Goal: Task Accomplishment & Management: Manage account settings

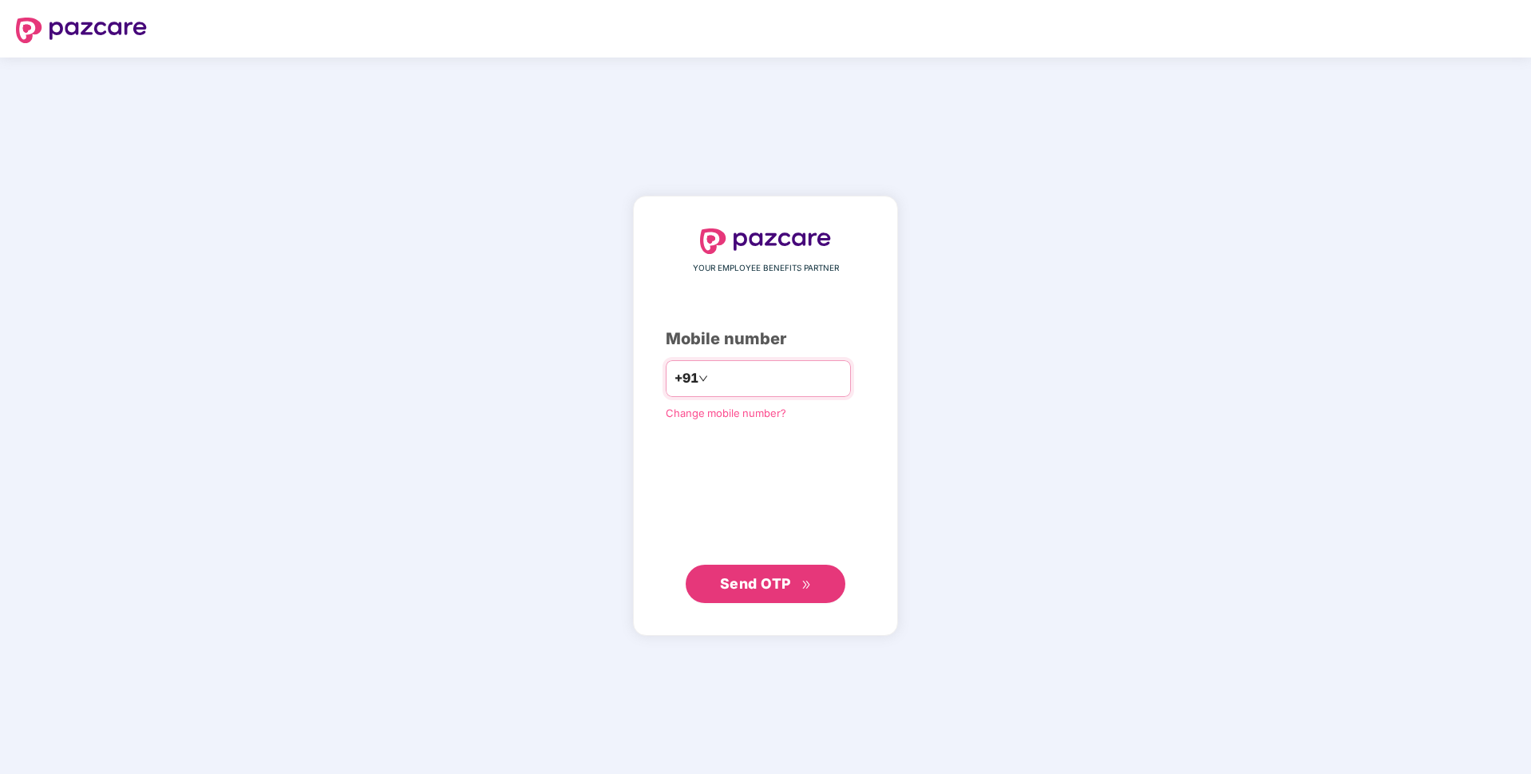
type input "**********"
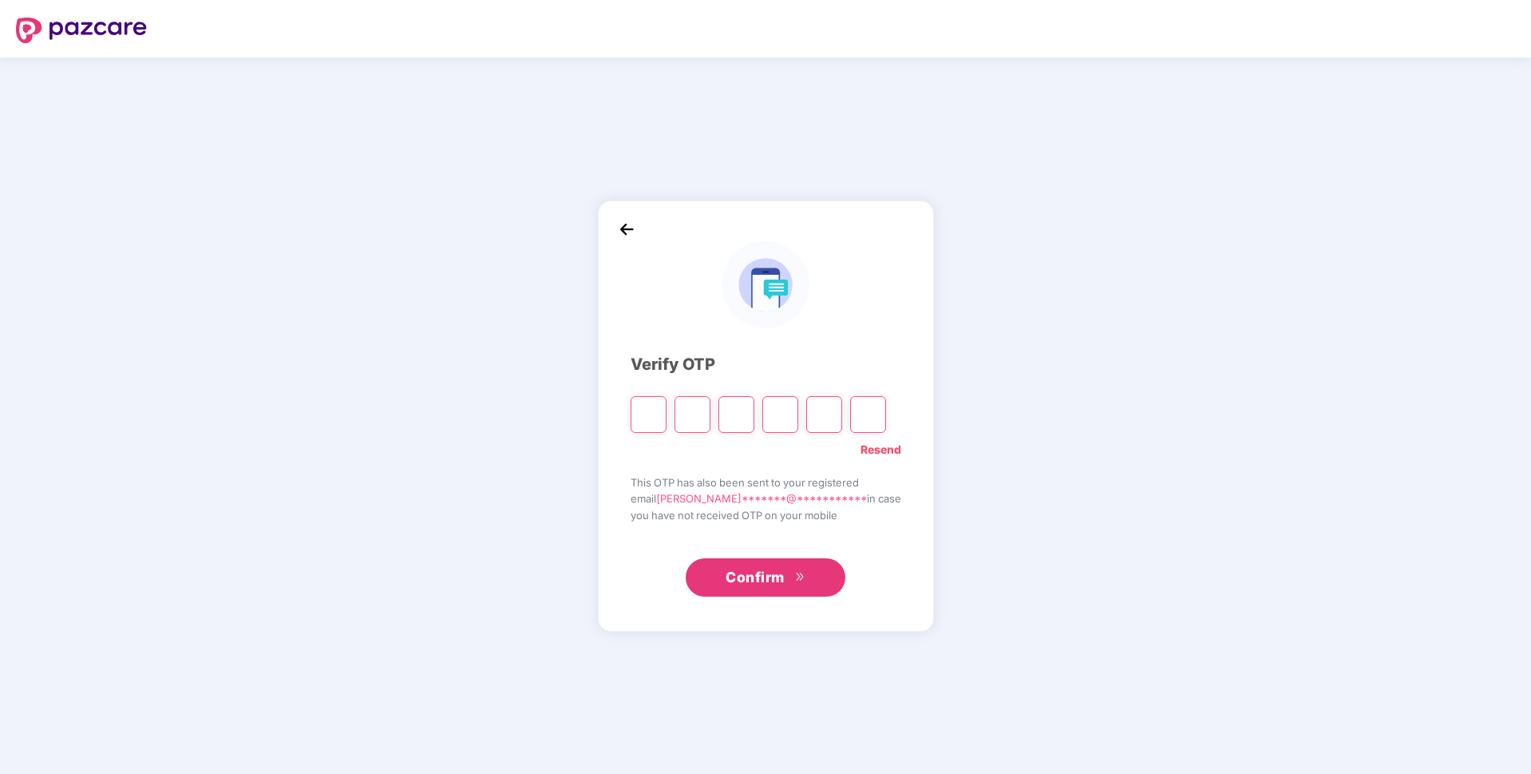
paste input "*"
type input "*"
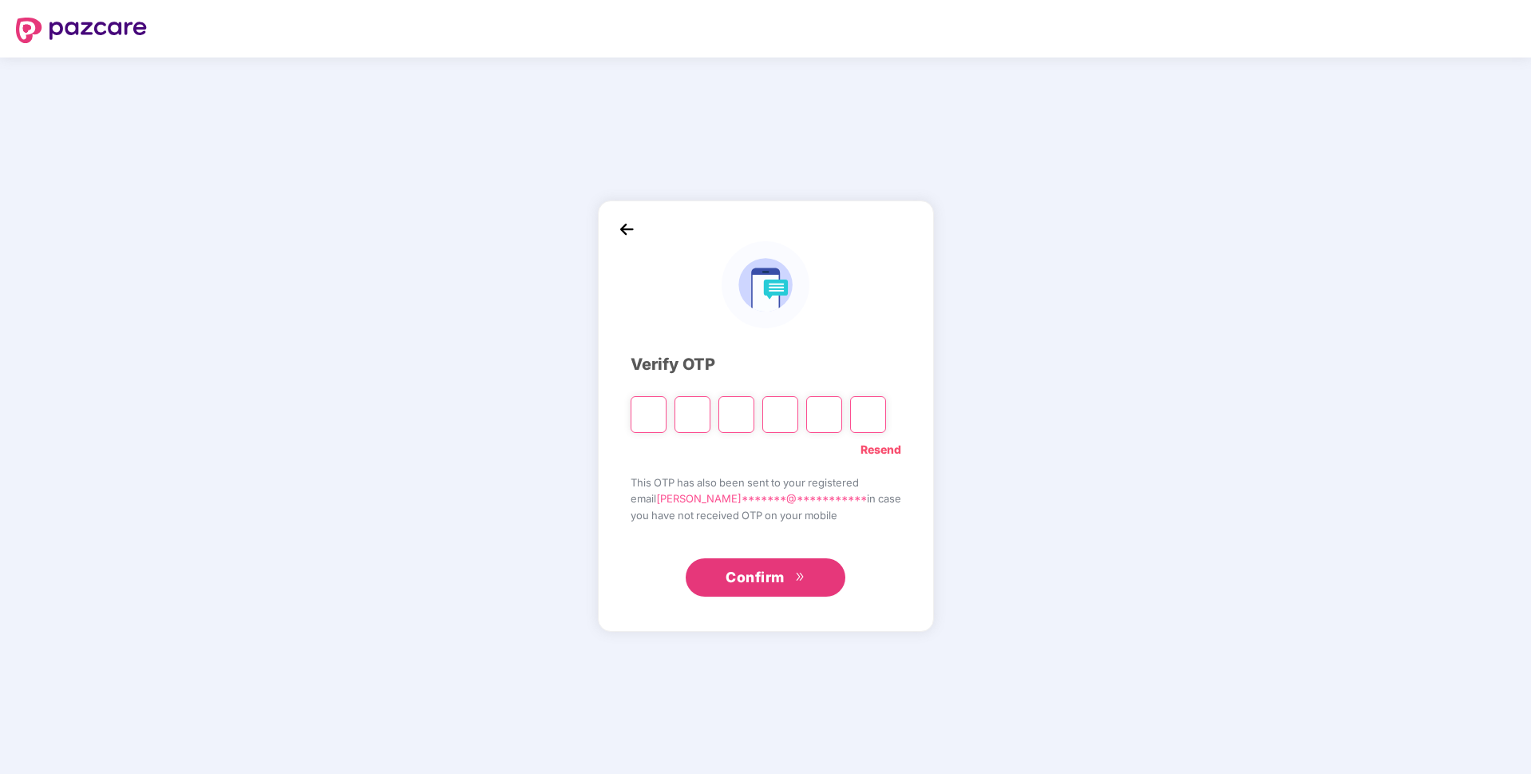
type input "*"
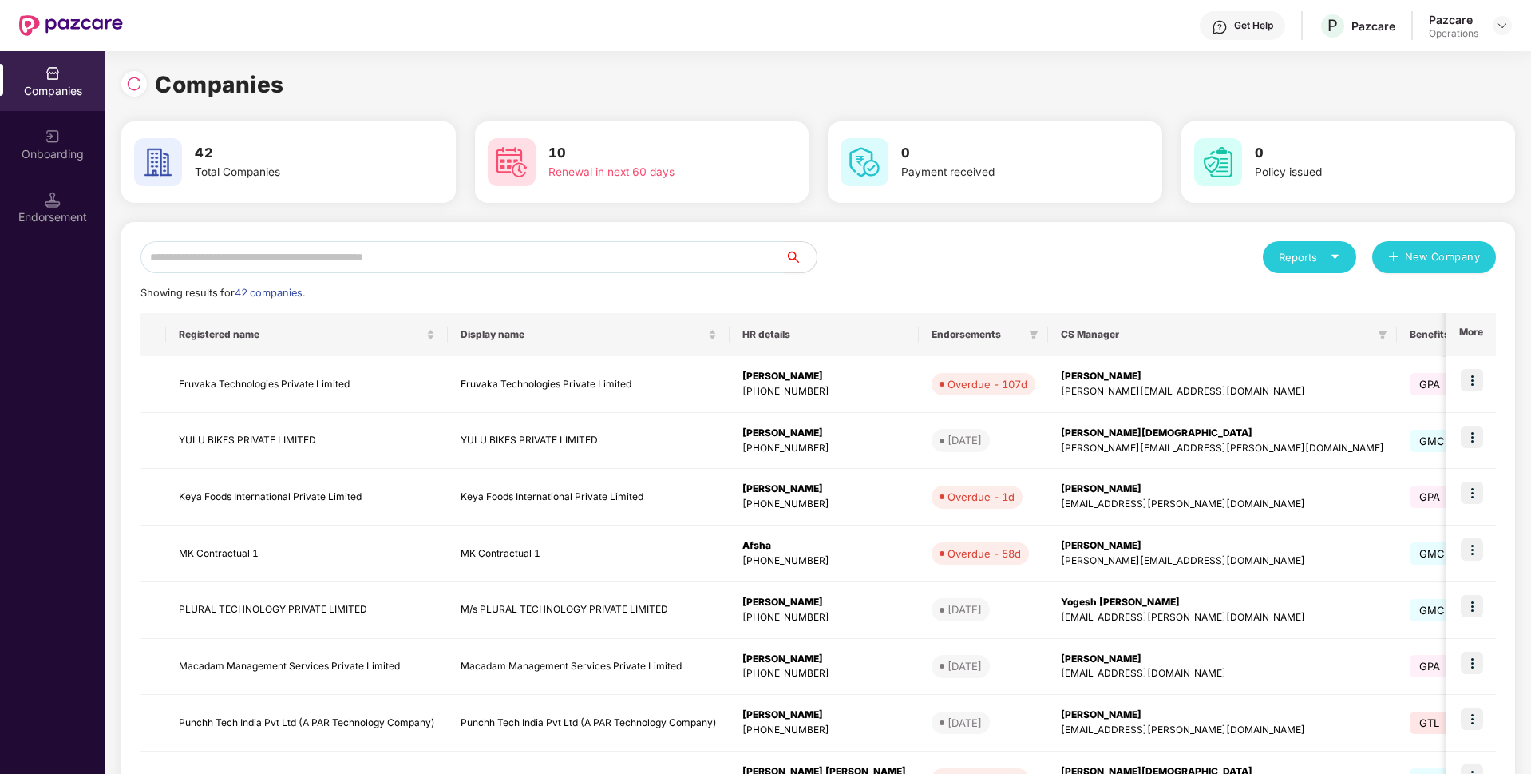
click at [354, 260] on input "text" at bounding box center [463, 257] width 644 height 32
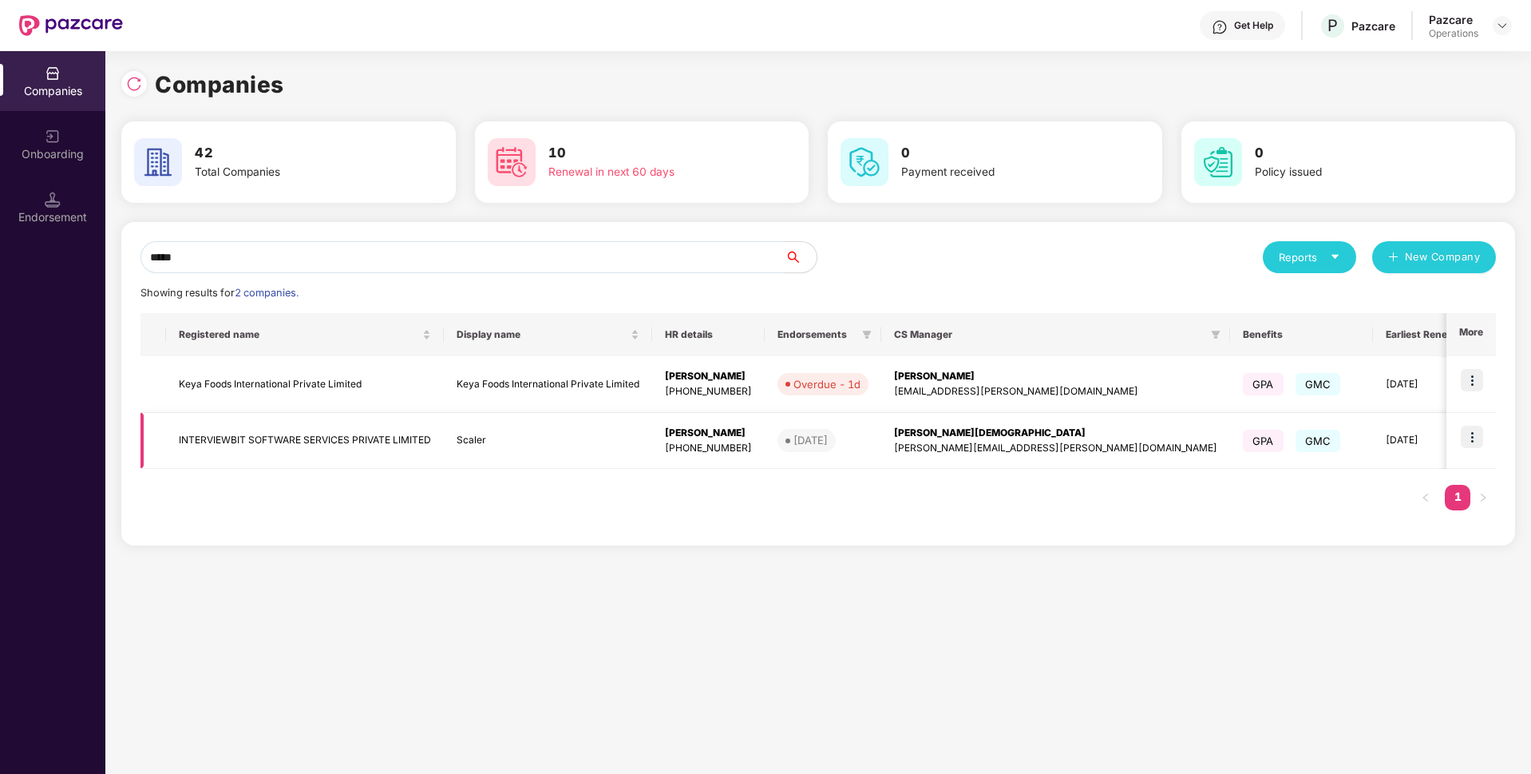
type input "*****"
click at [1479, 437] on img at bounding box center [1472, 437] width 22 height 22
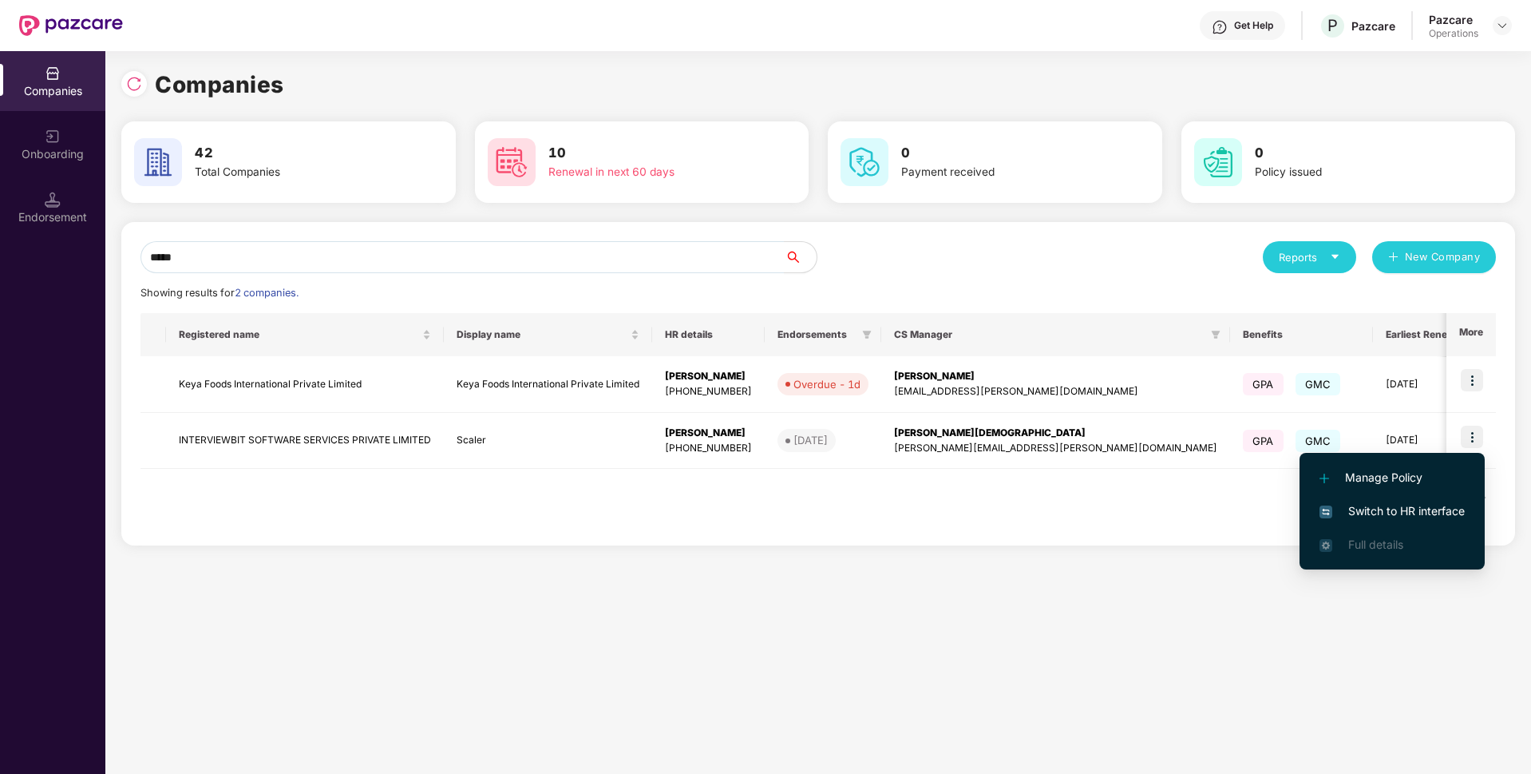
click at [1366, 509] on span "Switch to HR interface" at bounding box center [1392, 511] width 145 height 18
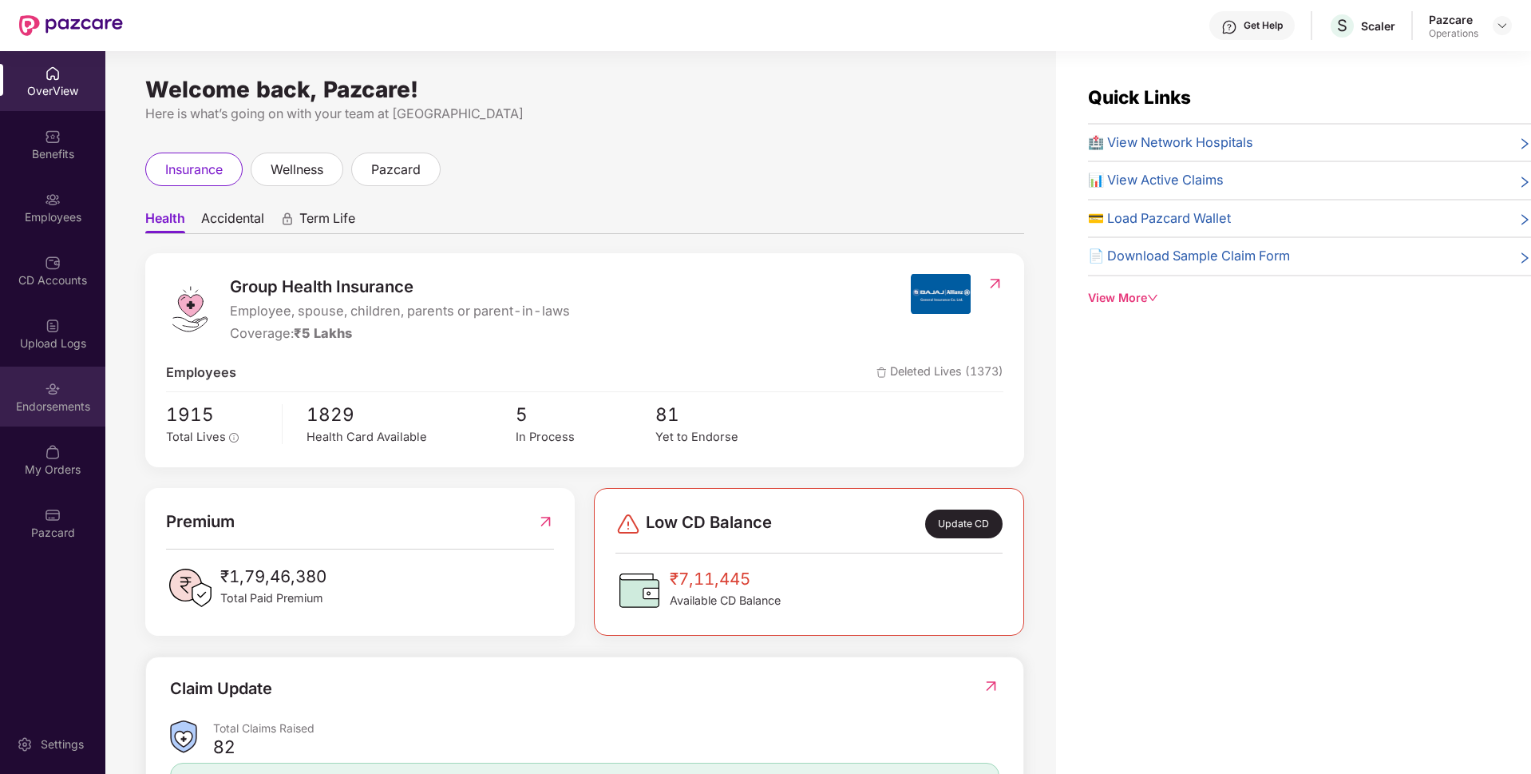
click at [50, 397] on div "Endorsements" at bounding box center [52, 396] width 105 height 60
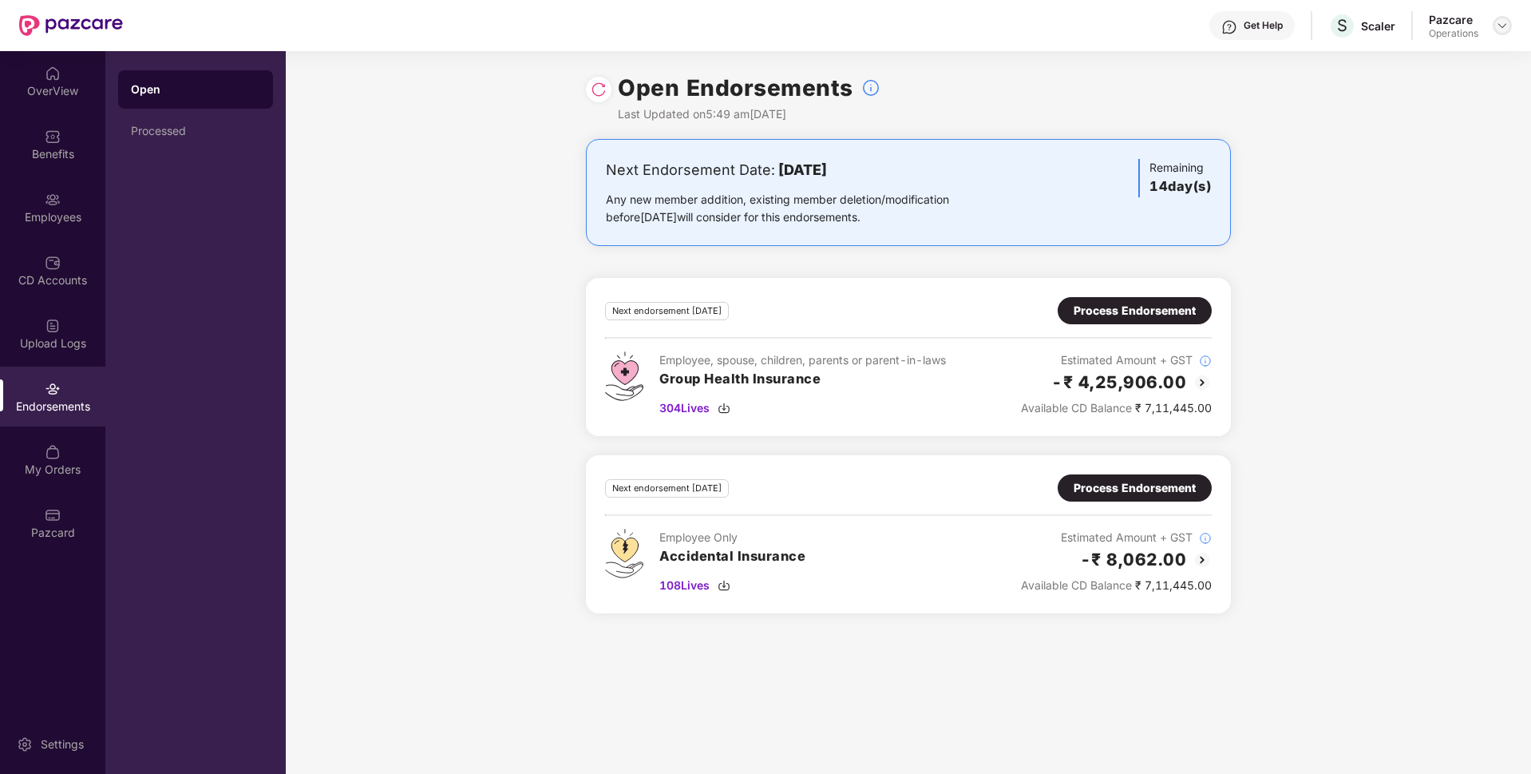
click at [1506, 23] on img at bounding box center [1502, 25] width 13 height 13
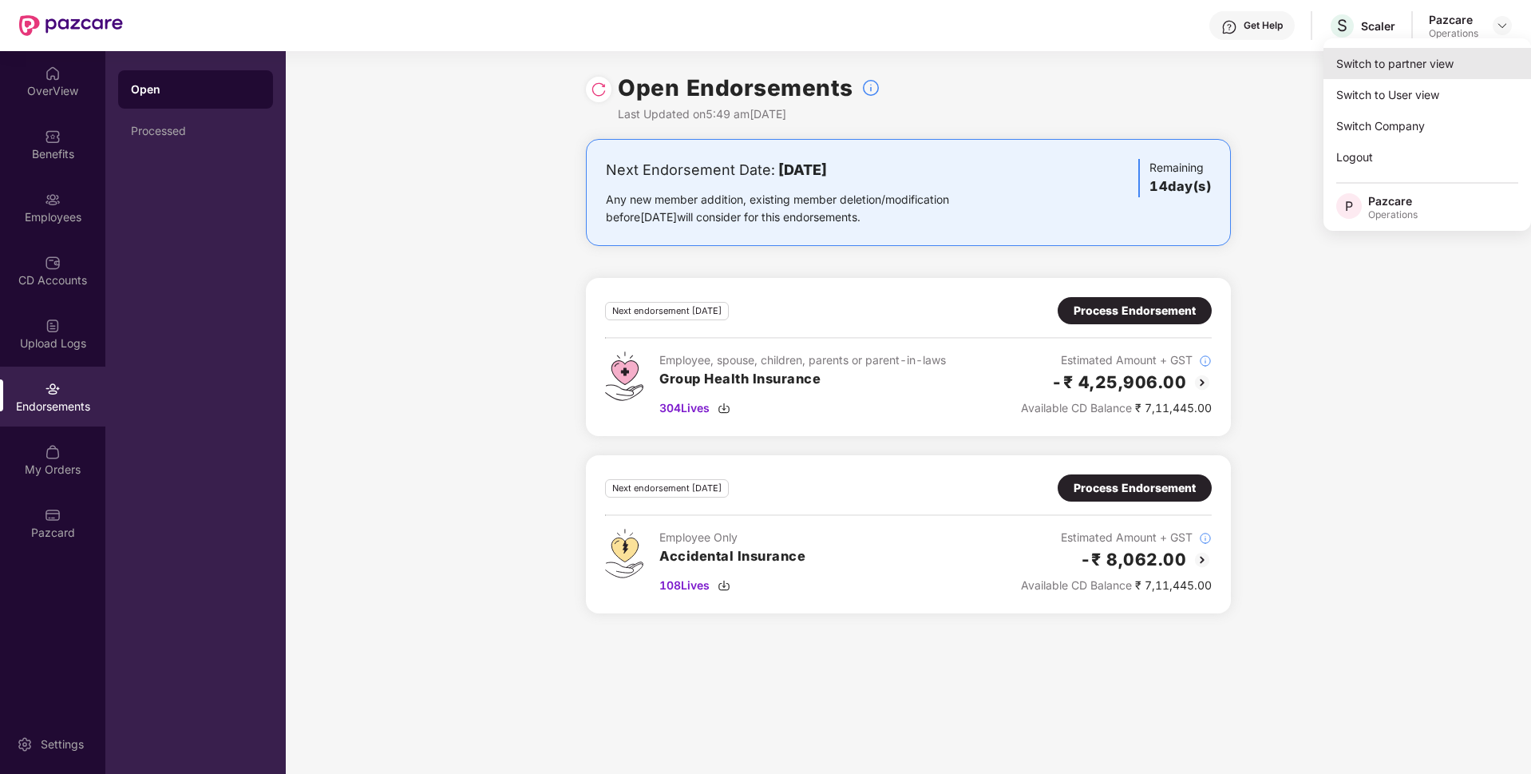
click at [1438, 53] on div "Switch to partner view" at bounding box center [1428, 63] width 208 height 31
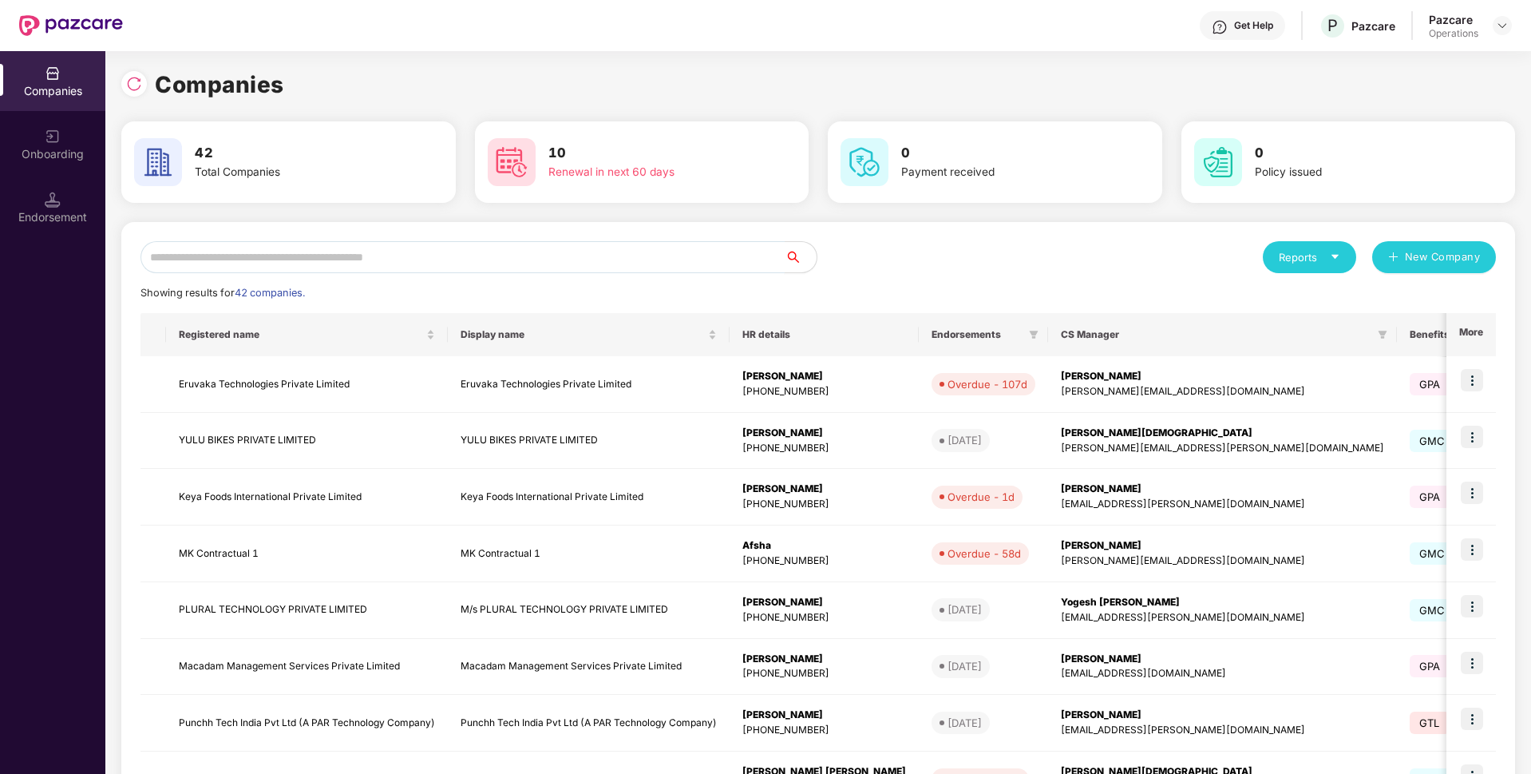
click at [287, 260] on input "text" at bounding box center [463, 257] width 644 height 32
paste input "**********"
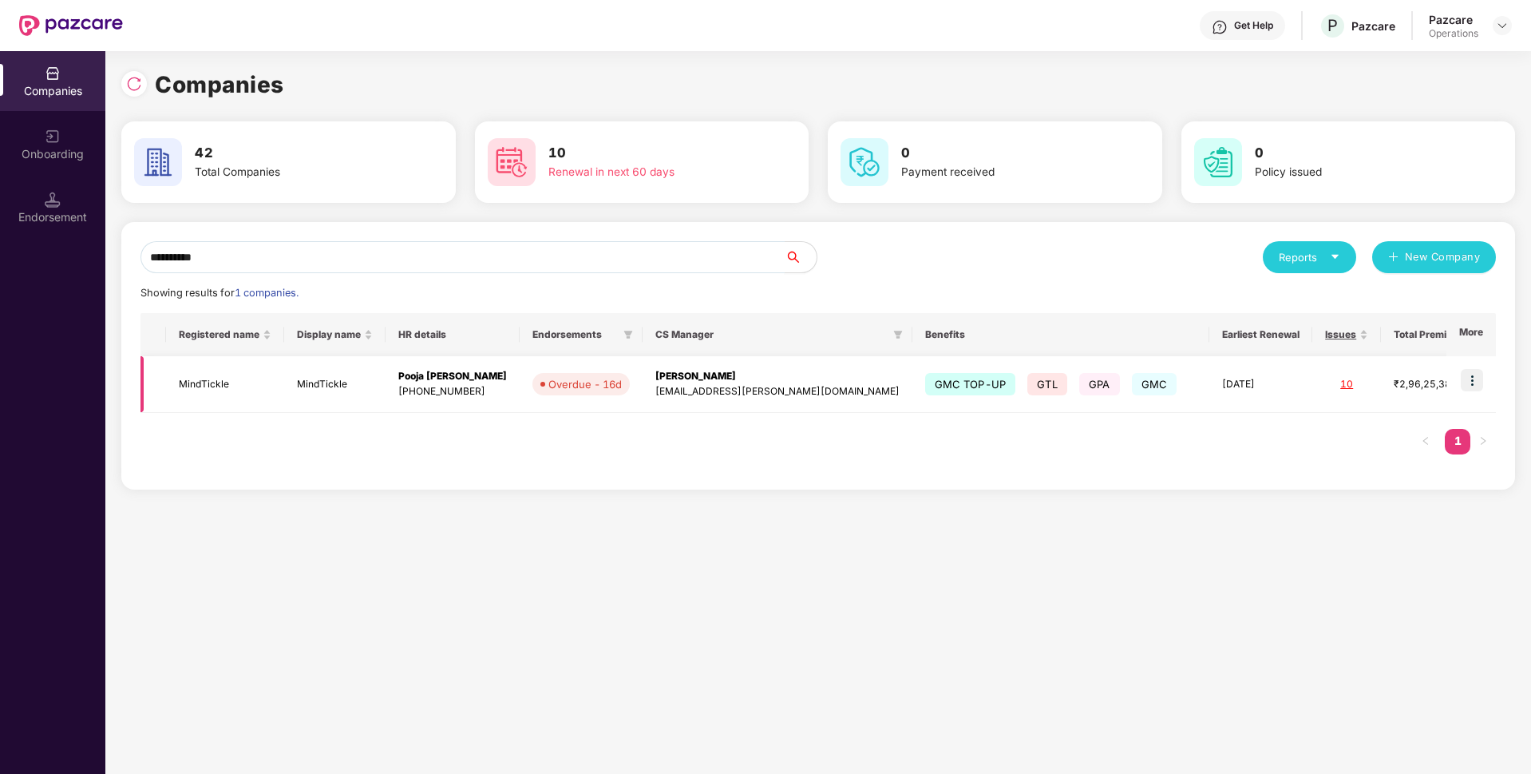
type input "**********"
click at [1473, 386] on img at bounding box center [1472, 380] width 22 height 22
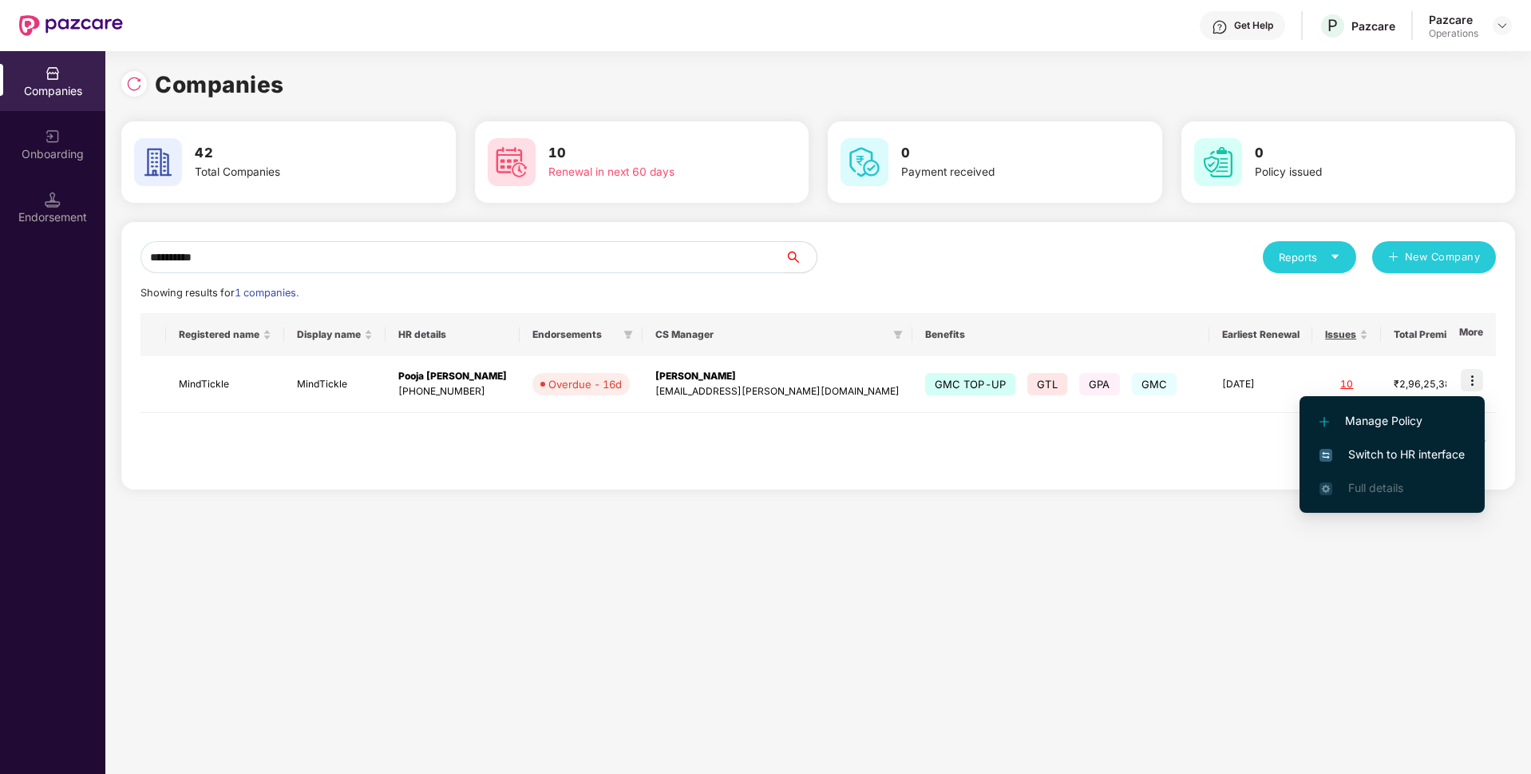
click at [1365, 454] on span "Switch to HR interface" at bounding box center [1392, 454] width 145 height 18
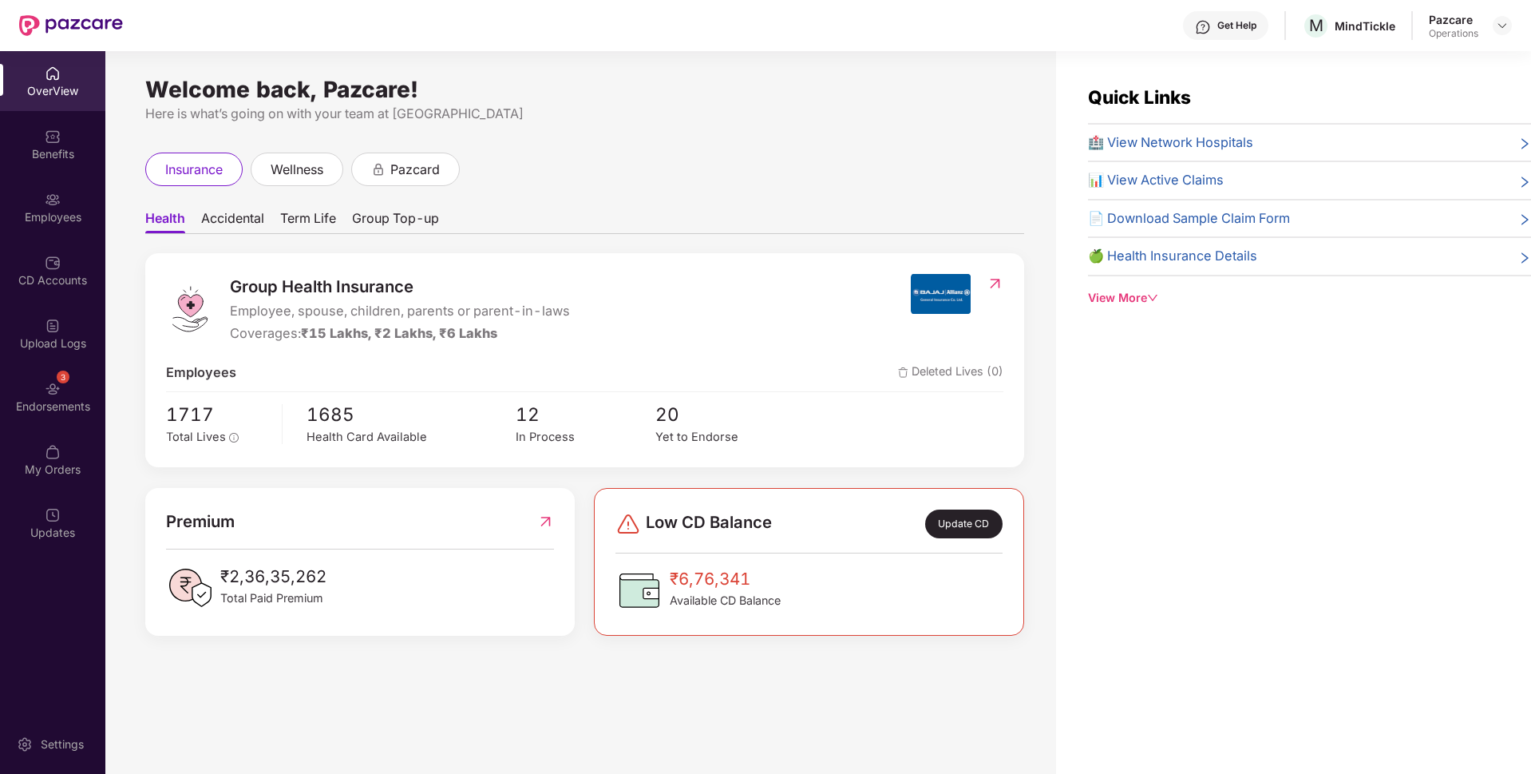
click at [59, 394] on img at bounding box center [53, 389] width 16 height 16
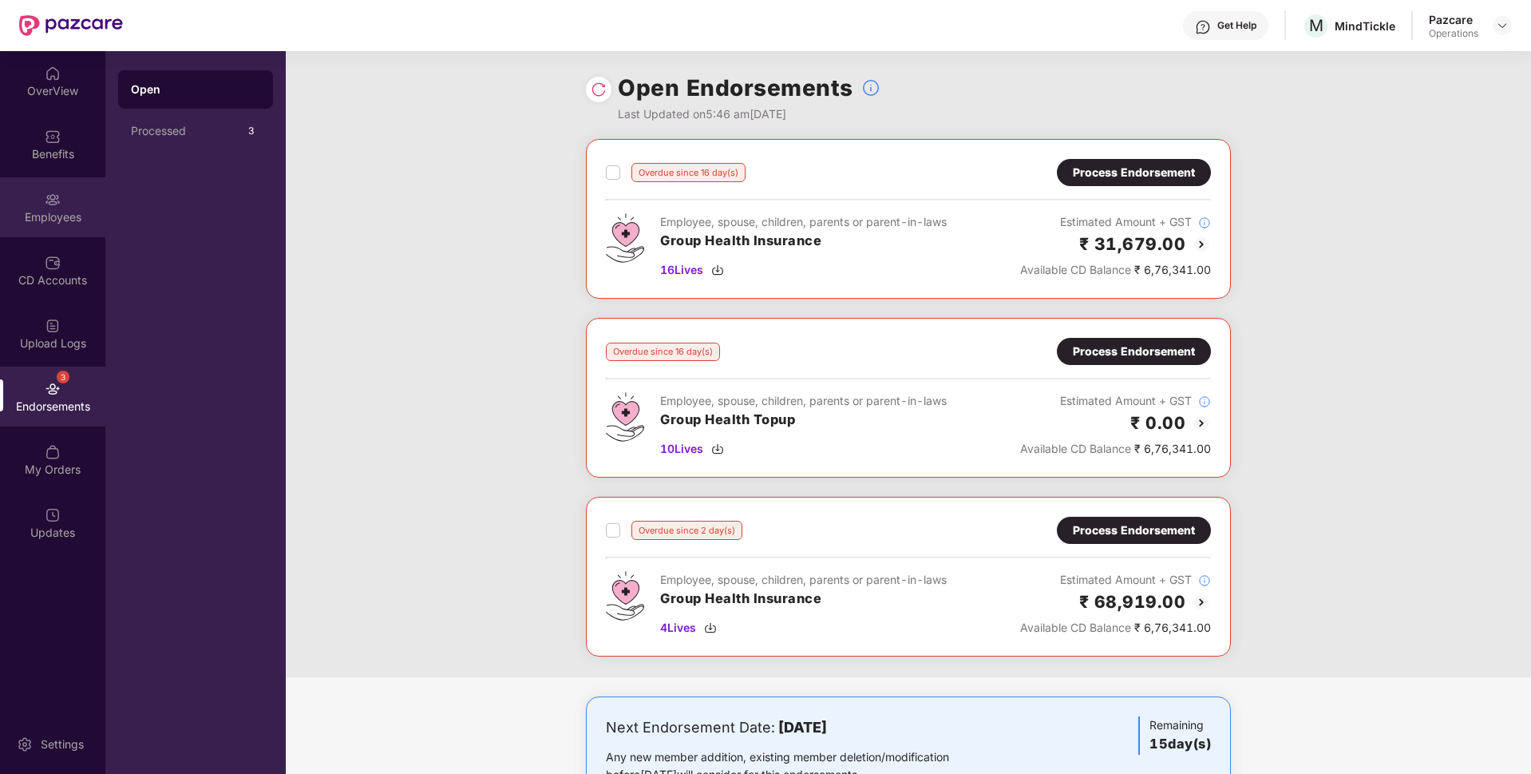
click at [59, 228] on div "Employees" at bounding box center [52, 207] width 105 height 60
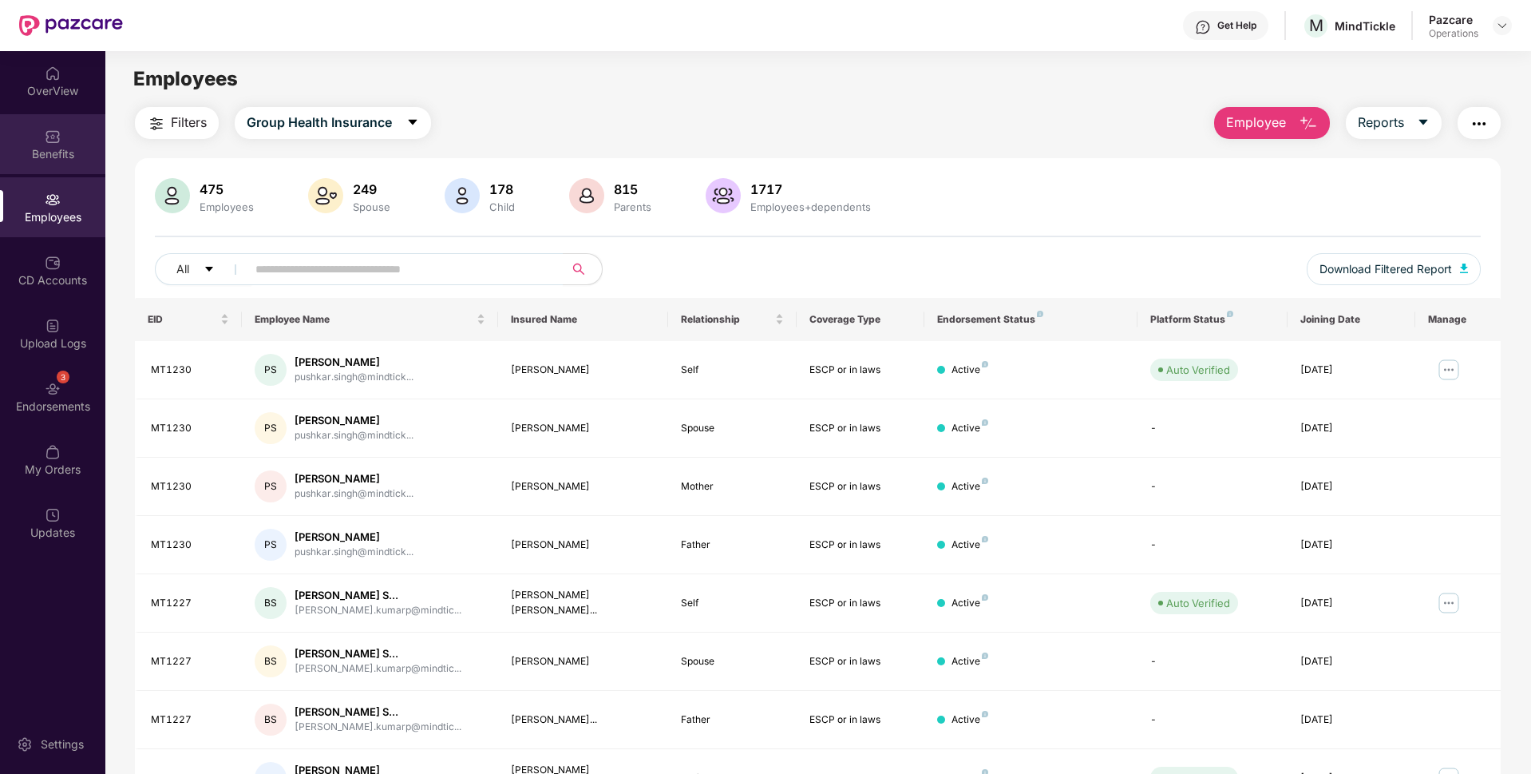
click at [35, 161] on div "Benefits" at bounding box center [52, 154] width 105 height 16
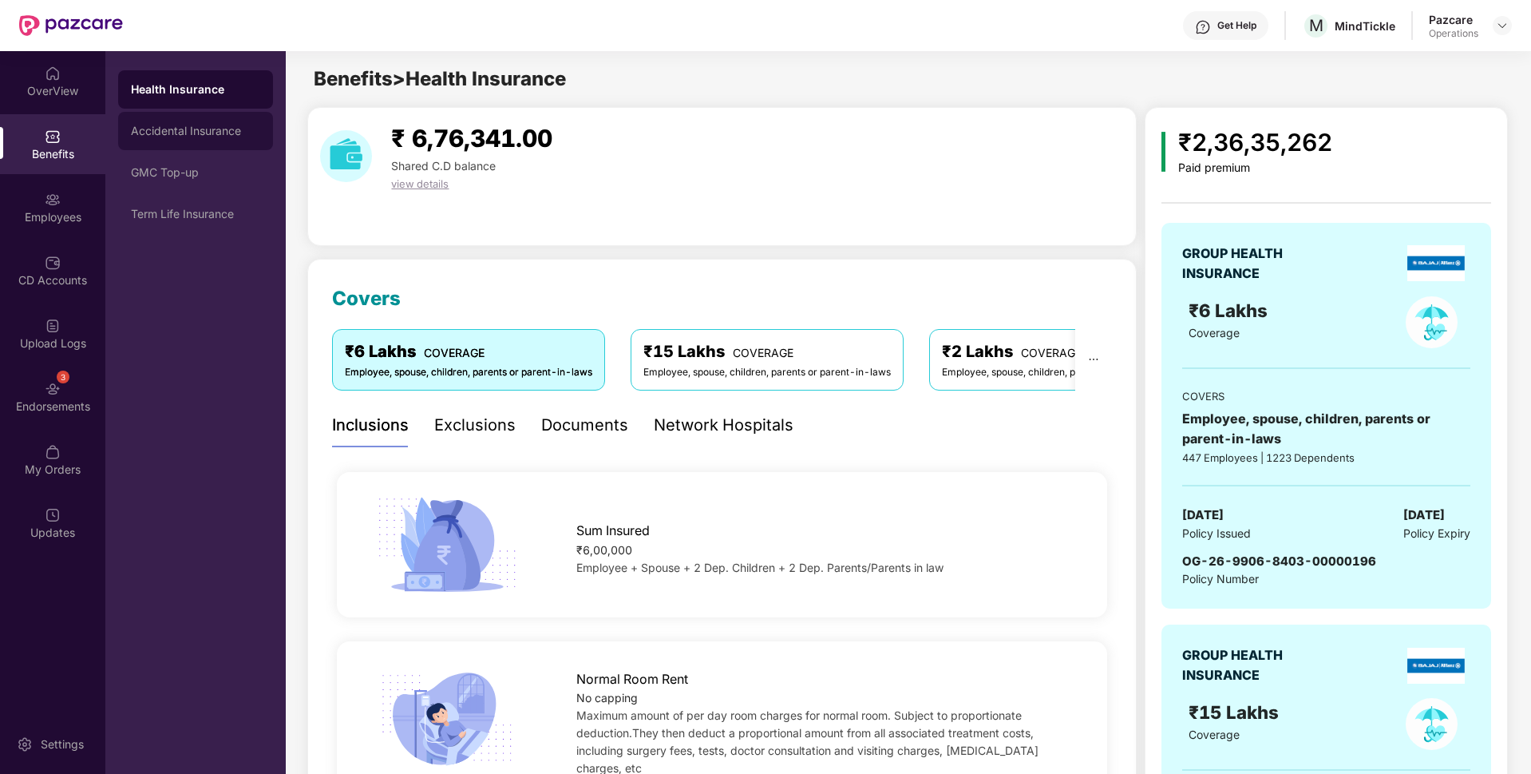
click at [139, 134] on div "Accidental Insurance" at bounding box center [195, 131] width 129 height 13
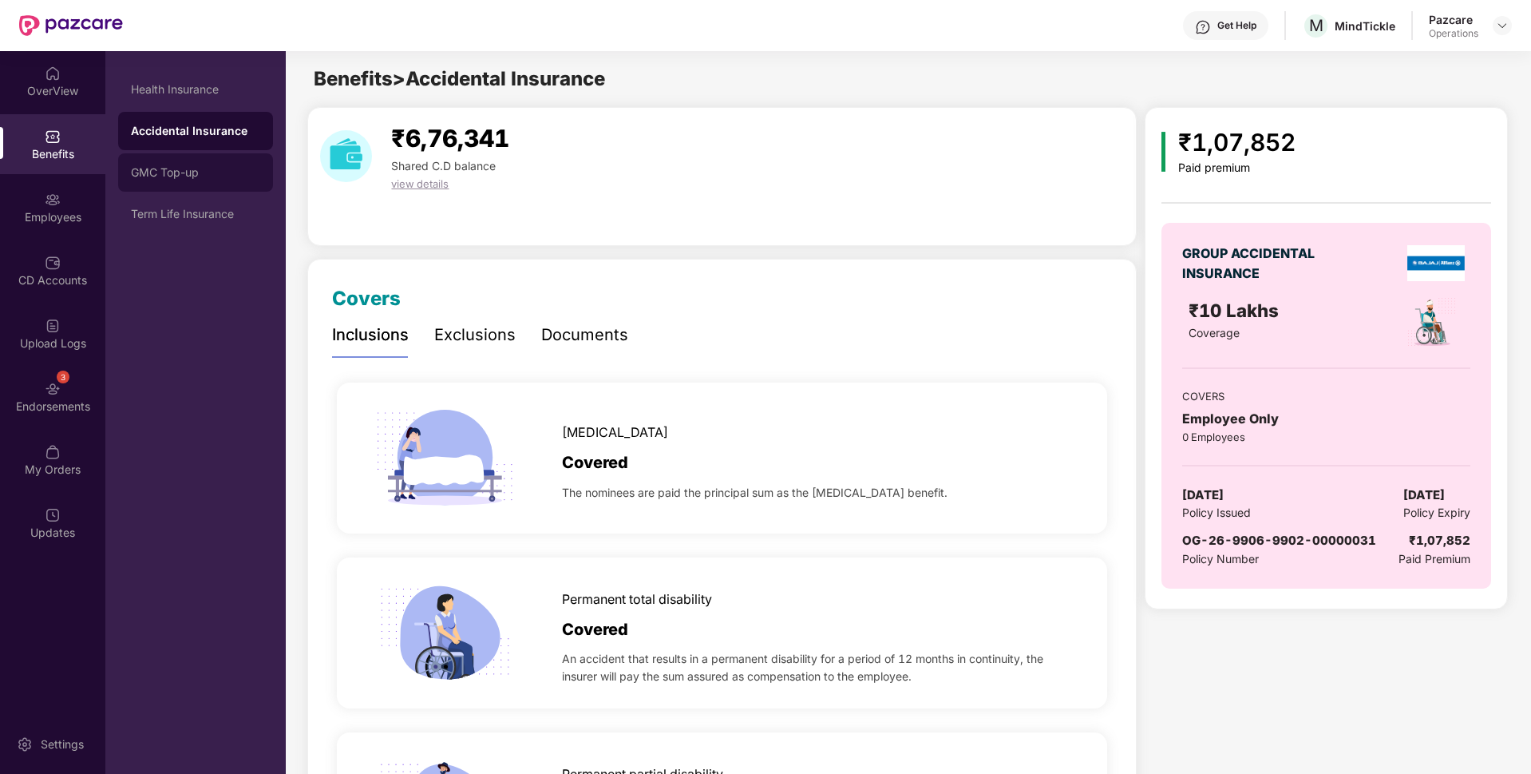
click at [156, 181] on div "GMC Top-up" at bounding box center [195, 172] width 155 height 38
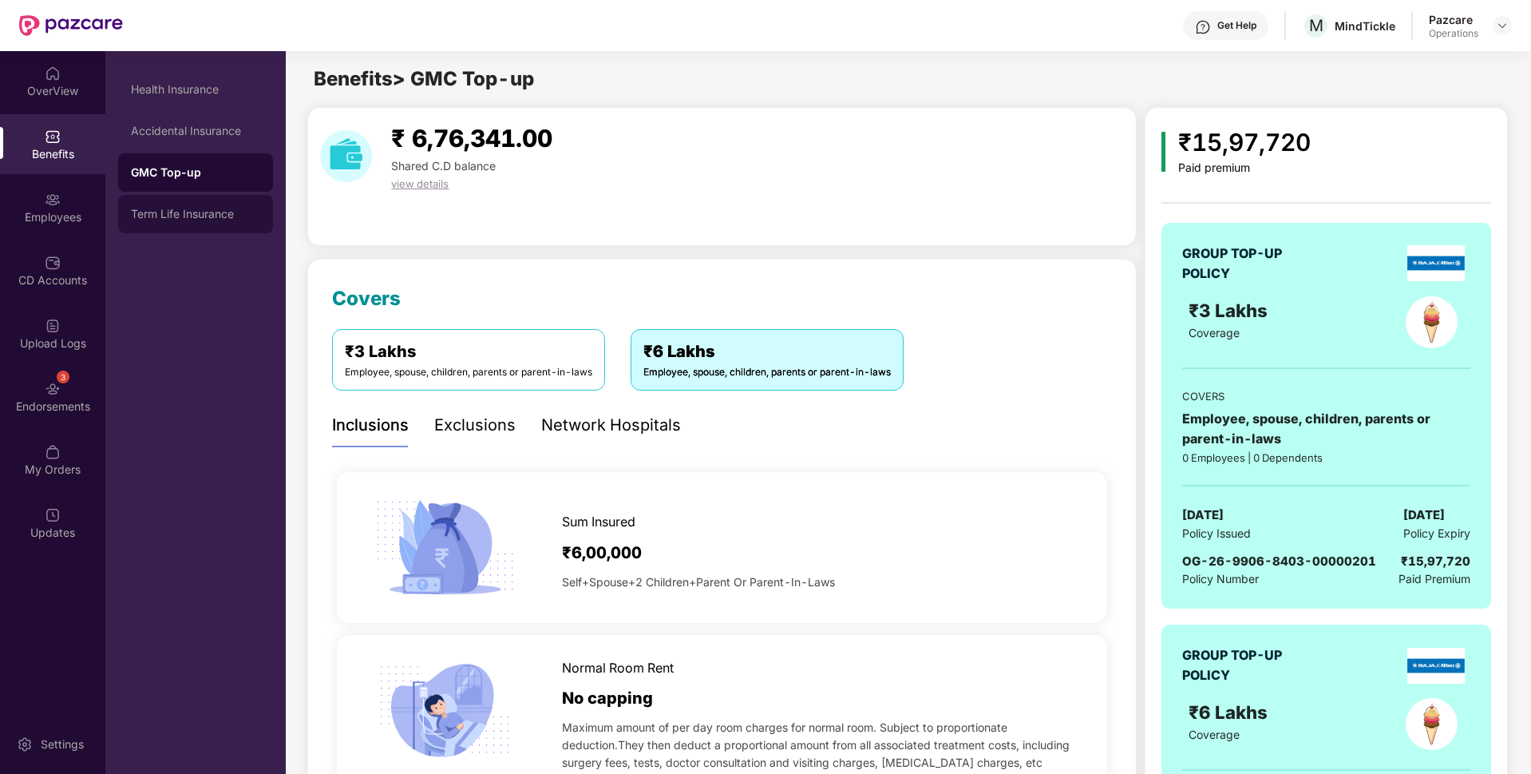
click at [176, 213] on div "Term Life Insurance" at bounding box center [195, 214] width 129 height 13
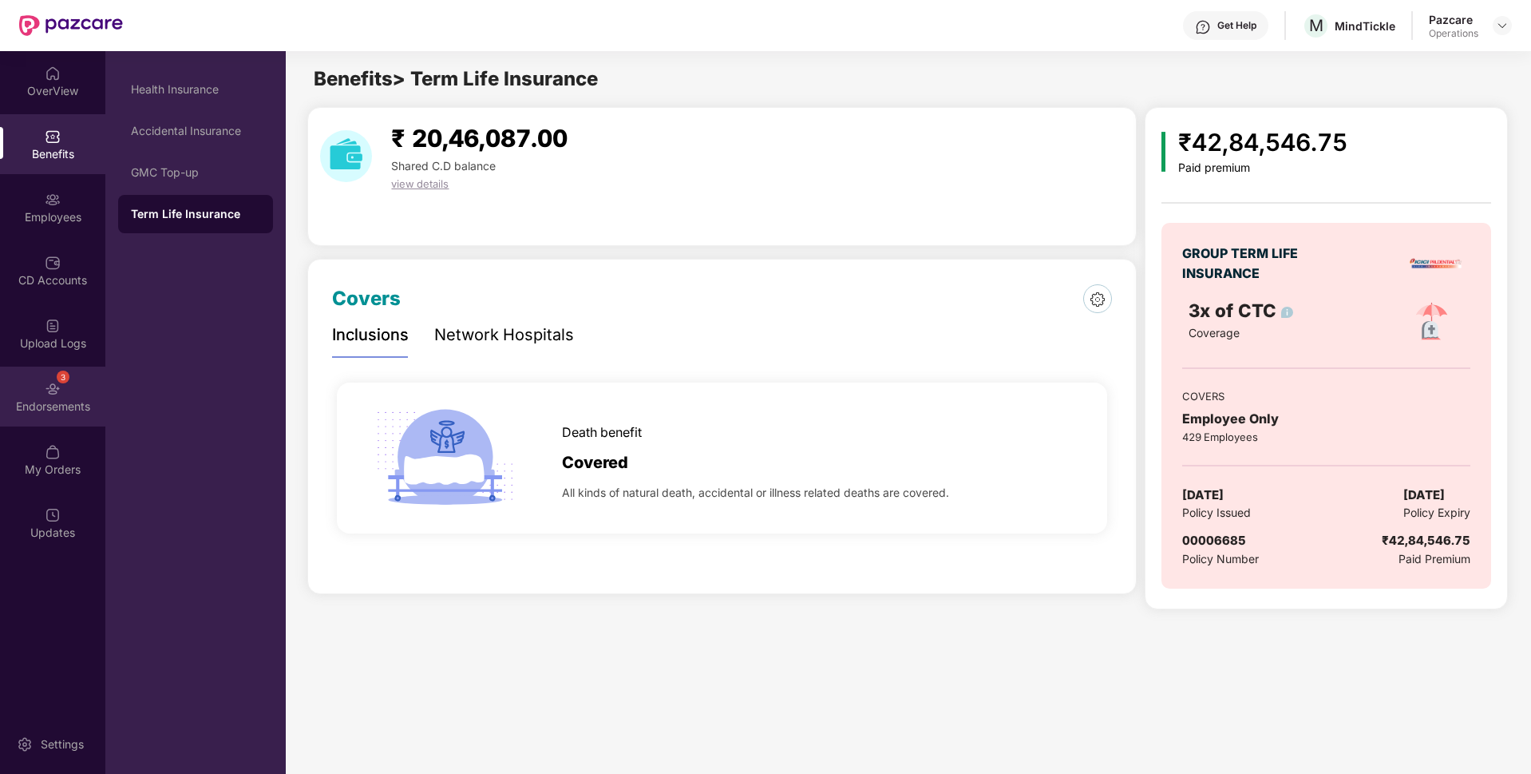
click at [42, 408] on div "Endorsements" at bounding box center [52, 406] width 105 height 16
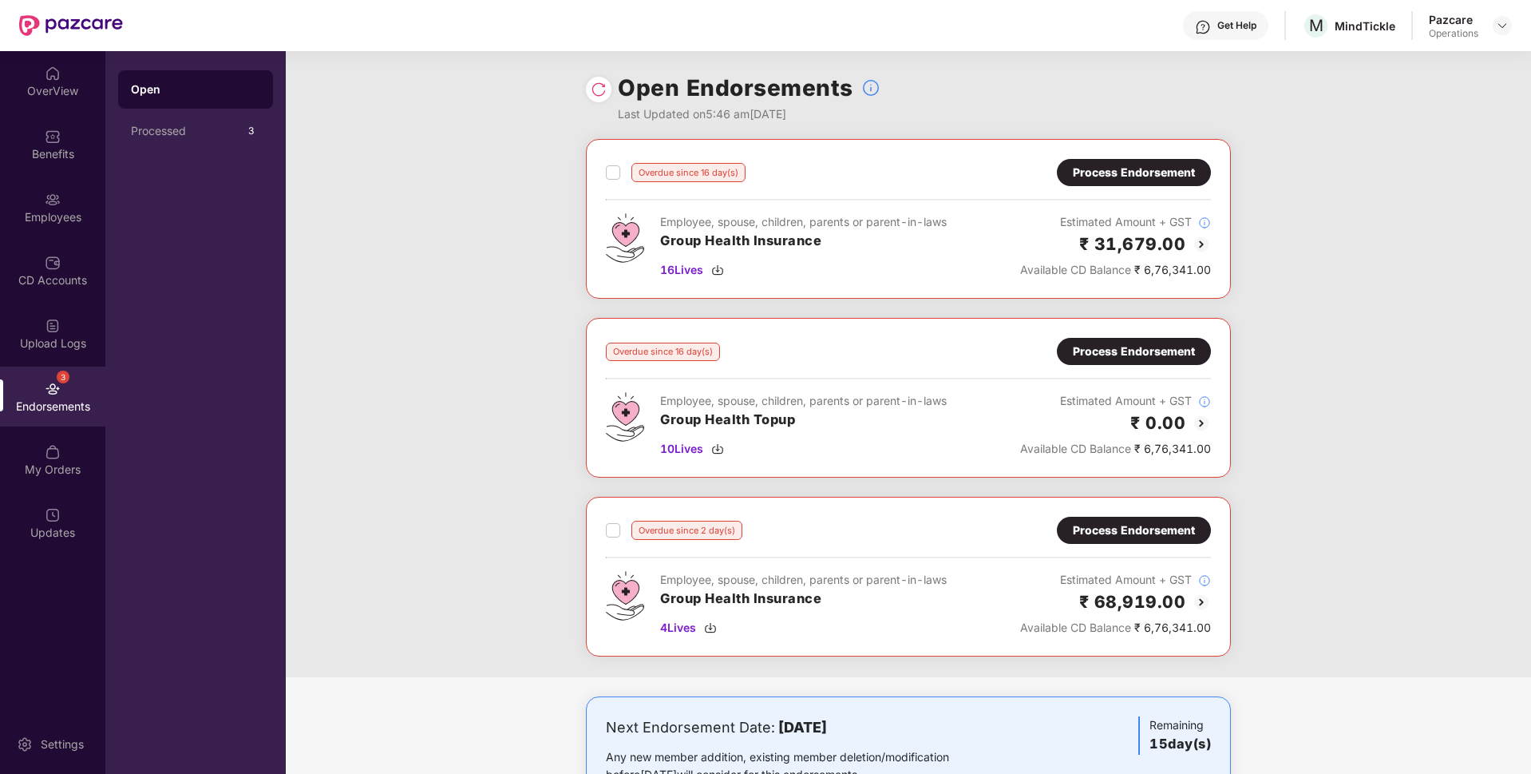
click at [1150, 356] on div "Process Endorsement" at bounding box center [1134, 351] width 122 height 18
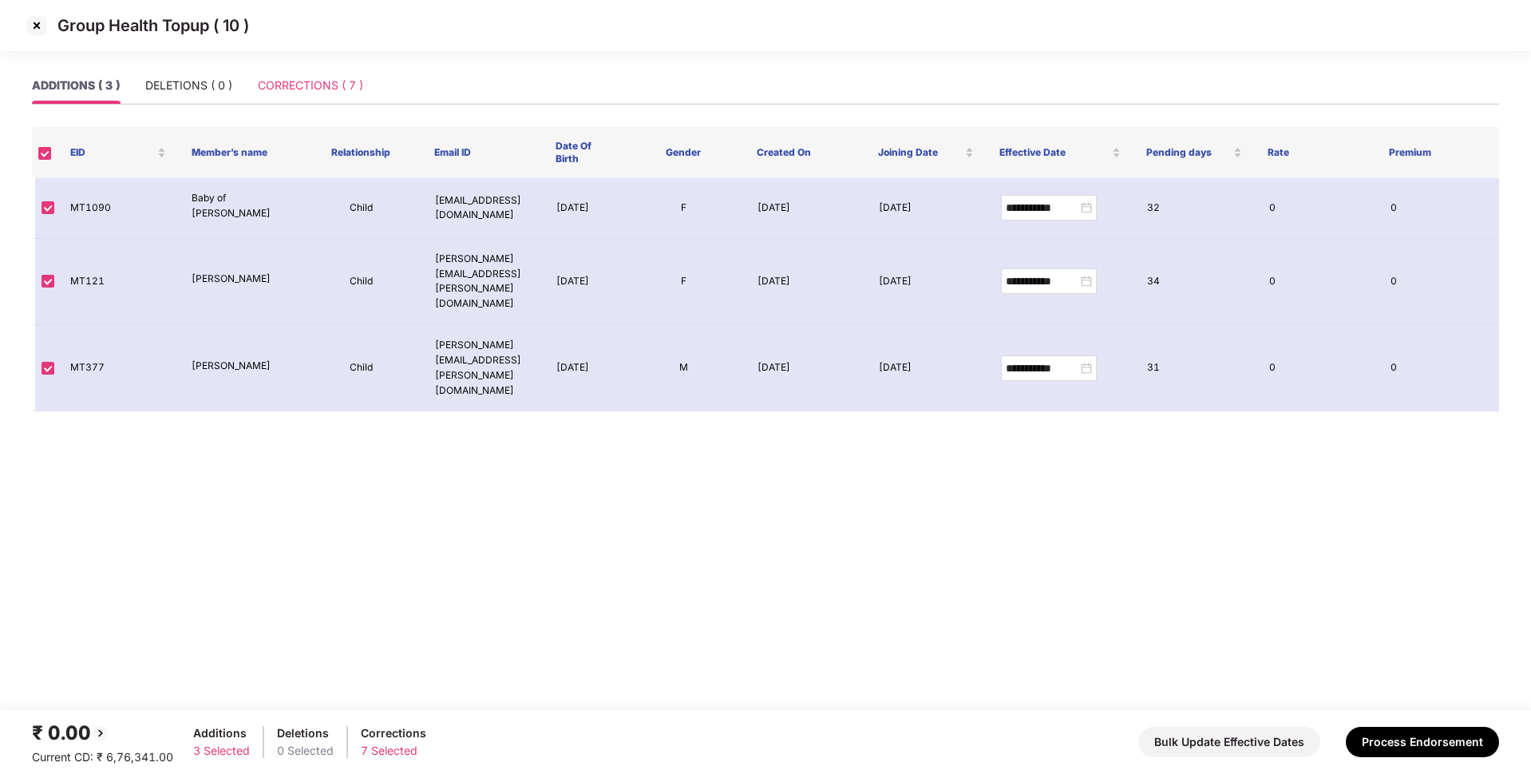
click at [323, 74] on div "CORRECTIONS ( 7 )" at bounding box center [310, 85] width 105 height 37
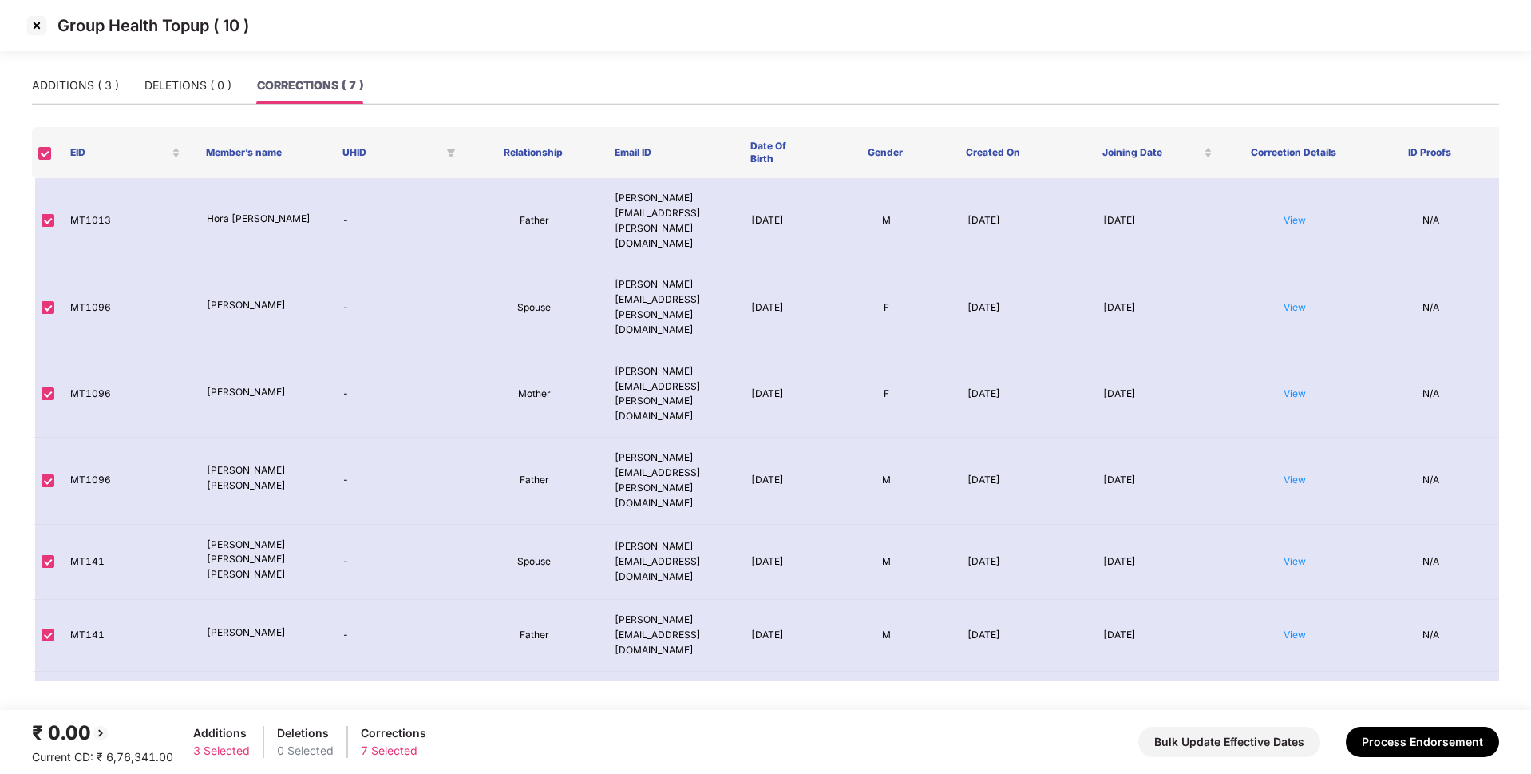
click at [32, 22] on img at bounding box center [37, 26] width 26 height 26
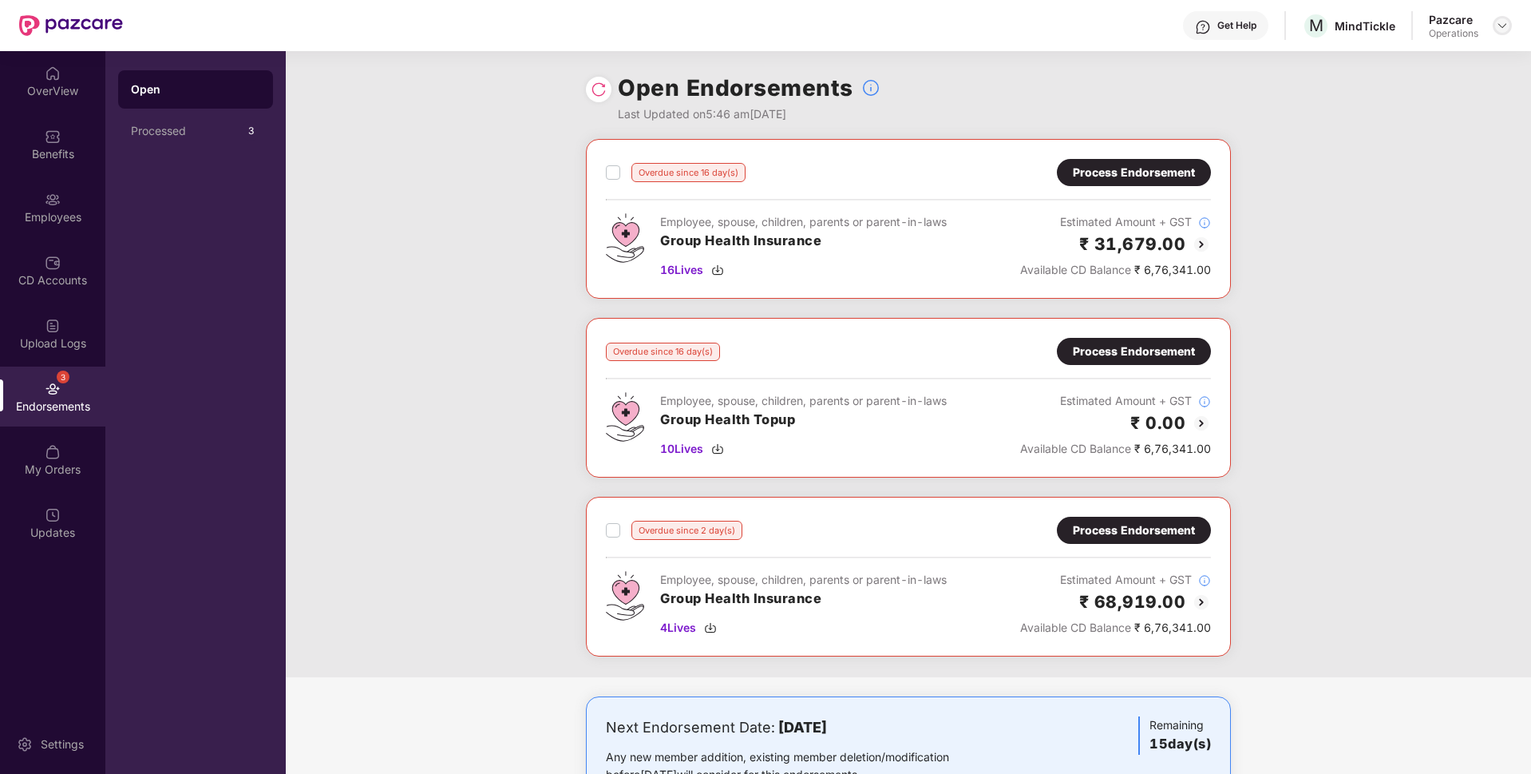
click at [1501, 26] on img at bounding box center [1502, 25] width 13 height 13
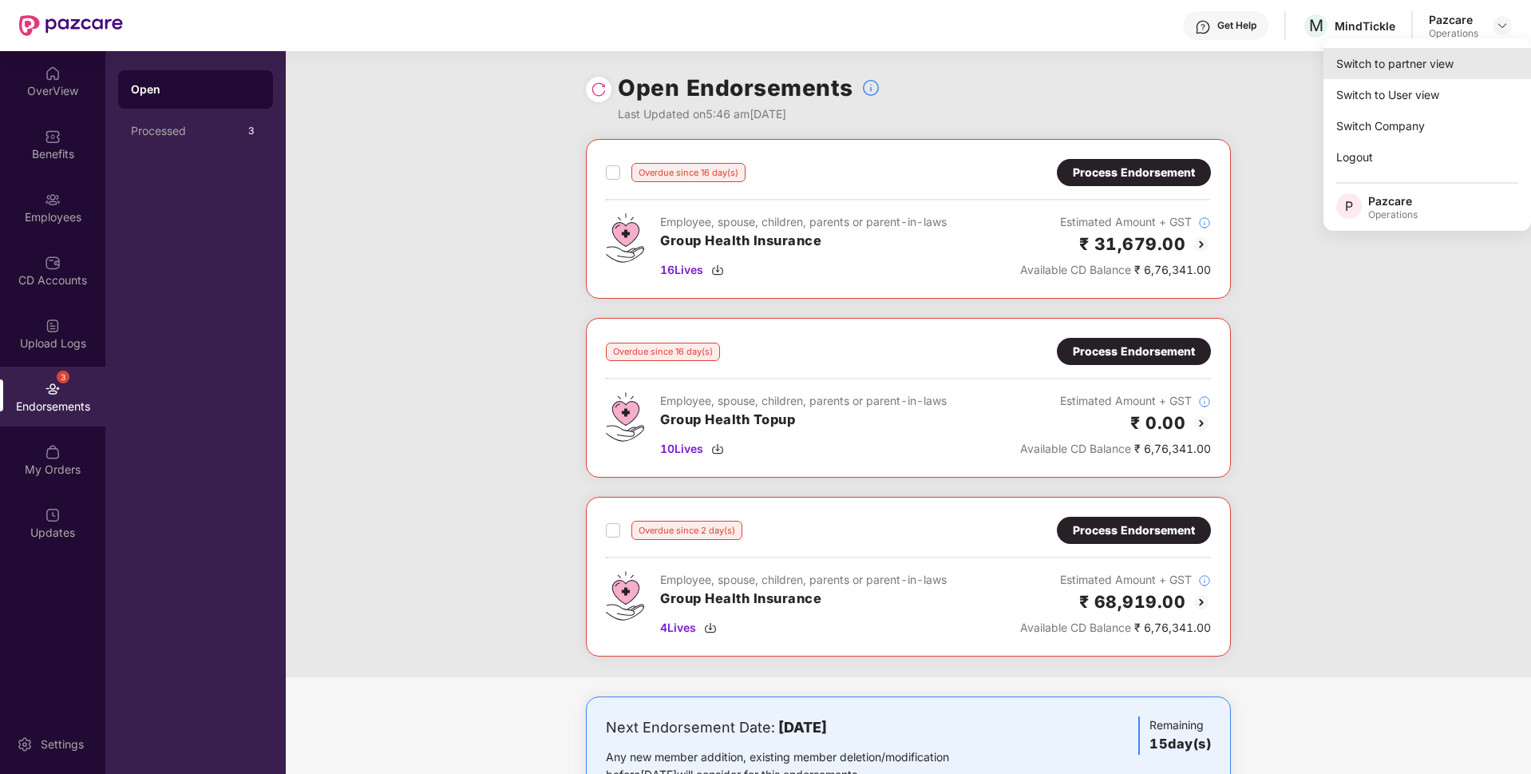
click at [1431, 56] on div "Switch to partner view" at bounding box center [1428, 63] width 208 height 31
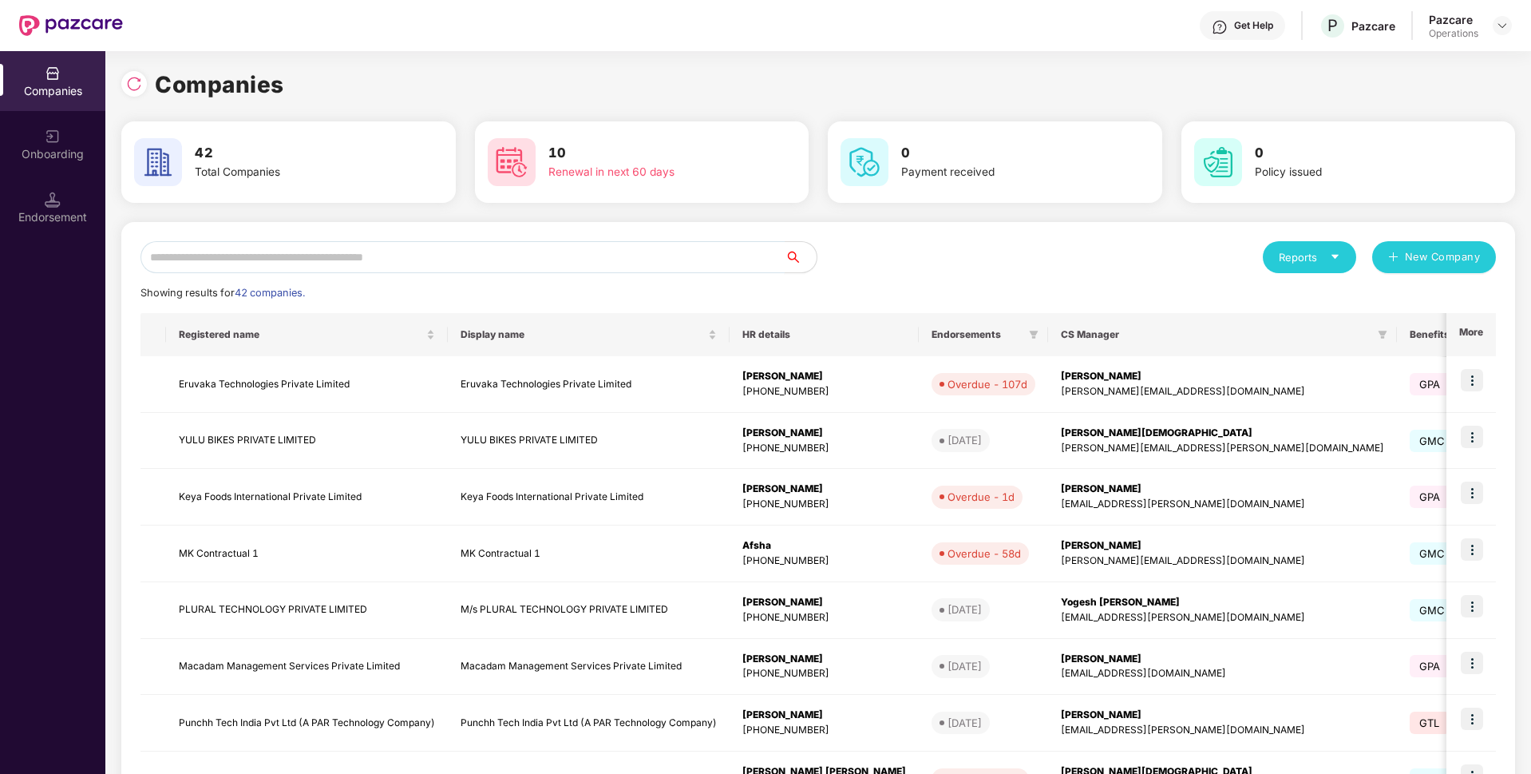
click at [606, 248] on input "text" at bounding box center [463, 257] width 644 height 32
paste input "*******"
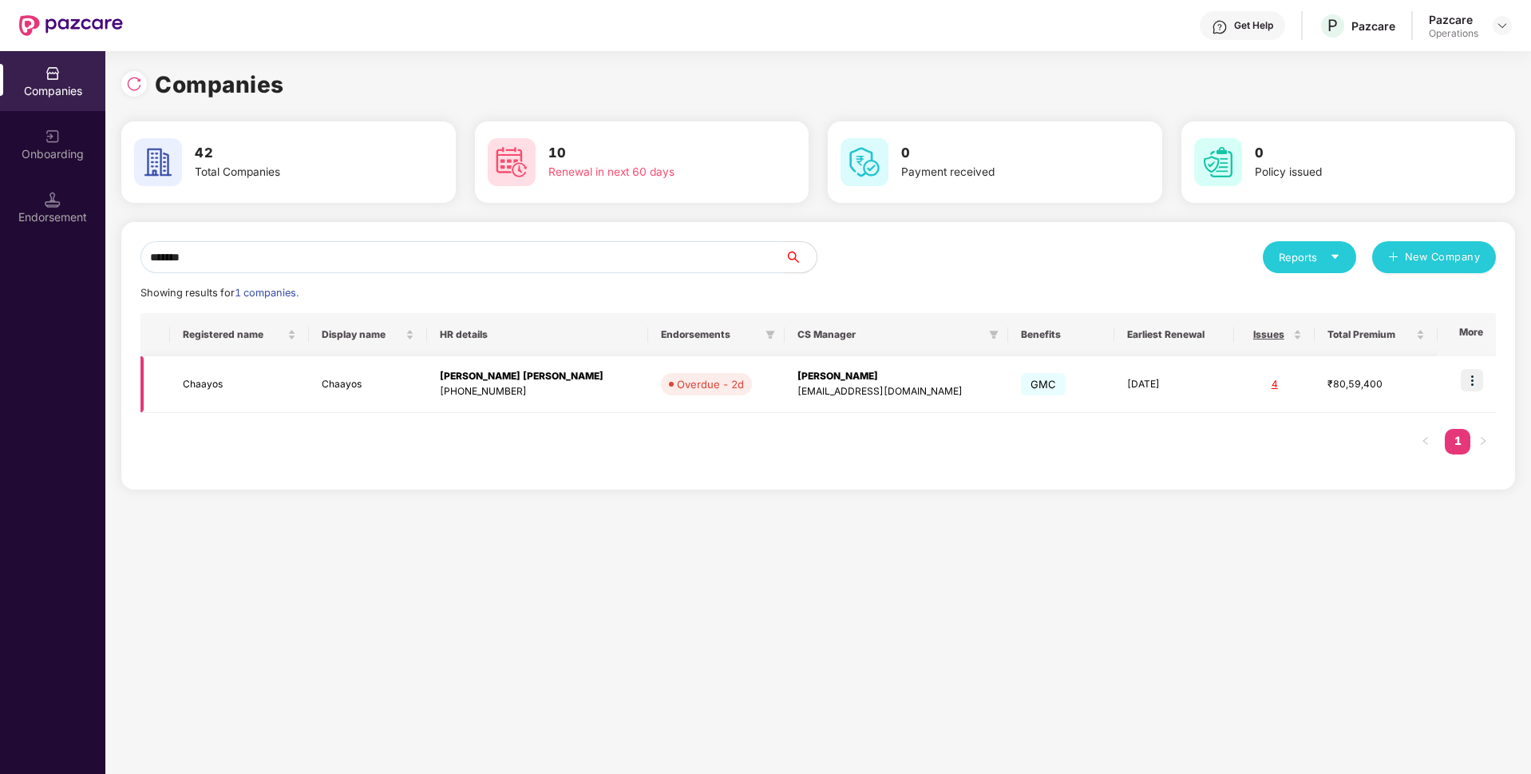
type input "*******"
click at [1476, 379] on img at bounding box center [1472, 380] width 22 height 22
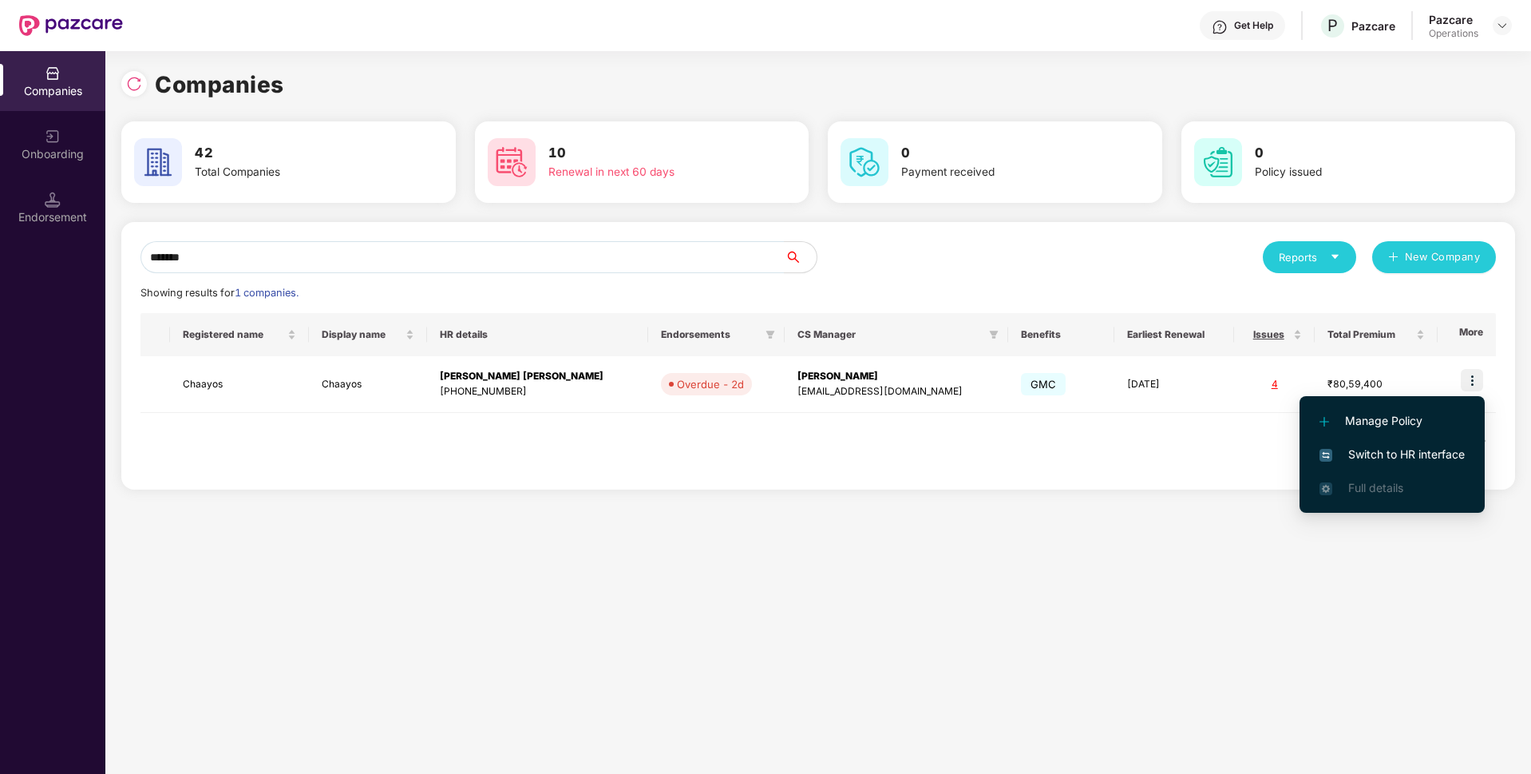
click at [1360, 455] on span "Switch to HR interface" at bounding box center [1392, 454] width 145 height 18
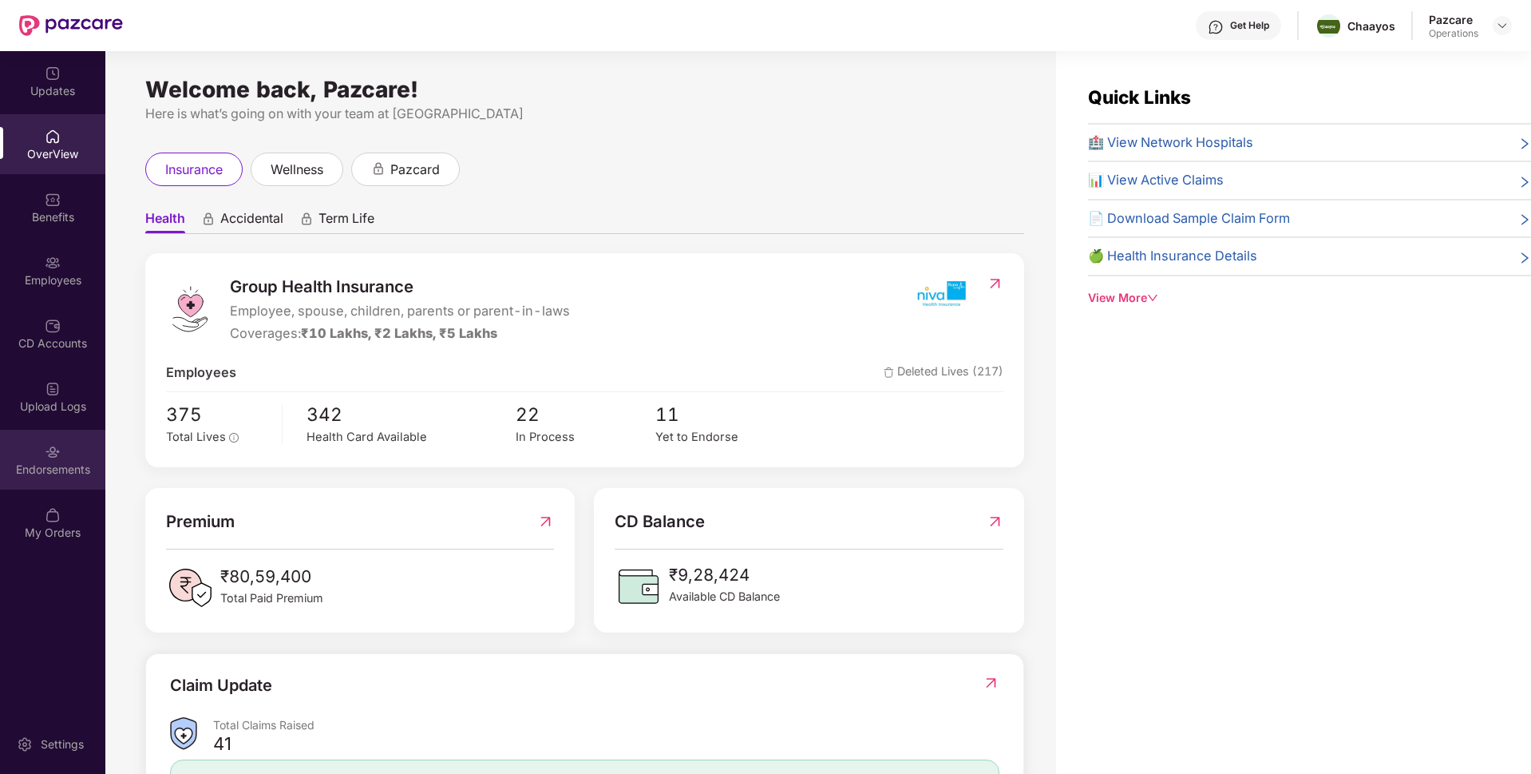
click at [89, 463] on div "Endorsements" at bounding box center [52, 469] width 105 height 16
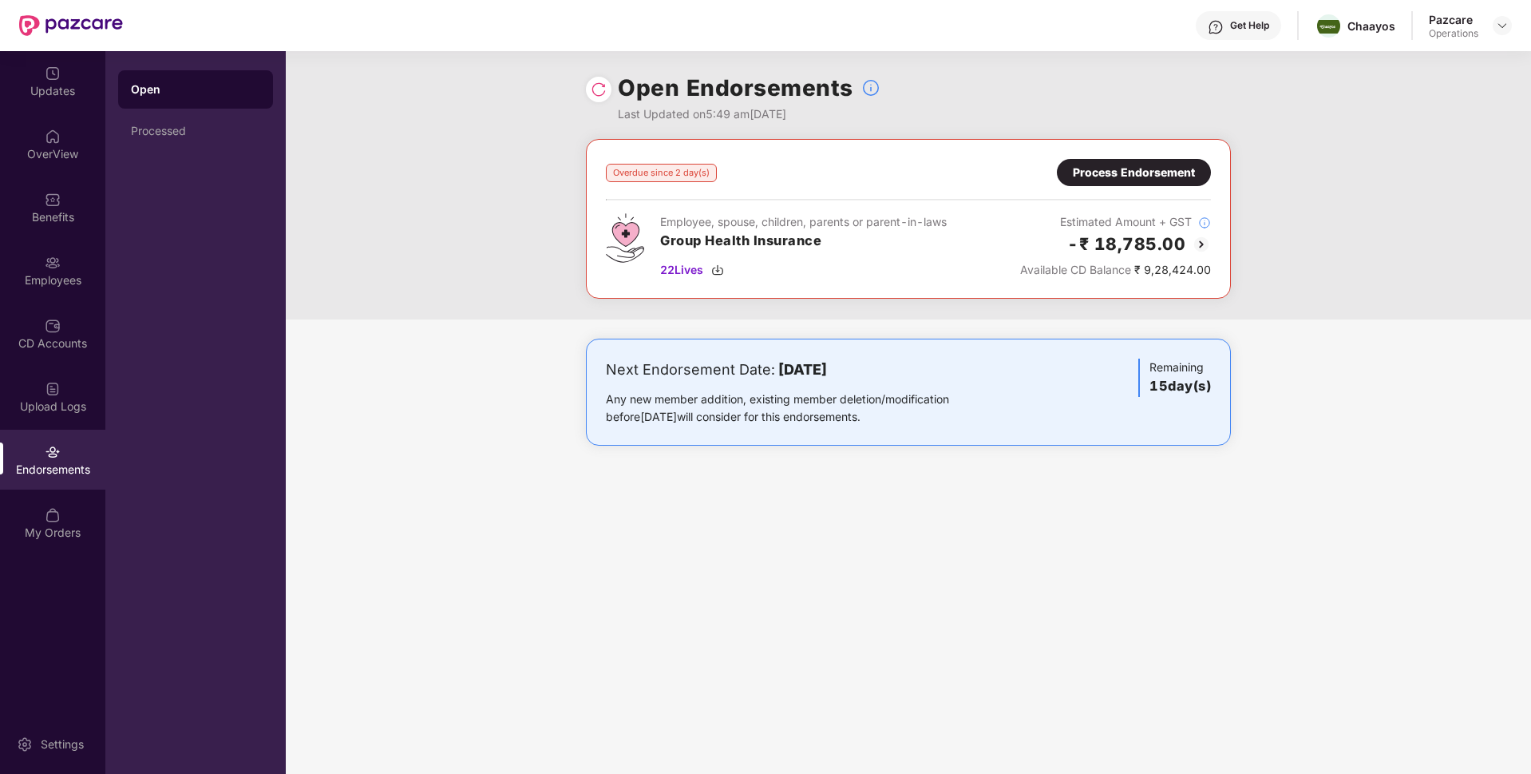
click at [1118, 175] on div "Process Endorsement" at bounding box center [1134, 173] width 122 height 18
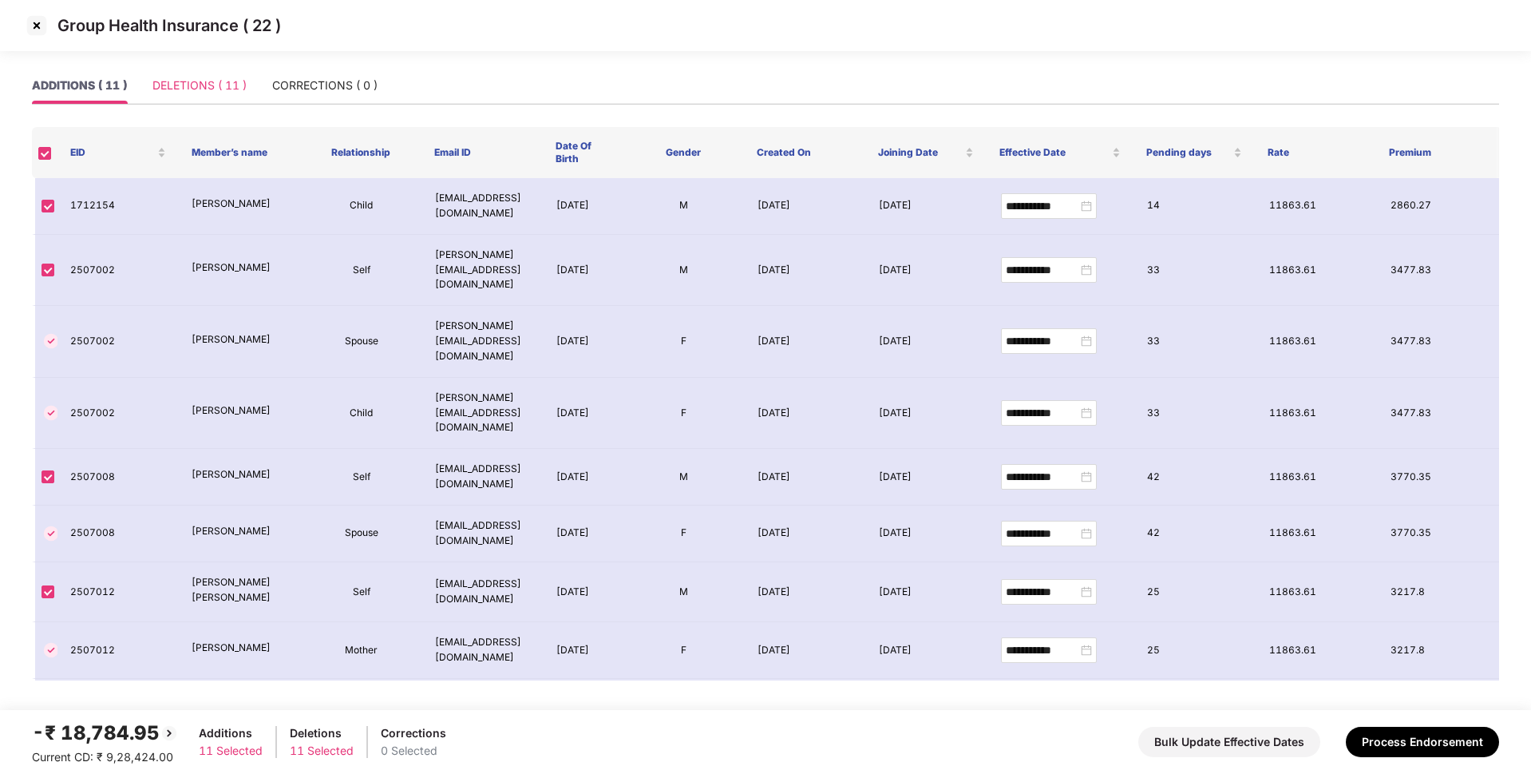
click at [218, 96] on div "DELETIONS ( 11 )" at bounding box center [199, 85] width 94 height 37
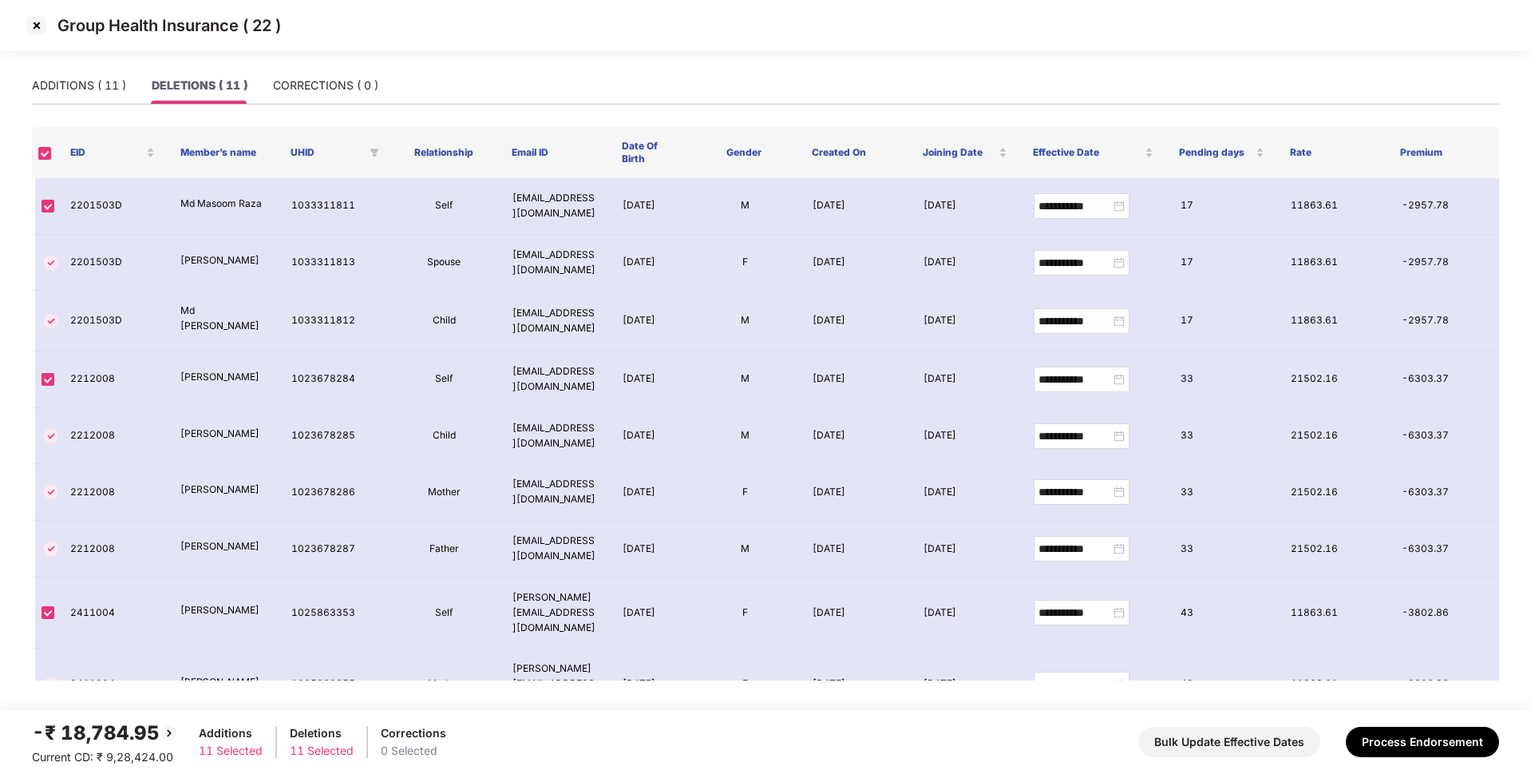
click at [47, 22] on img at bounding box center [37, 26] width 26 height 26
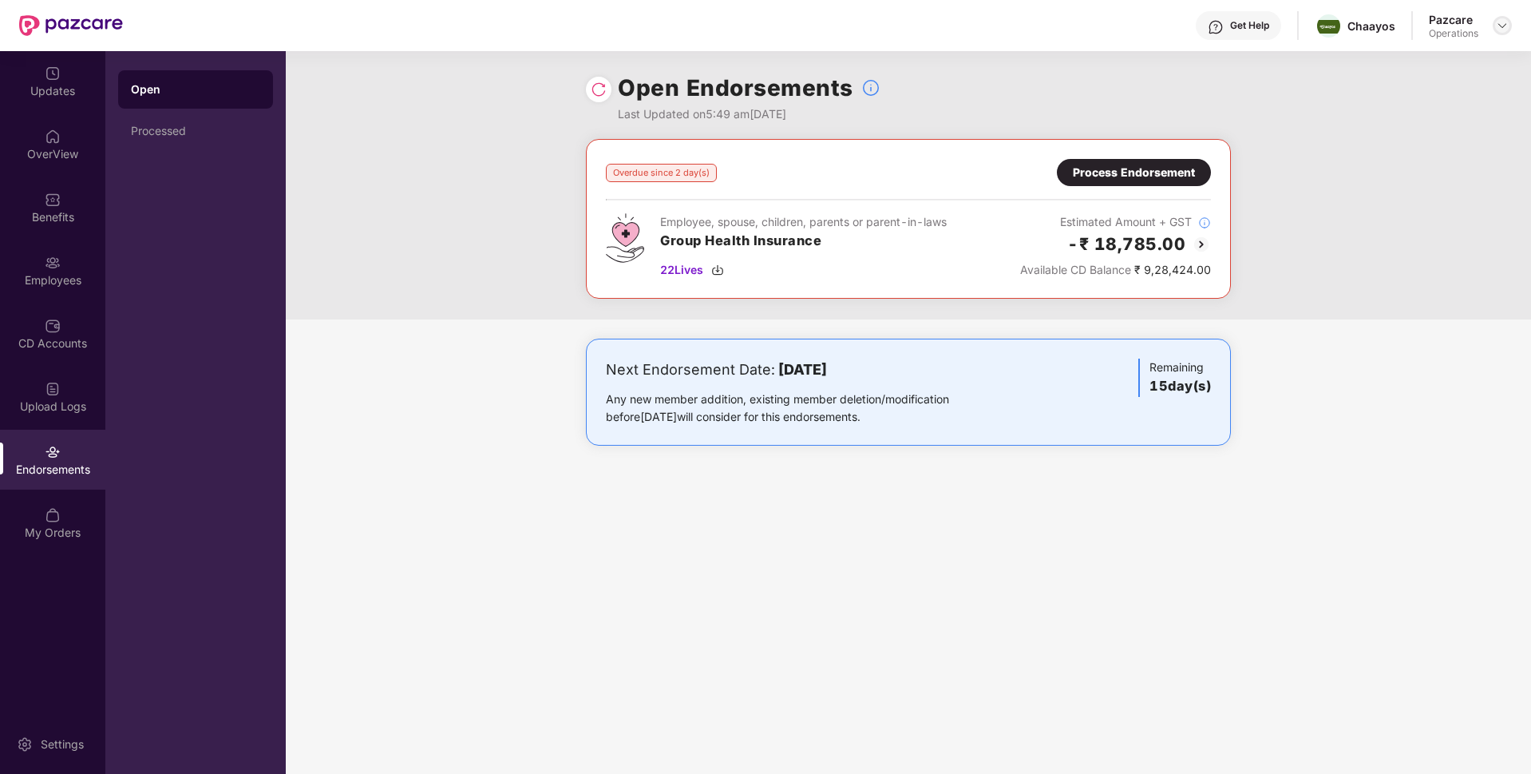
click at [1512, 25] on header "Get Help Chaayos Pazcare Operations" at bounding box center [765, 25] width 1531 height 51
click at [1499, 26] on img at bounding box center [1502, 25] width 13 height 13
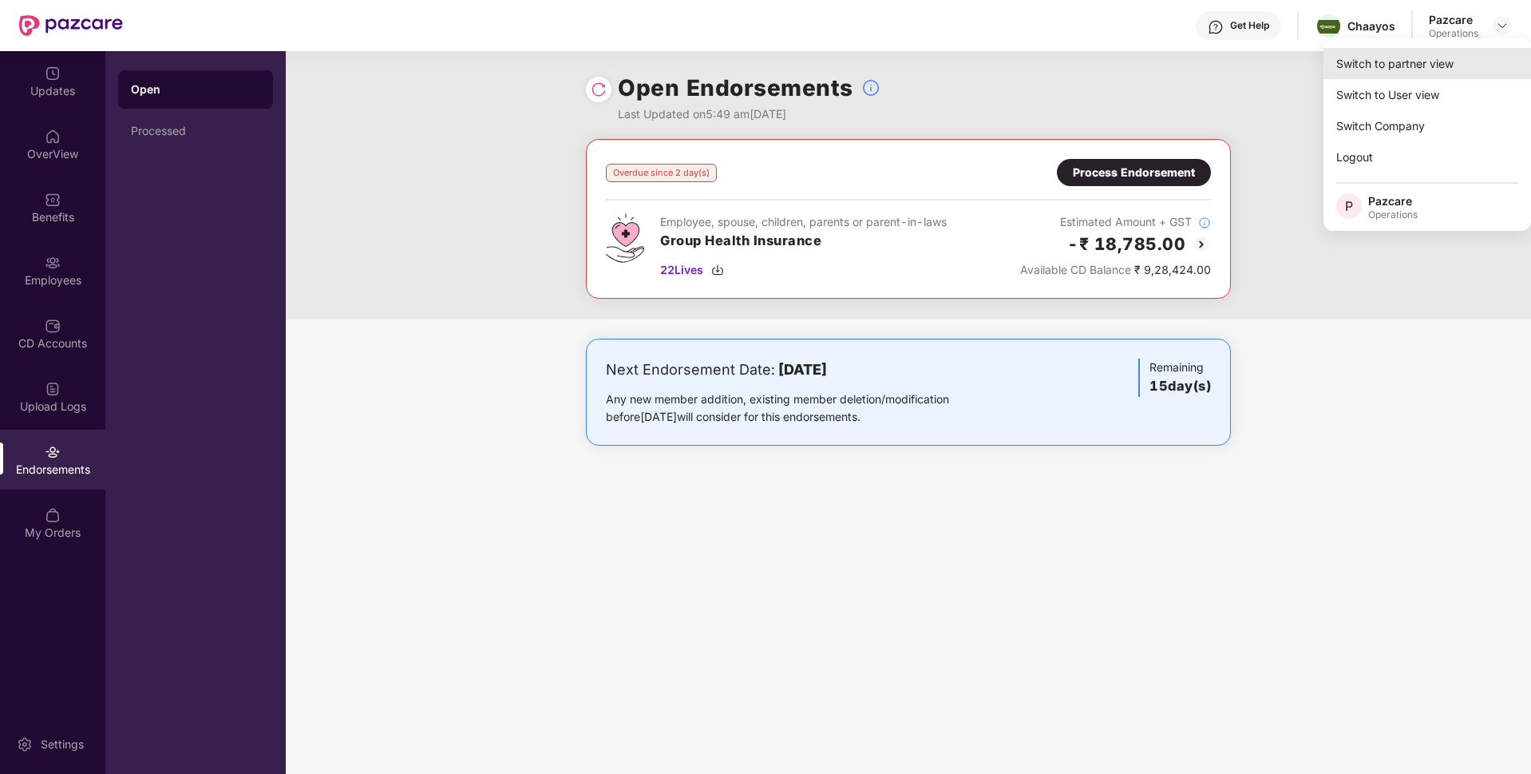
click at [1410, 56] on div "Switch to partner view" at bounding box center [1428, 63] width 208 height 31
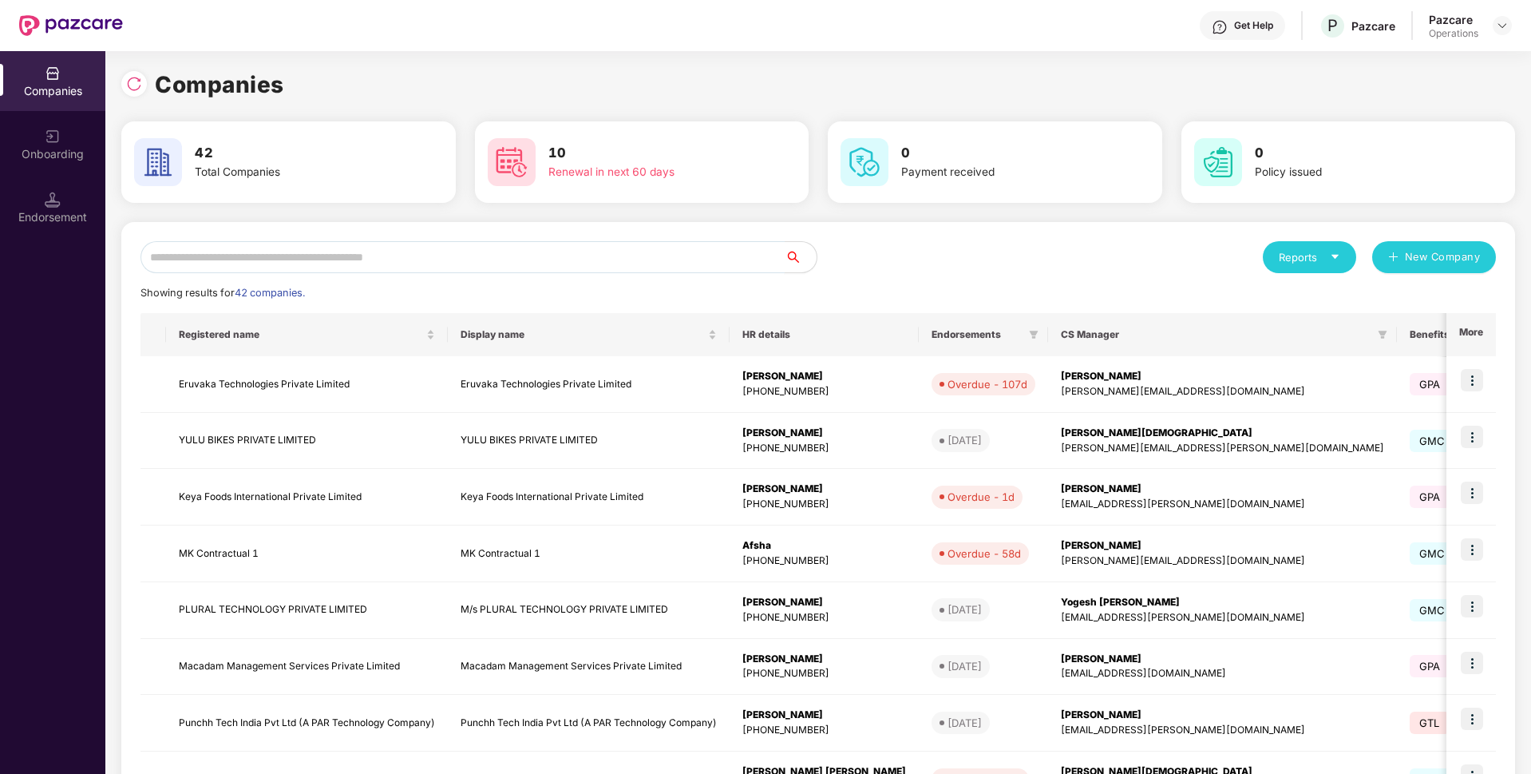
click at [370, 254] on input "text" at bounding box center [463, 257] width 644 height 32
paste input "**********"
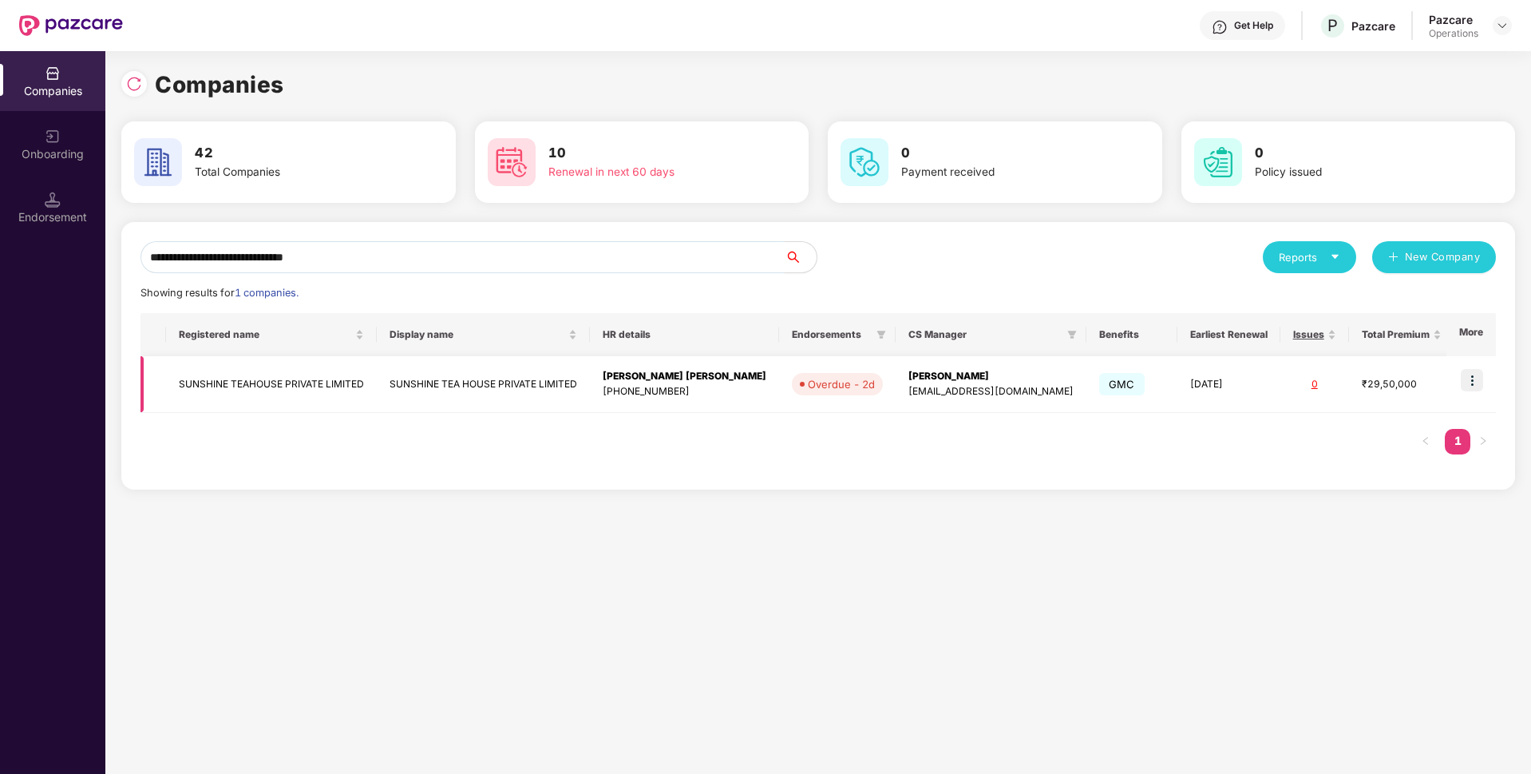
type input "**********"
click at [1467, 378] on img at bounding box center [1472, 380] width 22 height 22
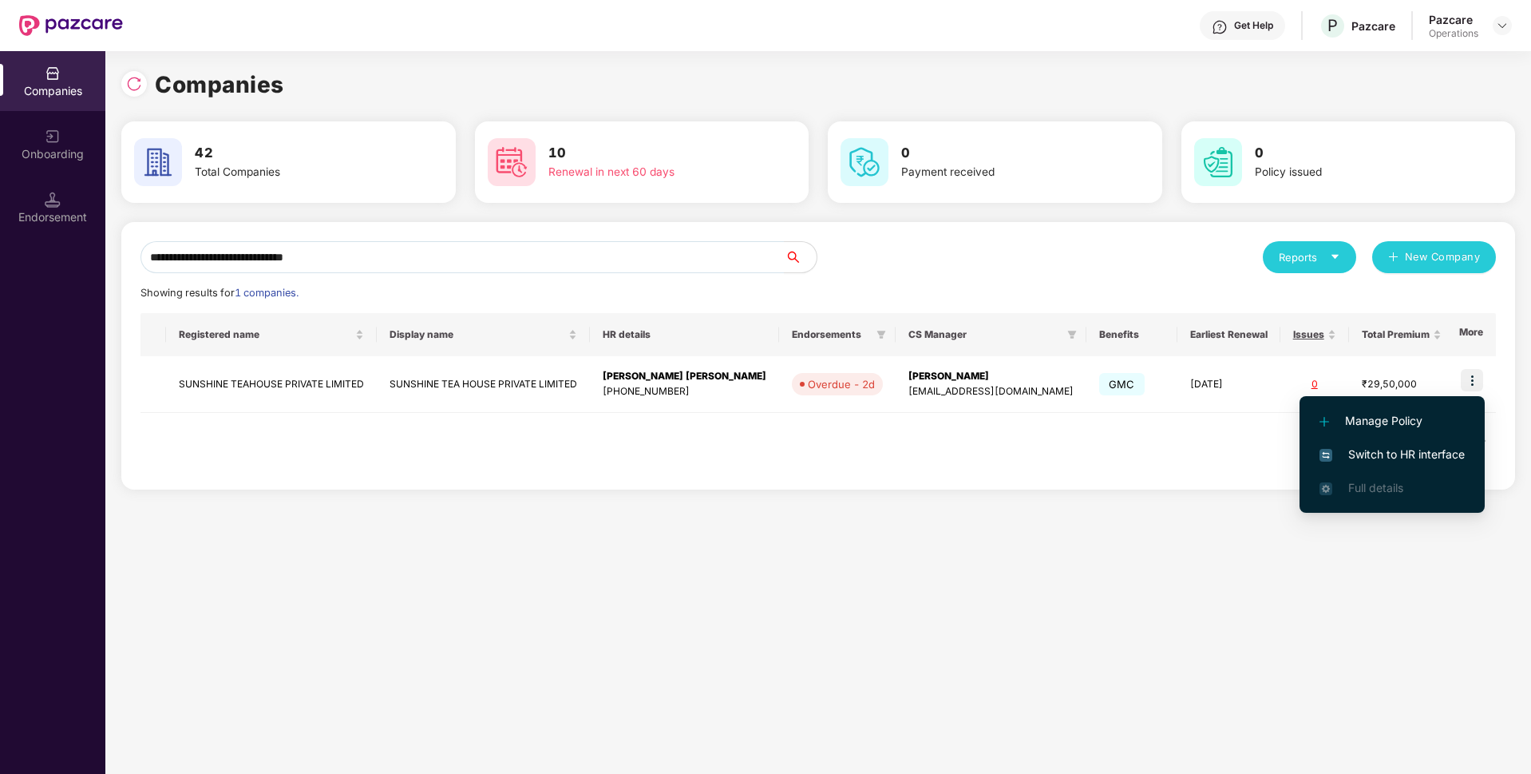
click at [1378, 449] on span "Switch to HR interface" at bounding box center [1392, 454] width 145 height 18
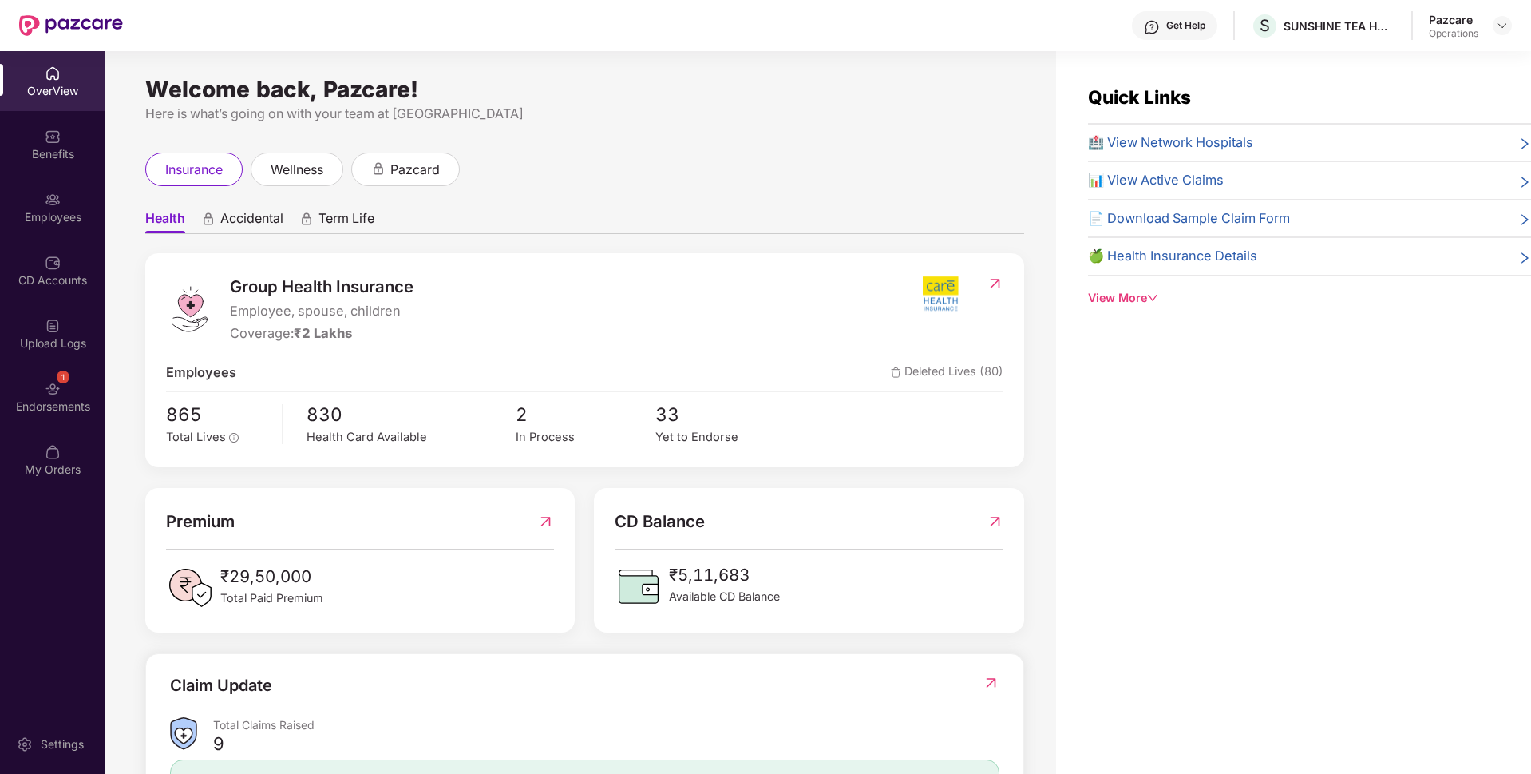
click at [30, 402] on div "Endorsements" at bounding box center [52, 406] width 105 height 16
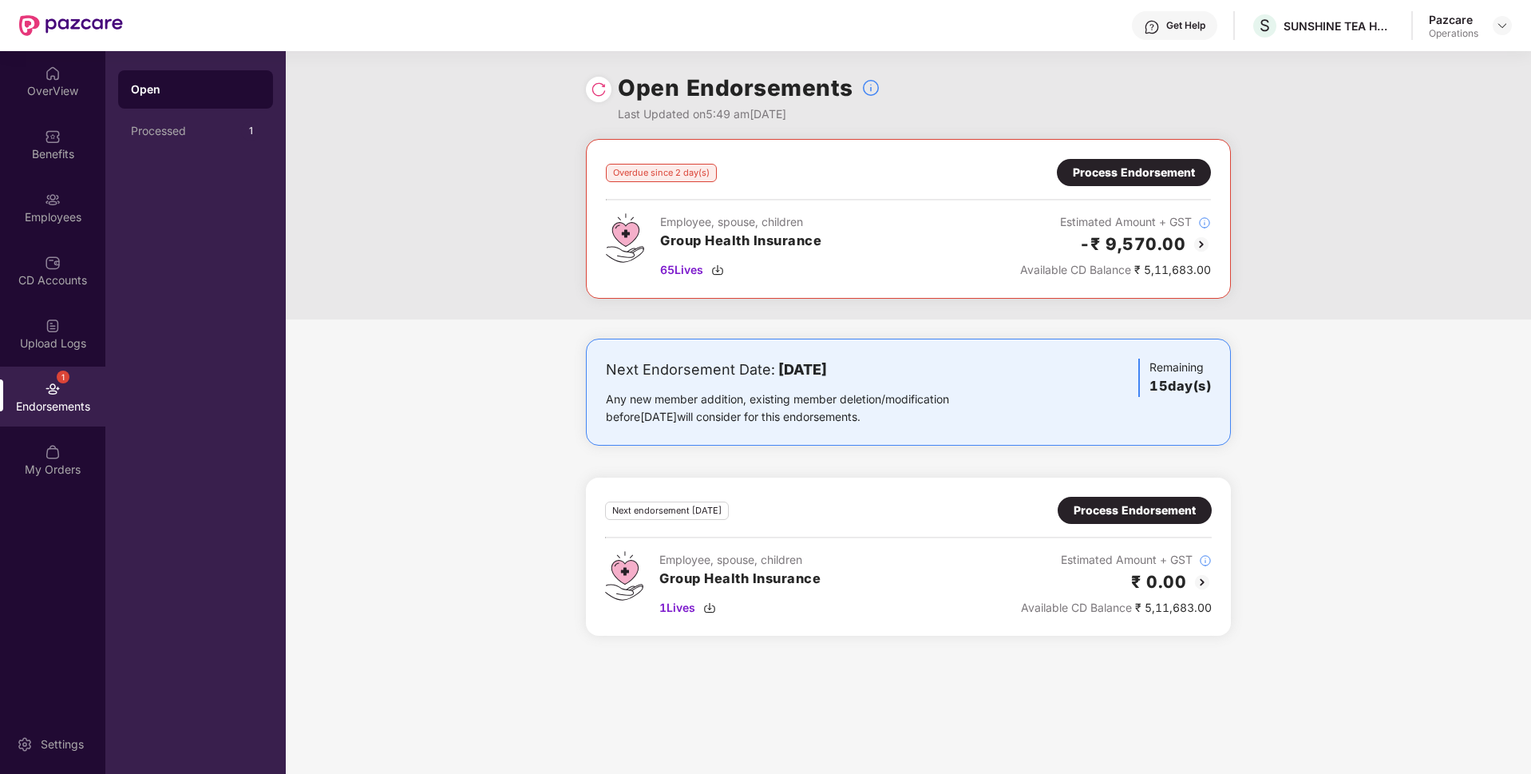
click at [1150, 165] on div "Process Endorsement" at bounding box center [1134, 173] width 122 height 18
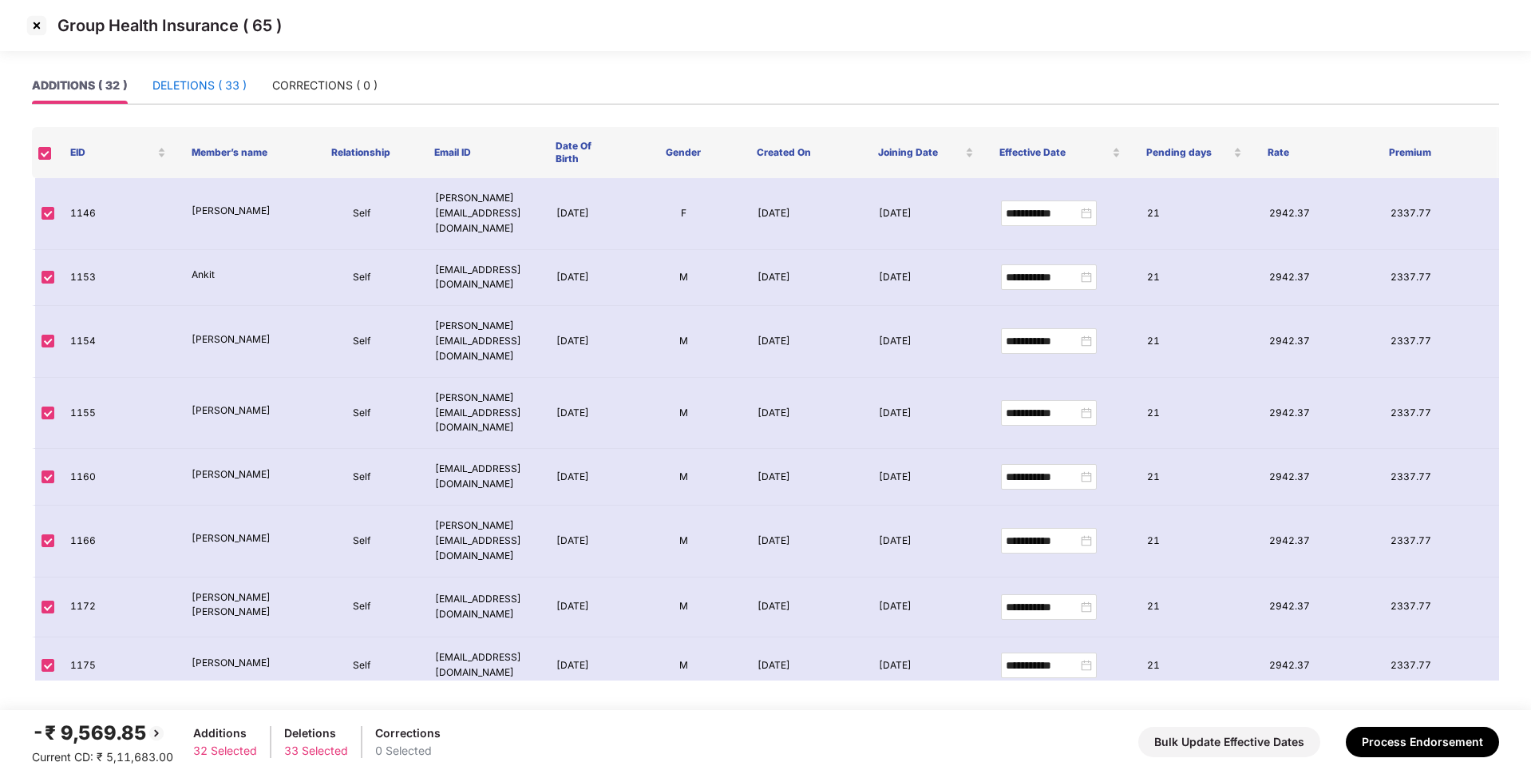
click at [212, 93] on div "DELETIONS ( 33 )" at bounding box center [199, 86] width 94 height 18
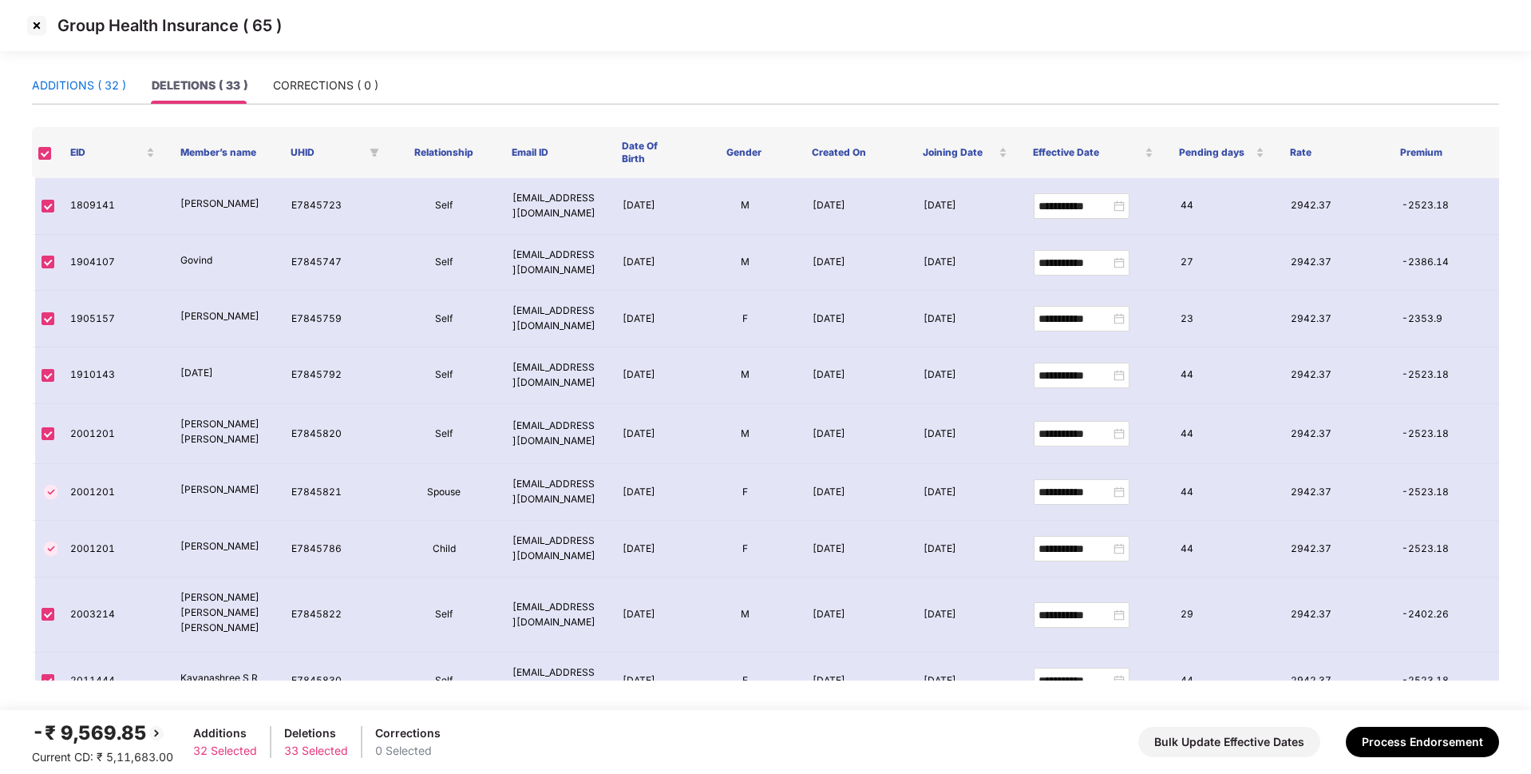
click at [94, 89] on div "ADDITIONS ( 32 )" at bounding box center [79, 86] width 94 height 18
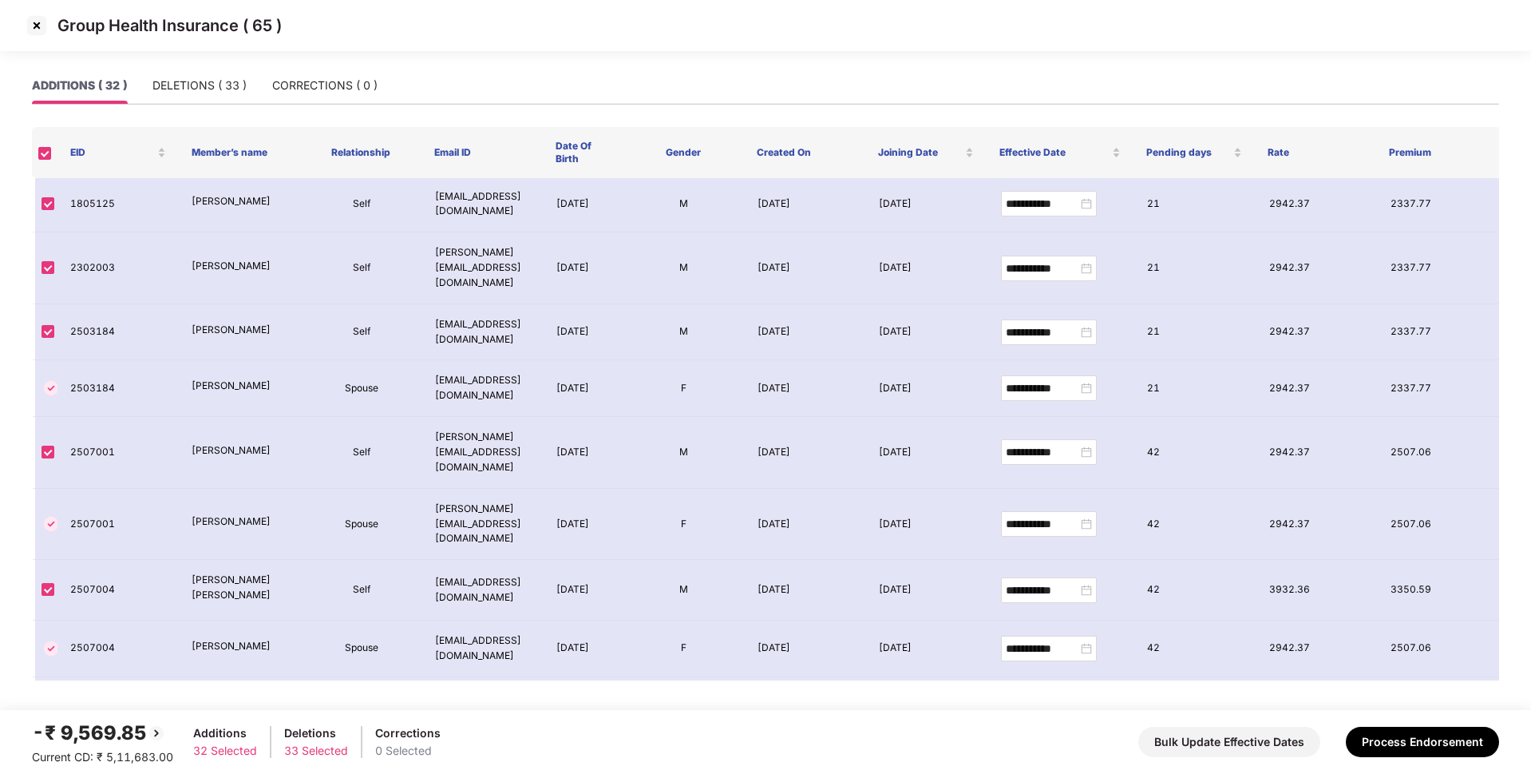
scroll to position [1308, 0]
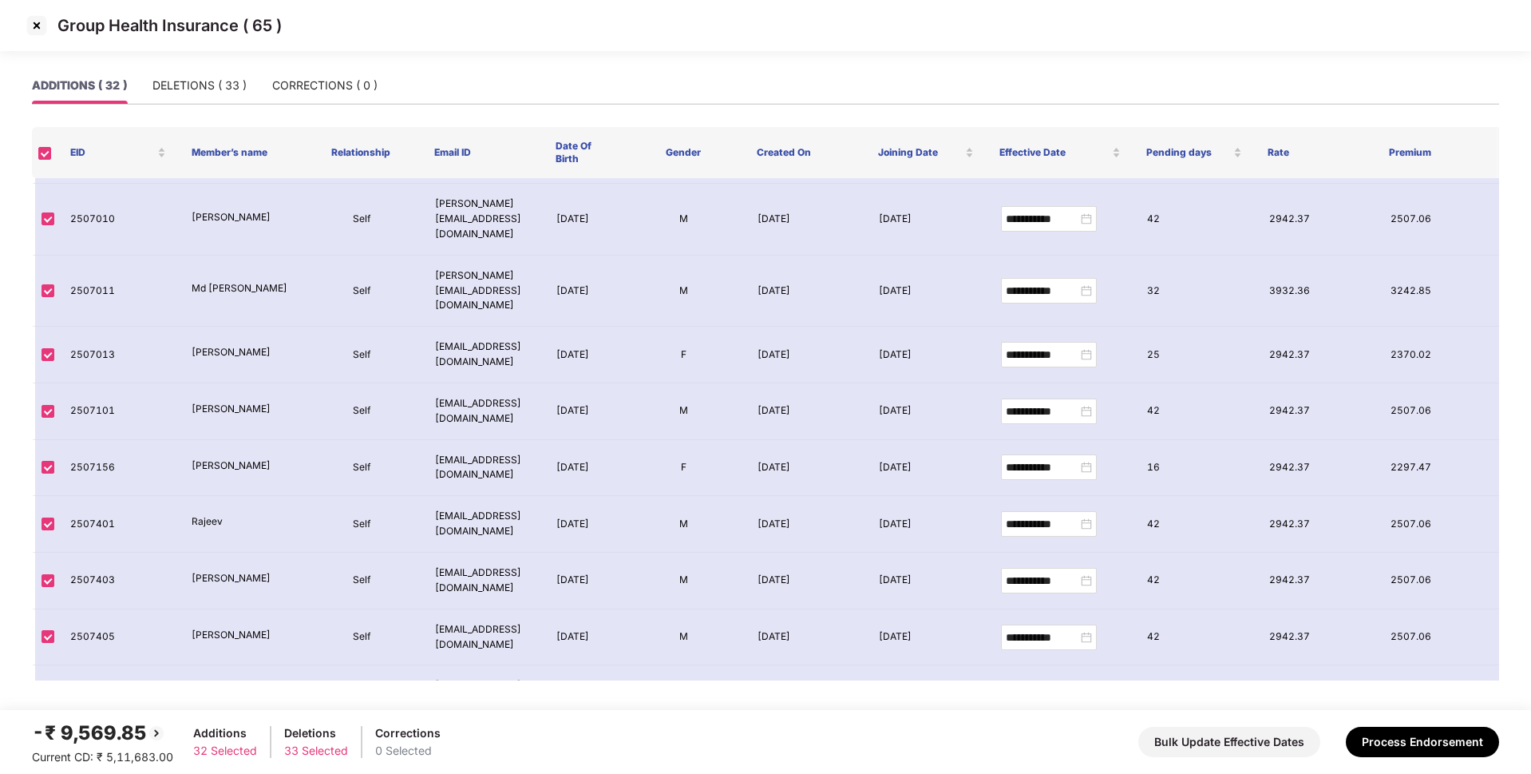
click at [45, 25] on img at bounding box center [37, 26] width 26 height 26
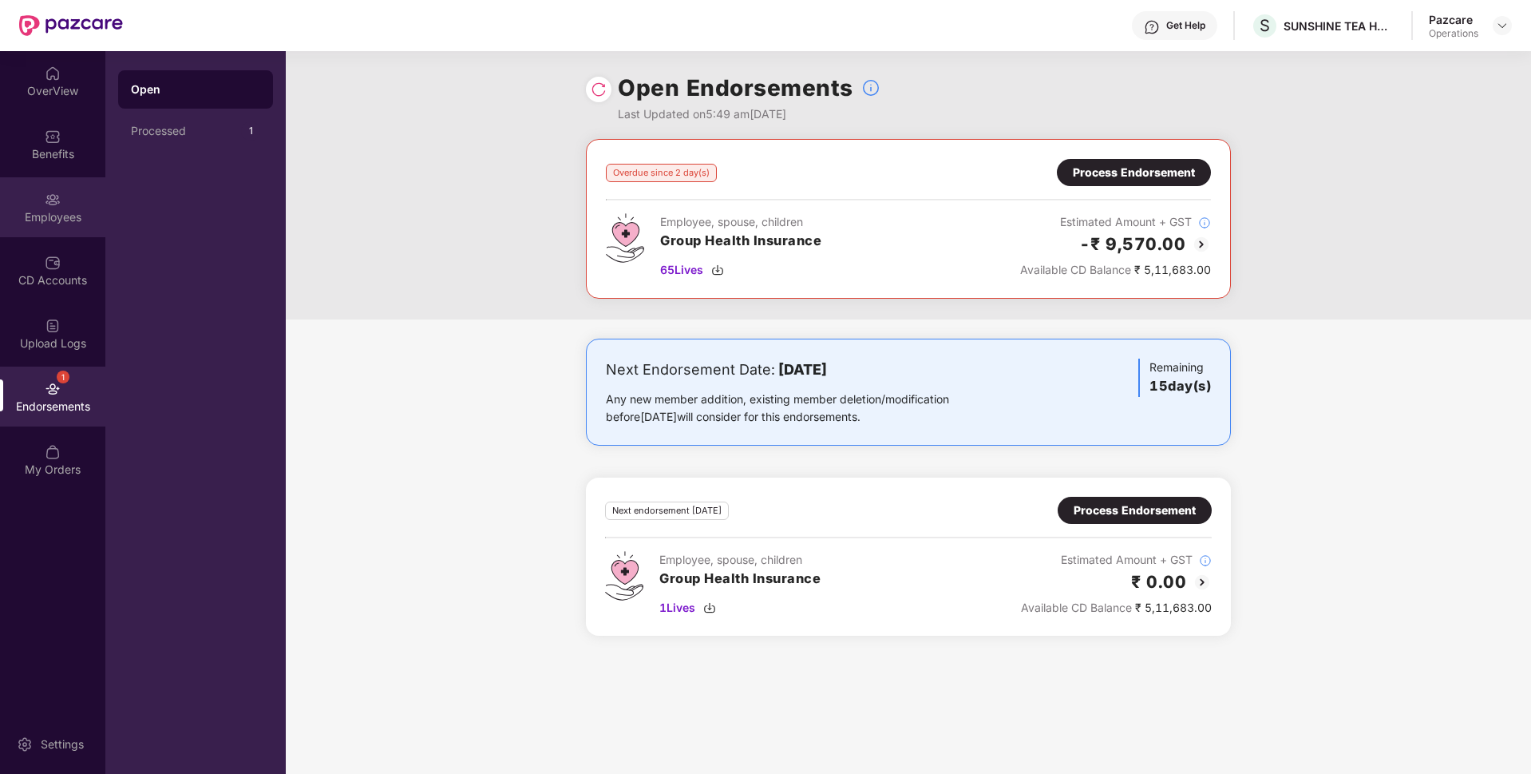
click at [76, 209] on div "Employees" at bounding box center [52, 217] width 105 height 16
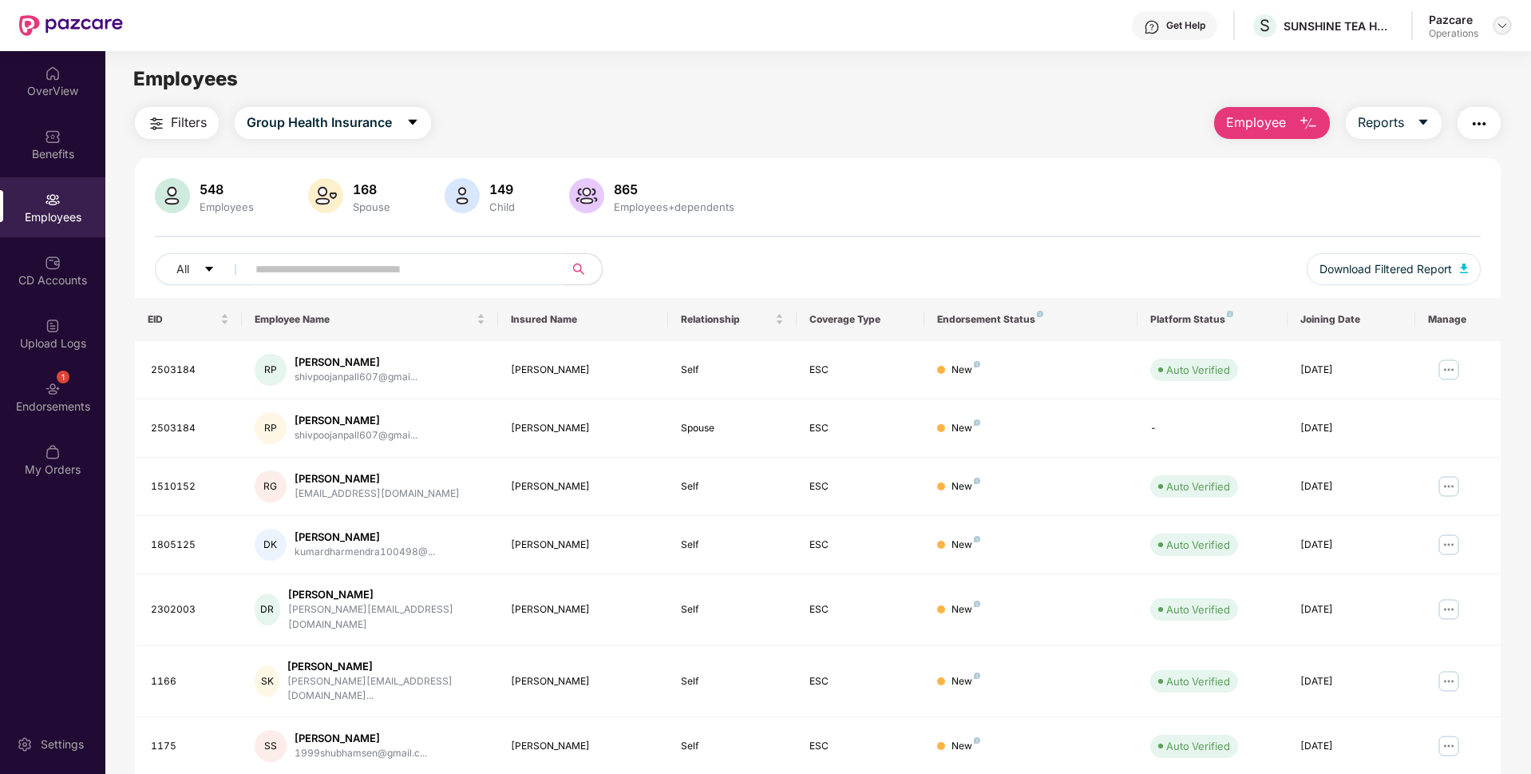
click at [1503, 22] on img at bounding box center [1502, 25] width 13 height 13
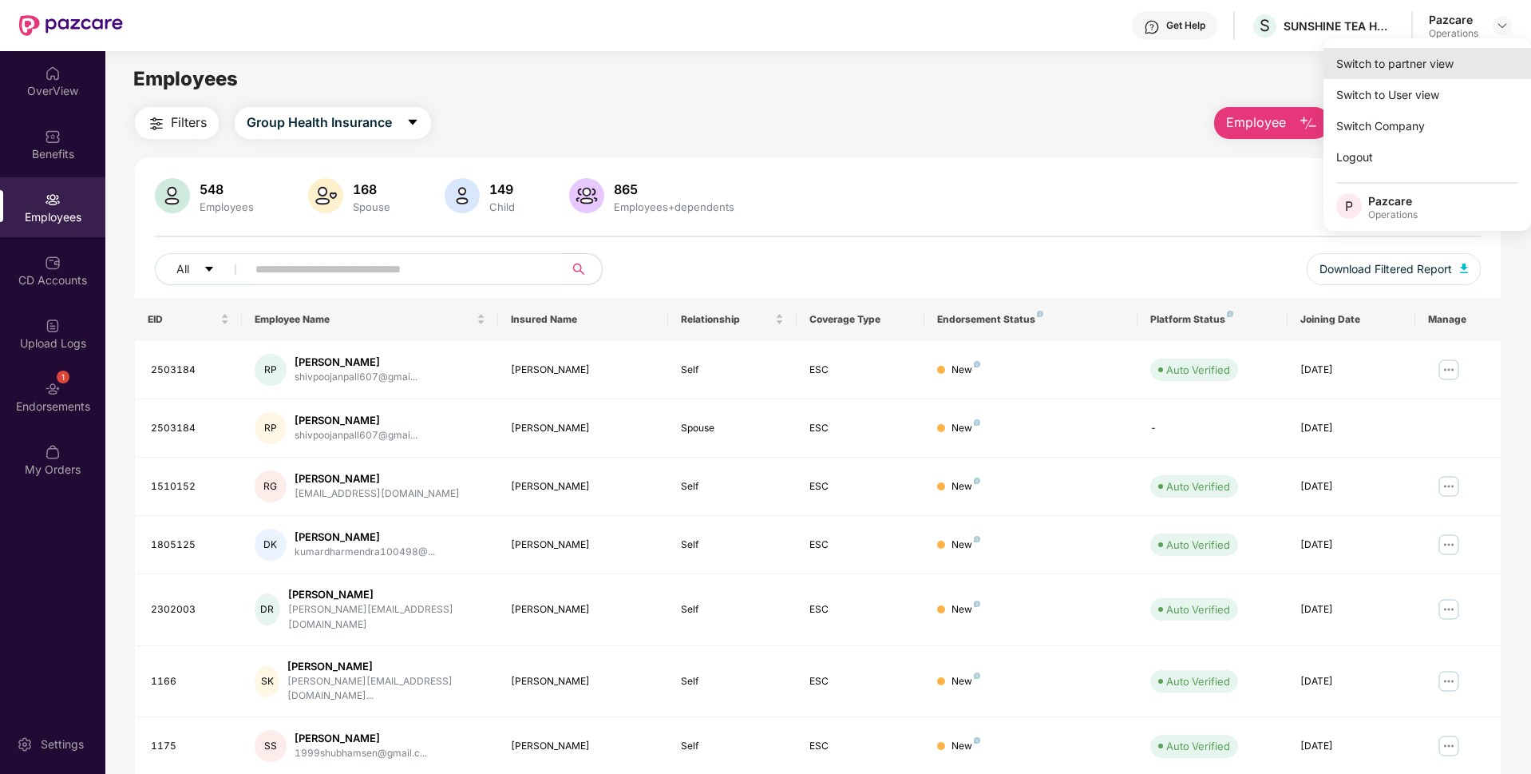
click at [1427, 61] on div "Switch to partner view" at bounding box center [1428, 63] width 208 height 31
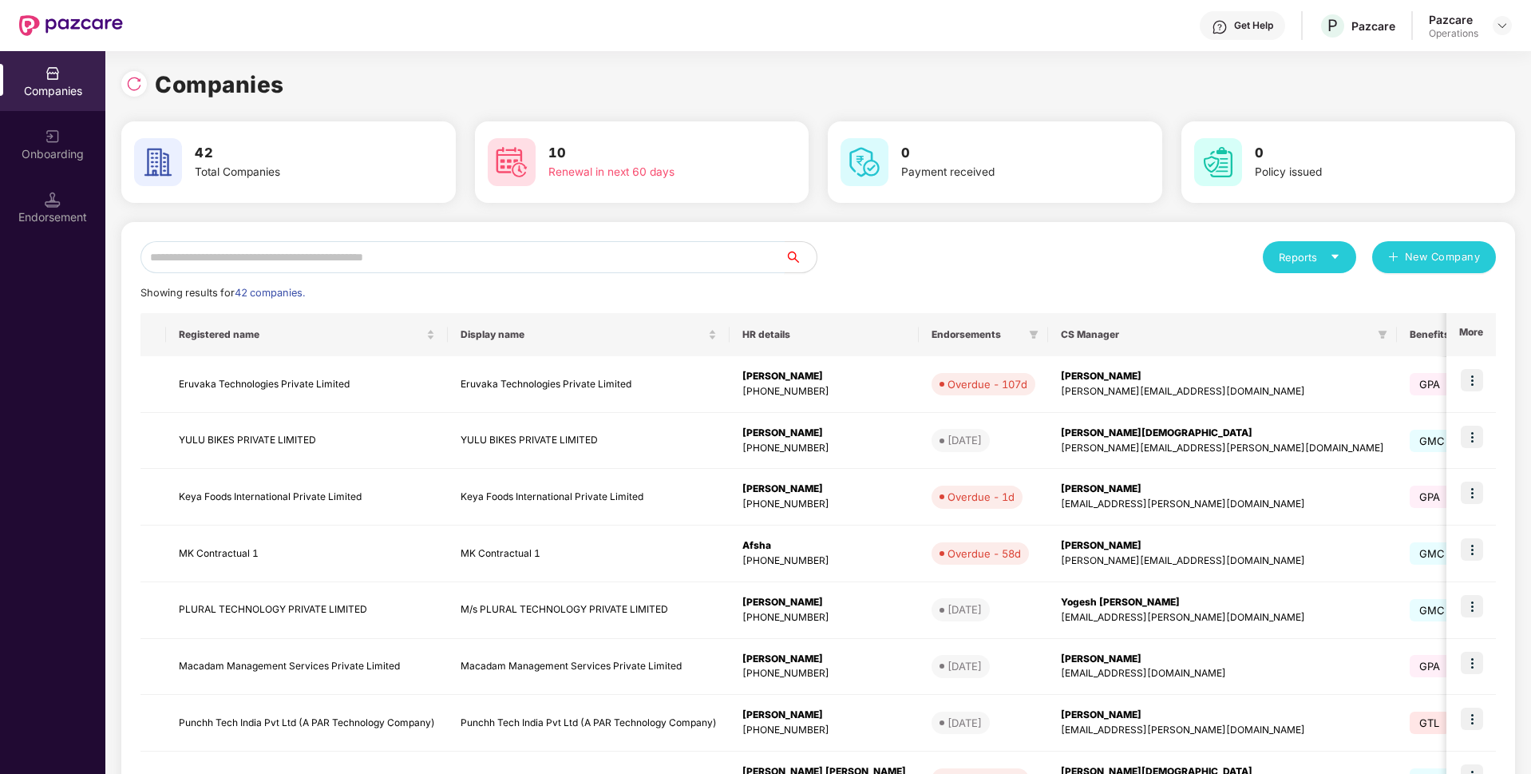
click at [546, 258] on input "text" at bounding box center [463, 257] width 644 height 32
paste input "**********"
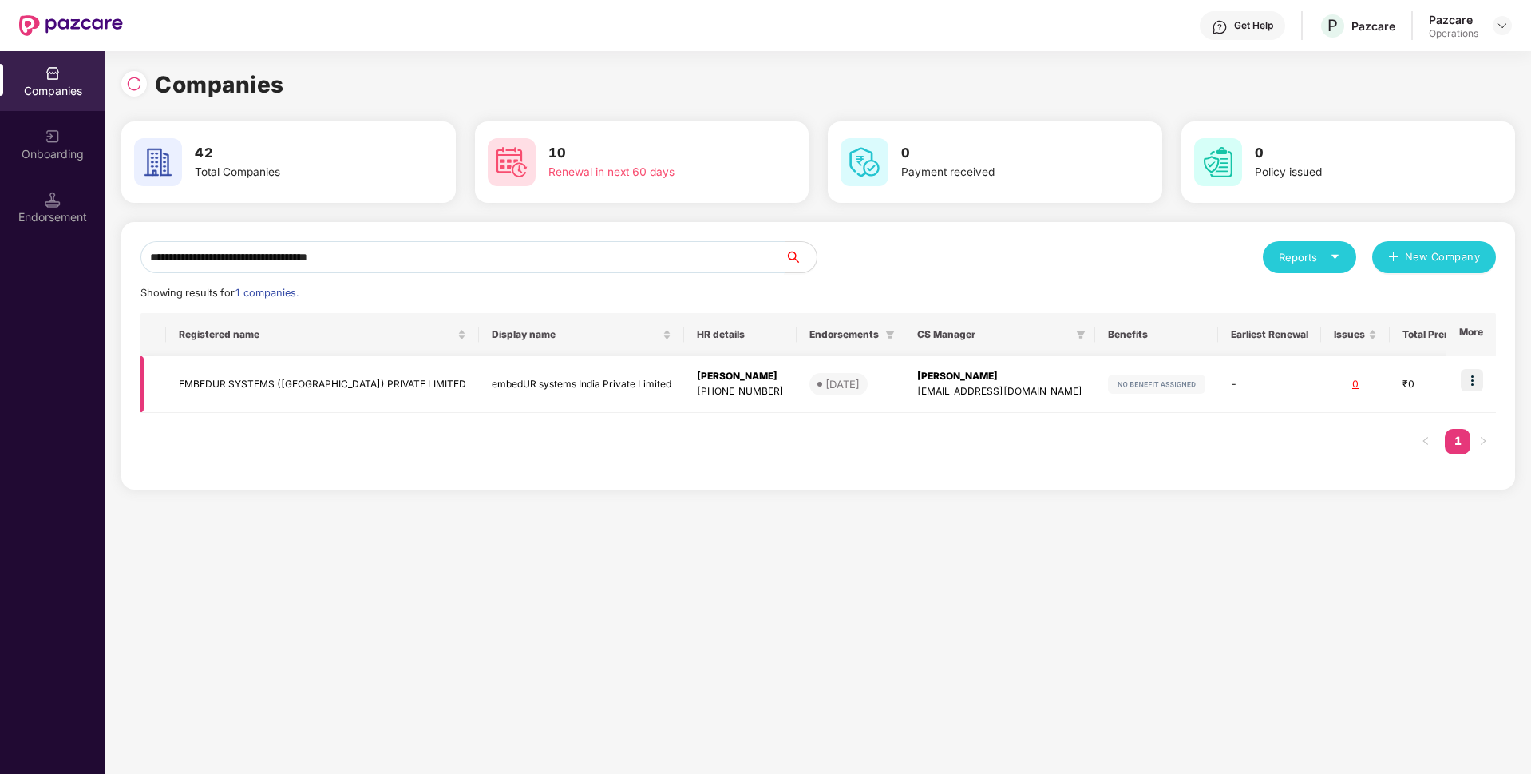
type input "**********"
click at [1475, 376] on img at bounding box center [1472, 380] width 22 height 22
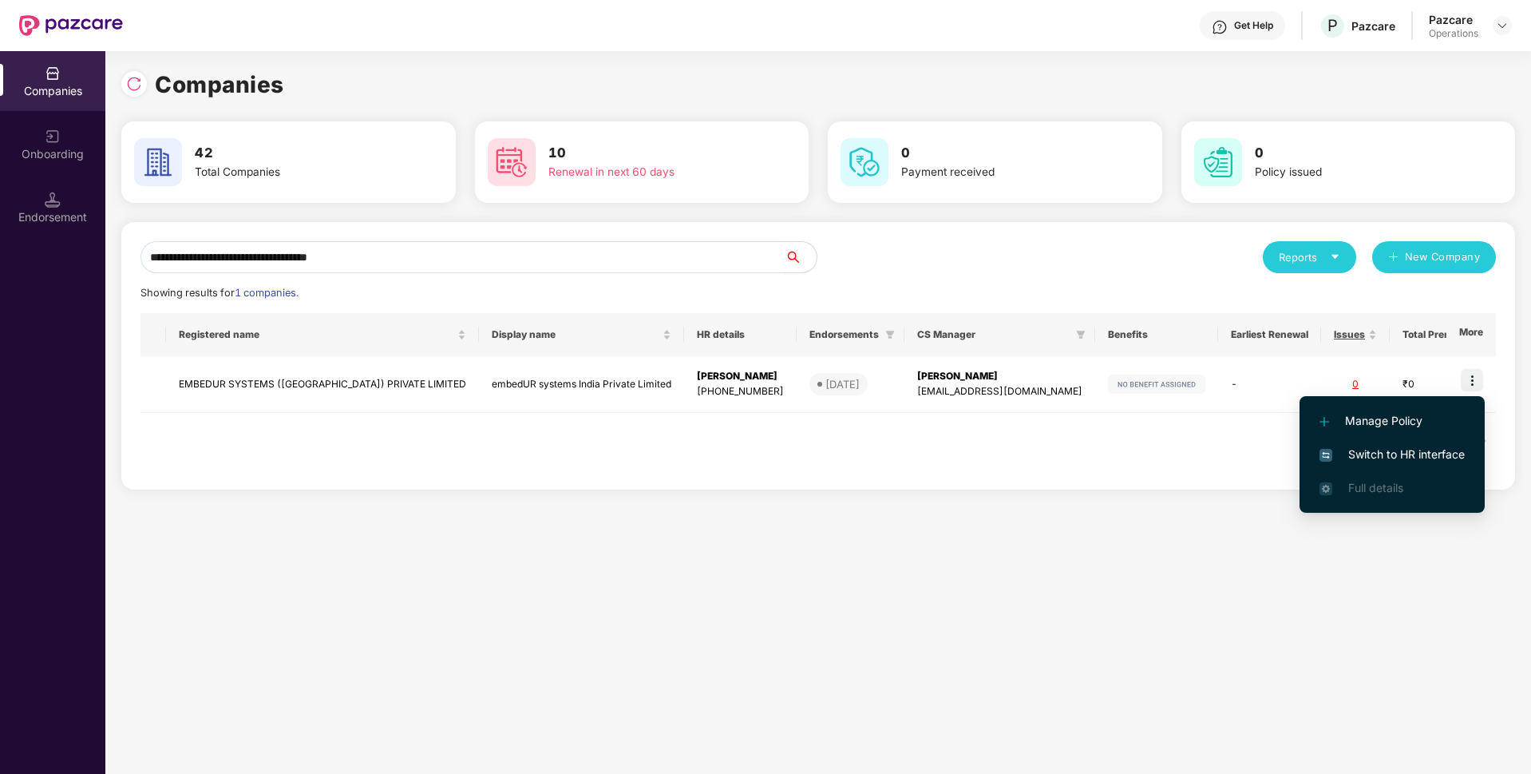
click at [1384, 454] on span "Switch to HR interface" at bounding box center [1392, 454] width 145 height 18
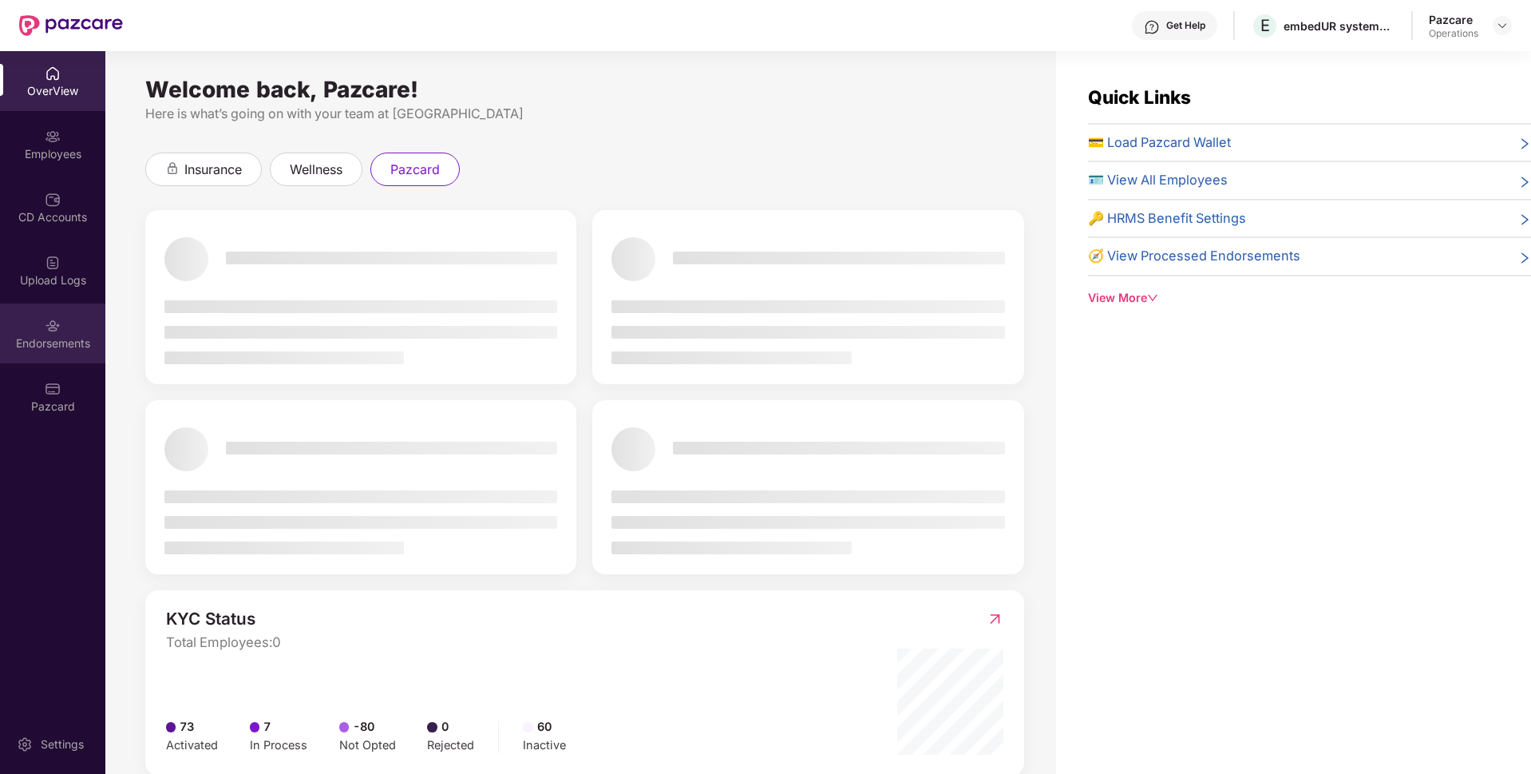
click at [53, 334] on div "Endorsements" at bounding box center [52, 333] width 105 height 60
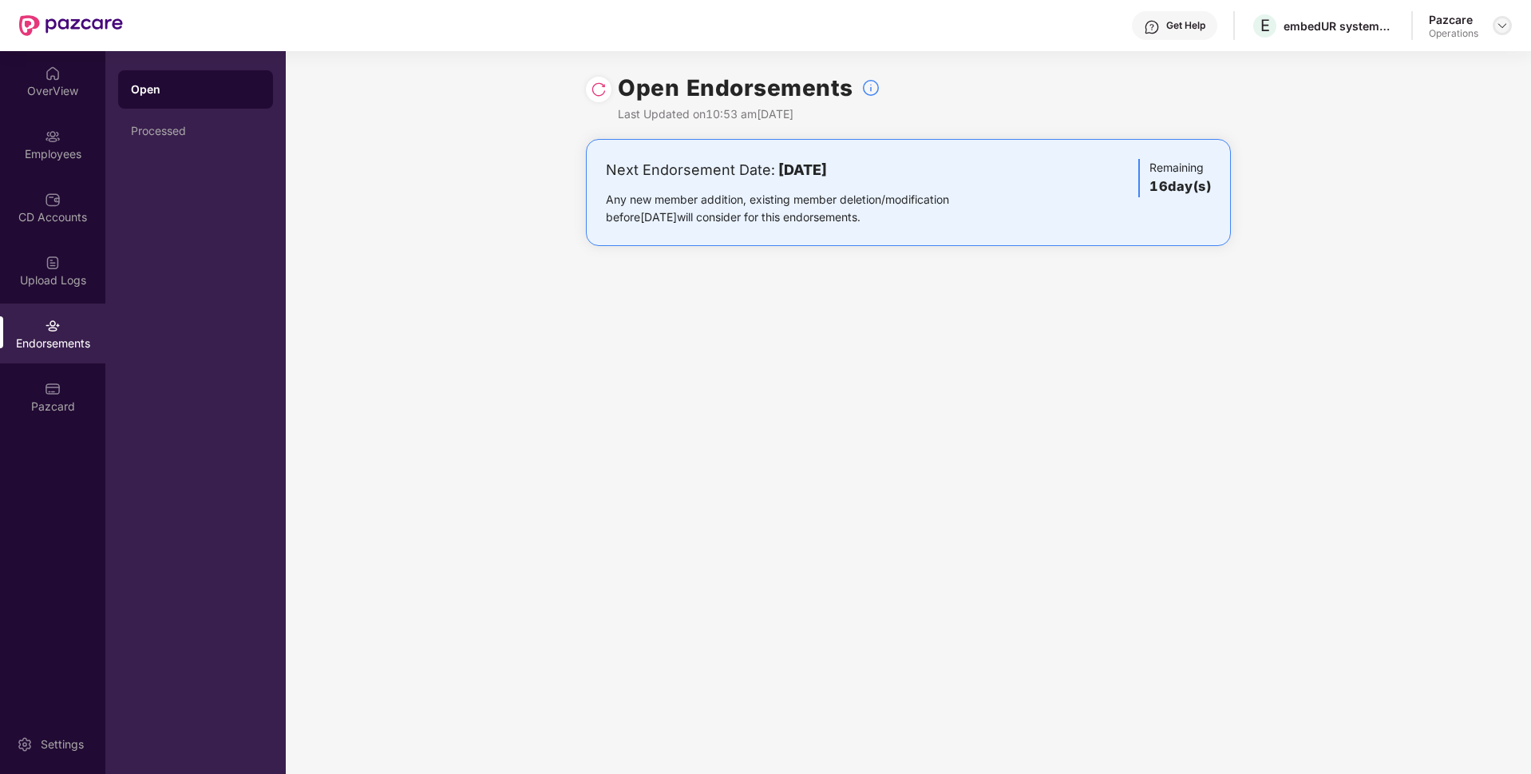
click at [1502, 32] on div at bounding box center [1502, 25] width 19 height 19
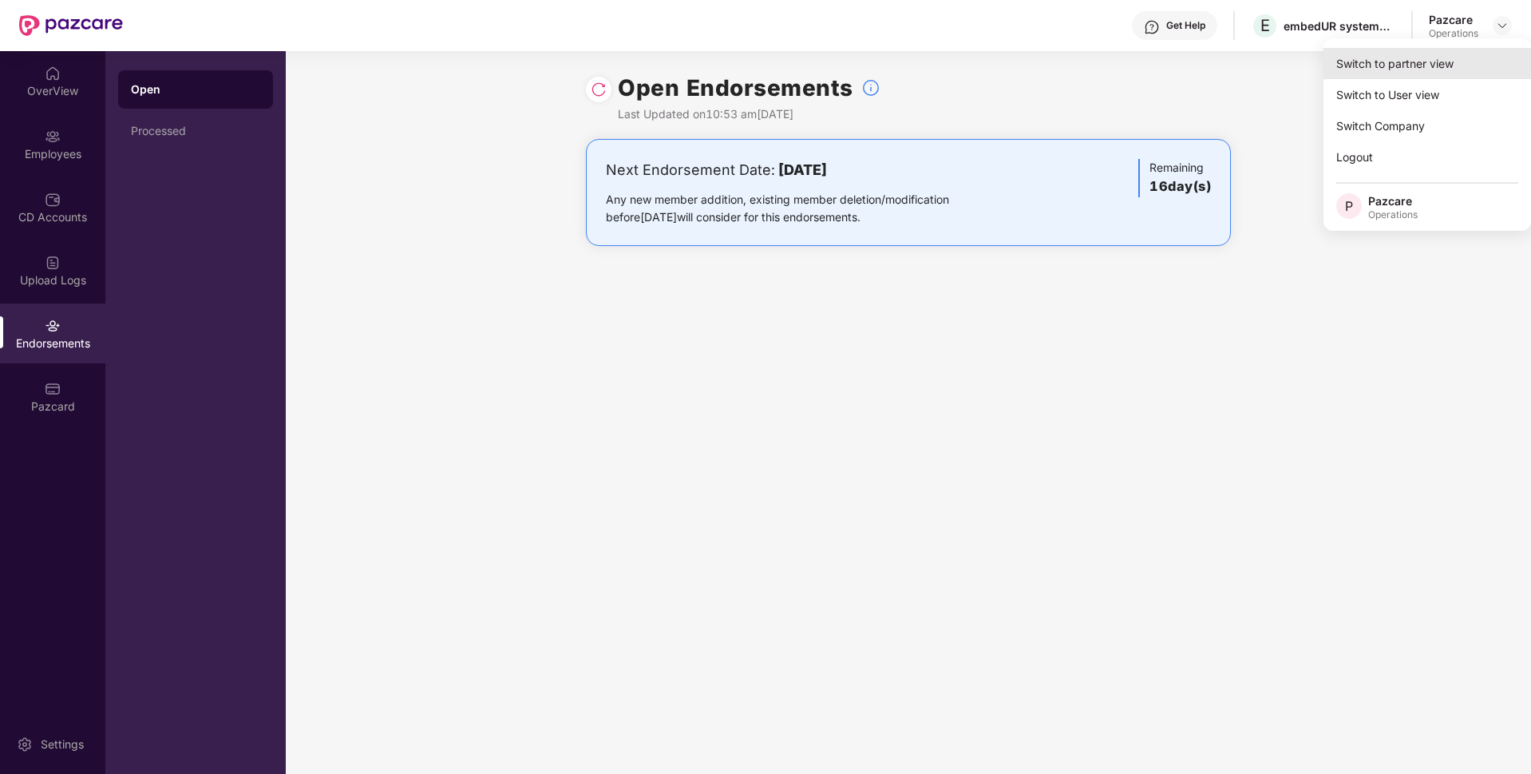
click at [1424, 57] on div "Switch to partner view" at bounding box center [1428, 63] width 208 height 31
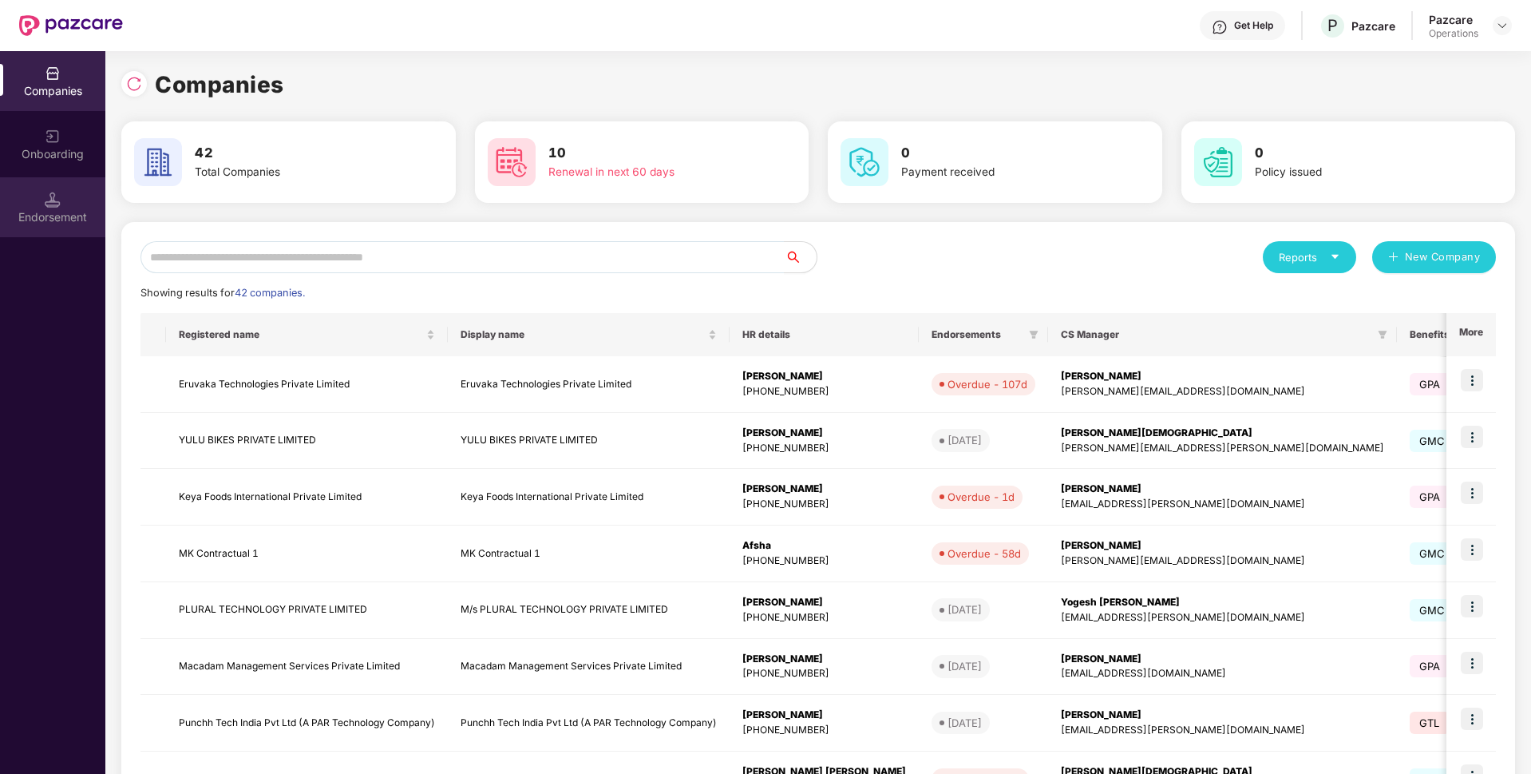
click at [65, 220] on div "Endorsement" at bounding box center [52, 217] width 105 height 16
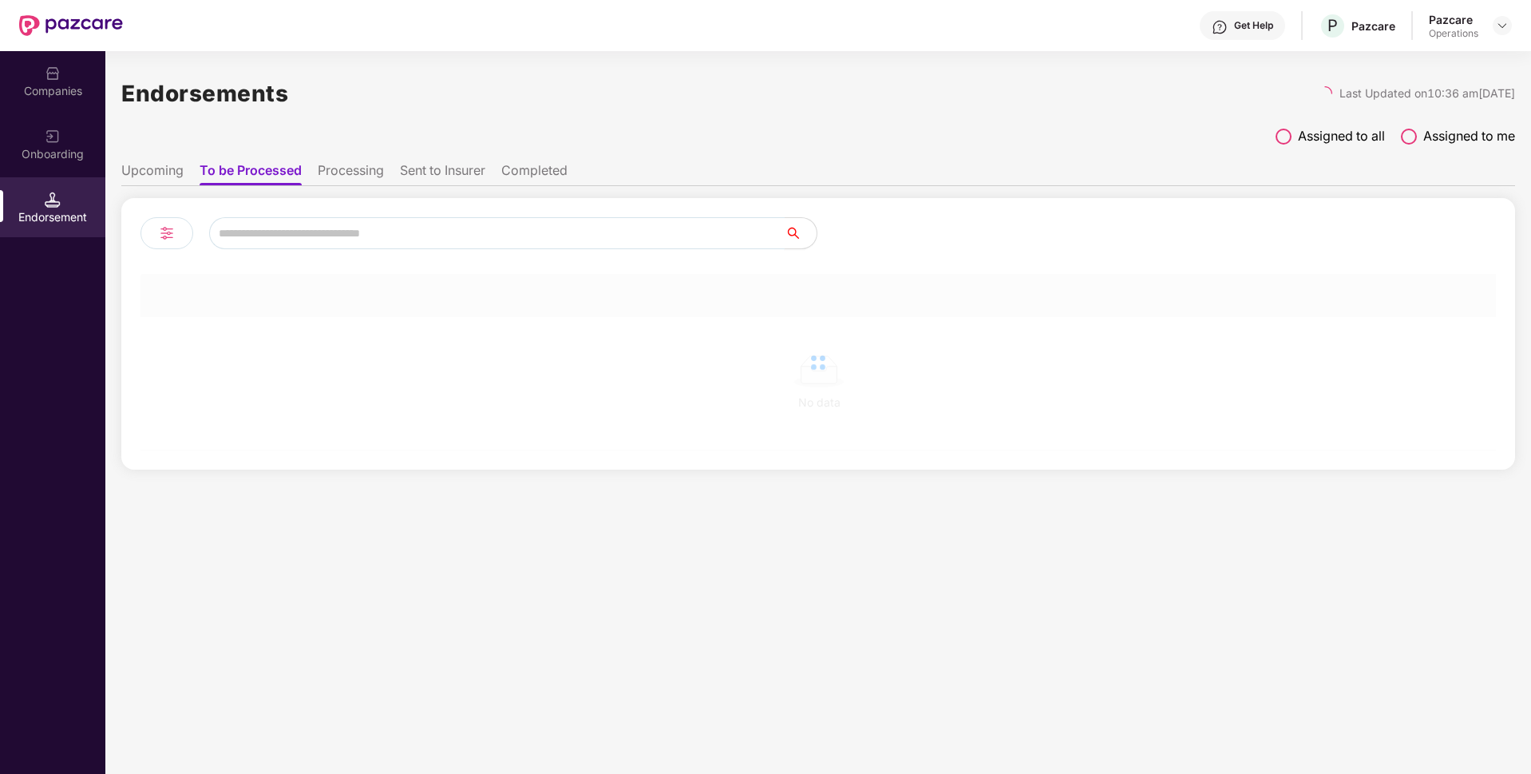
click at [351, 232] on input "text" at bounding box center [497, 233] width 576 height 32
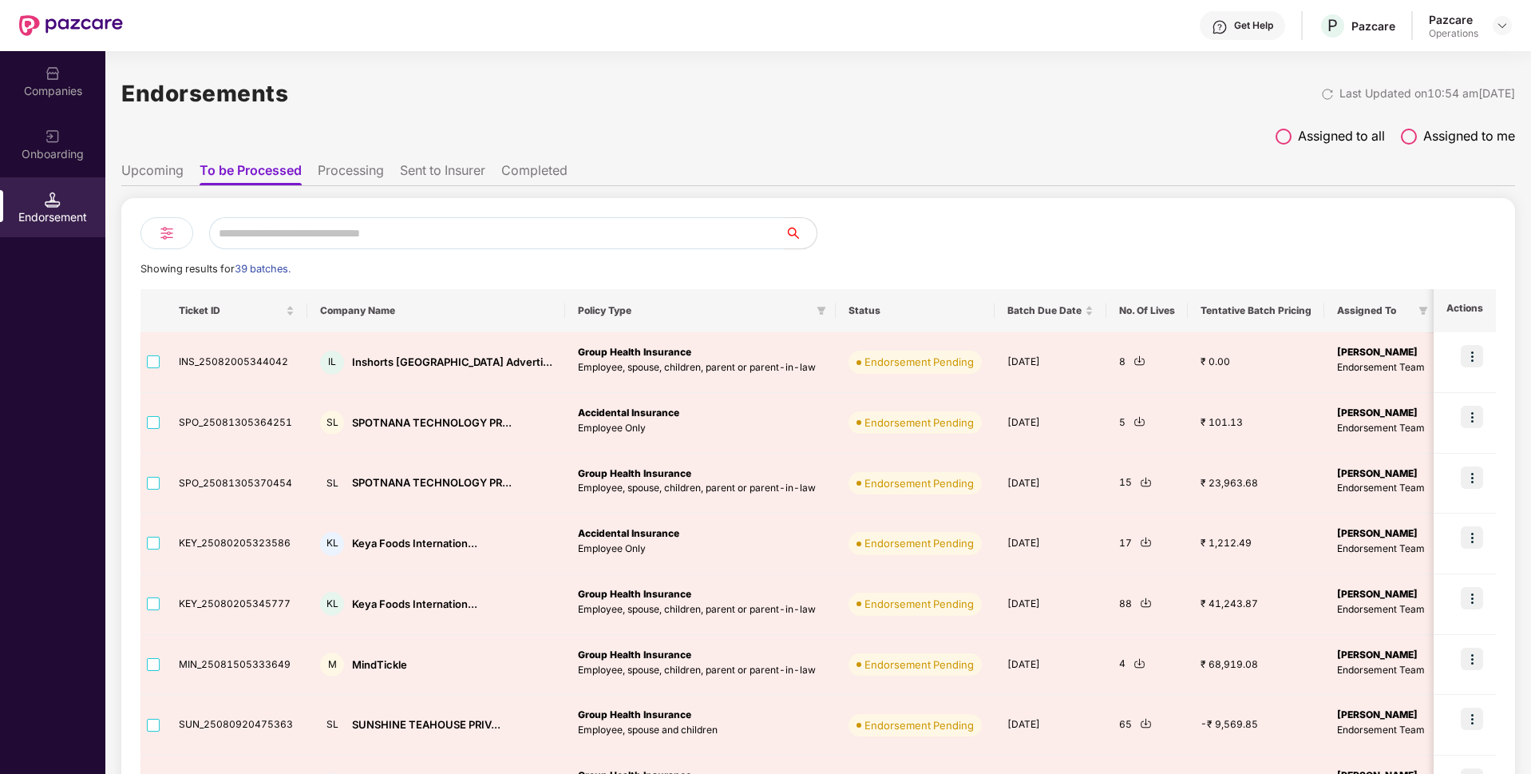
paste input "**********"
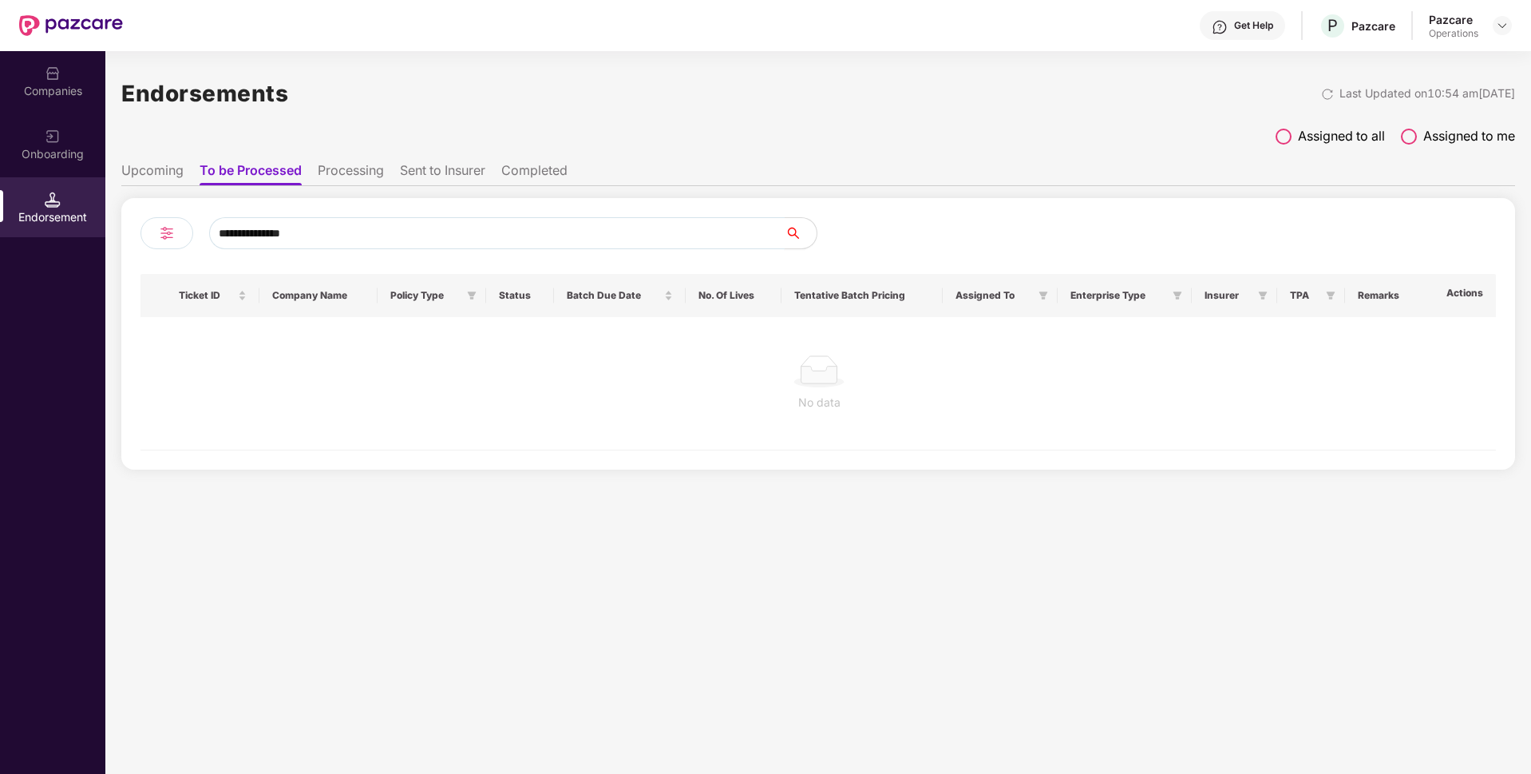
type input "**********"
click at [54, 65] on img at bounding box center [53, 73] width 16 height 16
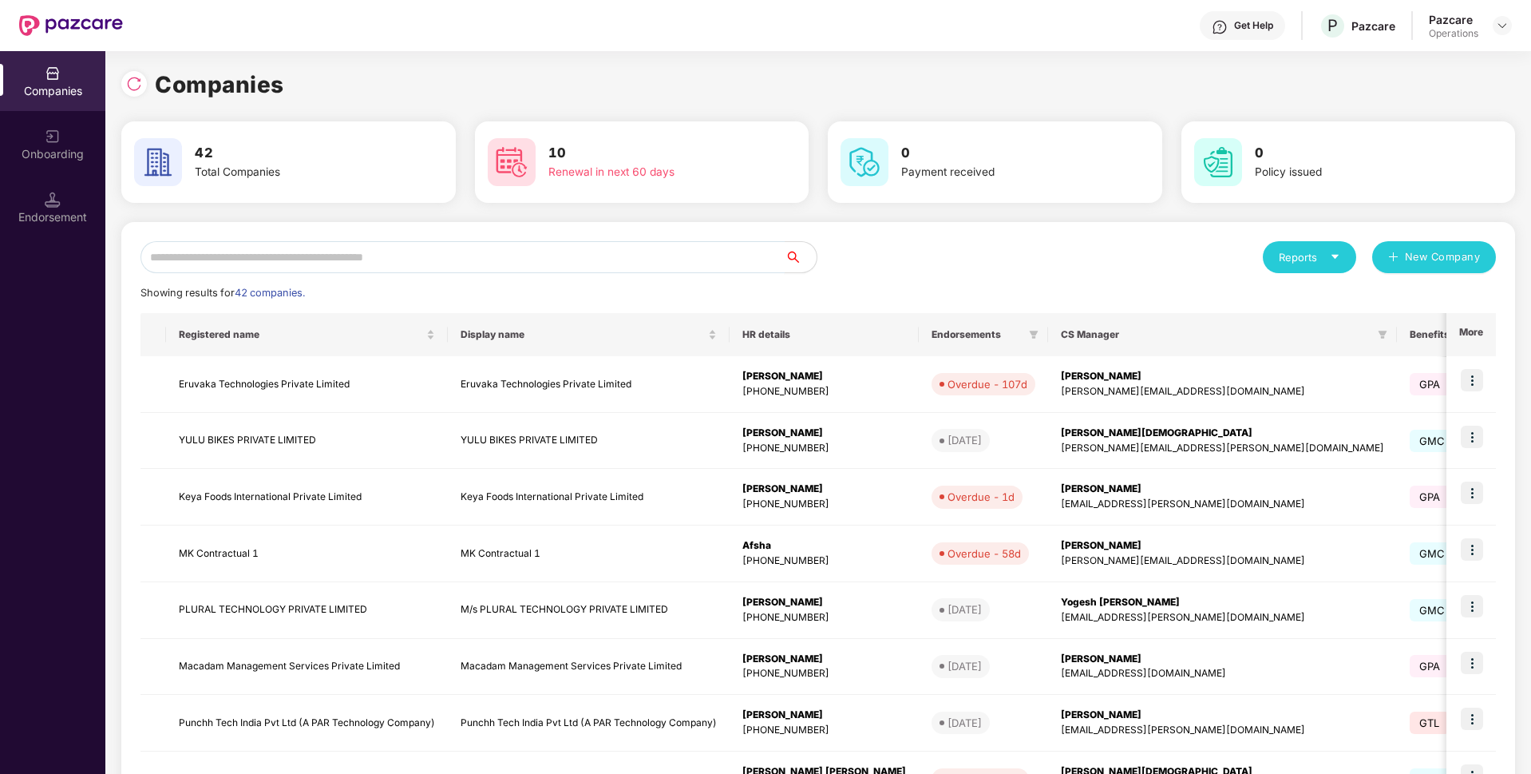
click at [493, 255] on input "text" at bounding box center [463, 257] width 644 height 32
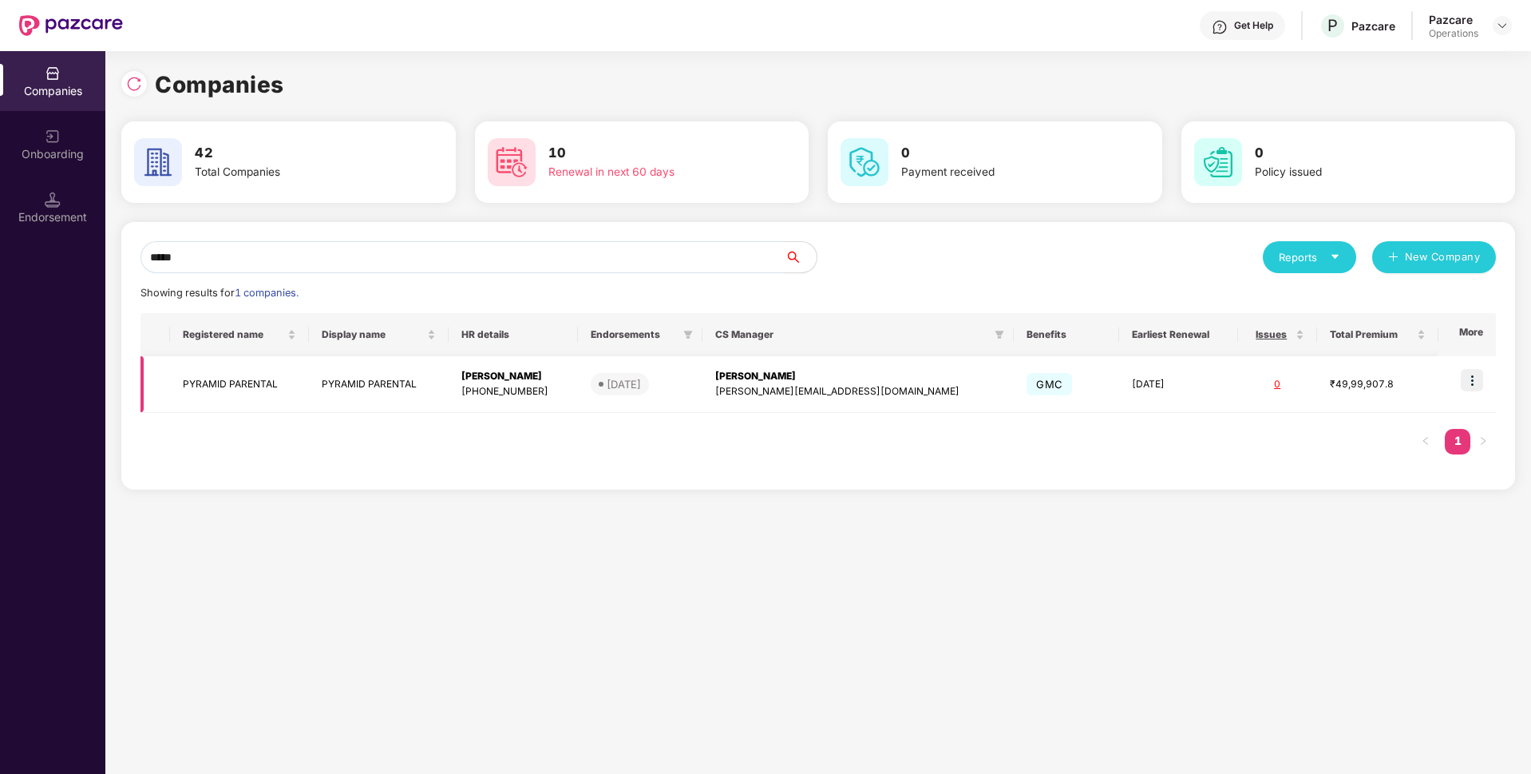
type input "*****"
click at [212, 388] on td "PYRAMID PARENTAL" at bounding box center [239, 384] width 139 height 57
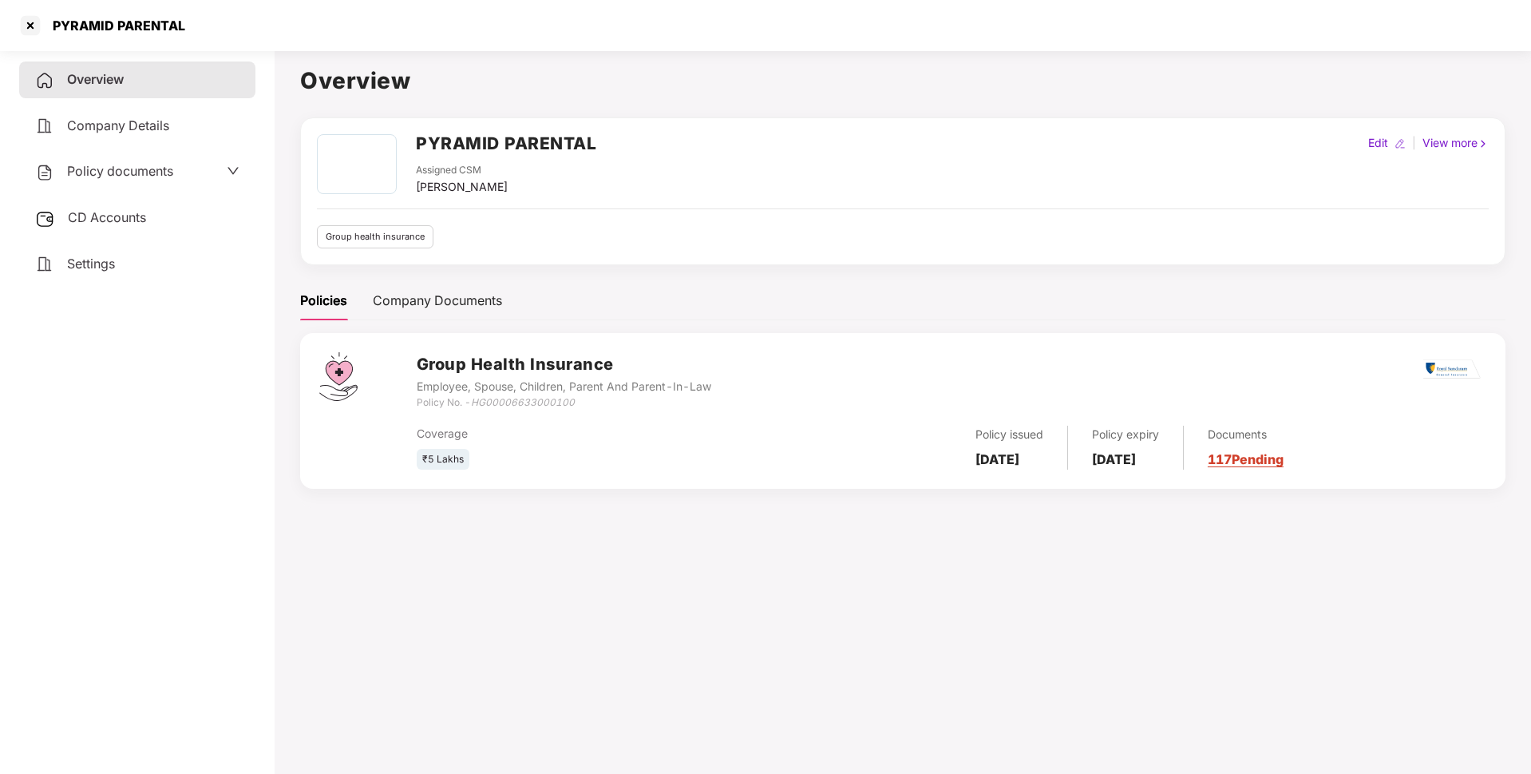
click at [169, 179] on span "Policy documents" at bounding box center [120, 171] width 106 height 16
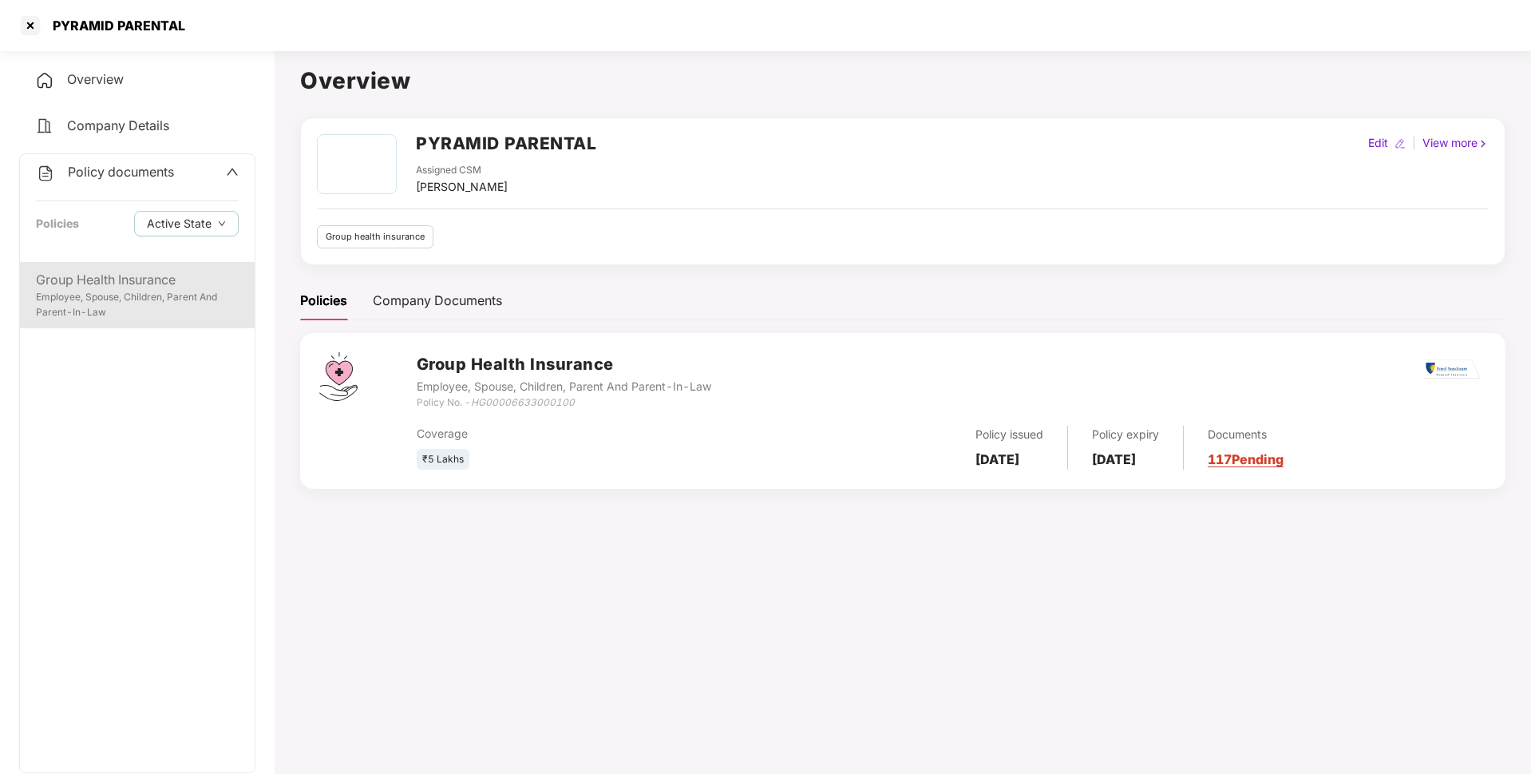
click at [142, 294] on div "Employee, Spouse, Children, Parent And Parent-In-Law" at bounding box center [137, 305] width 203 height 30
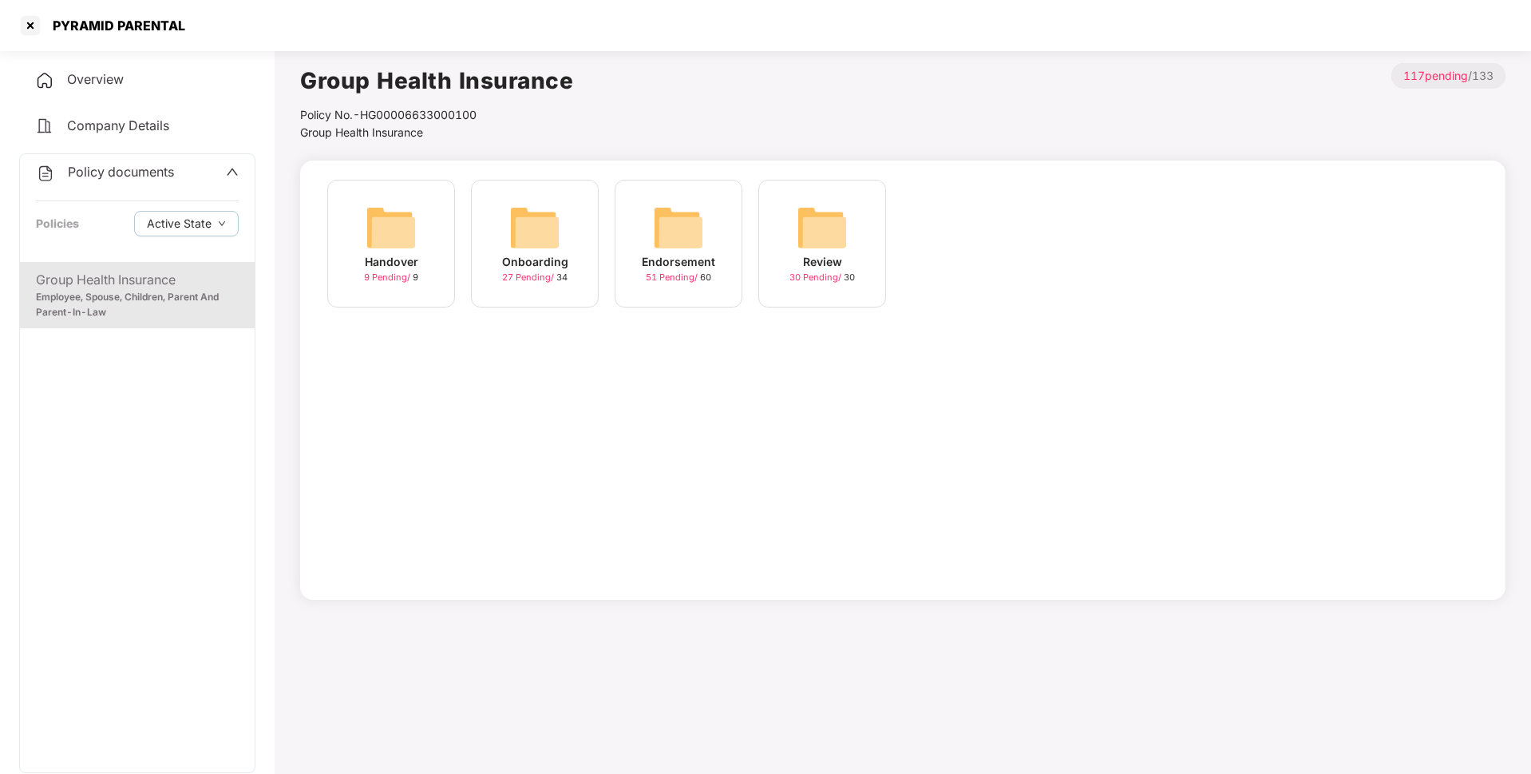
click at [115, 83] on span "Overview" at bounding box center [95, 79] width 57 height 16
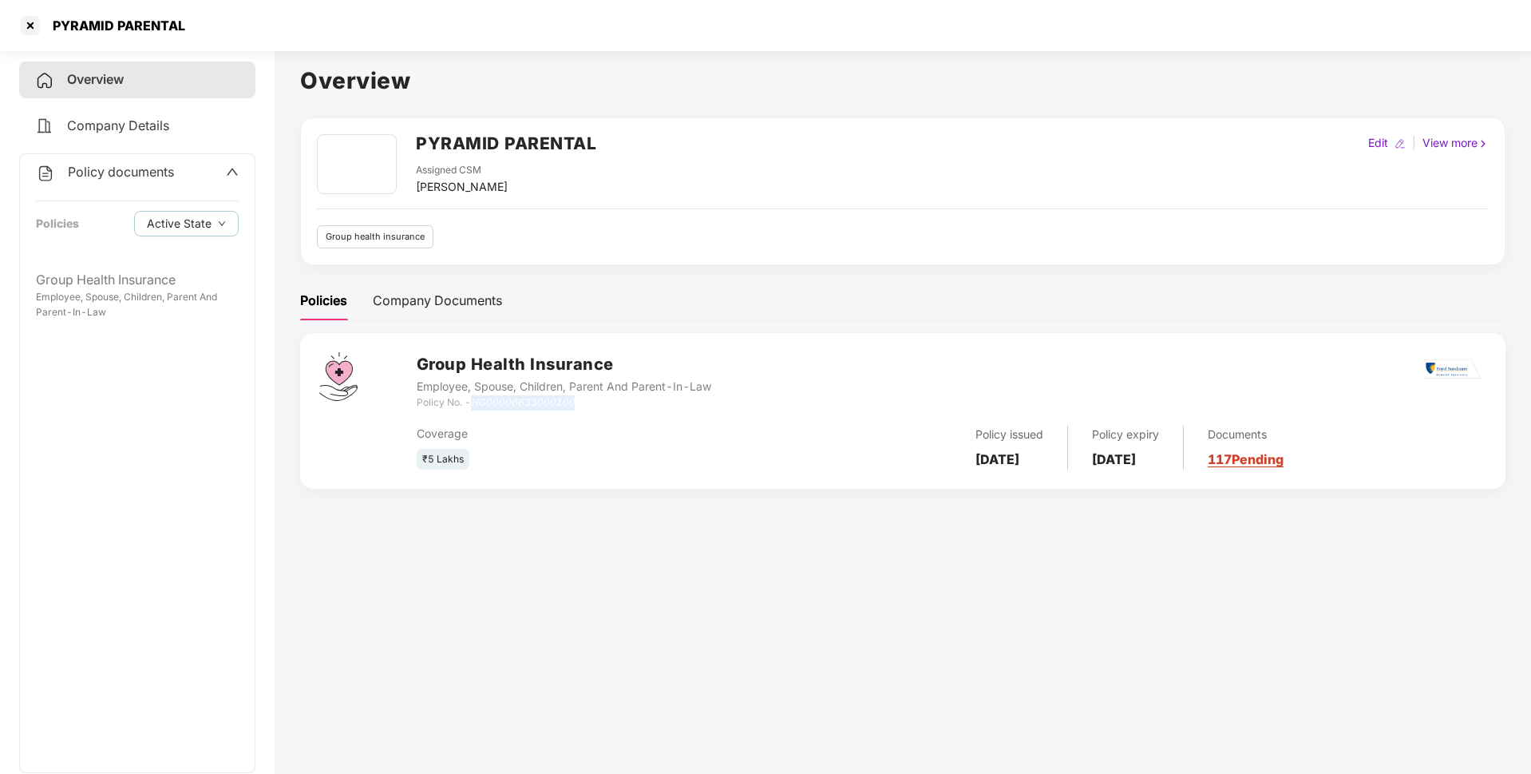
drag, startPoint x: 576, startPoint y: 403, endPoint x: 475, endPoint y: 402, distance: 100.6
click at [475, 402] on div "Policy No. - HG00006633000100" at bounding box center [564, 402] width 295 height 15
copy icon "HG00006633000100"
drag, startPoint x: 1058, startPoint y: 458, endPoint x: 975, endPoint y: 459, distance: 83.0
click at [975, 459] on div "Policy issued [DATE]" at bounding box center [1010, 448] width 117 height 44
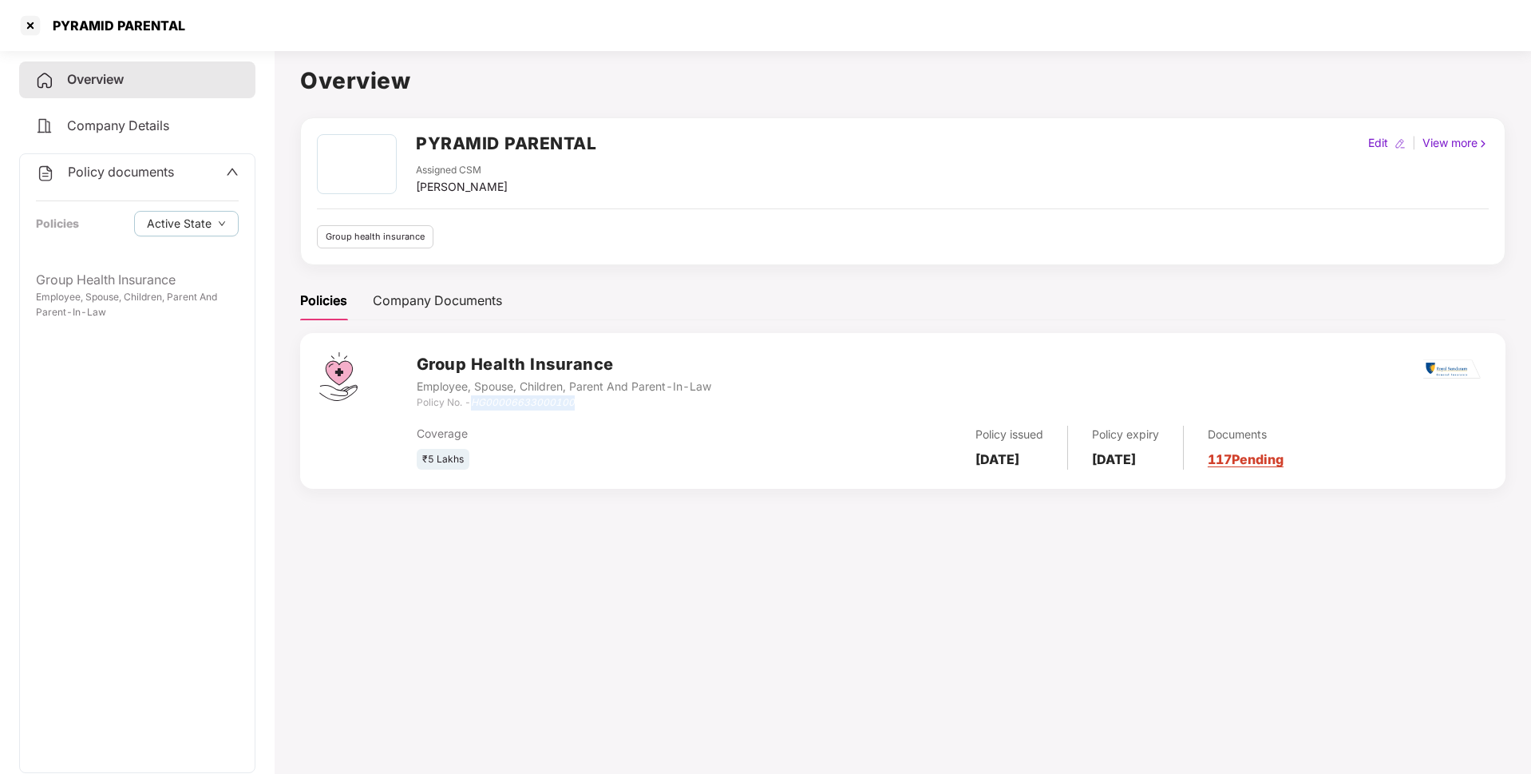
copy b "[DATE]"
drag, startPoint x: 1192, startPoint y: 458, endPoint x: 1107, endPoint y: 460, distance: 85.4
click at [1107, 460] on div "Policy expiry [DATE]" at bounding box center [1126, 448] width 116 height 44
copy b "[DATE]"
click at [33, 33] on div at bounding box center [31, 26] width 26 height 26
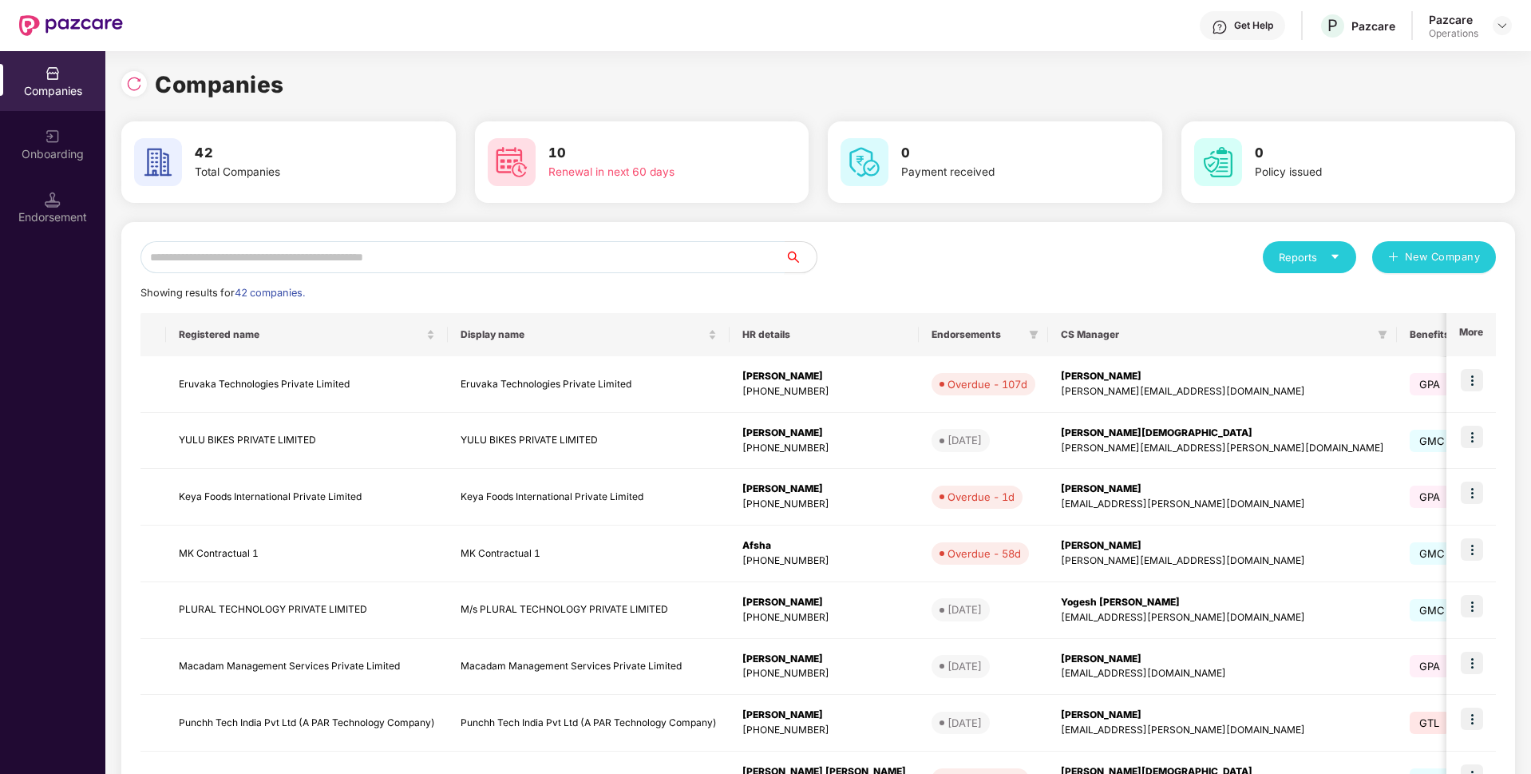
click at [230, 243] on input "text" at bounding box center [463, 257] width 644 height 32
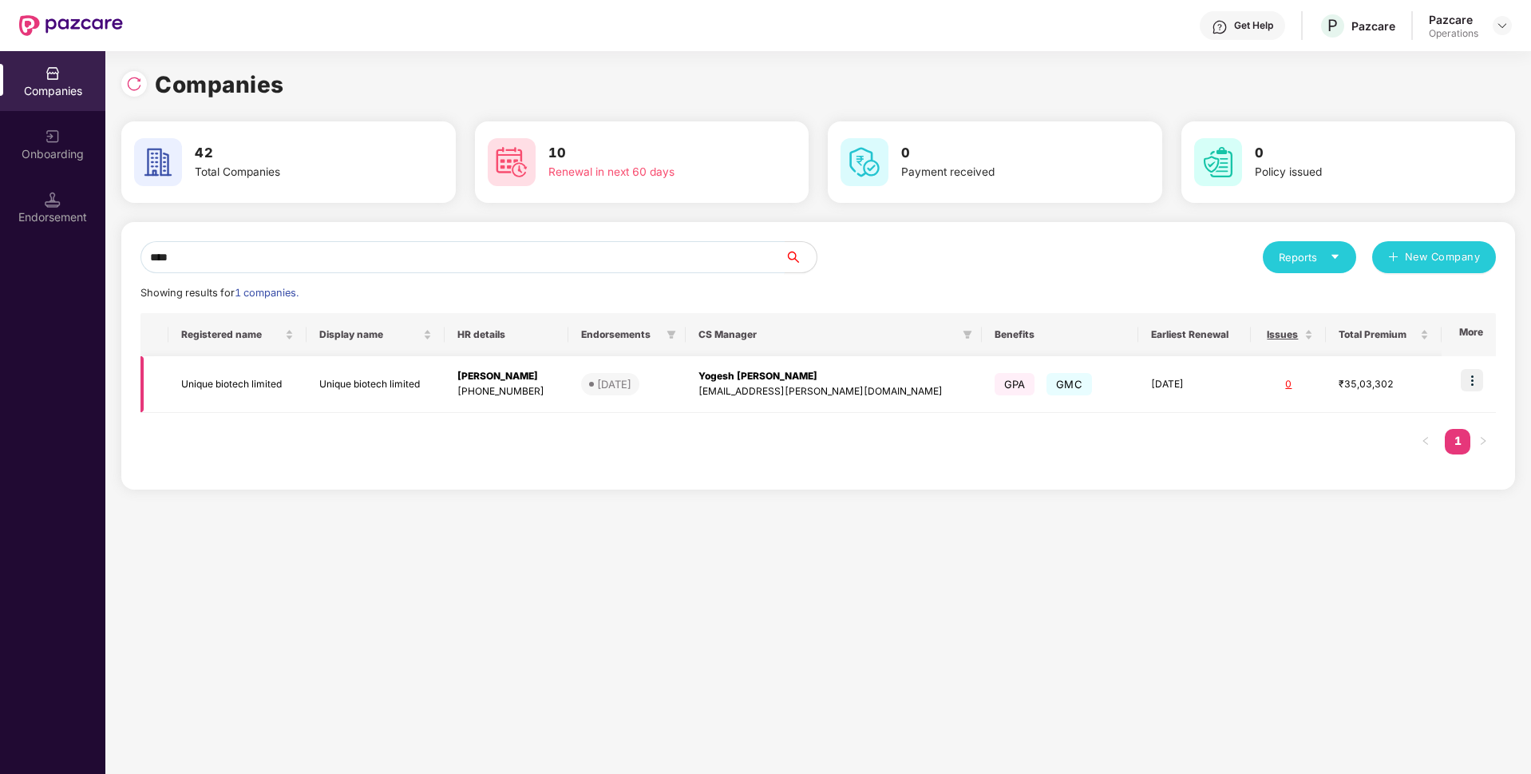
type input "****"
click at [1479, 378] on img at bounding box center [1472, 380] width 22 height 22
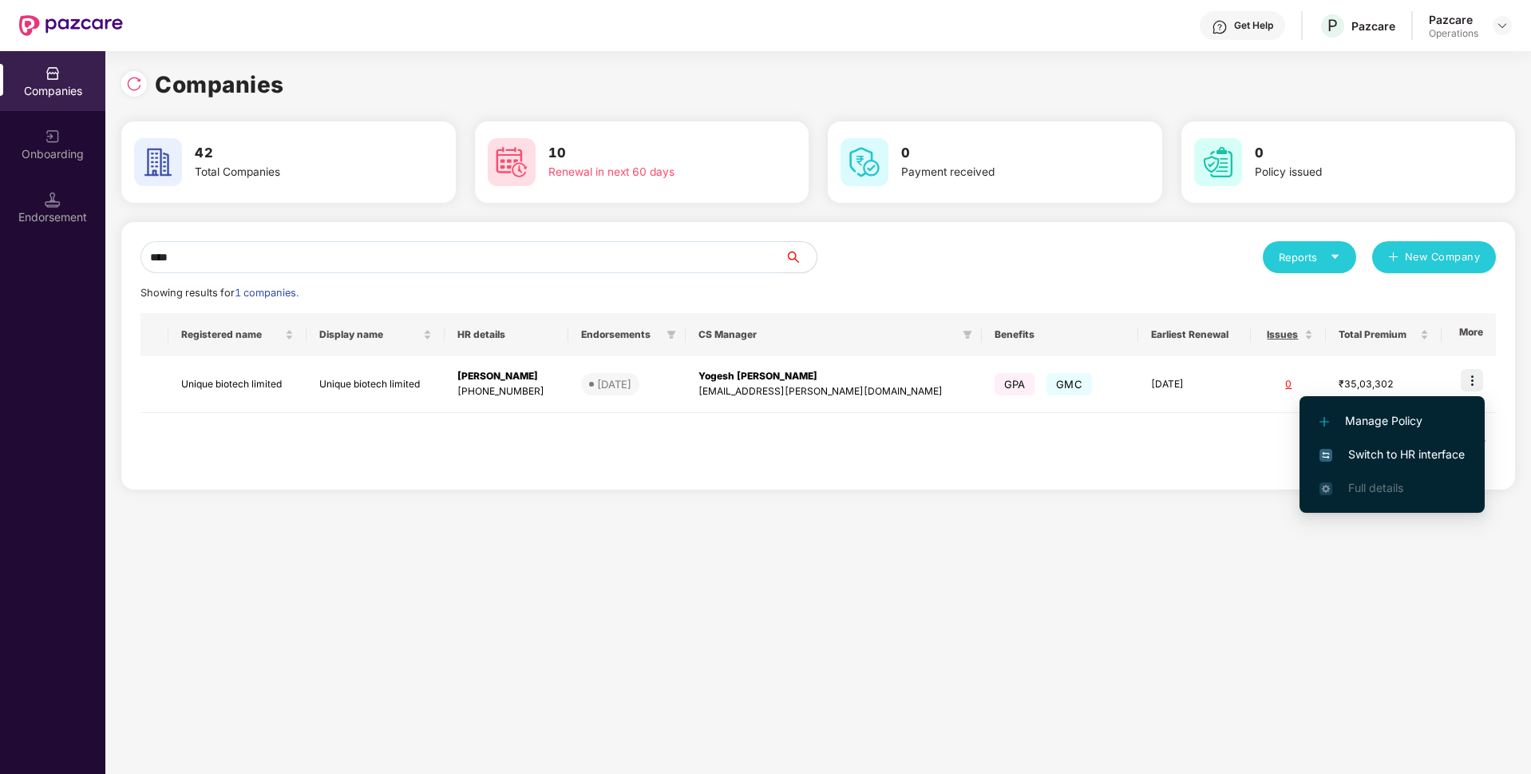
click at [1370, 457] on span "Switch to HR interface" at bounding box center [1392, 454] width 145 height 18
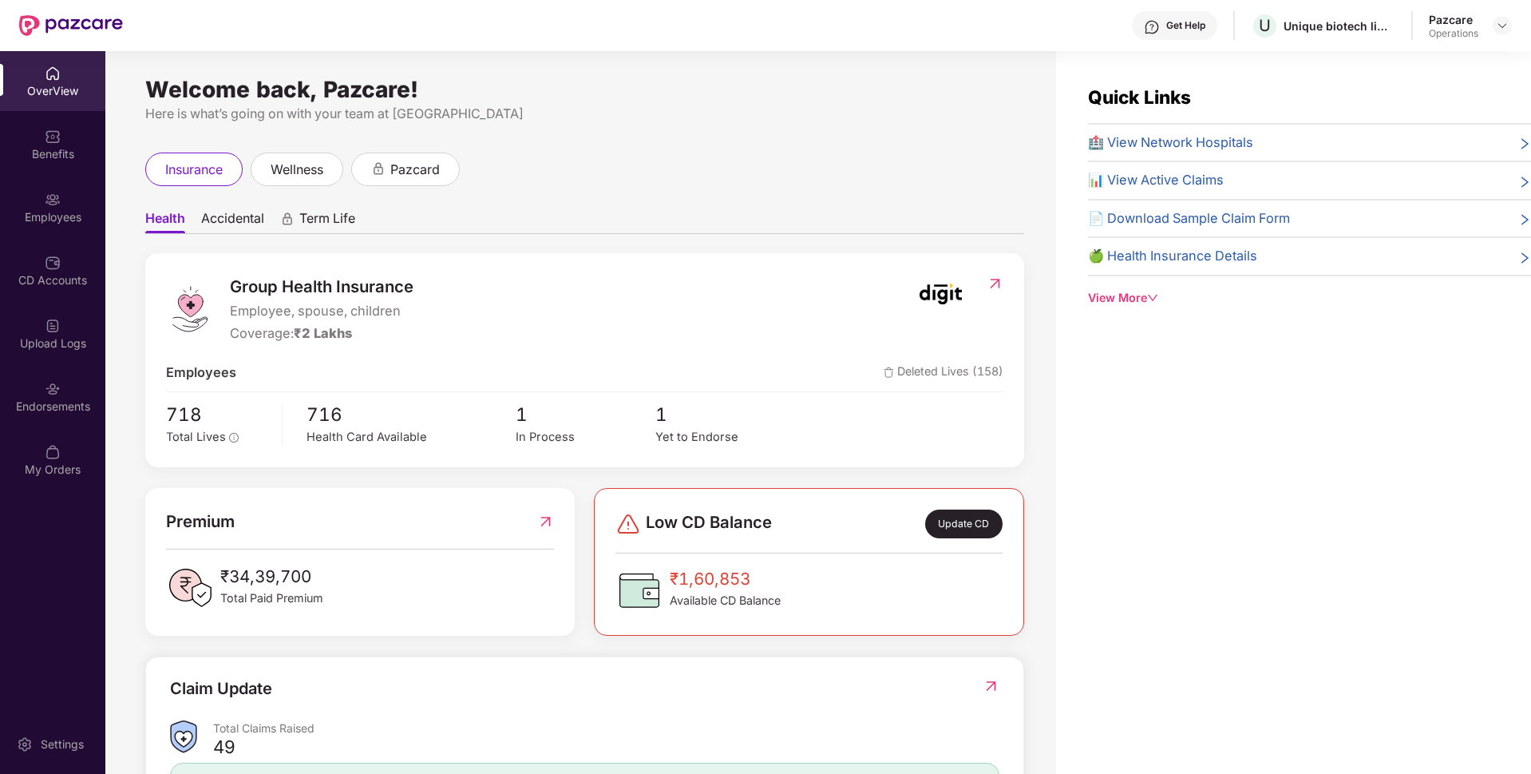
click at [62, 402] on div "Endorsements" at bounding box center [52, 406] width 105 height 16
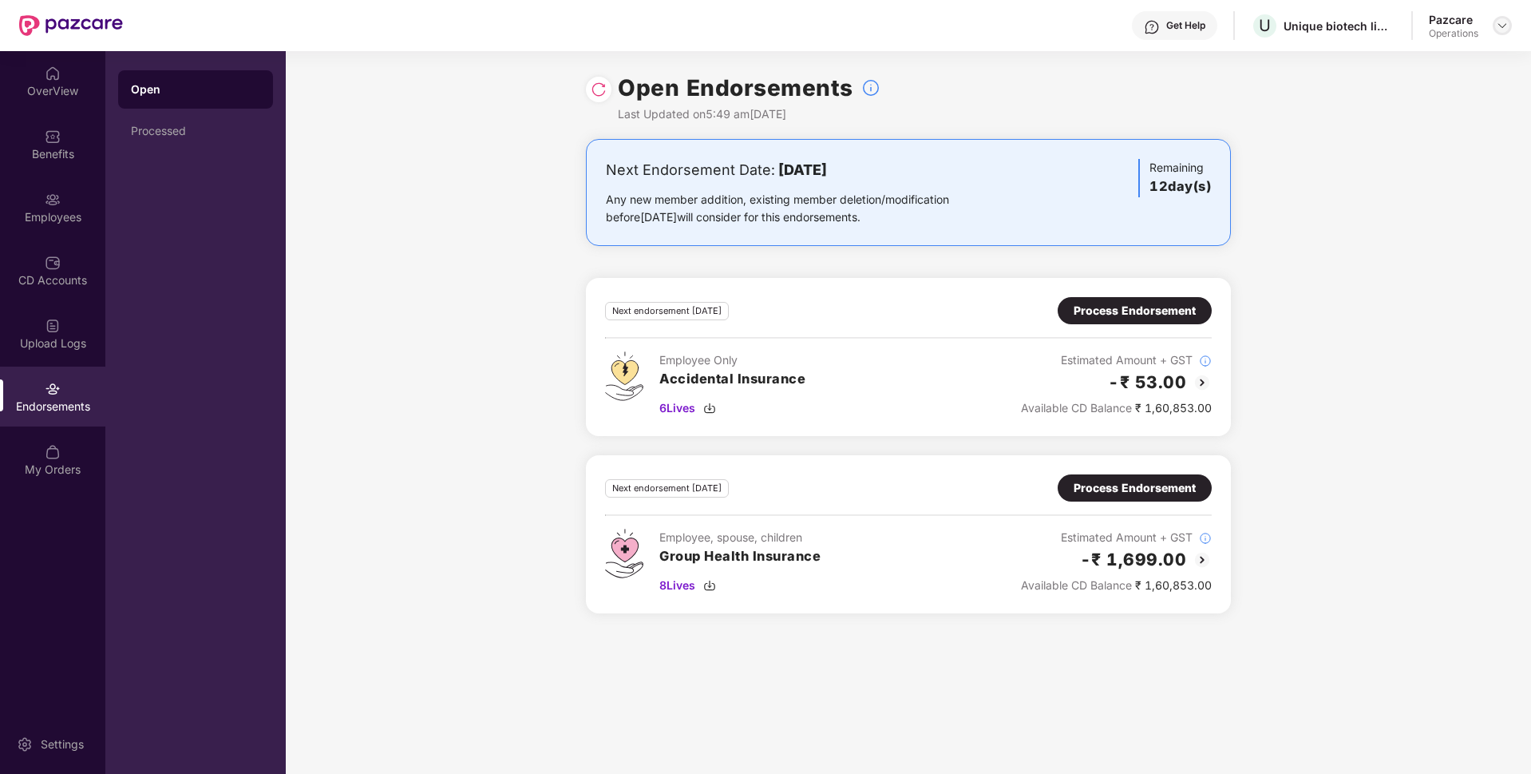
click at [1503, 18] on div at bounding box center [1502, 25] width 19 height 19
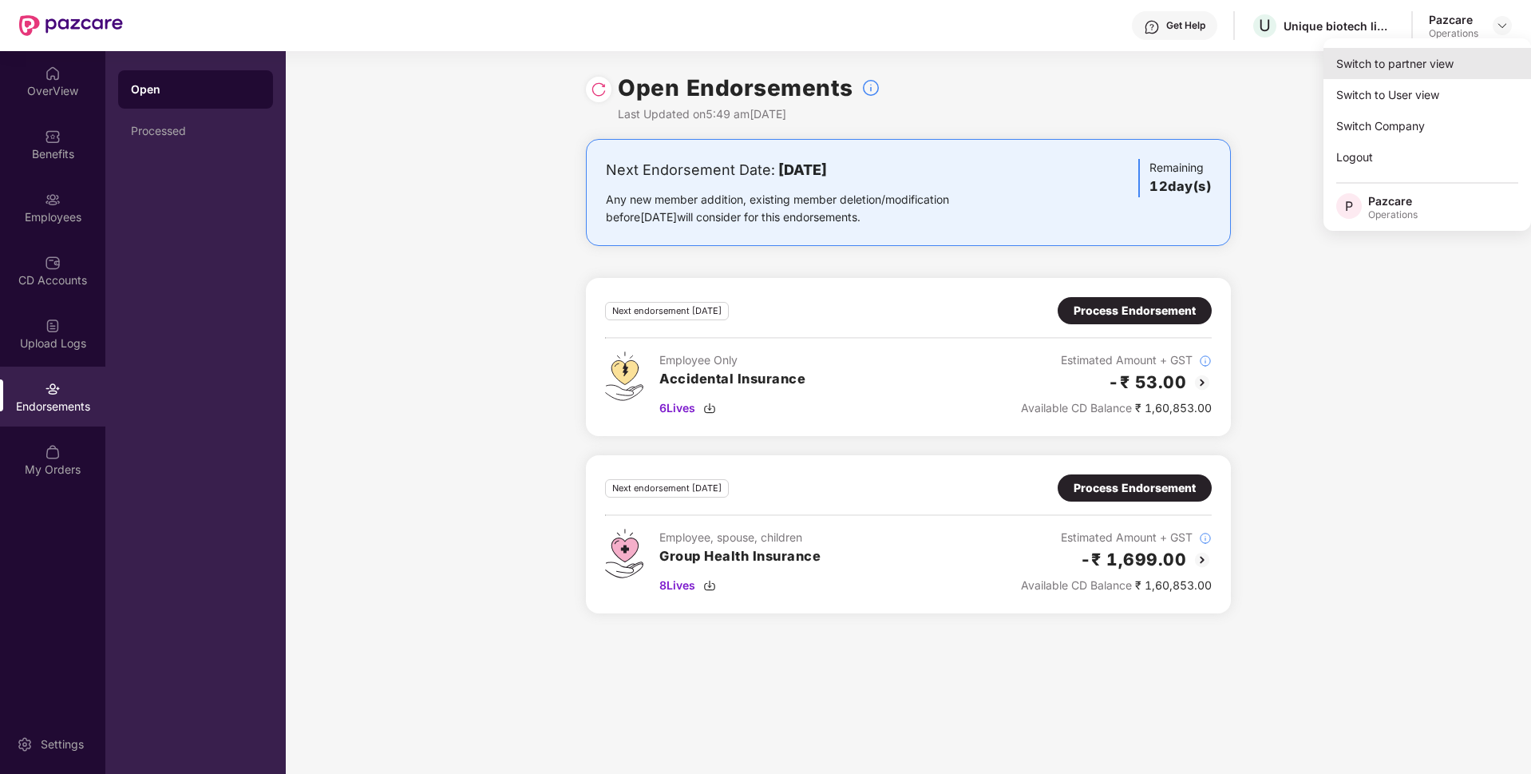
click at [1422, 56] on div "Switch to partner view" at bounding box center [1428, 63] width 208 height 31
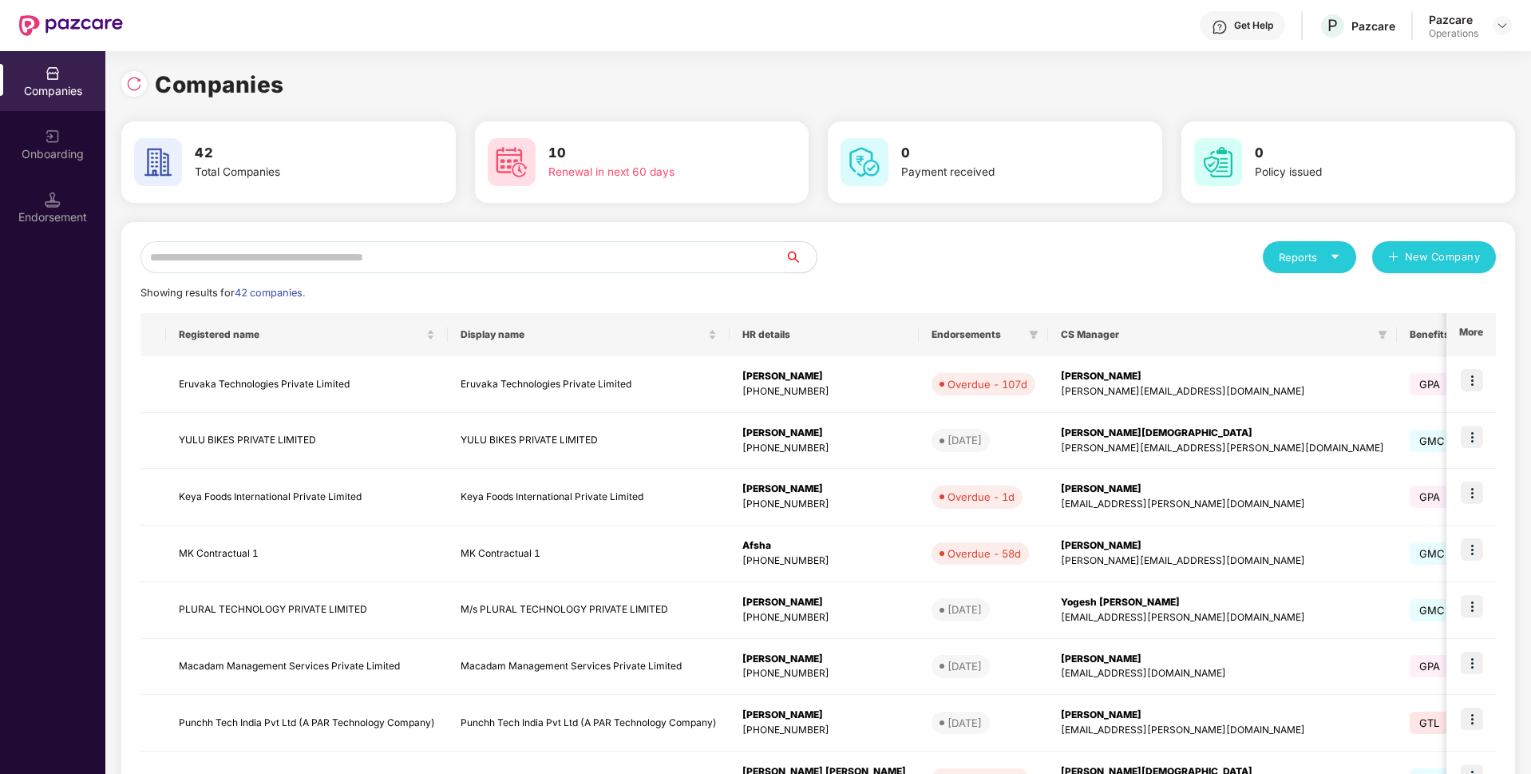
click at [291, 262] on input "text" at bounding box center [463, 257] width 644 height 32
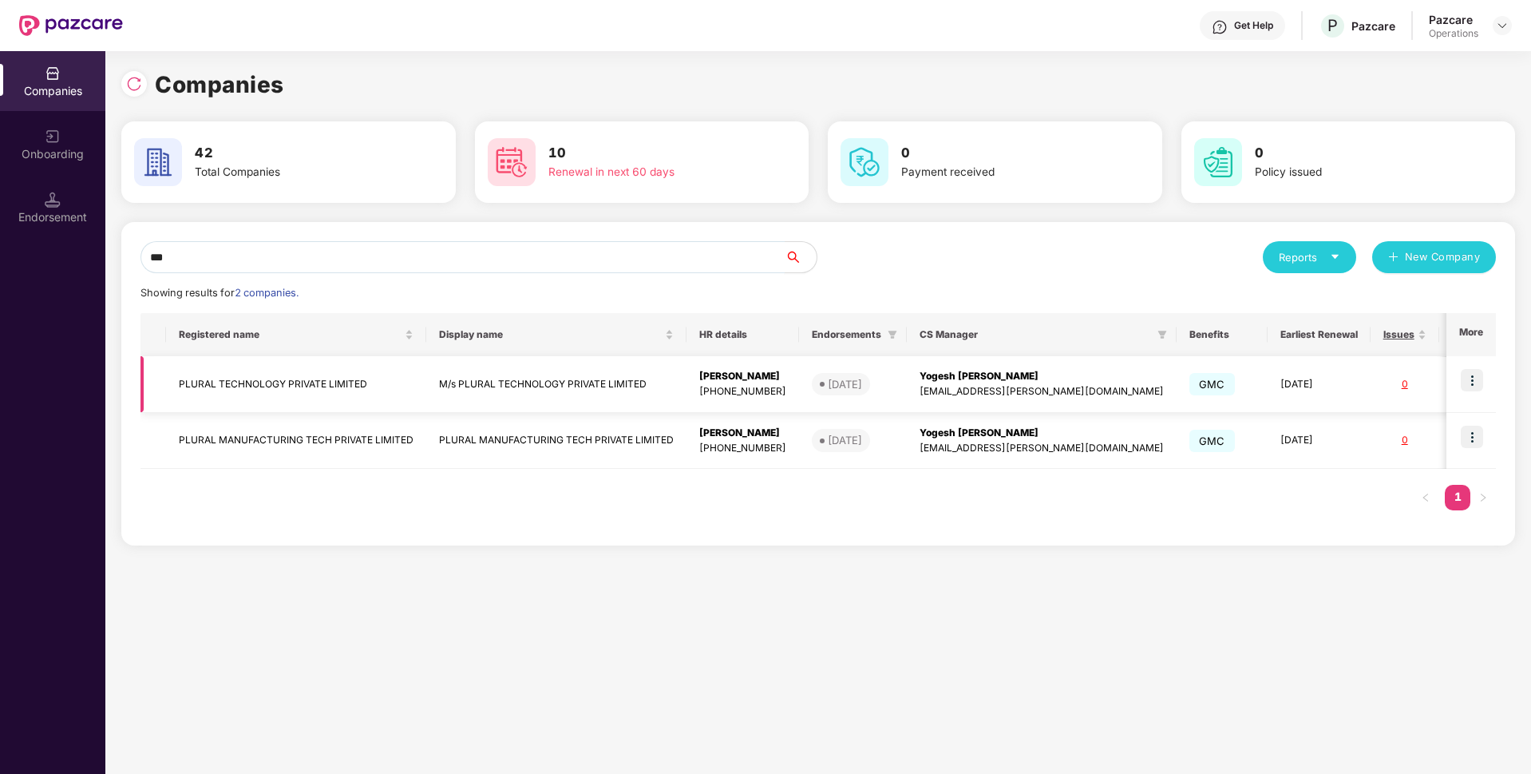
type input "***"
click at [1476, 378] on img at bounding box center [1472, 380] width 22 height 22
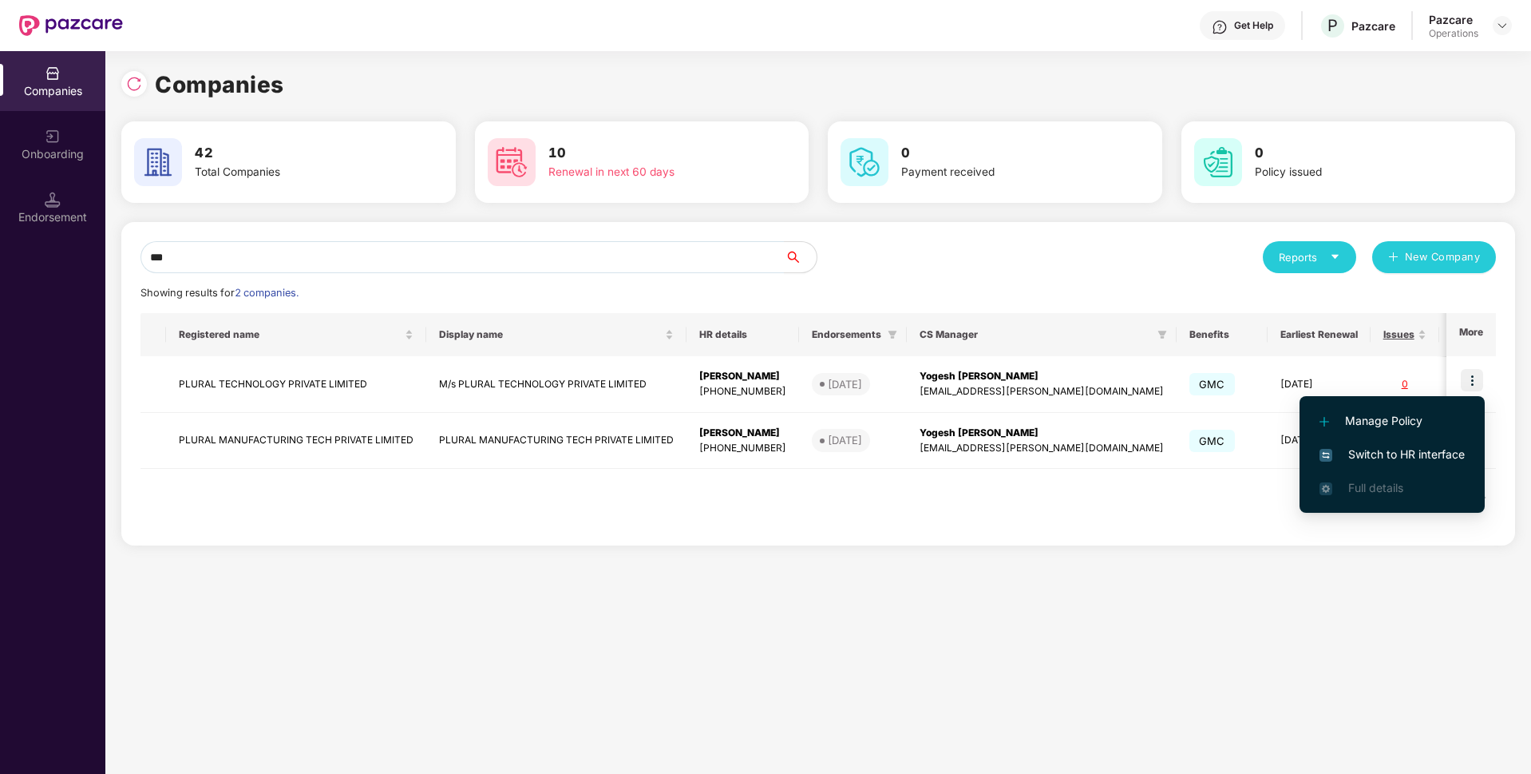
click at [1350, 460] on span "Switch to HR interface" at bounding box center [1392, 454] width 145 height 18
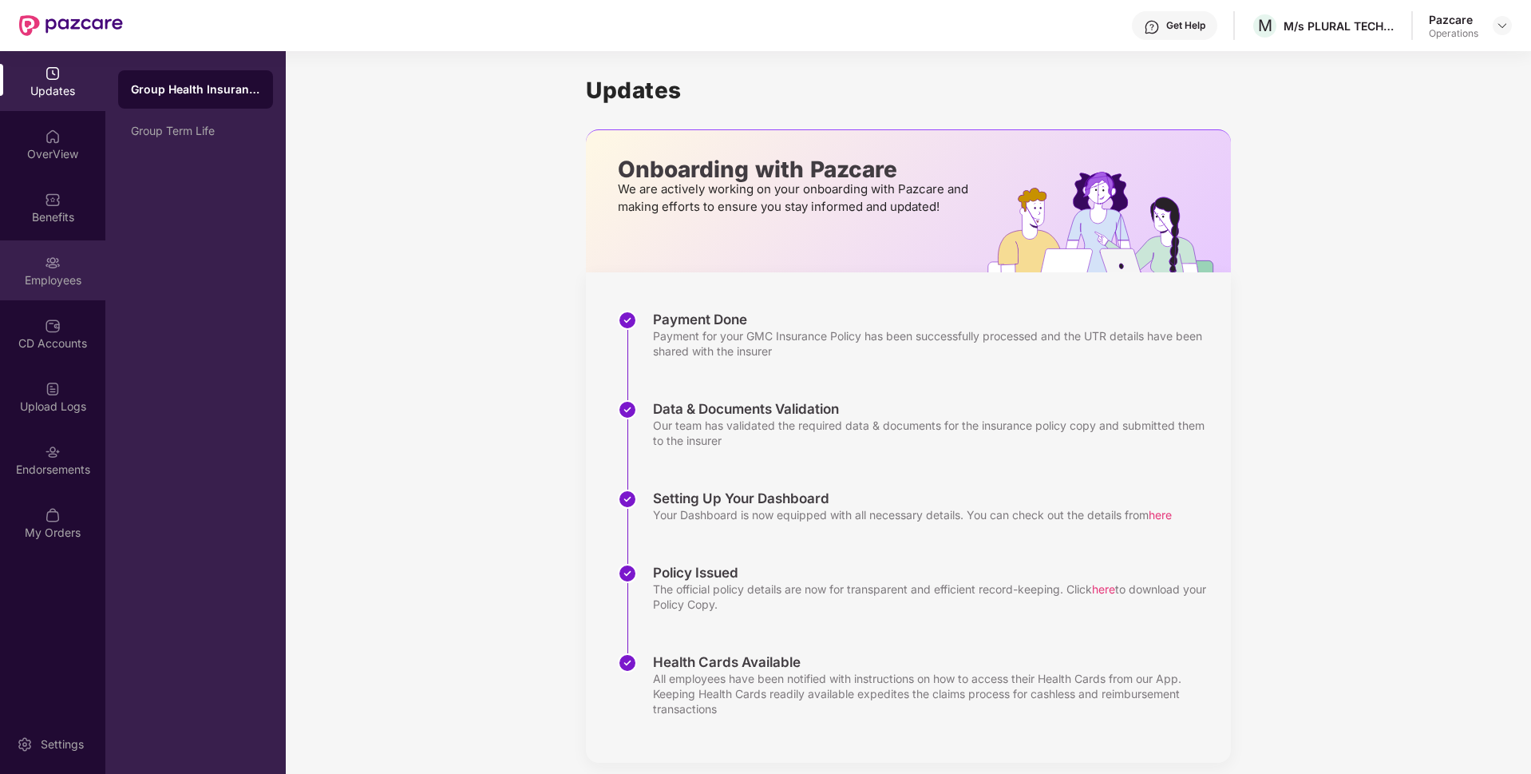
click at [57, 272] on div "Employees" at bounding box center [52, 280] width 105 height 16
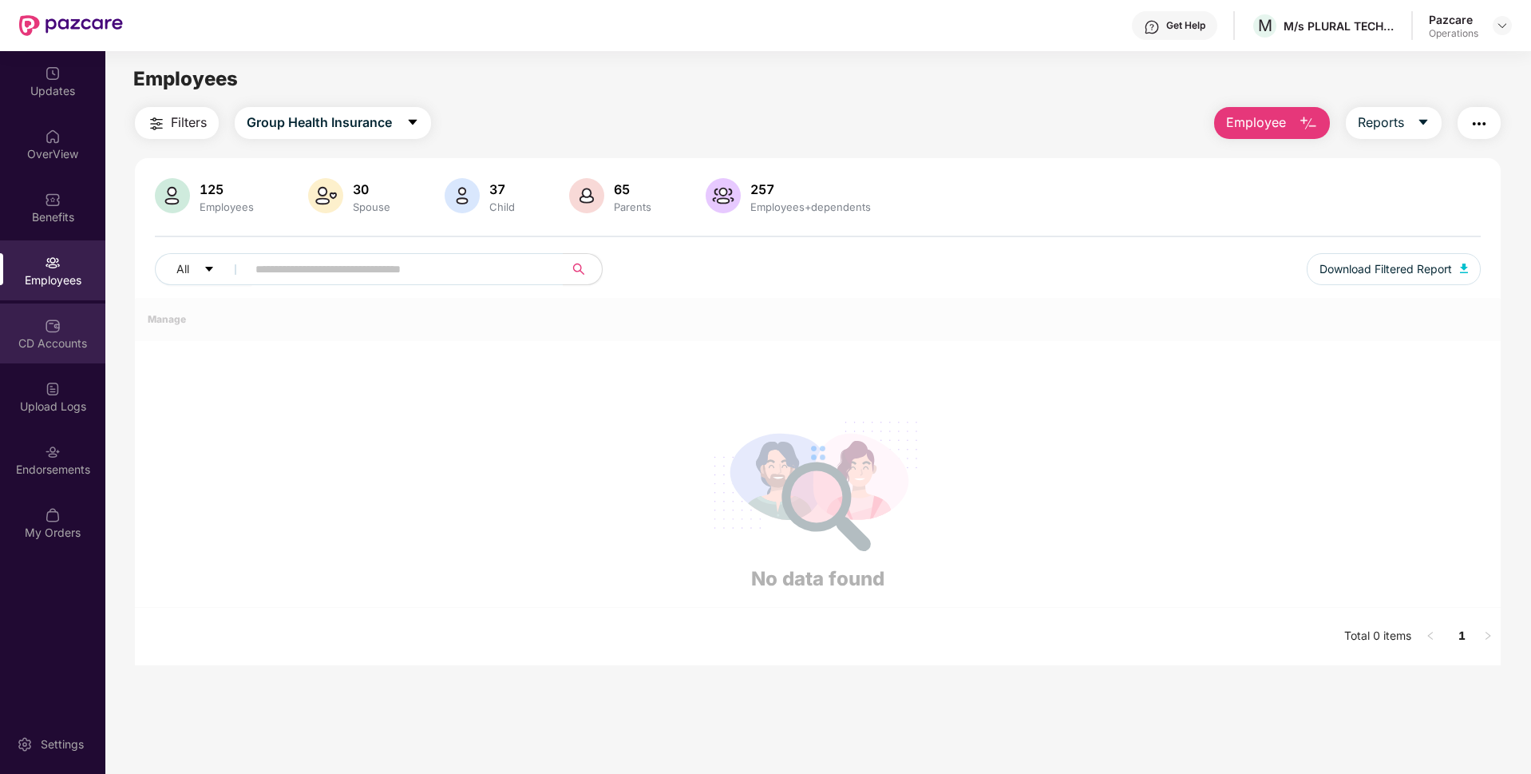
click at [56, 326] on img at bounding box center [53, 326] width 16 height 16
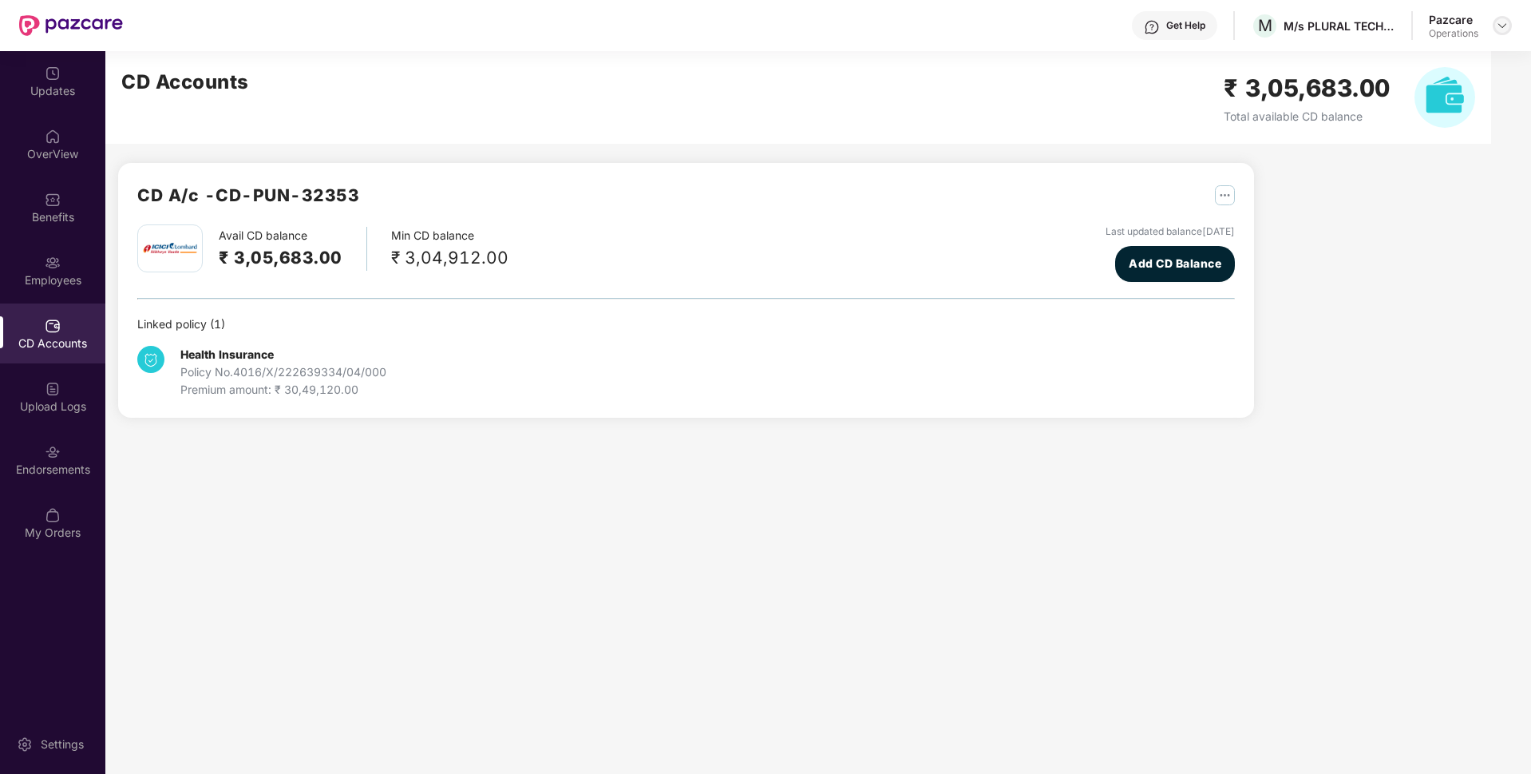
click at [1506, 30] on img at bounding box center [1502, 25] width 13 height 13
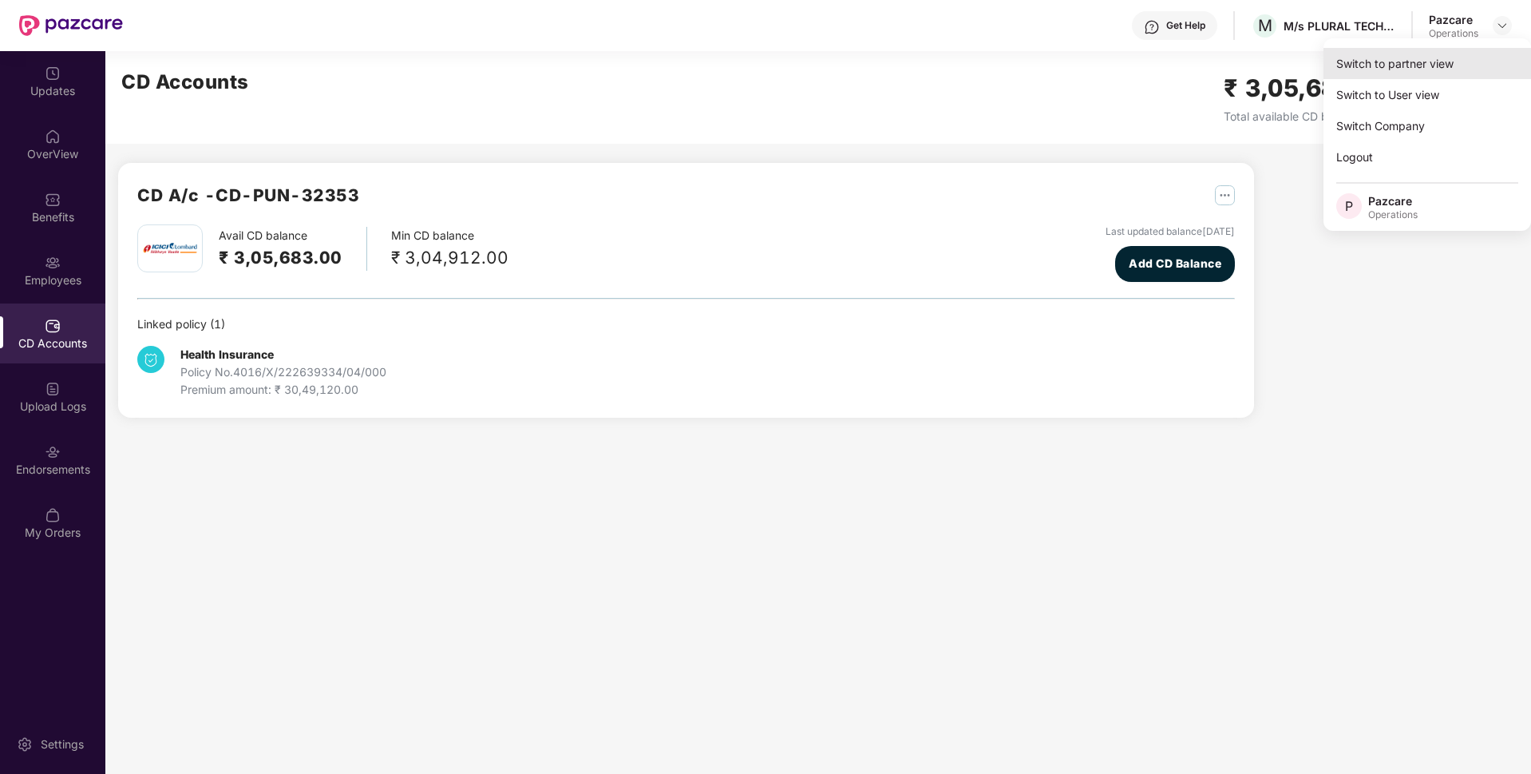
click at [1418, 57] on div "Switch to partner view" at bounding box center [1428, 63] width 208 height 31
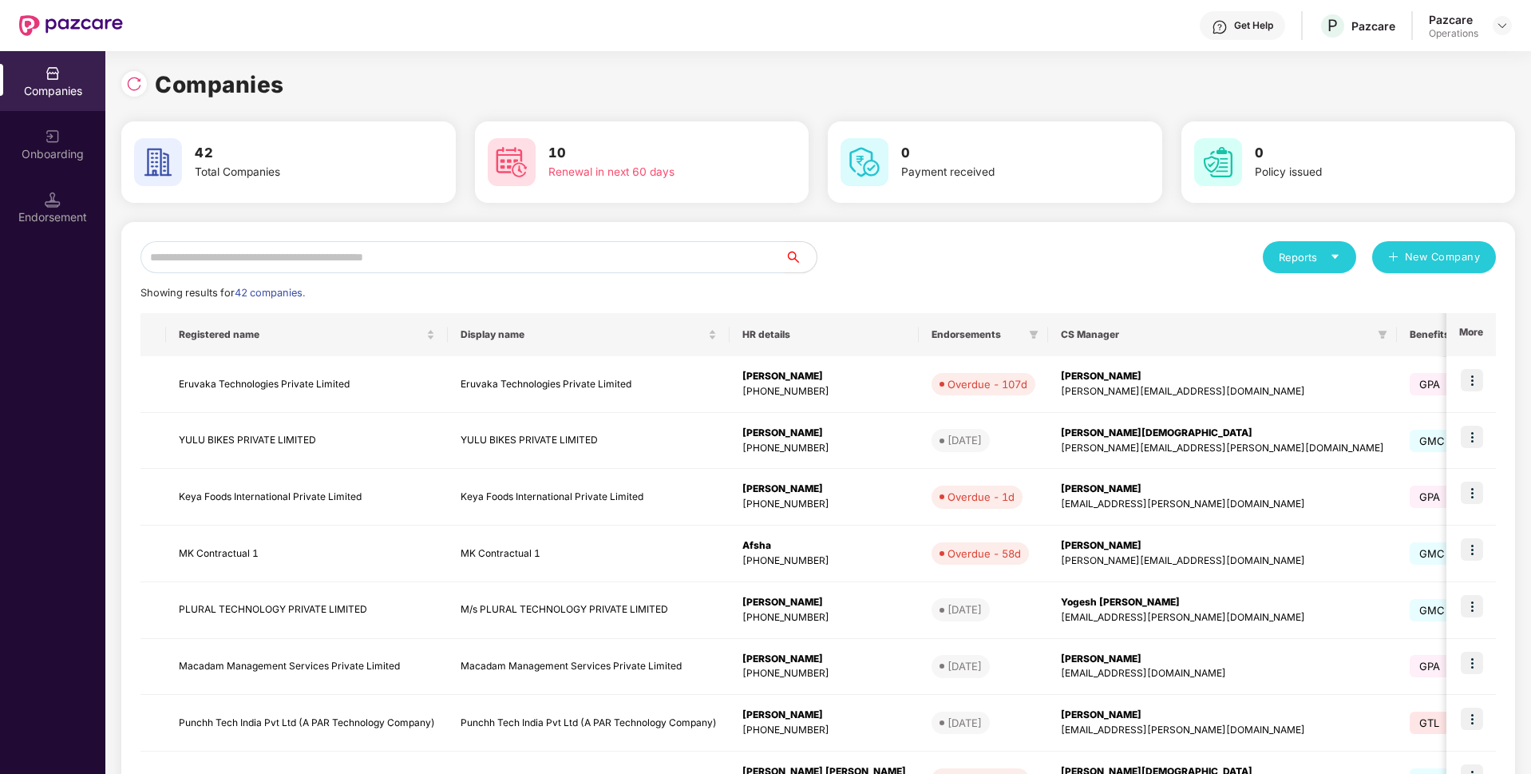
click at [398, 260] on input "text" at bounding box center [463, 257] width 644 height 32
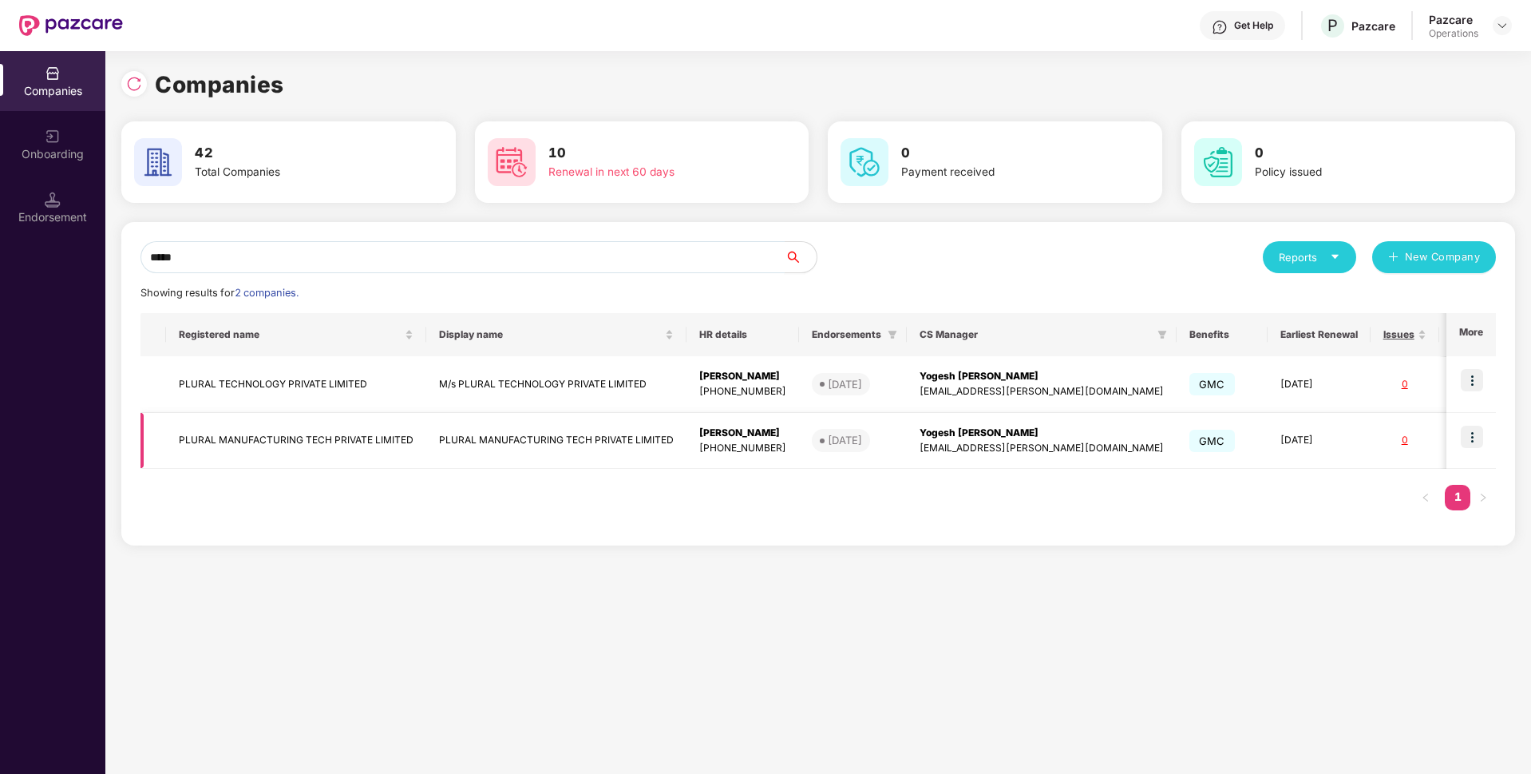
type input "*****"
click at [329, 434] on td "PLURAL MANUFACTURING TECH PRIVATE LIMITED" at bounding box center [296, 441] width 260 height 57
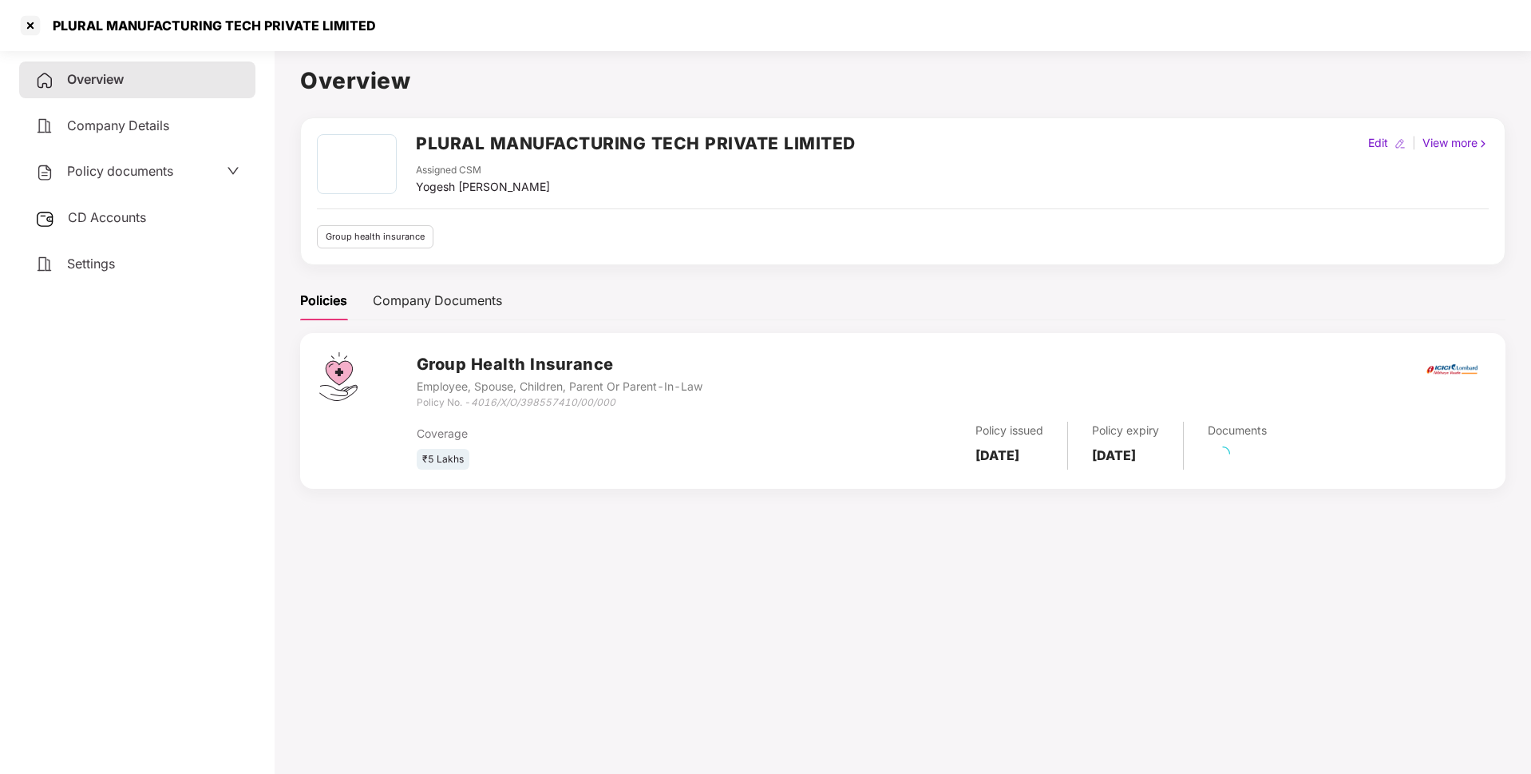
click at [141, 218] on span "CD Accounts" at bounding box center [107, 217] width 78 height 16
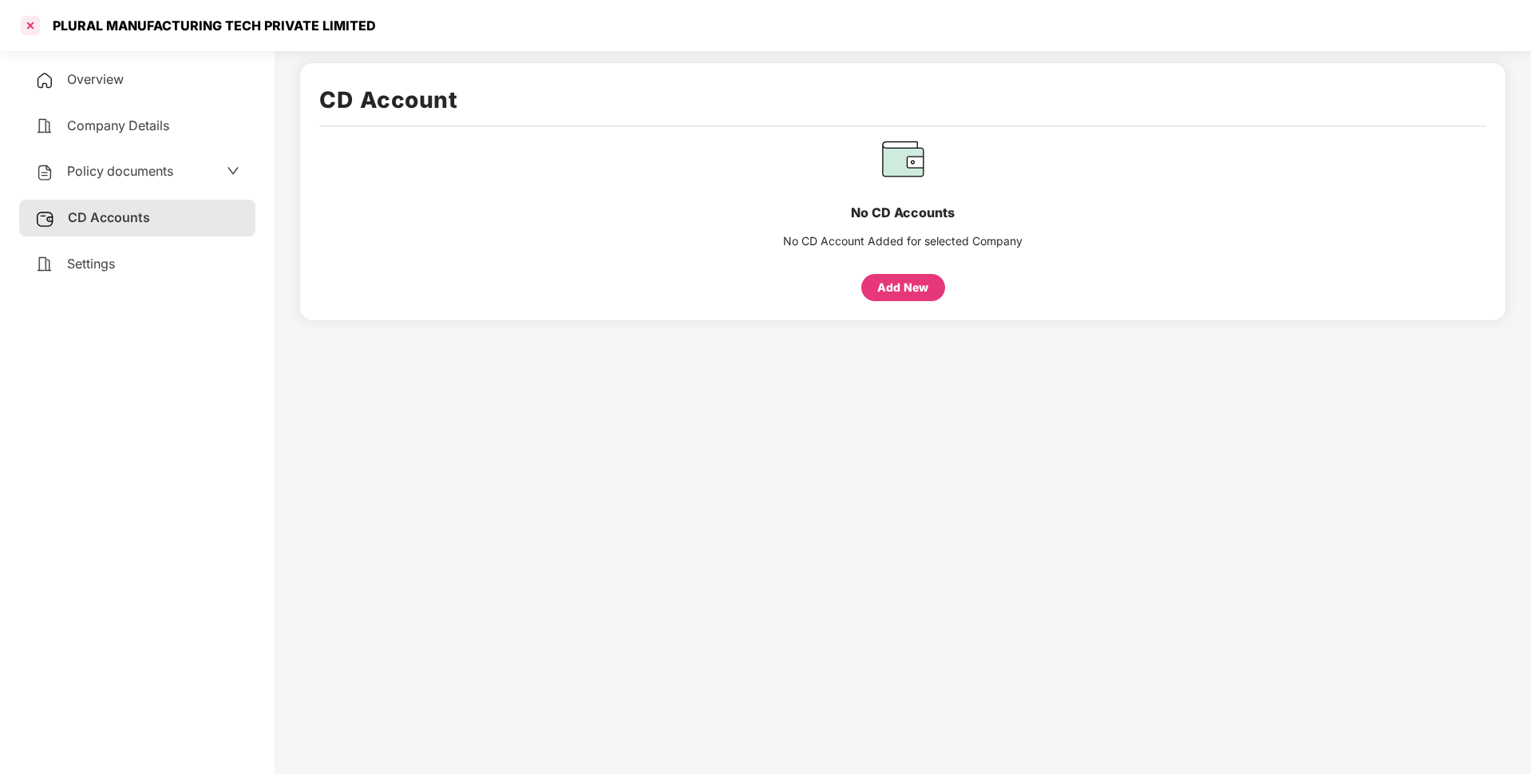
click at [29, 24] on div at bounding box center [31, 26] width 26 height 26
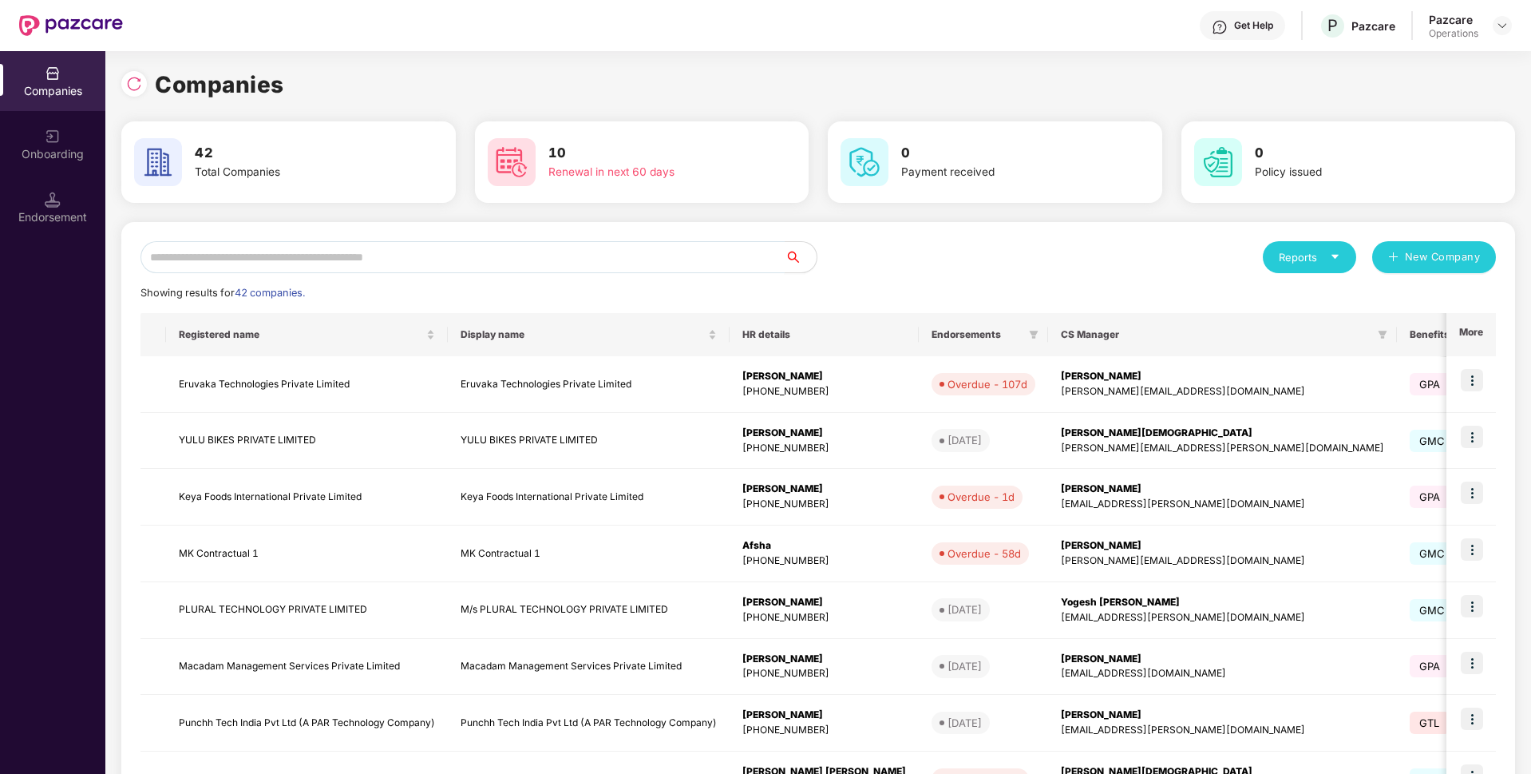
click at [276, 254] on input "text" at bounding box center [463, 257] width 644 height 32
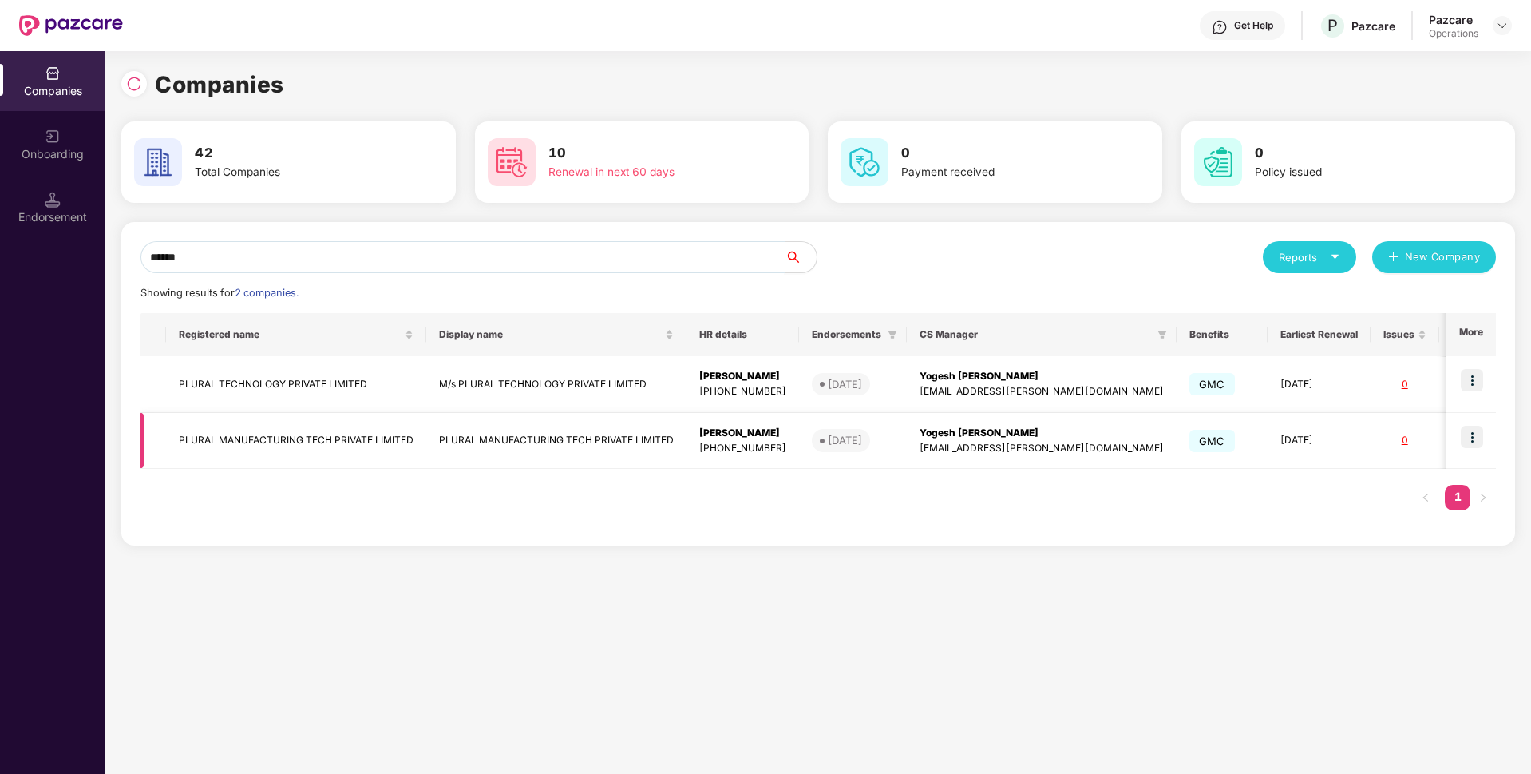
type input "******"
click at [1475, 432] on img at bounding box center [1472, 437] width 22 height 22
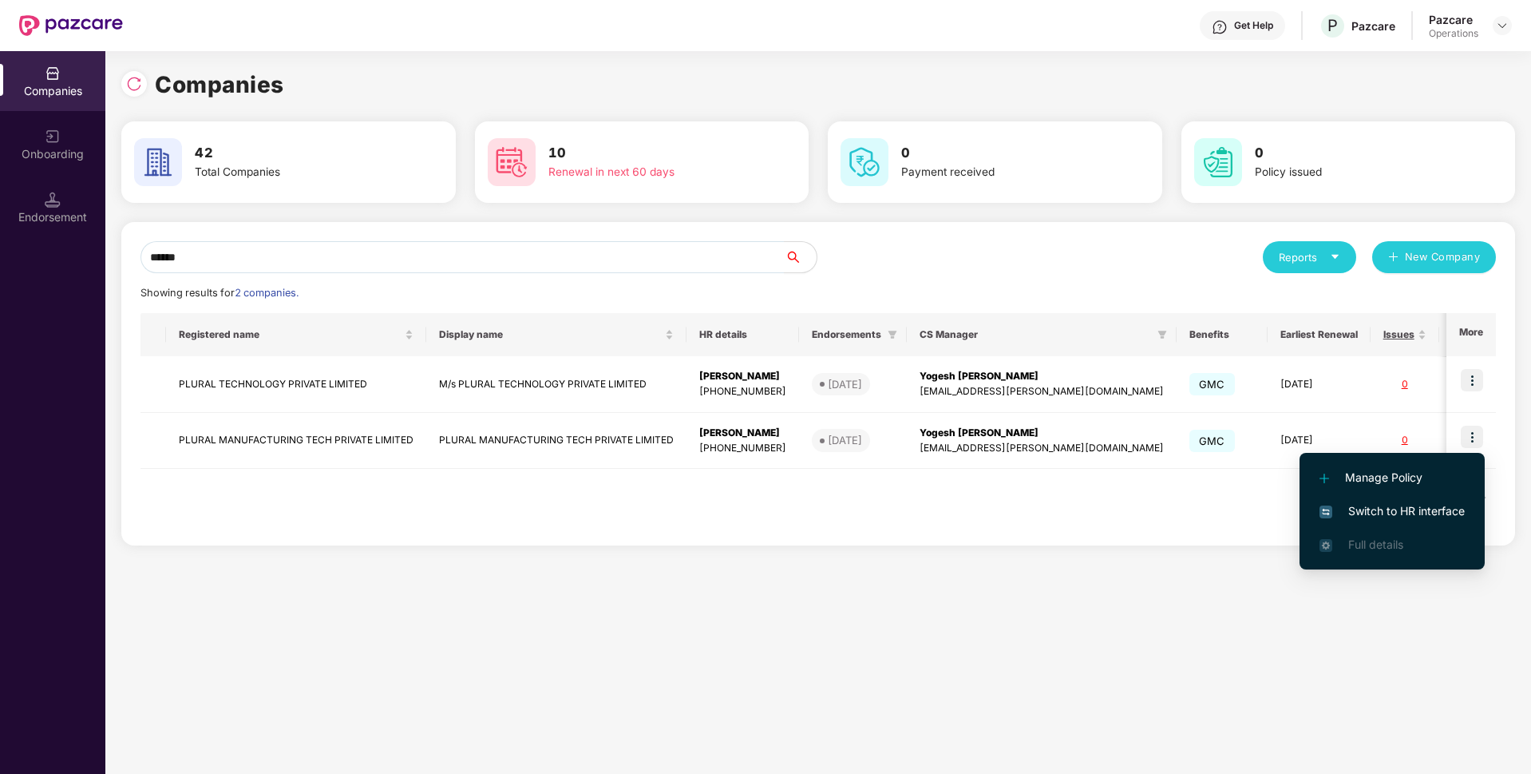
click at [1373, 508] on span "Switch to HR interface" at bounding box center [1392, 511] width 145 height 18
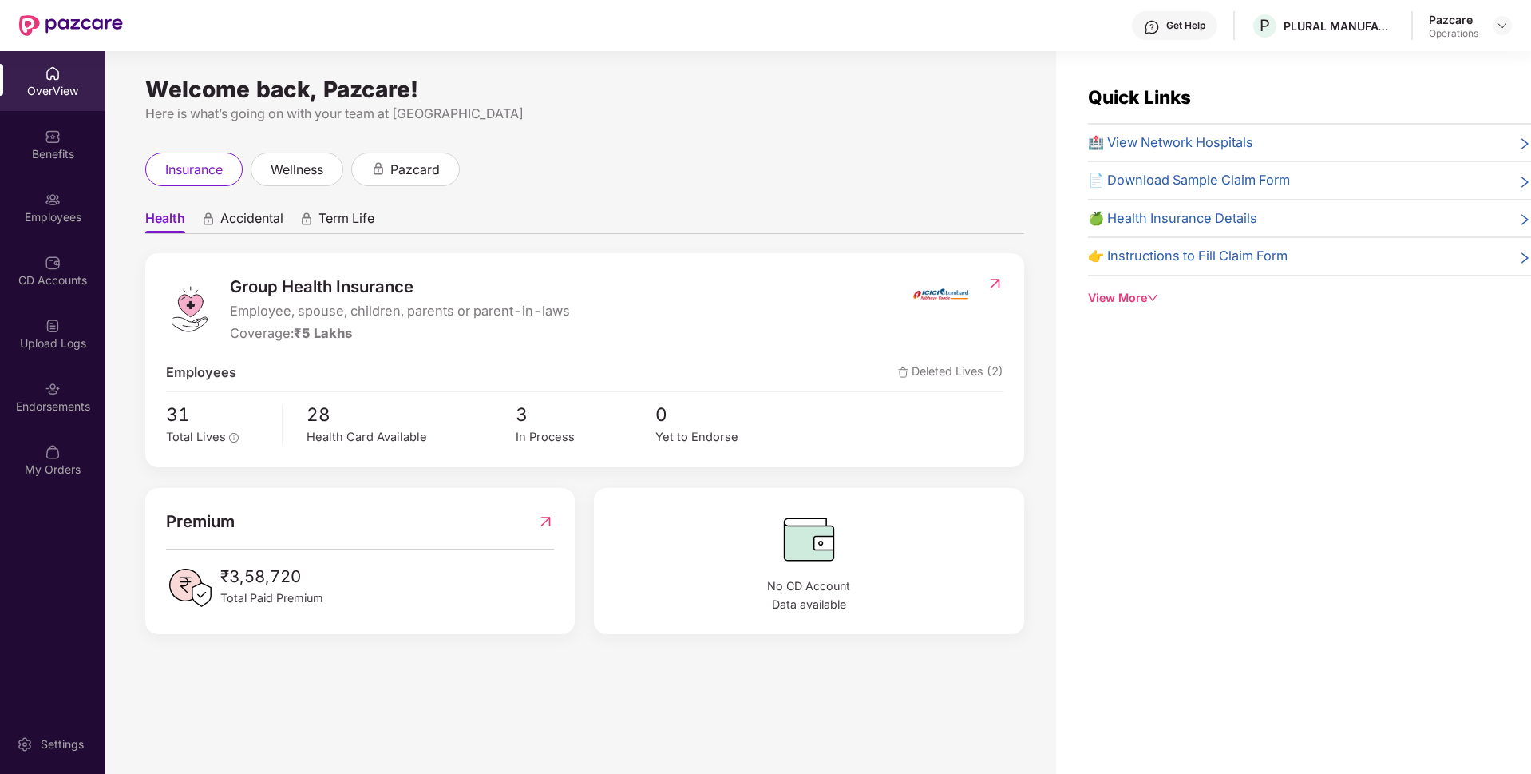
click at [111, 270] on div "Welcome back, Pazcare! Here is what’s going on with your team at Pazcare insura…" at bounding box center [580, 422] width 951 height 742
click at [49, 271] on div "CD Accounts" at bounding box center [52, 270] width 105 height 60
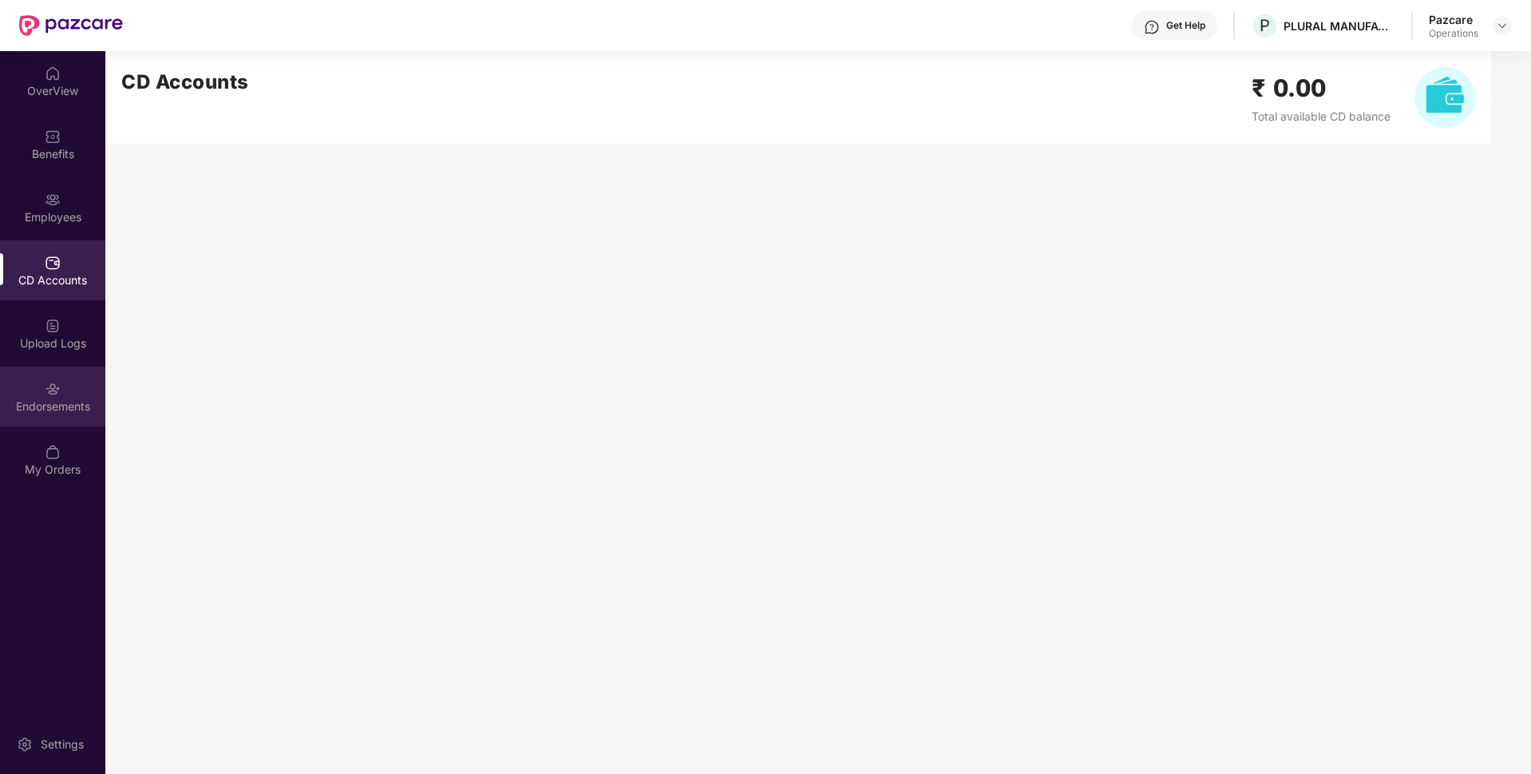
click at [70, 372] on div "Endorsements" at bounding box center [52, 396] width 105 height 60
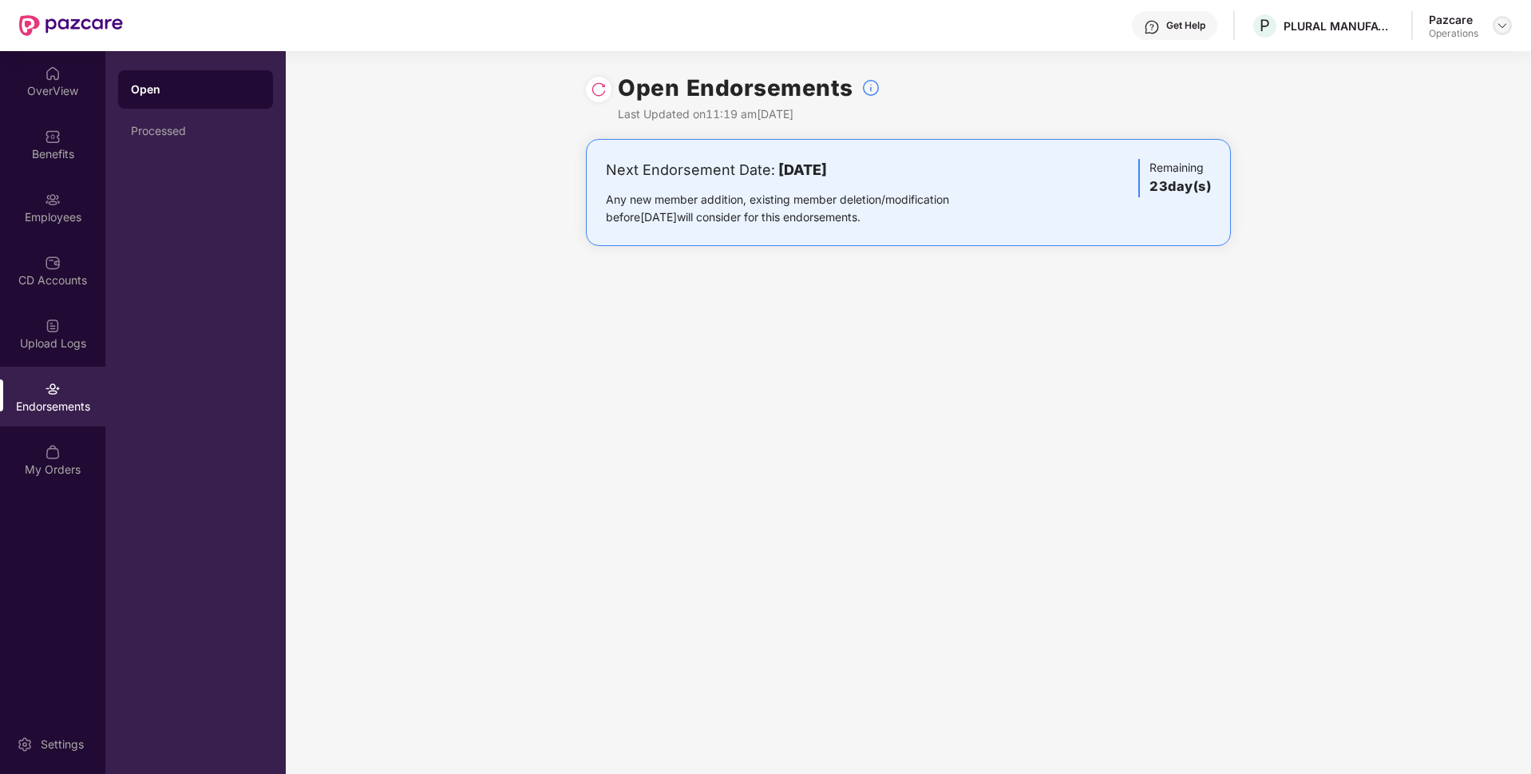
click at [1499, 24] on img at bounding box center [1502, 25] width 13 height 13
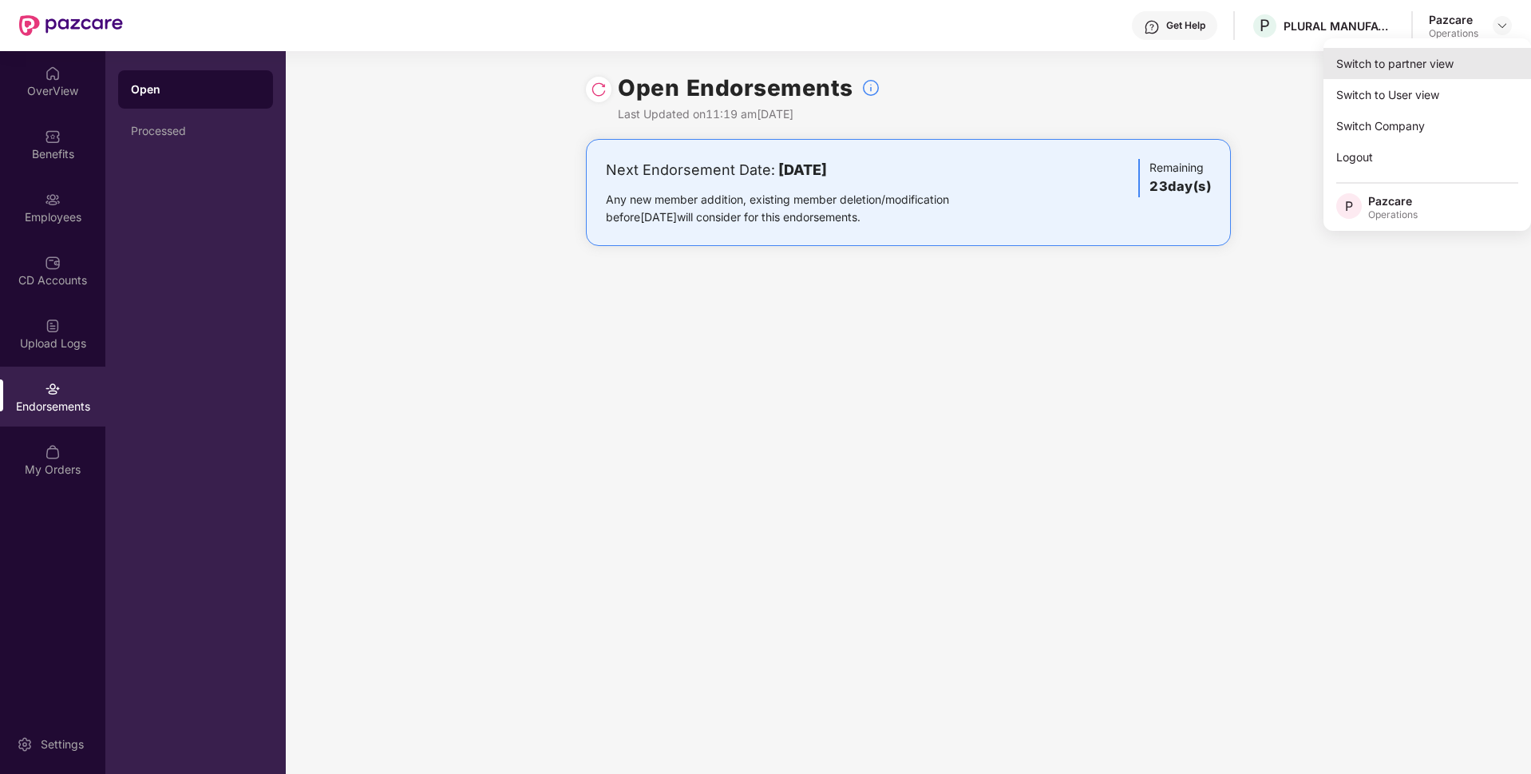
click at [1400, 65] on div "Switch to partner view" at bounding box center [1428, 63] width 208 height 31
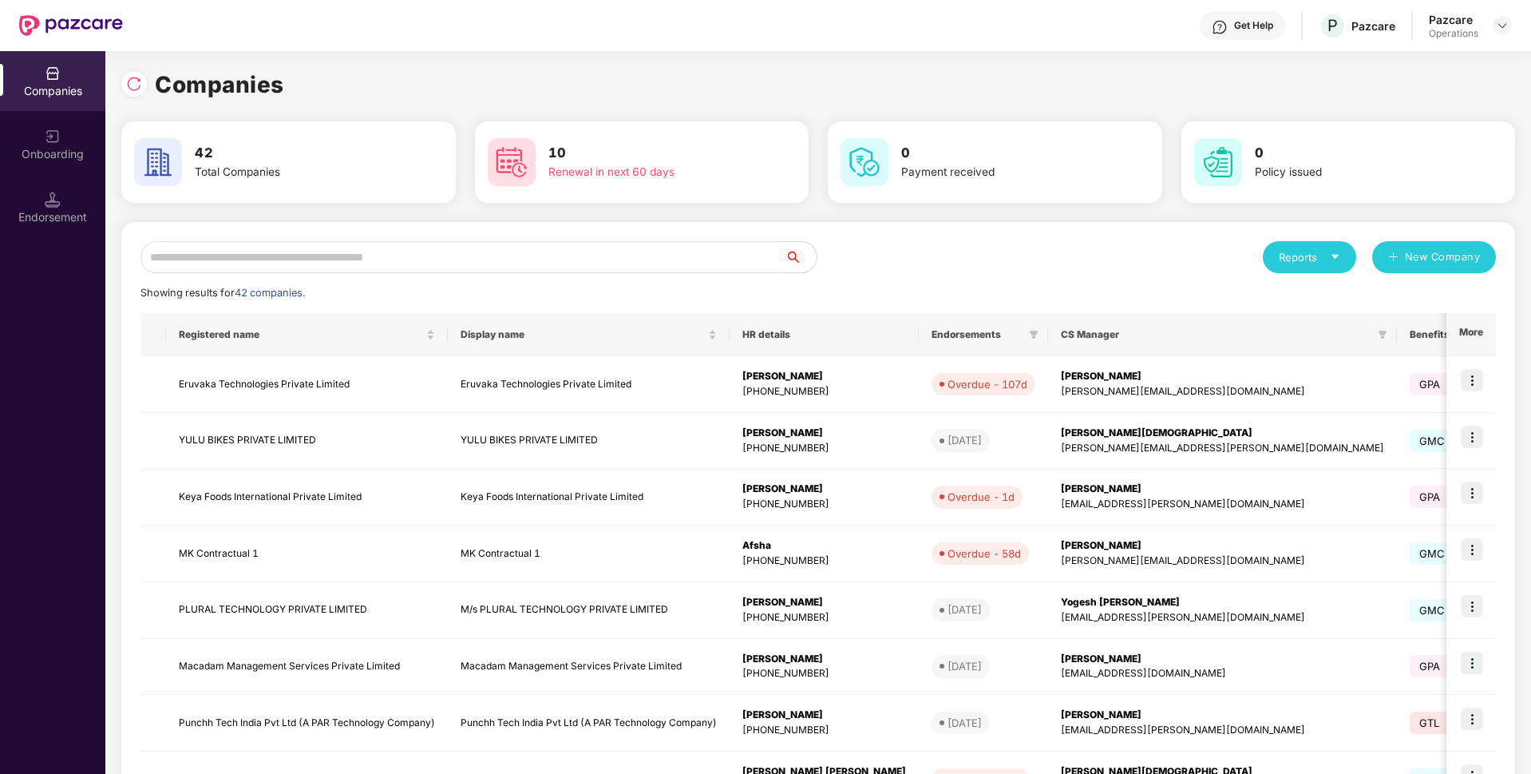
click at [354, 260] on input "text" at bounding box center [463, 257] width 644 height 32
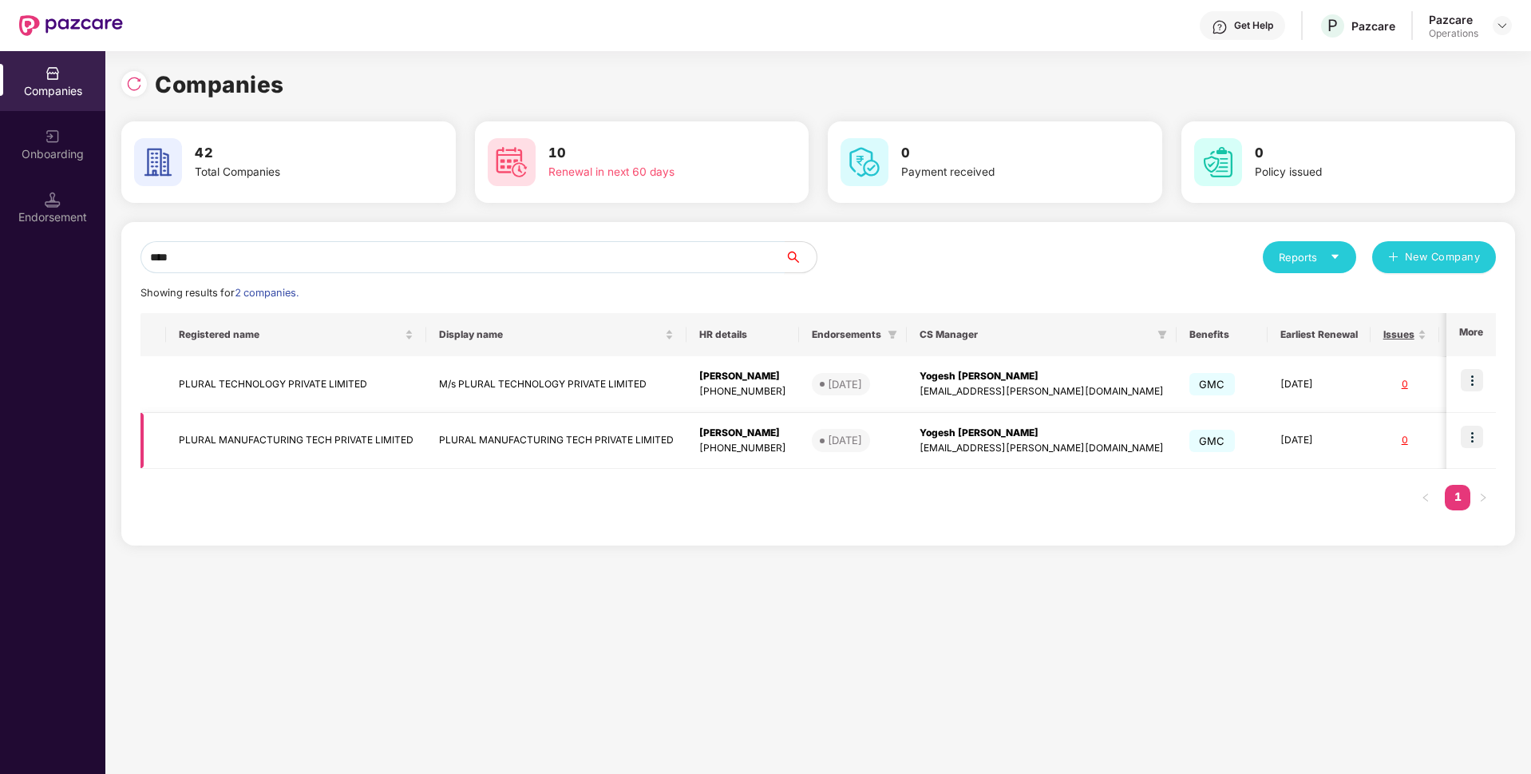
type input "****"
click at [1476, 435] on img at bounding box center [1472, 437] width 22 height 22
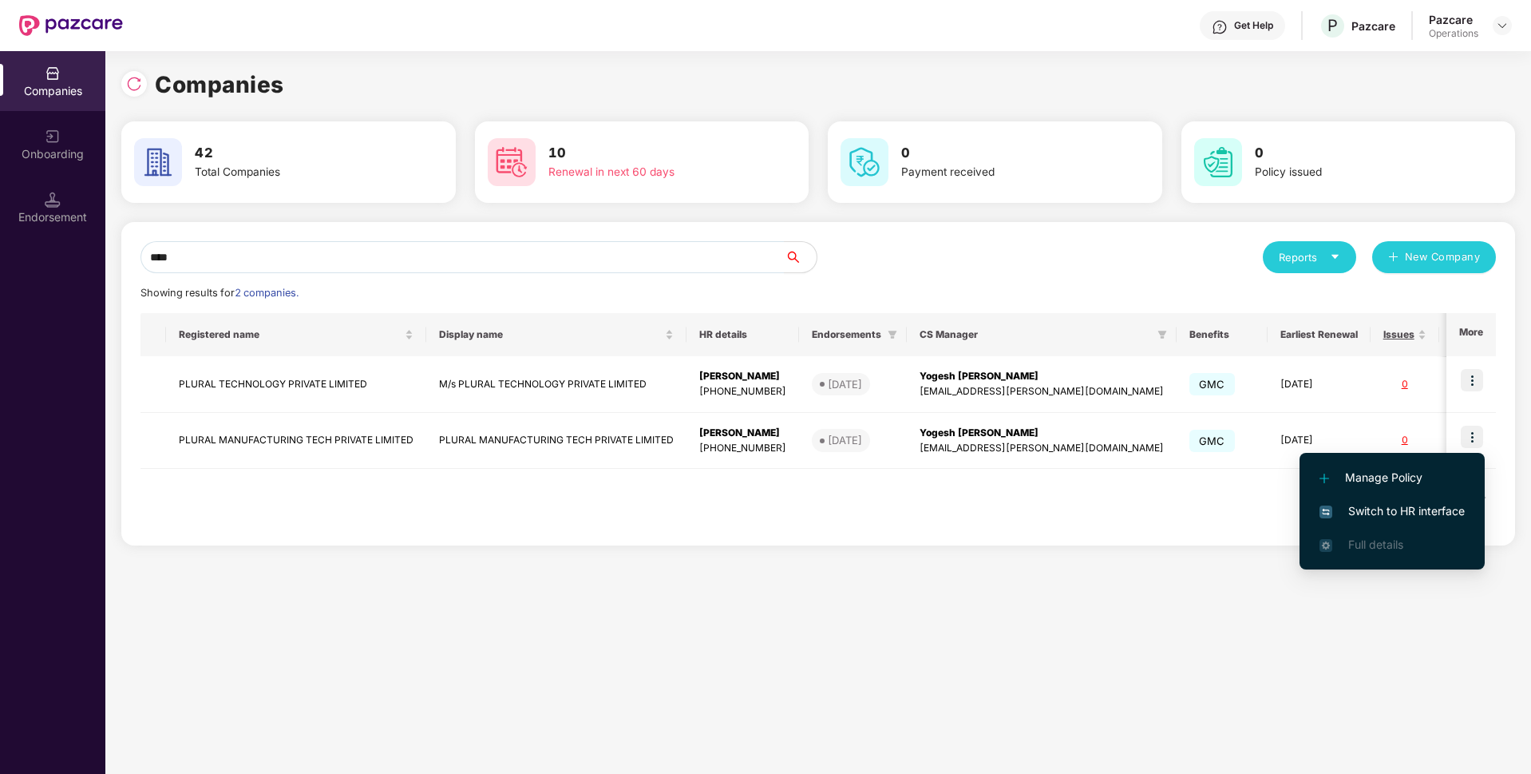
click at [1380, 508] on span "Switch to HR interface" at bounding box center [1392, 511] width 145 height 18
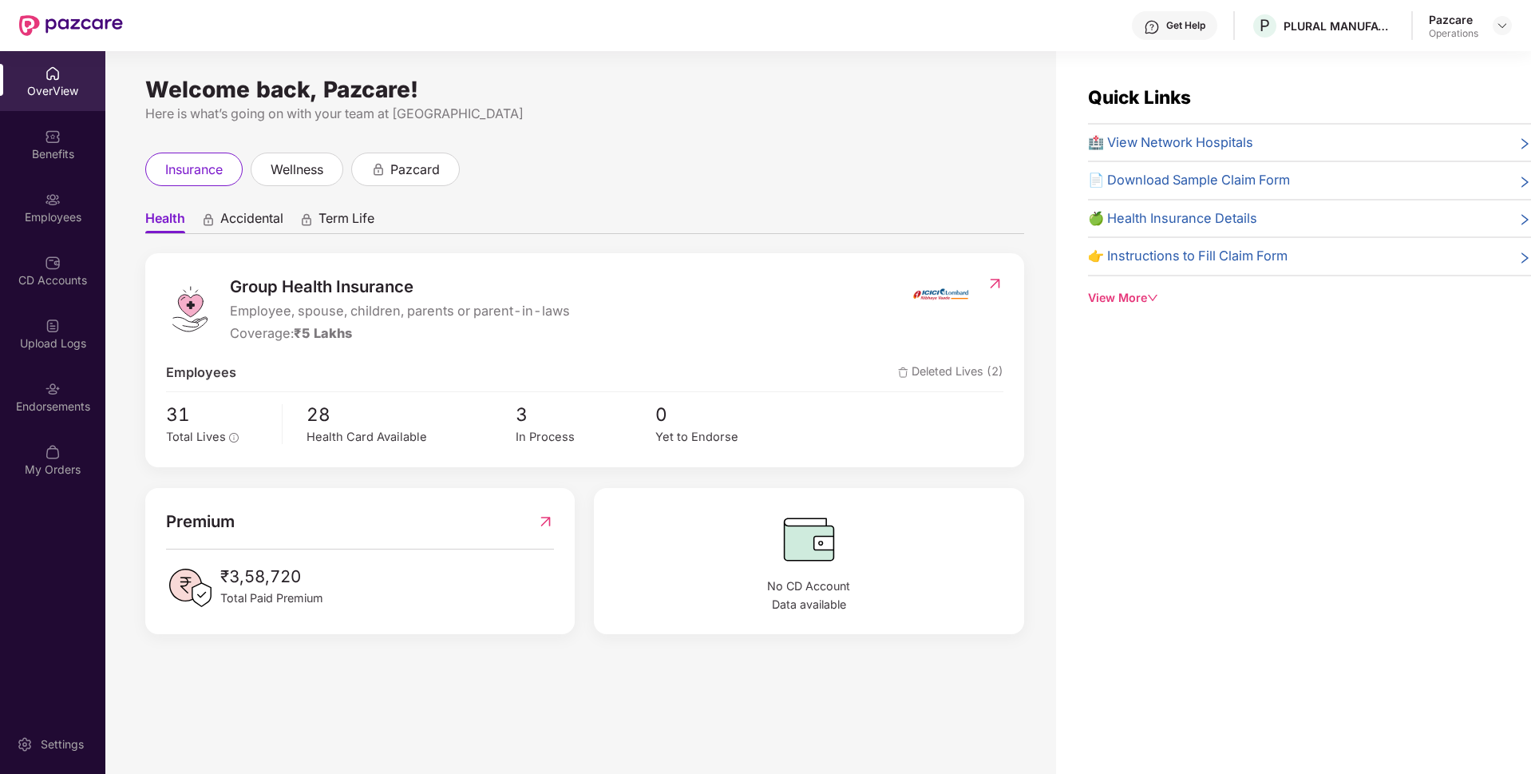
click at [55, 379] on div at bounding box center [53, 387] width 16 height 16
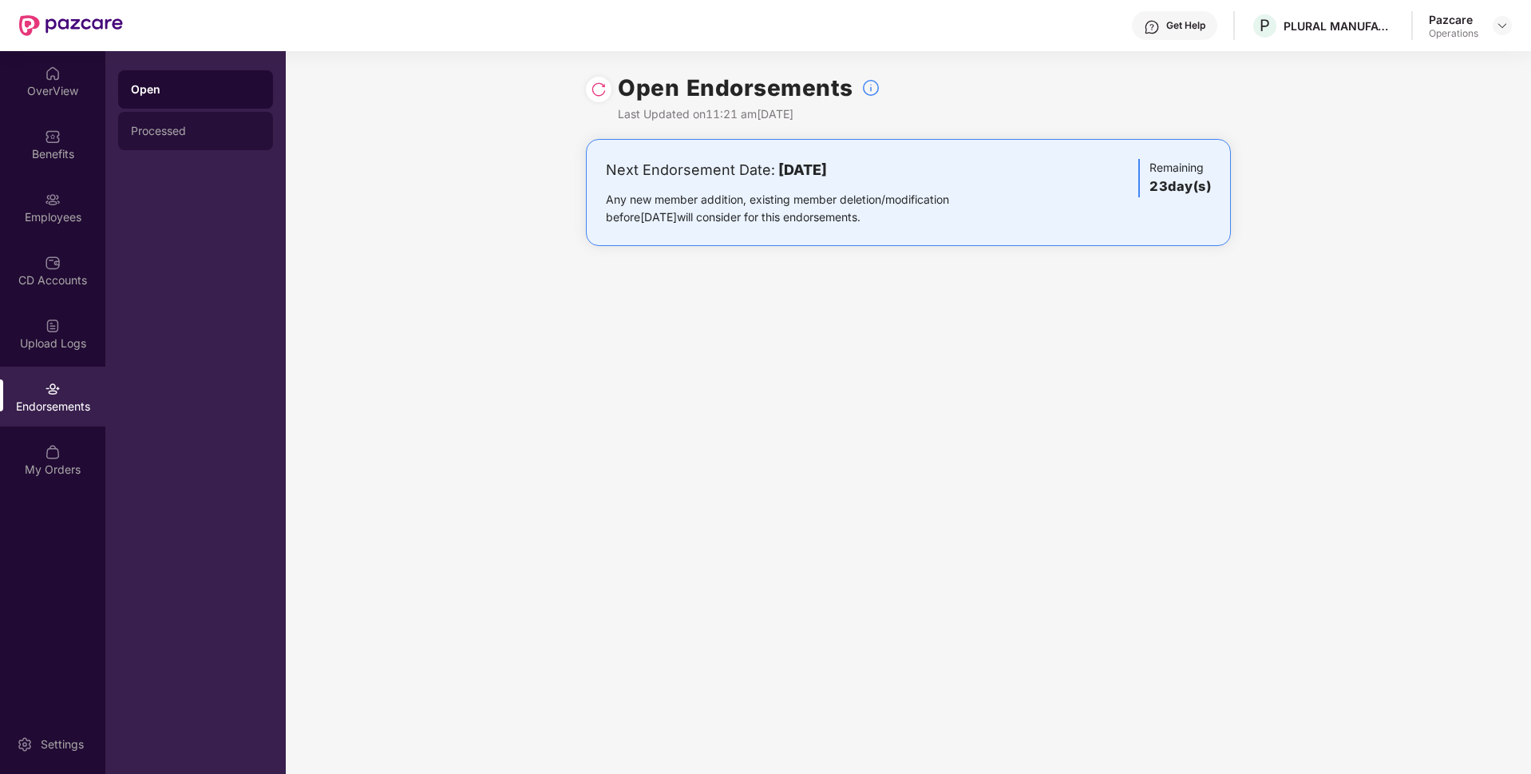
click at [162, 129] on div "Processed" at bounding box center [195, 131] width 129 height 13
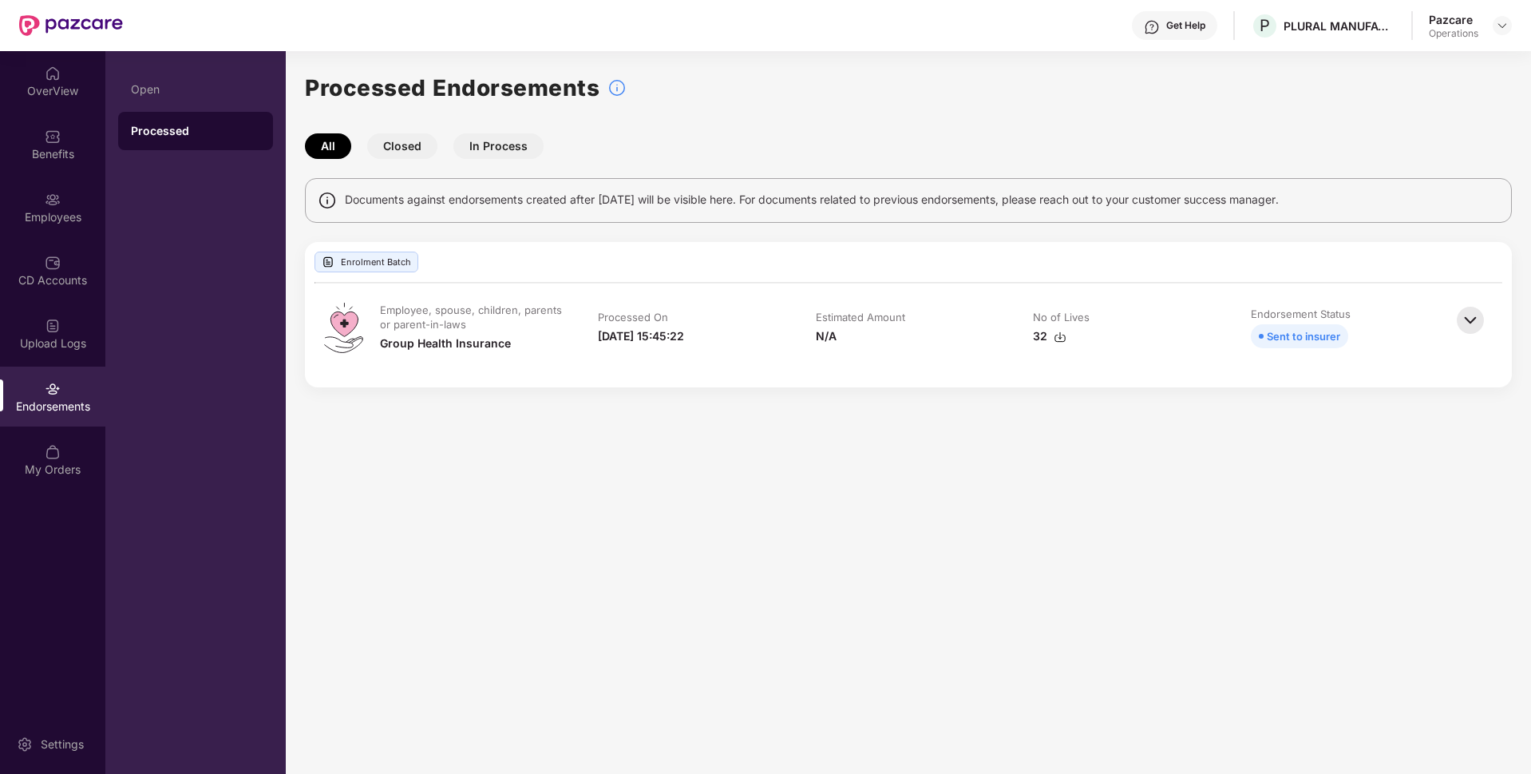
click at [393, 148] on button "Closed" at bounding box center [402, 146] width 70 height 26
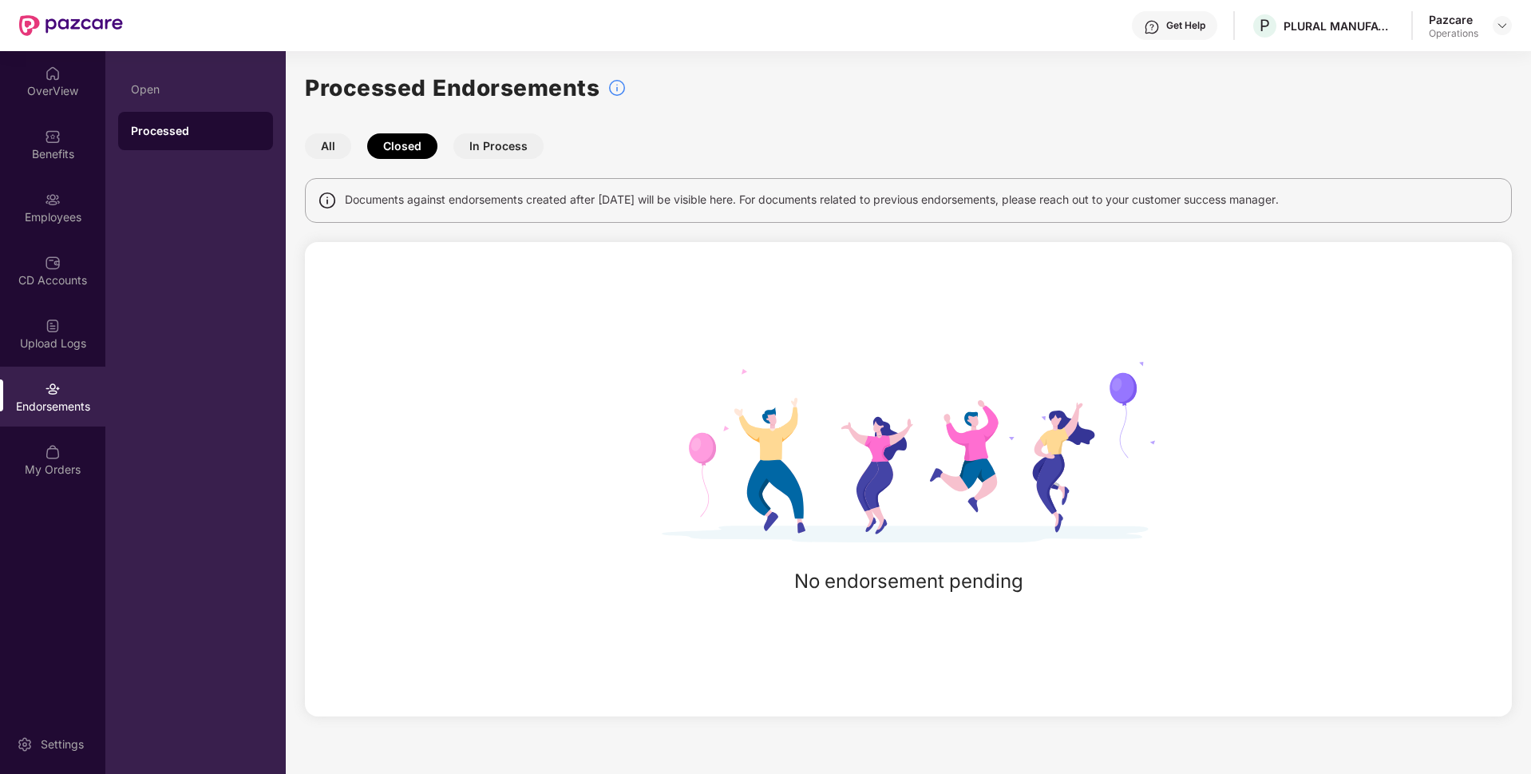
click at [481, 141] on button "In Process" at bounding box center [498, 146] width 90 height 26
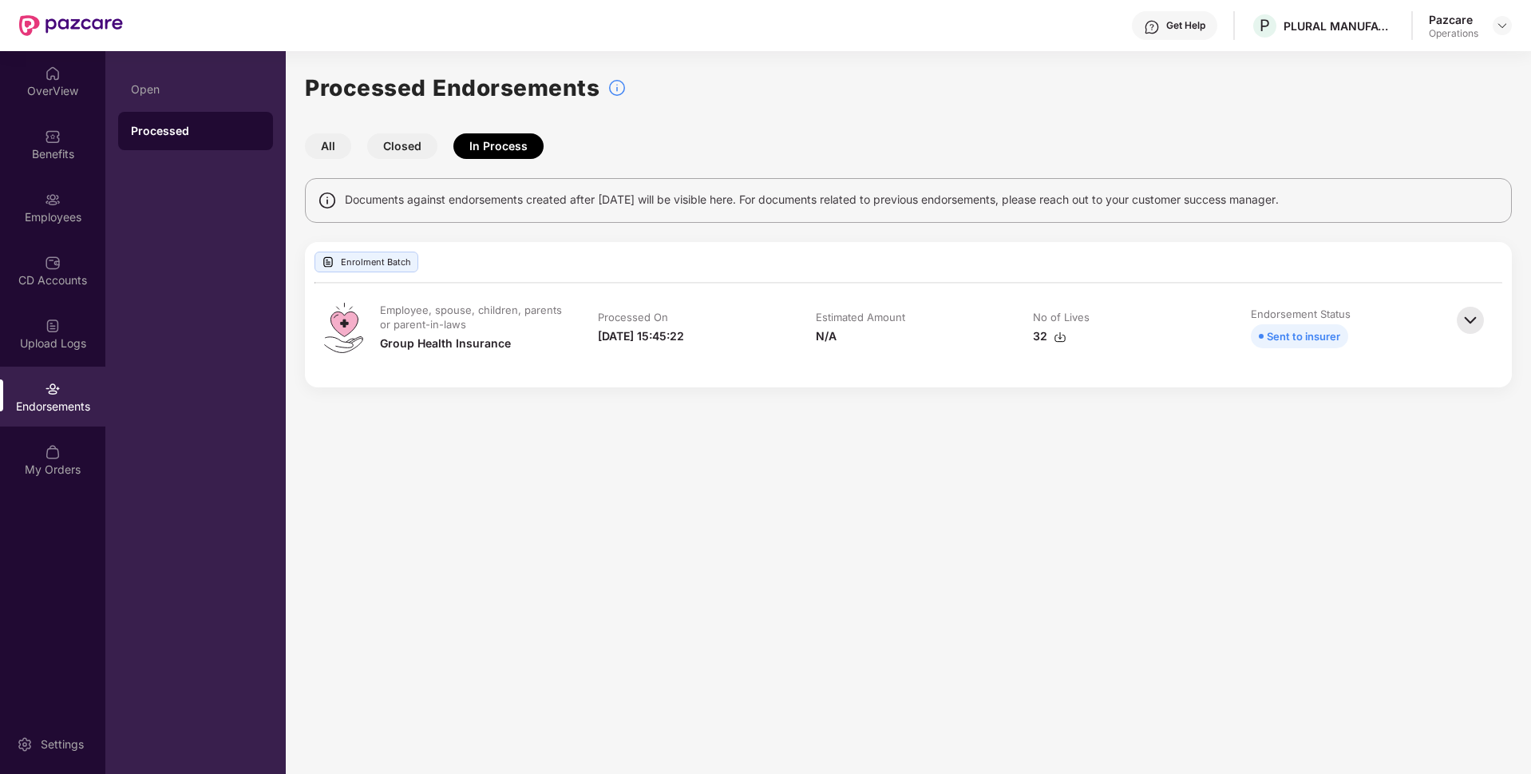
click at [331, 148] on button "All" at bounding box center [328, 146] width 46 height 26
click at [1503, 28] on img at bounding box center [1502, 25] width 13 height 13
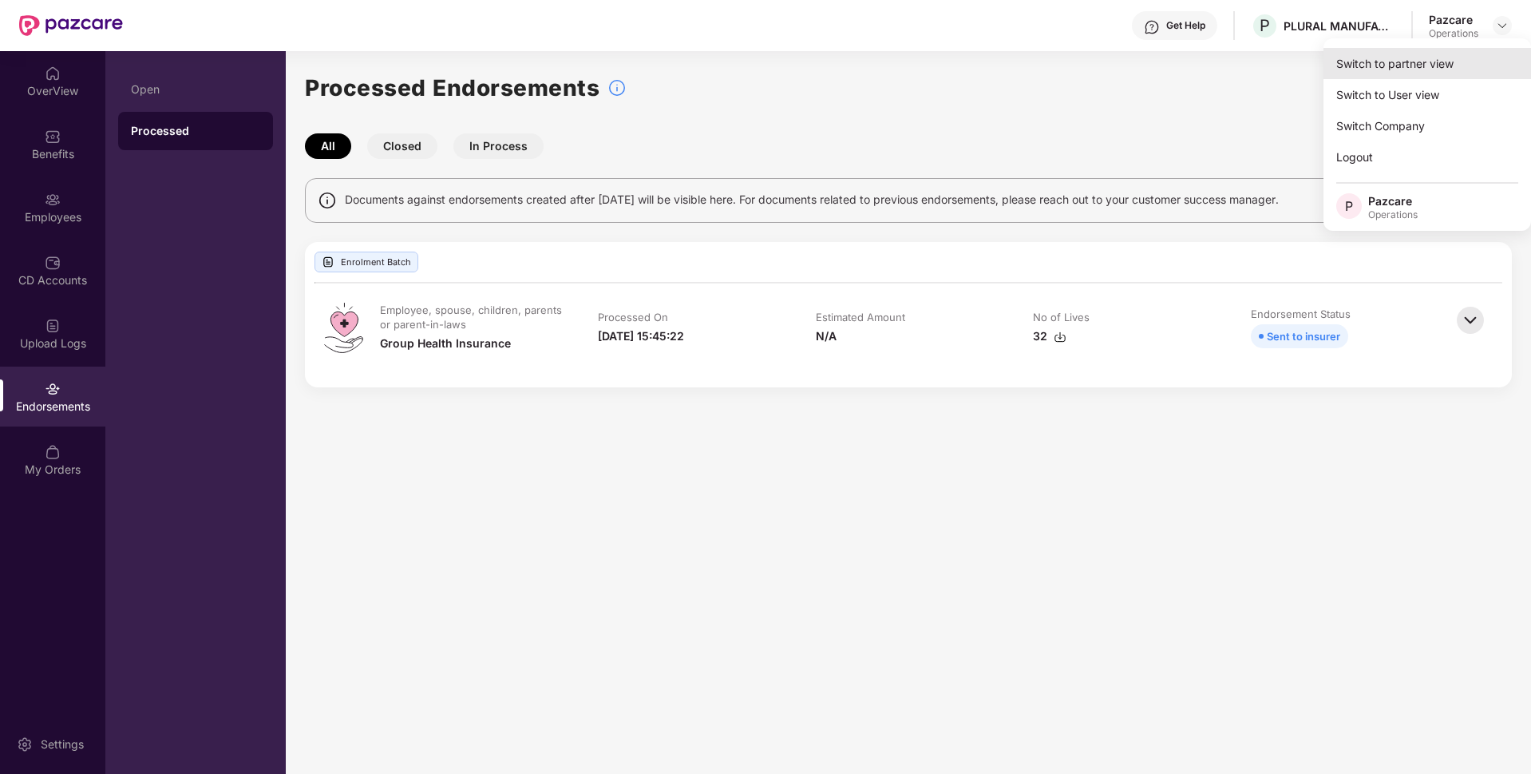
click at [1394, 58] on div "Switch to partner view" at bounding box center [1428, 63] width 208 height 31
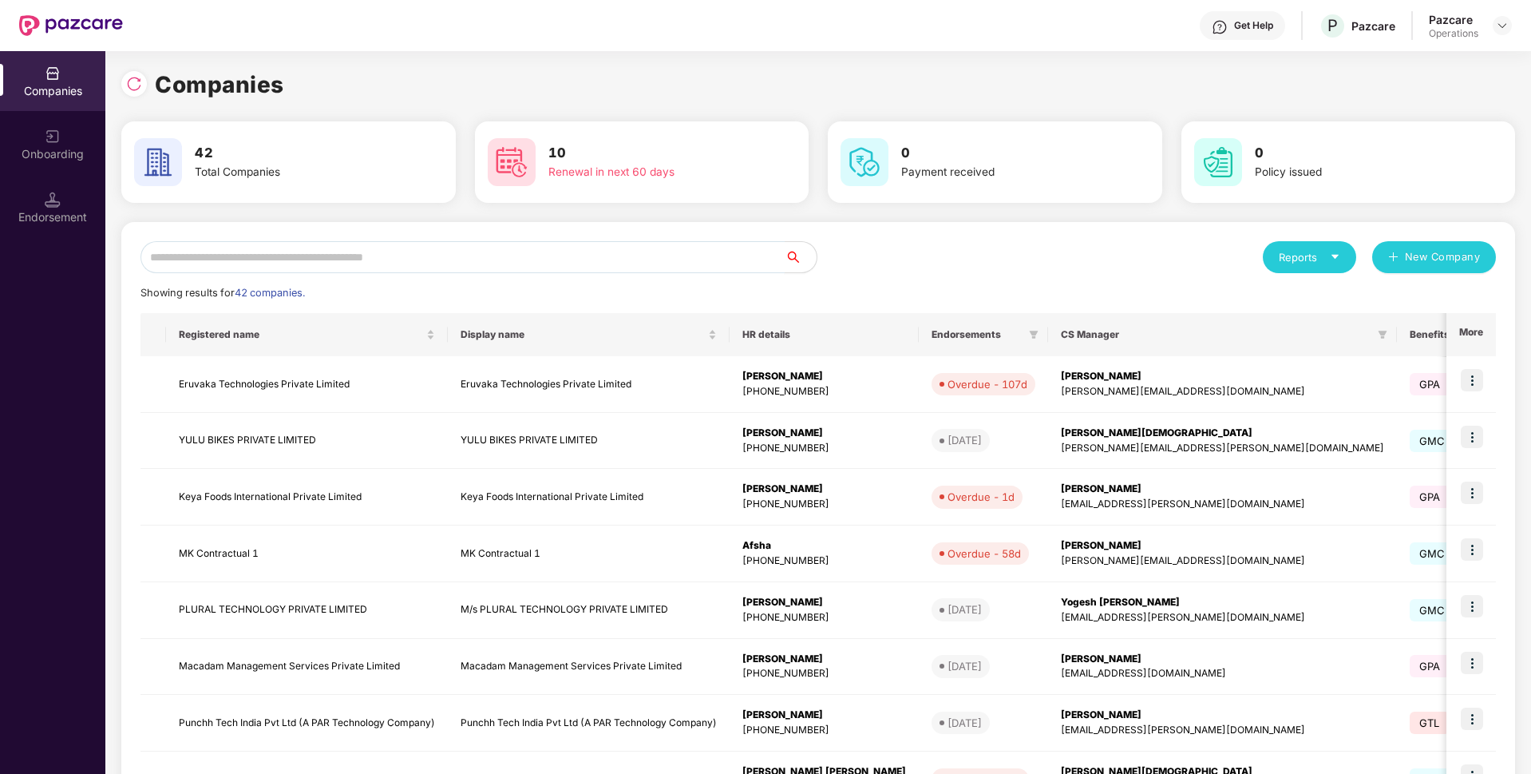
click at [515, 255] on input "text" at bounding box center [463, 257] width 644 height 32
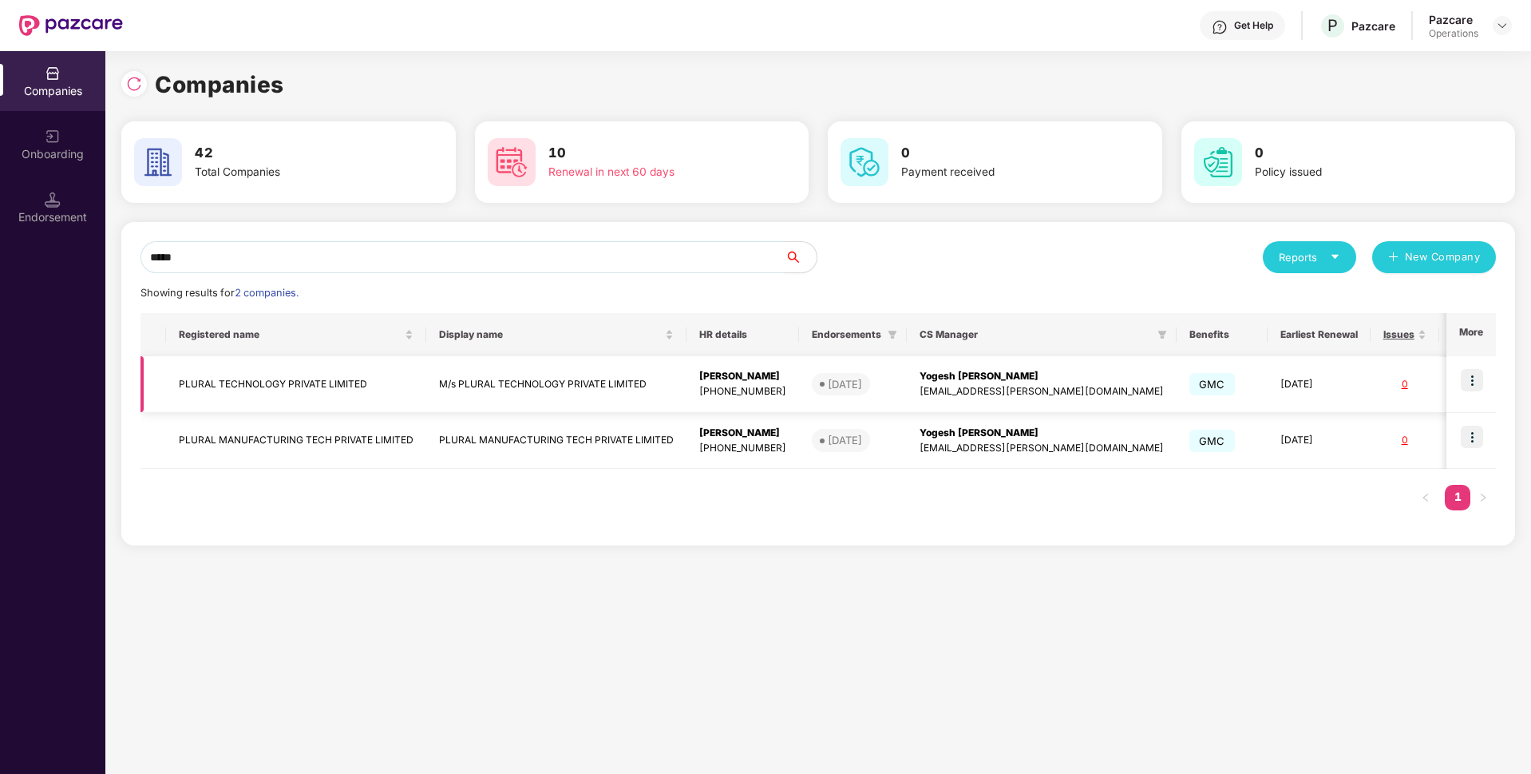
type input "*****"
click at [387, 378] on td "PLURAL TECHNOLOGY PRIVATE LIMITED" at bounding box center [296, 384] width 260 height 57
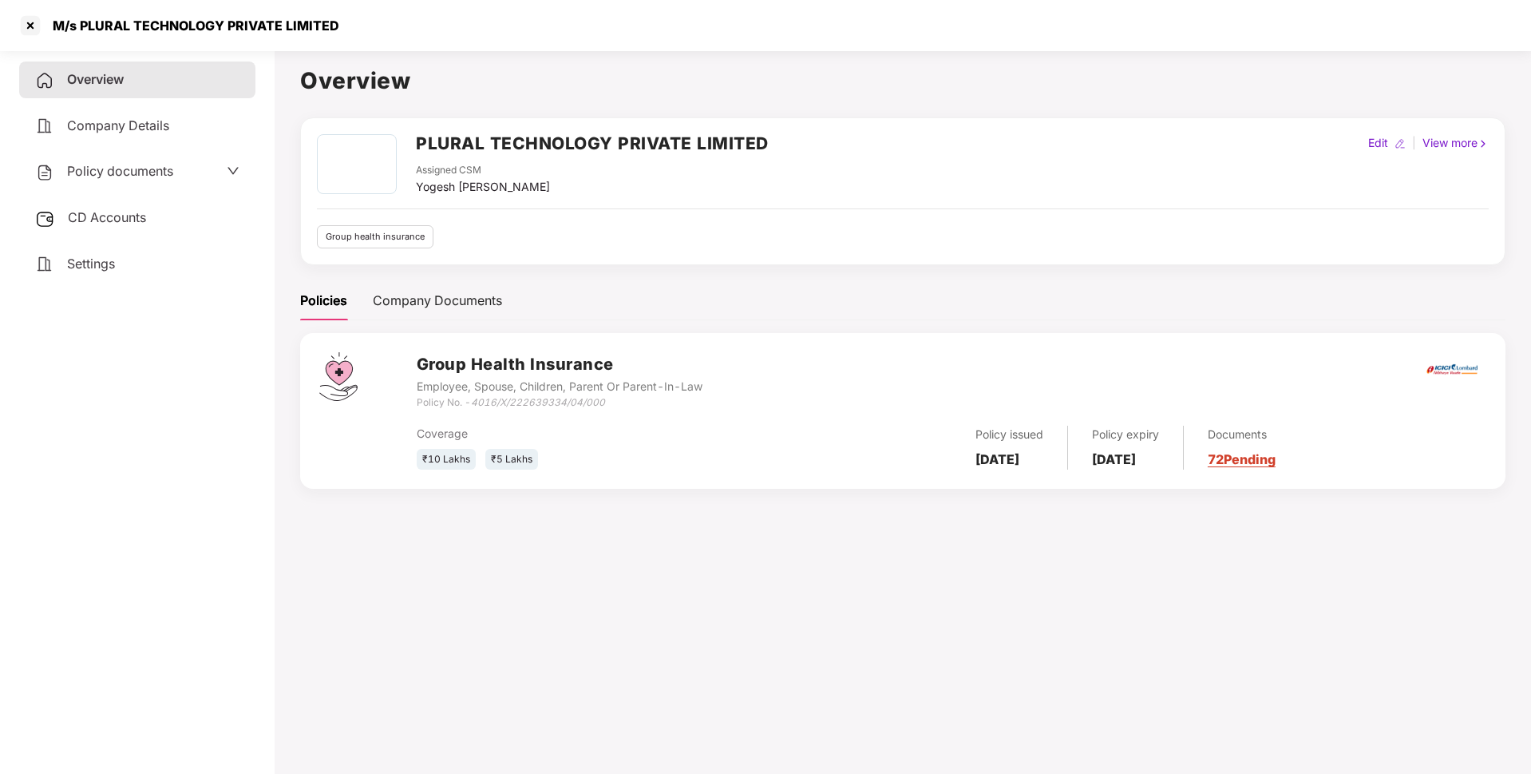
click at [118, 212] on span "CD Accounts" at bounding box center [107, 217] width 78 height 16
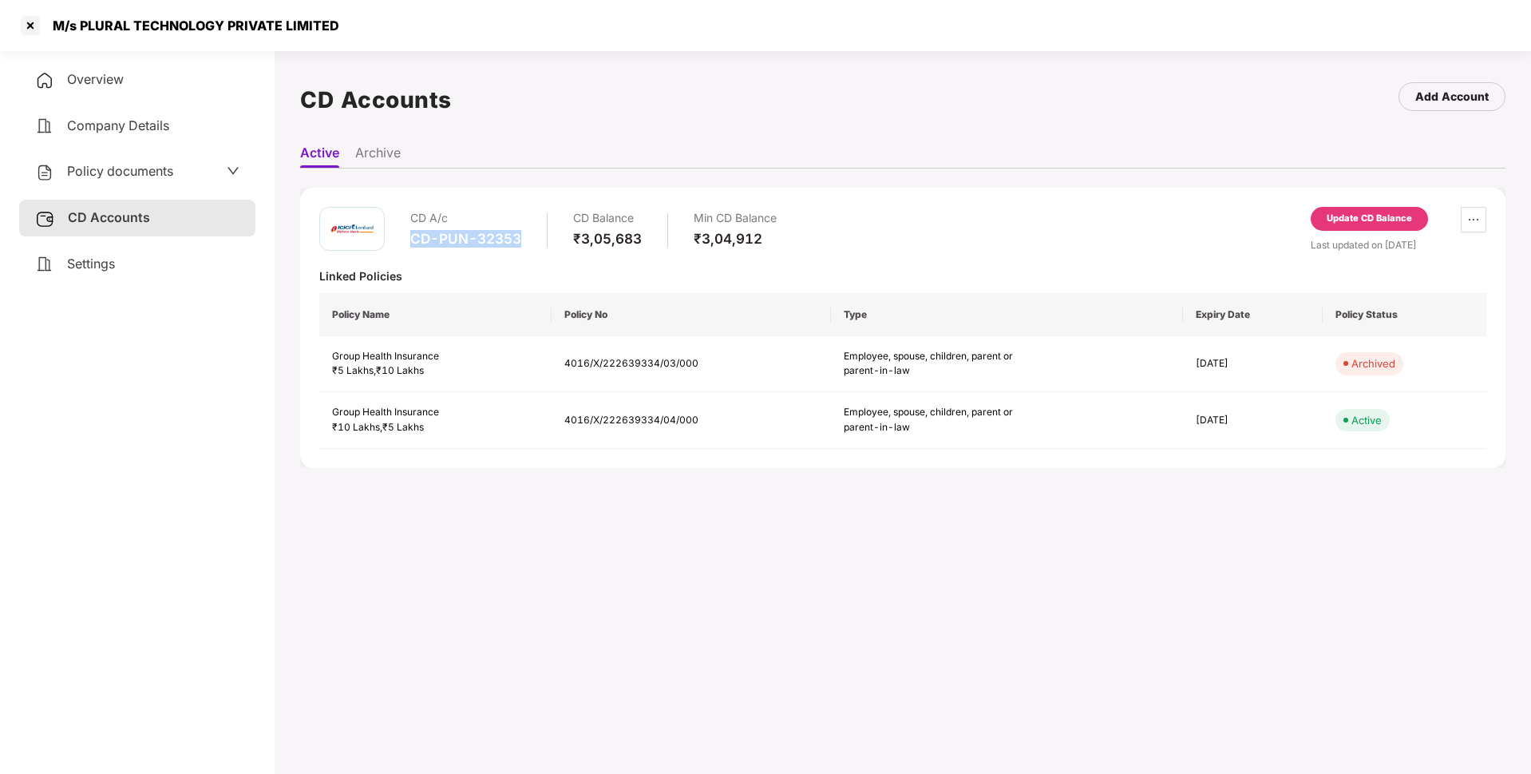
drag, startPoint x: 521, startPoint y: 234, endPoint x: 414, endPoint y: 242, distance: 107.3
click at [414, 242] on div "CD-PUN-32353" at bounding box center [465, 239] width 111 height 18
copy div "CD-PUN-32353"
click at [97, 76] on span "Overview" at bounding box center [95, 79] width 57 height 16
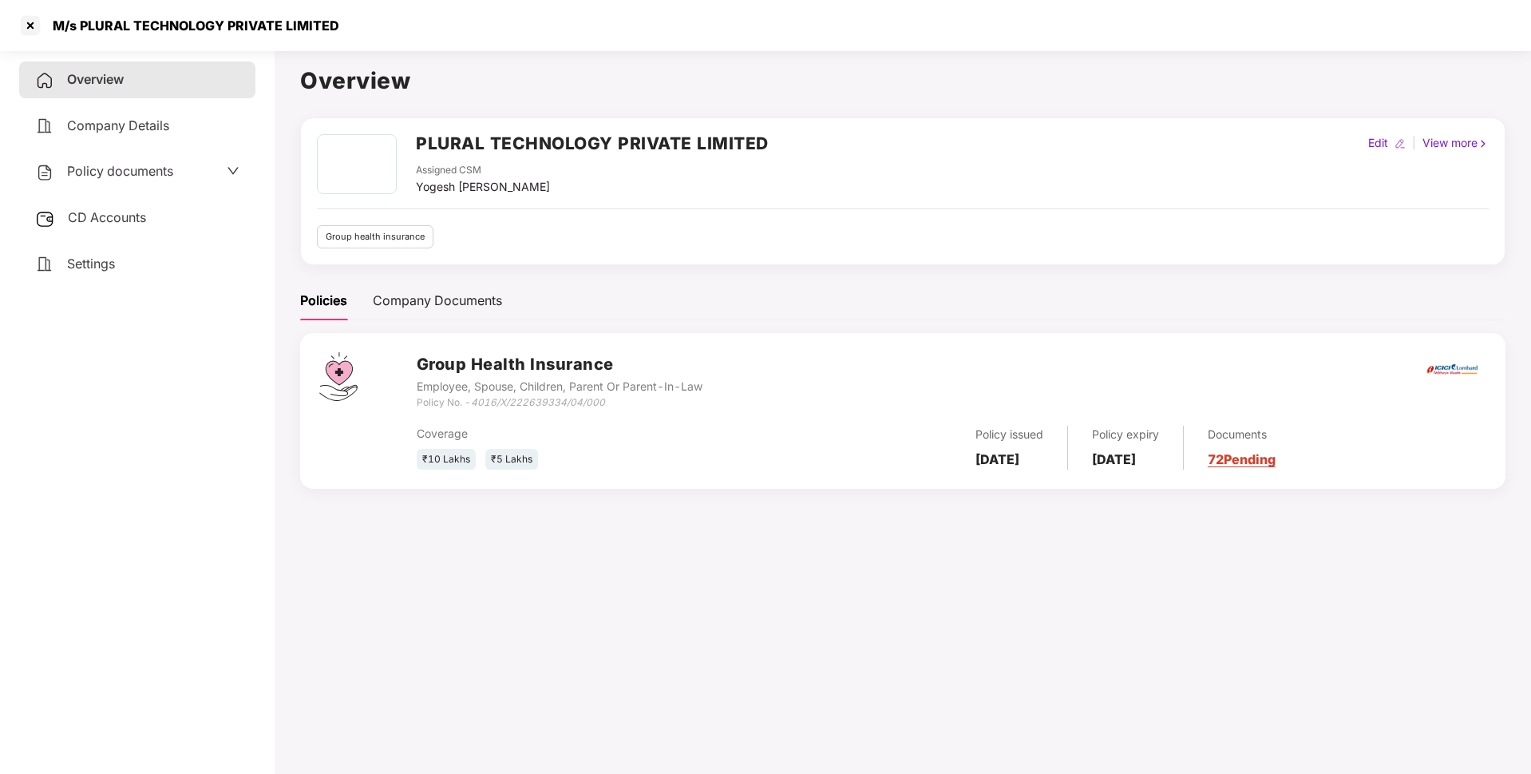
click at [93, 220] on span "CD Accounts" at bounding box center [107, 217] width 78 height 16
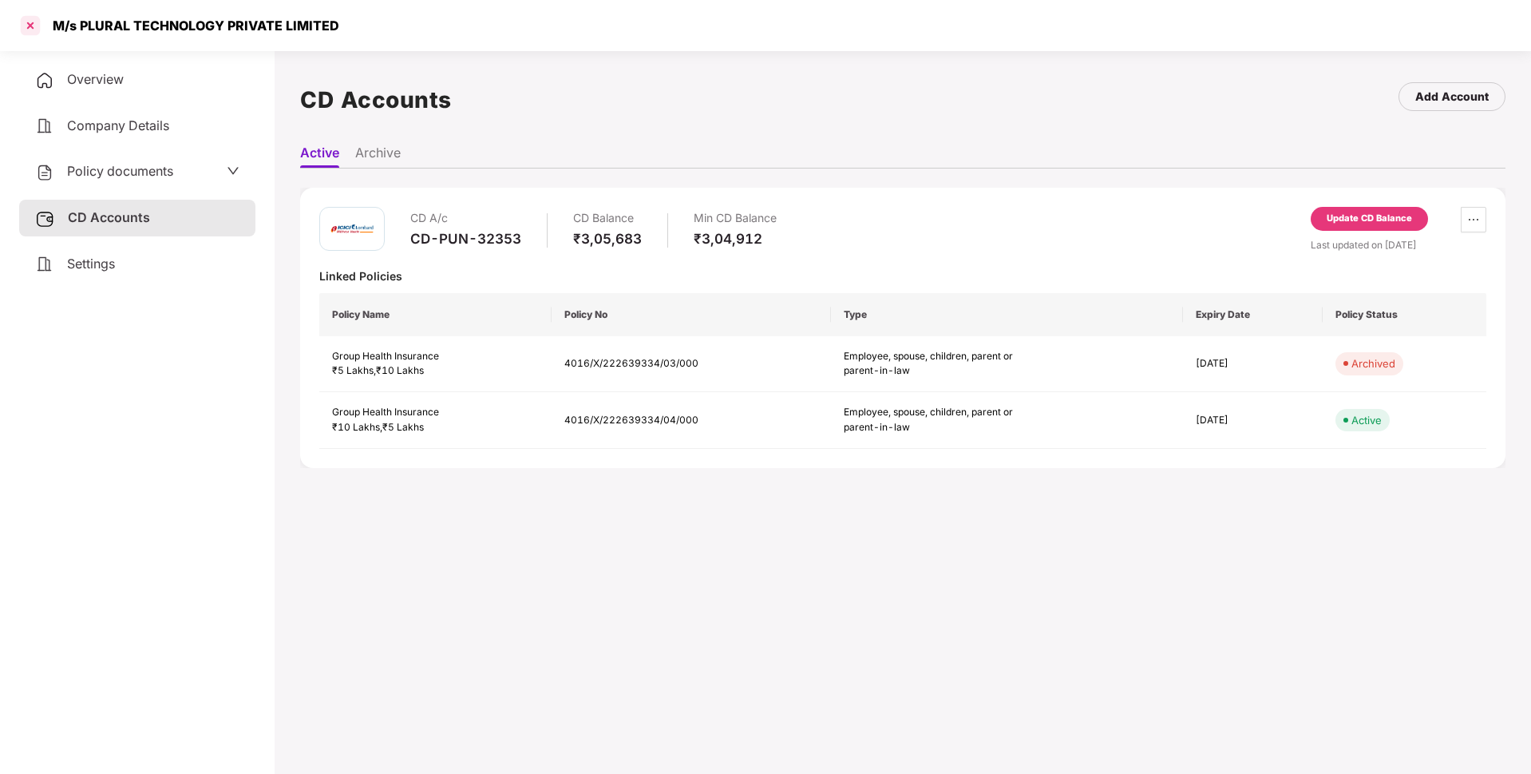
click at [27, 19] on div at bounding box center [31, 26] width 26 height 26
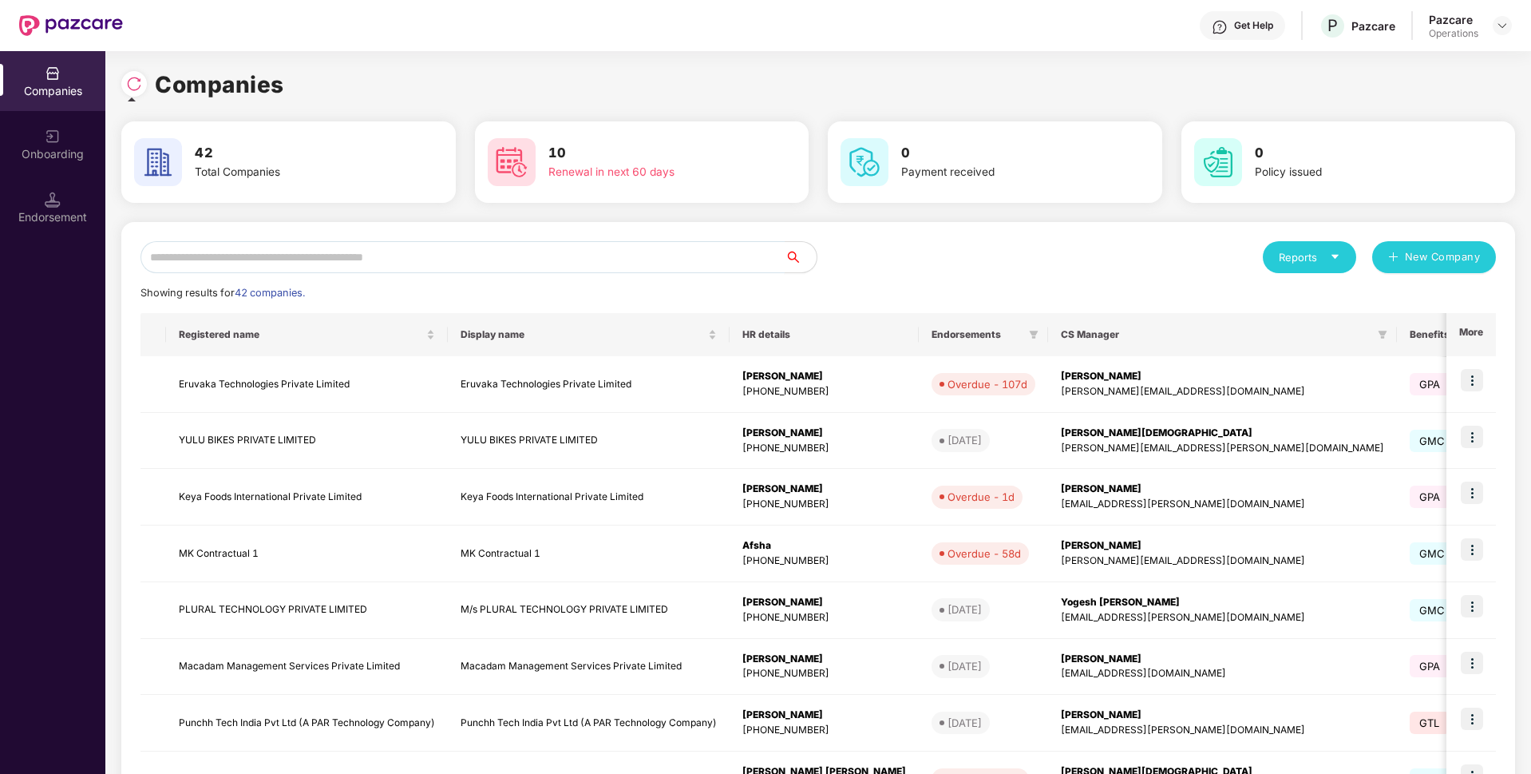
click at [214, 255] on input "text" at bounding box center [463, 257] width 644 height 32
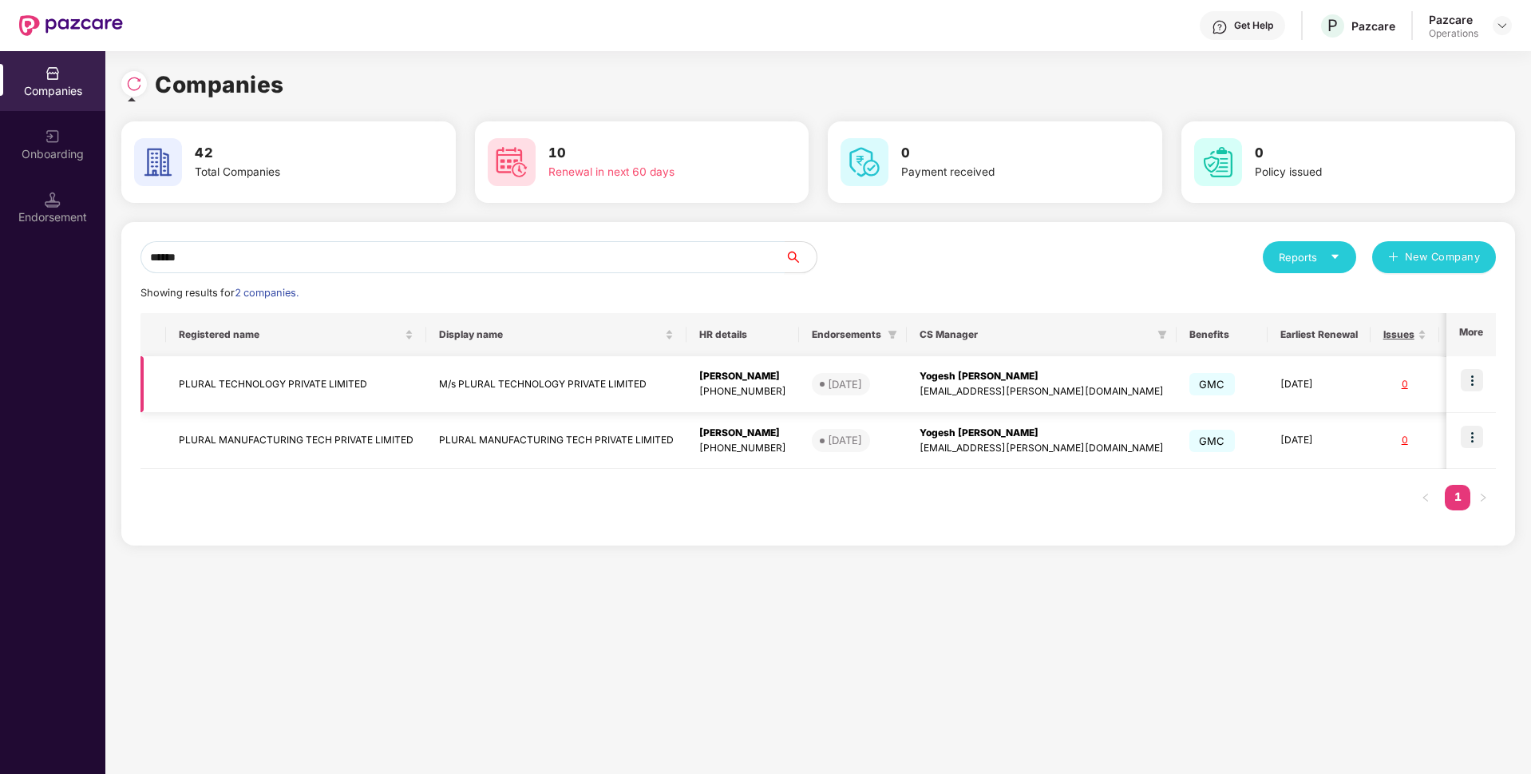
type input "******"
click at [1474, 378] on img at bounding box center [1472, 380] width 22 height 22
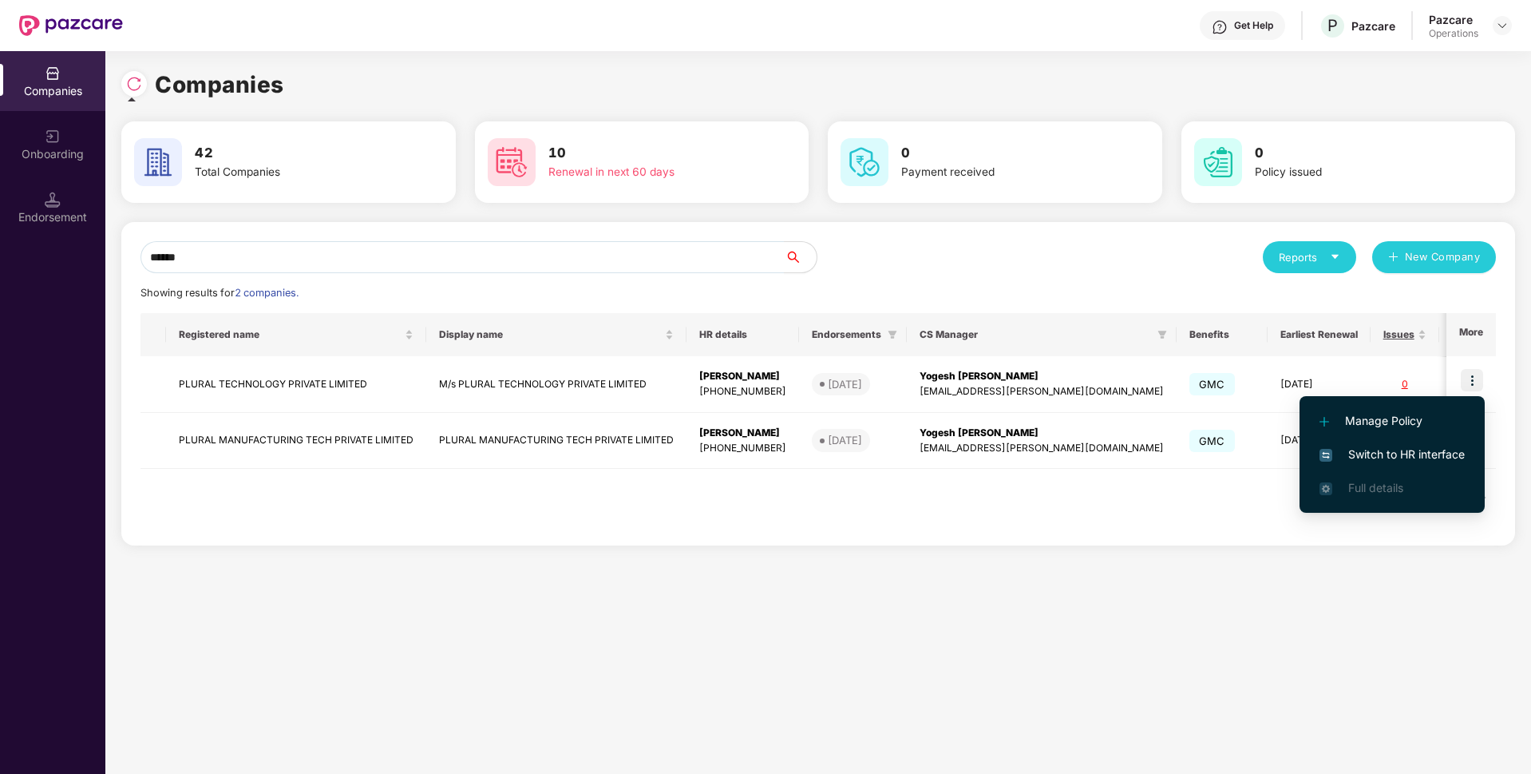
click at [1353, 457] on span "Switch to HR interface" at bounding box center [1392, 454] width 145 height 18
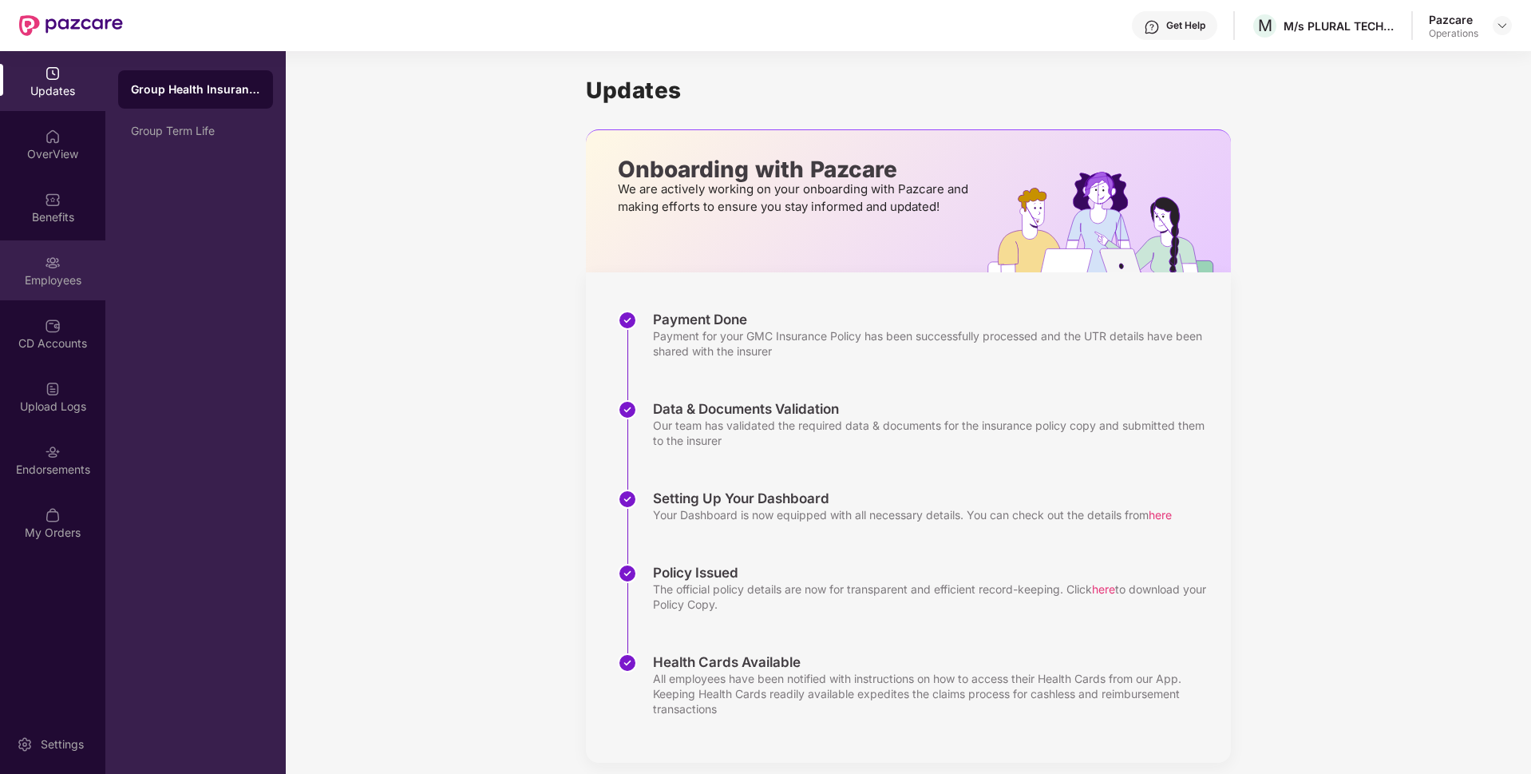
click at [29, 263] on div "Employees" at bounding box center [52, 270] width 105 height 60
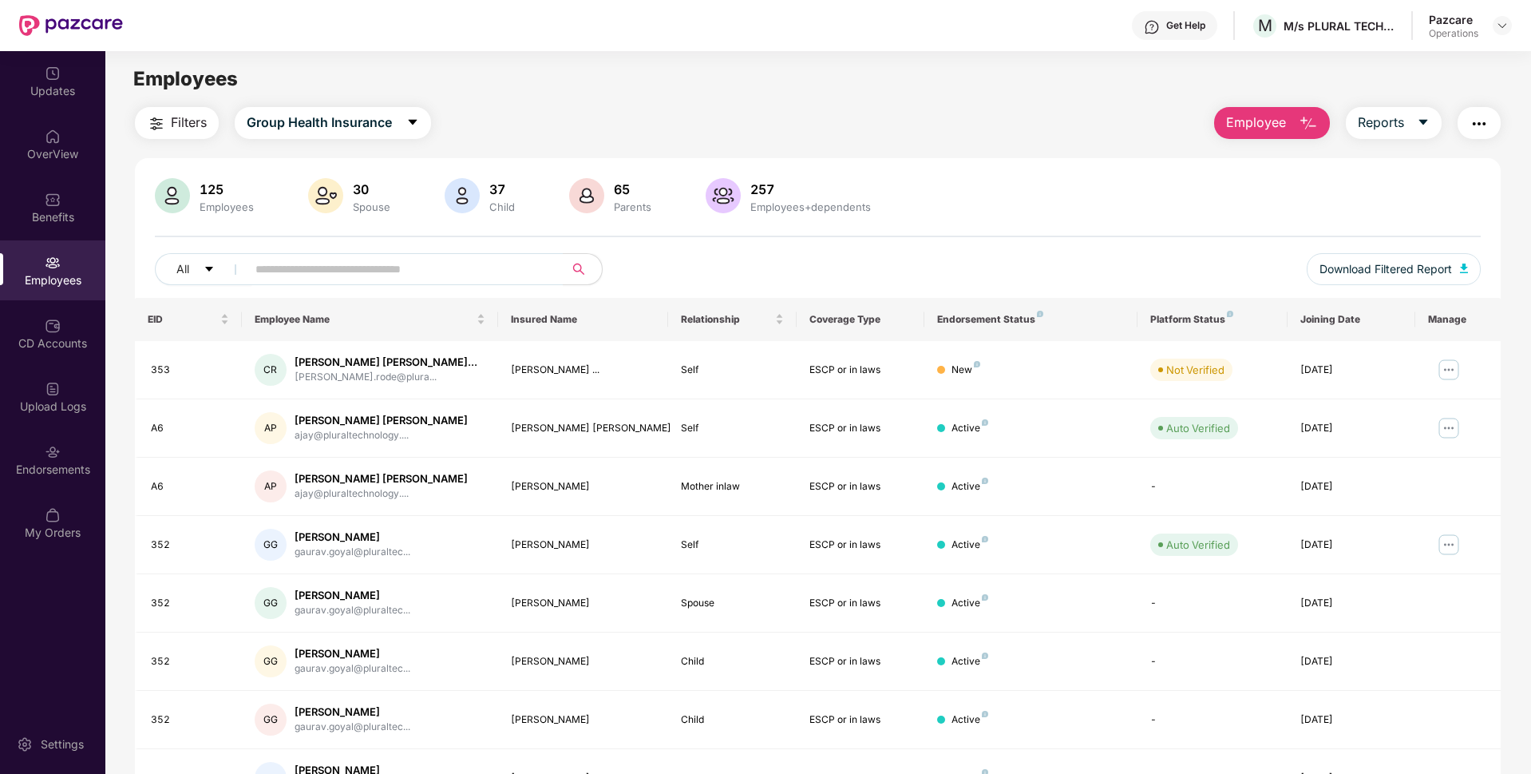
click at [1479, 121] on img "button" at bounding box center [1479, 123] width 19 height 19
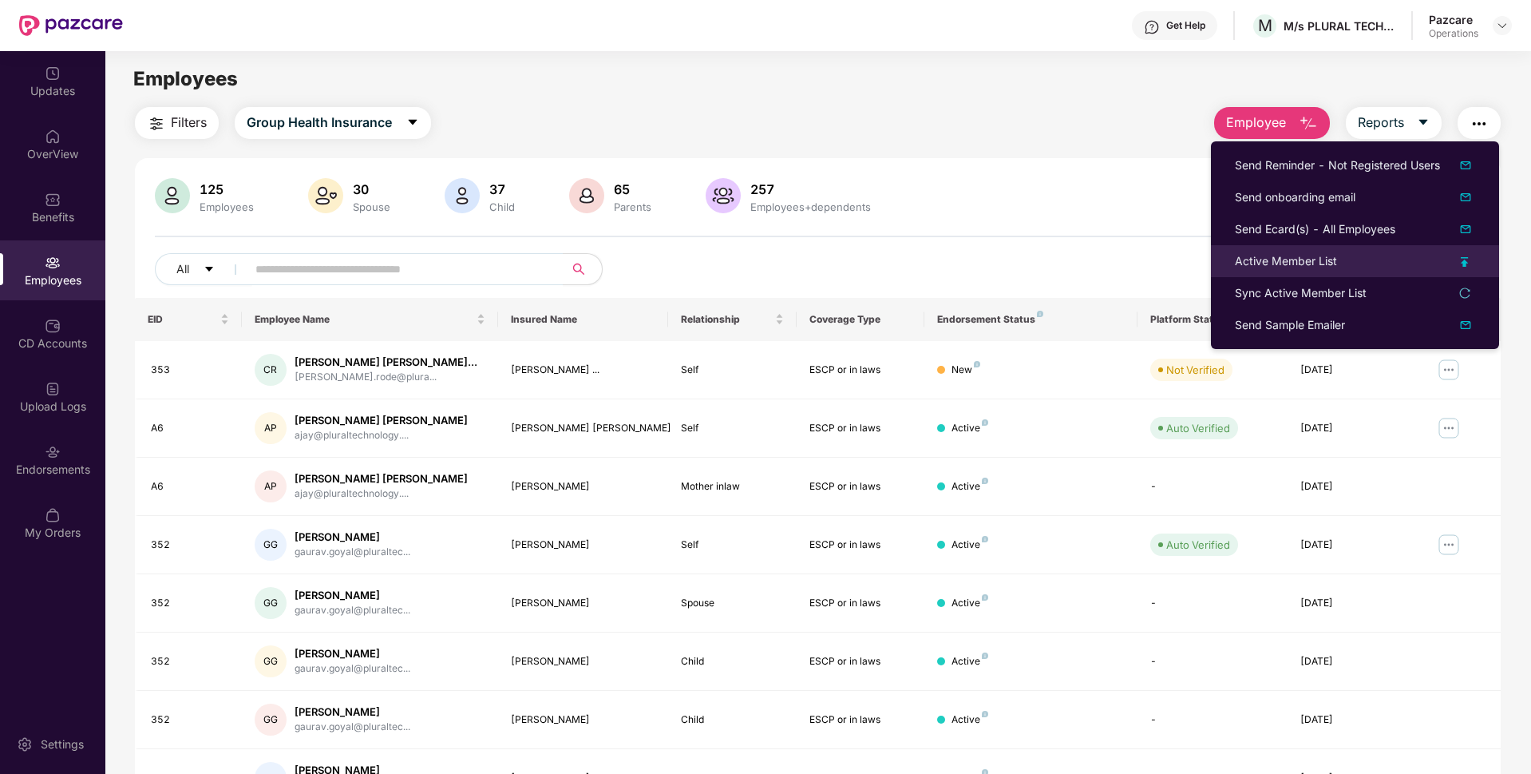
click at [1265, 266] on div "Active Member List" at bounding box center [1286, 261] width 102 height 18
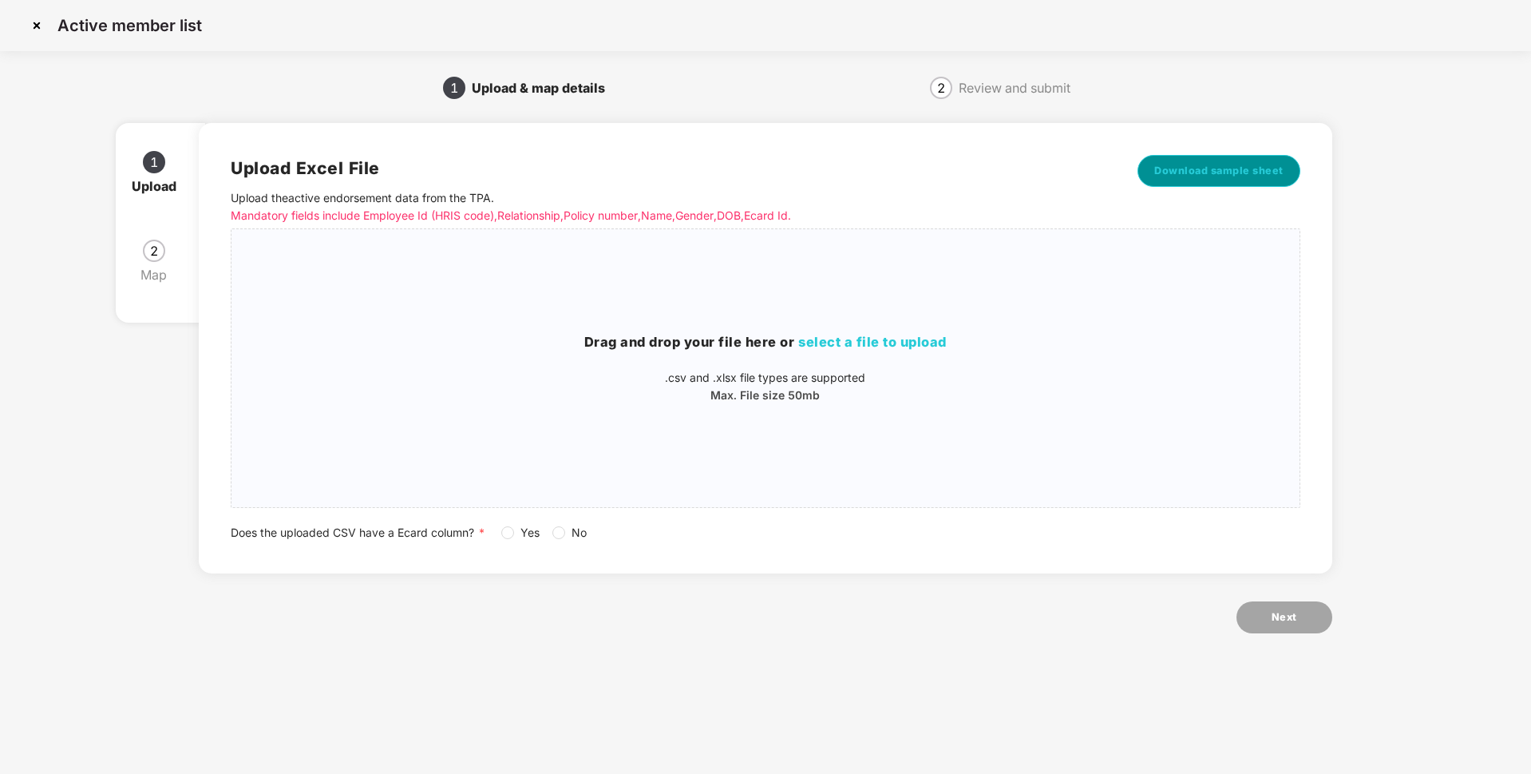
click at [1216, 167] on span "Download sample sheet" at bounding box center [1218, 171] width 129 height 16
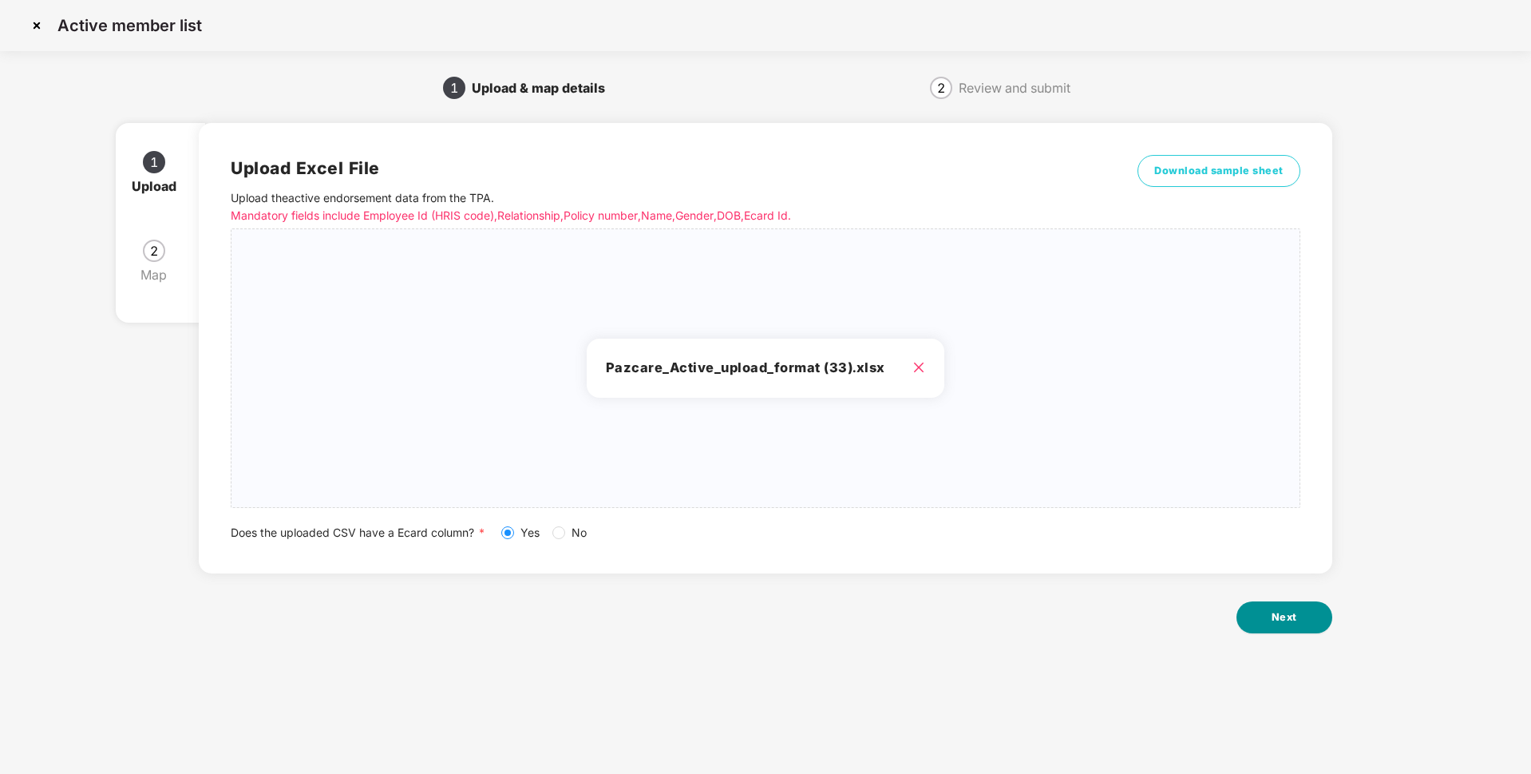
click at [1273, 616] on span "Next" at bounding box center [1285, 617] width 26 height 16
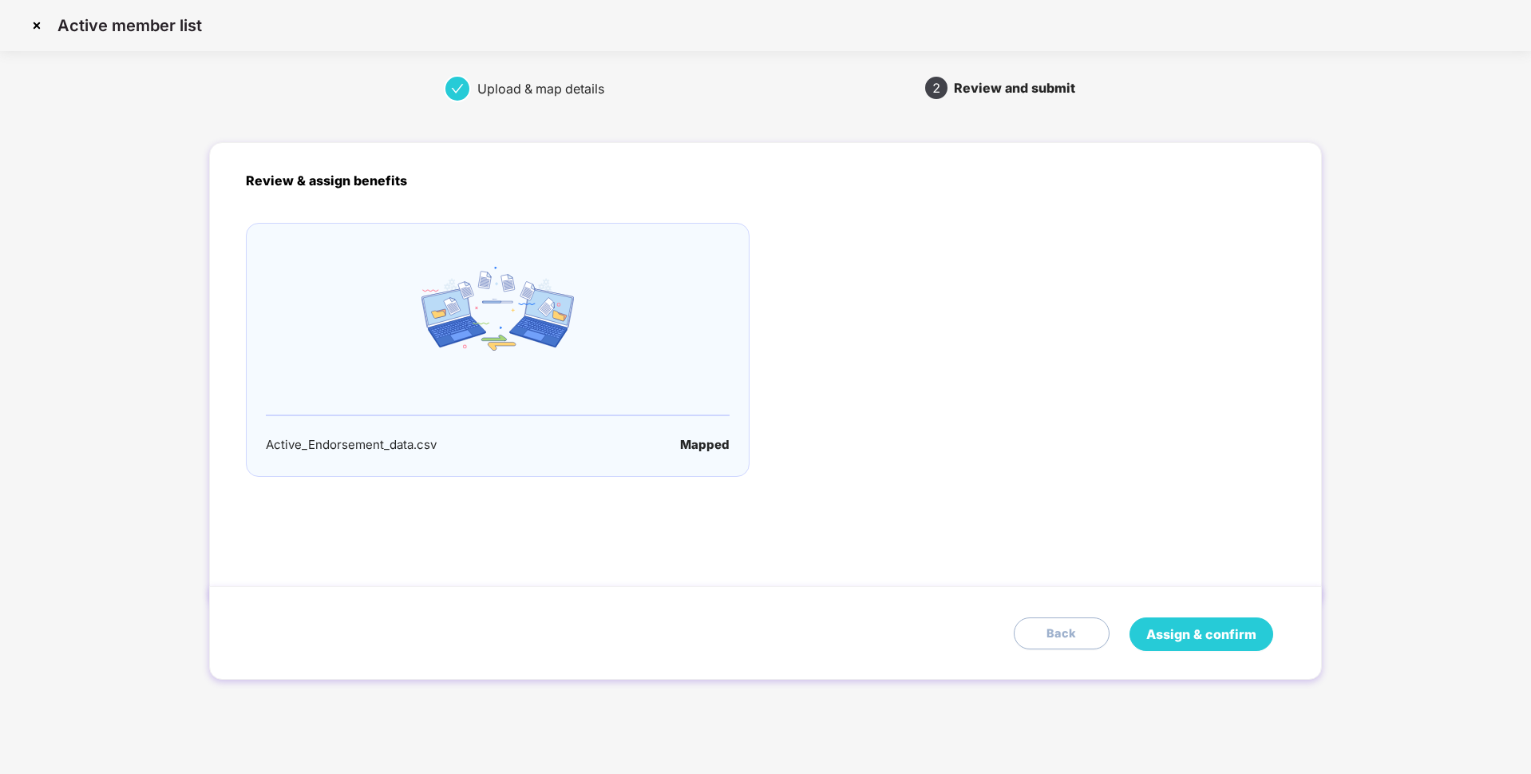
click at [1191, 629] on span "Assign & confirm" at bounding box center [1201, 634] width 110 height 20
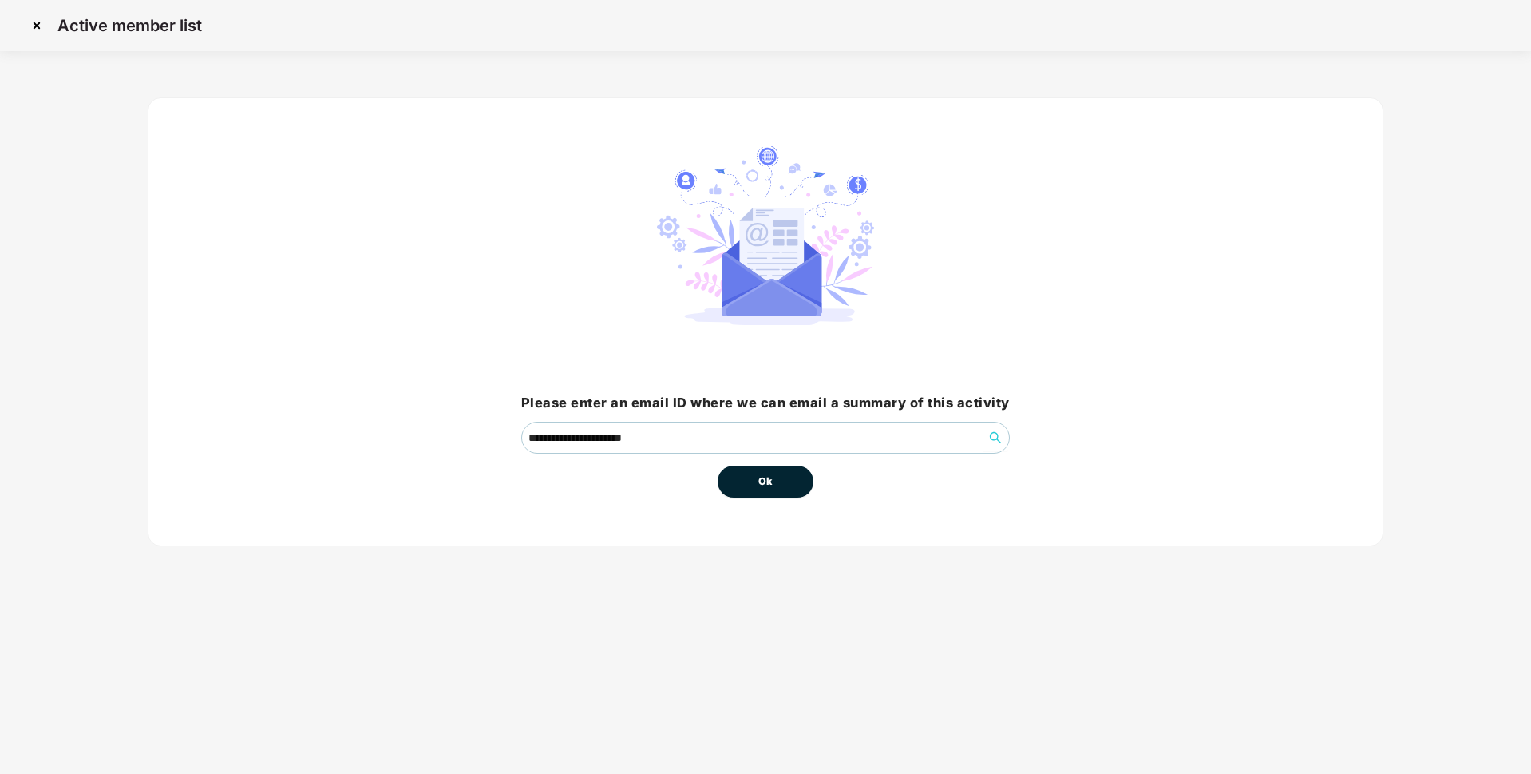
click at [773, 485] on span "Ok" at bounding box center [765, 481] width 14 height 16
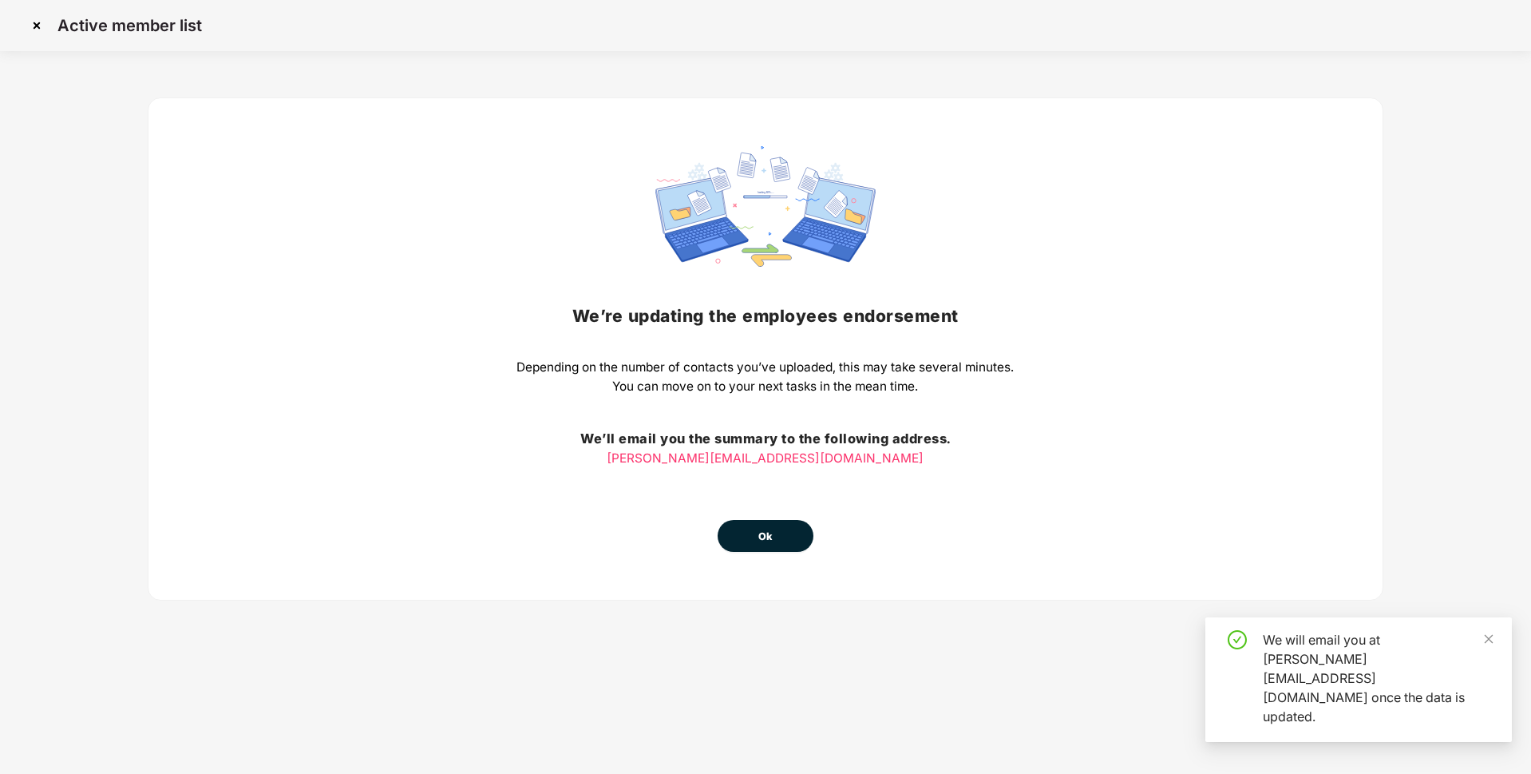
click at [770, 531] on span "Ok" at bounding box center [765, 537] width 14 height 16
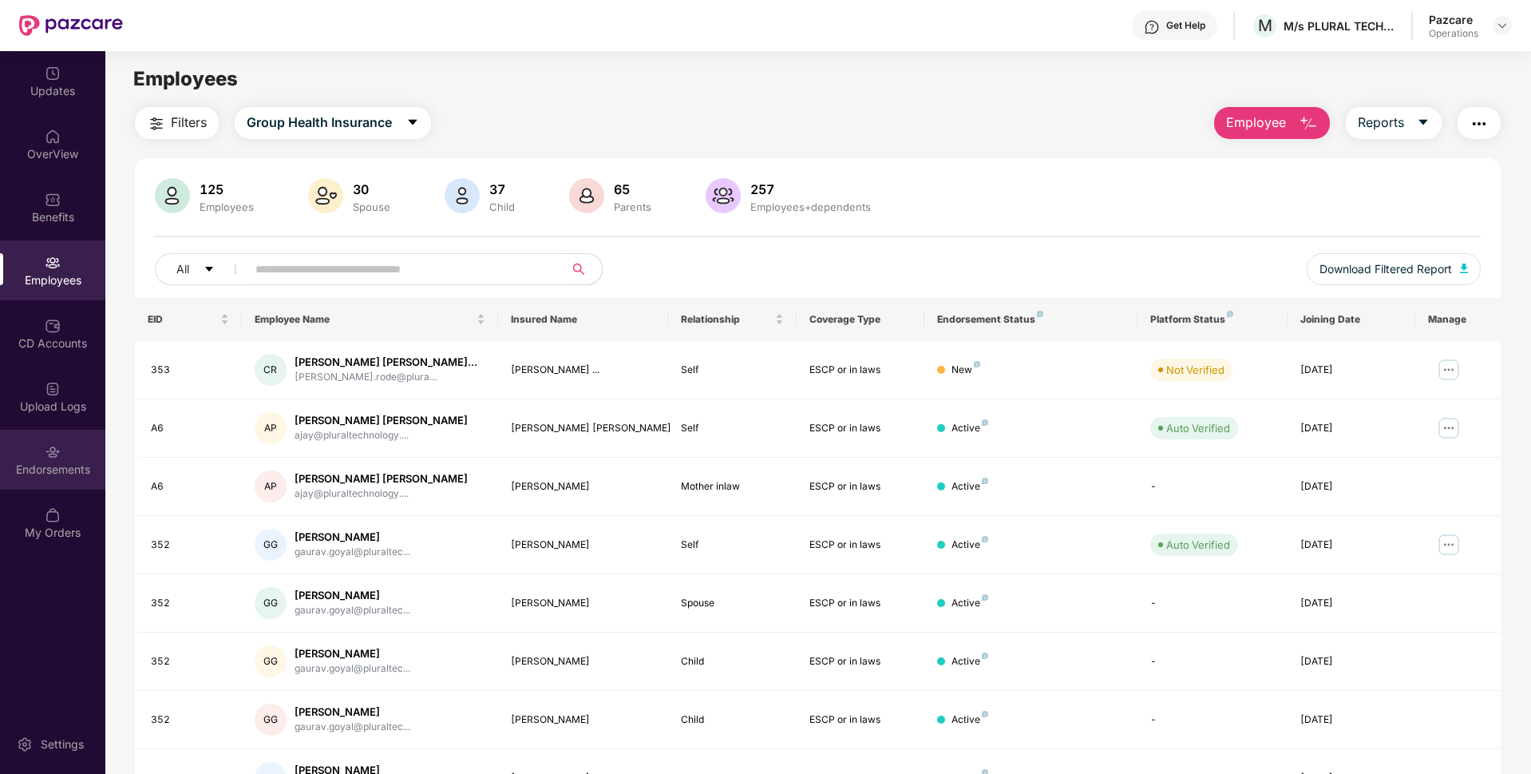
click at [82, 452] on div "Endorsements" at bounding box center [52, 460] width 105 height 60
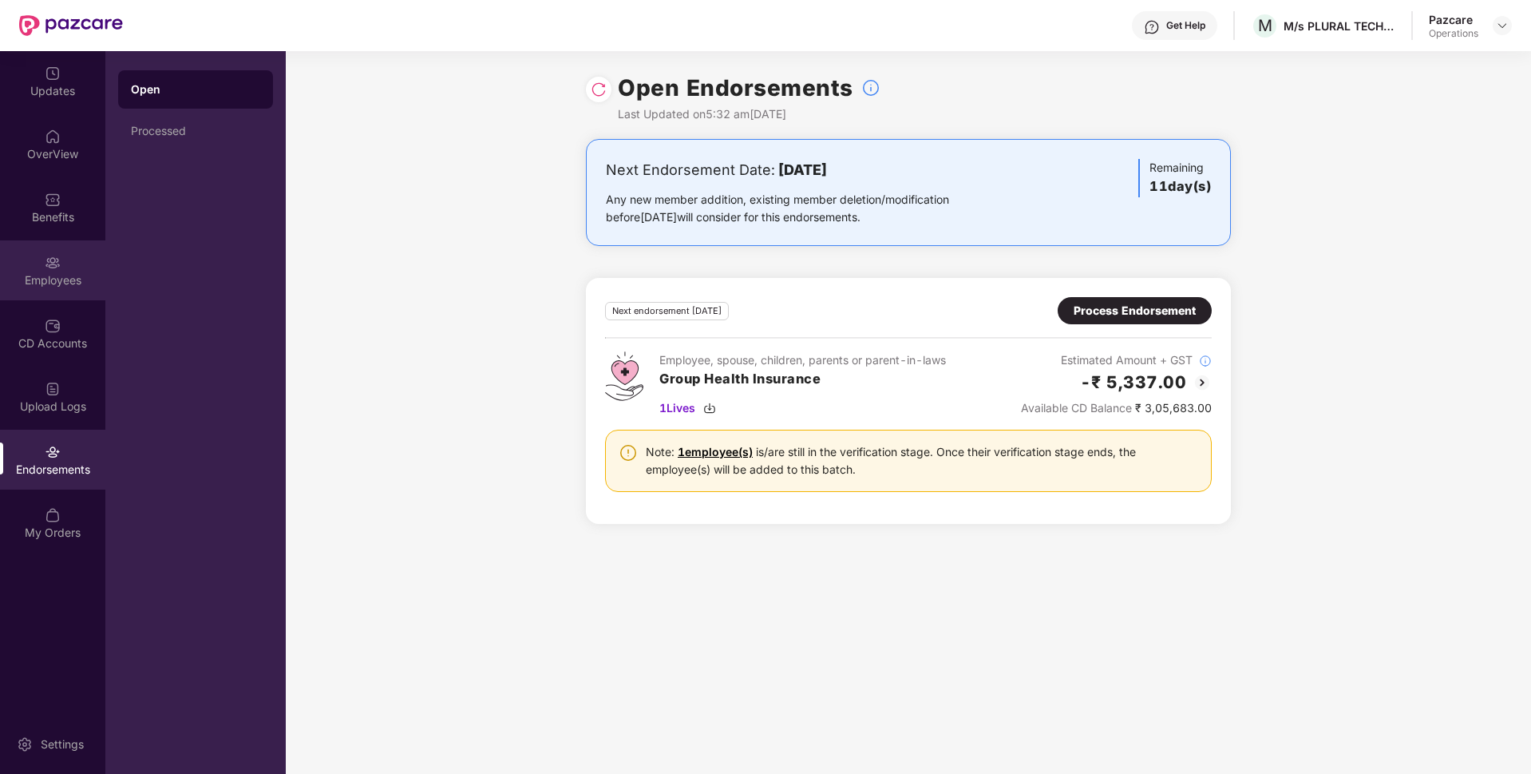
click at [49, 267] on img at bounding box center [53, 263] width 16 height 16
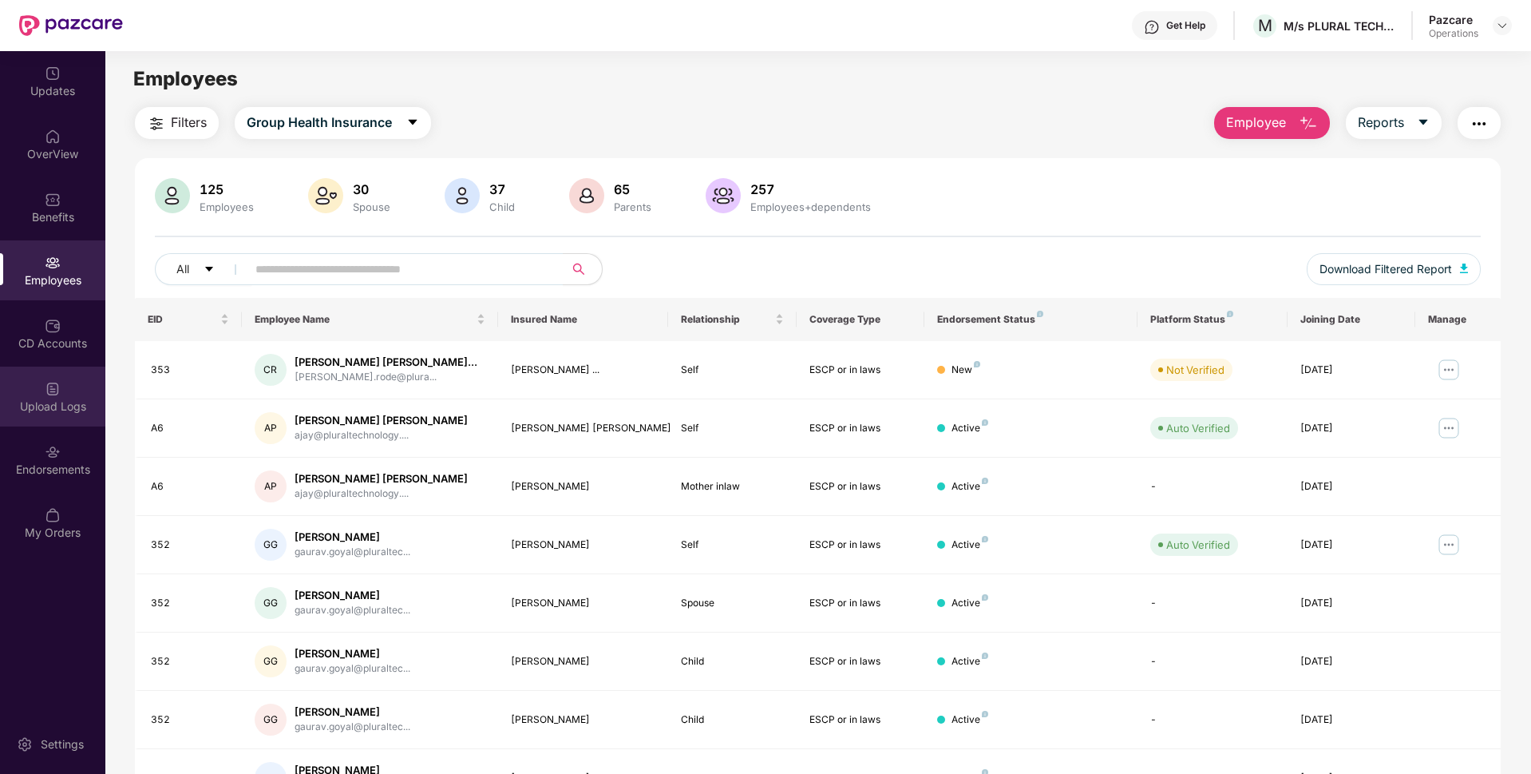
click at [51, 386] on img at bounding box center [53, 389] width 16 height 16
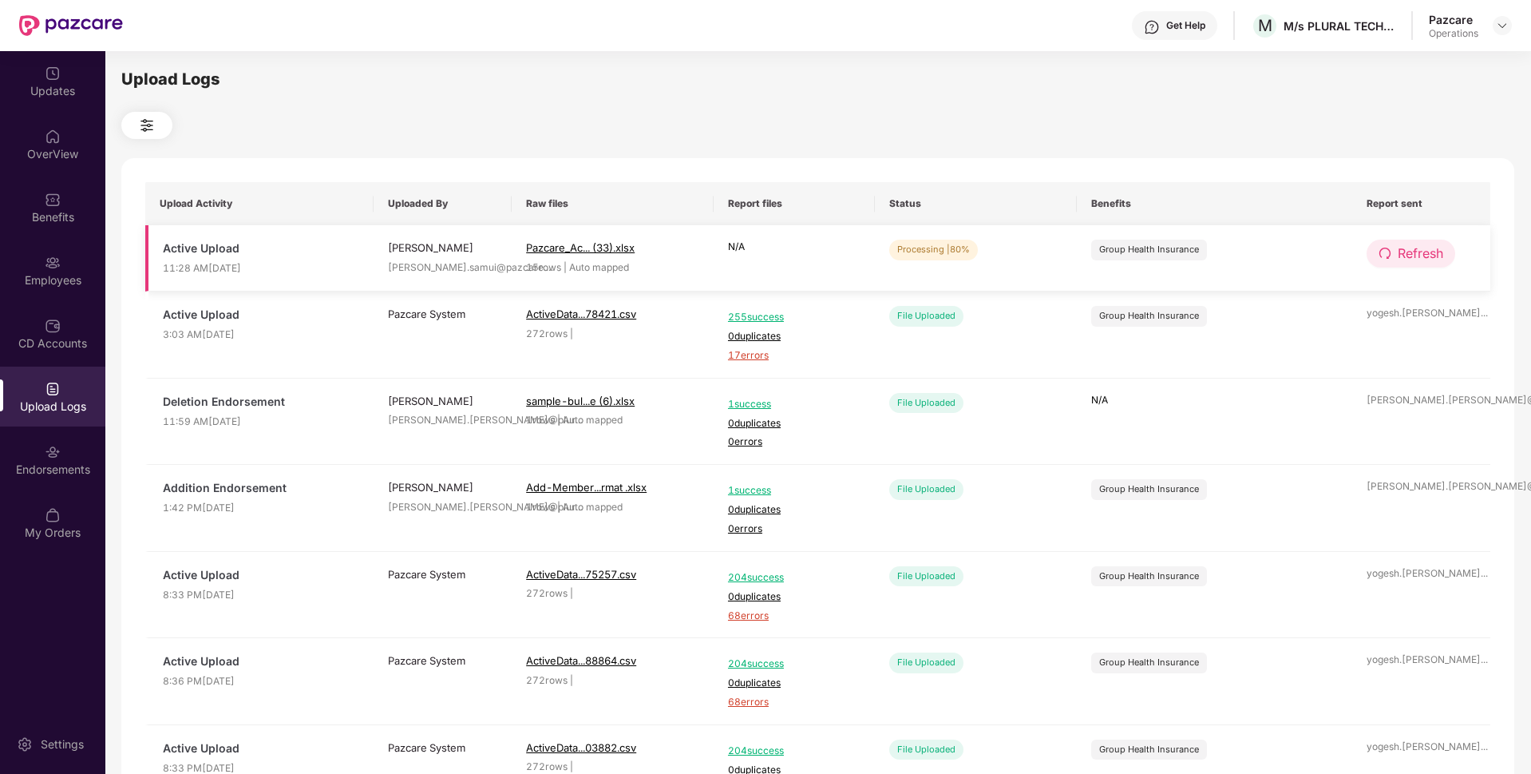
click at [1419, 252] on span "Refresh" at bounding box center [1421, 253] width 46 height 20
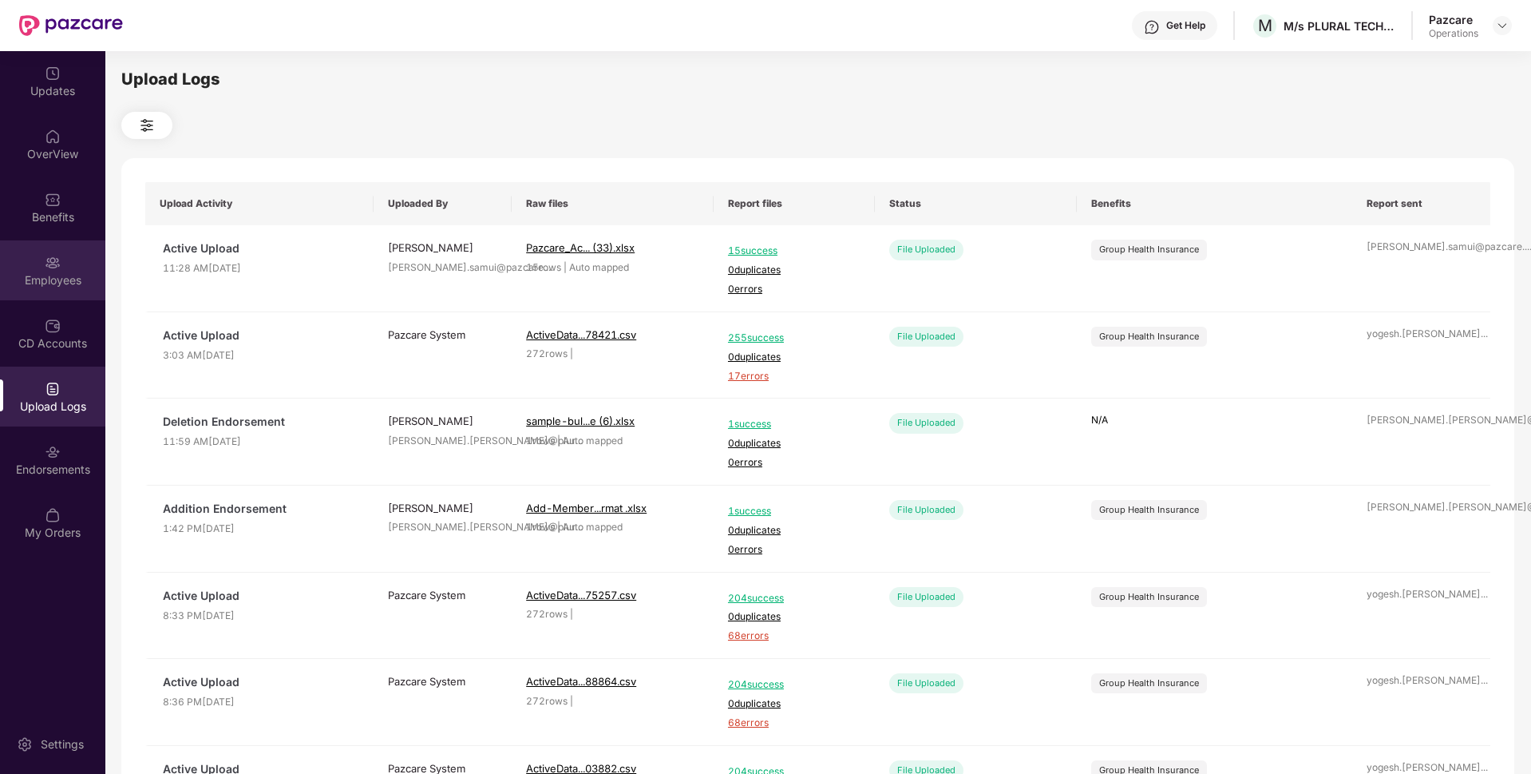
click at [57, 274] on div "Employees" at bounding box center [52, 280] width 105 height 16
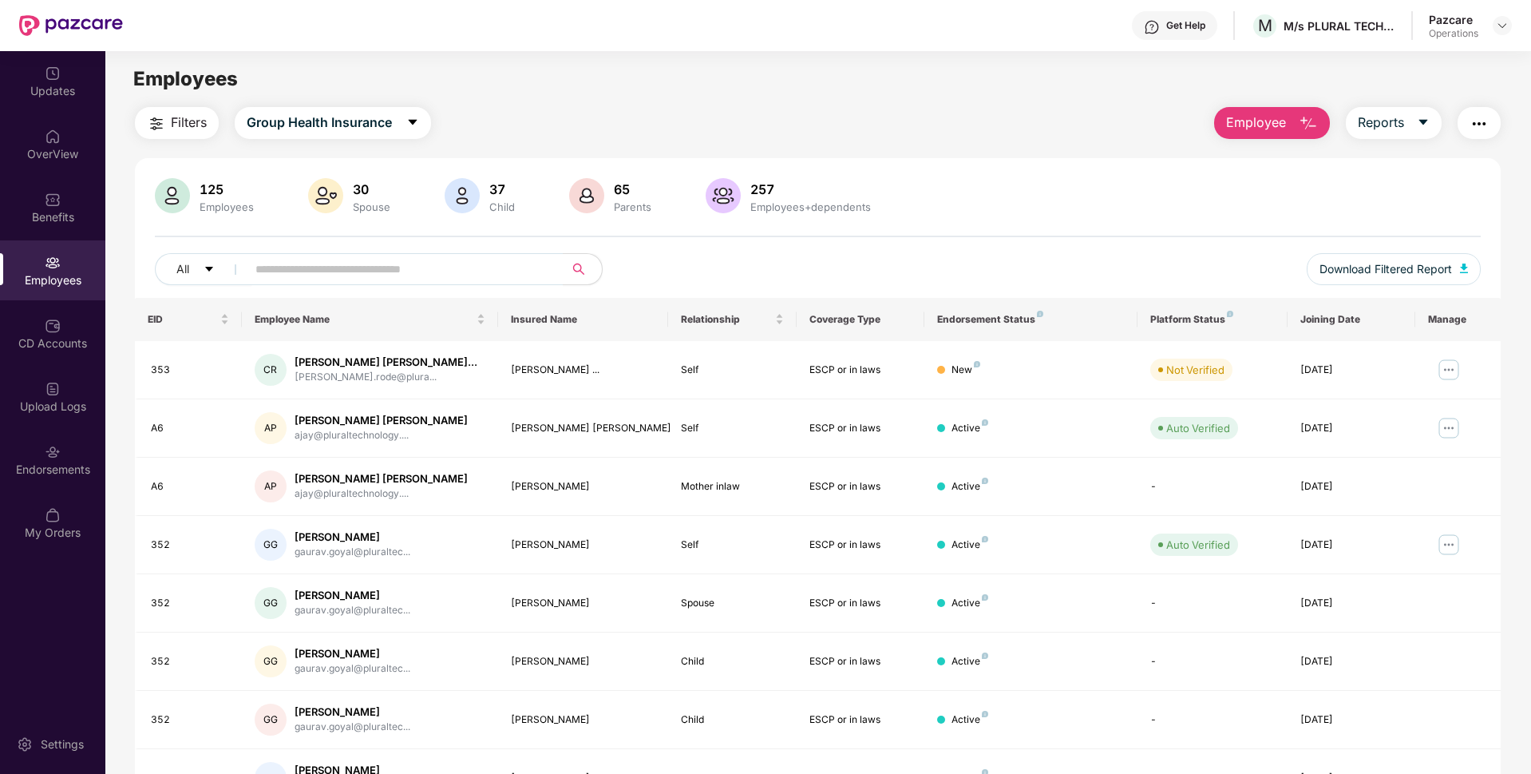
click at [184, 119] on span "Filters" at bounding box center [189, 123] width 36 height 20
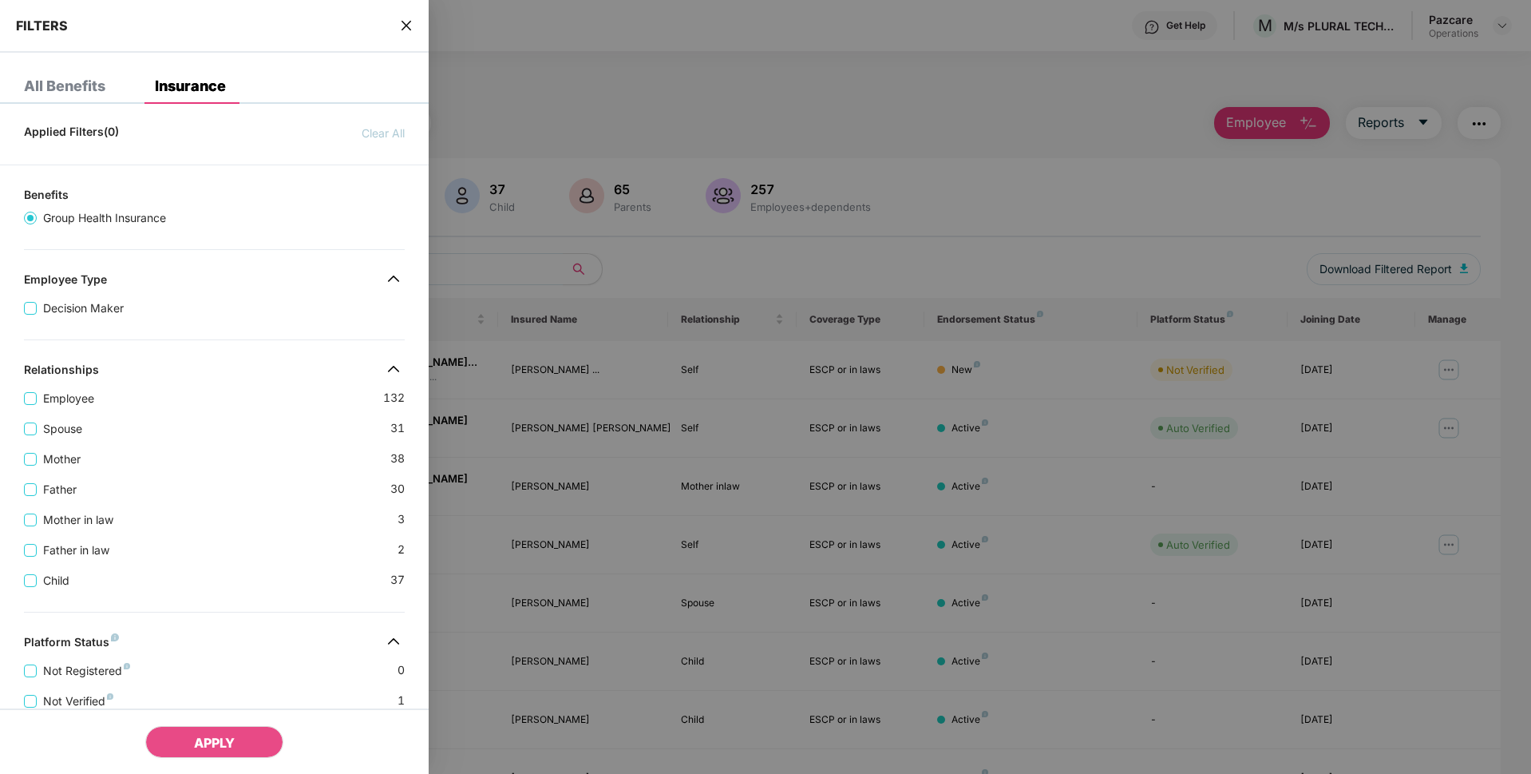
scroll to position [358, 0]
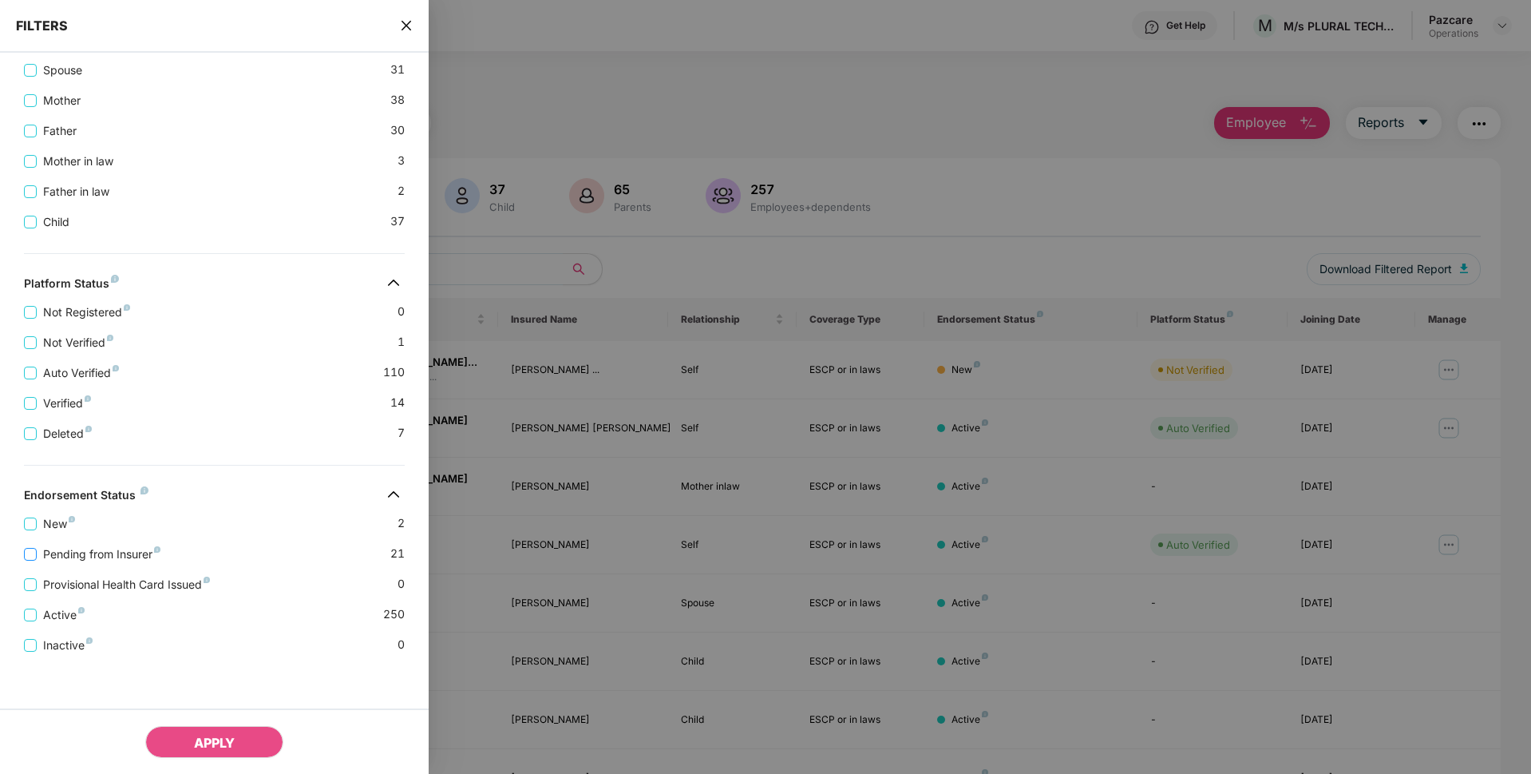
click at [68, 549] on span "Pending from Insurer" at bounding box center [102, 554] width 130 height 18
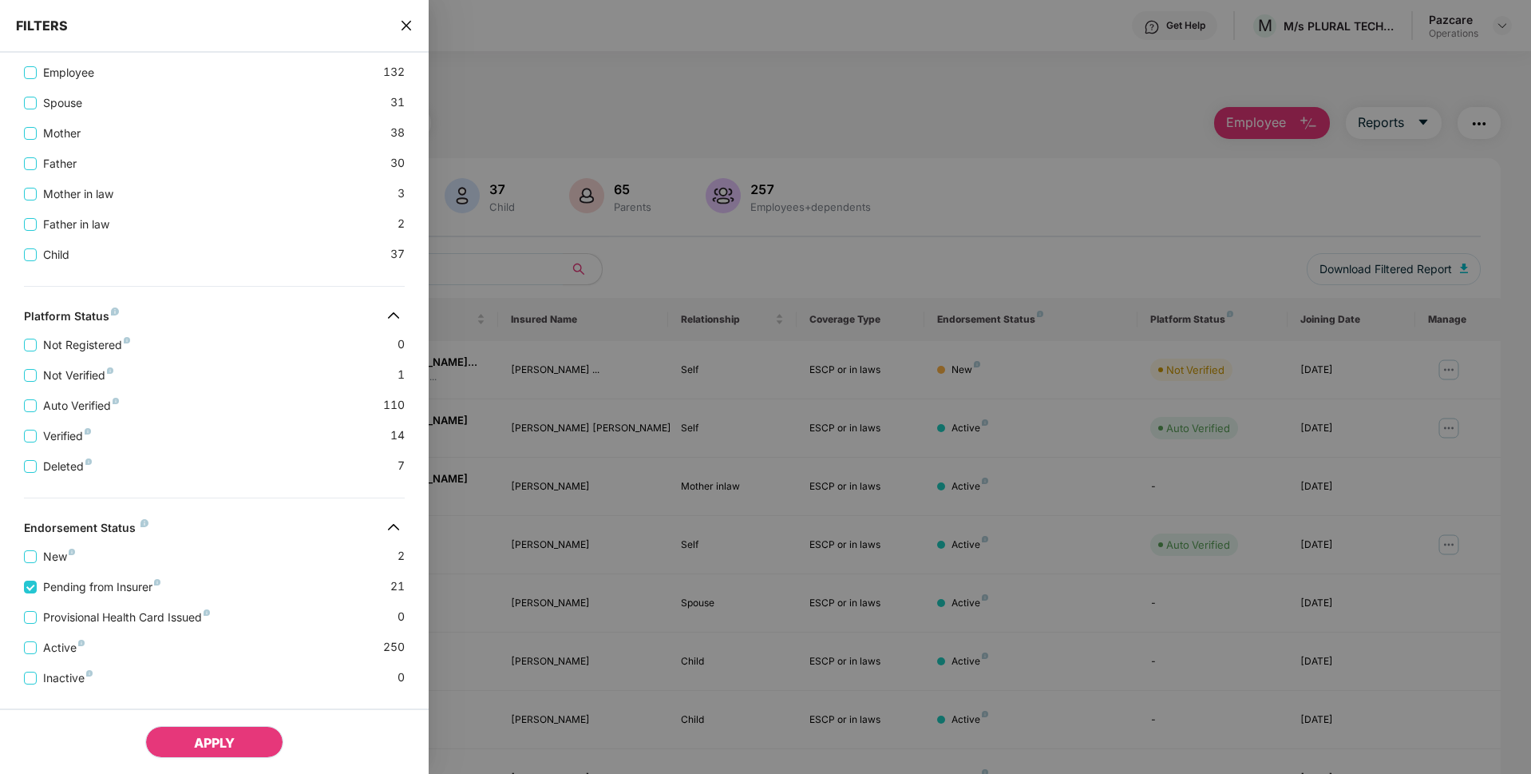
click at [203, 746] on span "APPLY" at bounding box center [214, 742] width 41 height 16
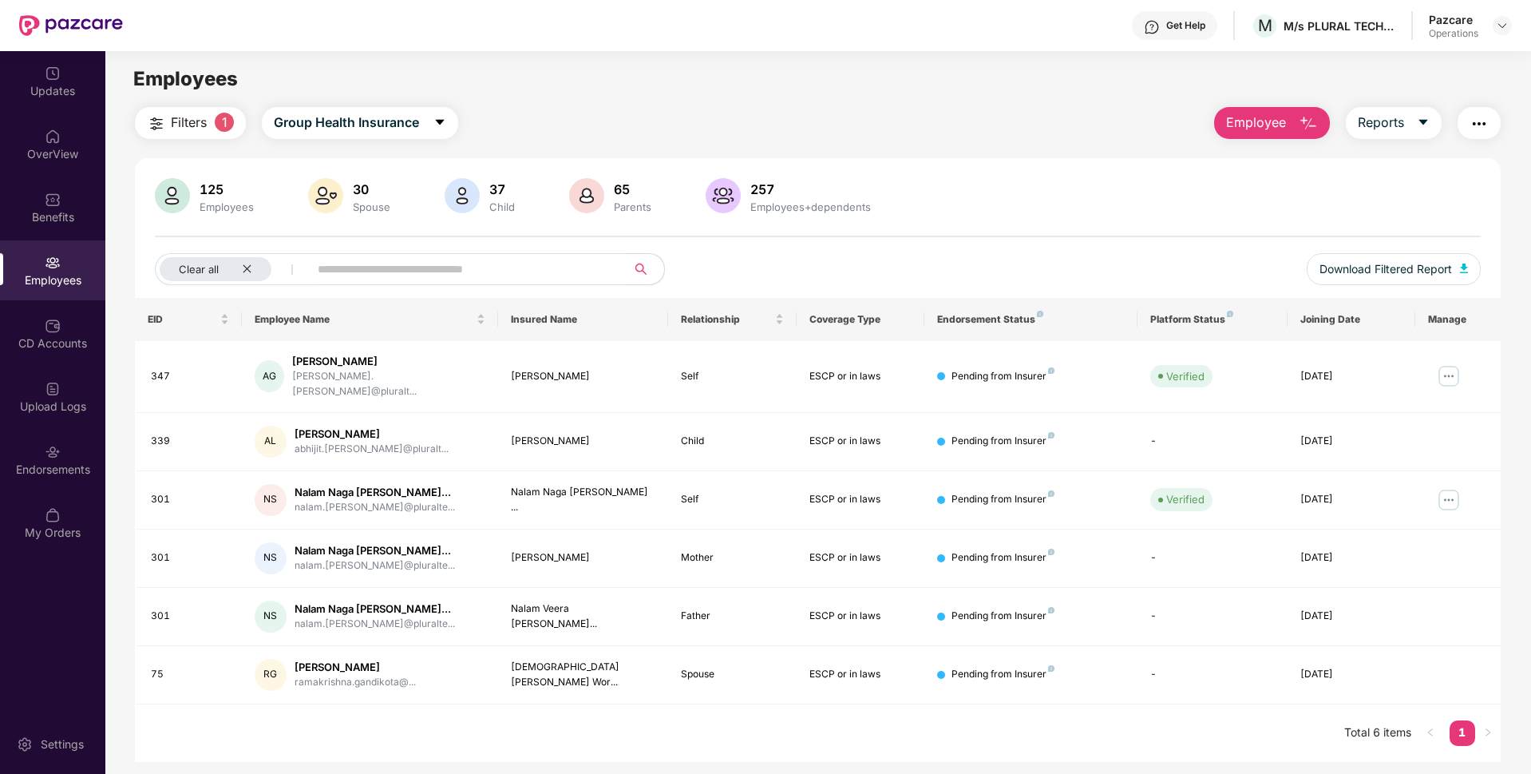
scroll to position [0, 0]
click at [243, 271] on icon "close" at bounding box center [247, 268] width 10 height 10
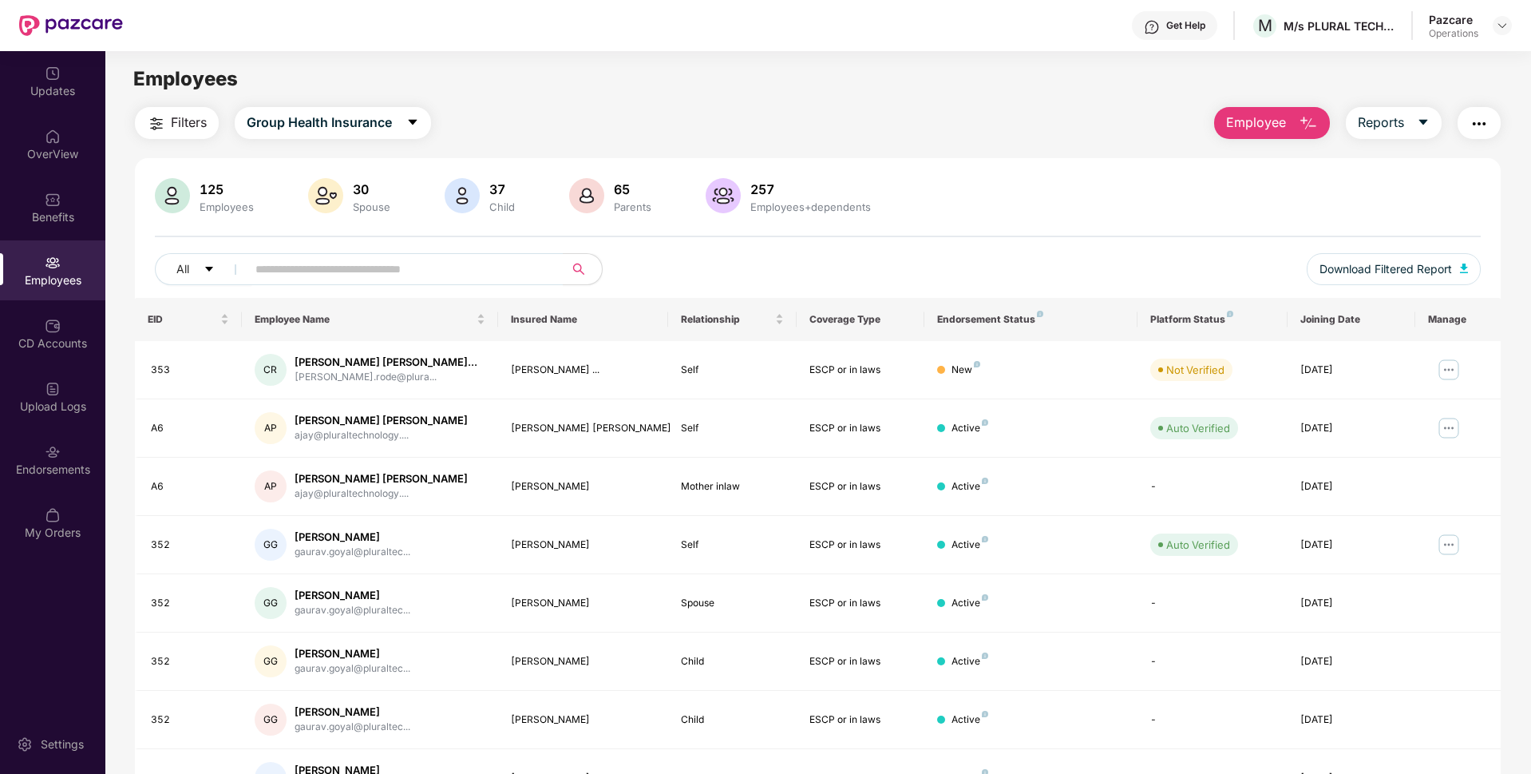
click at [1470, 122] on img "button" at bounding box center [1479, 123] width 19 height 19
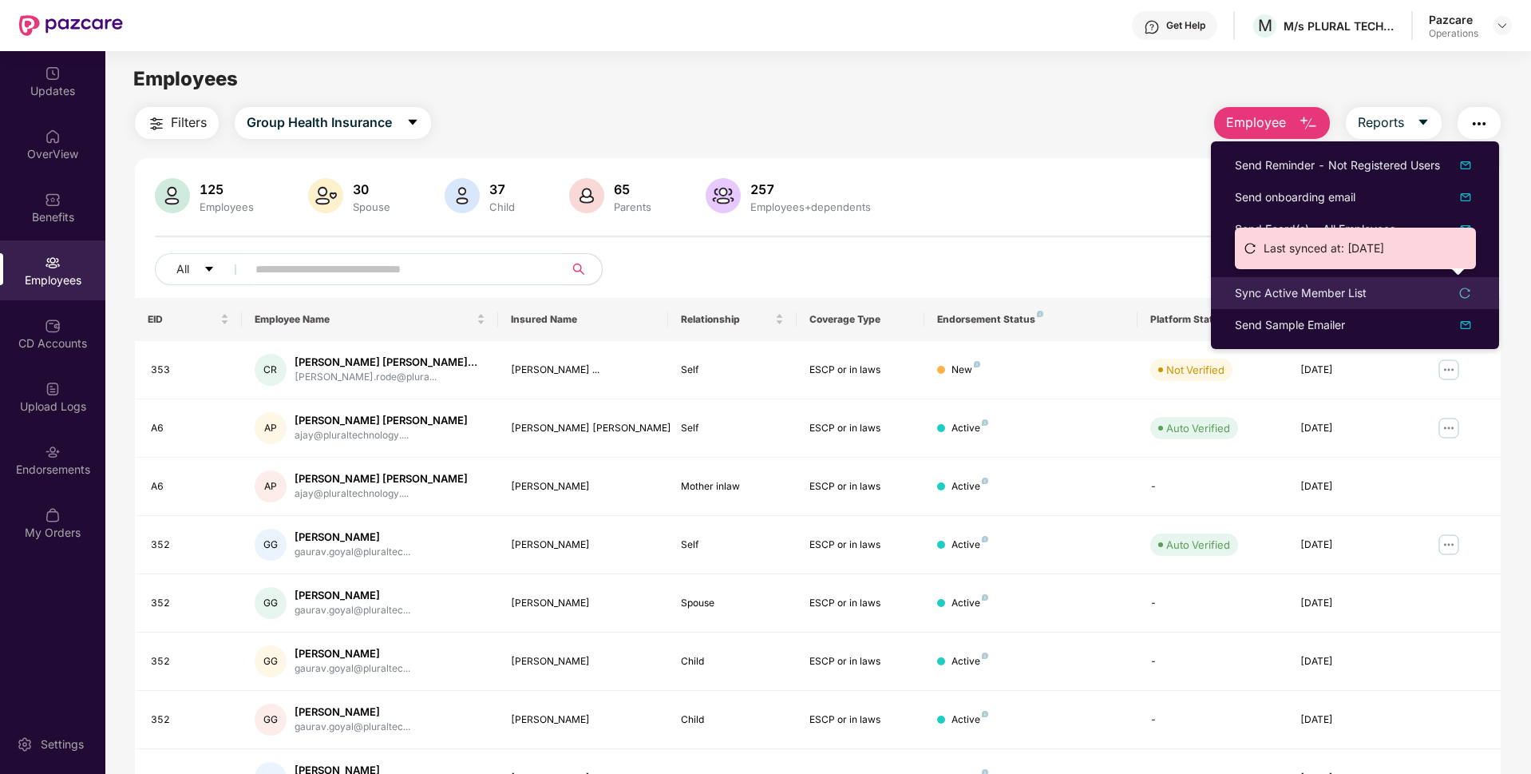
click at [1273, 290] on div "Sync Active Member List" at bounding box center [1301, 293] width 132 height 18
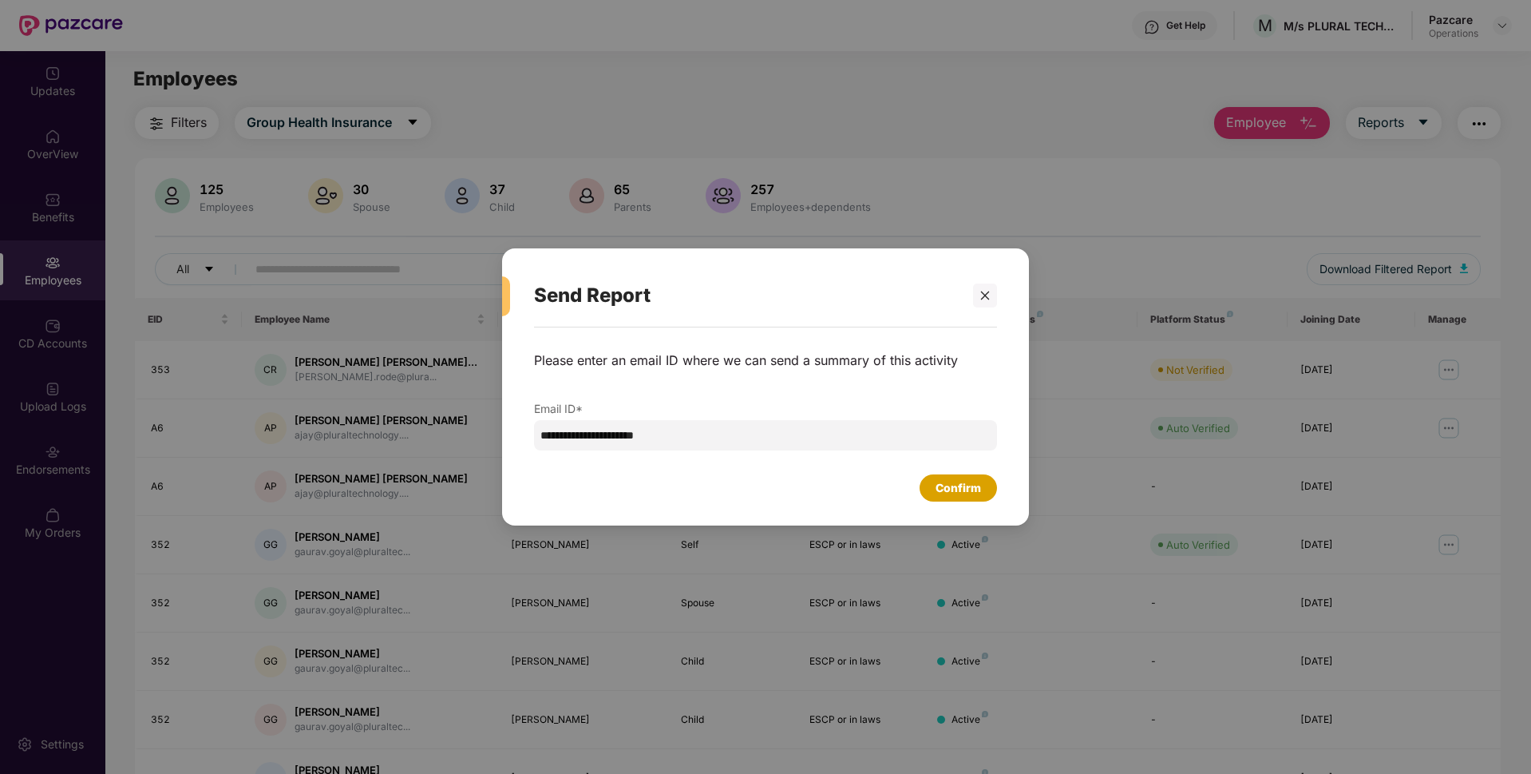
click at [948, 481] on div "Confirm" at bounding box center [959, 488] width 46 height 18
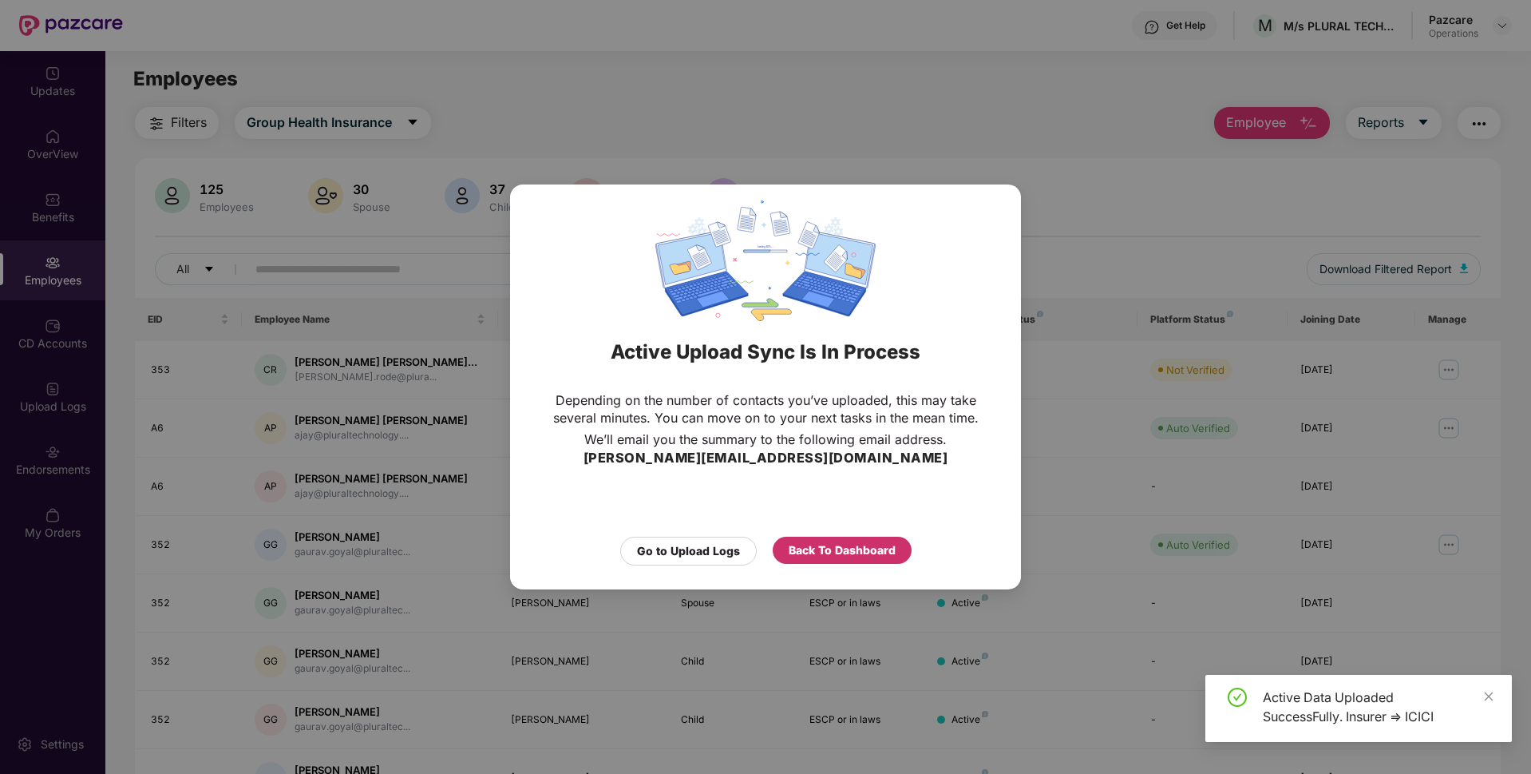
click at [854, 548] on div "Back To Dashboard" at bounding box center [842, 550] width 107 height 18
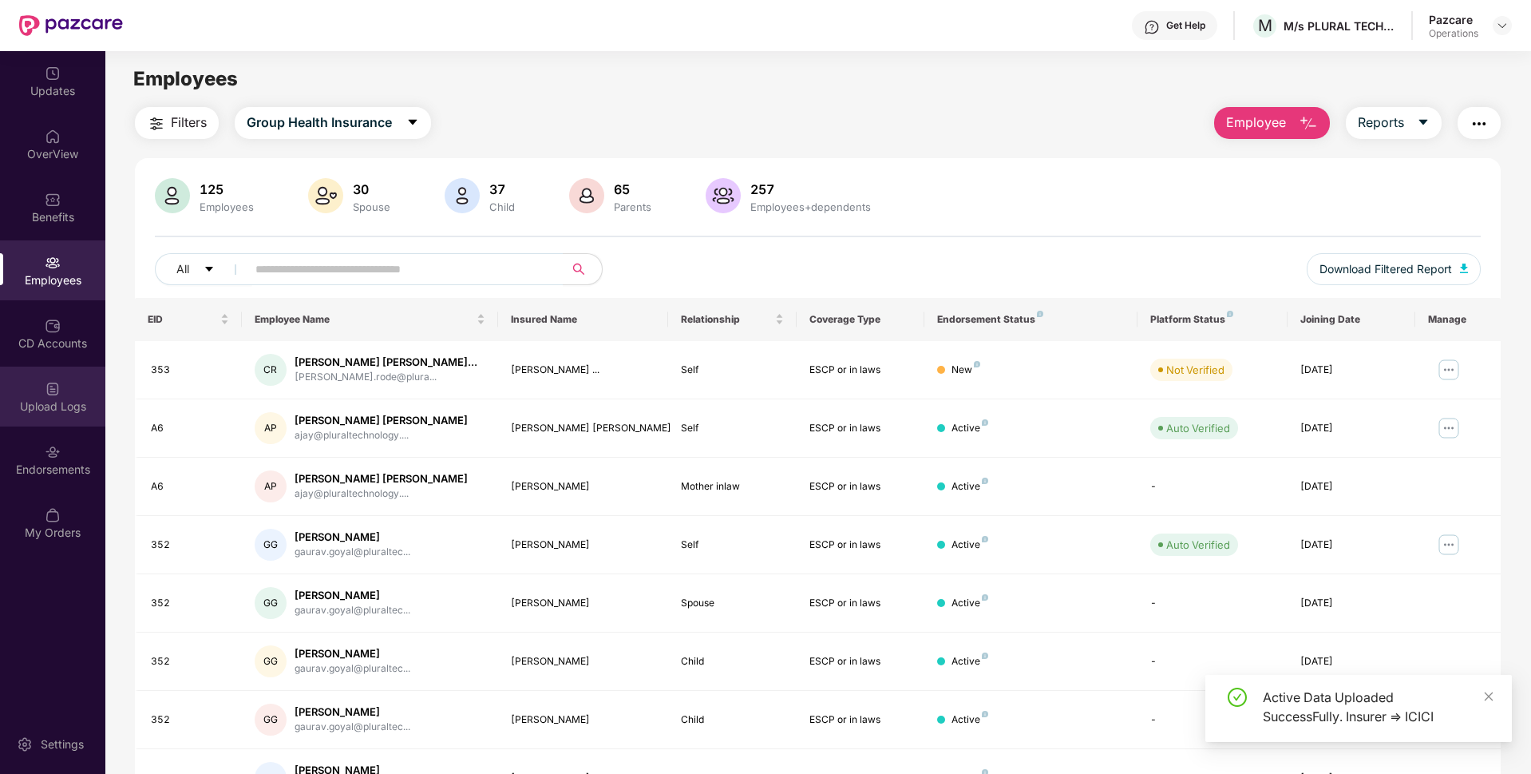
click at [57, 412] on div "Upload Logs" at bounding box center [52, 406] width 105 height 16
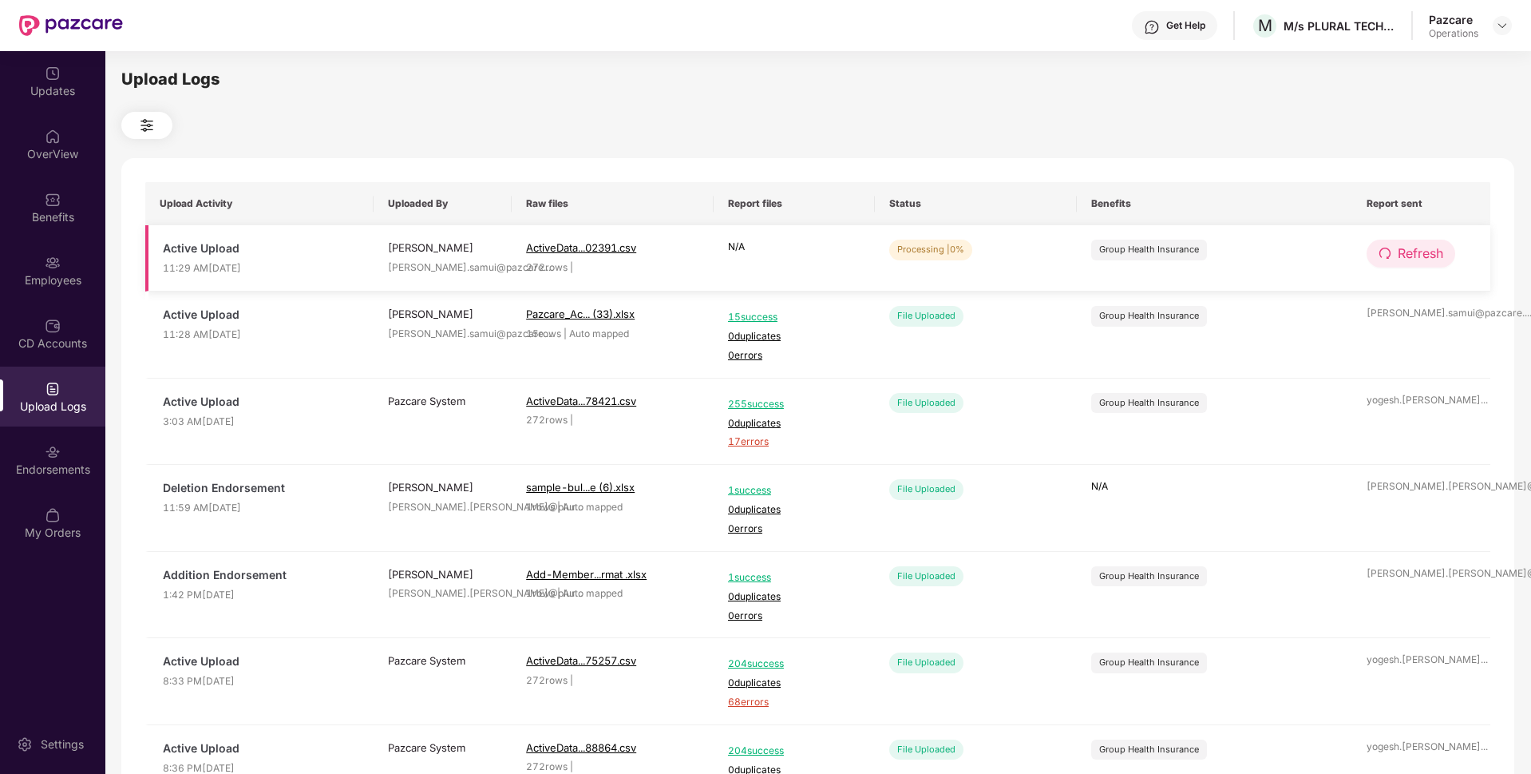
click at [1426, 249] on span "Refresh" at bounding box center [1421, 253] width 46 height 20
click at [1407, 245] on span "Refresh" at bounding box center [1421, 253] width 46 height 20
click at [39, 278] on div "Employees" at bounding box center [52, 280] width 105 height 16
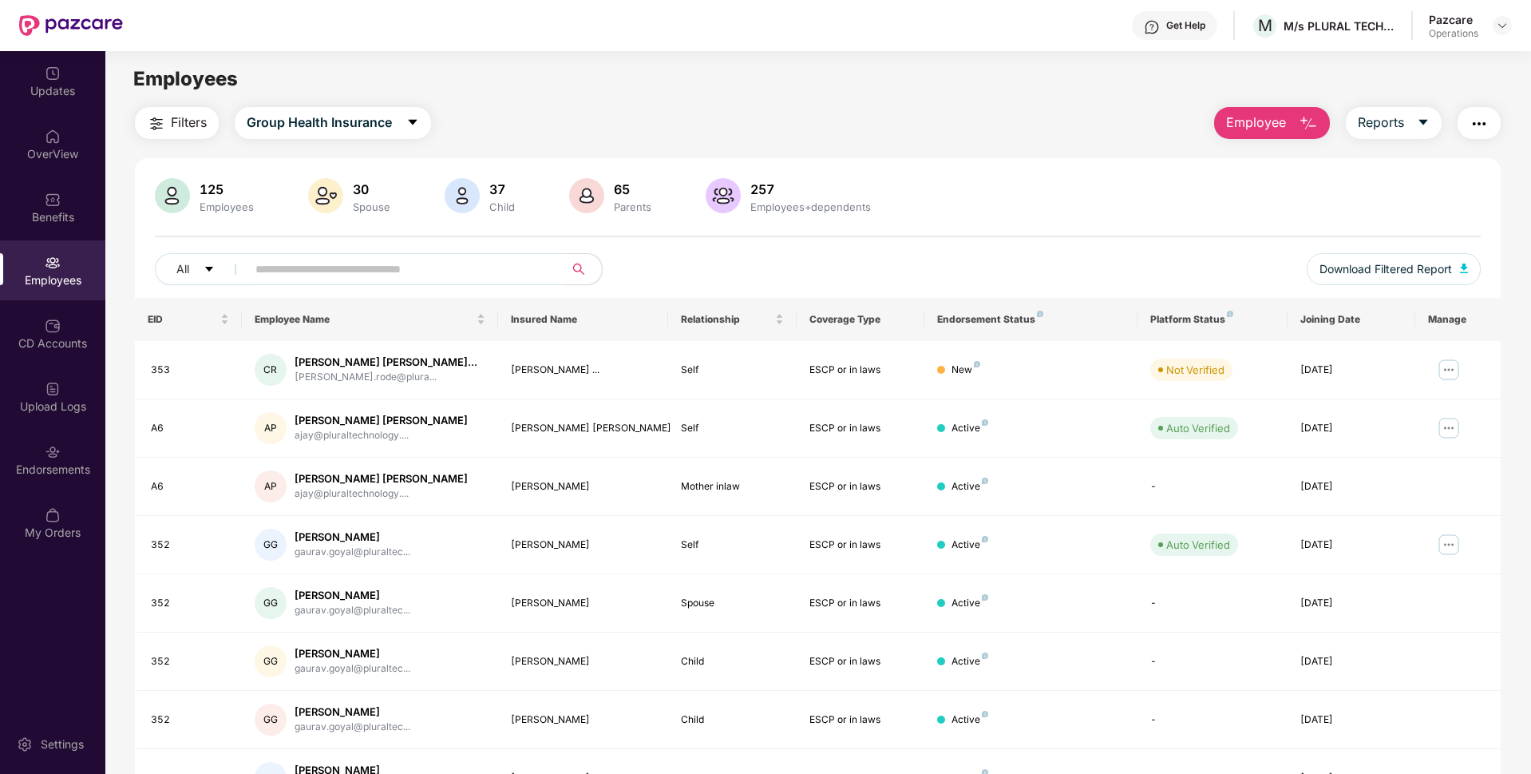
click at [158, 121] on img "button" at bounding box center [156, 123] width 19 height 19
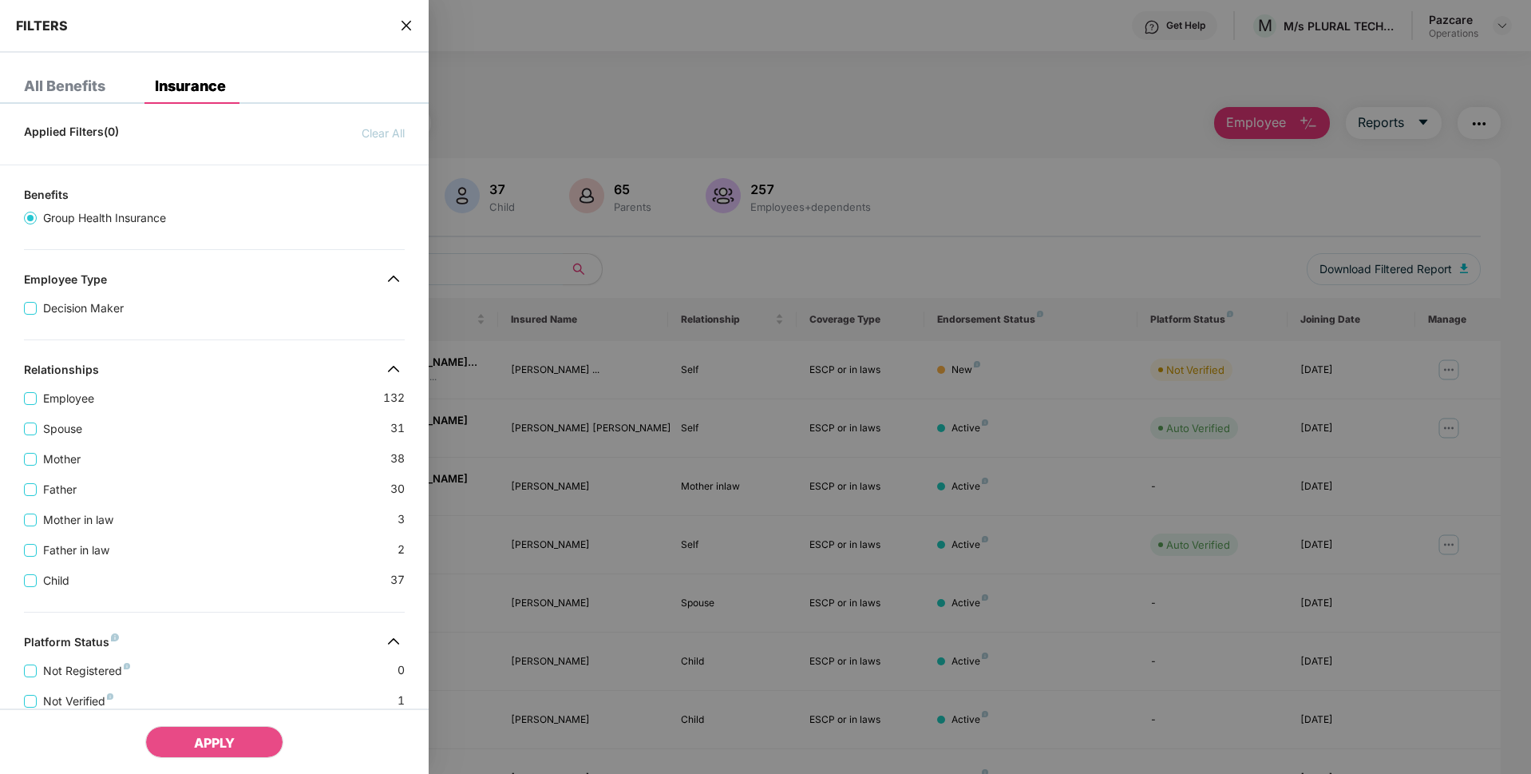
scroll to position [358, 0]
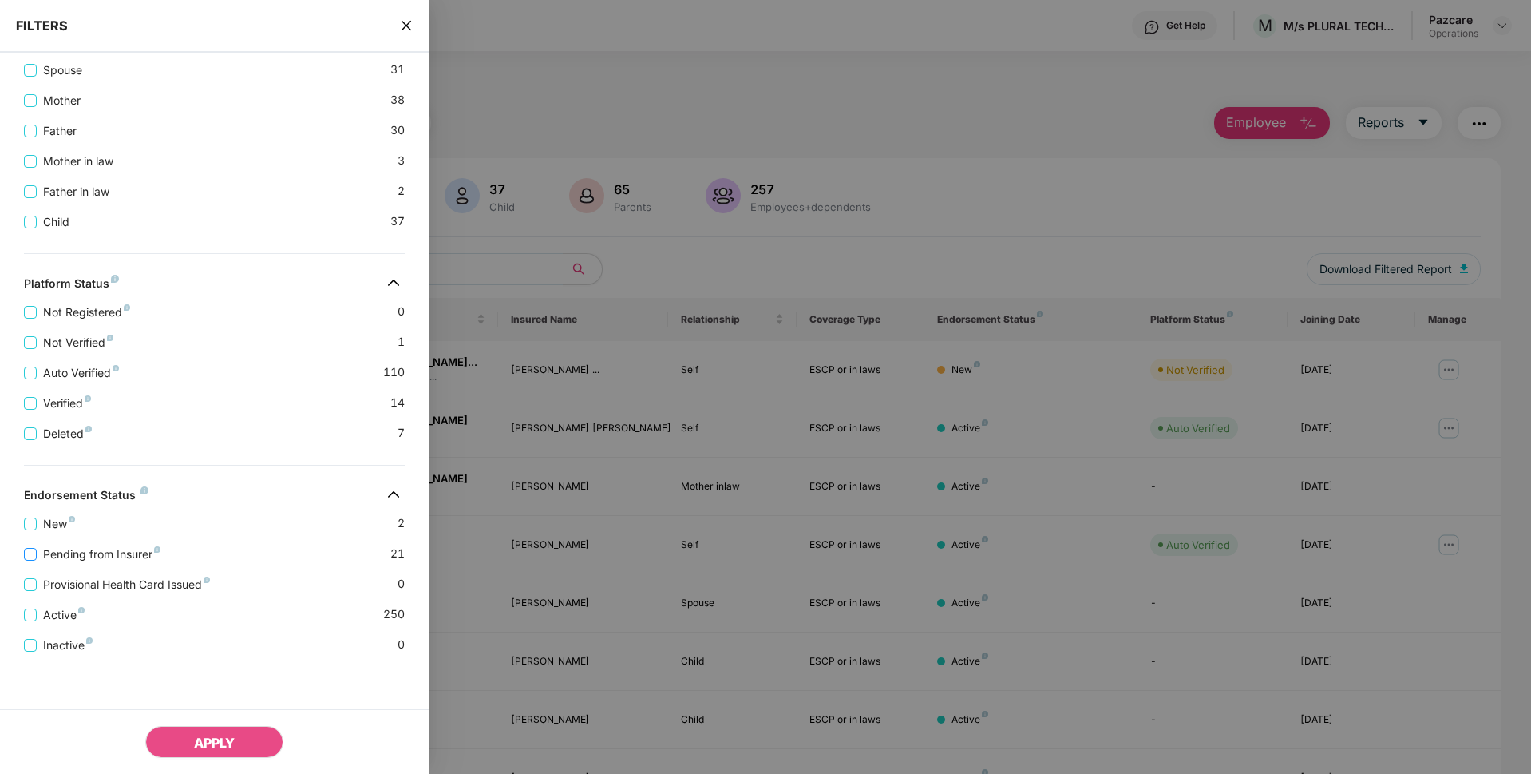
click at [48, 549] on span "Pending from Insurer" at bounding box center [102, 554] width 130 height 18
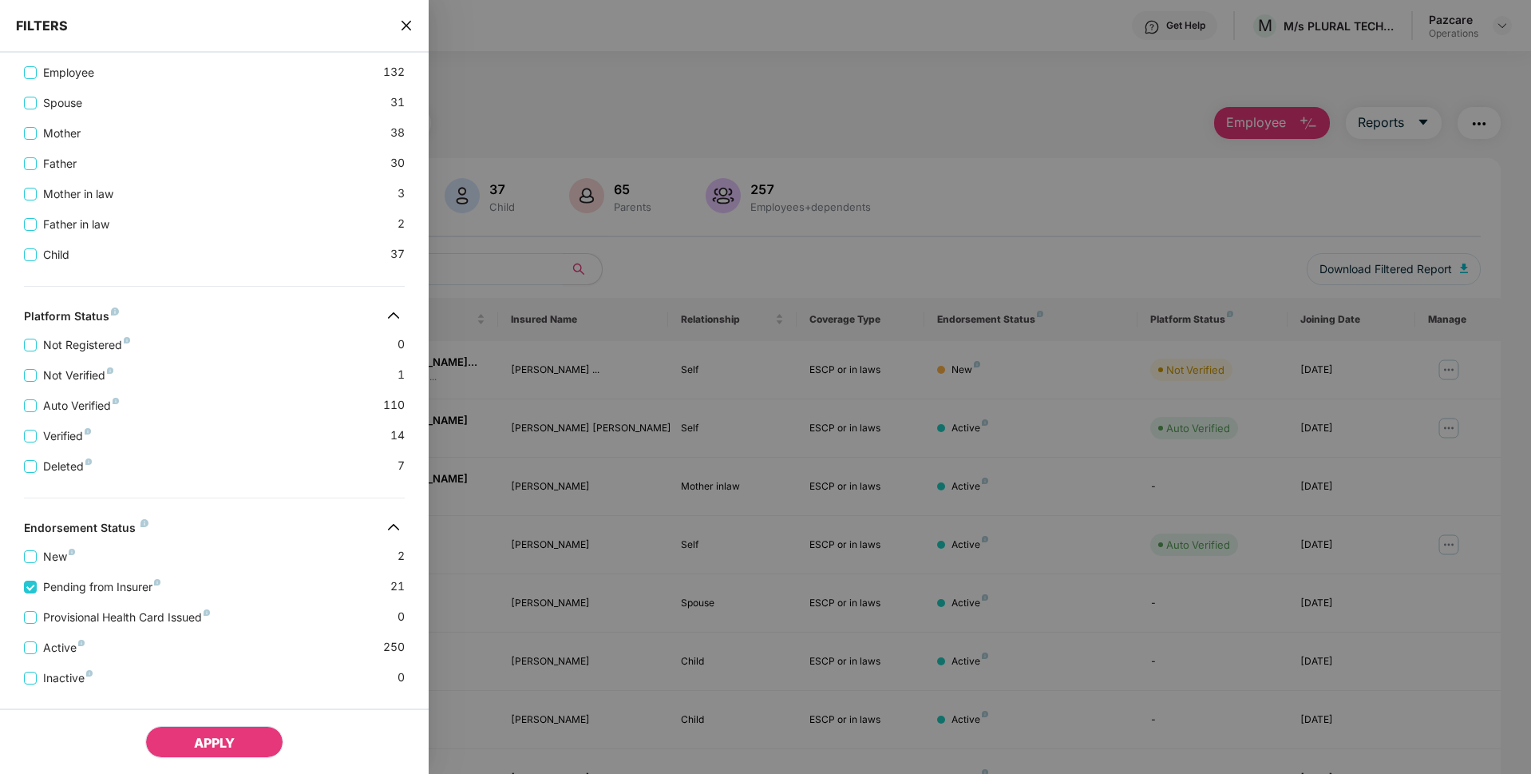
click at [232, 732] on button "APPLY" at bounding box center [214, 742] width 138 height 32
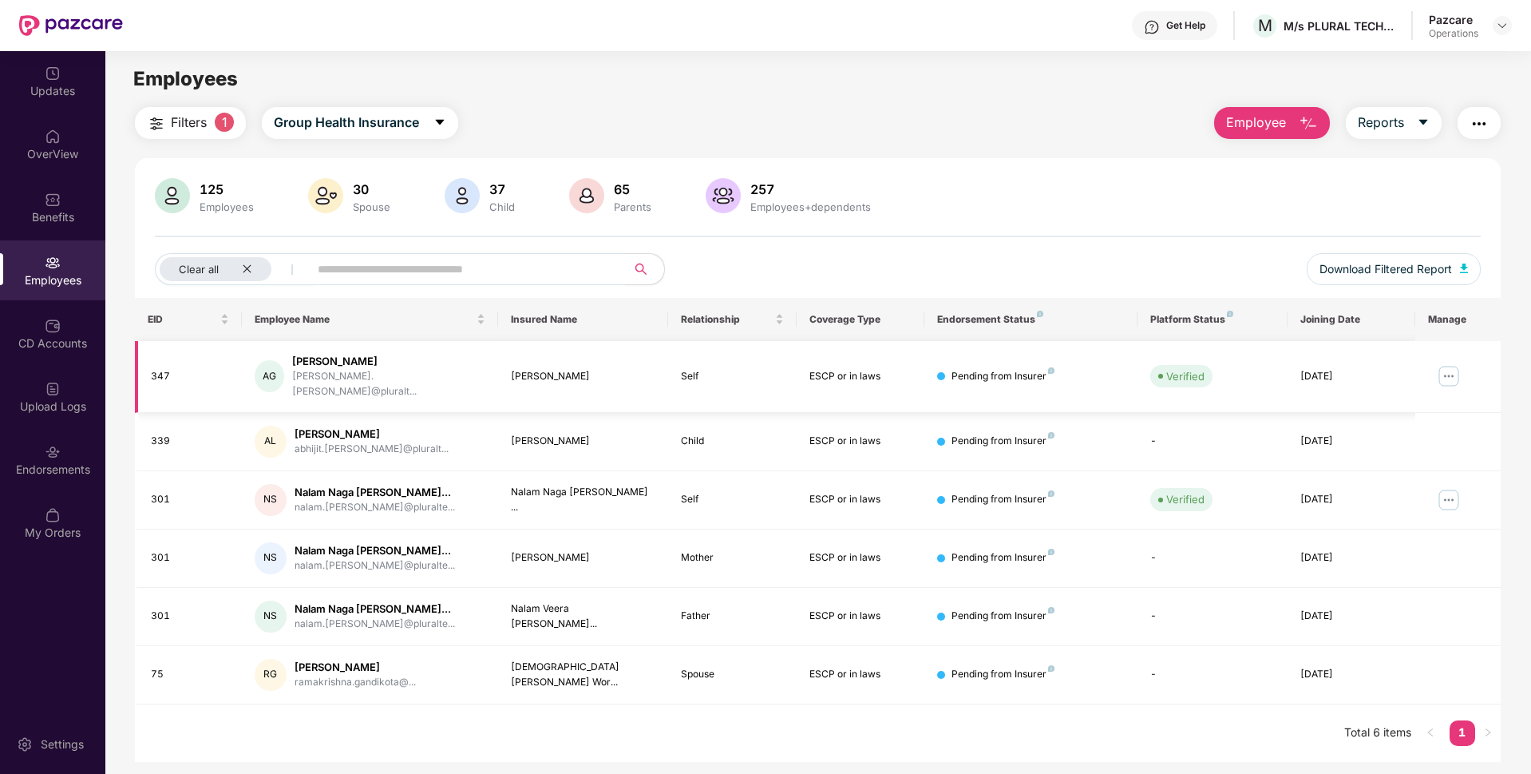
click at [162, 369] on div "347" at bounding box center [190, 376] width 78 height 15
copy div "347"
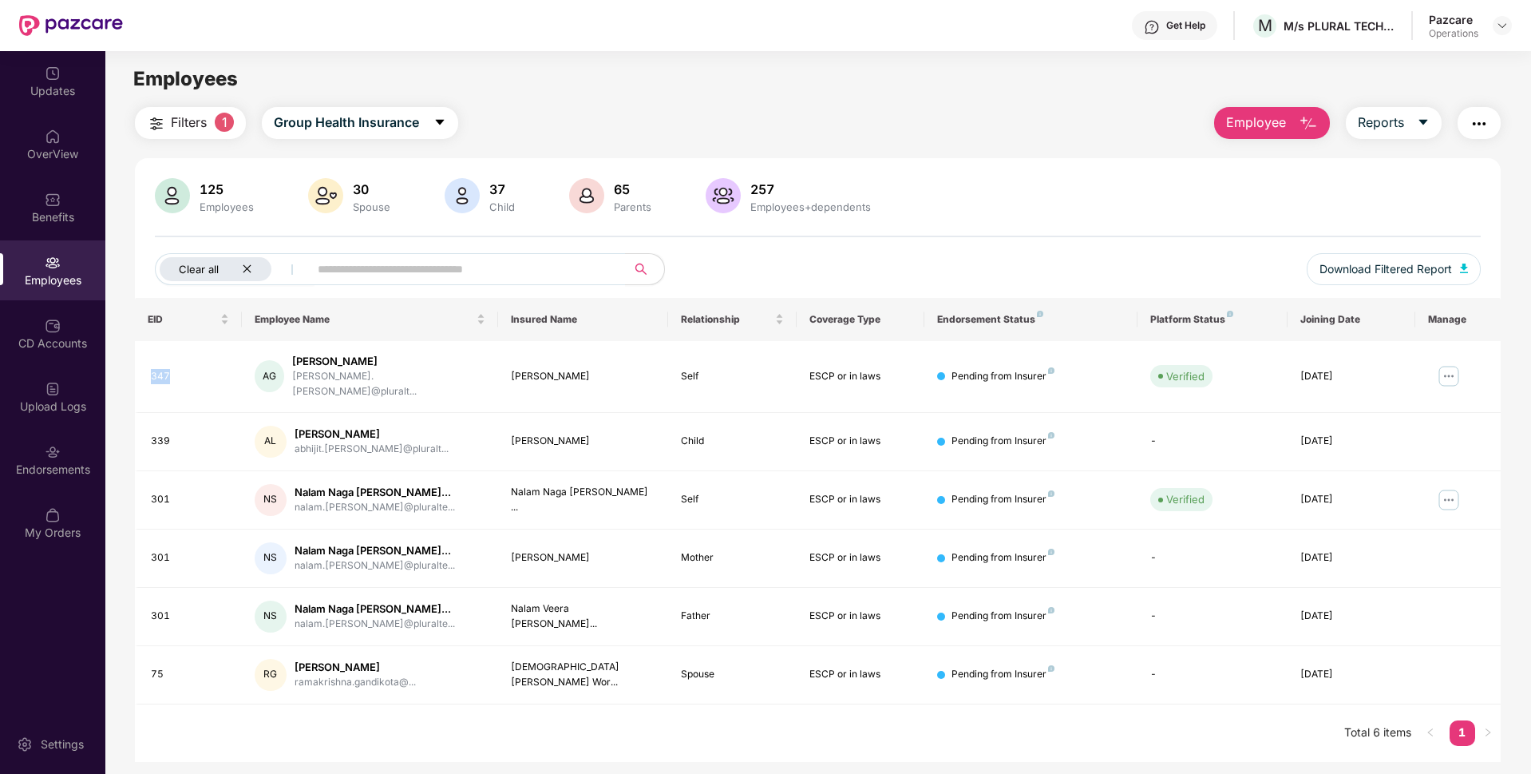
click at [245, 272] on icon "close" at bounding box center [247, 268] width 10 height 10
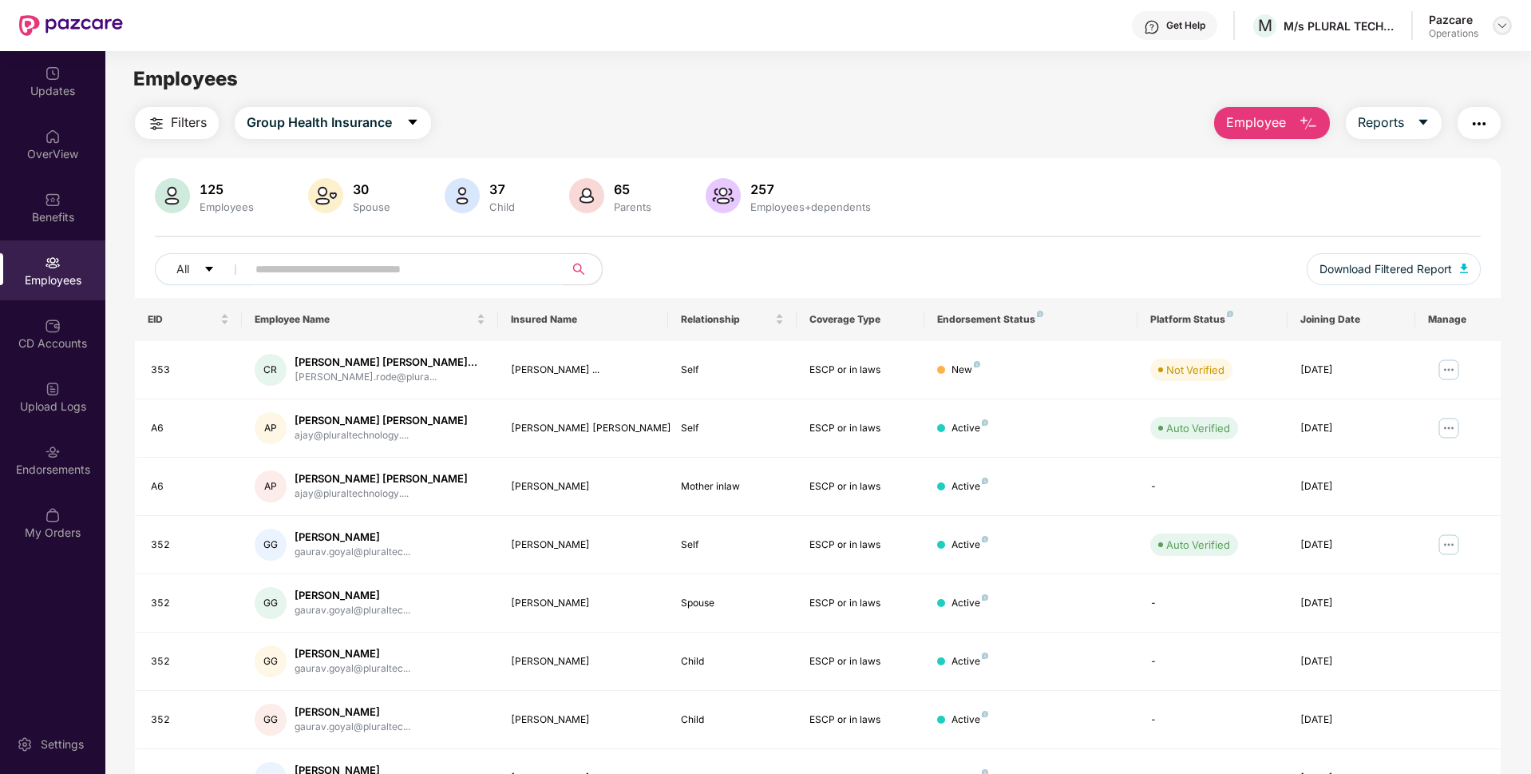
click at [1504, 21] on img at bounding box center [1502, 25] width 13 height 13
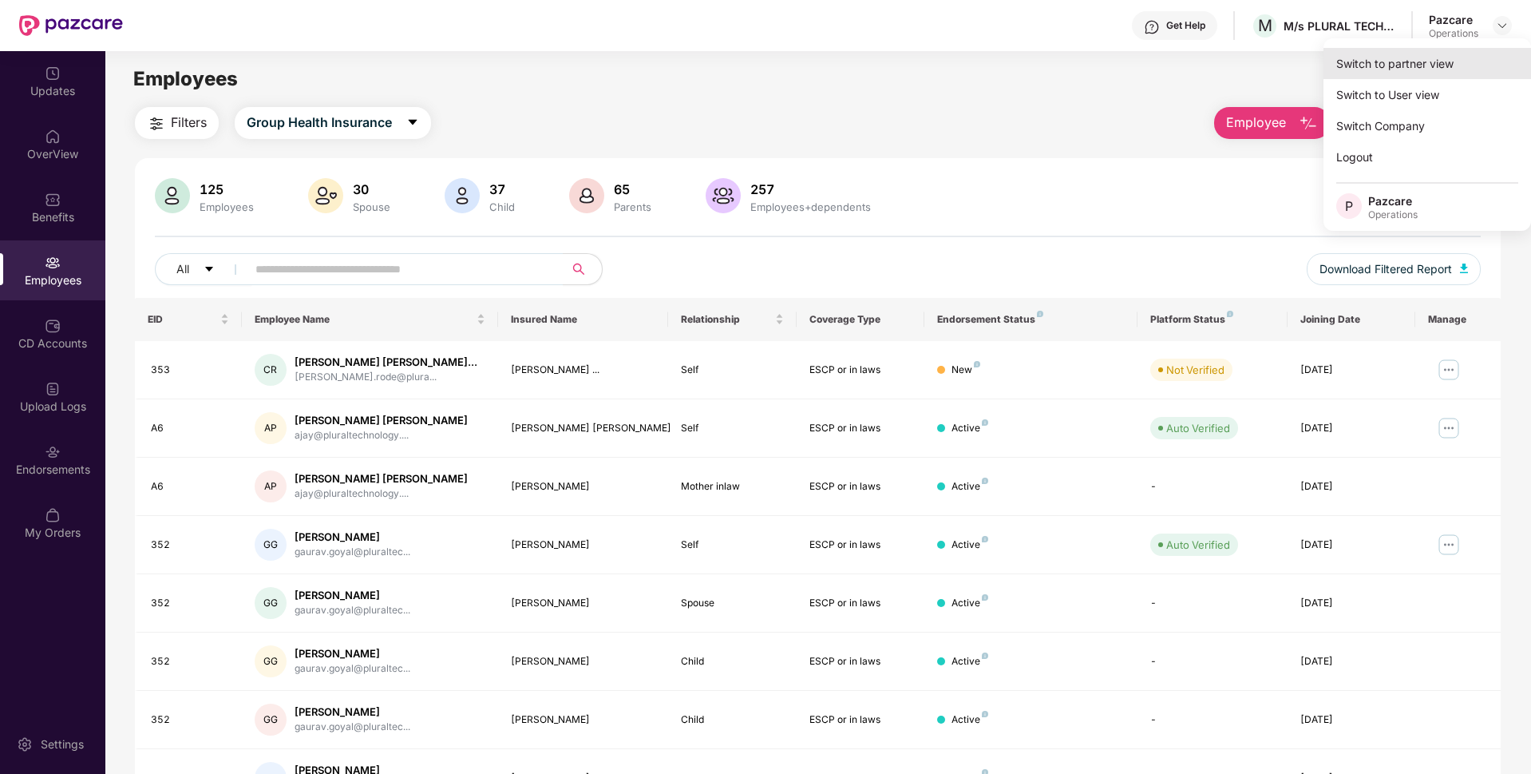
click at [1417, 58] on div "Switch to partner view" at bounding box center [1428, 63] width 208 height 31
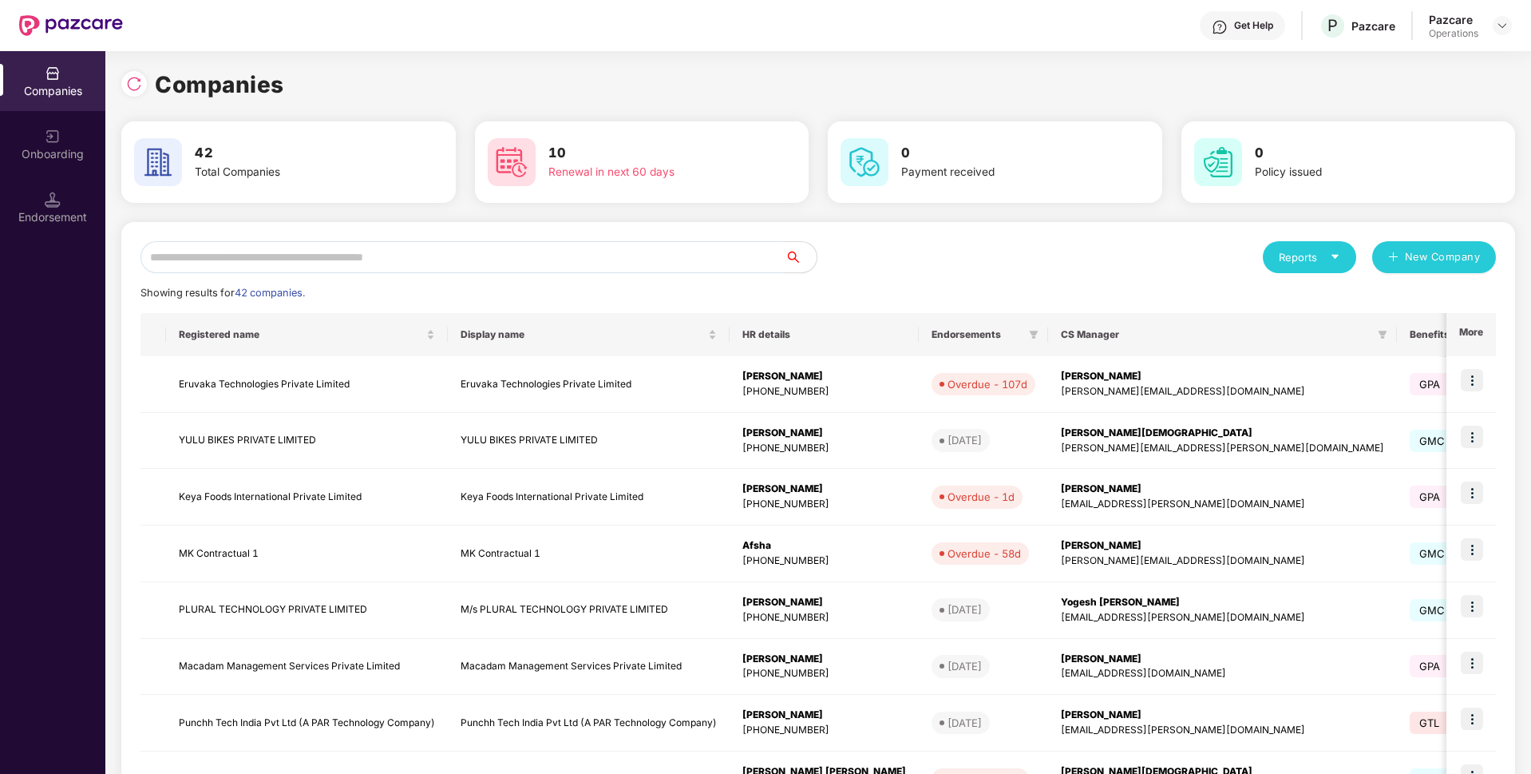
click at [536, 257] on input "text" at bounding box center [463, 257] width 644 height 32
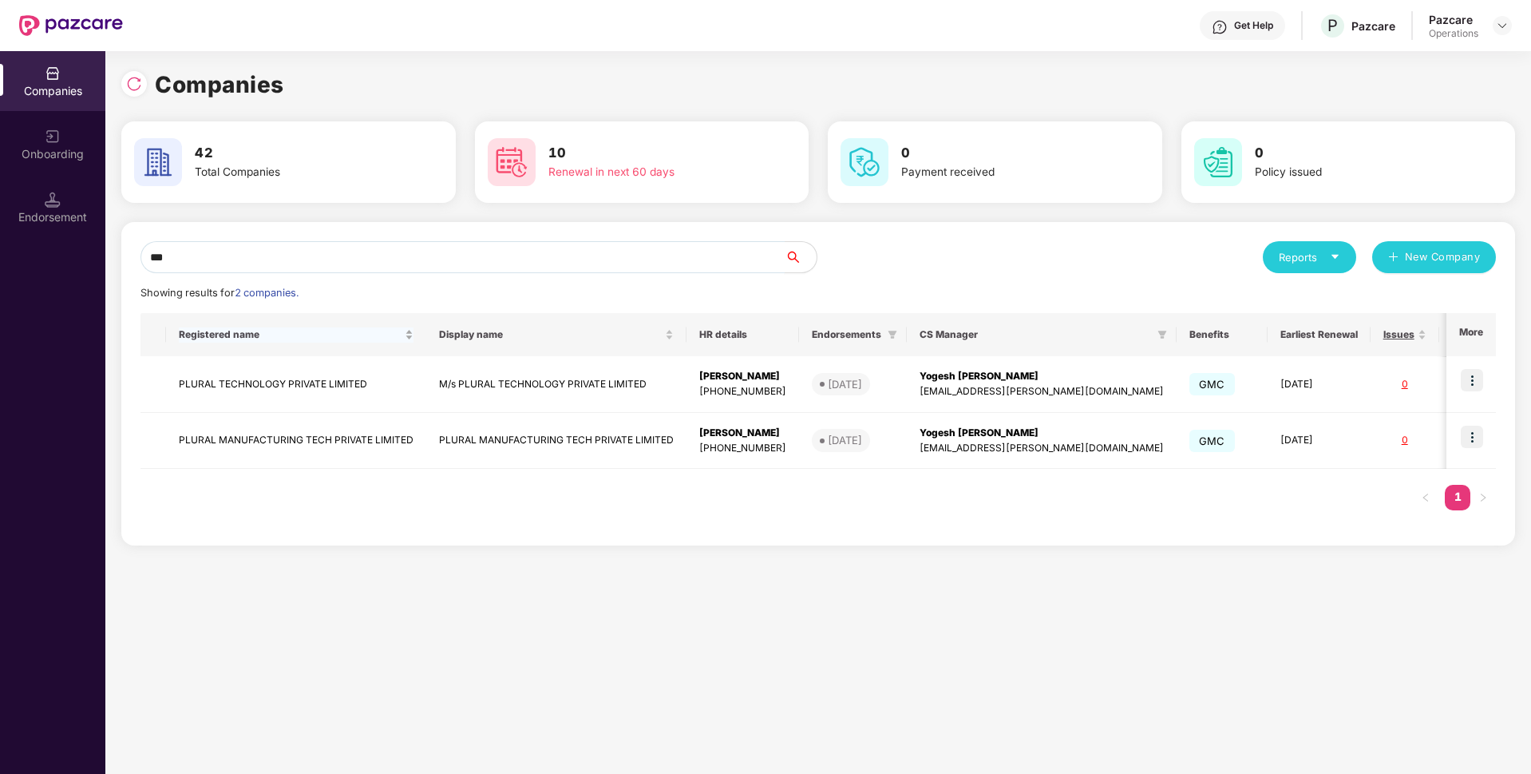
type input "***"
click at [316, 342] on div "Registered name" at bounding box center [296, 334] width 235 height 15
click at [283, 426] on td "PLURAL TECHNOLOGY PRIVATE LIMITED" at bounding box center [296, 441] width 260 height 57
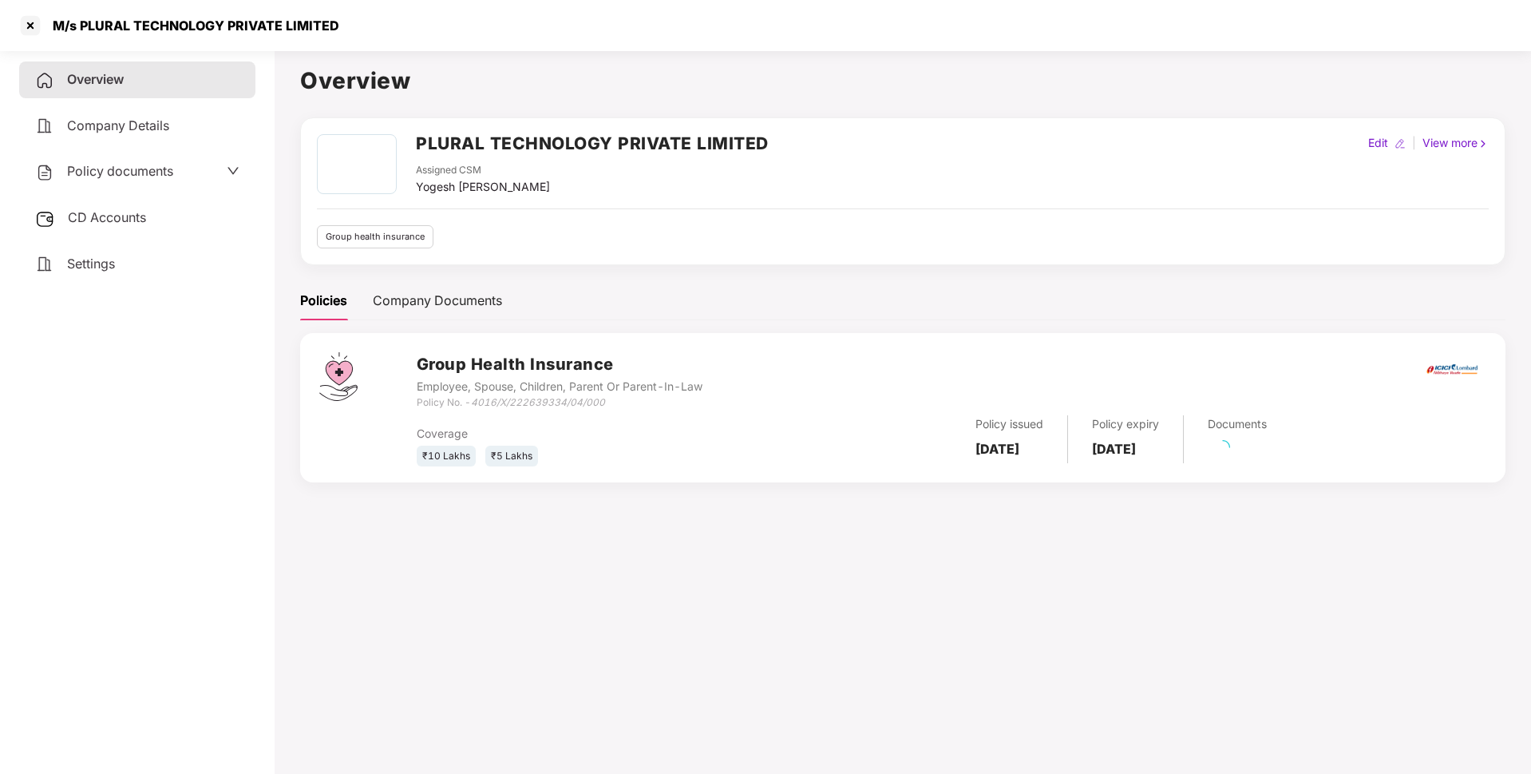
click at [140, 180] on div "Policy documents" at bounding box center [104, 171] width 138 height 21
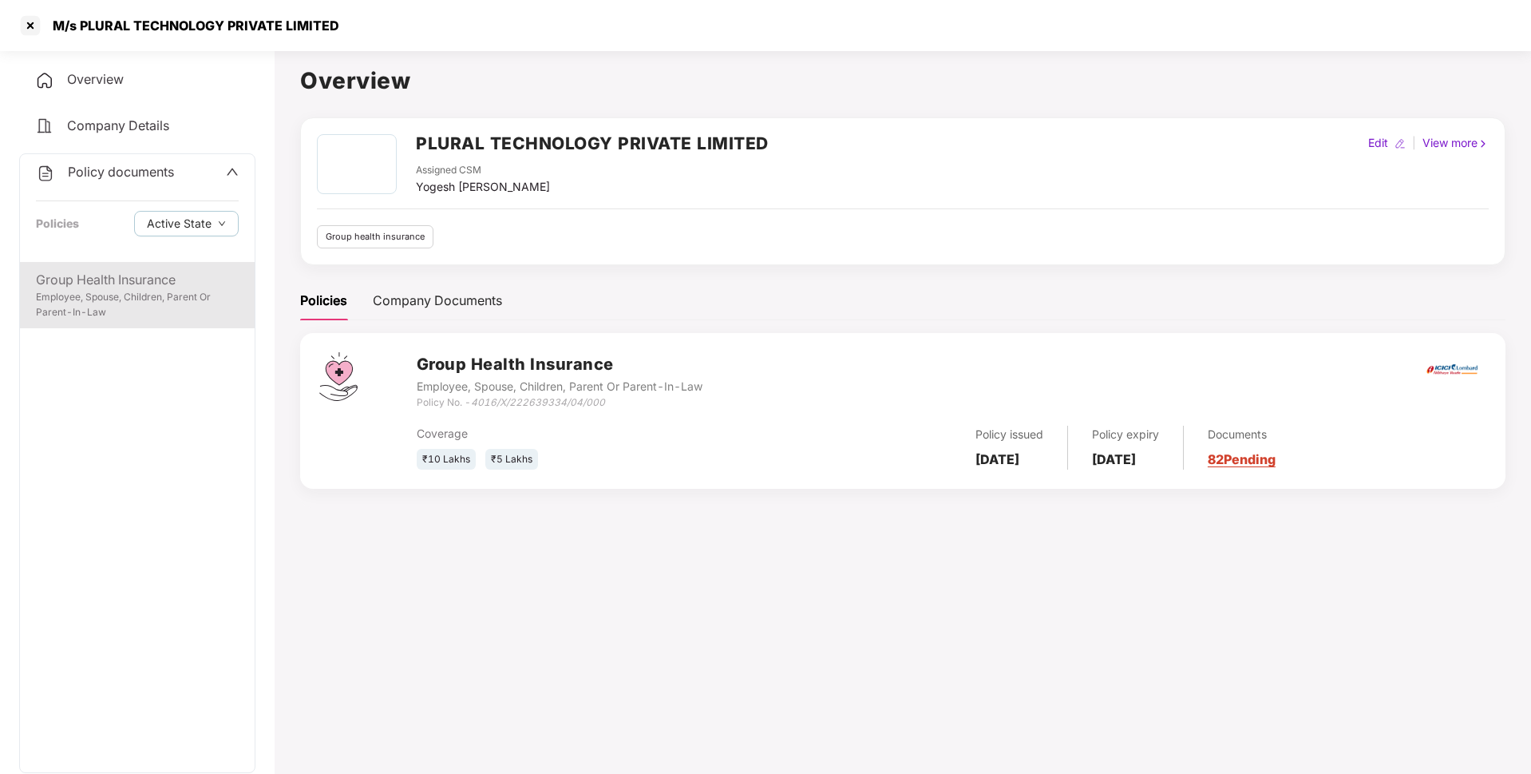
click at [140, 288] on div "Group Health Insurance" at bounding box center [137, 280] width 203 height 20
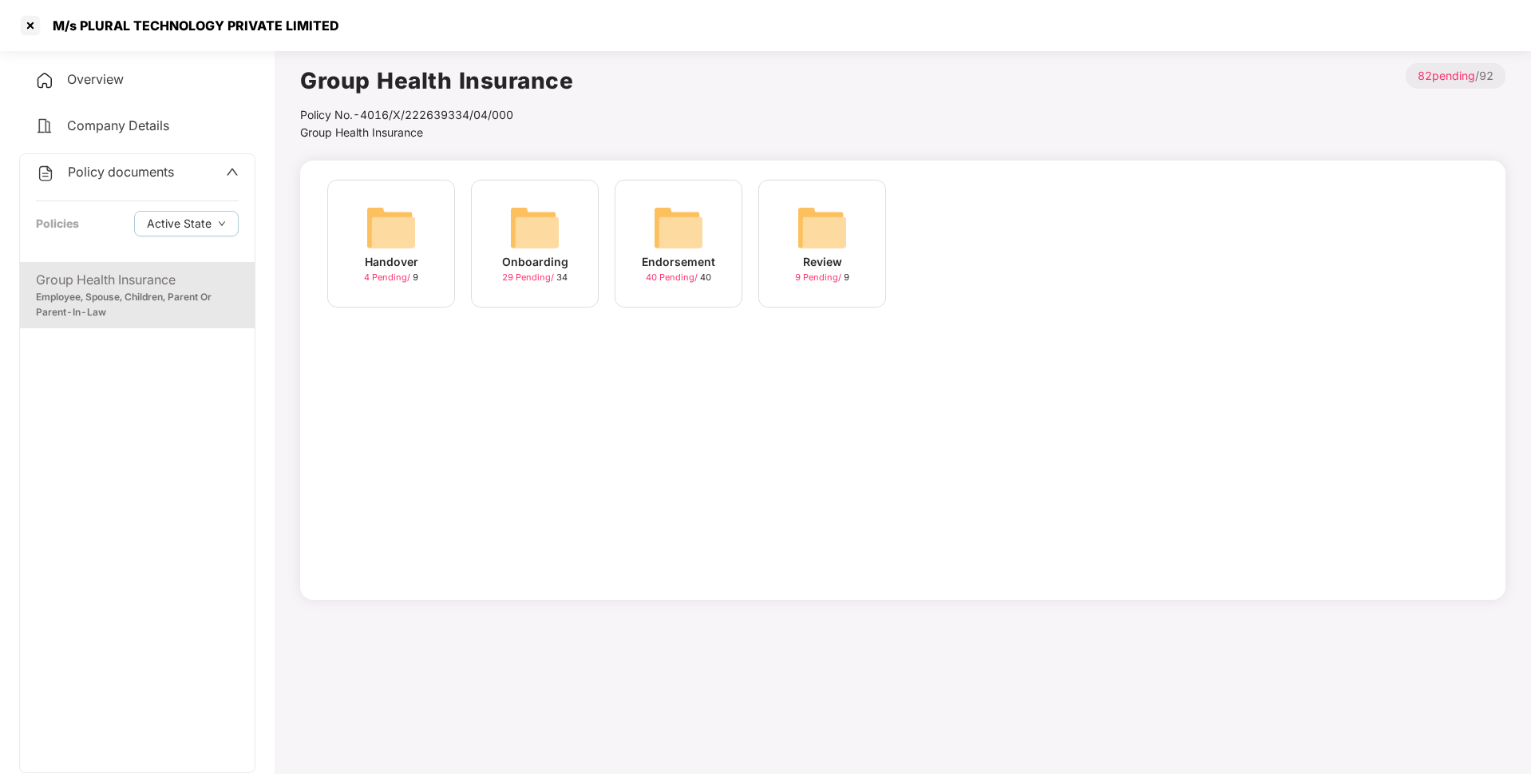
click at [633, 258] on div "Endorsement 40 Pending / 40" at bounding box center [679, 244] width 128 height 128
click at [700, 245] on img at bounding box center [678, 227] width 51 height 51
click at [375, 216] on img at bounding box center [391, 227] width 51 height 51
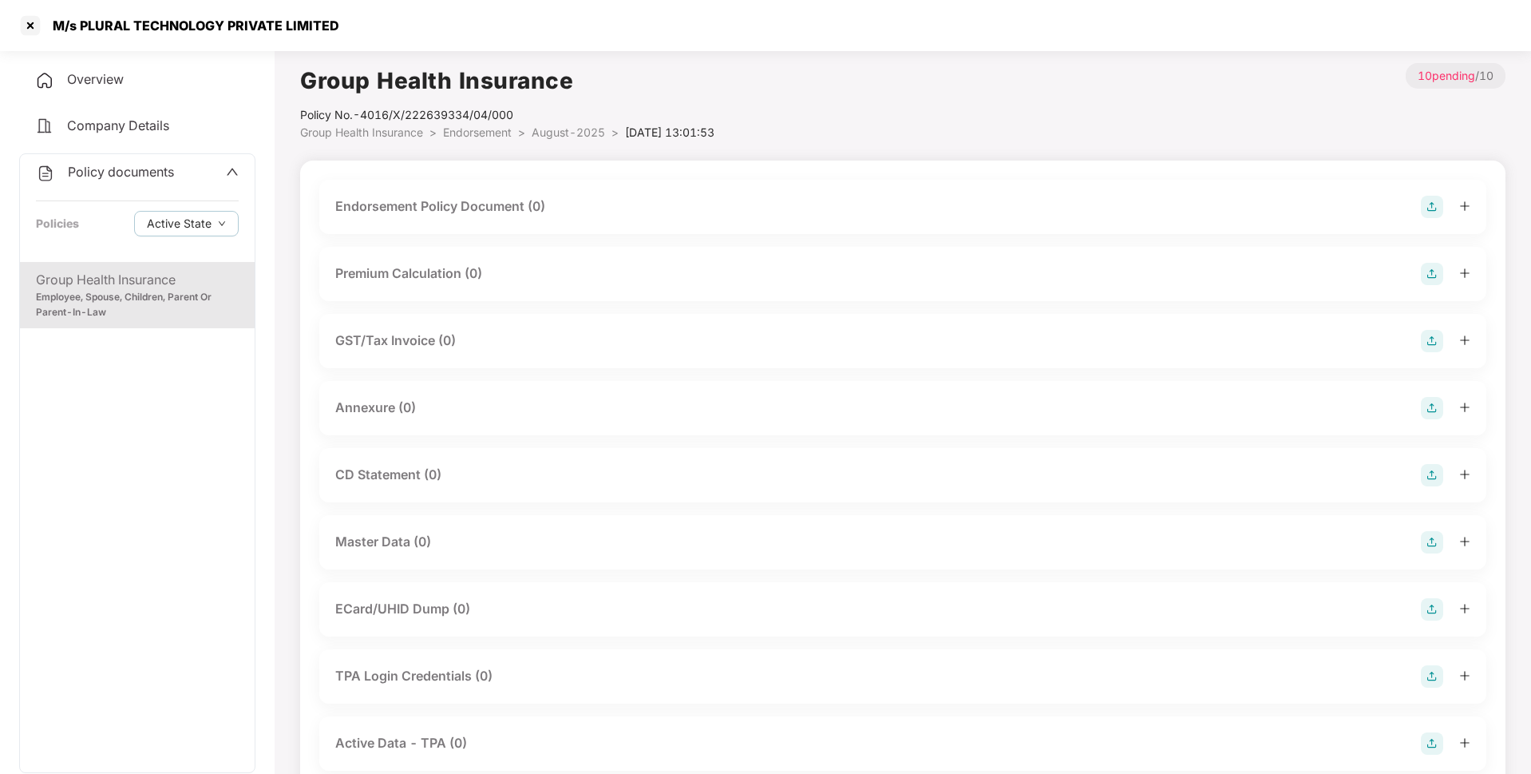
click at [1430, 207] on img at bounding box center [1432, 207] width 22 height 22
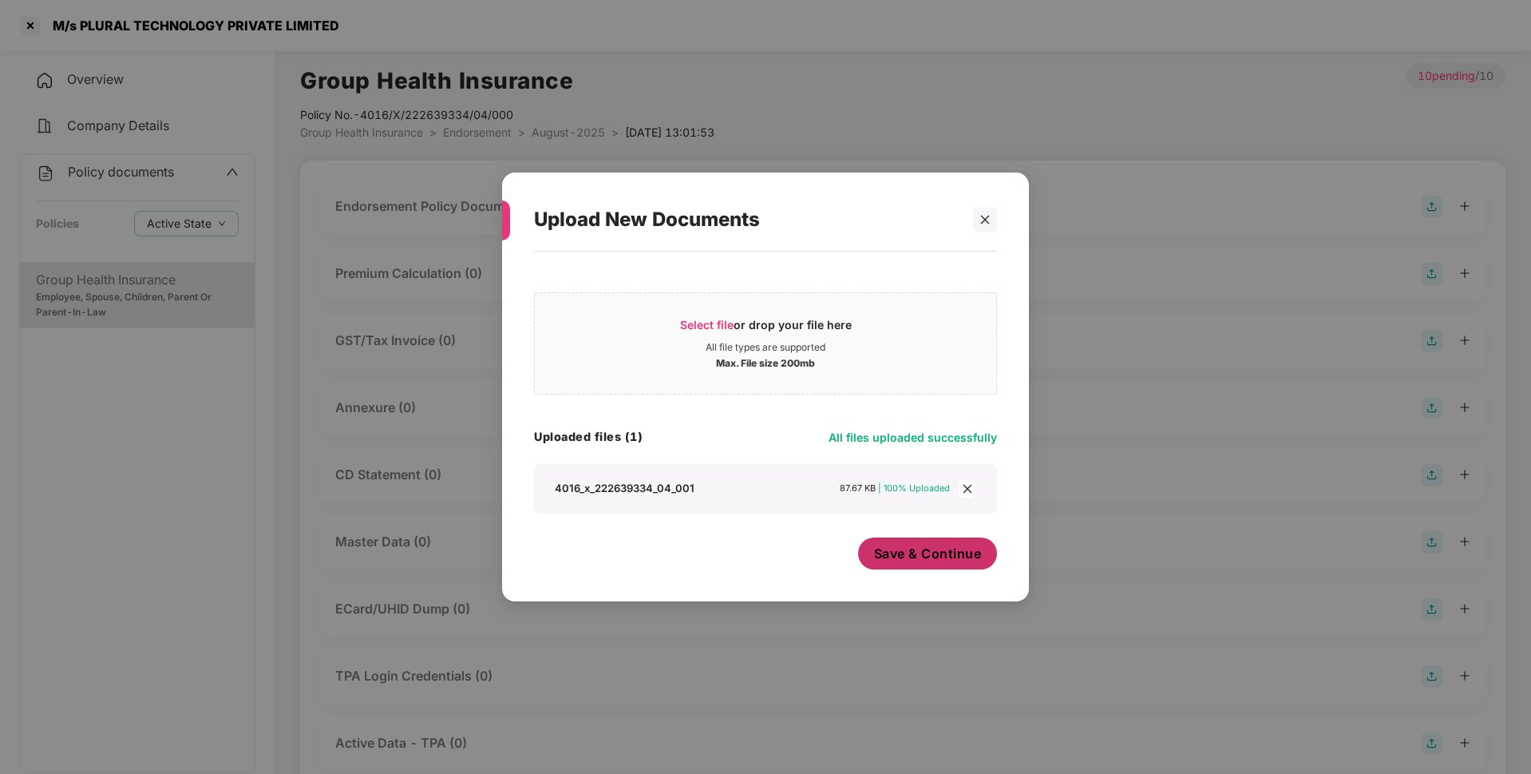
click at [908, 555] on span "Save & Continue" at bounding box center [928, 553] width 108 height 18
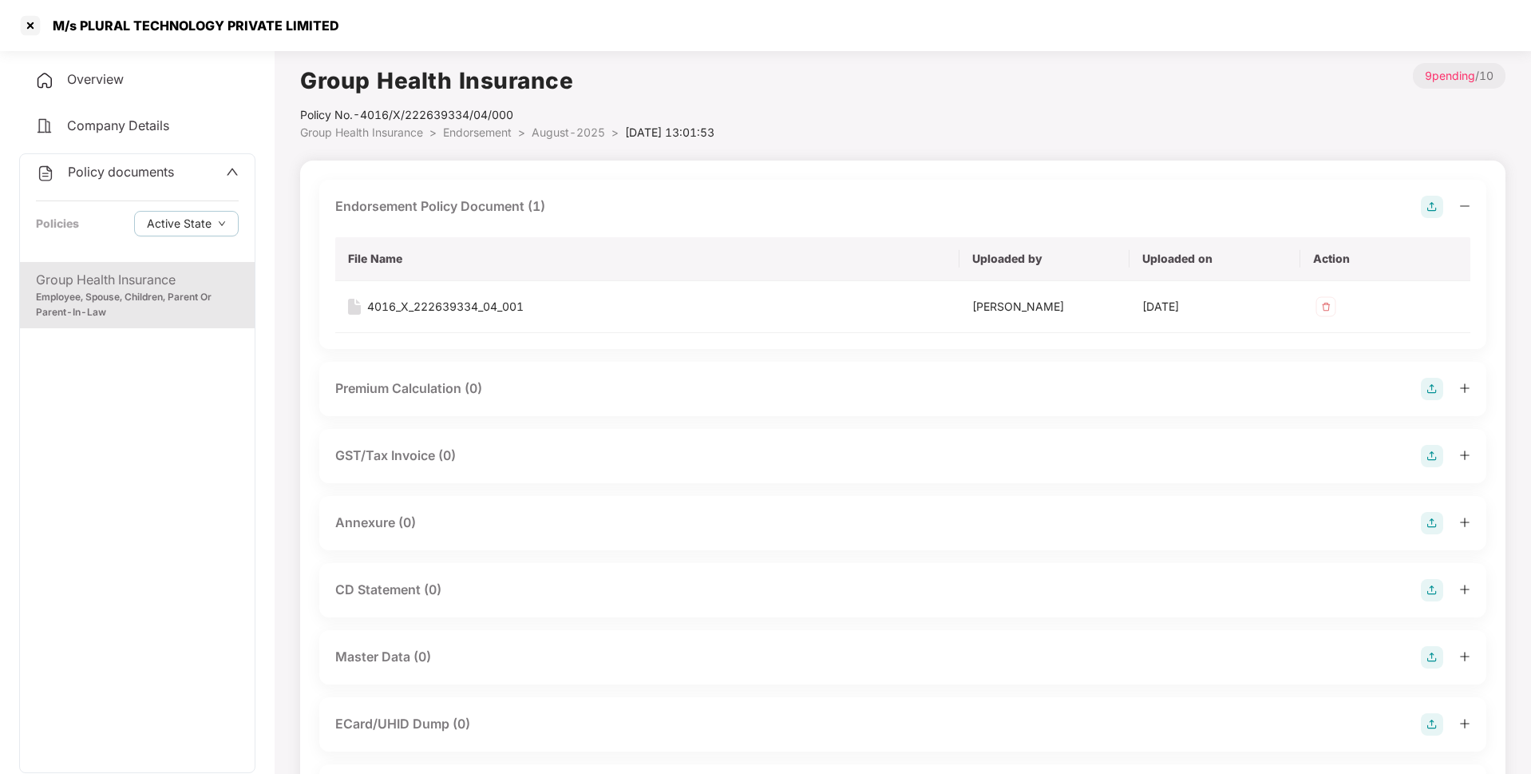
click at [1429, 517] on img at bounding box center [1432, 523] width 22 height 22
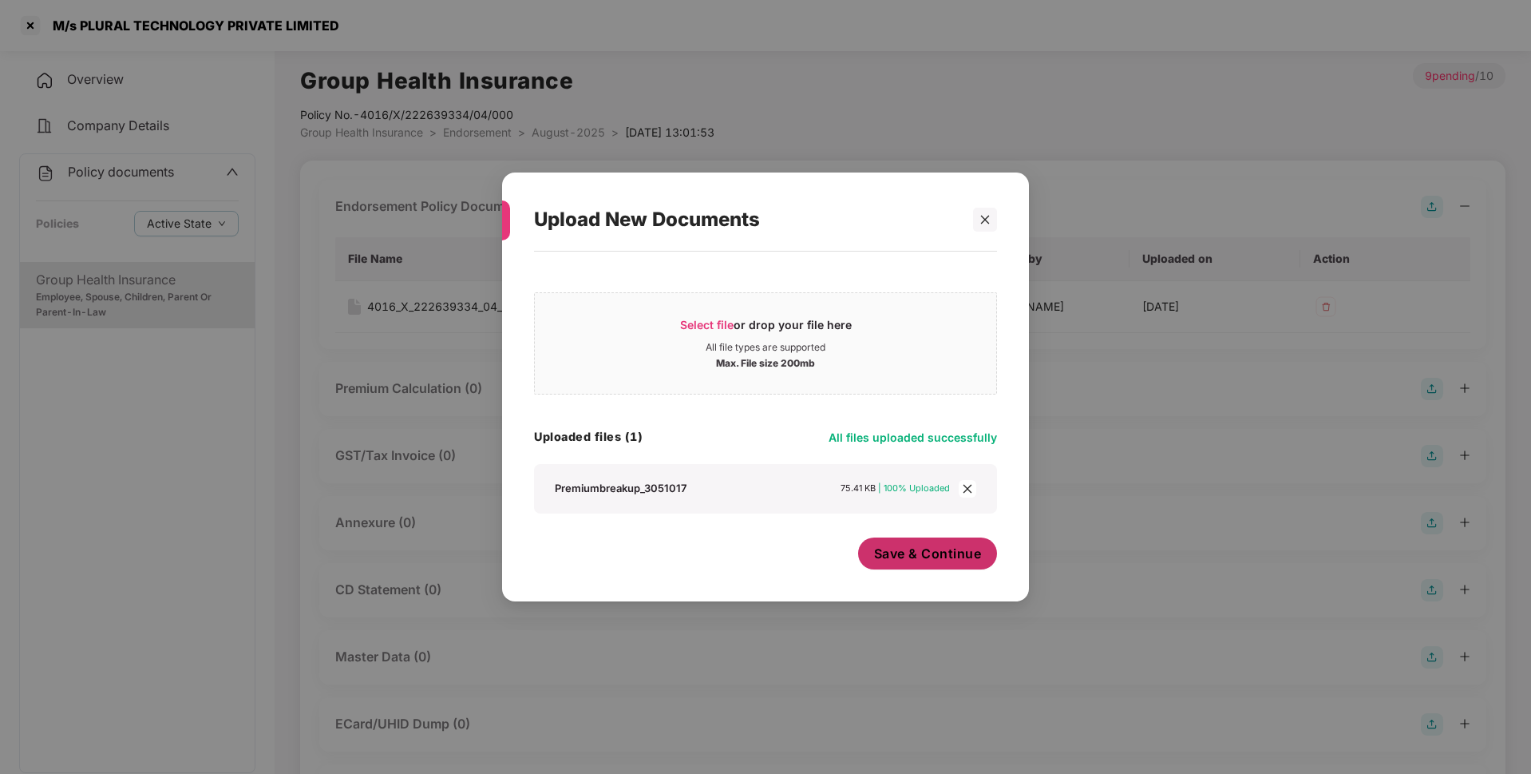
click at [911, 558] on span "Save & Continue" at bounding box center [928, 553] width 108 height 18
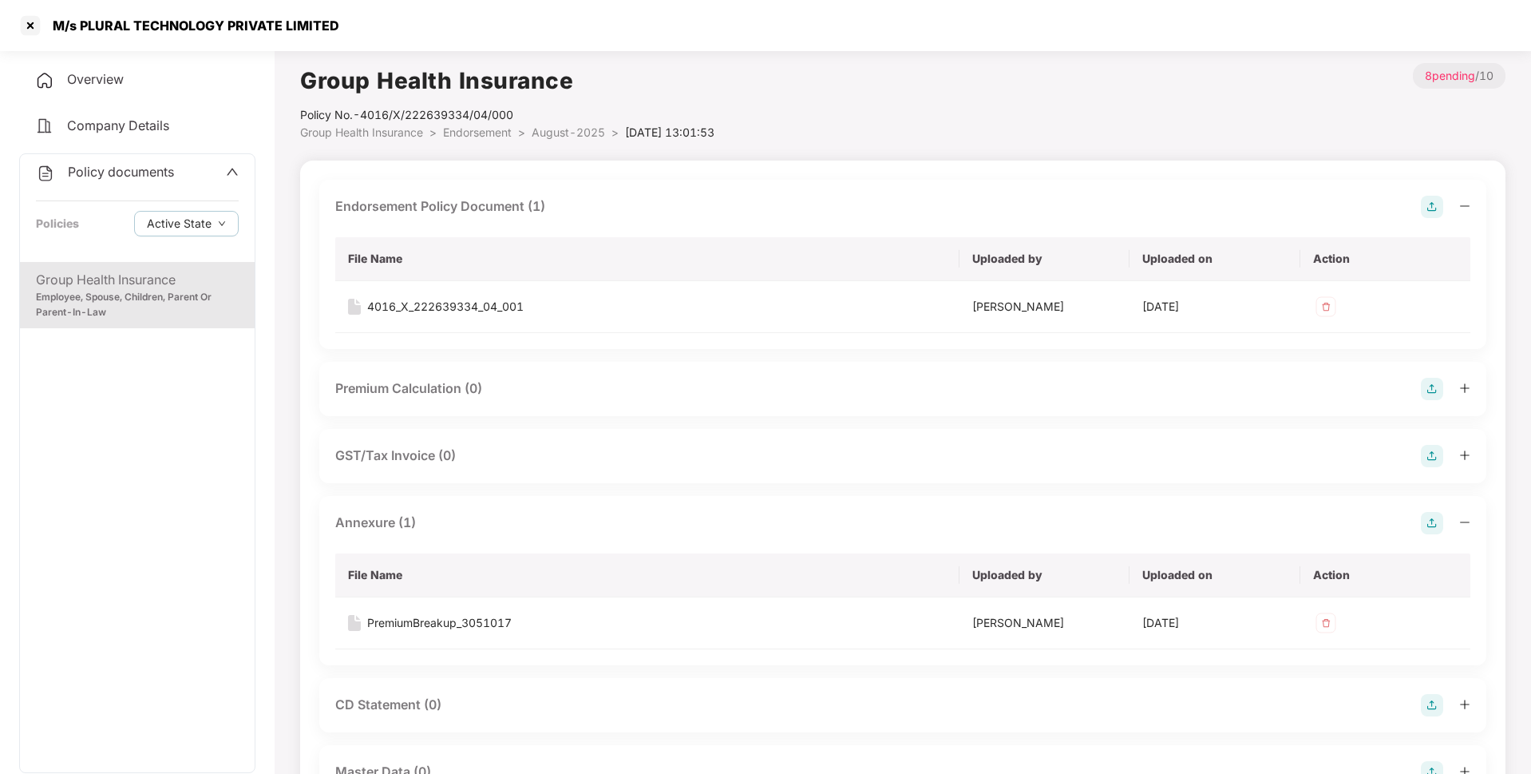
click at [548, 133] on span "August-2025" at bounding box center [568, 132] width 73 height 14
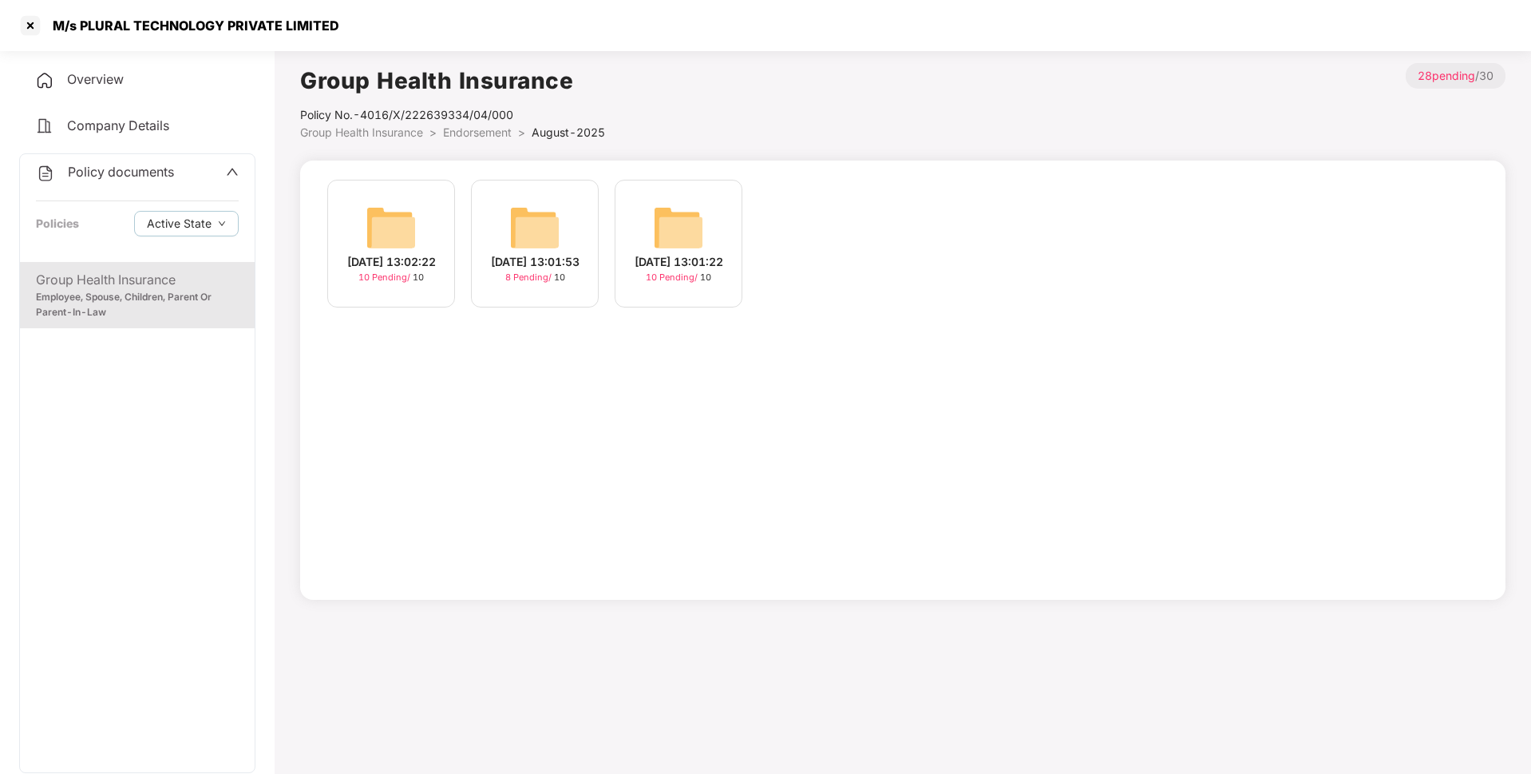
click at [396, 224] on img at bounding box center [391, 227] width 51 height 51
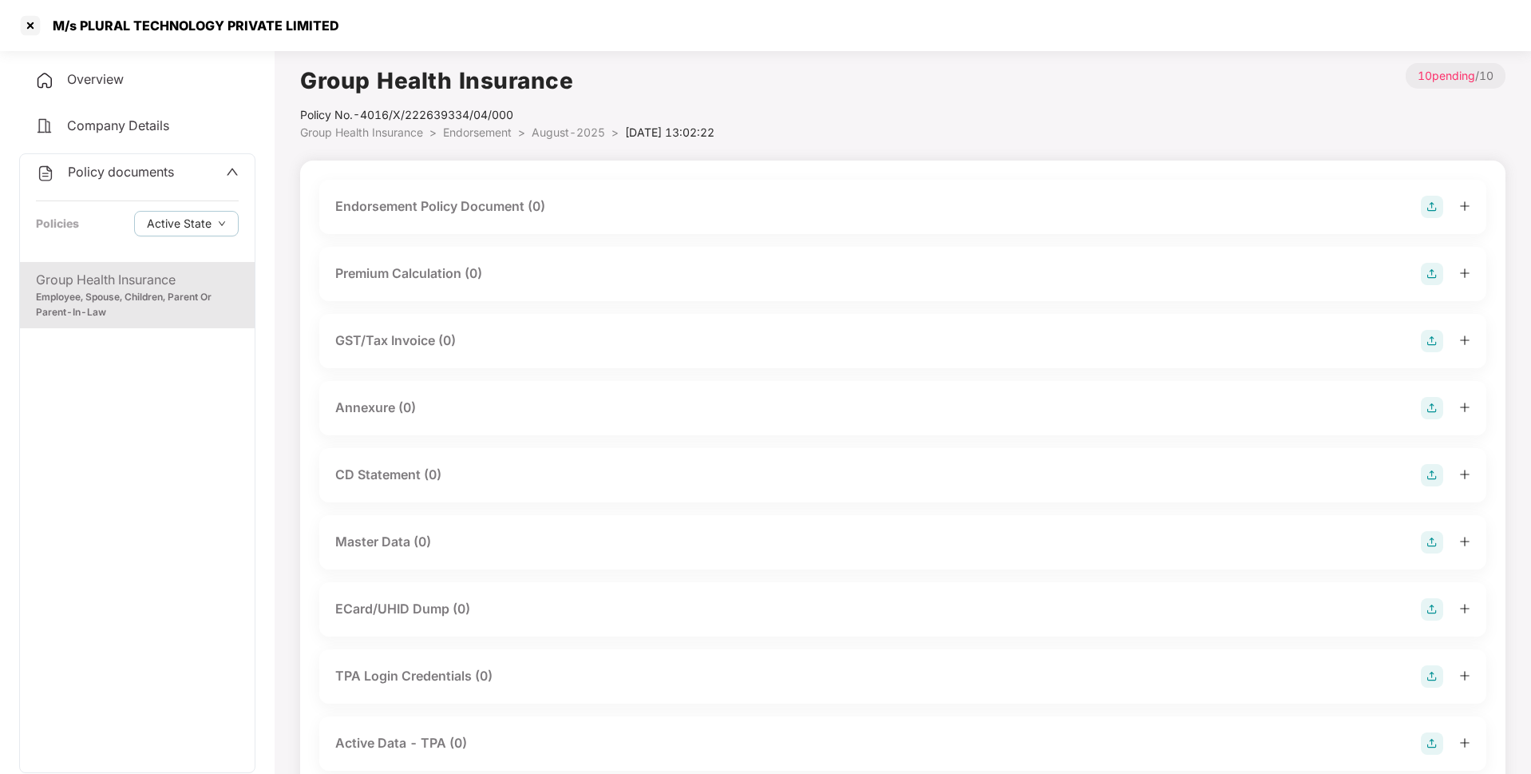
click at [1431, 200] on img at bounding box center [1432, 207] width 22 height 22
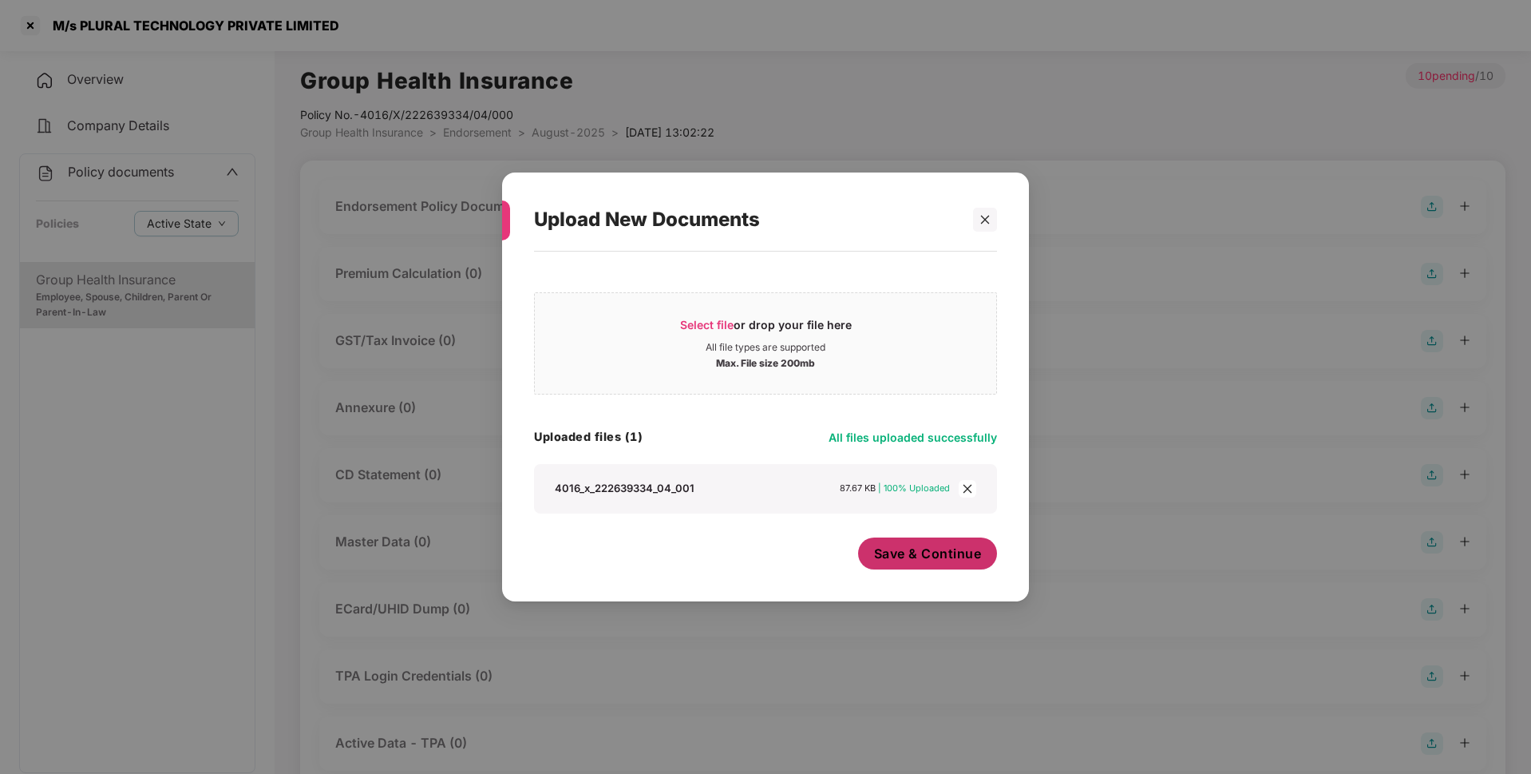
click at [924, 556] on span "Save & Continue" at bounding box center [928, 553] width 108 height 18
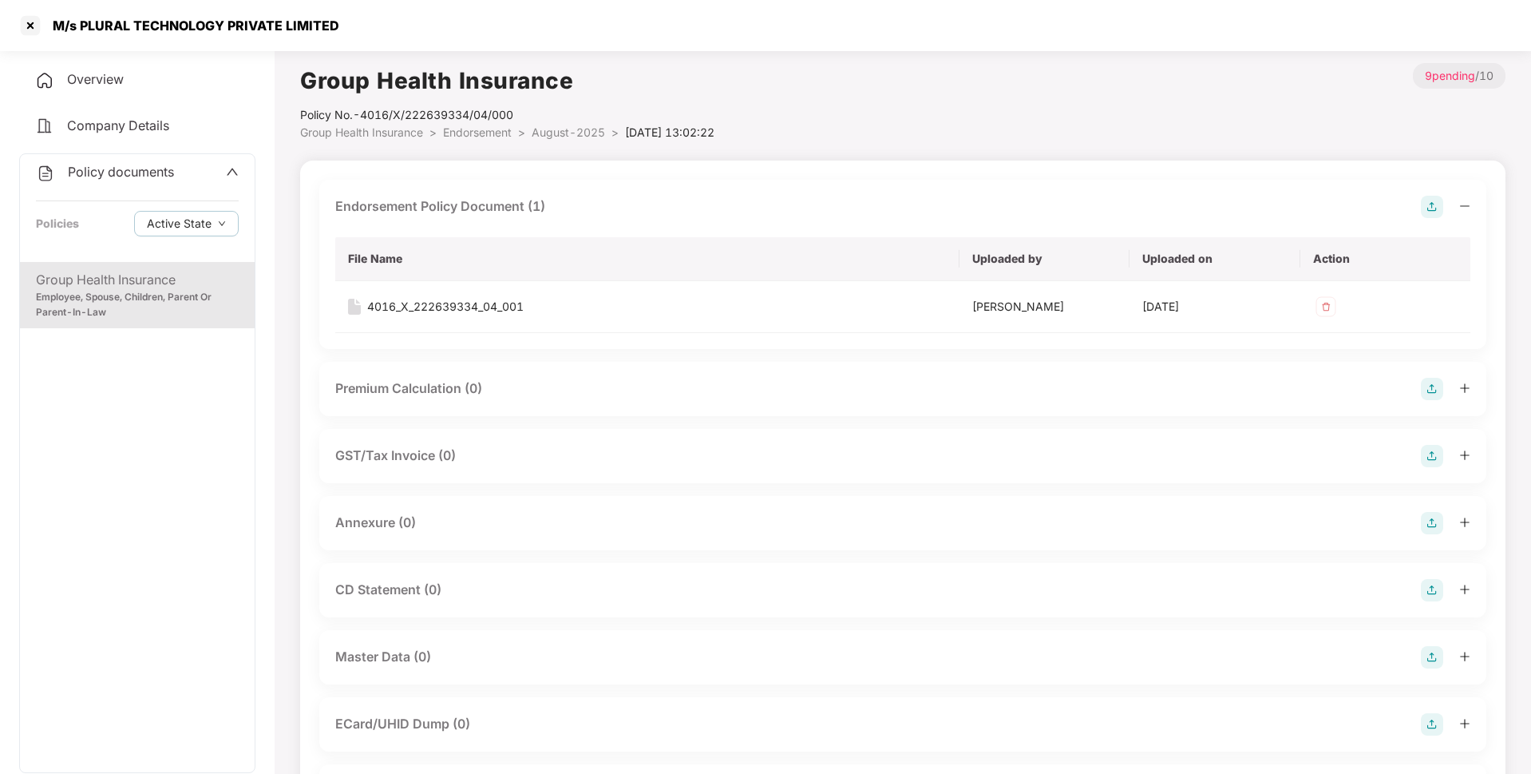
click at [1436, 524] on img at bounding box center [1432, 523] width 22 height 22
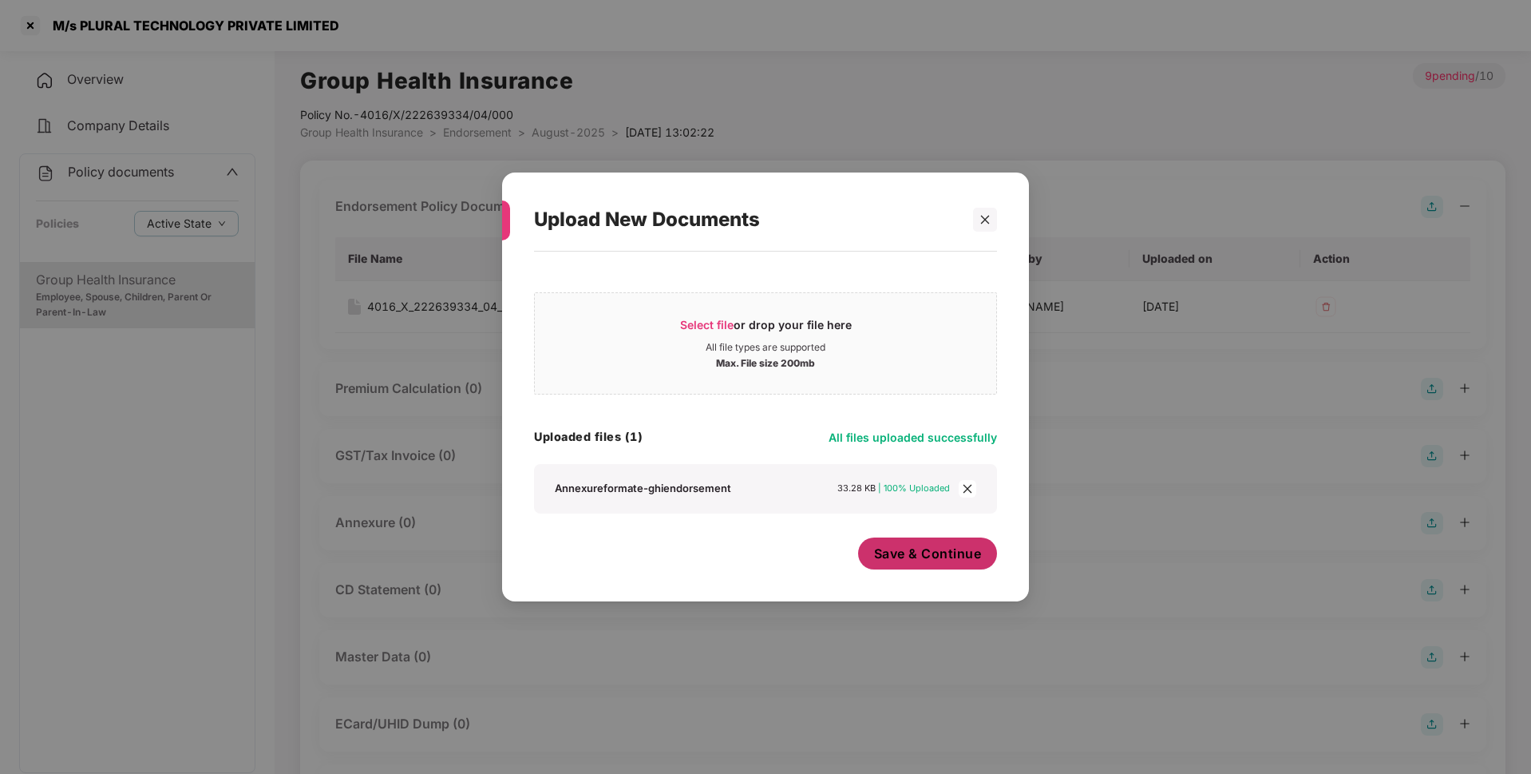
click at [914, 558] on span "Save & Continue" at bounding box center [928, 553] width 108 height 18
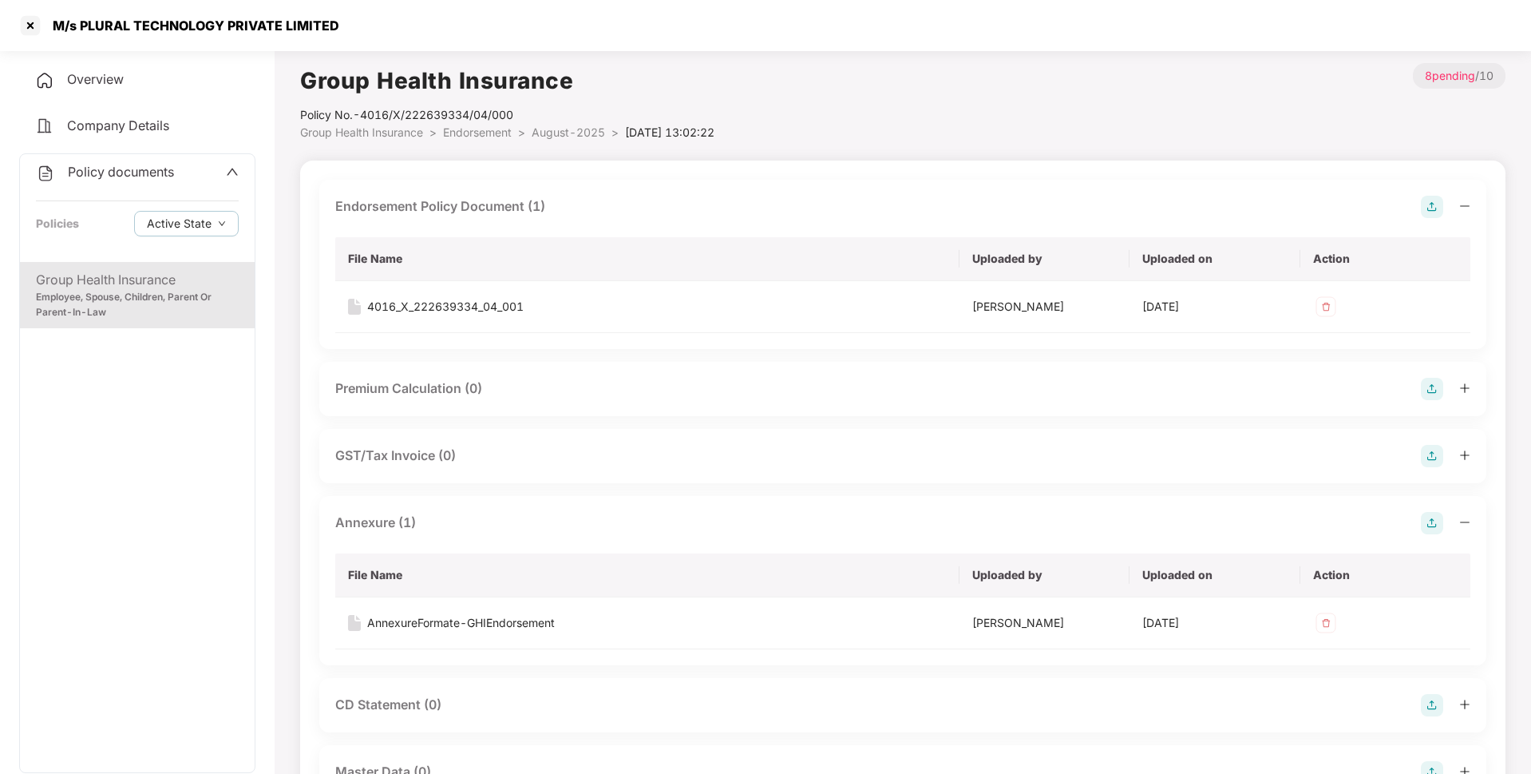
click at [564, 132] on span "August-2025" at bounding box center [568, 132] width 73 height 14
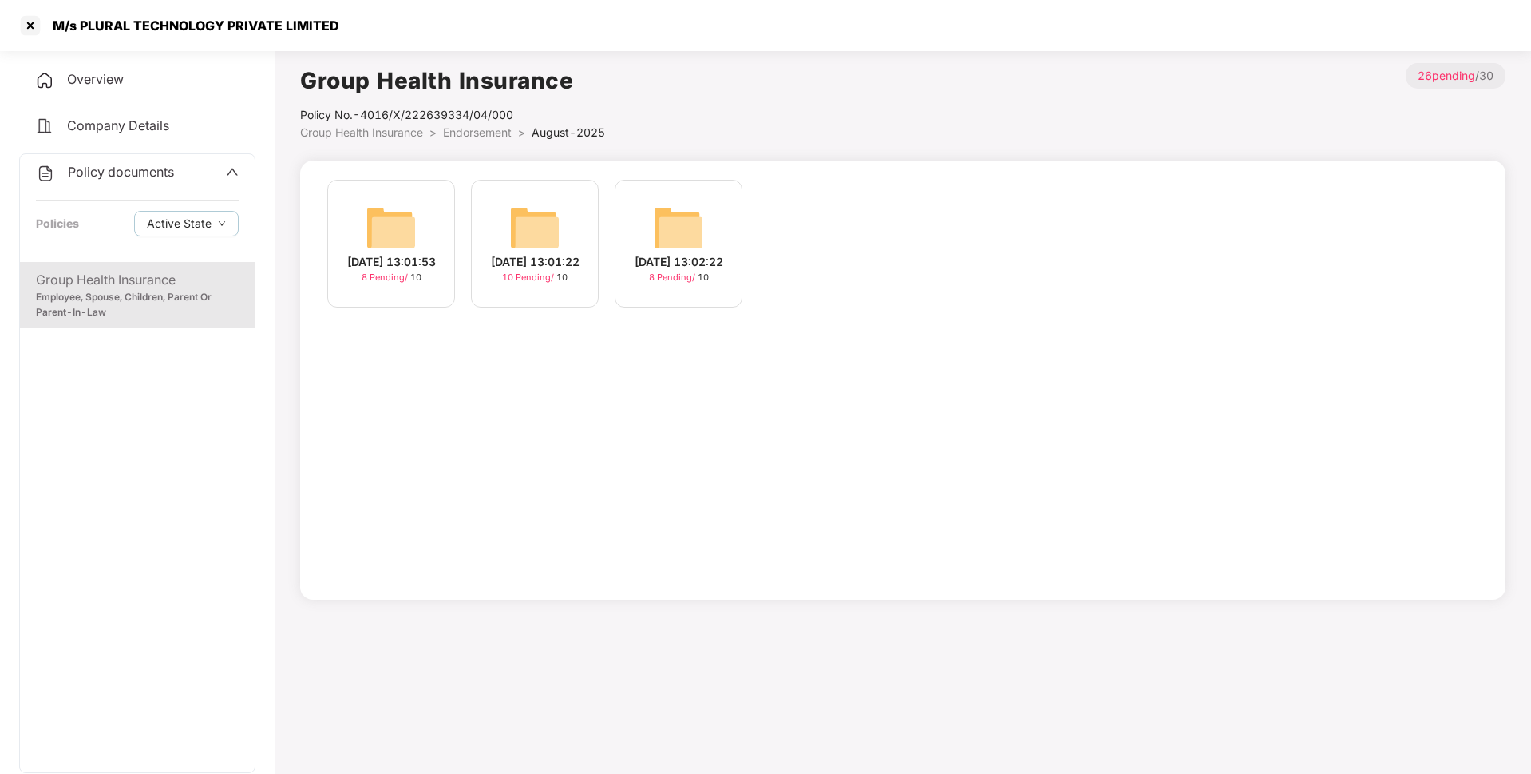
click at [527, 229] on img at bounding box center [534, 227] width 51 height 51
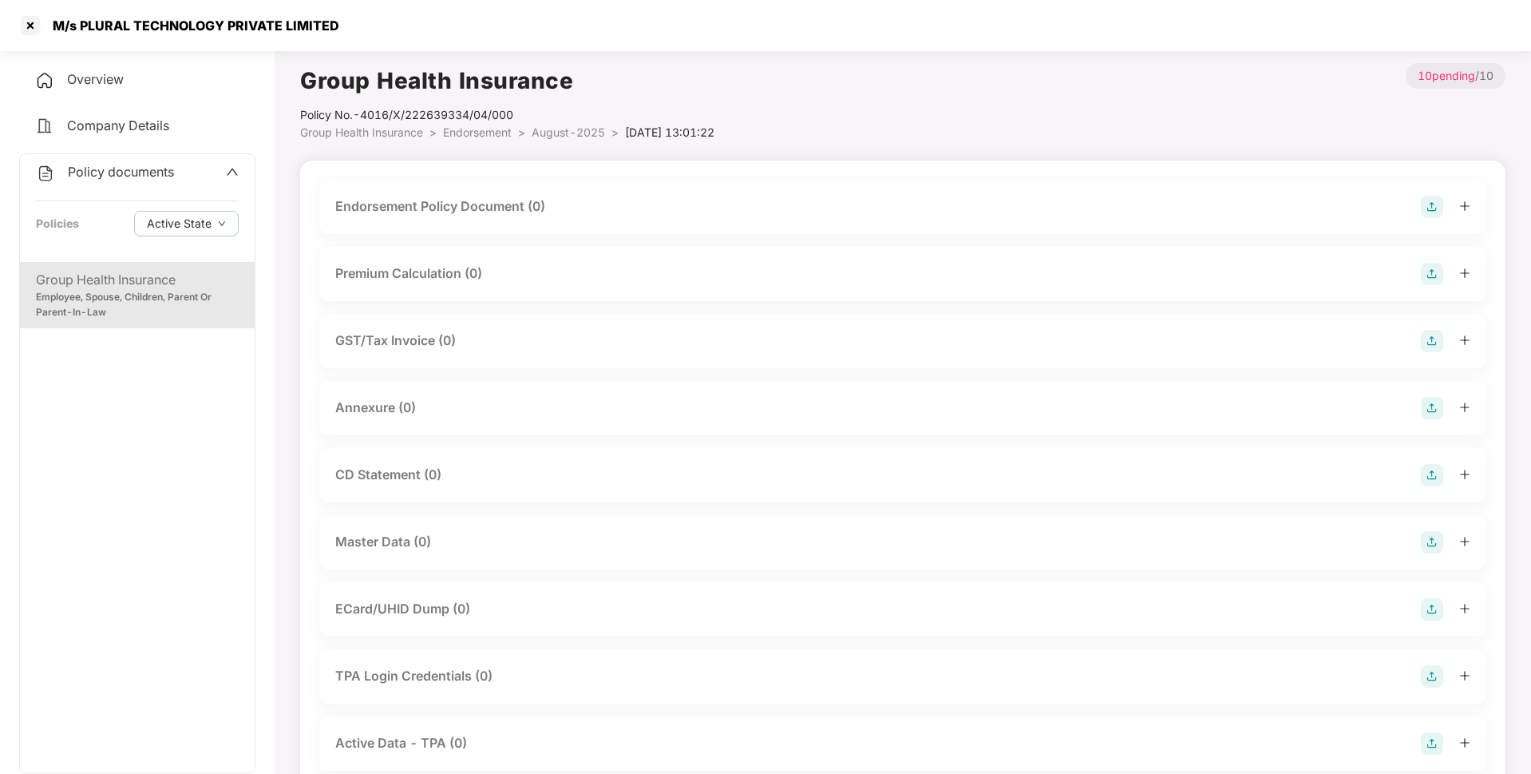
click at [1427, 211] on img at bounding box center [1432, 207] width 22 height 22
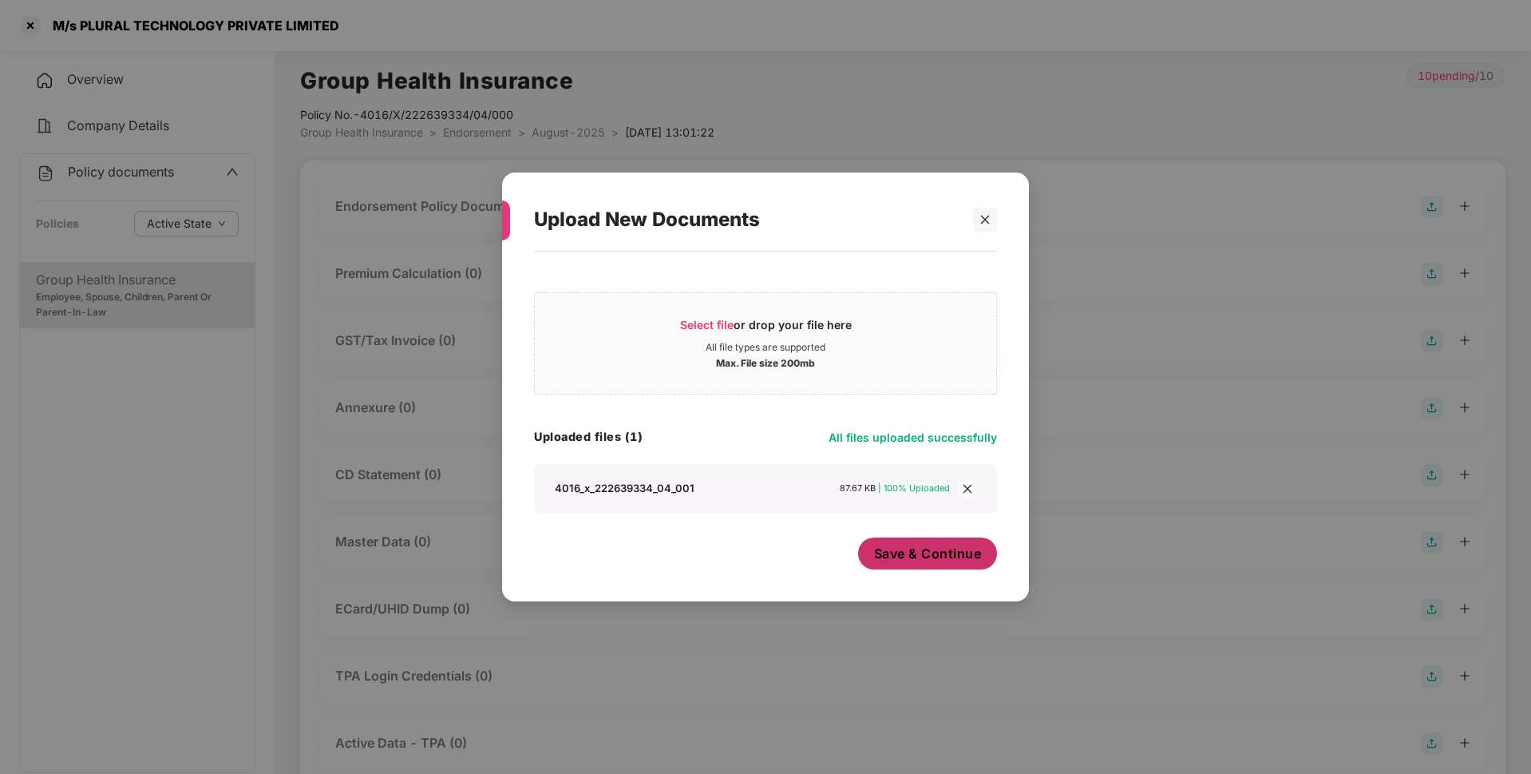
click at [939, 566] on button "Save & Continue" at bounding box center [928, 553] width 140 height 32
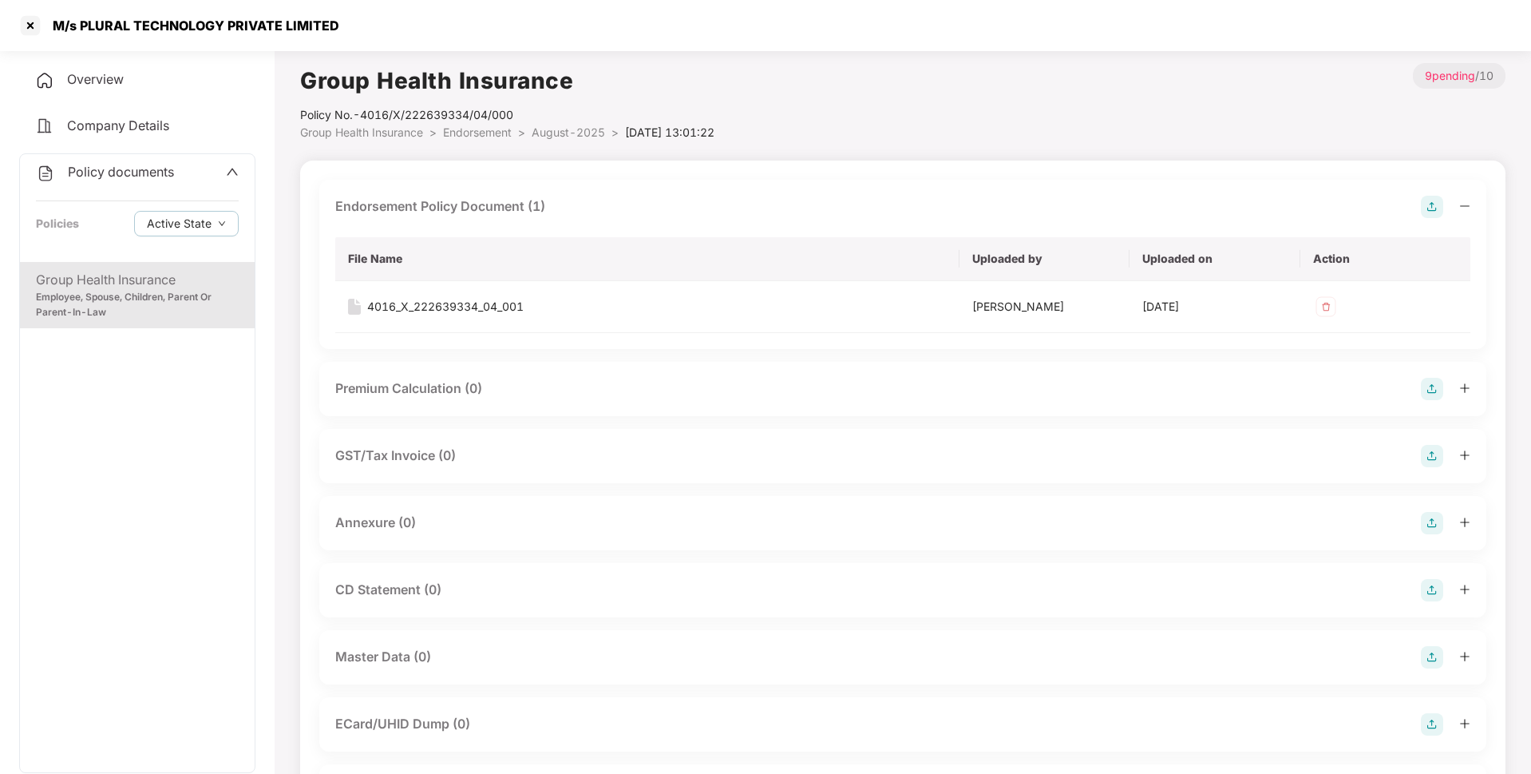
click at [1432, 529] on img at bounding box center [1432, 523] width 22 height 22
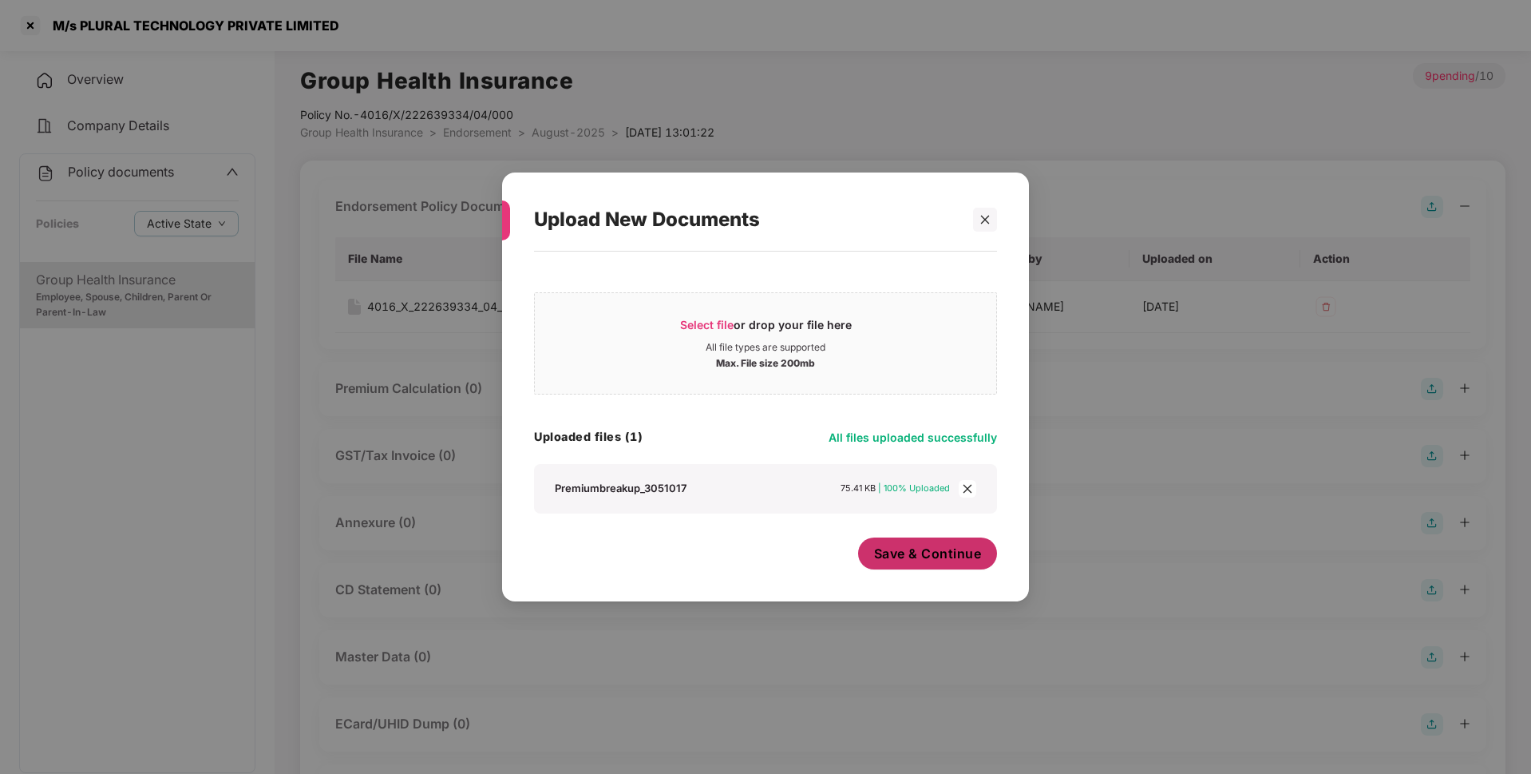
click at [908, 552] on span "Save & Continue" at bounding box center [928, 553] width 108 height 18
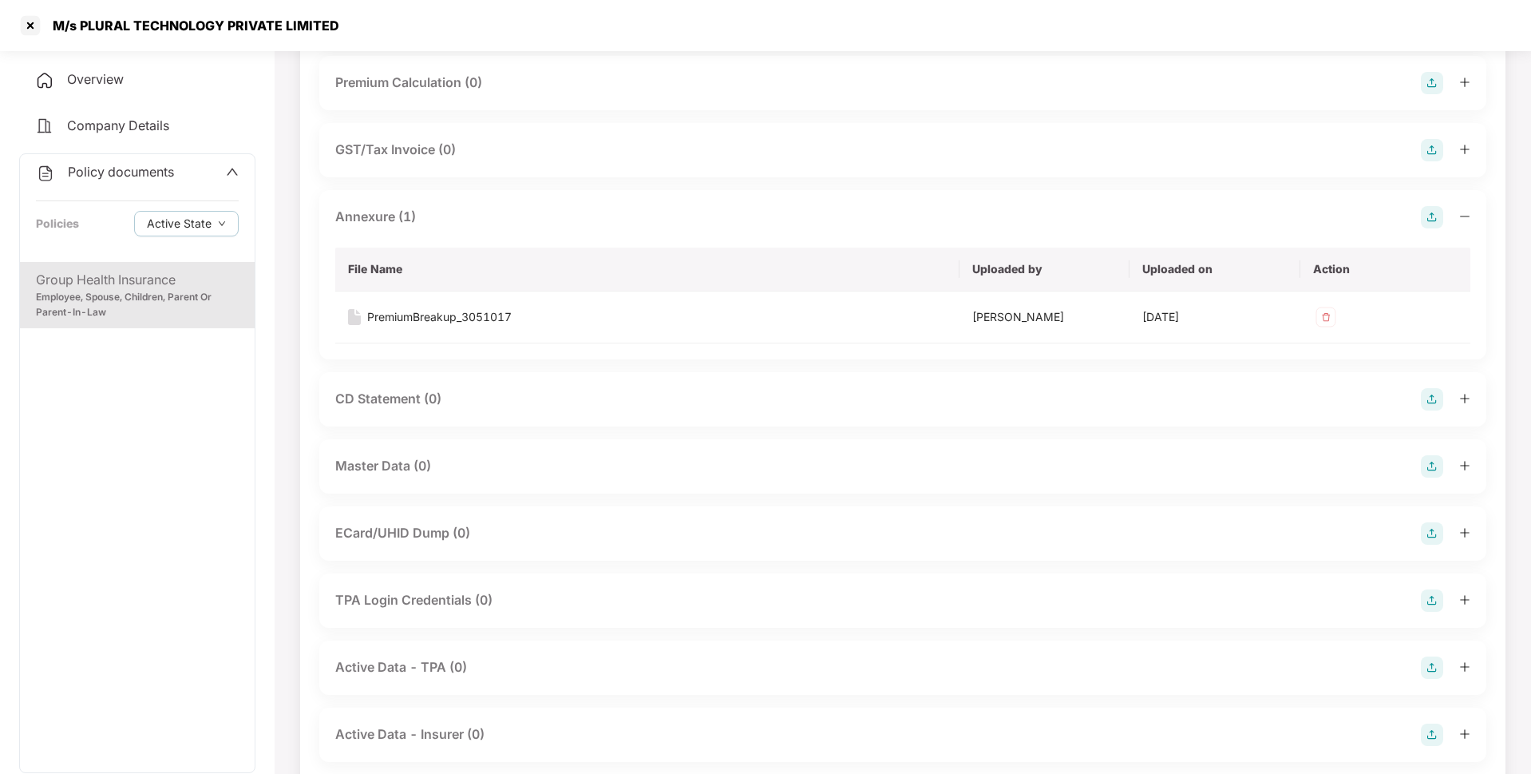
scroll to position [307, 0]
click at [1439, 467] on img at bounding box center [1432, 465] width 22 height 22
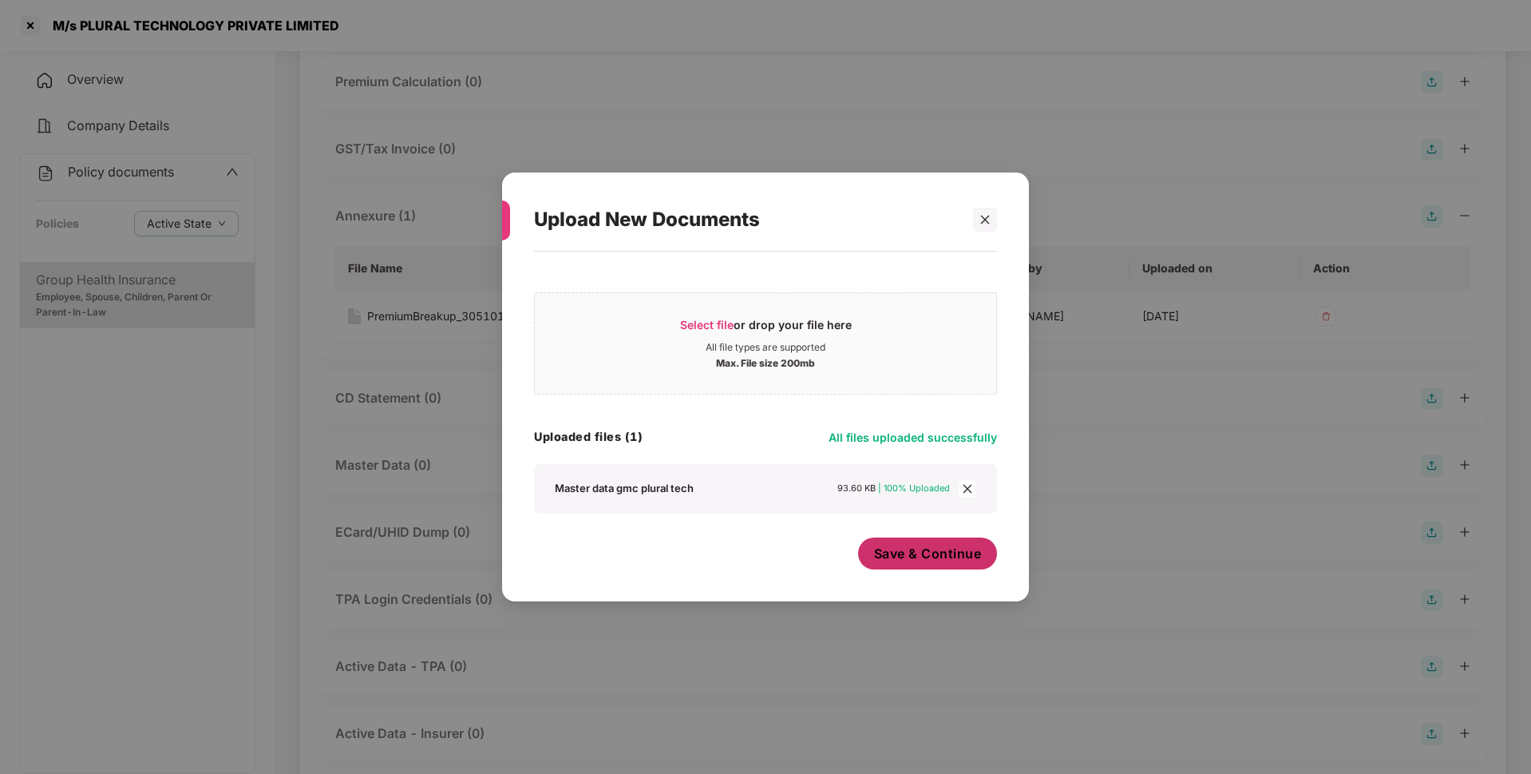
click at [932, 550] on span "Save & Continue" at bounding box center [928, 553] width 108 height 18
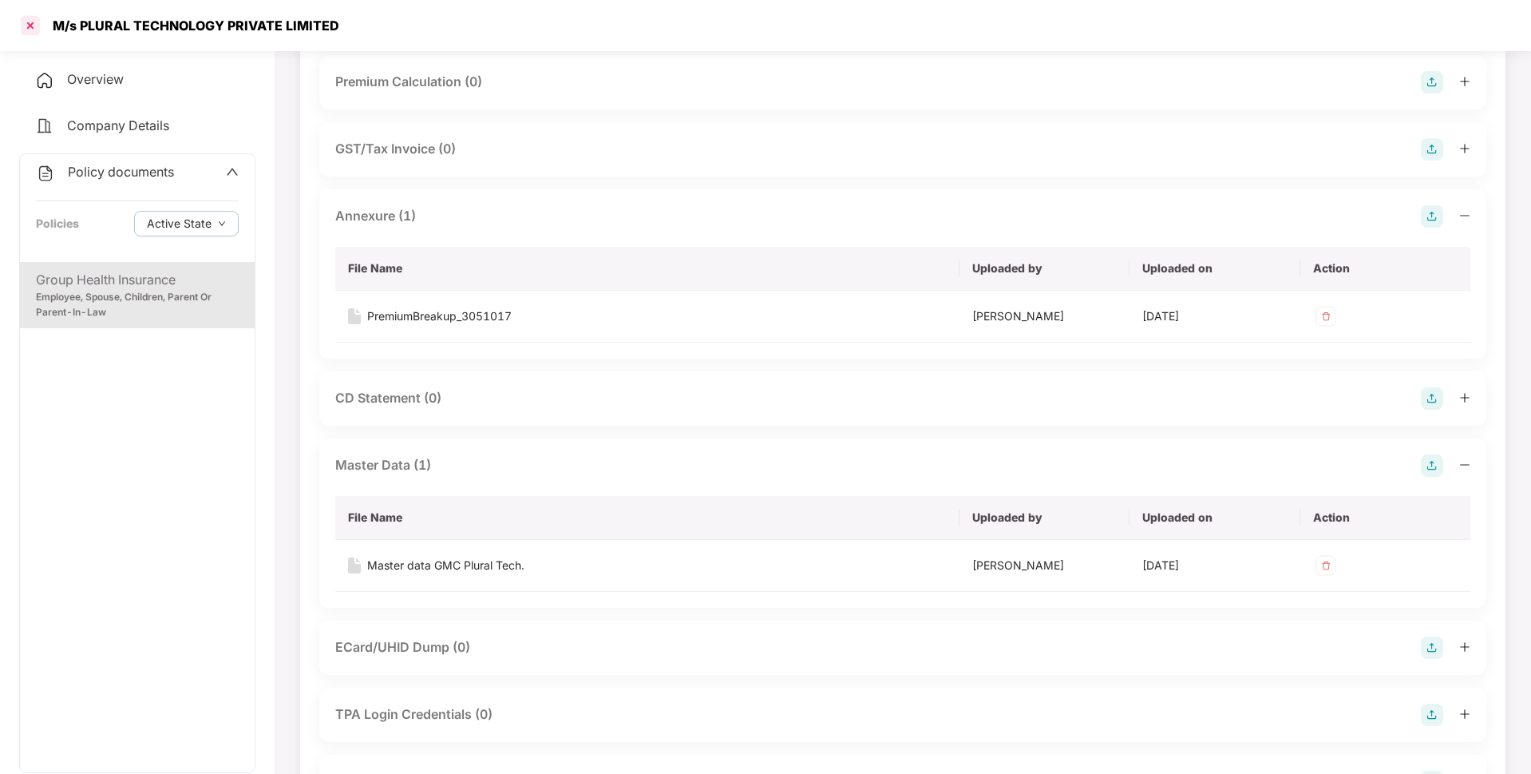
click at [28, 26] on div at bounding box center [31, 26] width 26 height 26
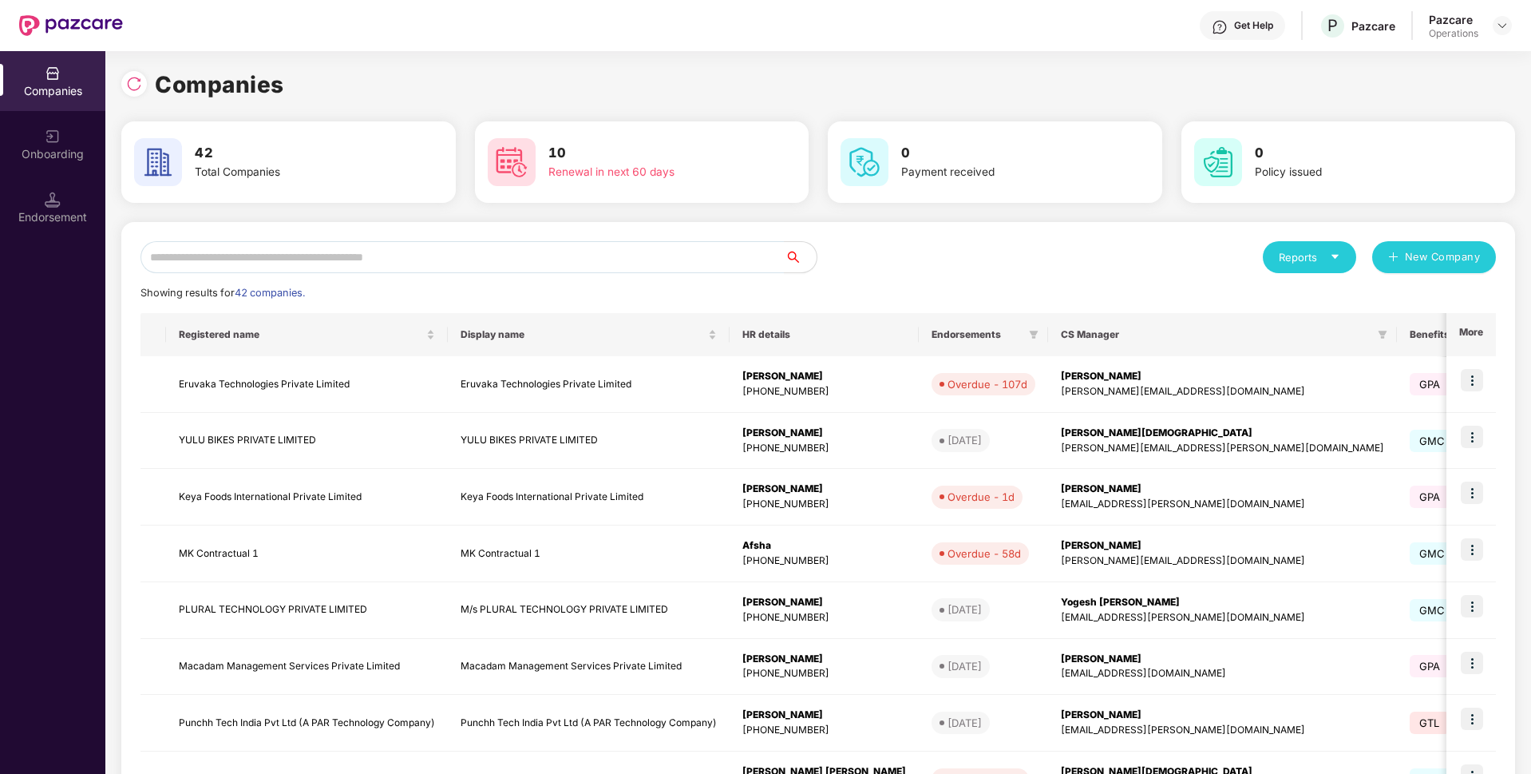
scroll to position [0, 0]
click at [394, 243] on input "text" at bounding box center [463, 257] width 644 height 32
paste input "**********"
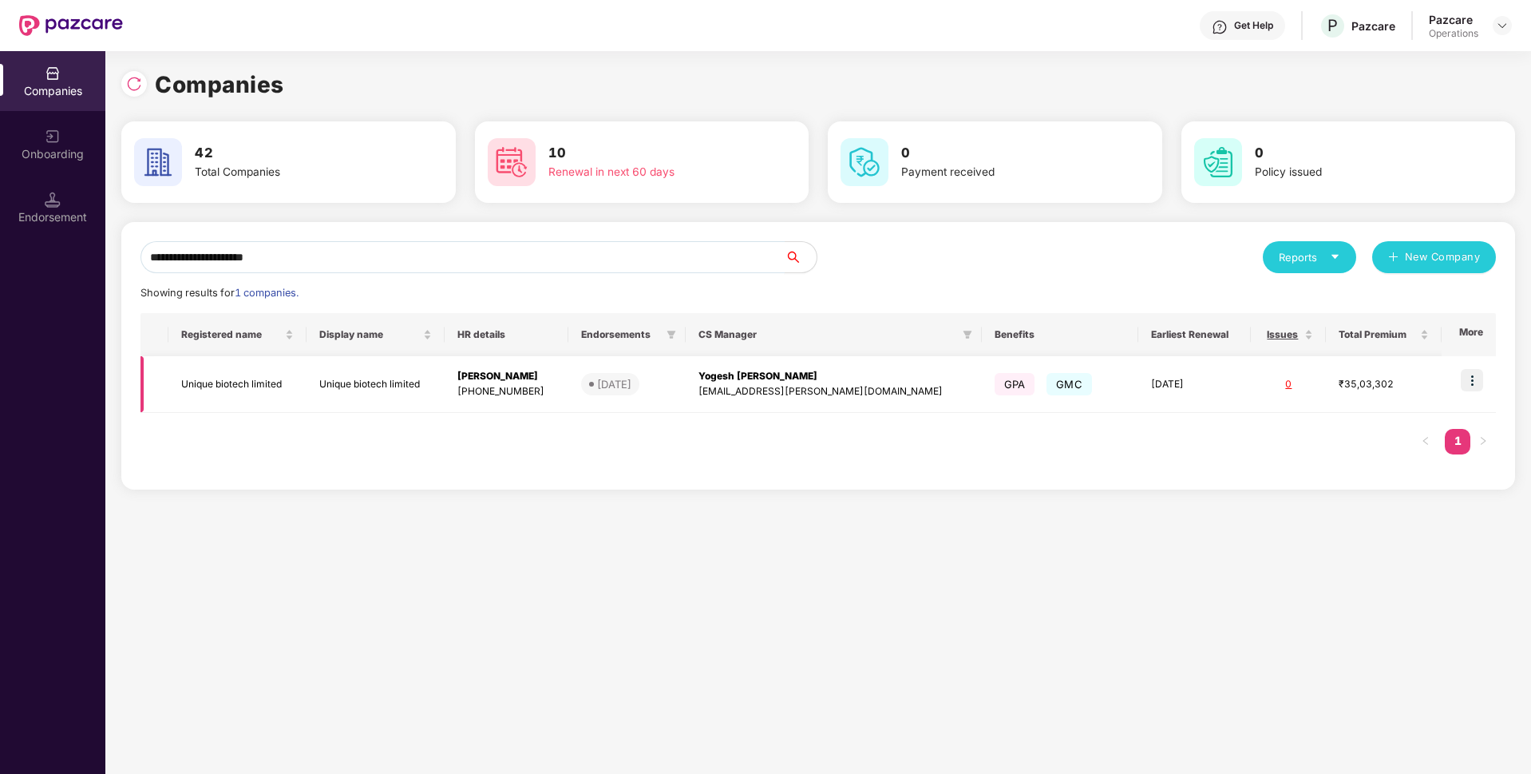
type input "**********"
click at [1475, 375] on img at bounding box center [1472, 380] width 22 height 22
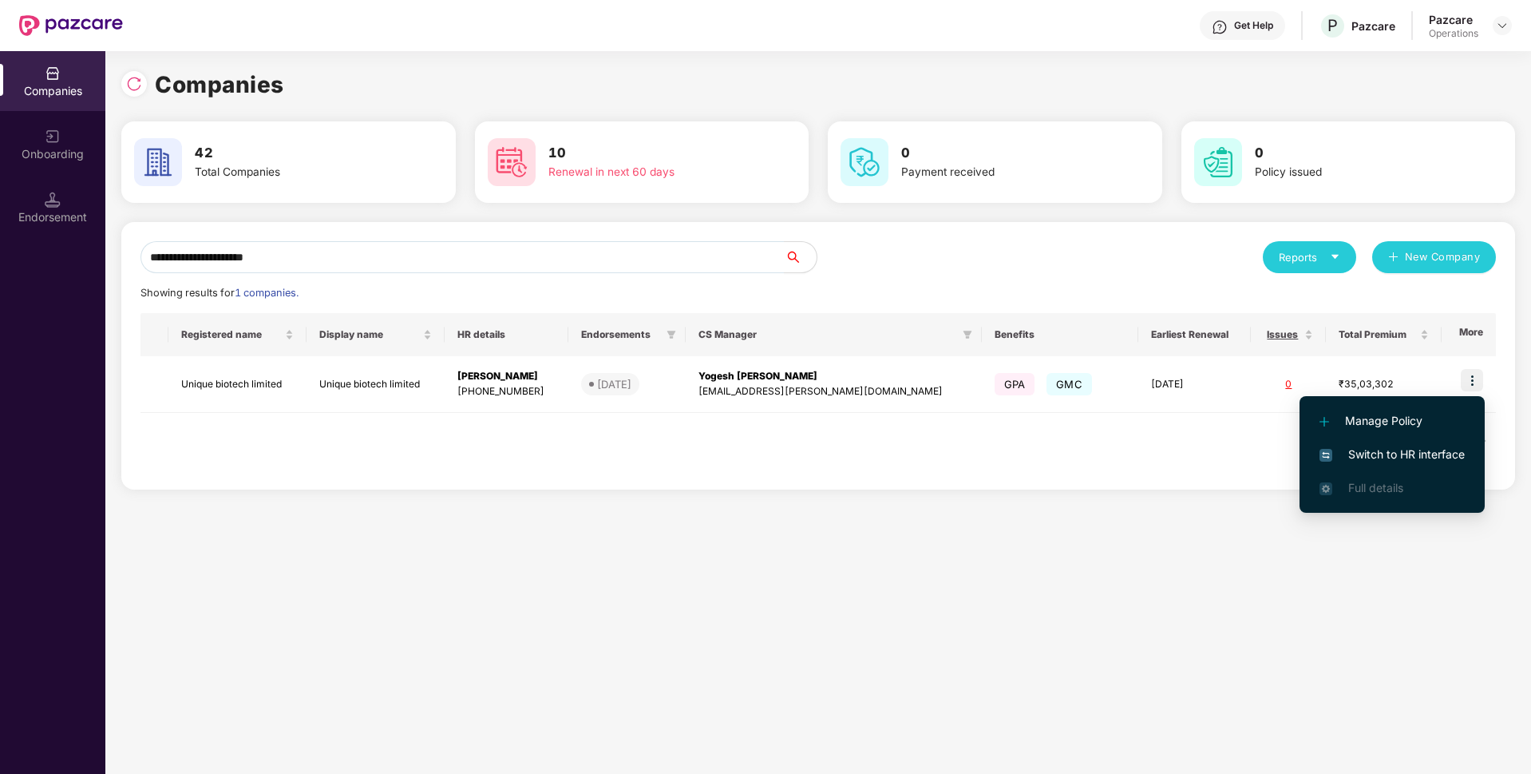
click at [1355, 448] on span "Switch to HR interface" at bounding box center [1392, 454] width 145 height 18
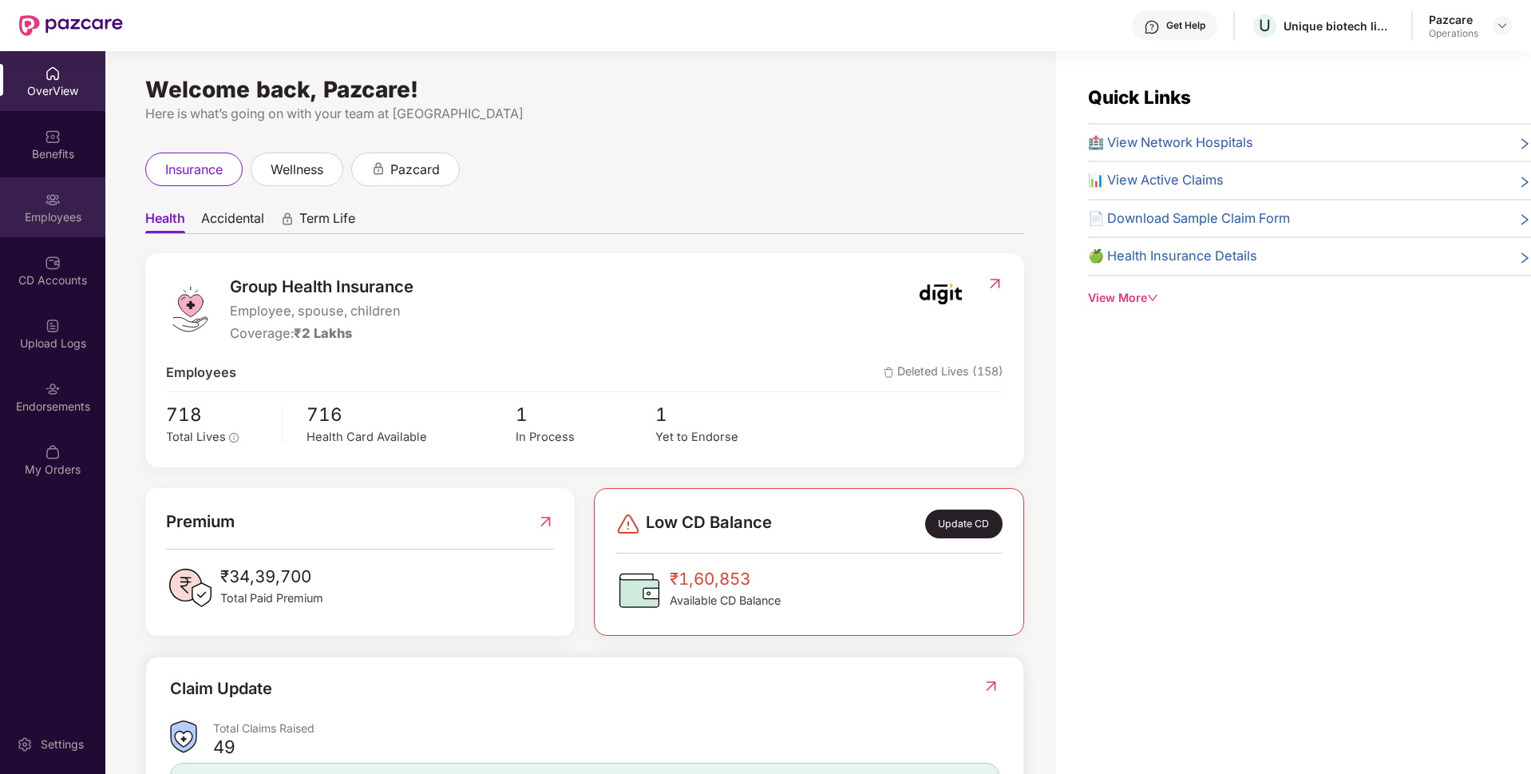
click at [61, 211] on div "Employees" at bounding box center [52, 217] width 105 height 16
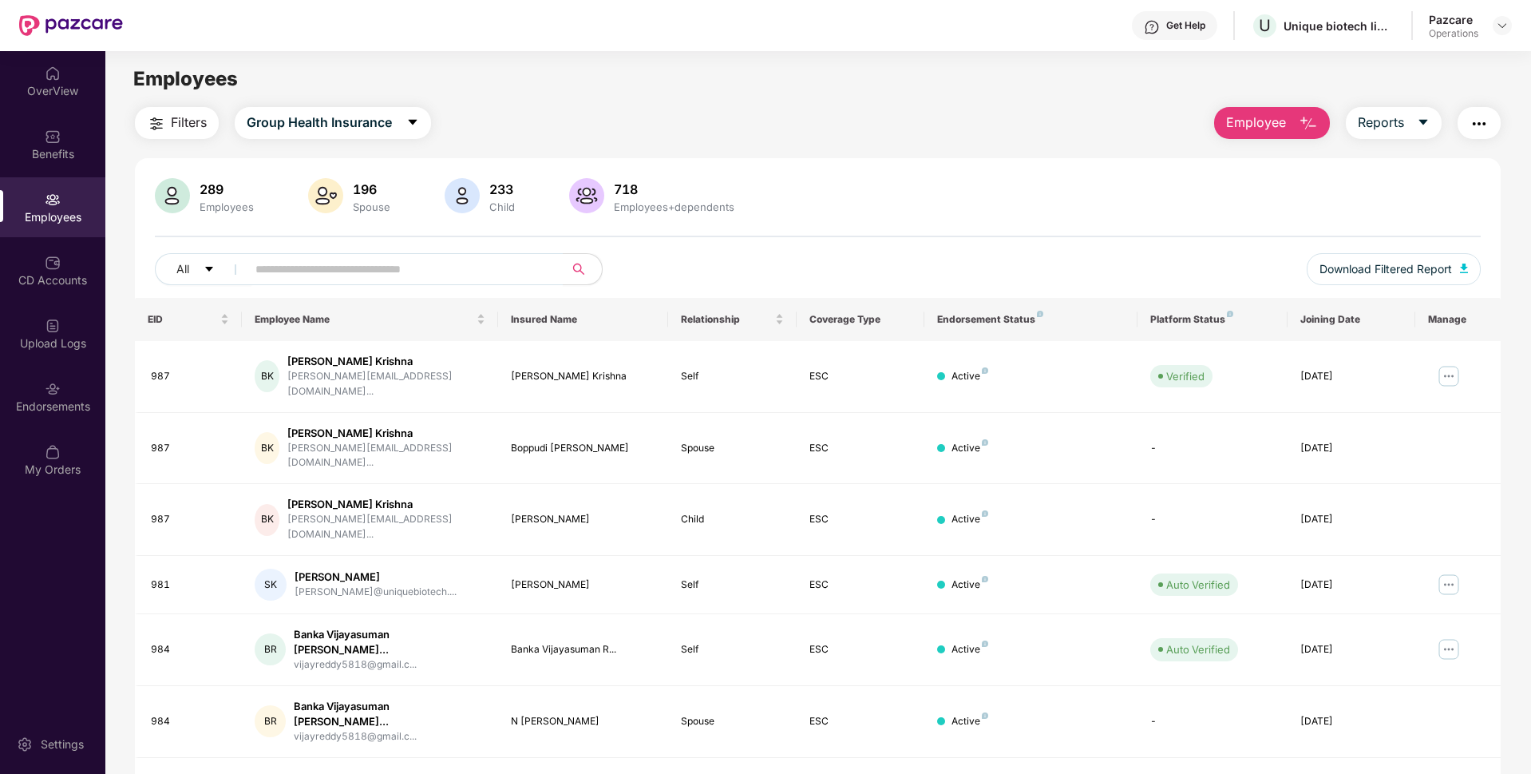
click at [187, 129] on span "Filters" at bounding box center [189, 123] width 36 height 20
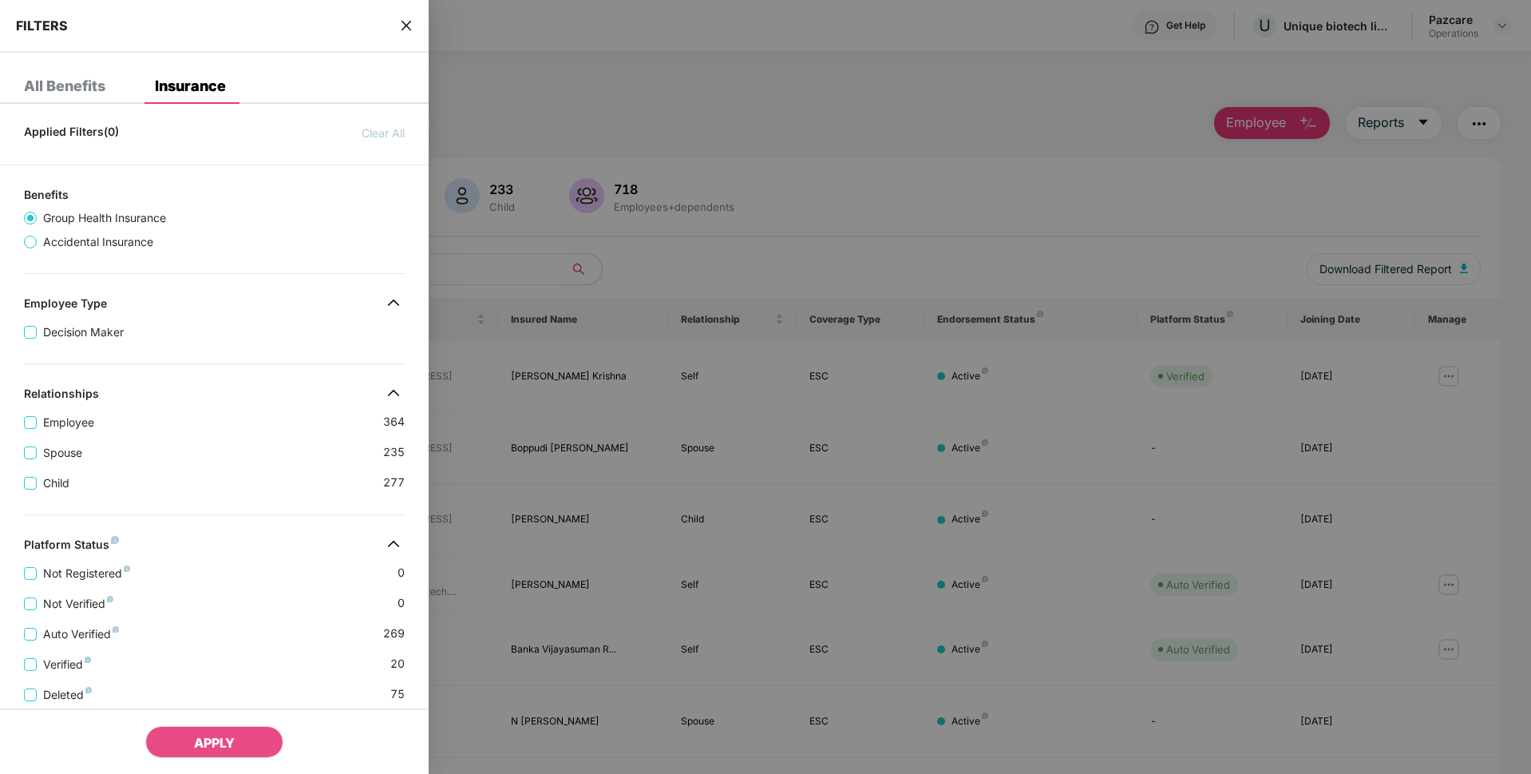
scroll to position [261, 0]
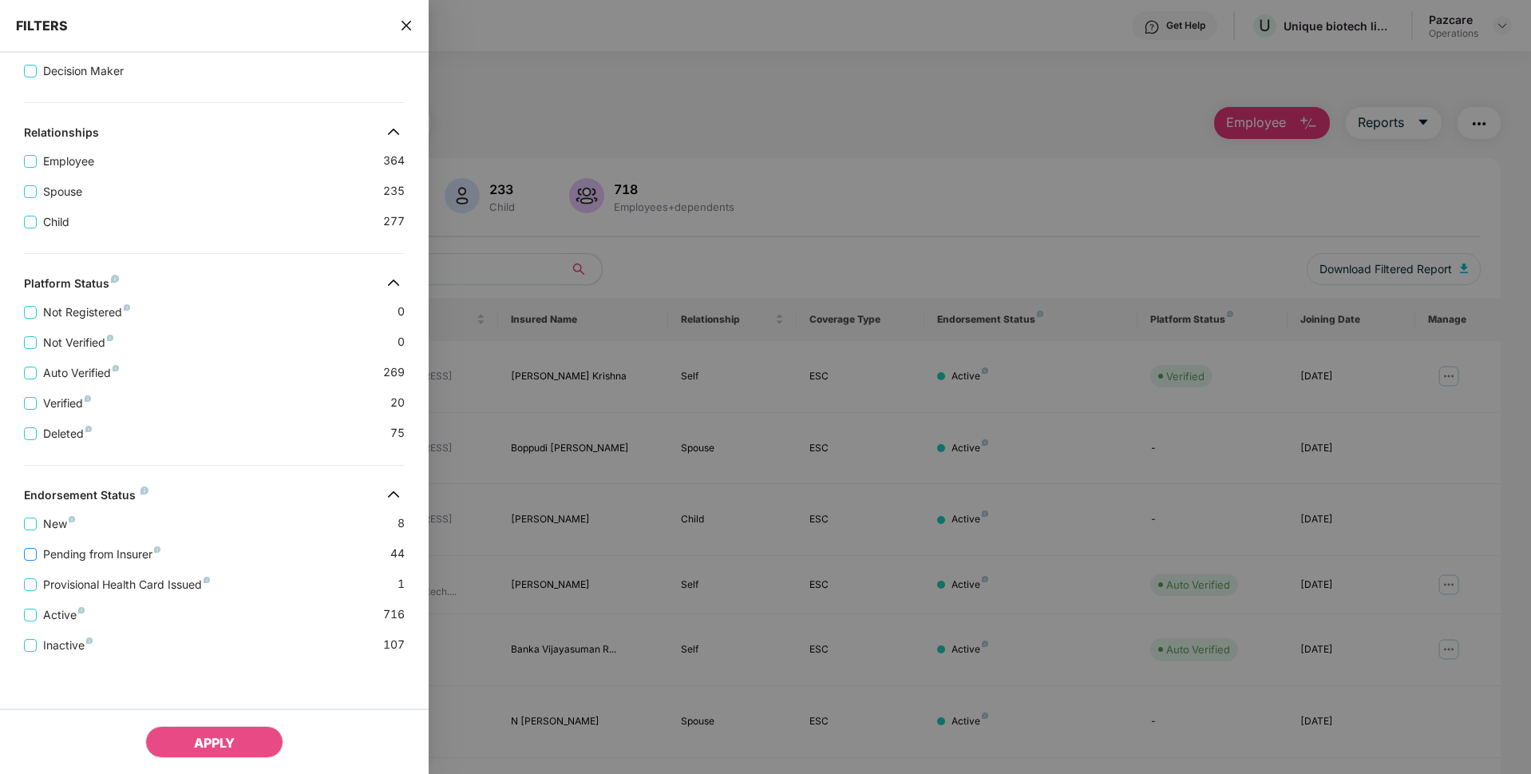
click at [118, 550] on span "Pending from Insurer" at bounding box center [102, 554] width 130 height 18
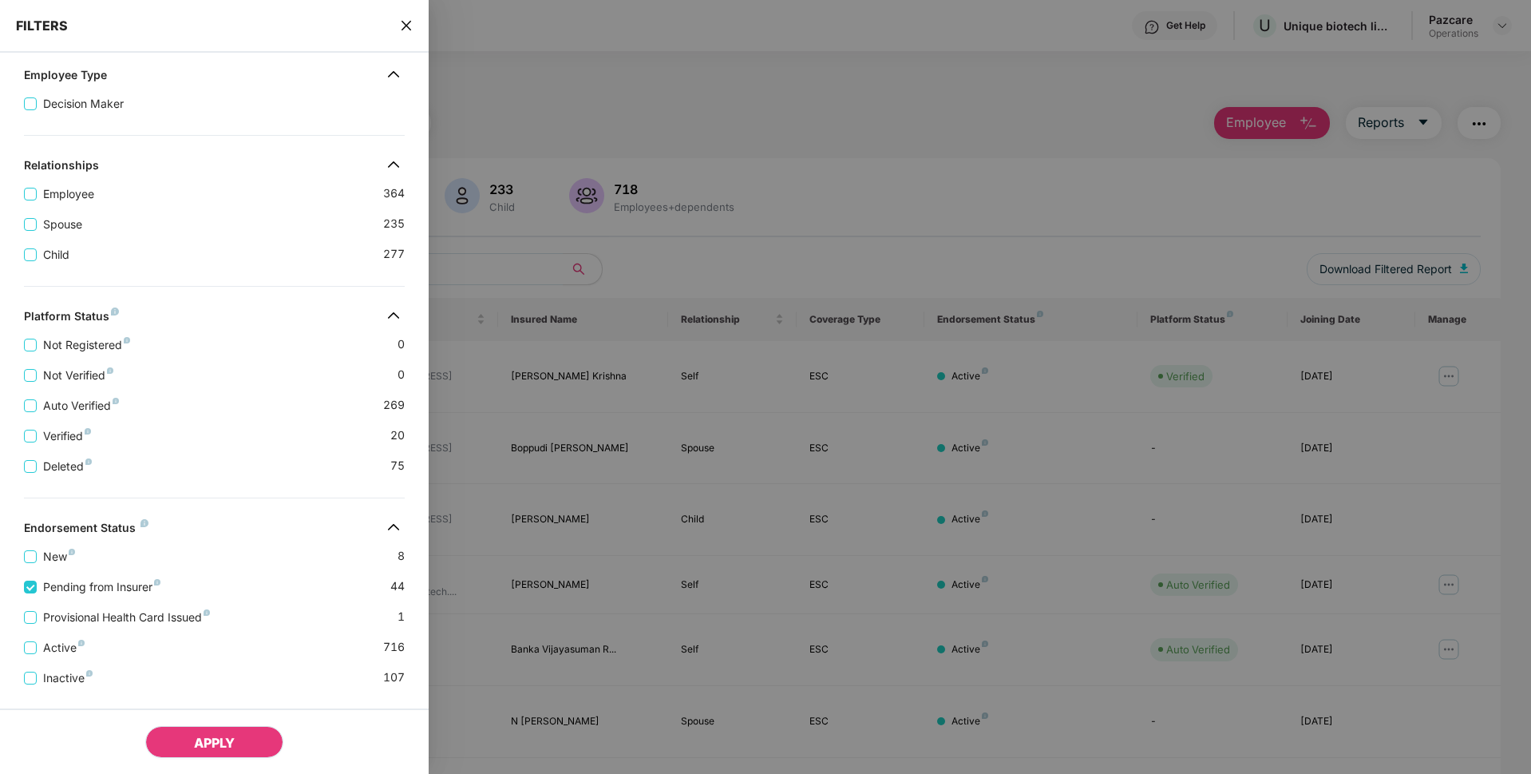
click at [185, 737] on button "APPLY" at bounding box center [214, 742] width 138 height 32
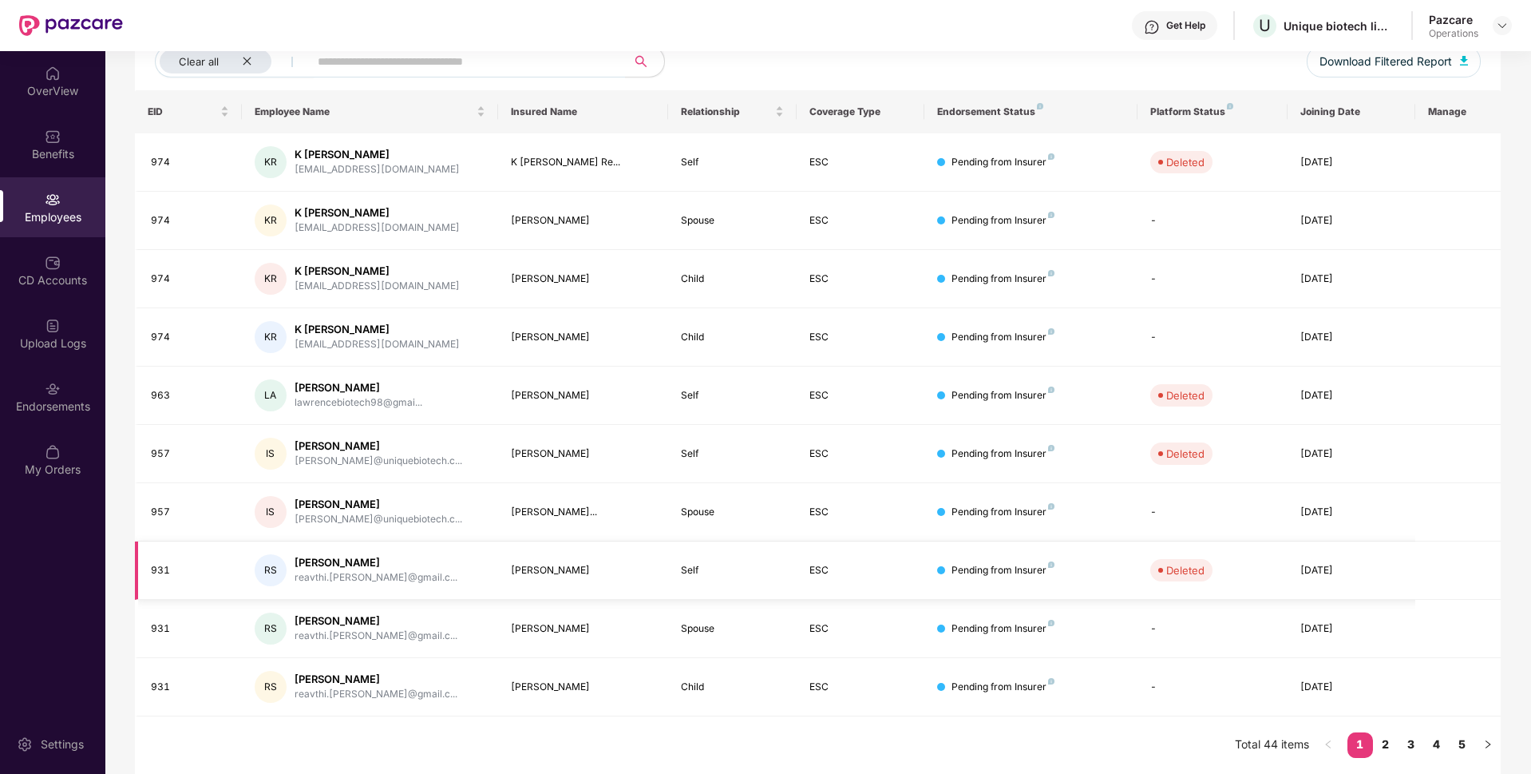
scroll to position [0, 0]
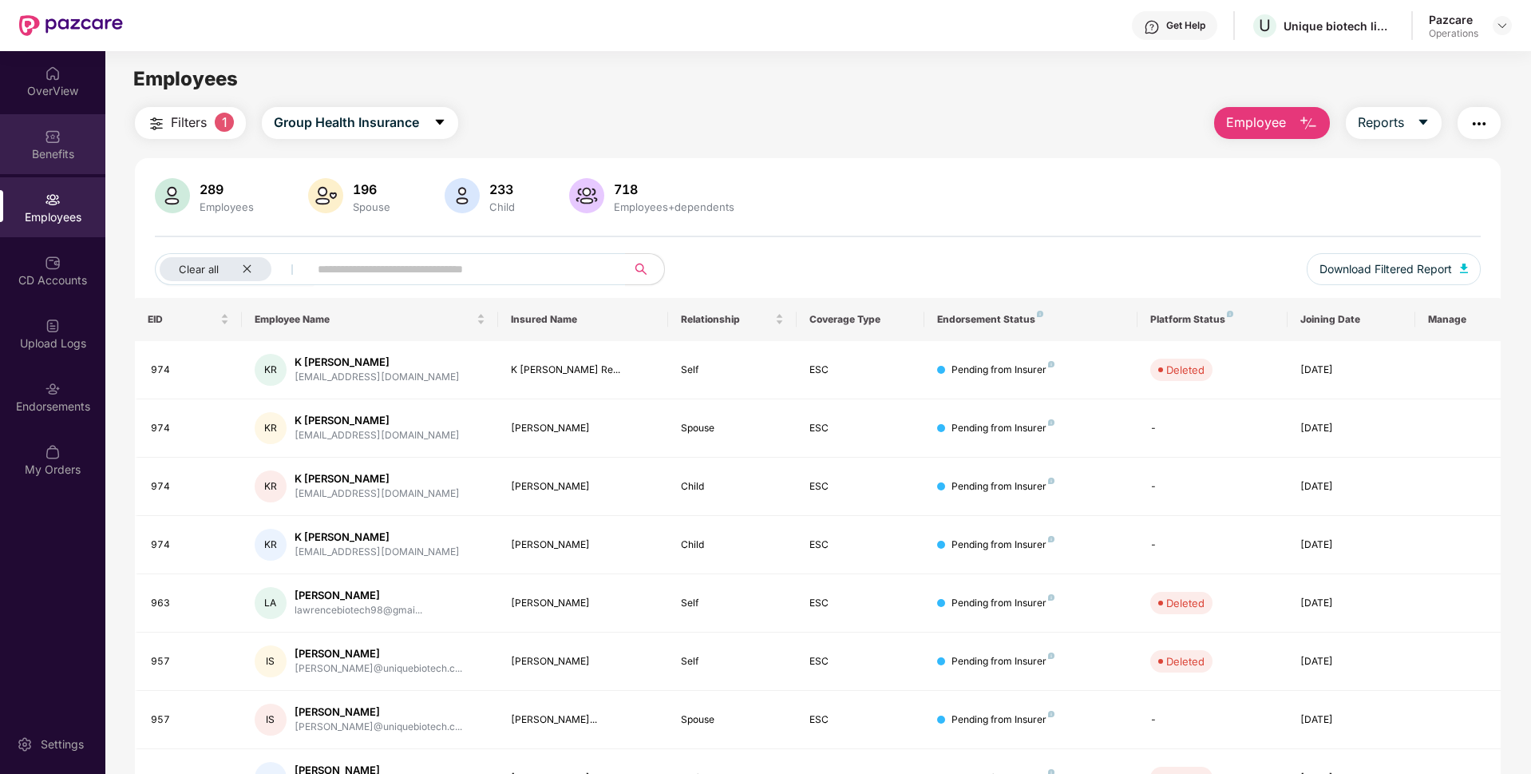
click at [58, 152] on div "Benefits" at bounding box center [52, 154] width 105 height 16
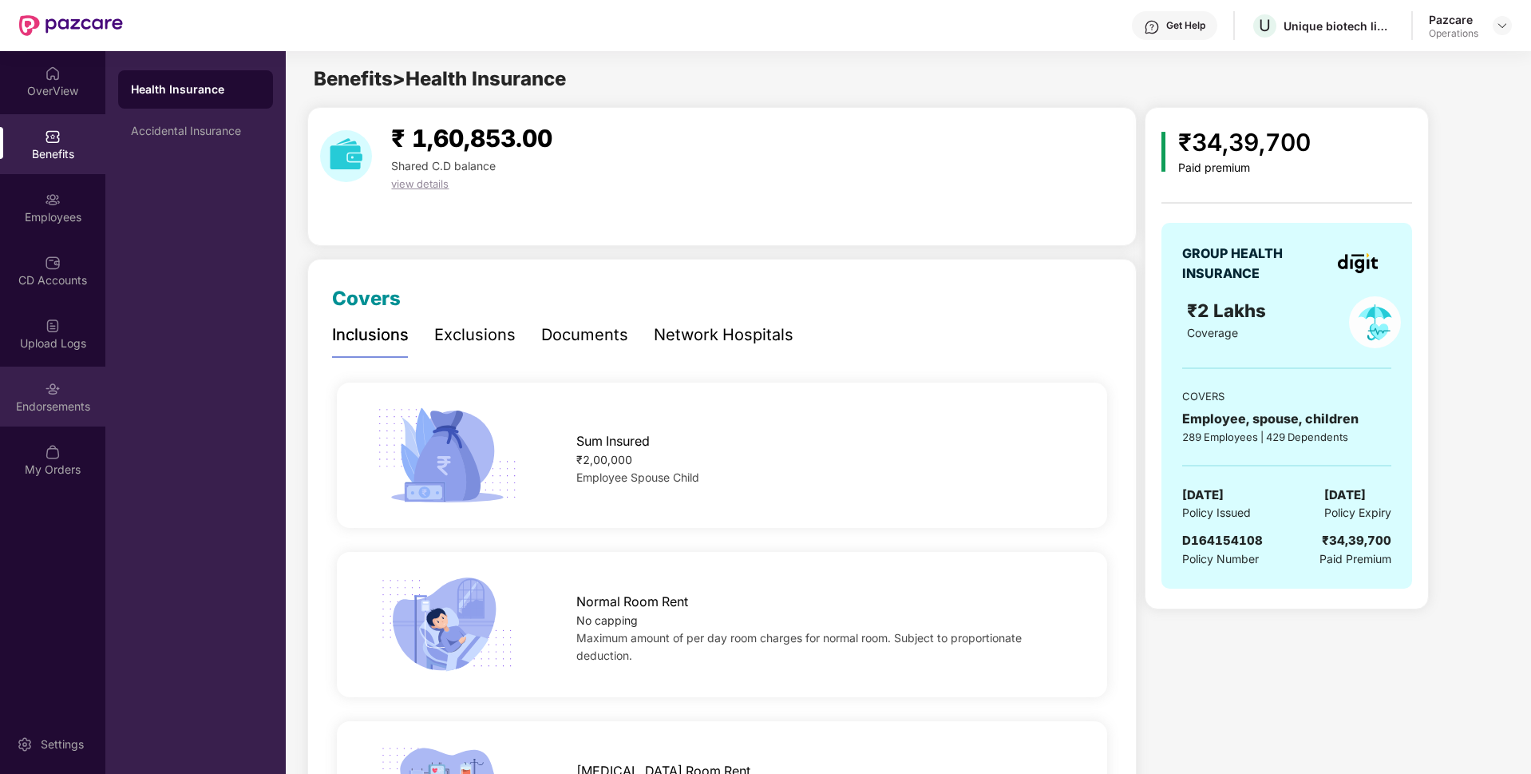
click at [65, 393] on div "Endorsements" at bounding box center [52, 396] width 105 height 60
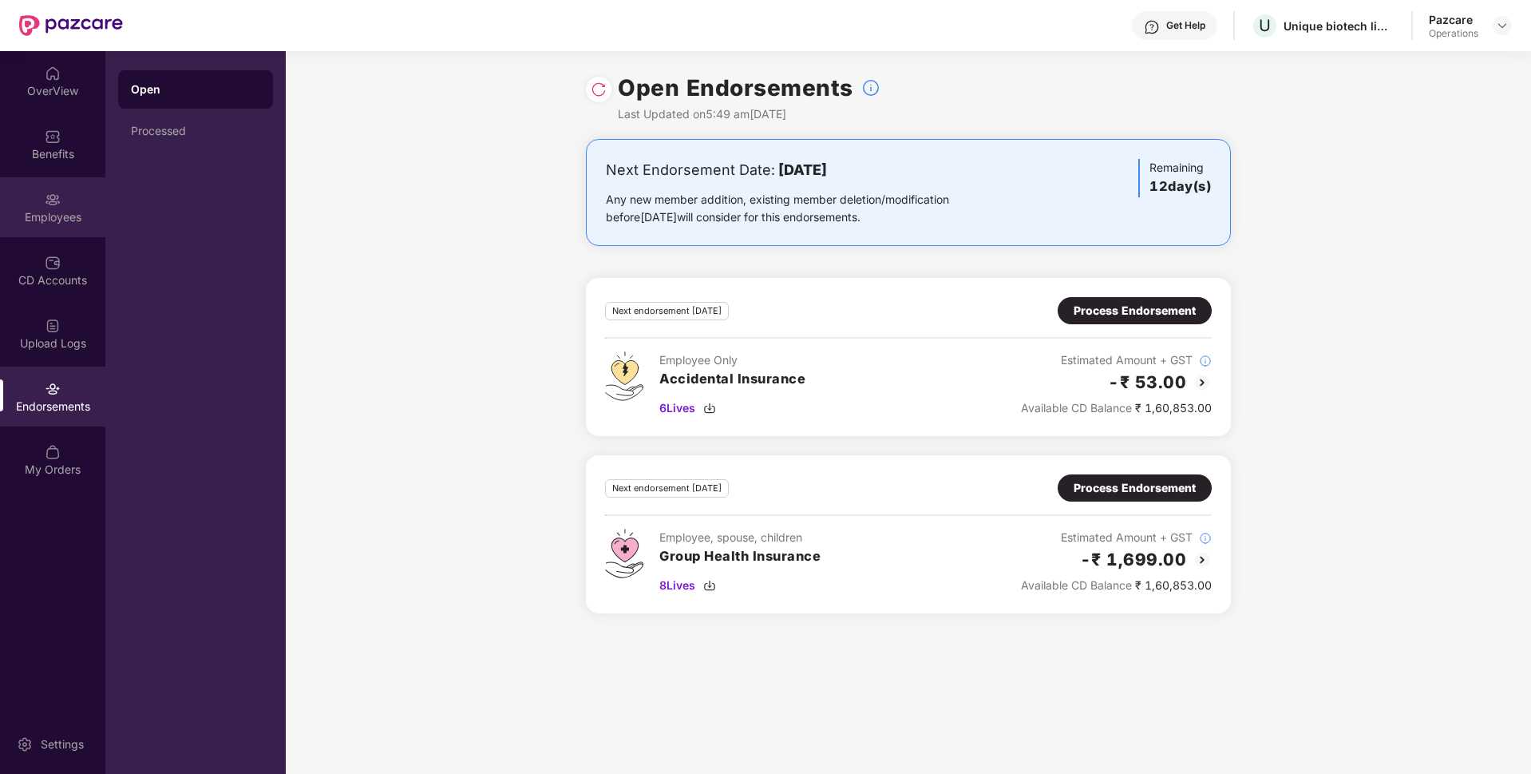
click at [45, 208] on div "Employees" at bounding box center [52, 207] width 105 height 60
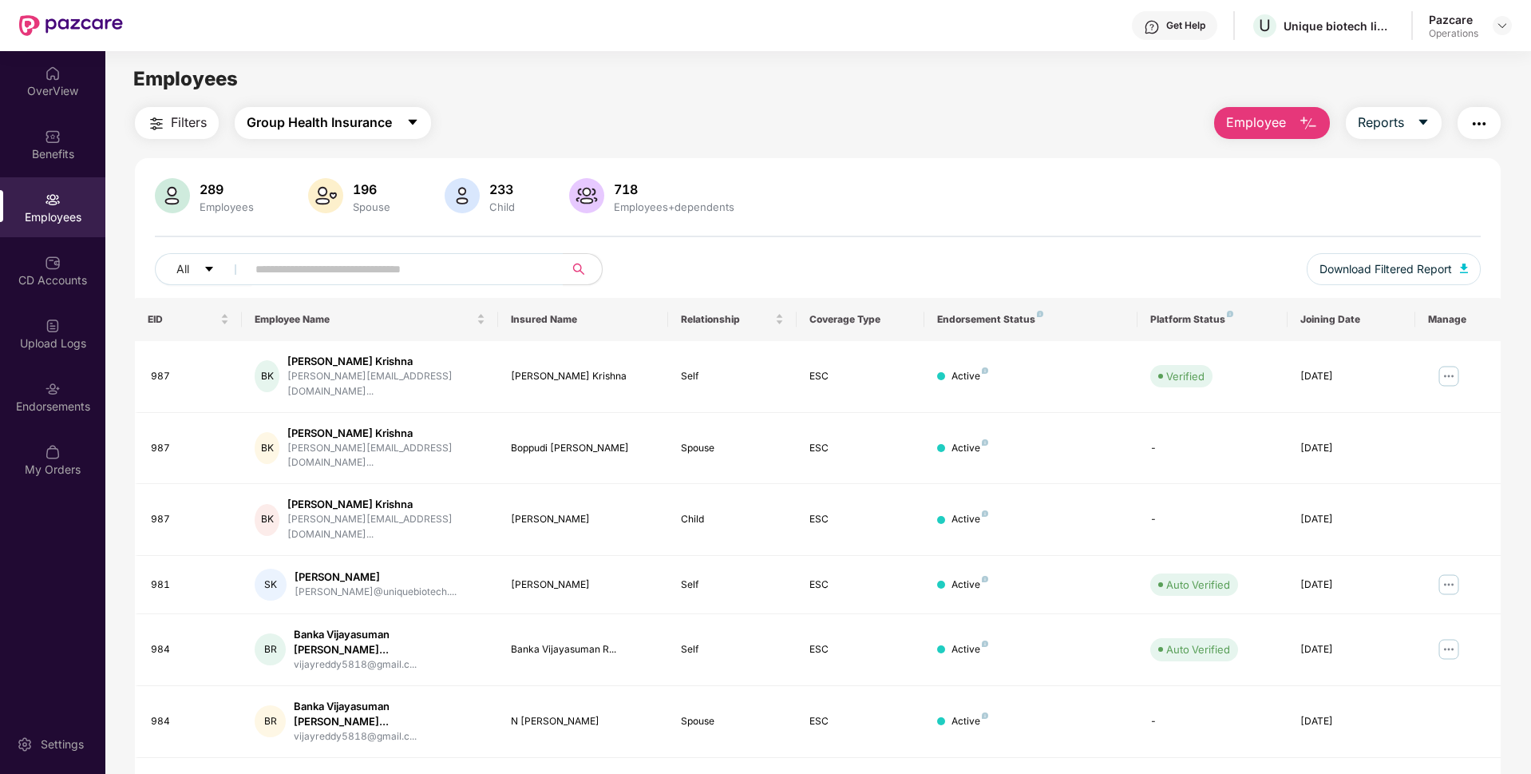
click at [308, 122] on span "Group Health Insurance" at bounding box center [319, 123] width 145 height 20
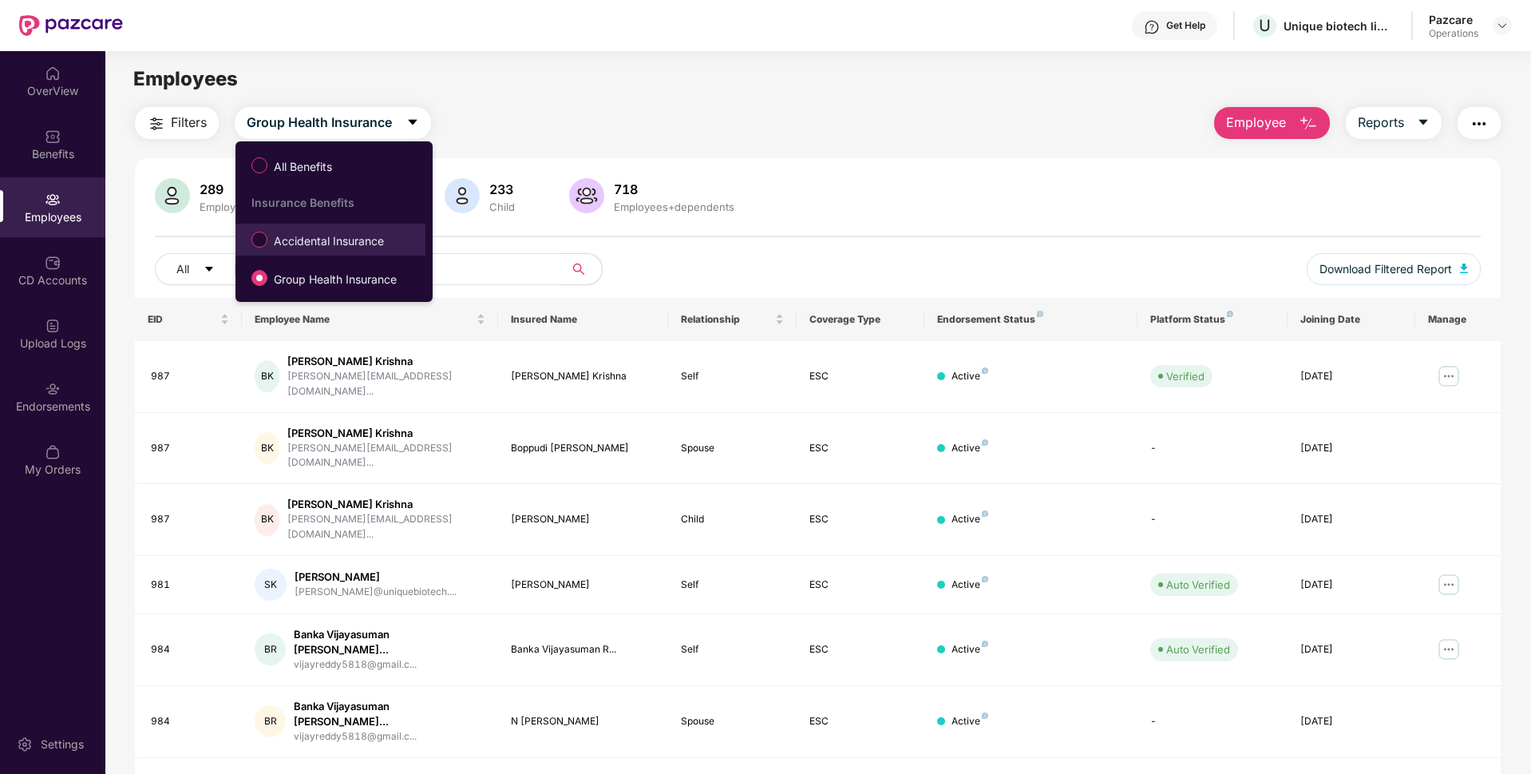
click at [314, 242] on span "Accidental Insurance" at bounding box center [328, 241] width 123 height 18
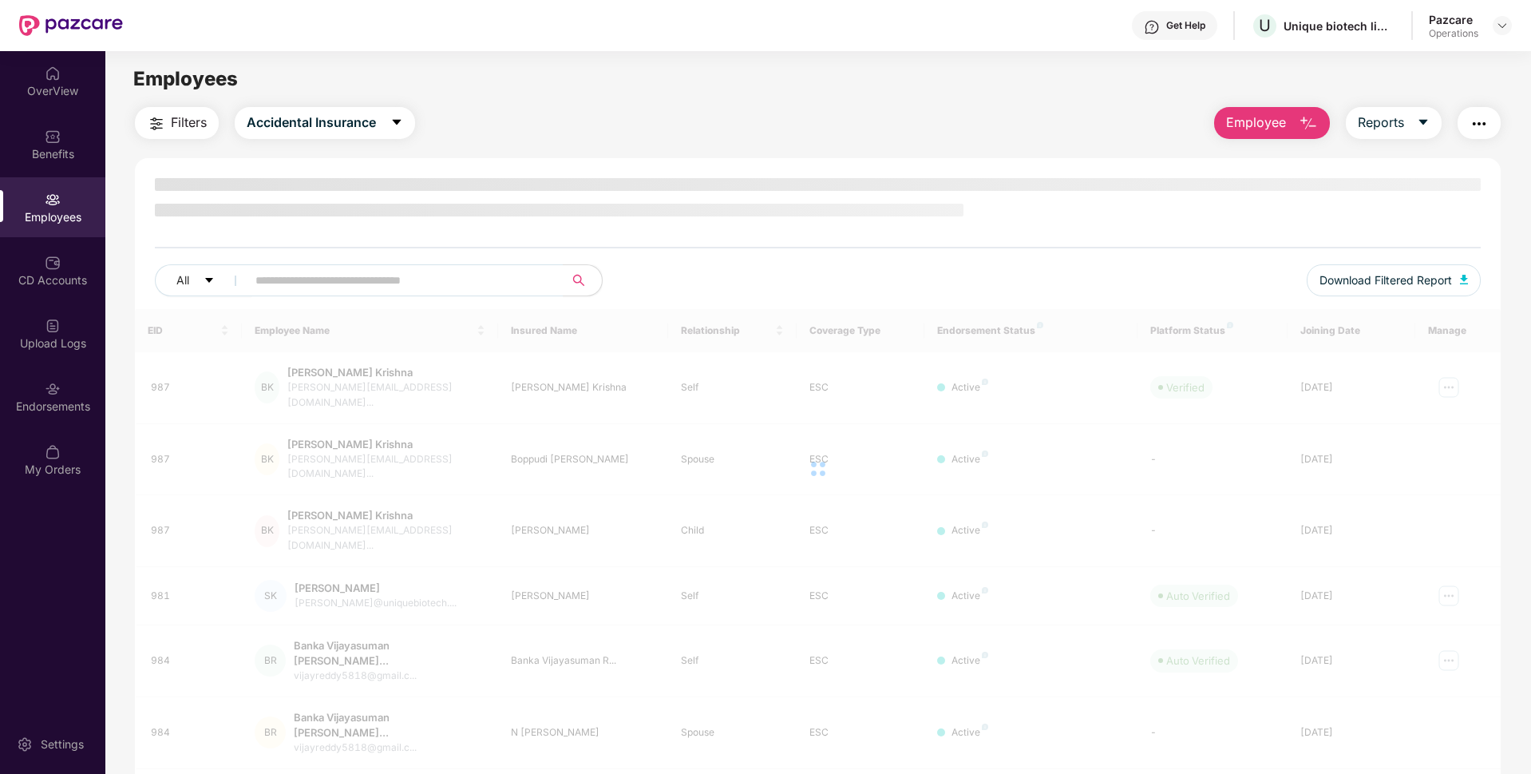
click at [192, 120] on span "Filters" at bounding box center [189, 123] width 36 height 20
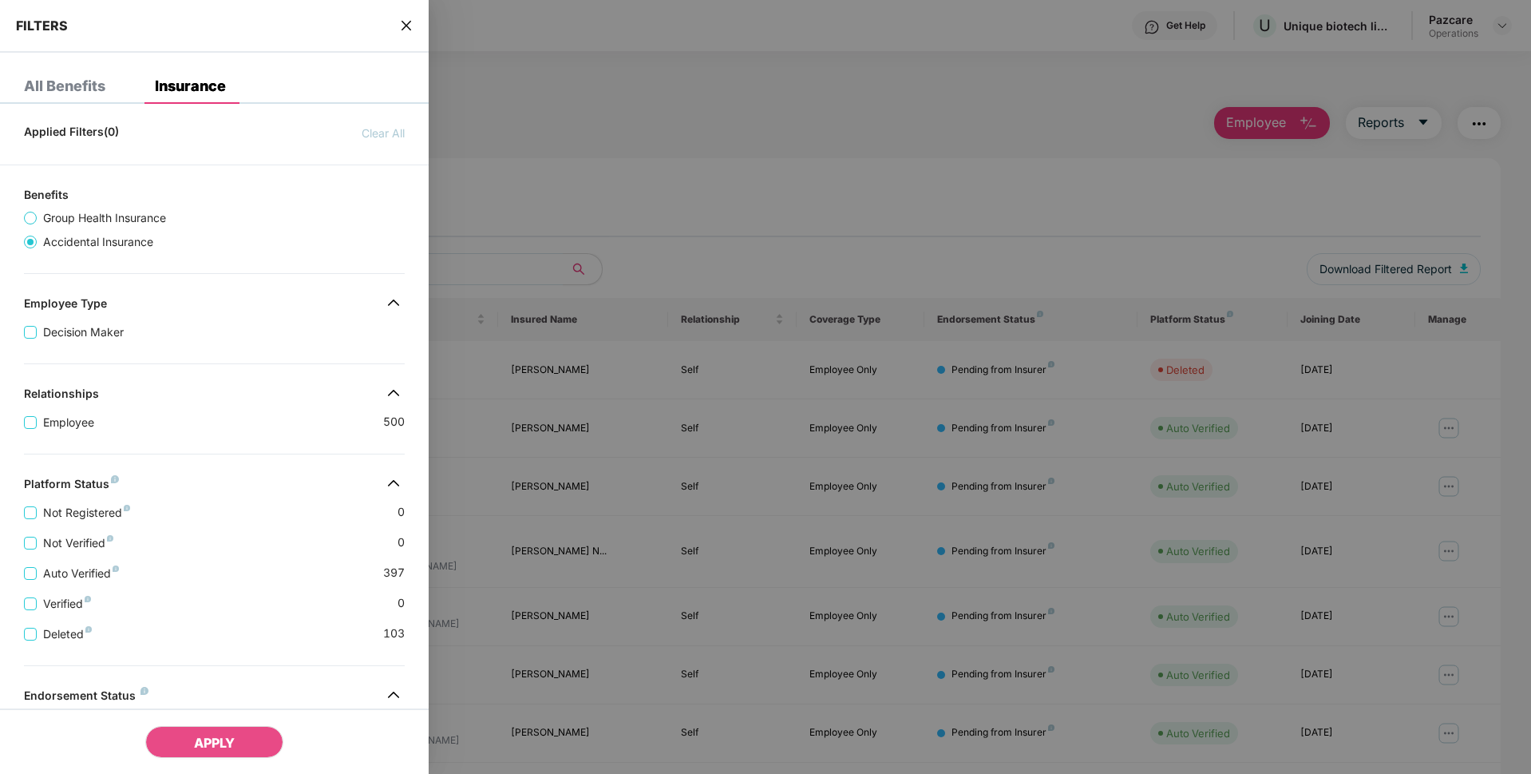
scroll to position [200, 0]
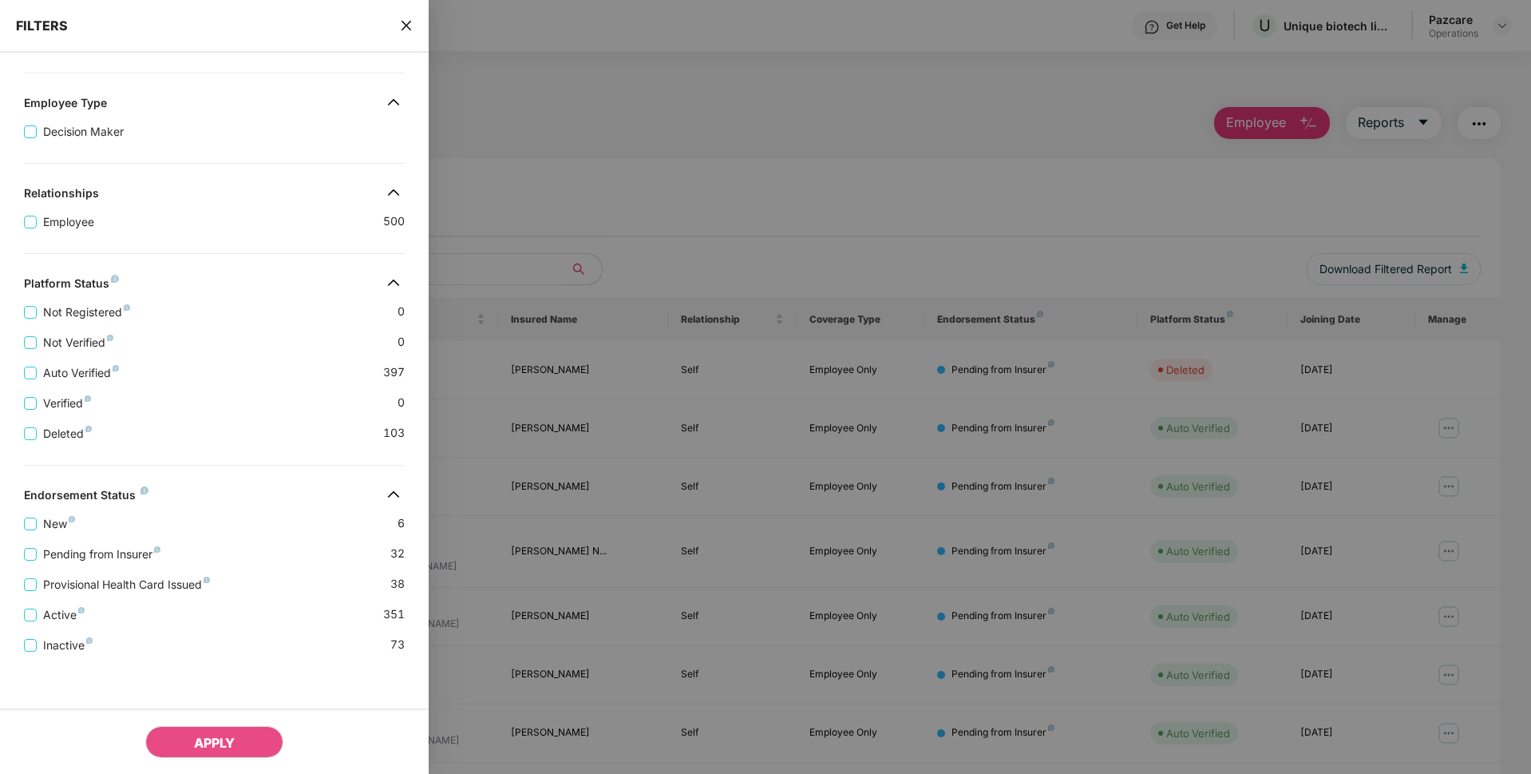
click at [400, 19] on icon "close" at bounding box center [406, 25] width 13 height 13
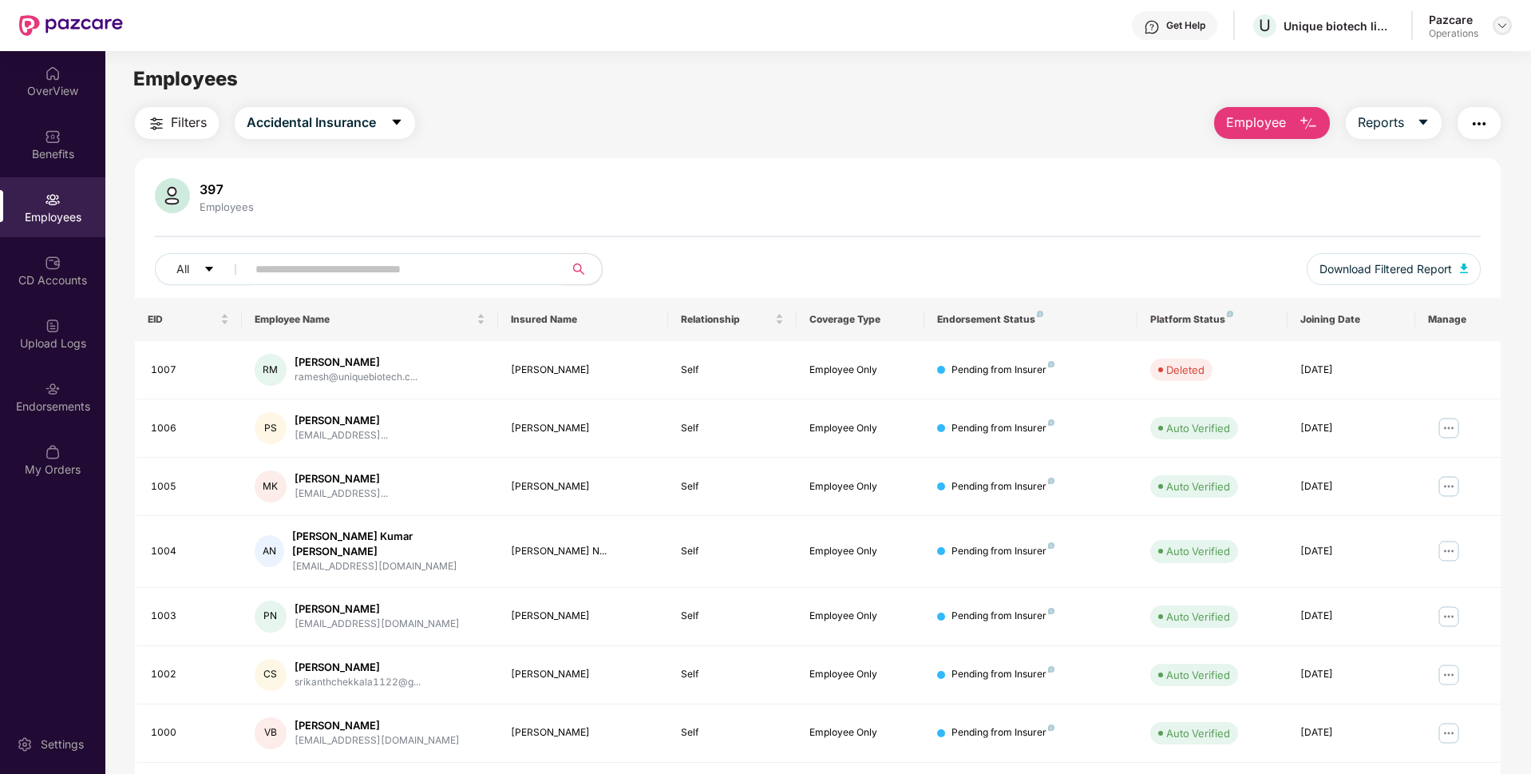
click at [1503, 26] on img at bounding box center [1502, 25] width 13 height 13
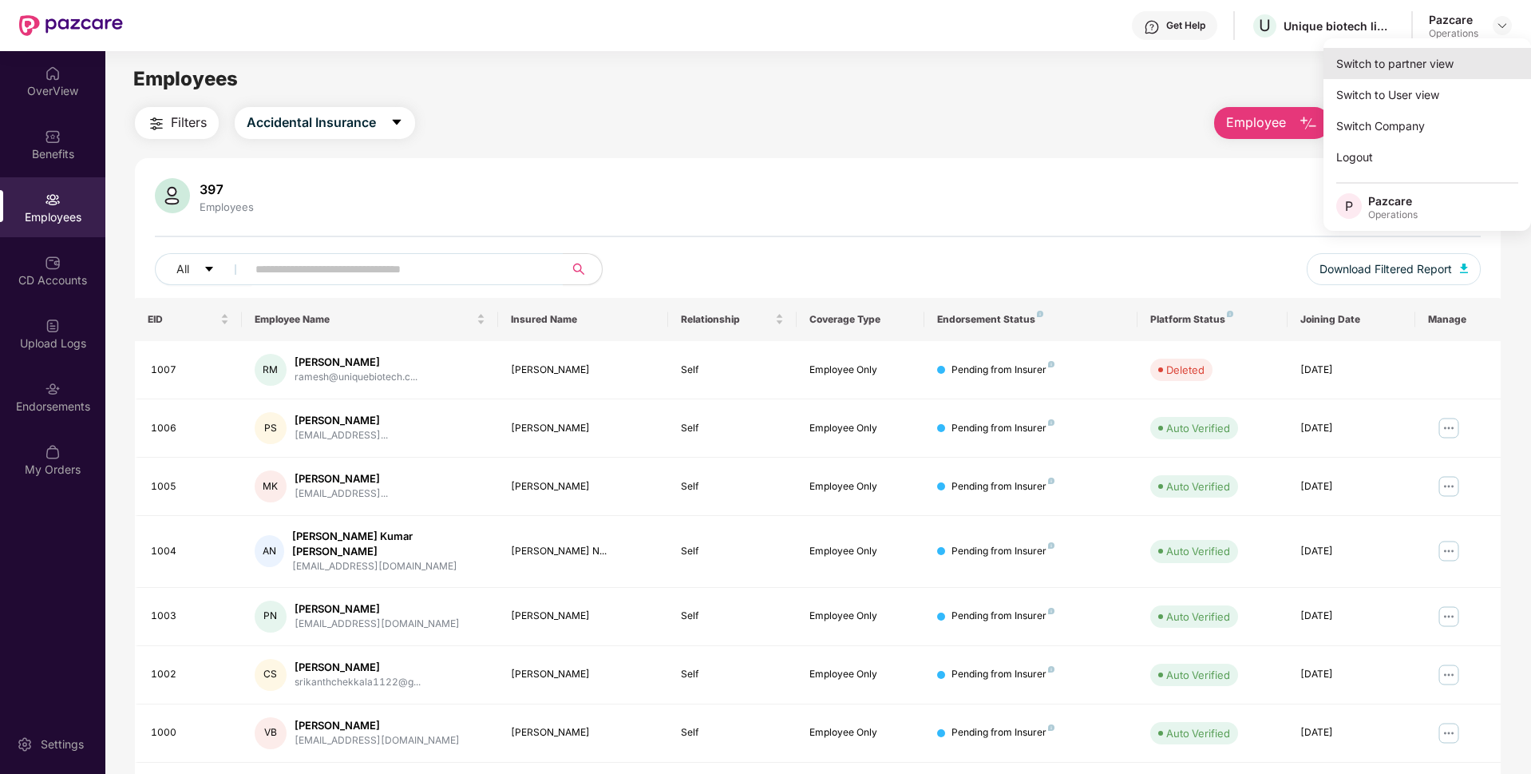
click at [1410, 61] on div "Switch to partner view" at bounding box center [1428, 63] width 208 height 31
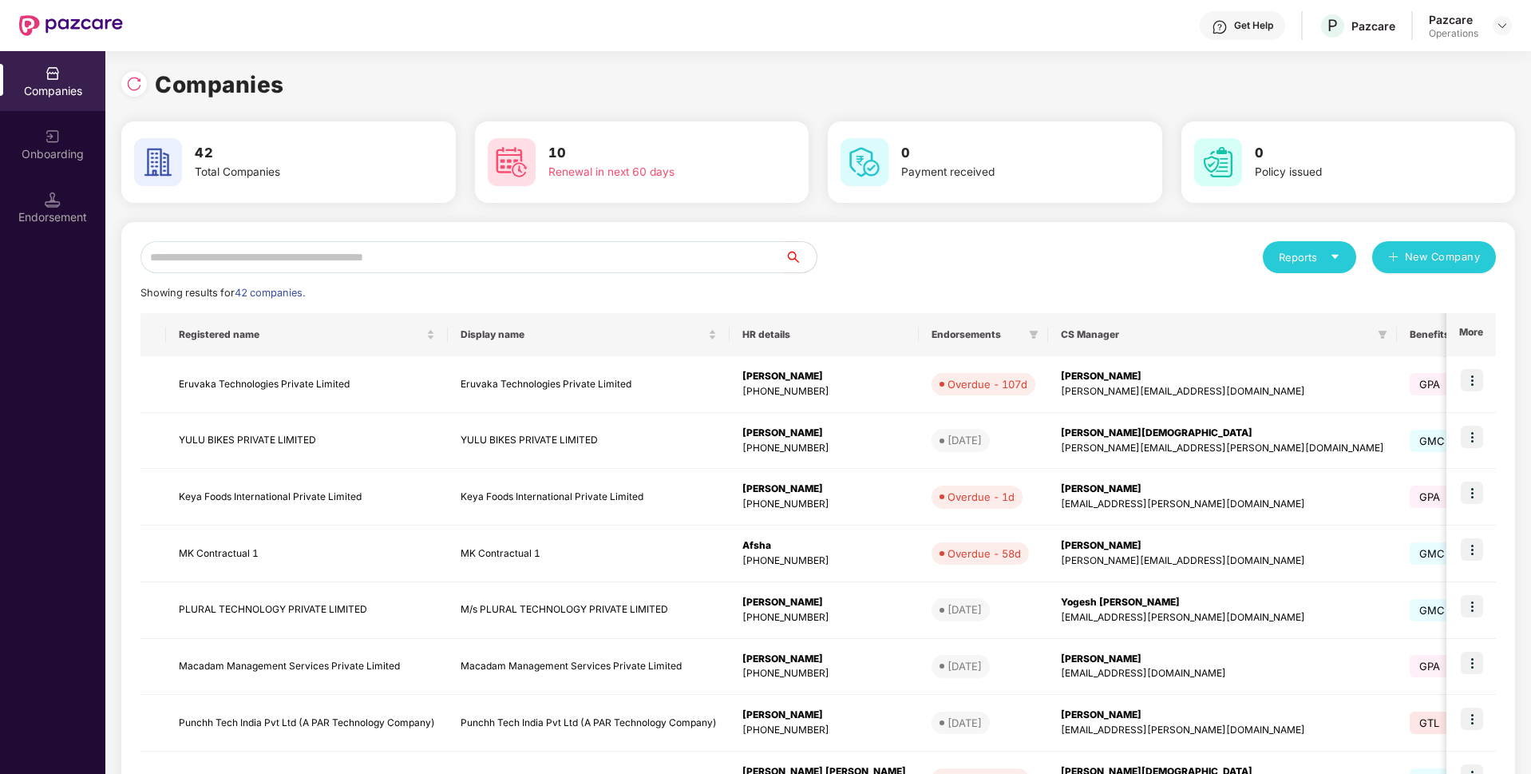
click at [434, 254] on input "text" at bounding box center [463, 257] width 644 height 32
paste input "**********"
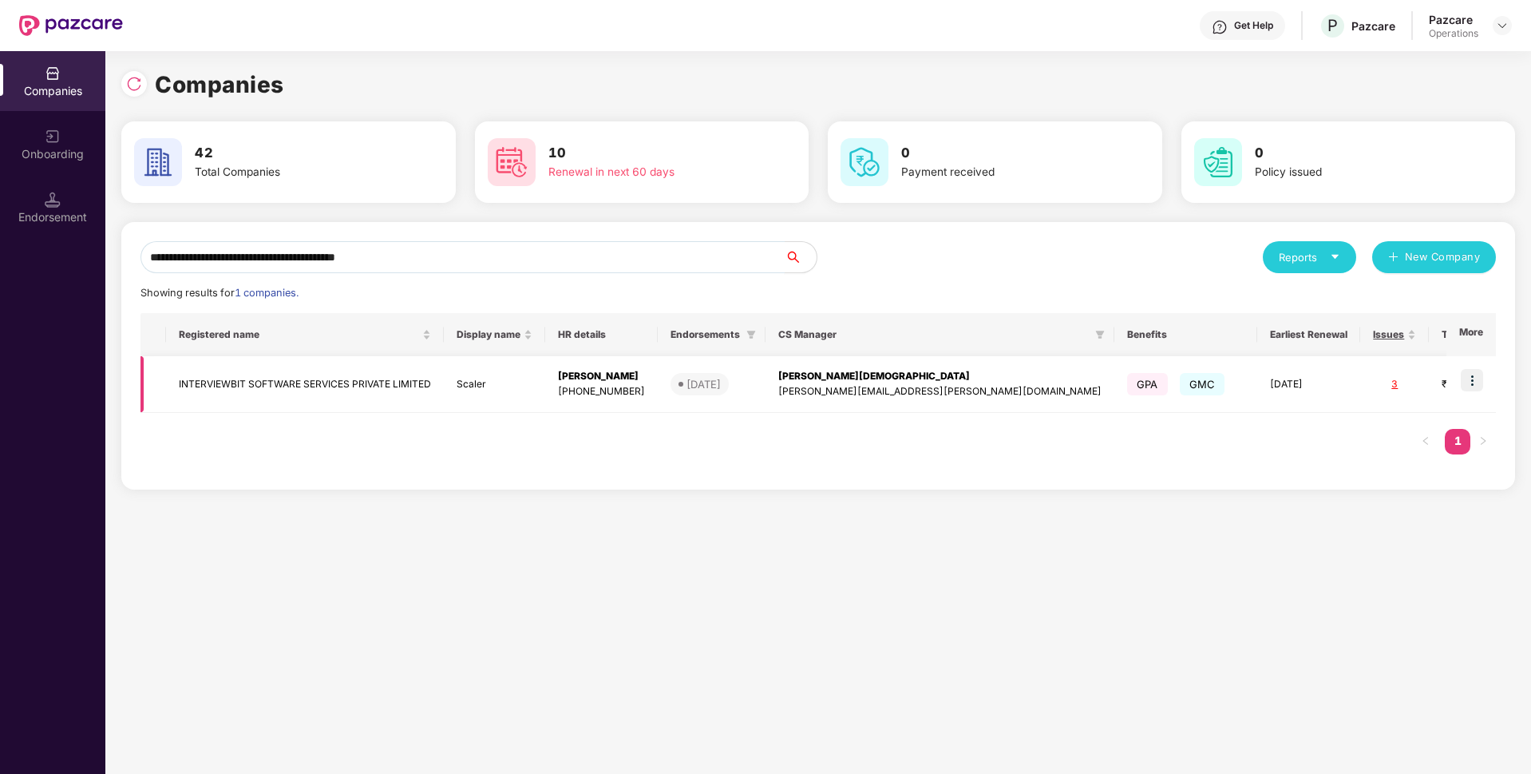
type input "**********"
click at [1478, 382] on img at bounding box center [1472, 380] width 22 height 22
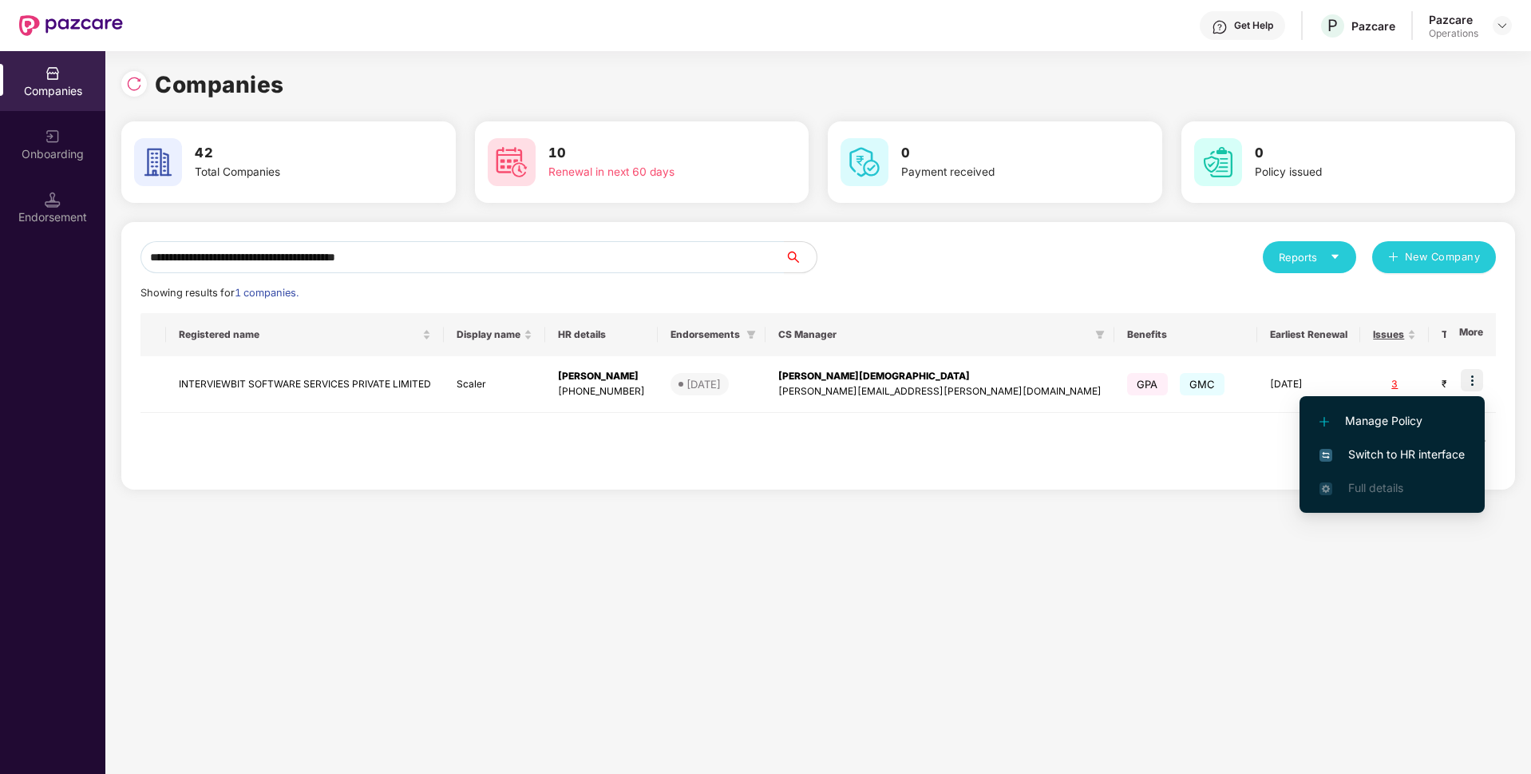
click at [1364, 458] on span "Switch to HR interface" at bounding box center [1392, 454] width 145 height 18
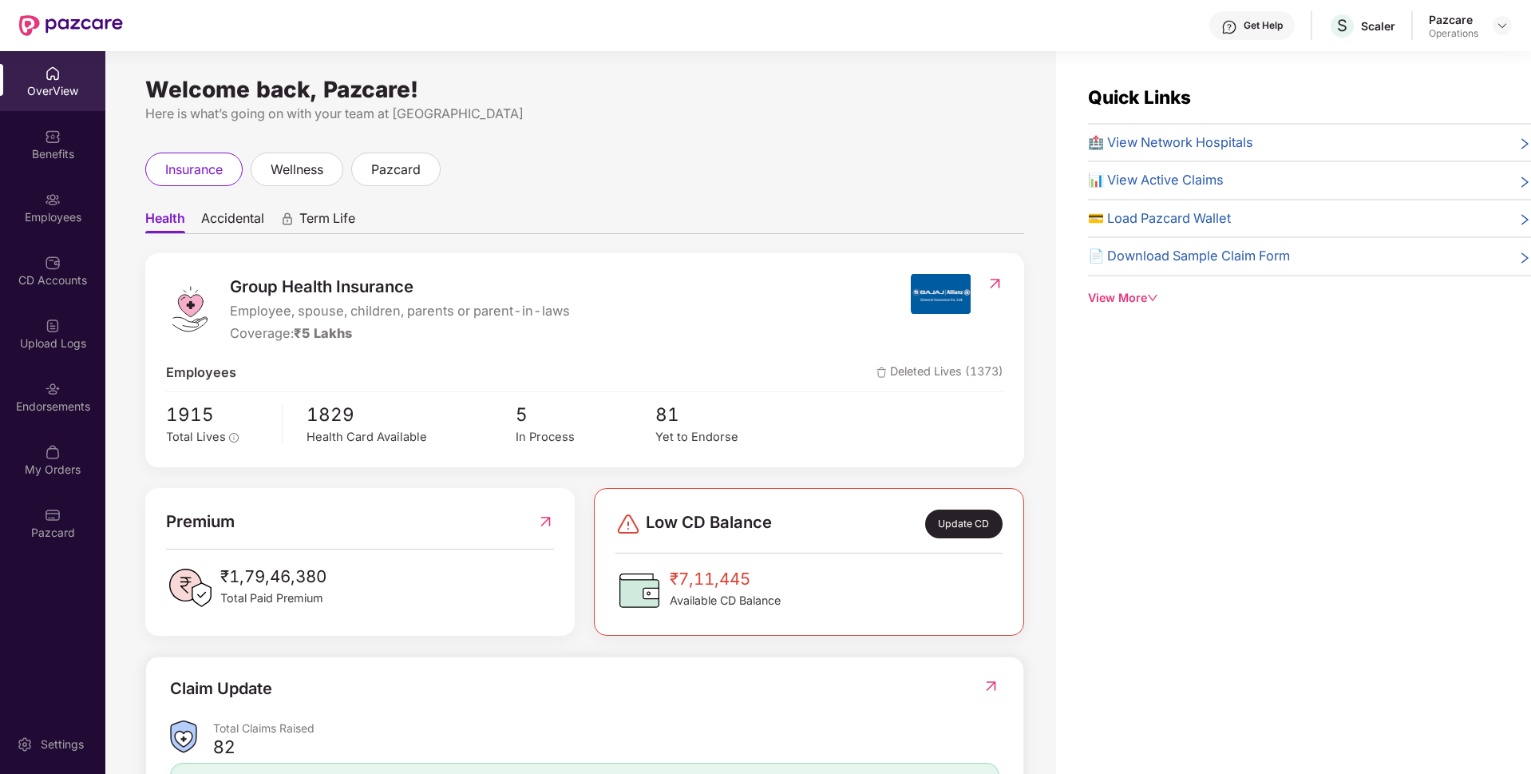
click at [41, 402] on div "Endorsements" at bounding box center [52, 406] width 105 height 16
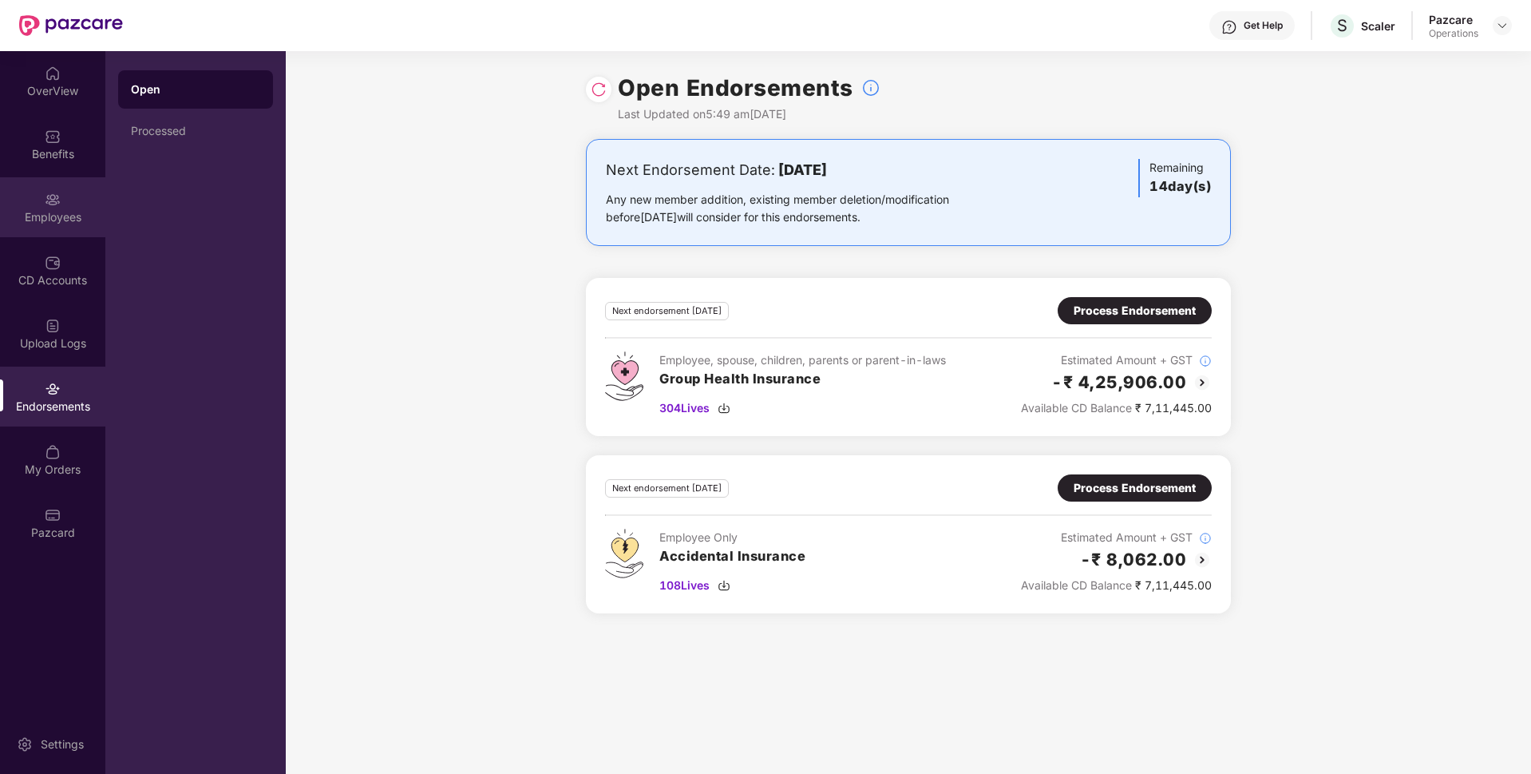
click at [26, 209] on div "Employees" at bounding box center [52, 217] width 105 height 16
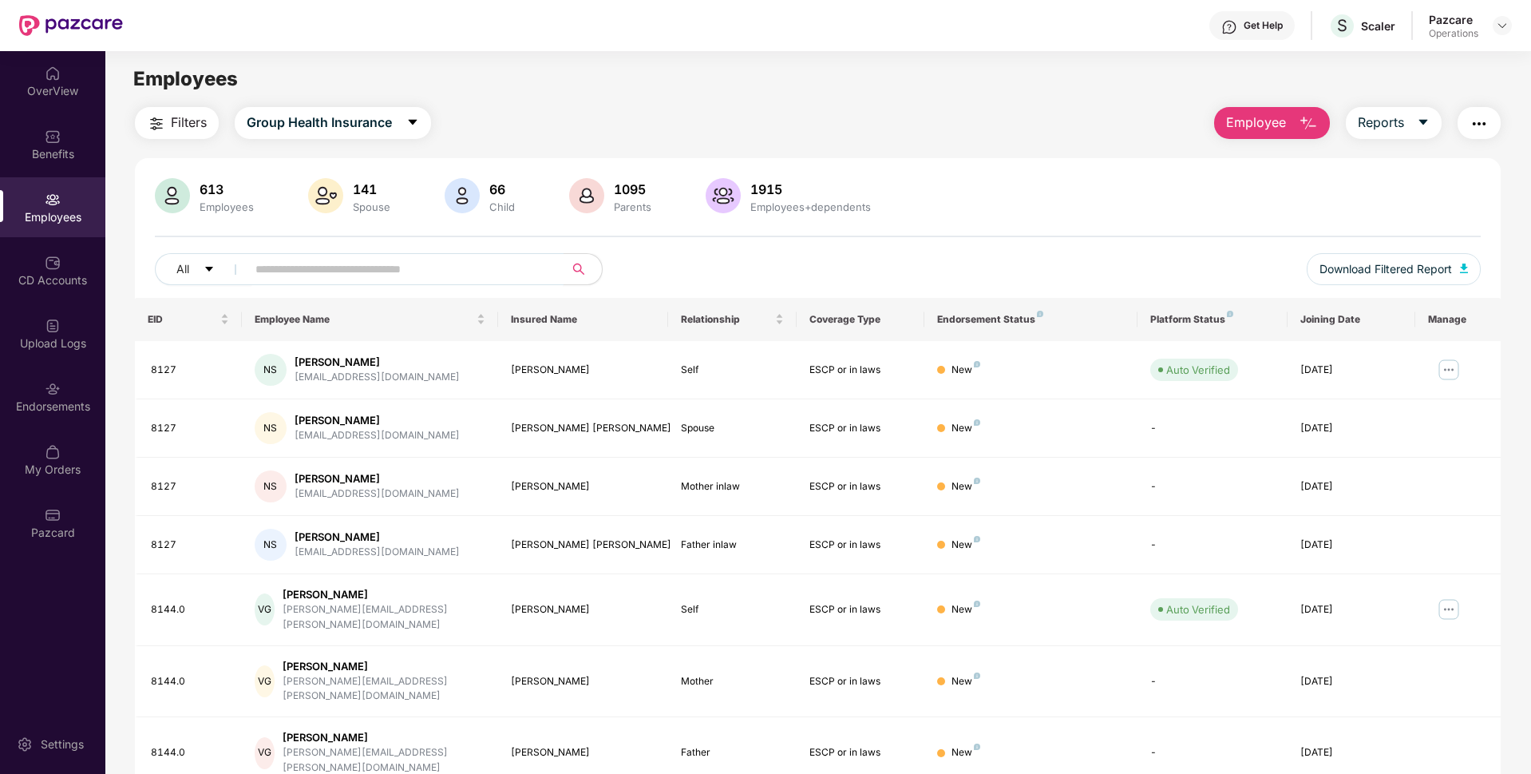
click at [363, 263] on input "text" at bounding box center [398, 269] width 287 height 24
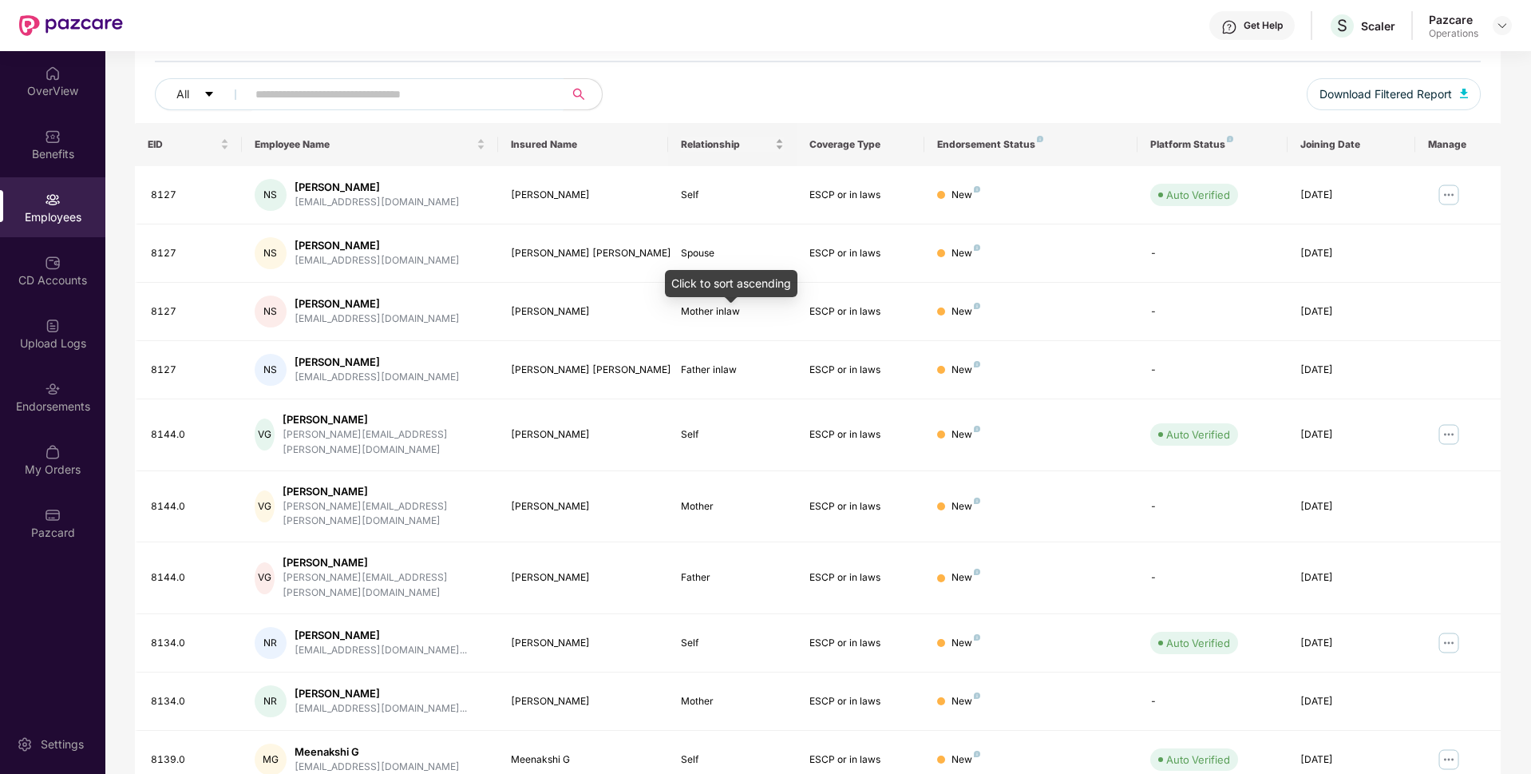
scroll to position [0, 0]
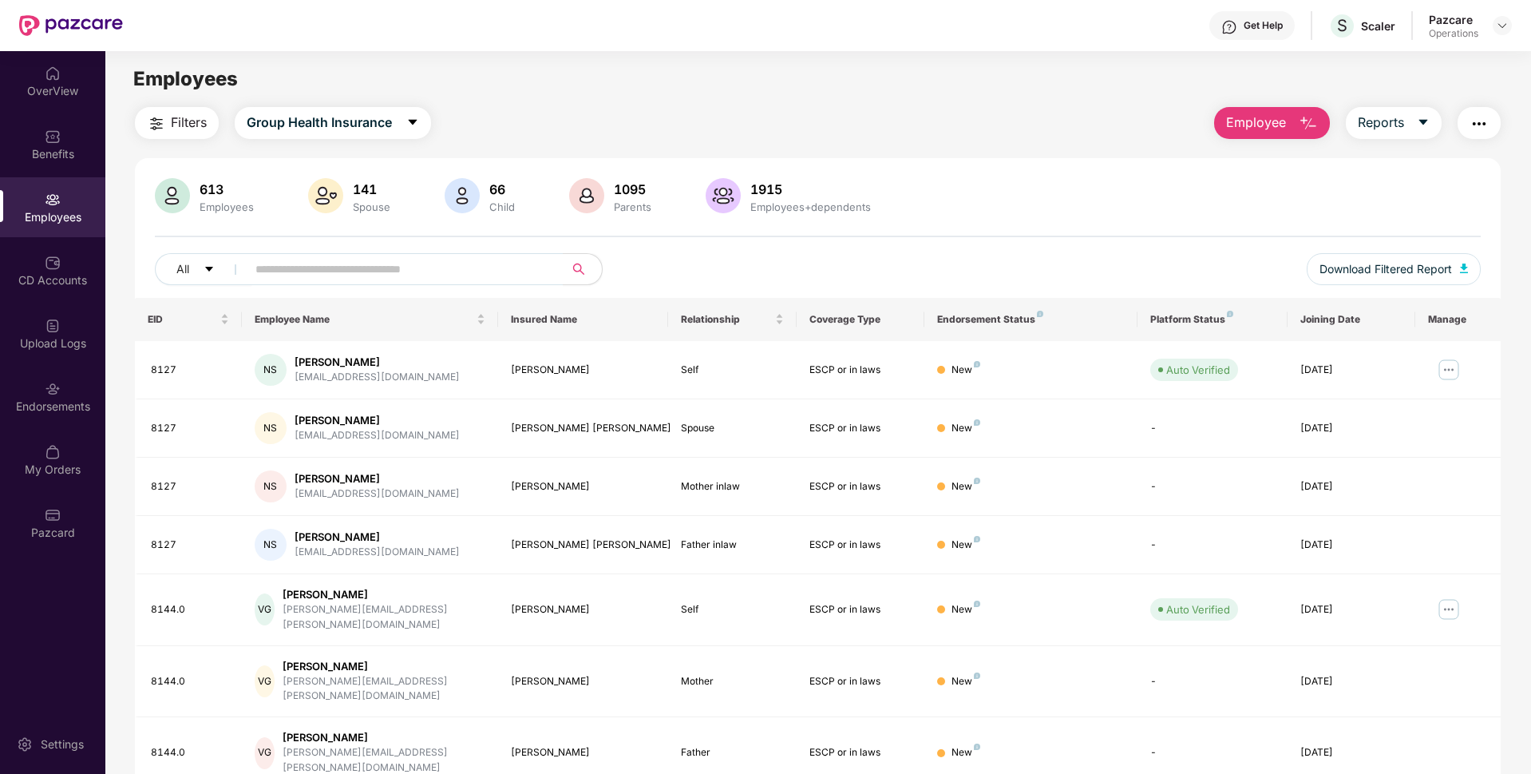
click at [180, 124] on span "Filters" at bounding box center [189, 123] width 36 height 20
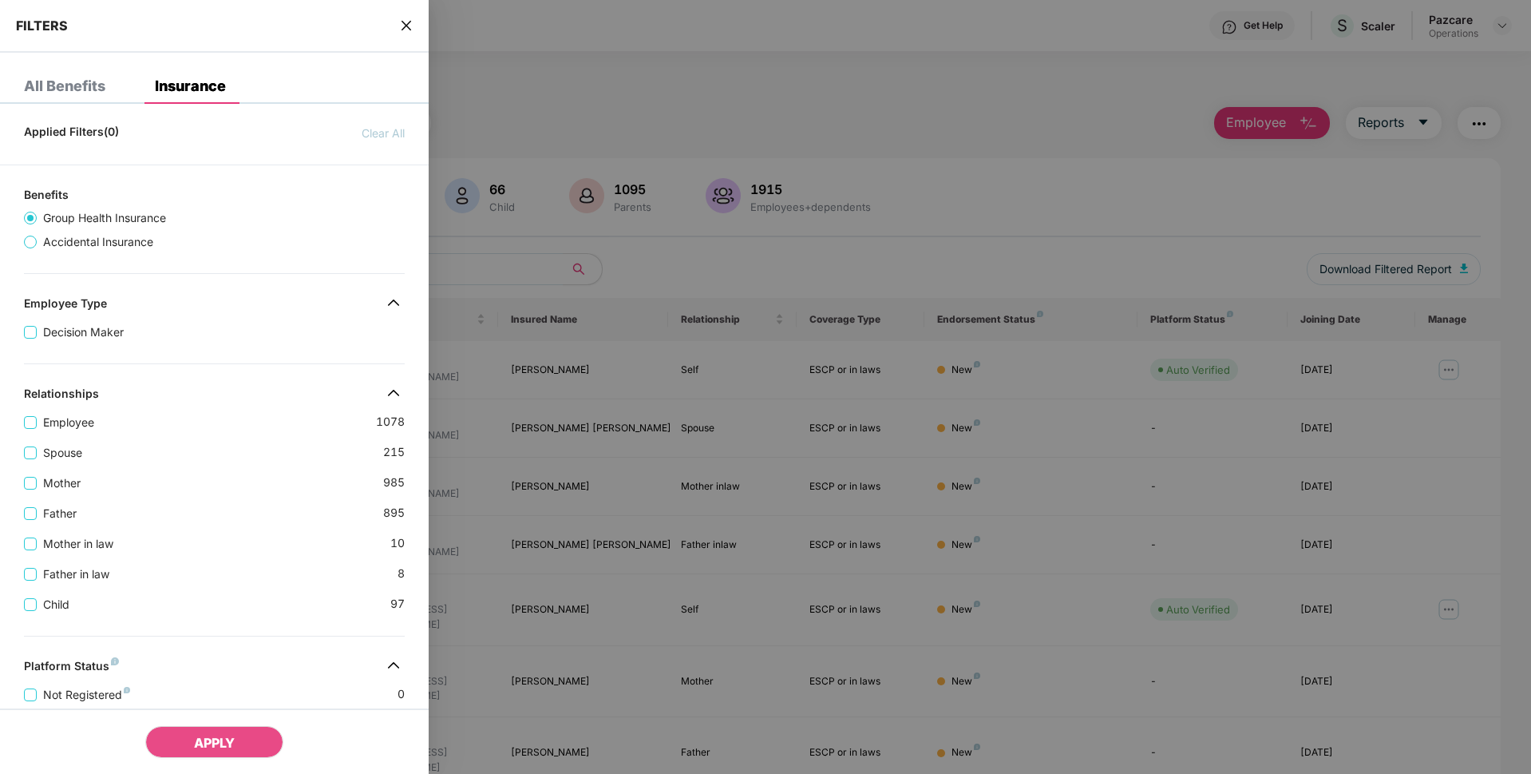
scroll to position [382, 0]
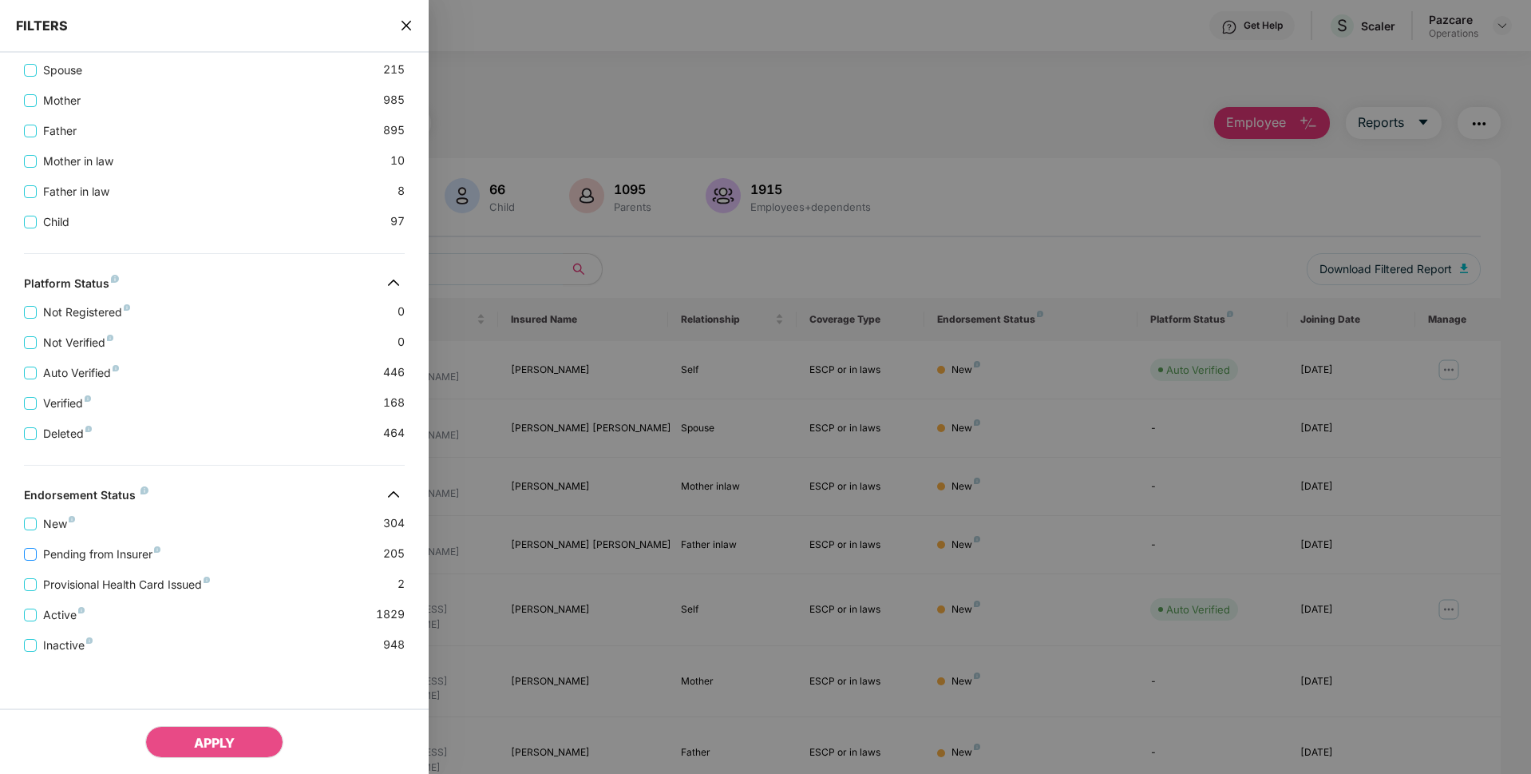
click at [64, 552] on span "Pending from Insurer" at bounding box center [102, 554] width 130 height 18
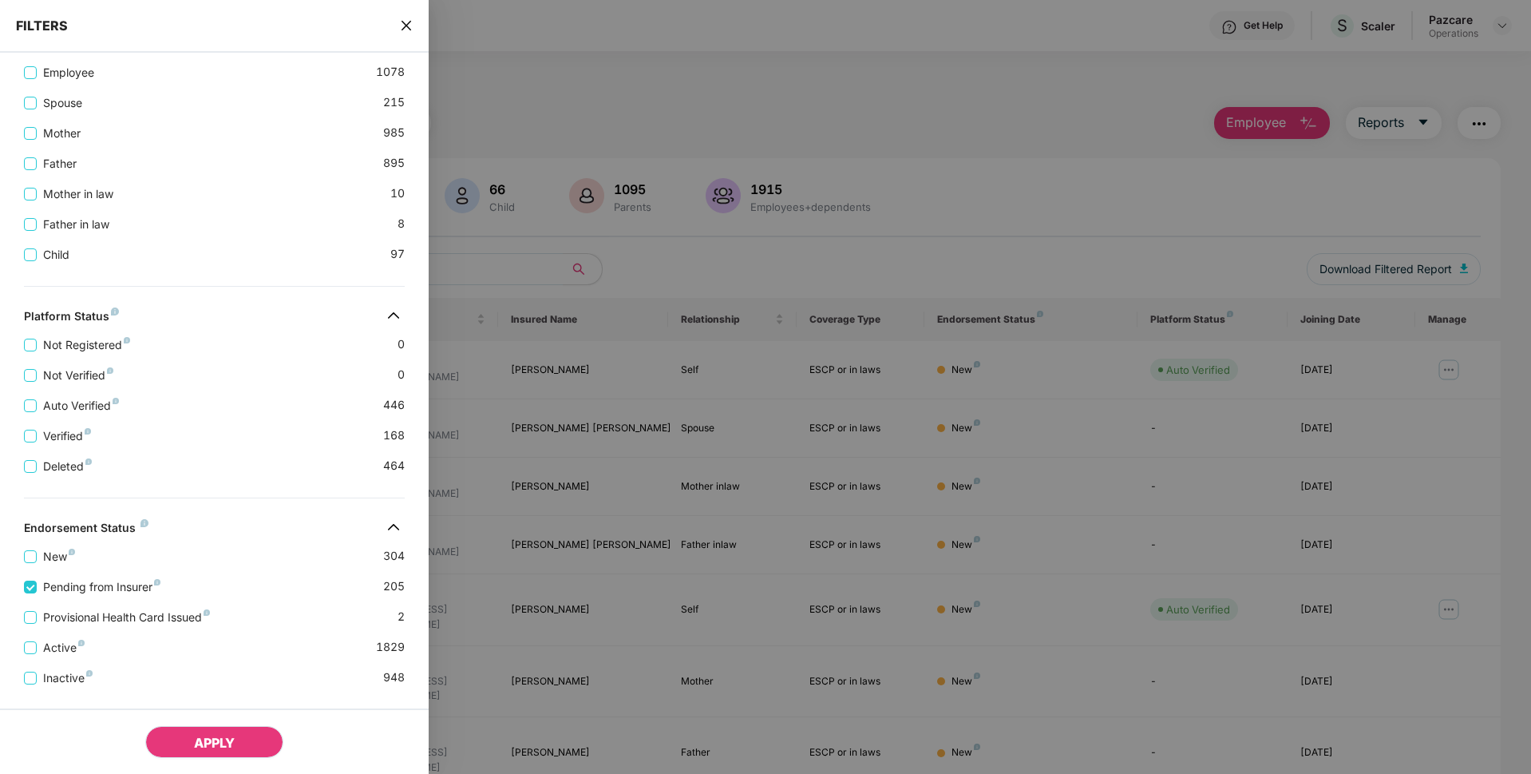
click at [192, 735] on button "APPLY" at bounding box center [214, 742] width 138 height 32
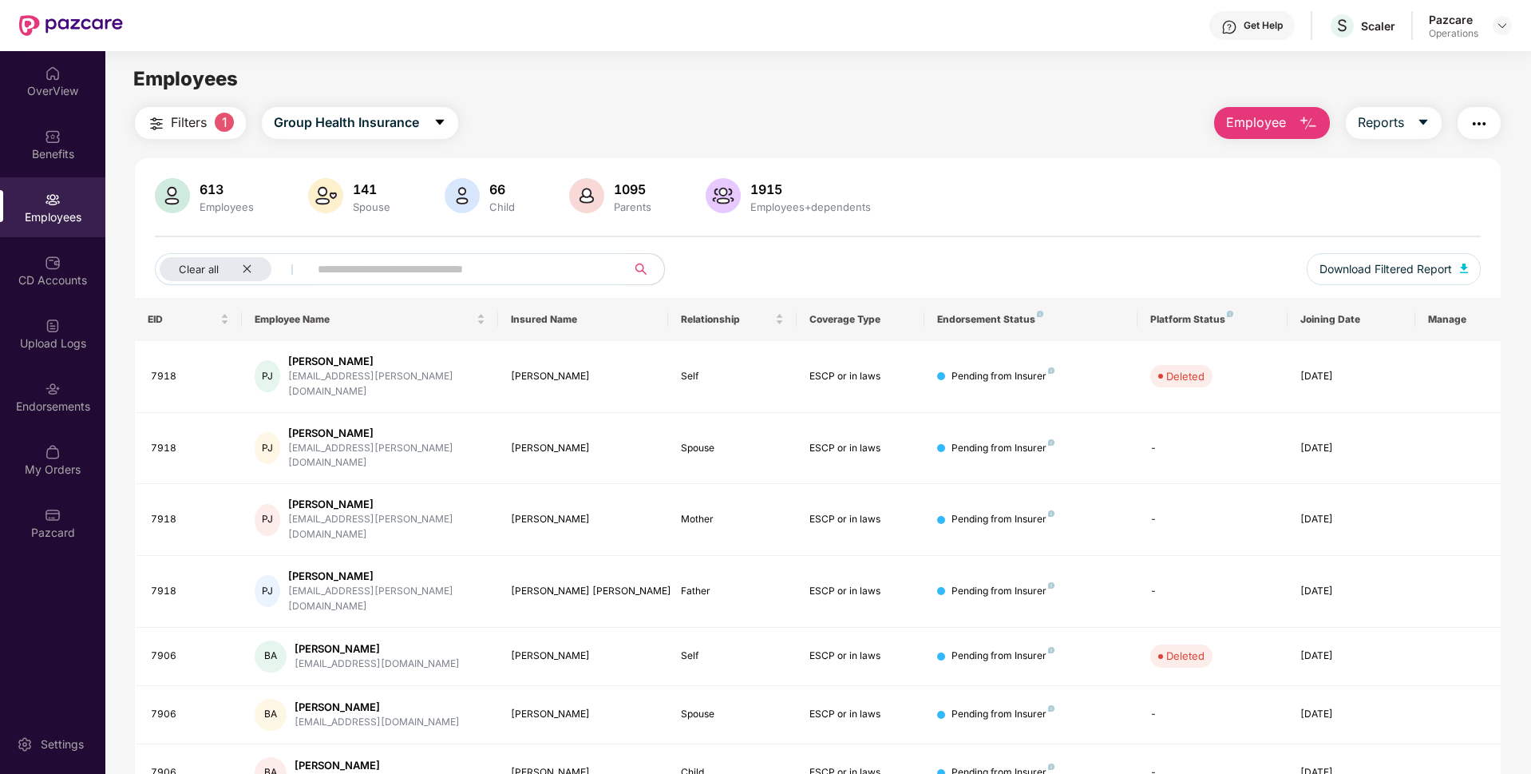
scroll to position [208, 0]
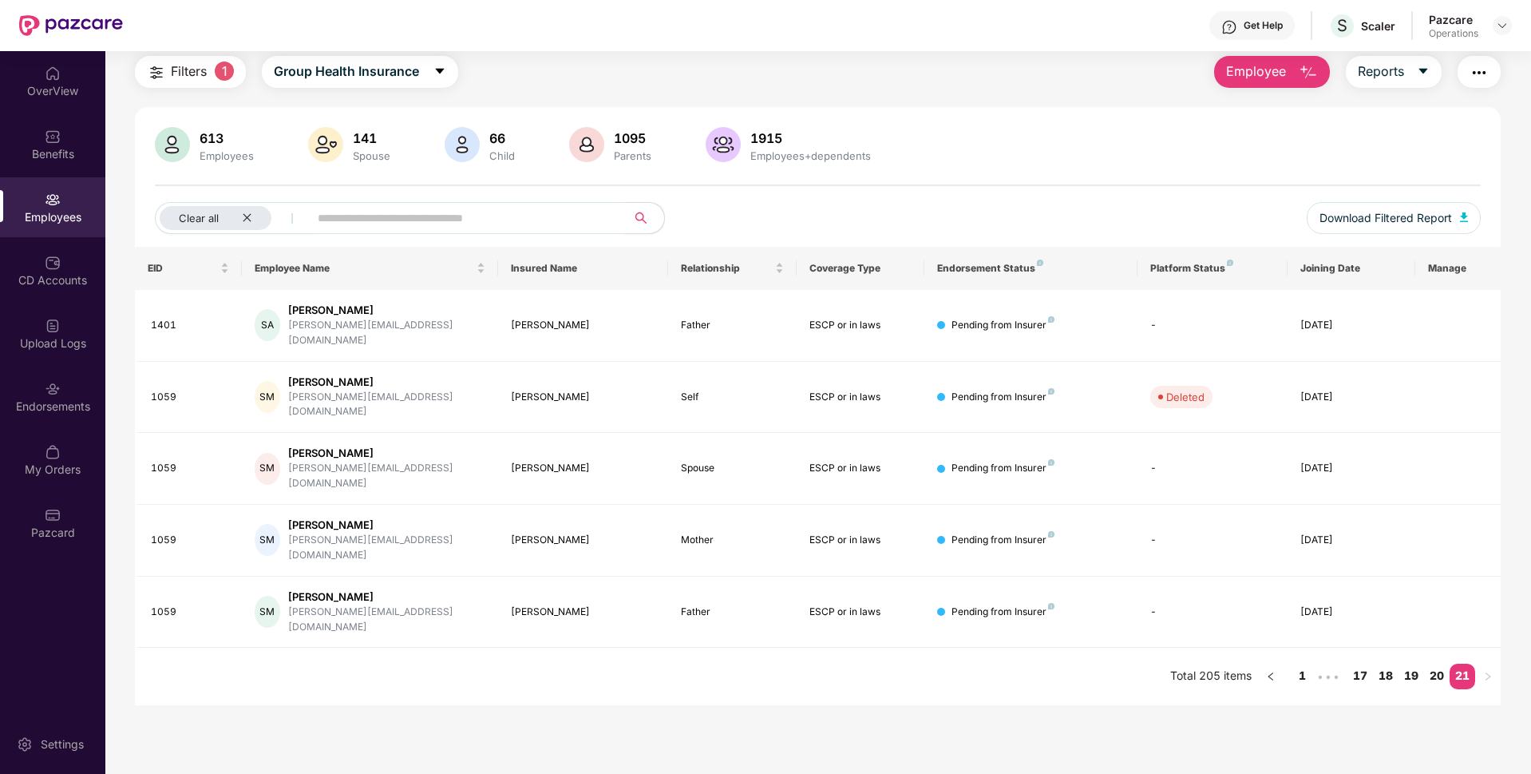
scroll to position [51, 0]
click at [1360, 663] on link "17" at bounding box center [1361, 675] width 26 height 24
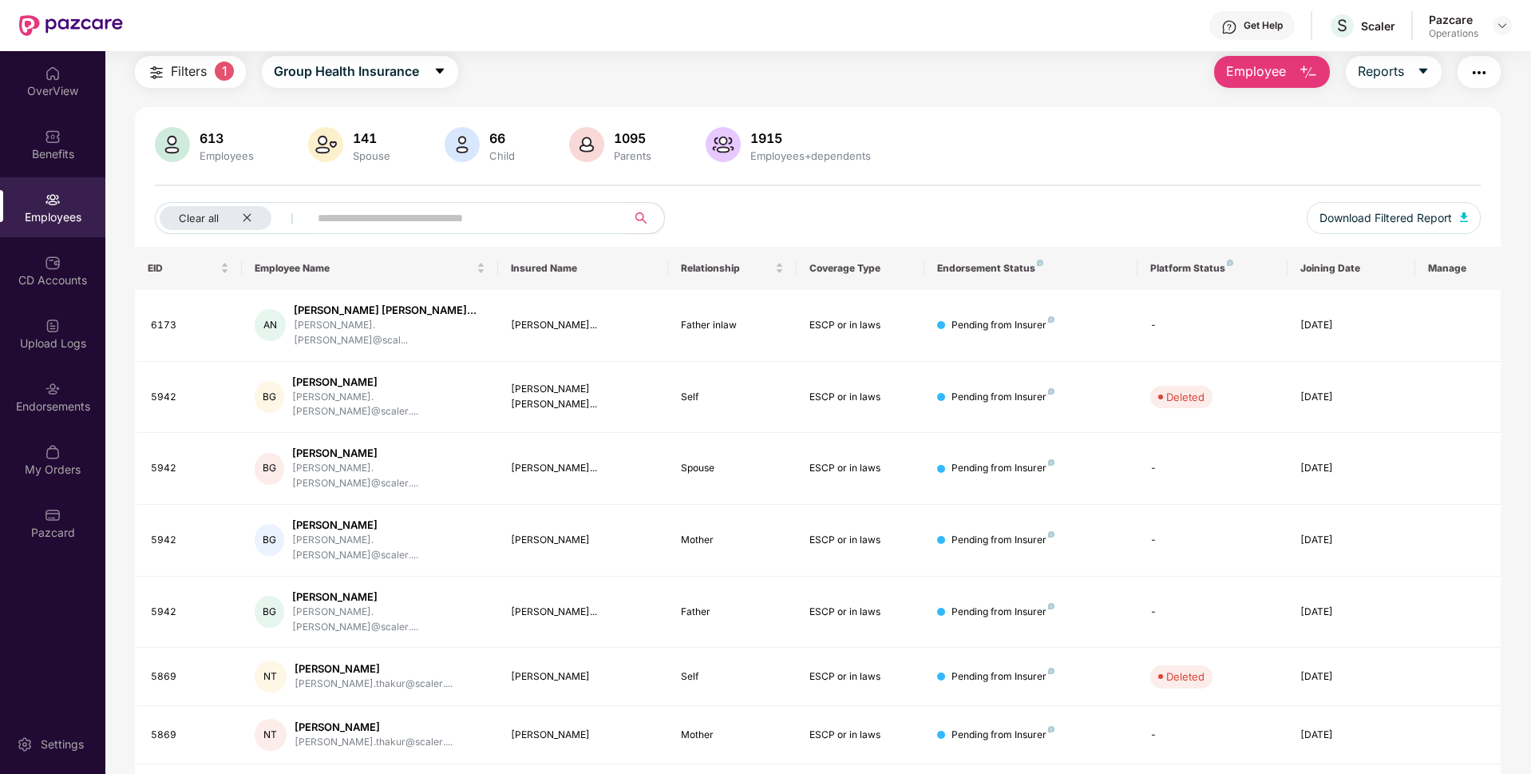
click at [1379, 606] on div "EID Employee Name Insured Name Relationship Coverage Type Endorsement Status Pl…" at bounding box center [818, 593] width 1366 height 692
click at [192, 73] on span "Filters" at bounding box center [189, 71] width 36 height 20
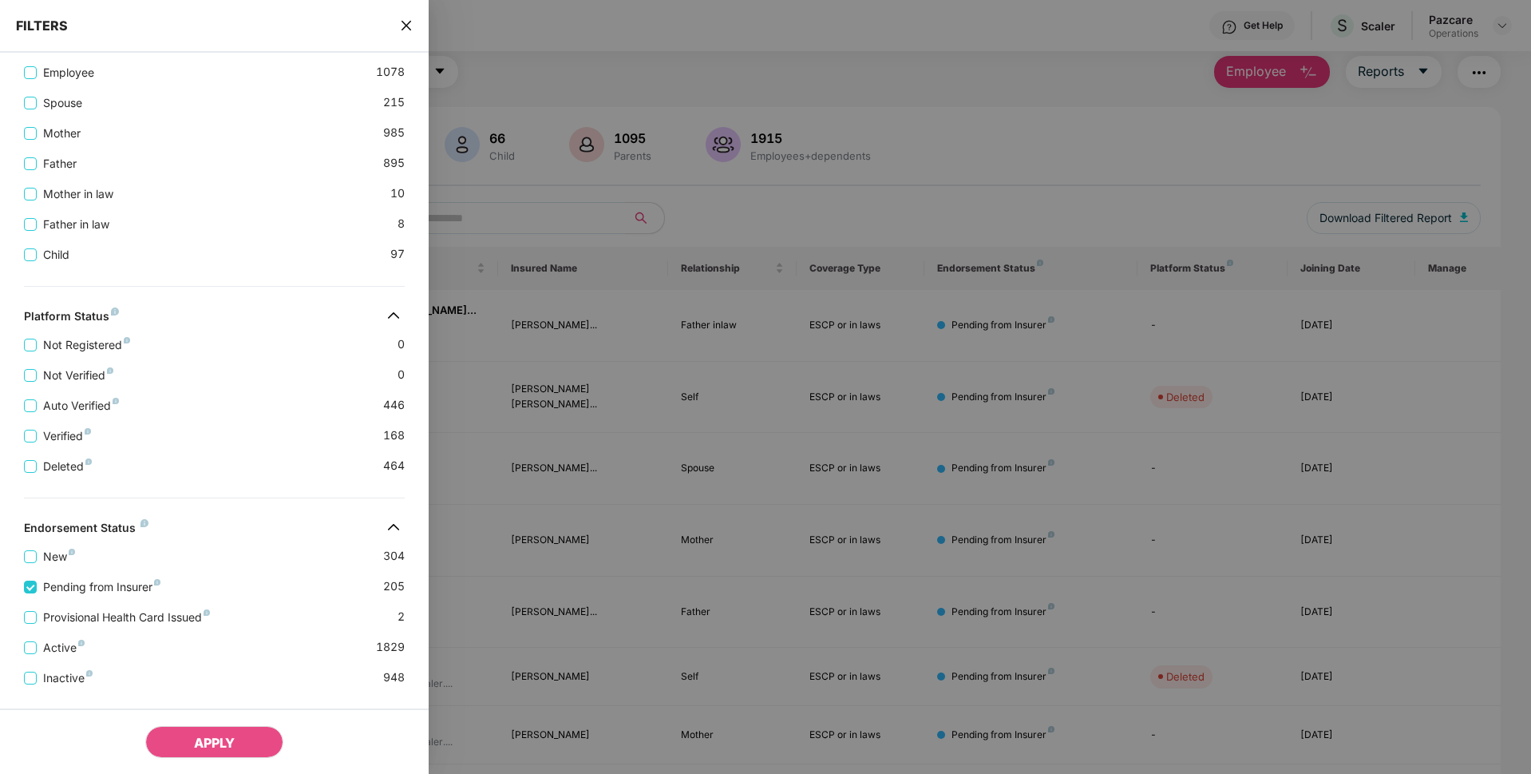
scroll to position [415, 0]
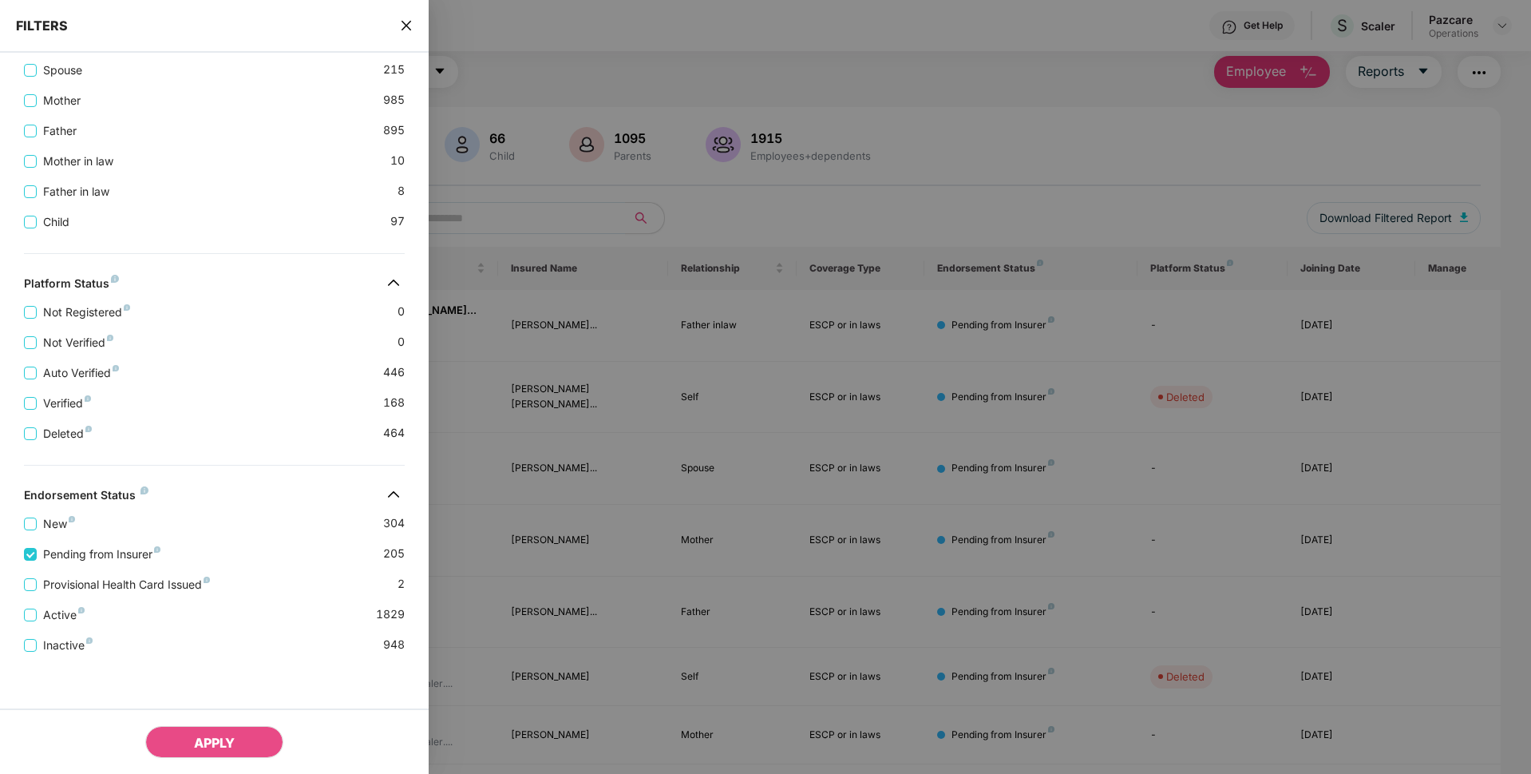
click at [402, 23] on icon "close" at bounding box center [406, 25] width 13 height 13
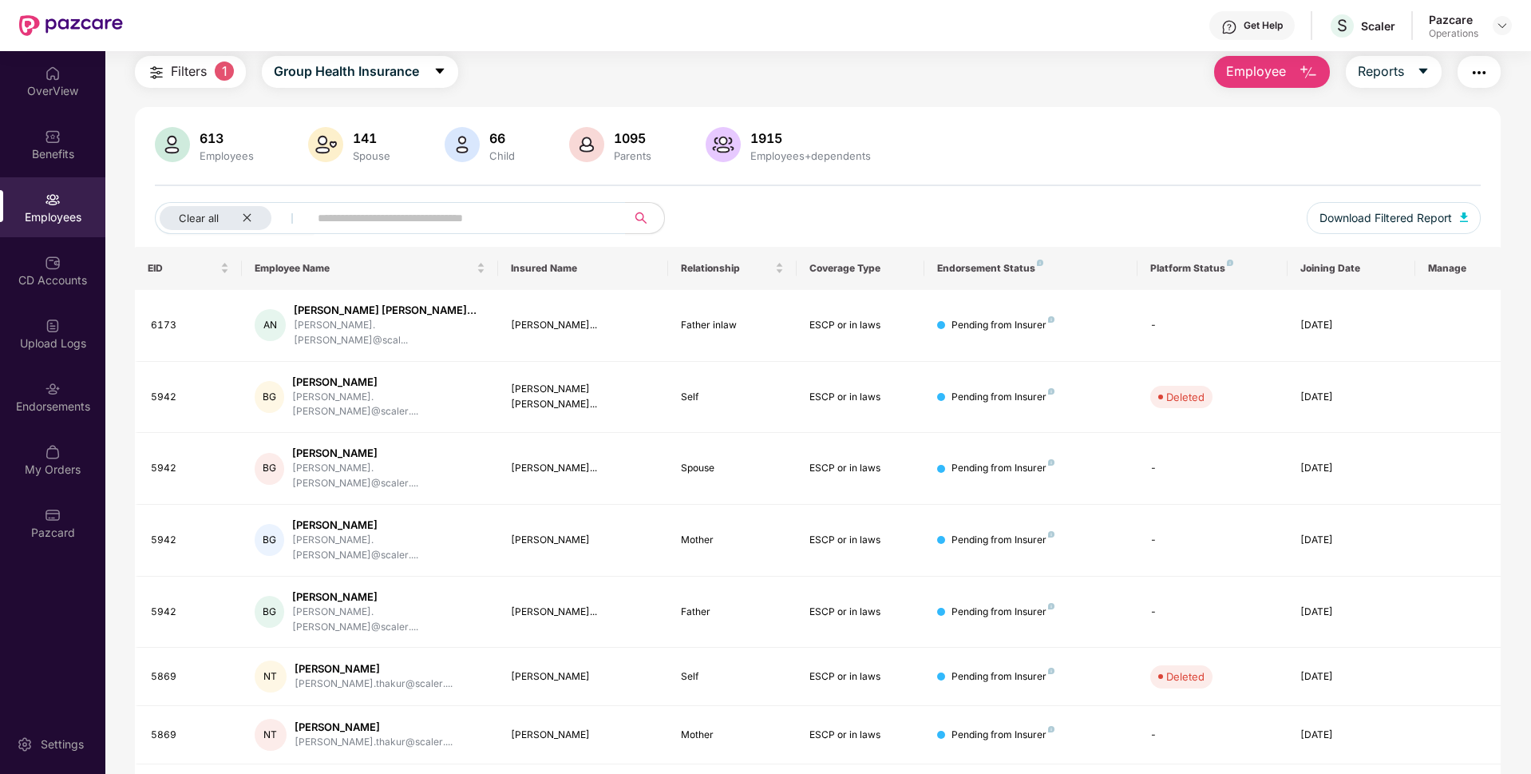
click at [1482, 72] on img "button" at bounding box center [1479, 72] width 19 height 19
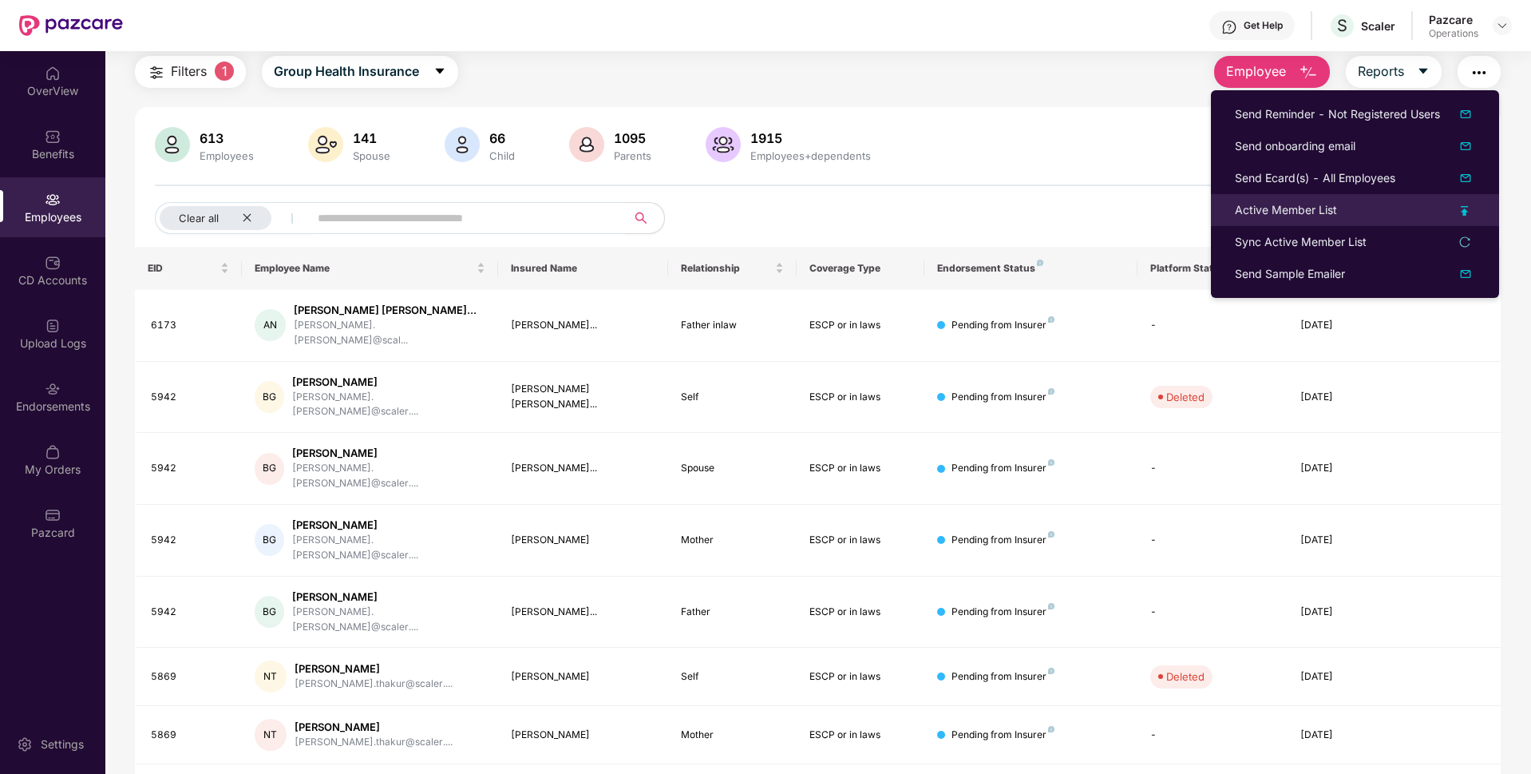
click at [1266, 204] on div "Active Member List" at bounding box center [1286, 210] width 102 height 18
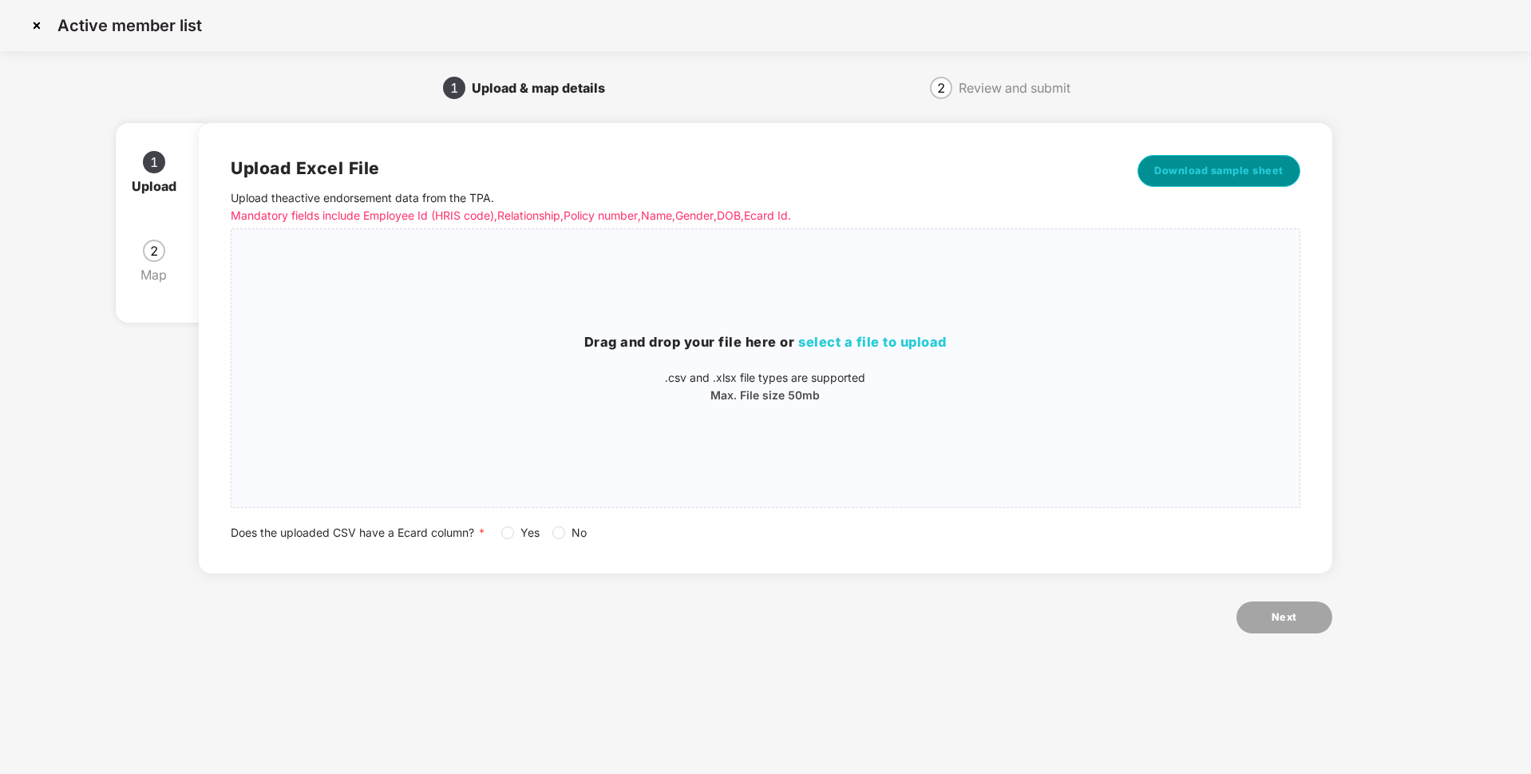
click at [1213, 172] on span "Download sample sheet" at bounding box center [1218, 171] width 129 height 16
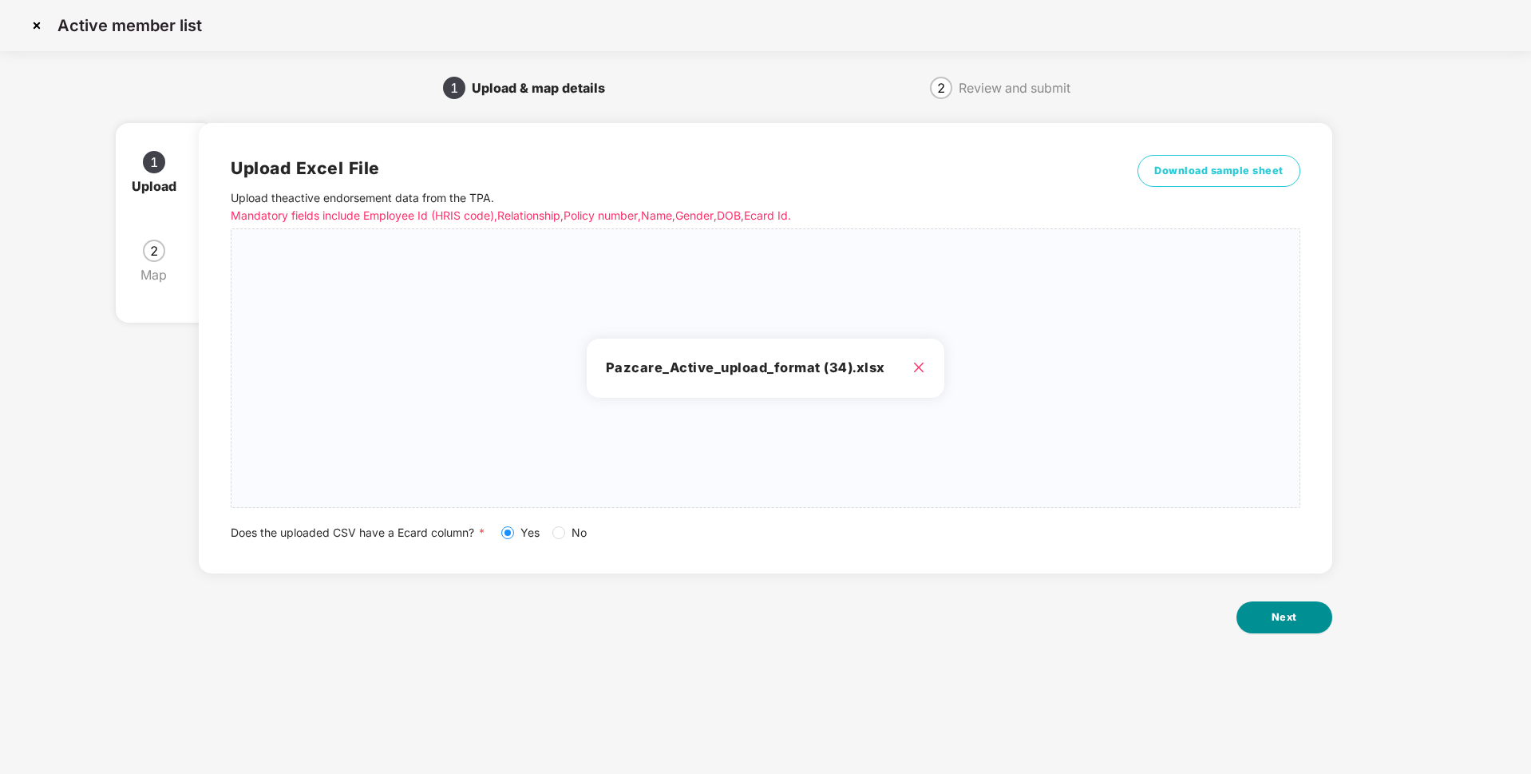
click at [1272, 615] on span "Next" at bounding box center [1285, 617] width 26 height 16
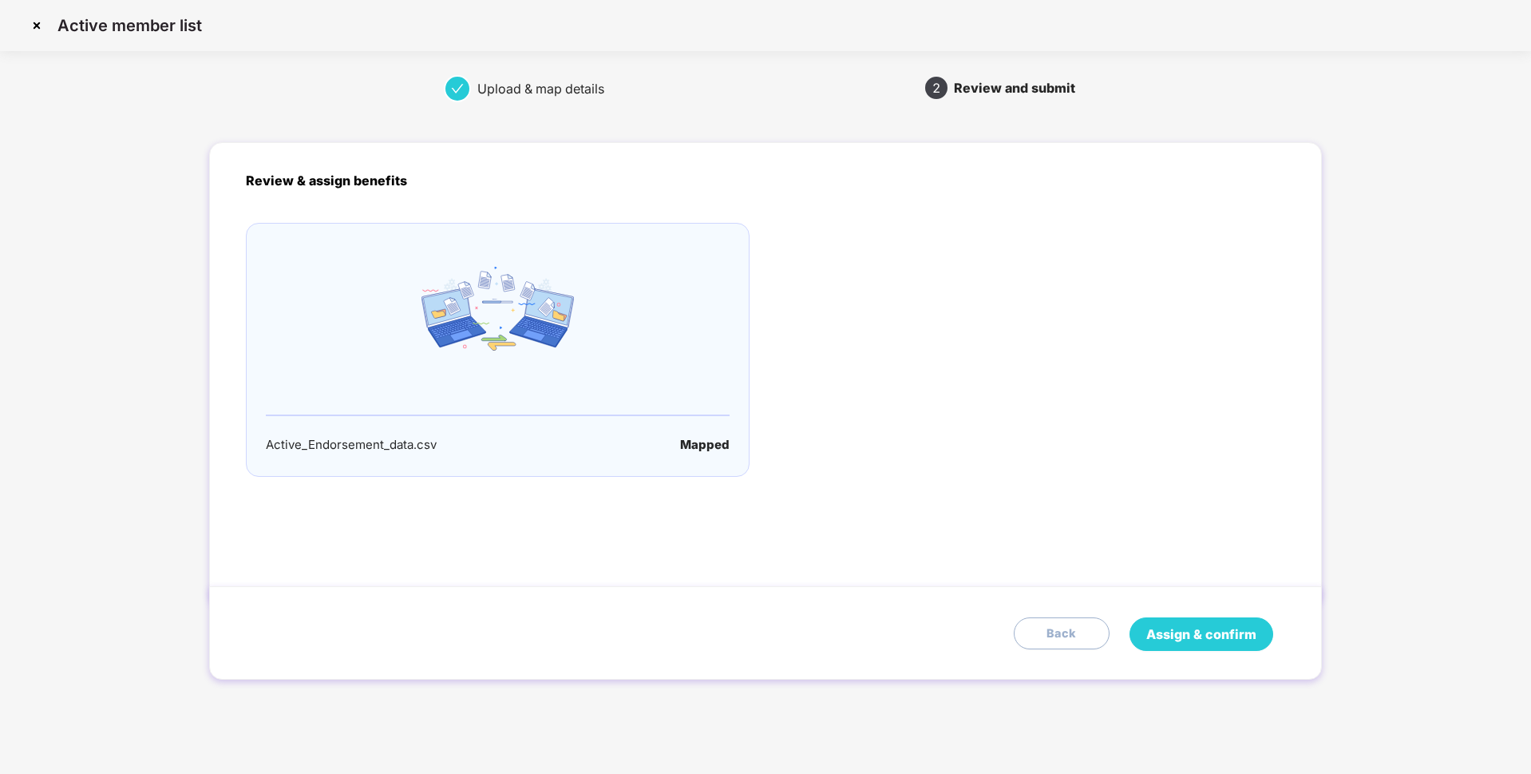
click at [1235, 634] on span "Assign & confirm" at bounding box center [1201, 634] width 110 height 20
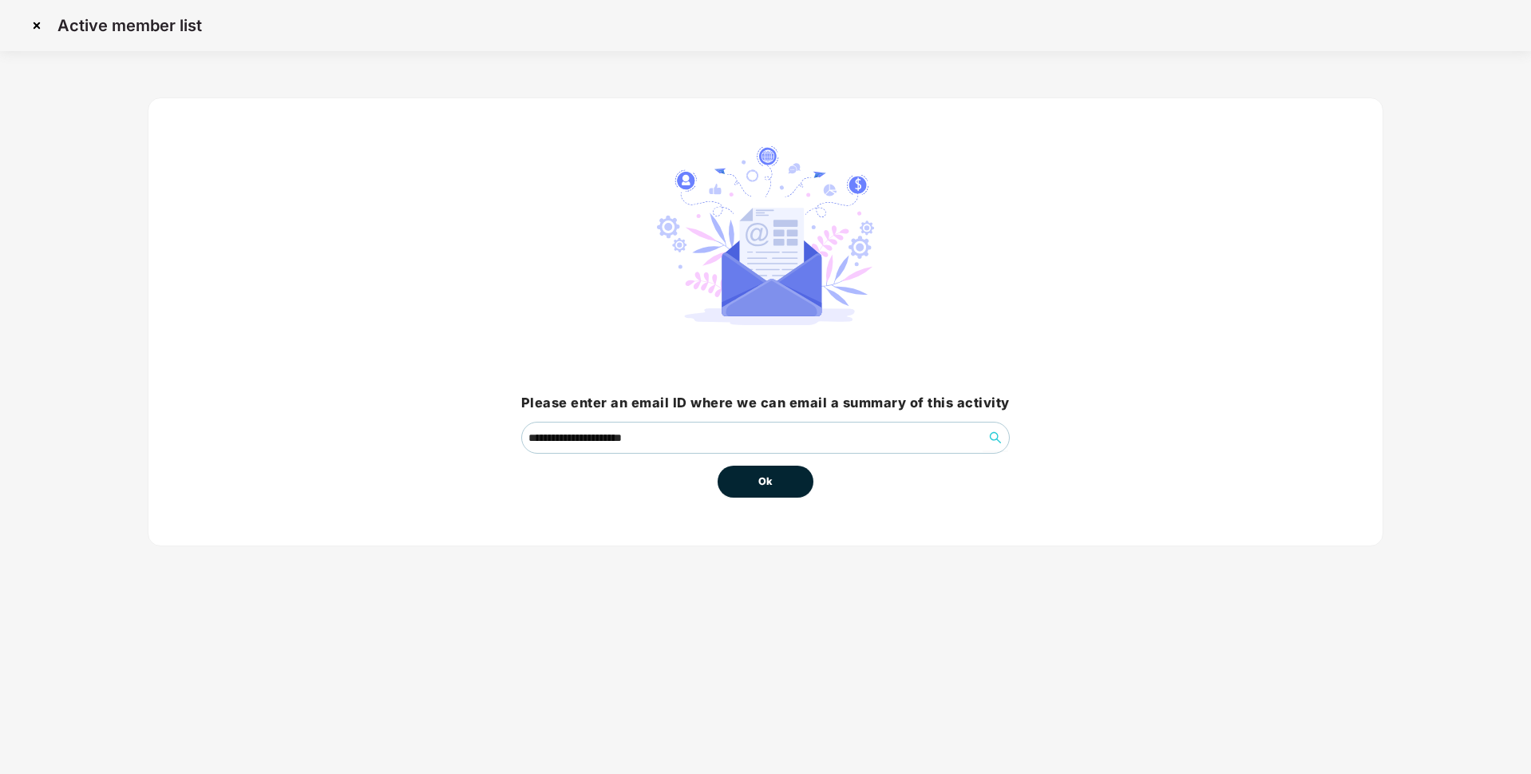
click at [782, 482] on button "Ok" at bounding box center [766, 481] width 96 height 32
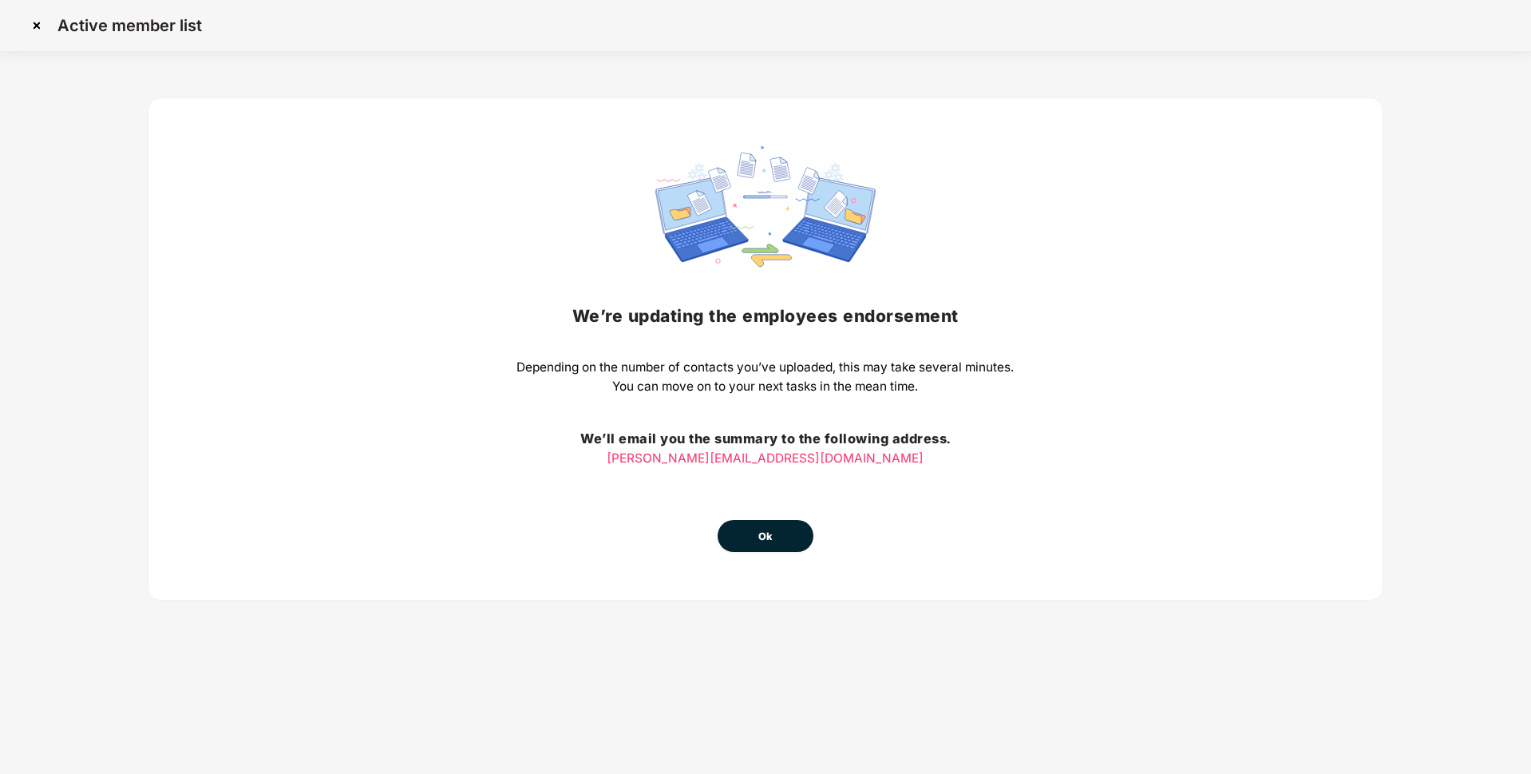
click at [758, 536] on span "Ok" at bounding box center [765, 537] width 14 height 16
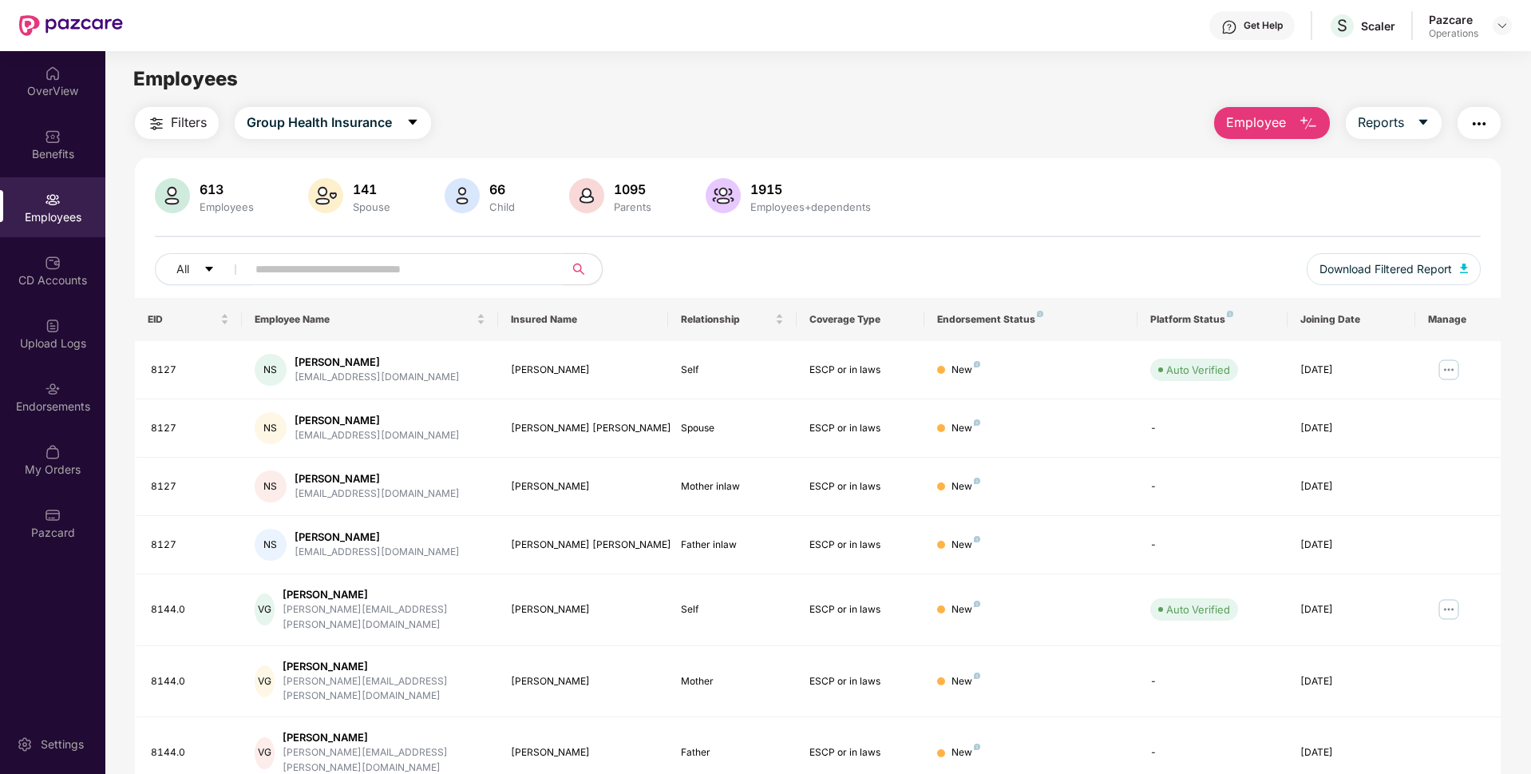
click at [42, 270] on div "CD Accounts" at bounding box center [52, 270] width 105 height 60
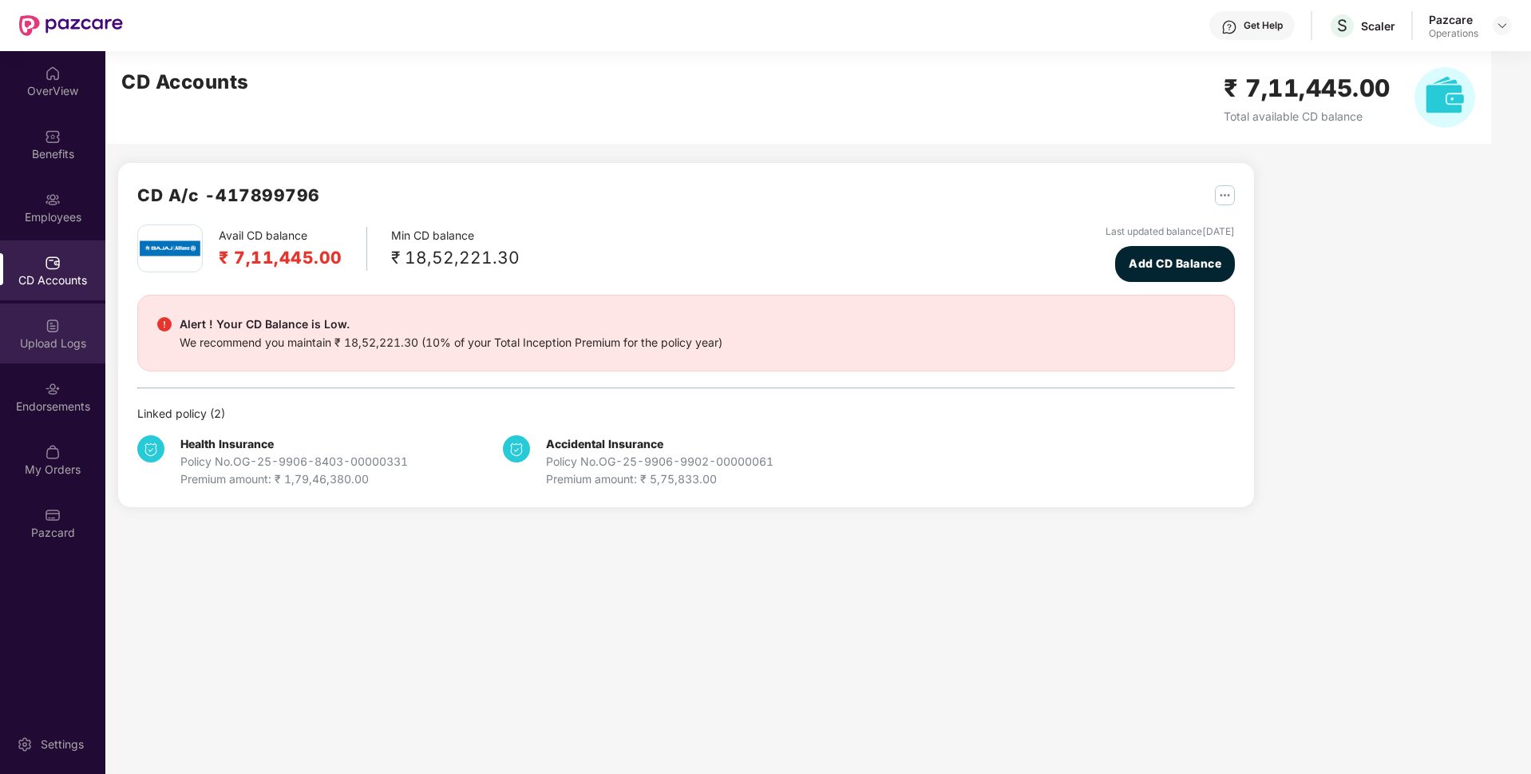
click at [51, 356] on div "Upload Logs" at bounding box center [52, 333] width 105 height 60
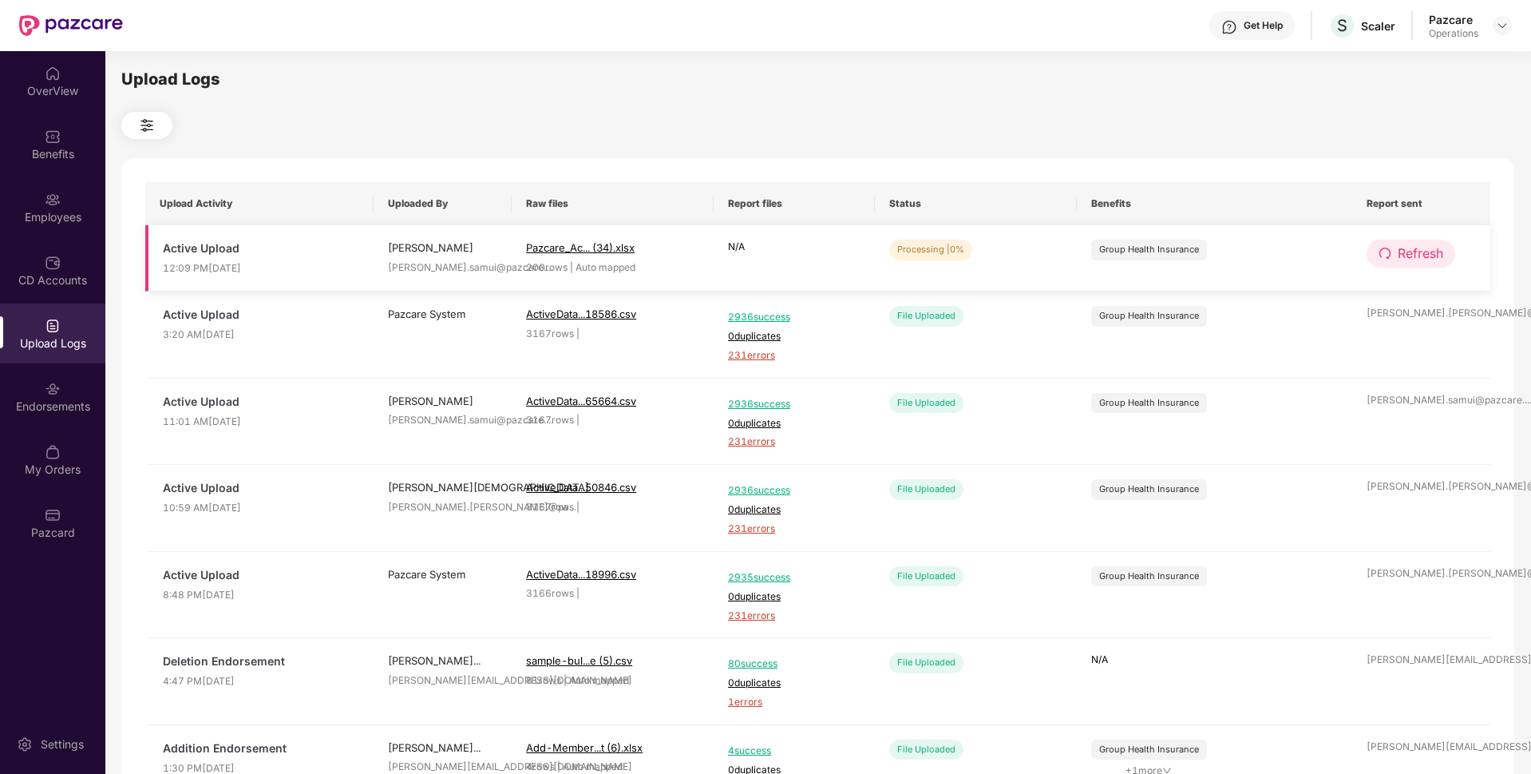
click at [1408, 248] on span "Refresh" at bounding box center [1421, 253] width 46 height 20
click at [1506, 26] on img at bounding box center [1502, 25] width 13 height 13
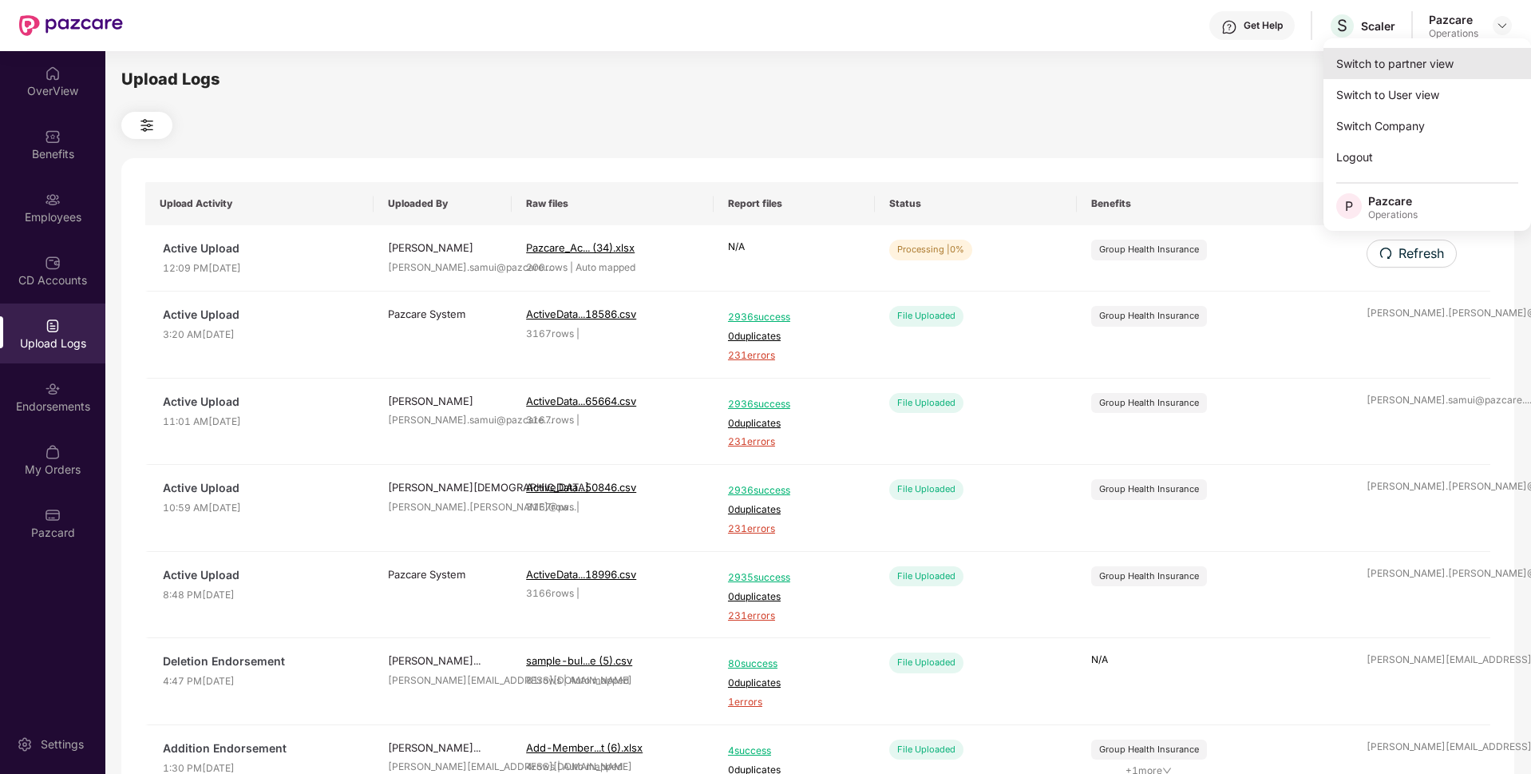
click at [1431, 62] on div "Switch to partner view" at bounding box center [1428, 63] width 208 height 31
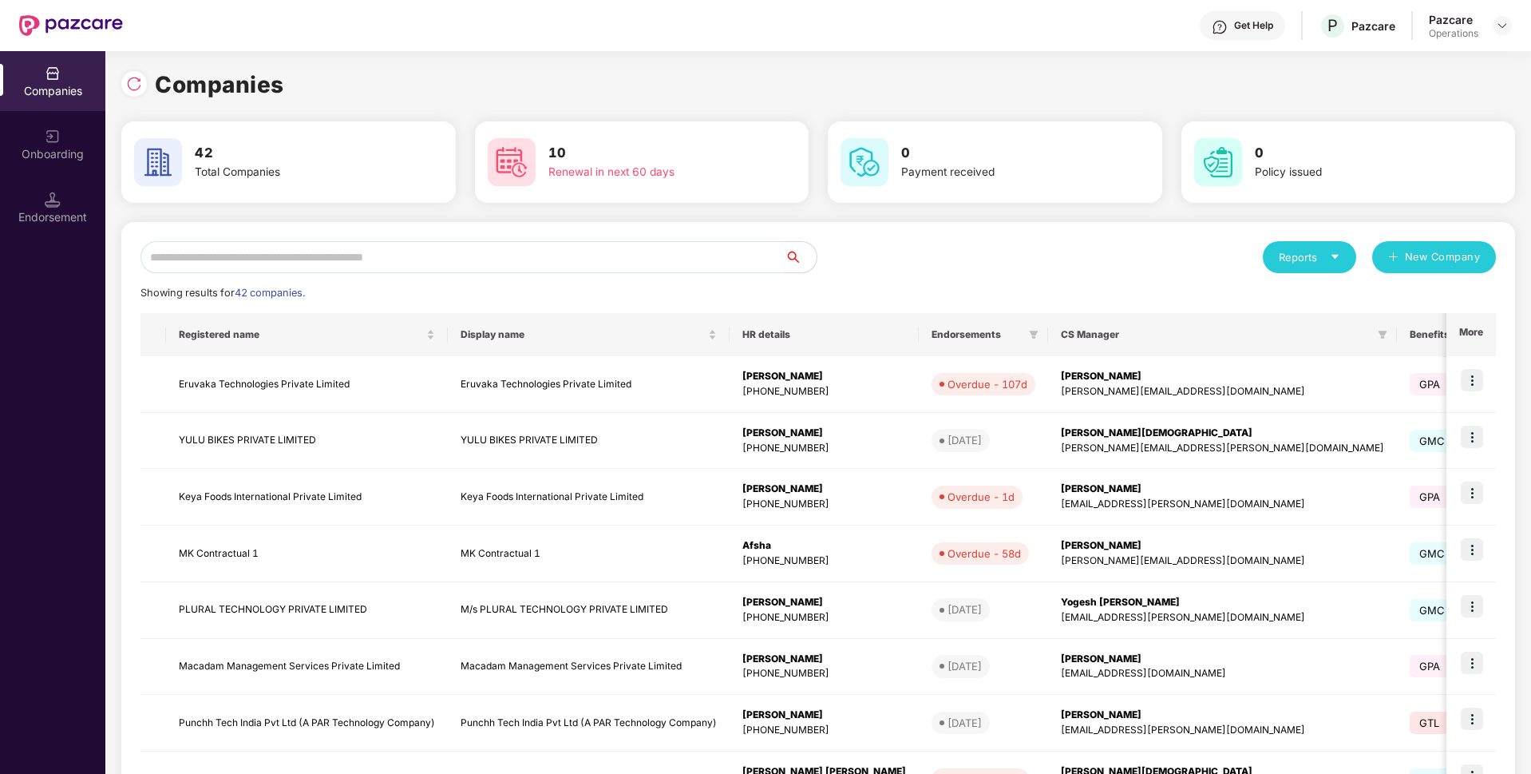
click at [350, 262] on input "text" at bounding box center [463, 257] width 644 height 32
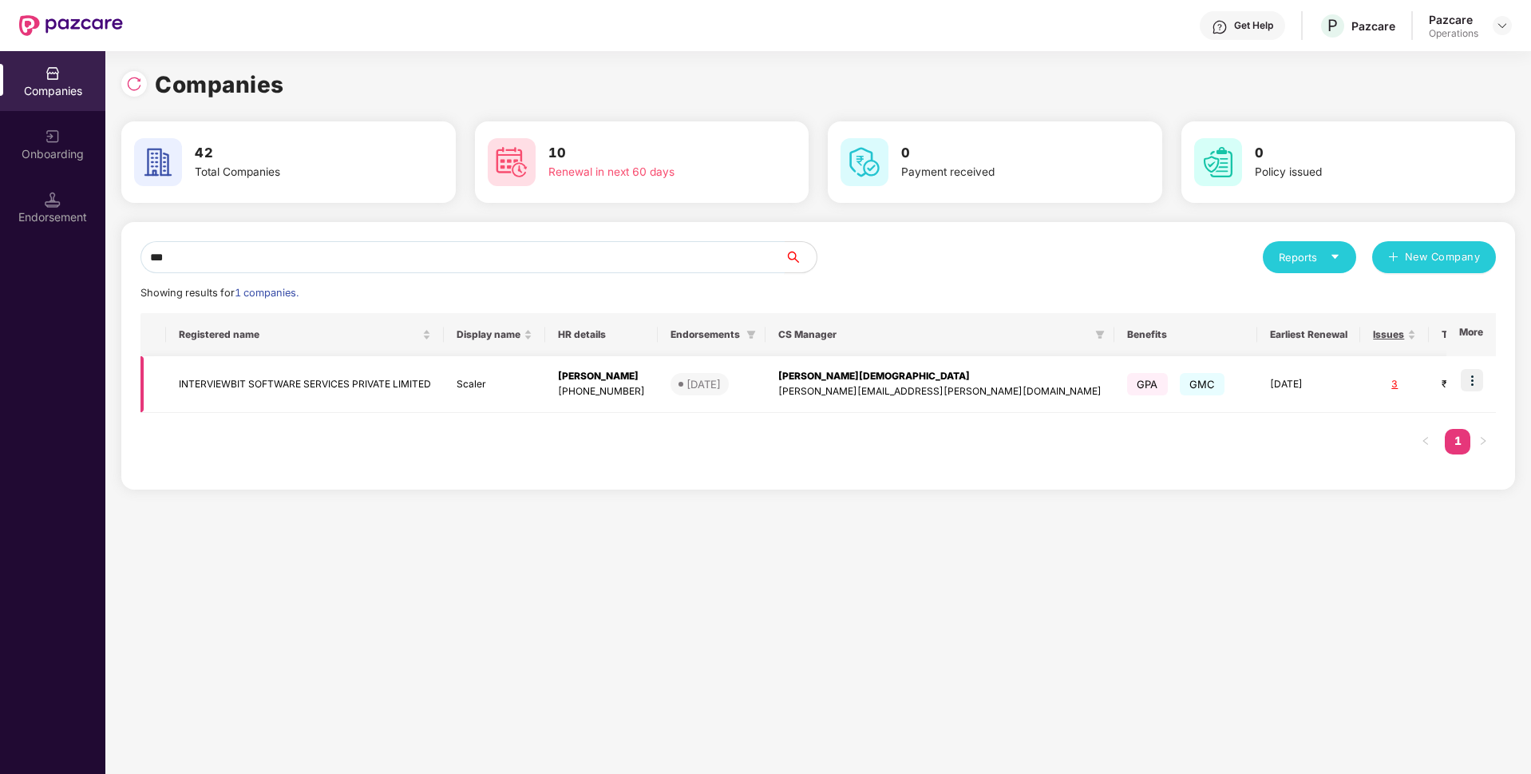
type input "***"
click at [217, 393] on td "INTERVIEWBIT SOFTWARE SERVICES PRIVATE LIMITED" at bounding box center [305, 384] width 278 height 57
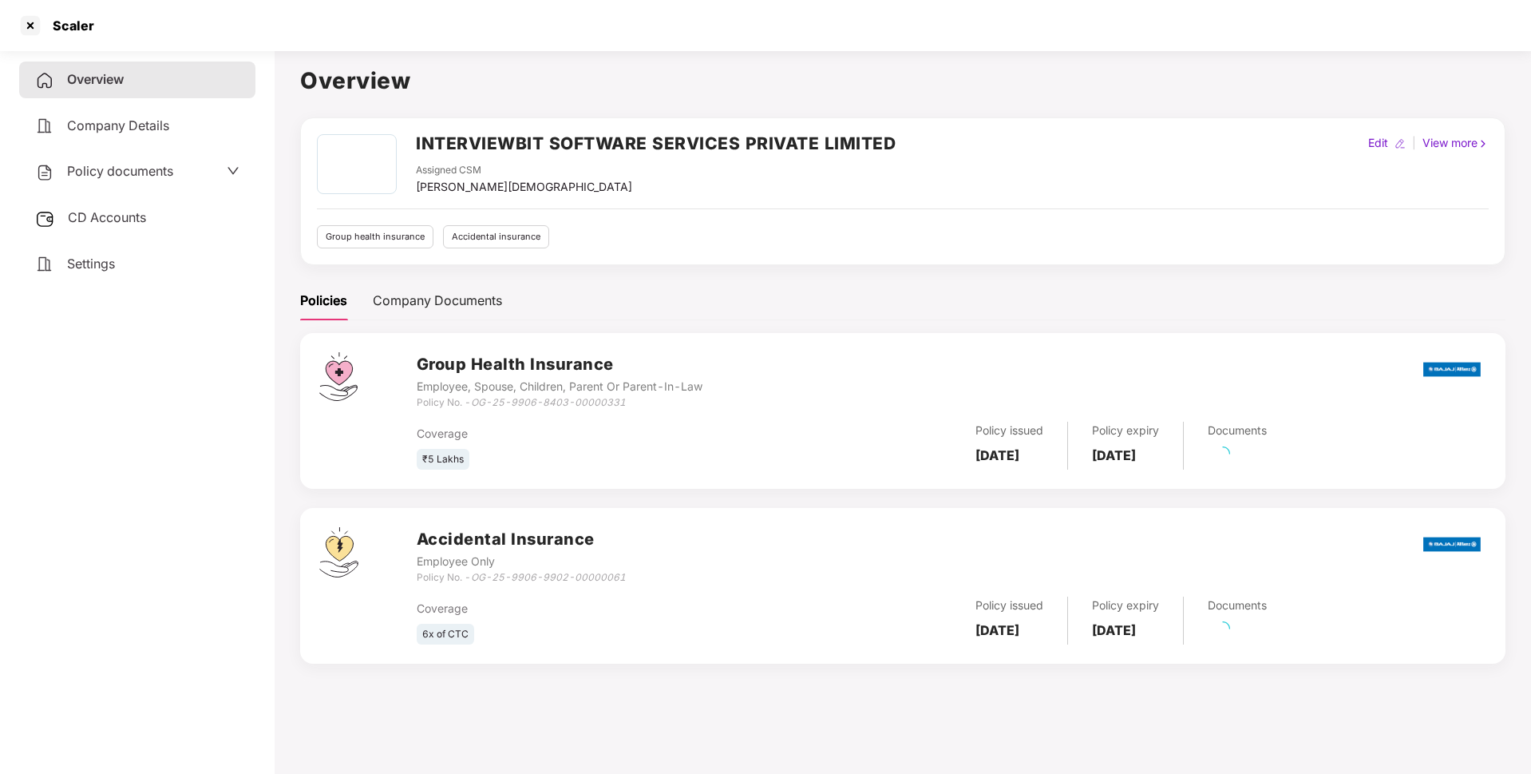
click at [125, 165] on span "Policy documents" at bounding box center [120, 171] width 106 height 16
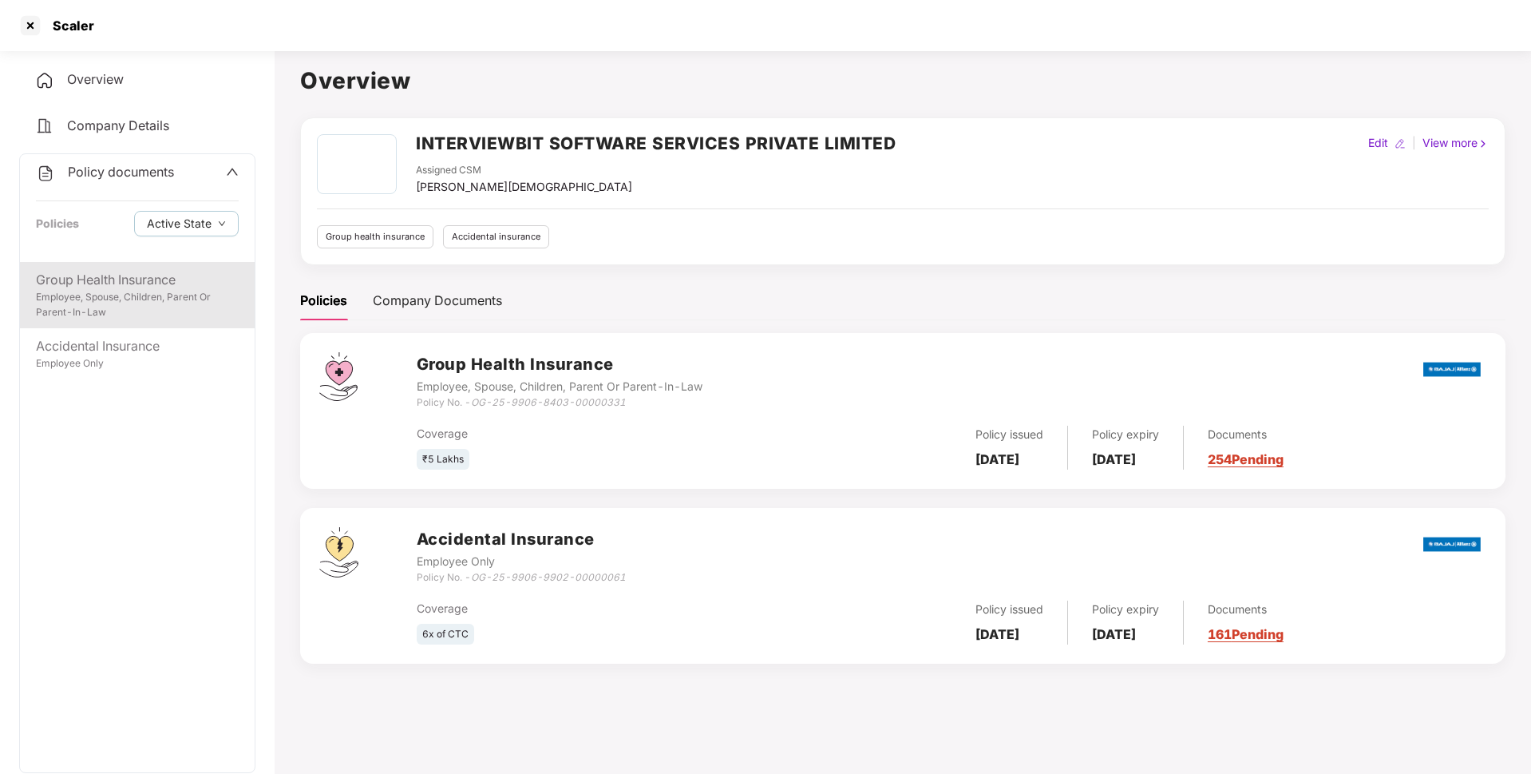
click at [121, 283] on div "Group Health Insurance" at bounding box center [137, 280] width 203 height 20
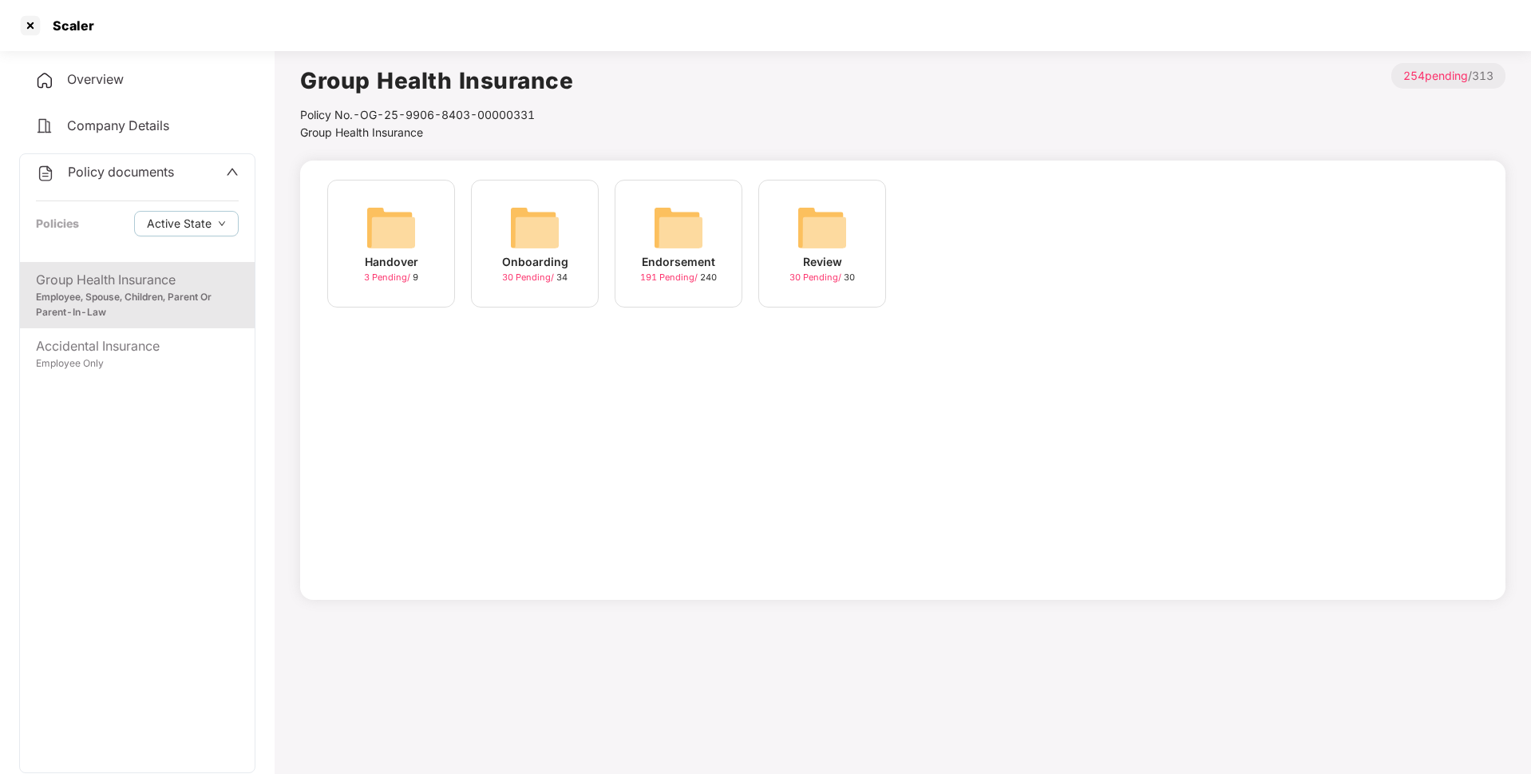
click at [696, 271] on div "191 Pending / 240" at bounding box center [678, 278] width 77 height 14
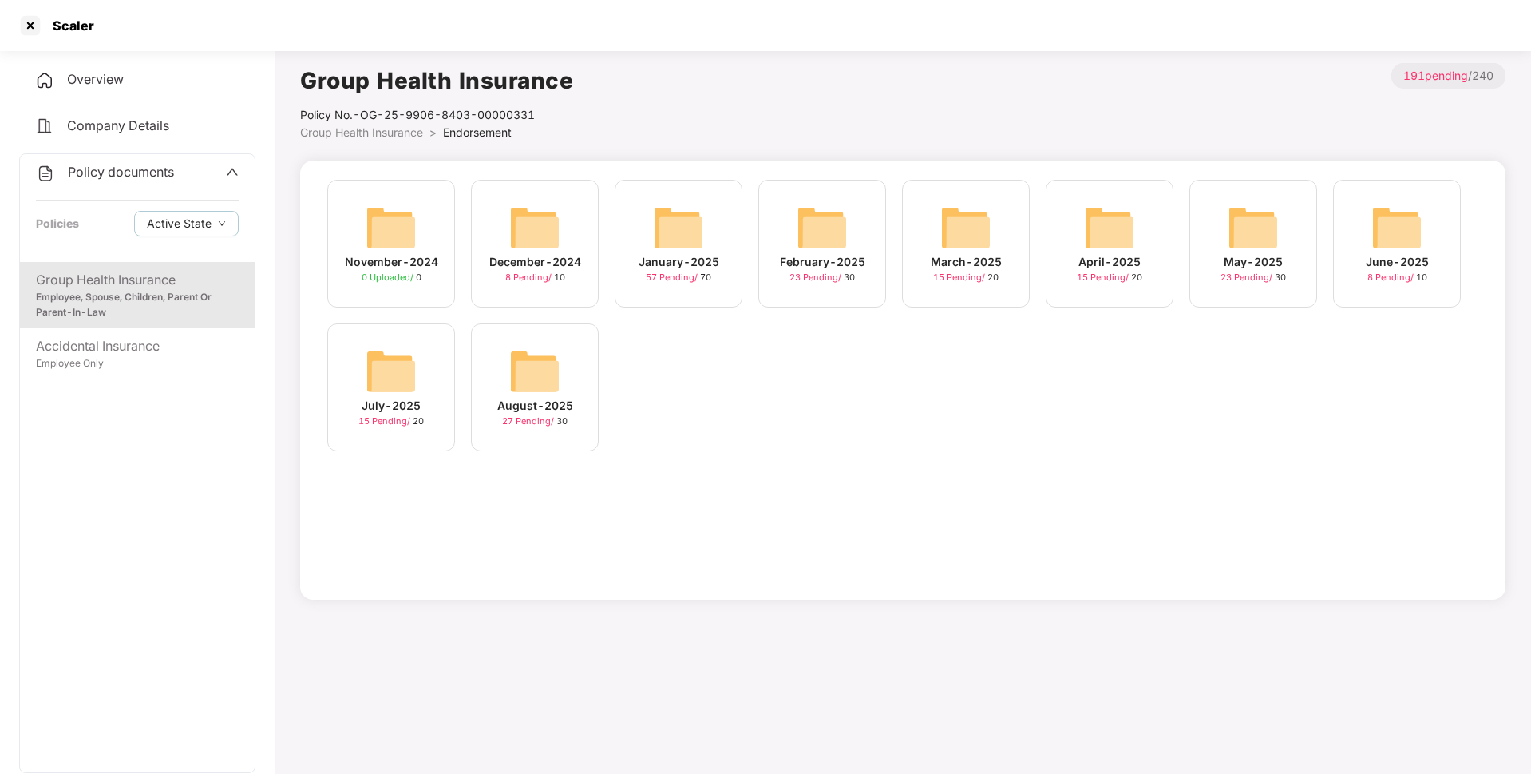
click at [1248, 245] on img at bounding box center [1253, 227] width 51 height 51
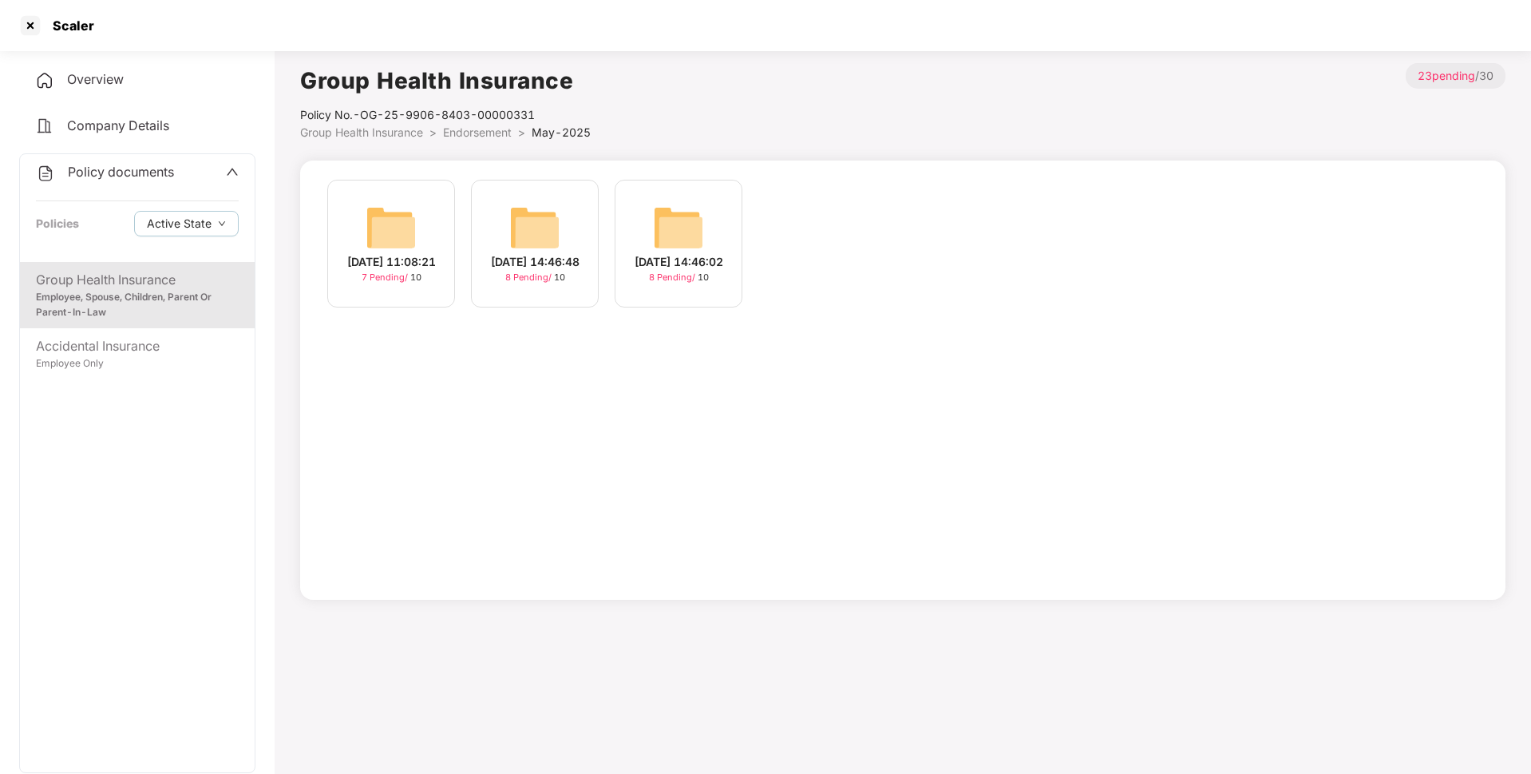
click at [472, 135] on span "Endorsement" at bounding box center [477, 132] width 69 height 14
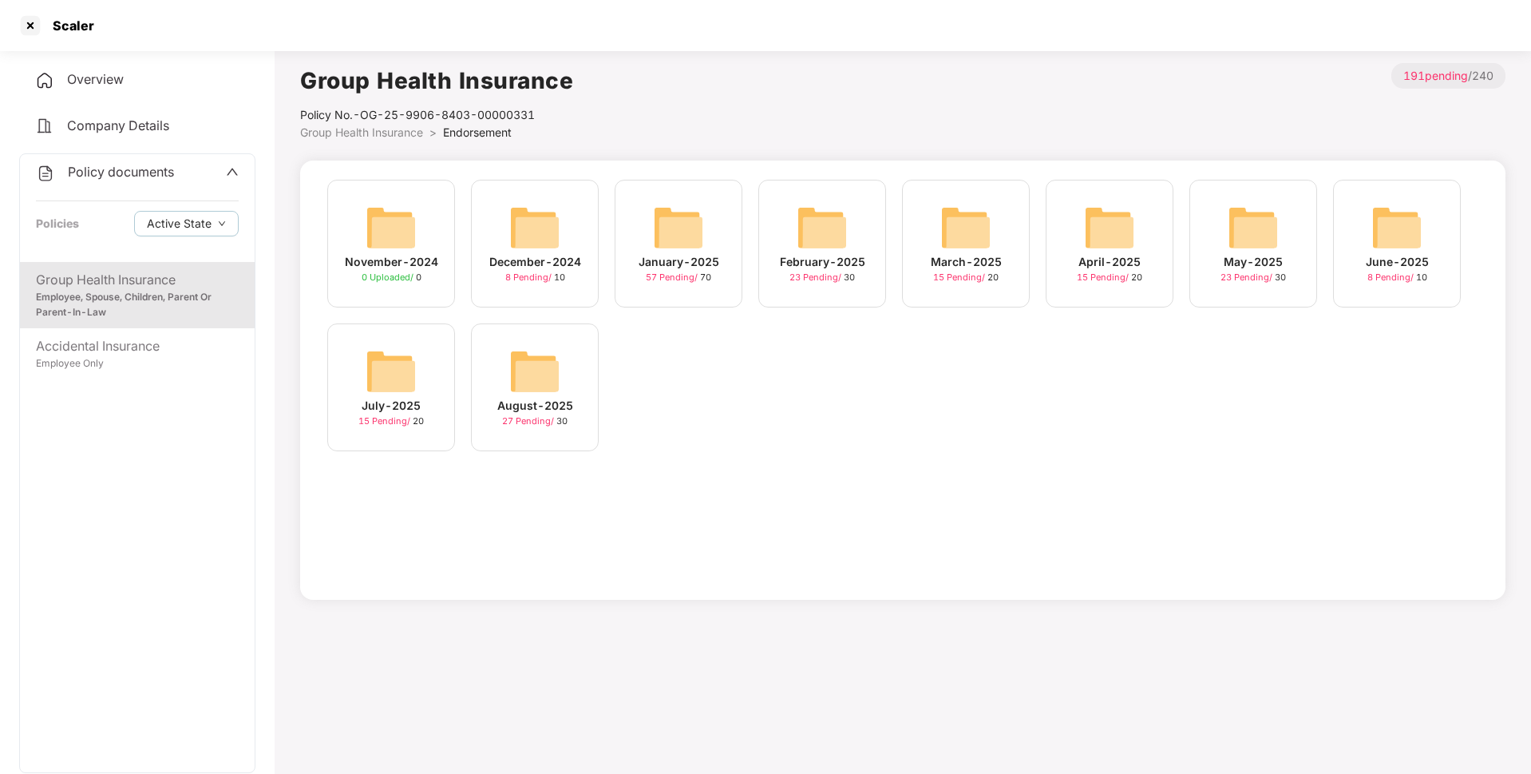
click at [1375, 260] on div "June-2025" at bounding box center [1397, 262] width 63 height 18
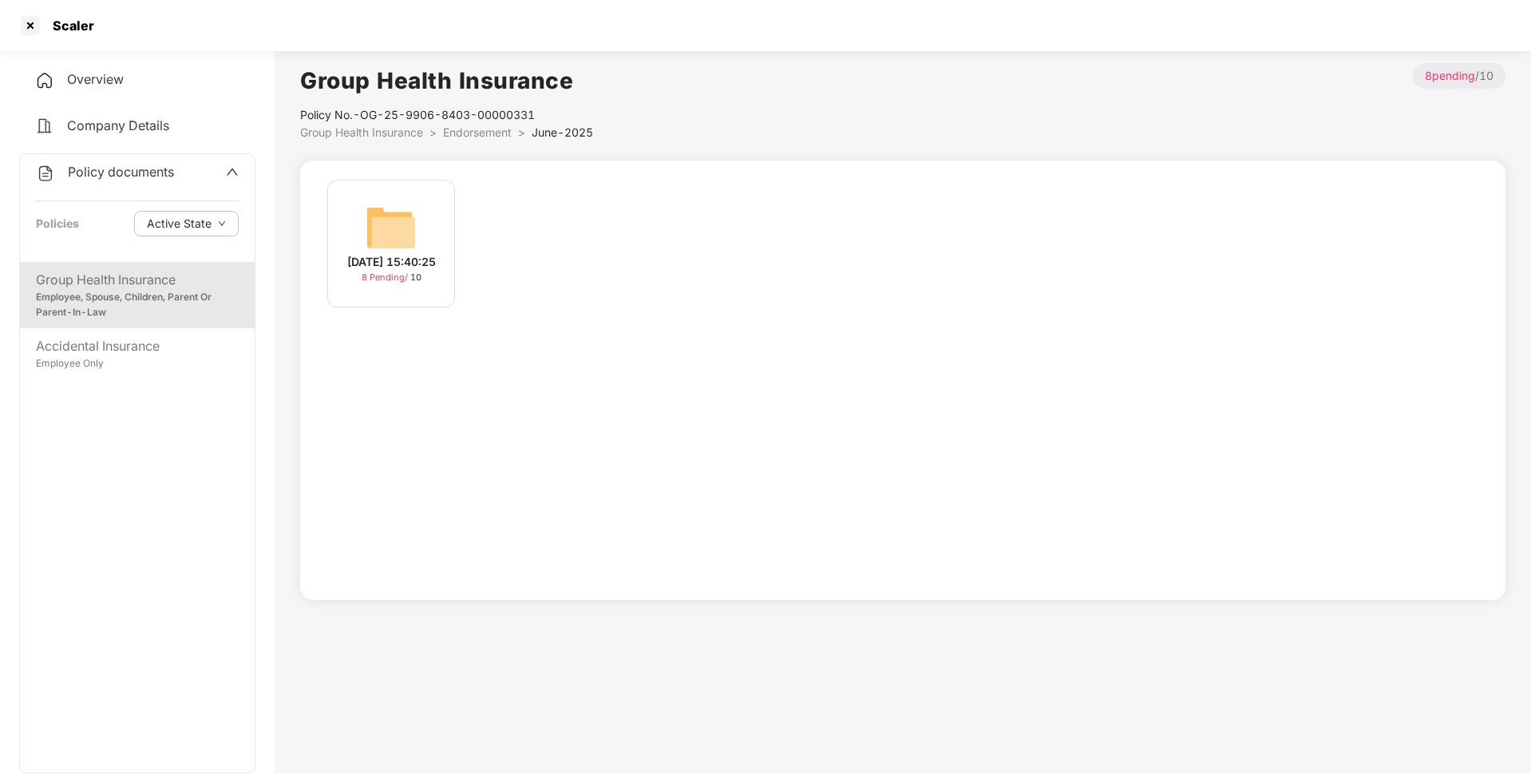
click at [475, 137] on span "Endorsement" at bounding box center [477, 132] width 69 height 14
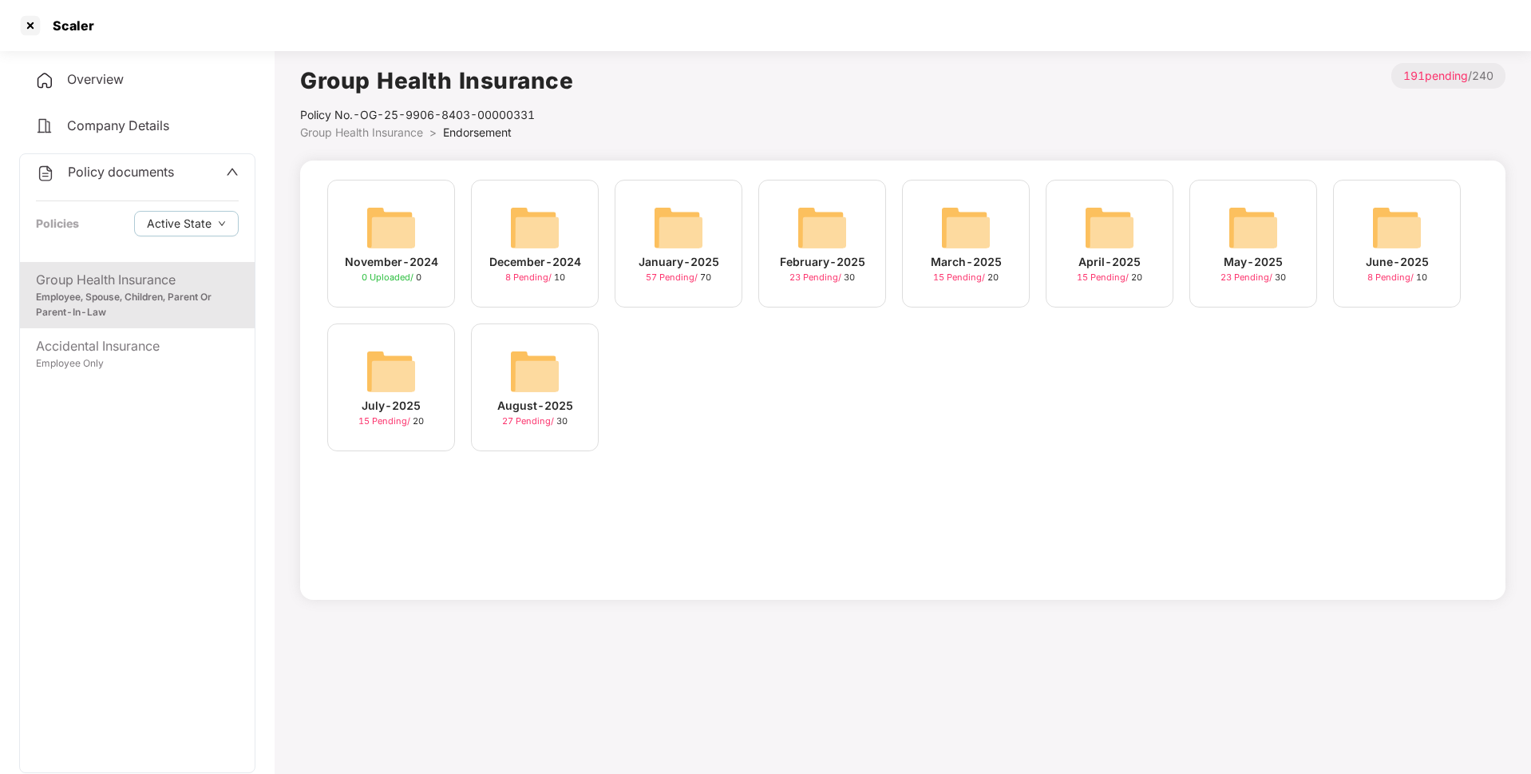
click at [394, 383] on img at bounding box center [391, 371] width 51 height 51
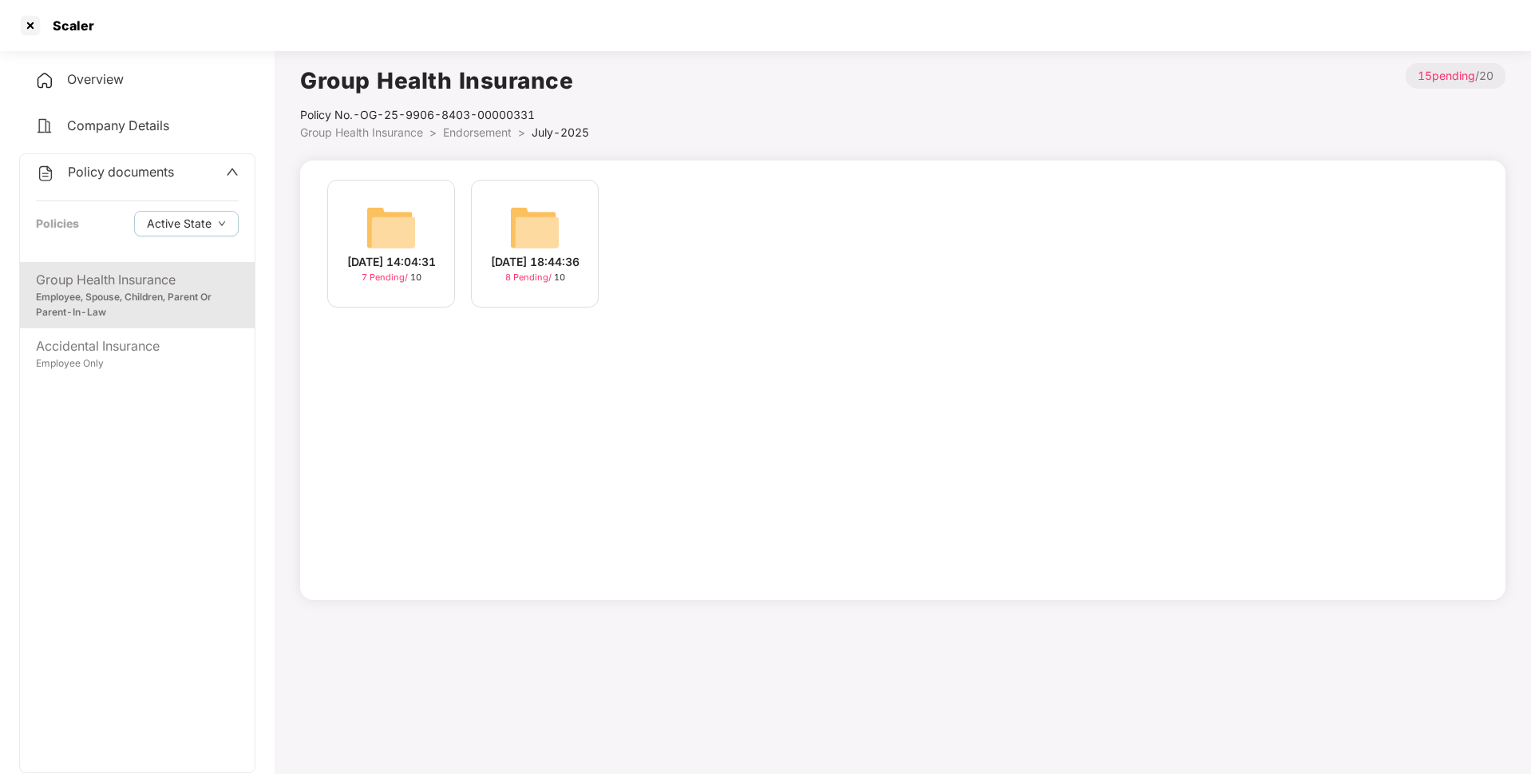
click at [485, 130] on span "Endorsement" at bounding box center [477, 132] width 69 height 14
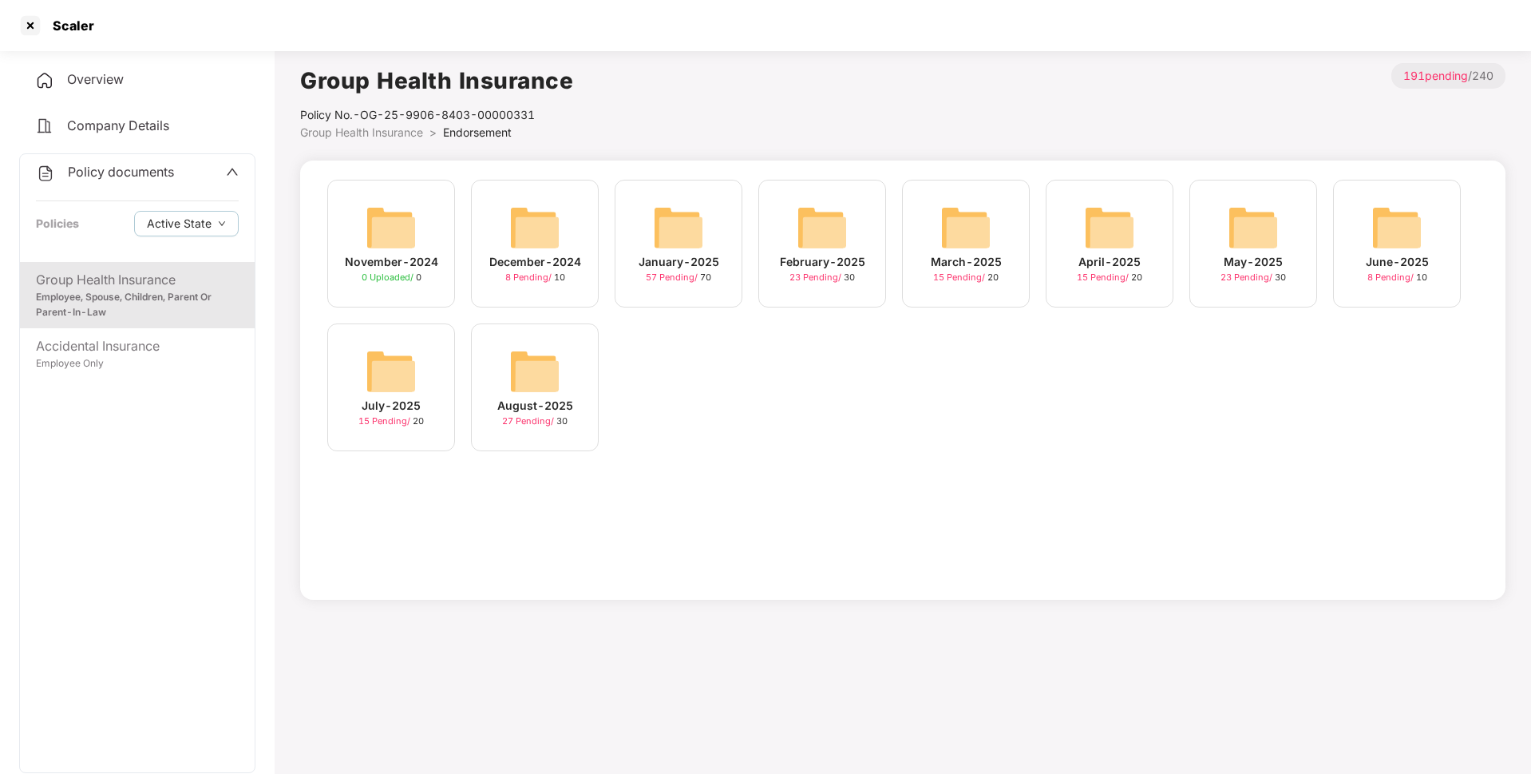
click at [544, 411] on div "August-2025" at bounding box center [535, 406] width 76 height 18
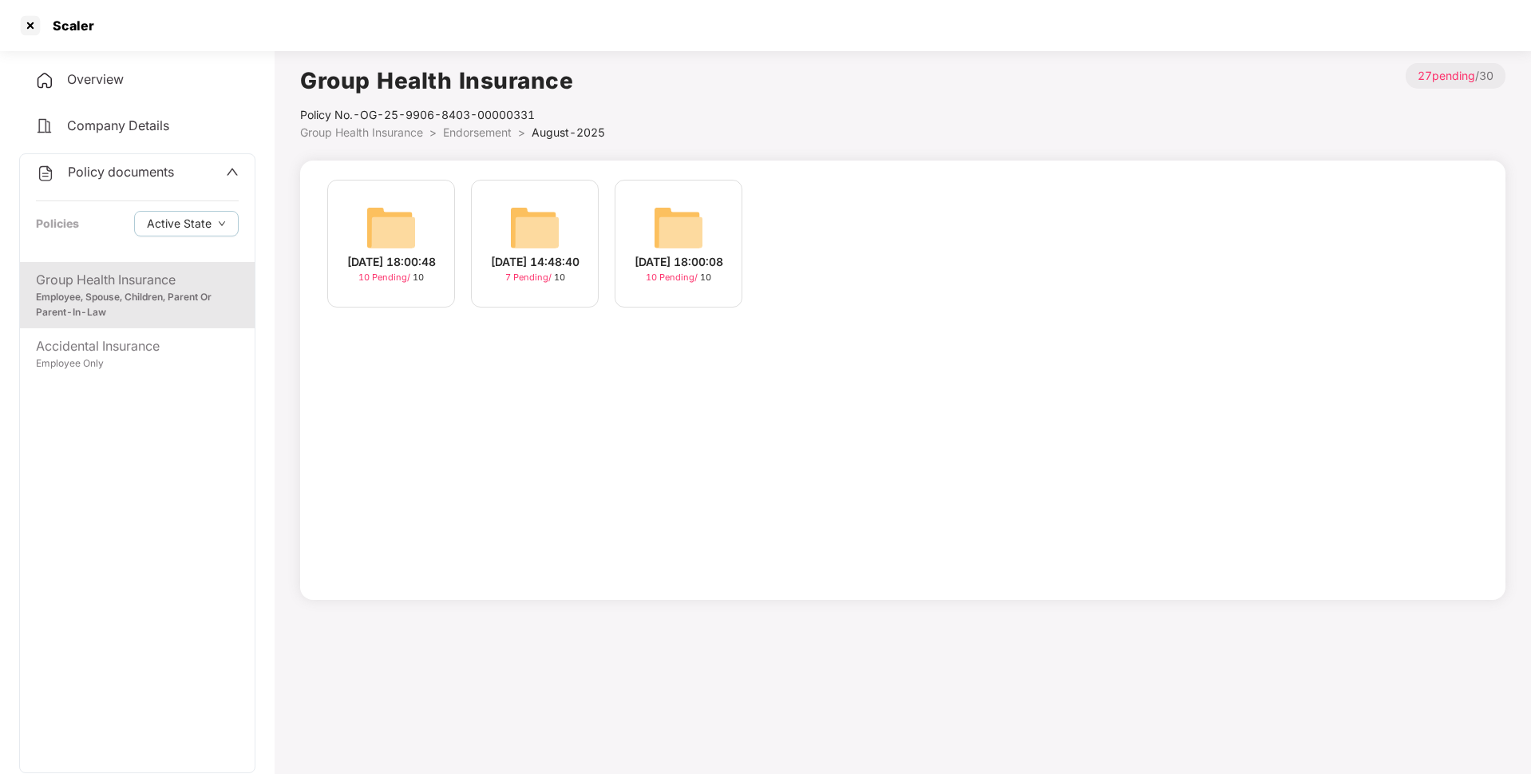
click at [403, 228] on img at bounding box center [391, 227] width 51 height 51
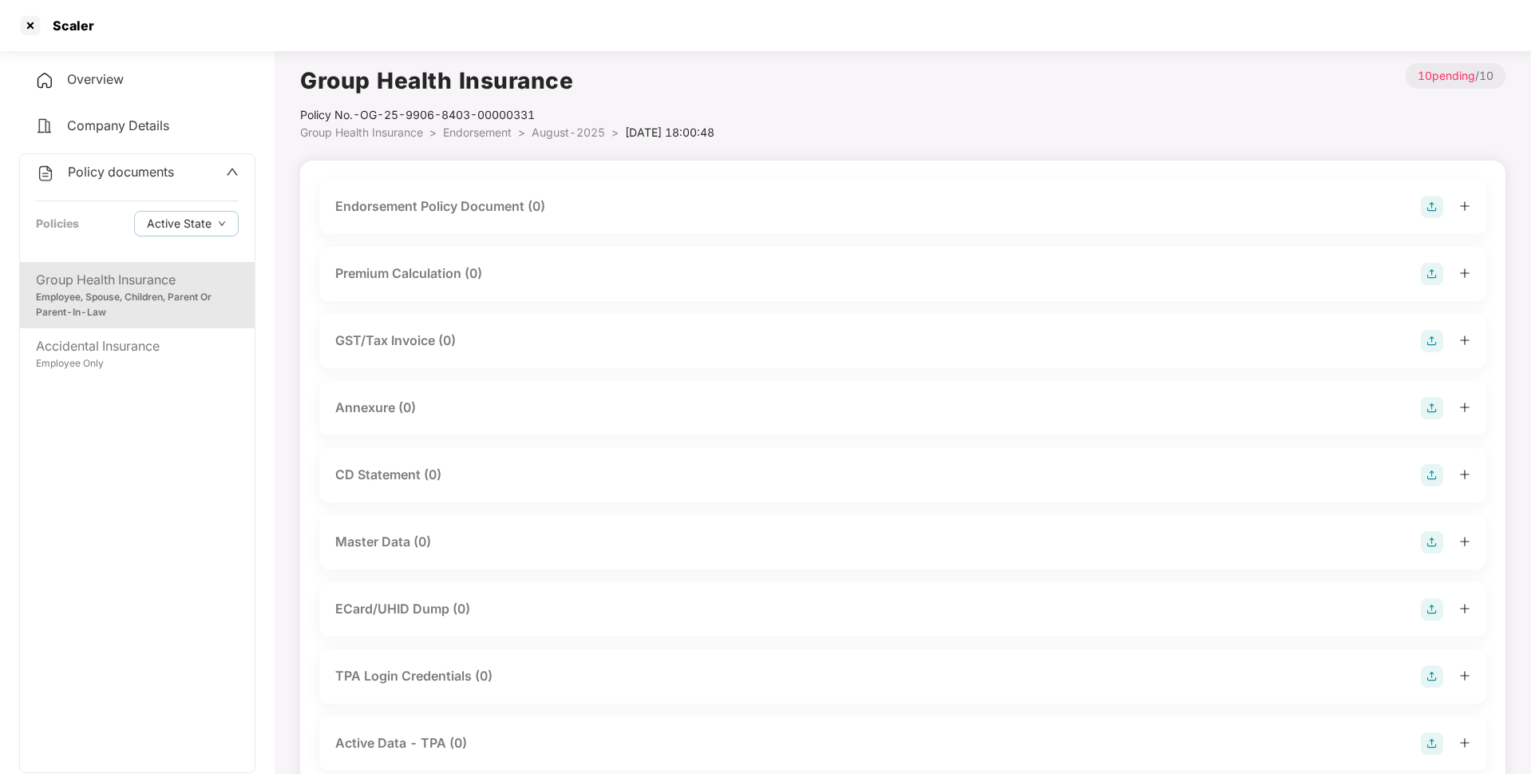
click at [1431, 204] on img at bounding box center [1432, 207] width 22 height 22
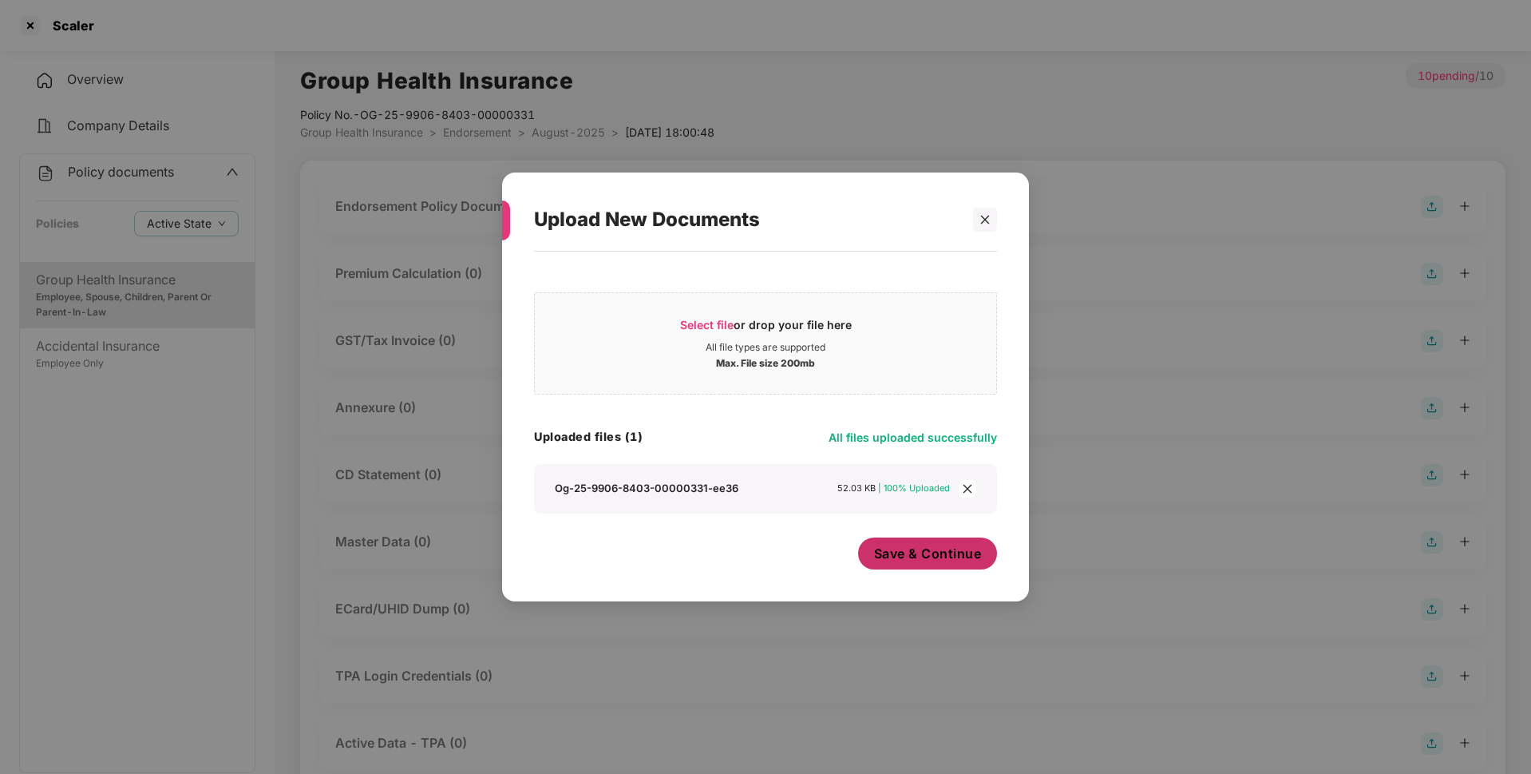
click at [940, 558] on span "Save & Continue" at bounding box center [928, 553] width 108 height 18
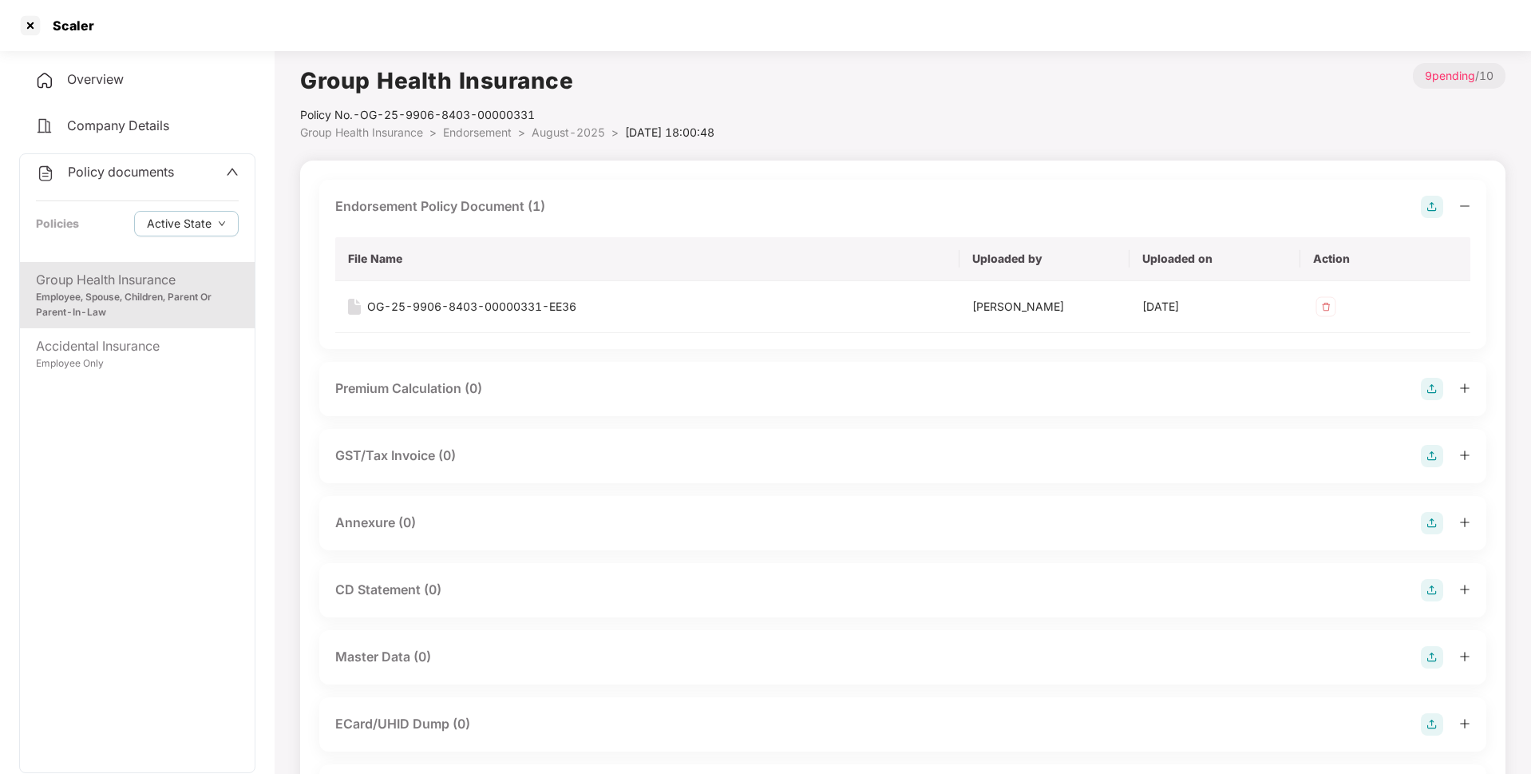
click at [1431, 521] on img at bounding box center [1432, 523] width 22 height 22
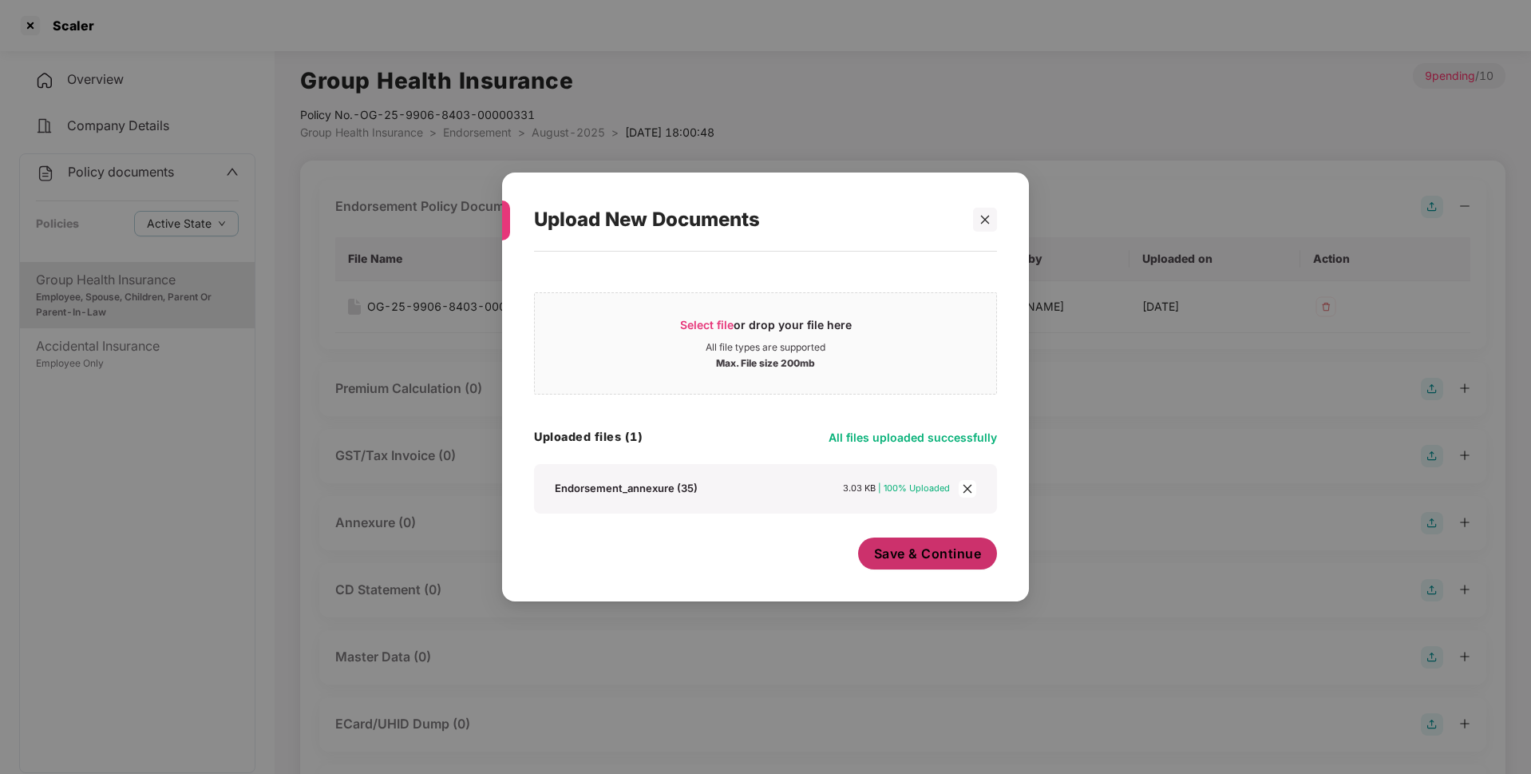
click at [917, 562] on span "Save & Continue" at bounding box center [928, 553] width 108 height 18
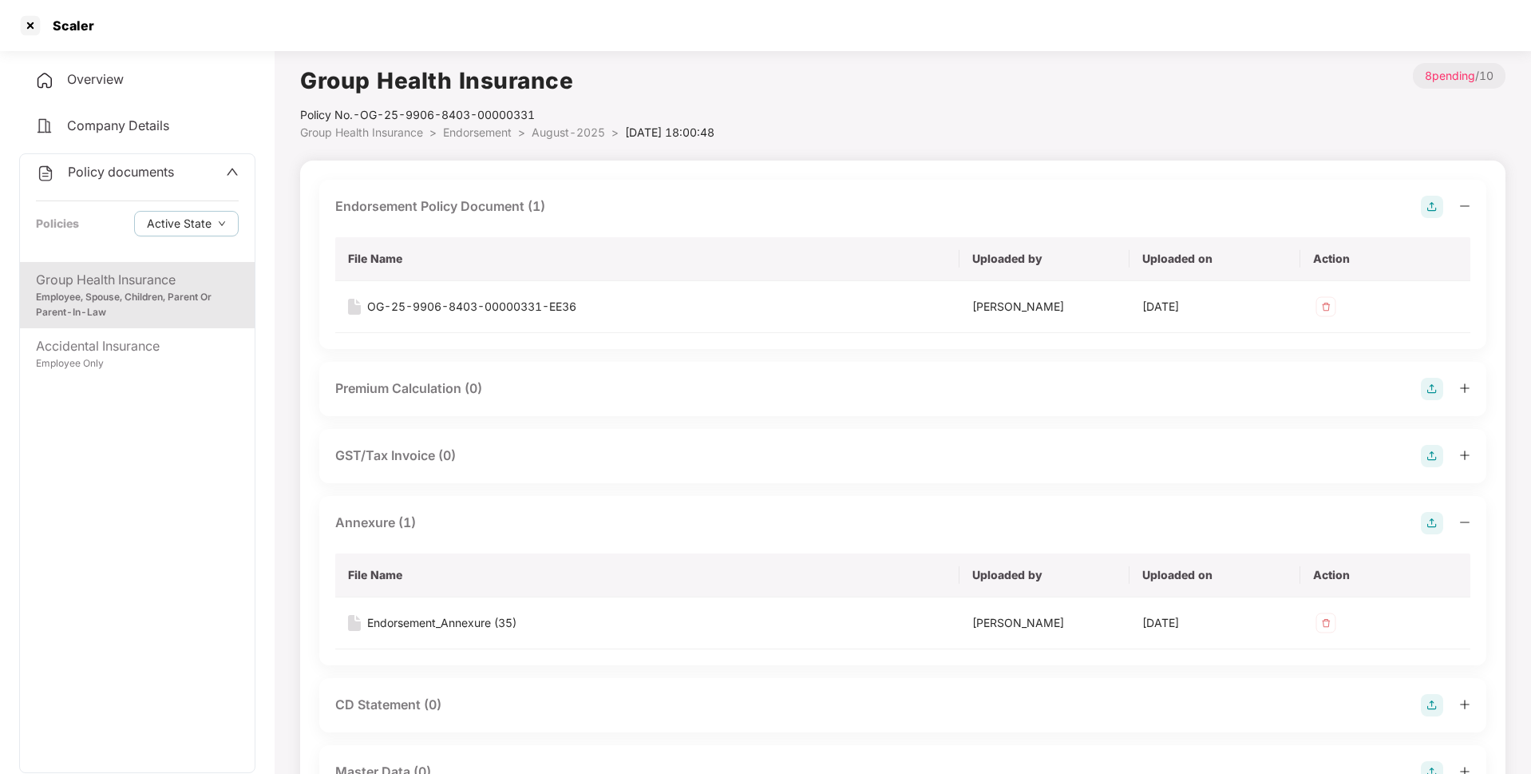
click at [553, 130] on span "August-2025" at bounding box center [568, 132] width 73 height 14
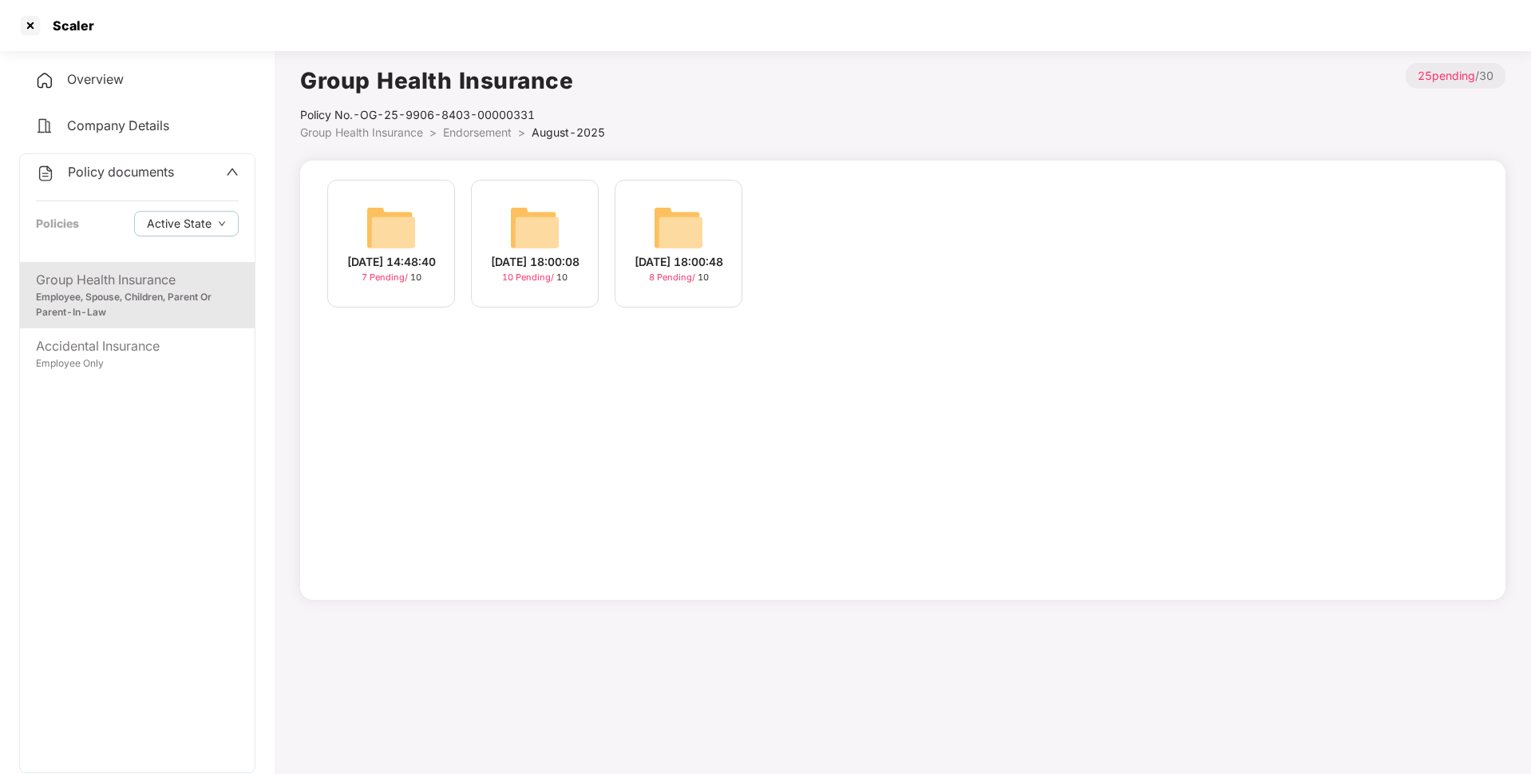
click at [554, 223] on img at bounding box center [534, 227] width 51 height 51
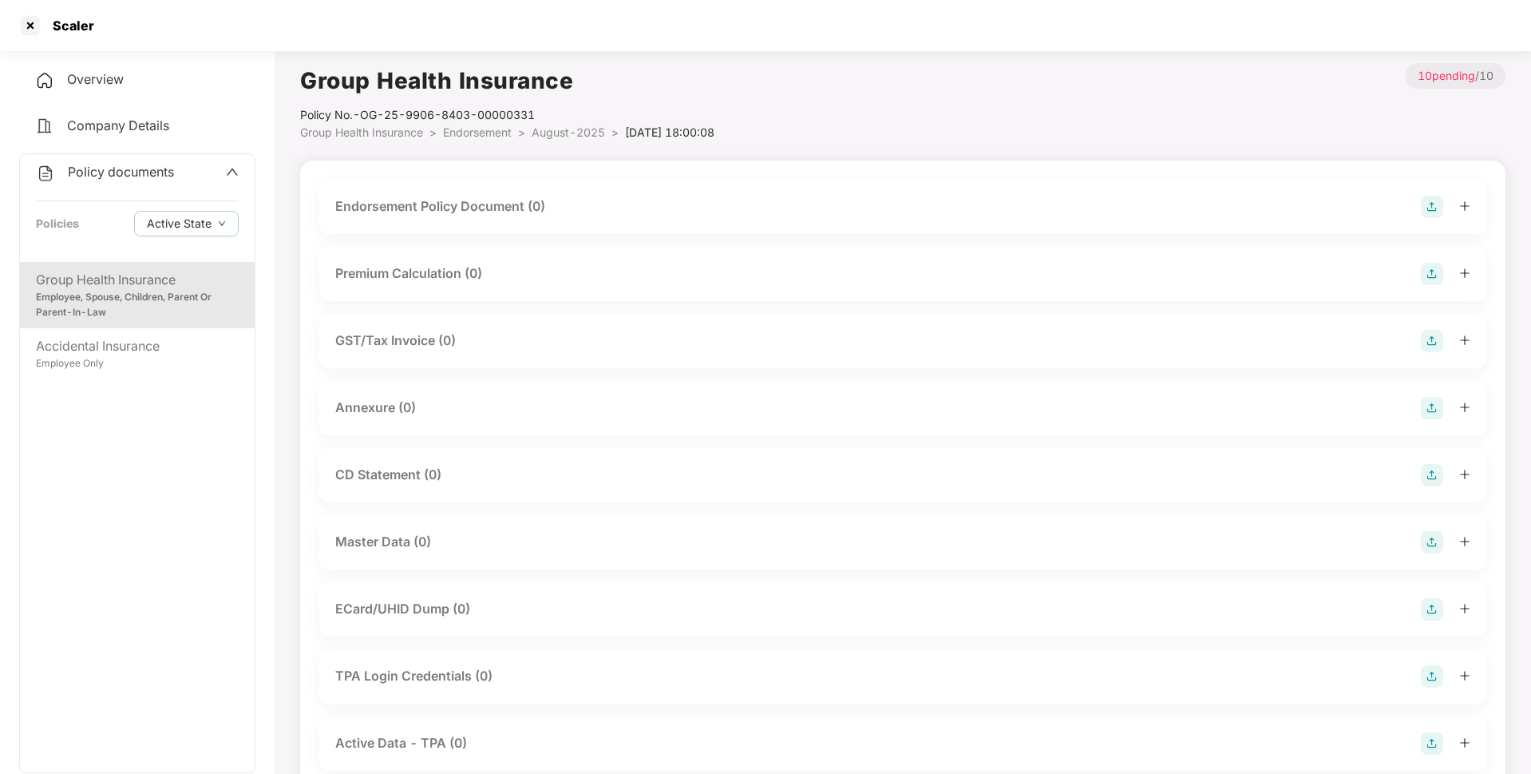
click at [1427, 215] on img at bounding box center [1432, 207] width 22 height 22
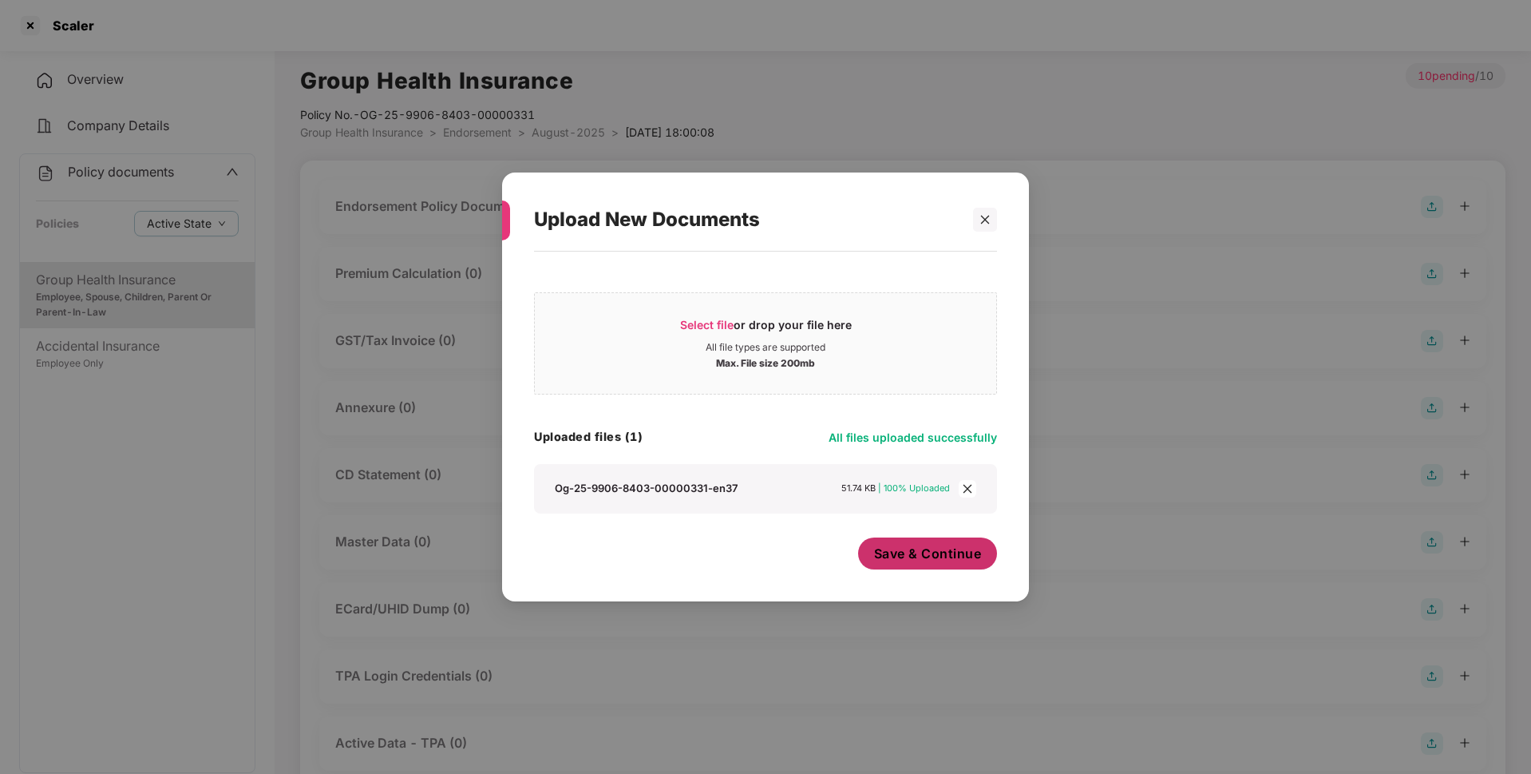
click at [903, 556] on span "Save & Continue" at bounding box center [928, 553] width 108 height 18
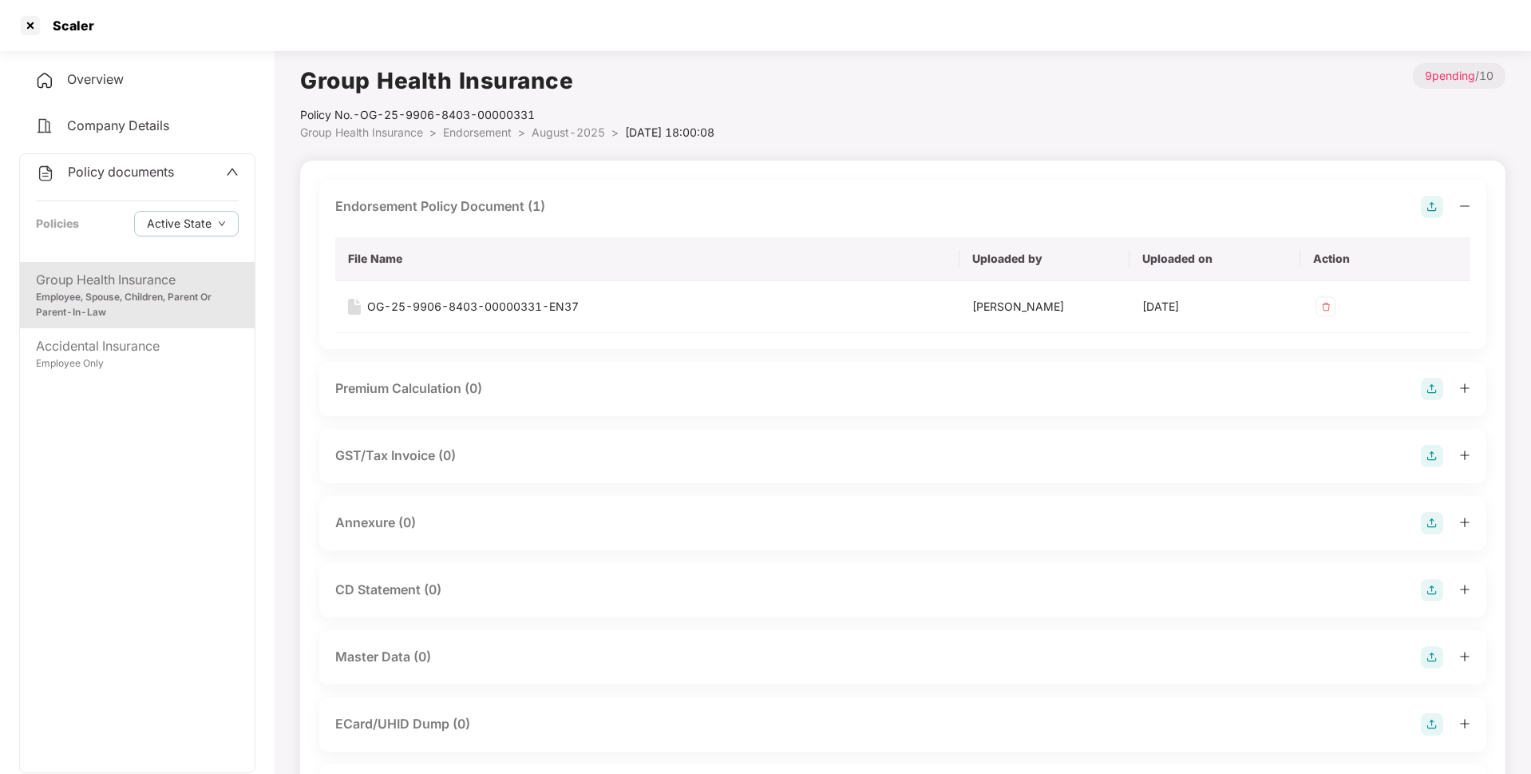
click at [1432, 525] on img at bounding box center [1432, 523] width 22 height 22
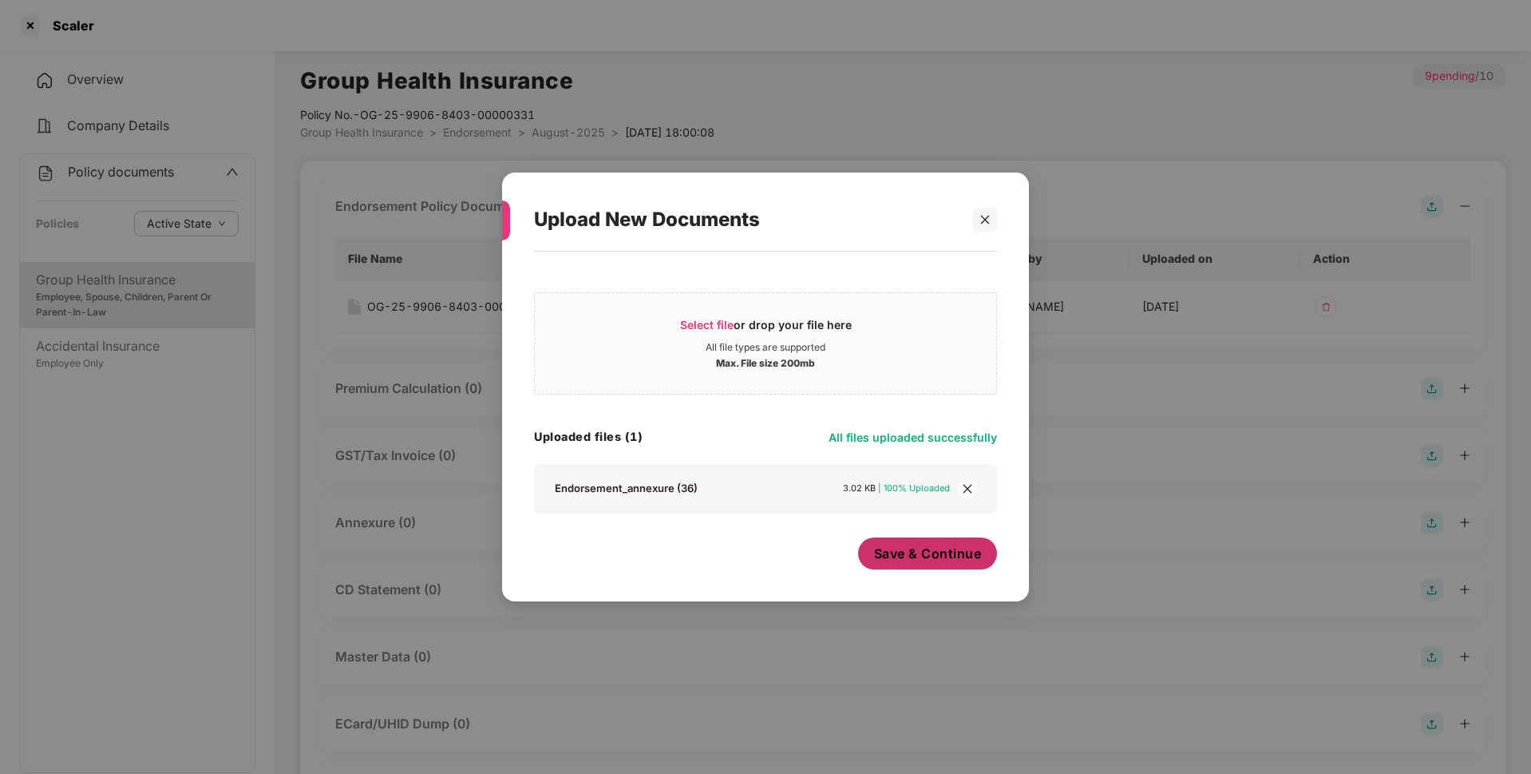
click at [921, 549] on span "Save & Continue" at bounding box center [928, 553] width 108 height 18
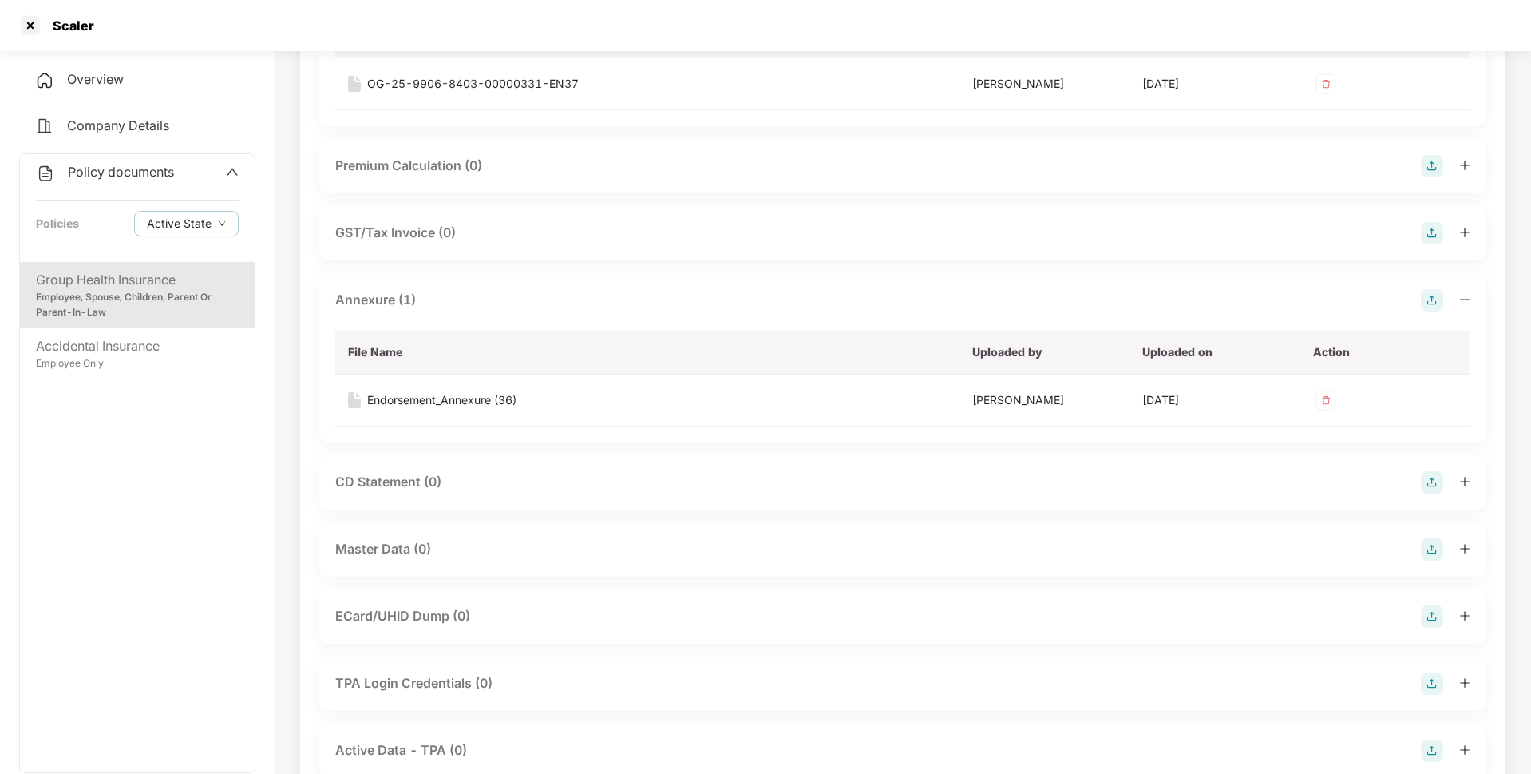
scroll to position [275, 0]
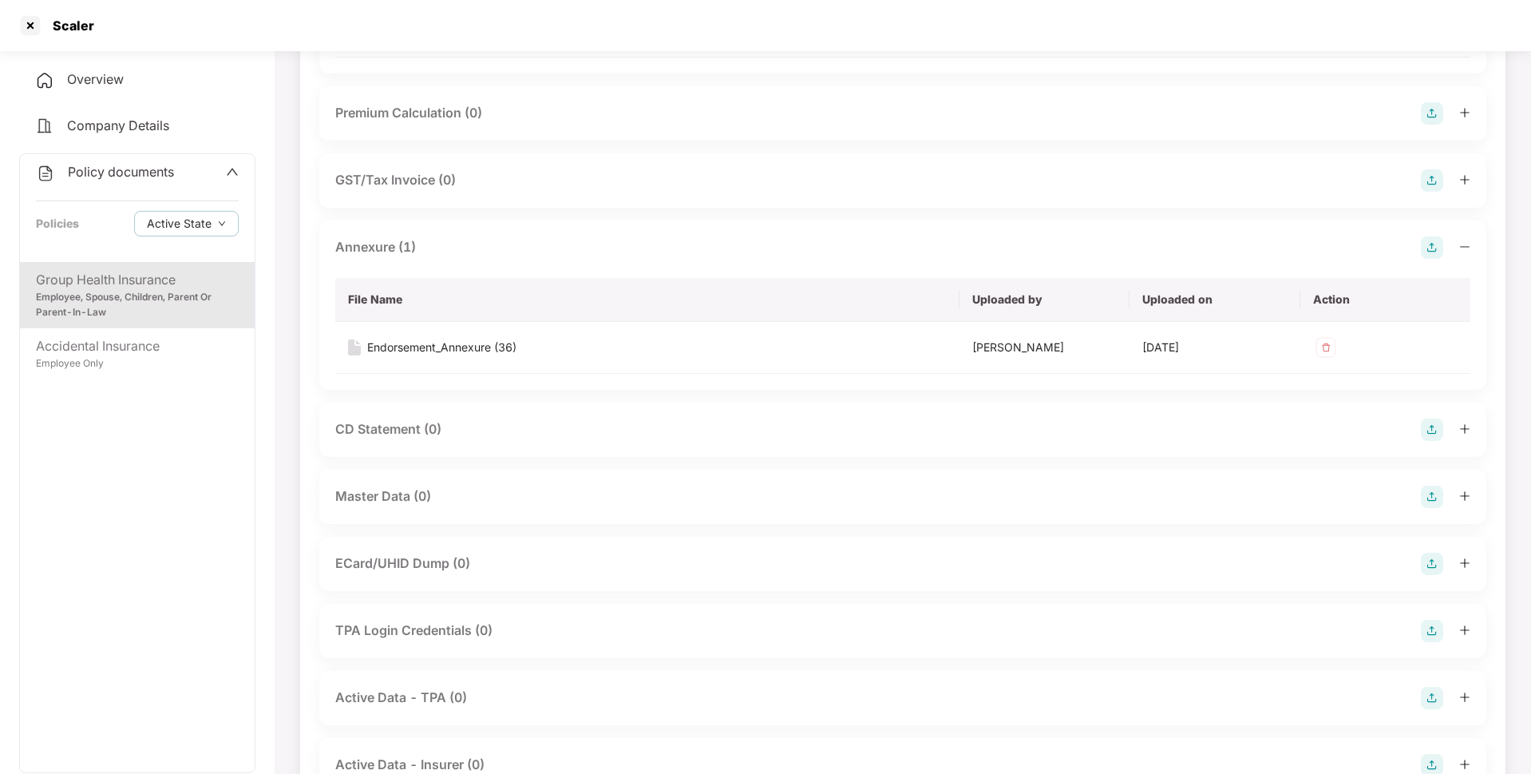
click at [1431, 501] on img at bounding box center [1432, 496] width 22 height 22
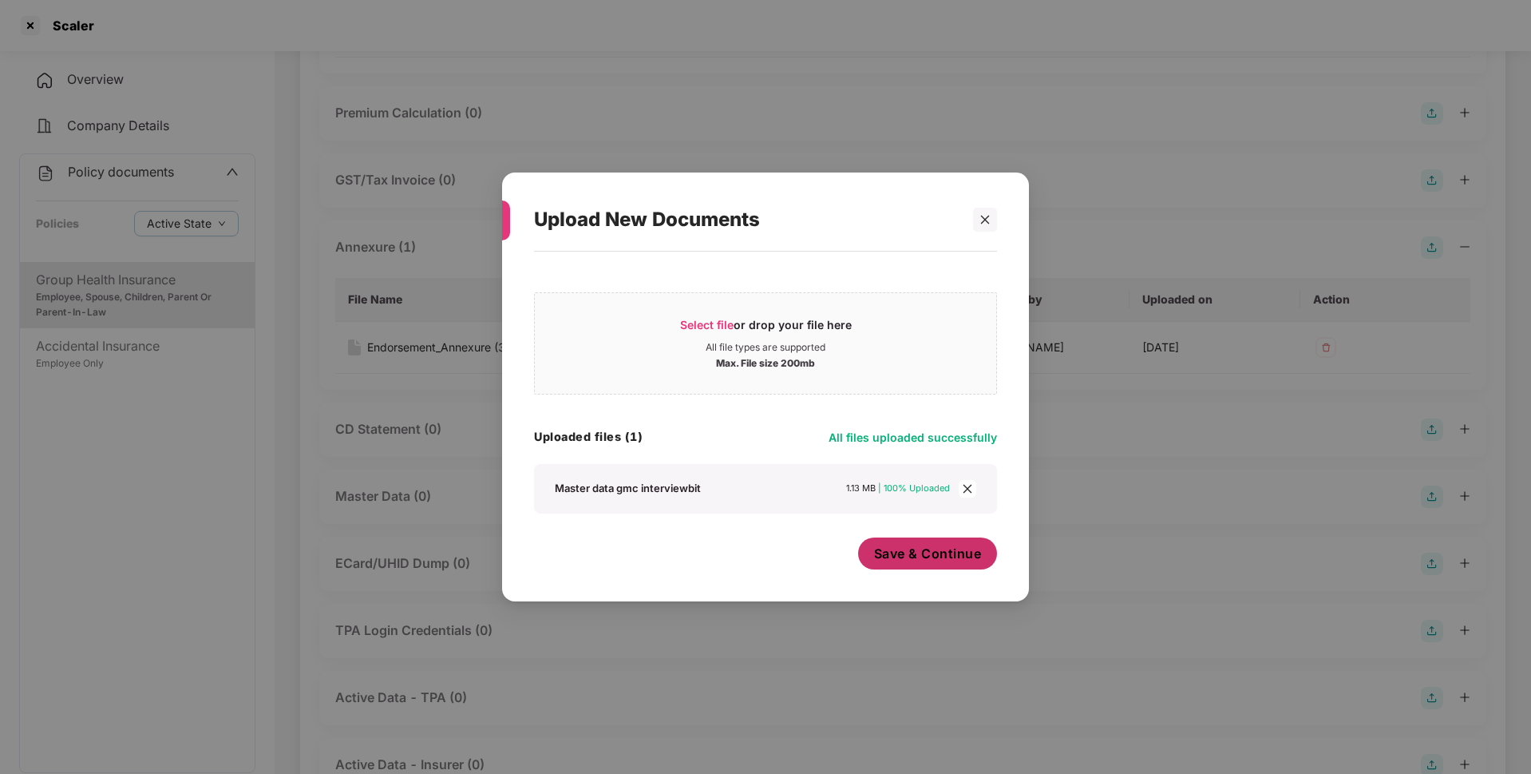
click at [897, 558] on span "Save & Continue" at bounding box center [928, 553] width 108 height 18
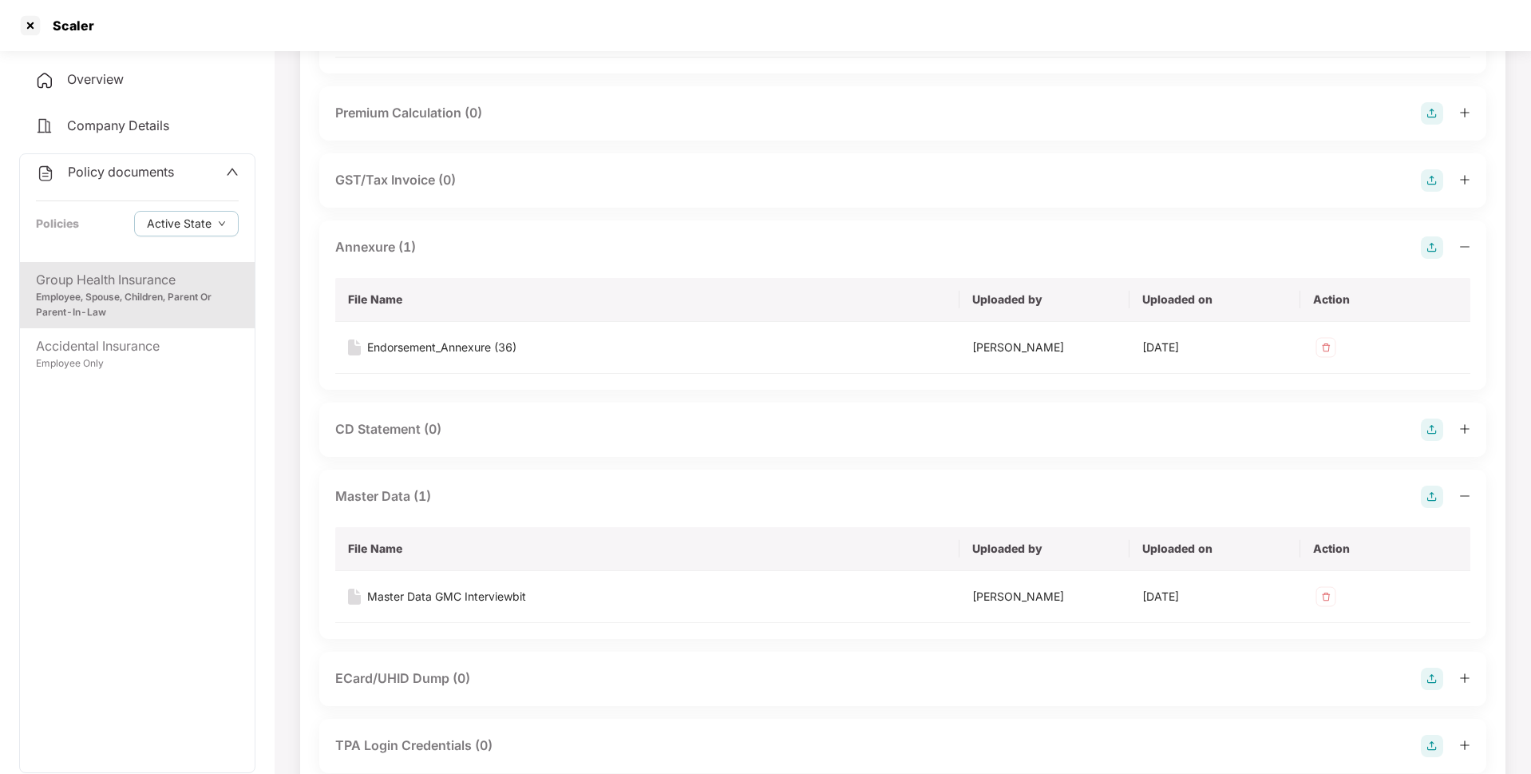
click at [124, 168] on span "Policy documents" at bounding box center [121, 172] width 106 height 16
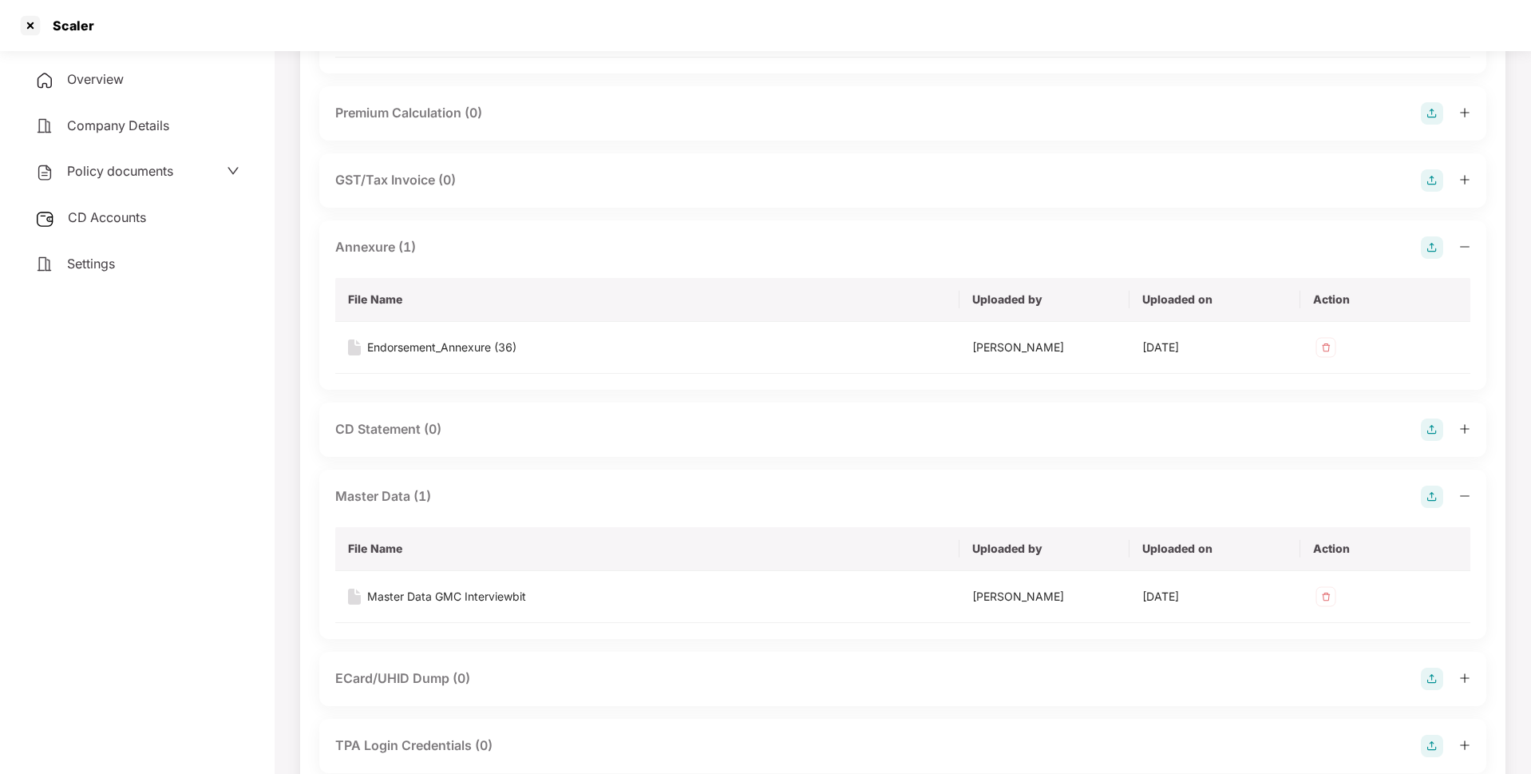
click at [111, 218] on span "CD Accounts" at bounding box center [107, 217] width 78 height 16
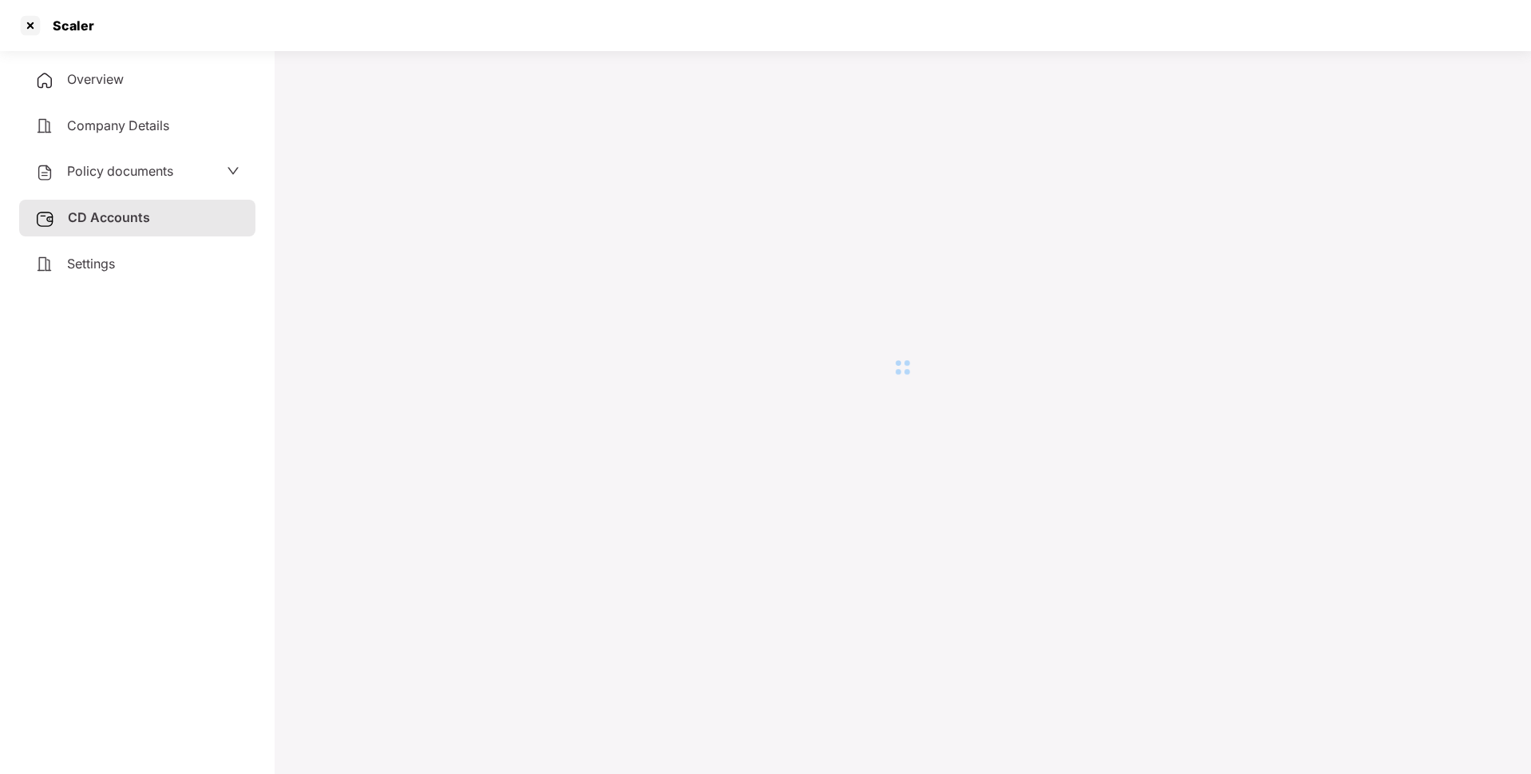
scroll to position [44, 0]
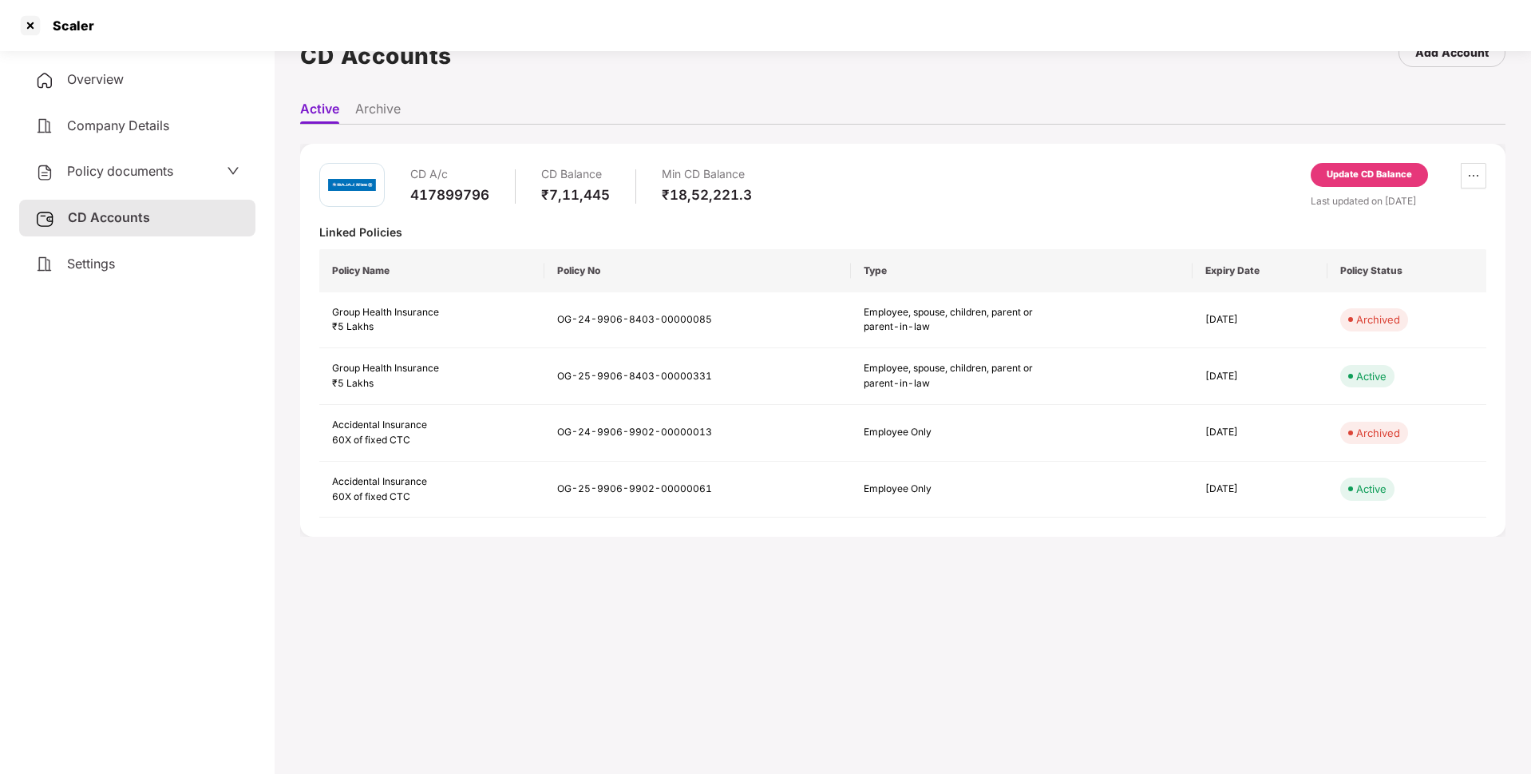
click at [1356, 188] on div "Update CD Balance" at bounding box center [1369, 178] width 117 height 30
click at [1351, 168] on div "Update CD Balance" at bounding box center [1369, 175] width 85 height 14
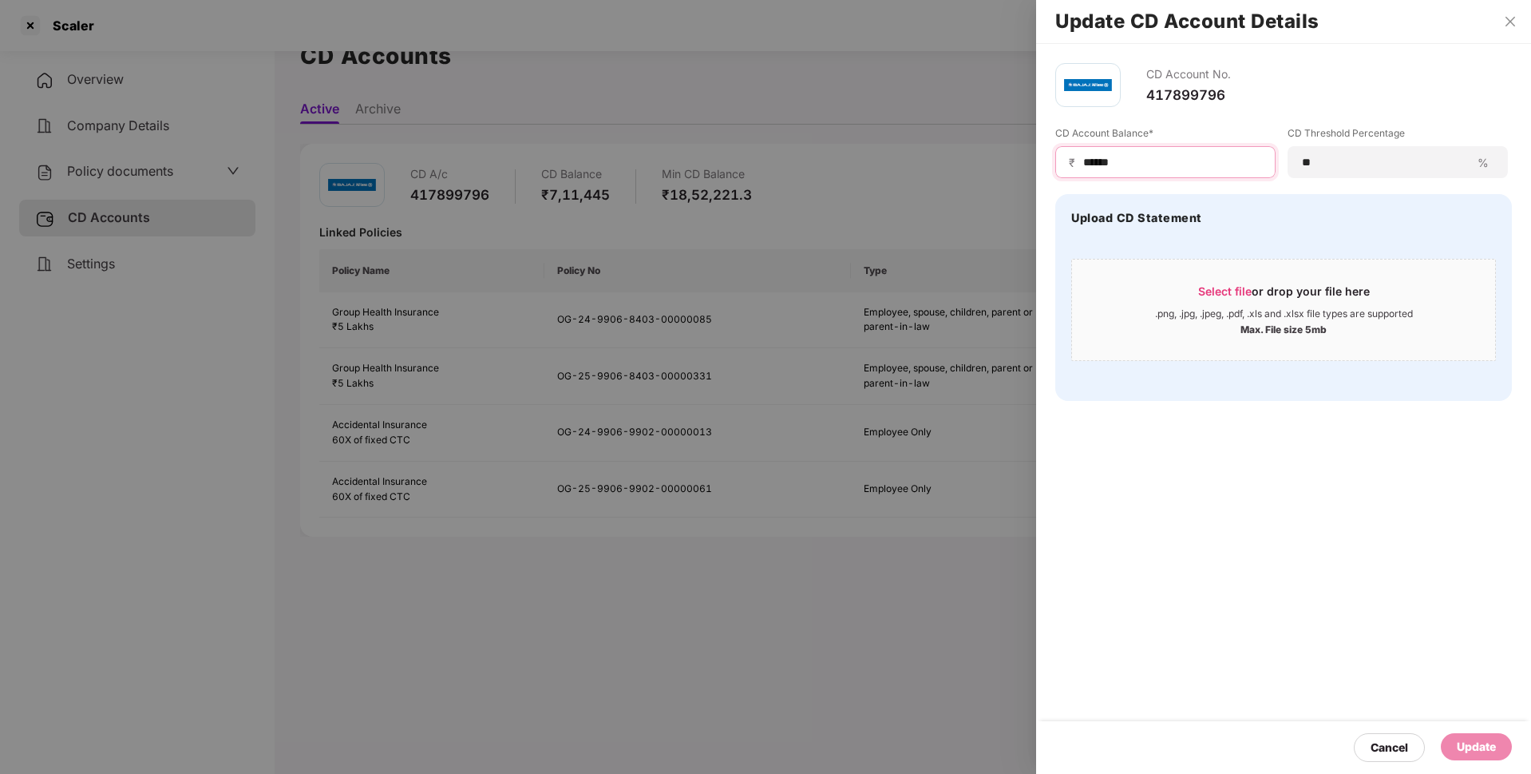
drag, startPoint x: 1141, startPoint y: 164, endPoint x: 1008, endPoint y: 174, distance: 133.7
click at [1008, 174] on div "Update CD Account Details CD Account No. 417899796 CD Account Balance* ₹ ******…" at bounding box center [765, 387] width 1531 height 774
type input "******"
click at [1473, 738] on div "Update" at bounding box center [1476, 747] width 39 height 18
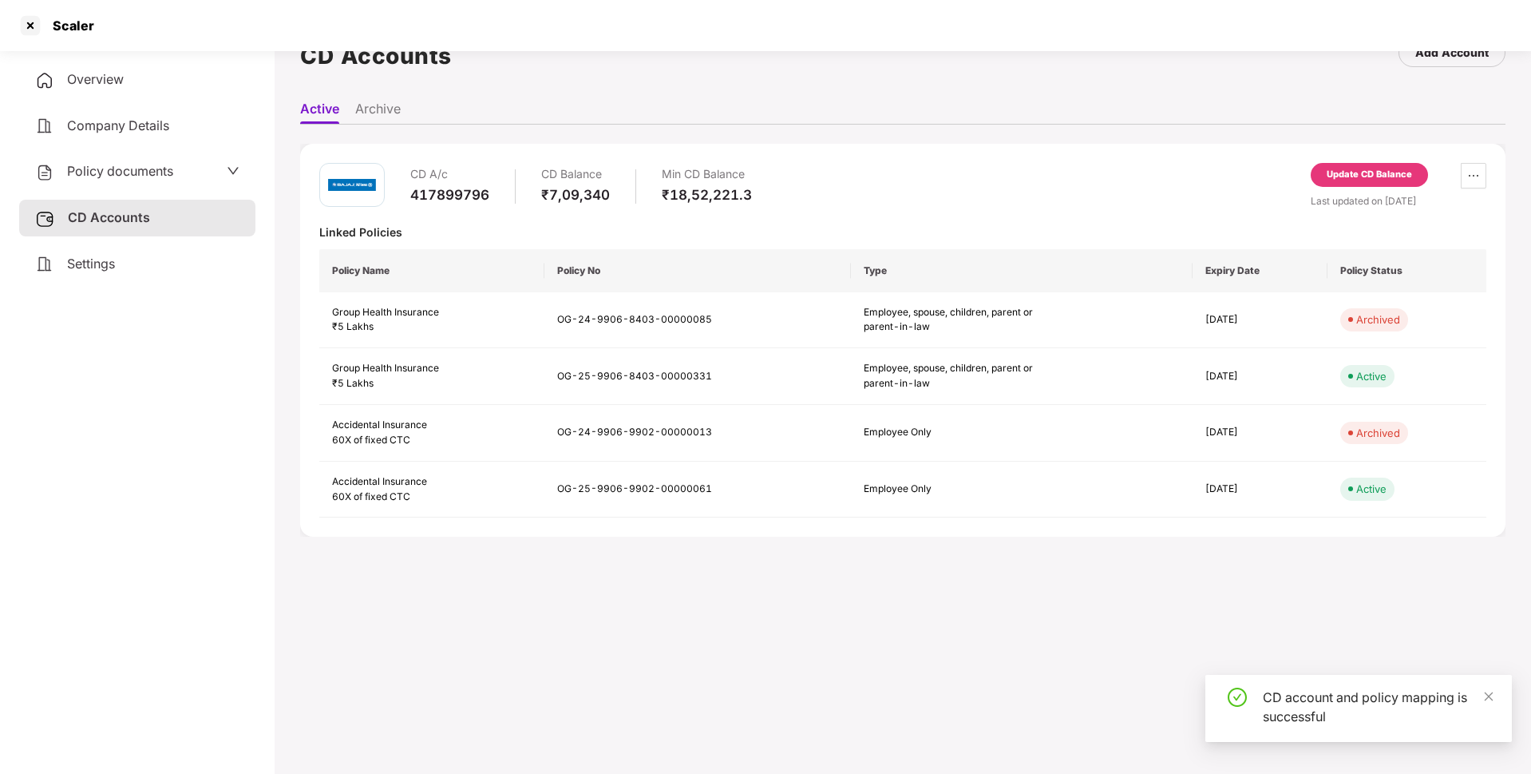
click at [186, 172] on div "Policy documents" at bounding box center [137, 171] width 204 height 21
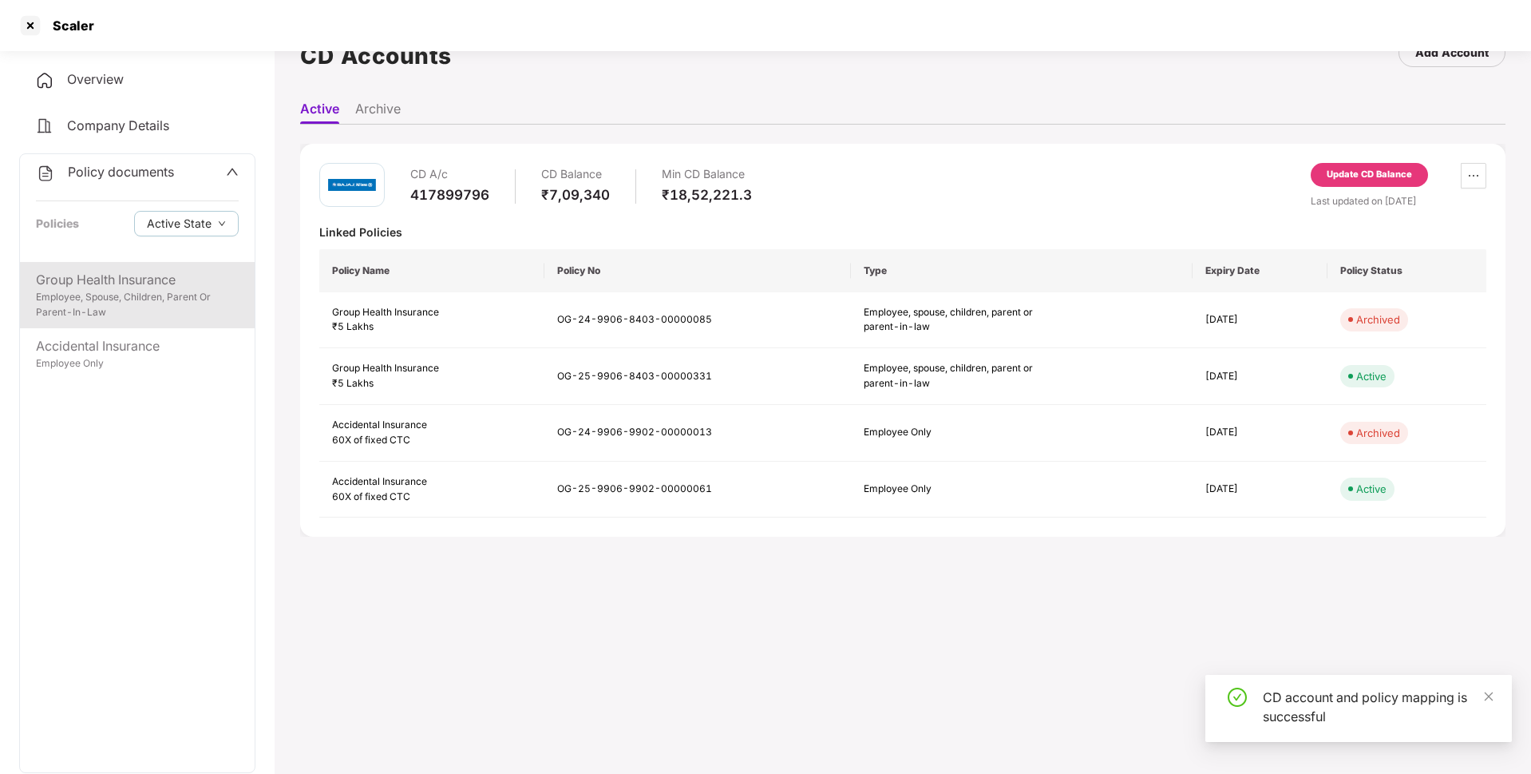
click at [121, 314] on div "Employee, Spouse, Children, Parent Or Parent-In-Law" at bounding box center [137, 305] width 203 height 30
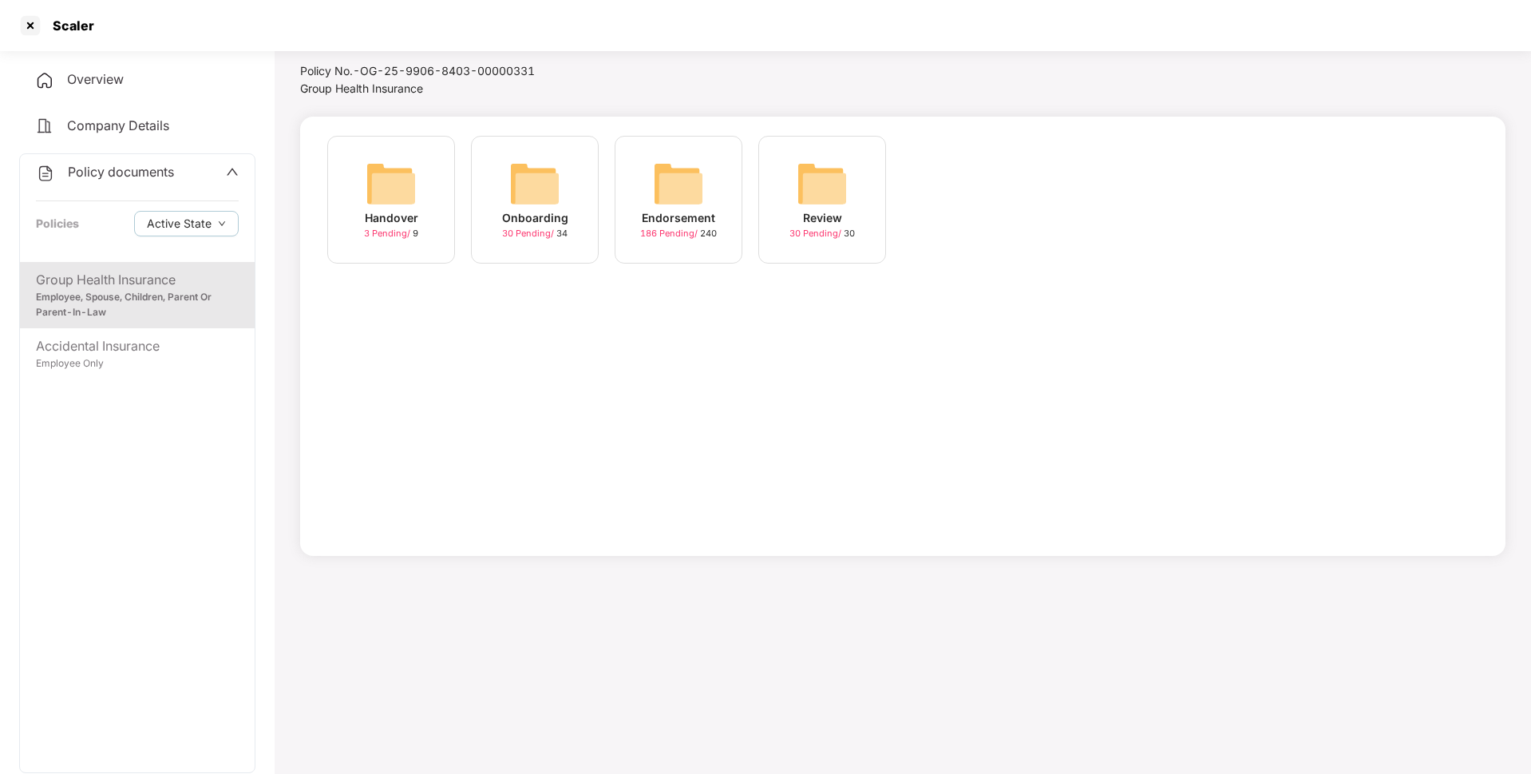
click at [663, 207] on img at bounding box center [678, 183] width 51 height 51
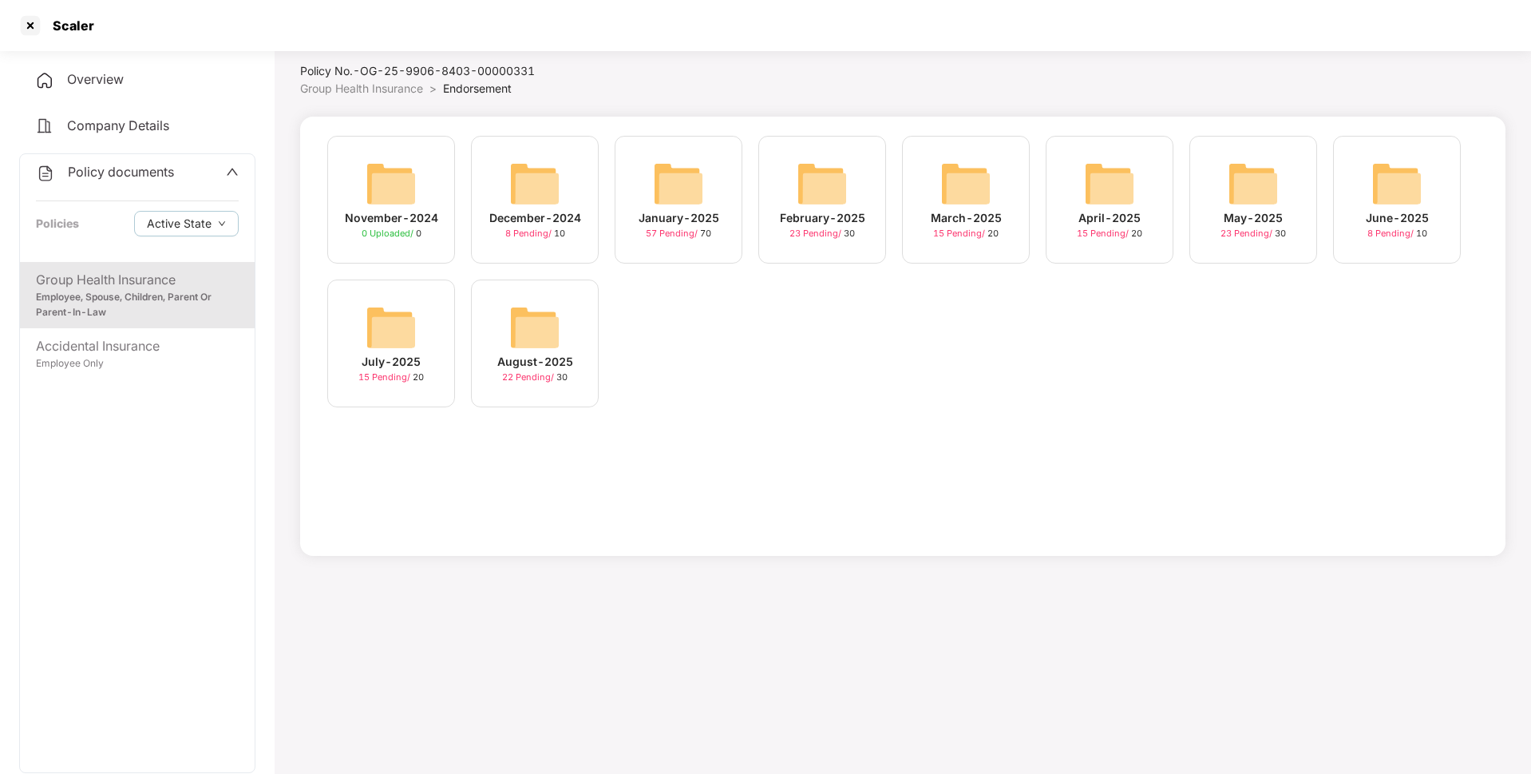
click at [473, 342] on div "August-2025 22 Pending / 30" at bounding box center [535, 343] width 128 height 128
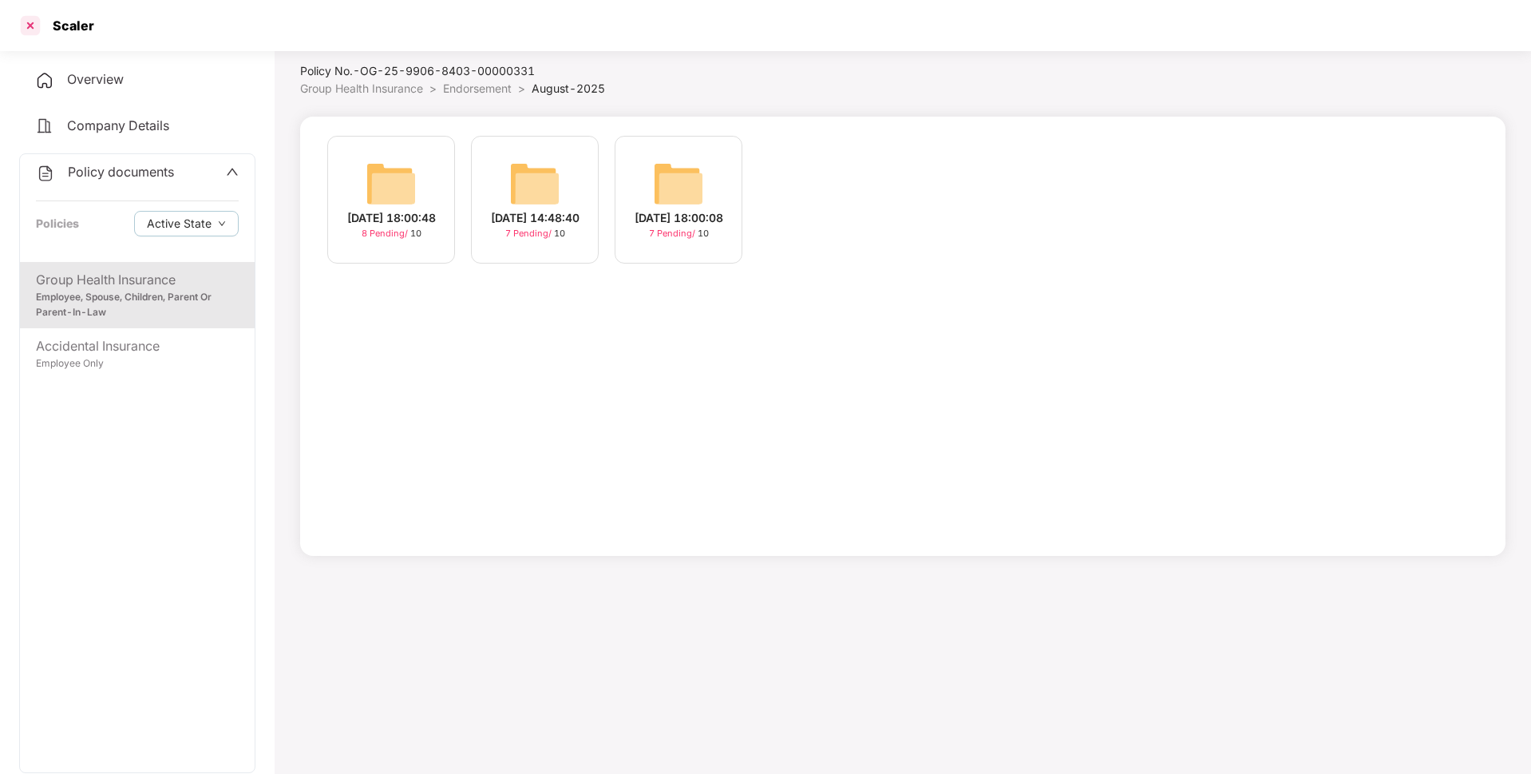
click at [32, 29] on div at bounding box center [31, 26] width 26 height 26
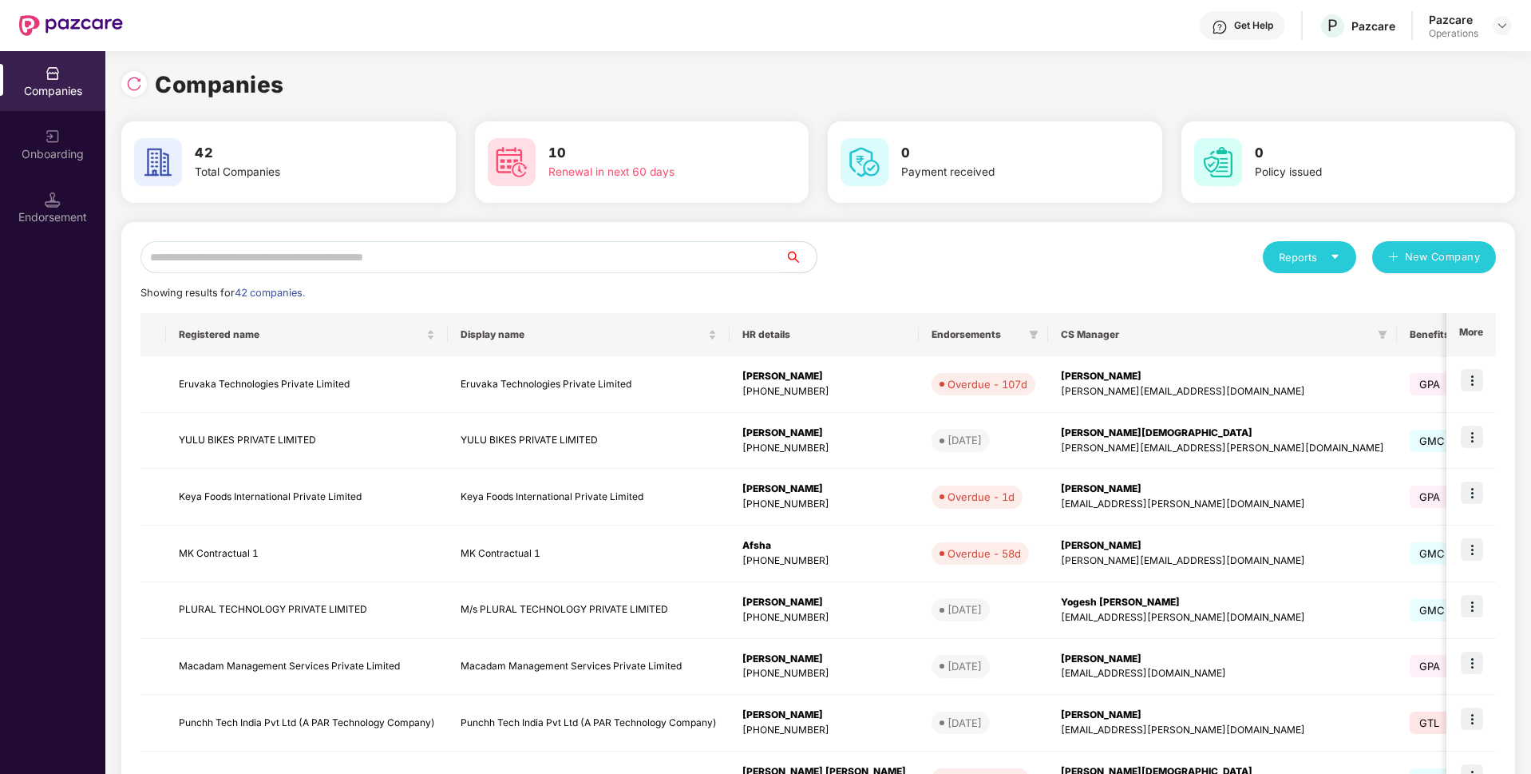
scroll to position [0, 0]
click at [223, 259] on input "text" at bounding box center [463, 257] width 644 height 32
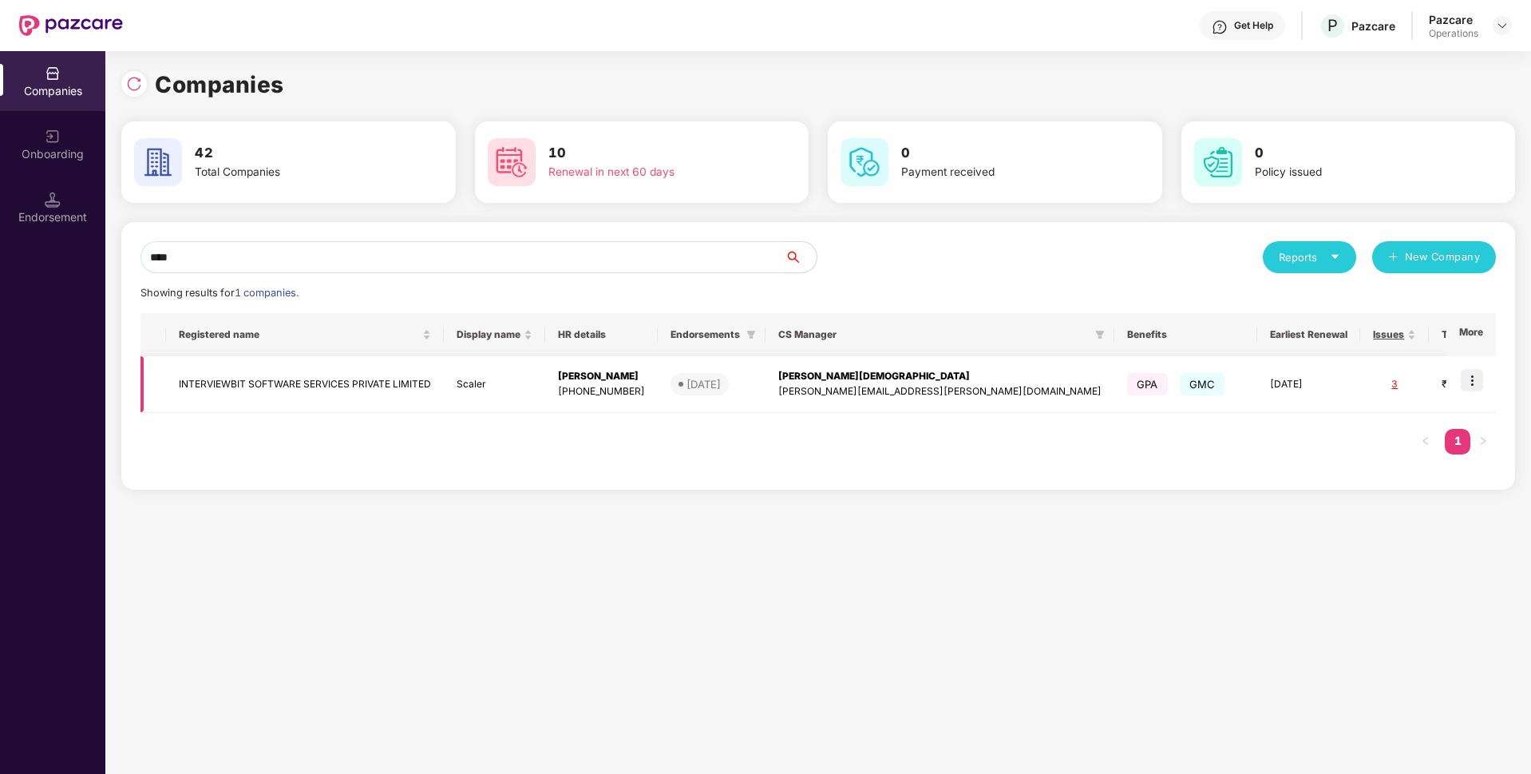
type input "****"
click at [1476, 383] on img at bounding box center [1472, 380] width 22 height 22
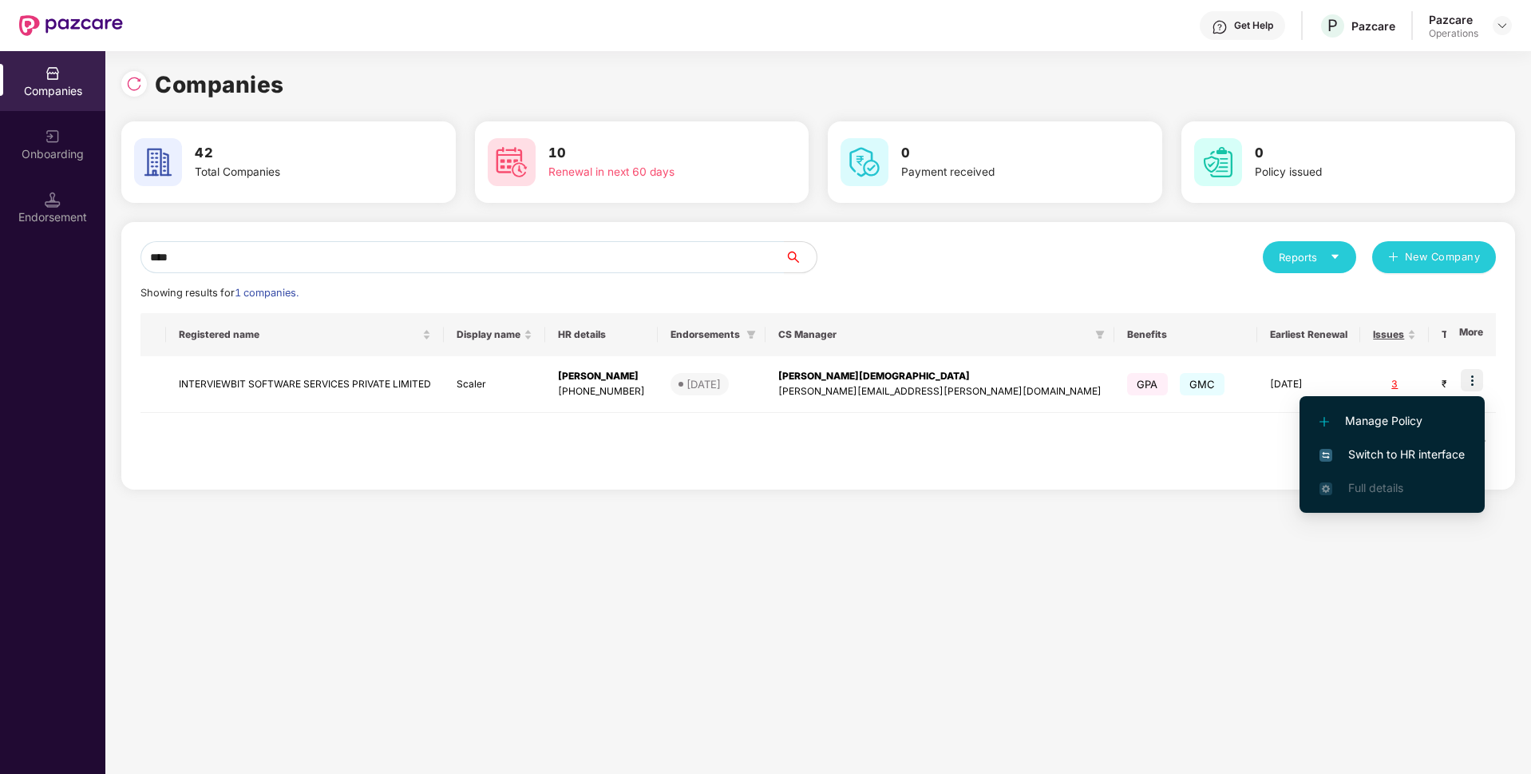
click at [1374, 448] on span "Switch to HR interface" at bounding box center [1392, 454] width 145 height 18
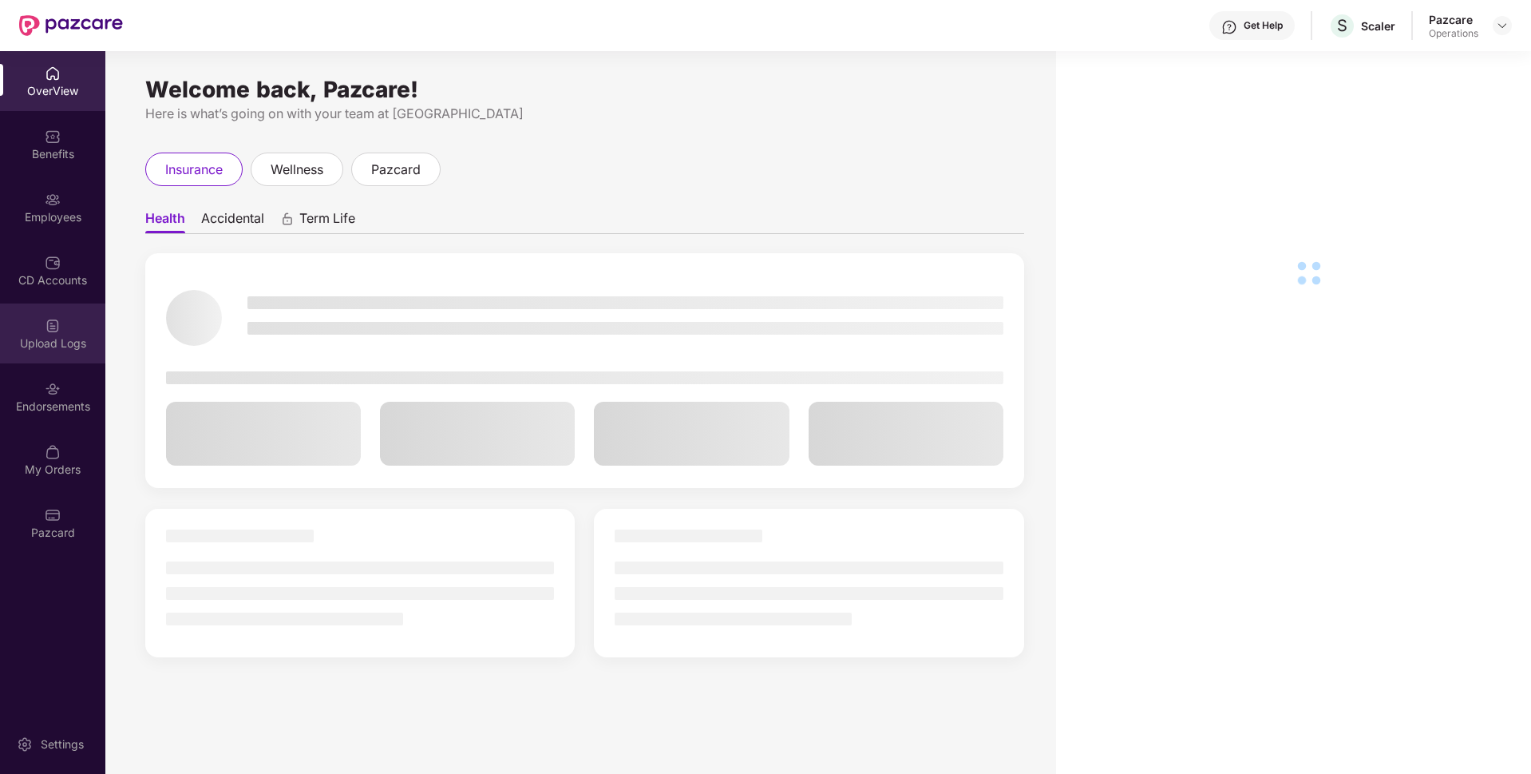
click at [58, 329] on img at bounding box center [53, 326] width 16 height 16
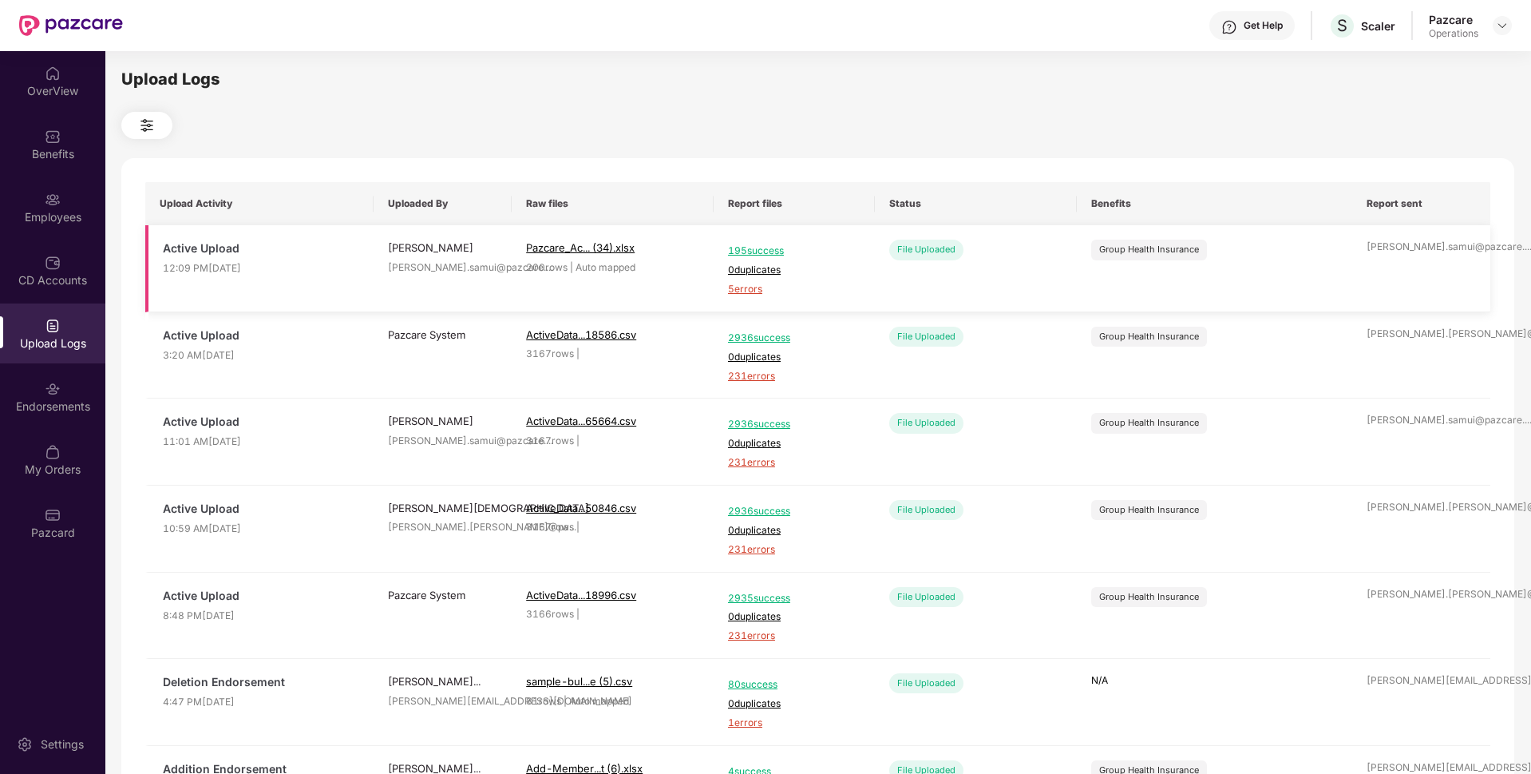
click at [748, 287] on span "5 errors" at bounding box center [794, 289] width 133 height 15
click at [51, 216] on div "Employees" at bounding box center [52, 217] width 105 height 16
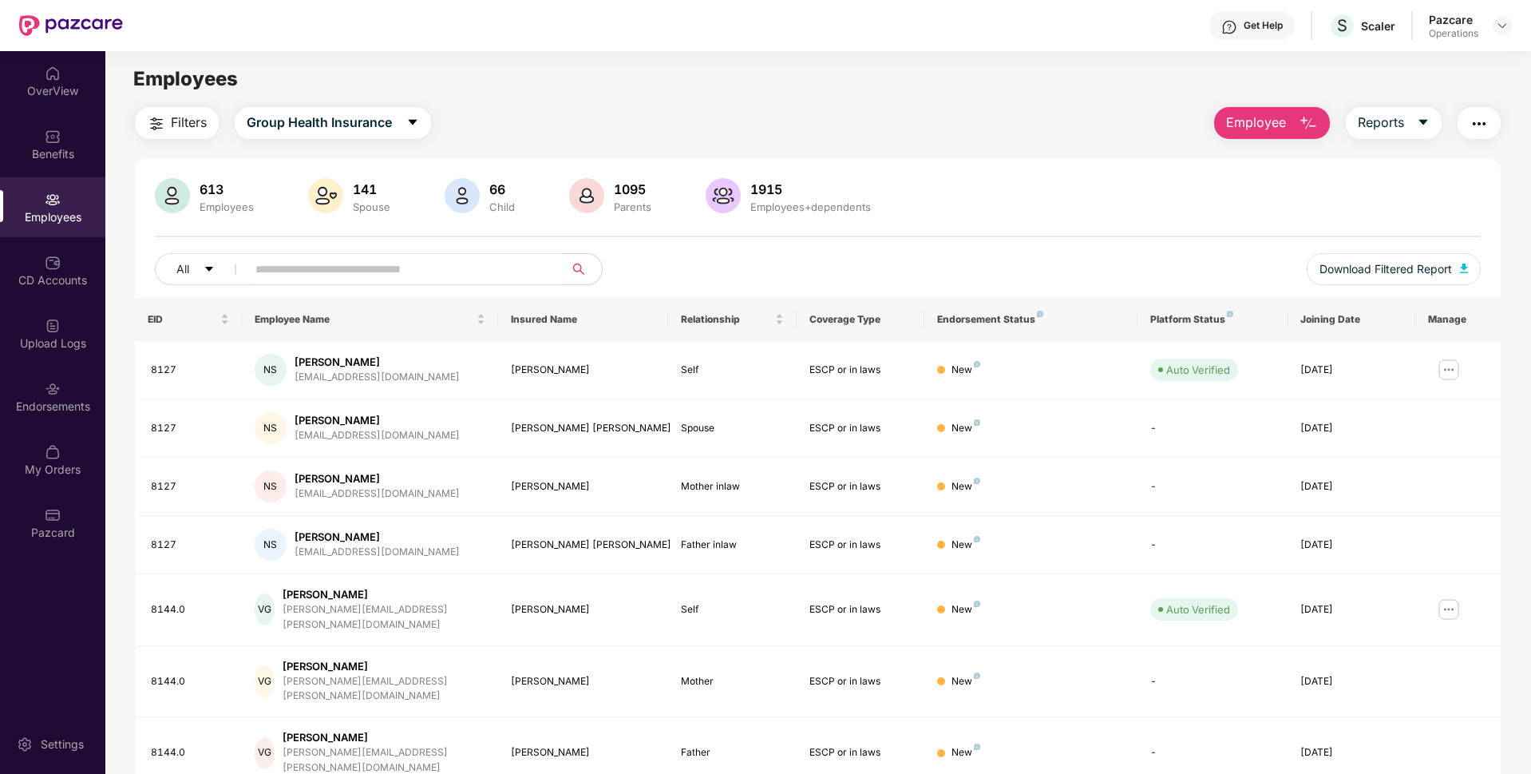
click at [1479, 121] on img "button" at bounding box center [1479, 123] width 19 height 19
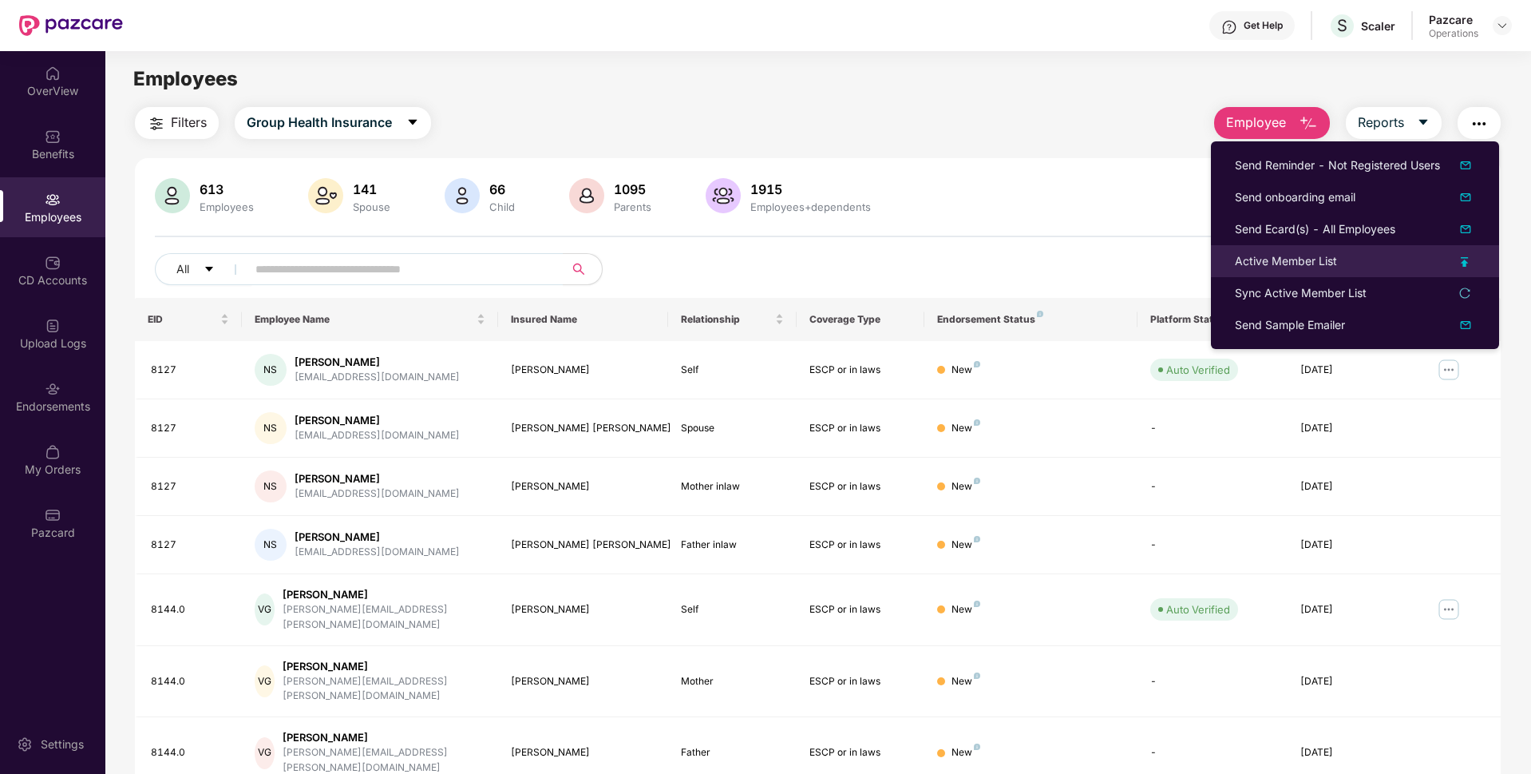
click at [1293, 264] on div "Active Member List" at bounding box center [1286, 261] width 102 height 18
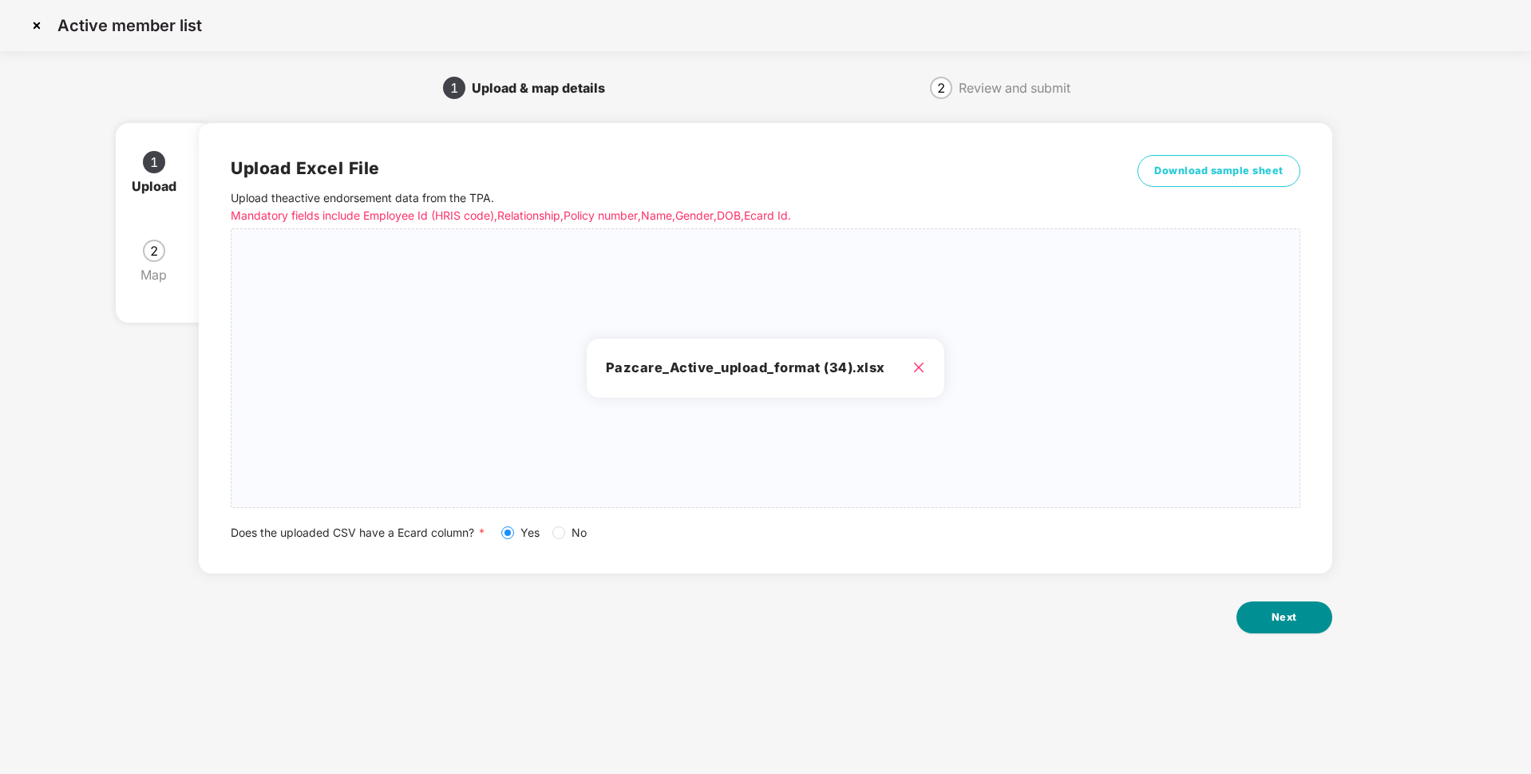
click at [1260, 615] on button "Next" at bounding box center [1285, 617] width 96 height 32
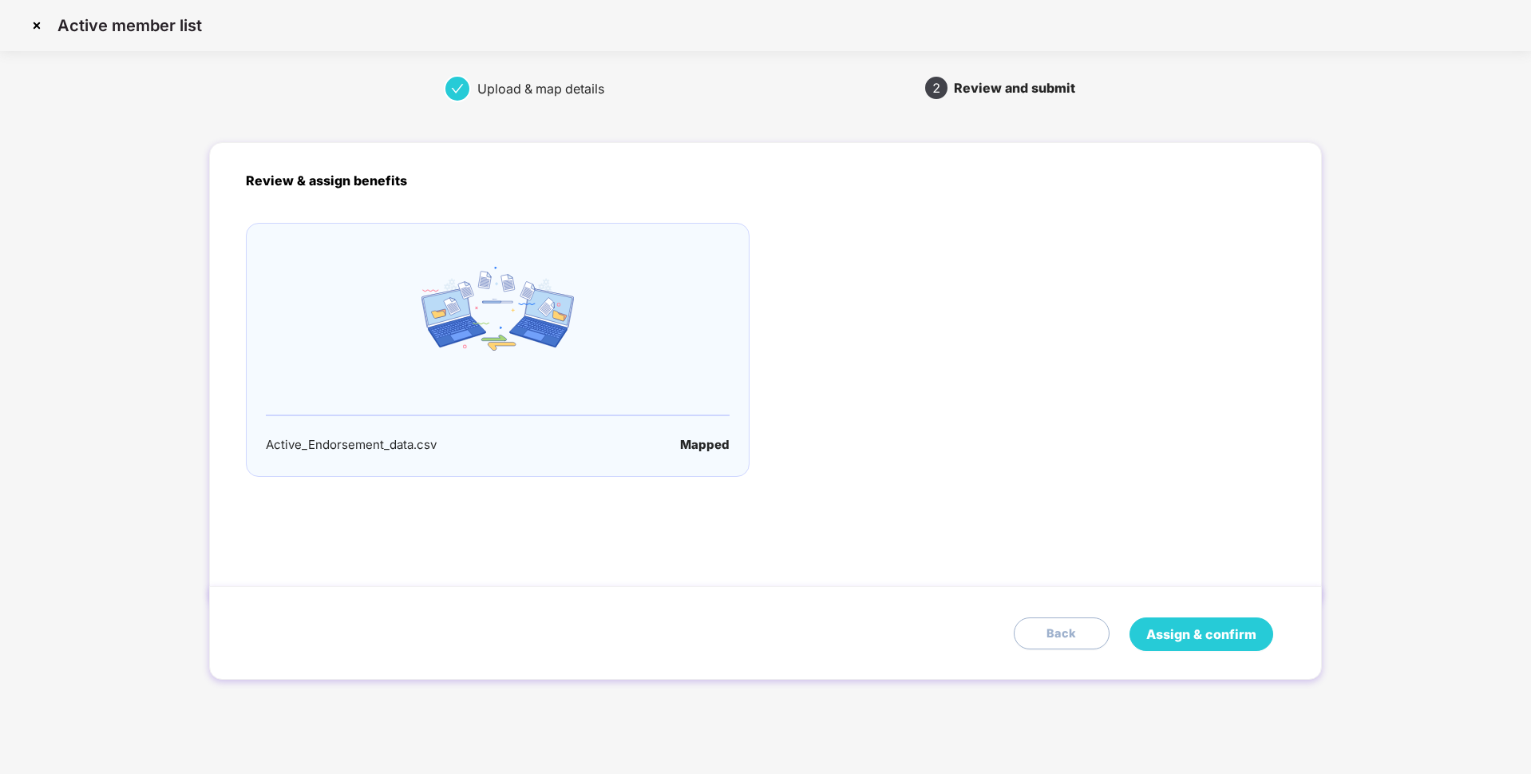
click at [1190, 644] on button "Assign & confirm" at bounding box center [1202, 634] width 144 height 34
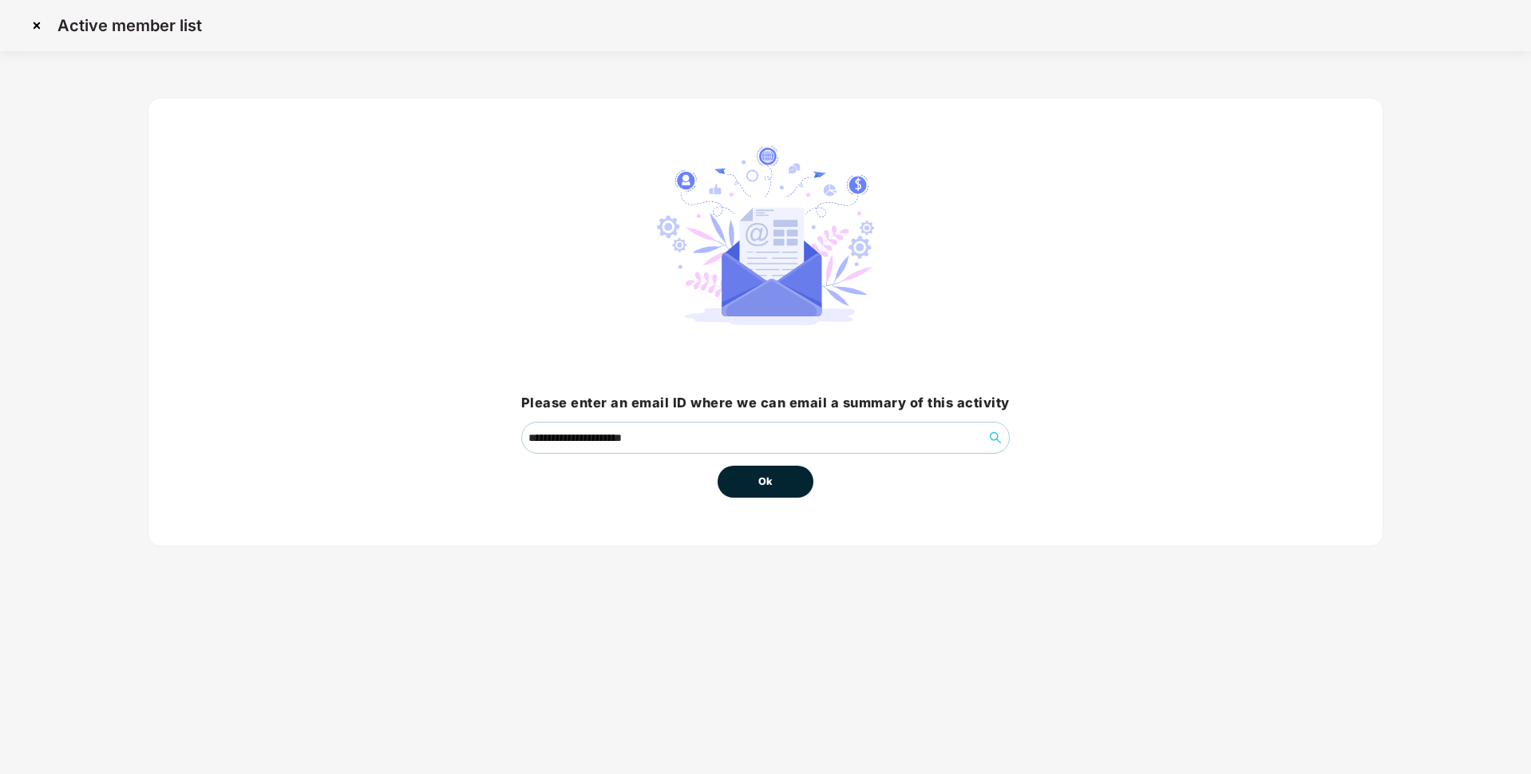
click at [784, 476] on button "Ok" at bounding box center [766, 481] width 96 height 32
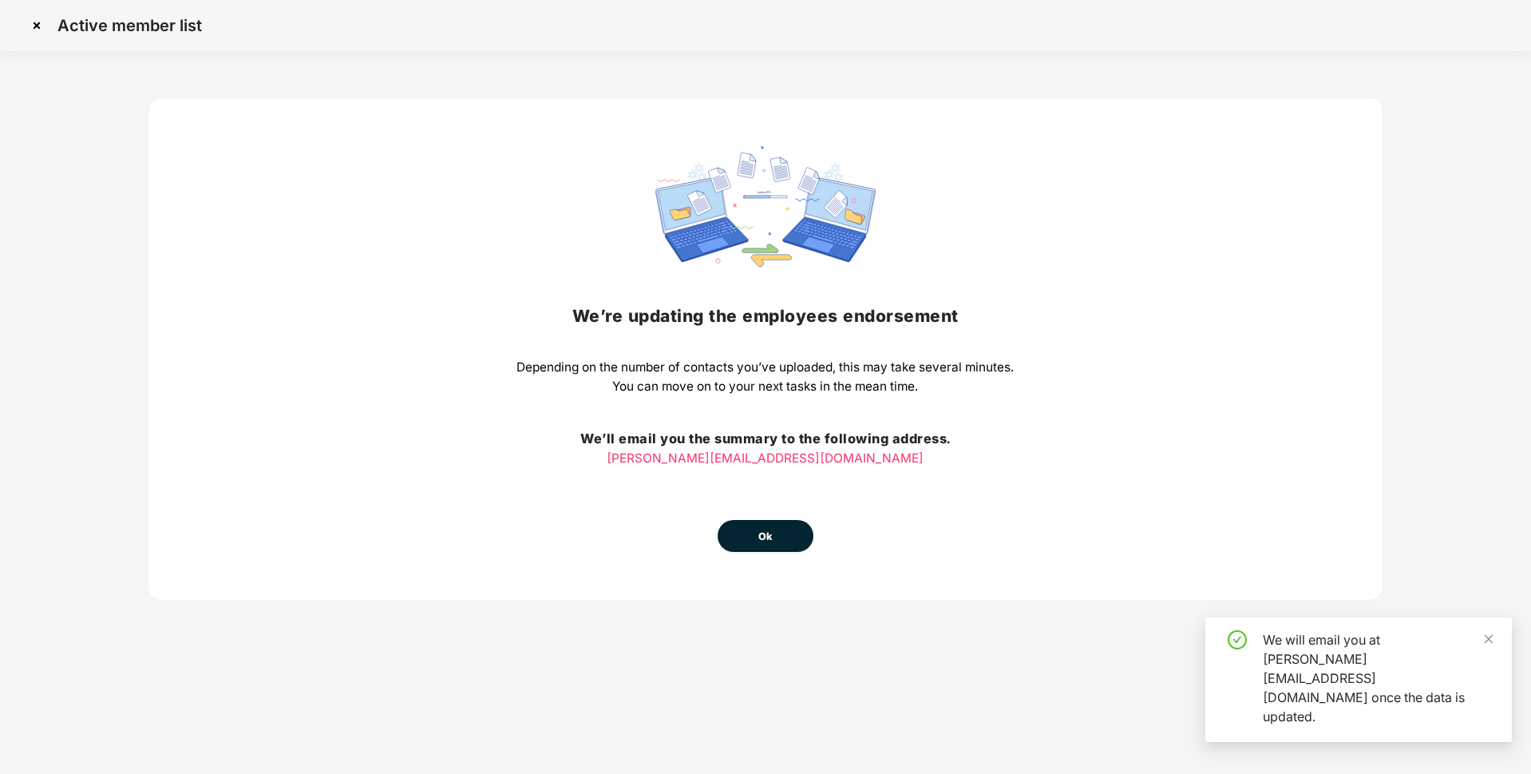
click at [769, 531] on span "Ok" at bounding box center [765, 537] width 14 height 16
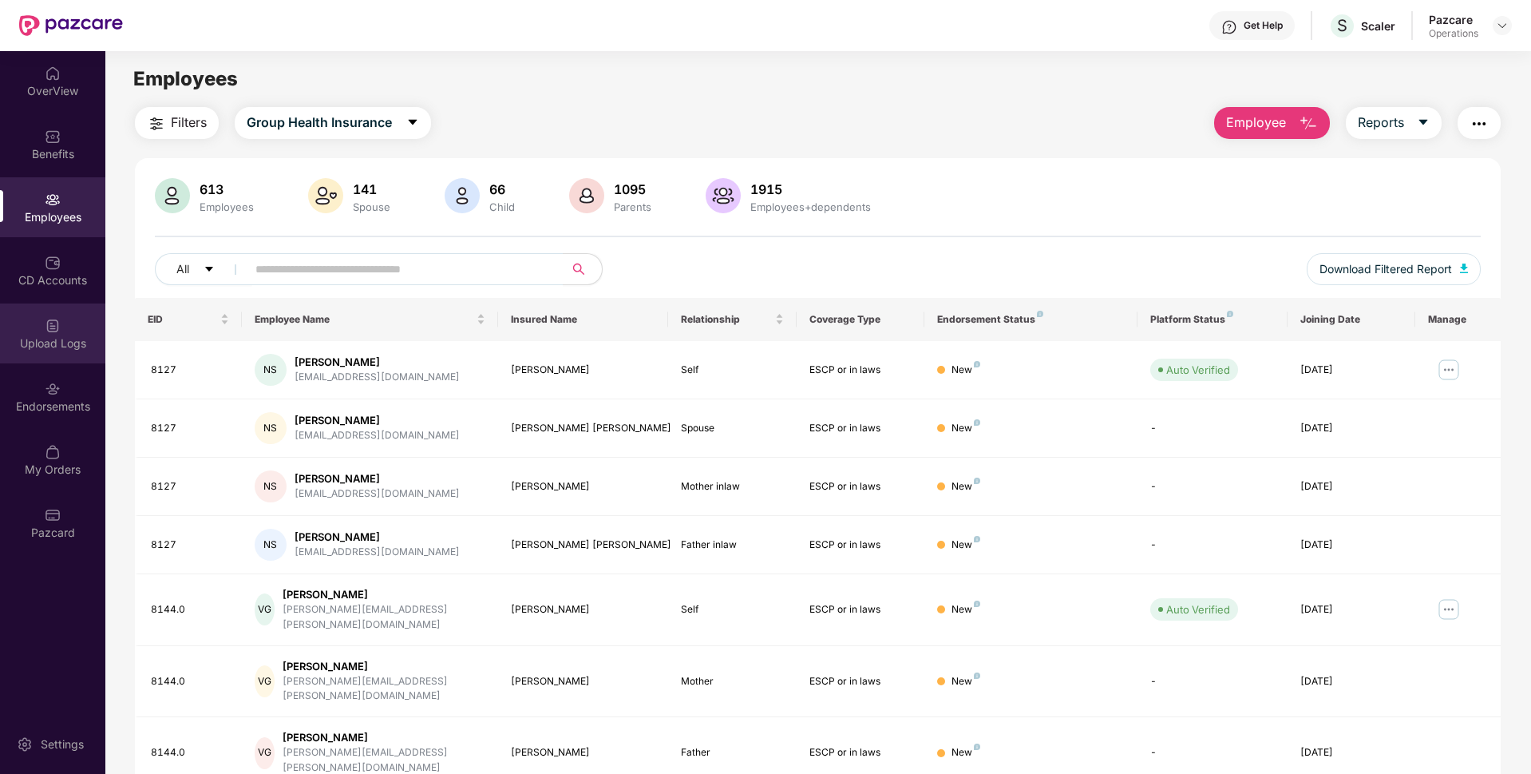
click at [36, 326] on div "Upload Logs" at bounding box center [52, 333] width 105 height 60
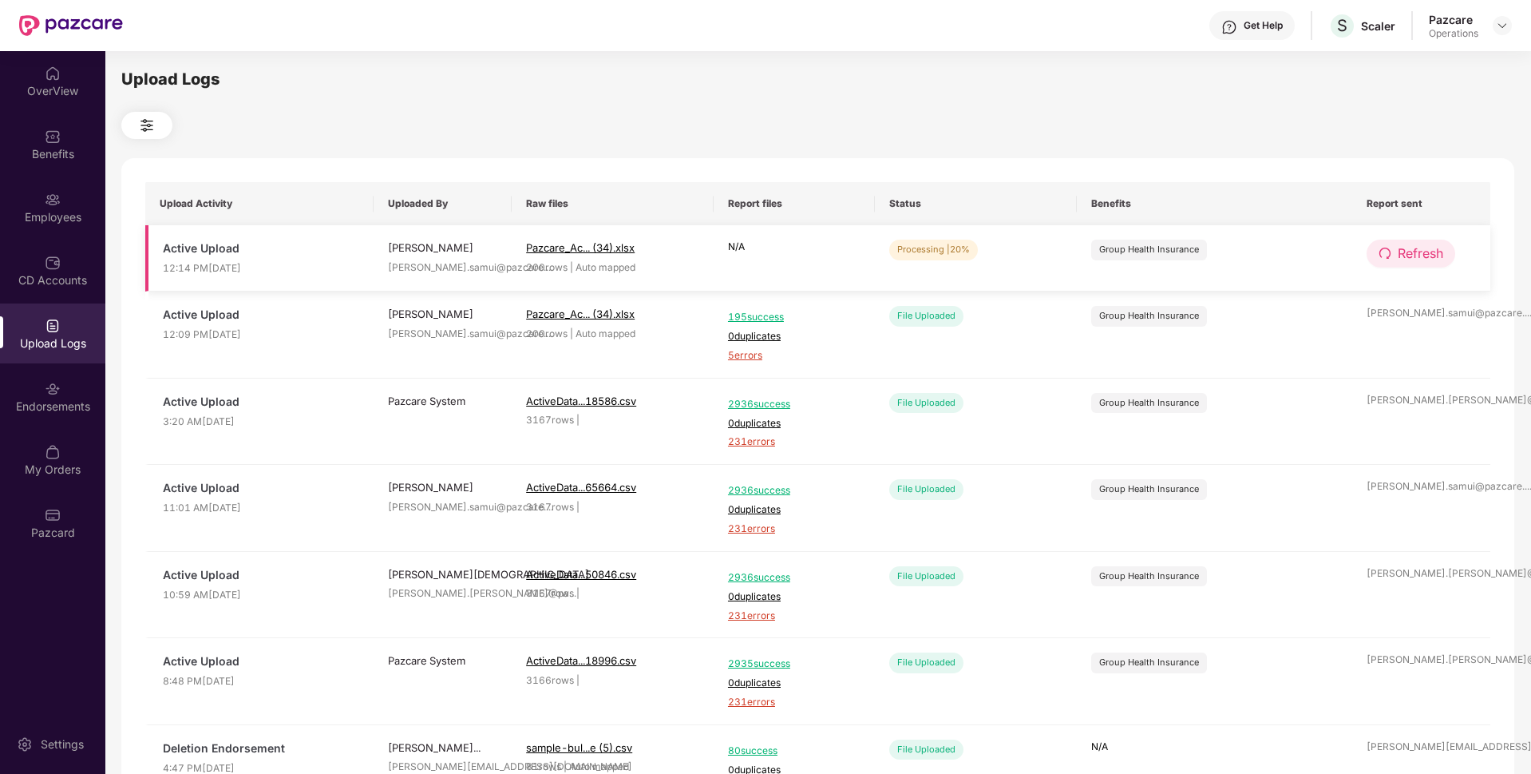
click at [1434, 247] on span "Refresh" at bounding box center [1421, 253] width 46 height 20
click at [1434, 247] on span "Refresh" at bounding box center [1422, 253] width 46 height 20
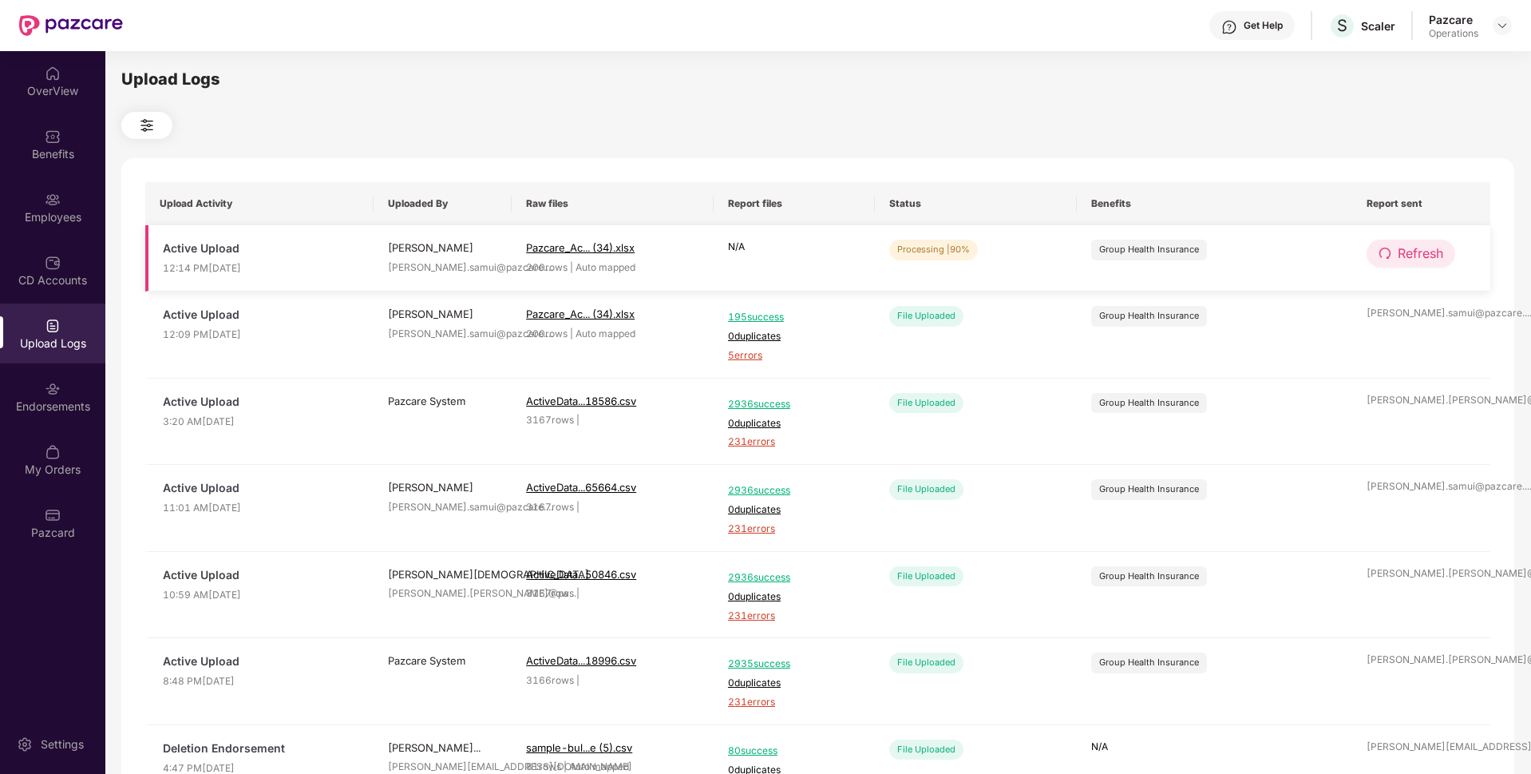
click at [1408, 250] on span "Refresh" at bounding box center [1421, 253] width 46 height 20
click at [1408, 250] on span "Refresh" at bounding box center [1422, 253] width 46 height 20
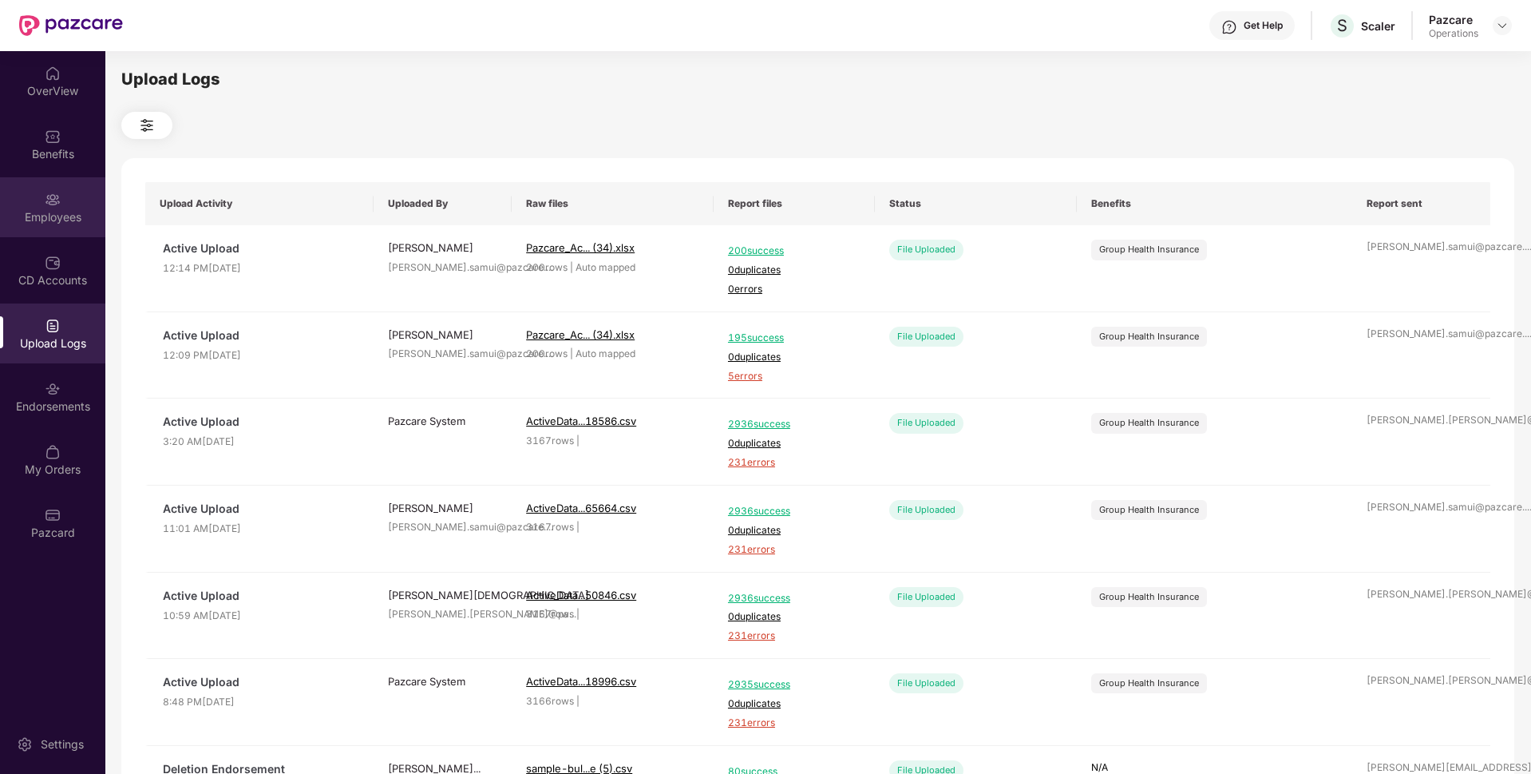
click at [46, 219] on div "Employees" at bounding box center [52, 217] width 105 height 16
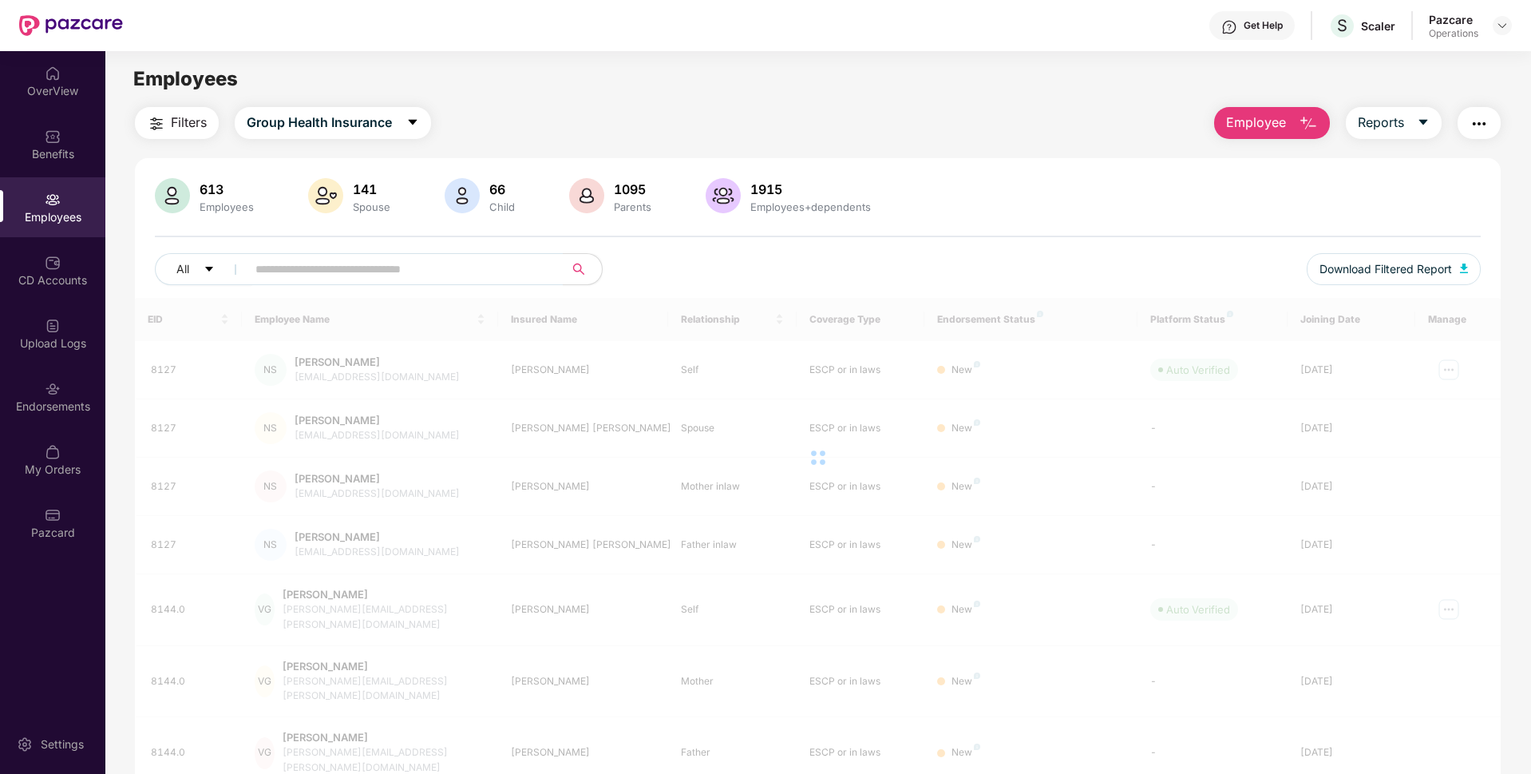
click at [183, 117] on span "Filters" at bounding box center [189, 123] width 36 height 20
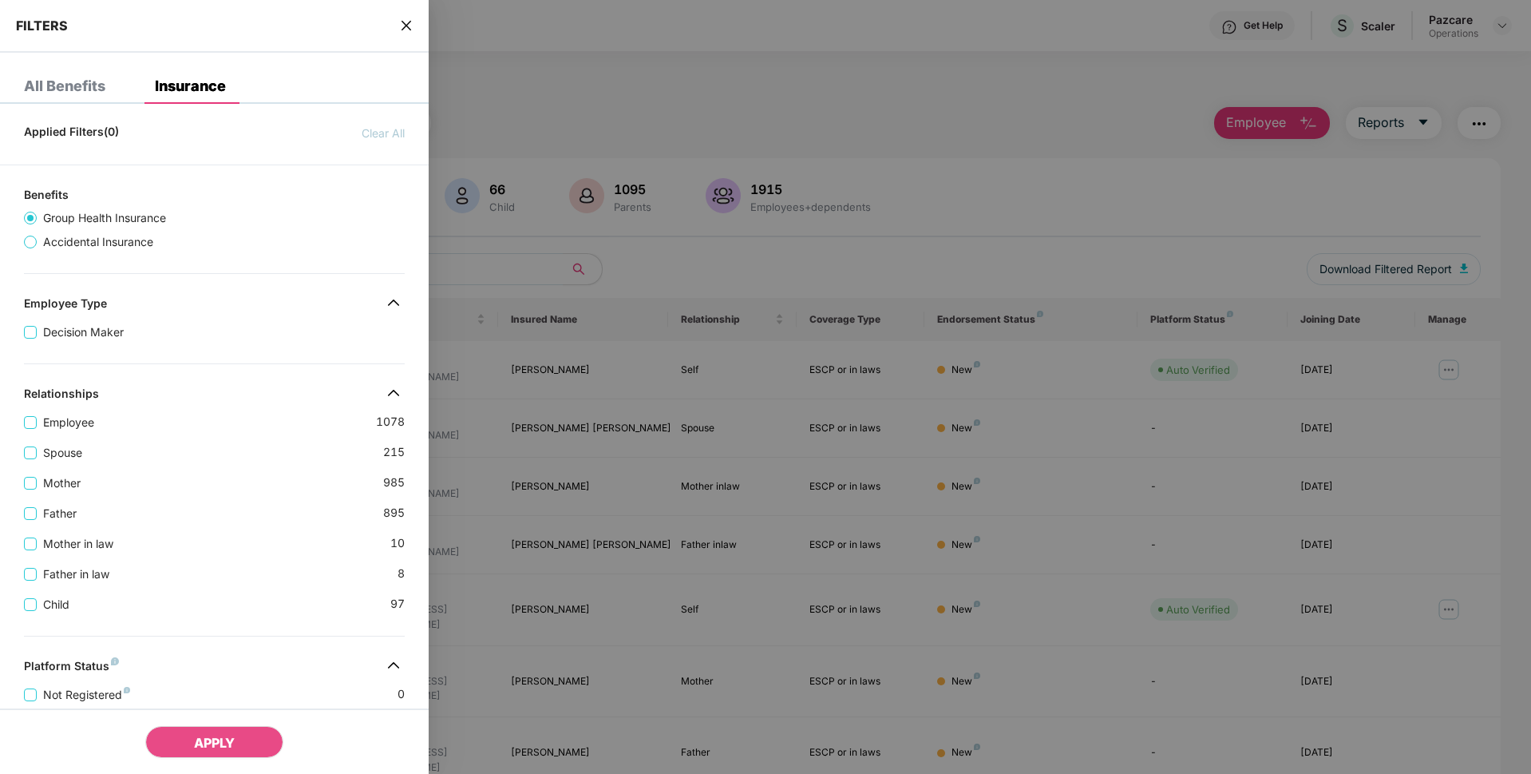
scroll to position [382, 0]
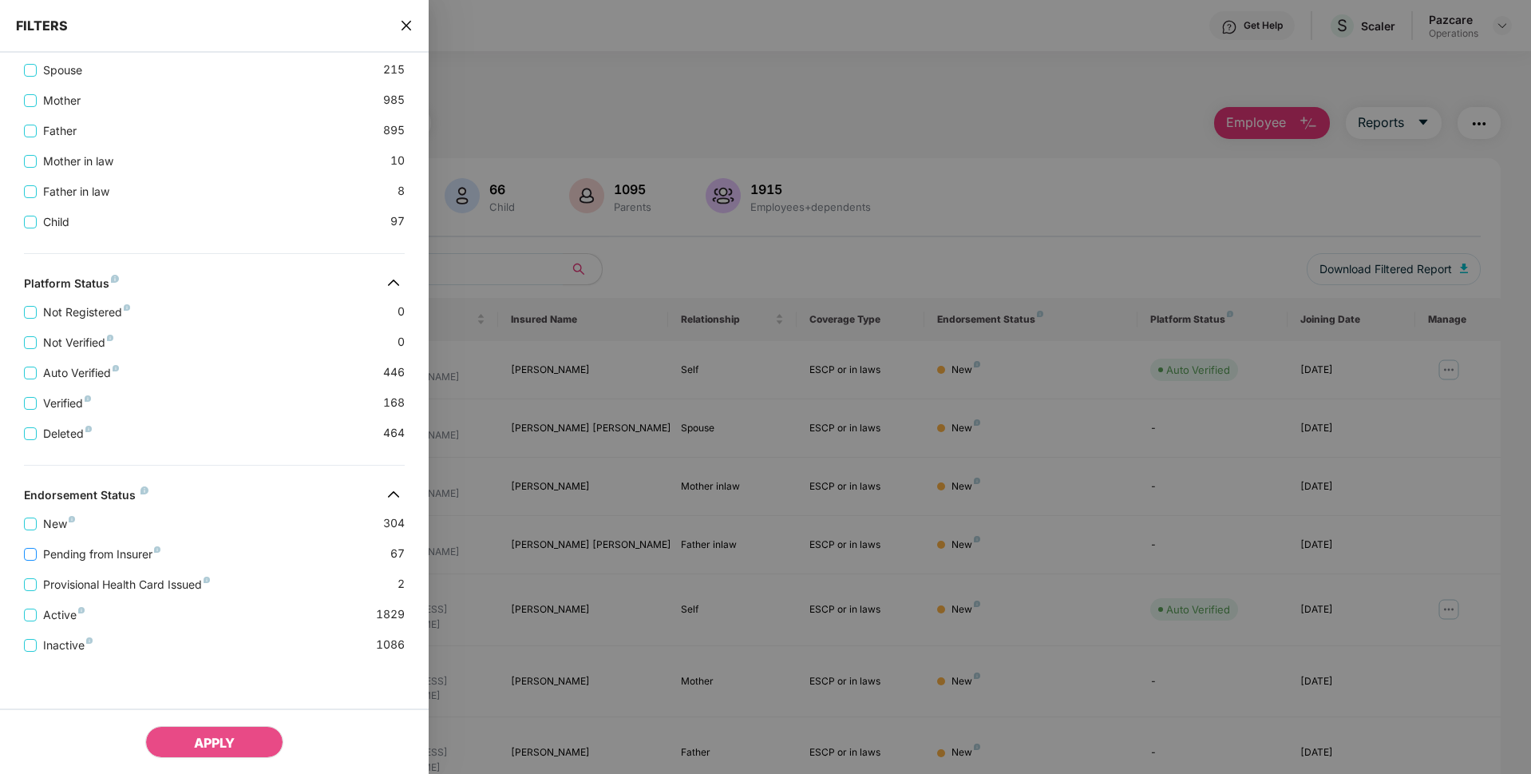
click at [78, 552] on span "Pending from Insurer" at bounding box center [102, 554] width 130 height 18
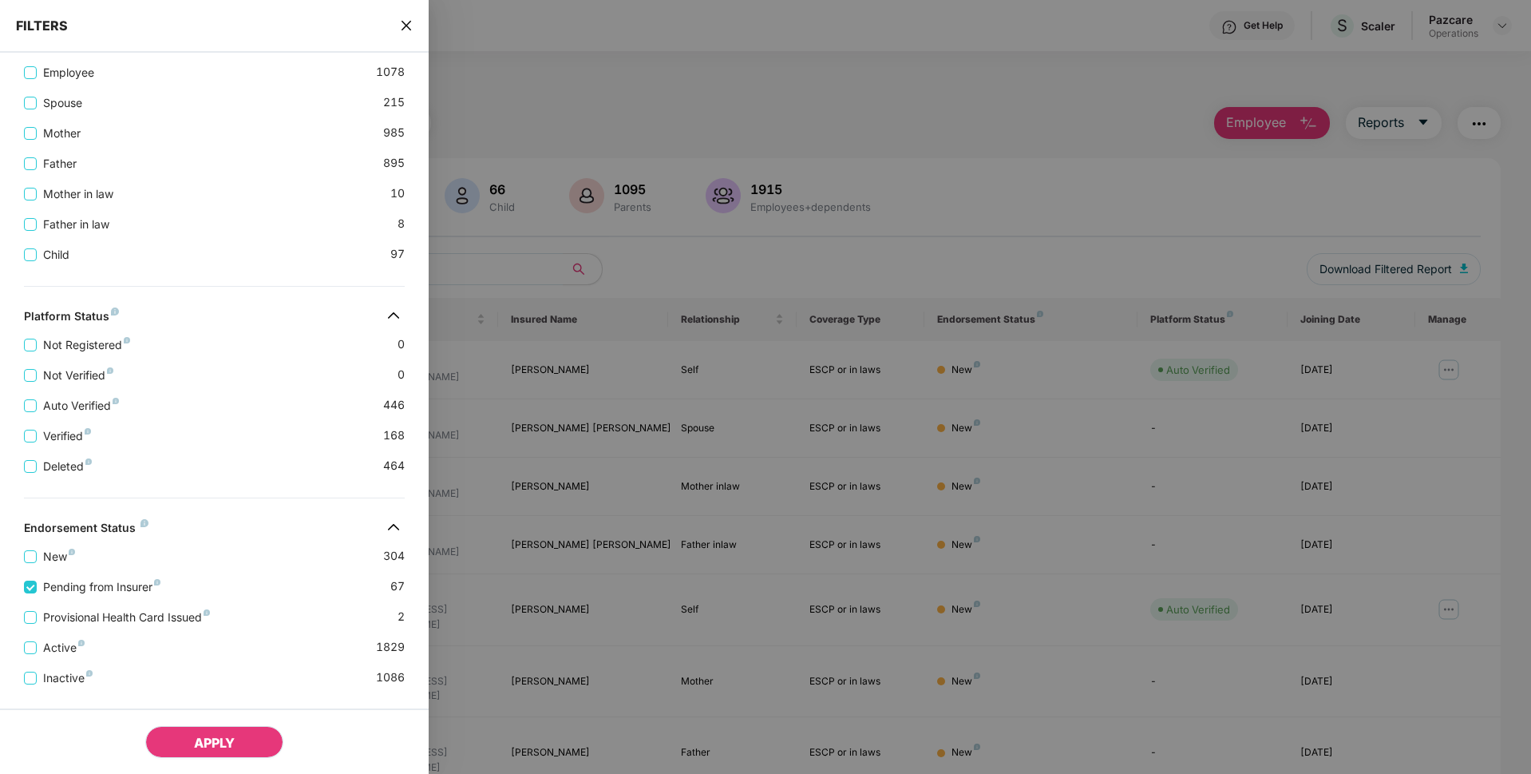
click at [216, 736] on span "APPLY" at bounding box center [214, 742] width 41 height 16
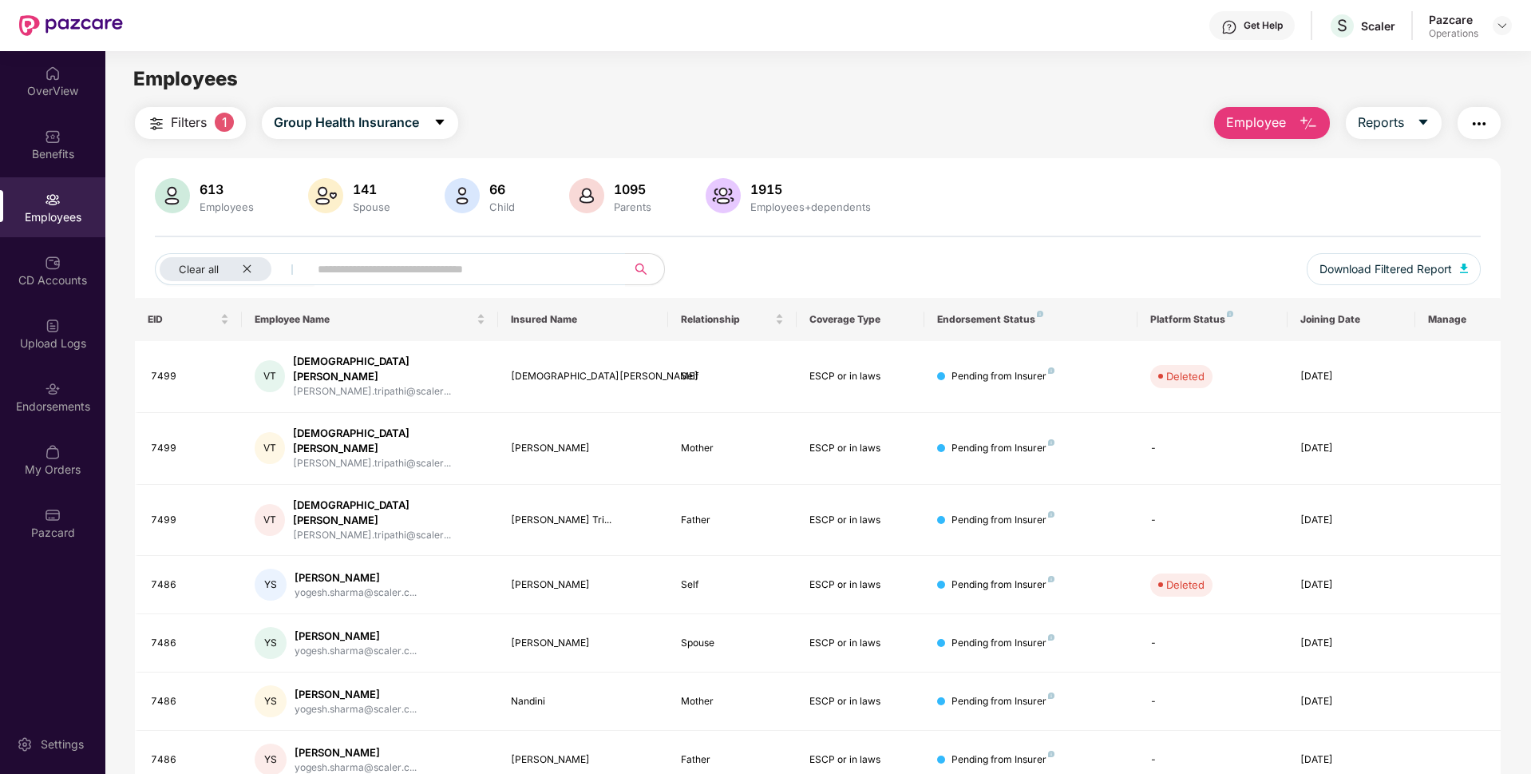
scroll to position [208, 0]
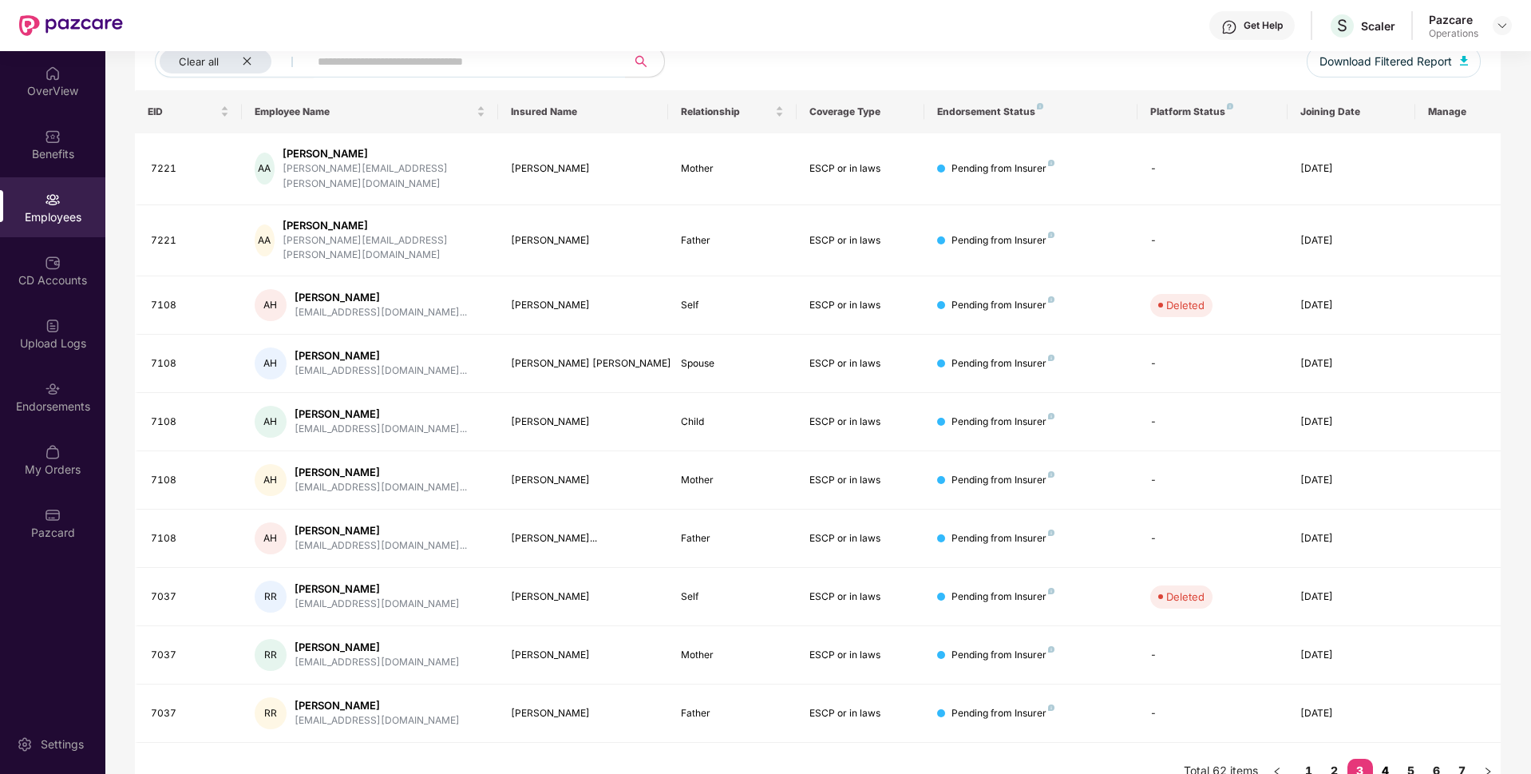
click at [1388, 758] on link "4" at bounding box center [1386, 770] width 26 height 24
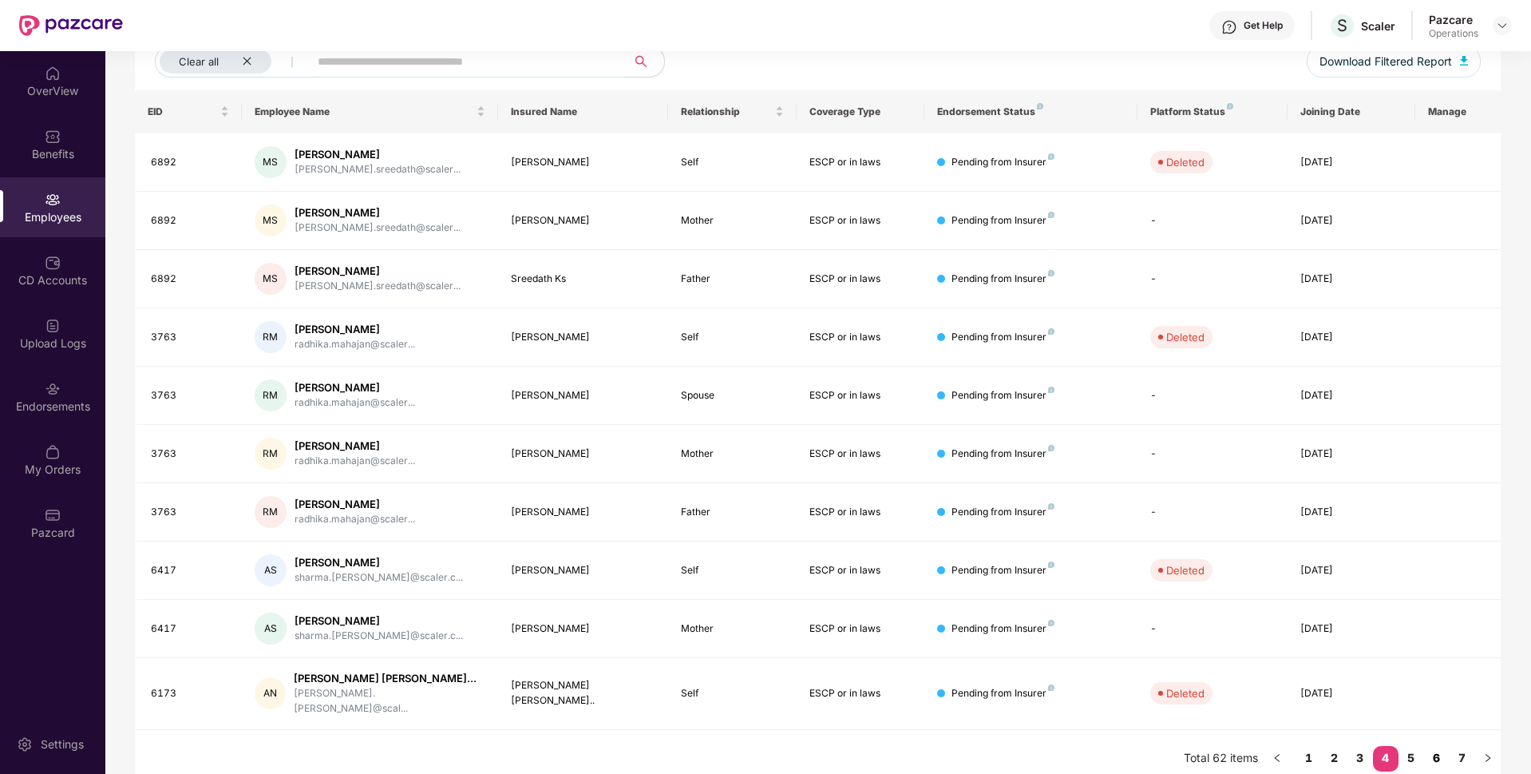
click at [1424, 746] on link "6" at bounding box center [1437, 758] width 26 height 24
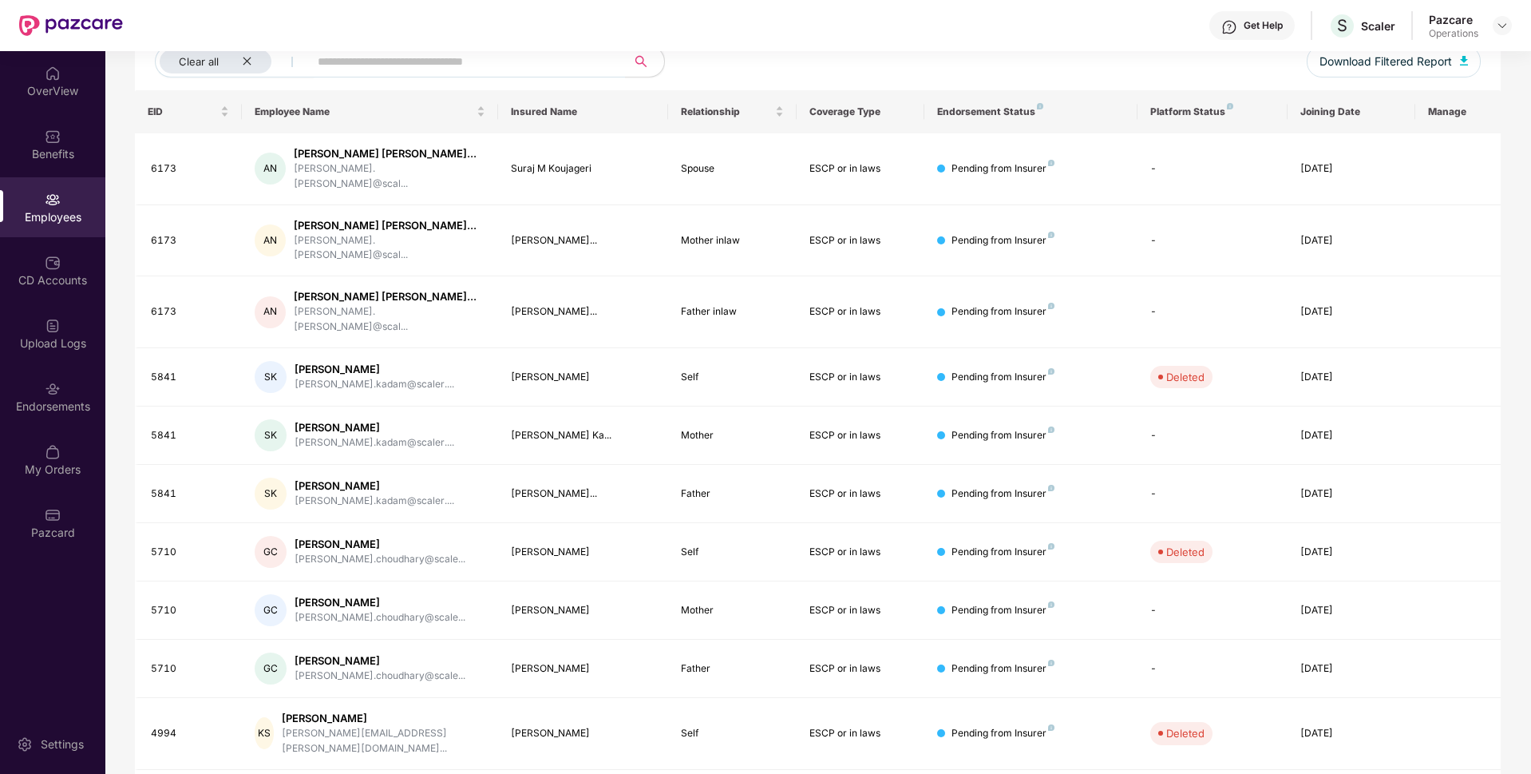
scroll to position [0, 0]
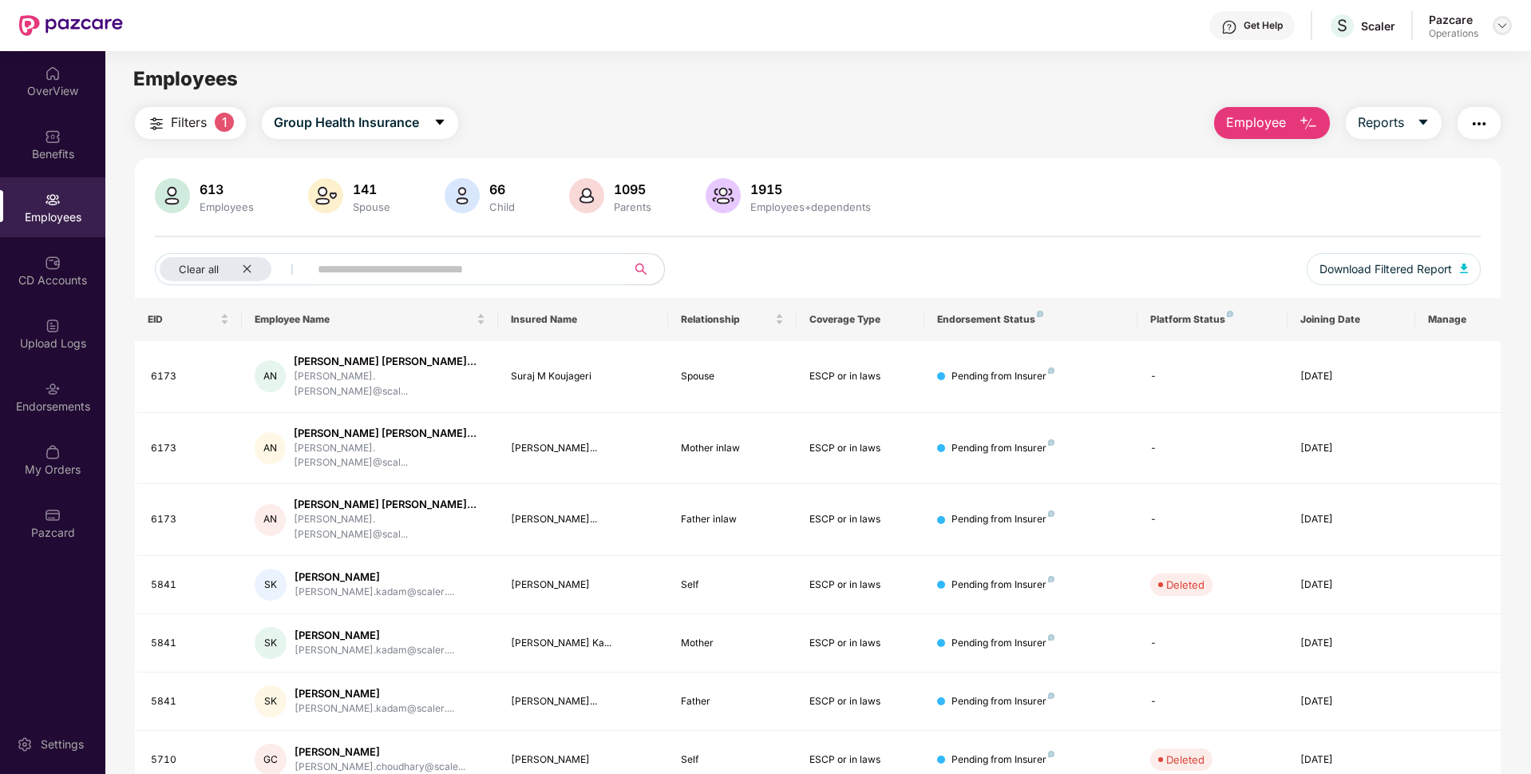
click at [1502, 26] on img at bounding box center [1502, 25] width 13 height 13
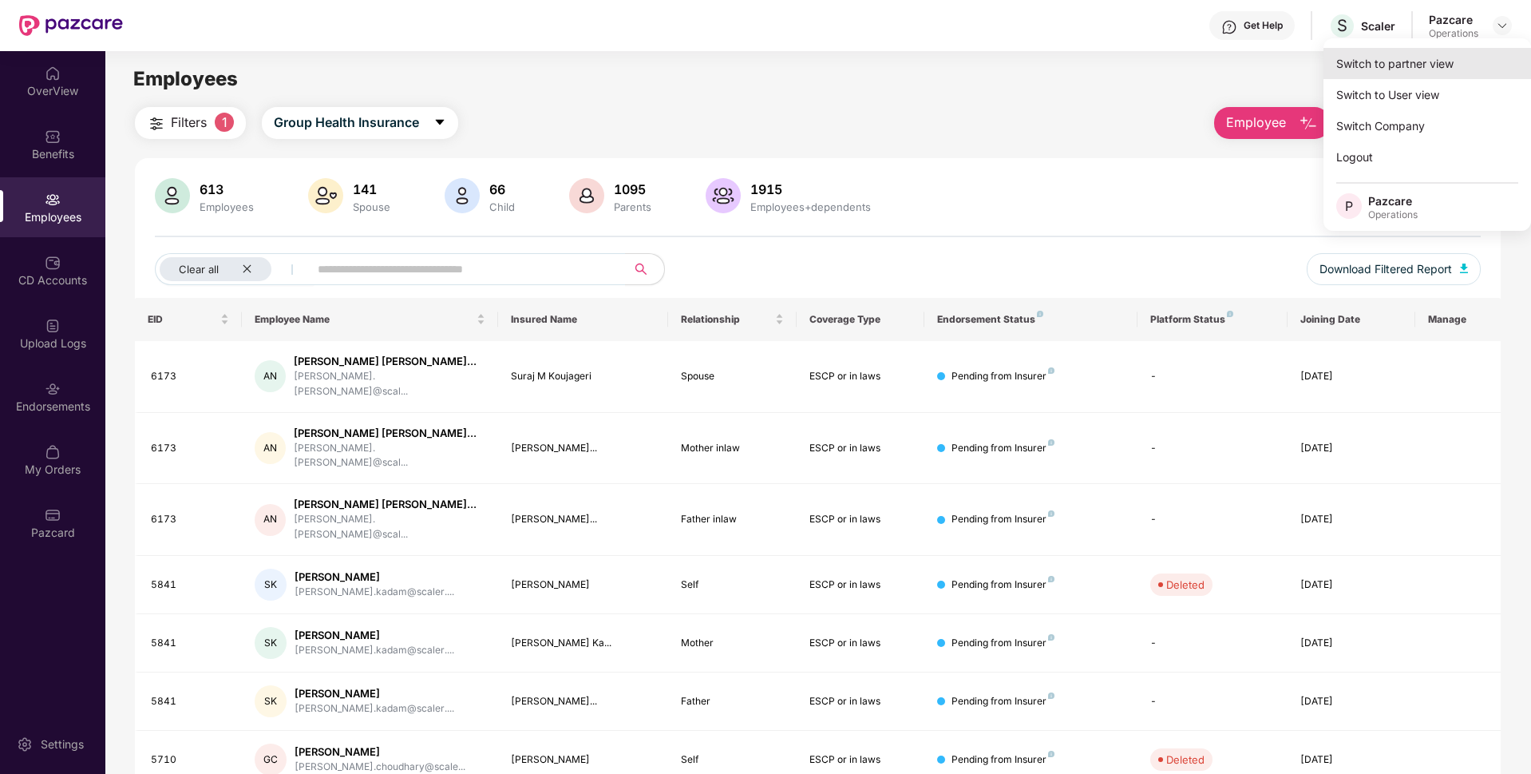
click at [1408, 64] on div "Switch to partner view" at bounding box center [1428, 63] width 208 height 31
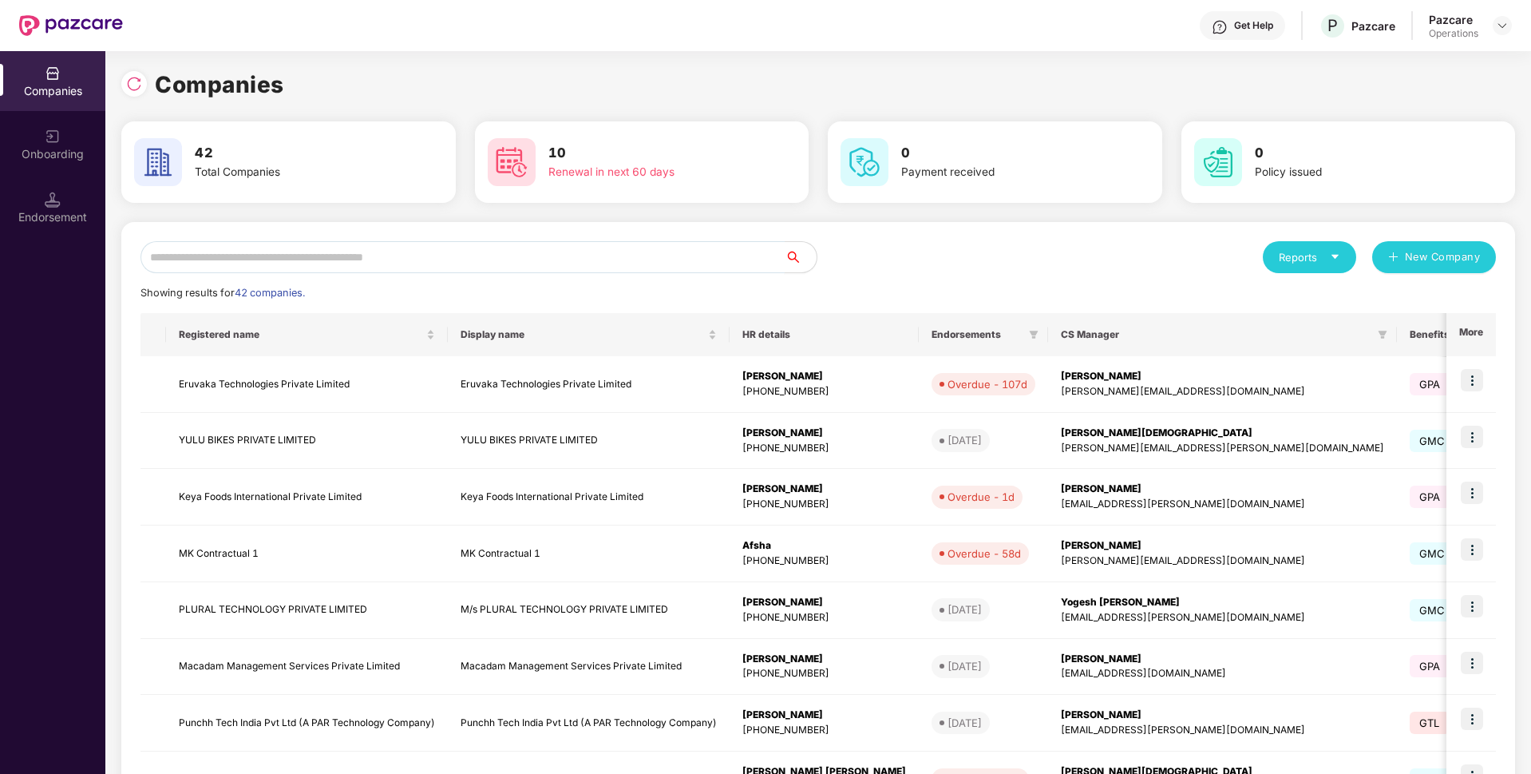
click at [429, 250] on input "text" at bounding box center [463, 257] width 644 height 32
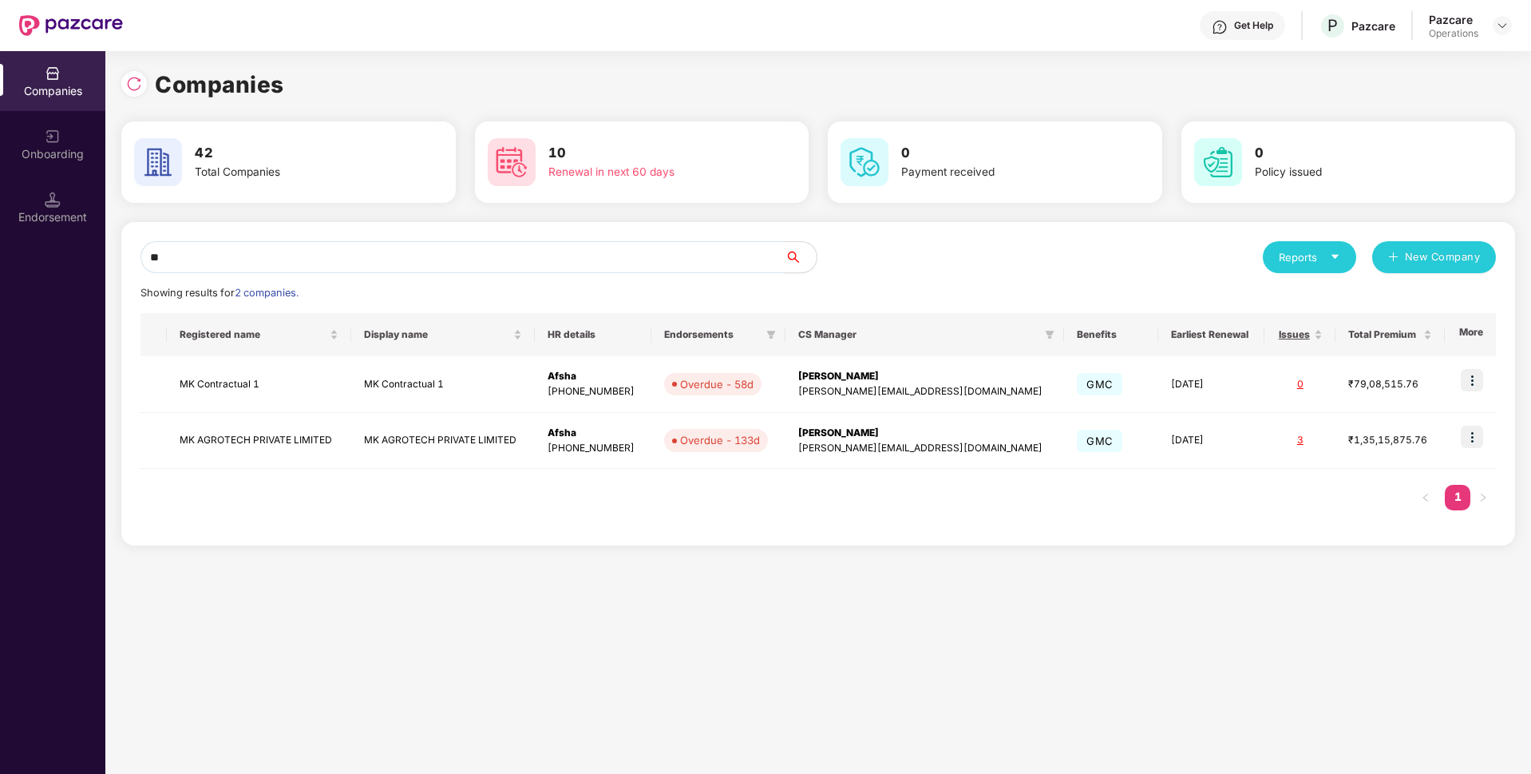
type input "*"
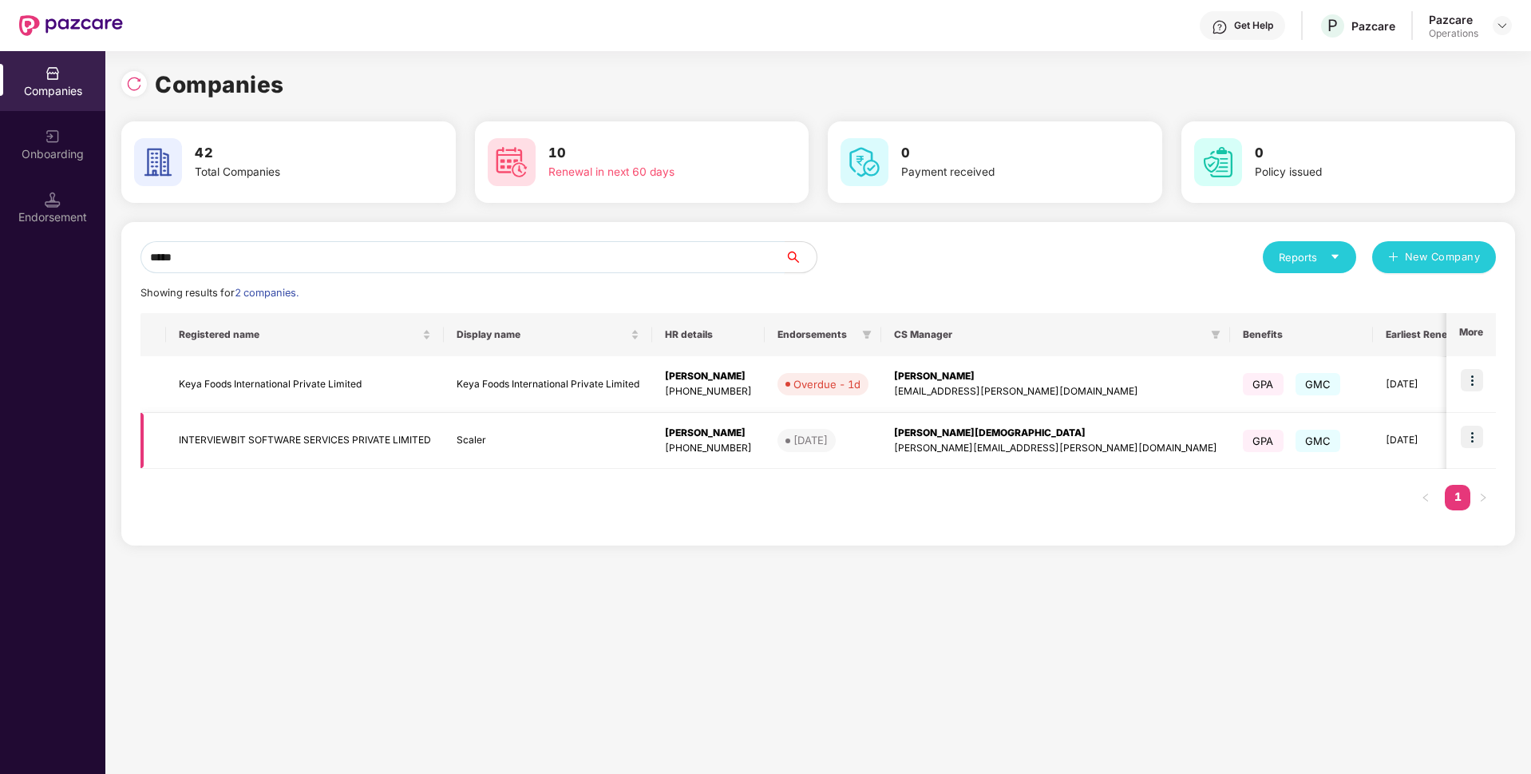
type input "*****"
click at [1475, 438] on img at bounding box center [1472, 437] width 22 height 22
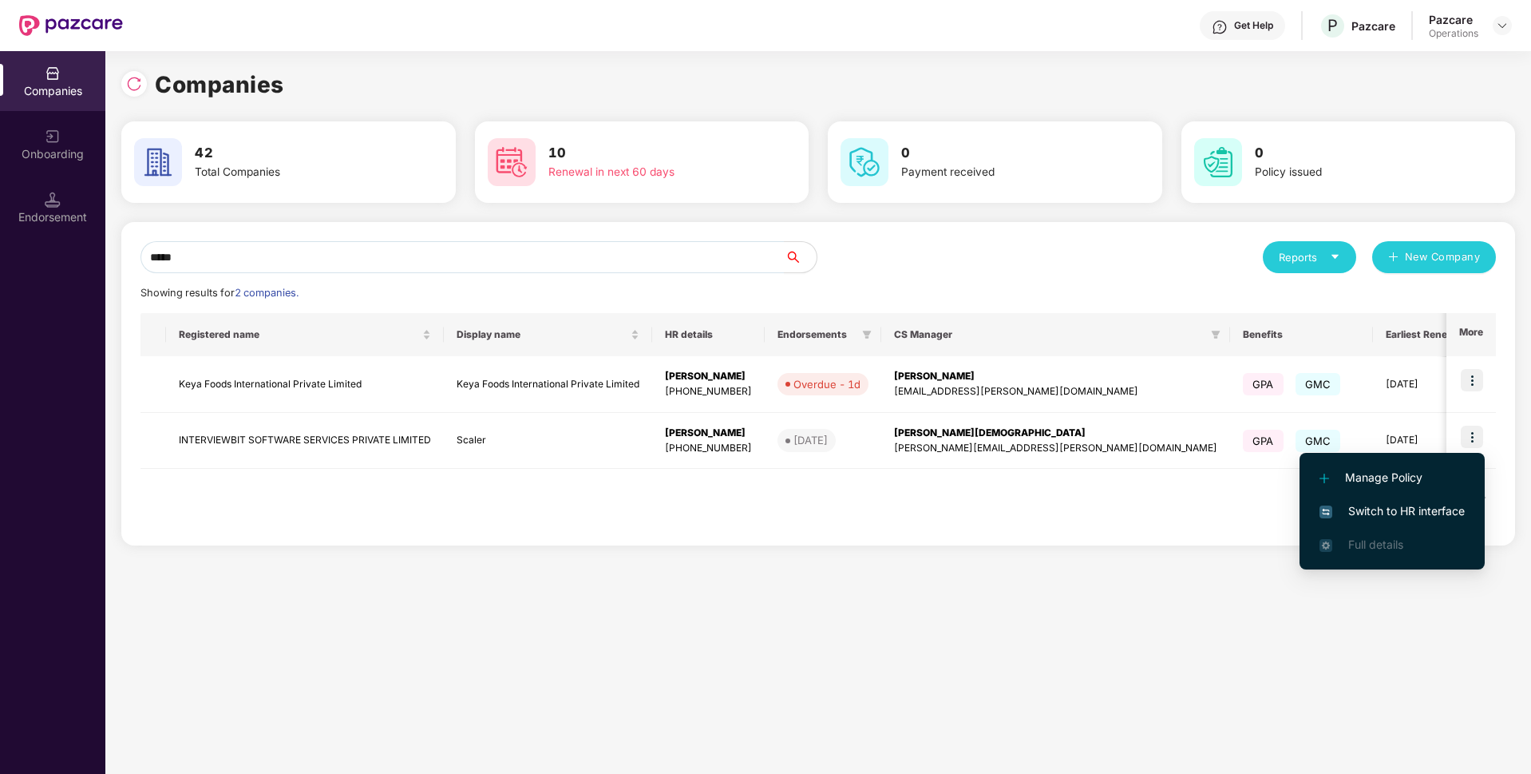
click at [1362, 509] on span "Switch to HR interface" at bounding box center [1392, 511] width 145 height 18
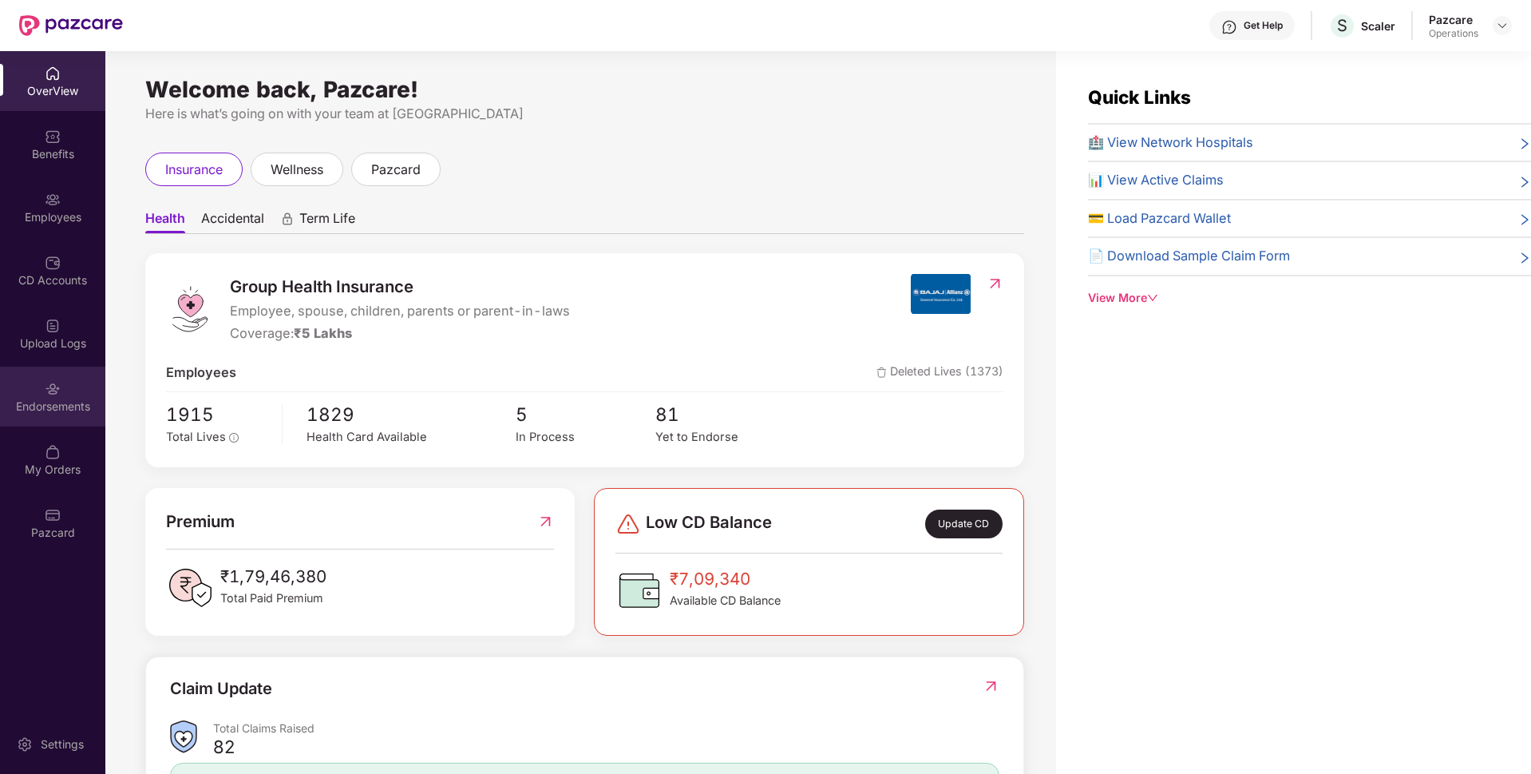
click at [39, 406] on div "Endorsements" at bounding box center [52, 406] width 105 height 16
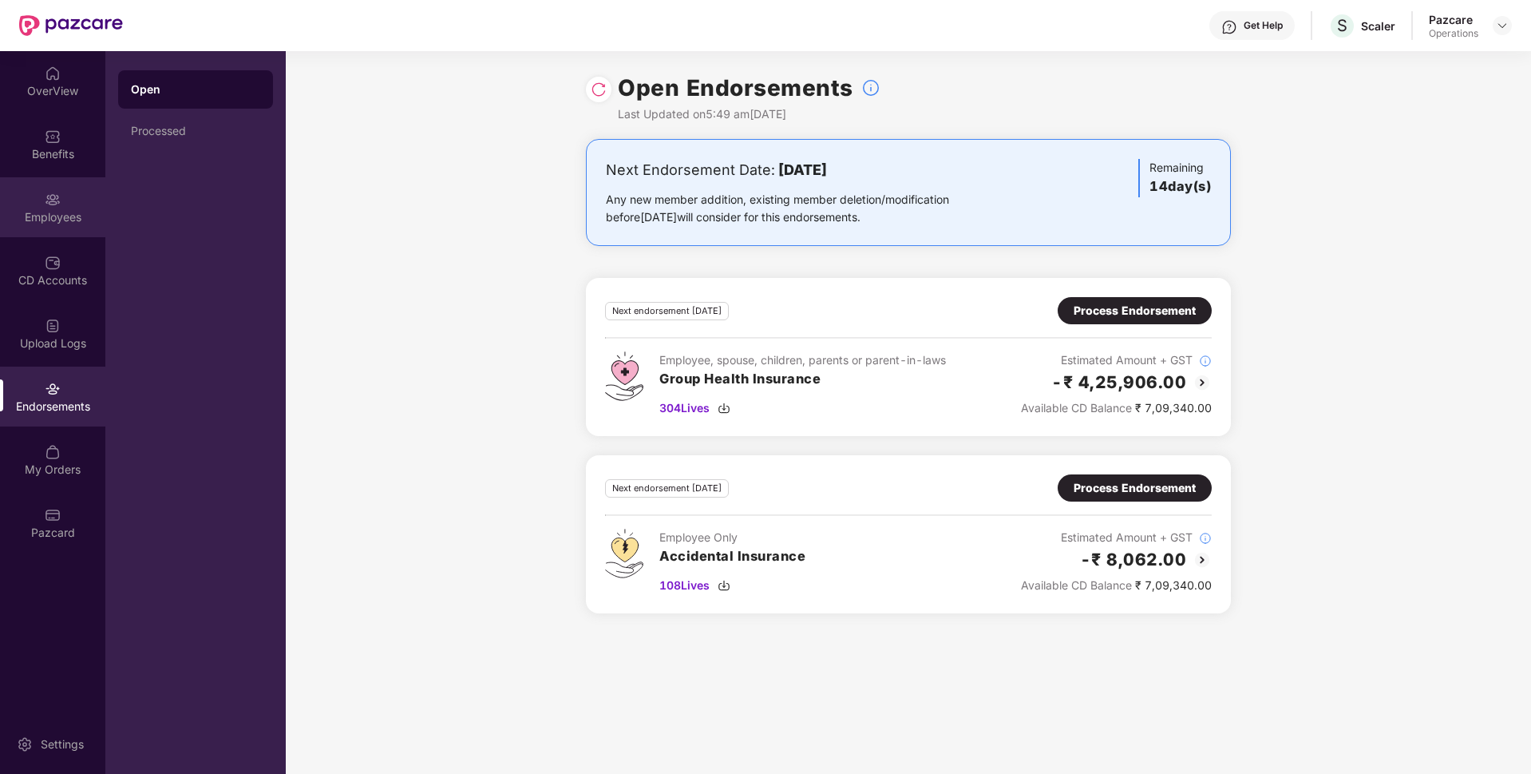
click at [41, 220] on div "Employees" at bounding box center [52, 217] width 105 height 16
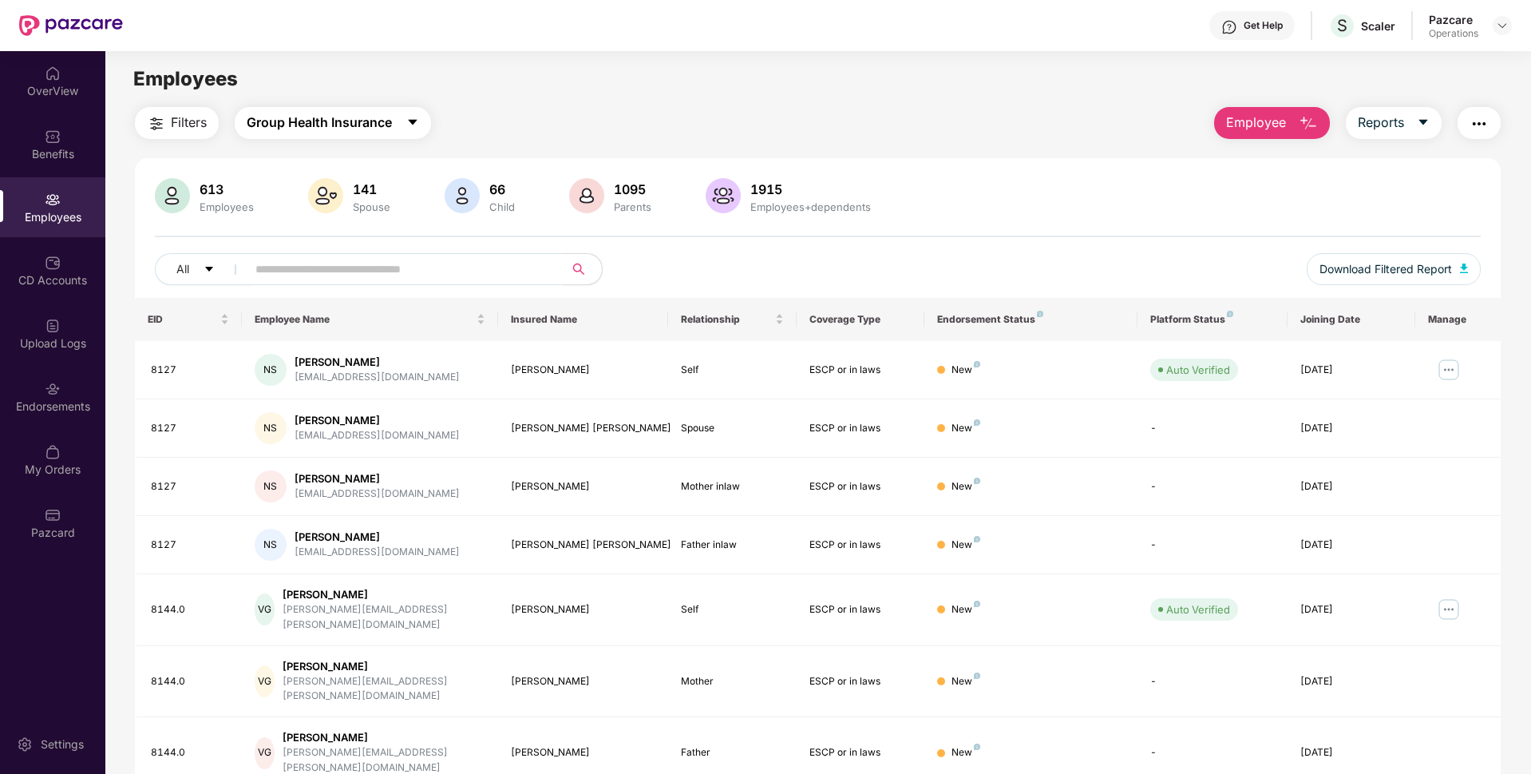
click at [295, 121] on span "Group Health Insurance" at bounding box center [319, 123] width 145 height 20
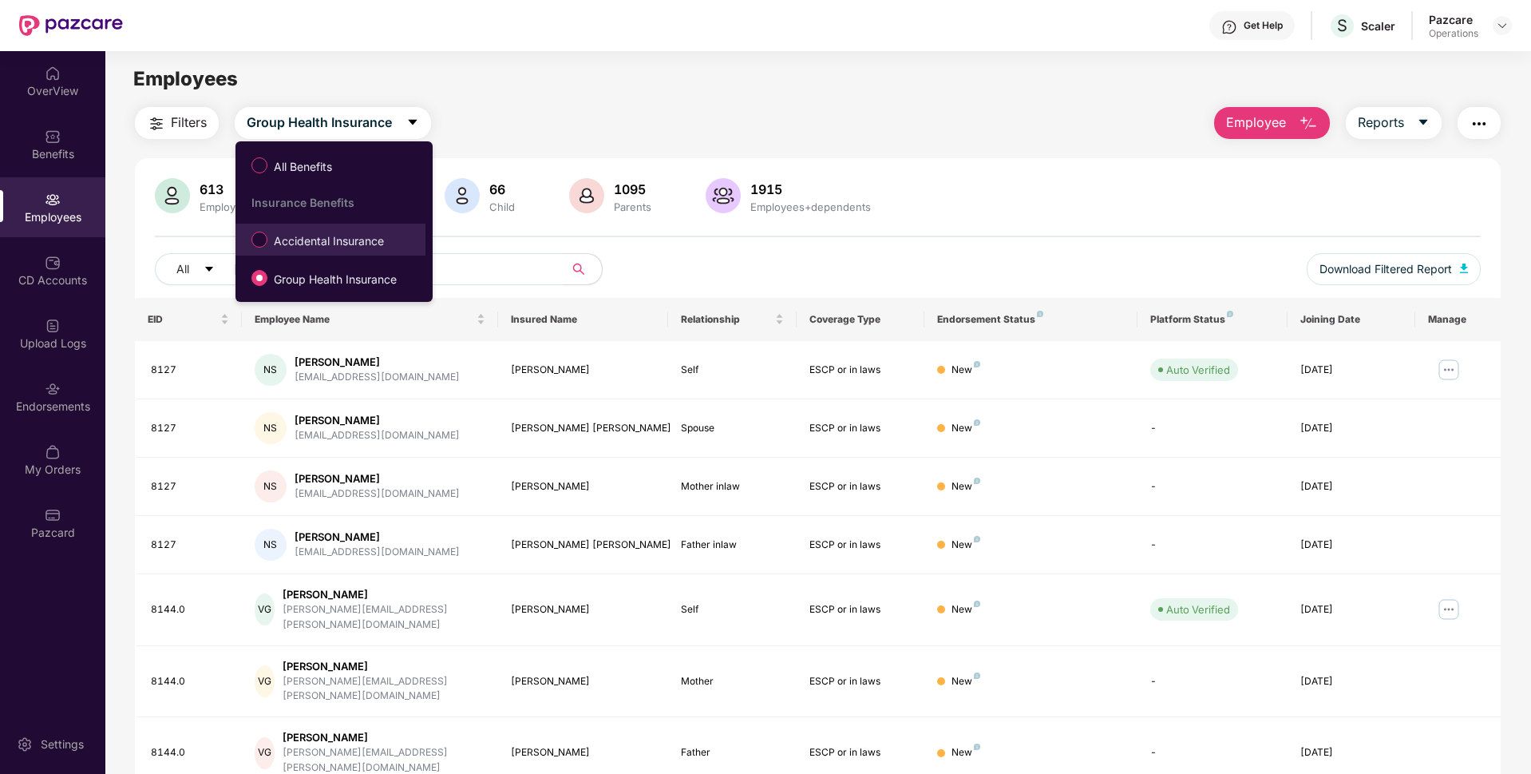
click at [295, 247] on span "Accidental Insurance" at bounding box center [328, 241] width 123 height 18
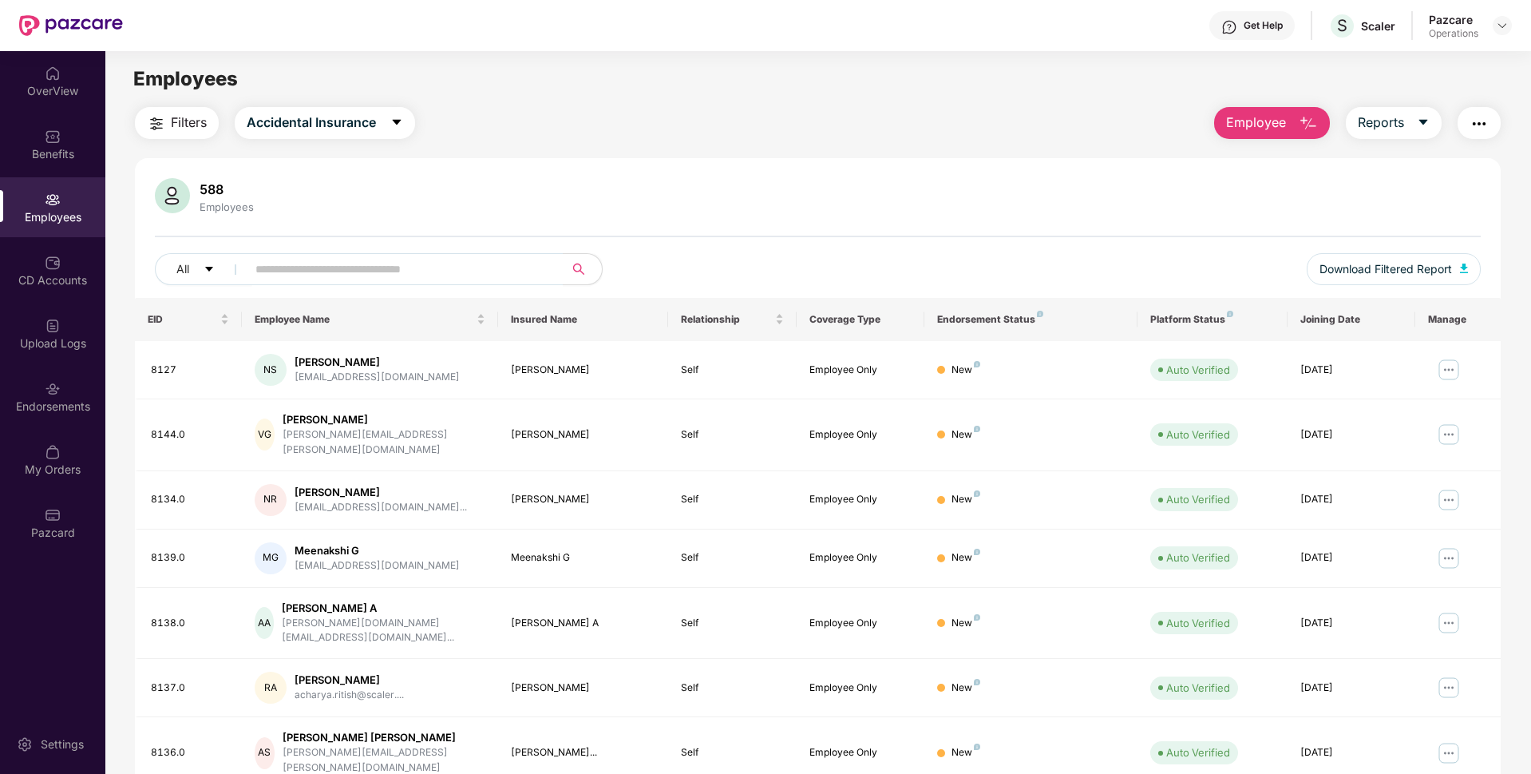
click at [164, 125] on img "button" at bounding box center [156, 123] width 19 height 19
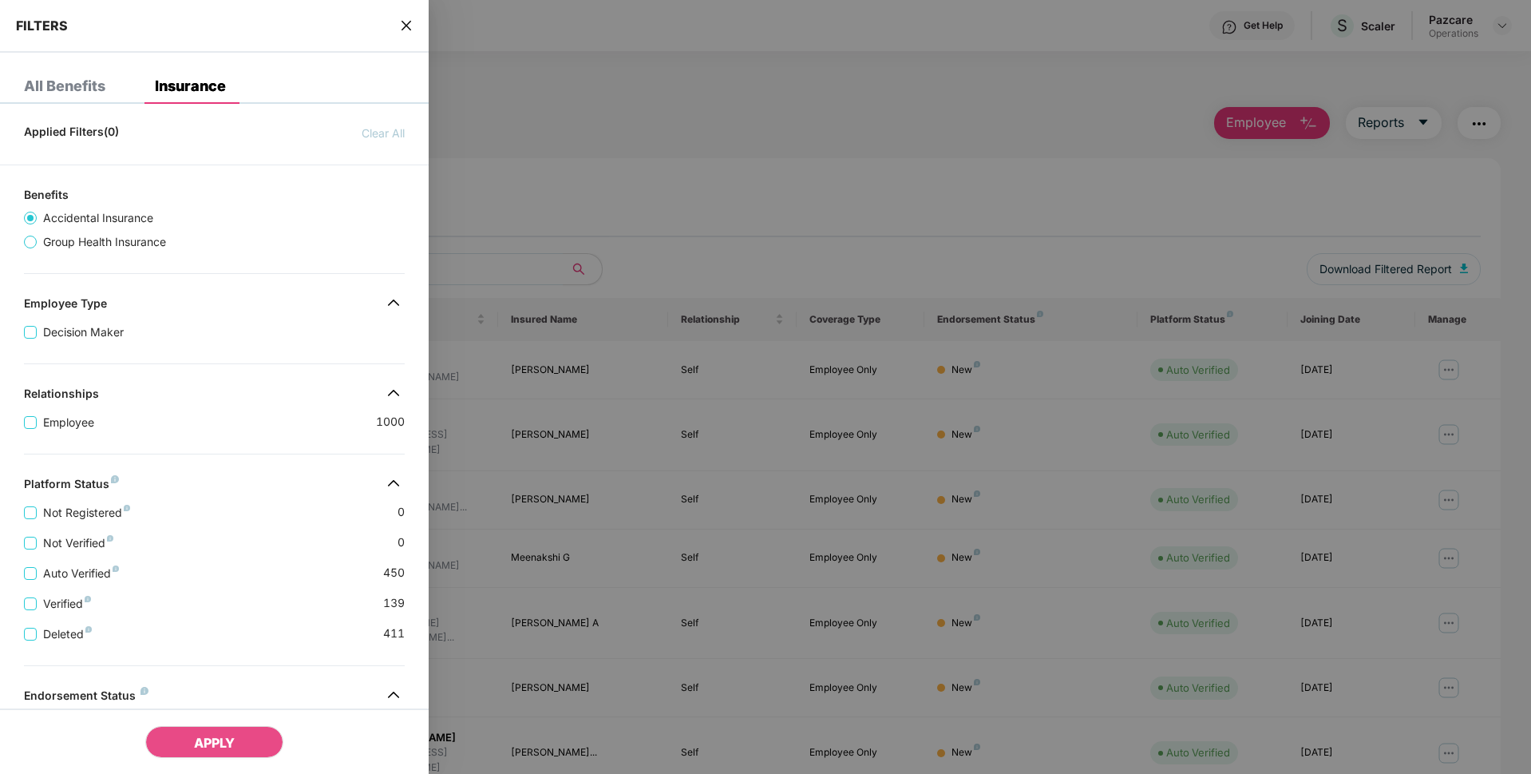
scroll to position [200, 0]
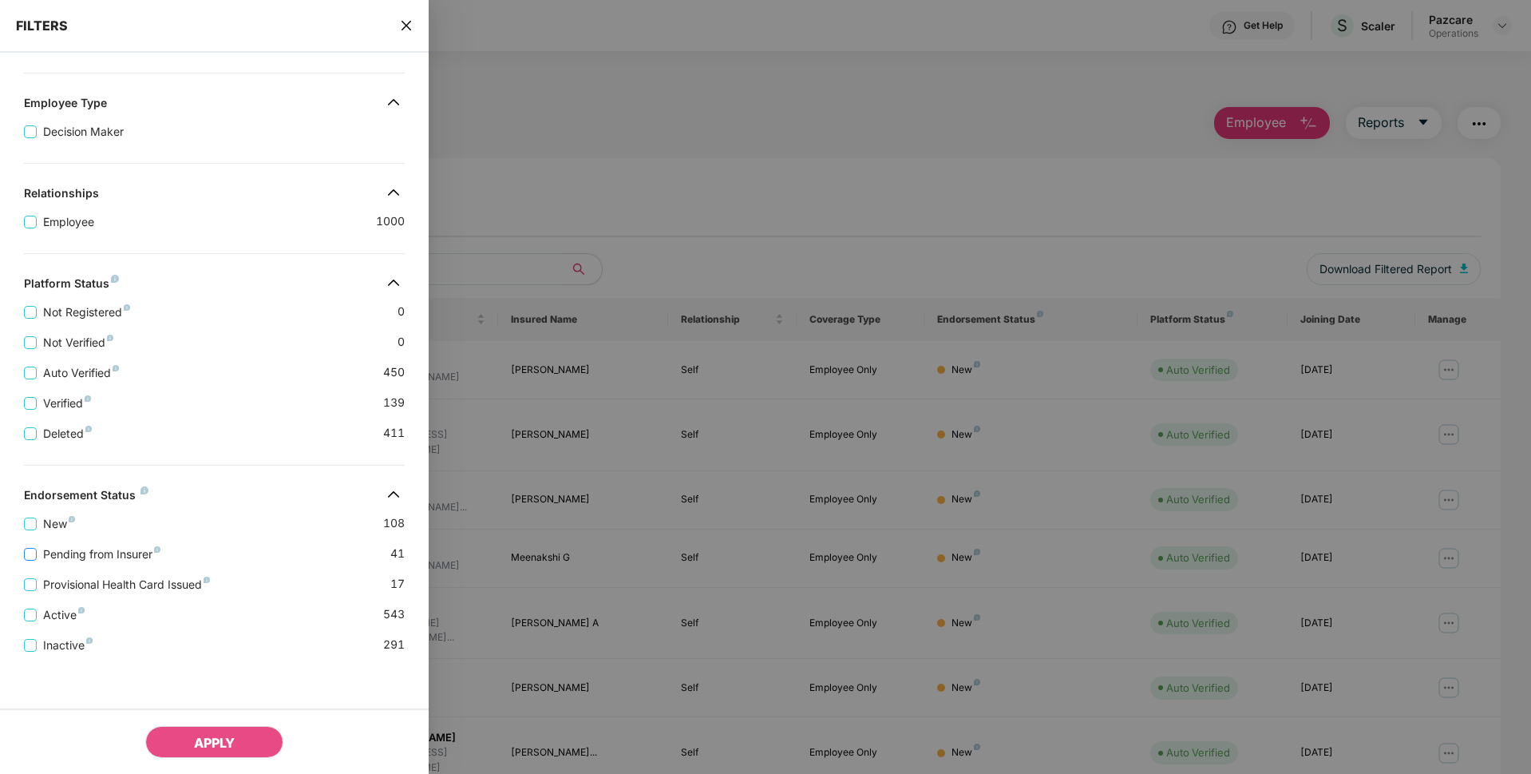
click at [56, 551] on span "Pending from Insurer" at bounding box center [102, 554] width 130 height 18
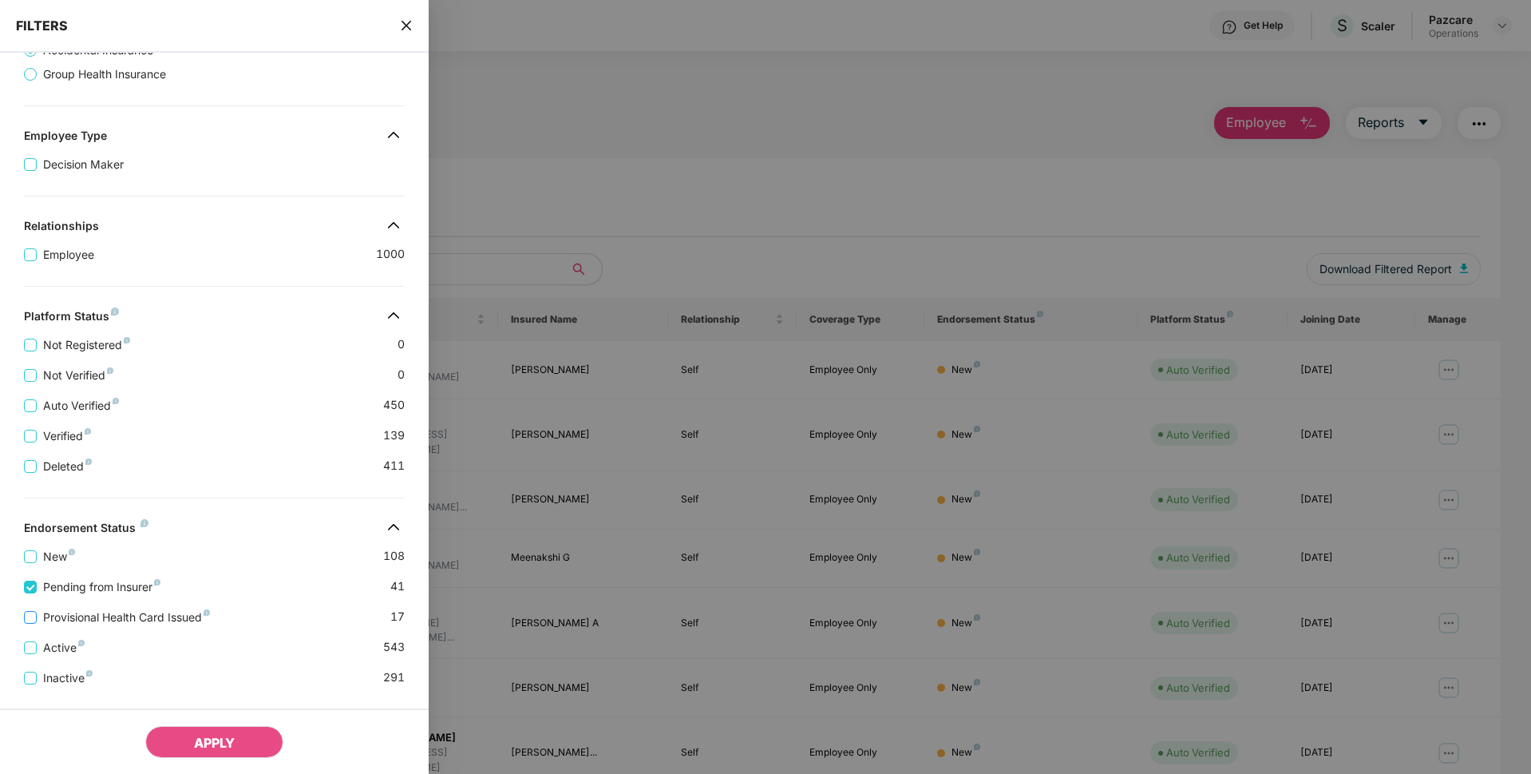
click at [65, 619] on span "Provisional Health Card Issued" at bounding box center [127, 617] width 180 height 18
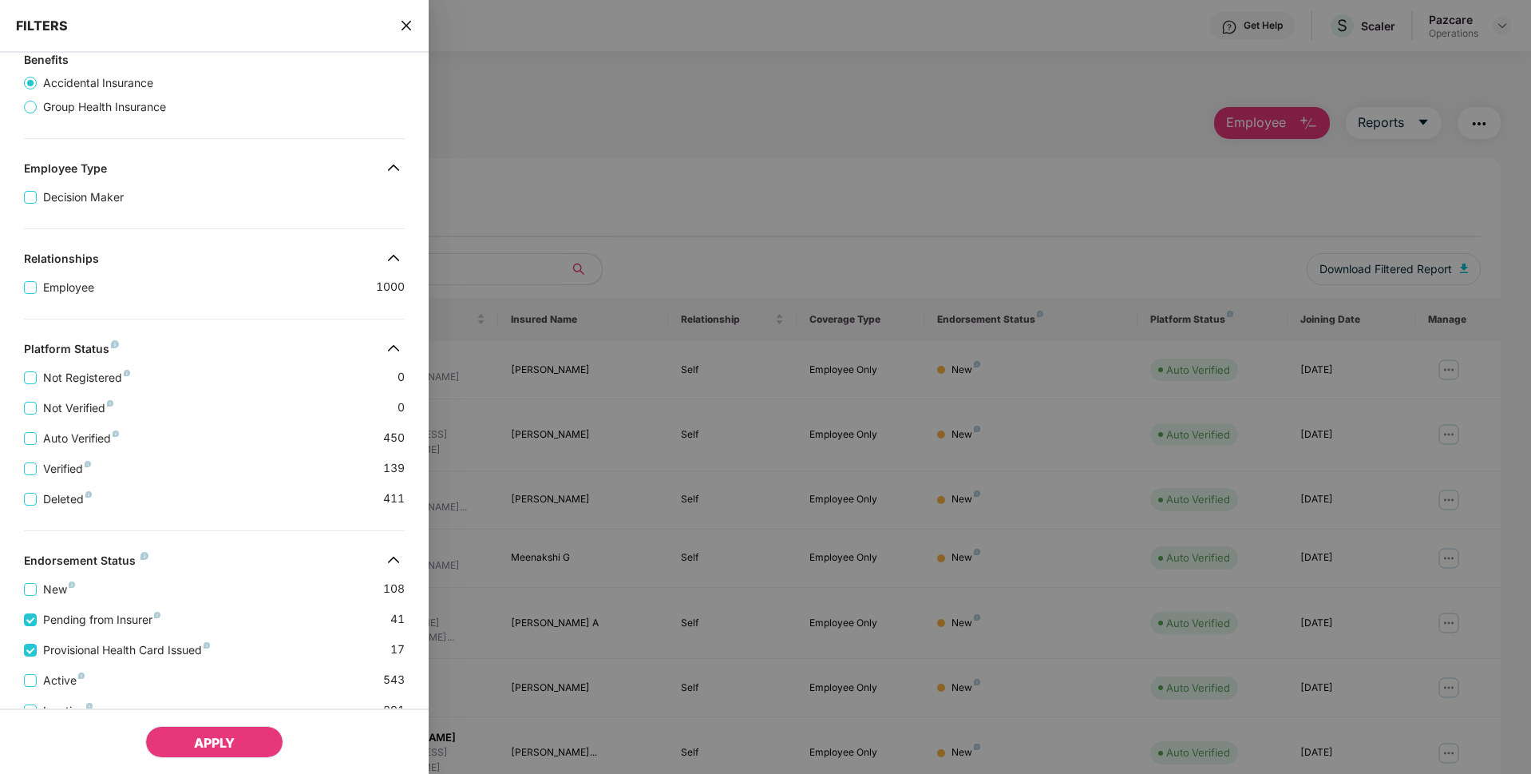
click at [212, 742] on span "APPLY" at bounding box center [214, 742] width 41 height 16
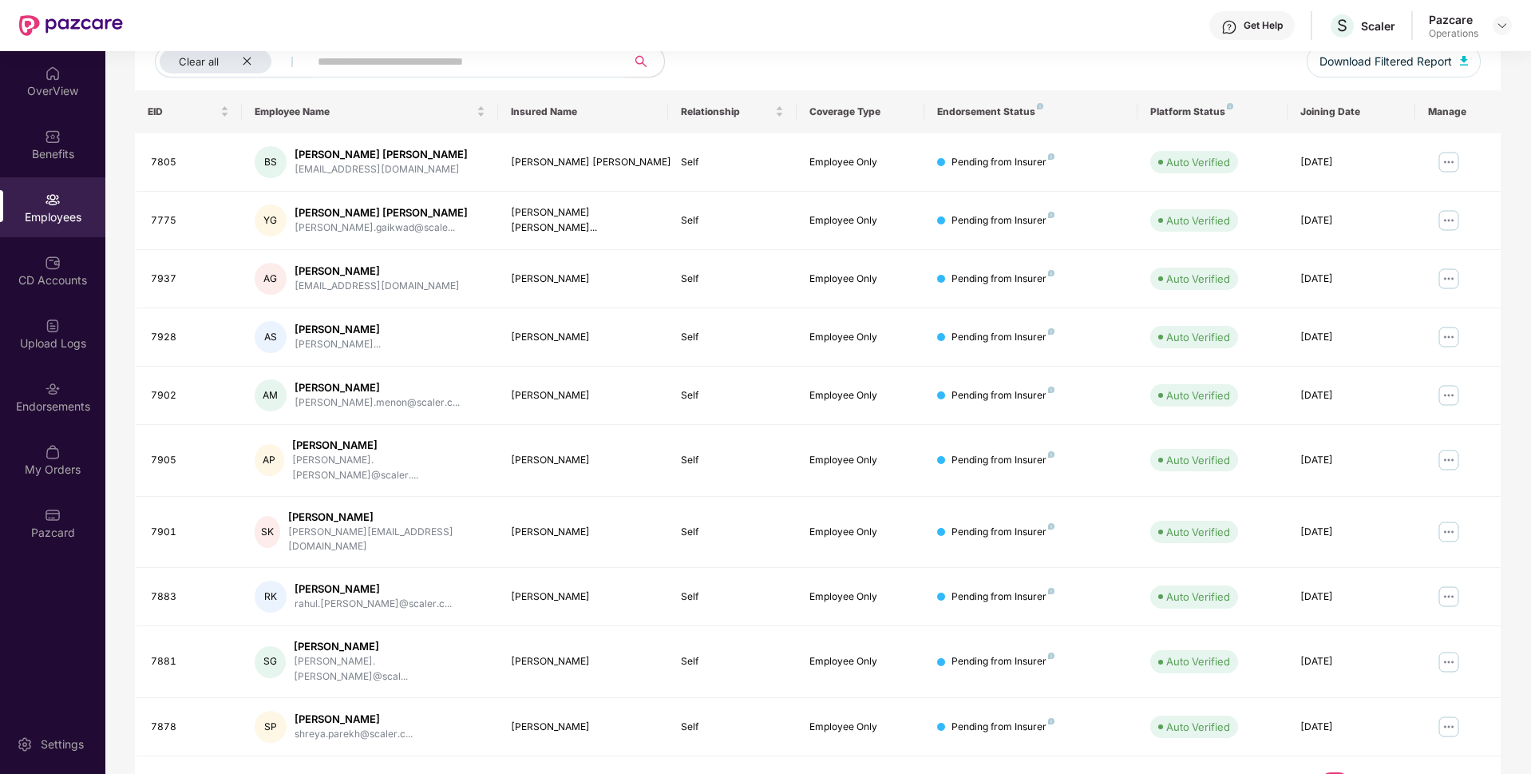
scroll to position [0, 0]
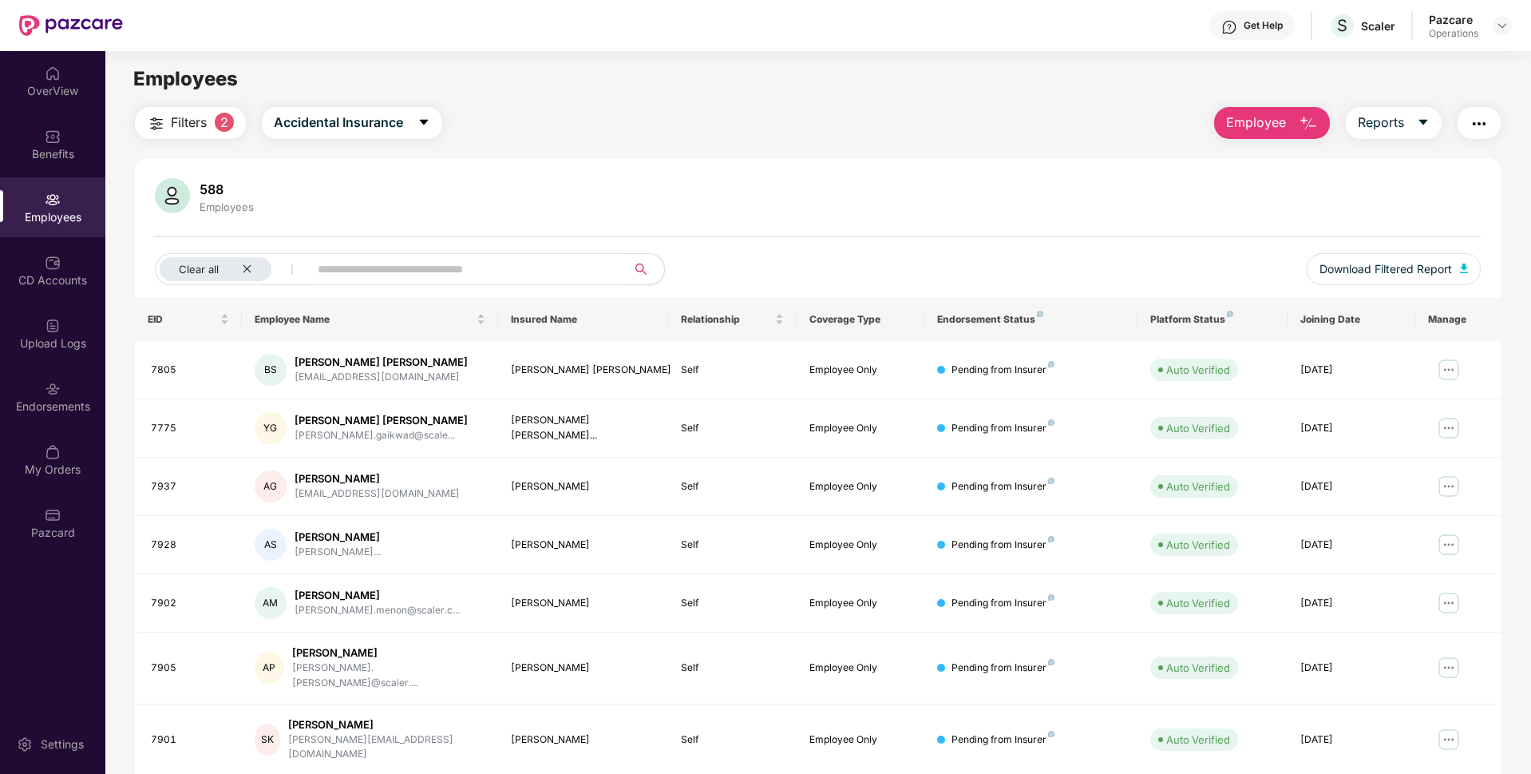
click at [201, 129] on span "Filters" at bounding box center [189, 123] width 36 height 20
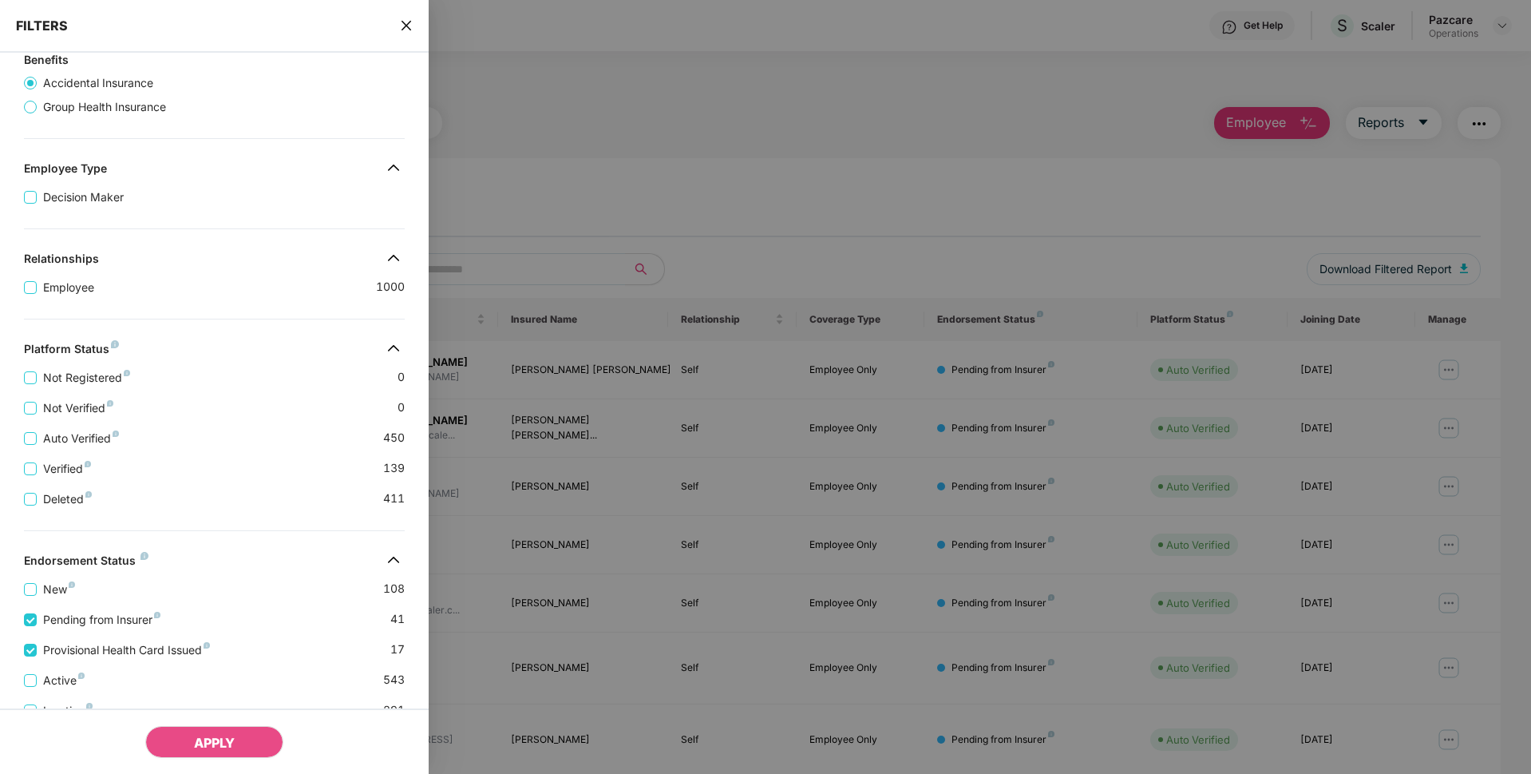
scroll to position [266, 0]
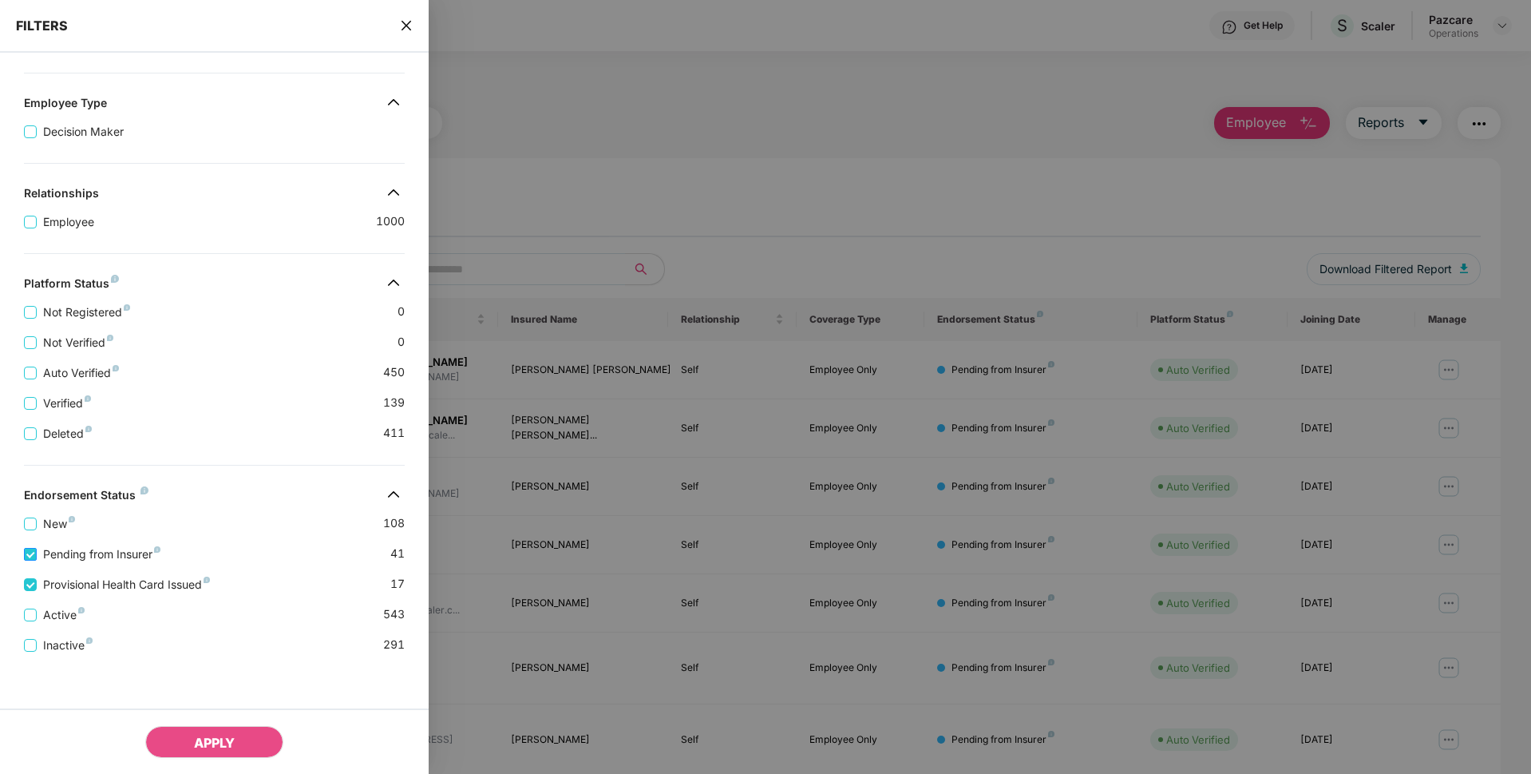
click at [73, 558] on span "Pending from Insurer" at bounding box center [102, 554] width 130 height 18
click at [212, 747] on span "APPLY" at bounding box center [214, 742] width 41 height 16
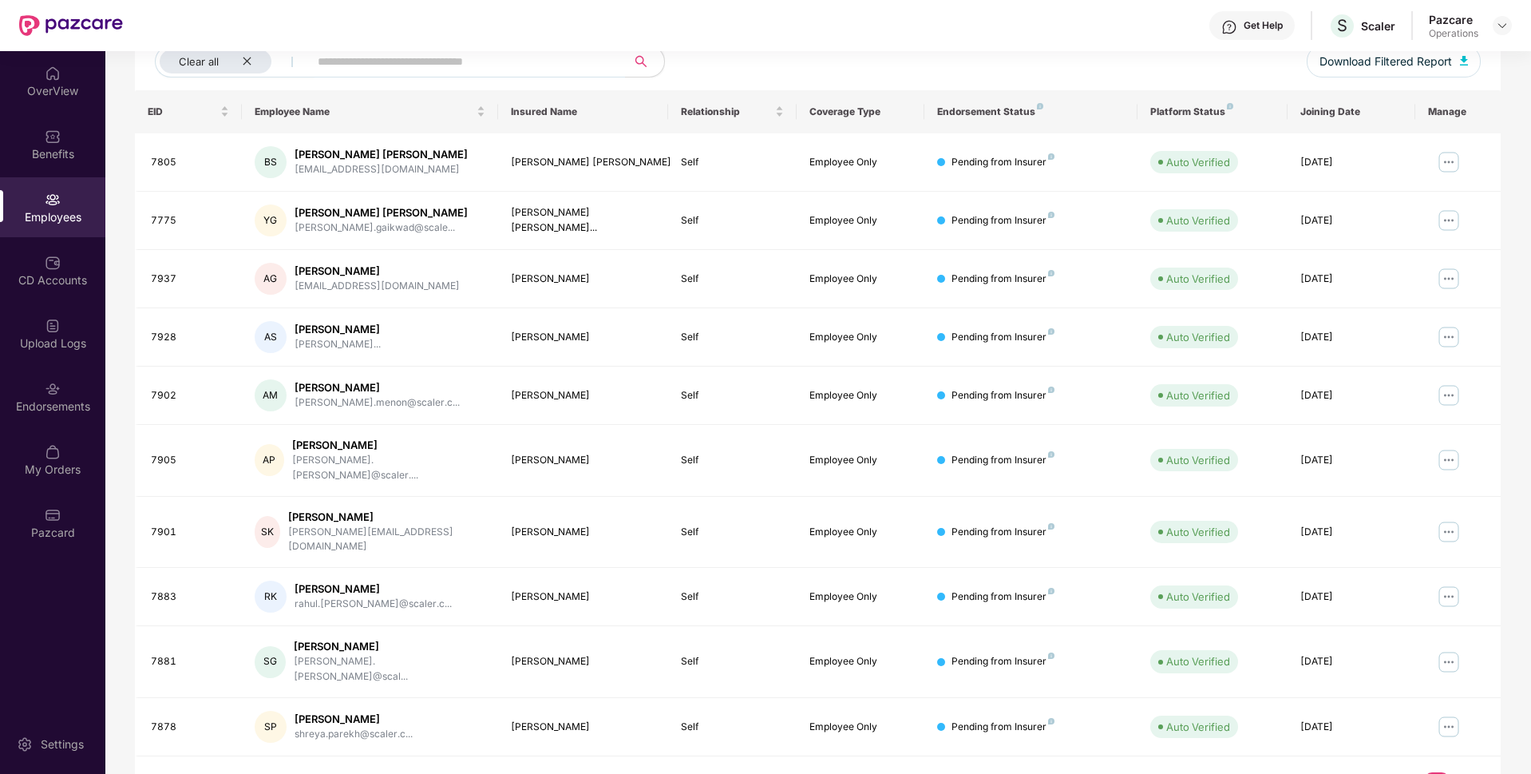
scroll to position [0, 0]
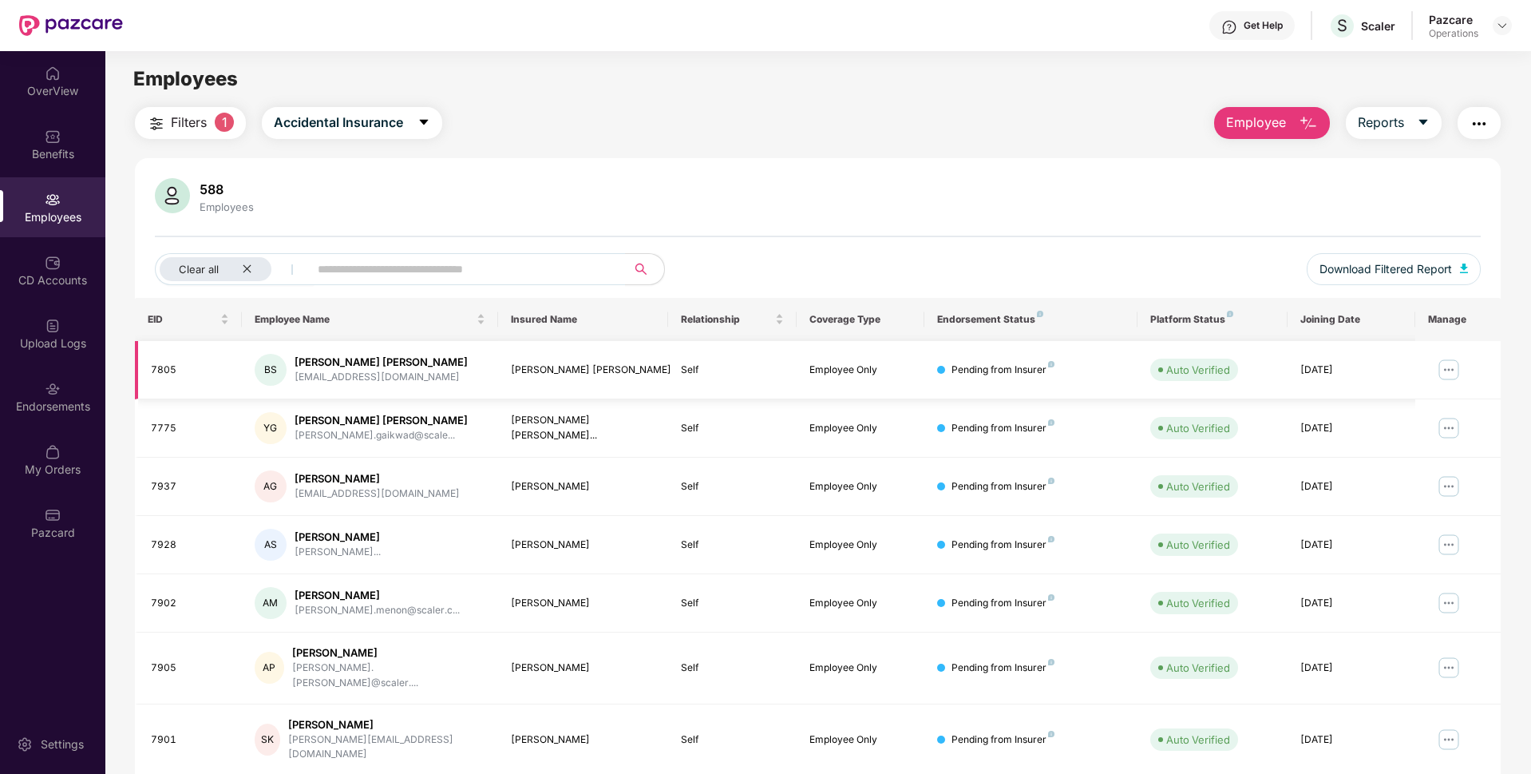
click at [159, 367] on div "7805" at bounding box center [190, 369] width 78 height 15
copy div "7805"
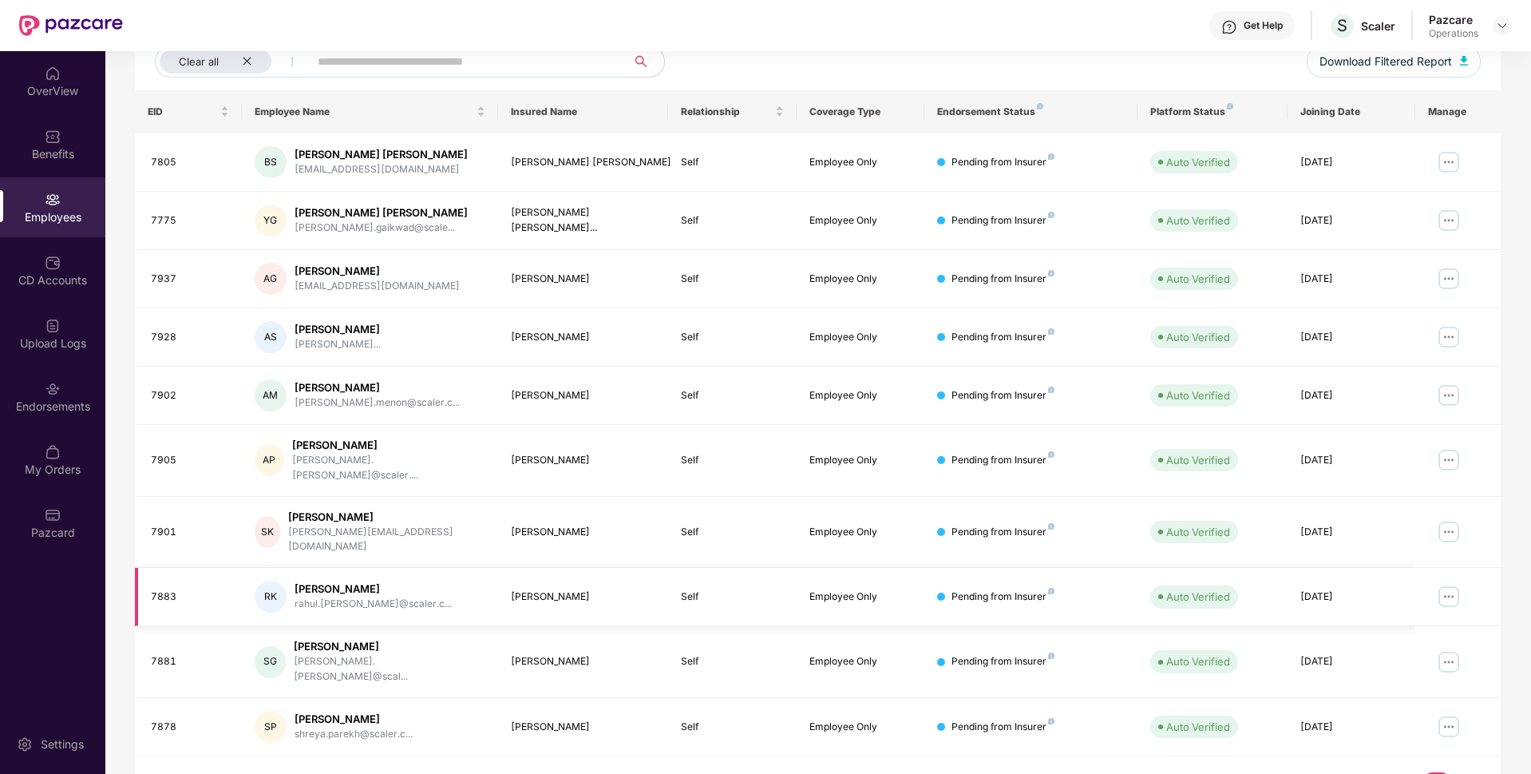
click at [167, 589] on div "7883" at bounding box center [190, 596] width 78 height 15
copy div "7883"
click at [165, 275] on div "7937" at bounding box center [190, 278] width 78 height 15
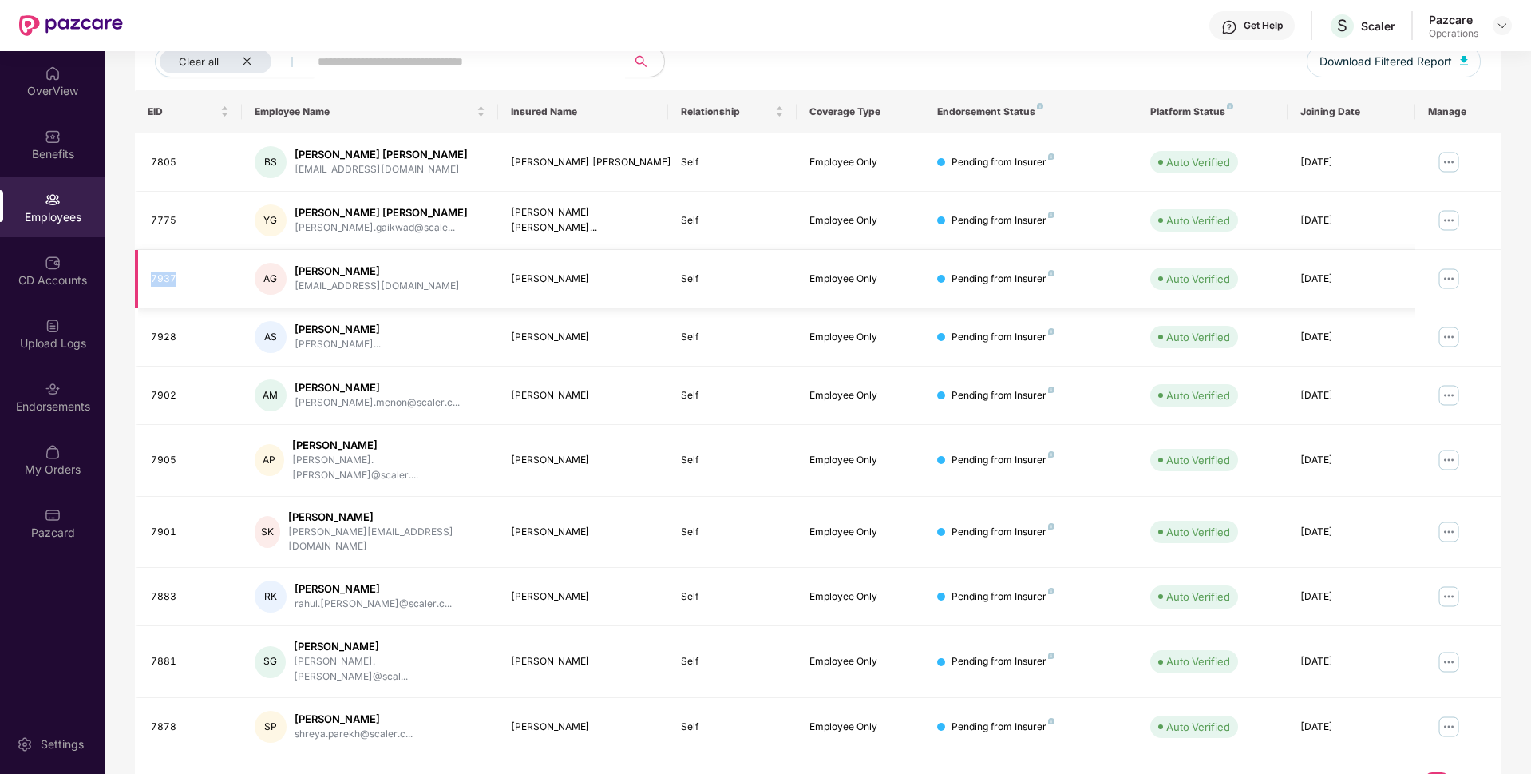
copy div "7937"
click at [1460, 772] on link "2" at bounding box center [1463, 784] width 26 height 24
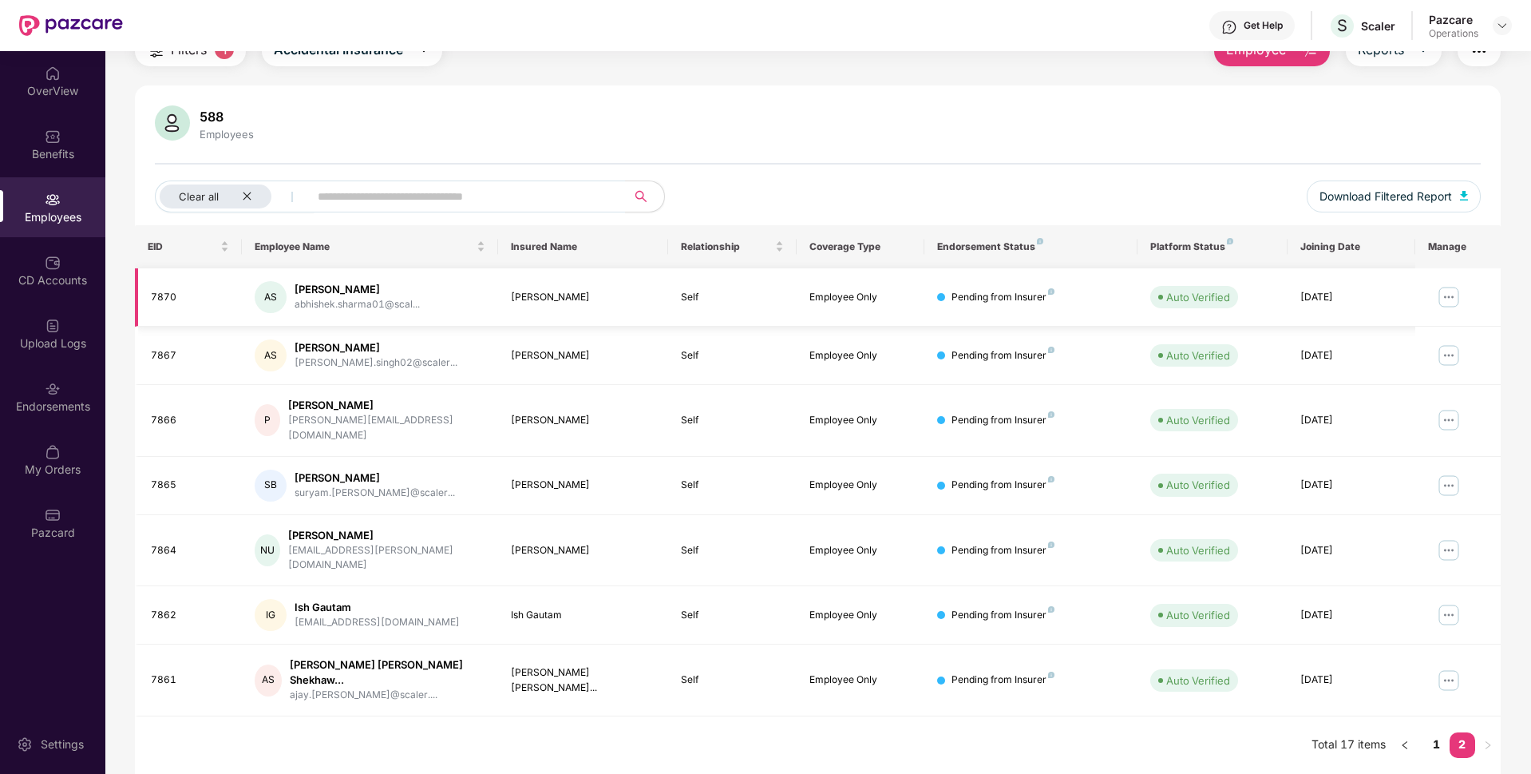
scroll to position [51, 0]
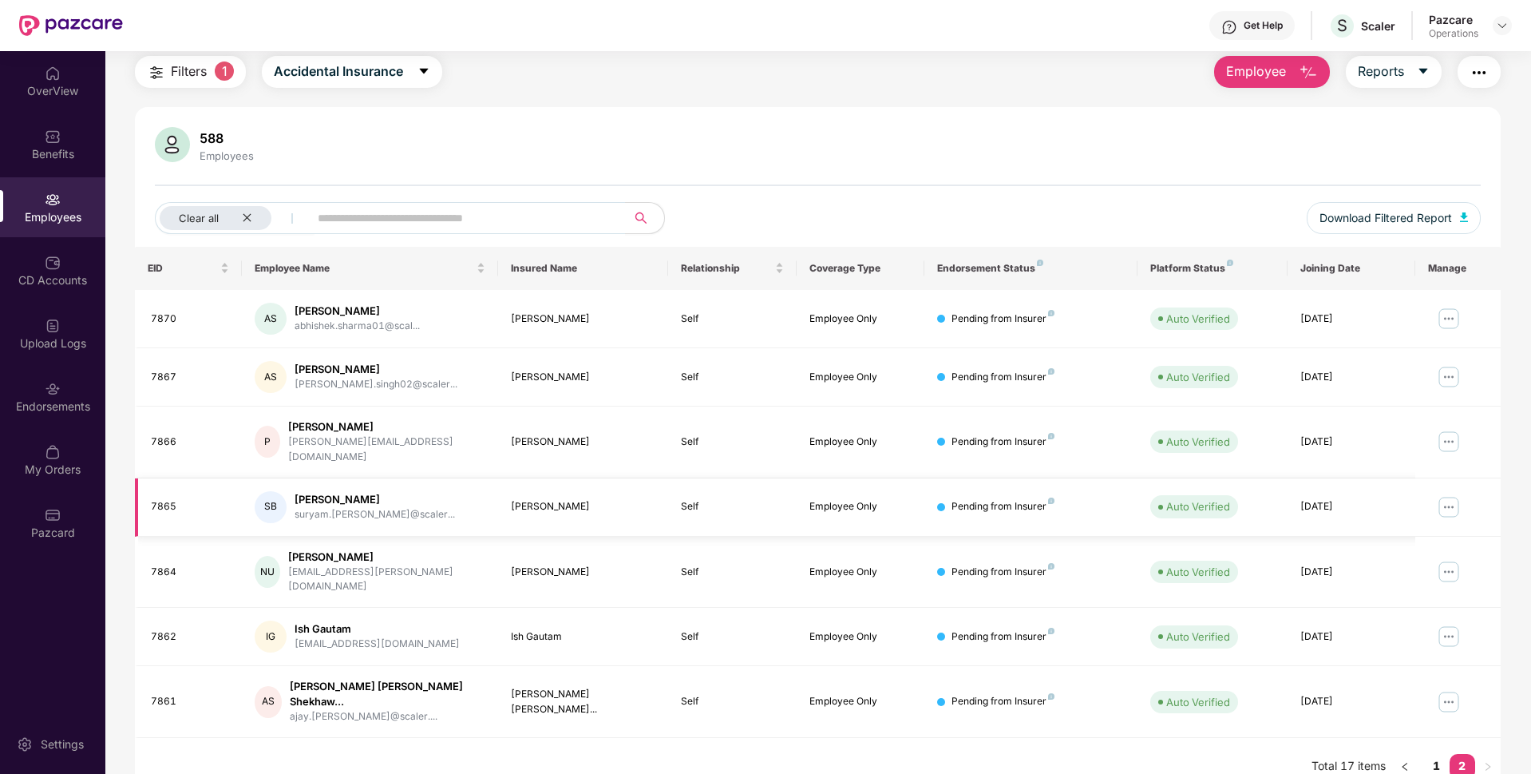
click at [163, 499] on div "7865" at bounding box center [190, 506] width 78 height 15
copy div "7865"
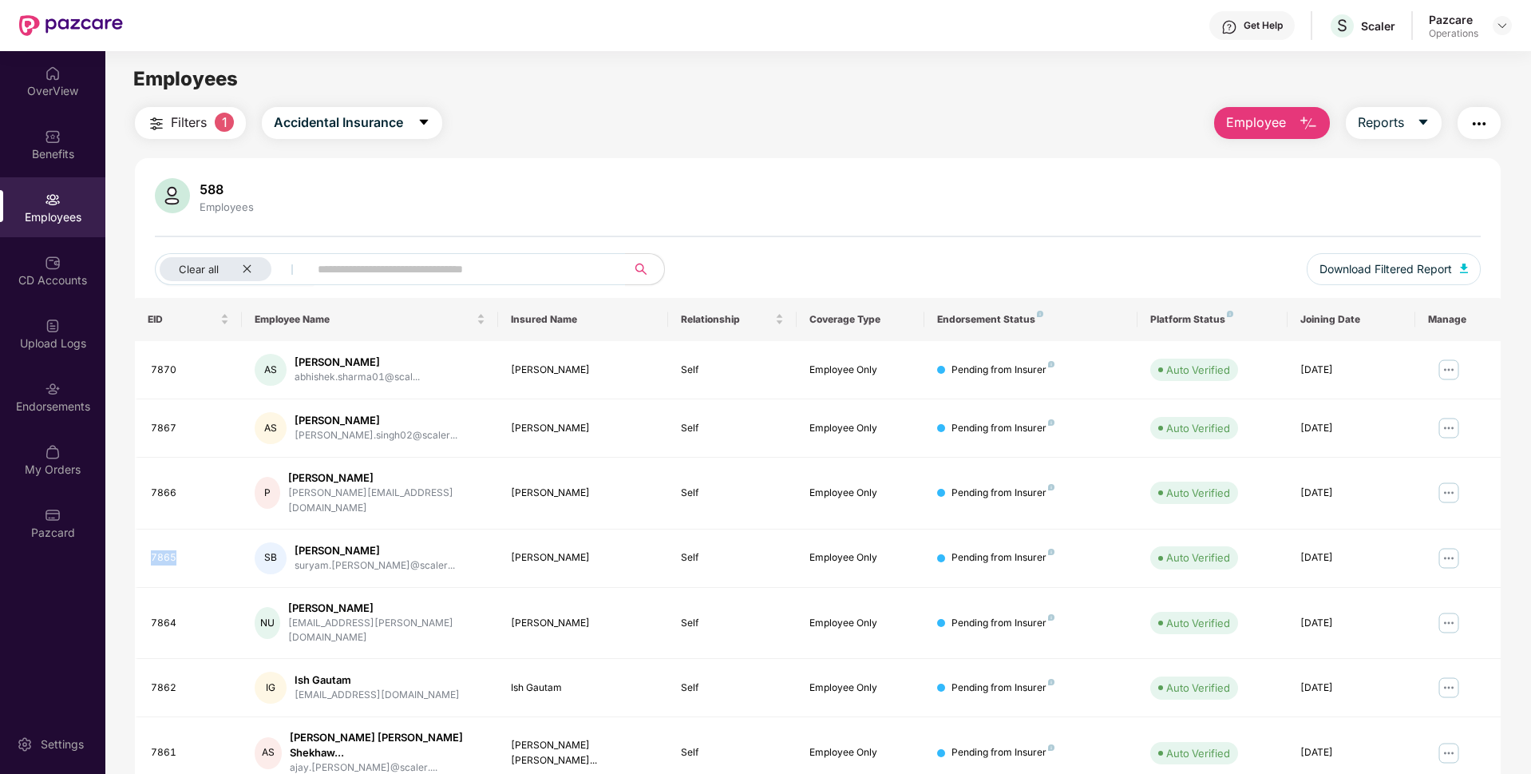
click at [1470, 115] on img "button" at bounding box center [1479, 123] width 19 height 19
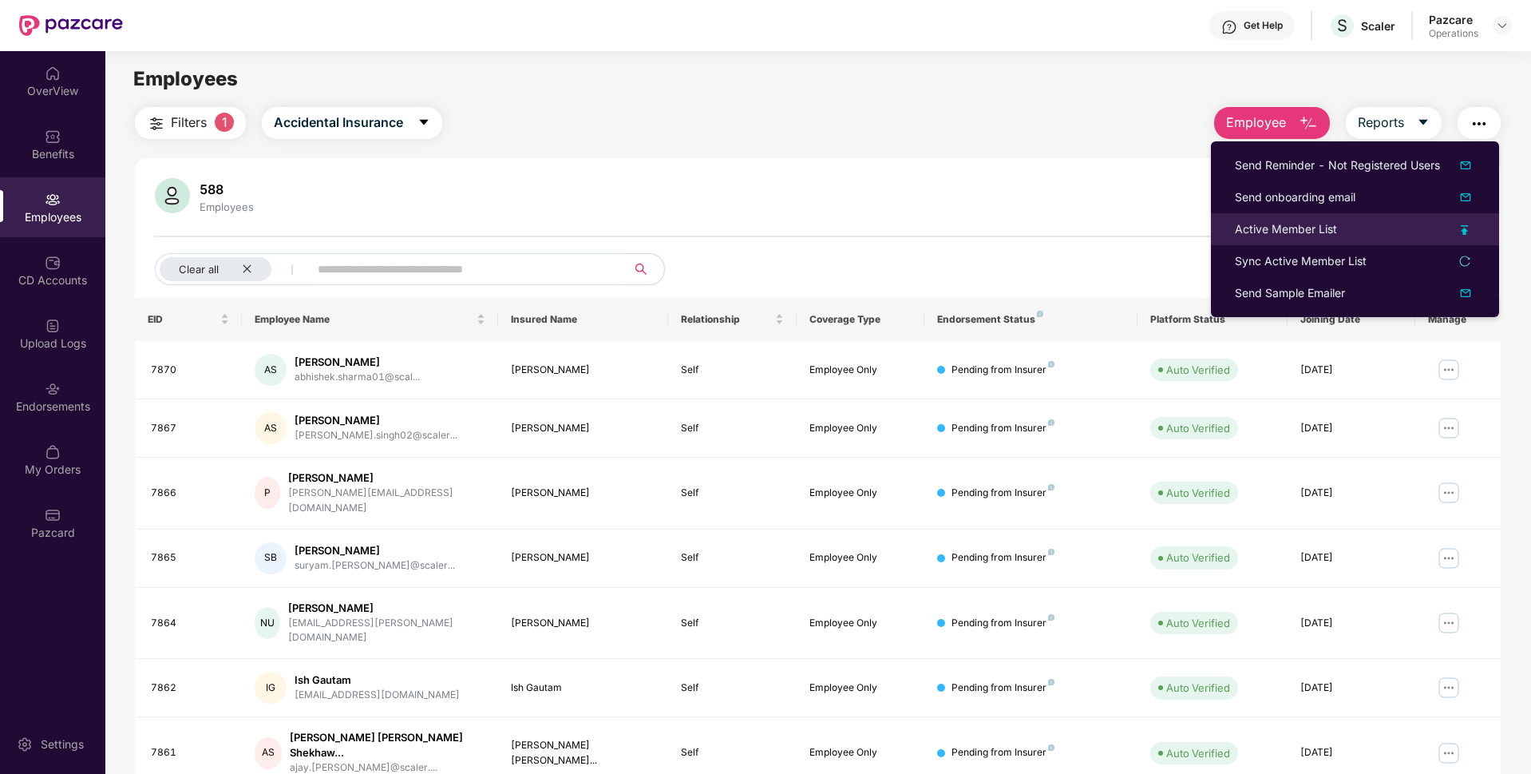
click at [1290, 227] on div "Active Member List" at bounding box center [1286, 229] width 102 height 18
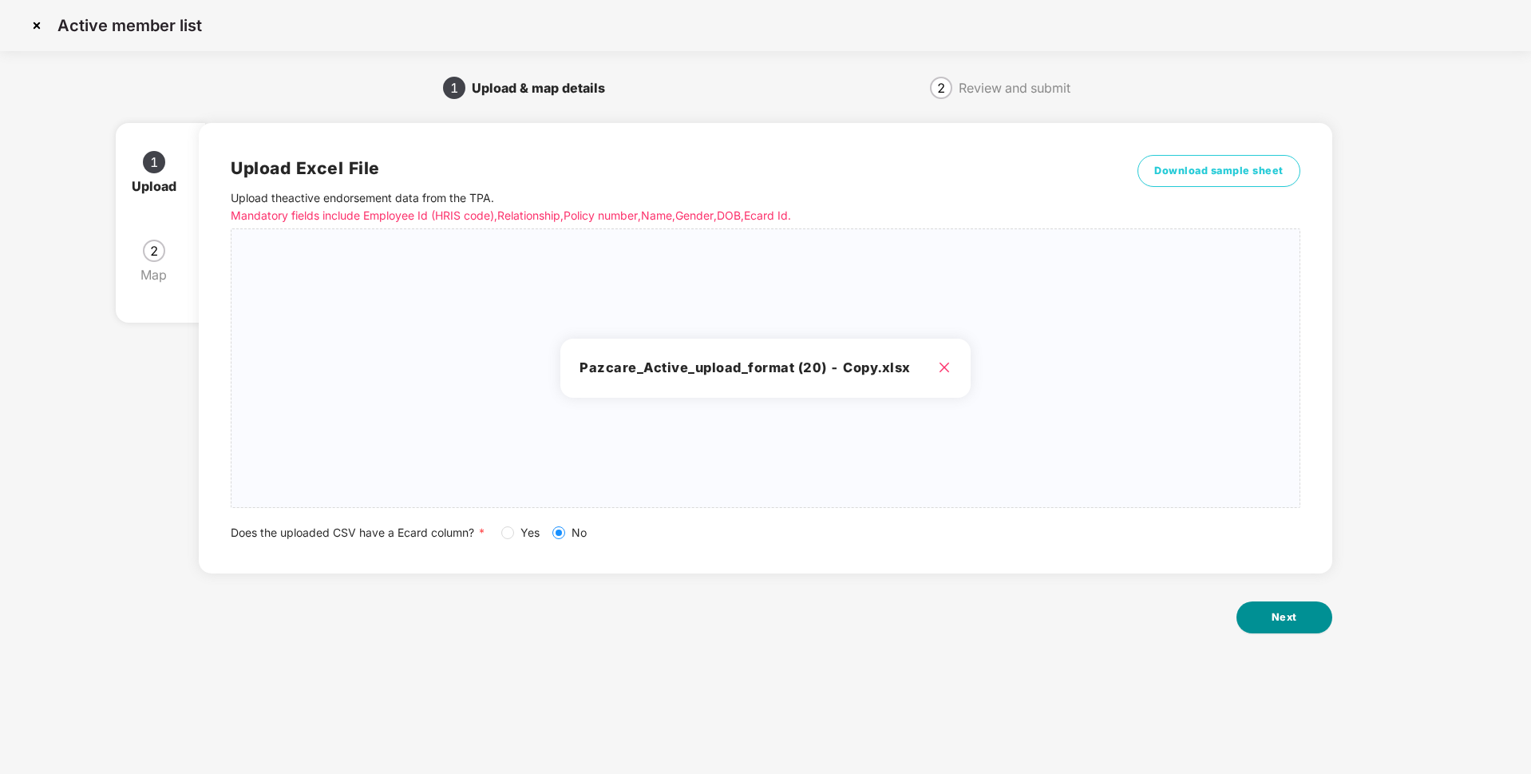
click at [1277, 625] on button "Next" at bounding box center [1285, 617] width 96 height 32
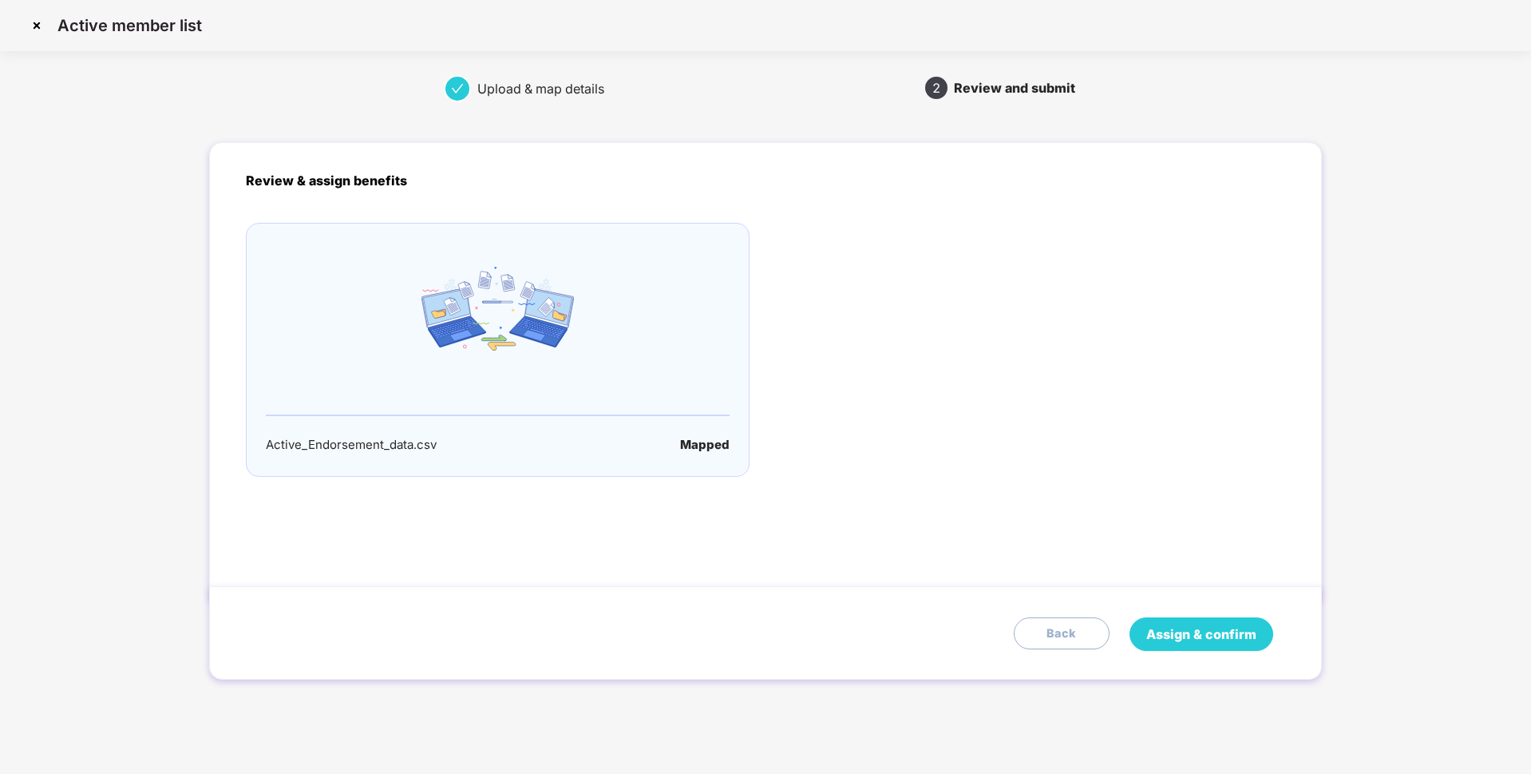
click at [1196, 621] on button "Assign & confirm" at bounding box center [1202, 634] width 144 height 34
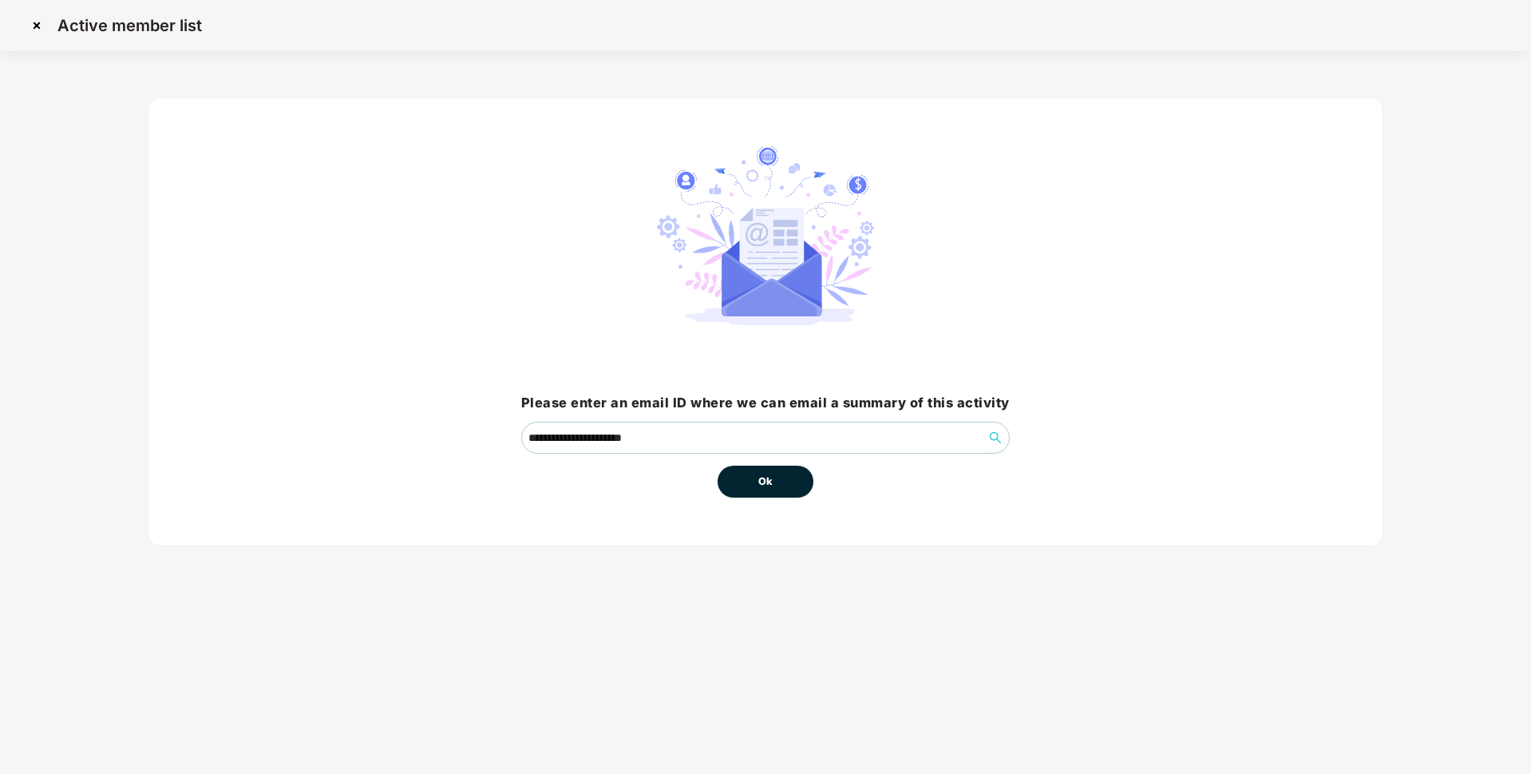
click at [746, 481] on button "Ok" at bounding box center [766, 481] width 96 height 32
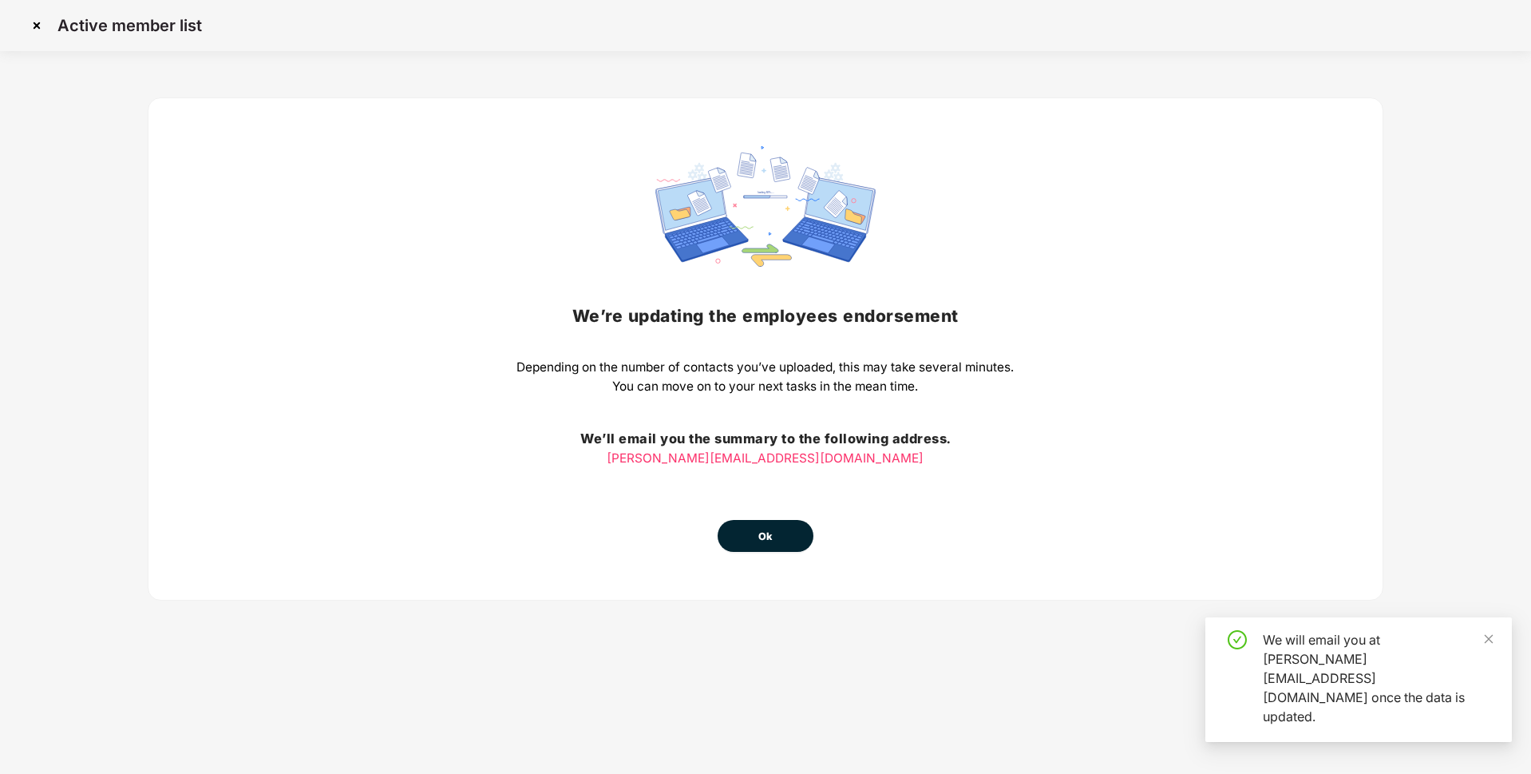
click at [769, 527] on button "Ok" at bounding box center [766, 536] width 96 height 32
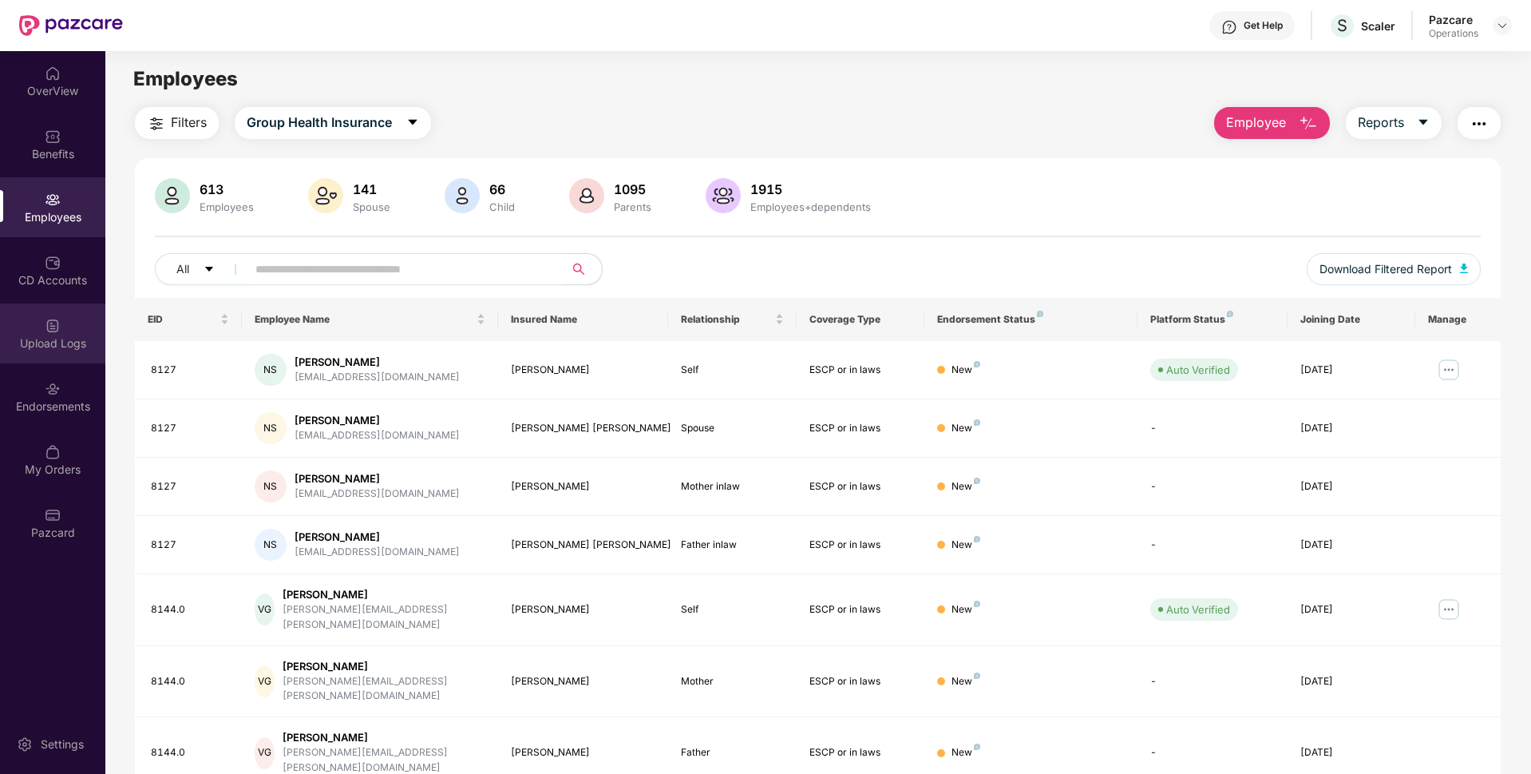
click at [57, 325] on img at bounding box center [53, 326] width 16 height 16
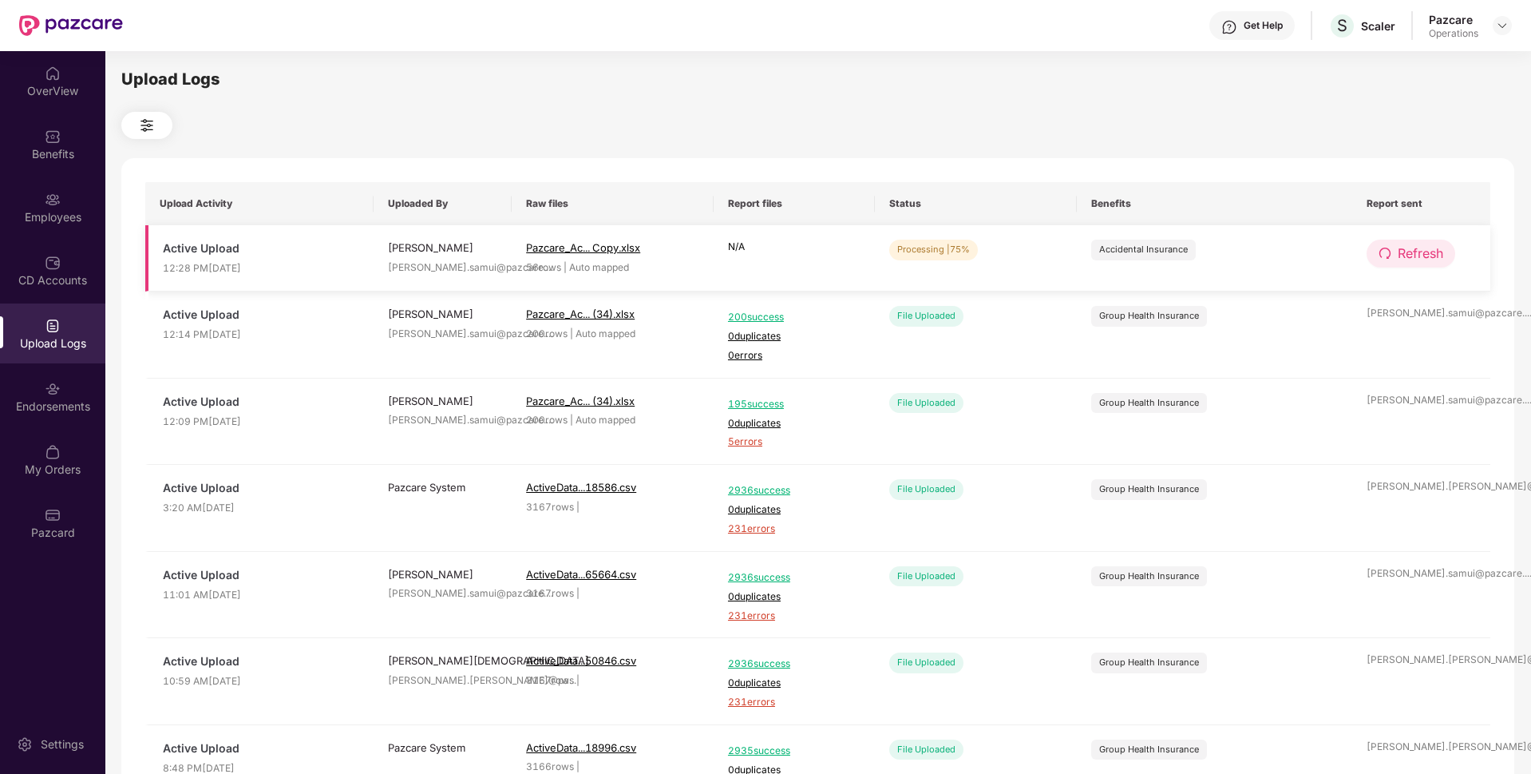
click at [1435, 246] on span "Refresh" at bounding box center [1421, 253] width 46 height 20
click at [1419, 251] on span "Refresh" at bounding box center [1421, 253] width 46 height 20
click at [1409, 247] on span "Refresh" at bounding box center [1421, 253] width 46 height 20
click at [1415, 255] on span "Refresh" at bounding box center [1421, 253] width 46 height 20
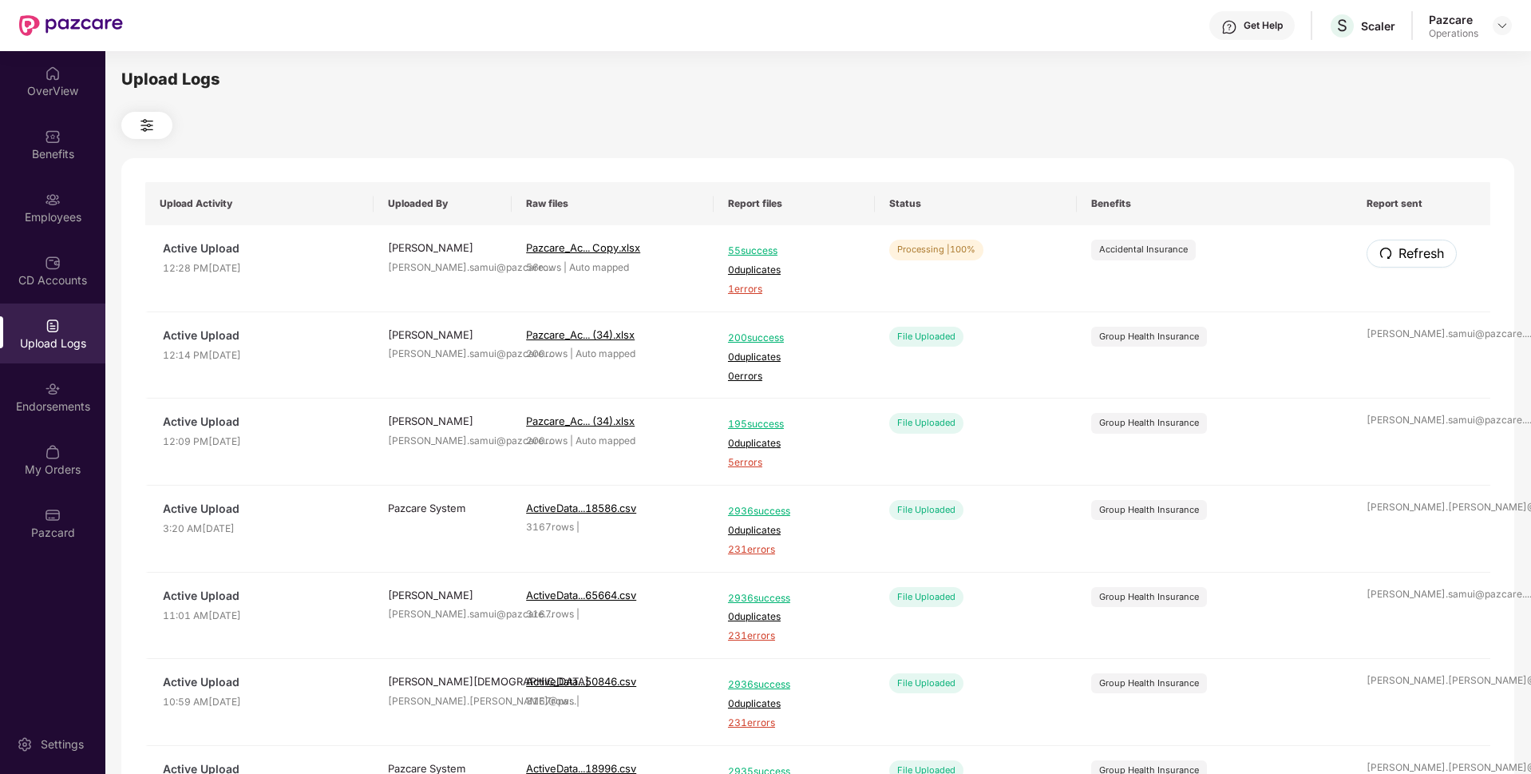
click at [1415, 255] on span "Refresh" at bounding box center [1422, 253] width 46 height 20
click at [743, 287] on span "1 errors" at bounding box center [794, 289] width 133 height 15
click at [24, 197] on div "Employees" at bounding box center [52, 207] width 105 height 60
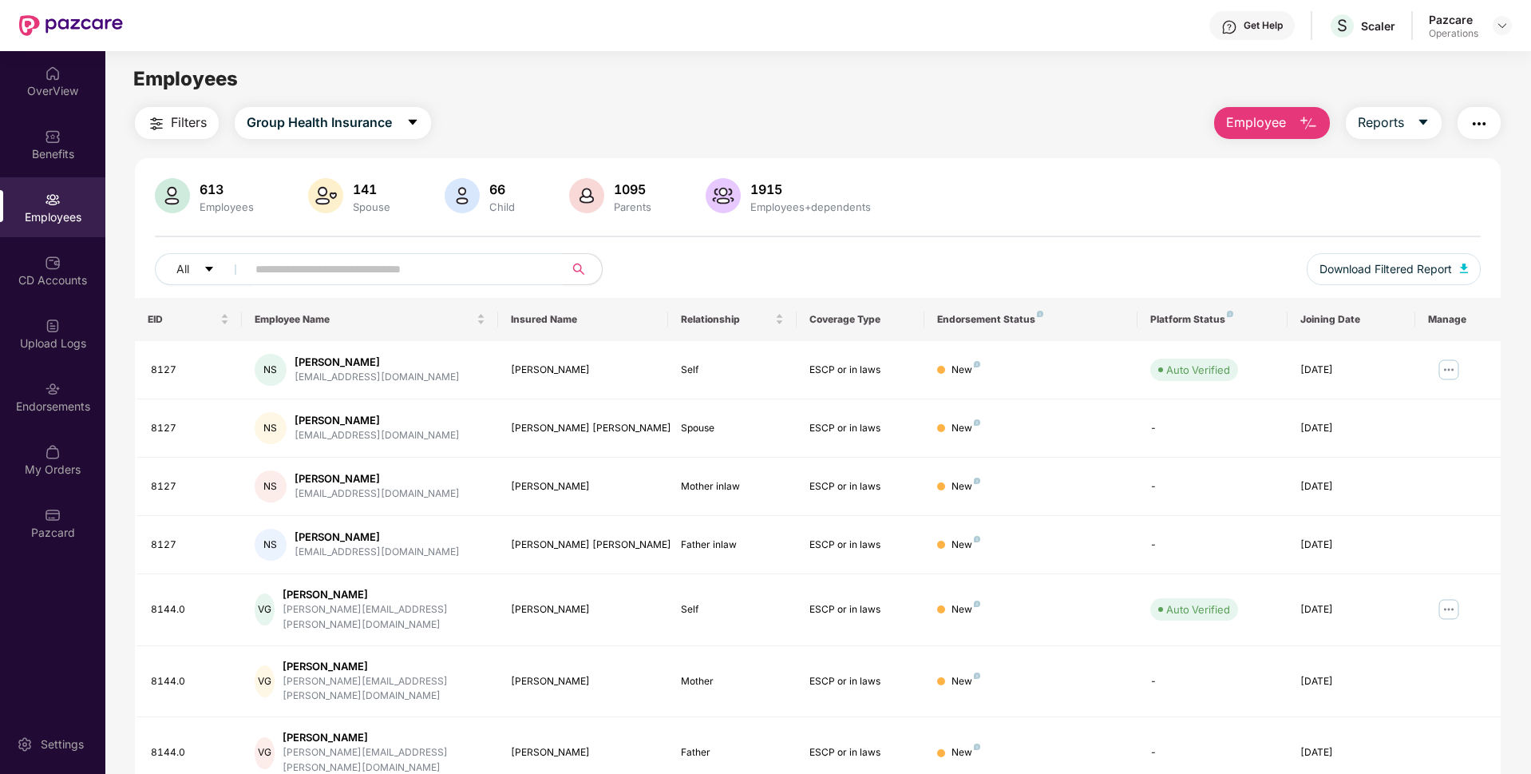
click at [194, 117] on span "Filters" at bounding box center [189, 123] width 36 height 20
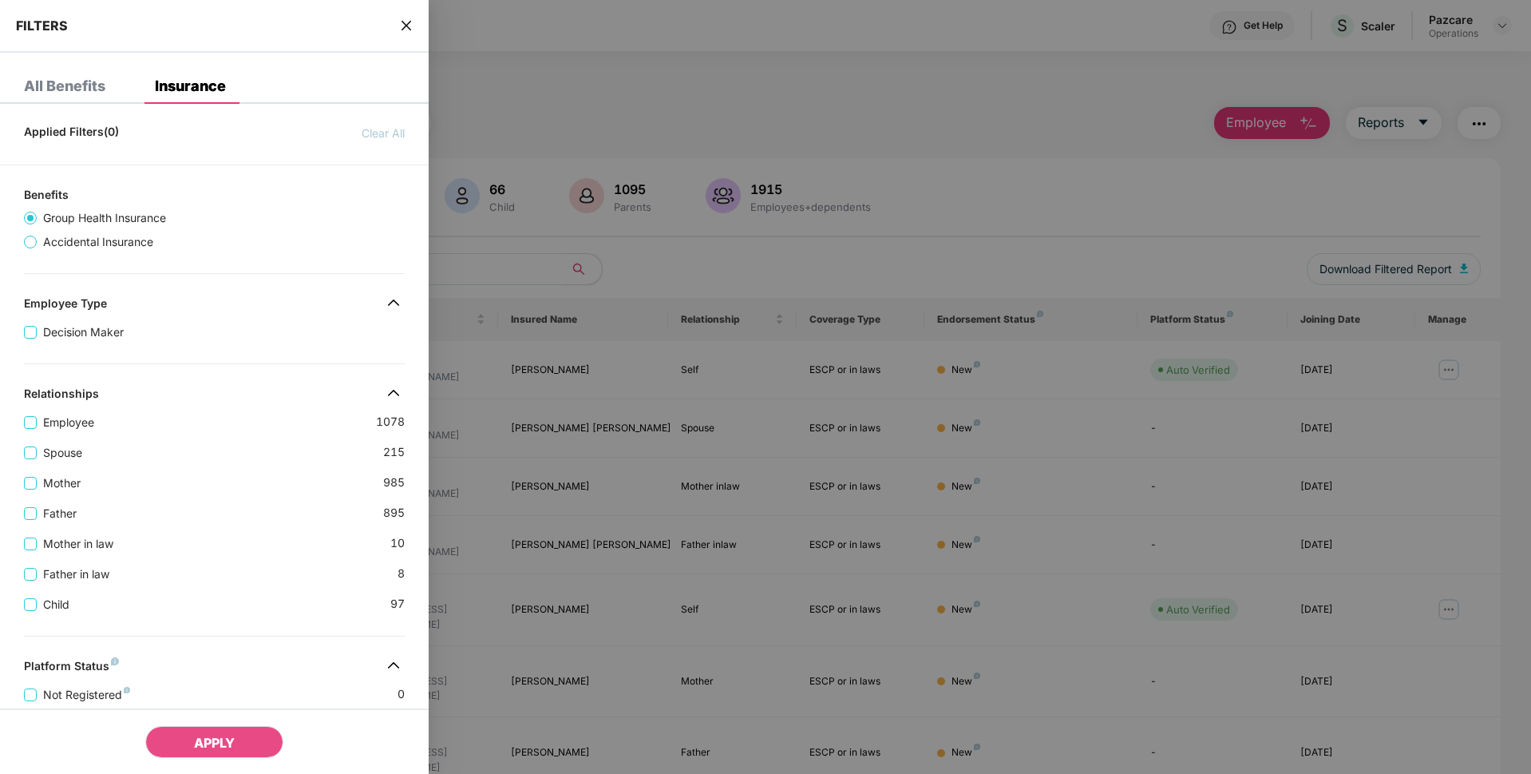
click at [547, 84] on div at bounding box center [765, 387] width 1531 height 774
click at [389, 13] on div "FILTERS" at bounding box center [214, 26] width 429 height 53
click at [57, 241] on span "Accidental Insurance" at bounding box center [98, 242] width 123 height 18
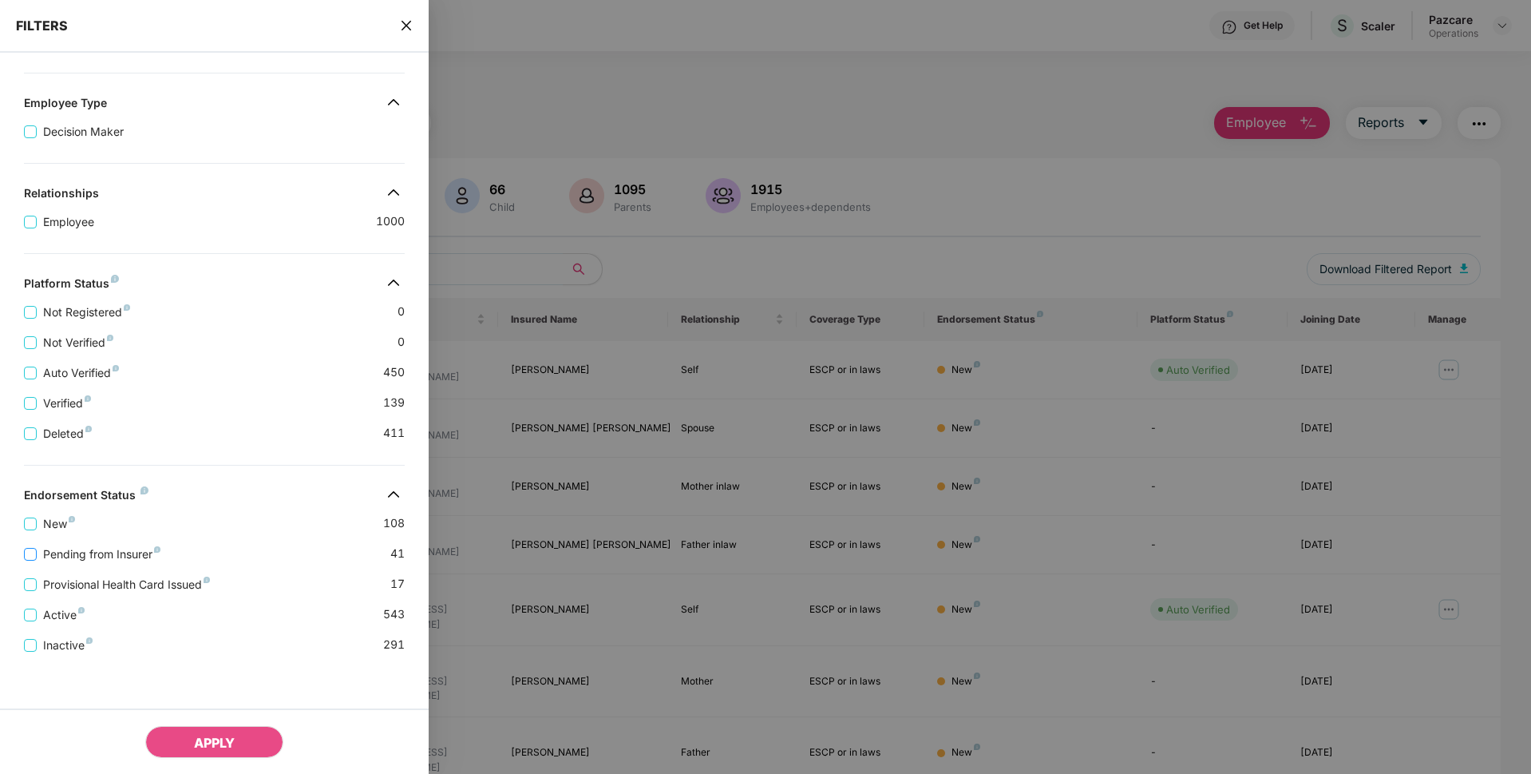
click at [77, 557] on span "Pending from Insurer" at bounding box center [102, 554] width 130 height 18
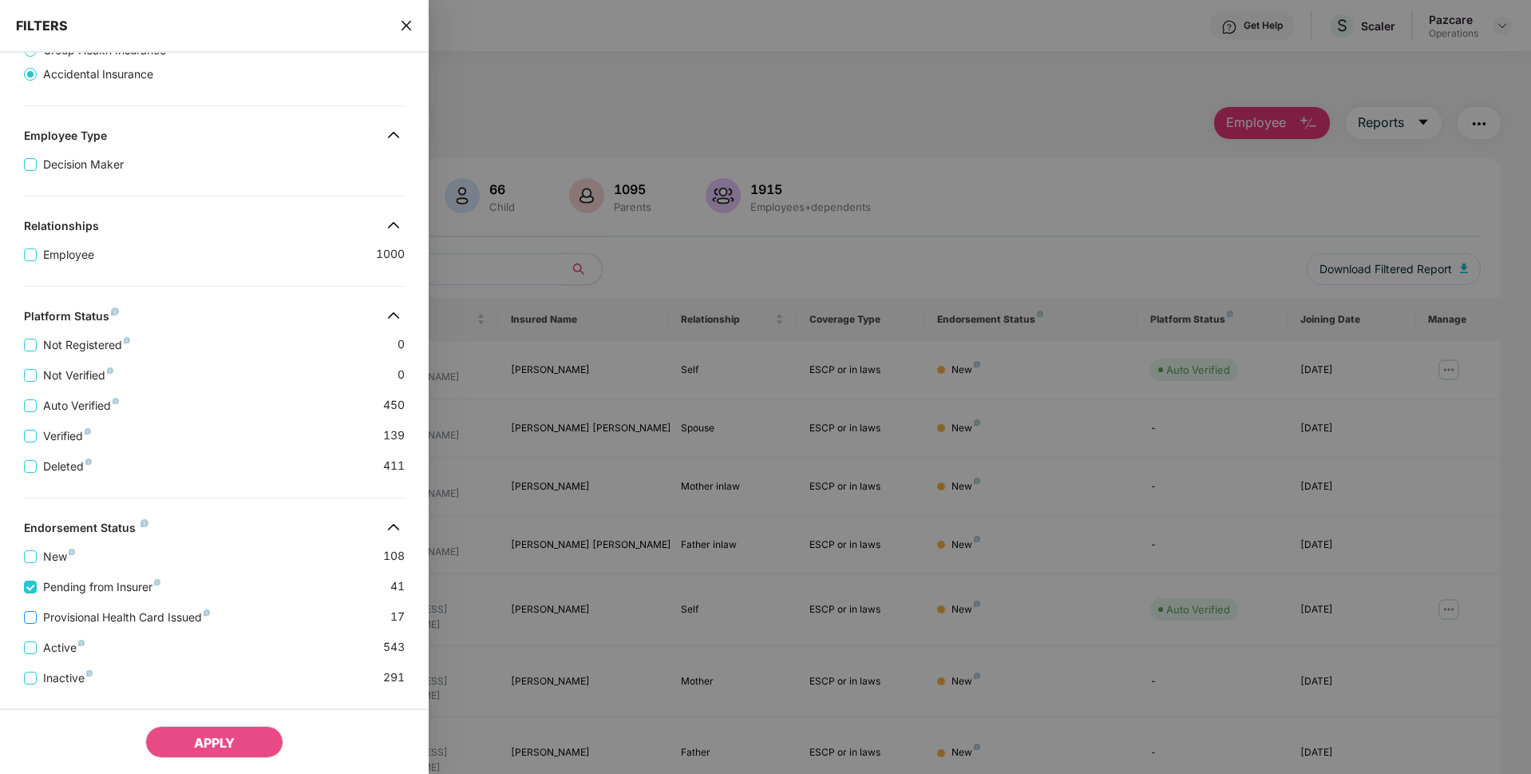
click at [74, 614] on span "Provisional Health Card Issued" at bounding box center [127, 617] width 180 height 18
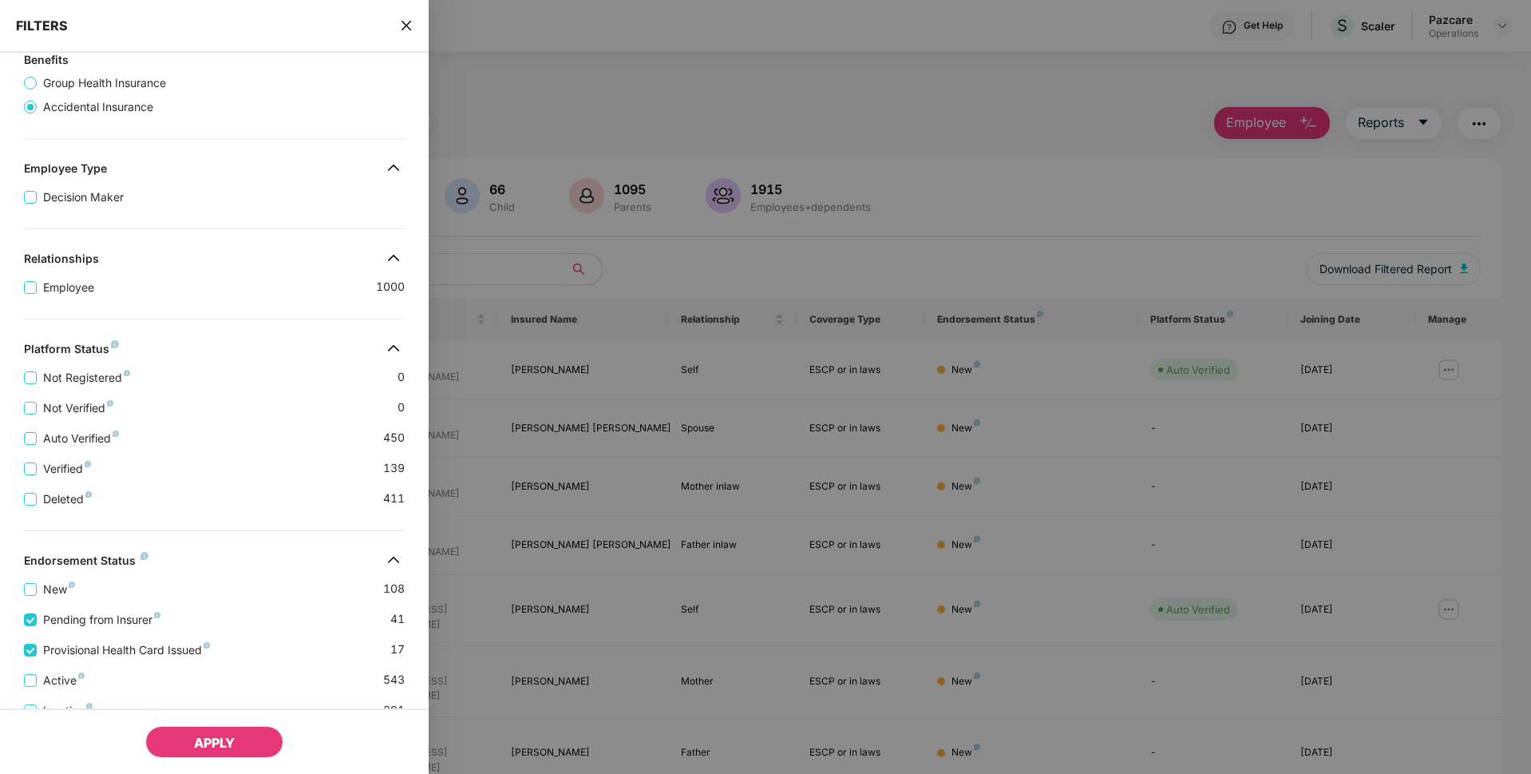
click at [209, 738] on span "APPLY" at bounding box center [214, 742] width 41 height 16
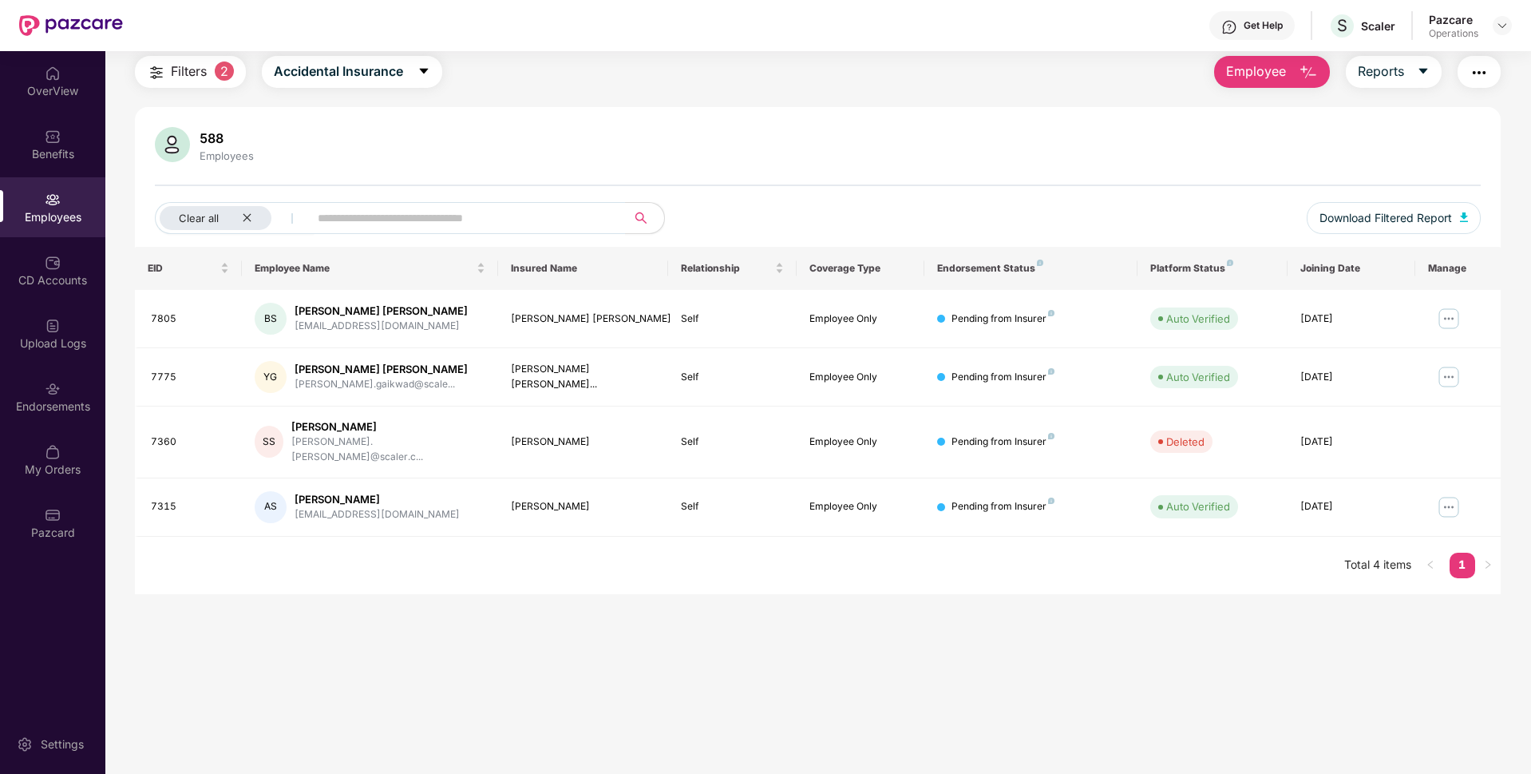
scroll to position [0, 0]
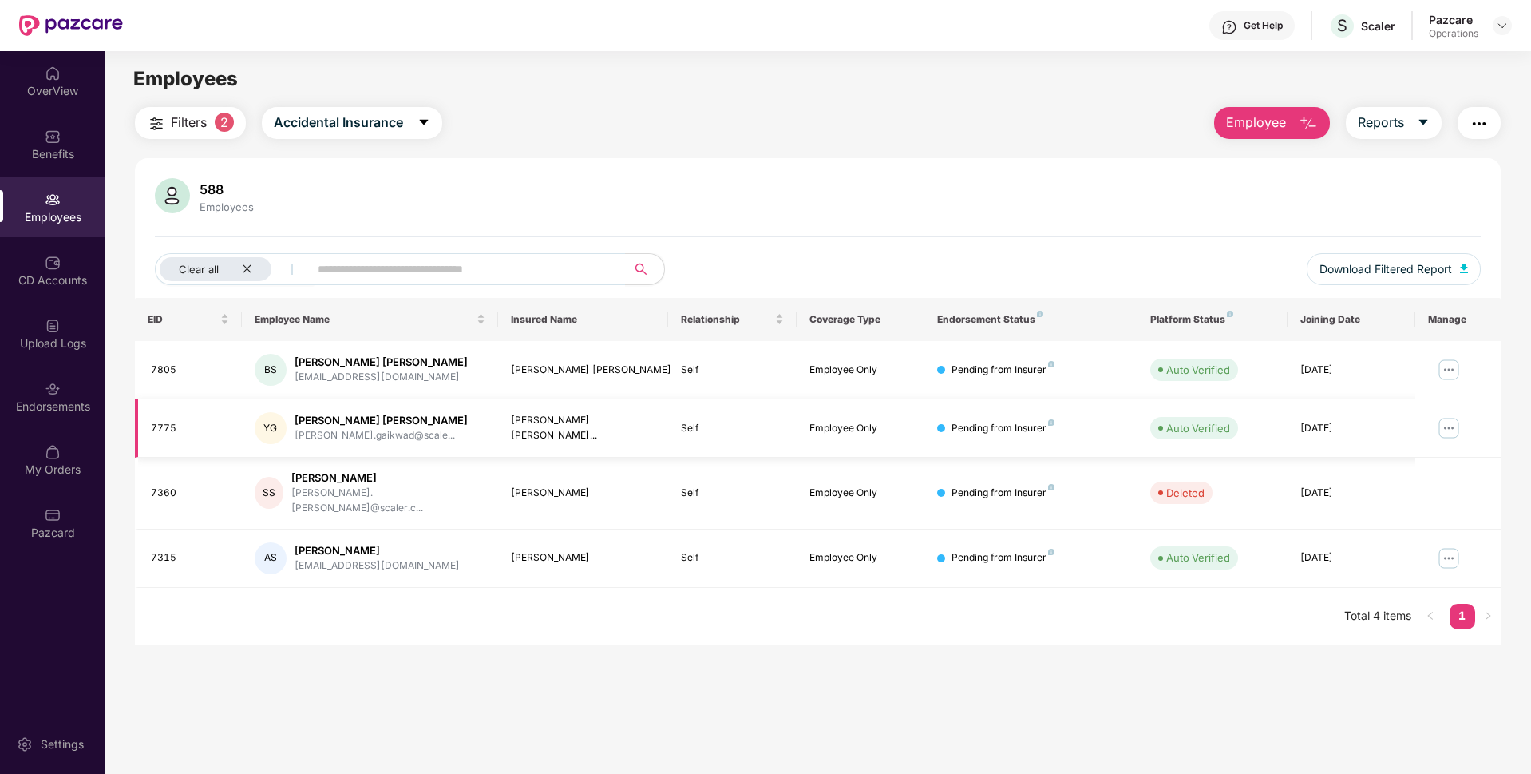
click at [168, 430] on div "7775" at bounding box center [190, 428] width 78 height 15
click at [161, 485] on div "7360" at bounding box center [190, 492] width 78 height 15
click at [250, 268] on icon "close" at bounding box center [247, 268] width 10 height 10
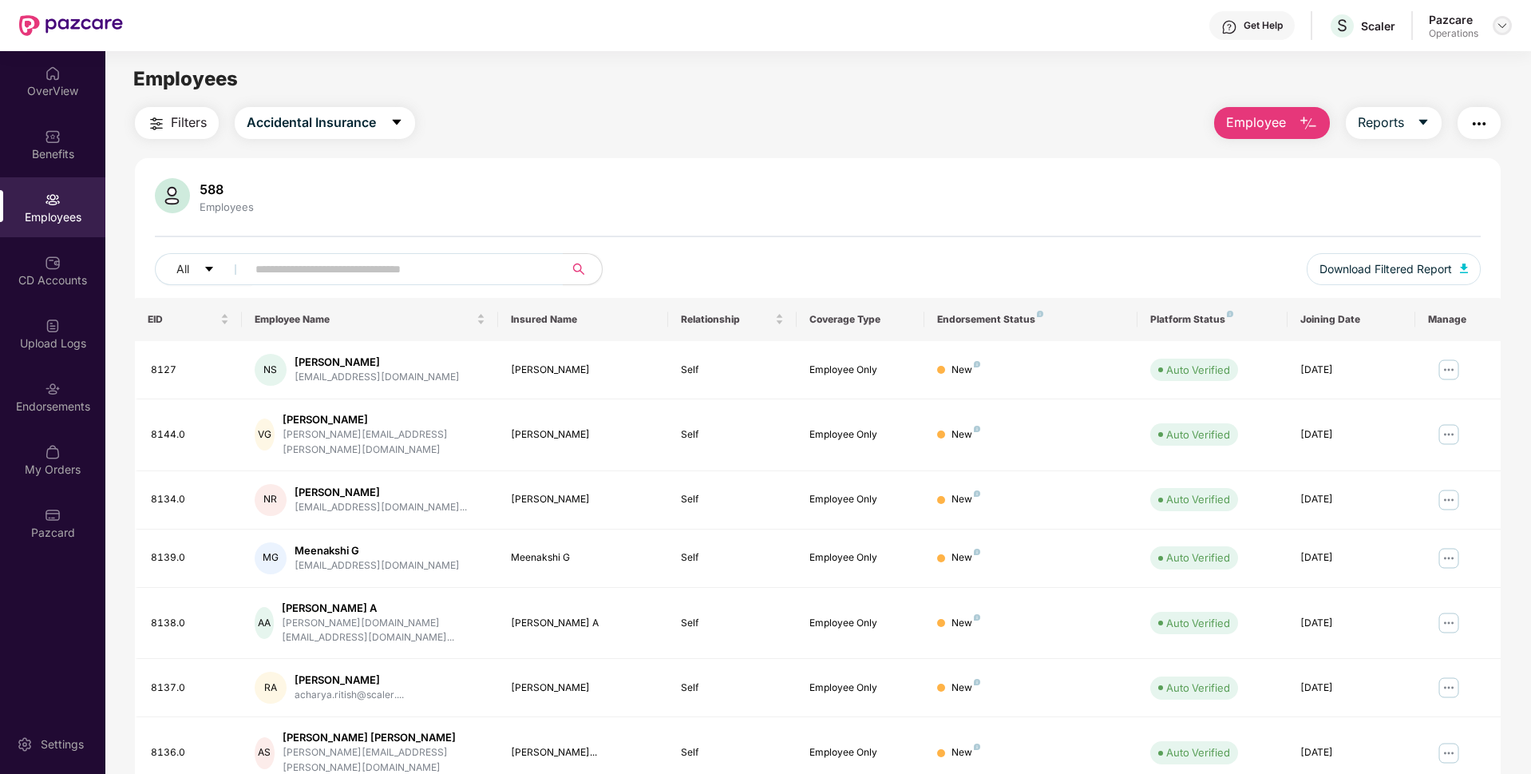
click at [1503, 22] on img at bounding box center [1502, 25] width 13 height 13
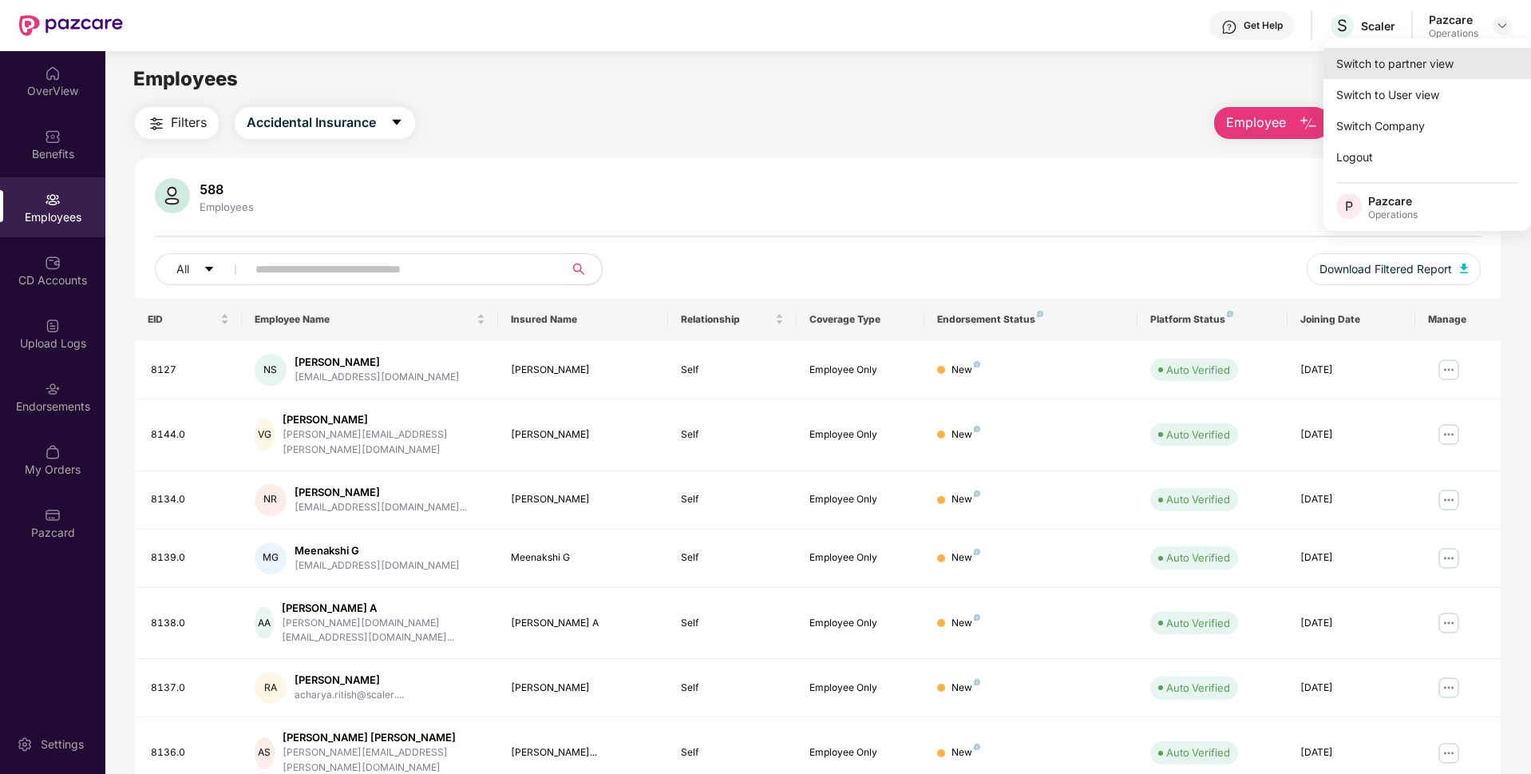
click at [1410, 55] on div "Switch to partner view" at bounding box center [1428, 63] width 208 height 31
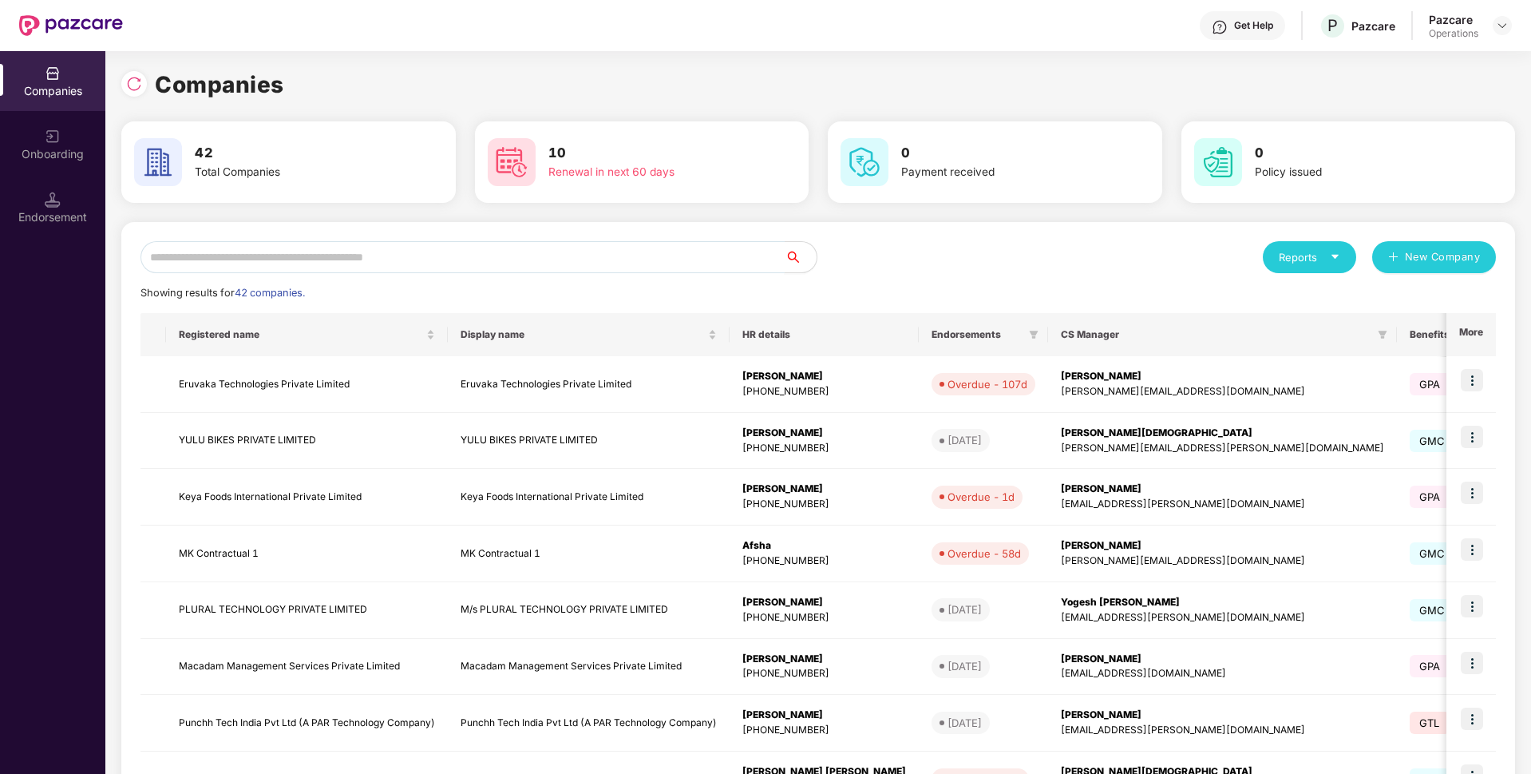
click at [271, 258] on input "text" at bounding box center [463, 257] width 644 height 32
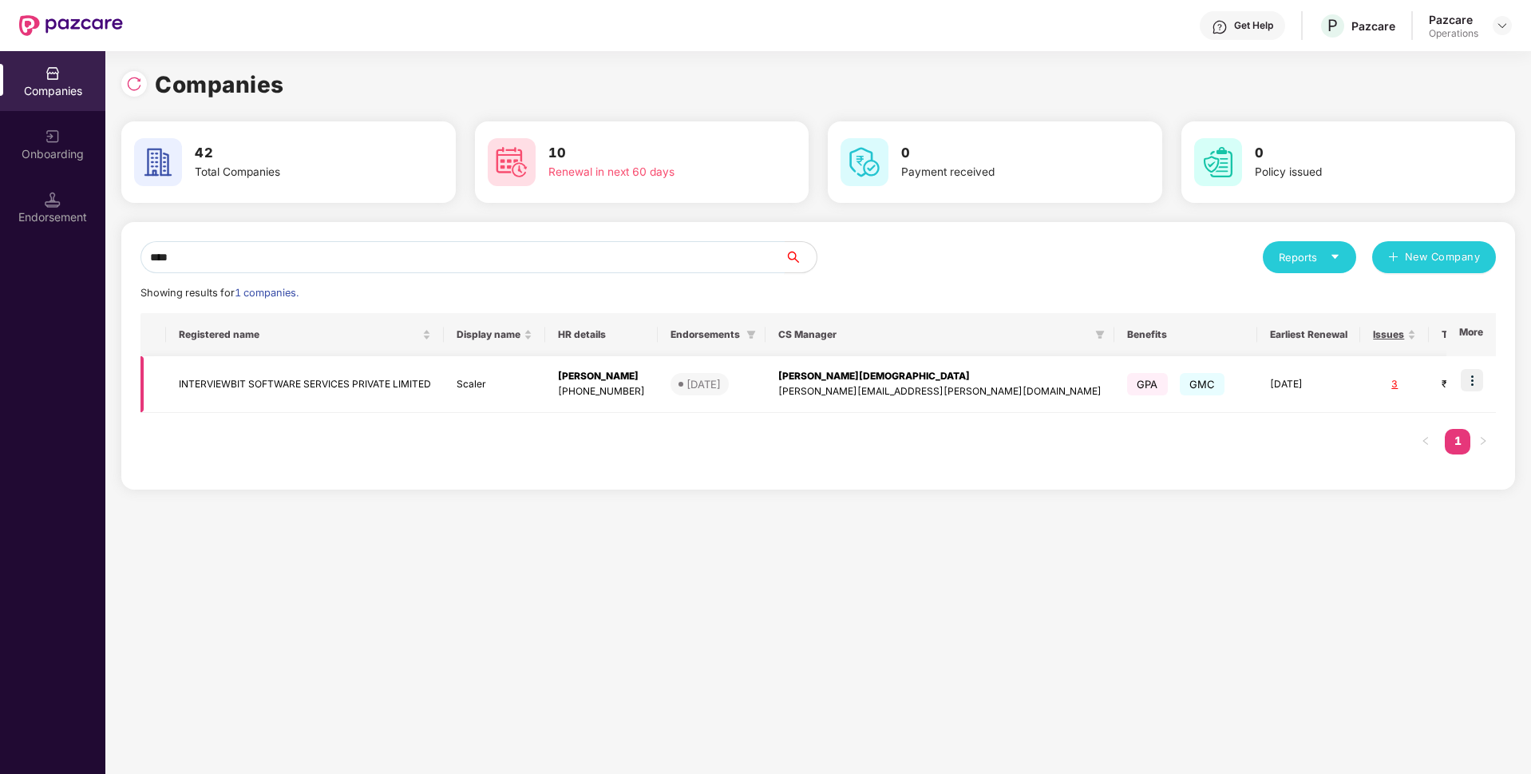
type input "****"
click at [232, 374] on td "INTERVIEWBIT SOFTWARE SERVICES PRIVATE LIMITED" at bounding box center [305, 384] width 278 height 57
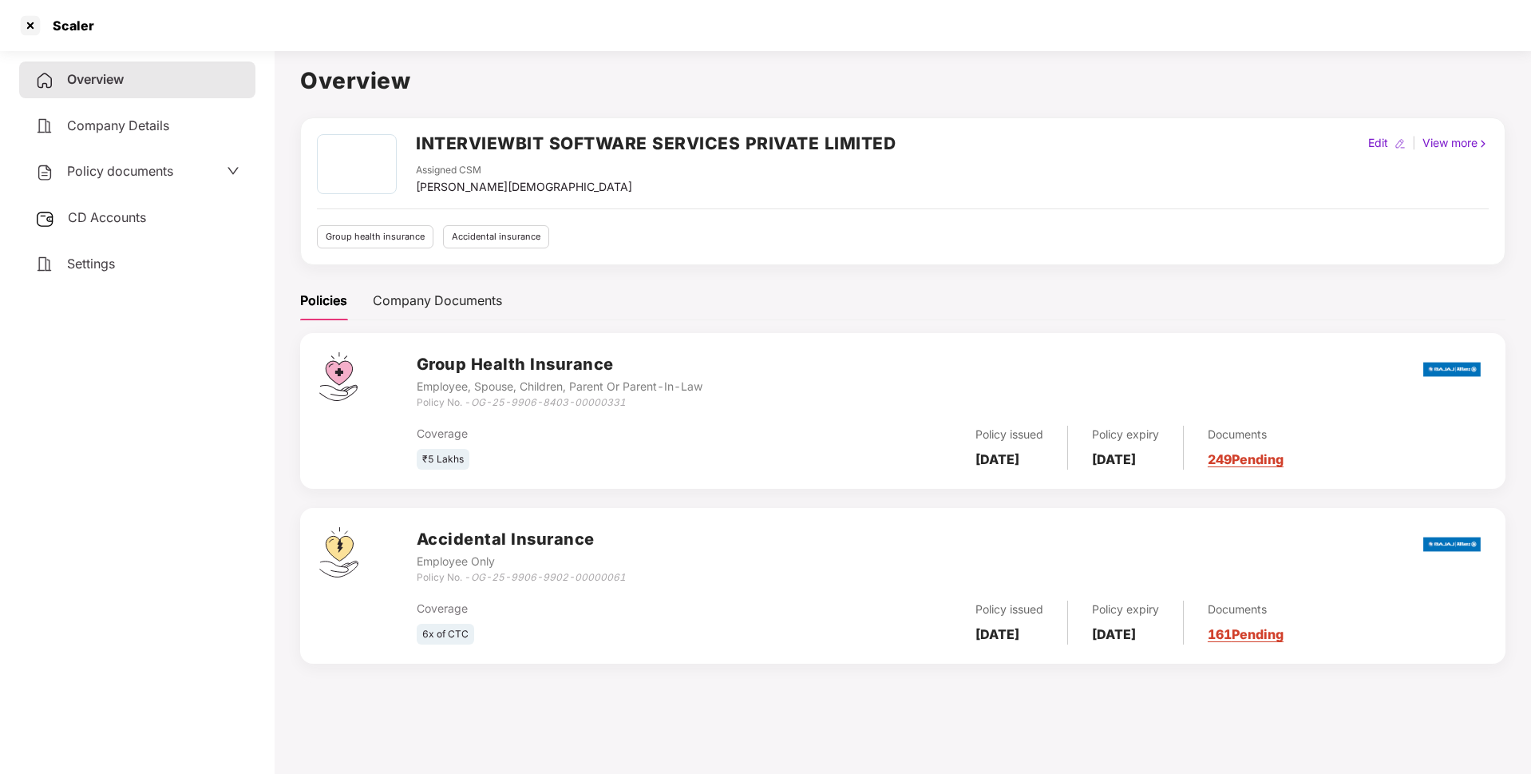
click at [142, 173] on span "Policy documents" at bounding box center [120, 171] width 106 height 16
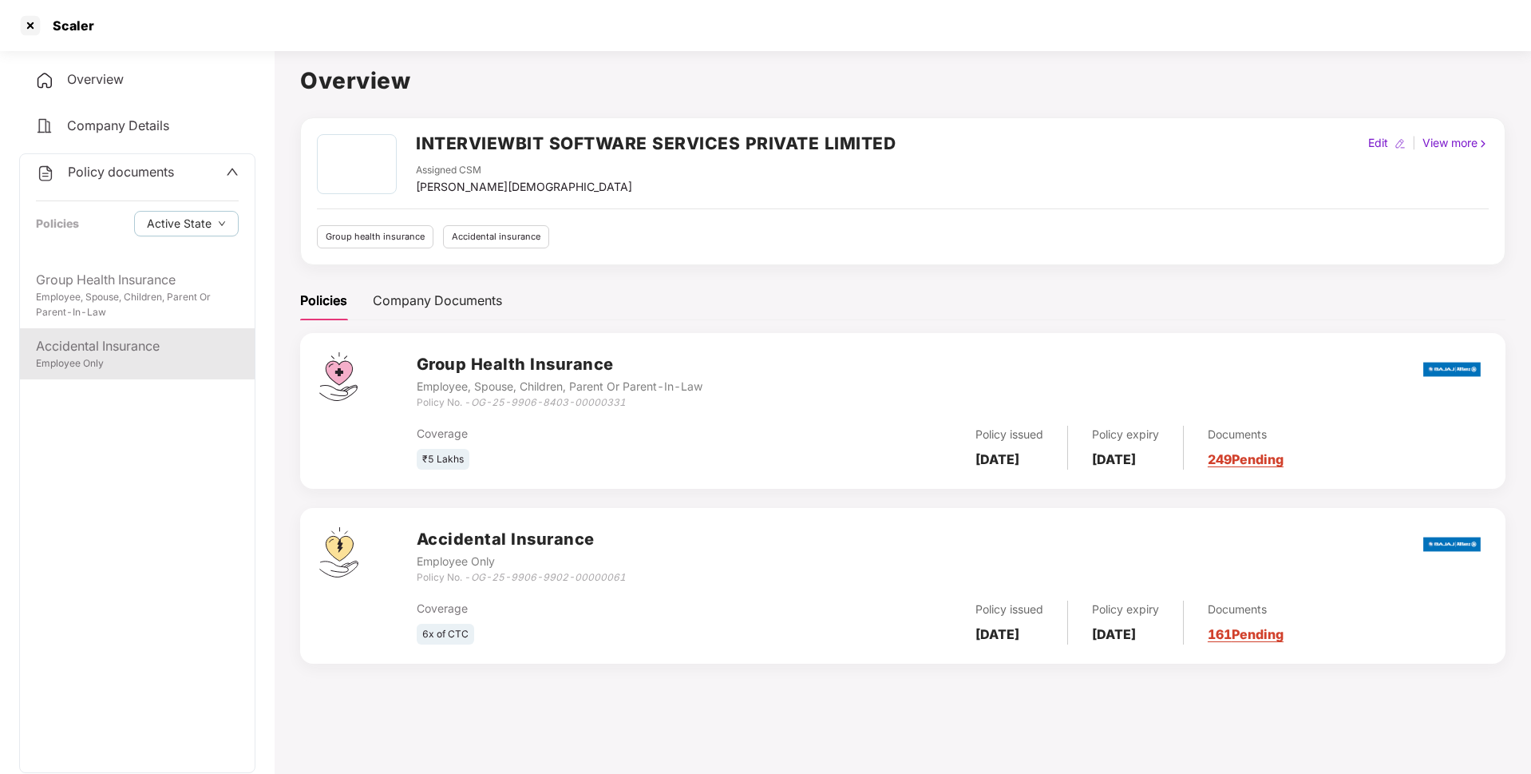
click at [119, 356] on div "Employee Only" at bounding box center [137, 363] width 203 height 15
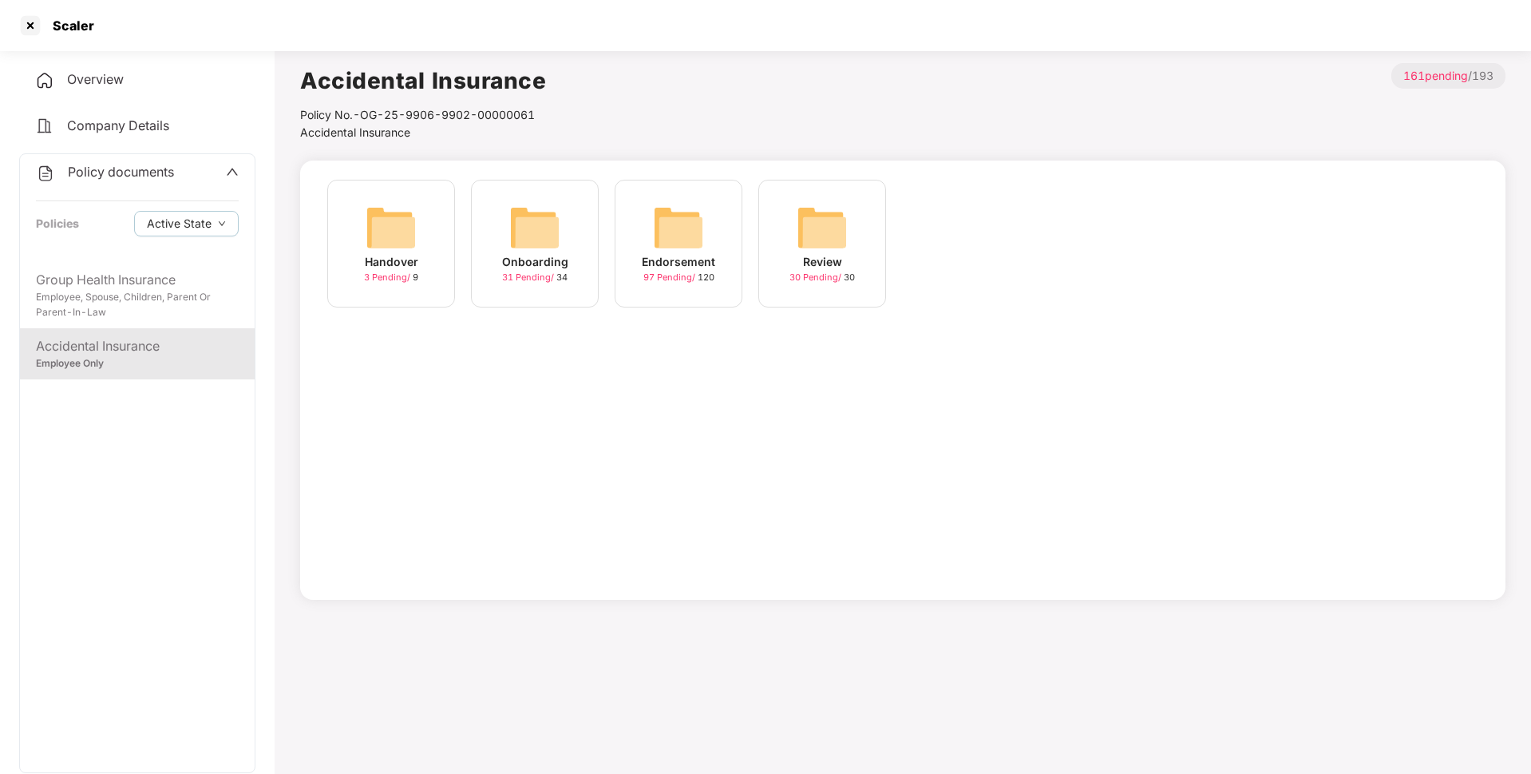
click at [682, 266] on div "Endorsement" at bounding box center [678, 262] width 73 height 18
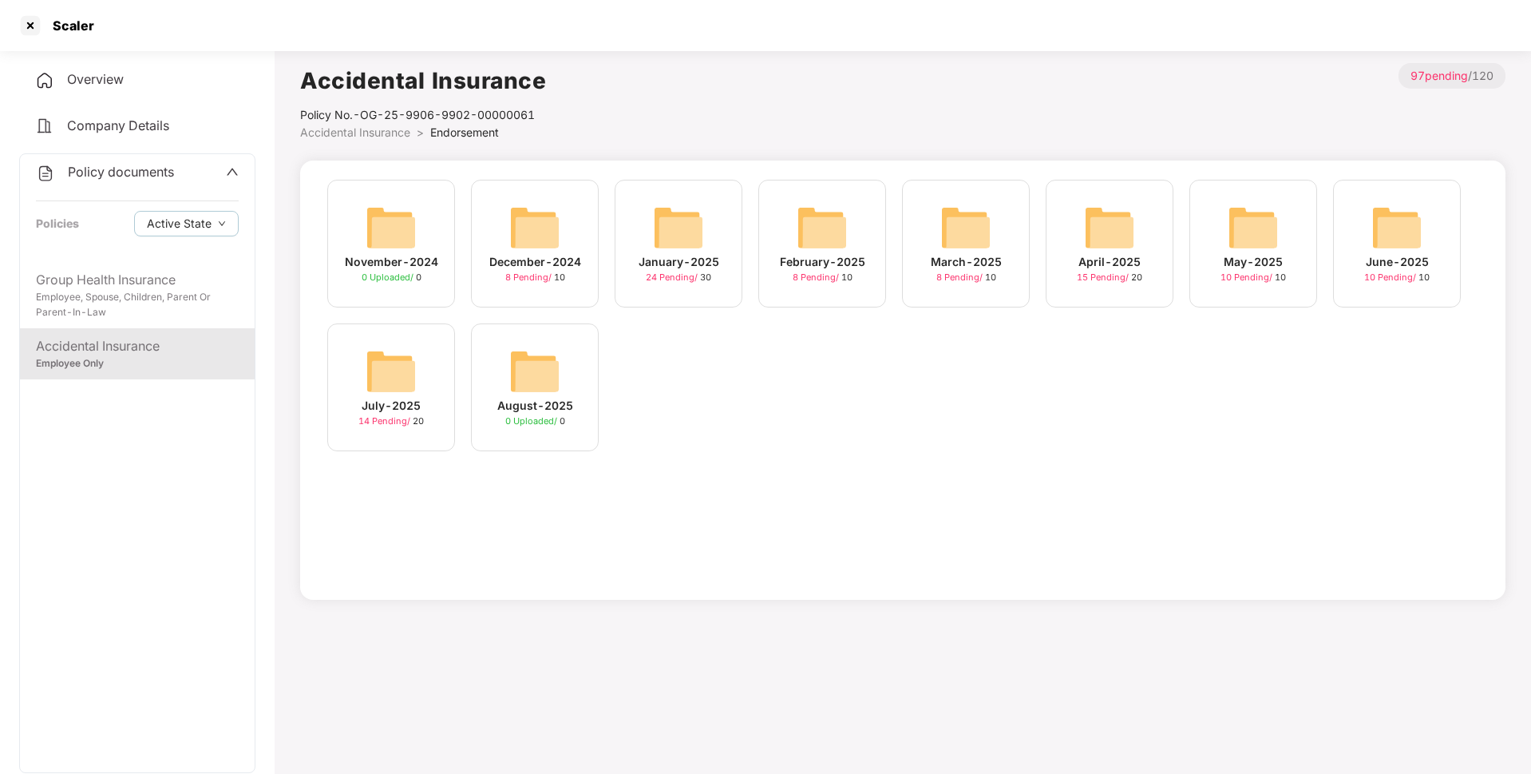
click at [379, 375] on img at bounding box center [391, 371] width 51 height 51
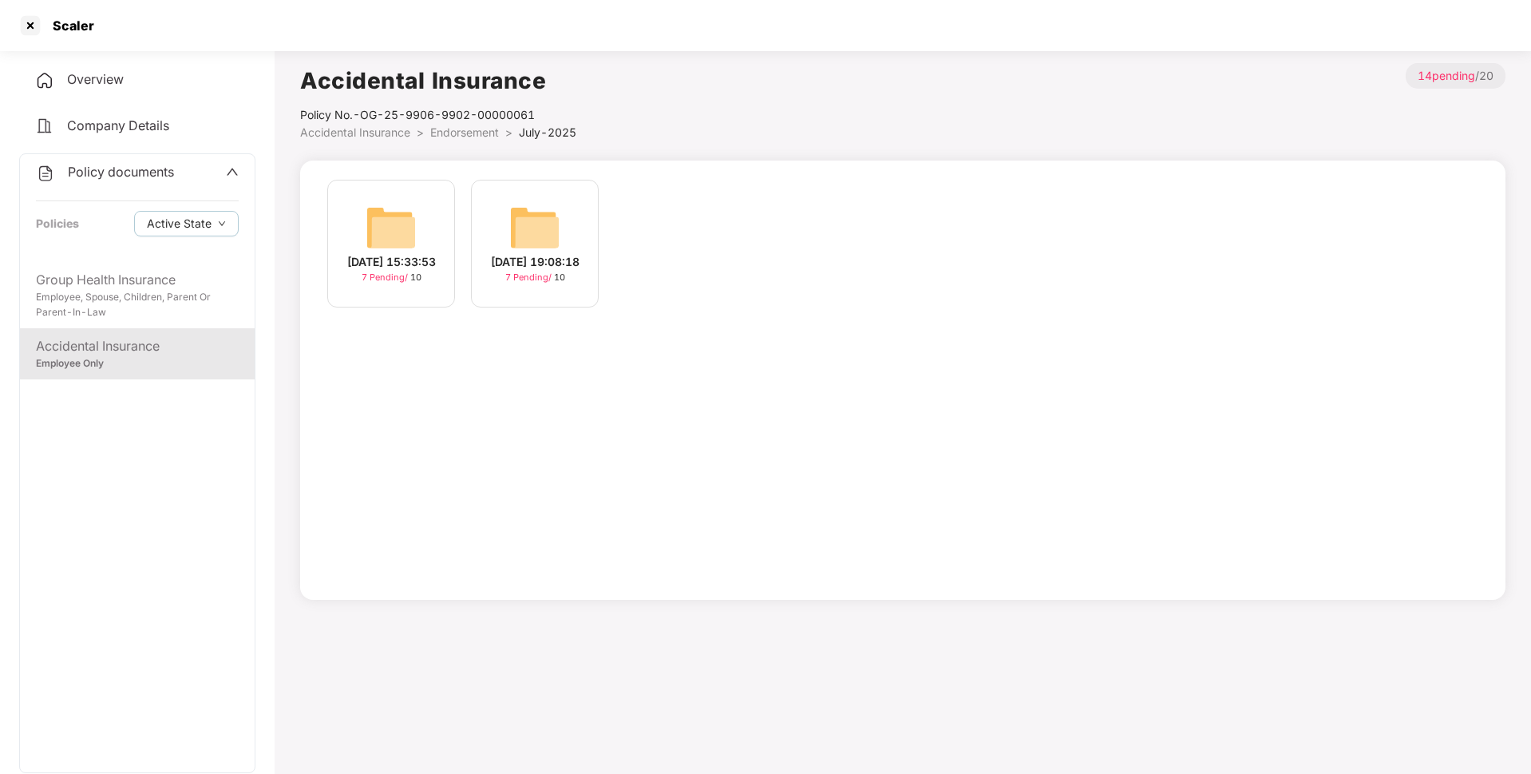
click at [472, 136] on span "Endorsement" at bounding box center [464, 132] width 69 height 14
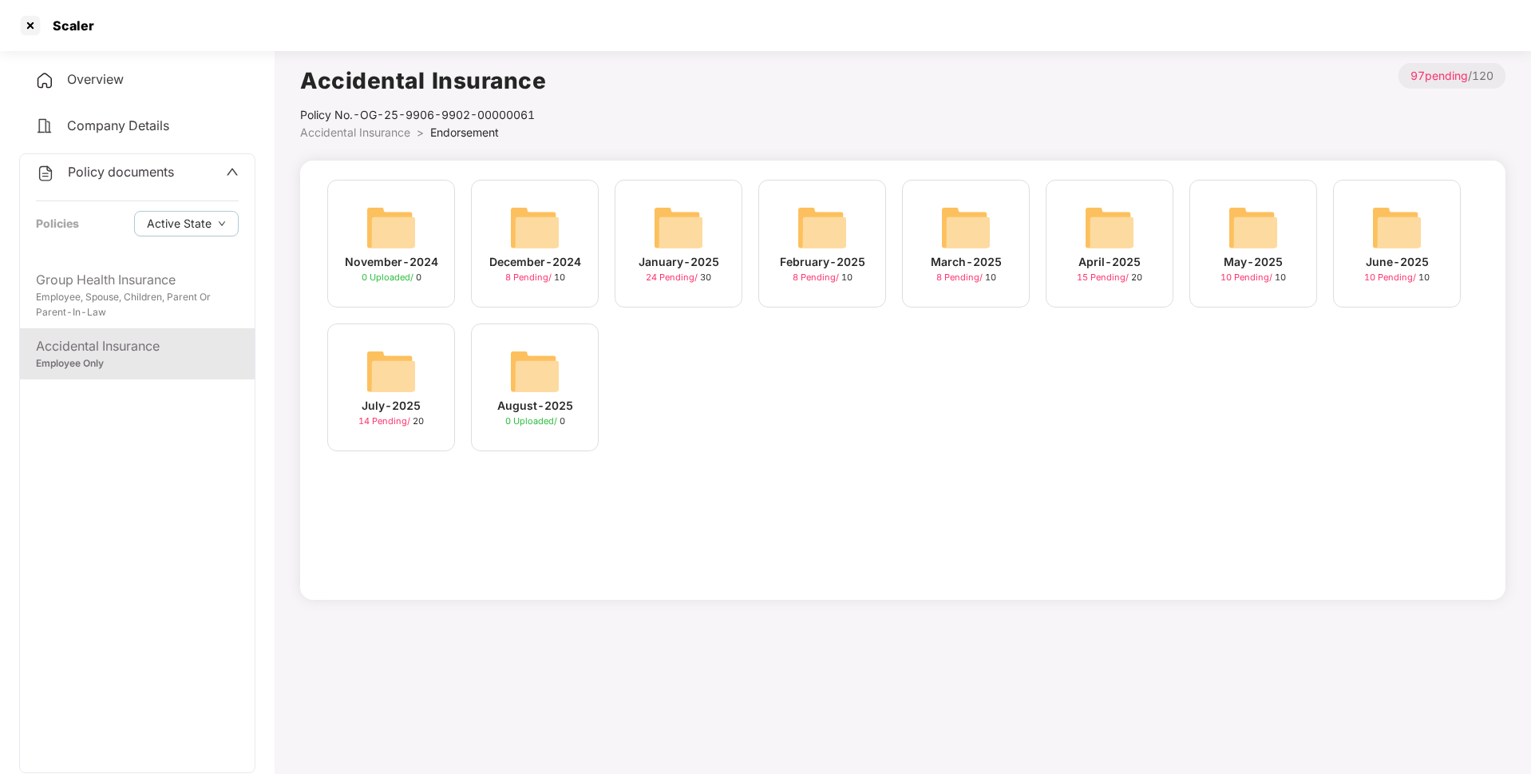
click at [1268, 222] on img at bounding box center [1253, 227] width 51 height 51
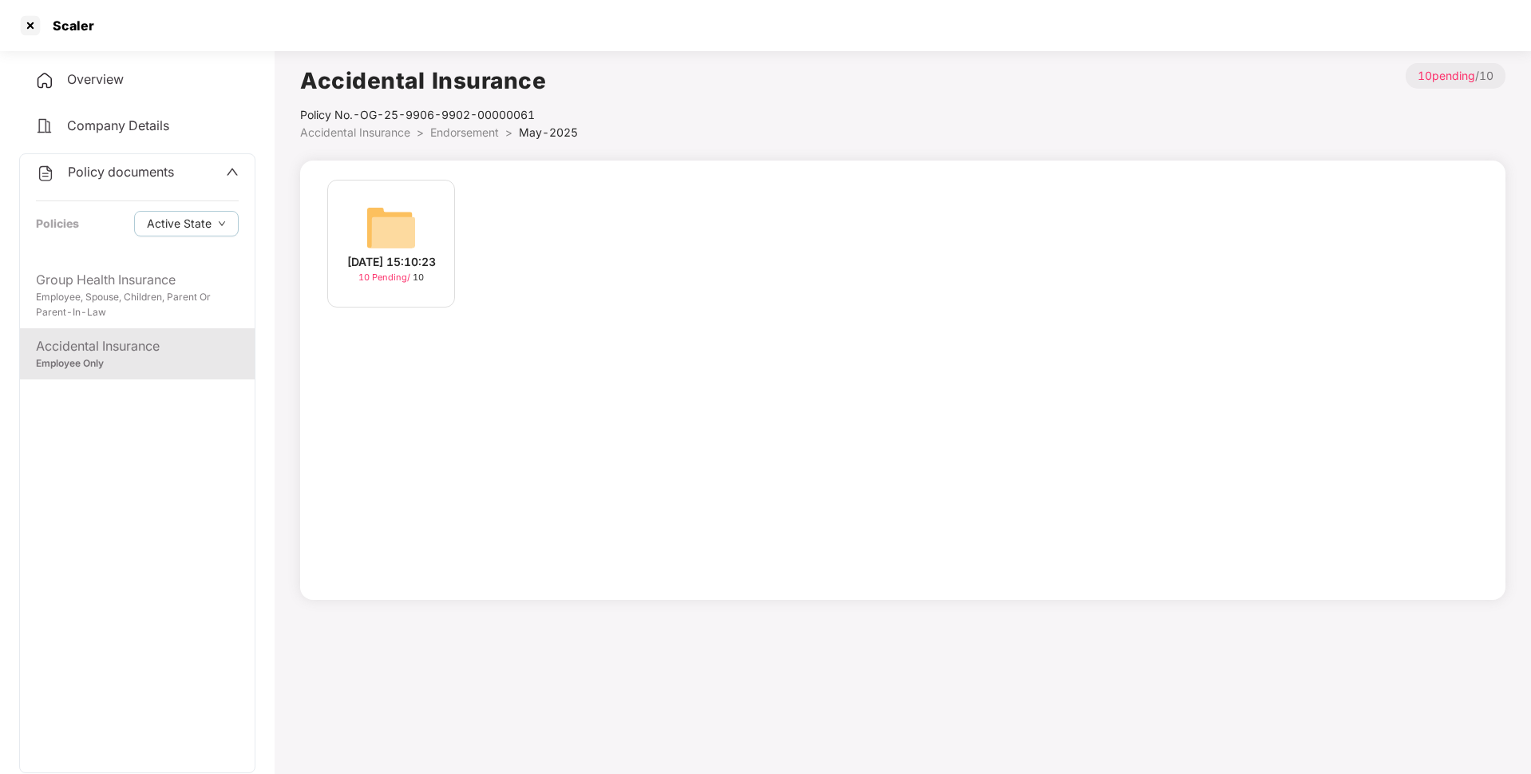
click at [366, 233] on img at bounding box center [391, 227] width 51 height 51
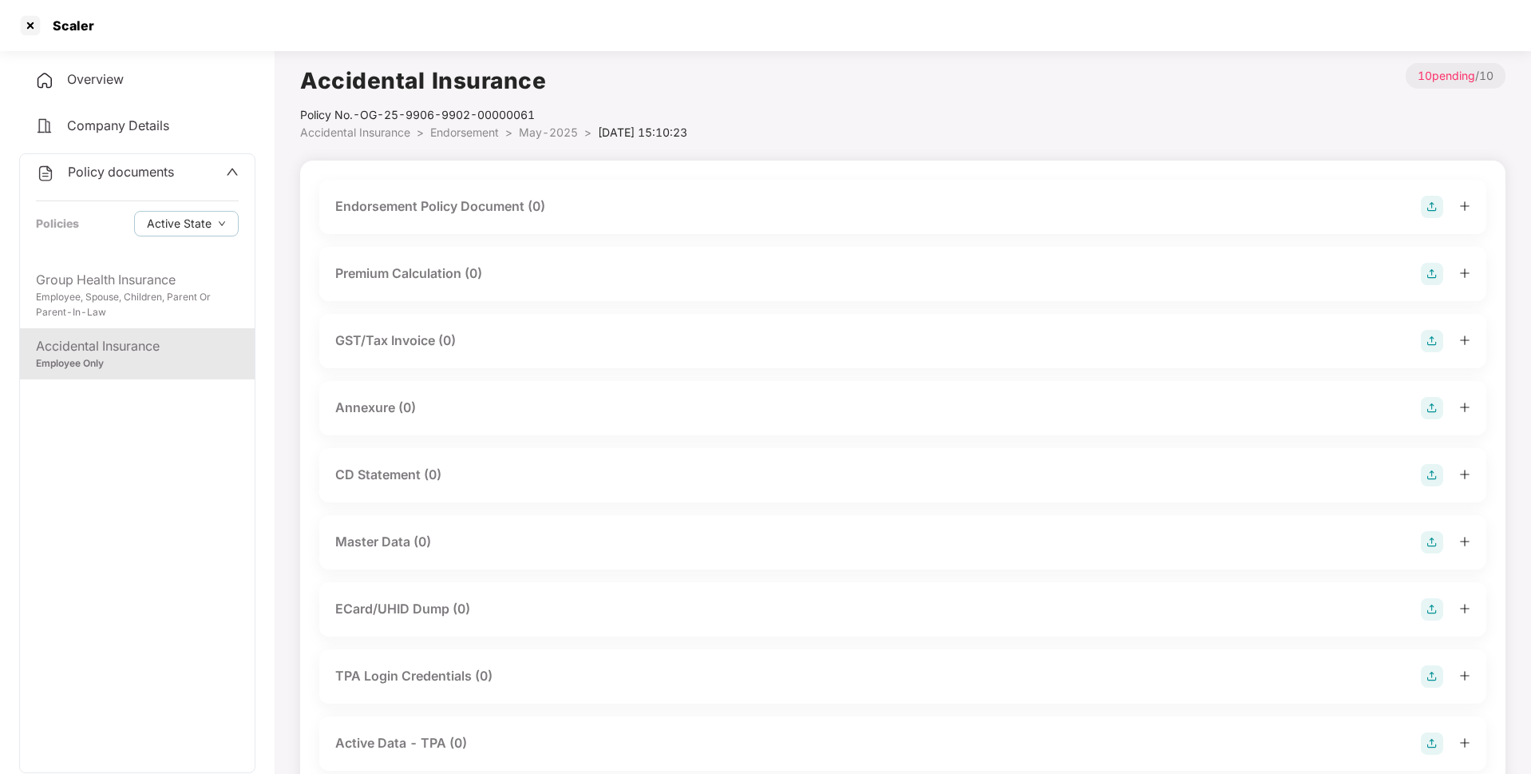
click at [1432, 204] on img at bounding box center [1432, 207] width 22 height 22
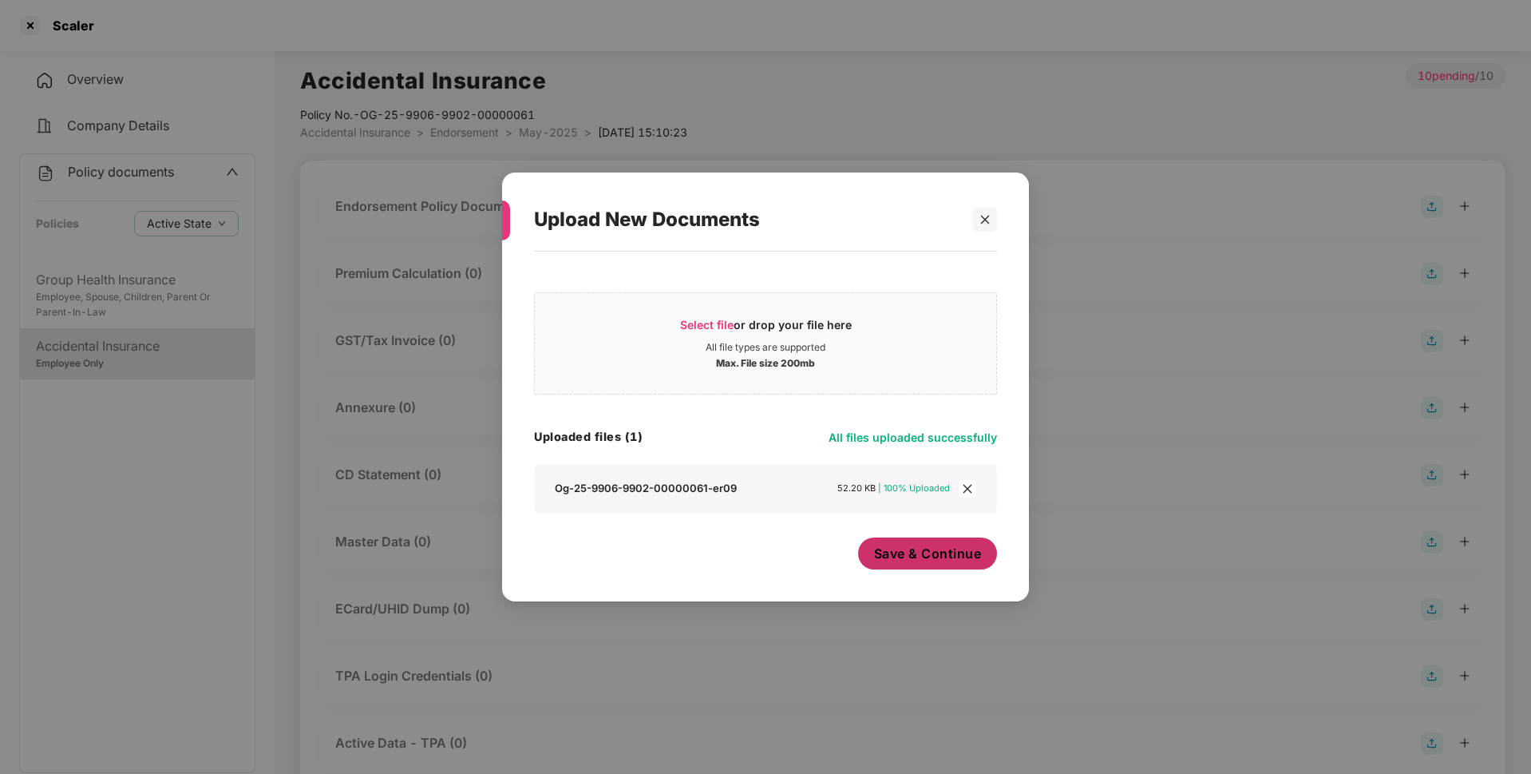
click at [932, 559] on span "Save & Continue" at bounding box center [928, 553] width 108 height 18
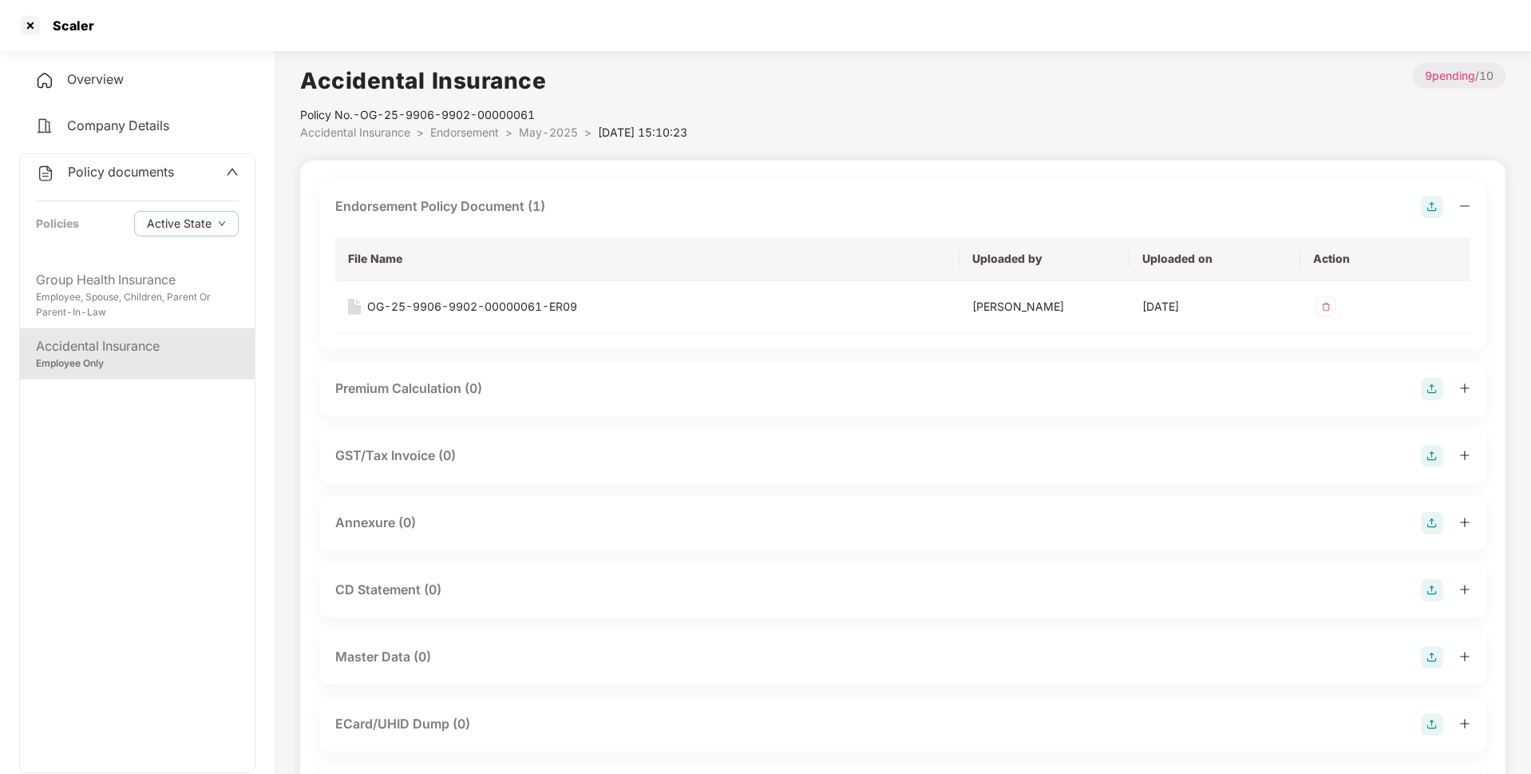
click at [1428, 524] on img at bounding box center [1432, 523] width 22 height 22
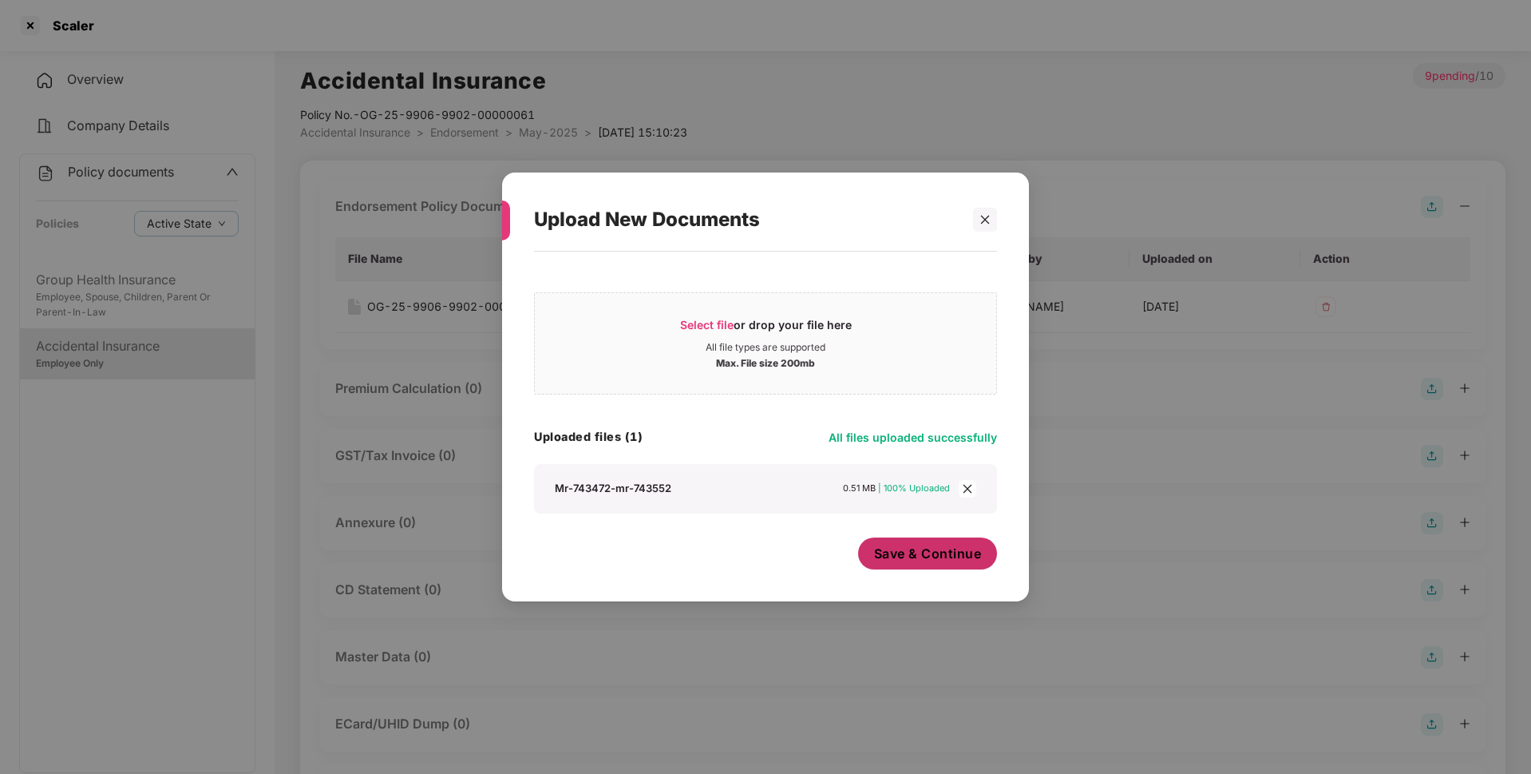
click at [918, 553] on span "Save & Continue" at bounding box center [928, 553] width 108 height 18
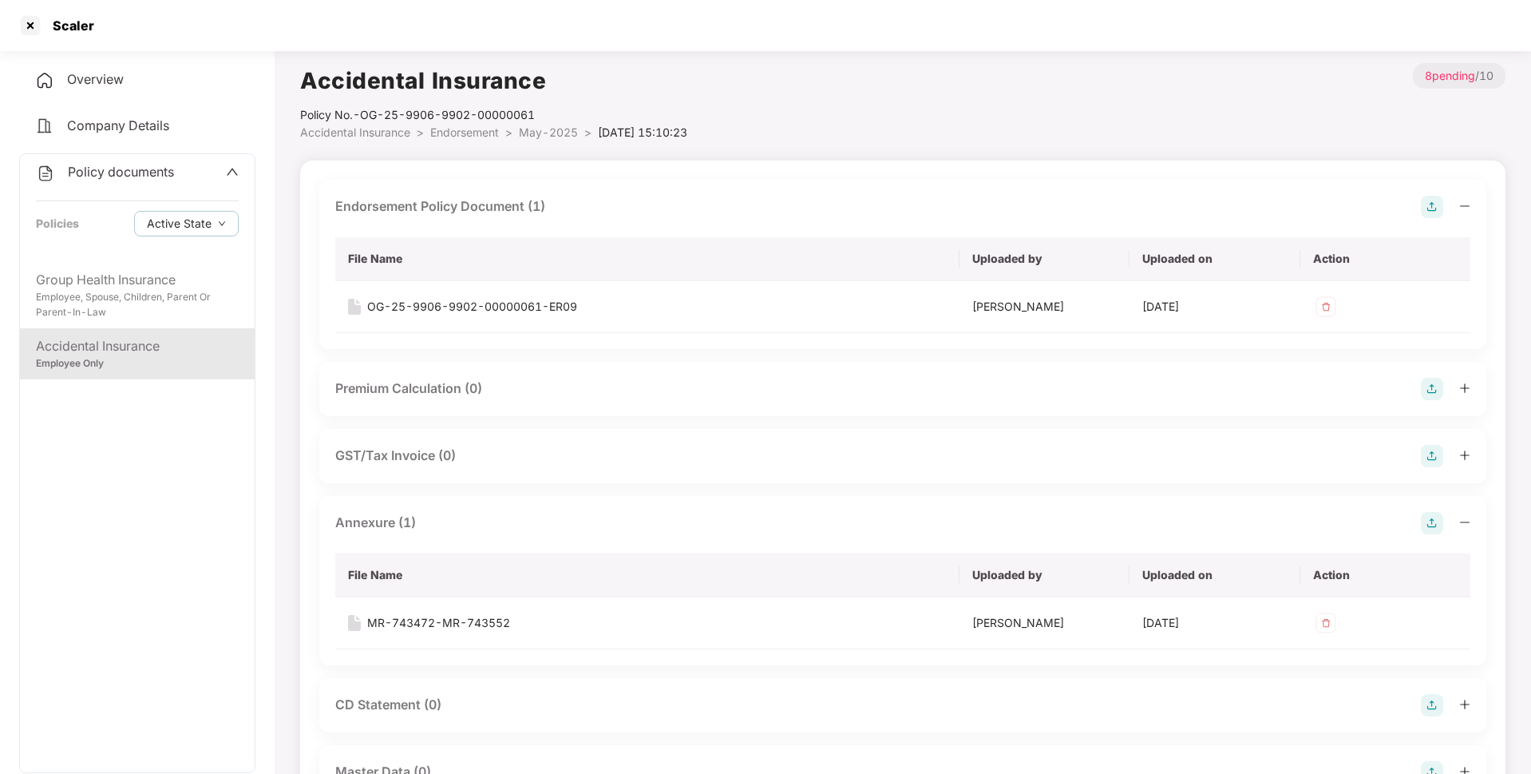
click at [527, 141] on div "Accidental Insurance Policy No.- OG-25-9906-9902-00000061 Accidental Insurance …" at bounding box center [903, 581] width 1206 height 1036
click at [556, 131] on span "May-2025" at bounding box center [548, 132] width 59 height 14
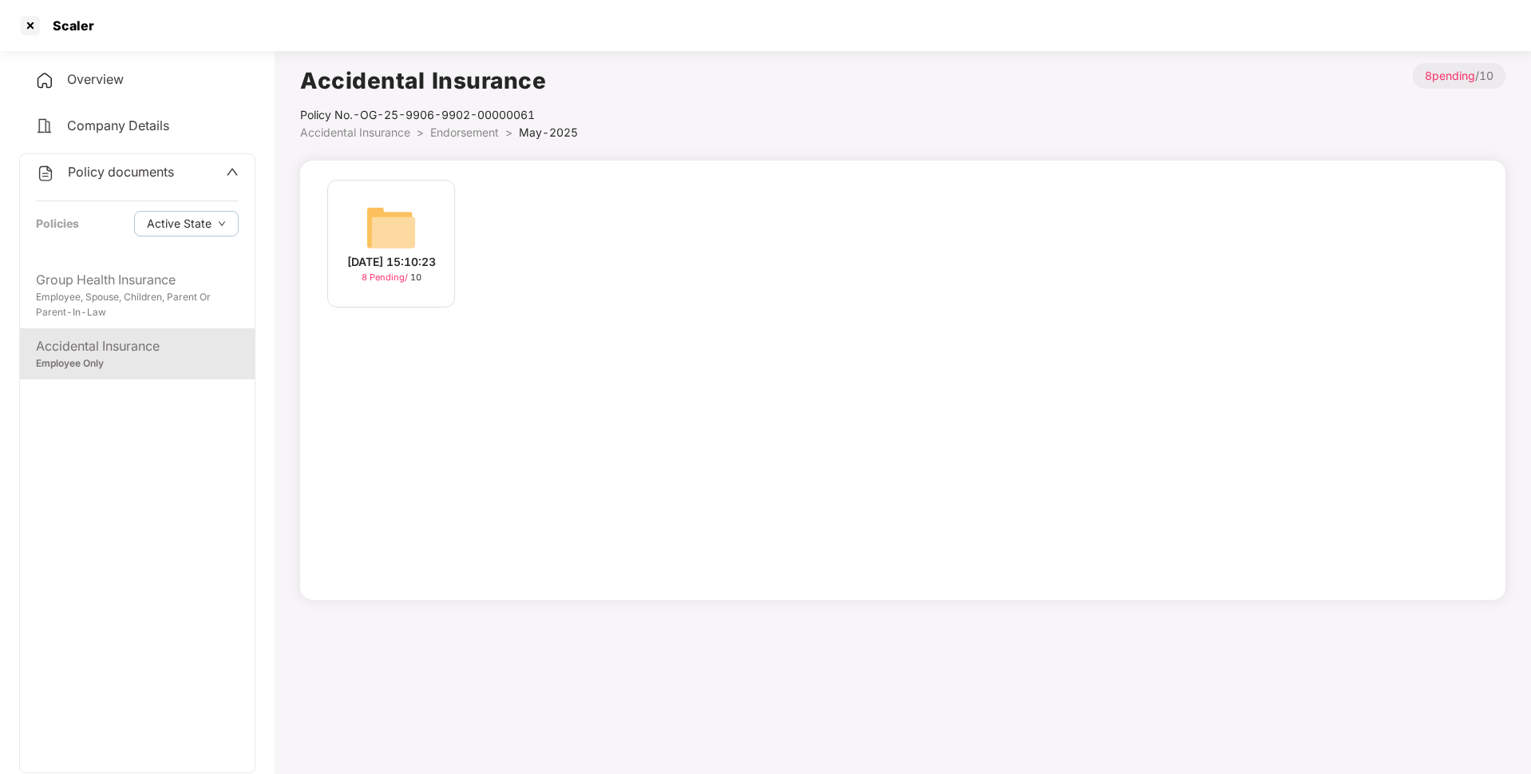
click at [481, 130] on span "Endorsement" at bounding box center [464, 132] width 69 height 14
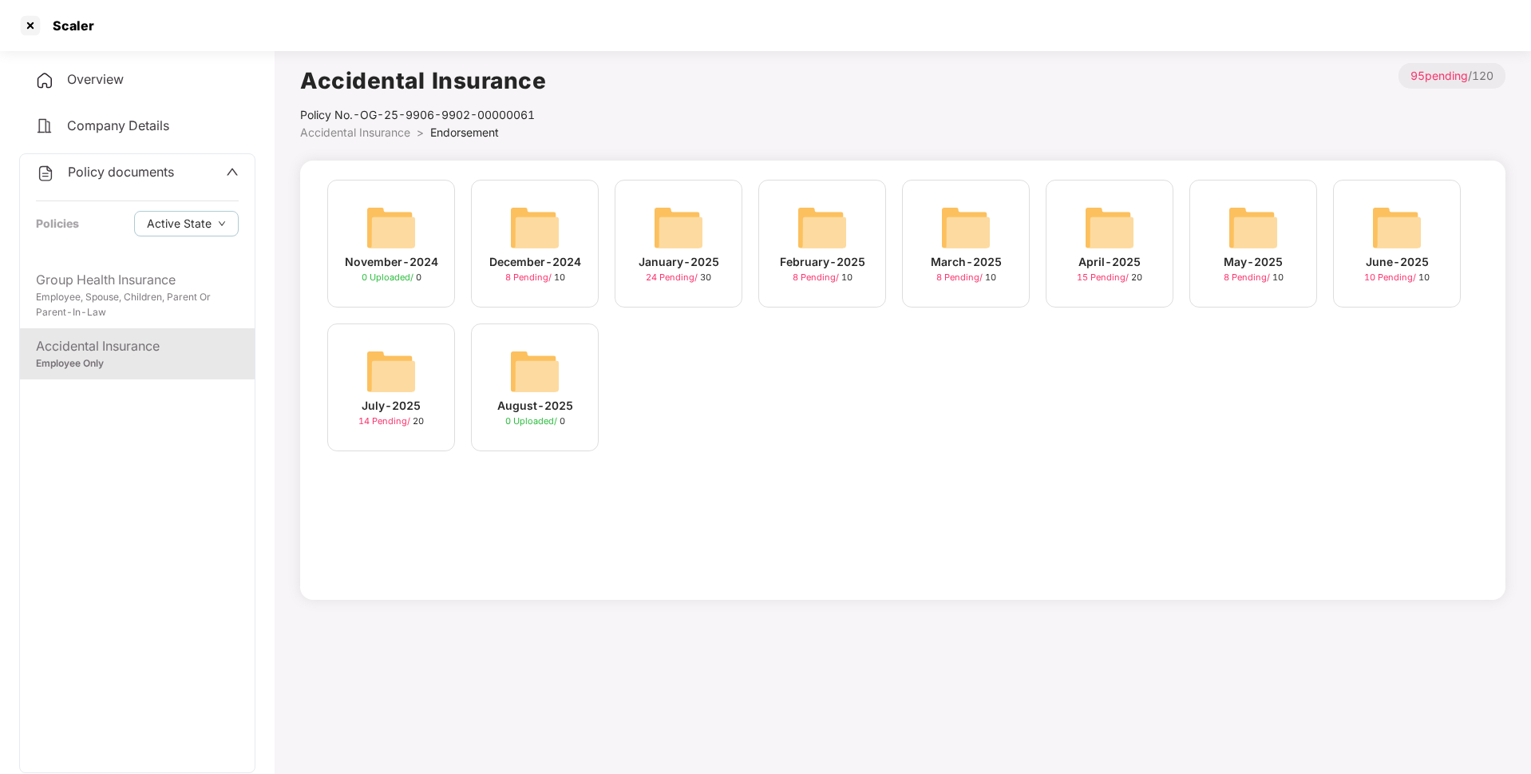
click at [1390, 225] on img at bounding box center [1397, 227] width 51 height 51
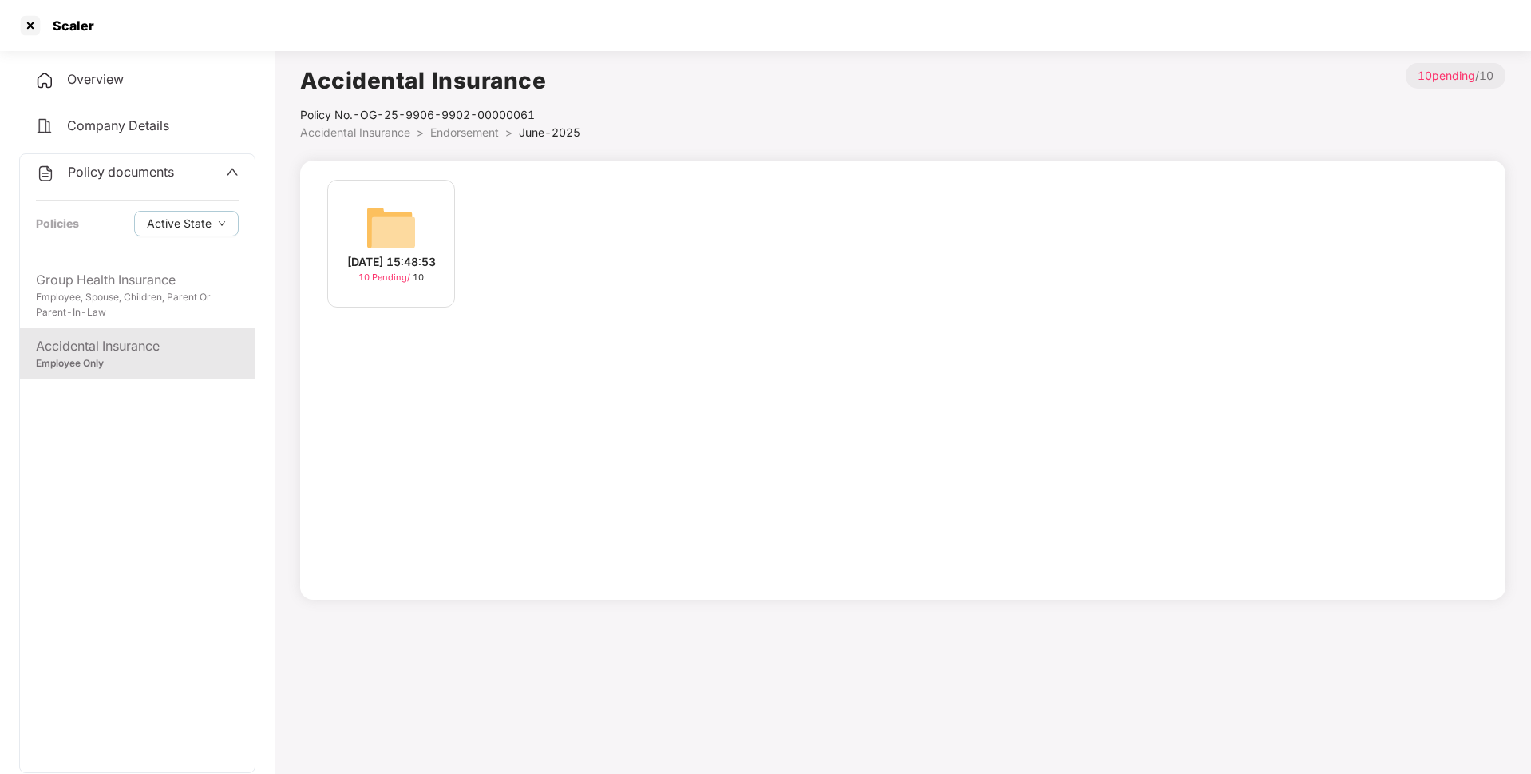
click at [357, 243] on div "[DATE] 15:48:53 10 Pending / 10" at bounding box center [391, 244] width 128 height 128
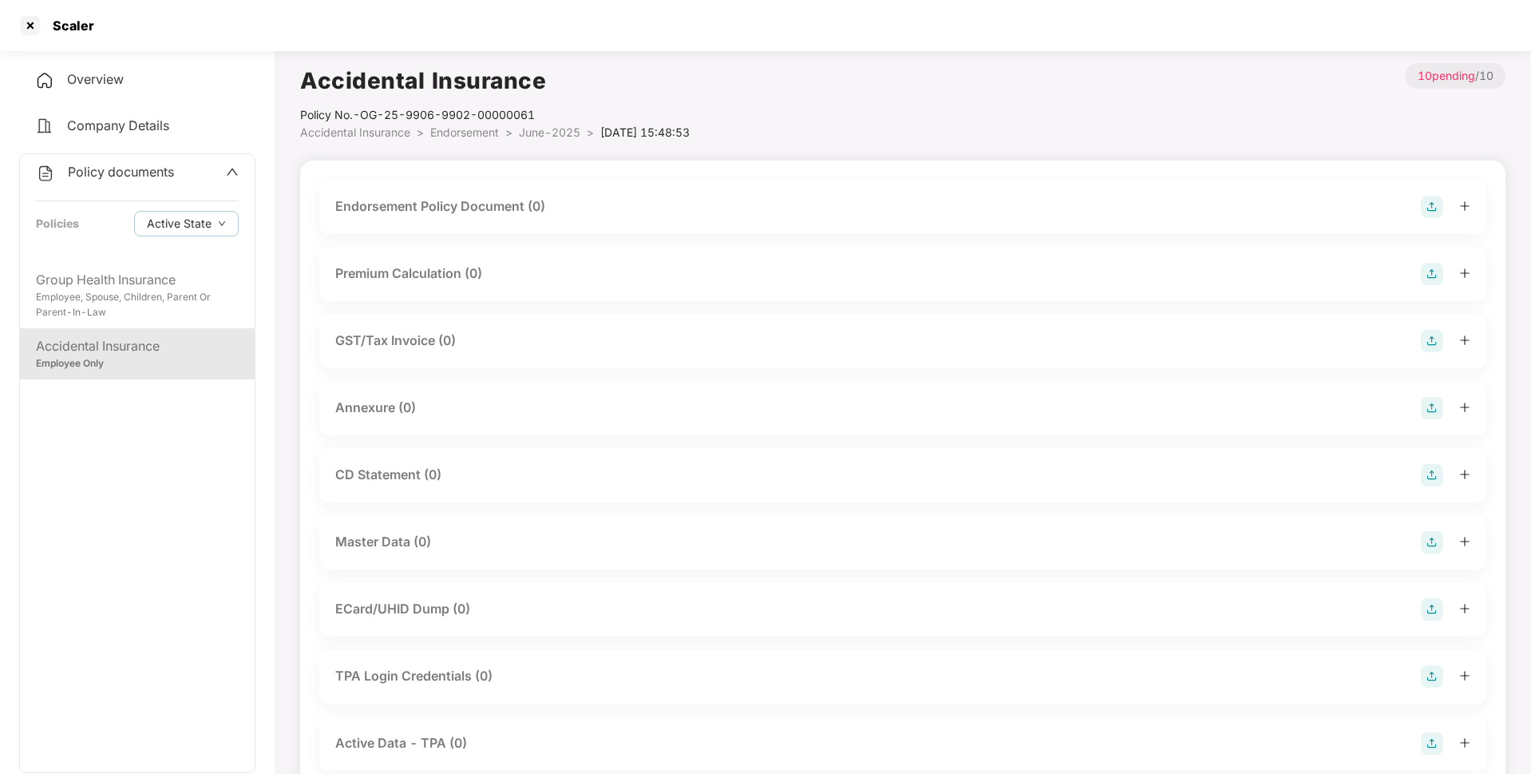
click at [1436, 206] on img at bounding box center [1432, 207] width 22 height 22
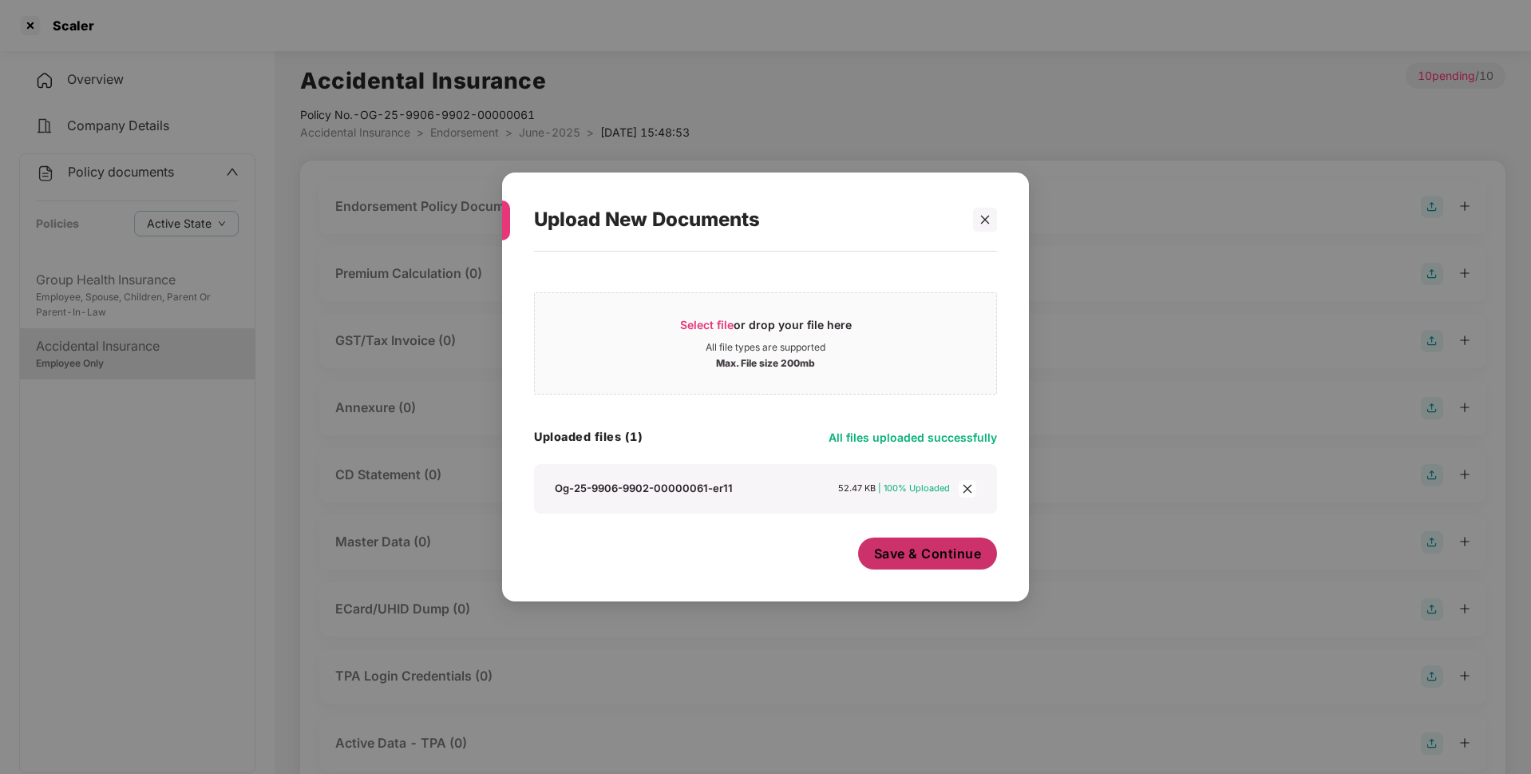
click at [928, 553] on span "Save & Continue" at bounding box center [928, 553] width 108 height 18
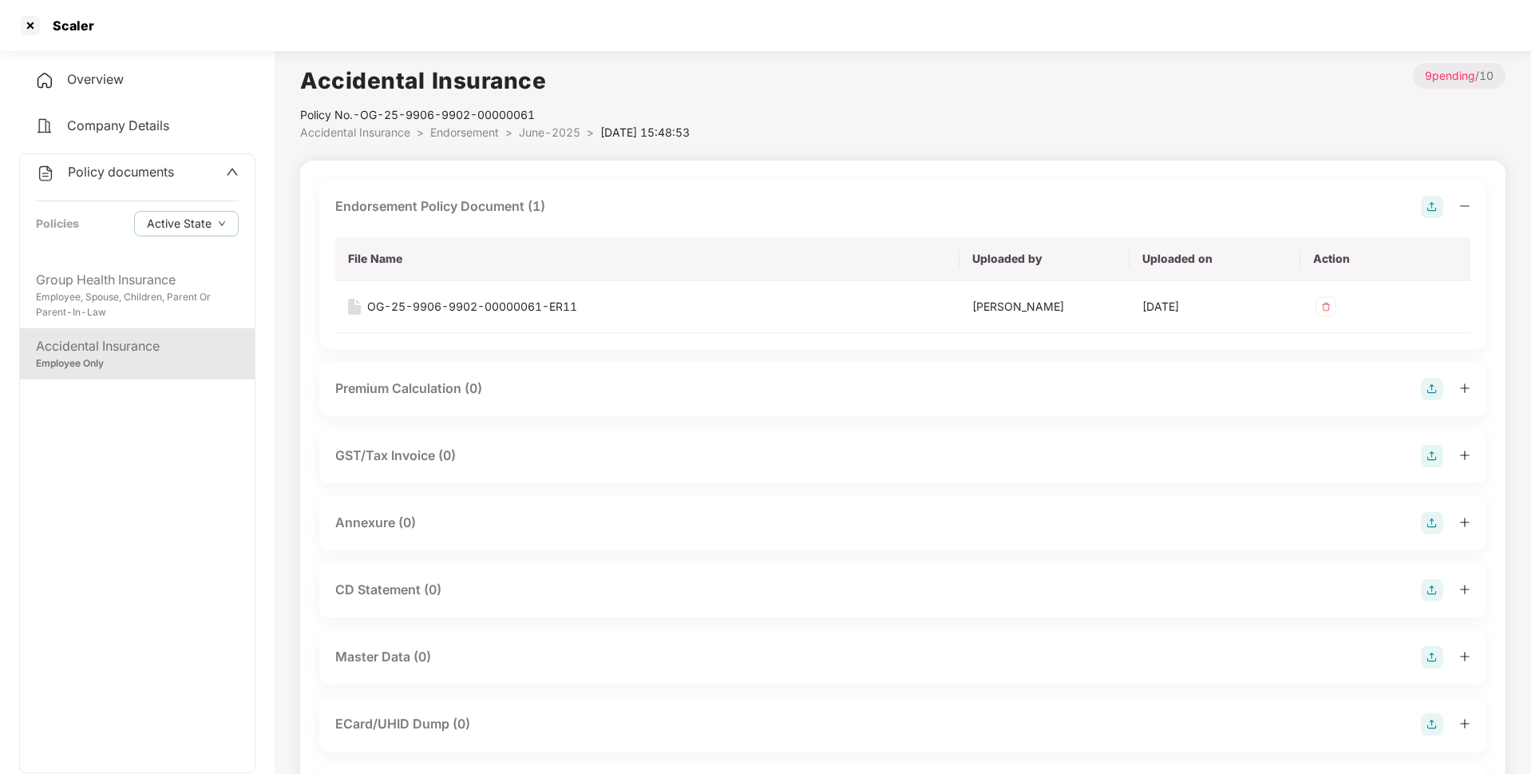
scroll to position [97, 0]
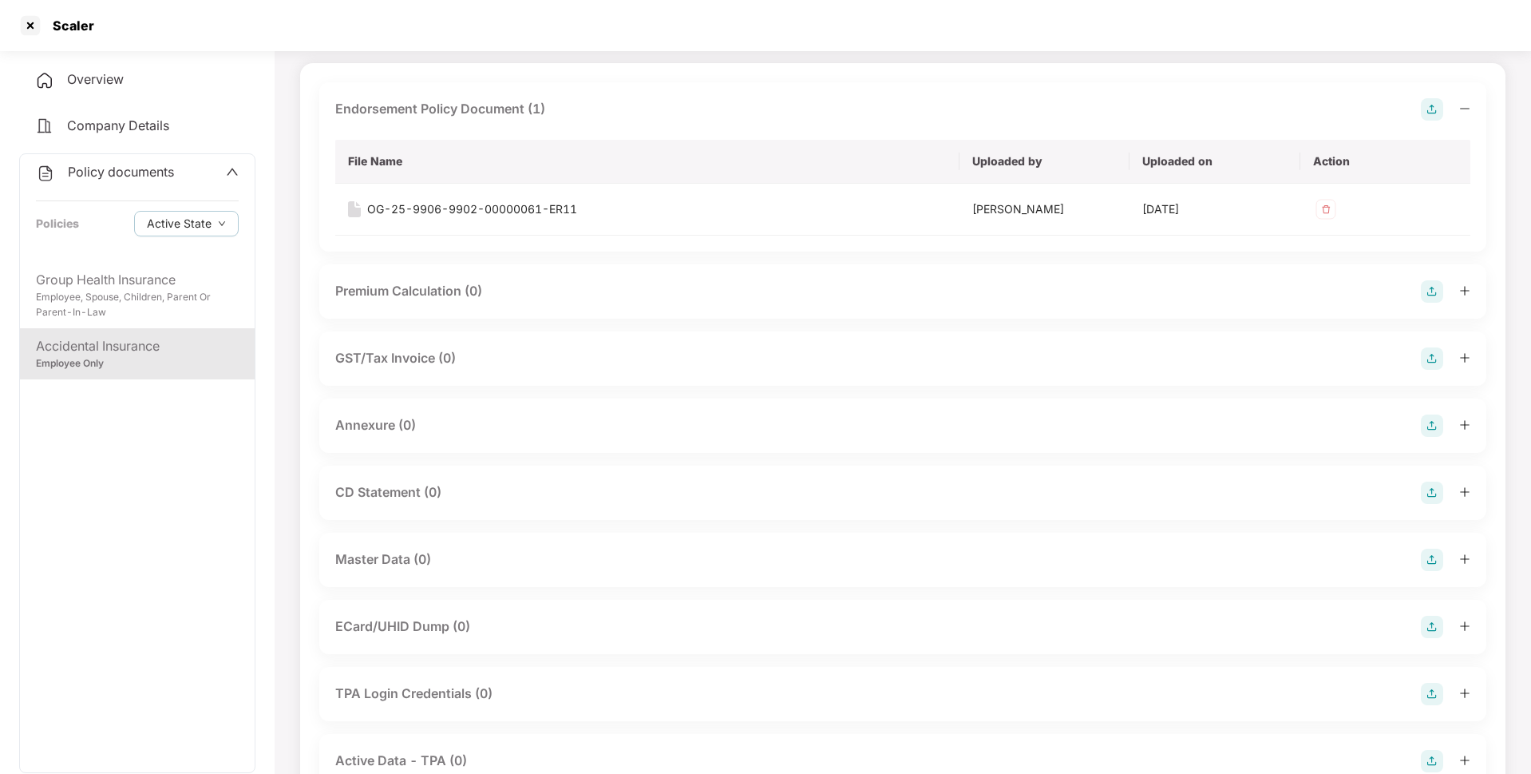
click at [1437, 427] on img at bounding box center [1432, 425] width 22 height 22
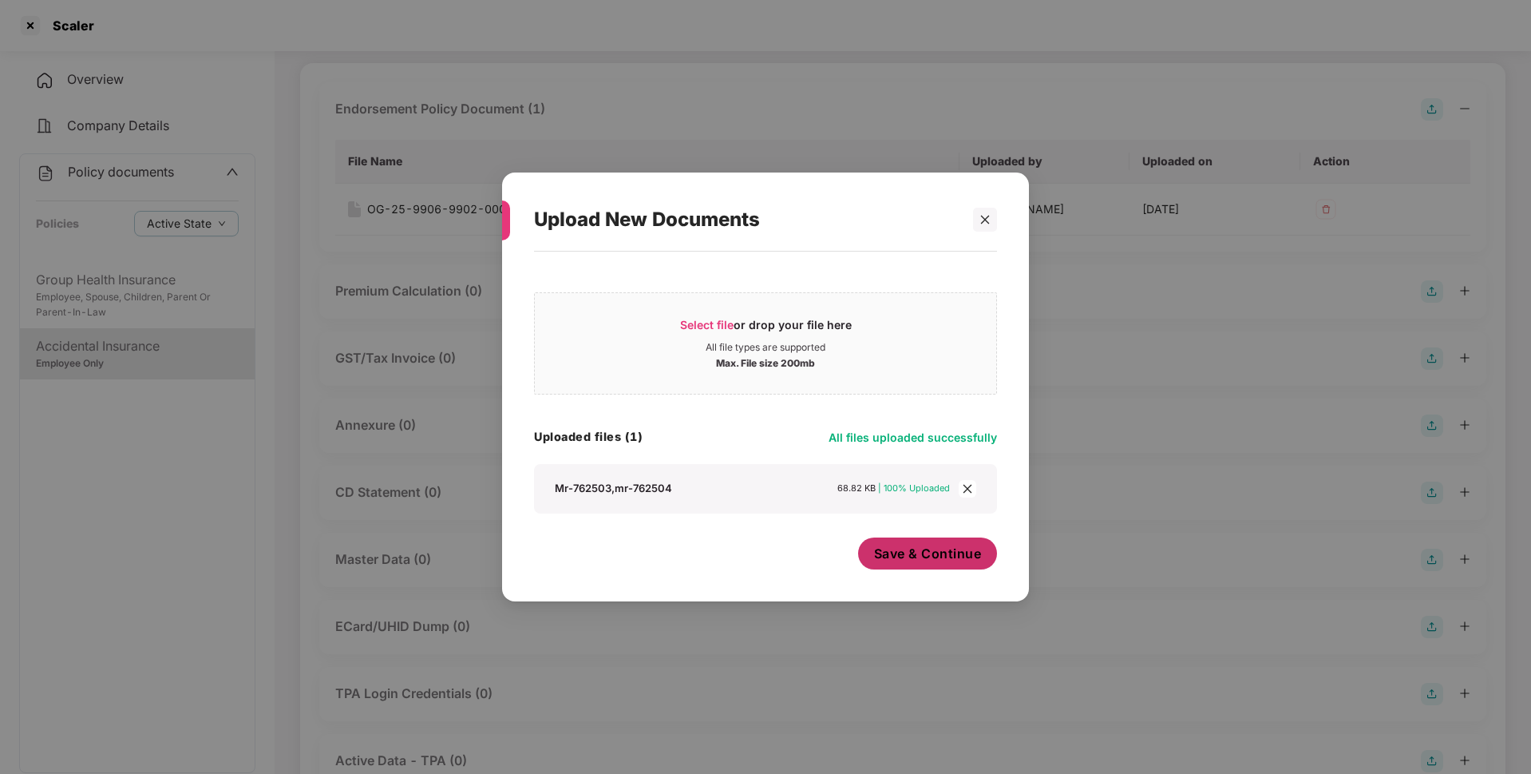
click at [931, 551] on span "Save & Continue" at bounding box center [928, 553] width 108 height 18
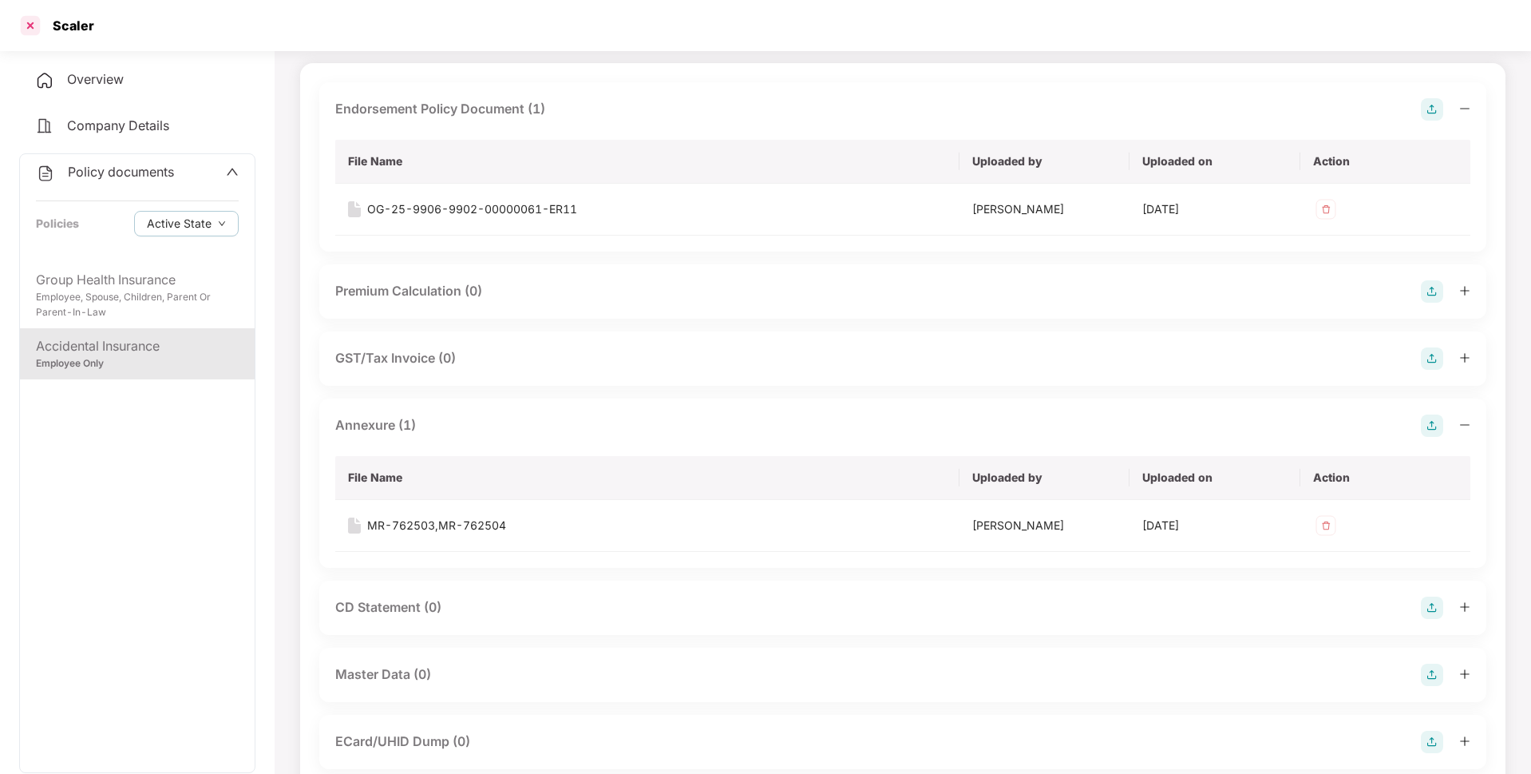
click at [37, 22] on div at bounding box center [31, 26] width 26 height 26
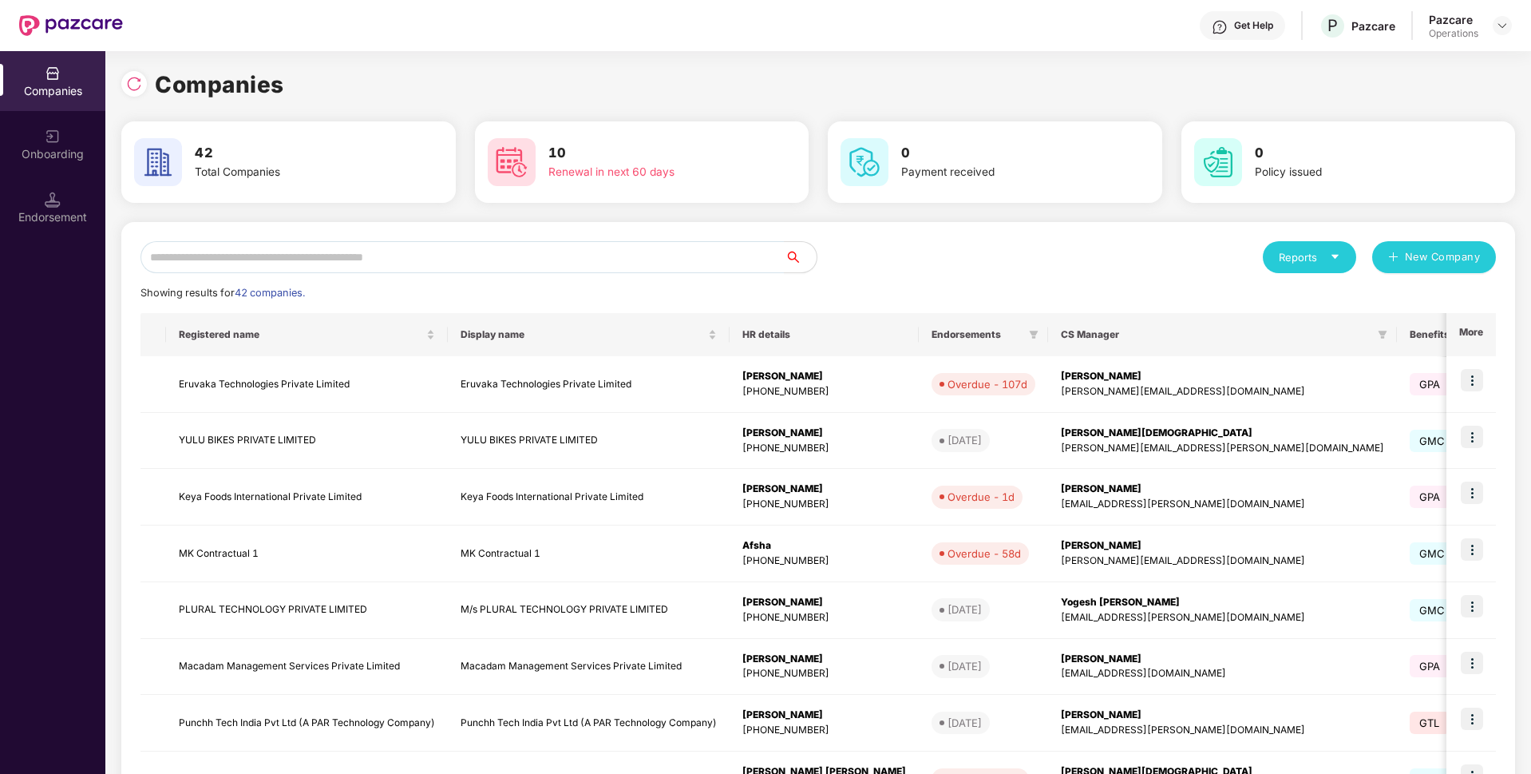
scroll to position [0, 0]
click at [432, 252] on input "text" at bounding box center [463, 257] width 644 height 32
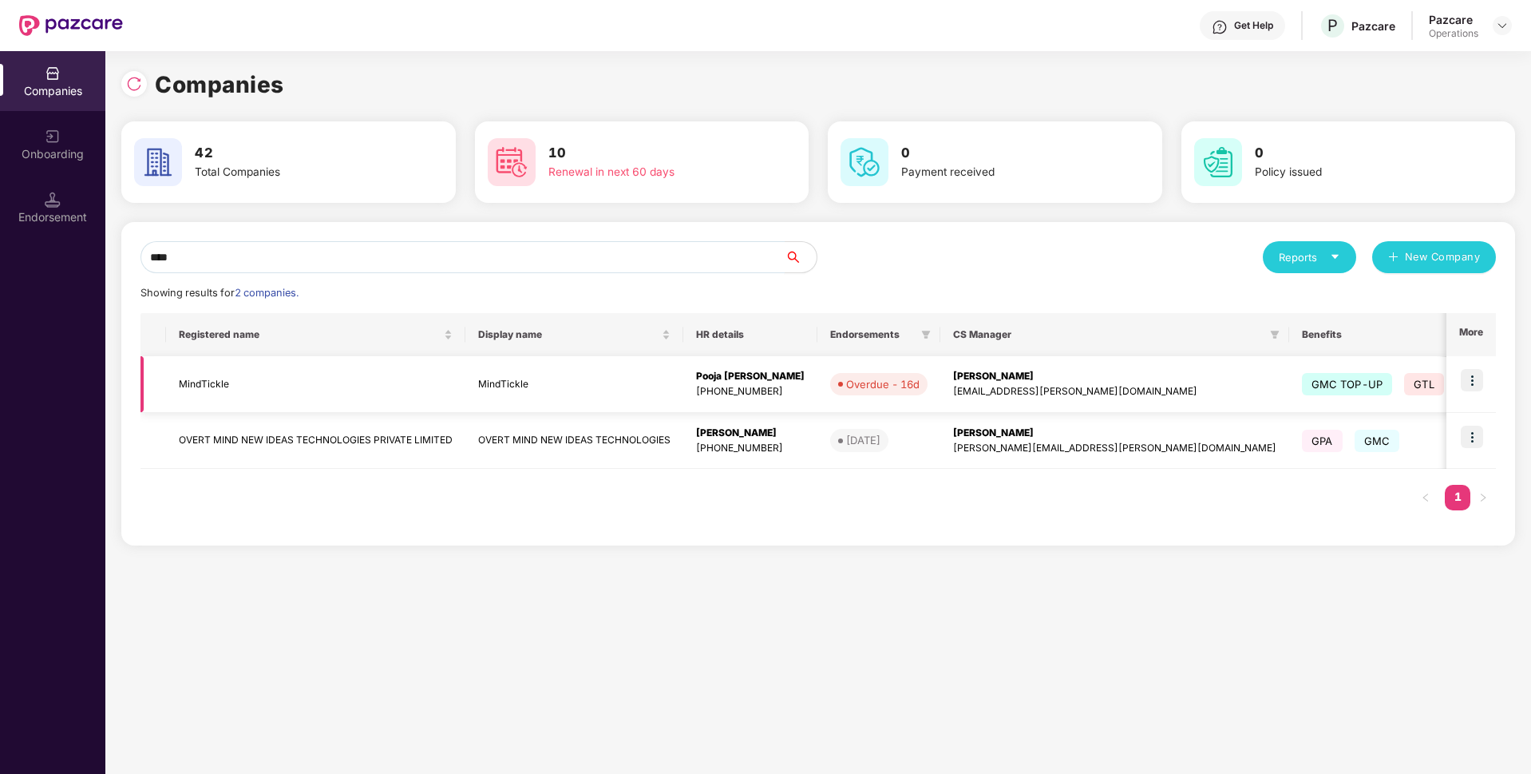
type input "****"
click at [1469, 380] on img at bounding box center [1472, 380] width 22 height 22
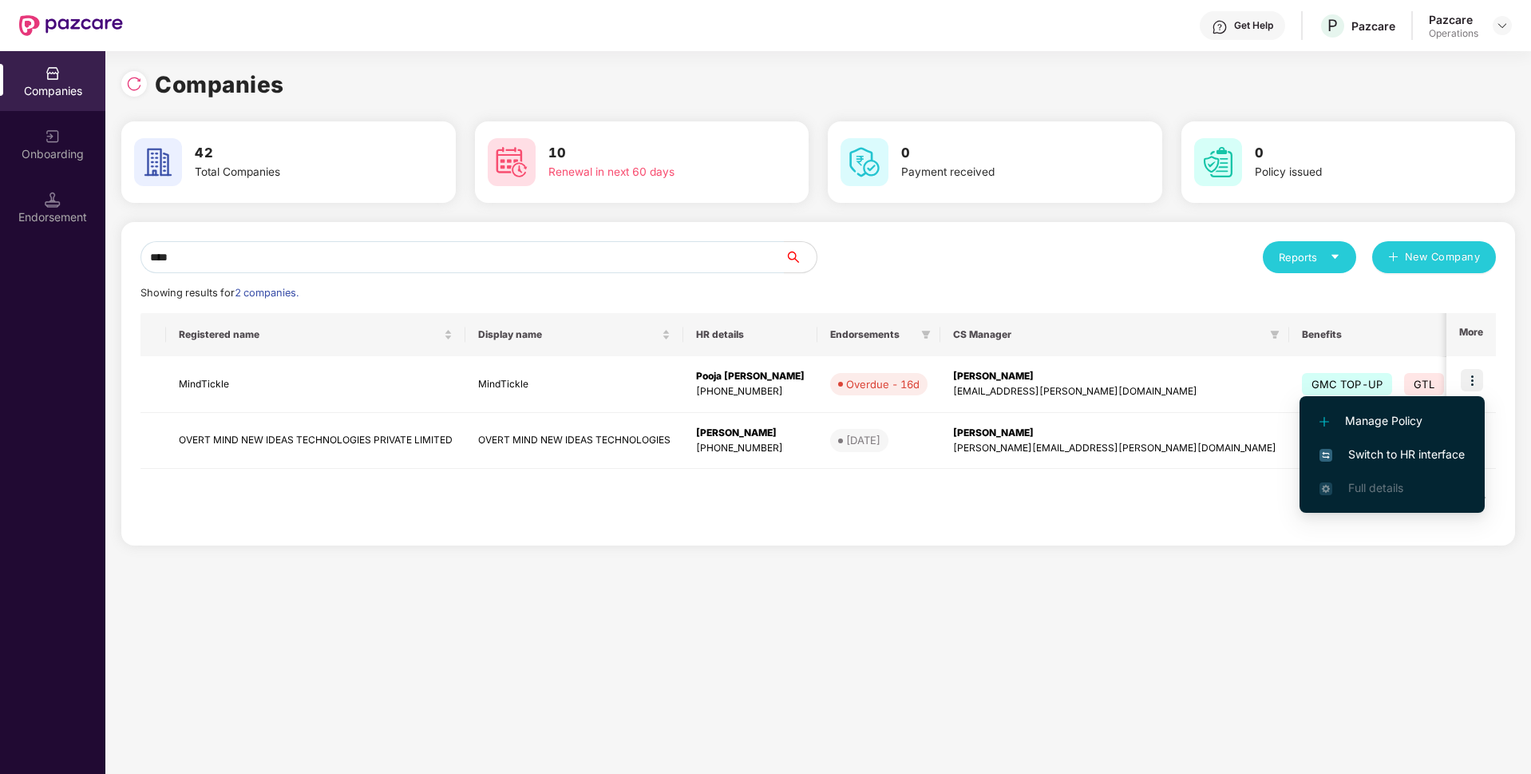
click at [1370, 453] on span "Switch to HR interface" at bounding box center [1392, 454] width 145 height 18
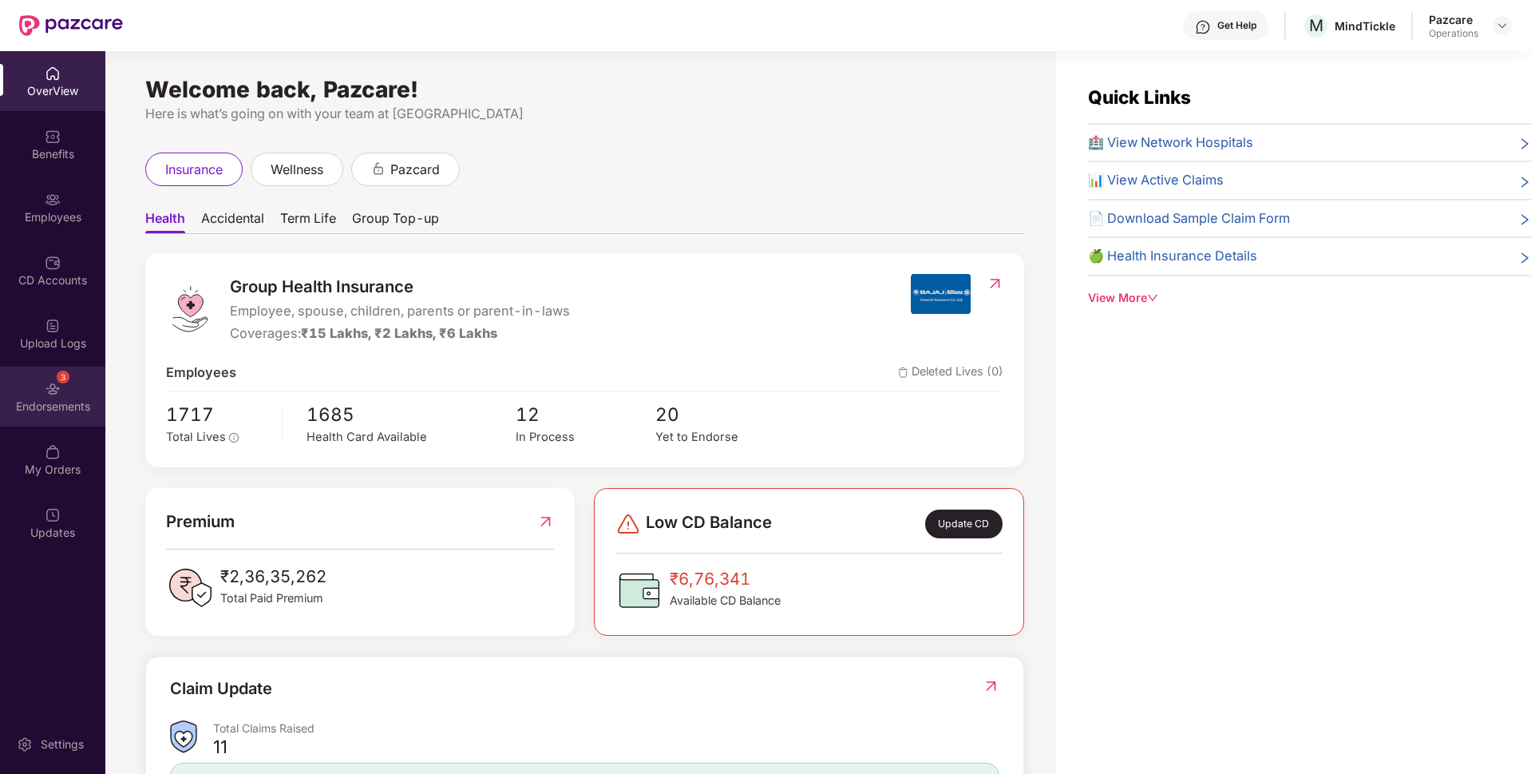
click at [57, 379] on div "3" at bounding box center [63, 376] width 13 height 13
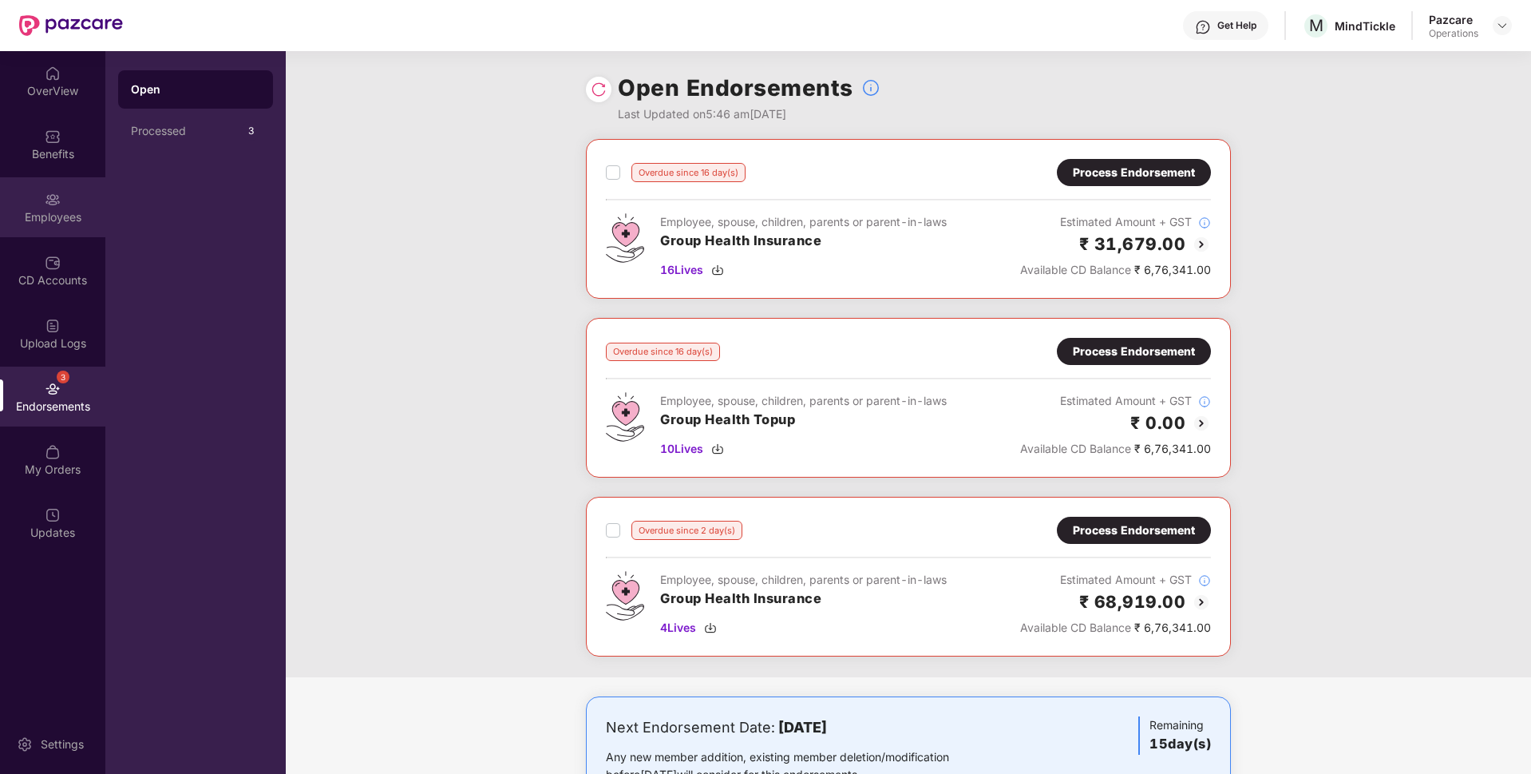
click at [85, 186] on div "Employees" at bounding box center [52, 207] width 105 height 60
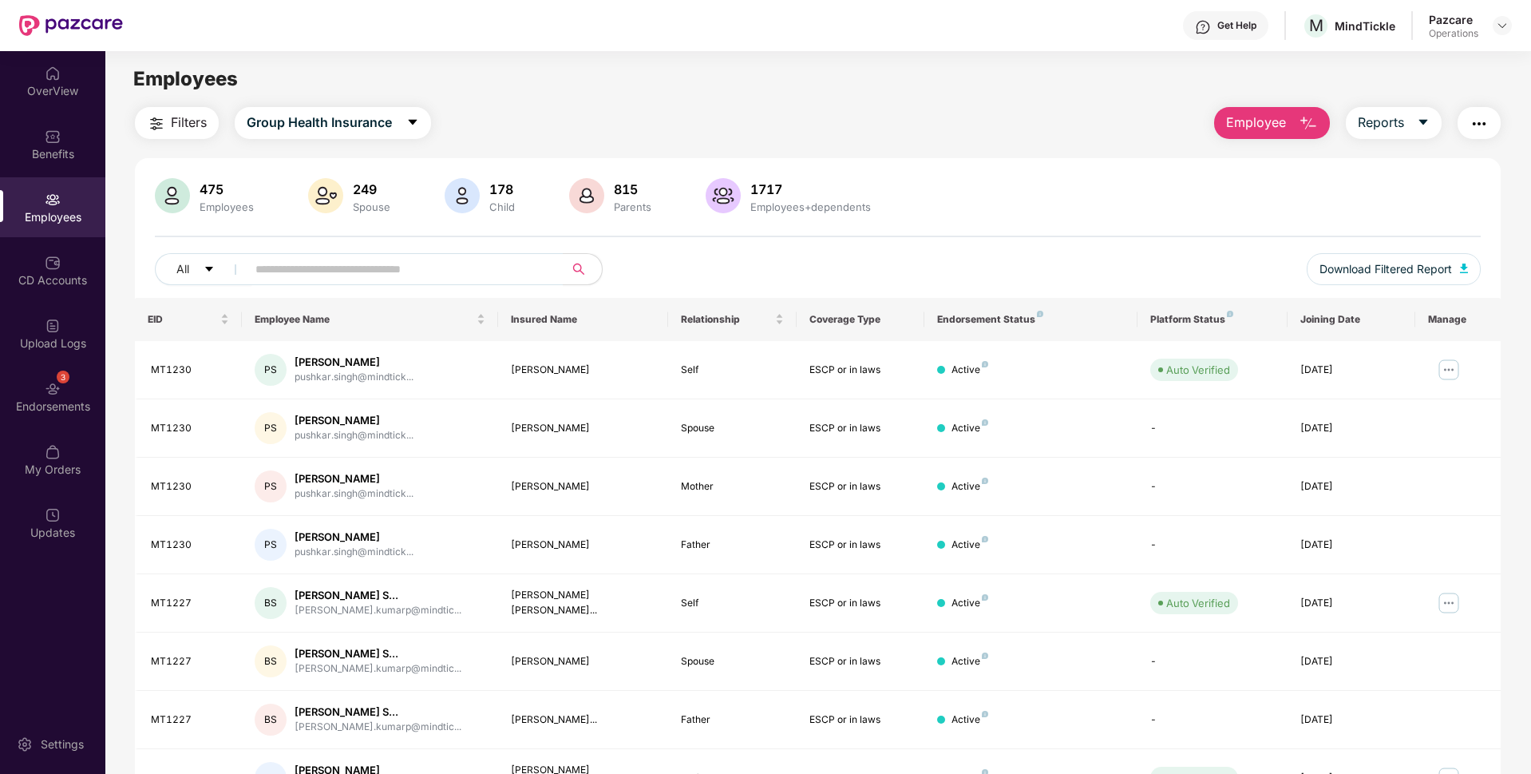
click at [161, 113] on button "Filters" at bounding box center [177, 123] width 84 height 32
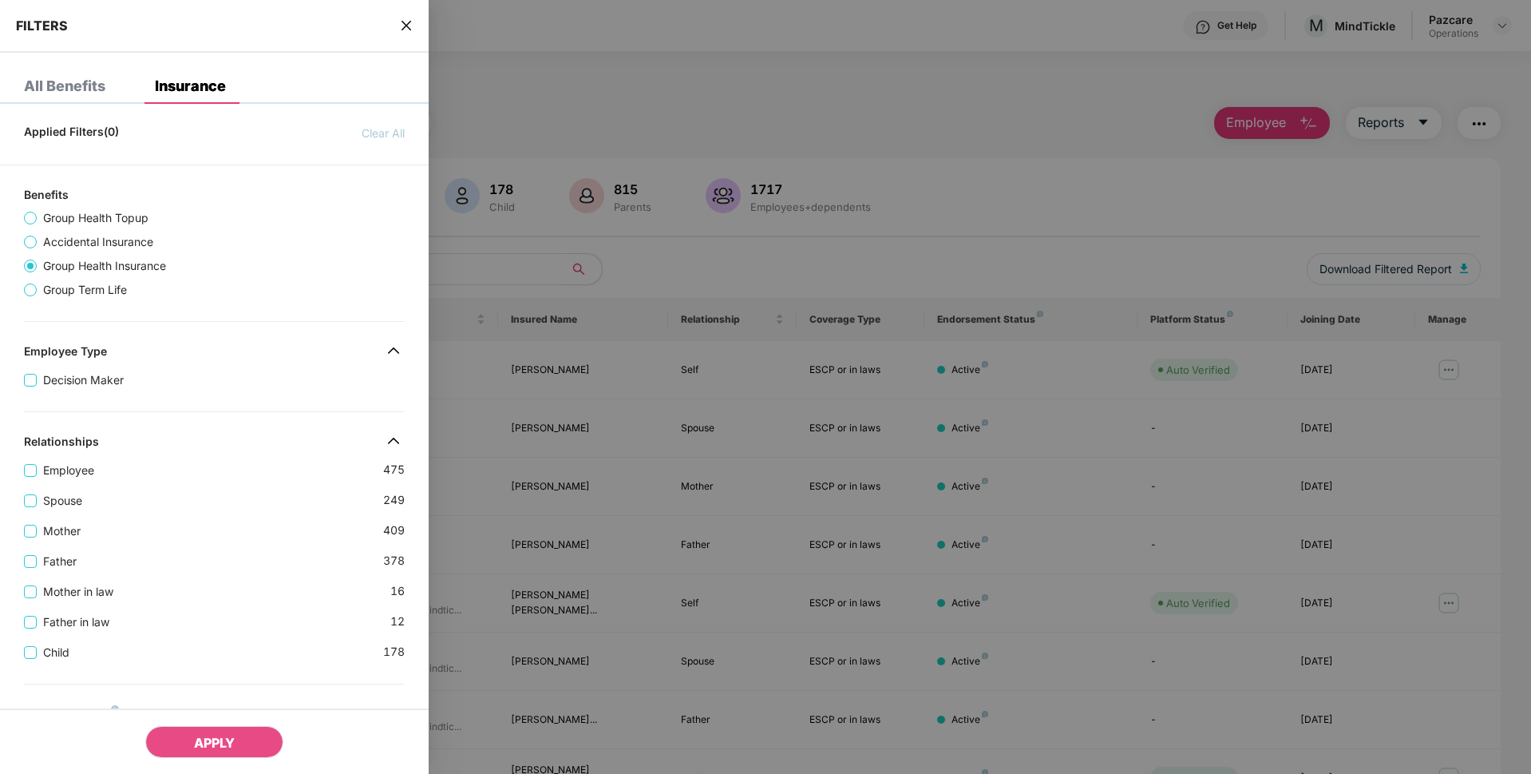
click at [42, 281] on span "Group Term Life" at bounding box center [85, 290] width 97 height 18
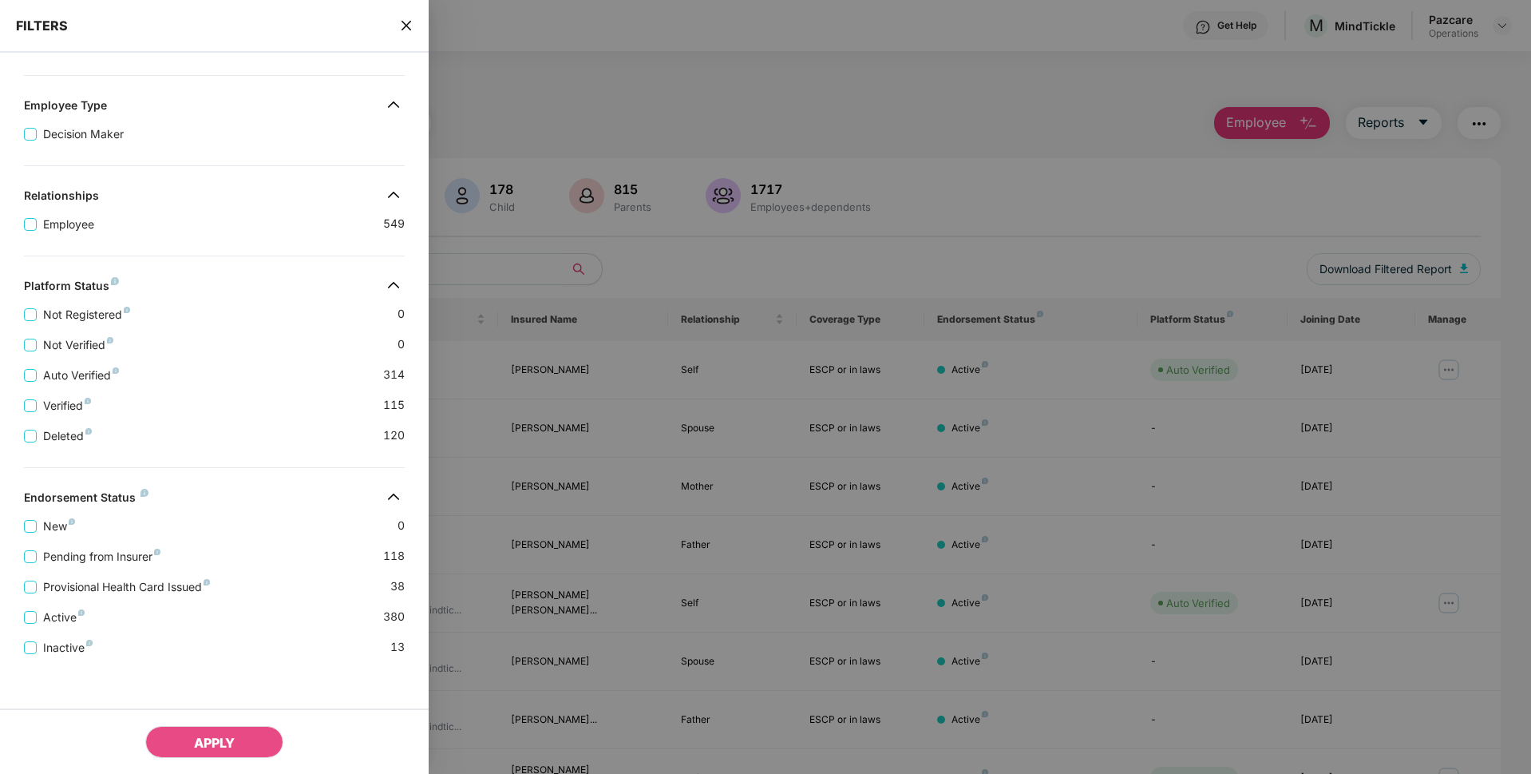
scroll to position [248, 0]
click at [74, 551] on span "Pending from Insurer" at bounding box center [102, 554] width 130 height 18
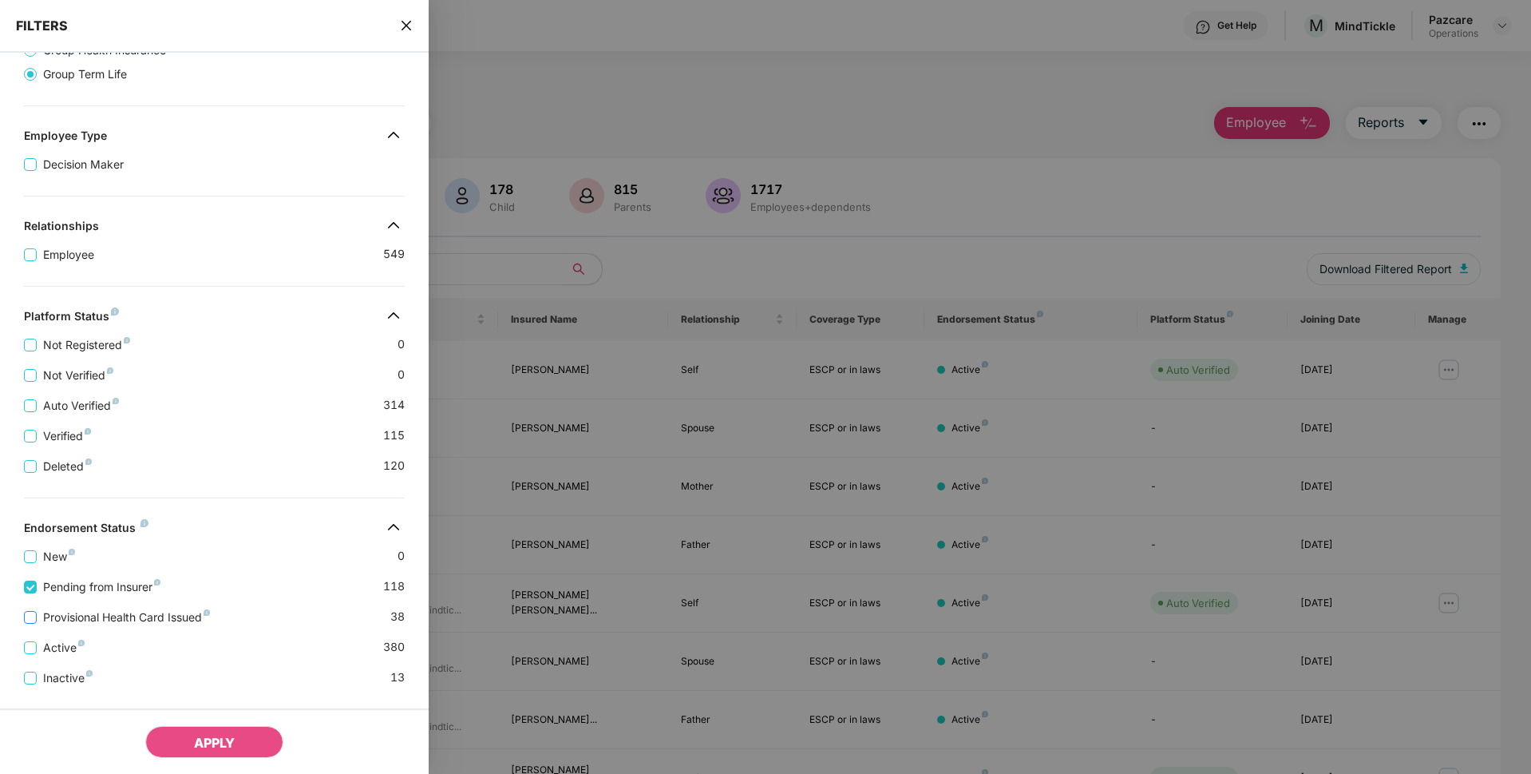
click at [73, 615] on span "Provisional Health Card Issued" at bounding box center [127, 617] width 180 height 18
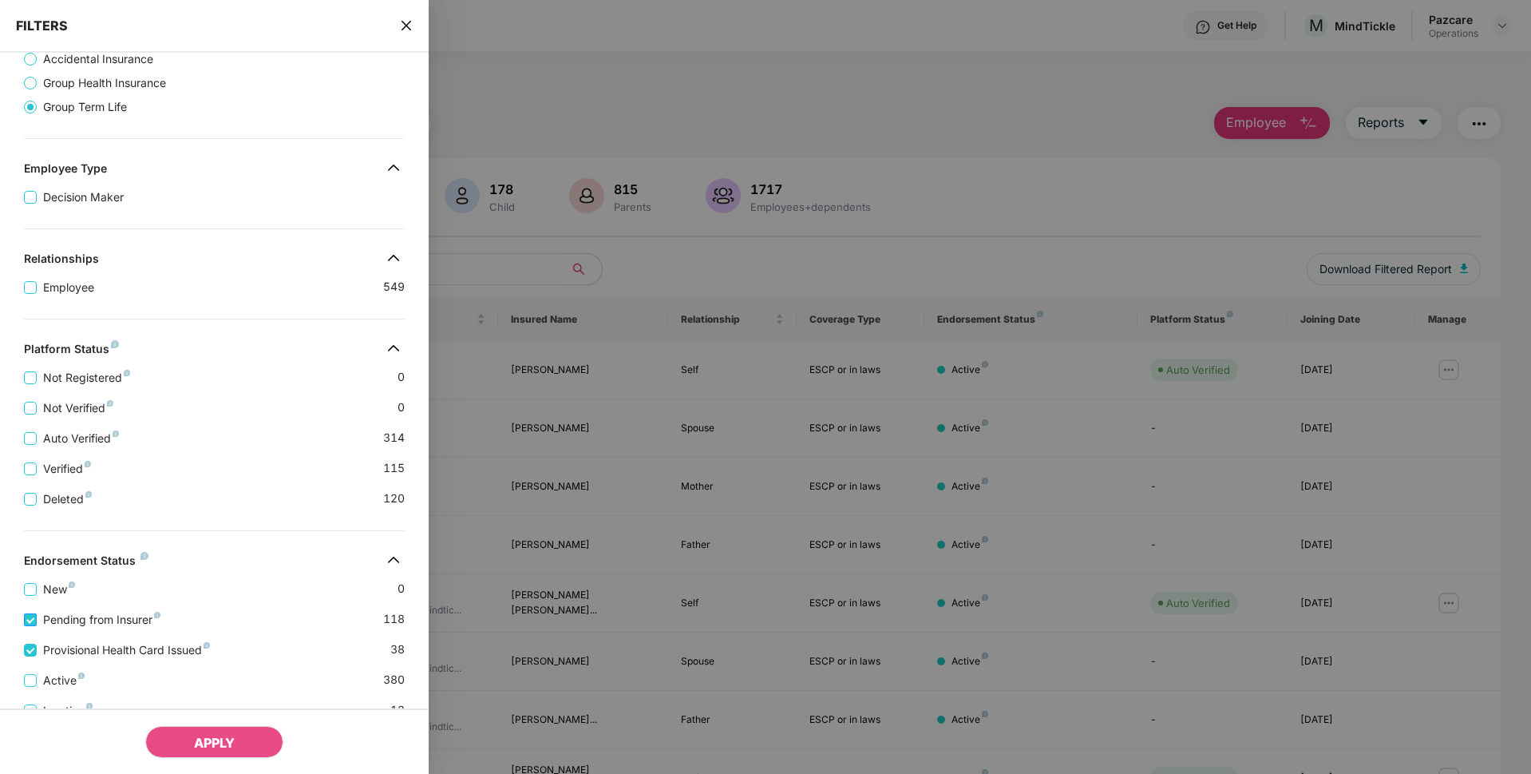
click at [97, 620] on span "Pending from Insurer" at bounding box center [102, 620] width 130 height 18
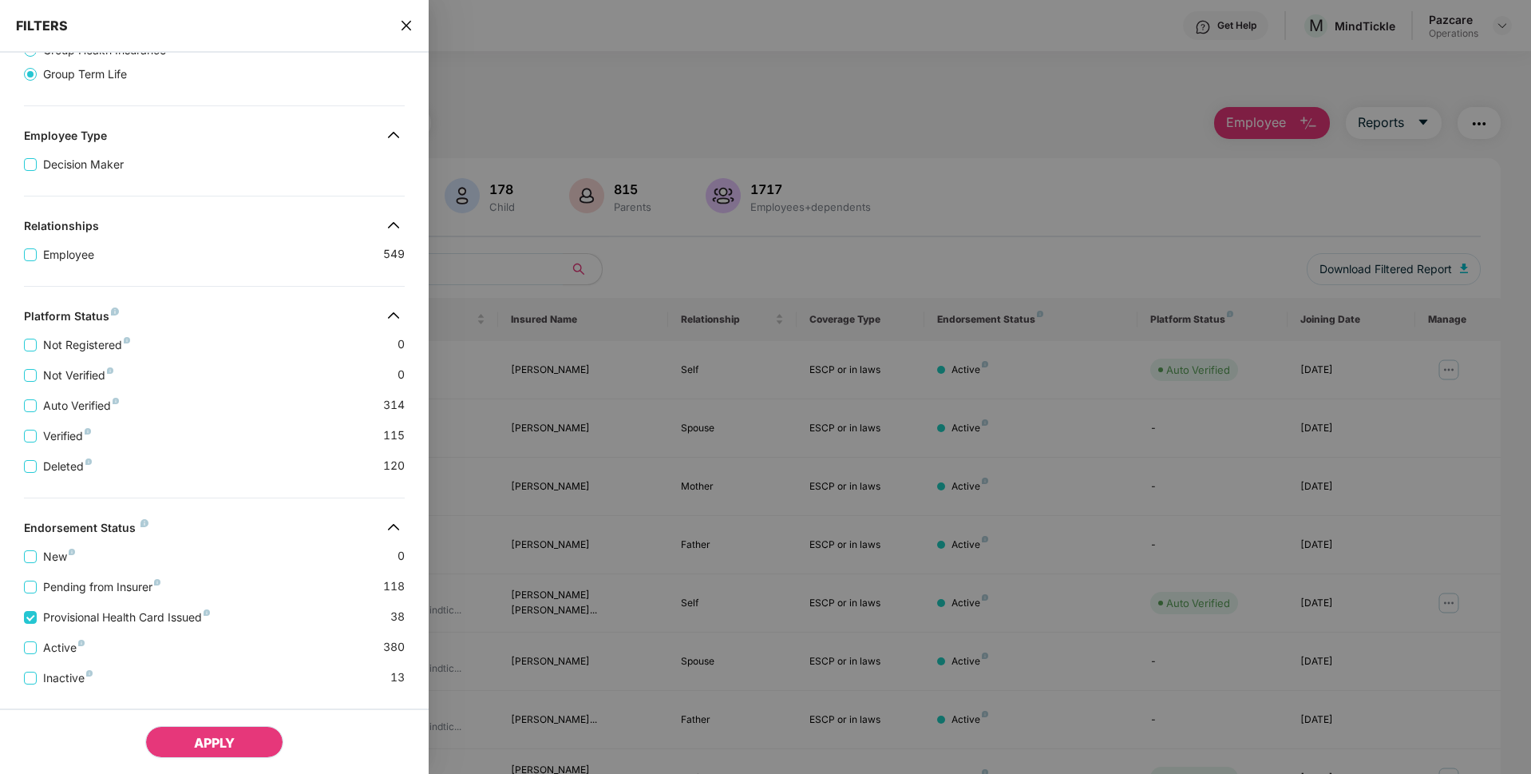
click at [204, 758] on div "APPLY" at bounding box center [214, 740] width 429 height 65
click at [212, 750] on span "APPLY" at bounding box center [214, 742] width 41 height 16
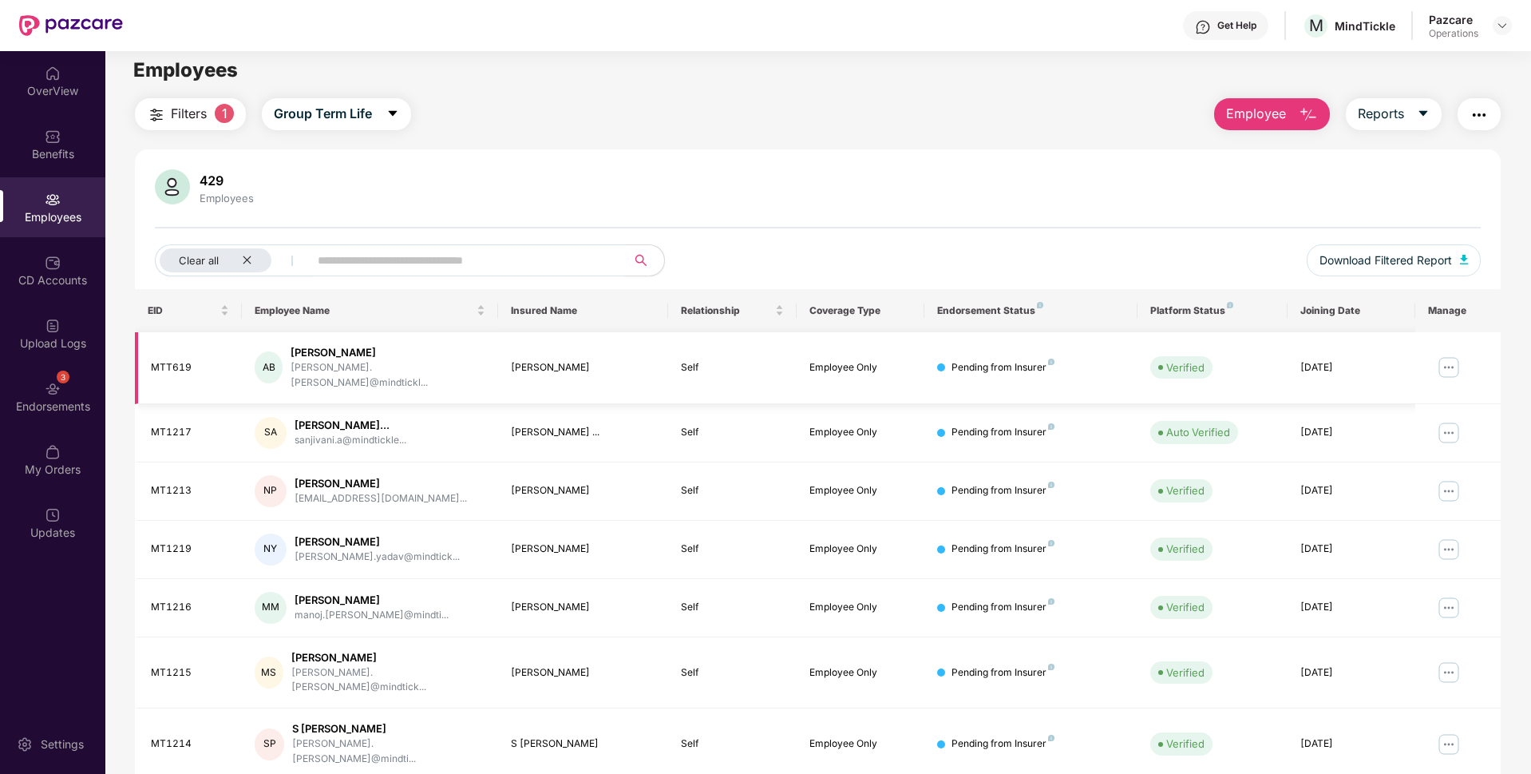
scroll to position [6, 0]
click at [1481, 134] on div "Filters 1 Group Term Life Employee Reports 429 Employees Clear all Download Fil…" at bounding box center [818, 565] width 1366 height 928
click at [1477, 117] on img "button" at bounding box center [1479, 117] width 19 height 19
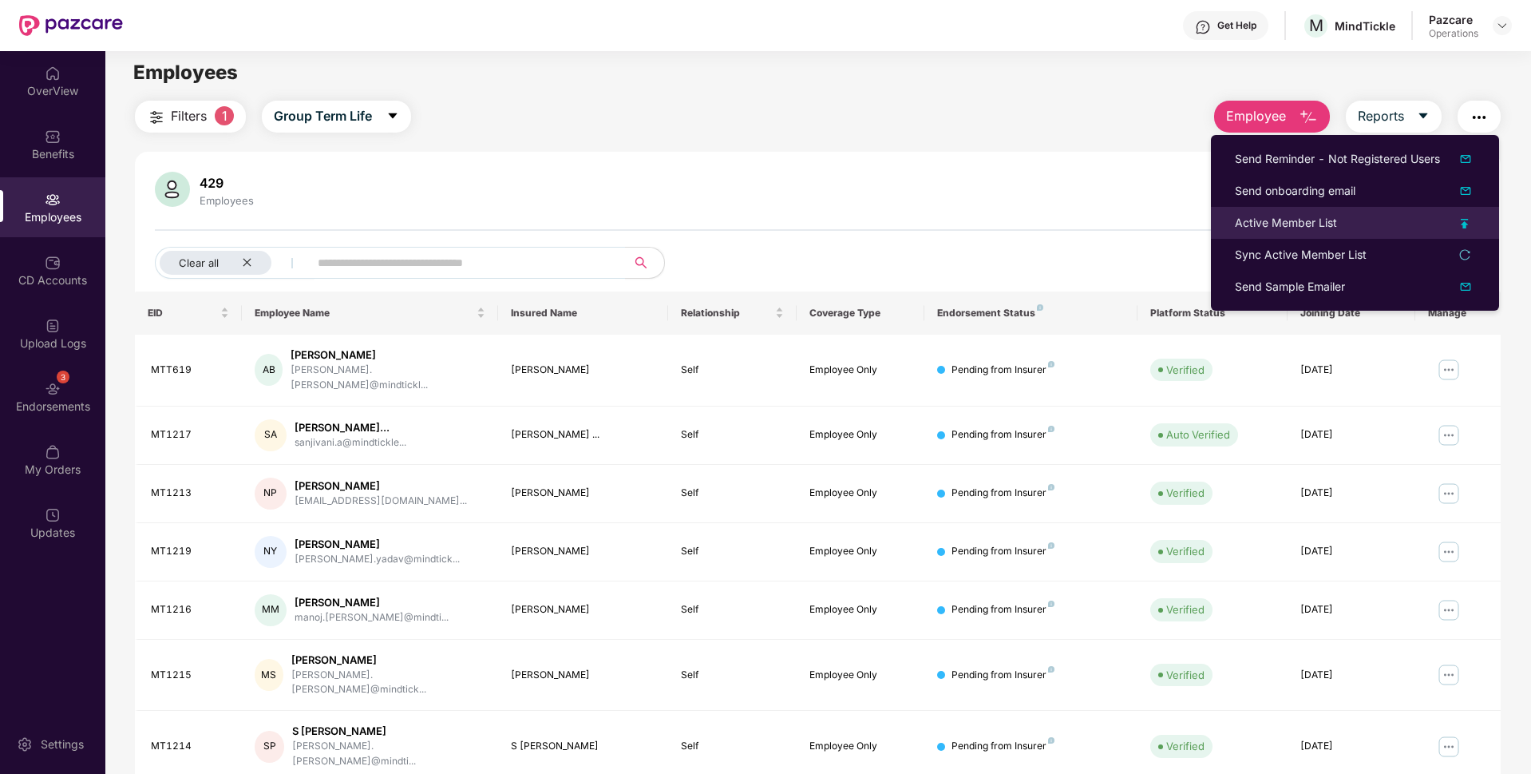
click at [1262, 210] on li "Active Member List" at bounding box center [1355, 223] width 288 height 32
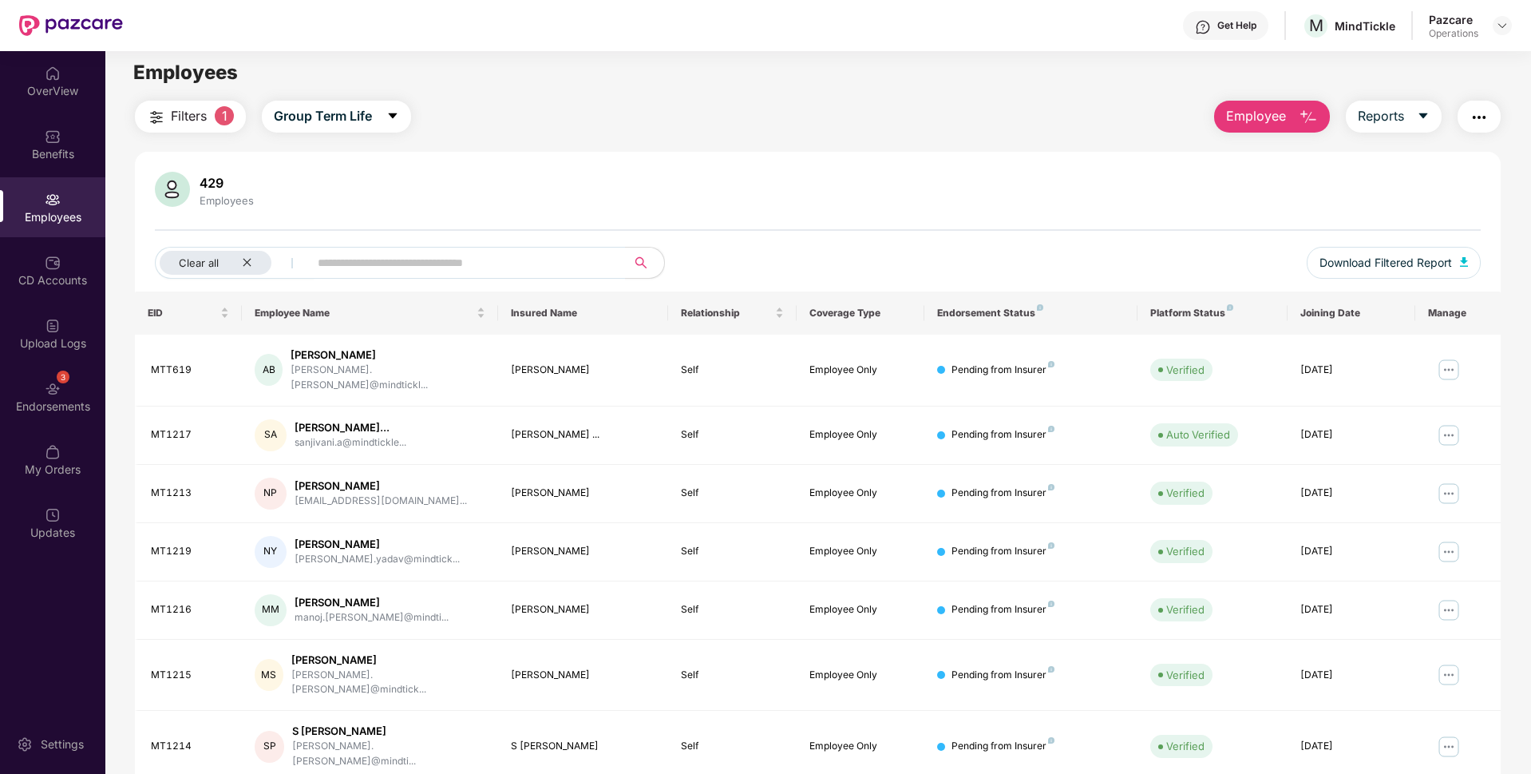
click at [1477, 122] on img "button" at bounding box center [1479, 117] width 19 height 19
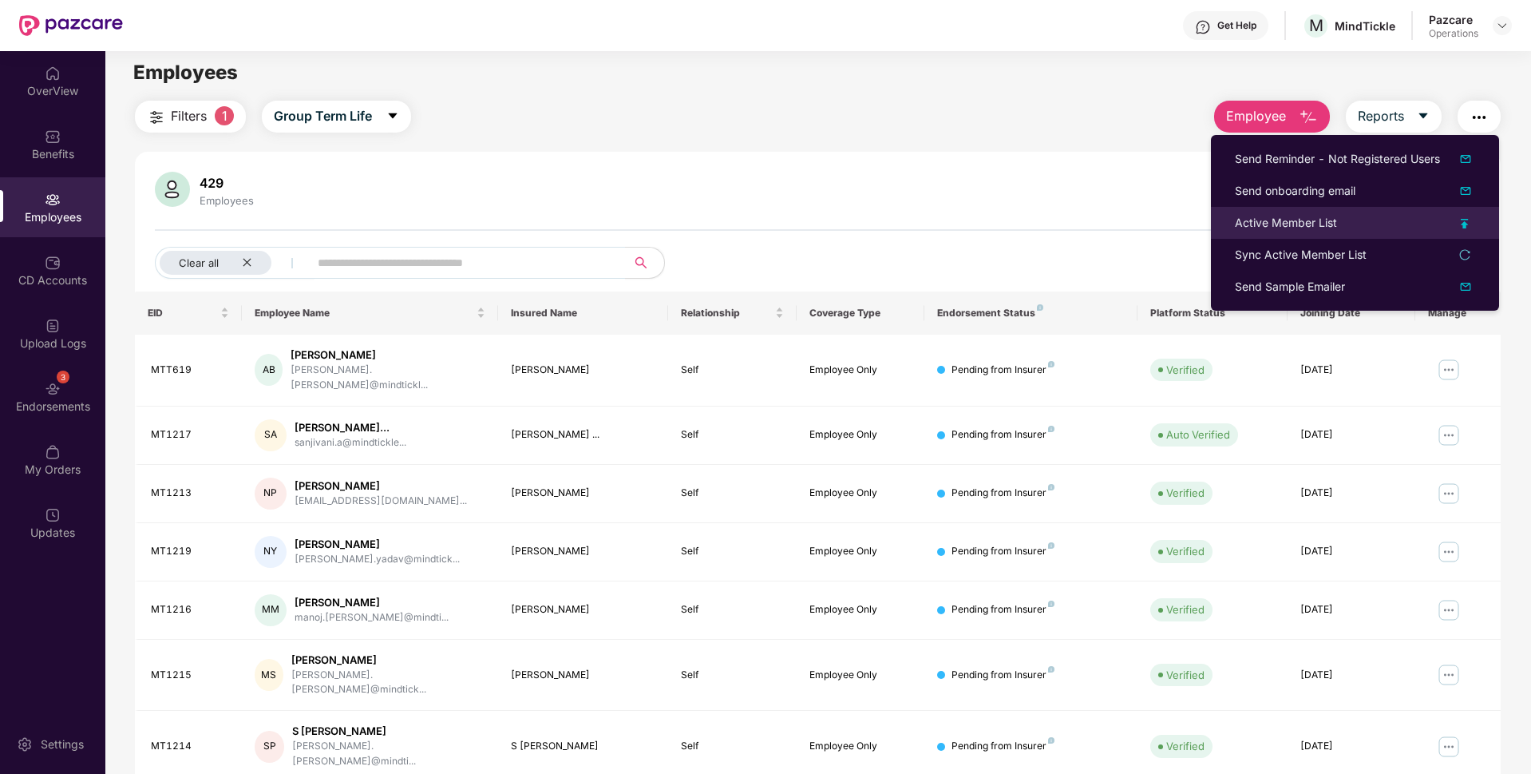
click at [1258, 228] on div "Active Member List" at bounding box center [1286, 223] width 102 height 18
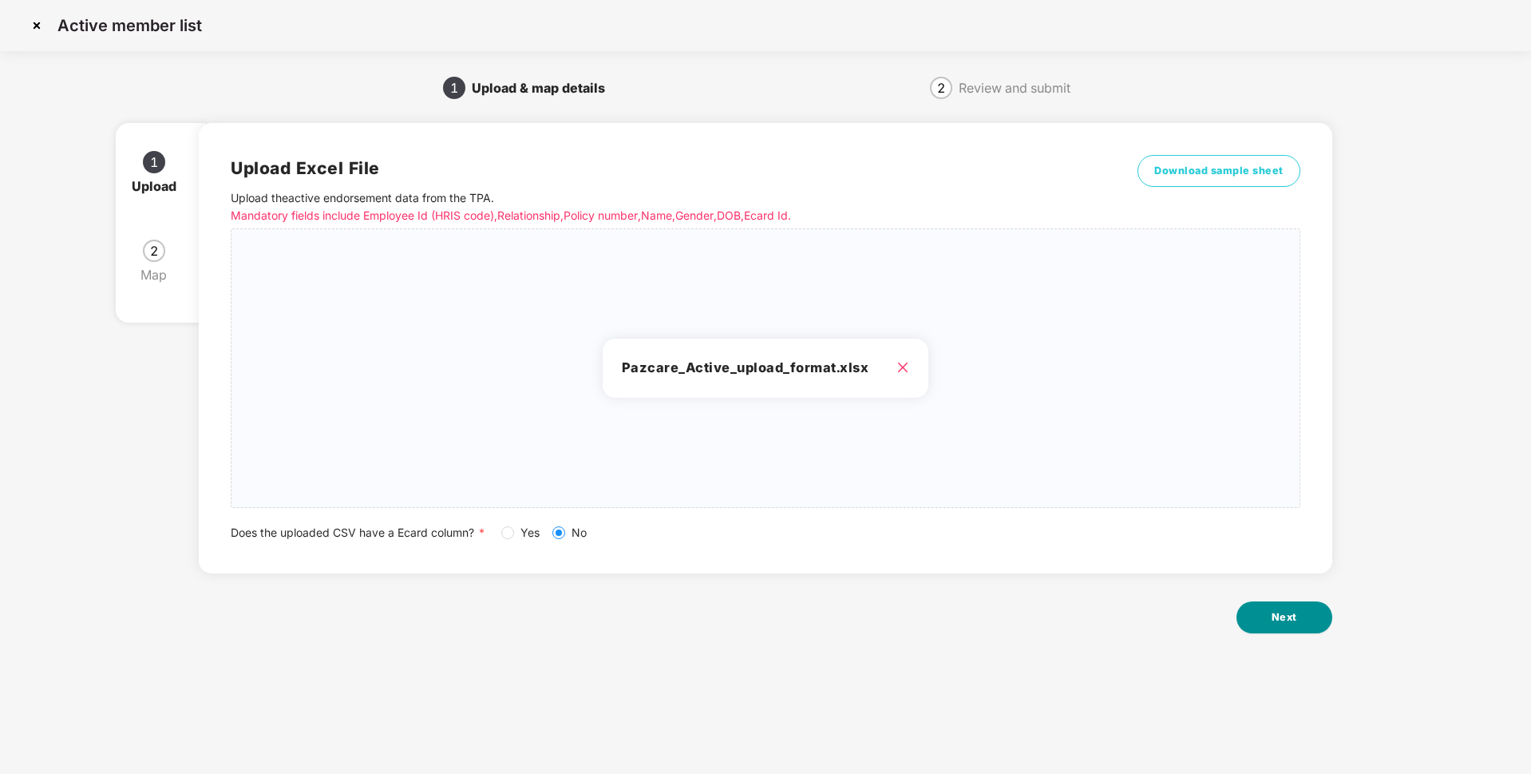
click at [1318, 618] on button "Next" at bounding box center [1285, 617] width 96 height 32
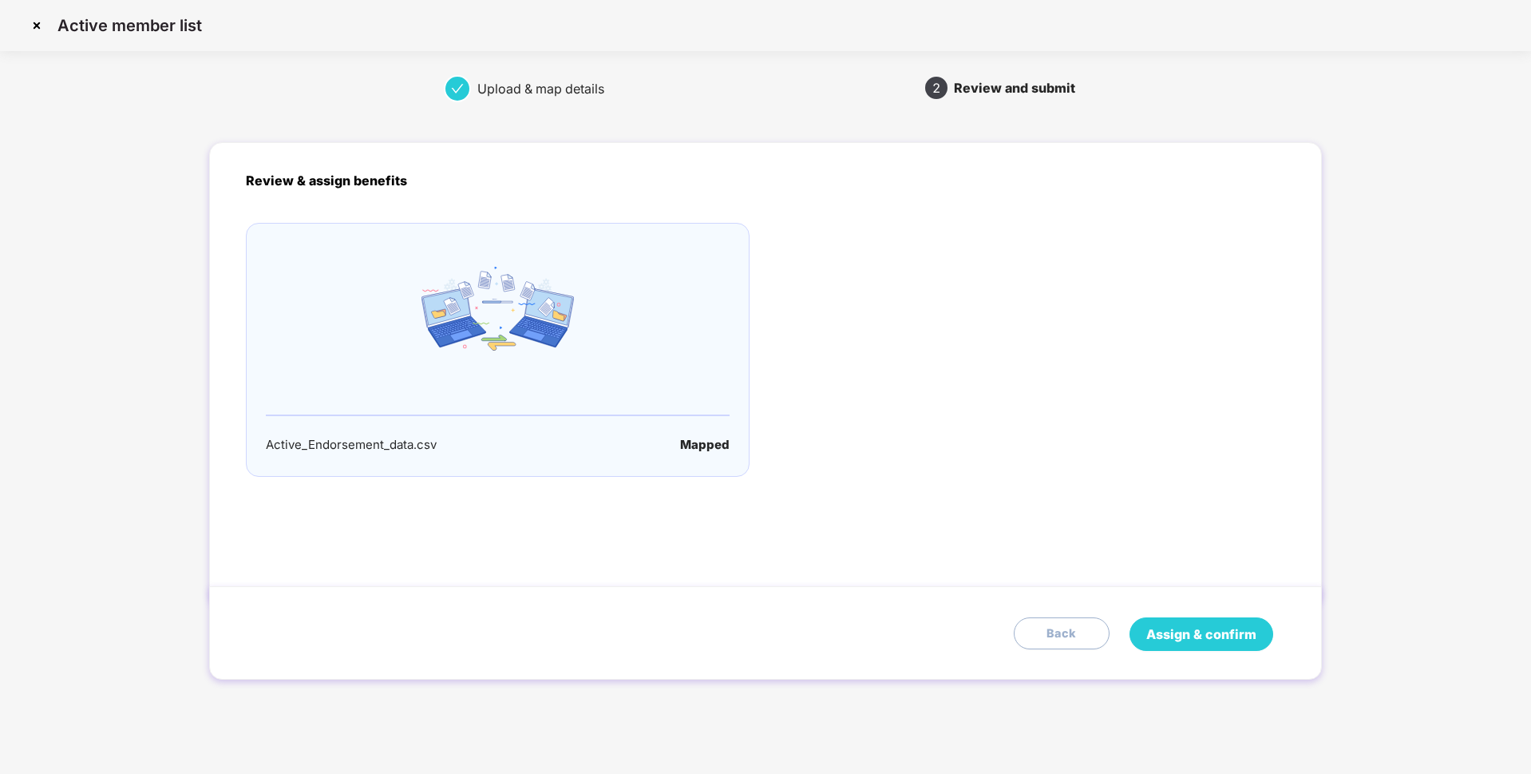
click at [1183, 637] on span "Assign & confirm" at bounding box center [1201, 634] width 110 height 20
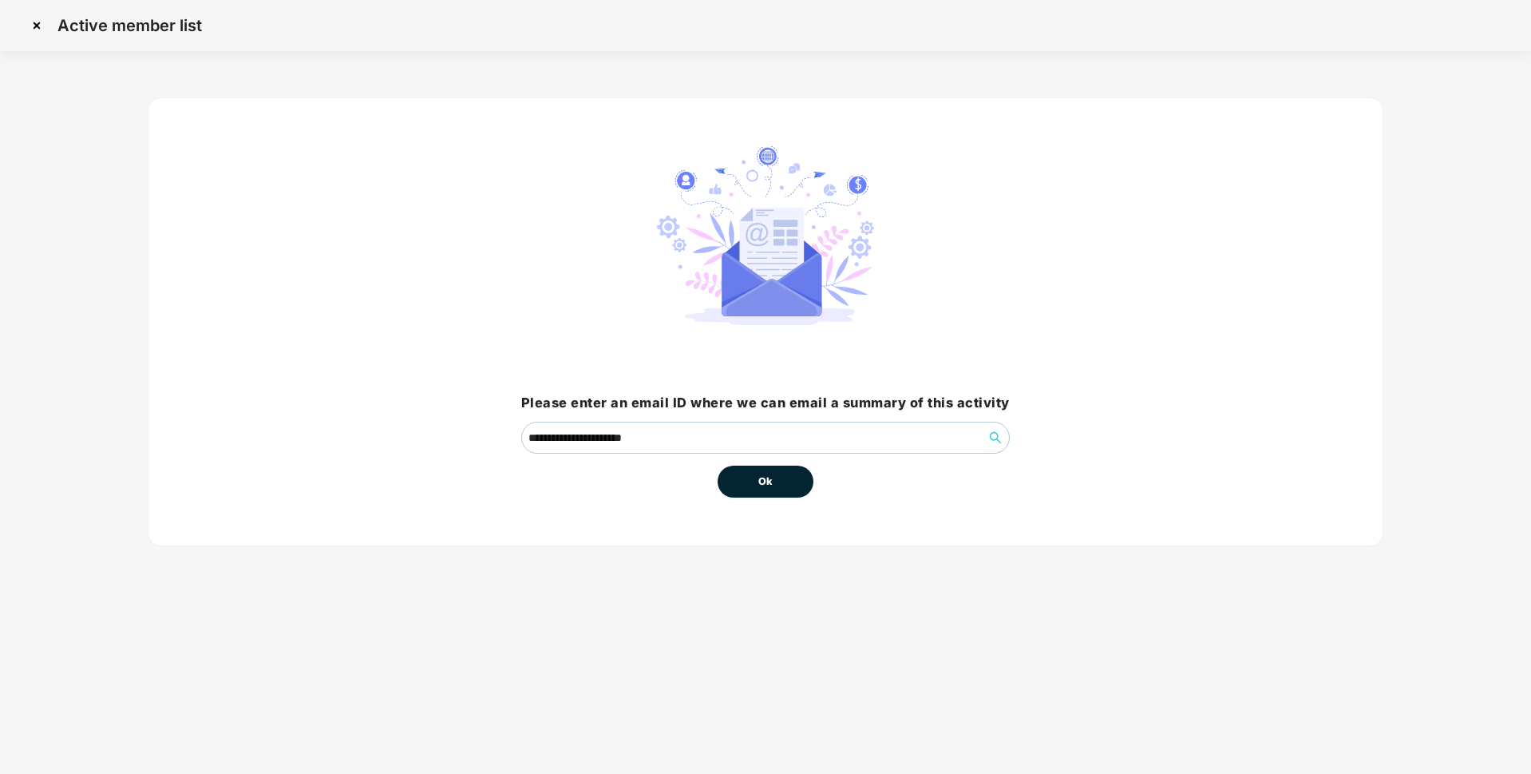
click at [770, 467] on button "Ok" at bounding box center [766, 481] width 96 height 32
click at [768, 485] on span "Ok" at bounding box center [765, 481] width 14 height 16
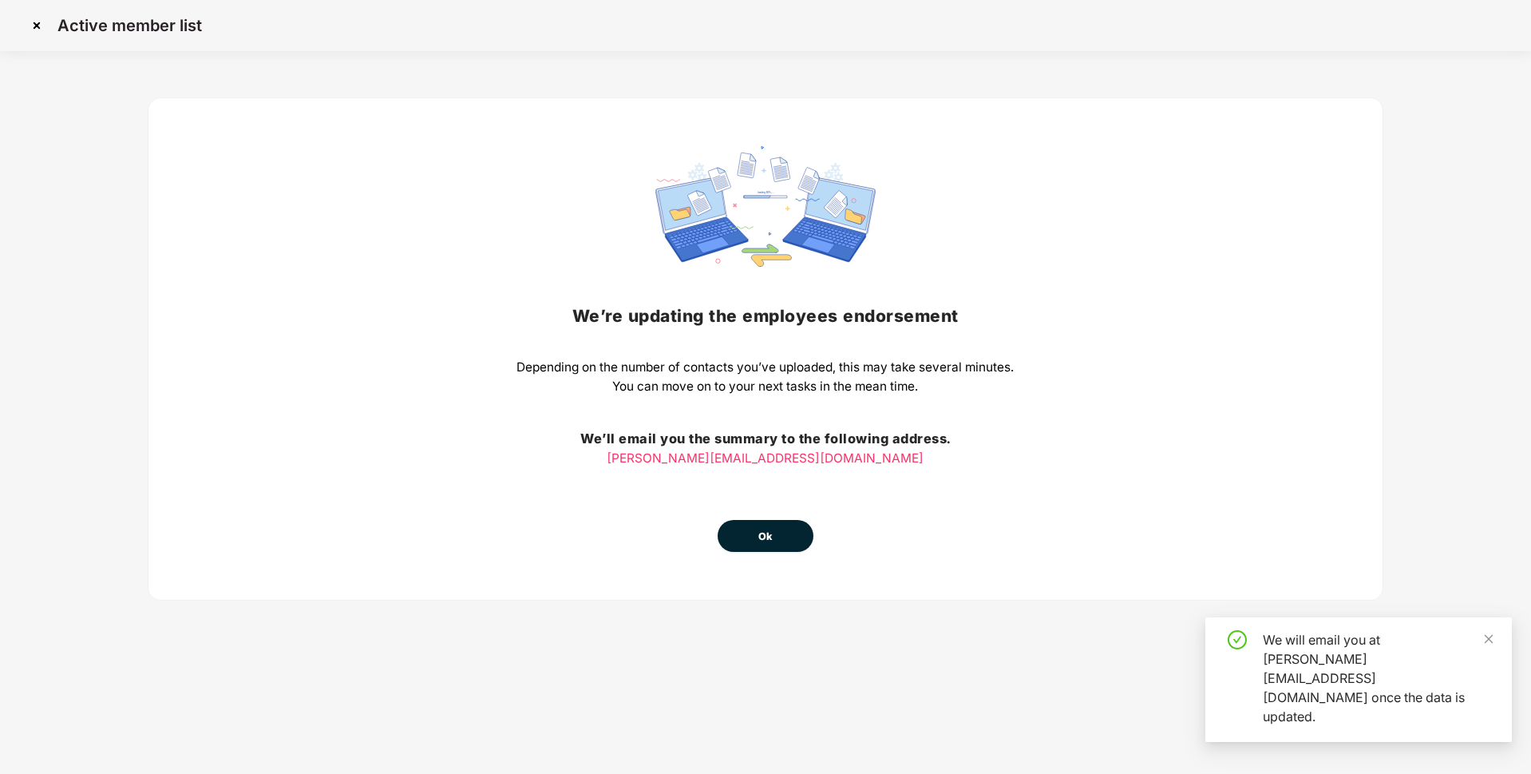
click at [773, 537] on span "Ok" at bounding box center [765, 537] width 14 height 16
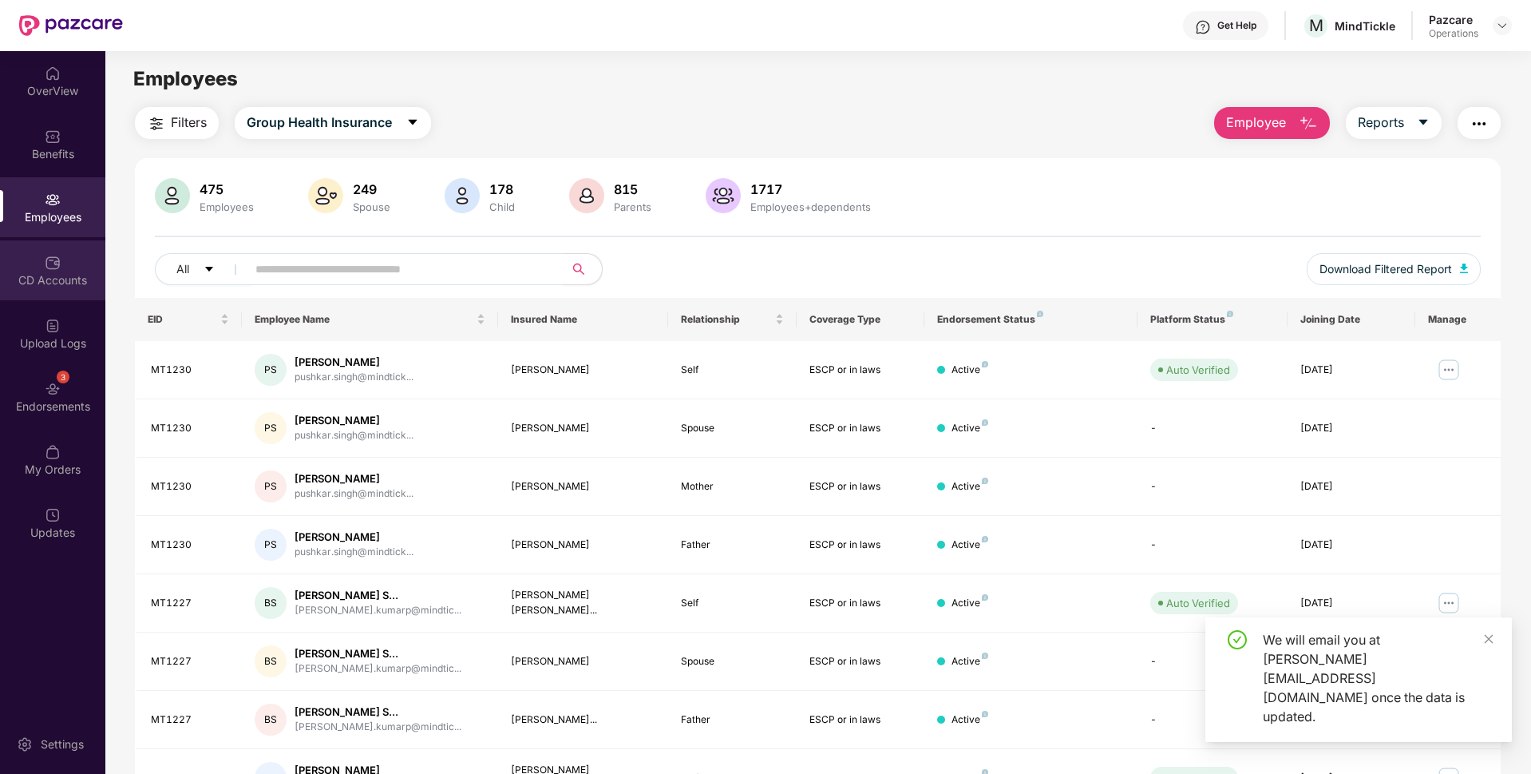
click at [42, 283] on div "CD Accounts" at bounding box center [52, 280] width 105 height 16
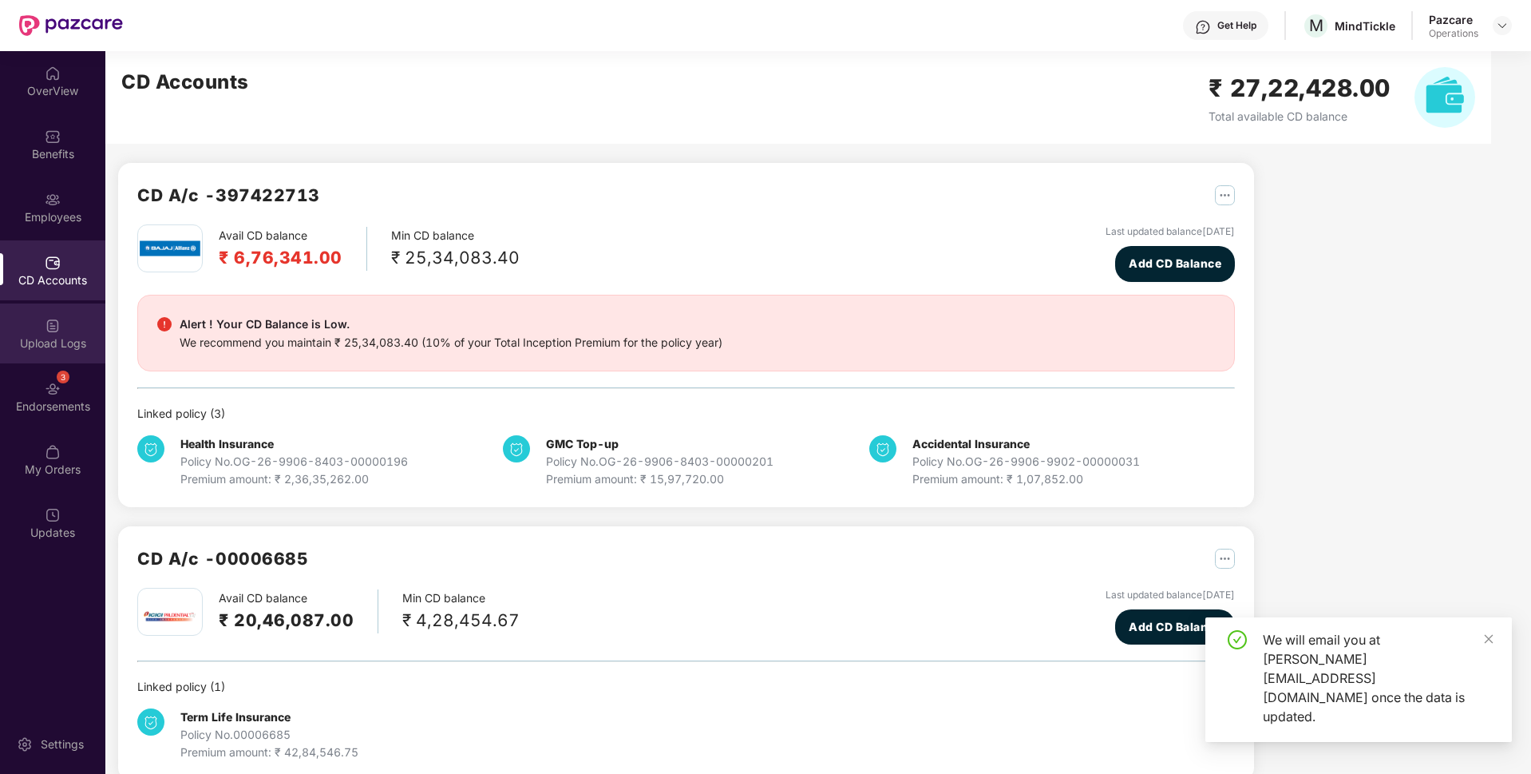
click at [47, 330] on img at bounding box center [53, 326] width 16 height 16
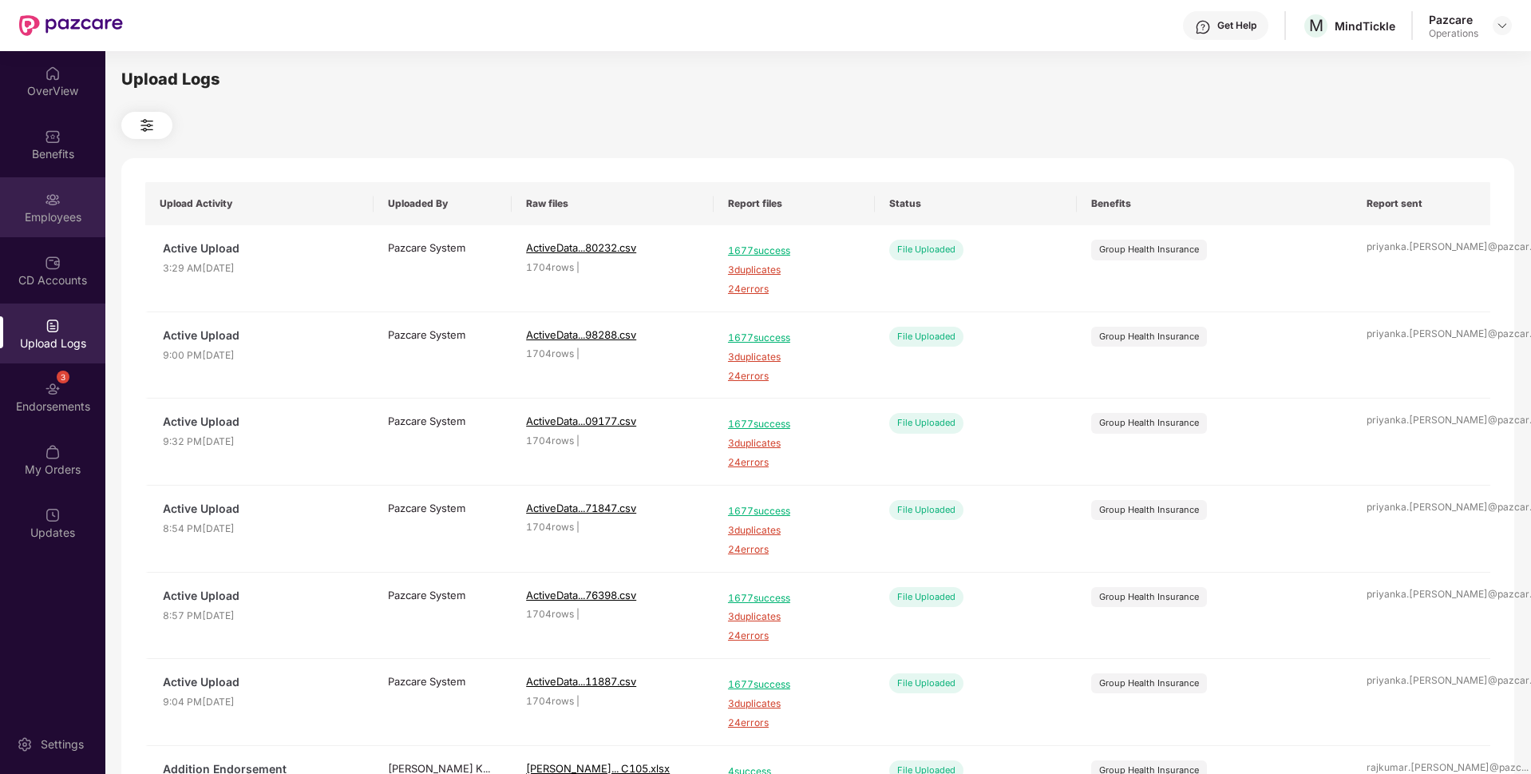
click at [74, 216] on div "Employees" at bounding box center [52, 217] width 105 height 16
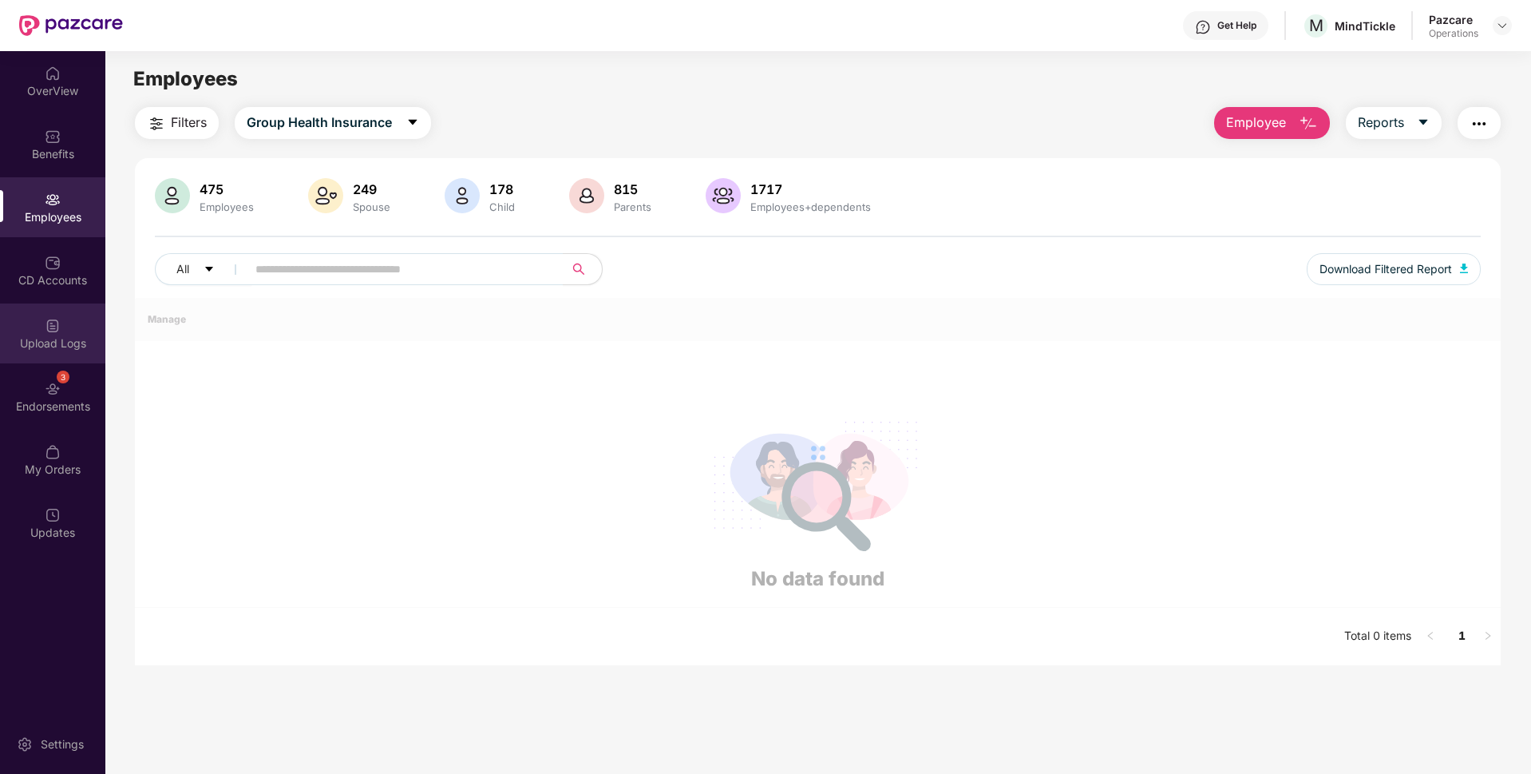
click at [43, 344] on div "Upload Logs" at bounding box center [52, 343] width 105 height 16
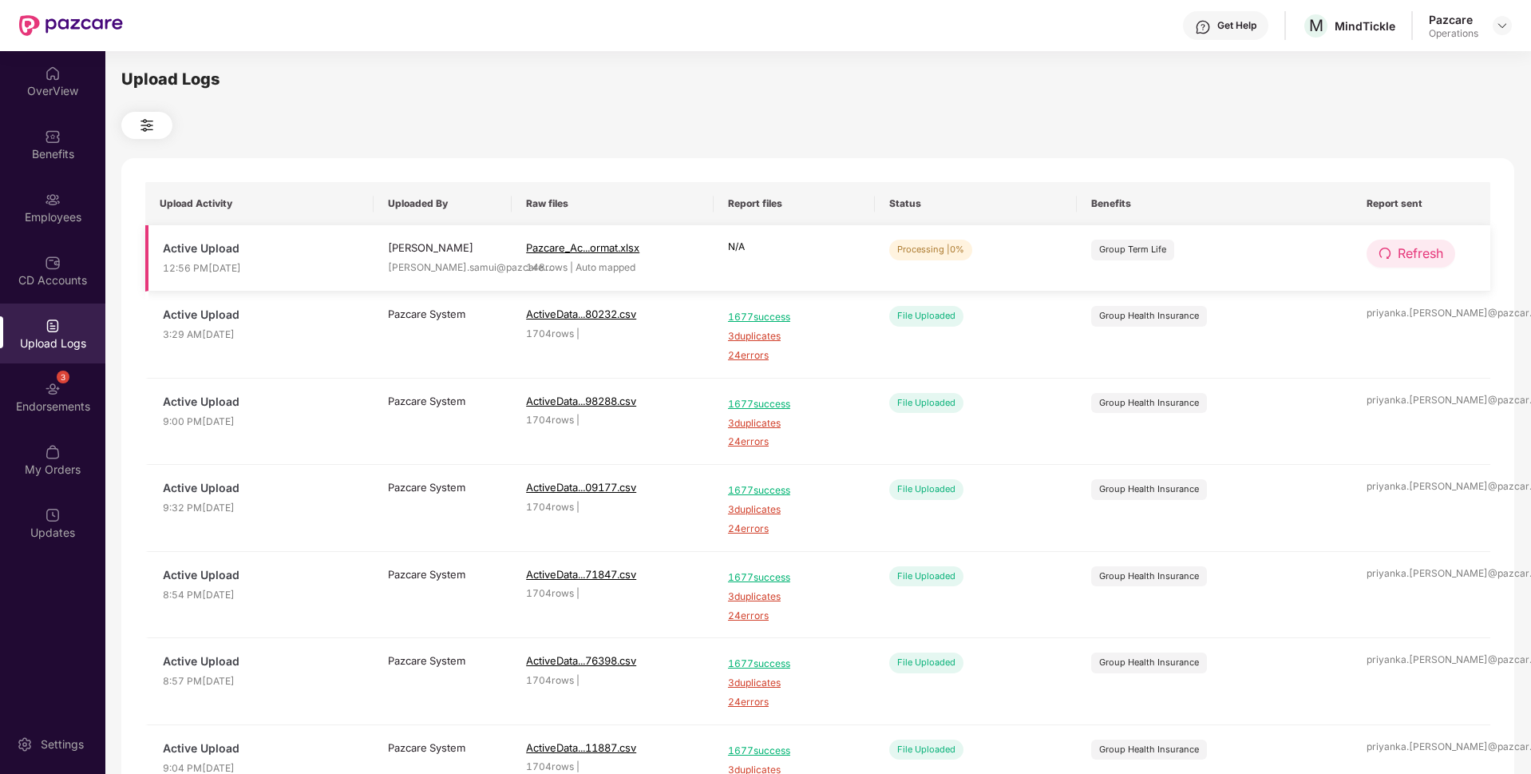
click at [1380, 254] on icon "redo" at bounding box center [1385, 253] width 13 height 13
click at [1380, 254] on icon "redo" at bounding box center [1386, 253] width 13 height 13
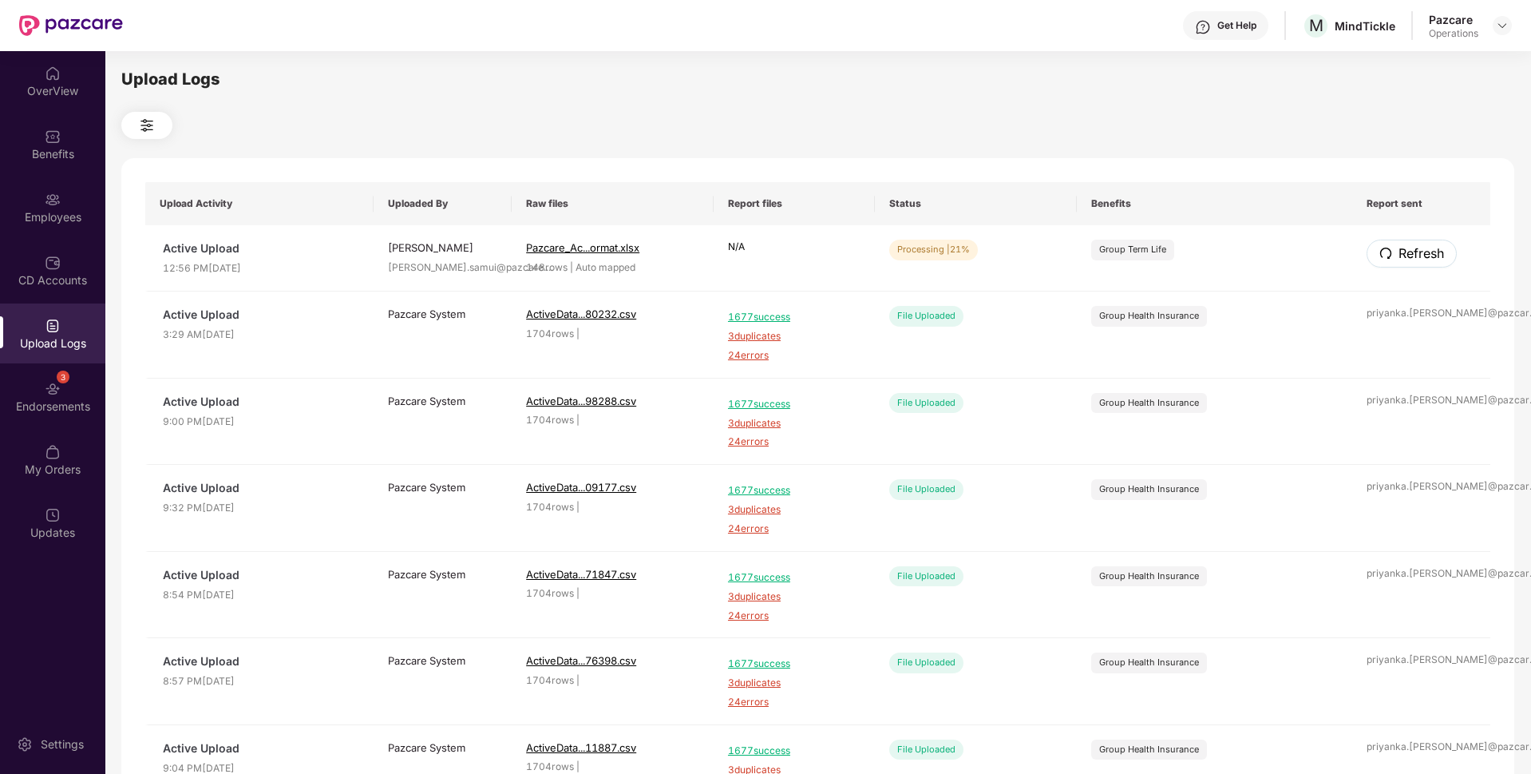
click at [1380, 254] on icon "redo" at bounding box center [1386, 253] width 13 height 13
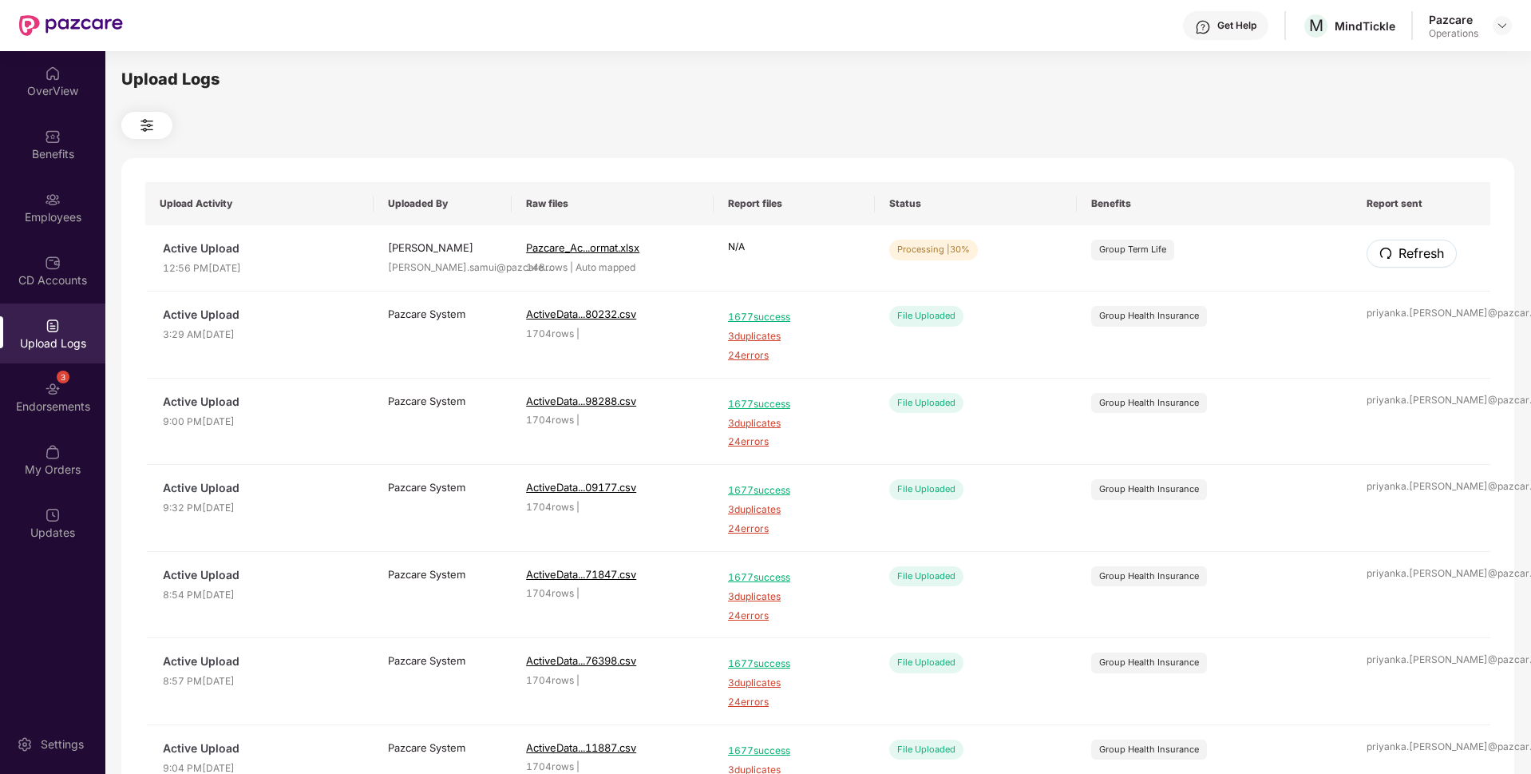
click at [1380, 254] on icon "redo" at bounding box center [1386, 253] width 13 height 13
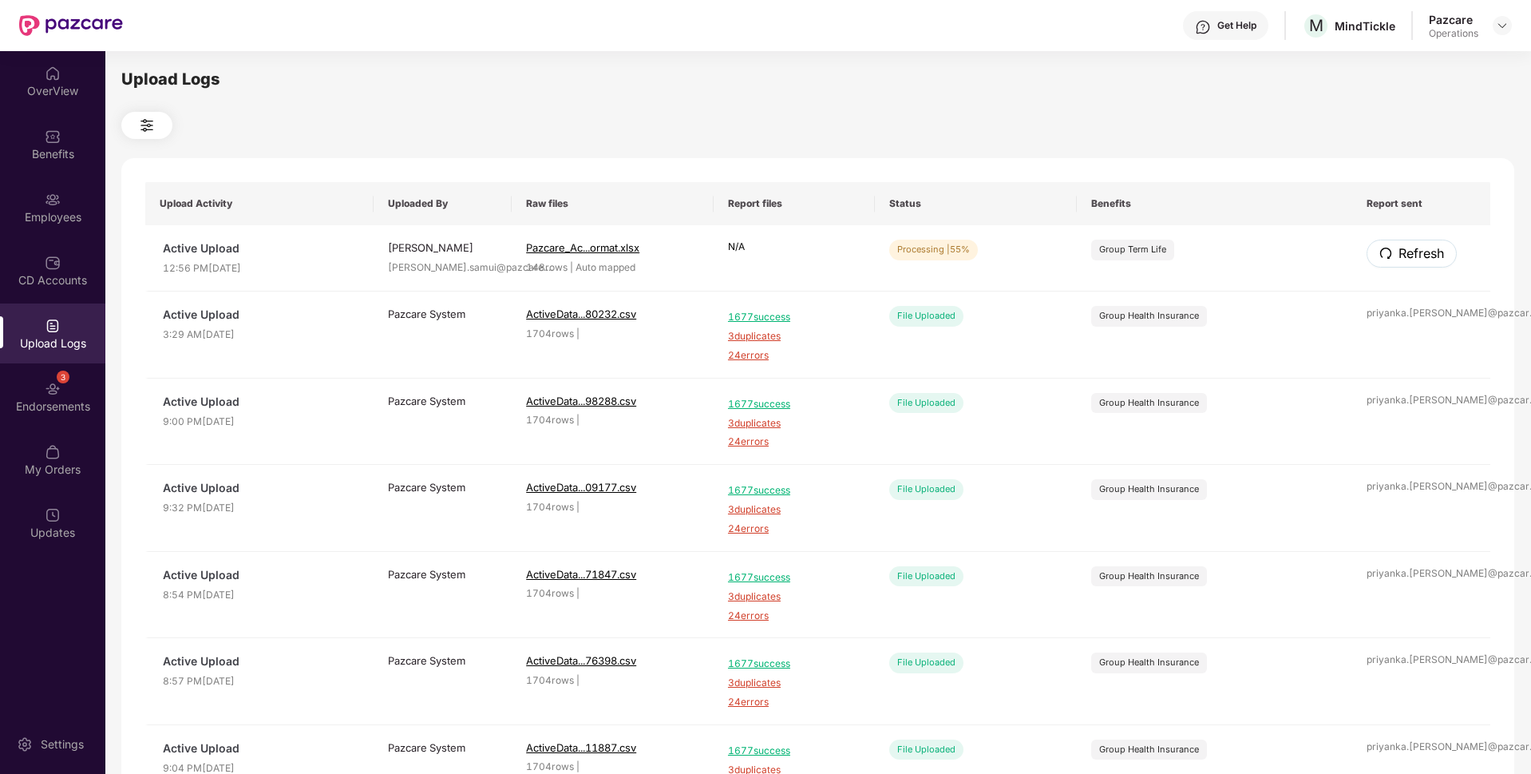
click at [1380, 254] on icon "redo" at bounding box center [1386, 253] width 13 height 13
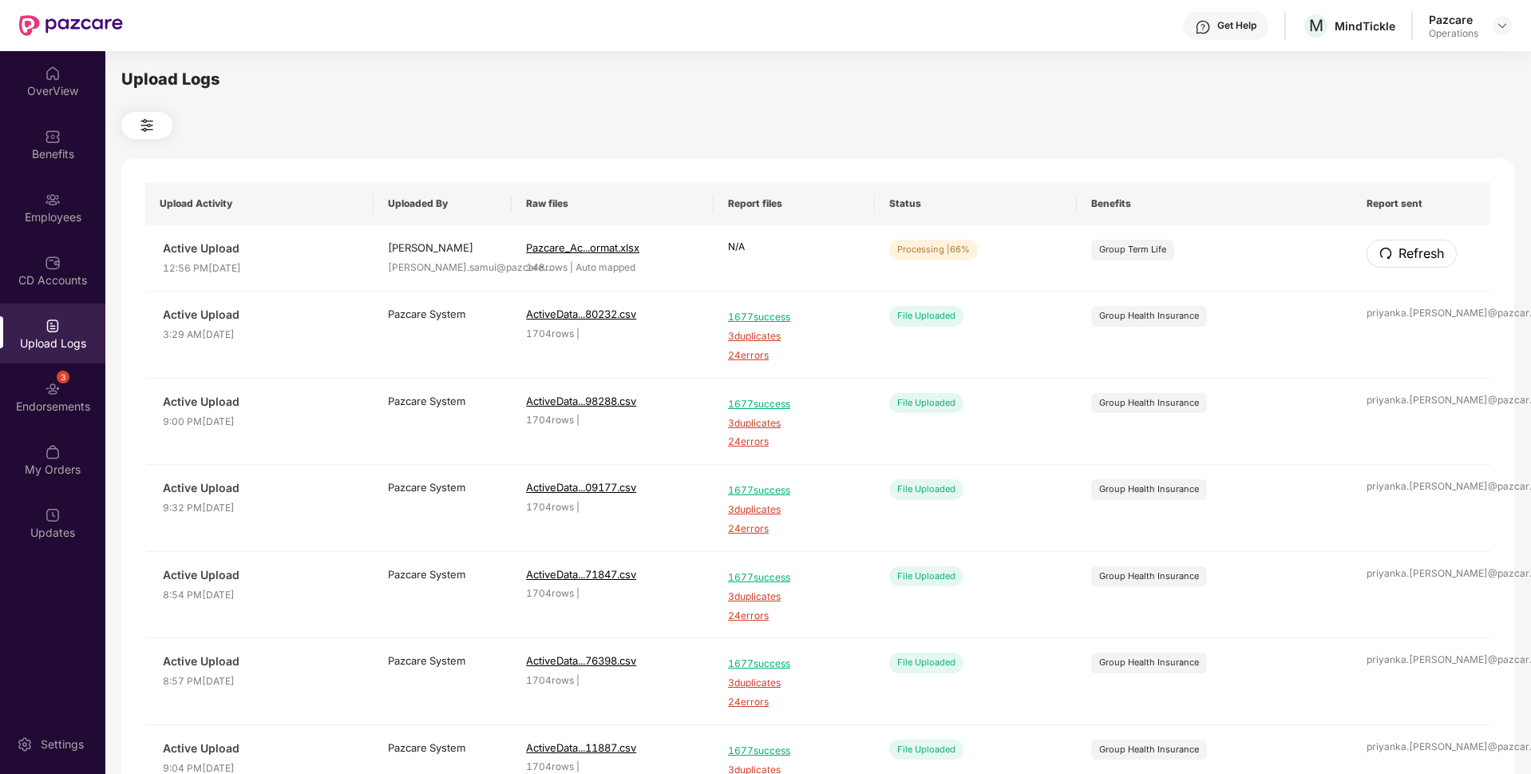
click at [1380, 254] on icon "redo" at bounding box center [1386, 253] width 13 height 13
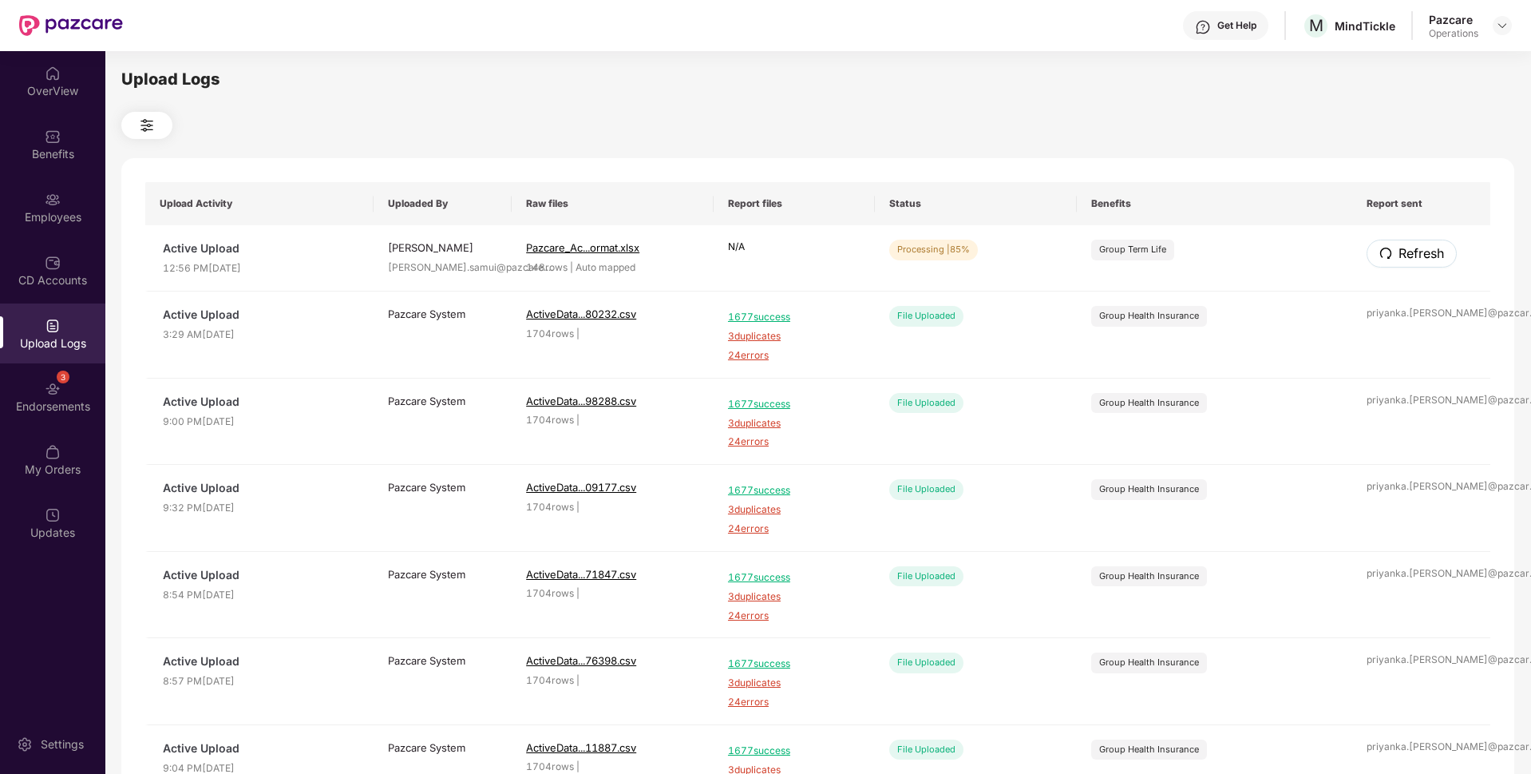
click at [1380, 254] on icon "redo" at bounding box center [1386, 253] width 13 height 13
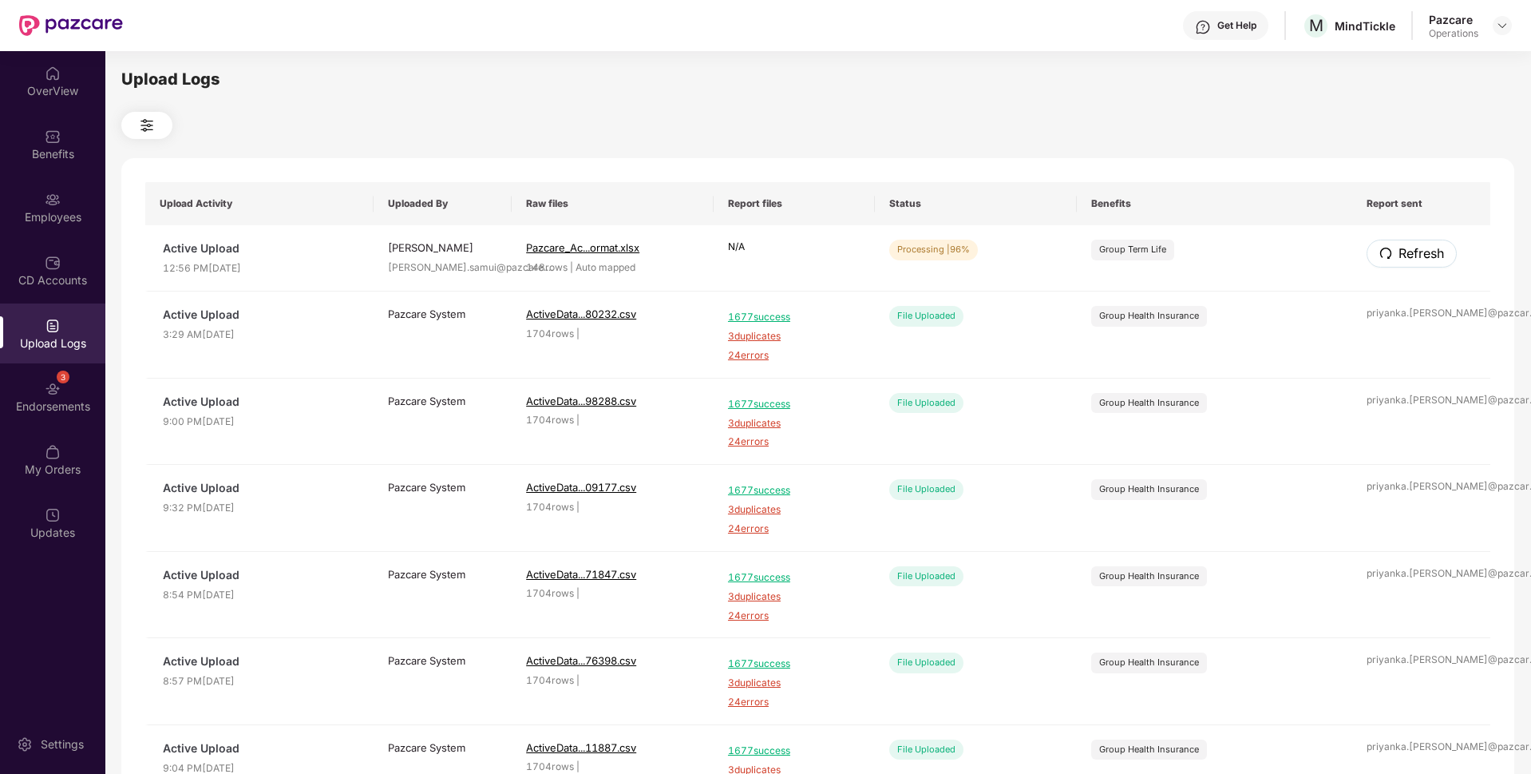
click at [1380, 254] on icon "redo" at bounding box center [1386, 253] width 13 height 13
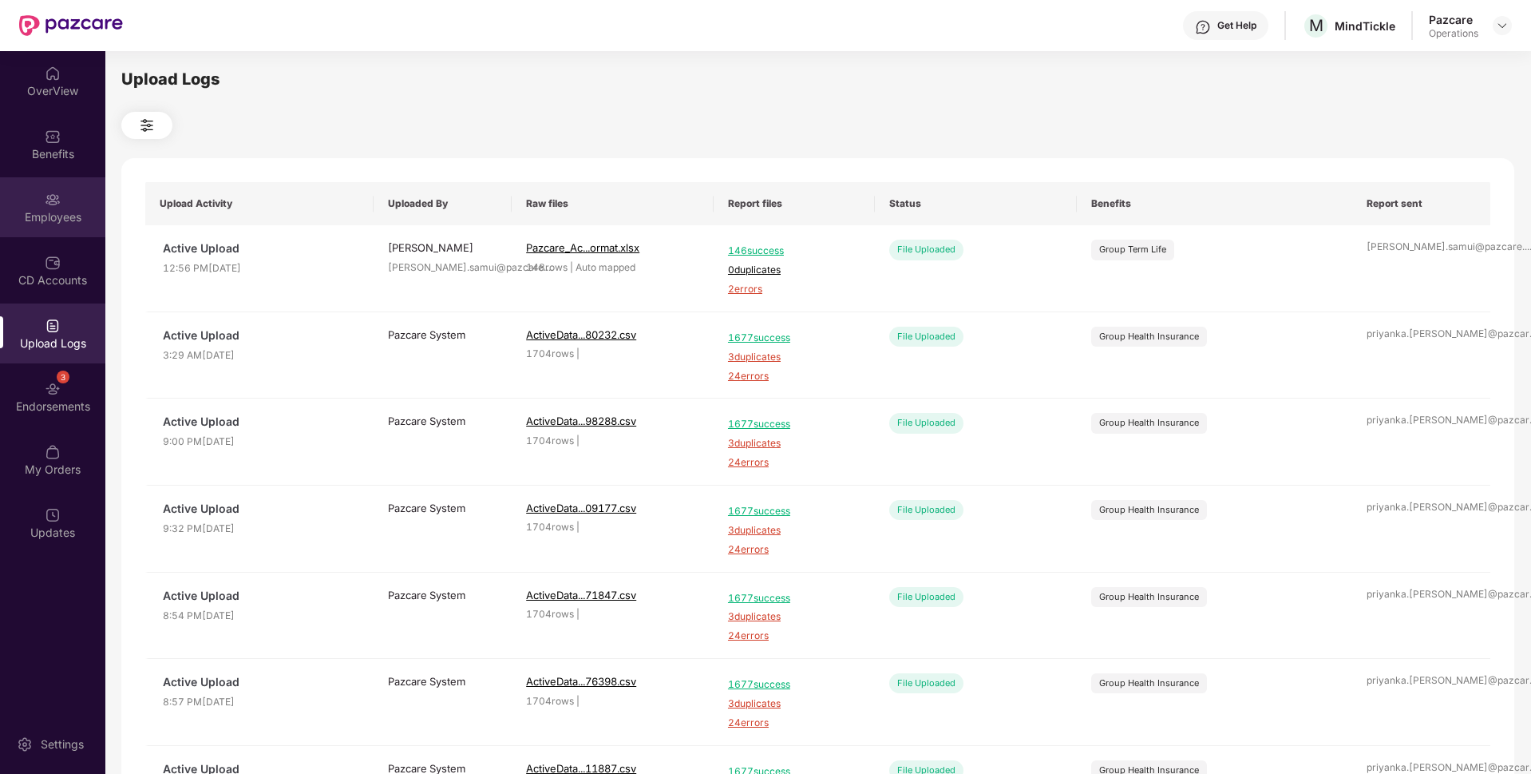
click at [46, 198] on img at bounding box center [53, 200] width 16 height 16
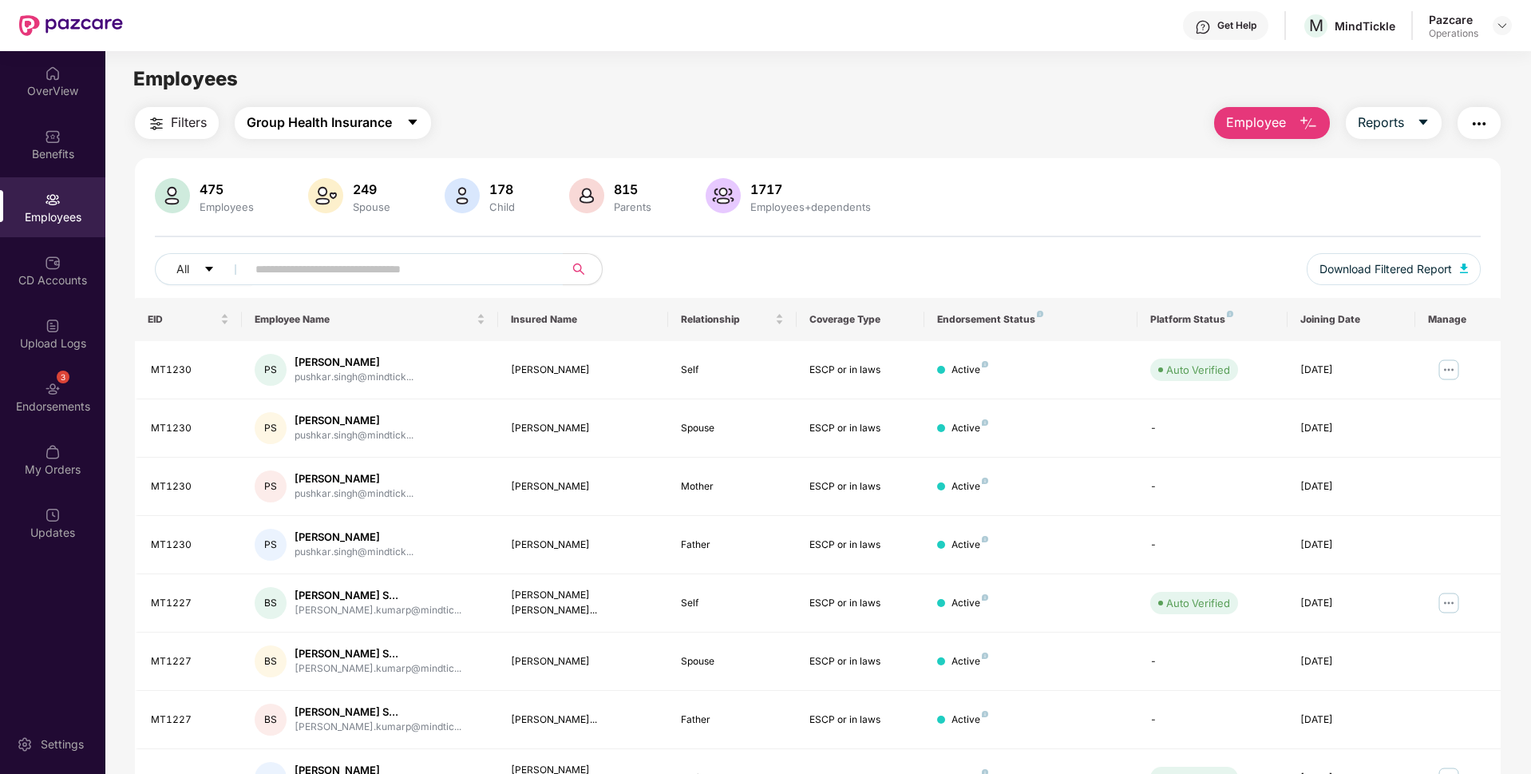
click at [329, 125] on span "Group Health Insurance" at bounding box center [319, 123] width 145 height 20
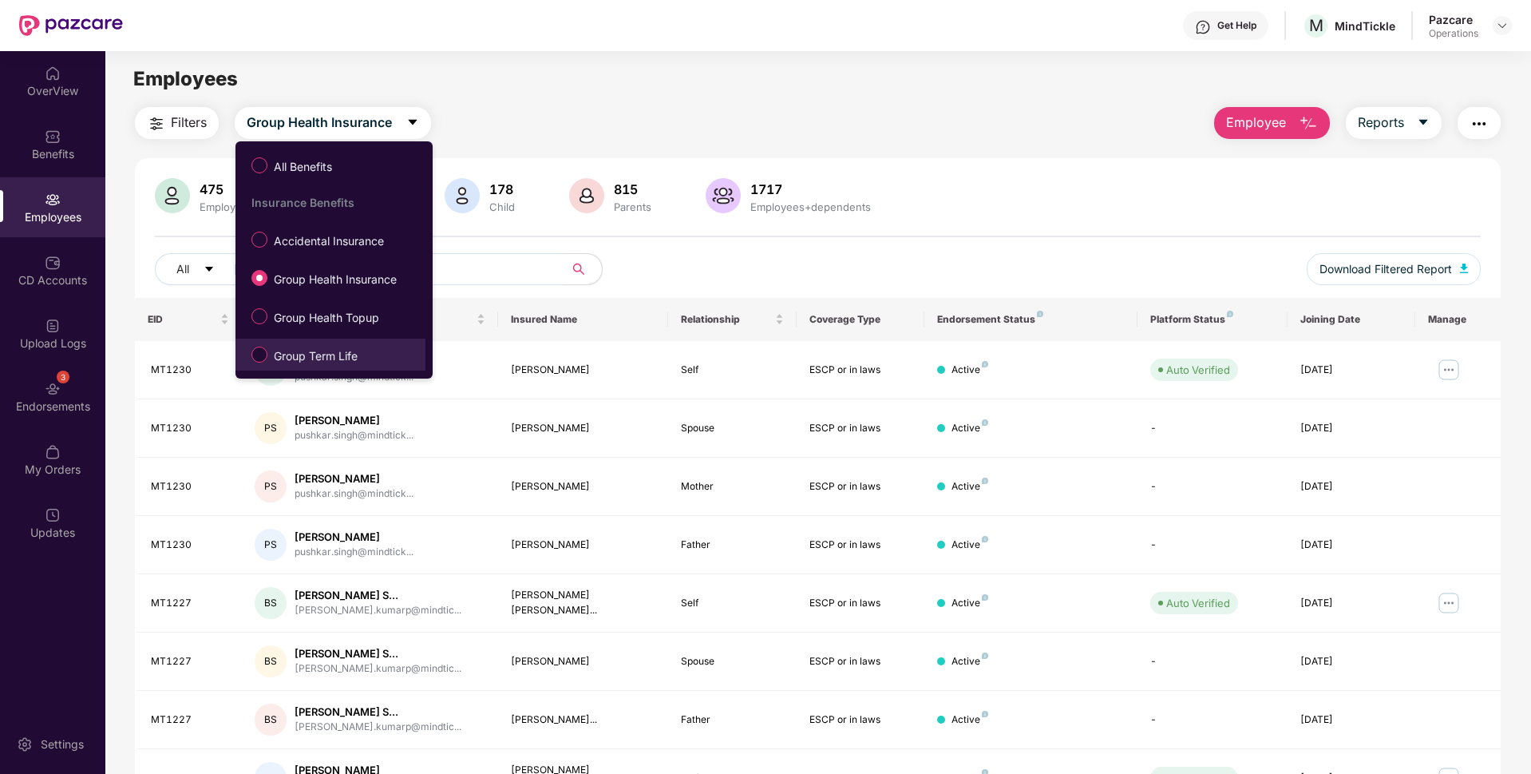
click at [286, 348] on span "Group Term Life" at bounding box center [315, 356] width 97 height 18
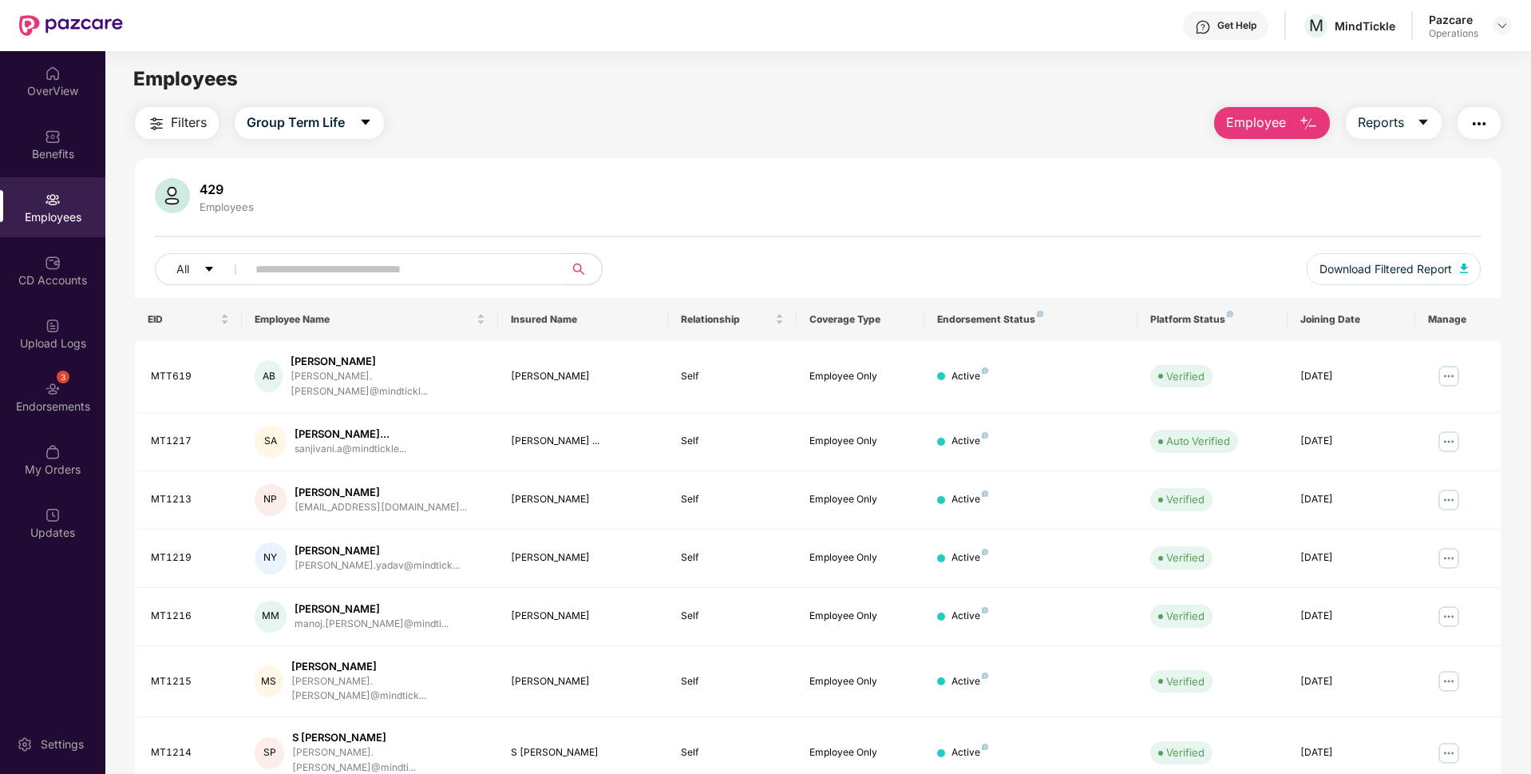
click at [293, 260] on input "text" at bounding box center [398, 269] width 287 height 24
paste input "*****"
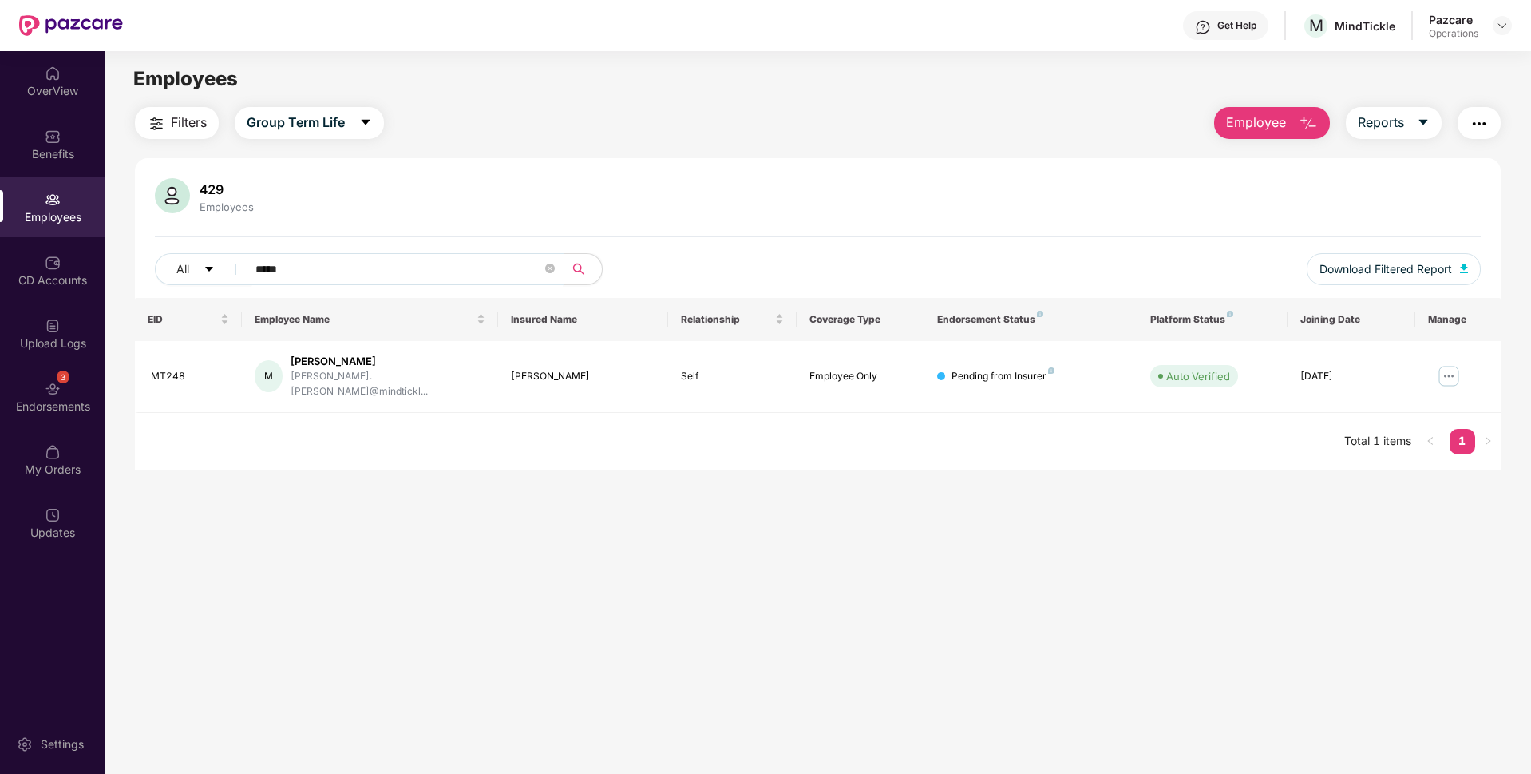
type input "*****"
click at [191, 129] on span "Filters" at bounding box center [189, 123] width 36 height 20
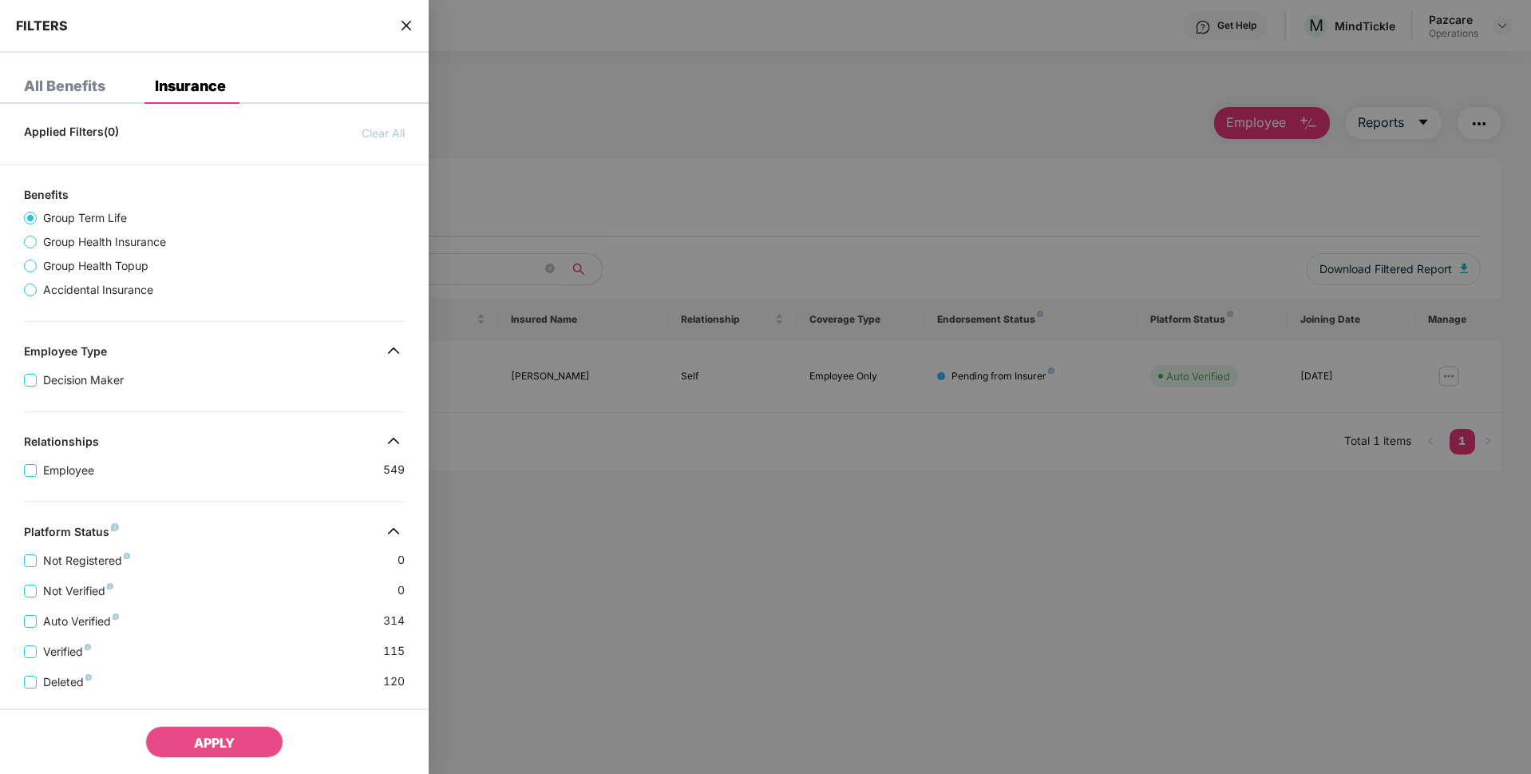
scroll to position [248, 0]
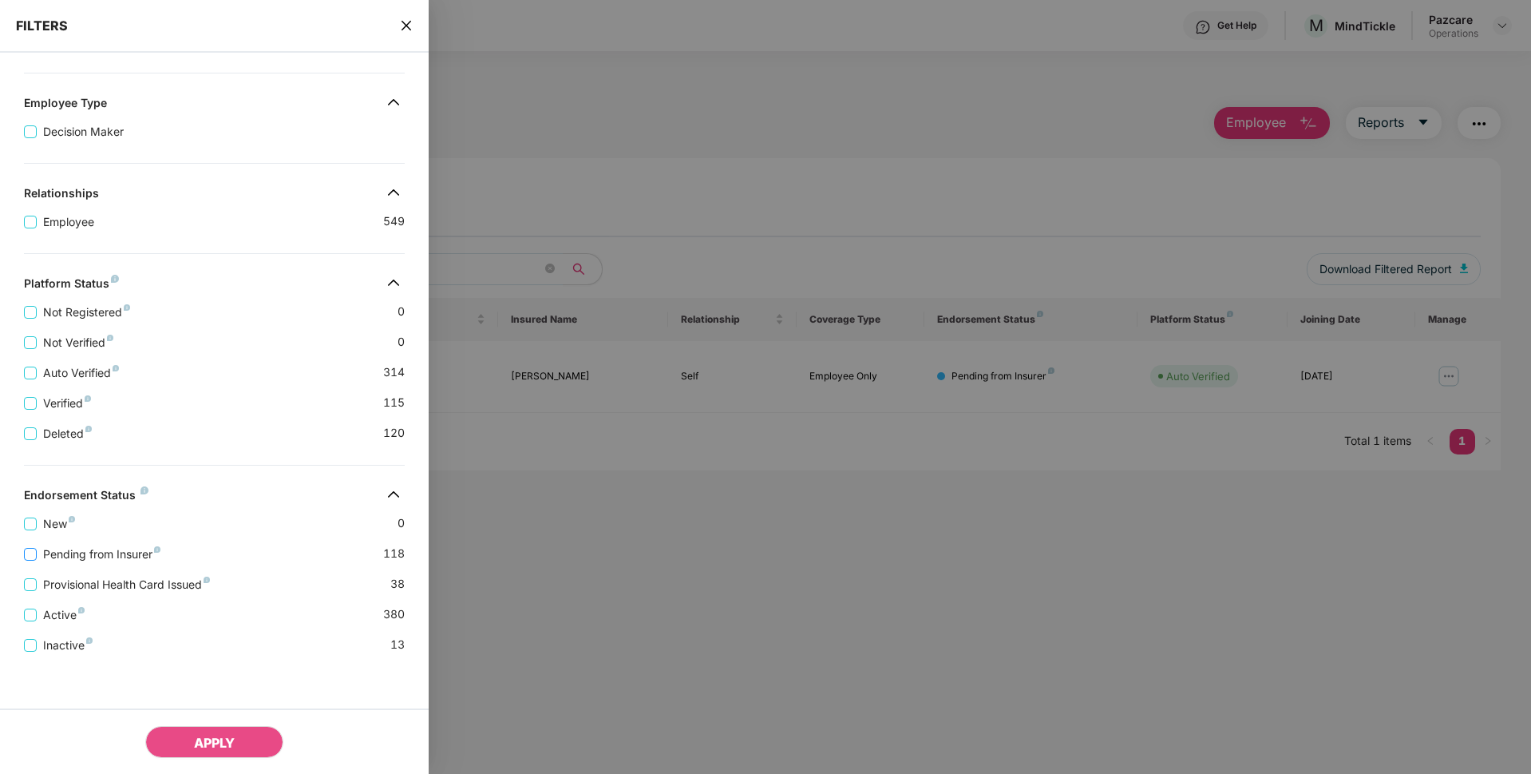
click at [57, 552] on span "Pending from Insurer" at bounding box center [102, 554] width 130 height 18
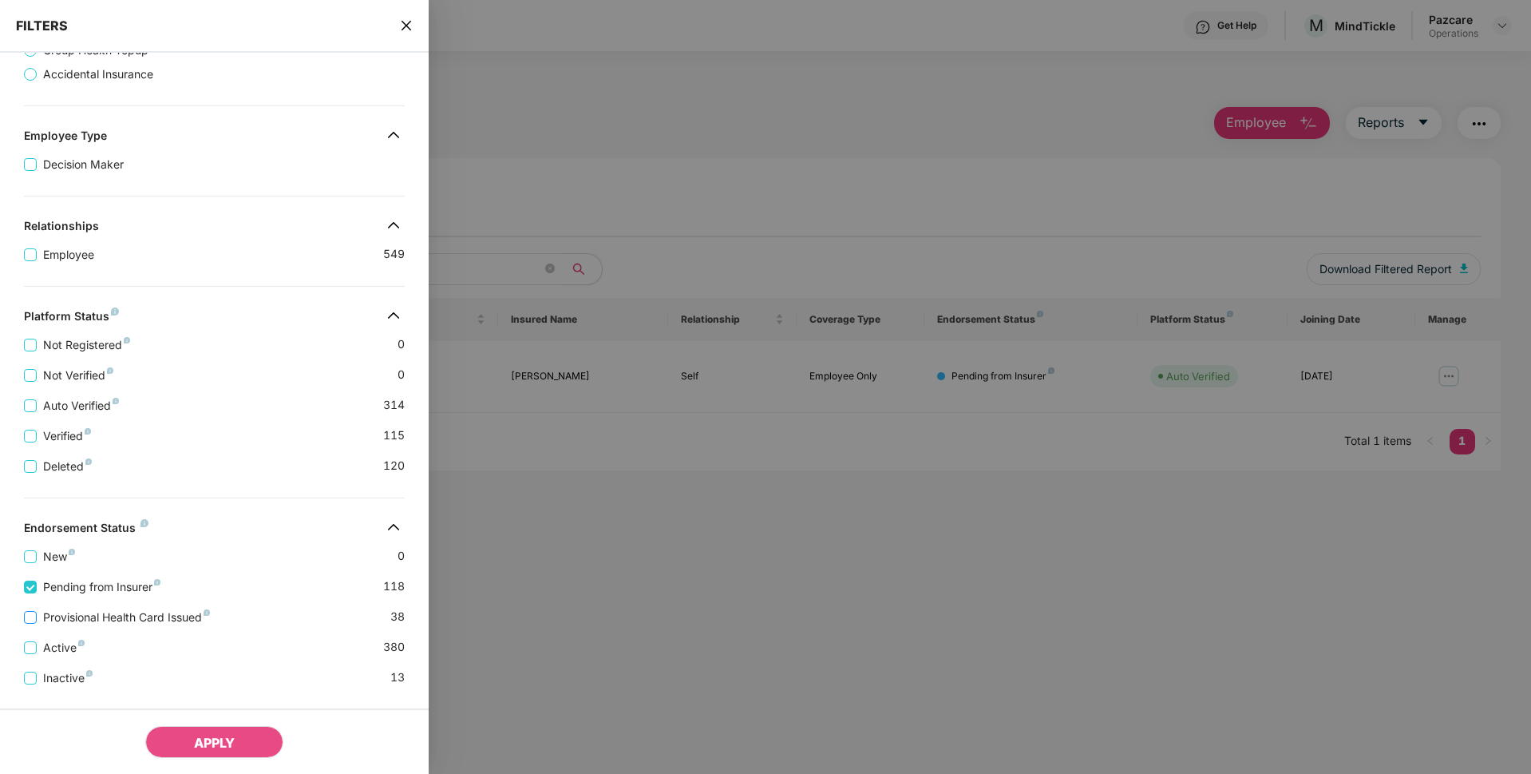
click at [59, 620] on span "Provisional Health Card Issued" at bounding box center [127, 617] width 180 height 18
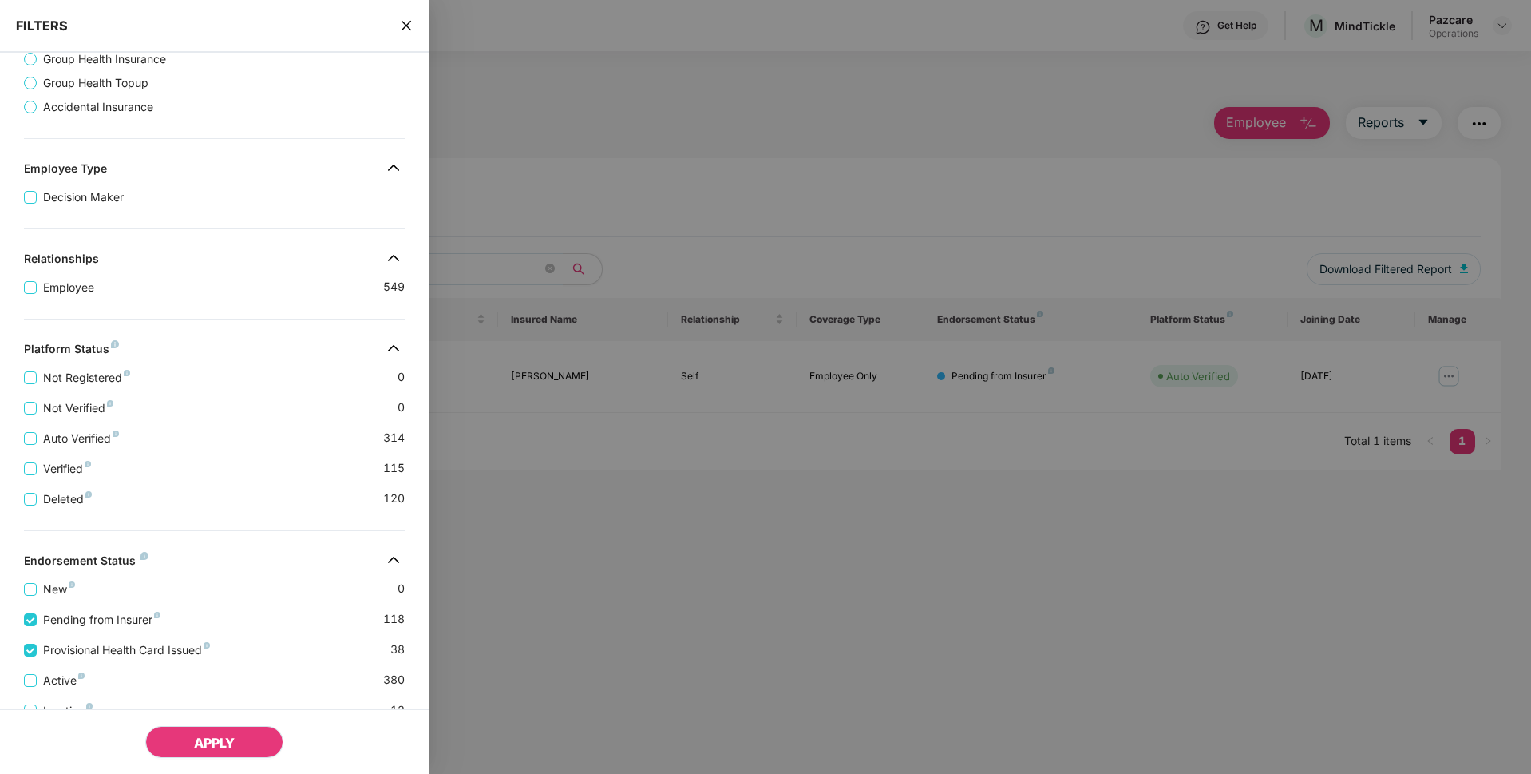
click at [243, 741] on button "APPLY" at bounding box center [214, 742] width 138 height 32
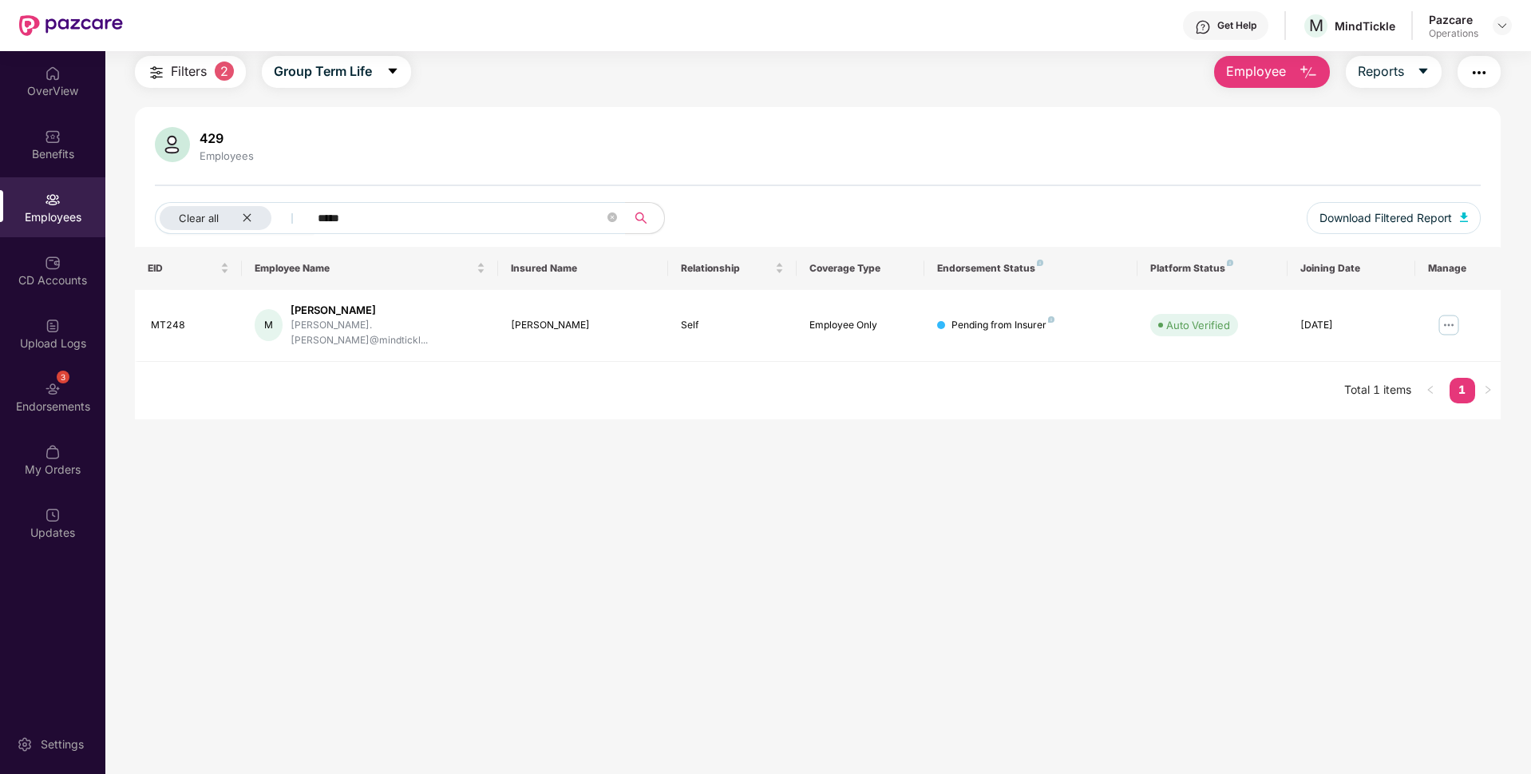
scroll to position [0, 0]
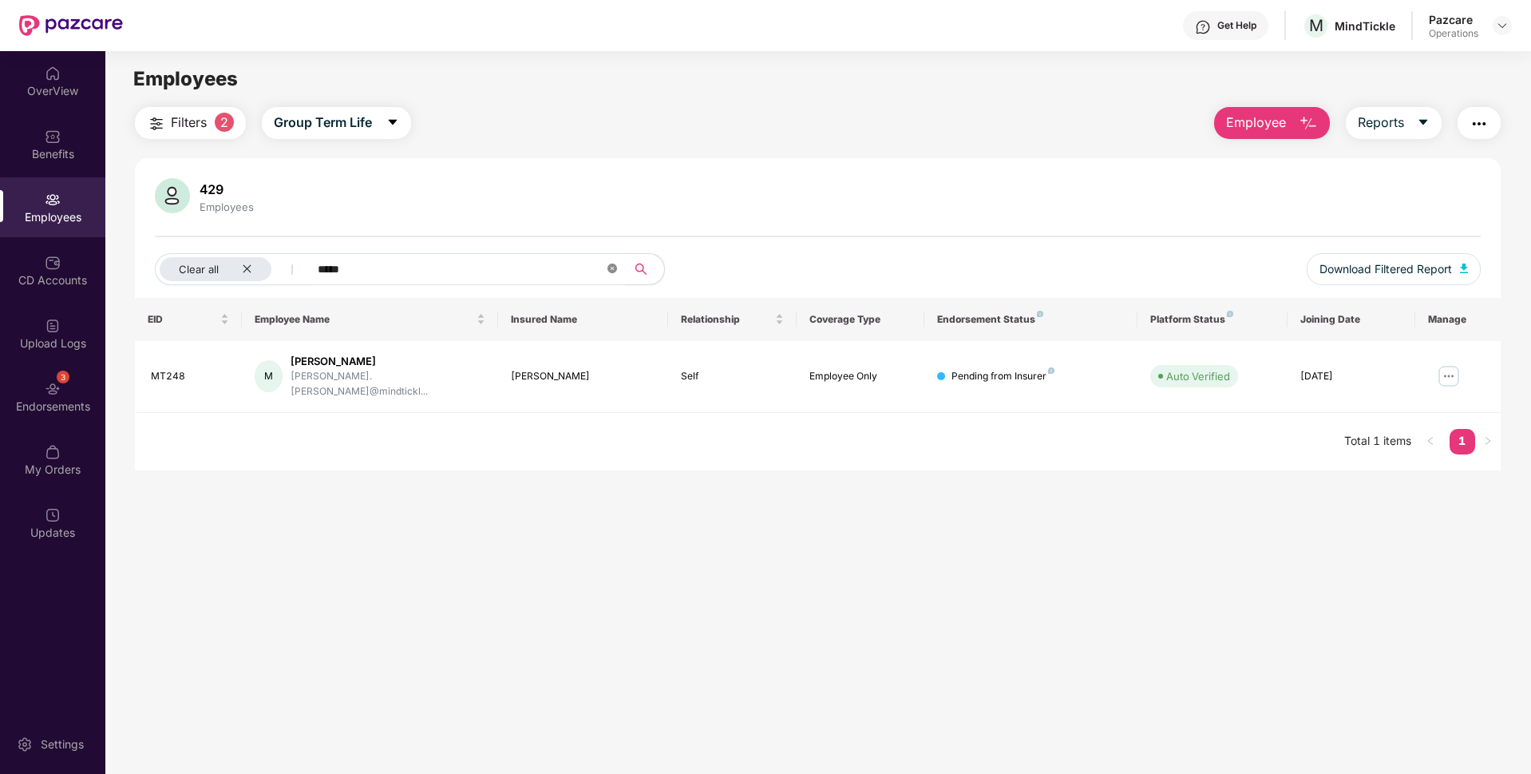
click at [612, 273] on icon "close-circle" at bounding box center [613, 268] width 10 height 10
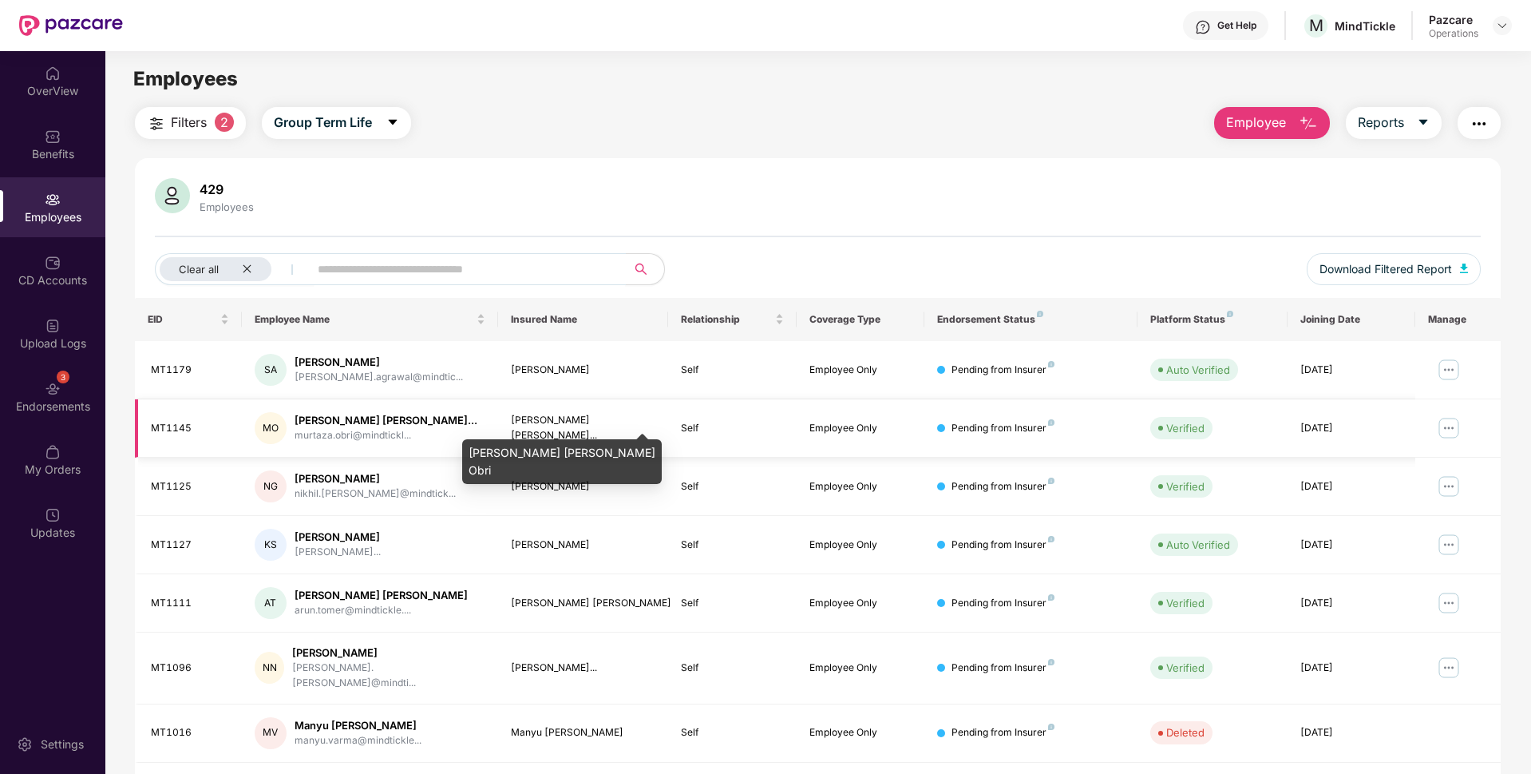
scroll to position [208, 0]
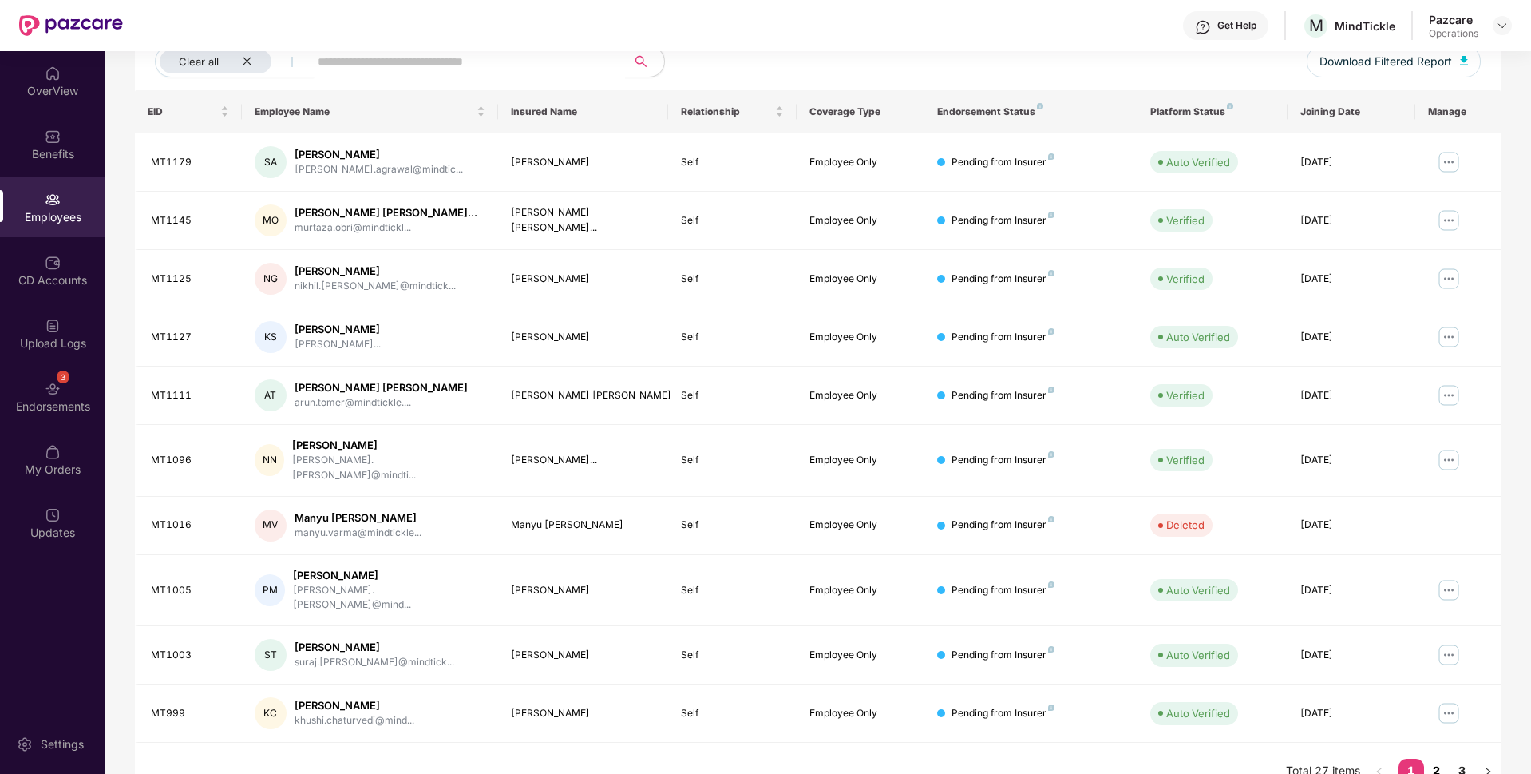
click at [1443, 758] on link "2" at bounding box center [1437, 770] width 26 height 24
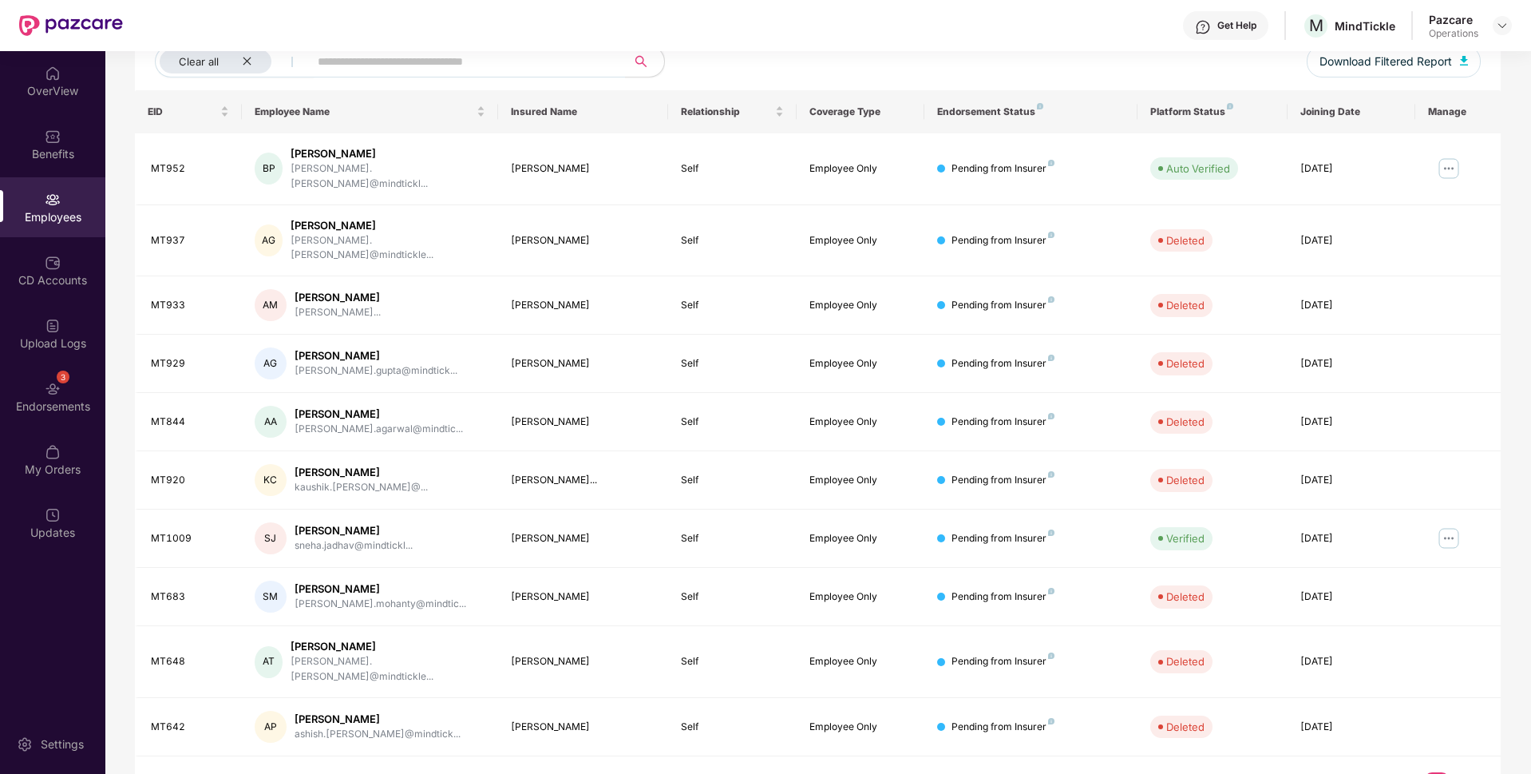
click at [1466, 772] on link "3" at bounding box center [1463, 784] width 26 height 24
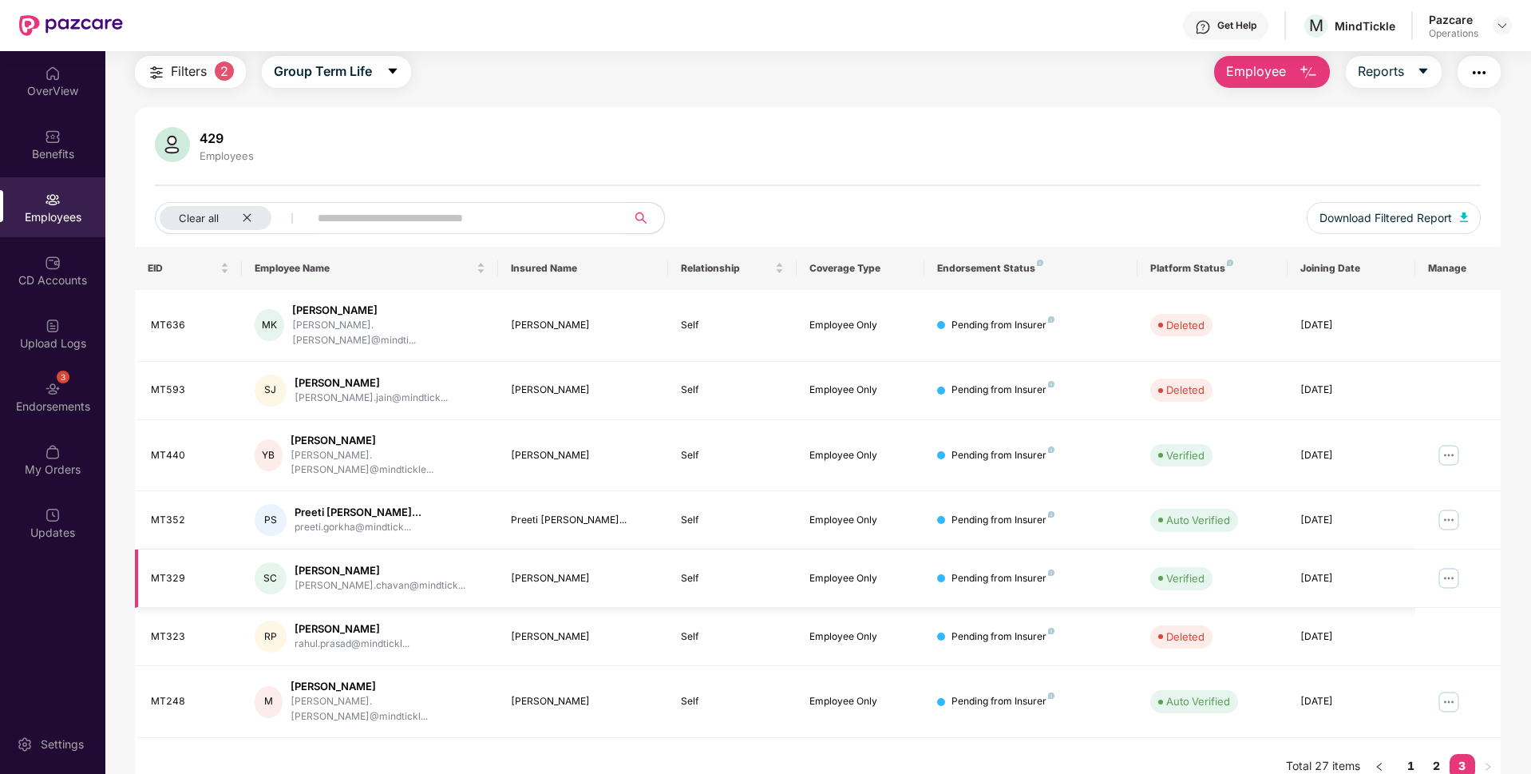
scroll to position [0, 0]
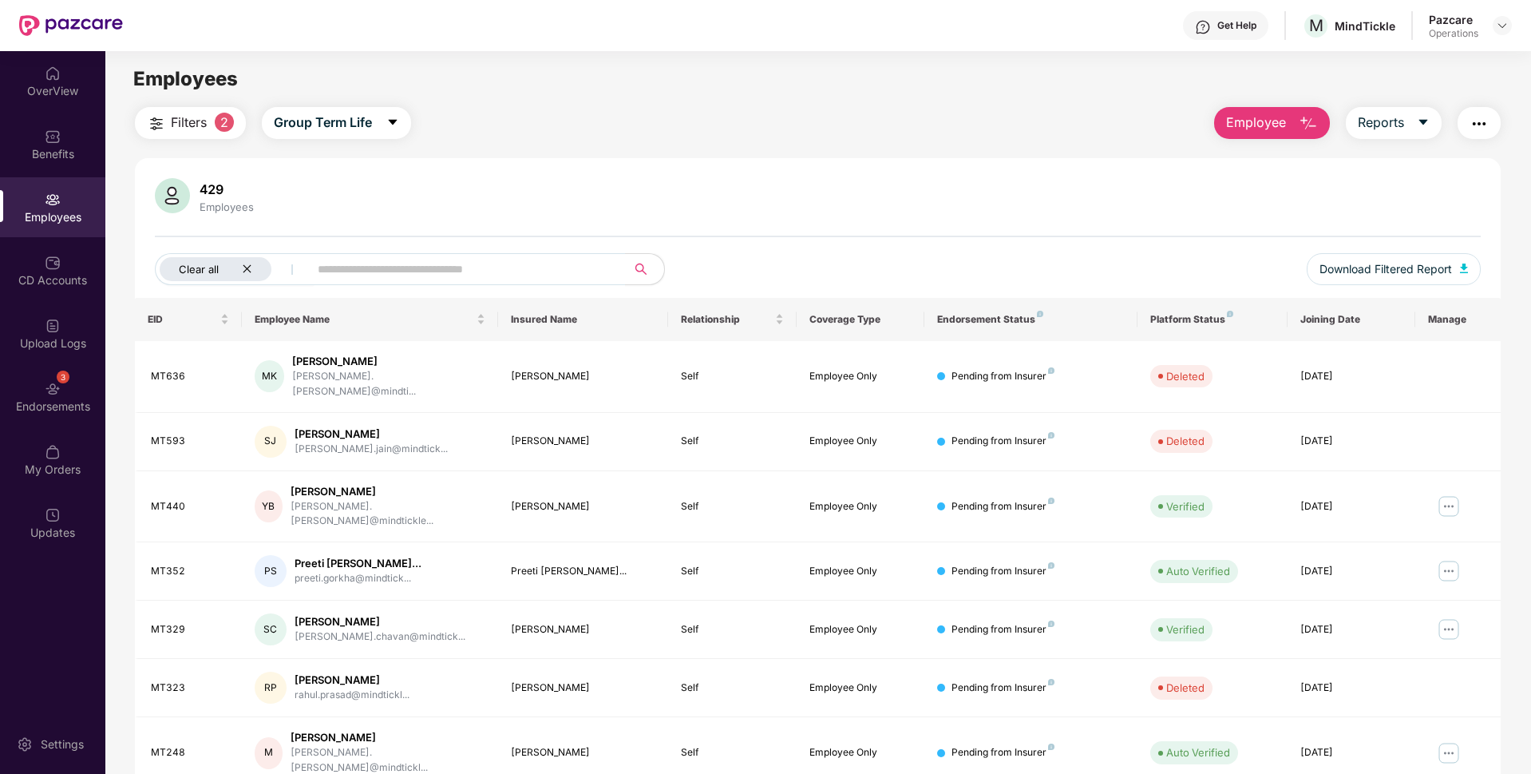
click at [243, 279] on div "Clear all" at bounding box center [216, 269] width 112 height 24
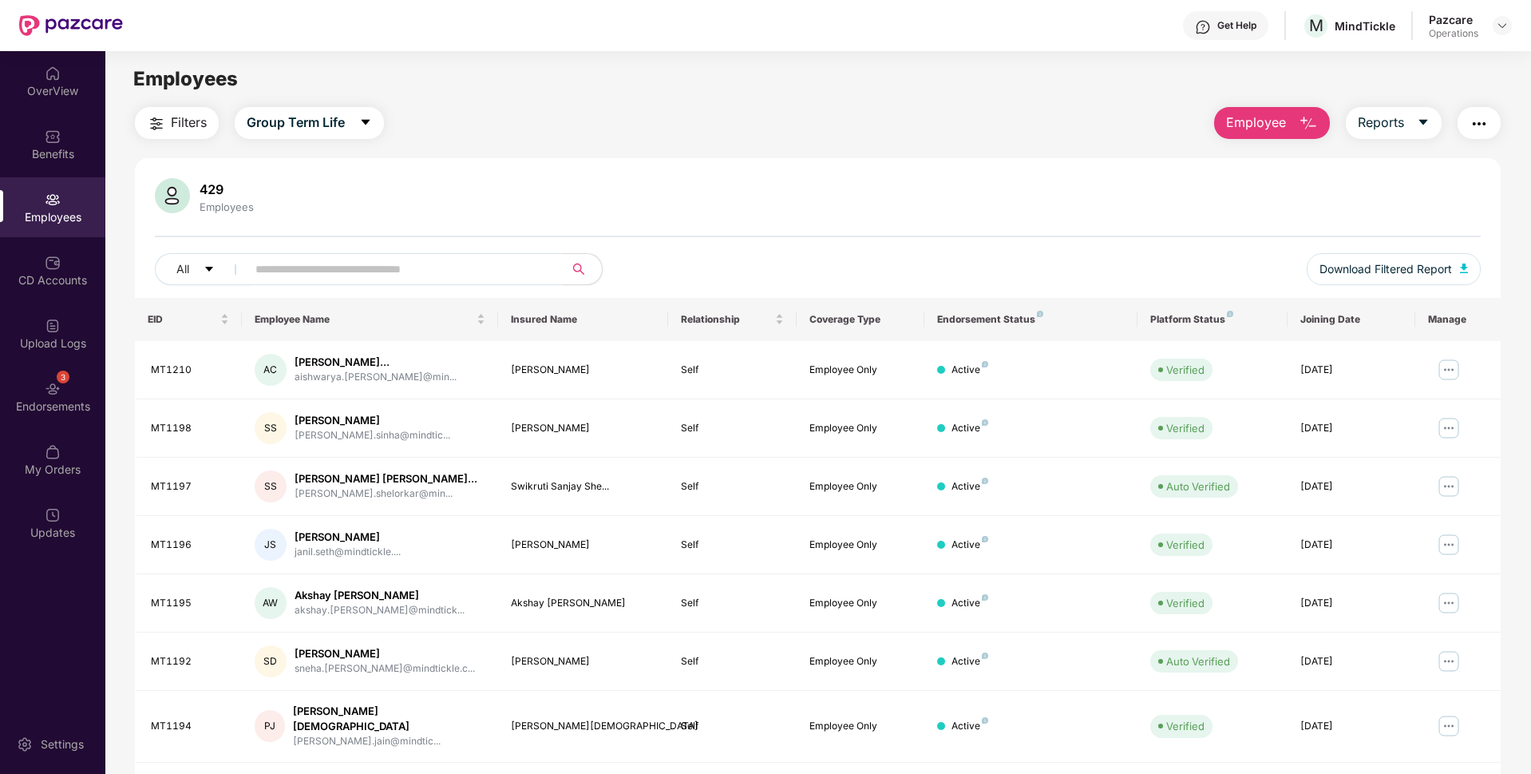
click at [192, 125] on span "Filters" at bounding box center [189, 123] width 36 height 20
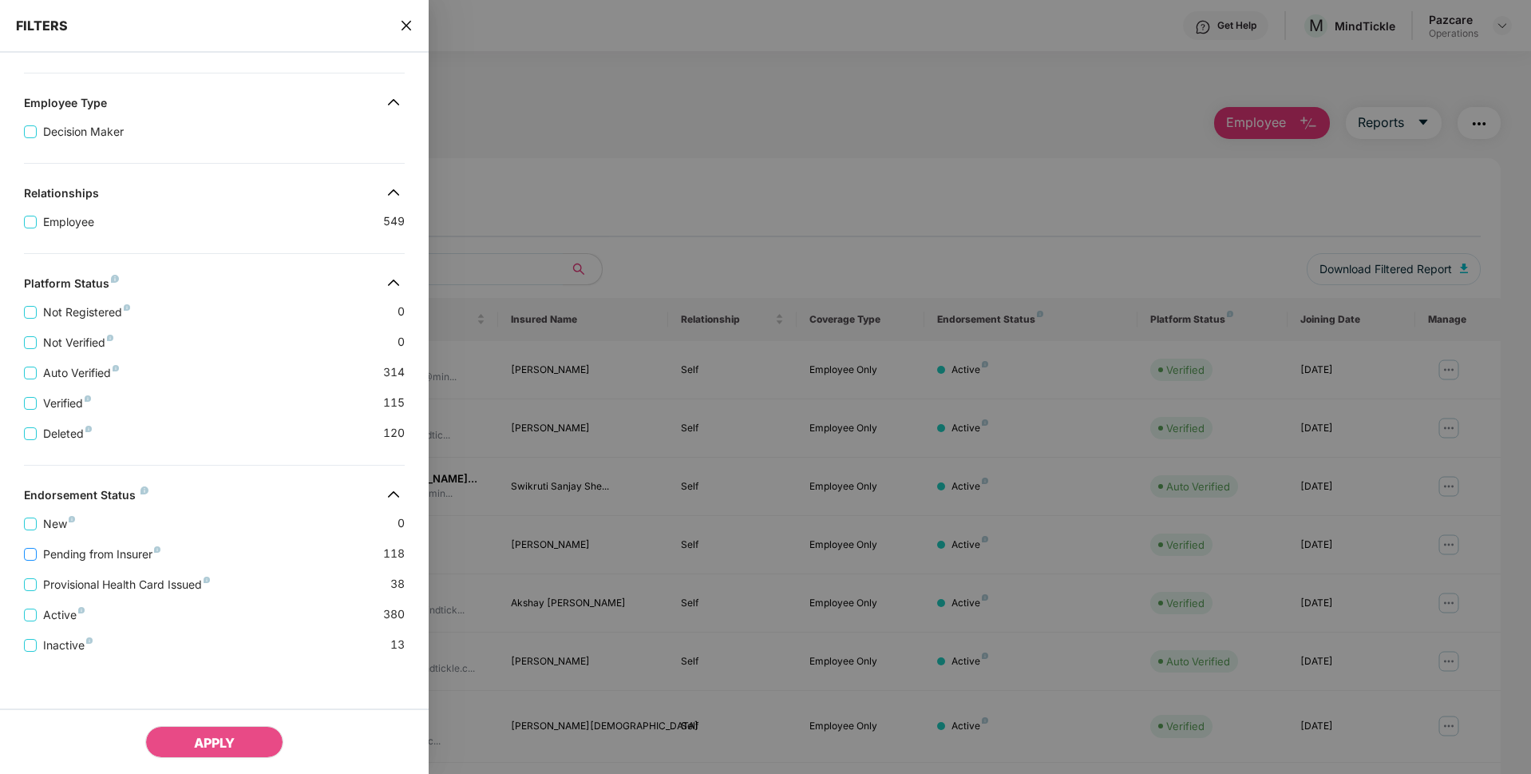
click at [77, 556] on span "Pending from Insurer" at bounding box center [102, 554] width 130 height 18
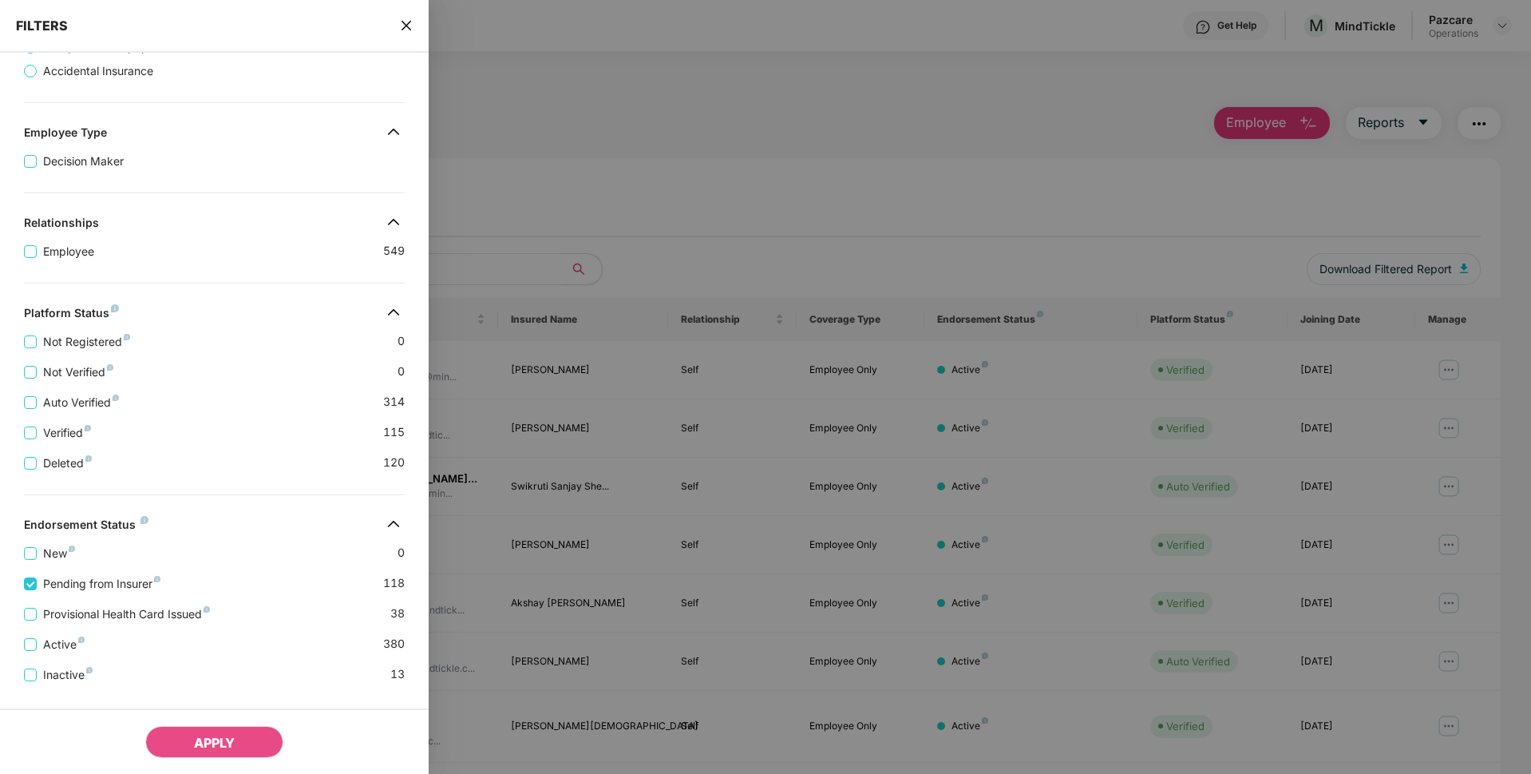
scroll to position [281, 0]
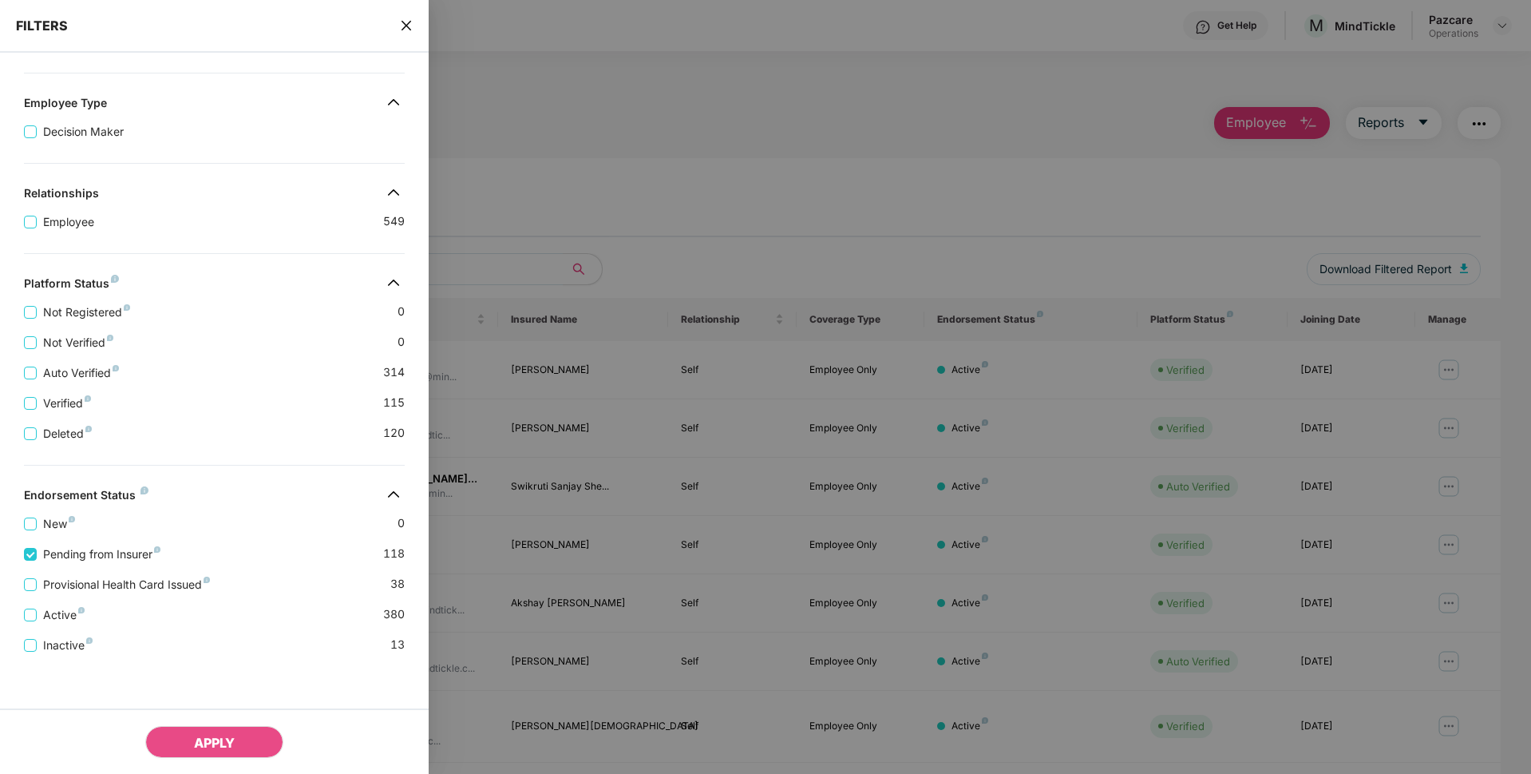
click at [86, 593] on div "Active 380" at bounding box center [214, 608] width 381 height 30
click at [90, 585] on span "Provisional Health Card Issued" at bounding box center [127, 585] width 180 height 18
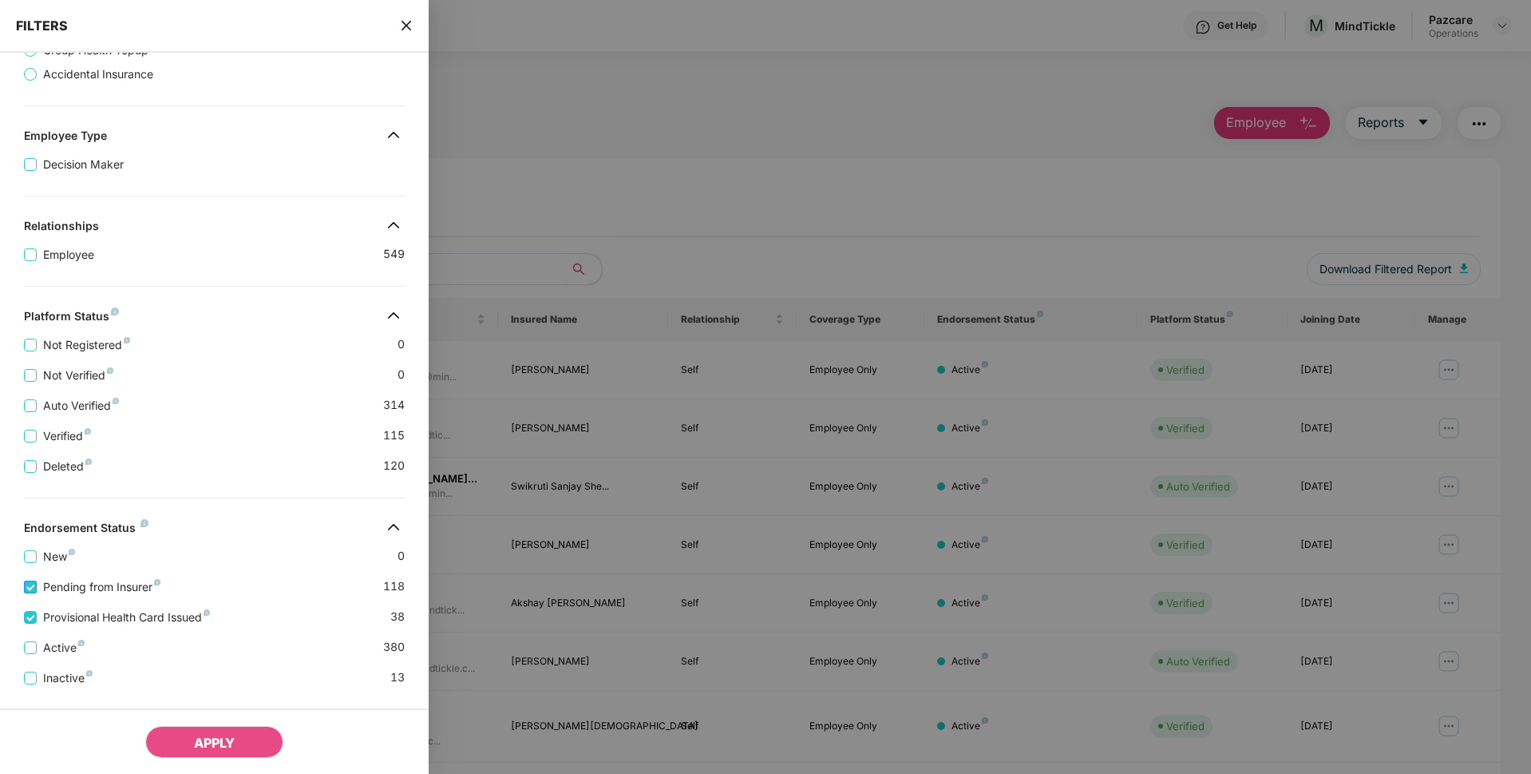
click at [85, 579] on span "Pending from Insurer" at bounding box center [102, 587] width 130 height 18
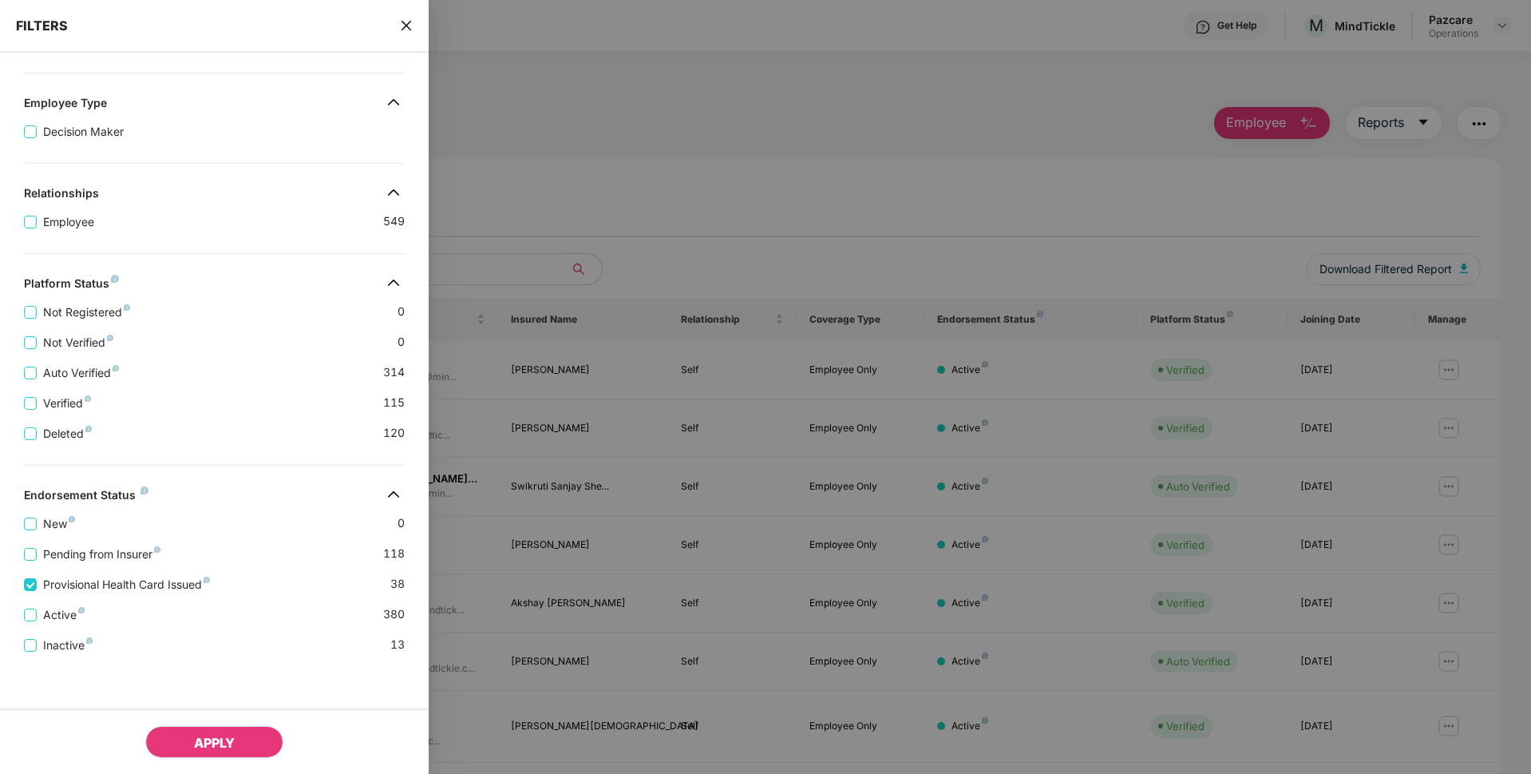
click at [230, 749] on span "APPLY" at bounding box center [214, 742] width 41 height 16
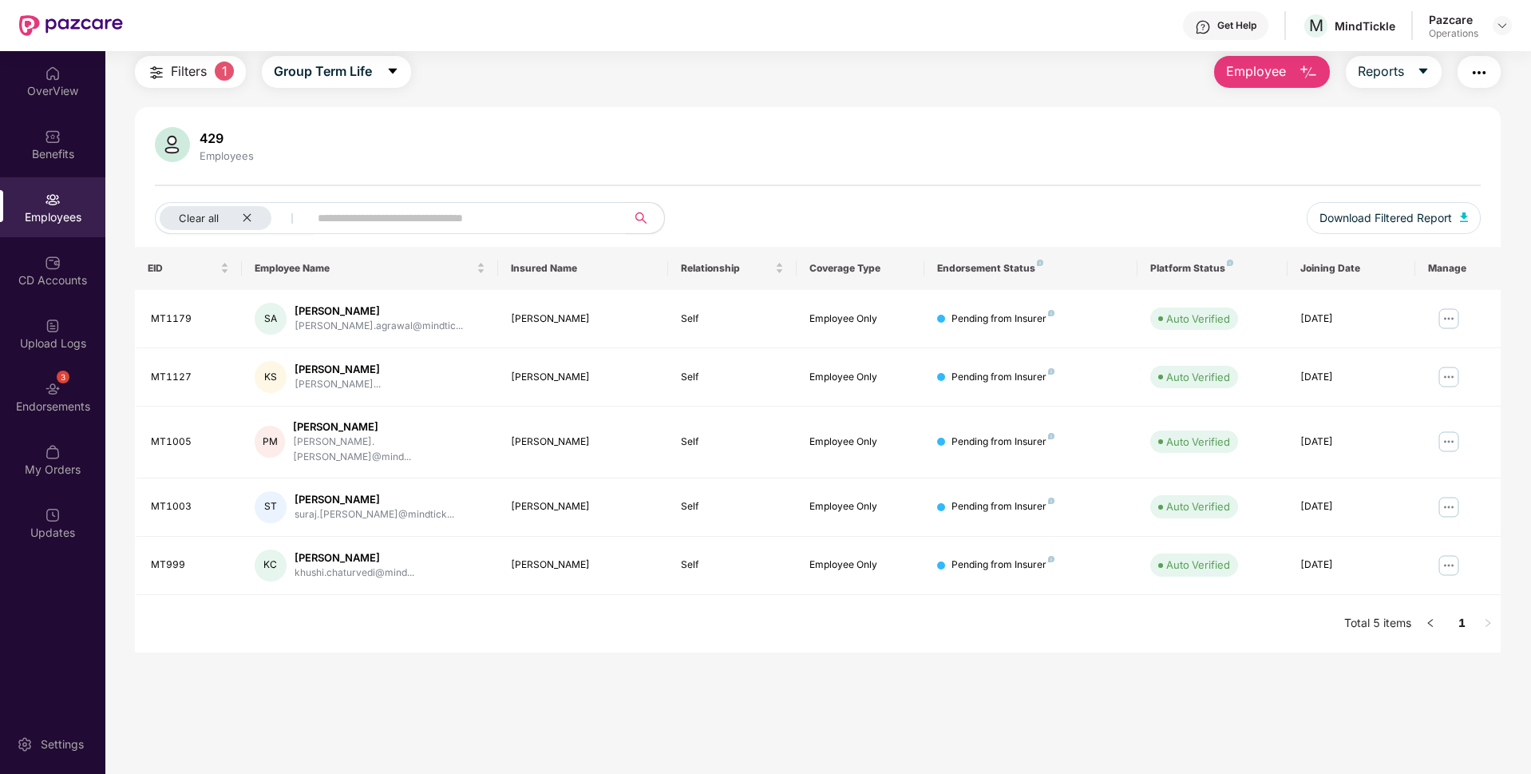
scroll to position [0, 0]
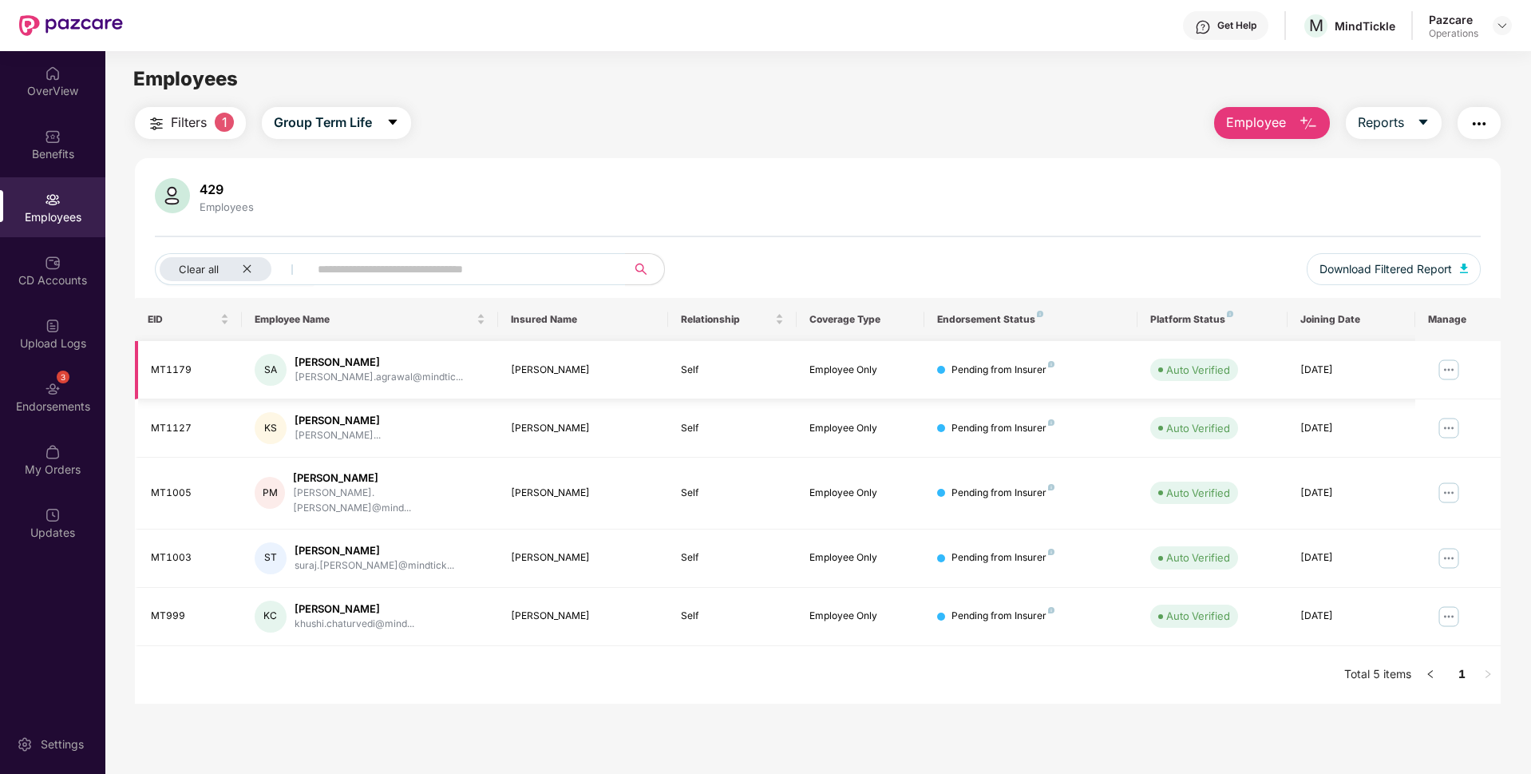
click at [183, 374] on div "MT1179" at bounding box center [190, 369] width 78 height 15
copy div "MT1179"
click at [152, 421] on div "MT1127" at bounding box center [190, 428] width 78 height 15
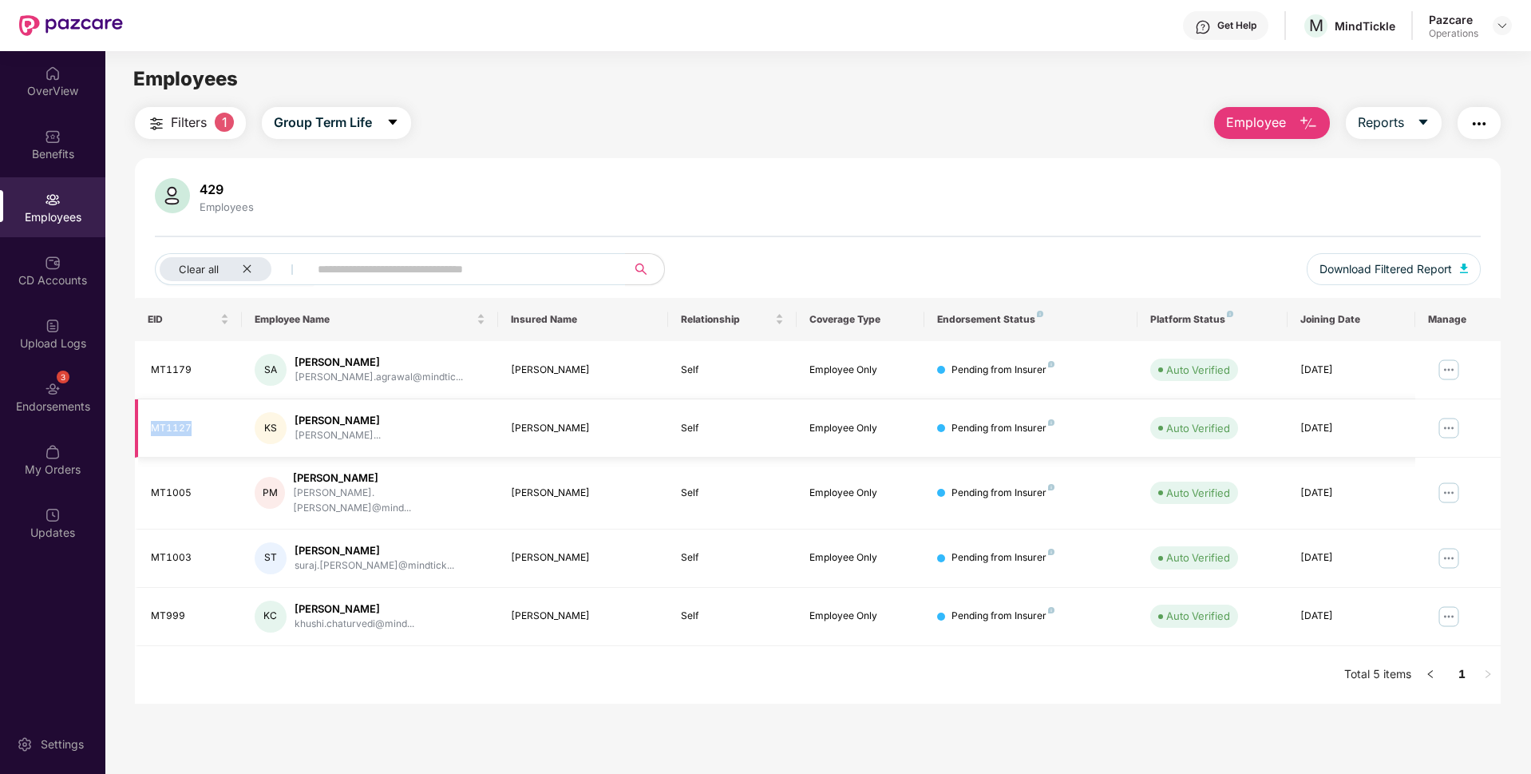
click at [152, 421] on div "MT1127" at bounding box center [190, 428] width 78 height 15
copy div "MT1127"
click at [168, 495] on td "MT1005" at bounding box center [188, 493] width 107 height 72
copy div "MT1005"
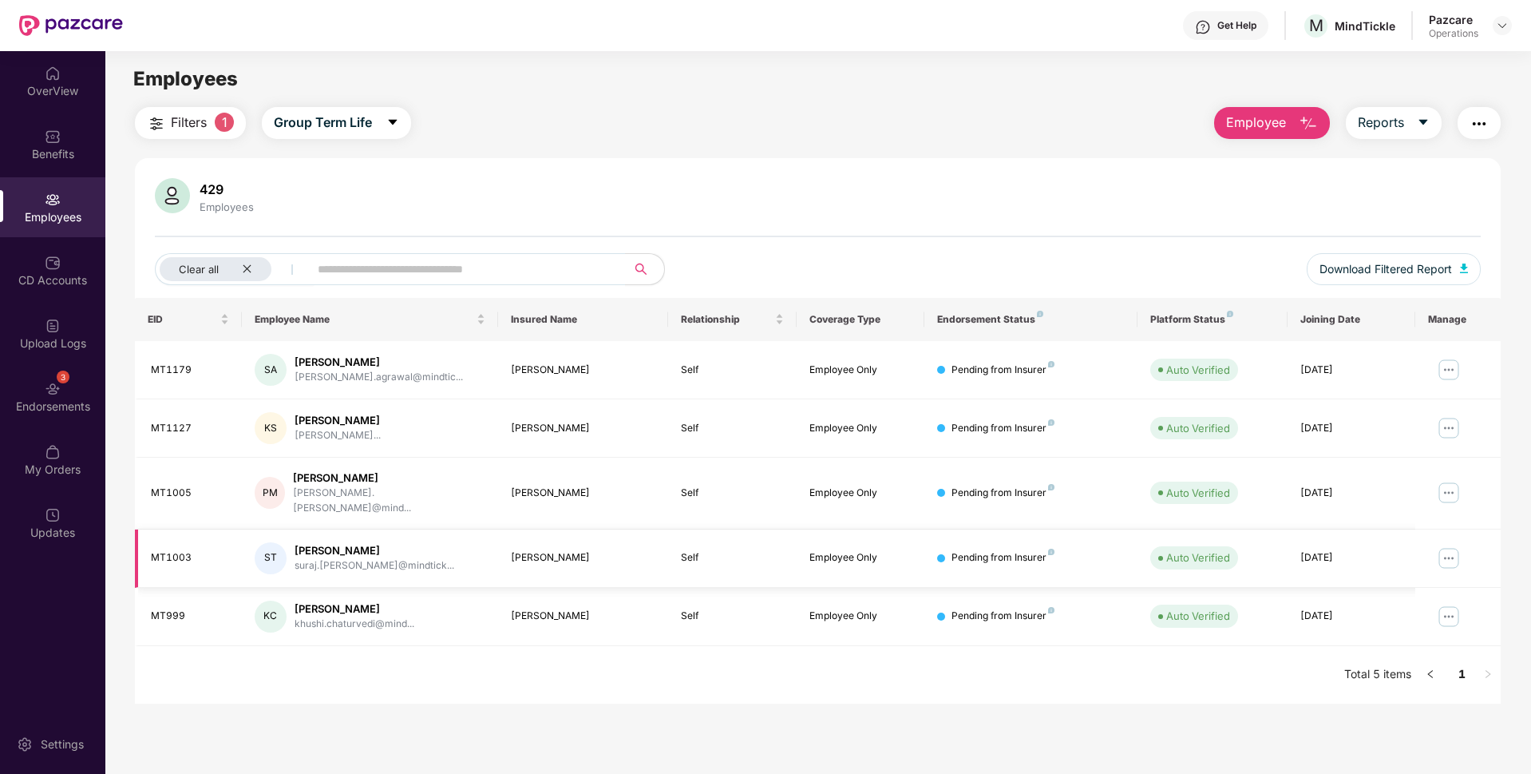
click at [156, 550] on div "MT1003" at bounding box center [190, 557] width 78 height 15
copy div "MT1003"
click at [160, 608] on div "MT999" at bounding box center [190, 615] width 78 height 15
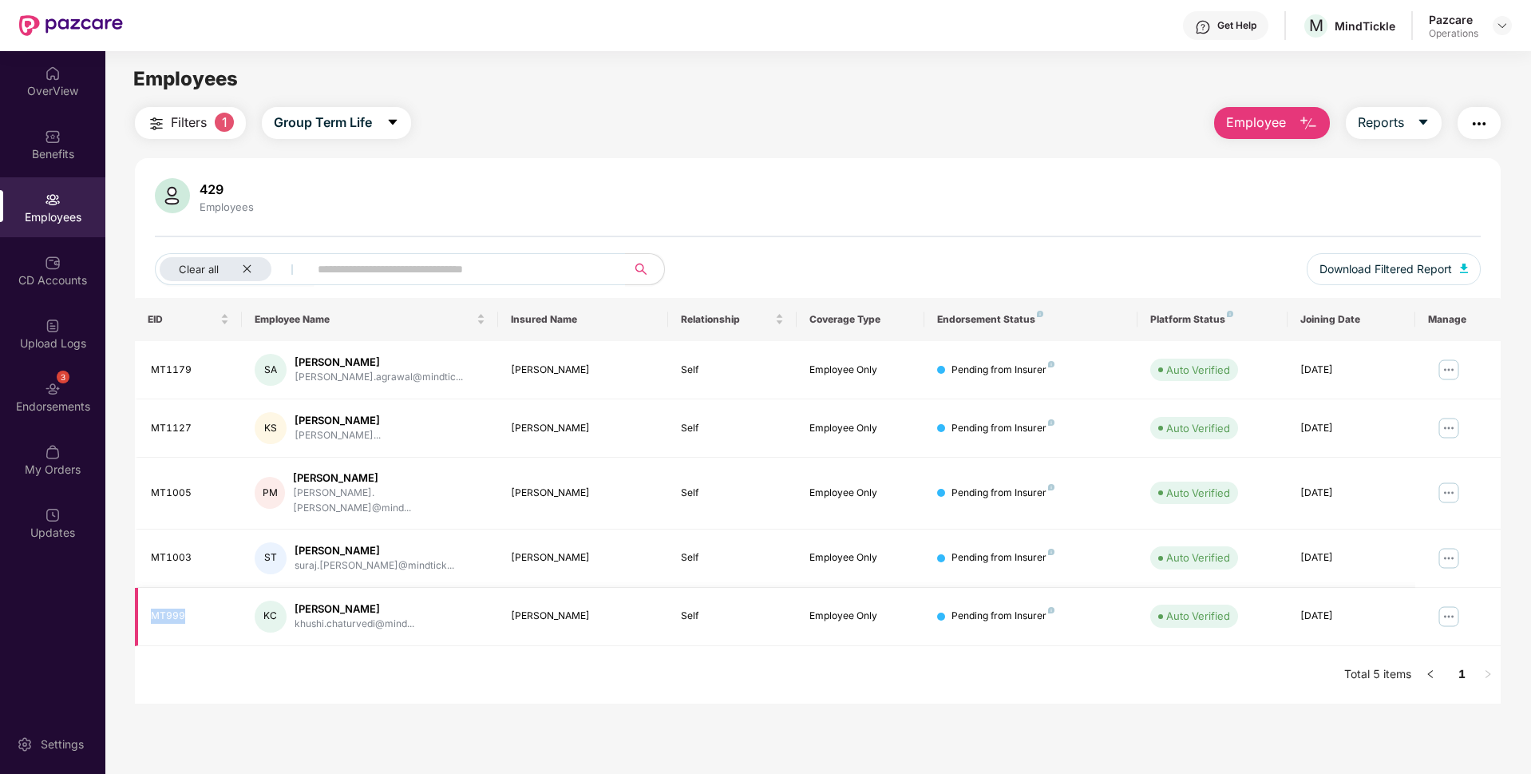
copy div "MT999"
click at [243, 267] on icon "close" at bounding box center [247, 268] width 10 height 10
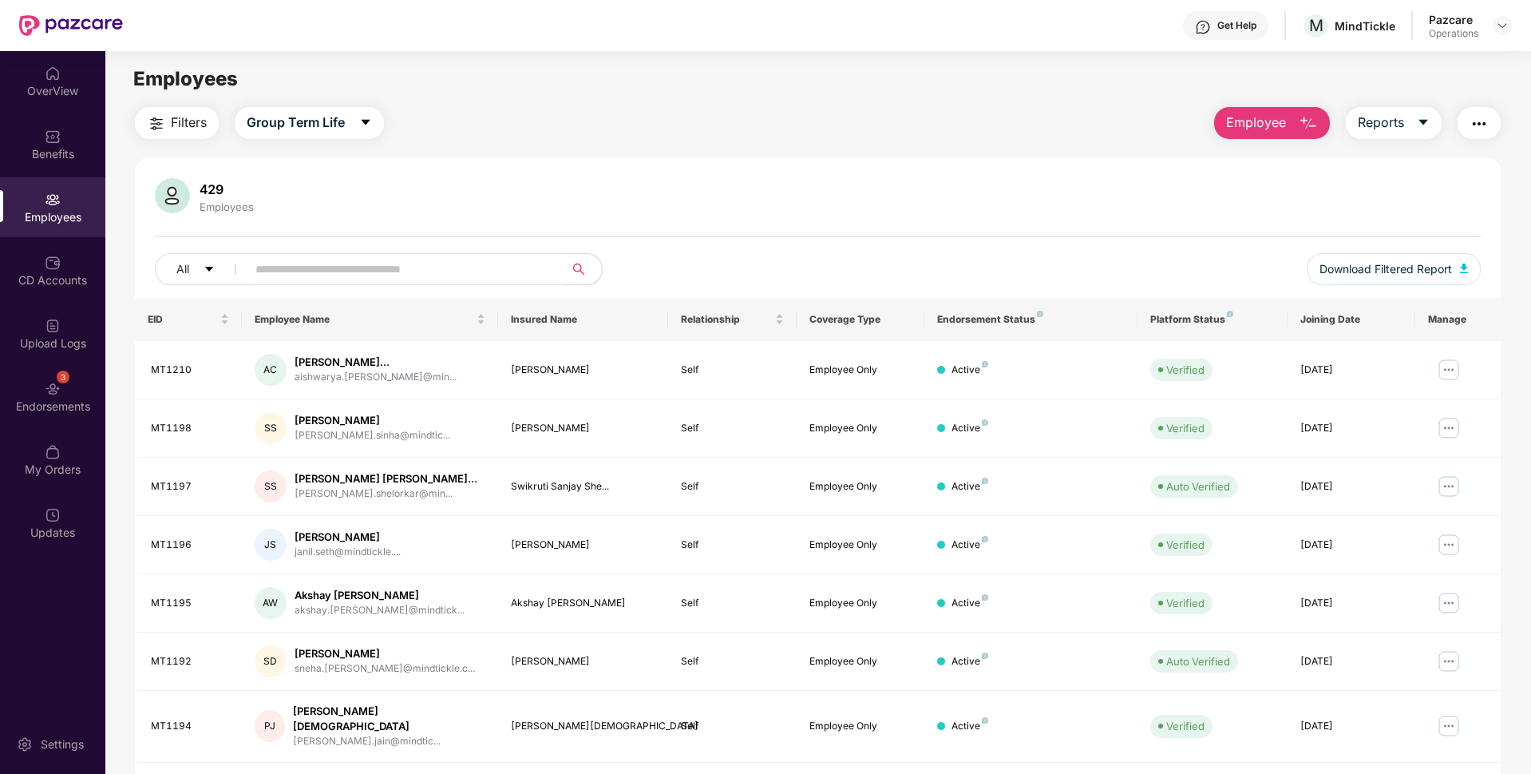
click at [160, 120] on img "button" at bounding box center [156, 123] width 19 height 19
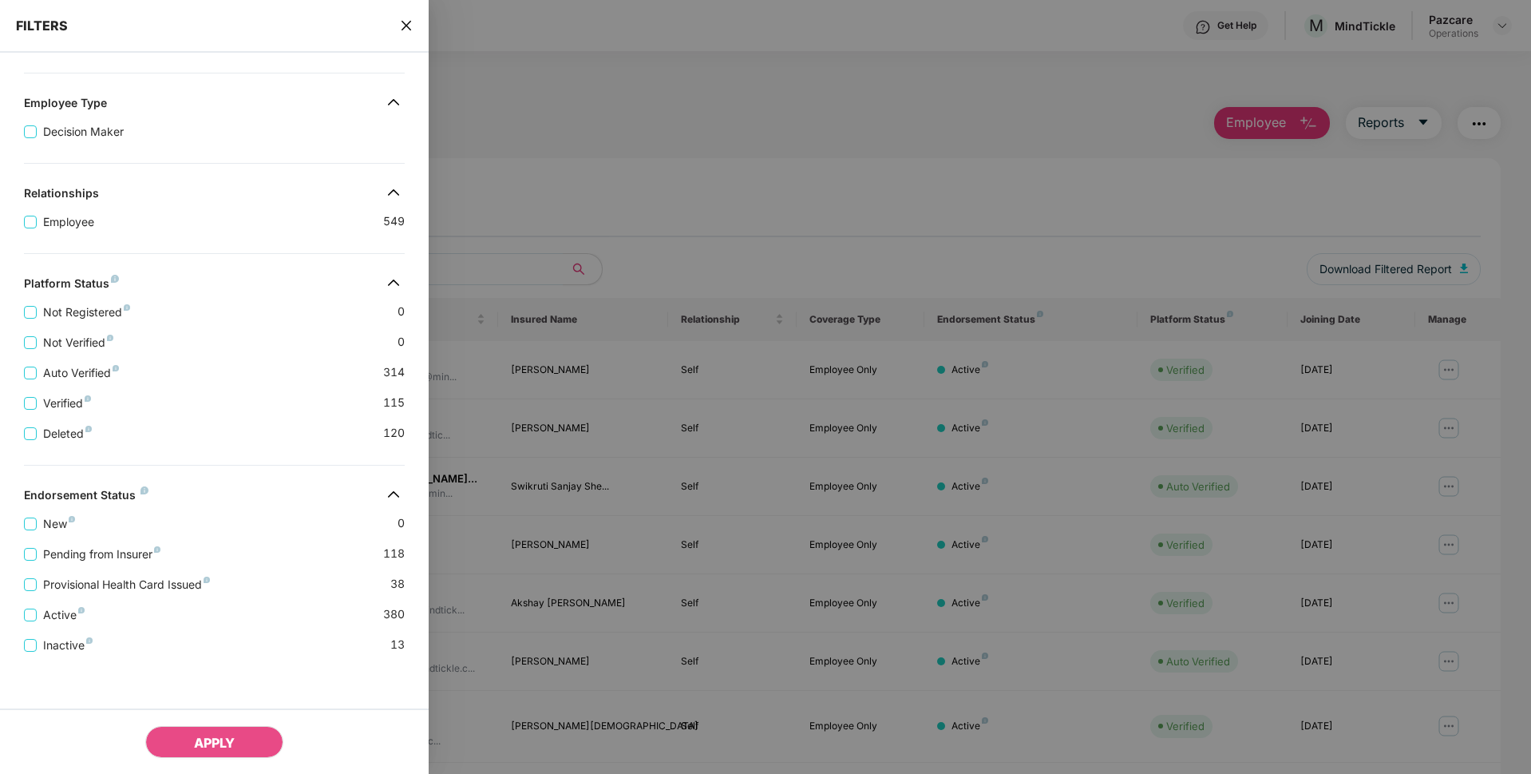
scroll to position [248, 0]
click at [109, 548] on span "Pending from Insurer" at bounding box center [102, 554] width 130 height 18
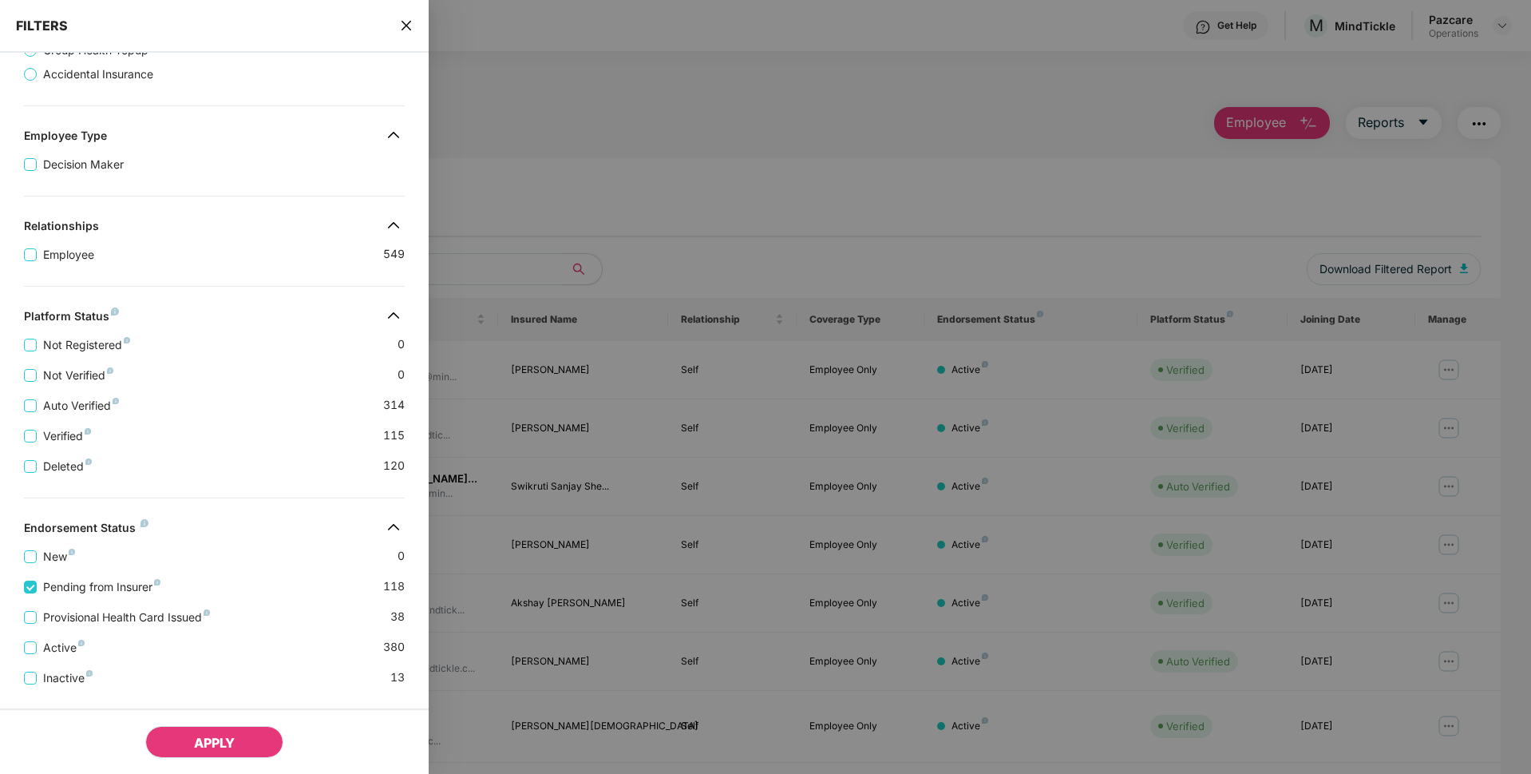
click at [223, 756] on button "APPLY" at bounding box center [214, 742] width 138 height 32
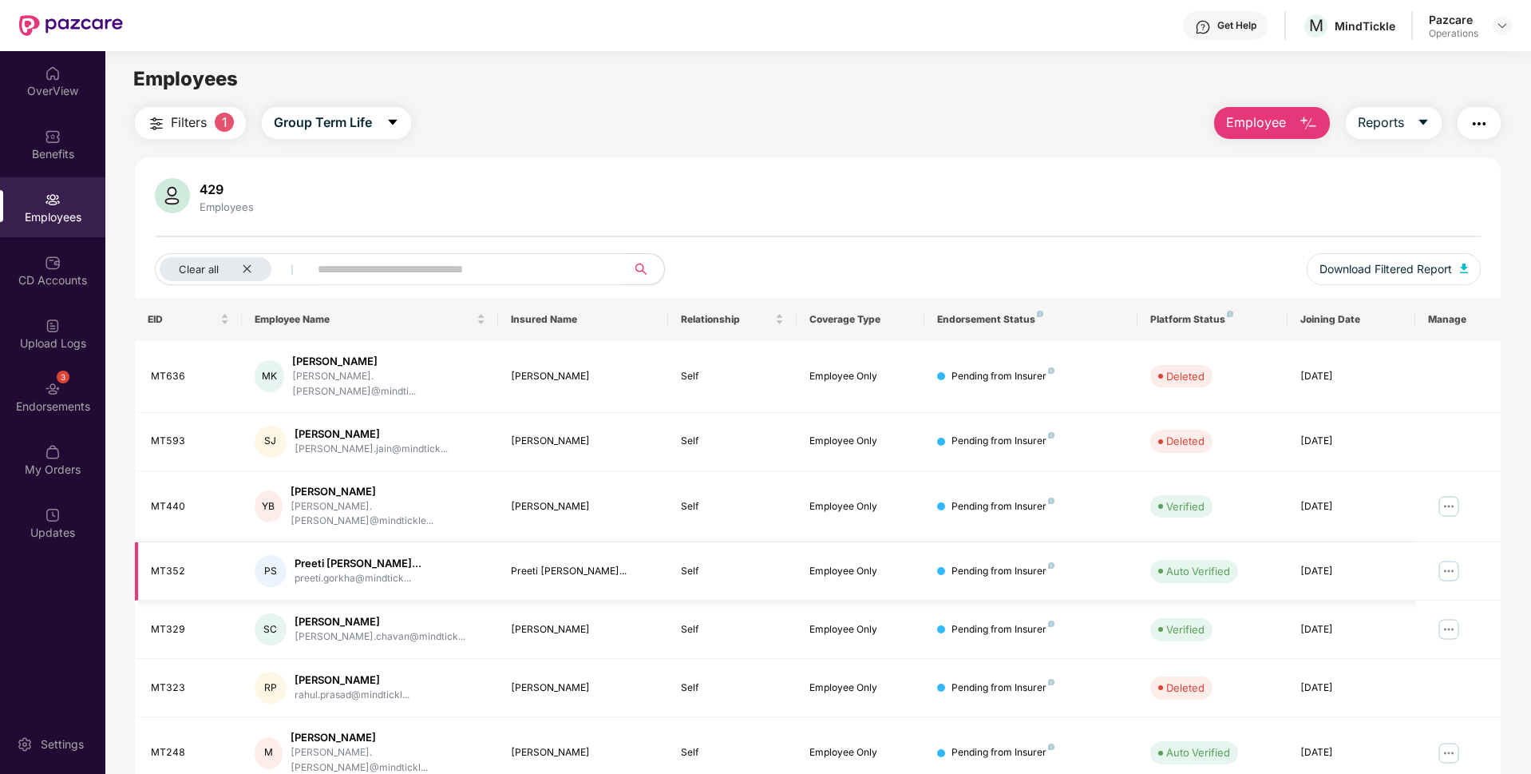
scroll to position [51, 0]
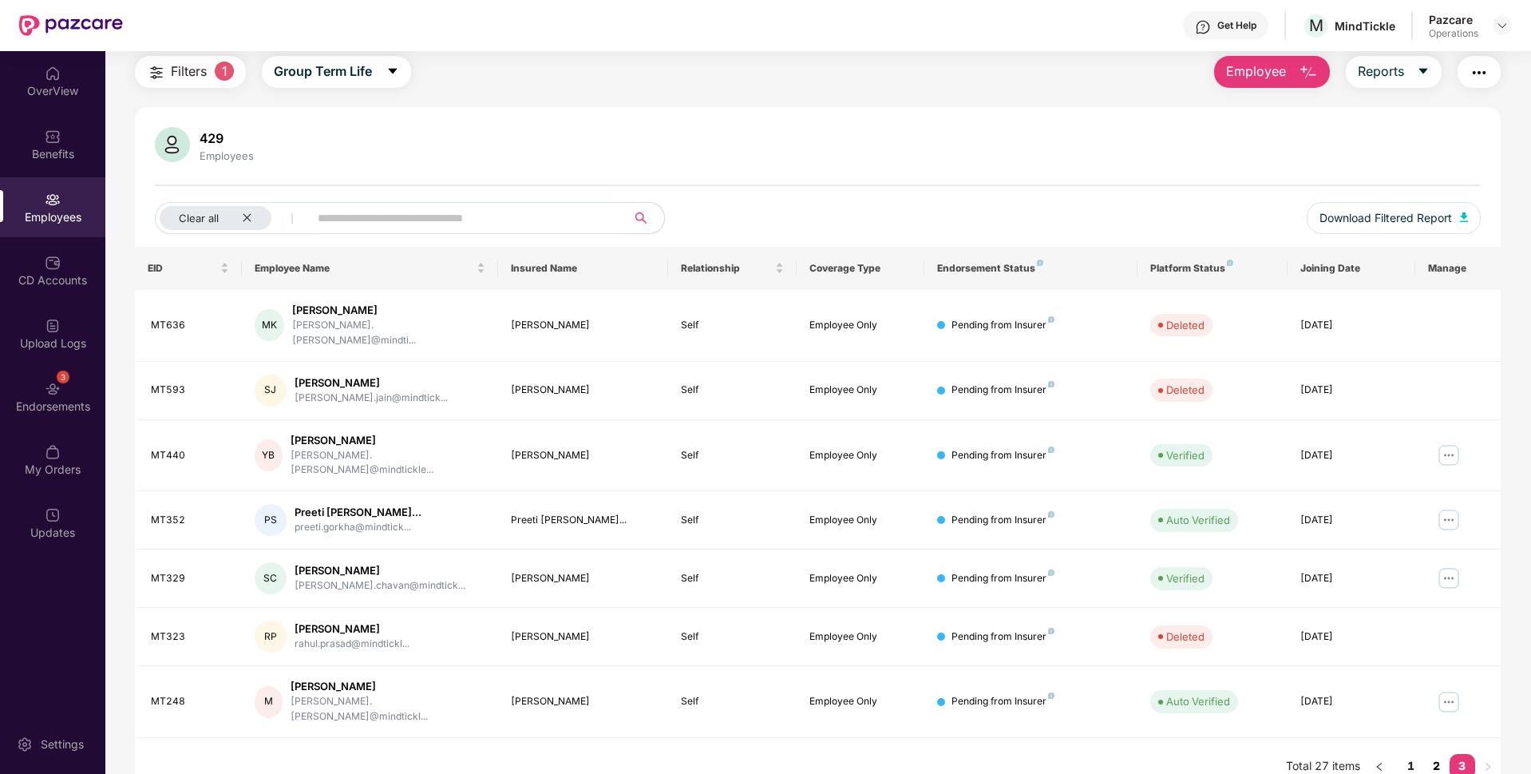
click at [1441, 754] on link "2" at bounding box center [1437, 766] width 26 height 24
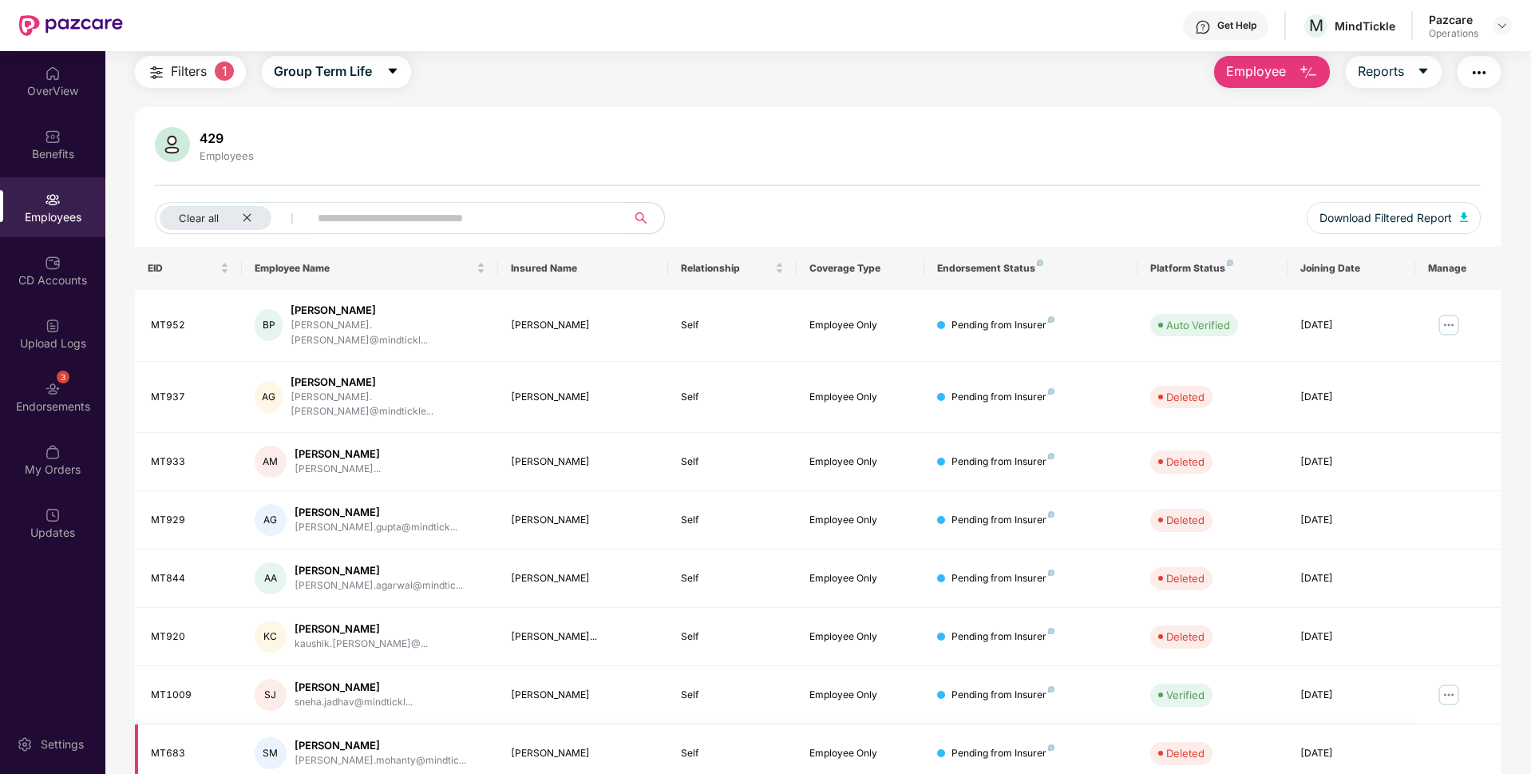
scroll to position [208, 0]
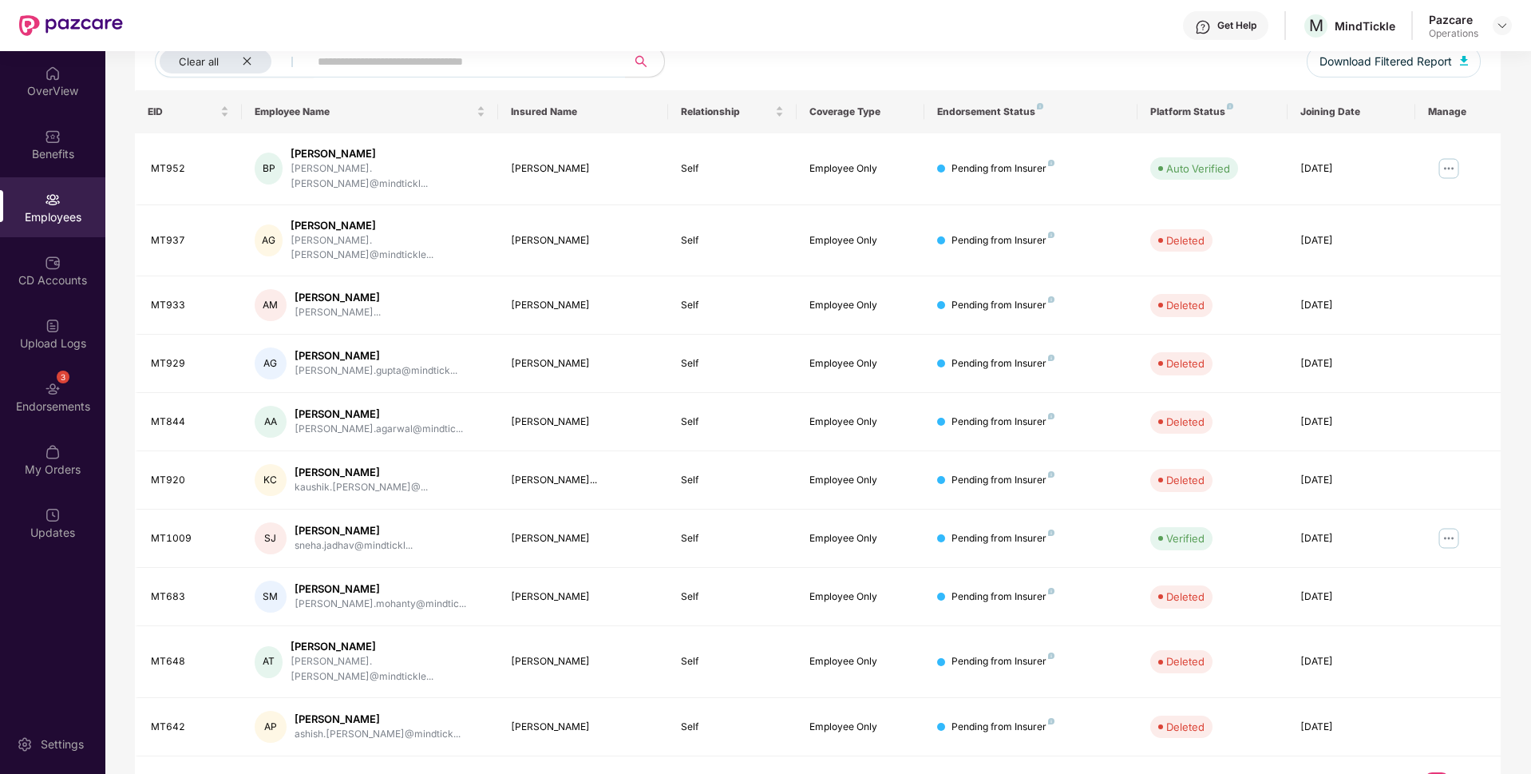
click at [1412, 772] on link "1" at bounding box center [1412, 784] width 26 height 24
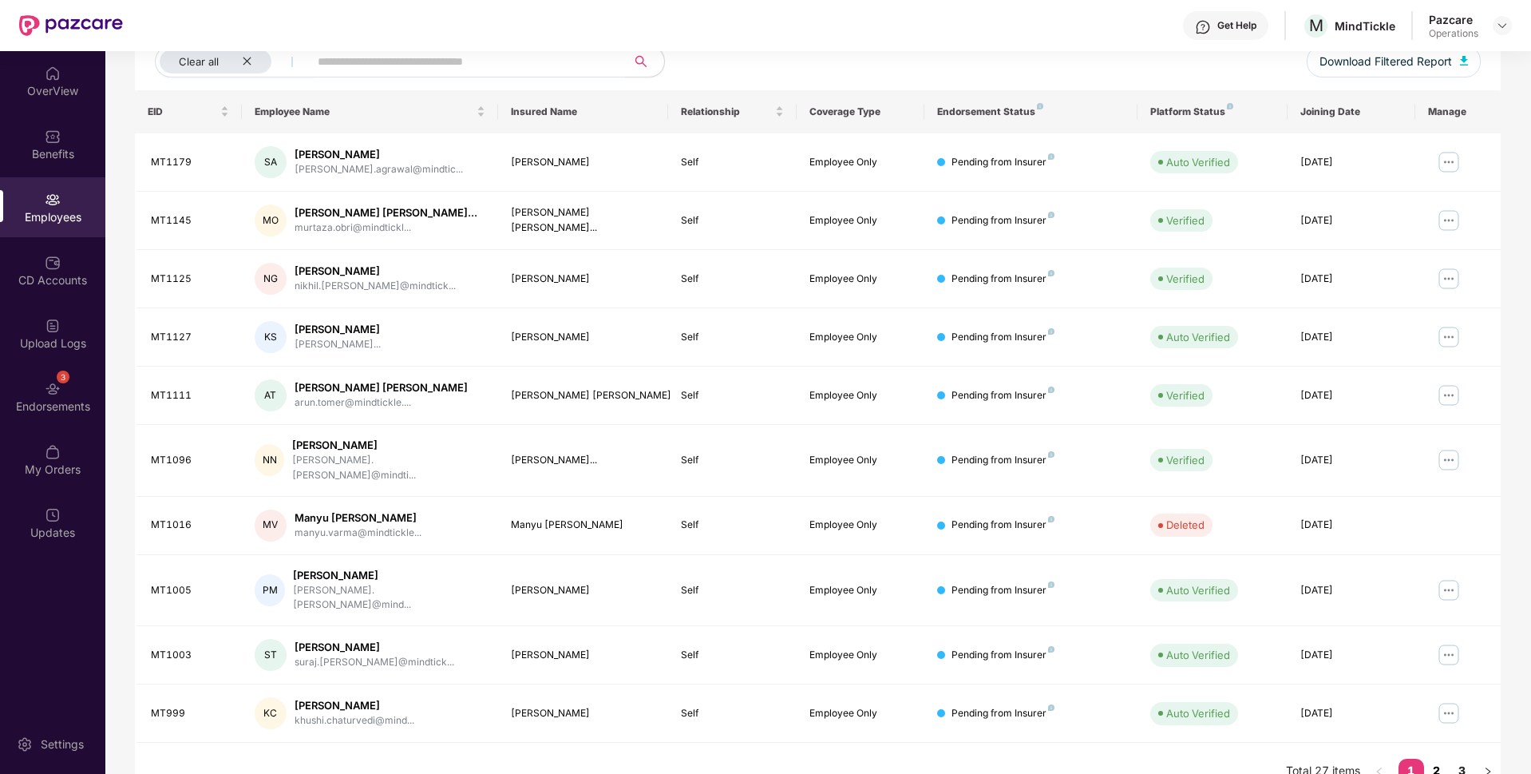
click at [1431, 758] on link "2" at bounding box center [1437, 770] width 26 height 24
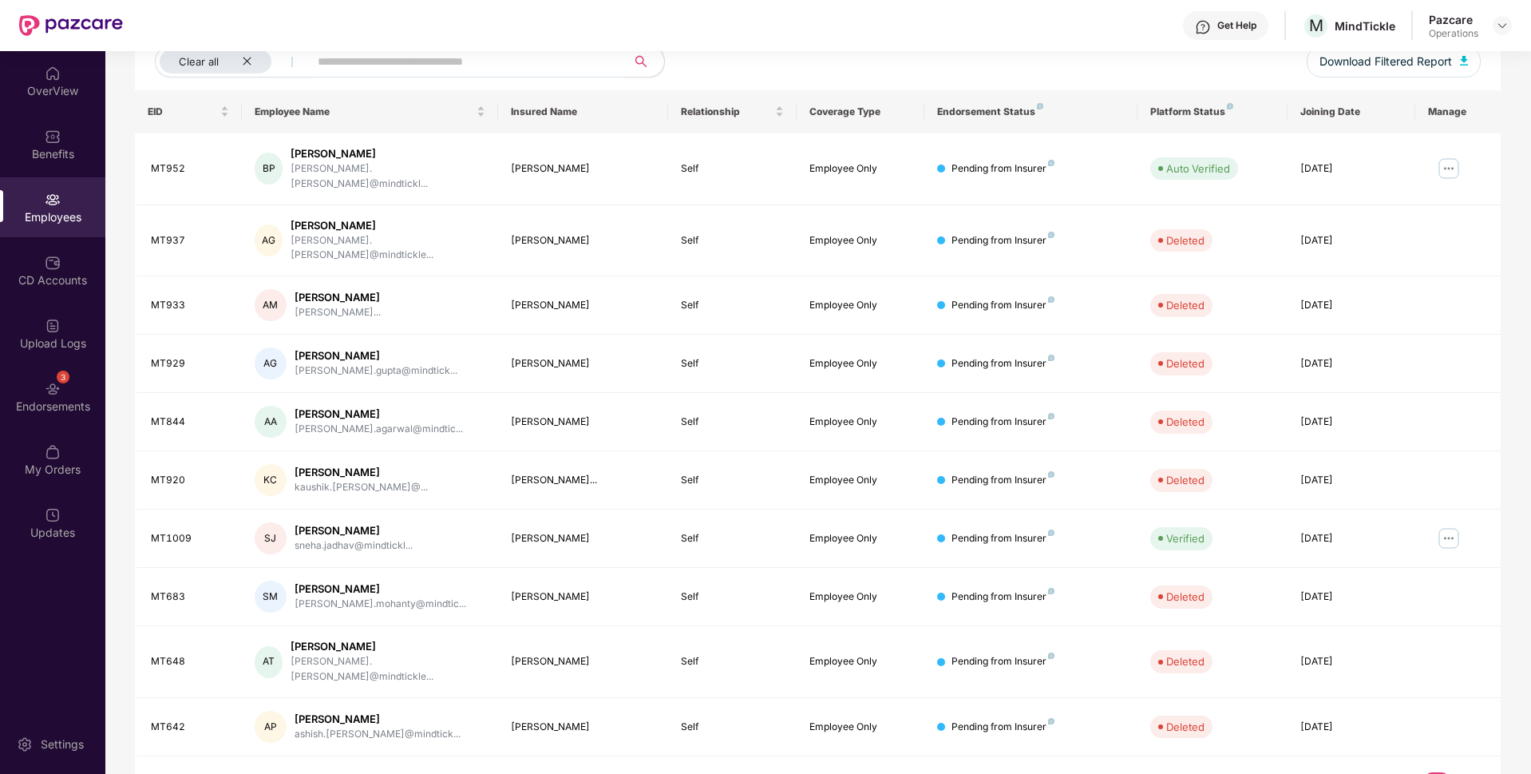
click at [1466, 772] on link "3" at bounding box center [1463, 784] width 26 height 24
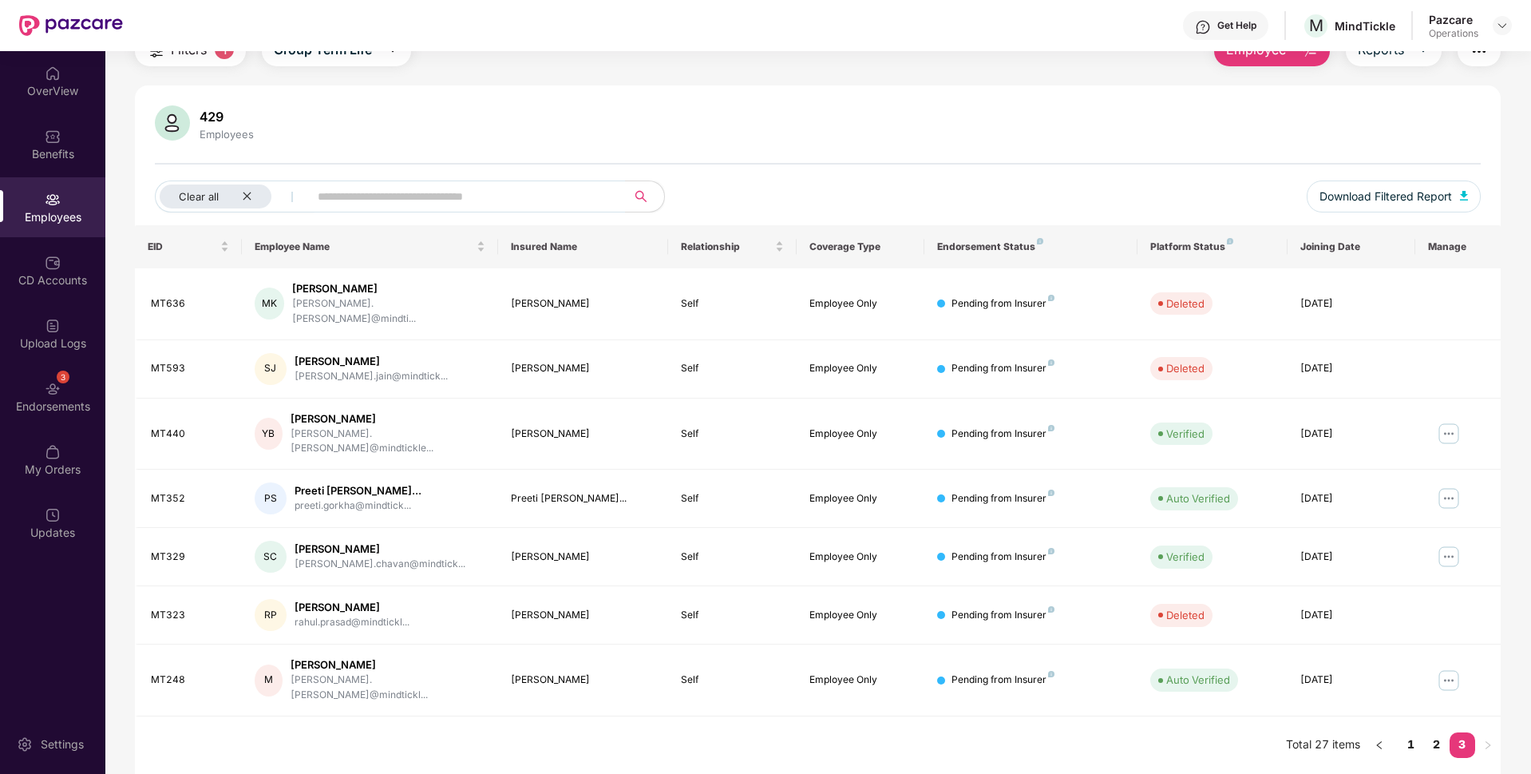
scroll to position [51, 0]
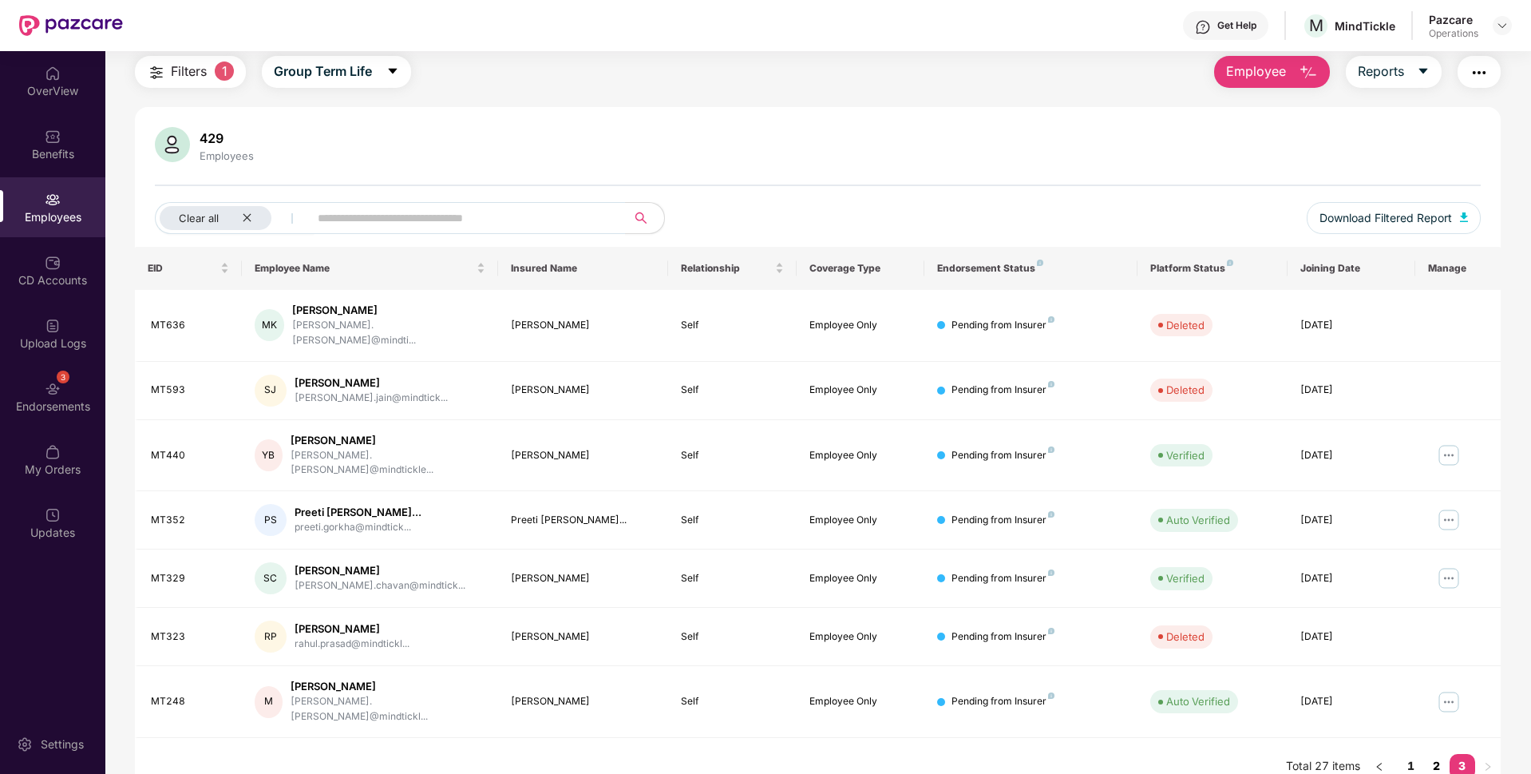
click at [1432, 754] on link "2" at bounding box center [1437, 766] width 26 height 24
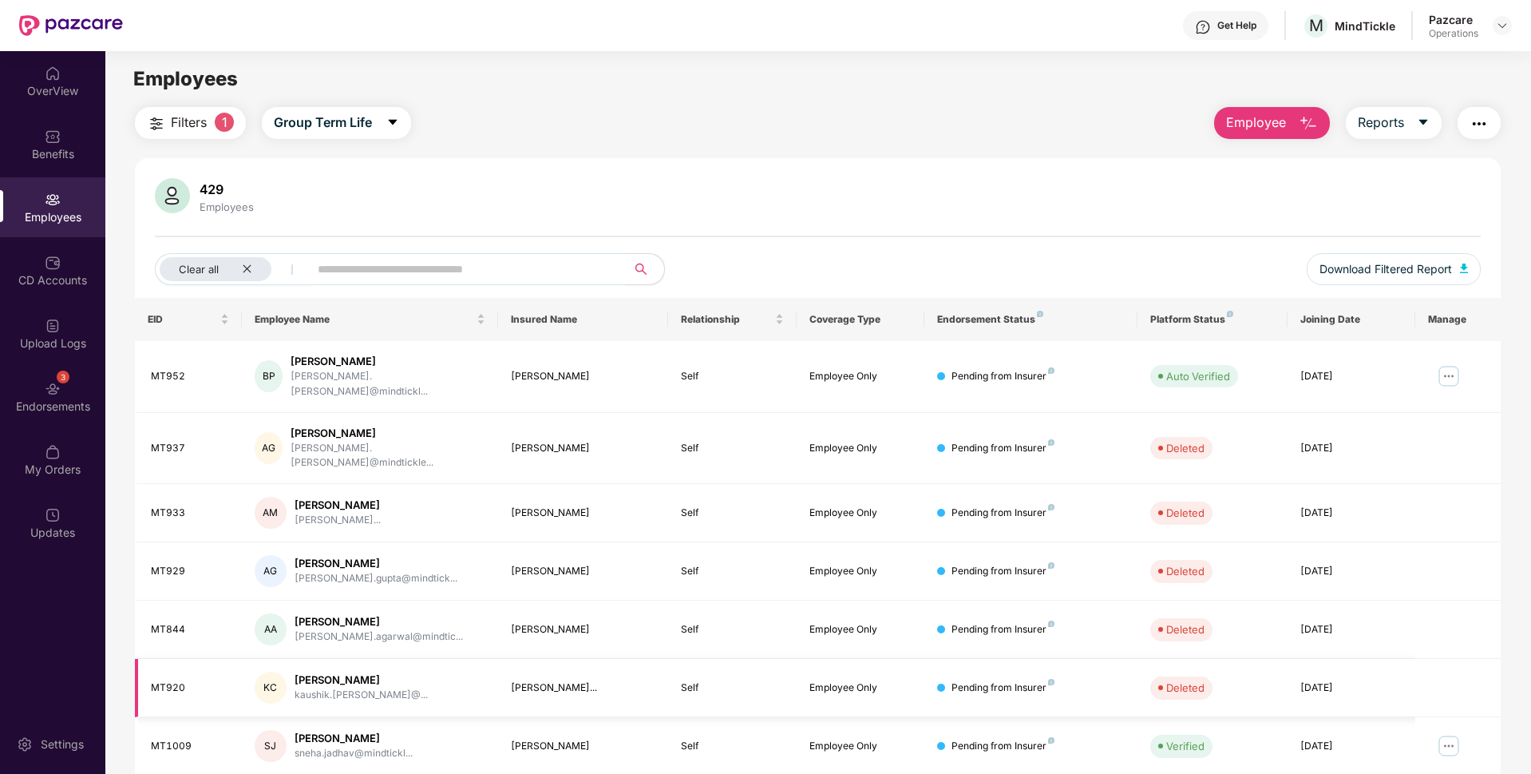
scroll to position [208, 0]
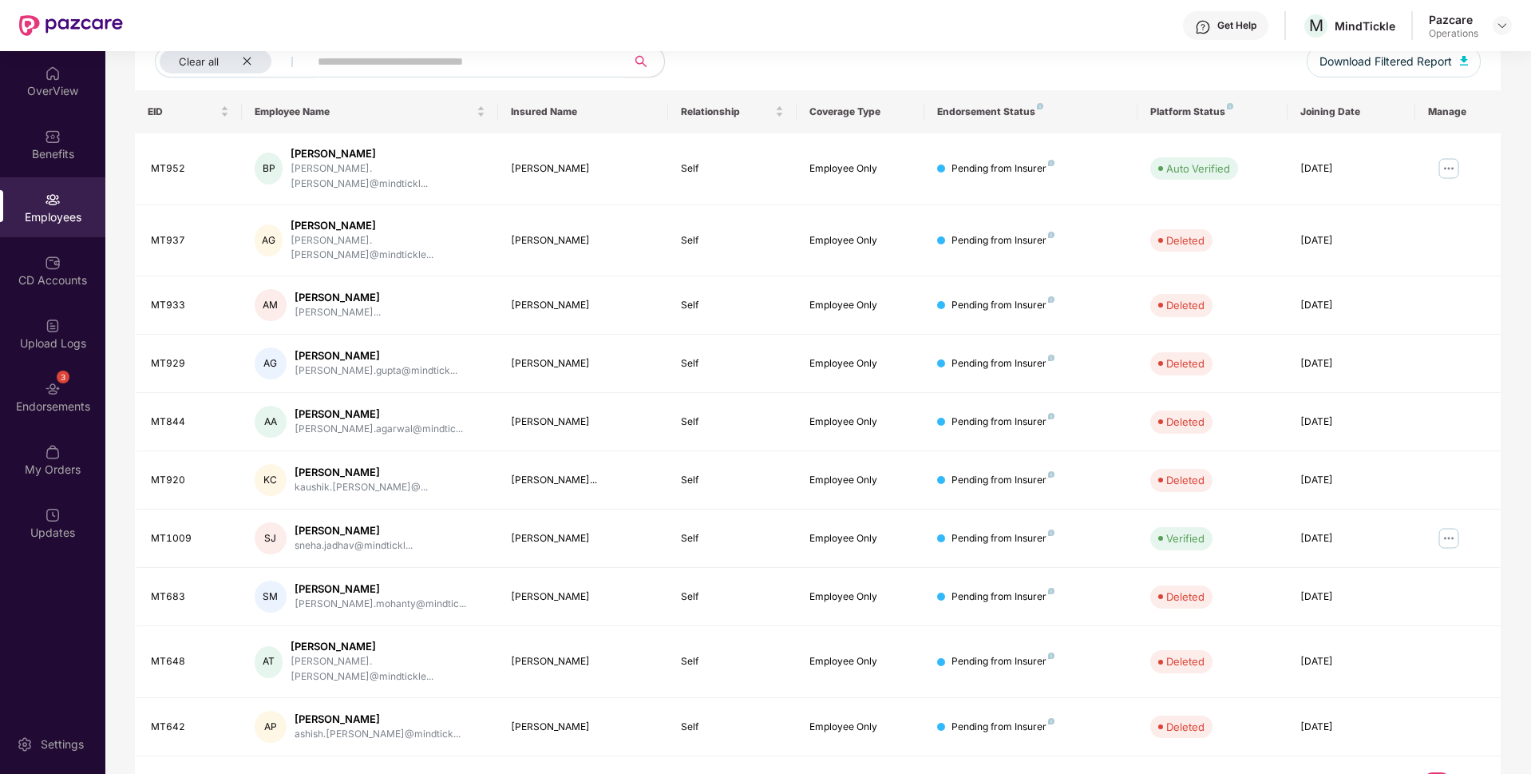
click at [1407, 772] on link "1" at bounding box center [1412, 784] width 26 height 24
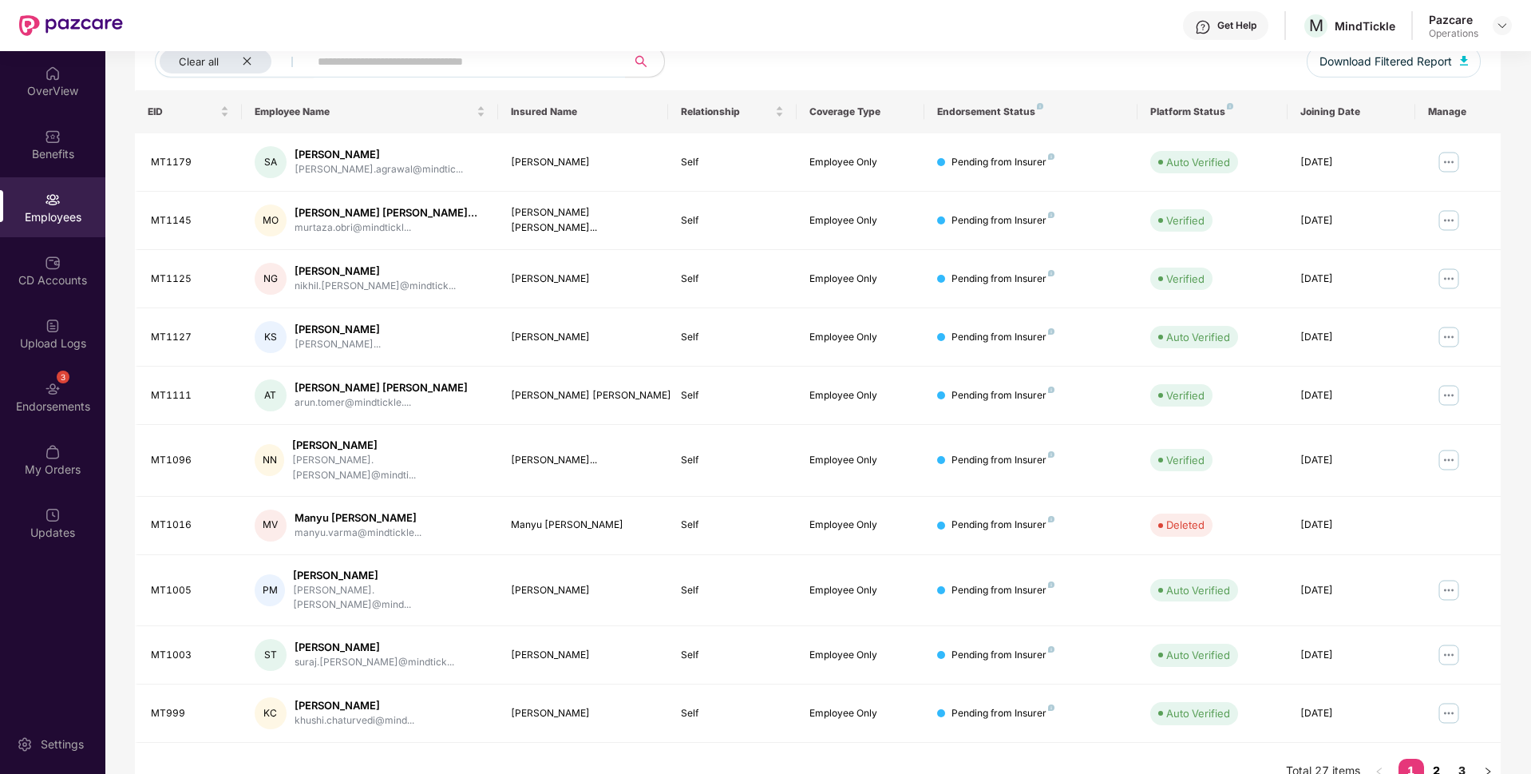
click at [1433, 758] on link "2" at bounding box center [1437, 770] width 26 height 24
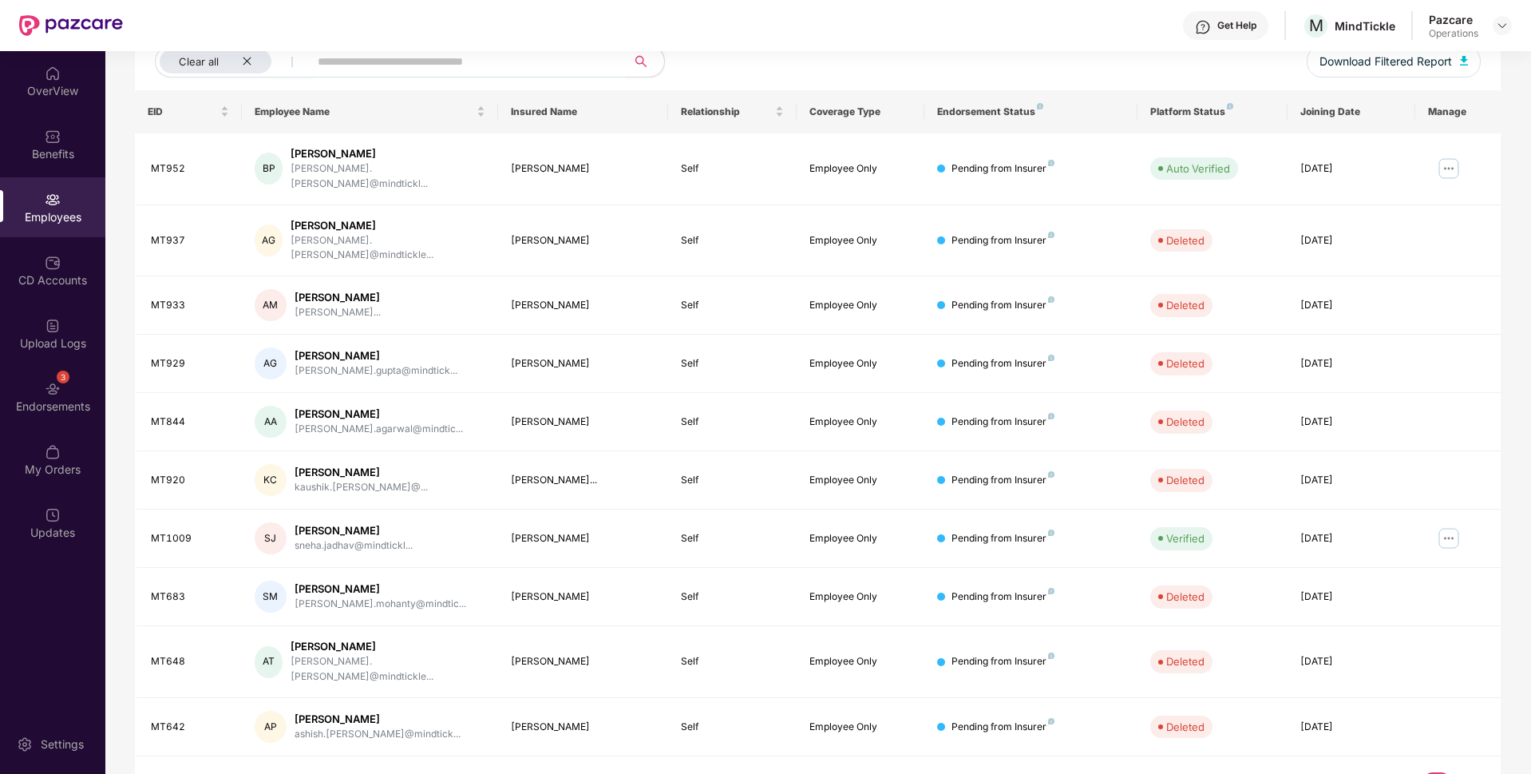
click at [1460, 772] on link "3" at bounding box center [1463, 784] width 26 height 24
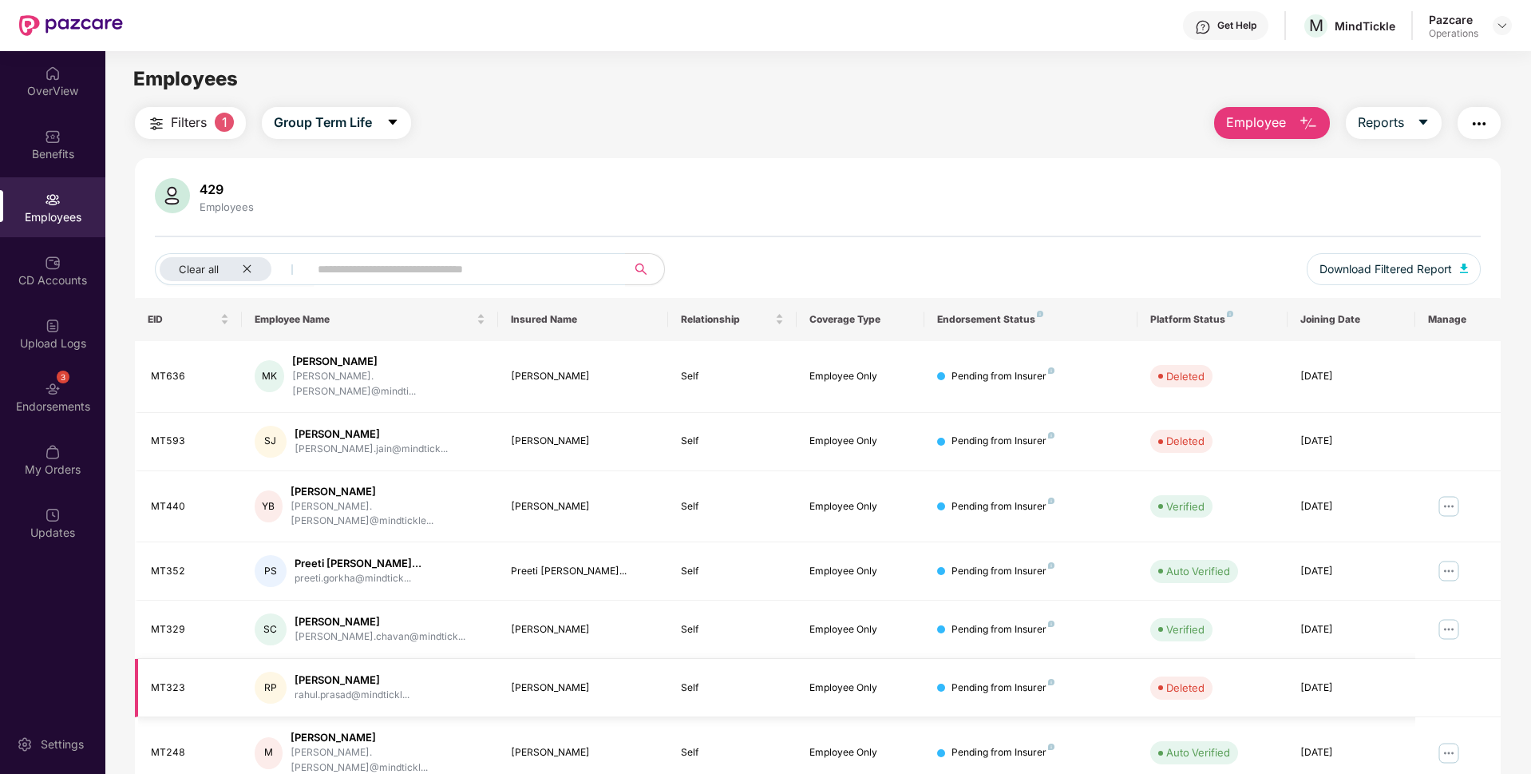
scroll to position [51, 0]
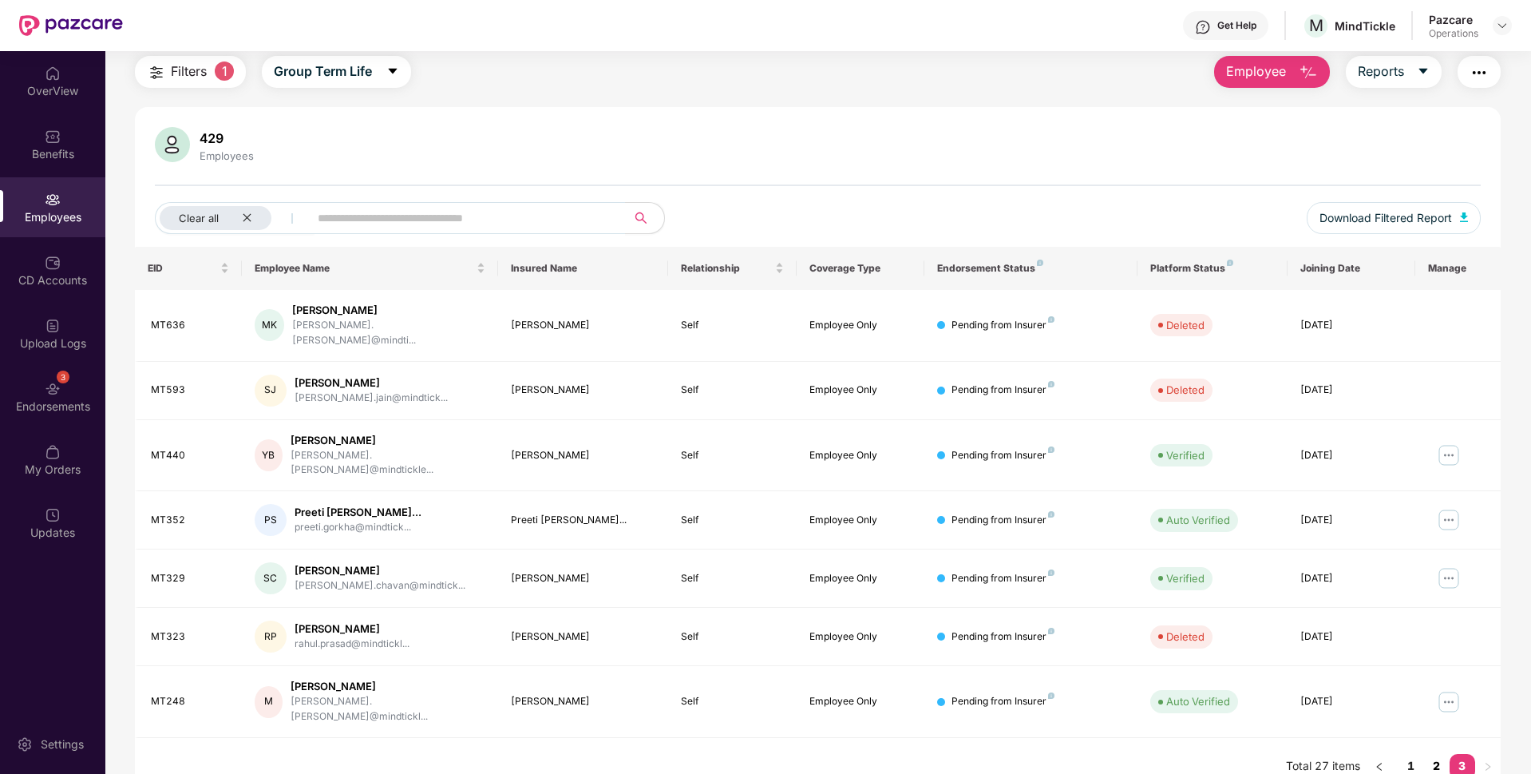
click at [1433, 754] on link "2" at bounding box center [1437, 766] width 26 height 24
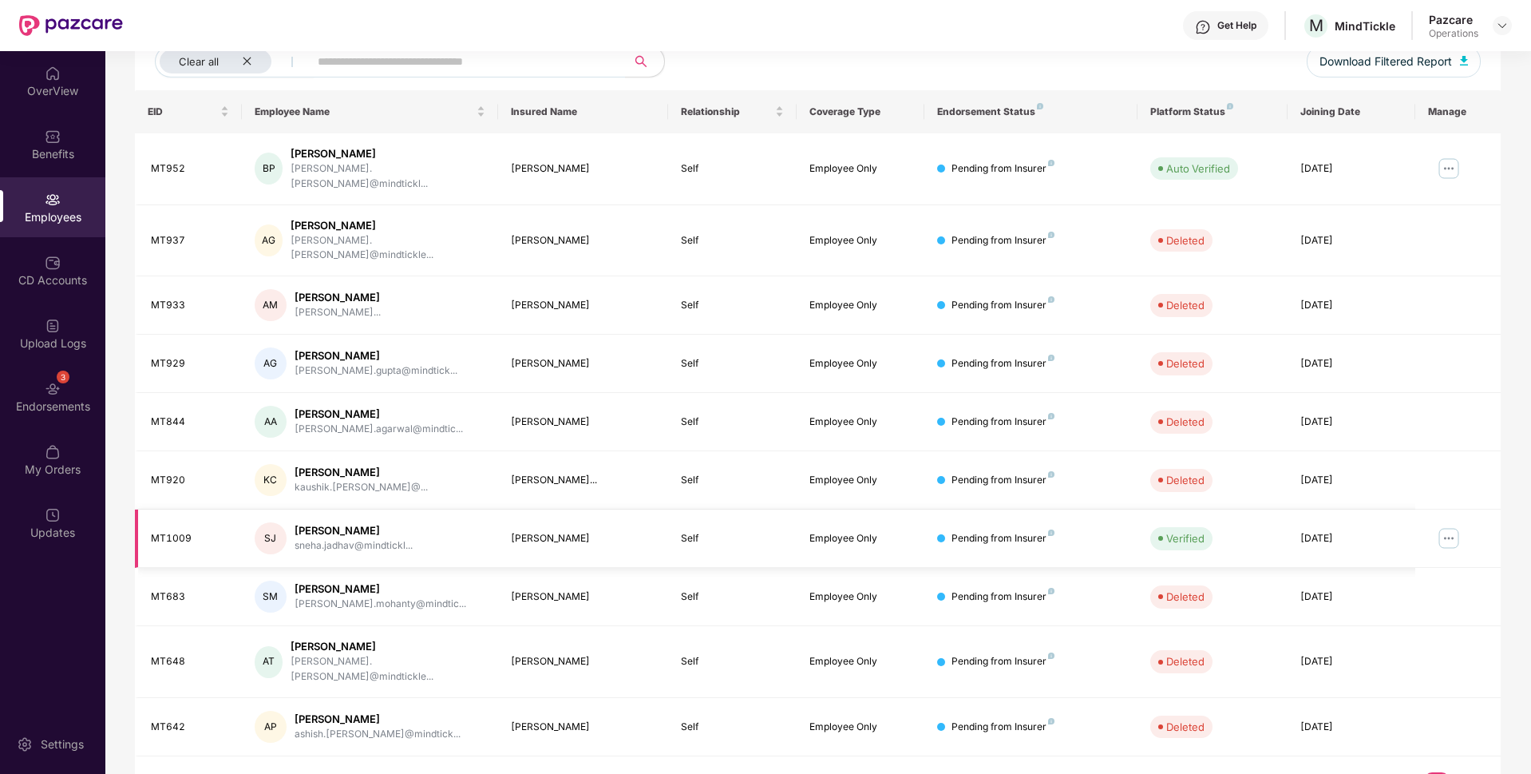
scroll to position [0, 0]
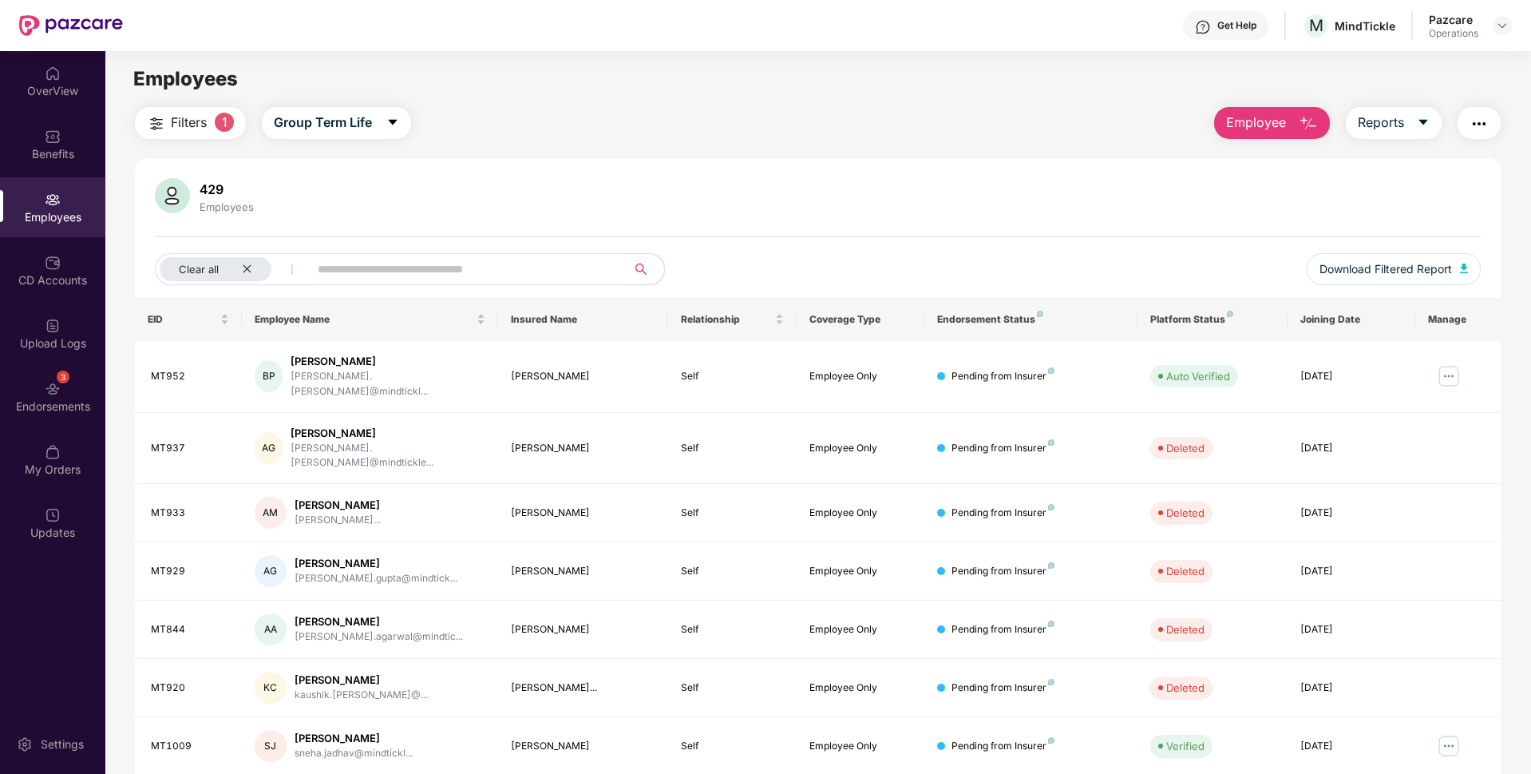
click at [193, 115] on span "Filters" at bounding box center [189, 123] width 36 height 20
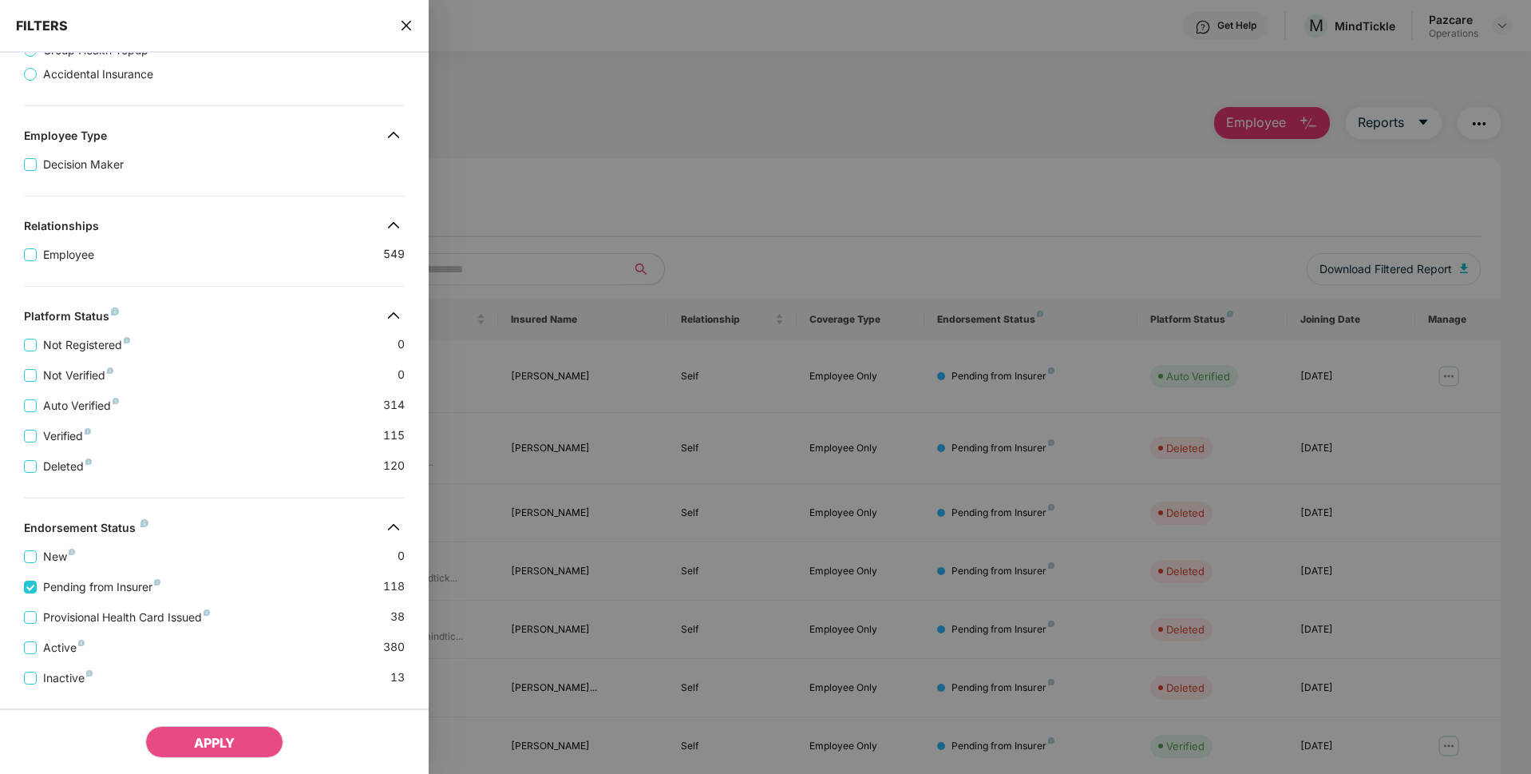
scroll to position [281, 0]
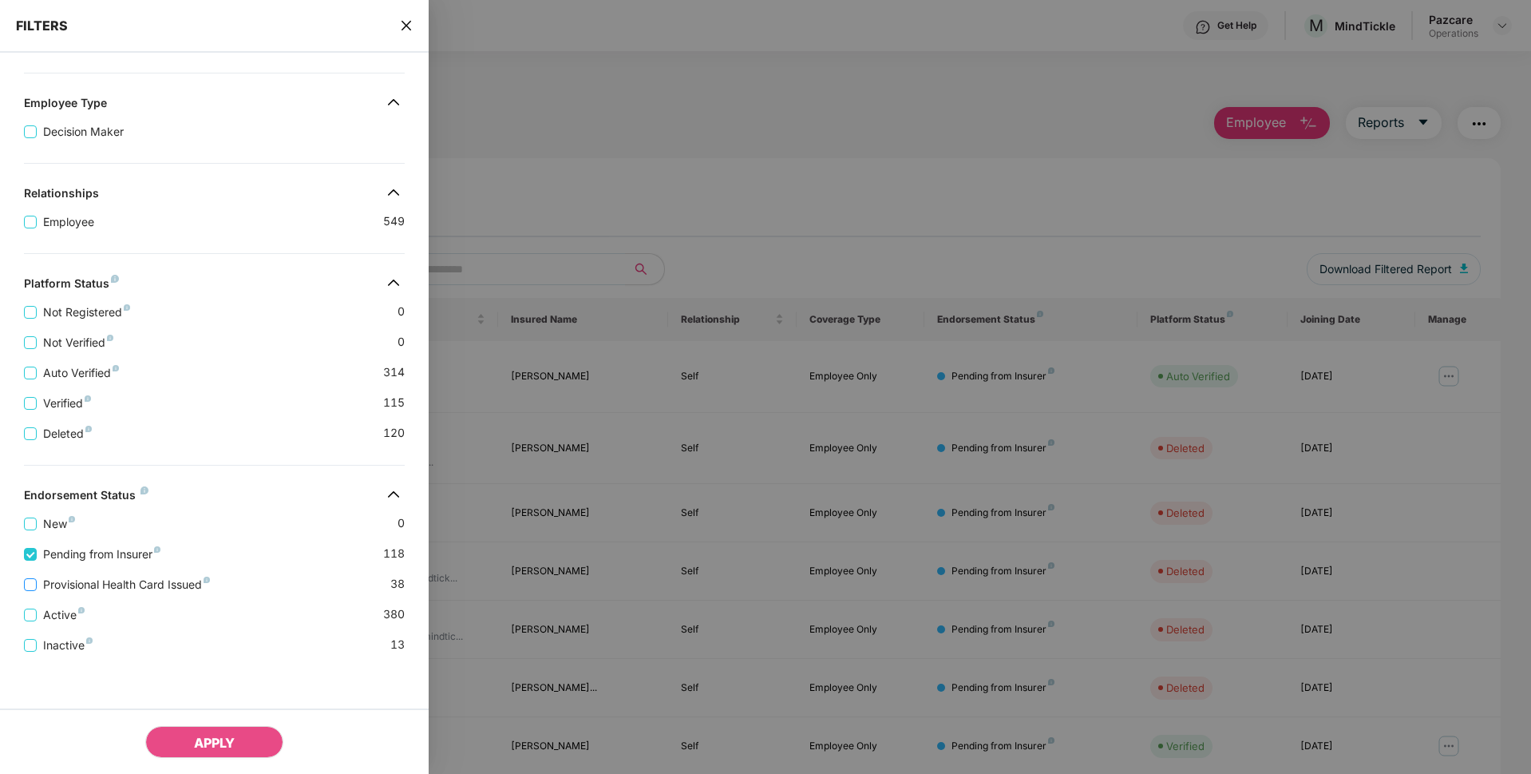
click at [72, 588] on span "Provisional Health Card Issued" at bounding box center [127, 585] width 180 height 18
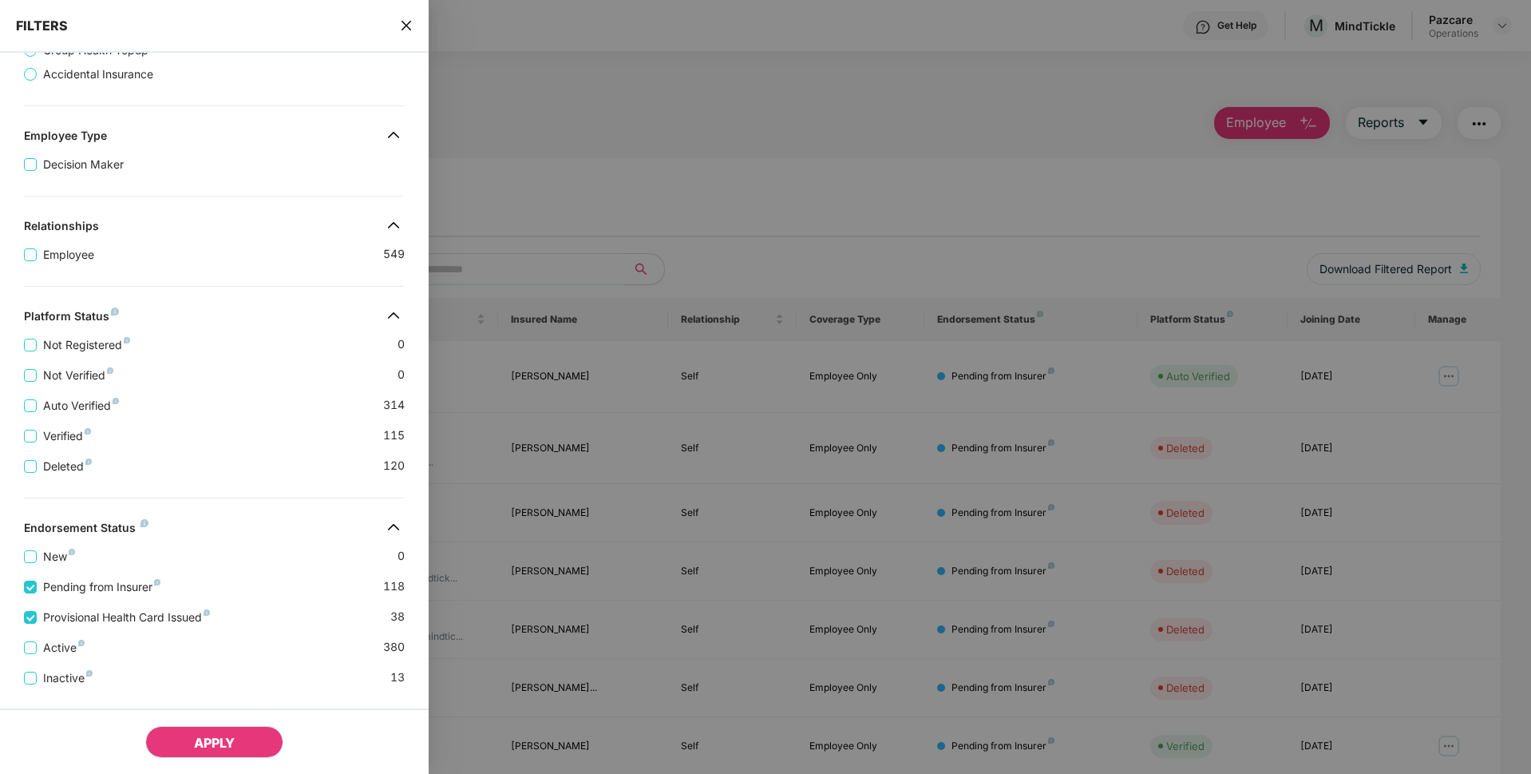
click at [224, 742] on span "APPLY" at bounding box center [214, 742] width 41 height 16
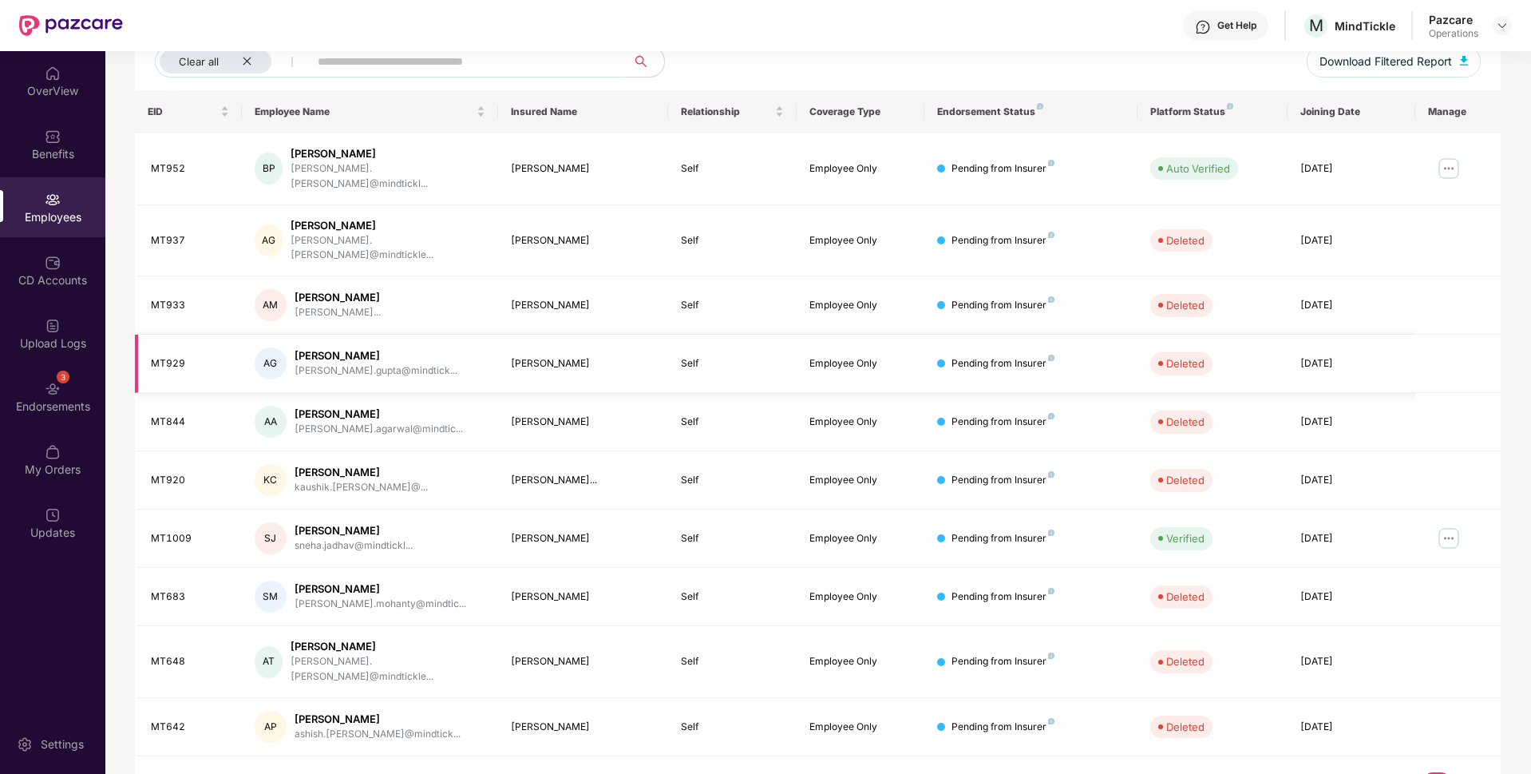
scroll to position [0, 0]
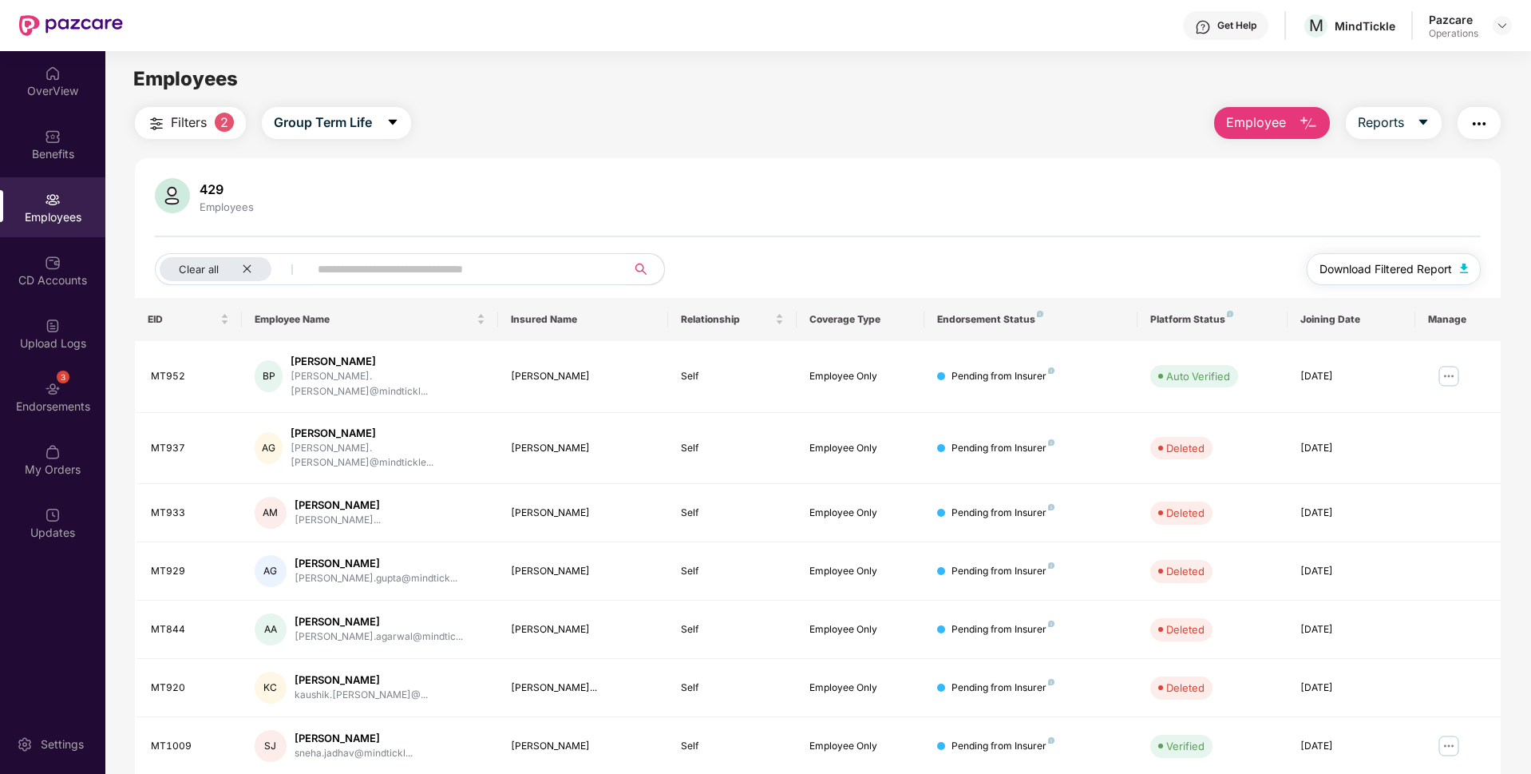
click at [1401, 258] on button "Download Filtered Report" at bounding box center [1394, 269] width 174 height 32
click at [186, 122] on span "Filters" at bounding box center [189, 121] width 36 height 20
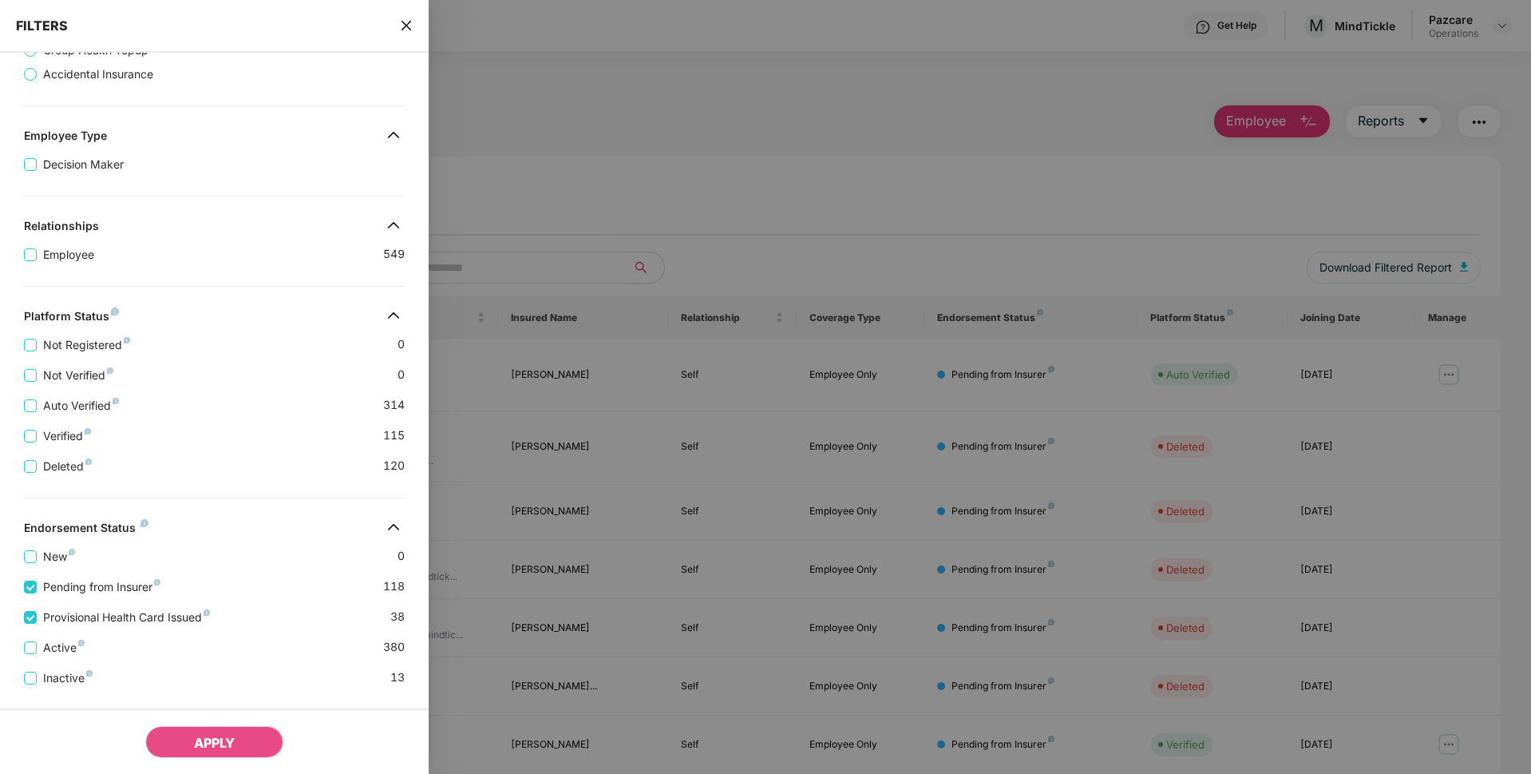
scroll to position [314, 0]
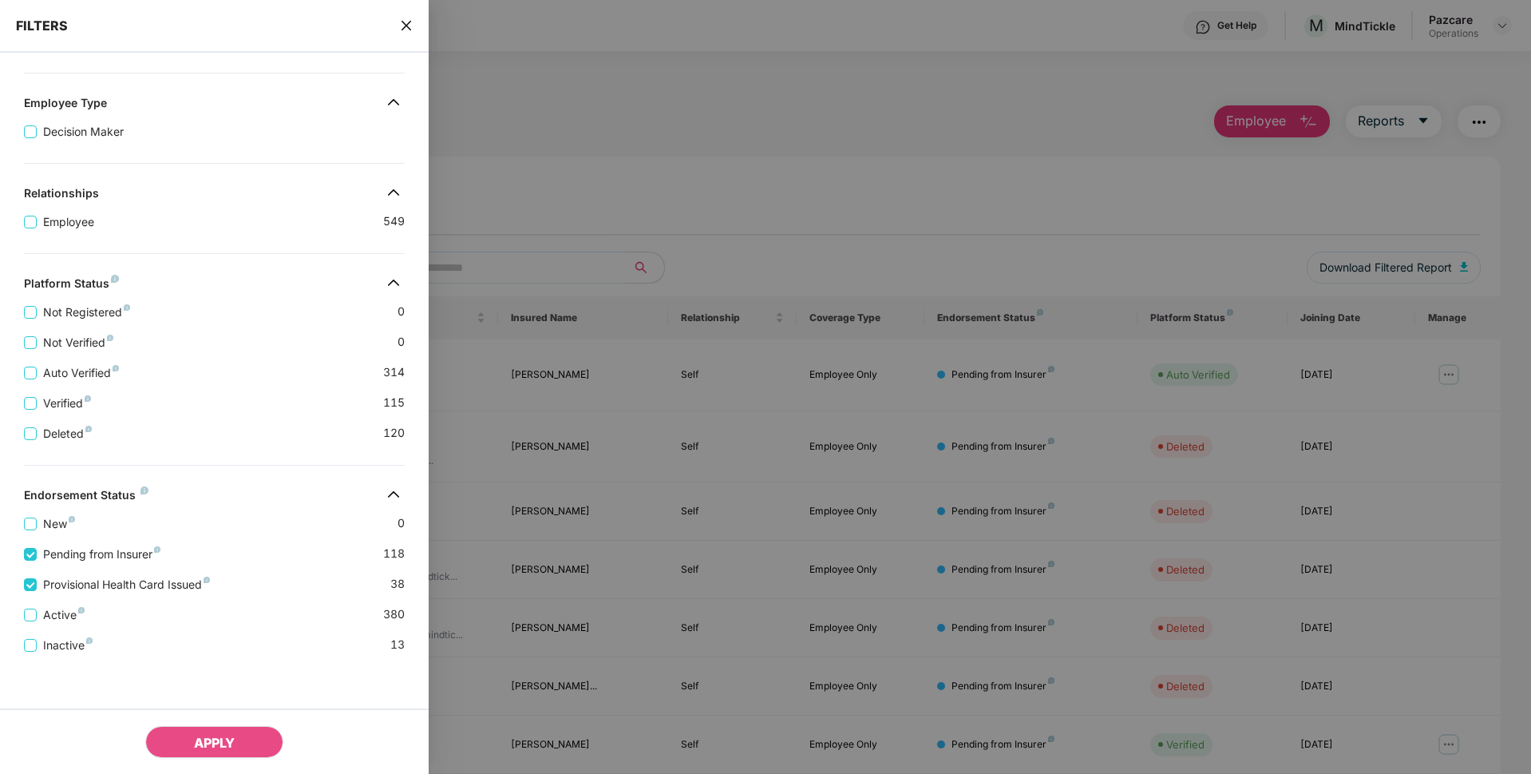
click at [407, 29] on icon "close" at bounding box center [406, 25] width 13 height 13
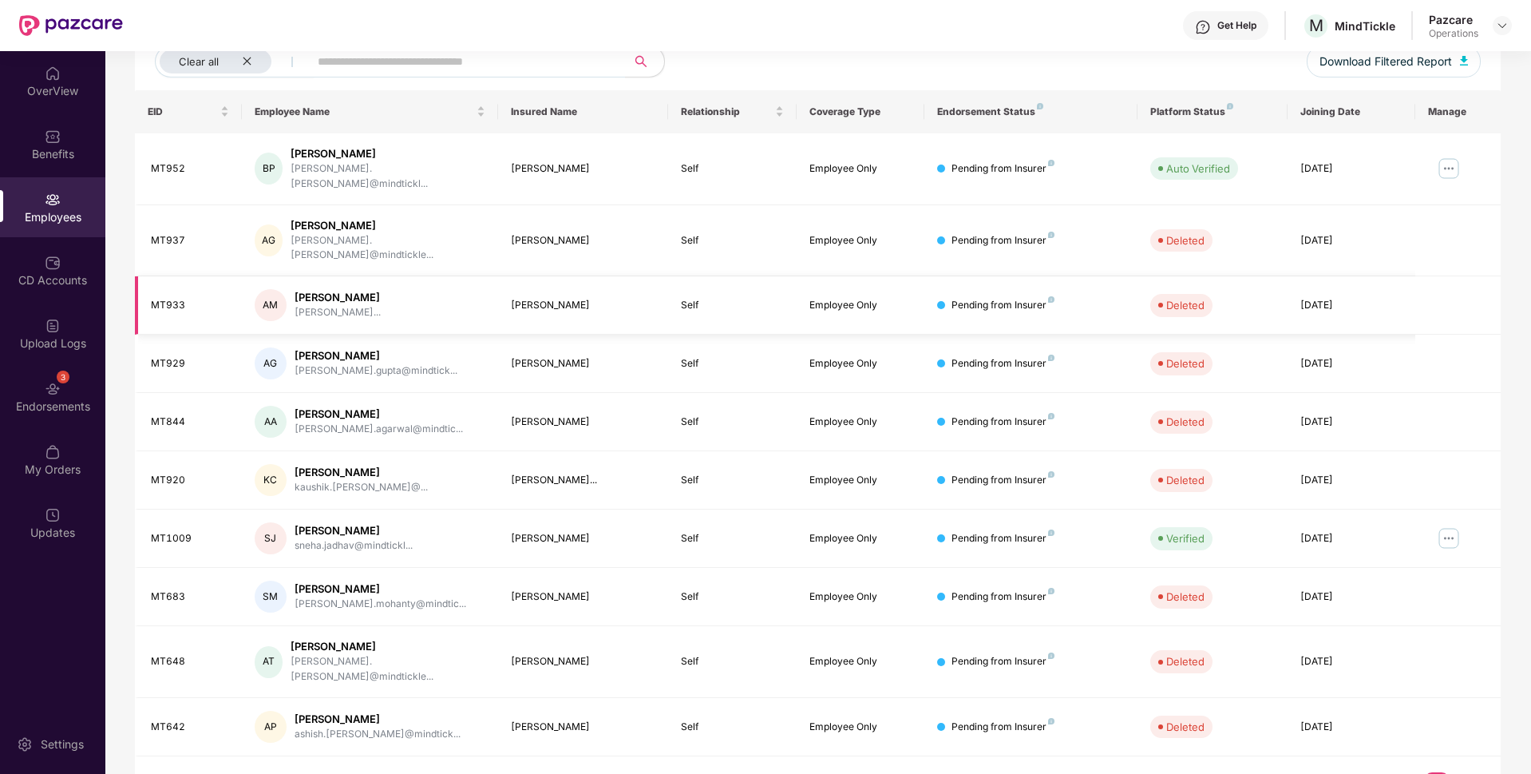
scroll to position [0, 0]
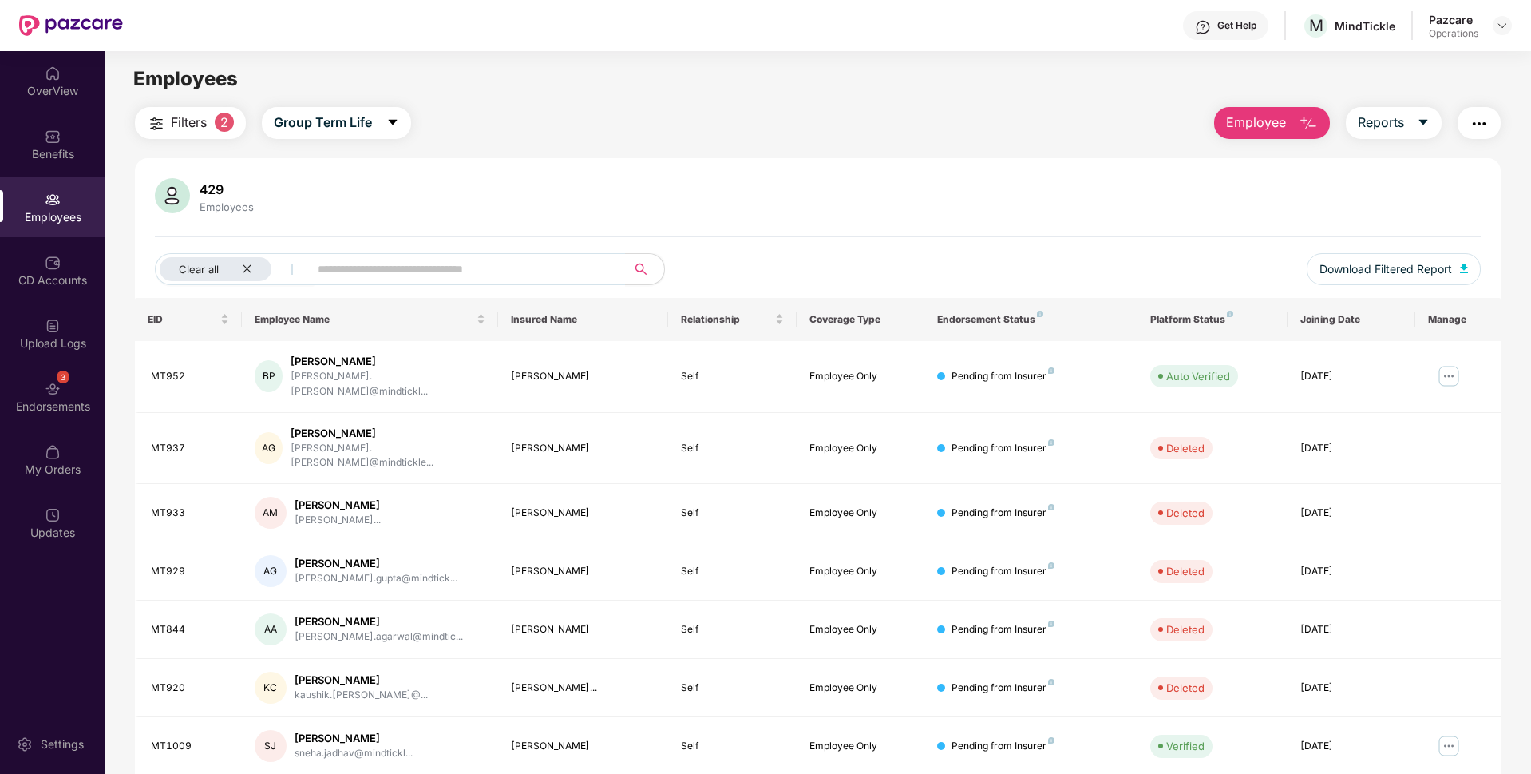
click at [1487, 124] on img "button" at bounding box center [1479, 123] width 19 height 19
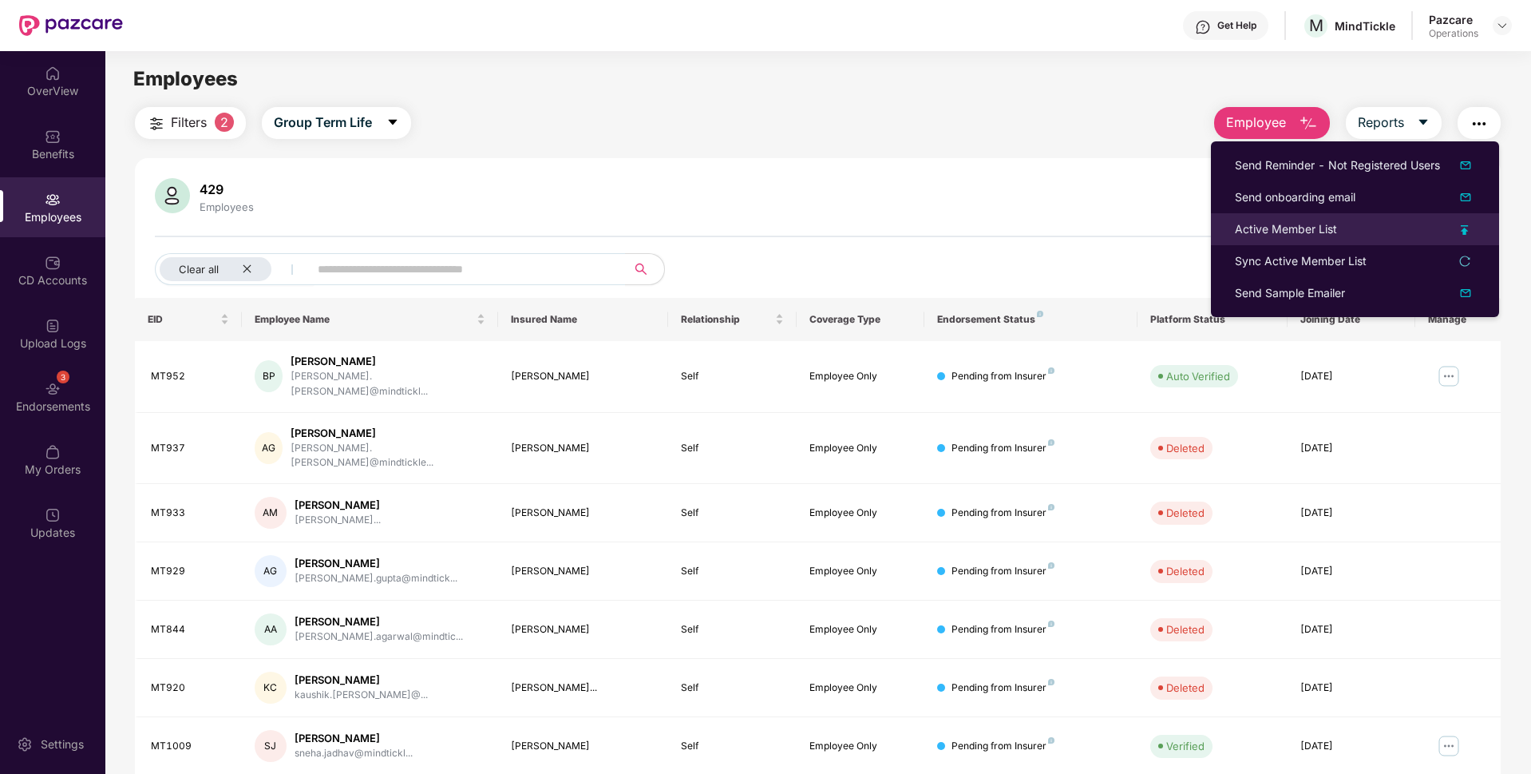
click at [1257, 224] on div "Active Member List" at bounding box center [1286, 229] width 102 height 18
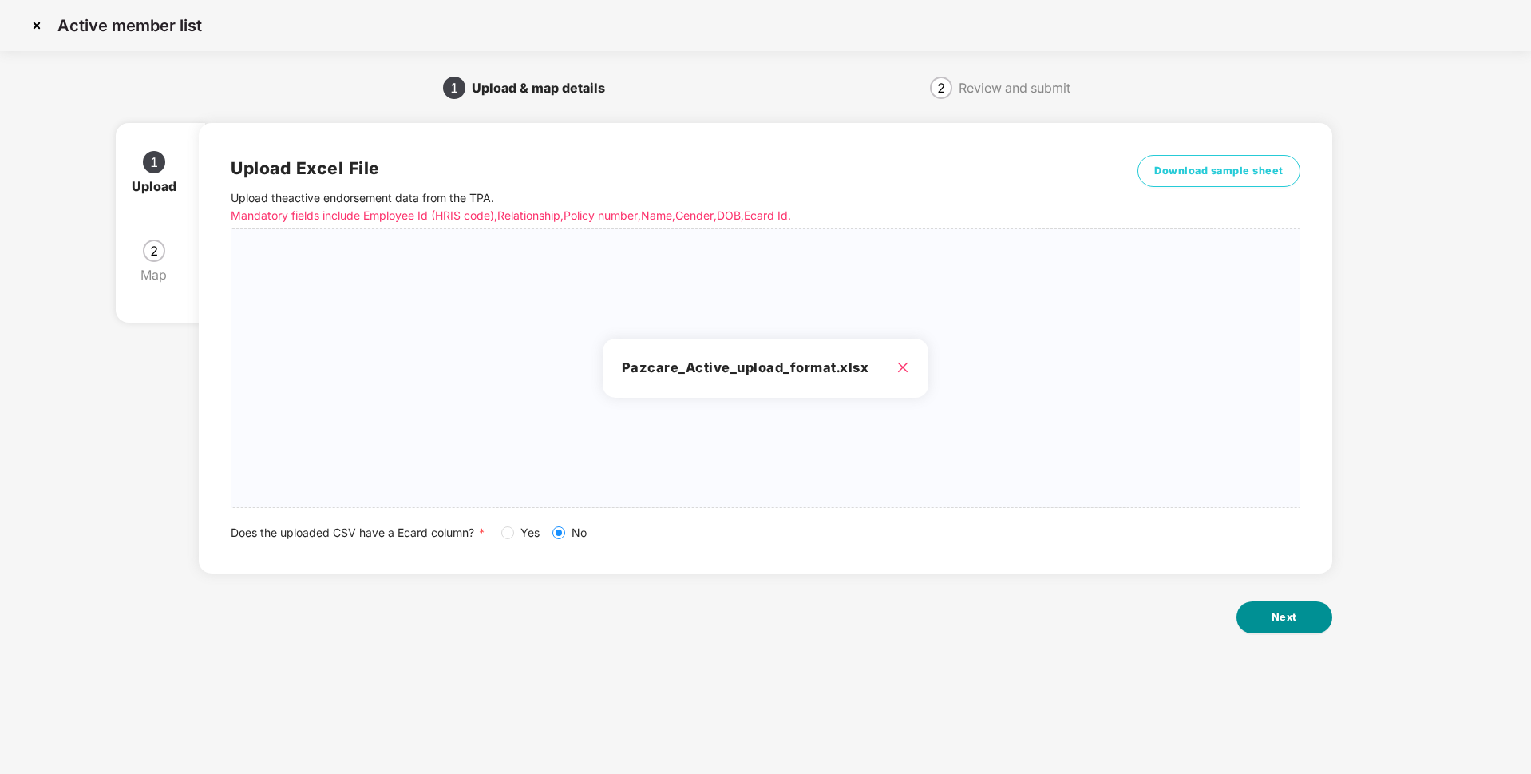
click at [1255, 618] on button "Next" at bounding box center [1285, 617] width 96 height 32
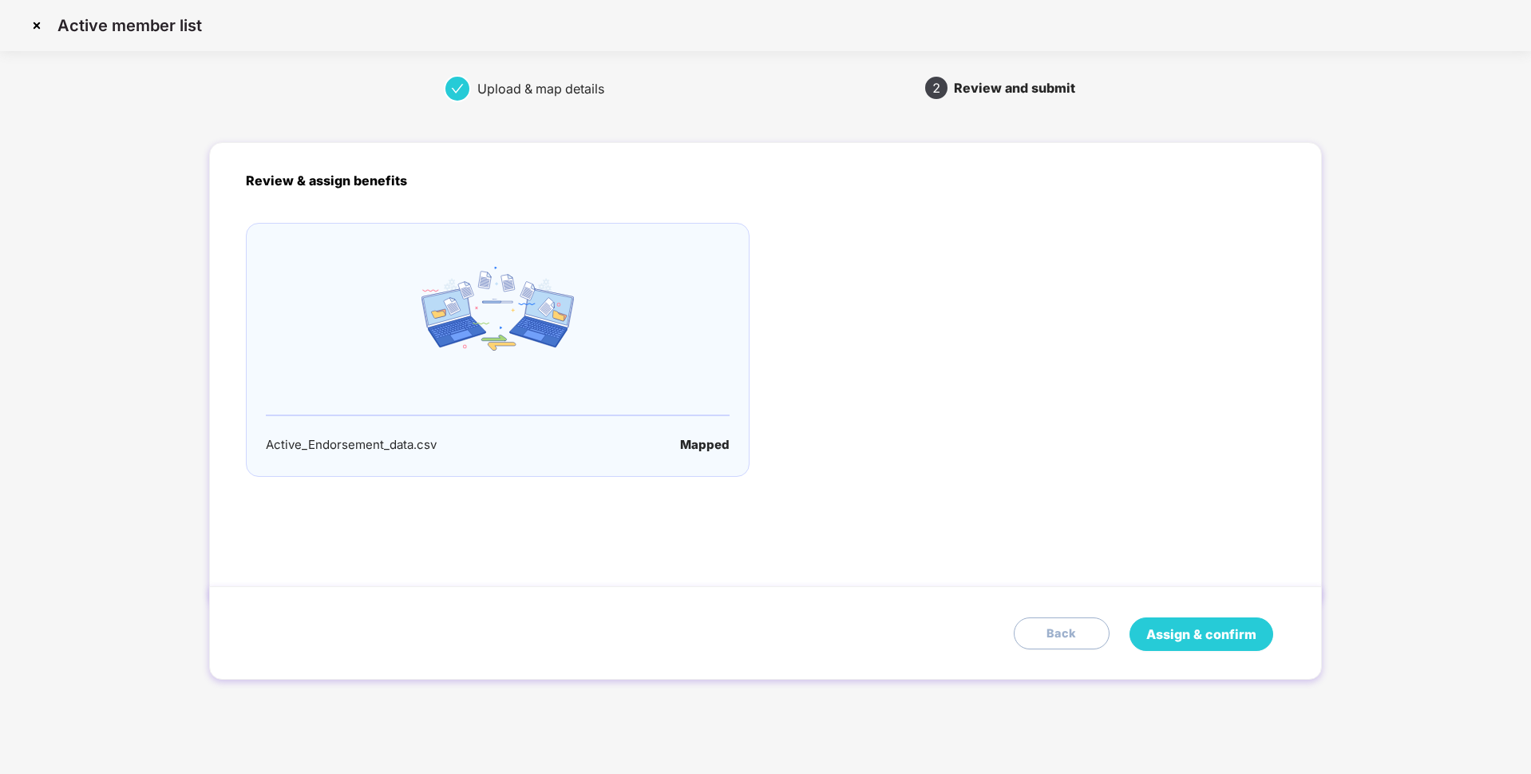
click at [1174, 620] on button "Assign & confirm" at bounding box center [1202, 634] width 144 height 34
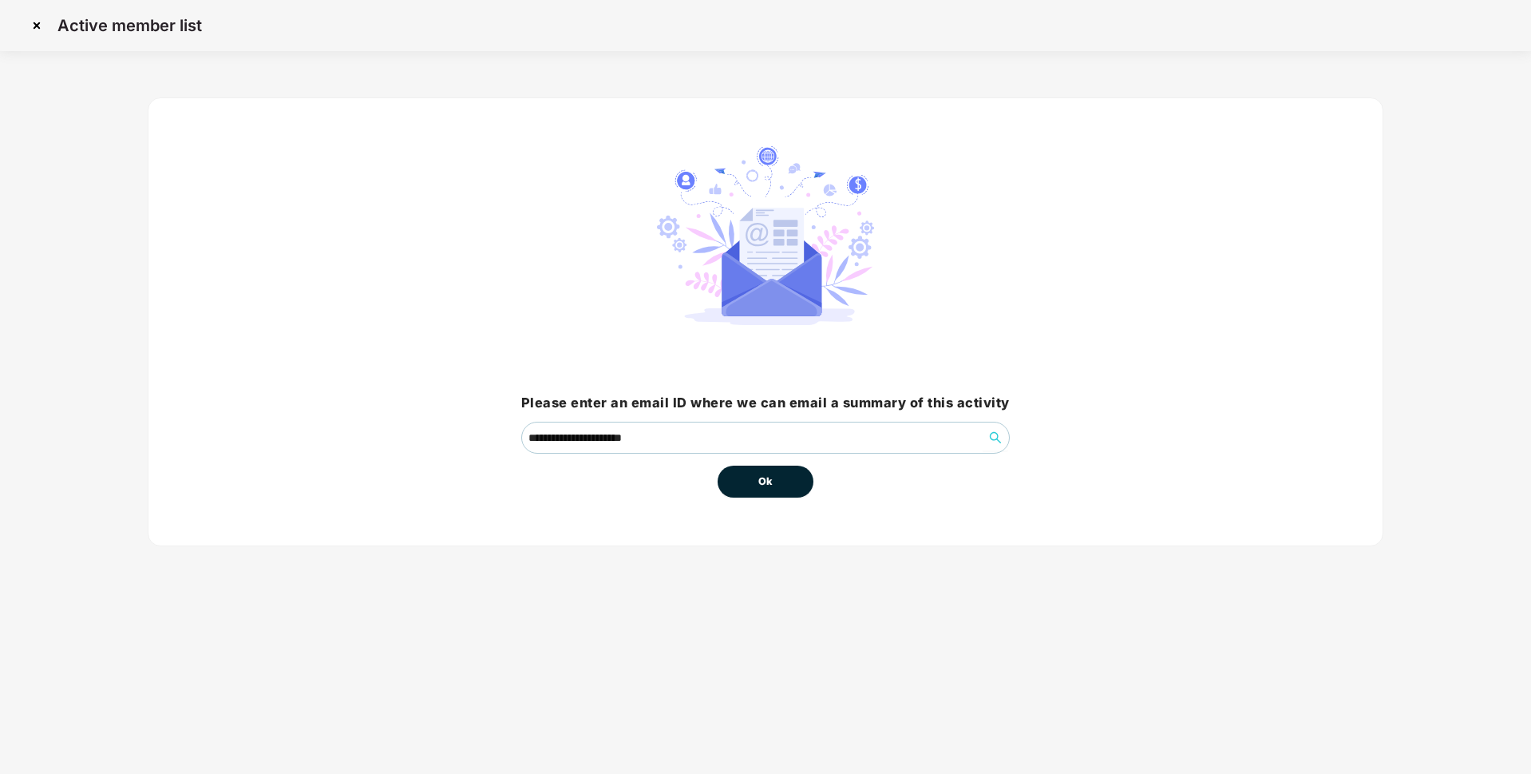
click at [770, 474] on span "Ok" at bounding box center [765, 481] width 14 height 16
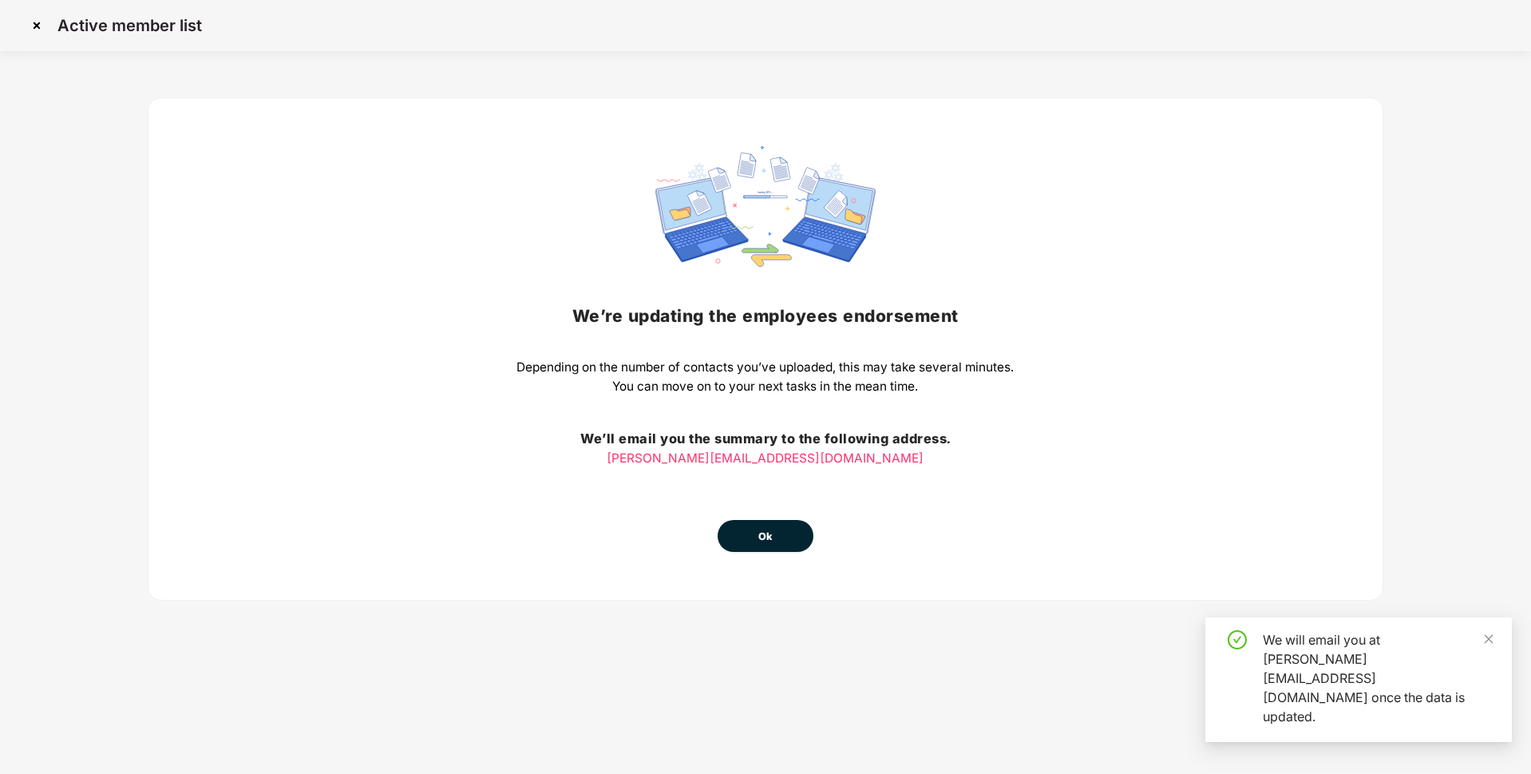
click at [762, 540] on span "Ok" at bounding box center [765, 537] width 14 height 16
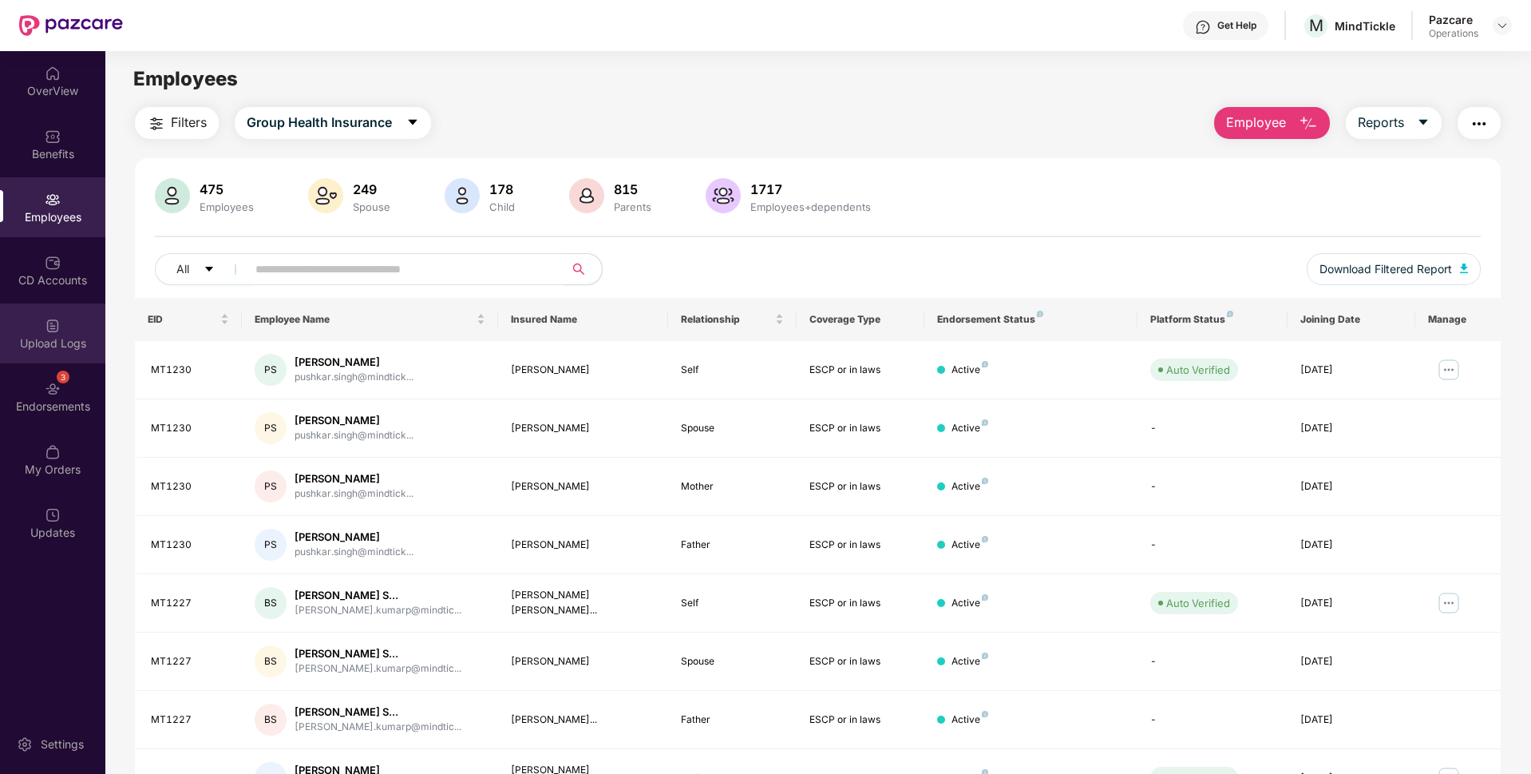
click at [61, 342] on div "Upload Logs" at bounding box center [52, 343] width 105 height 16
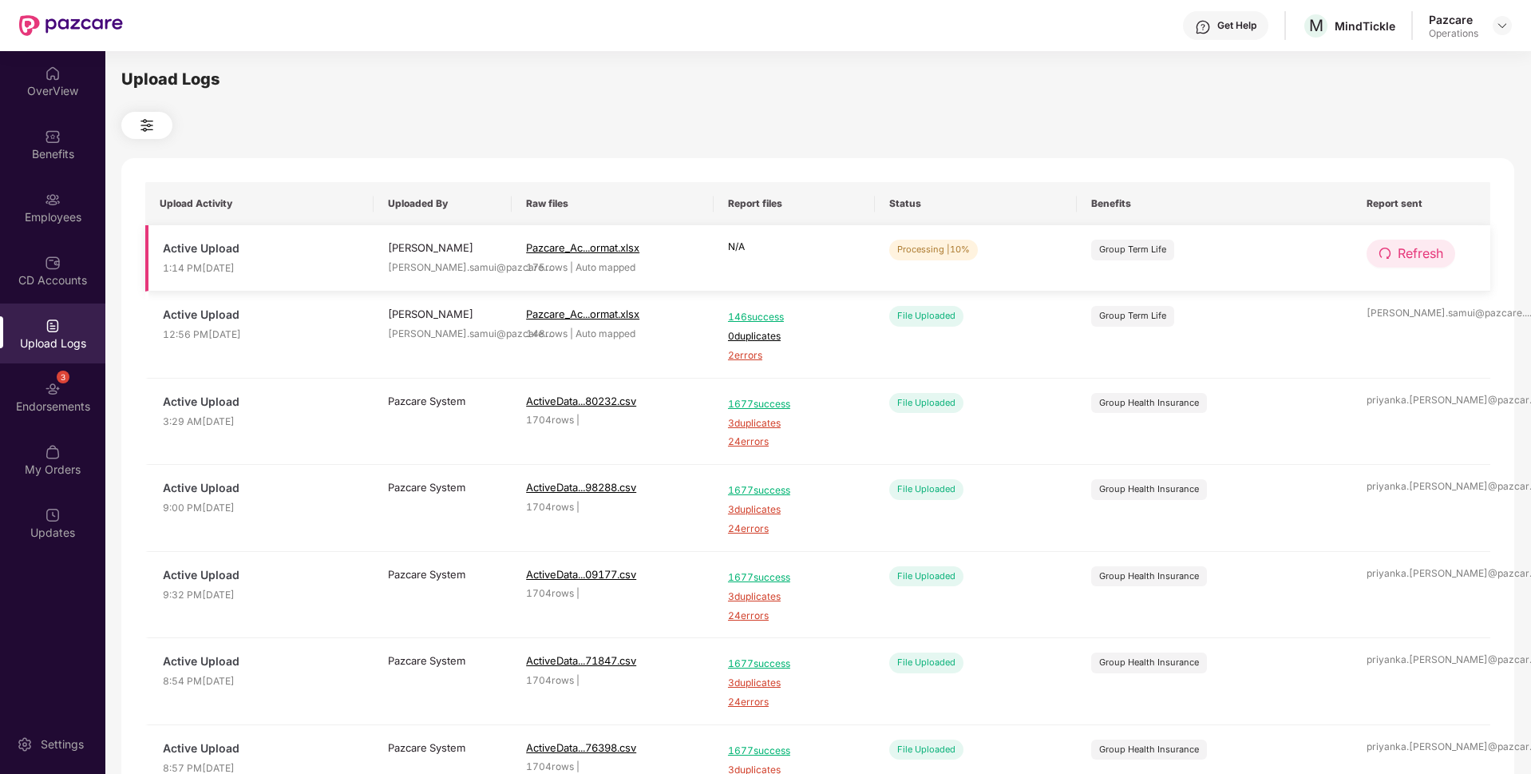
click at [1399, 243] on button "Refresh" at bounding box center [1411, 254] width 89 height 28
click at [1403, 244] on span "Refresh" at bounding box center [1421, 253] width 46 height 20
click at [1399, 259] on span "Refresh" at bounding box center [1421, 253] width 46 height 20
click at [1420, 258] on span "Refresh" at bounding box center [1421, 253] width 46 height 20
click at [1402, 257] on span "Refresh" at bounding box center [1421, 253] width 46 height 20
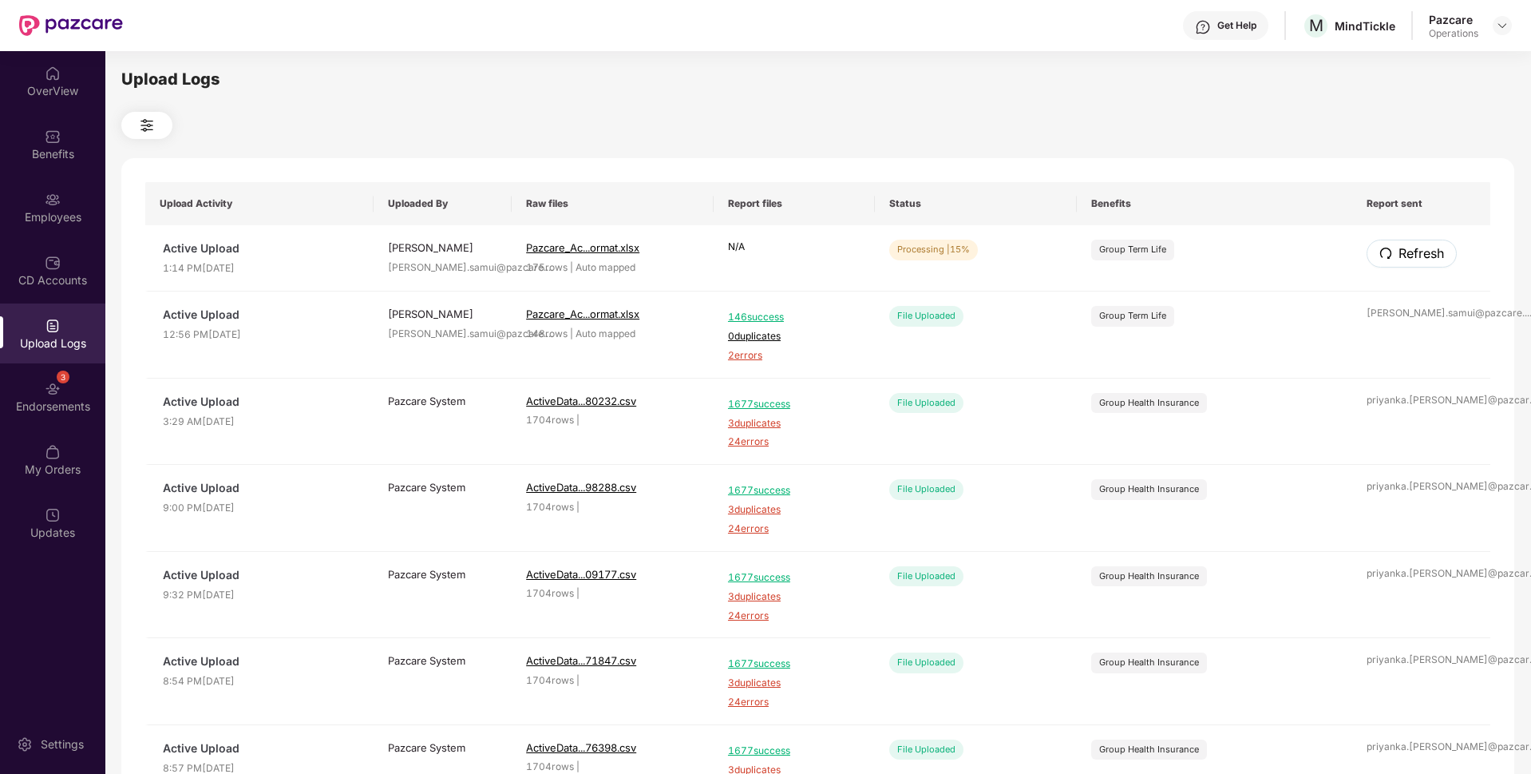
click at [1402, 257] on span "Refresh" at bounding box center [1422, 253] width 46 height 20
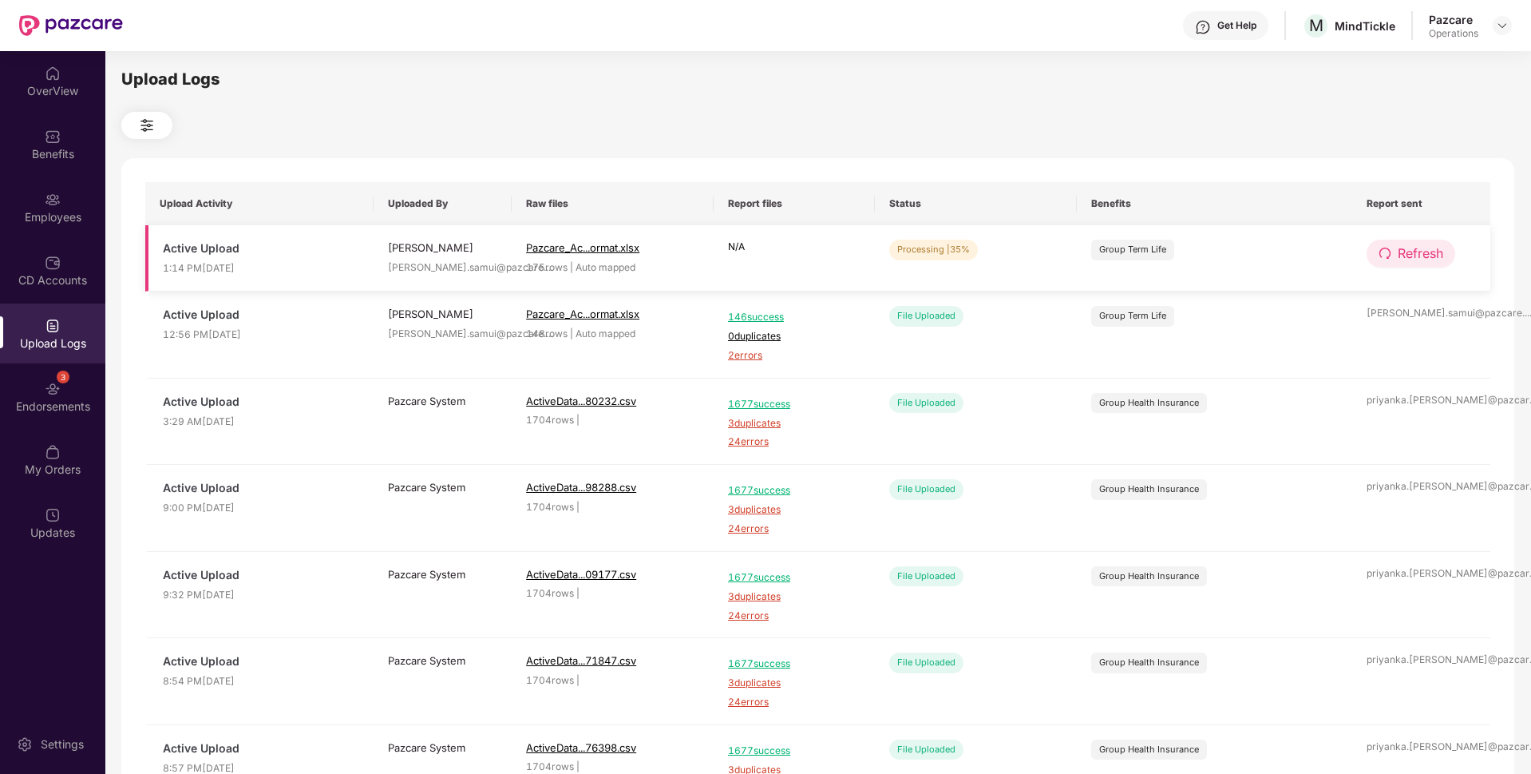
click at [1396, 248] on button "Refresh" at bounding box center [1411, 254] width 89 height 28
click at [1396, 248] on button "Refresh" at bounding box center [1412, 254] width 90 height 28
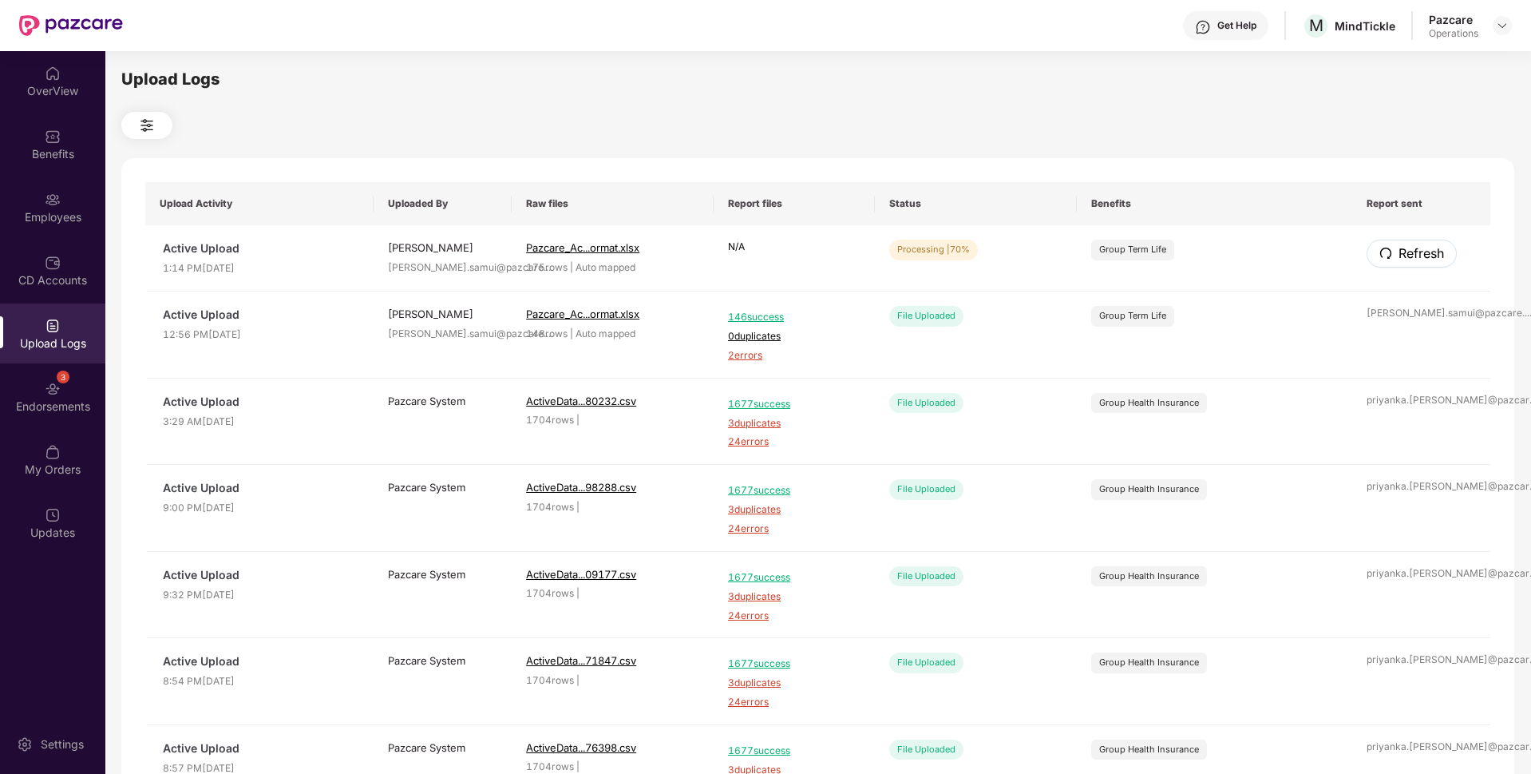
click at [1396, 248] on button "Refresh" at bounding box center [1412, 254] width 90 height 28
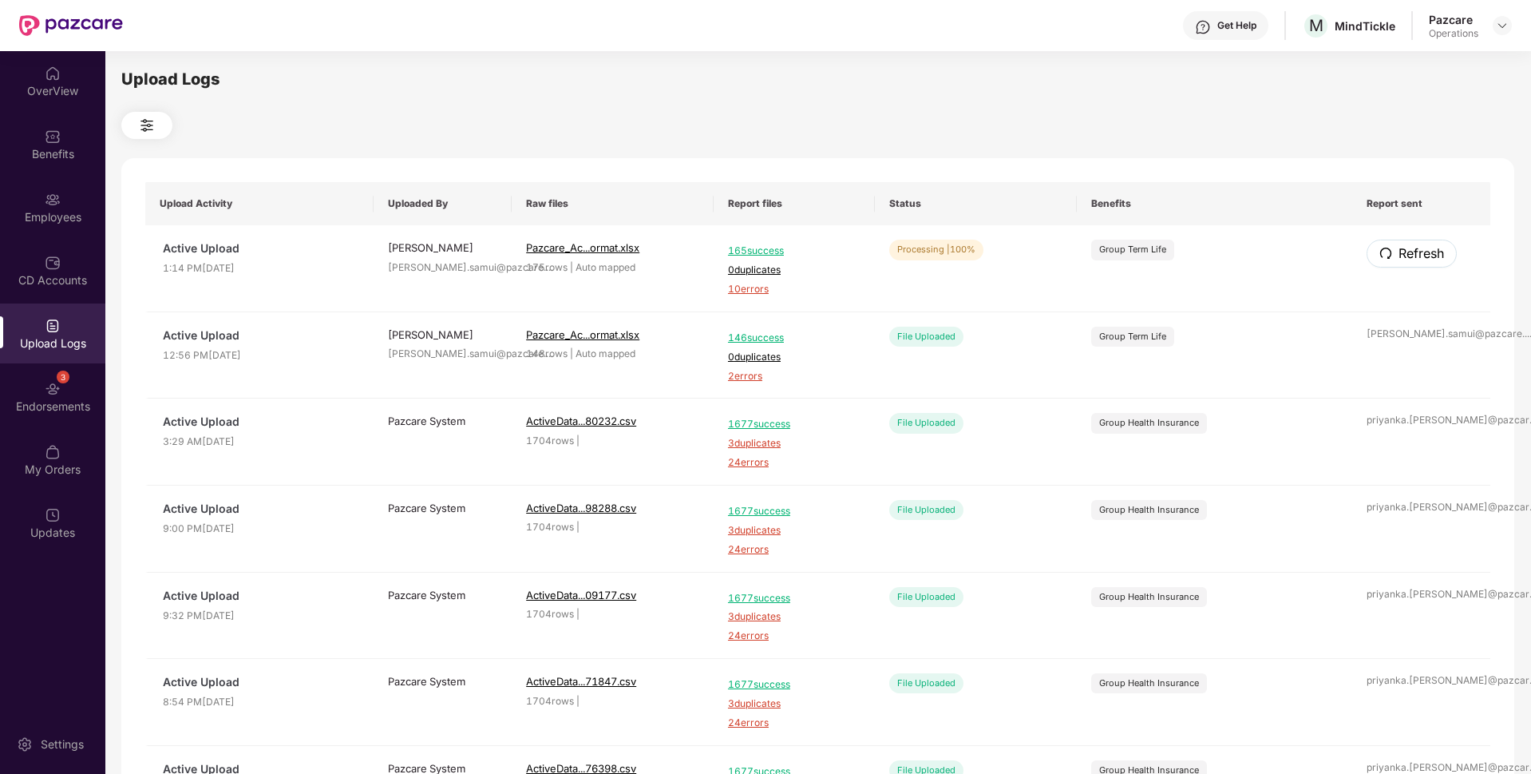
click at [1396, 248] on button "Refresh" at bounding box center [1412, 254] width 90 height 28
click at [49, 213] on div "Employees" at bounding box center [52, 217] width 105 height 16
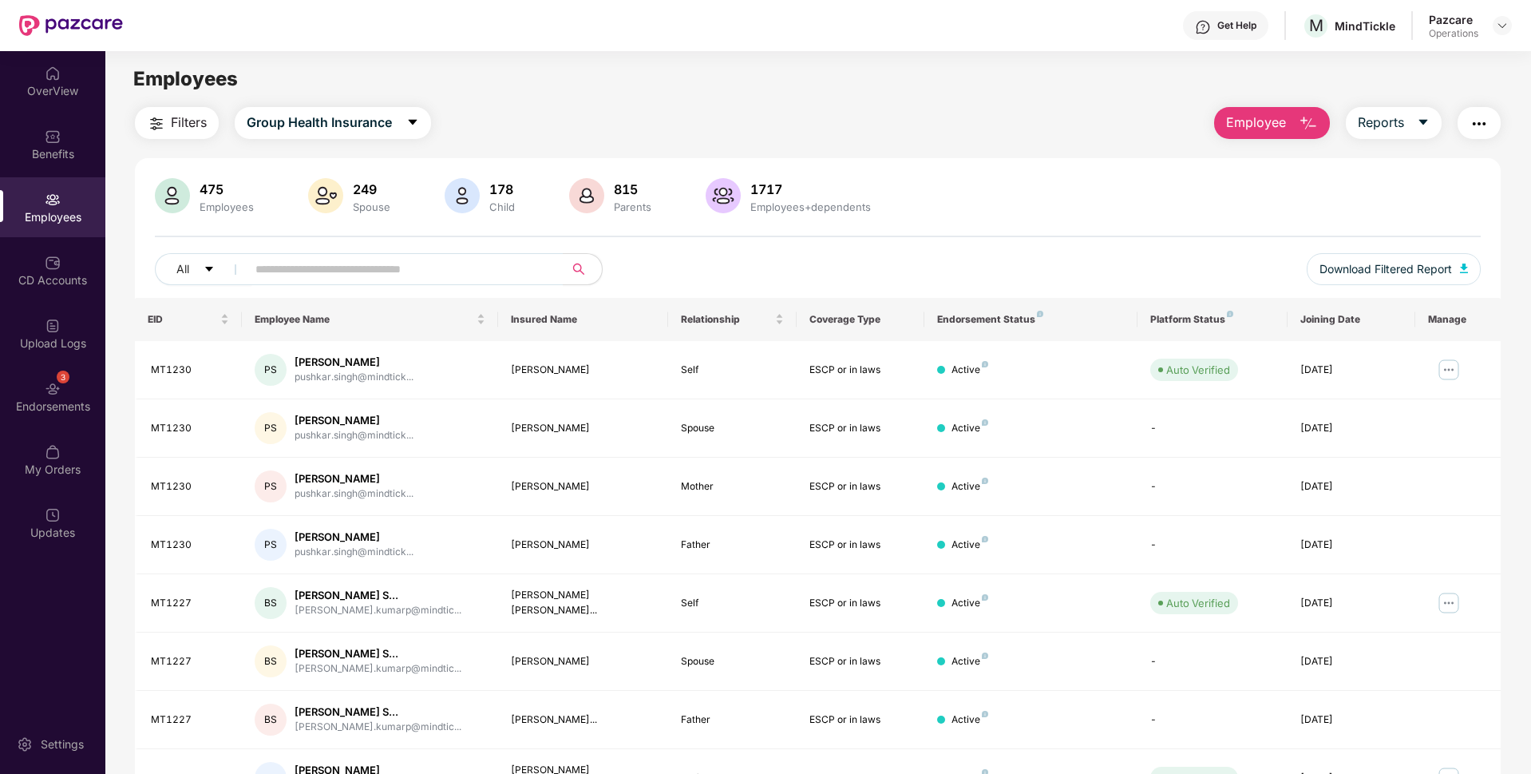
click at [205, 124] on span "Filters" at bounding box center [189, 123] width 36 height 20
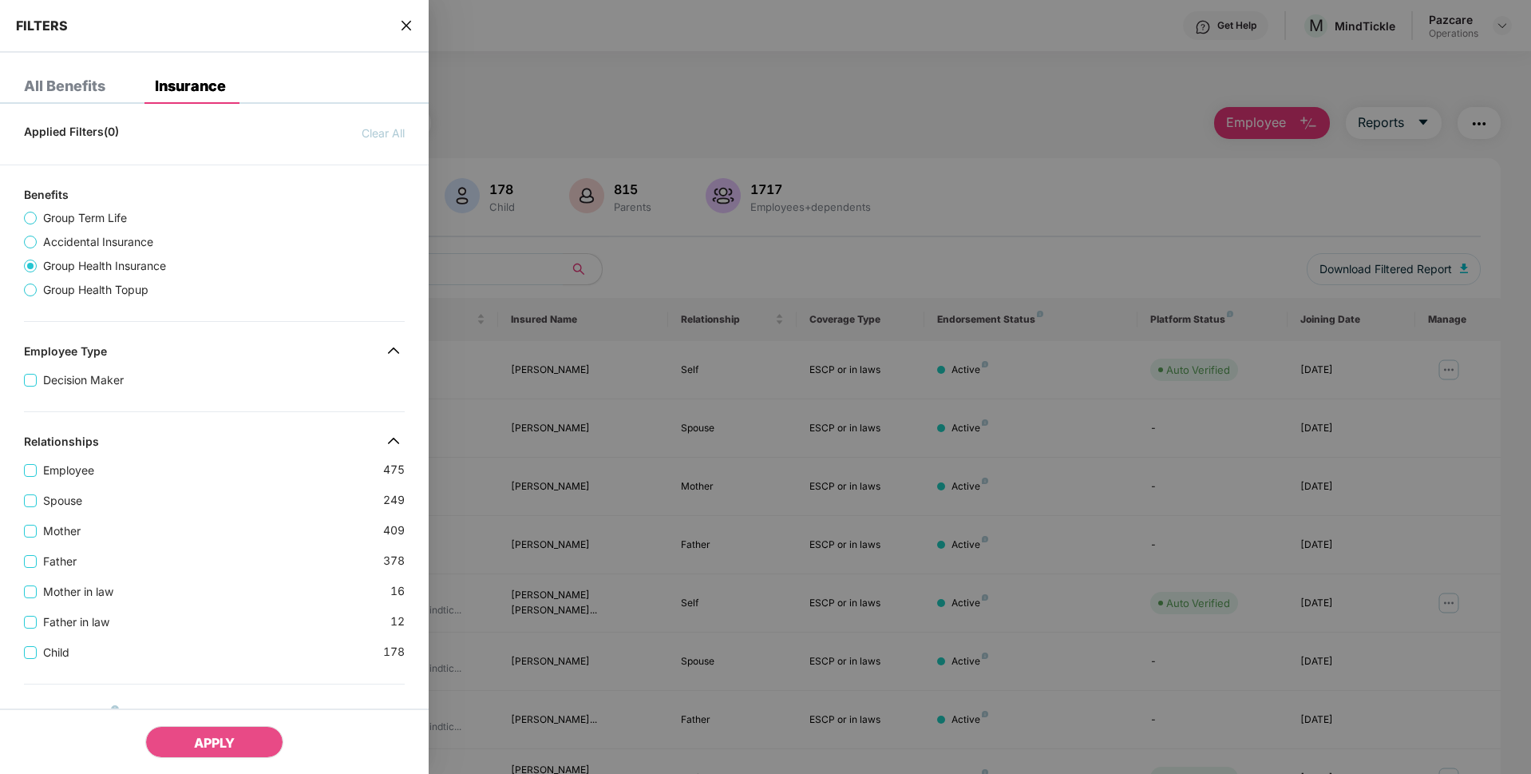
click at [69, 222] on span "Group Term Life" at bounding box center [85, 218] width 97 height 18
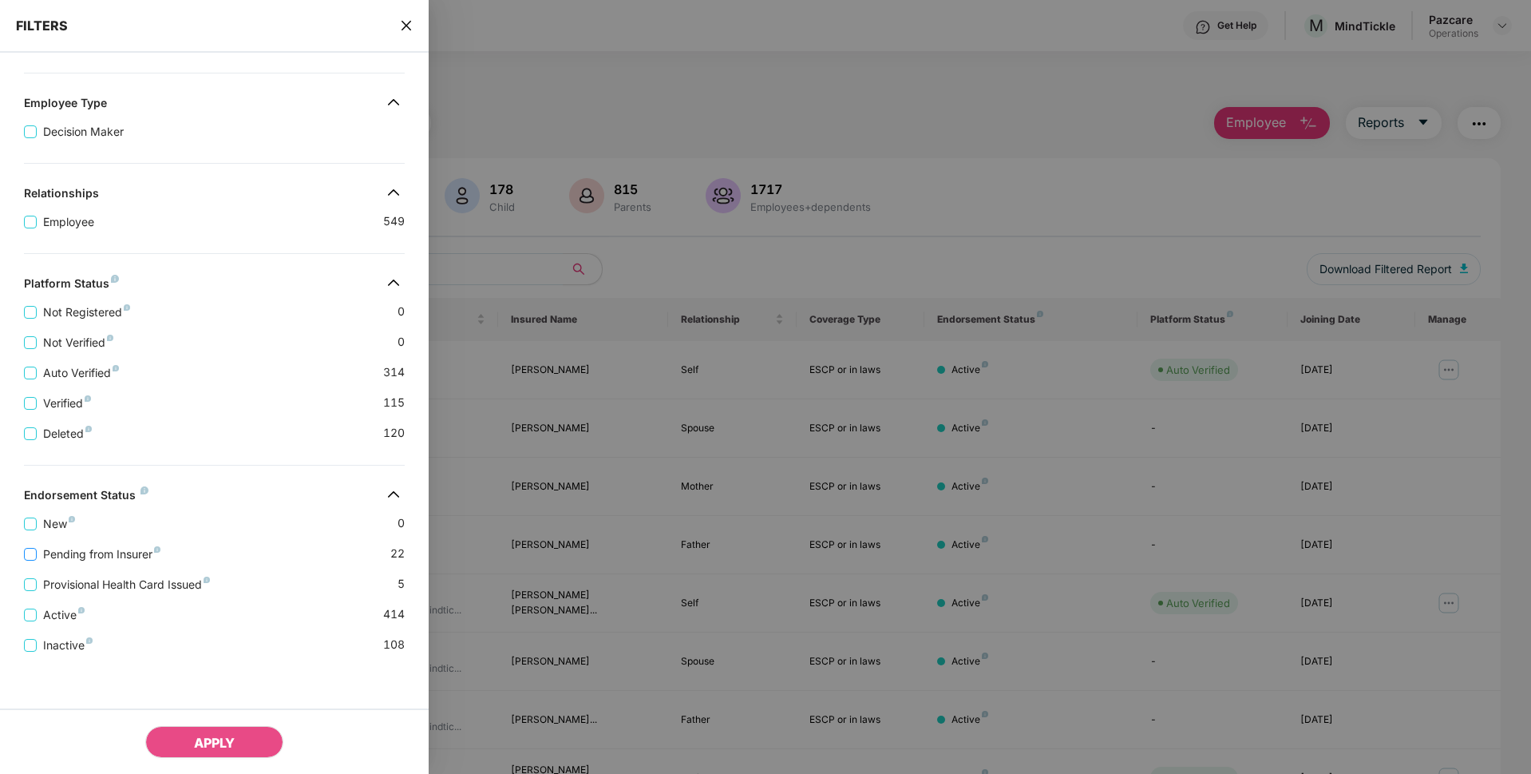
click at [65, 558] on span "Pending from Insurer" at bounding box center [102, 554] width 130 height 18
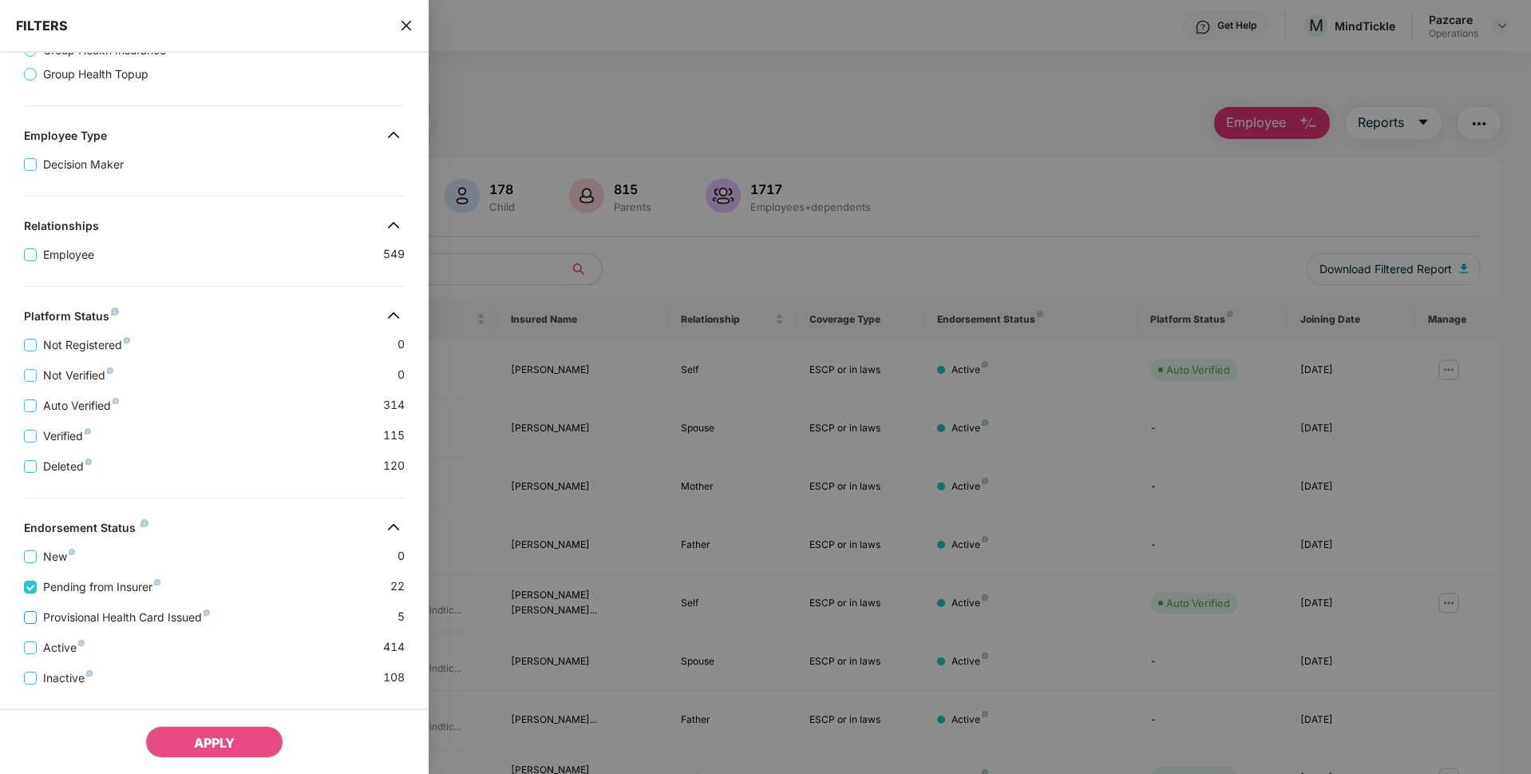
click at [80, 608] on span "Provisional Health Card Issued" at bounding box center [127, 617] width 180 height 18
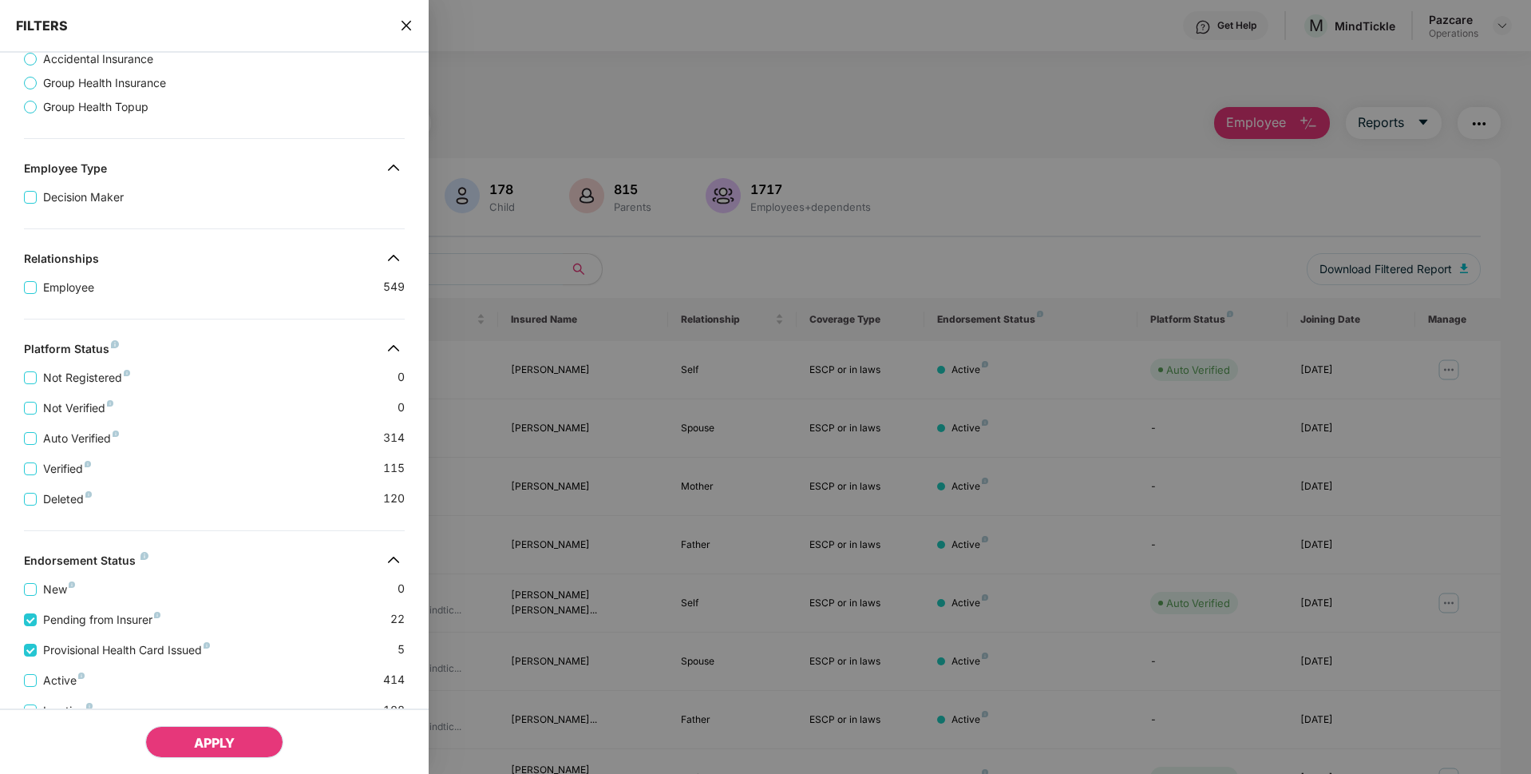
click at [204, 741] on span "APPLY" at bounding box center [214, 742] width 41 height 16
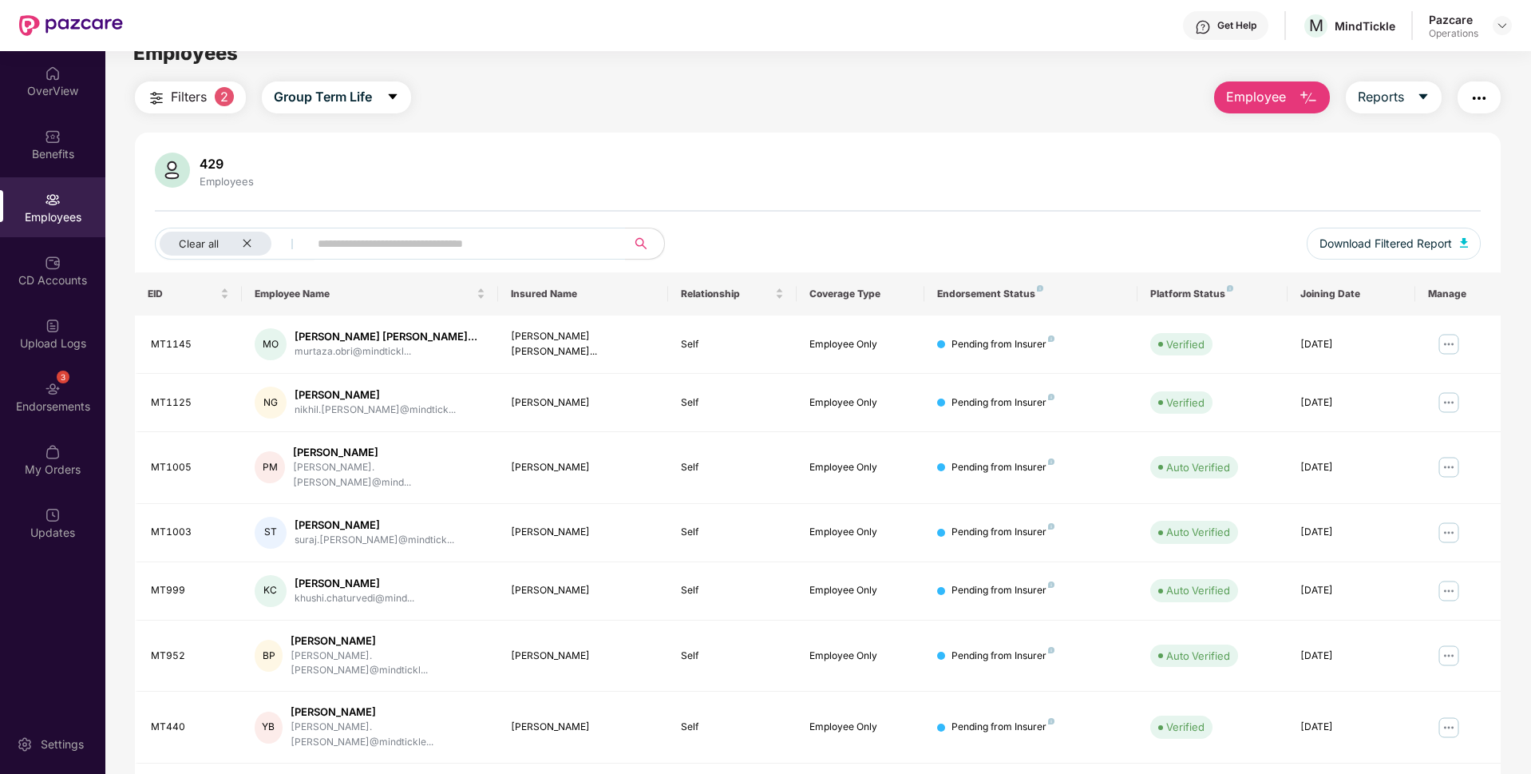
scroll to position [0, 0]
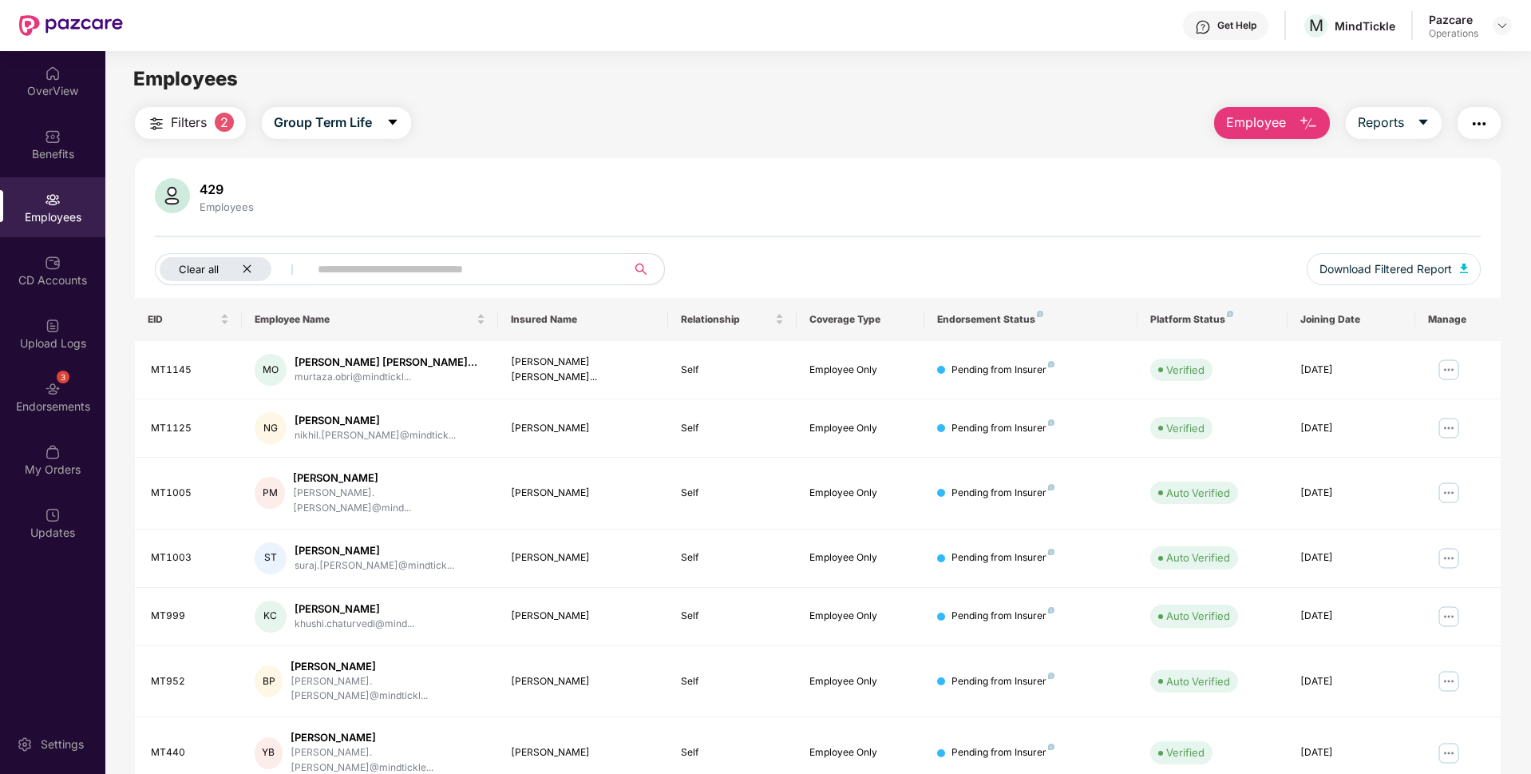
click at [251, 267] on icon "close" at bounding box center [247, 268] width 10 height 10
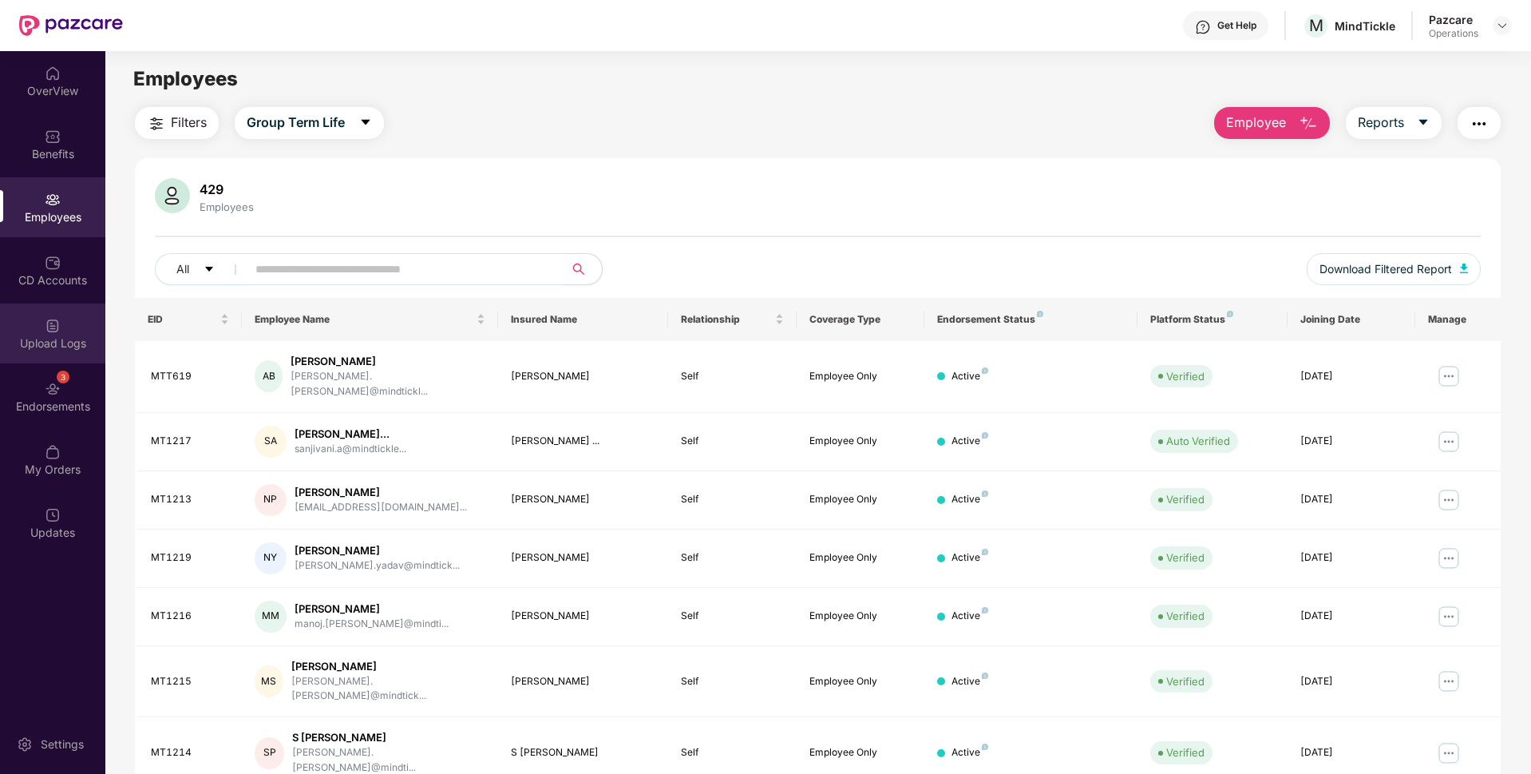
click at [33, 322] on div "Upload Logs" at bounding box center [52, 333] width 105 height 60
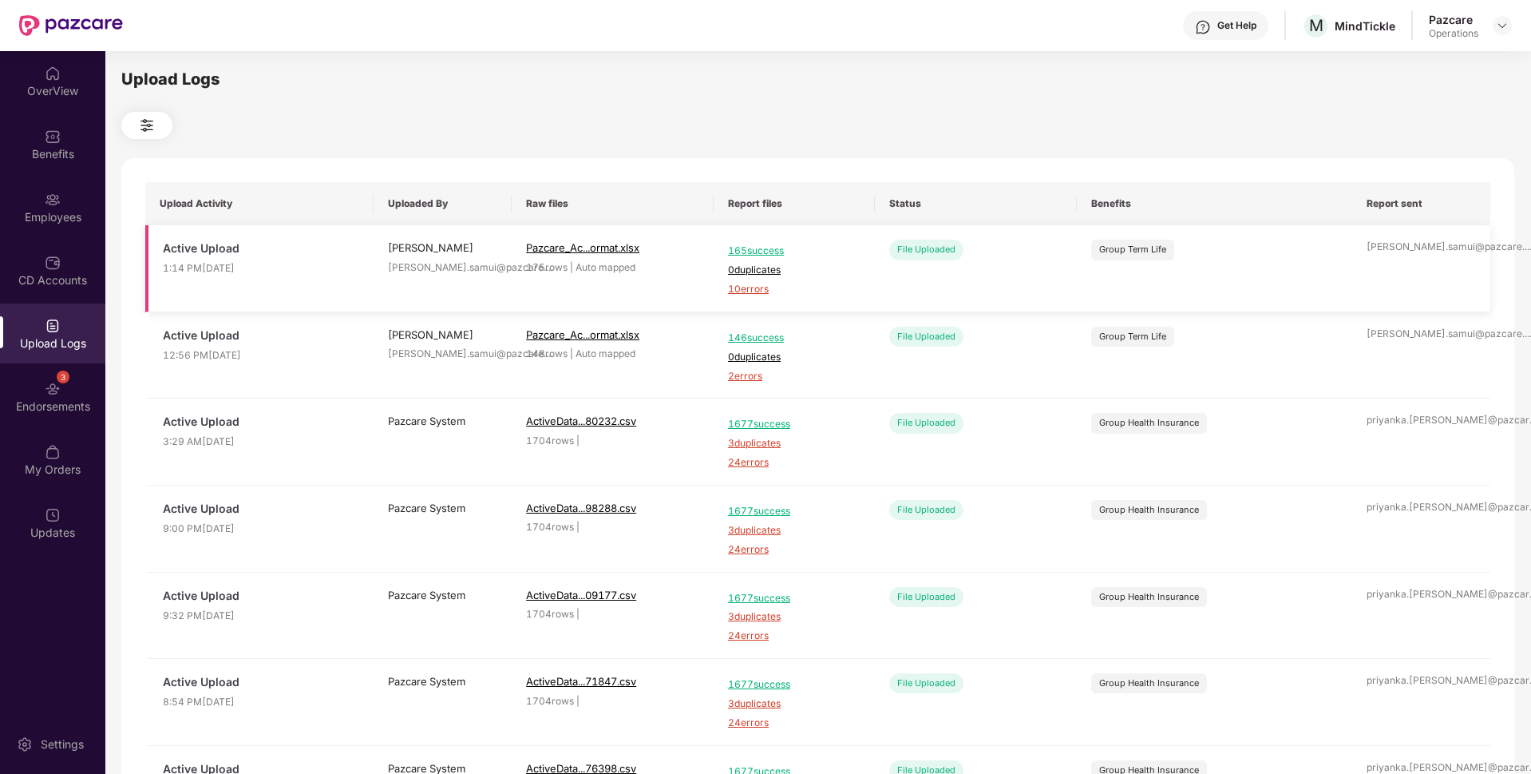
click at [735, 293] on span "10 errors" at bounding box center [794, 289] width 133 height 15
click at [77, 292] on div "CD Accounts" at bounding box center [52, 270] width 105 height 60
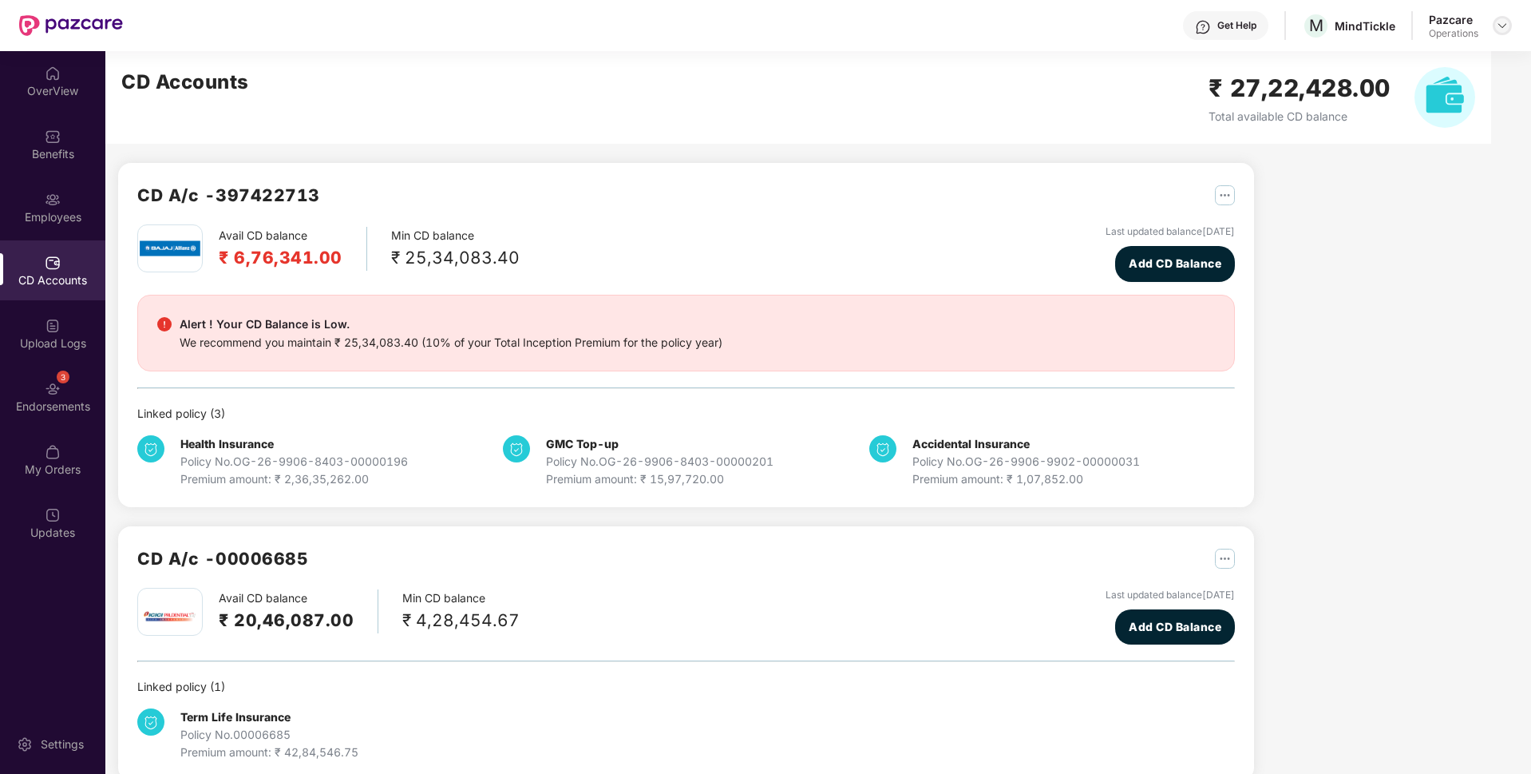
click at [1500, 30] on img at bounding box center [1502, 25] width 13 height 13
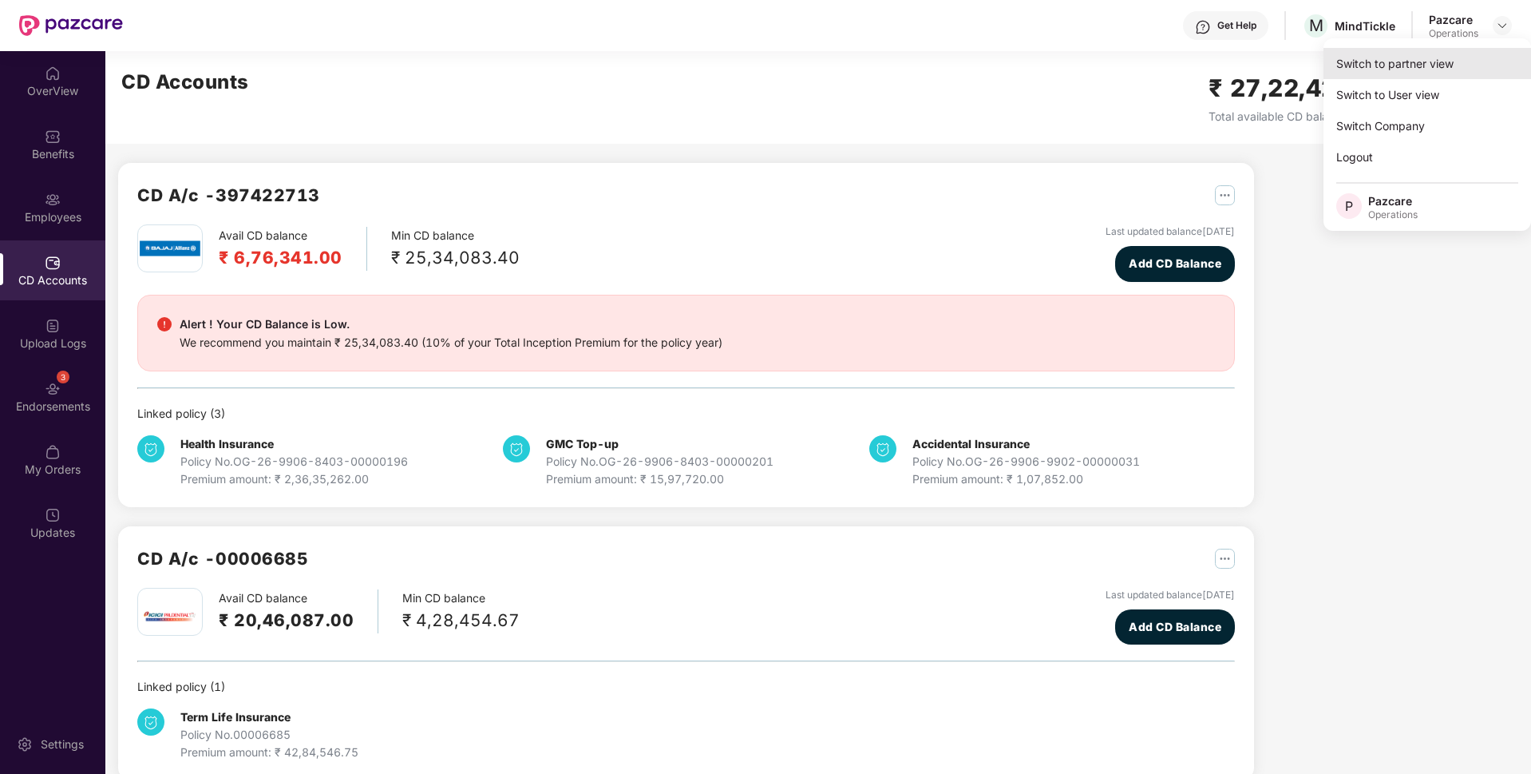
click at [1382, 59] on div "Switch to partner view" at bounding box center [1428, 63] width 208 height 31
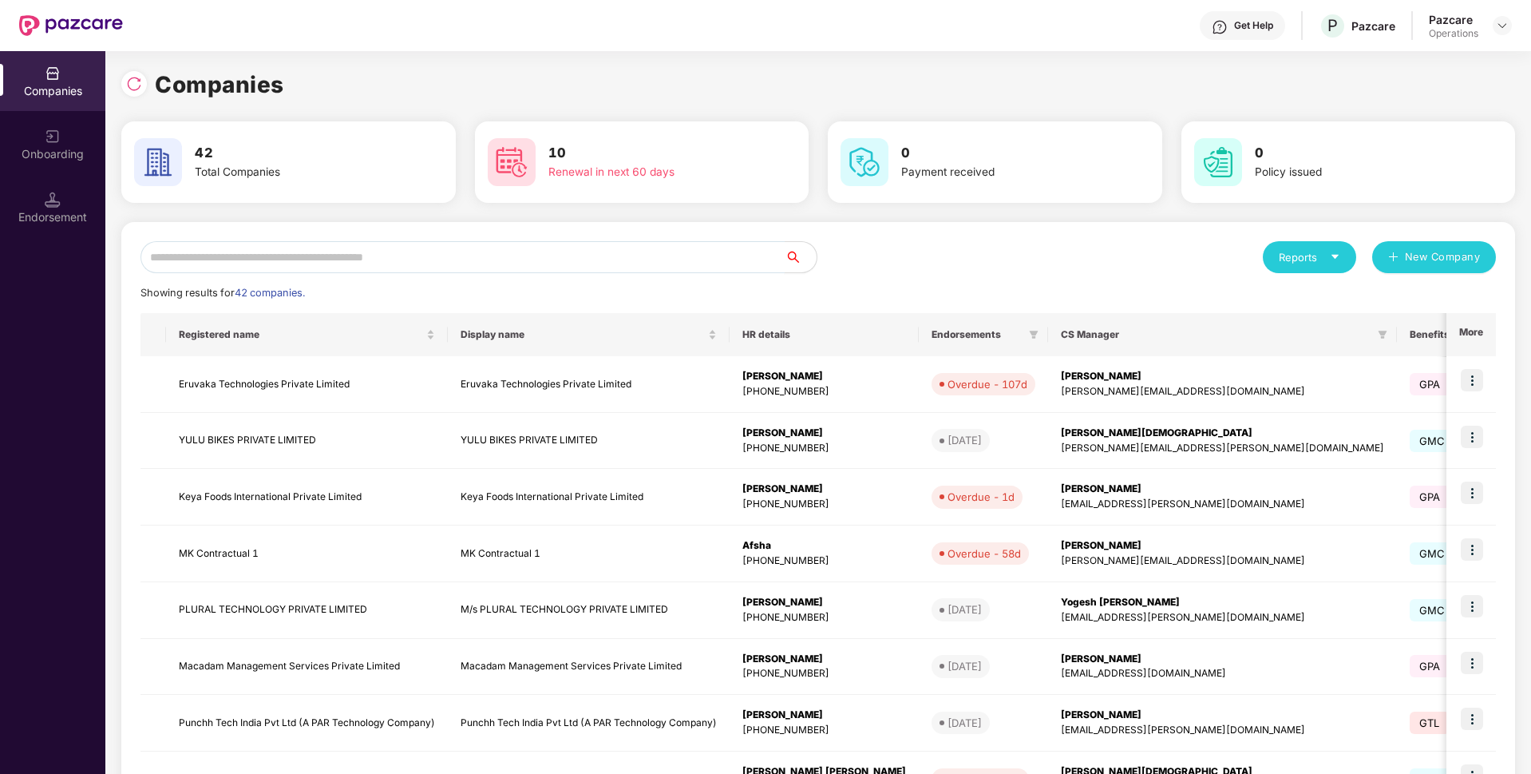
click at [537, 245] on input "text" at bounding box center [463, 257] width 644 height 32
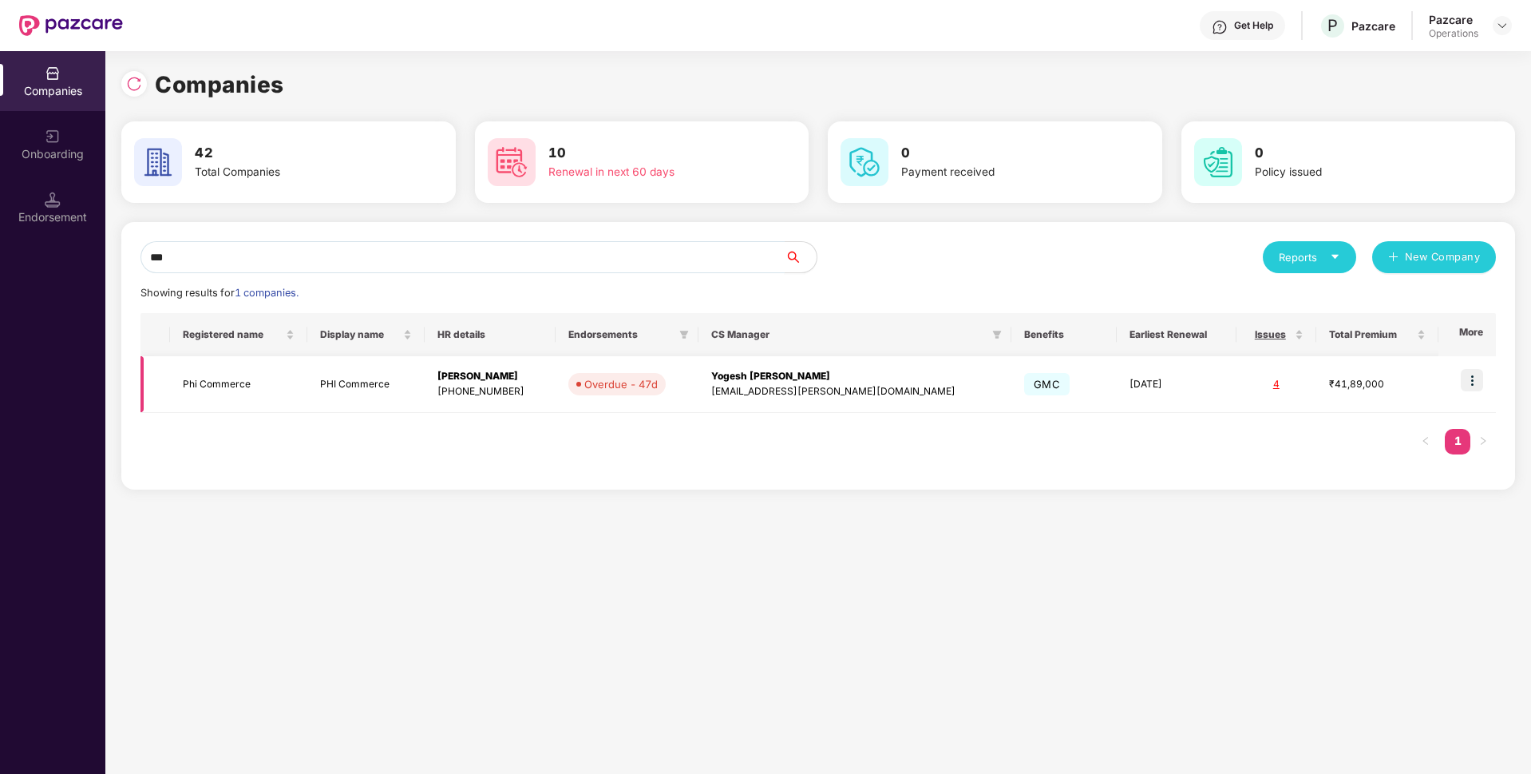
type input "***"
click at [1482, 382] on img at bounding box center [1472, 380] width 22 height 22
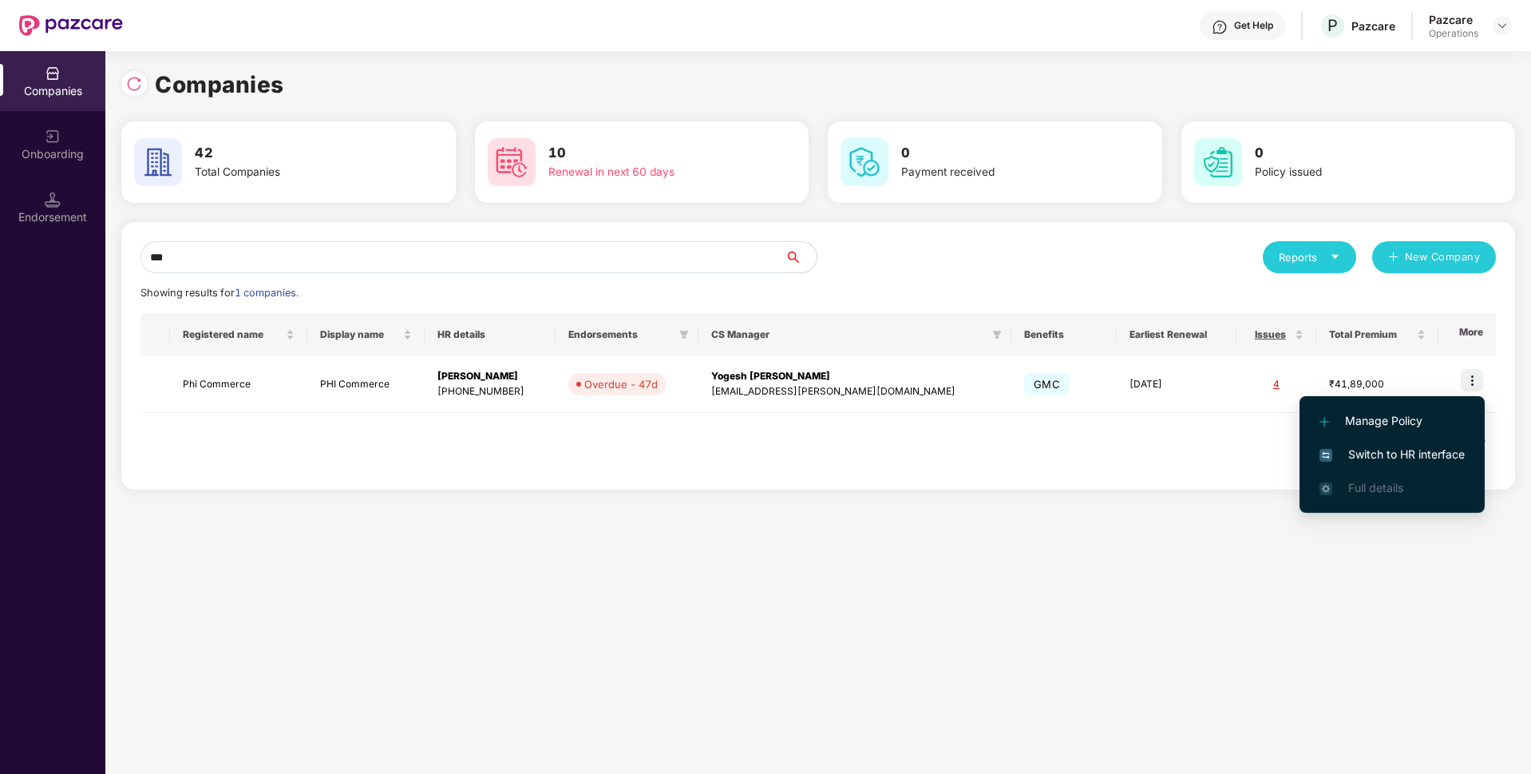
click at [1358, 466] on li "Switch to HR interface" at bounding box center [1392, 454] width 185 height 34
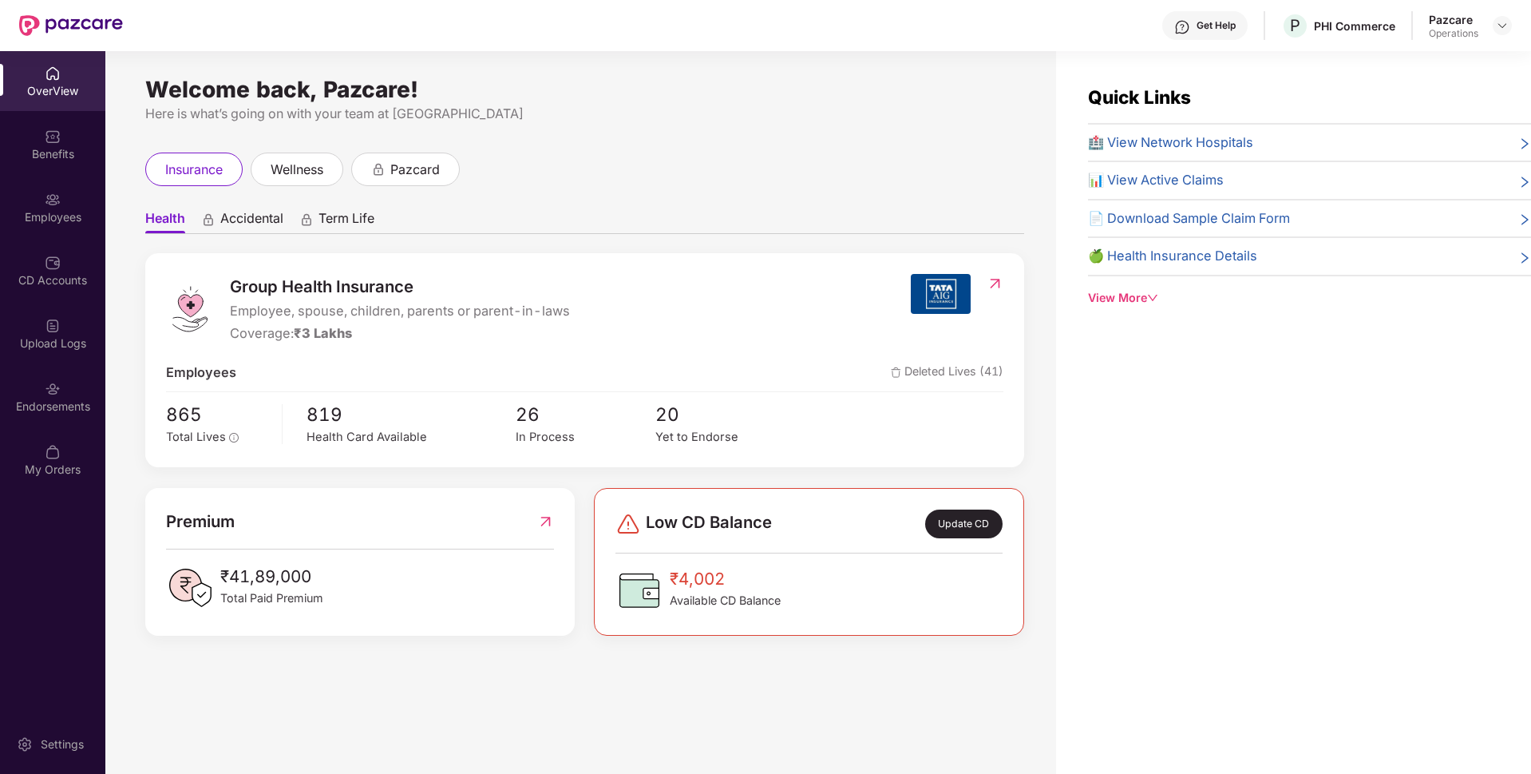
click at [75, 390] on div "Endorsements" at bounding box center [52, 396] width 105 height 60
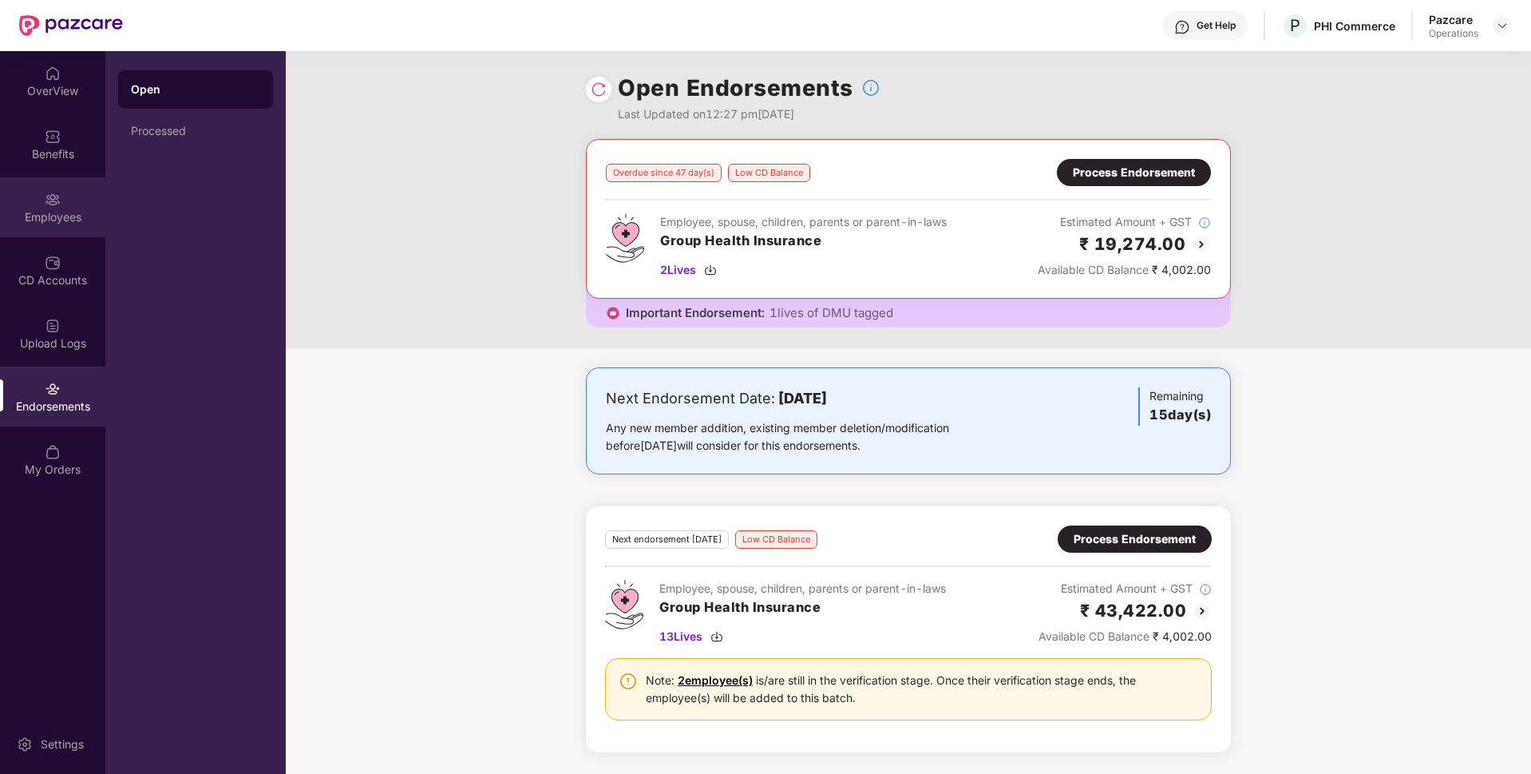
click at [49, 216] on div "Employees" at bounding box center [52, 217] width 105 height 16
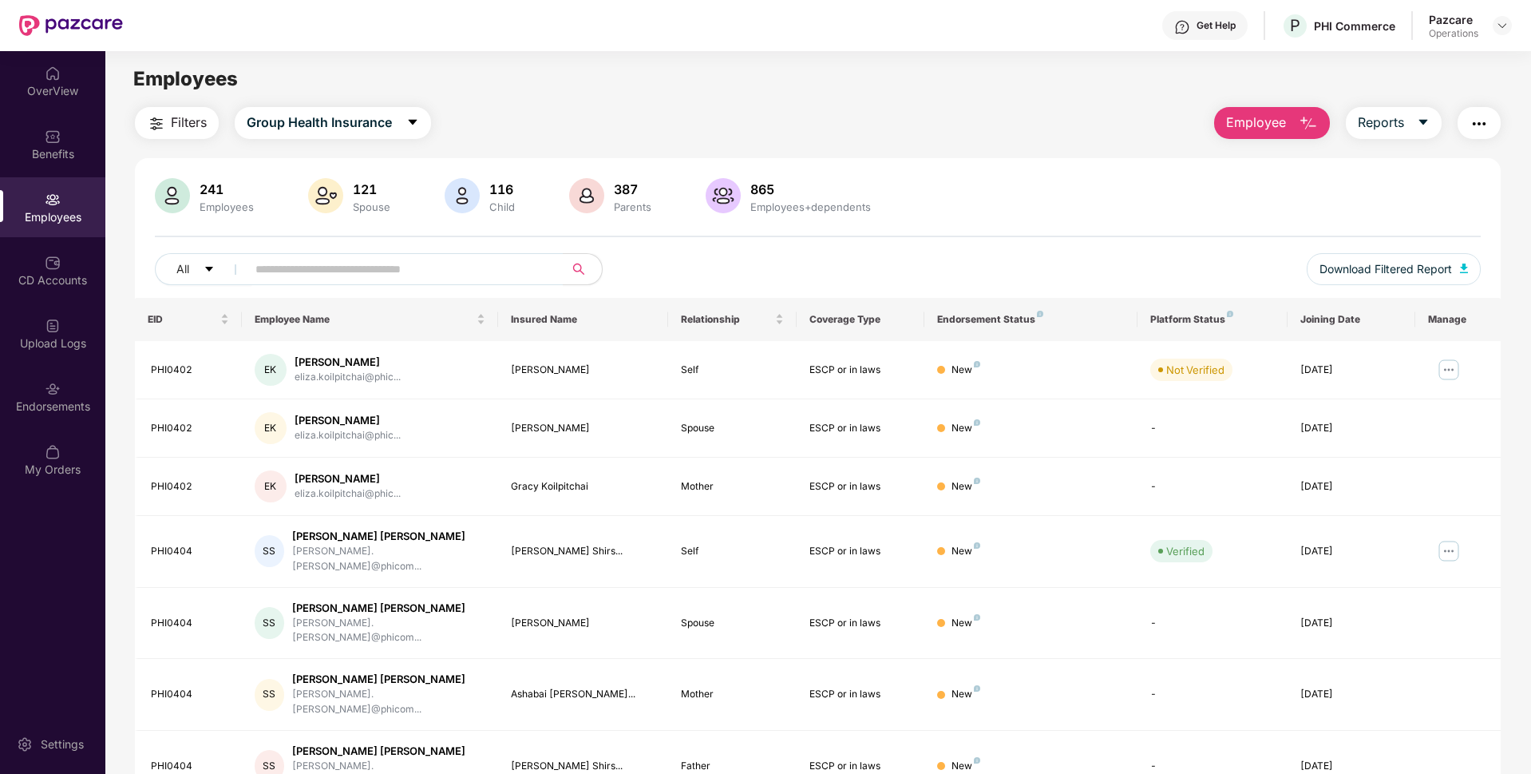
click at [1470, 129] on img "button" at bounding box center [1479, 123] width 19 height 19
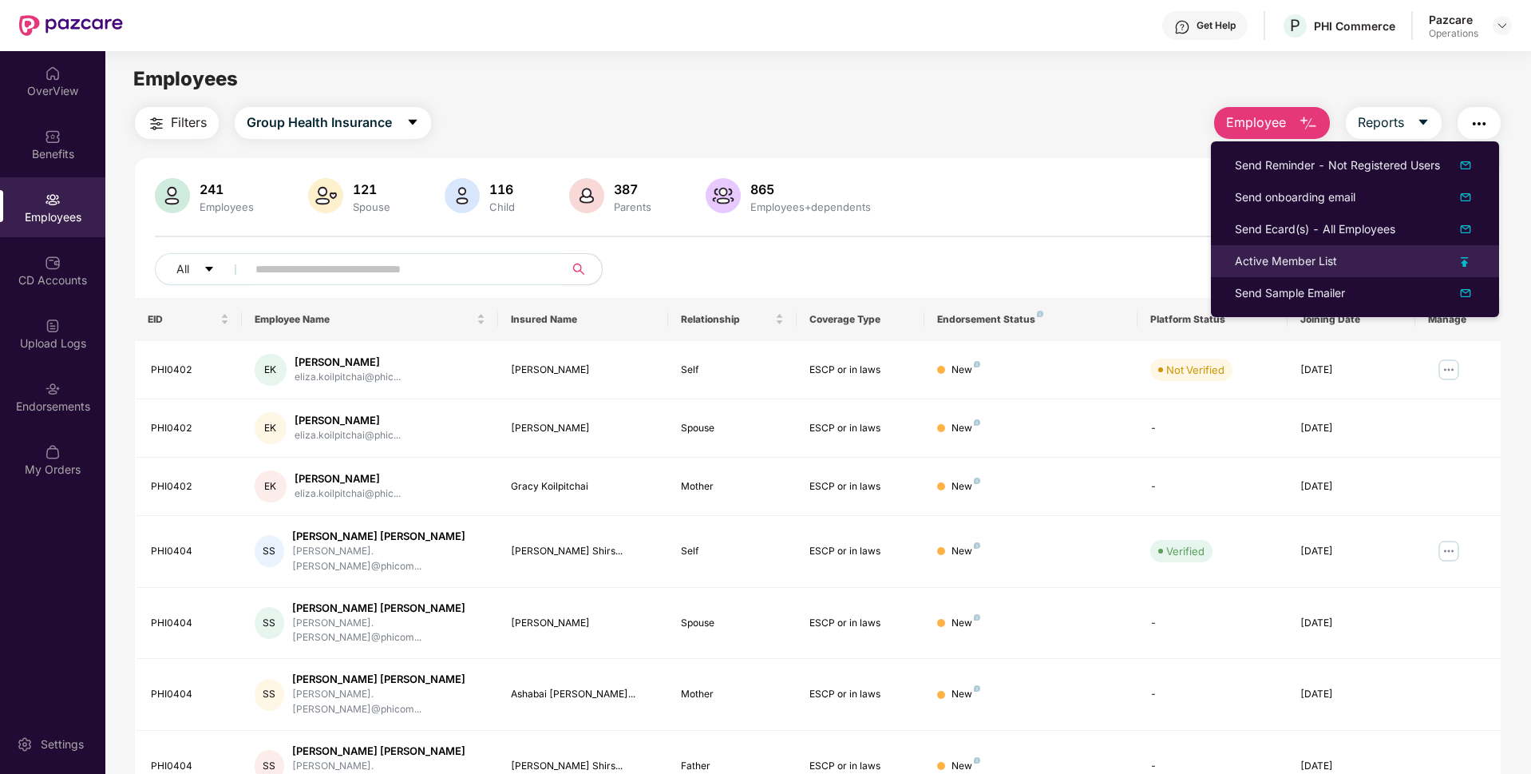
click at [1262, 260] on div "Active Member List" at bounding box center [1286, 261] width 102 height 18
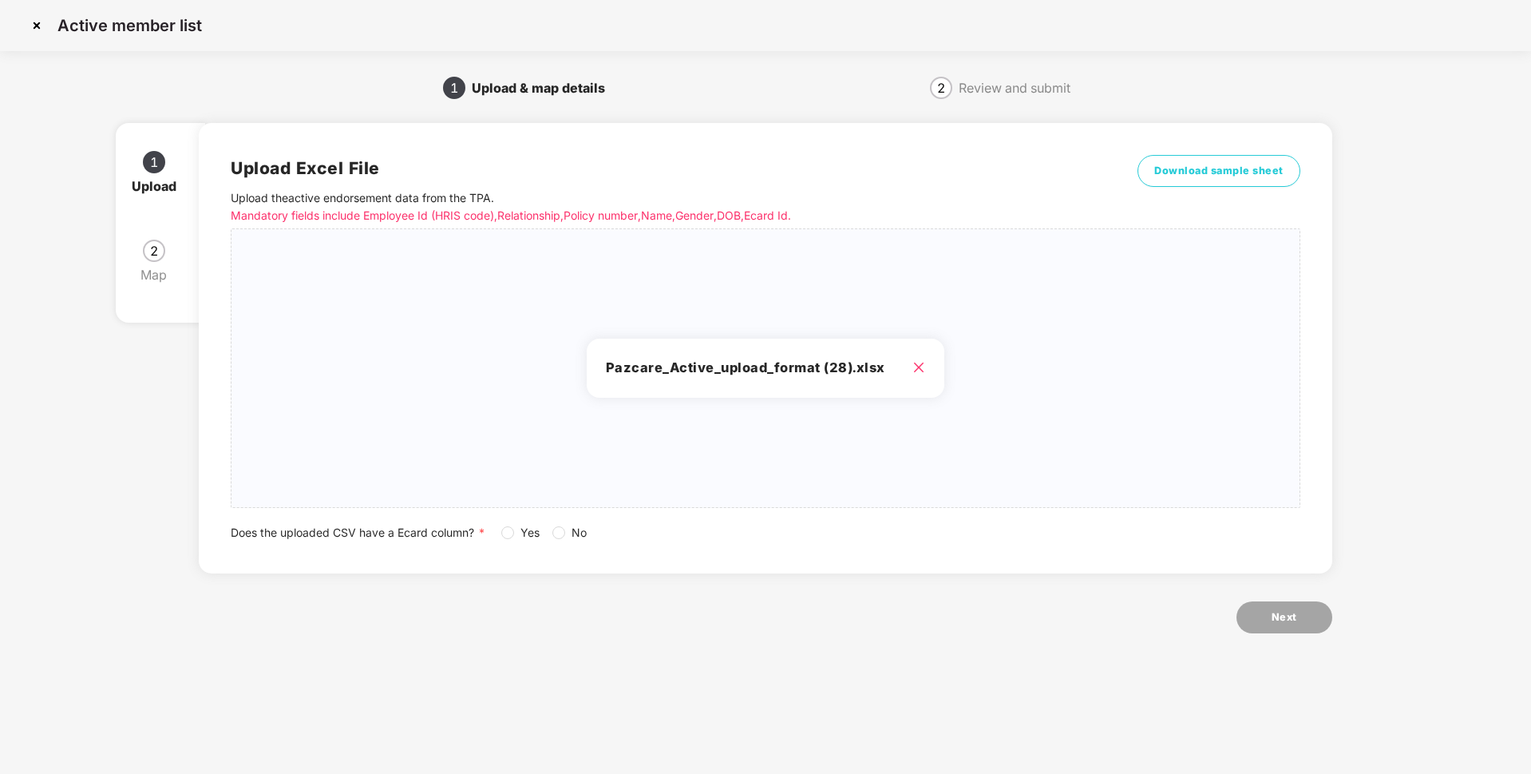
click at [515, 534] on span "Yes" at bounding box center [530, 533] width 32 height 18
click at [1278, 616] on span "Next" at bounding box center [1285, 617] width 26 height 16
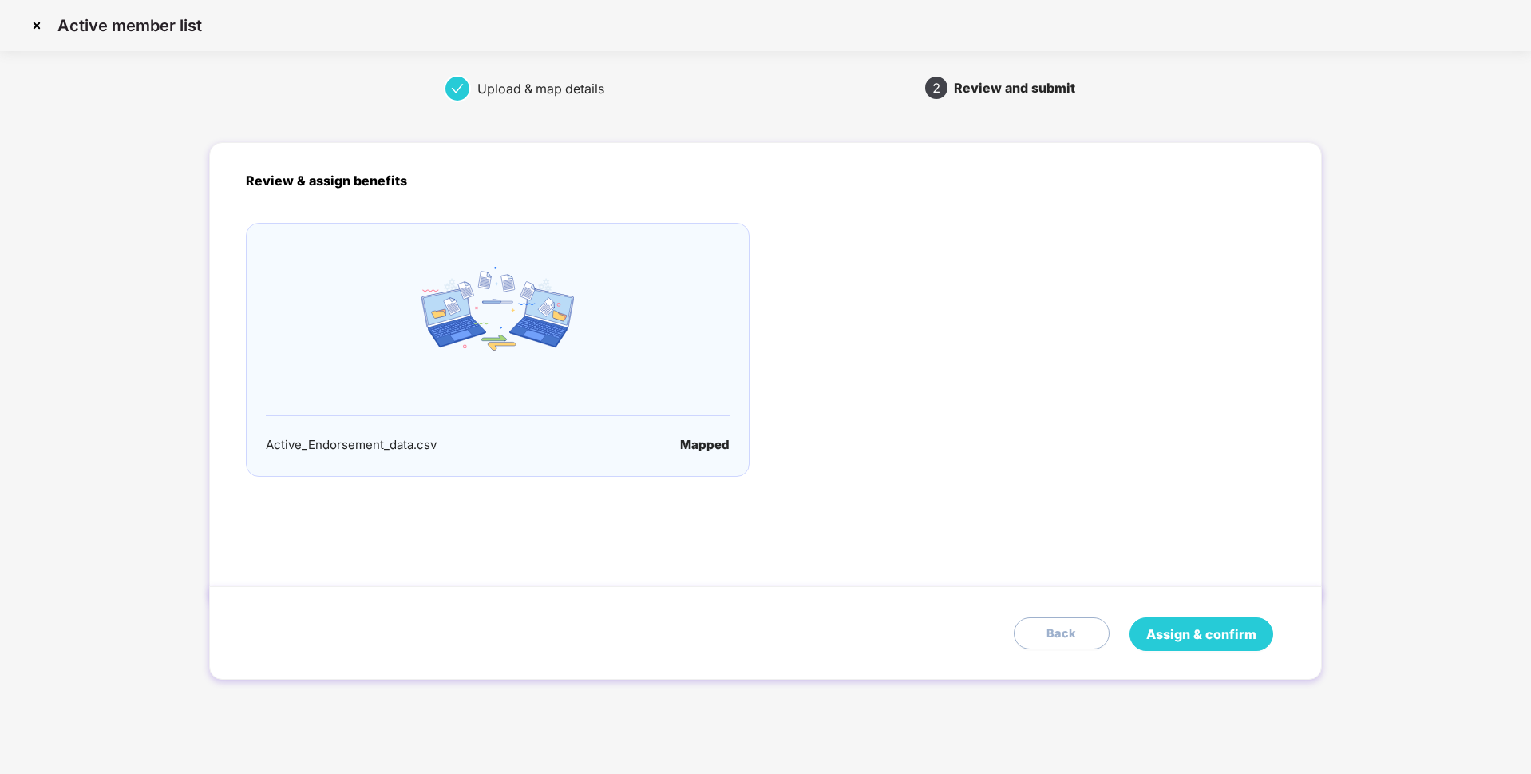
click at [1162, 634] on span "Assign & confirm" at bounding box center [1201, 634] width 110 height 20
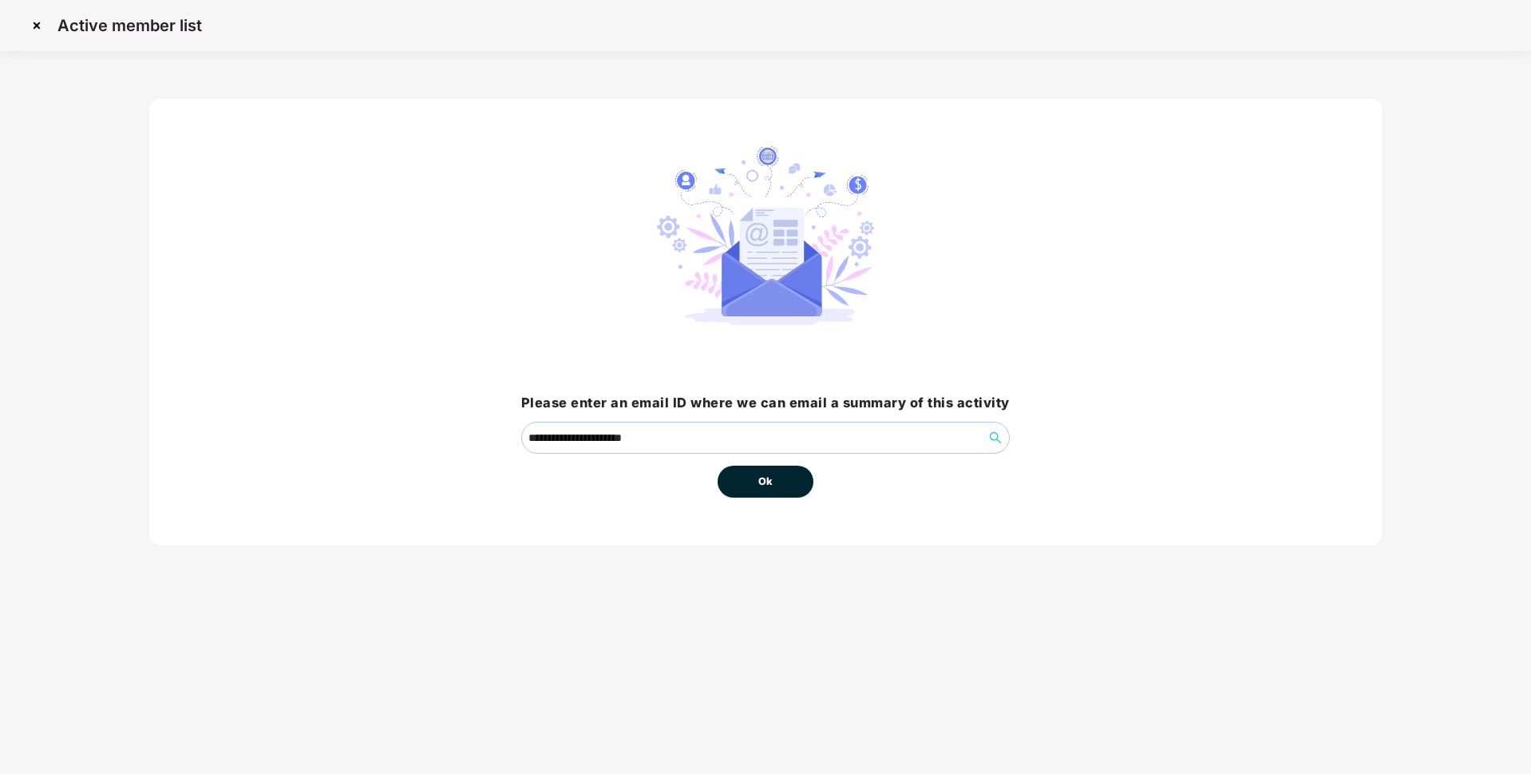
click at [766, 469] on button "Ok" at bounding box center [766, 481] width 96 height 32
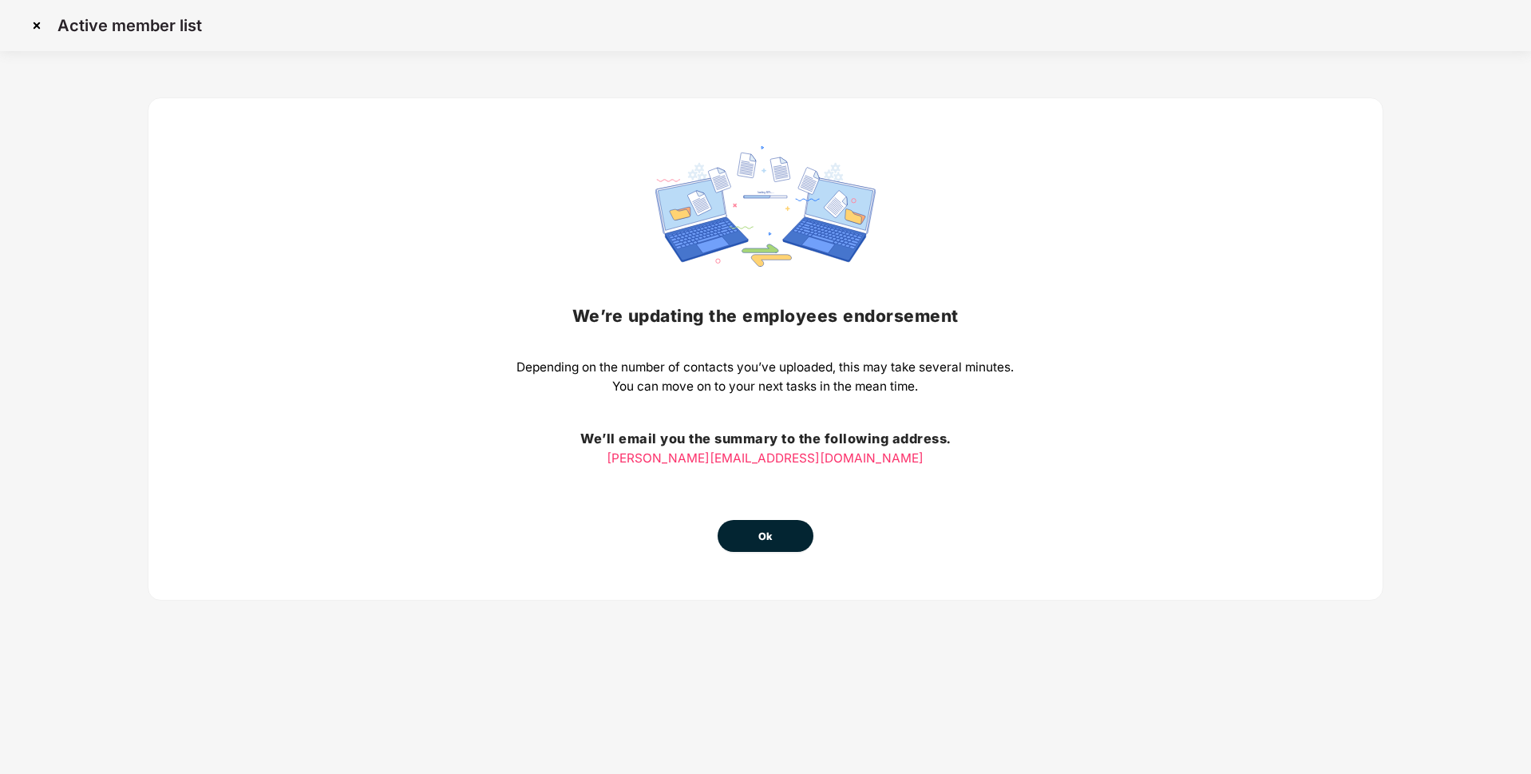
click at [769, 525] on button "Ok" at bounding box center [766, 536] width 96 height 32
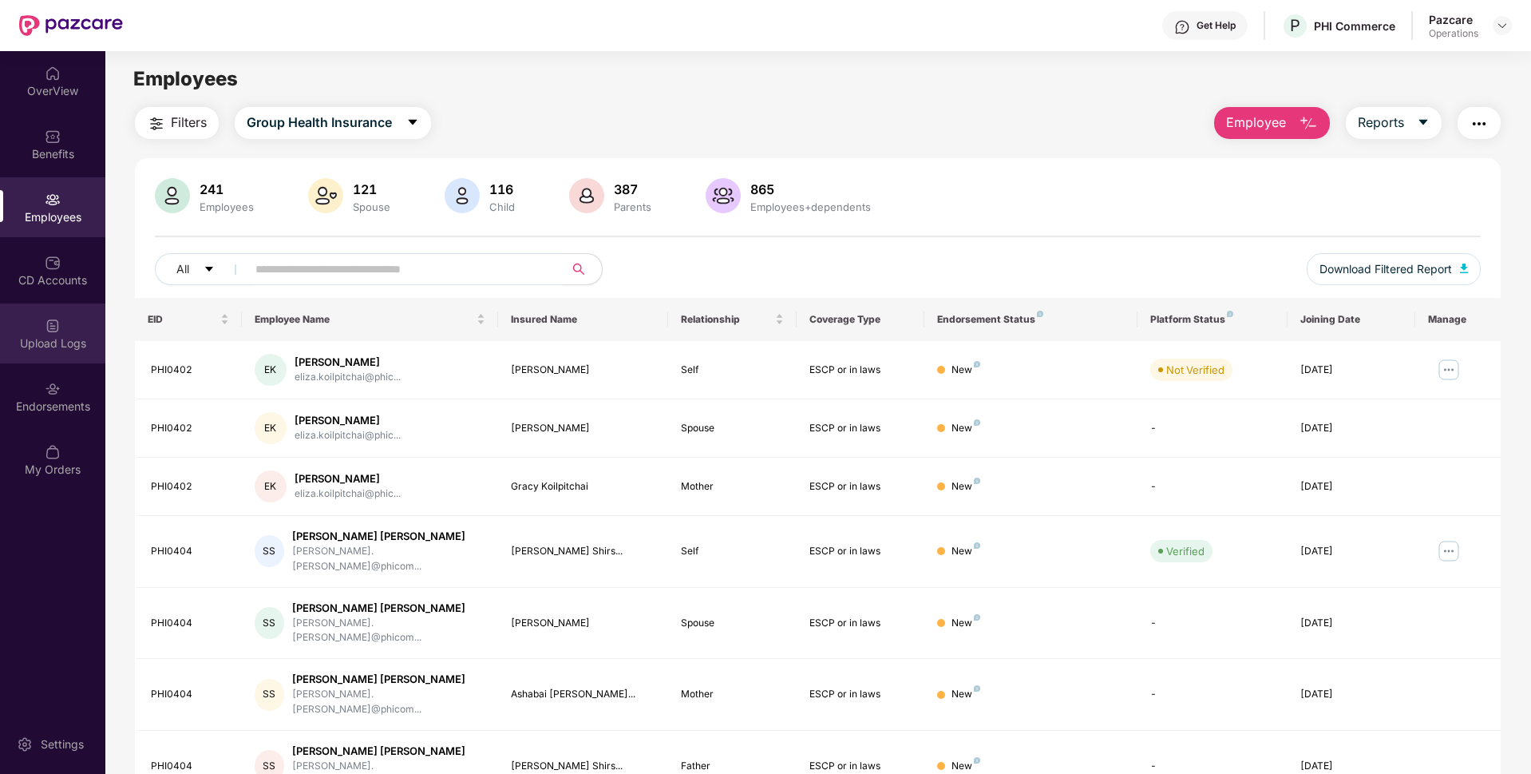
click at [17, 342] on div "Upload Logs" at bounding box center [52, 343] width 105 height 16
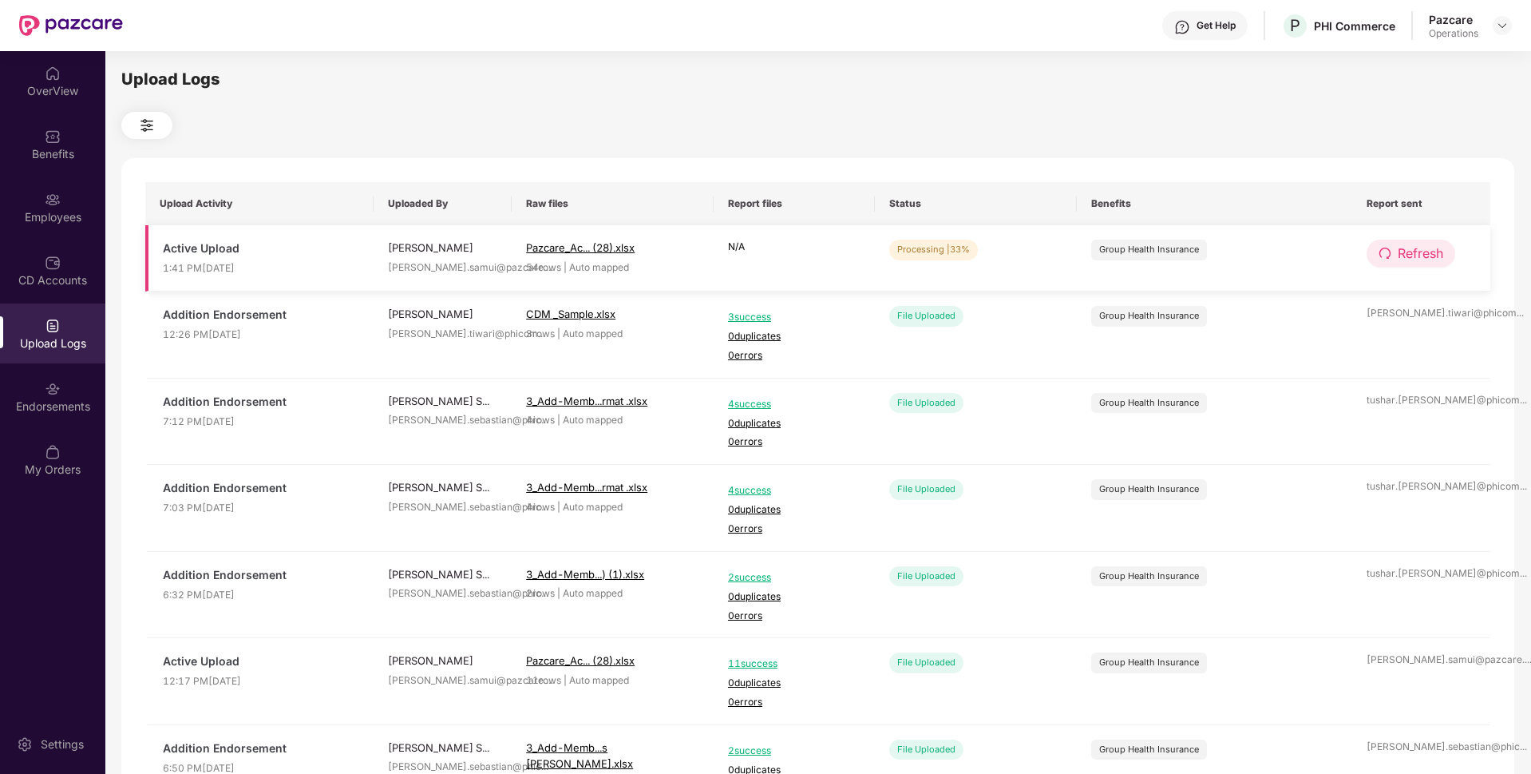
click at [1389, 258] on icon "redo" at bounding box center [1385, 253] width 13 height 13
click at [1389, 258] on icon "redo" at bounding box center [1386, 253] width 13 height 13
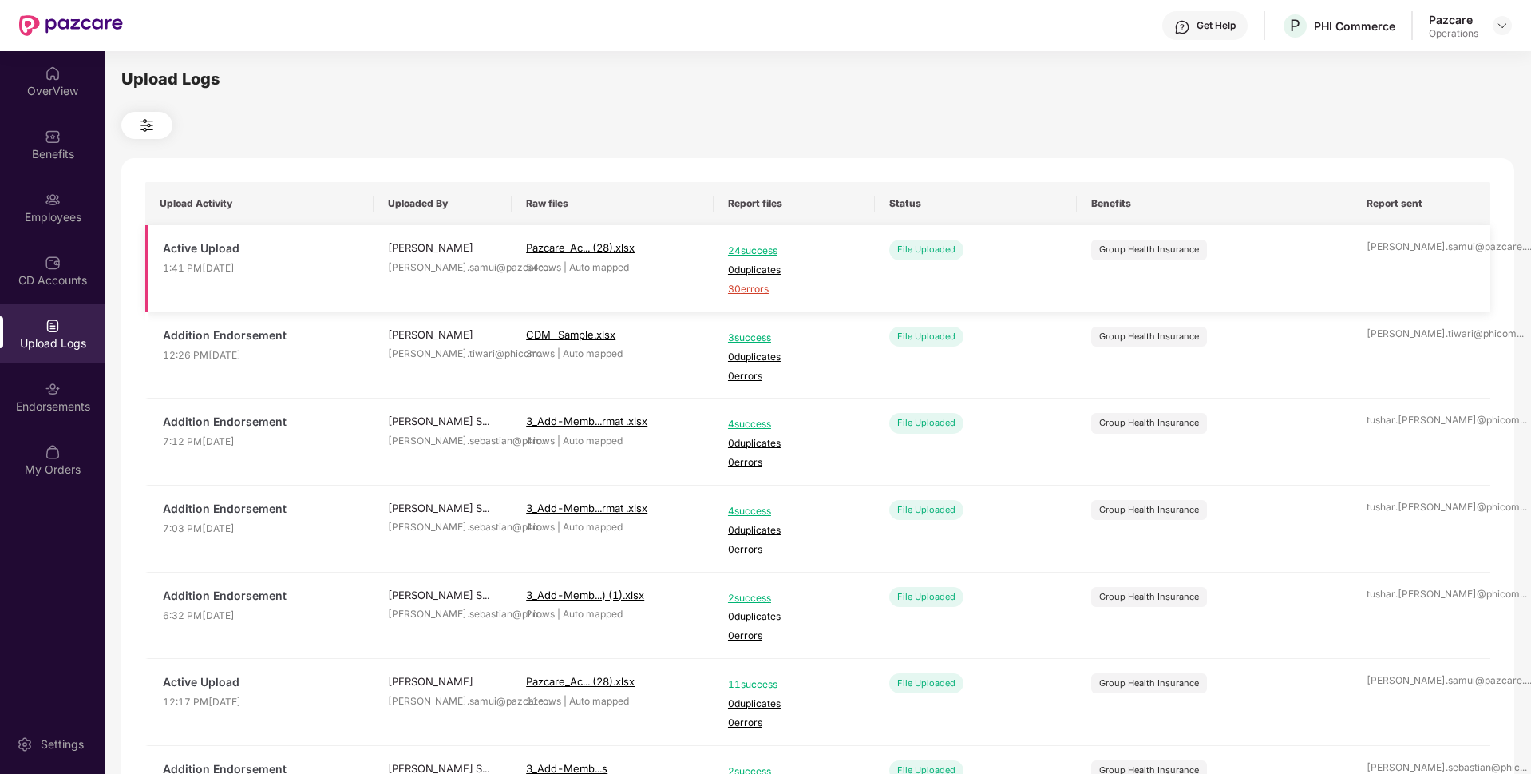
click at [755, 289] on span "30 errors" at bounding box center [794, 289] width 133 height 15
click at [64, 220] on div "Employees" at bounding box center [52, 217] width 105 height 16
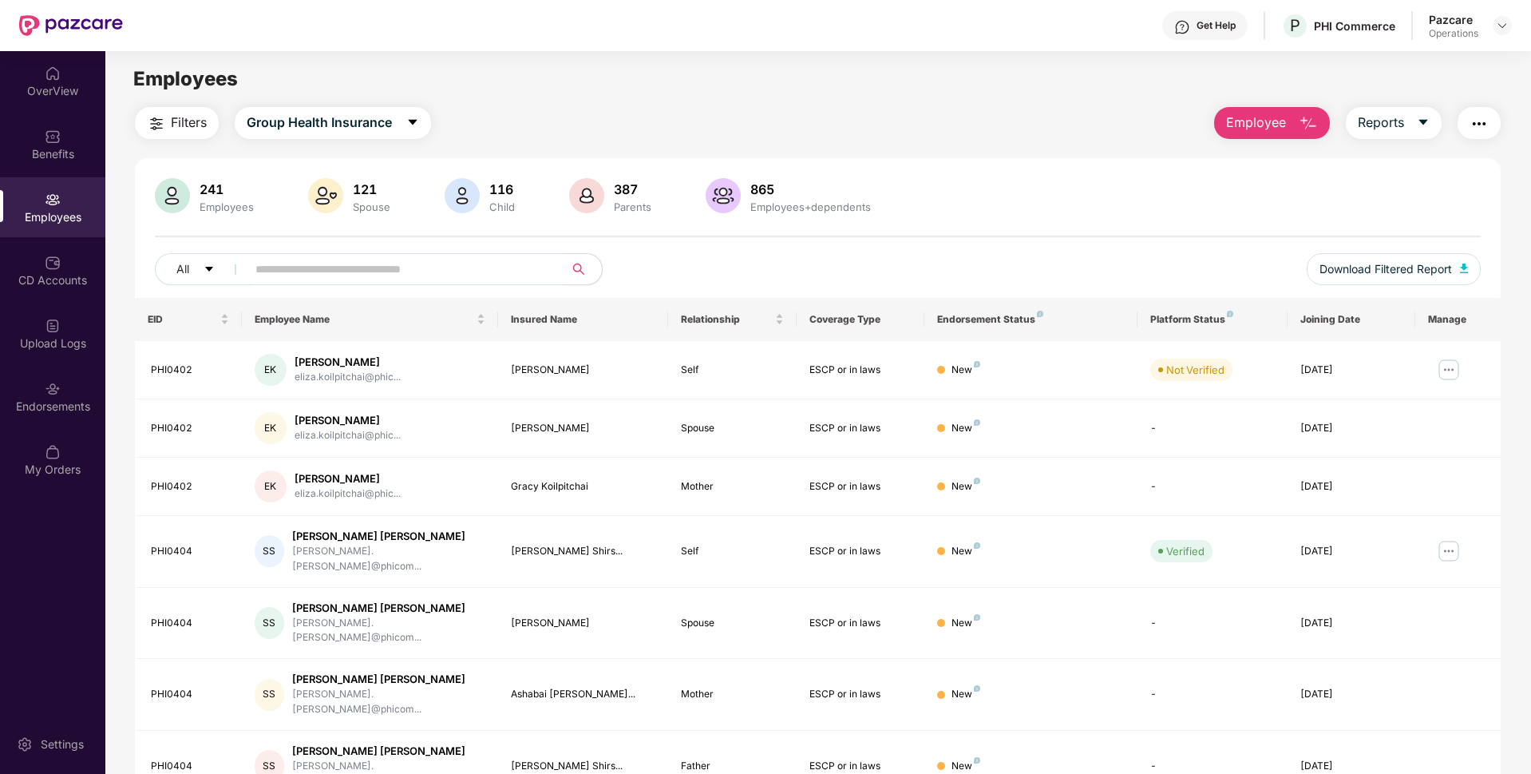
click at [1466, 135] on button "button" at bounding box center [1479, 123] width 43 height 32
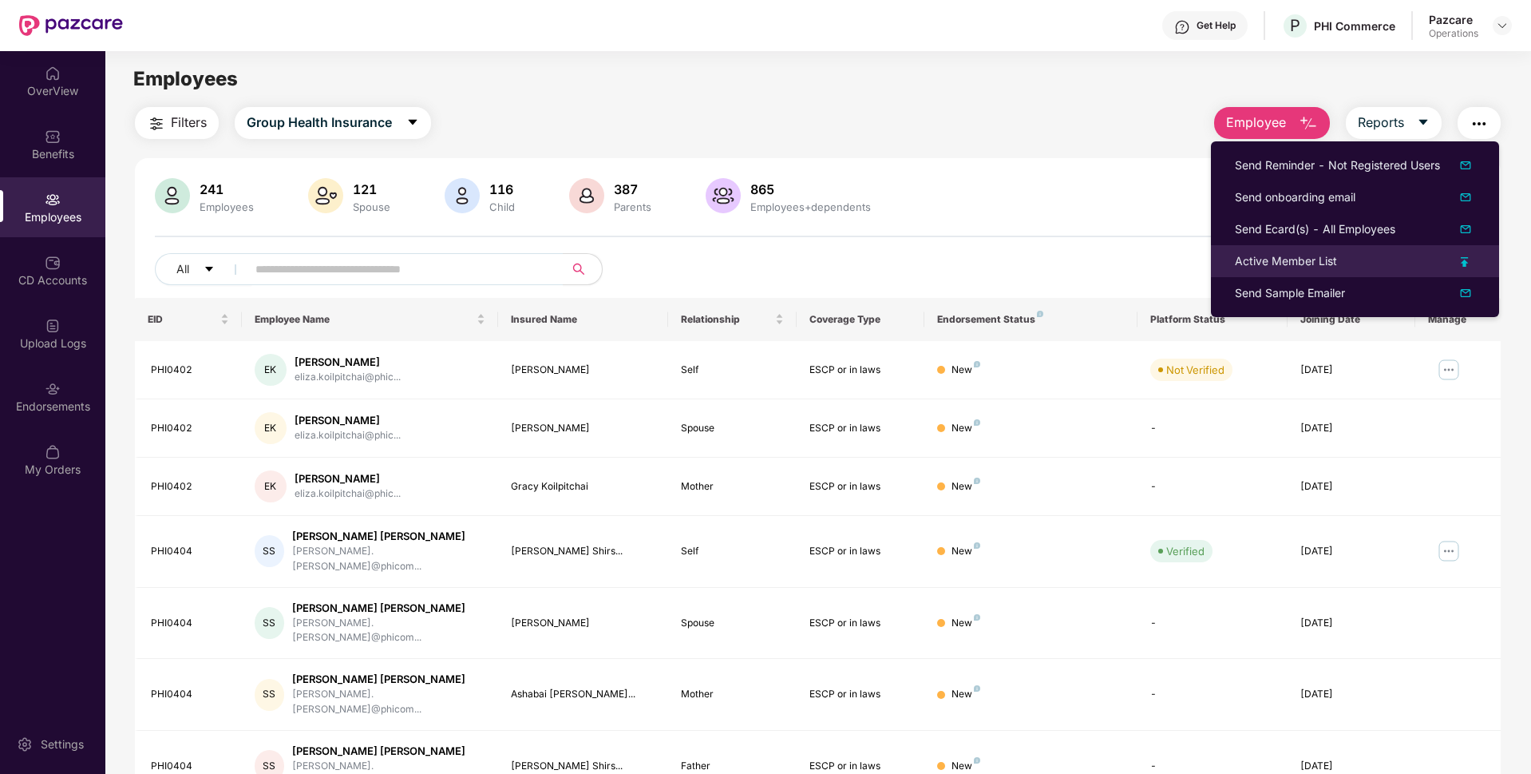
click at [1284, 258] on div "Active Member List" at bounding box center [1286, 261] width 102 height 18
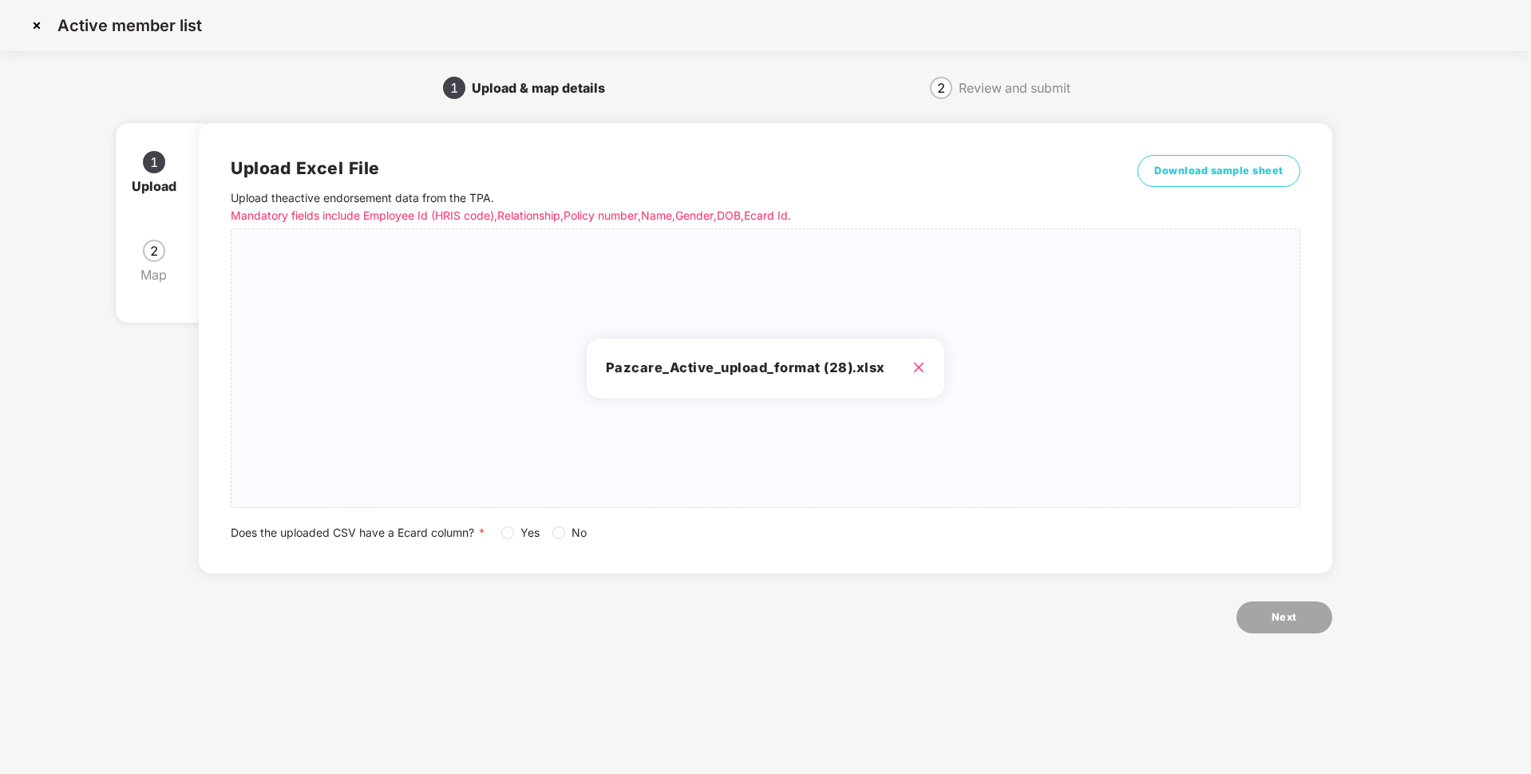
click at [517, 534] on span "Yes" at bounding box center [530, 533] width 32 height 18
click at [1262, 617] on button "Next" at bounding box center [1285, 617] width 96 height 32
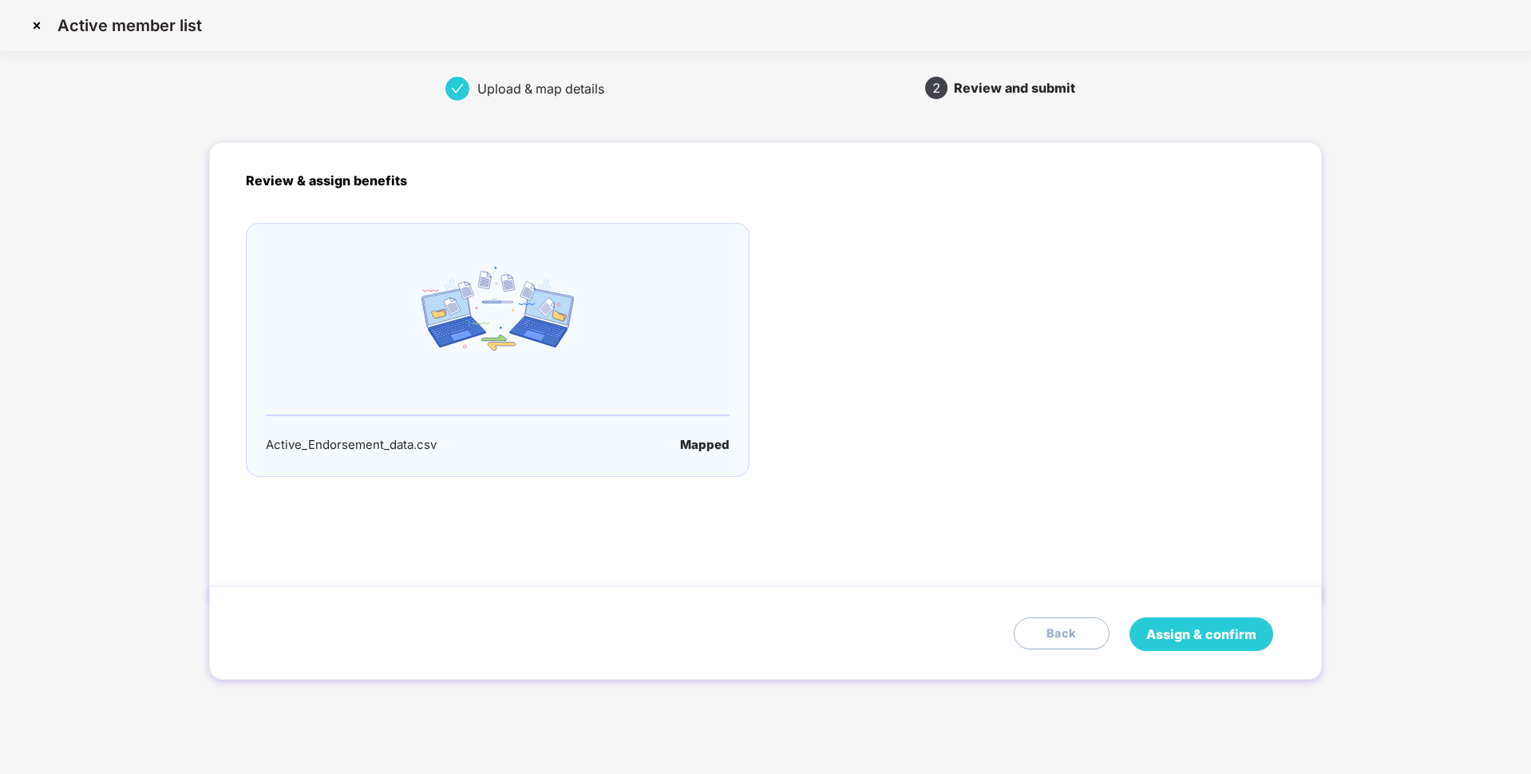
click at [1209, 626] on span "Assign & confirm" at bounding box center [1201, 634] width 110 height 20
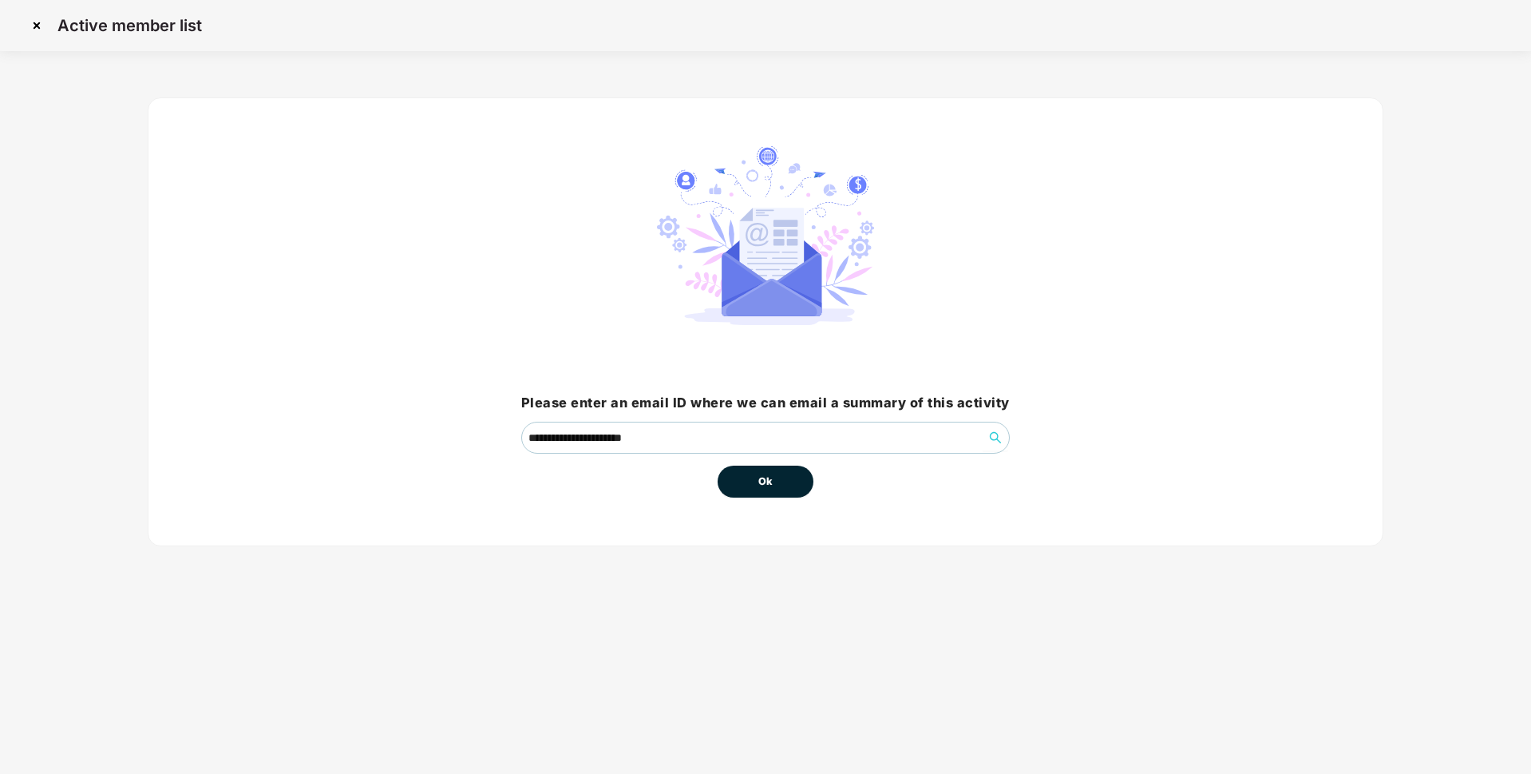
click at [777, 479] on button "Ok" at bounding box center [766, 481] width 96 height 32
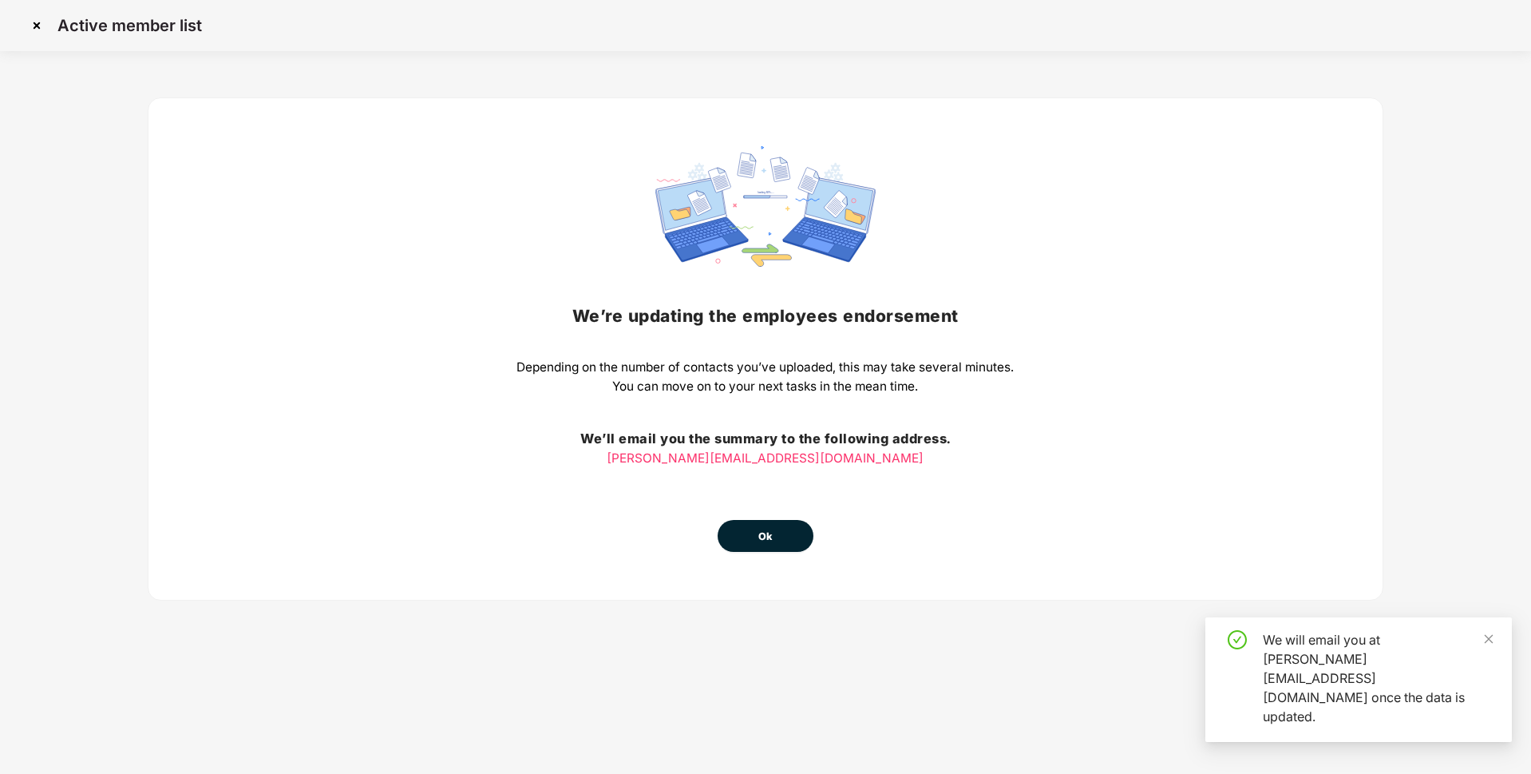
click at [766, 536] on span "Ok" at bounding box center [765, 537] width 14 height 16
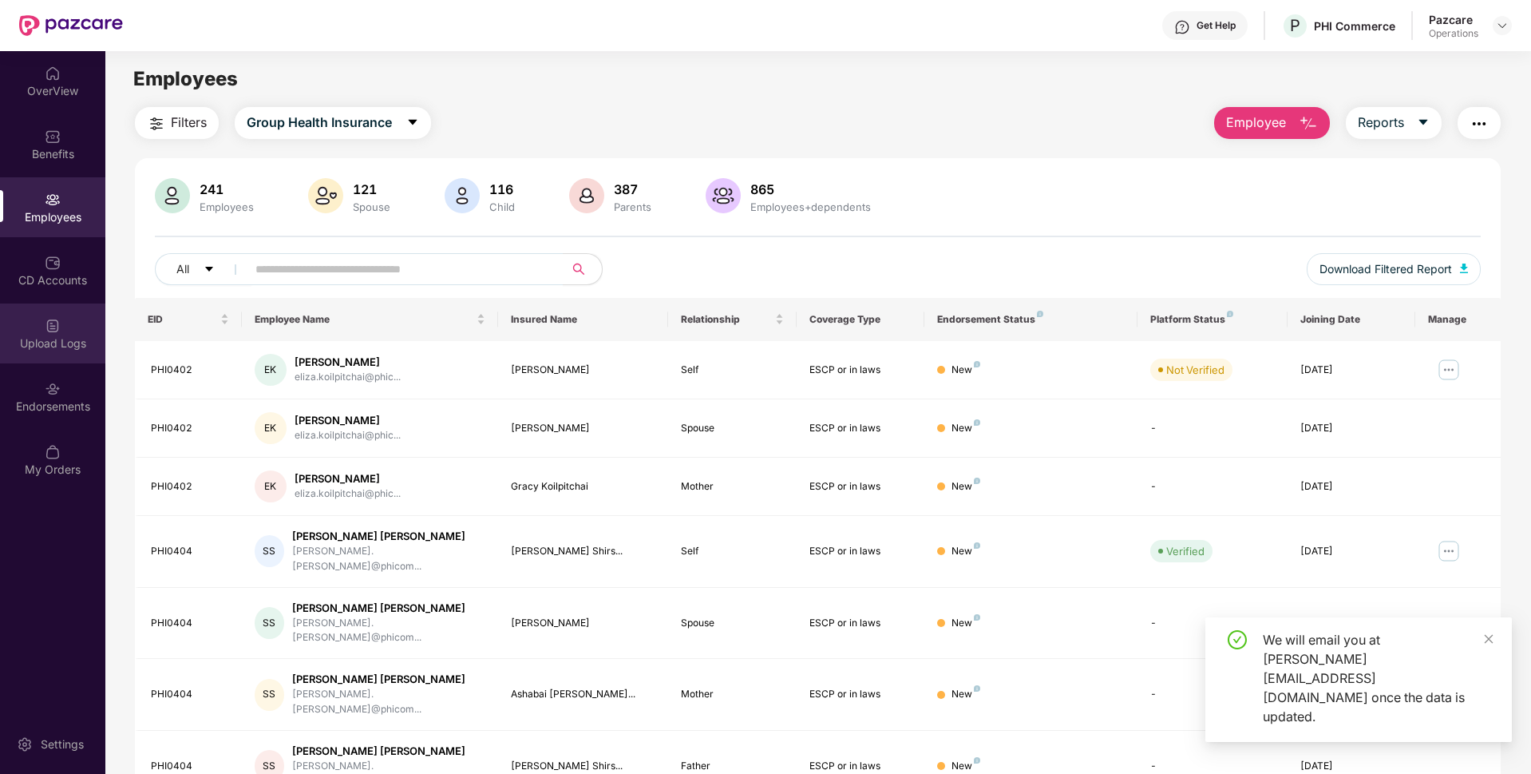
click at [32, 336] on div "Upload Logs" at bounding box center [52, 343] width 105 height 16
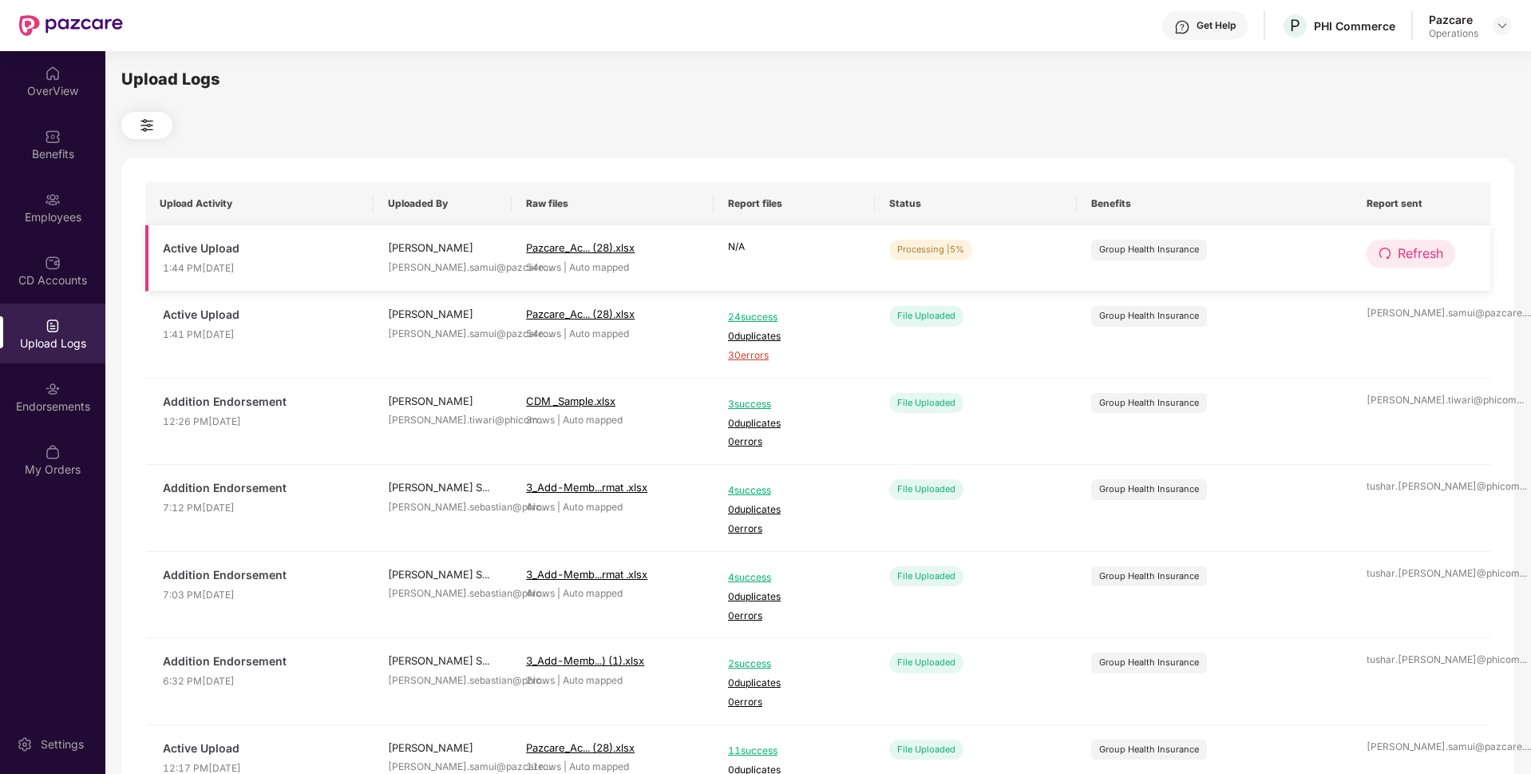
click at [1427, 249] on span "Refresh" at bounding box center [1421, 253] width 46 height 20
click at [1427, 249] on span "Refresh" at bounding box center [1422, 253] width 46 height 20
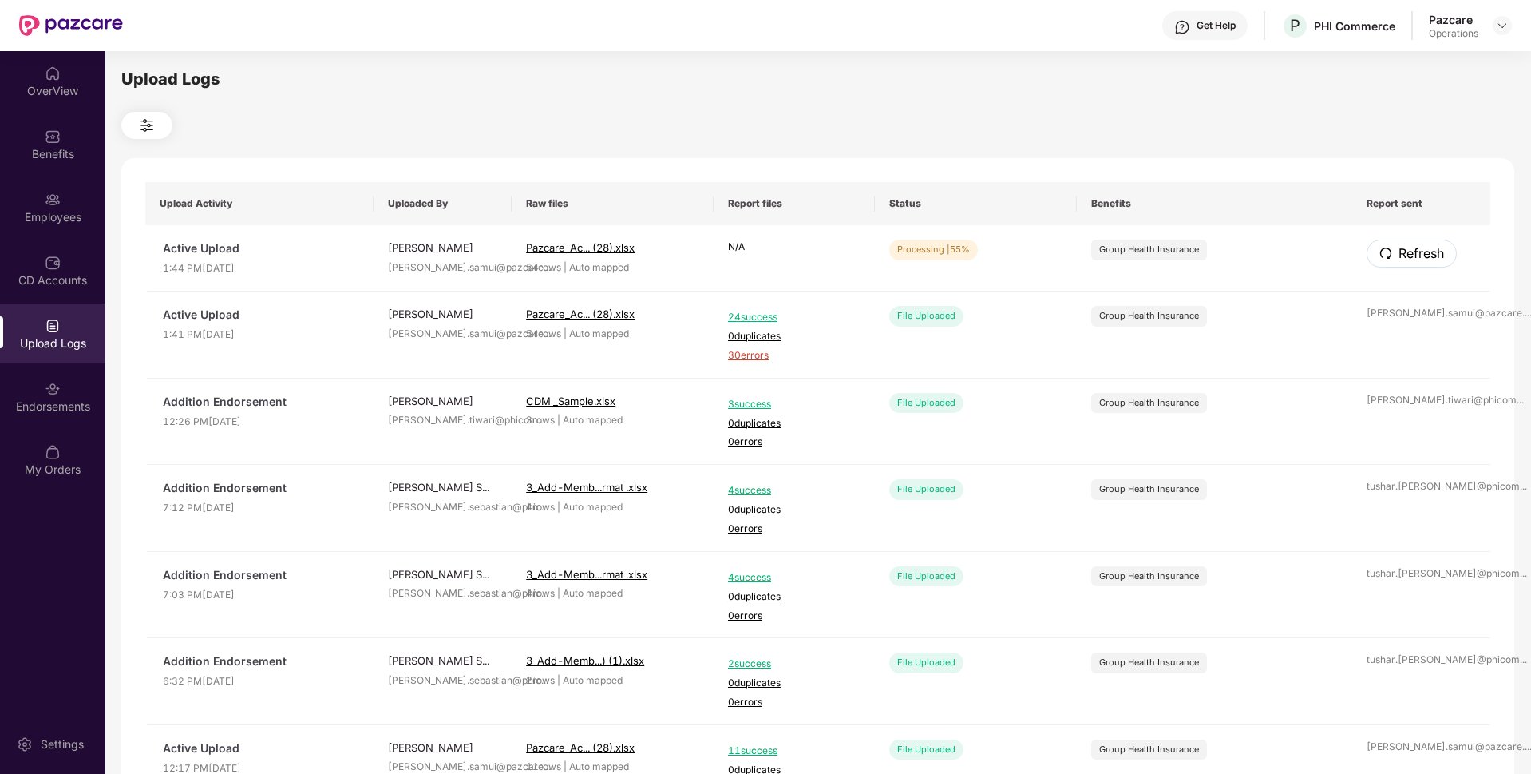
click at [1427, 249] on span "Refresh" at bounding box center [1422, 253] width 46 height 20
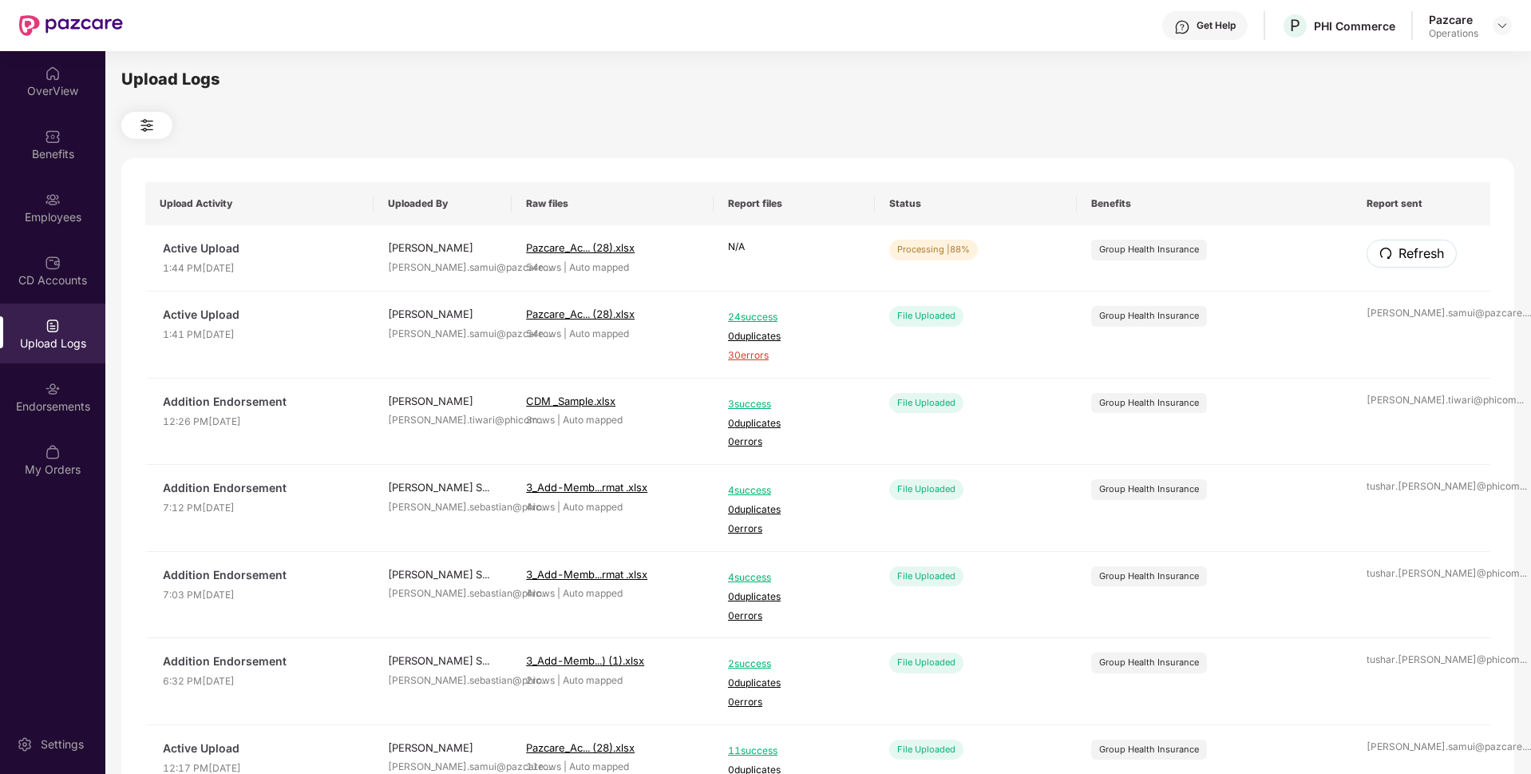
click at [1427, 249] on span "Refresh" at bounding box center [1422, 253] width 46 height 20
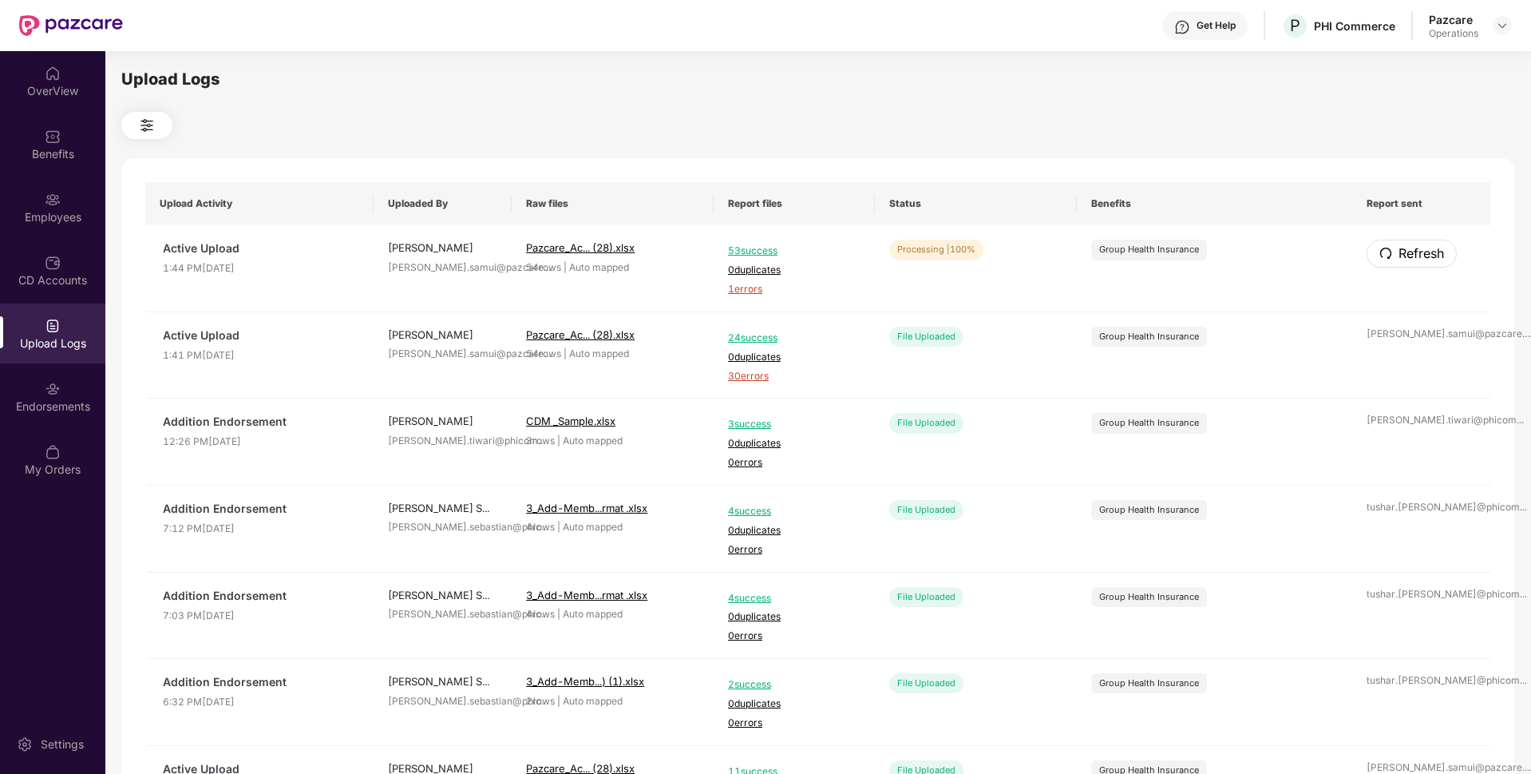
click at [1427, 249] on span "Refresh" at bounding box center [1422, 253] width 46 height 20
click at [733, 292] on span "1 errors" at bounding box center [794, 289] width 133 height 15
click at [71, 207] on div "Employees" at bounding box center [52, 207] width 105 height 60
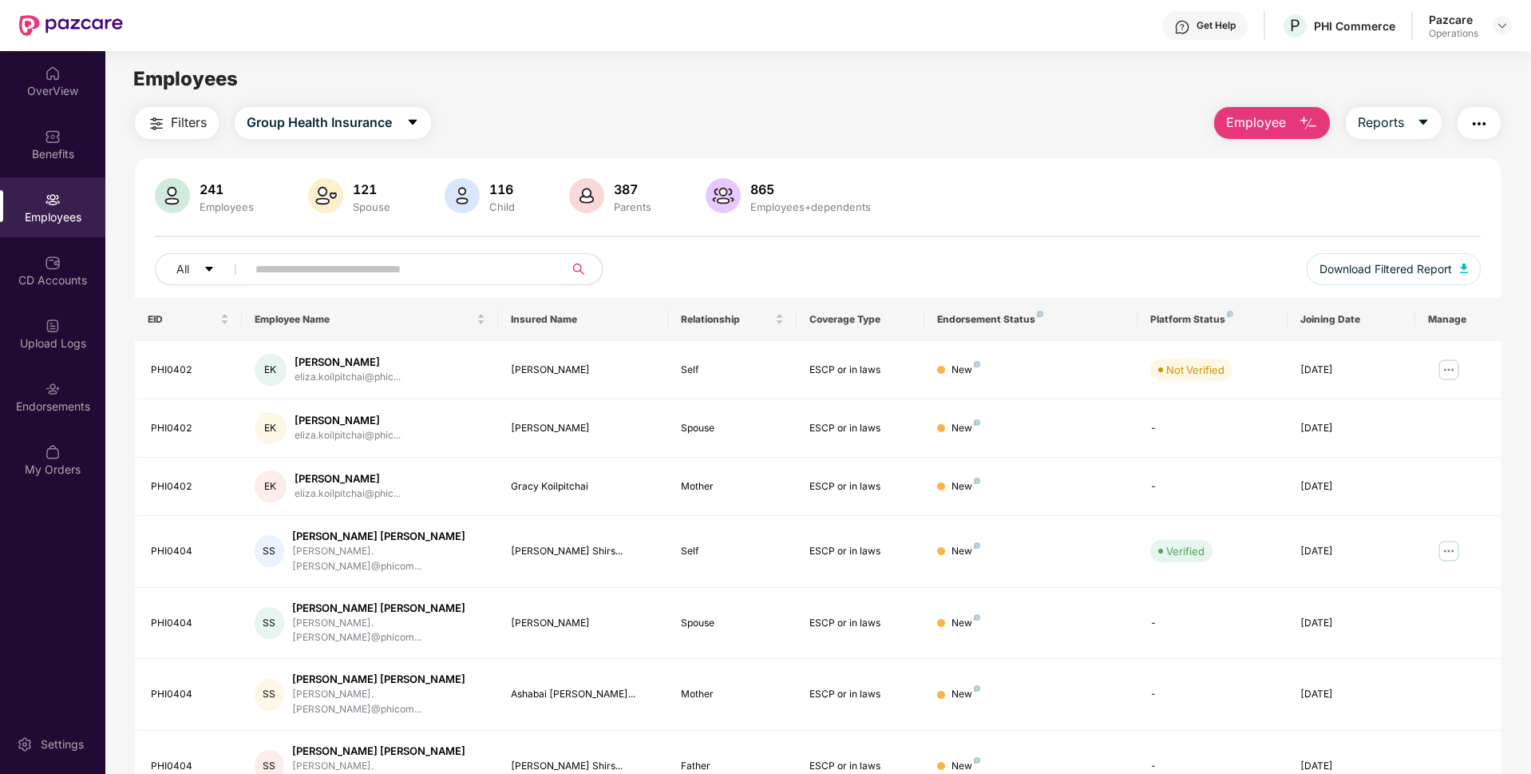
click at [317, 272] on input "text" at bounding box center [398, 269] width 287 height 24
paste input "*******"
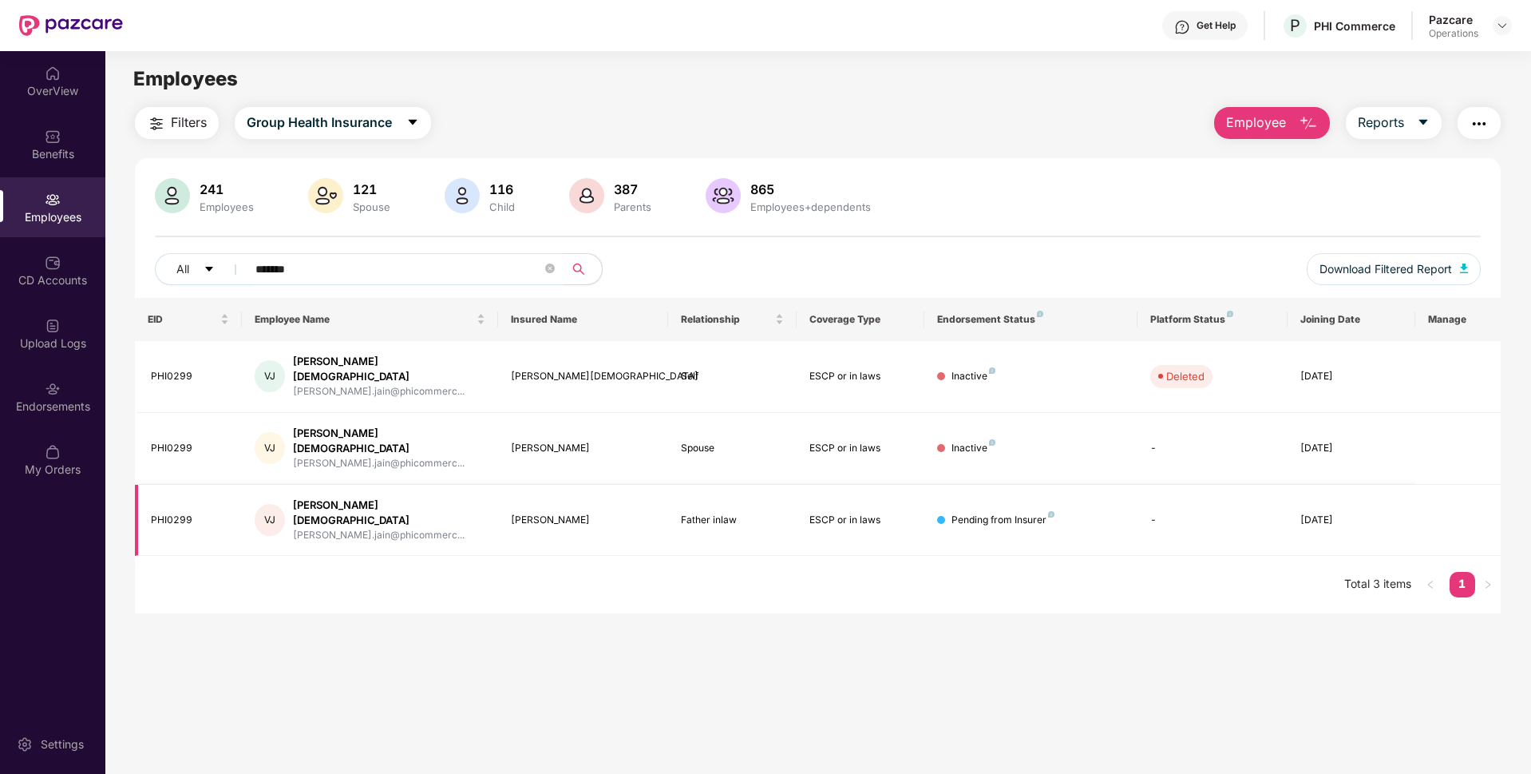
type input "*******"
click at [554, 271] on icon "close-circle" at bounding box center [550, 268] width 10 height 10
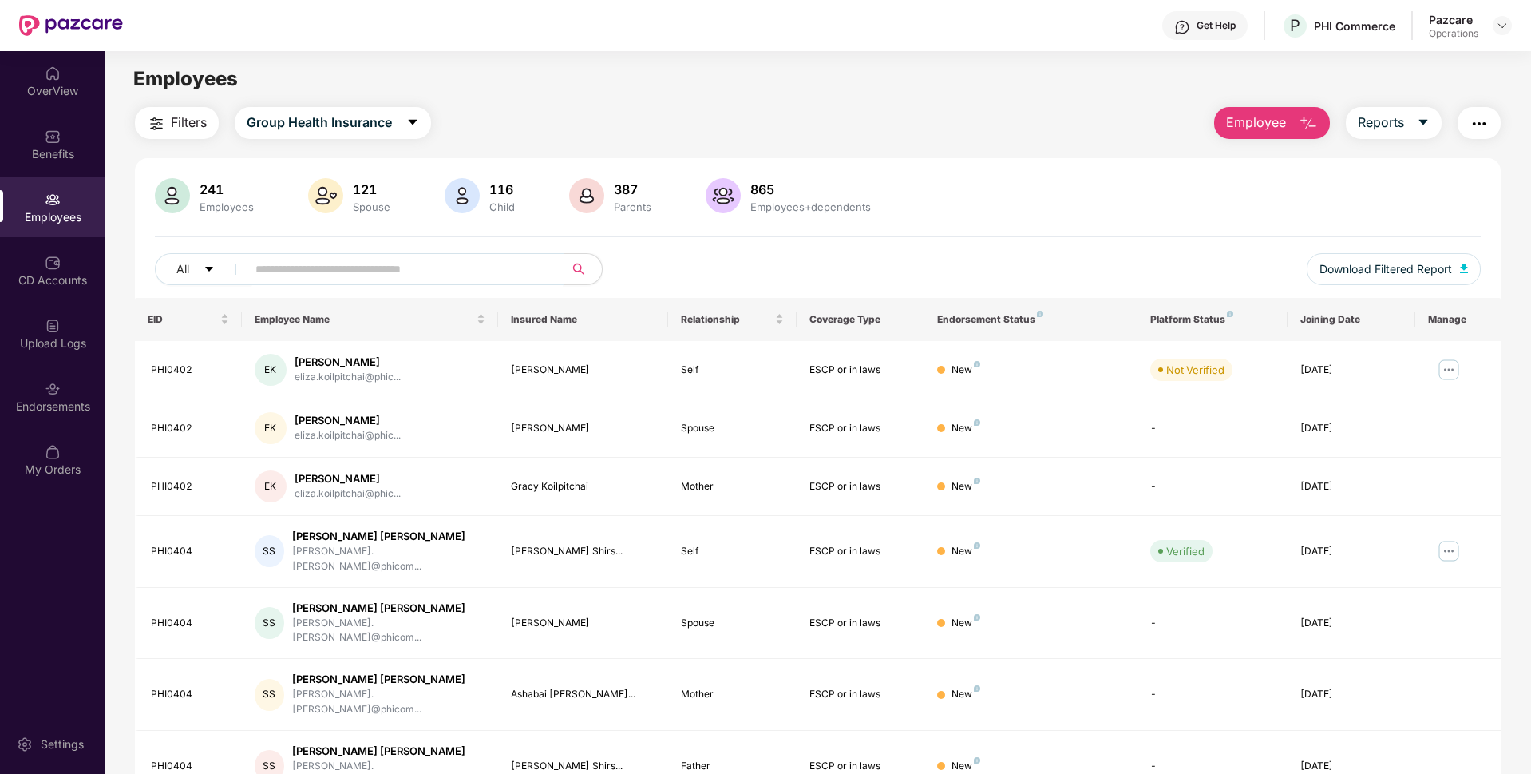
click at [1474, 129] on img "button" at bounding box center [1479, 123] width 19 height 19
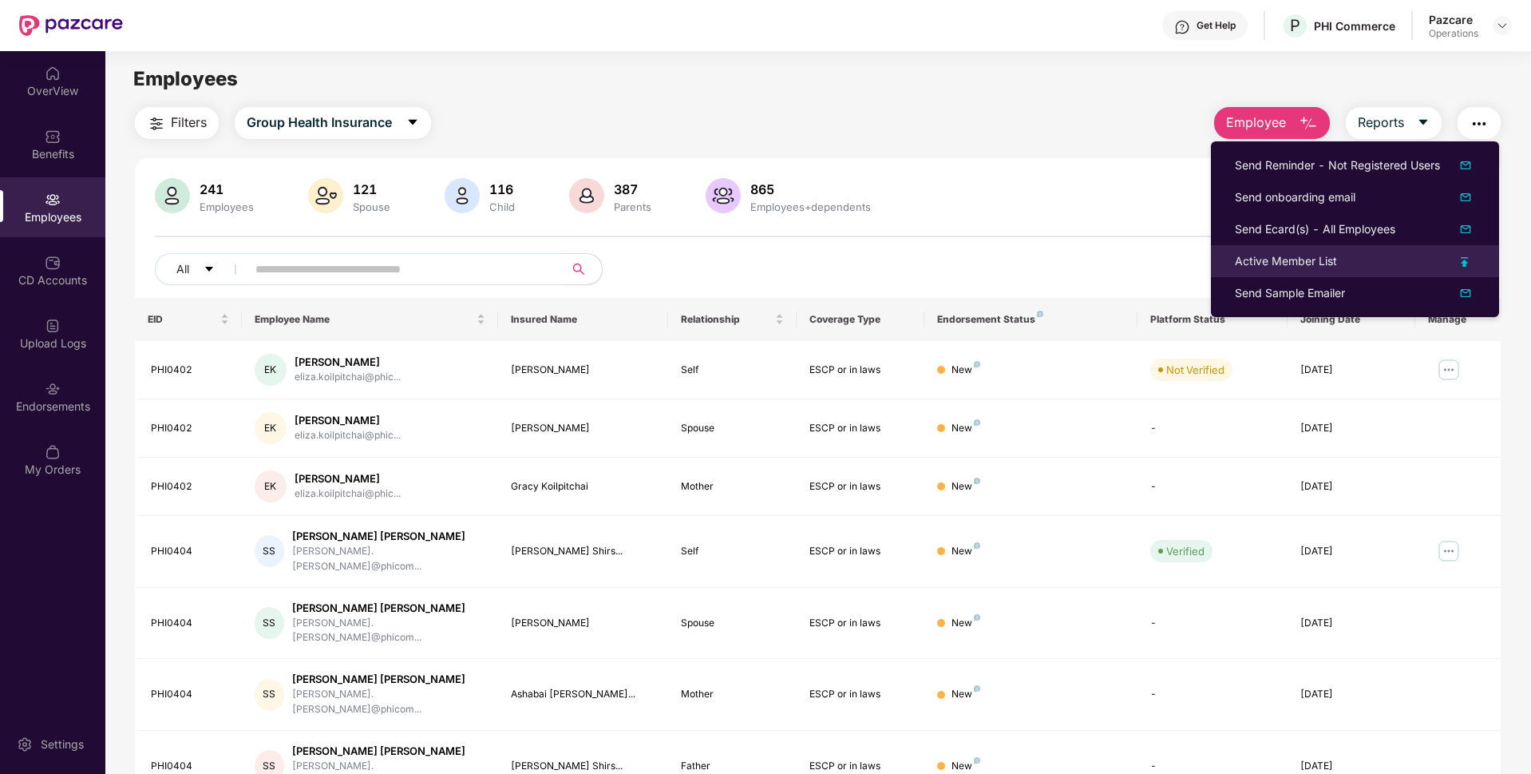
click at [1231, 268] on li "Active Member List" at bounding box center [1355, 261] width 288 height 32
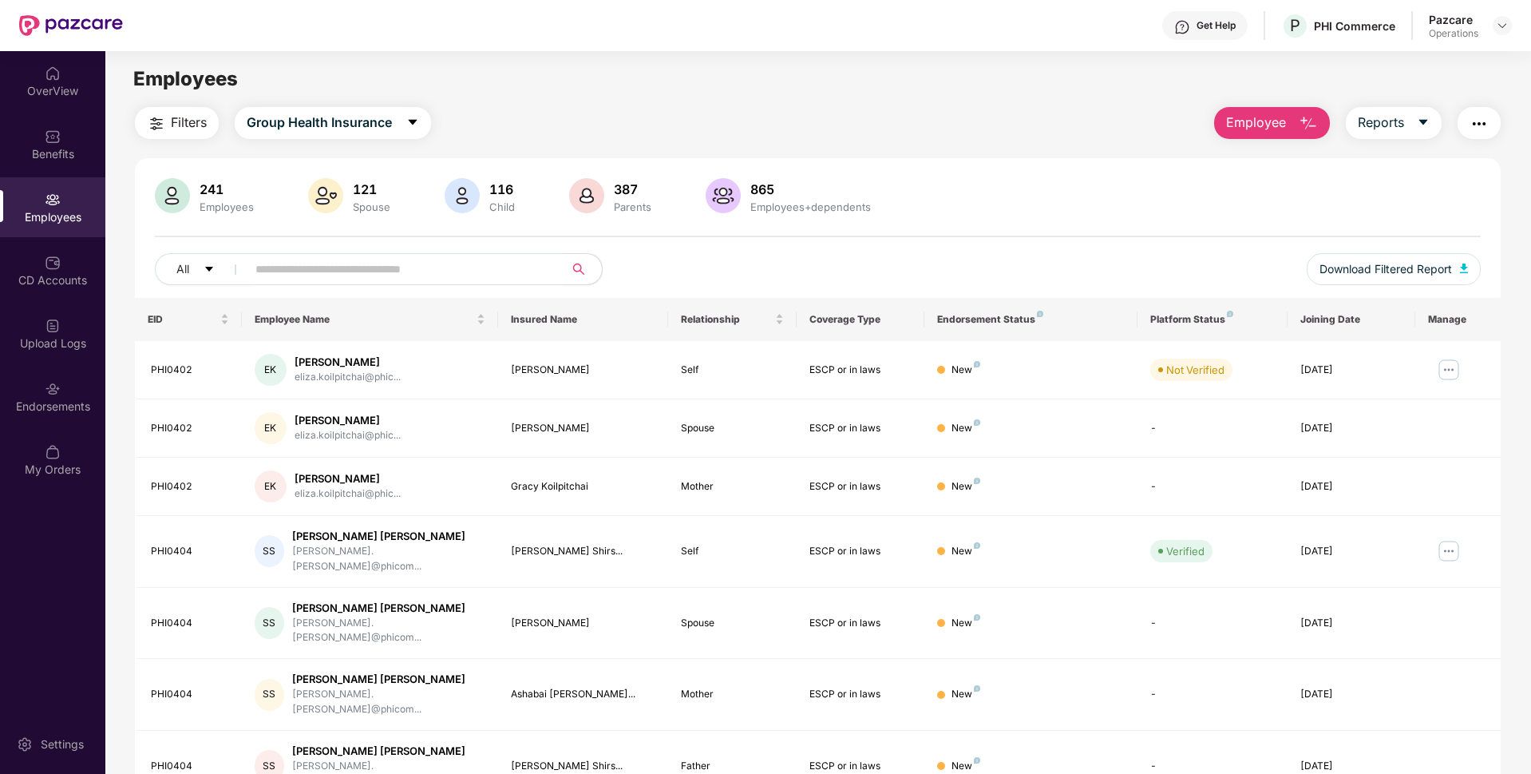
click at [1485, 118] on img "button" at bounding box center [1479, 123] width 19 height 19
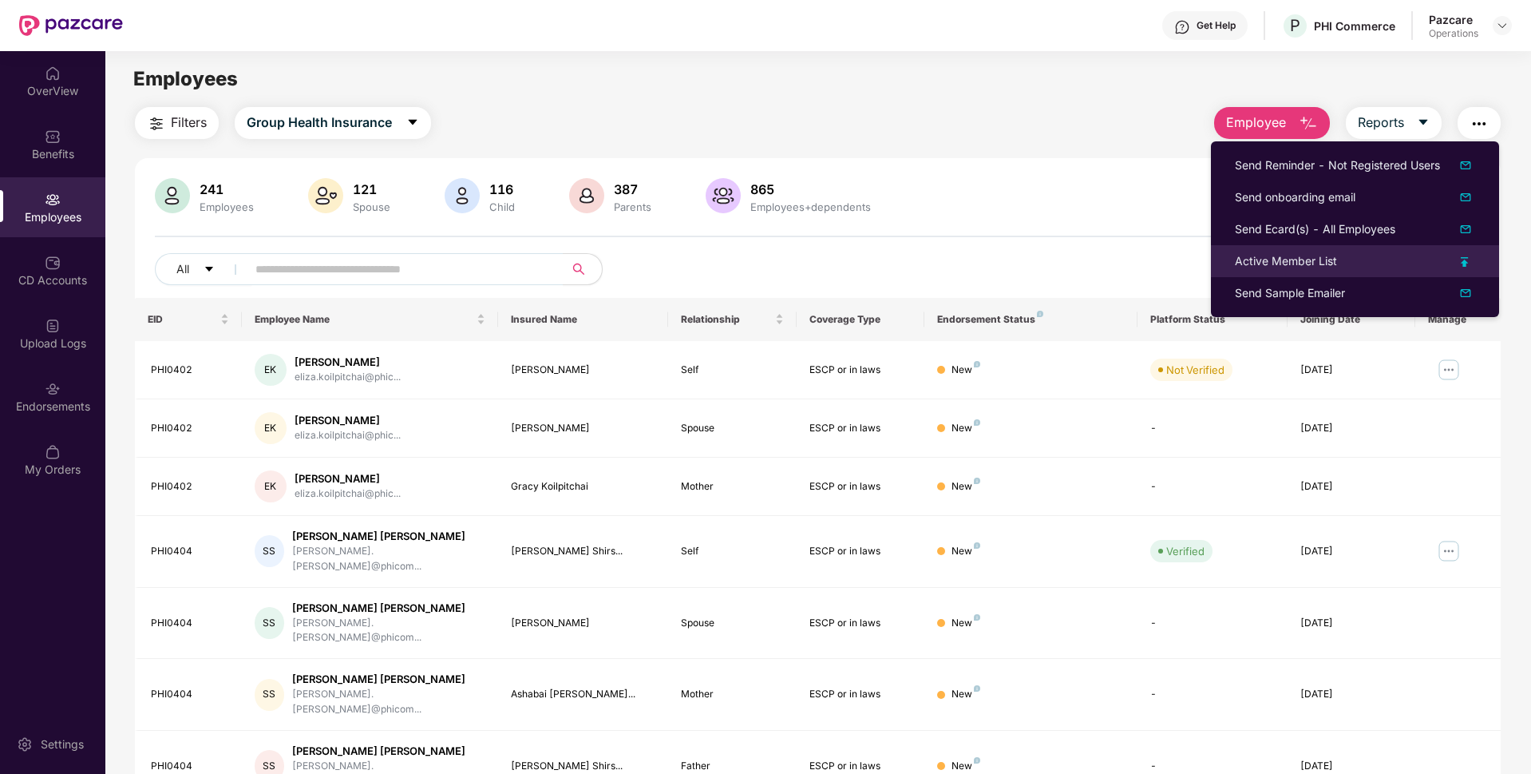
click at [1277, 268] on div "Active Member List" at bounding box center [1286, 261] width 102 height 18
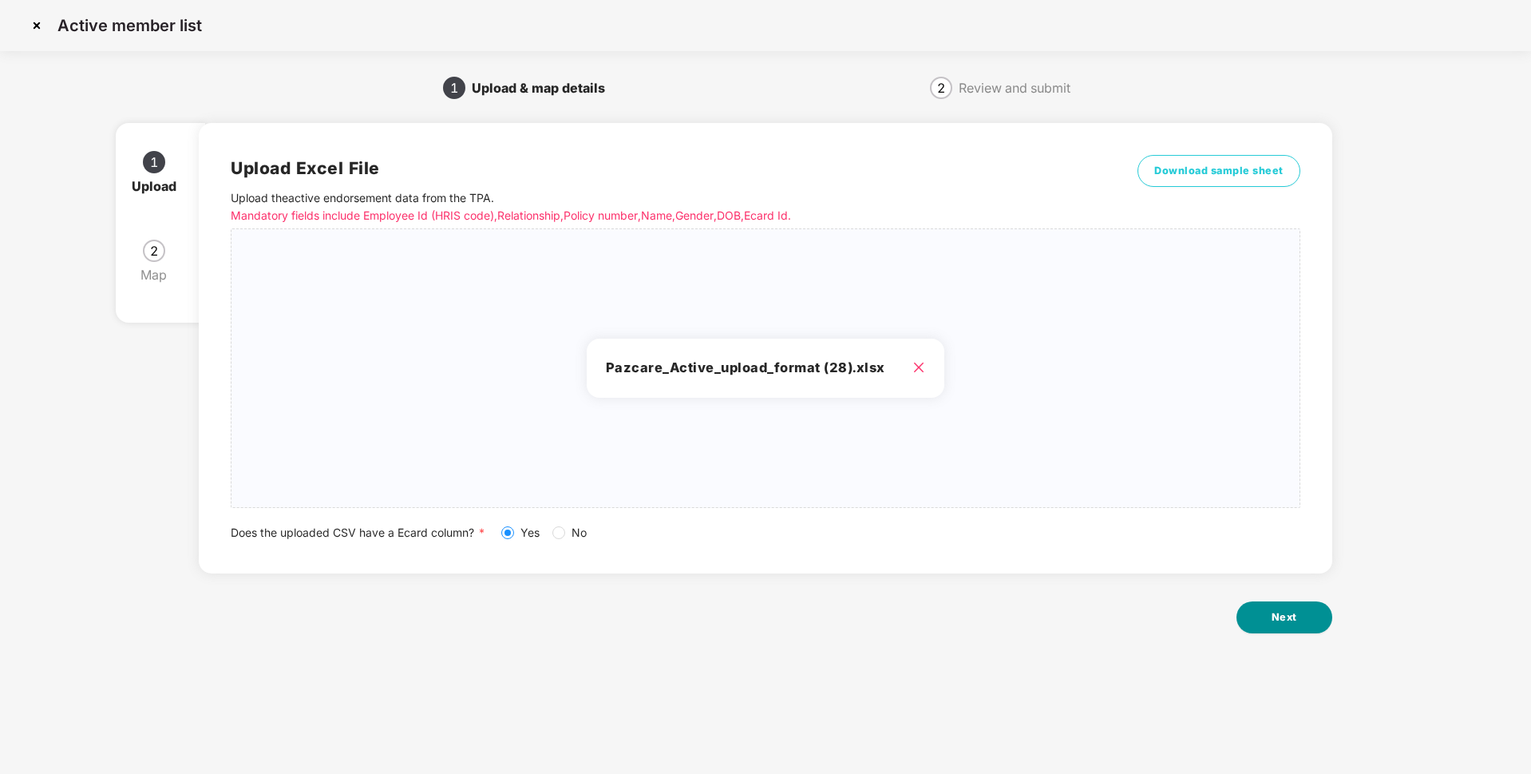
click at [1308, 625] on button "Next" at bounding box center [1285, 617] width 96 height 32
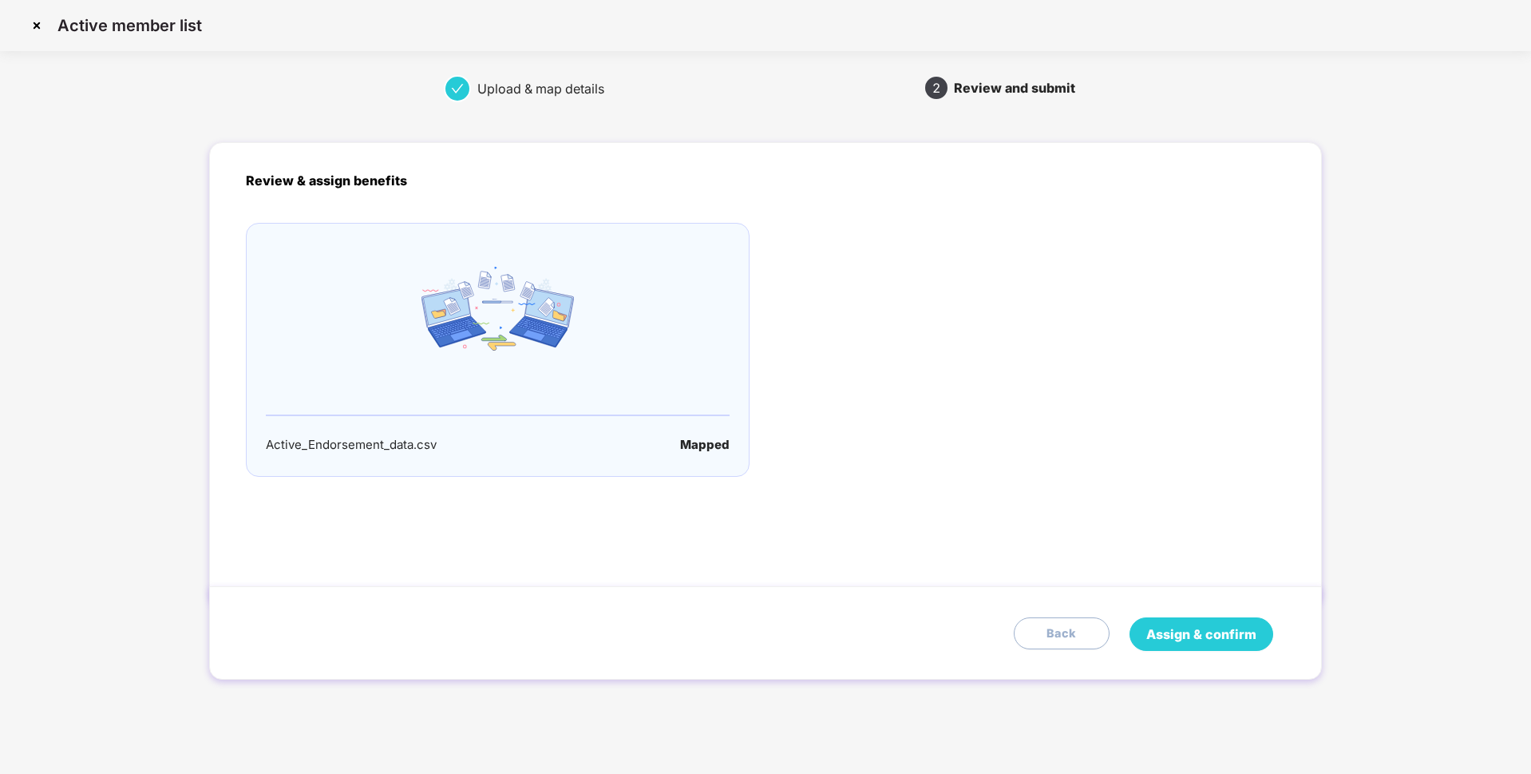
click at [1151, 639] on span "Assign & confirm" at bounding box center [1201, 634] width 110 height 20
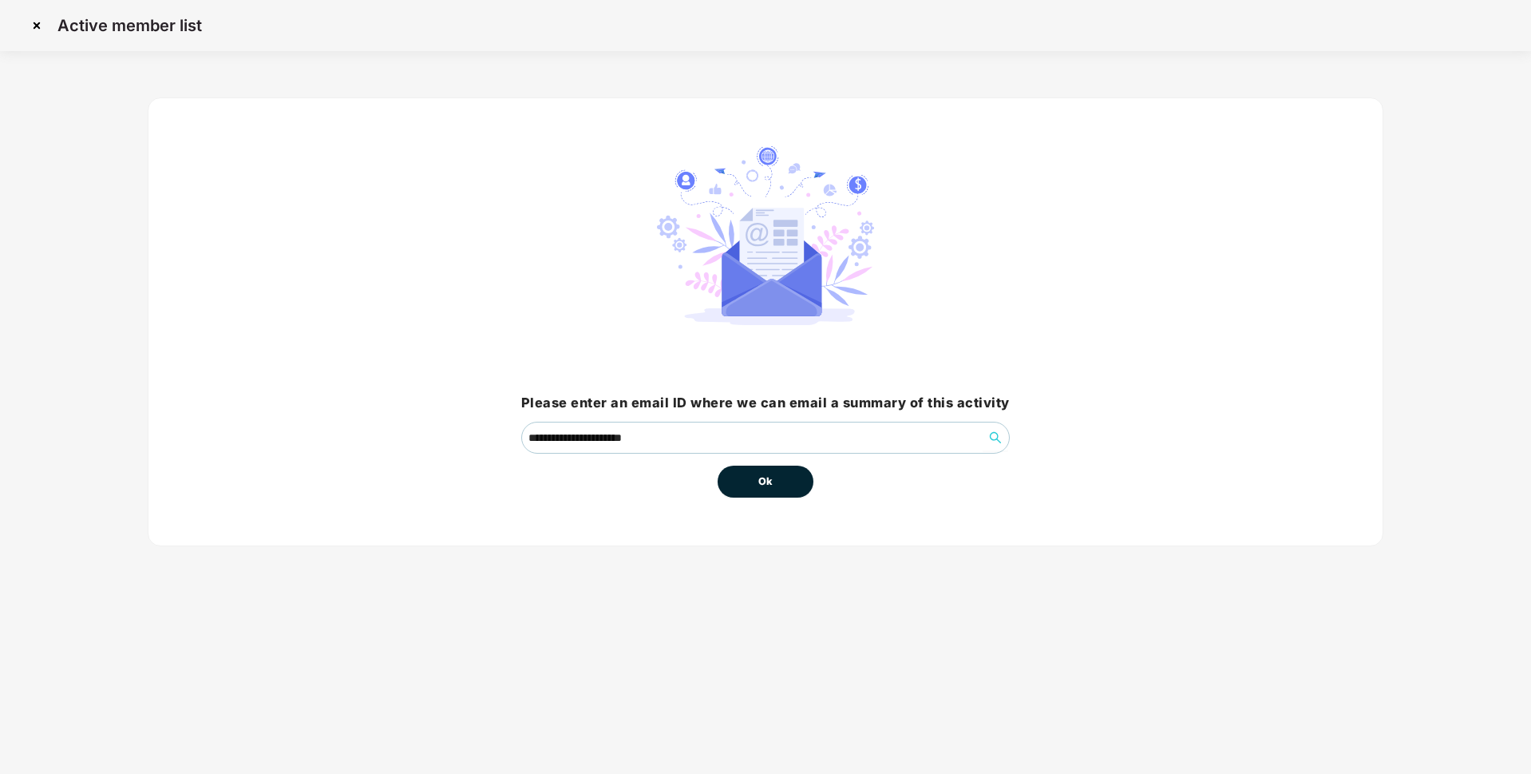
click at [770, 486] on span "Ok" at bounding box center [765, 481] width 14 height 16
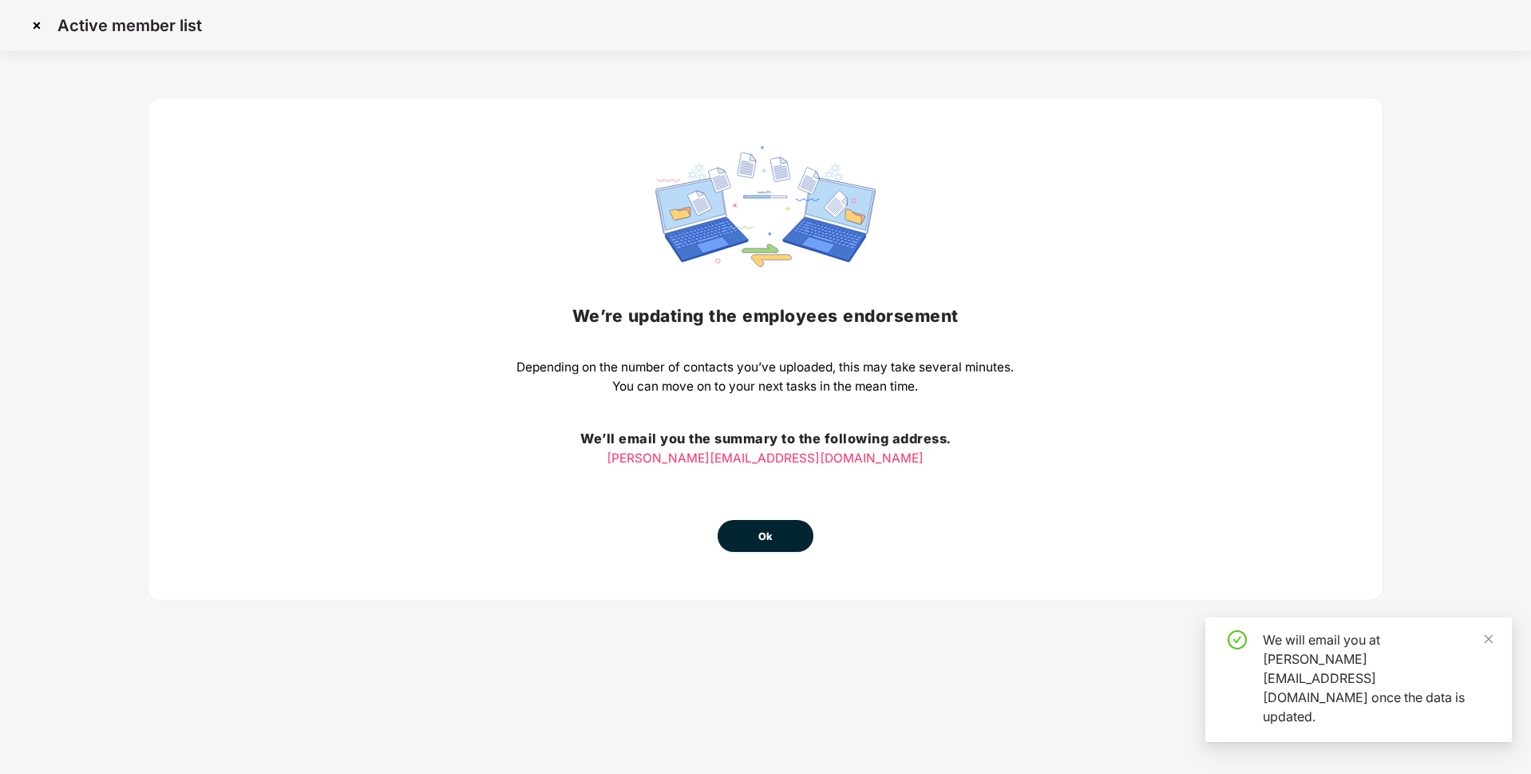
click at [795, 537] on button "Ok" at bounding box center [766, 536] width 96 height 32
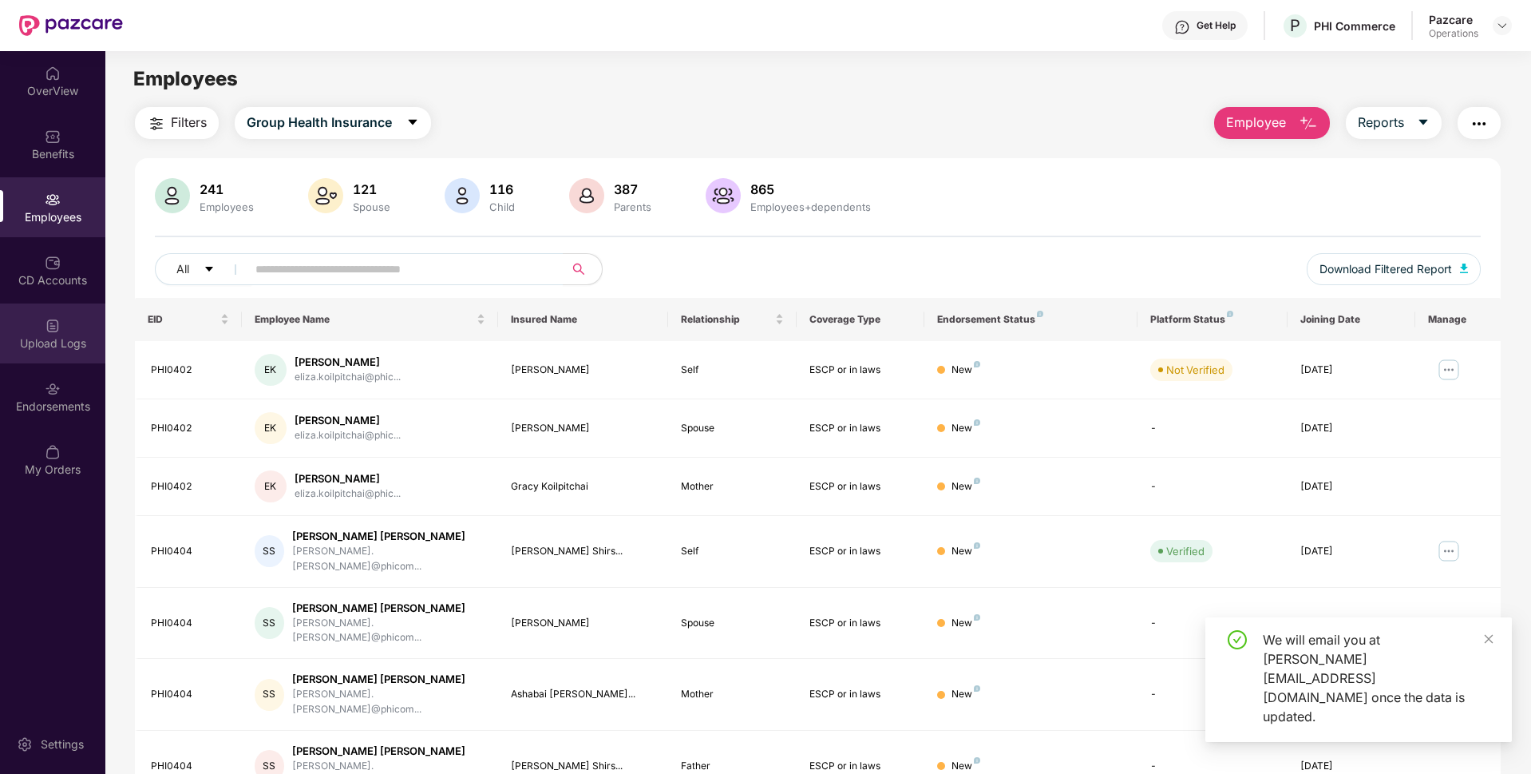
click at [65, 345] on div "Upload Logs" at bounding box center [52, 343] width 105 height 16
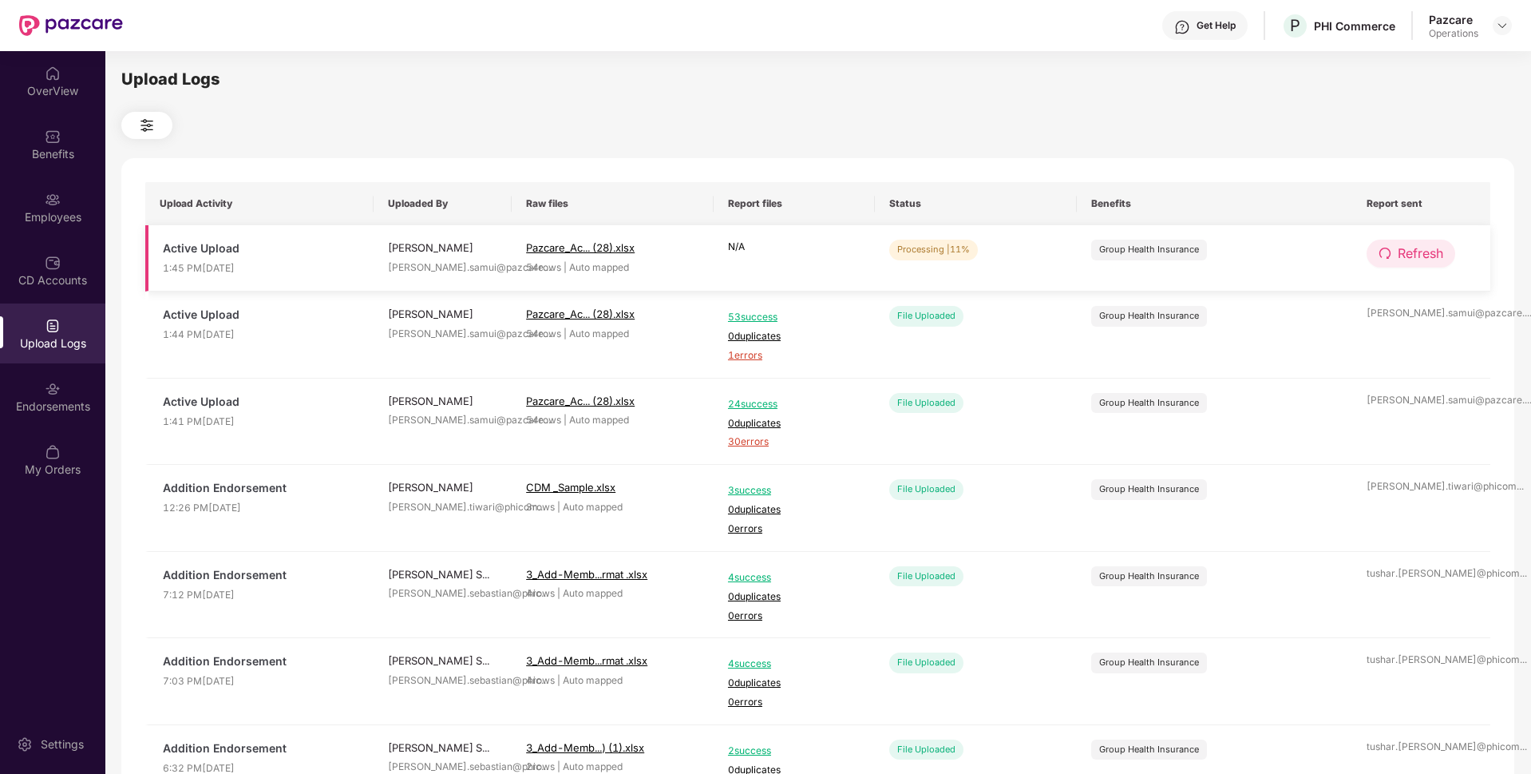
click at [1396, 251] on button "Refresh" at bounding box center [1411, 254] width 89 height 28
click at [1392, 251] on button "Refresh" at bounding box center [1411, 254] width 89 height 28
click at [1392, 251] on button "Refresh" at bounding box center [1412, 254] width 90 height 28
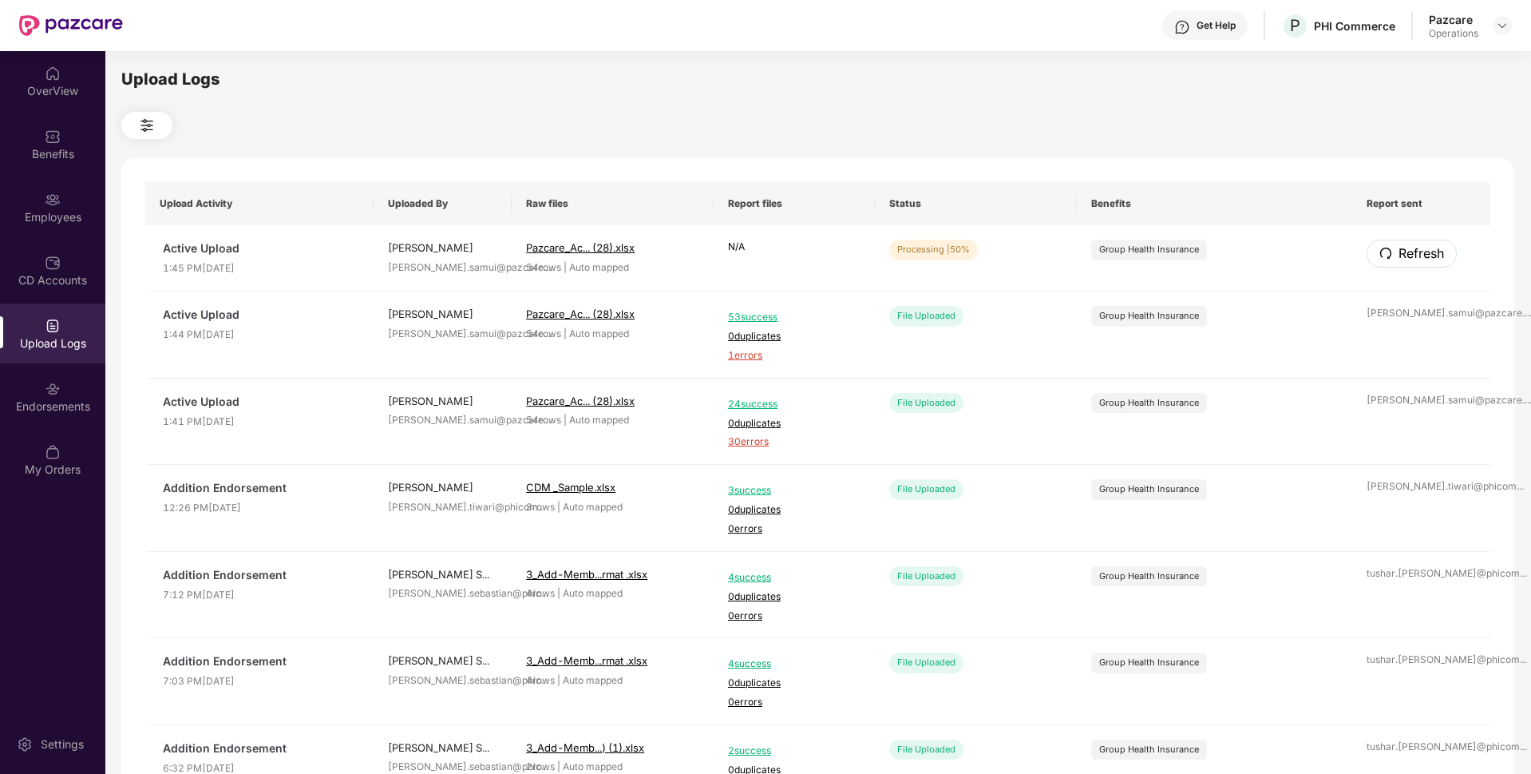
click at [1392, 251] on button "Refresh" at bounding box center [1412, 254] width 90 height 28
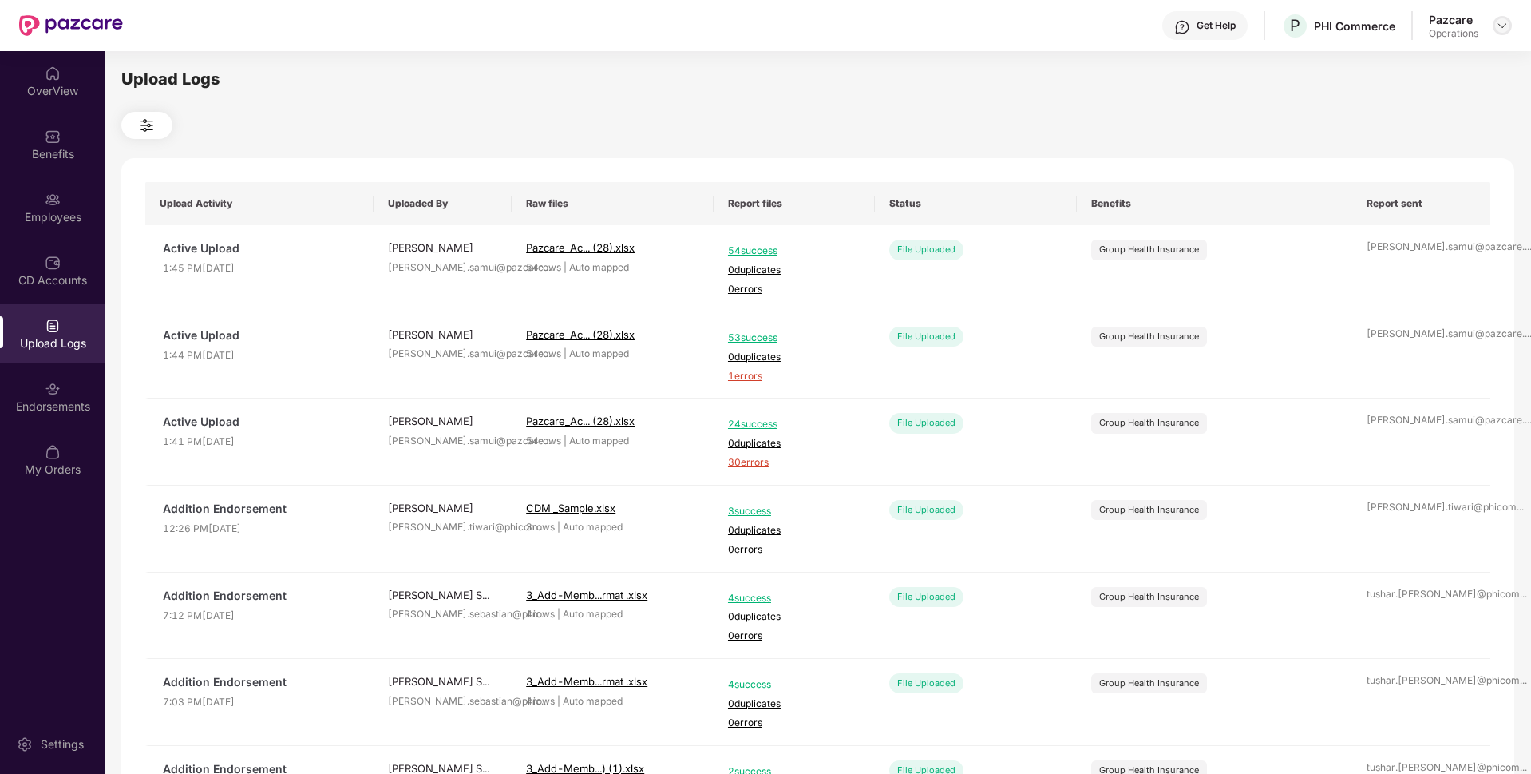
click at [1508, 24] on img at bounding box center [1502, 25] width 13 height 13
click at [1410, 67] on div "Switch to partner view" at bounding box center [1428, 63] width 208 height 31
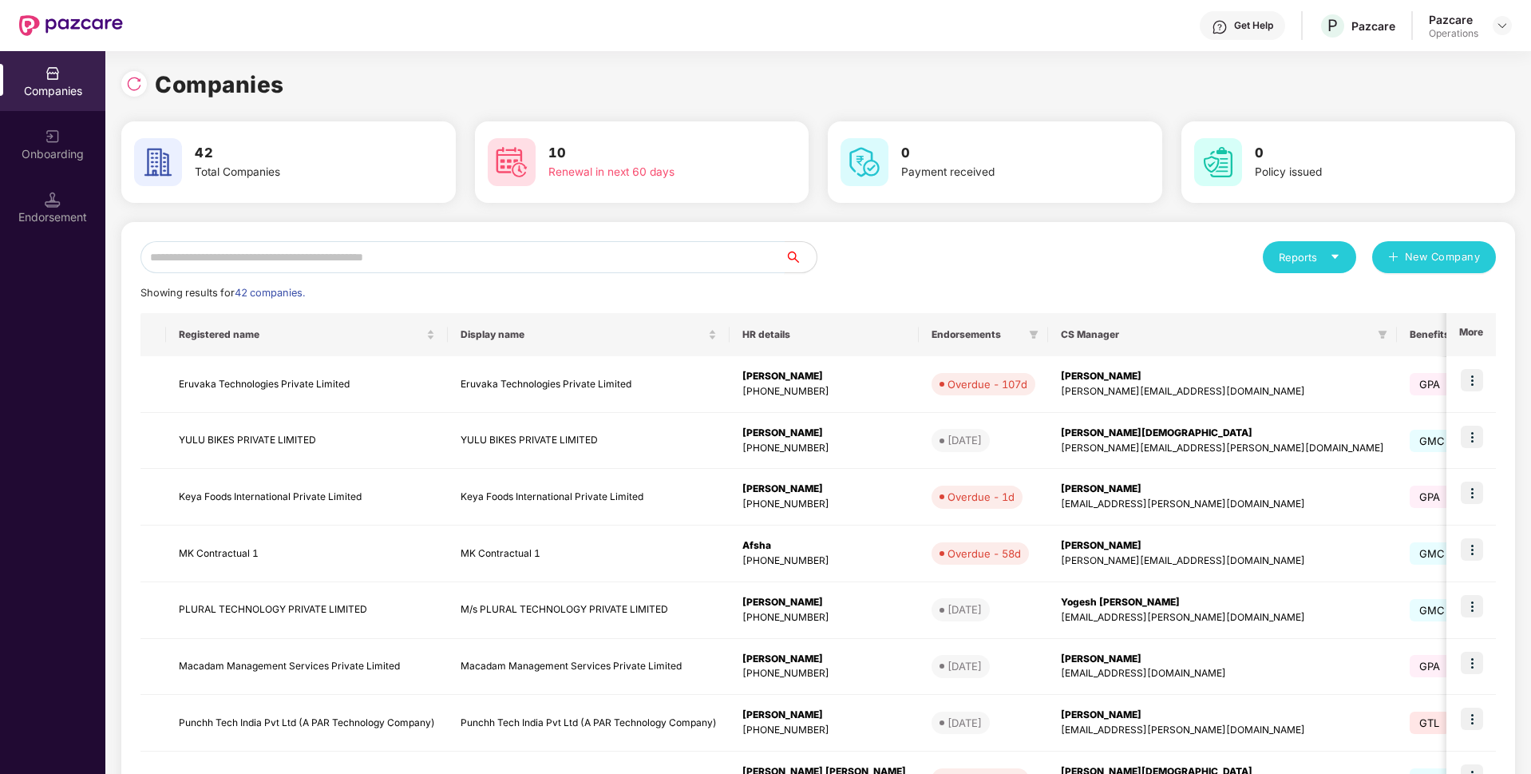
click at [536, 262] on input "text" at bounding box center [463, 257] width 644 height 32
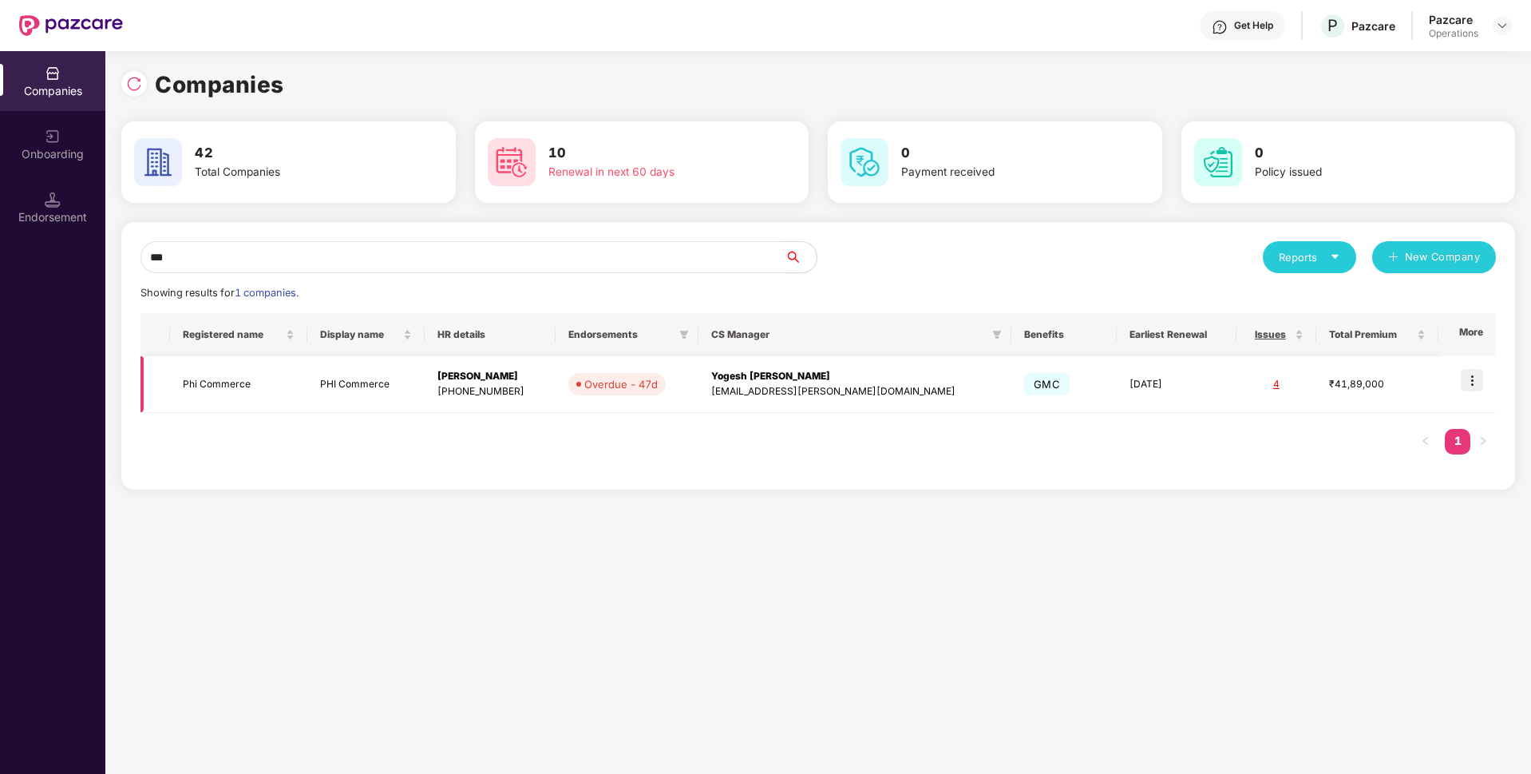
type input "***"
click at [378, 386] on td "PHI Commerce" at bounding box center [365, 384] width 117 height 57
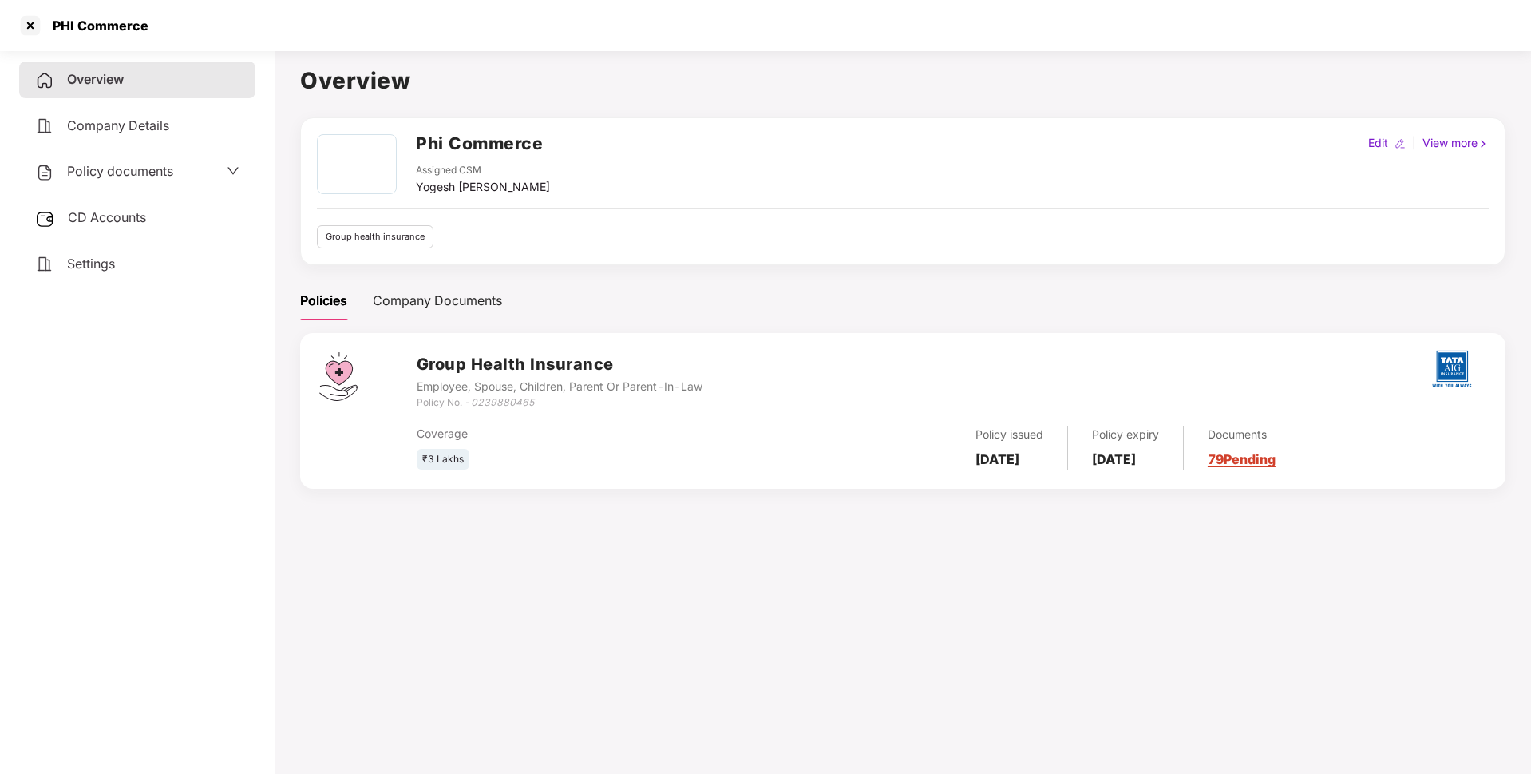
click at [132, 173] on span "Policy documents" at bounding box center [120, 171] width 106 height 16
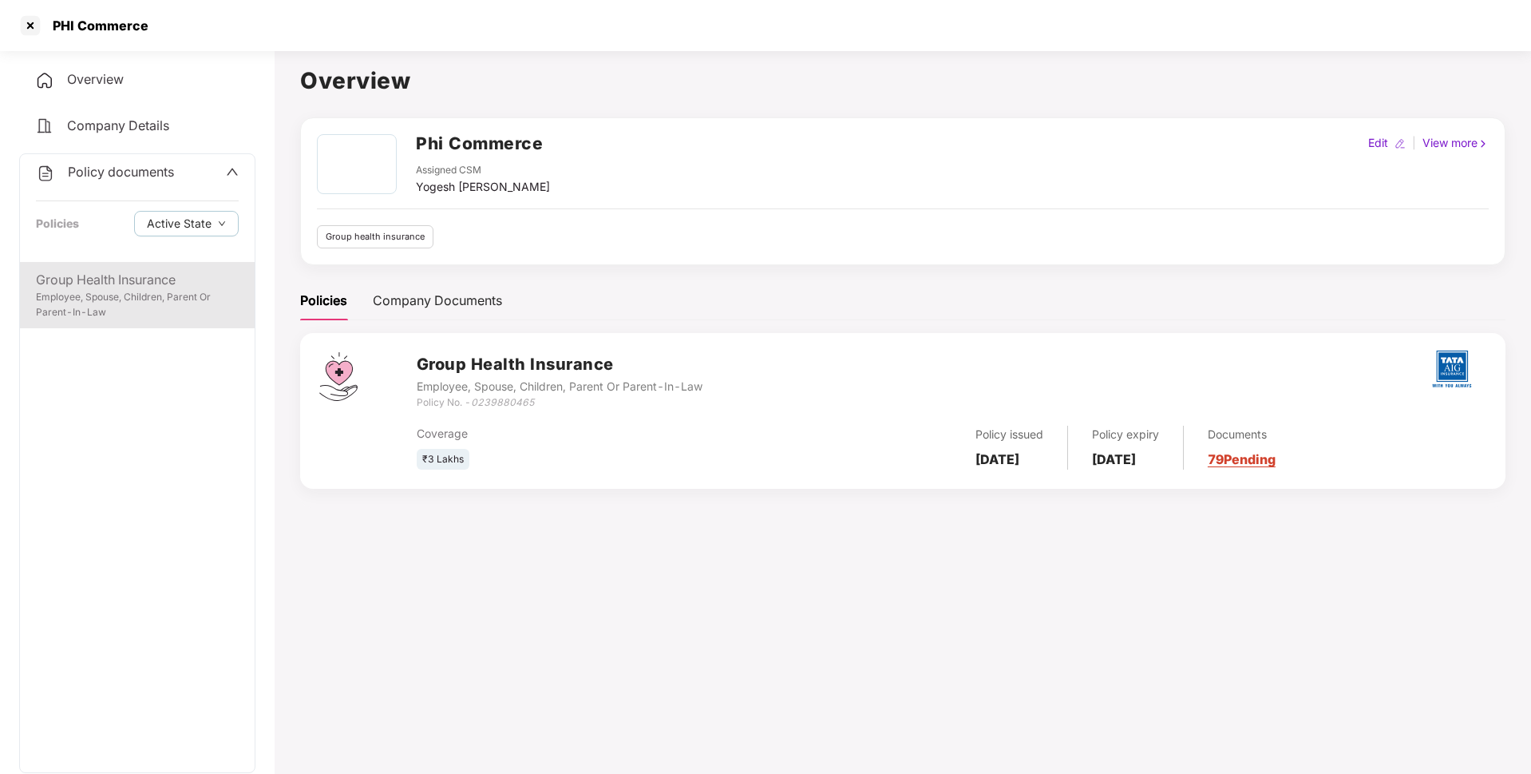
click at [134, 268] on div "Group Health Insurance Employee, Spouse, Children, Parent Or Parent-In-Law" at bounding box center [137, 295] width 235 height 66
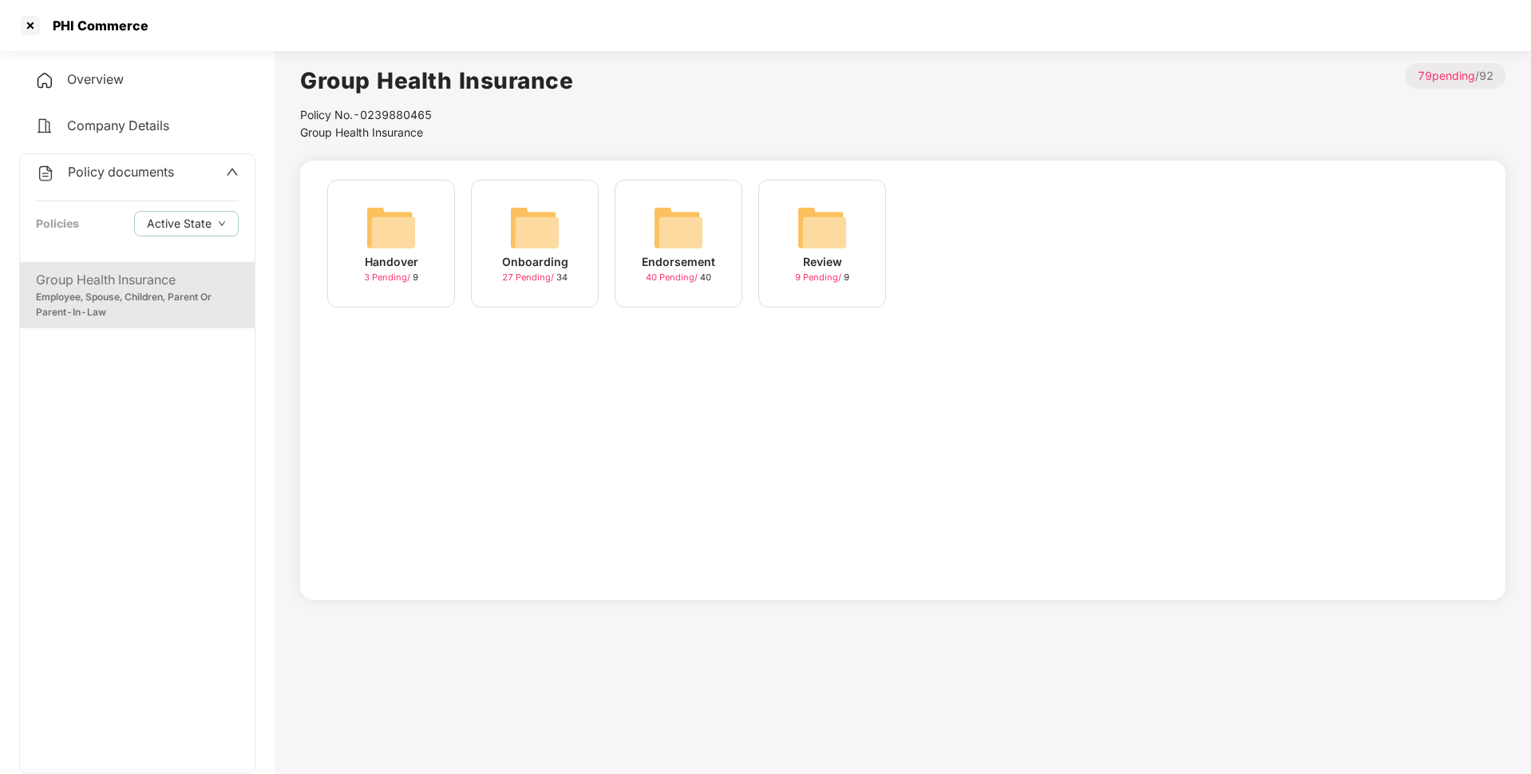
click at [679, 217] on img at bounding box center [678, 227] width 51 height 51
click at [658, 236] on img at bounding box center [678, 227] width 51 height 51
click at [486, 127] on span "Endorsement" at bounding box center [477, 132] width 69 height 14
click at [537, 274] on span "10 Pending /" at bounding box center [529, 276] width 54 height 11
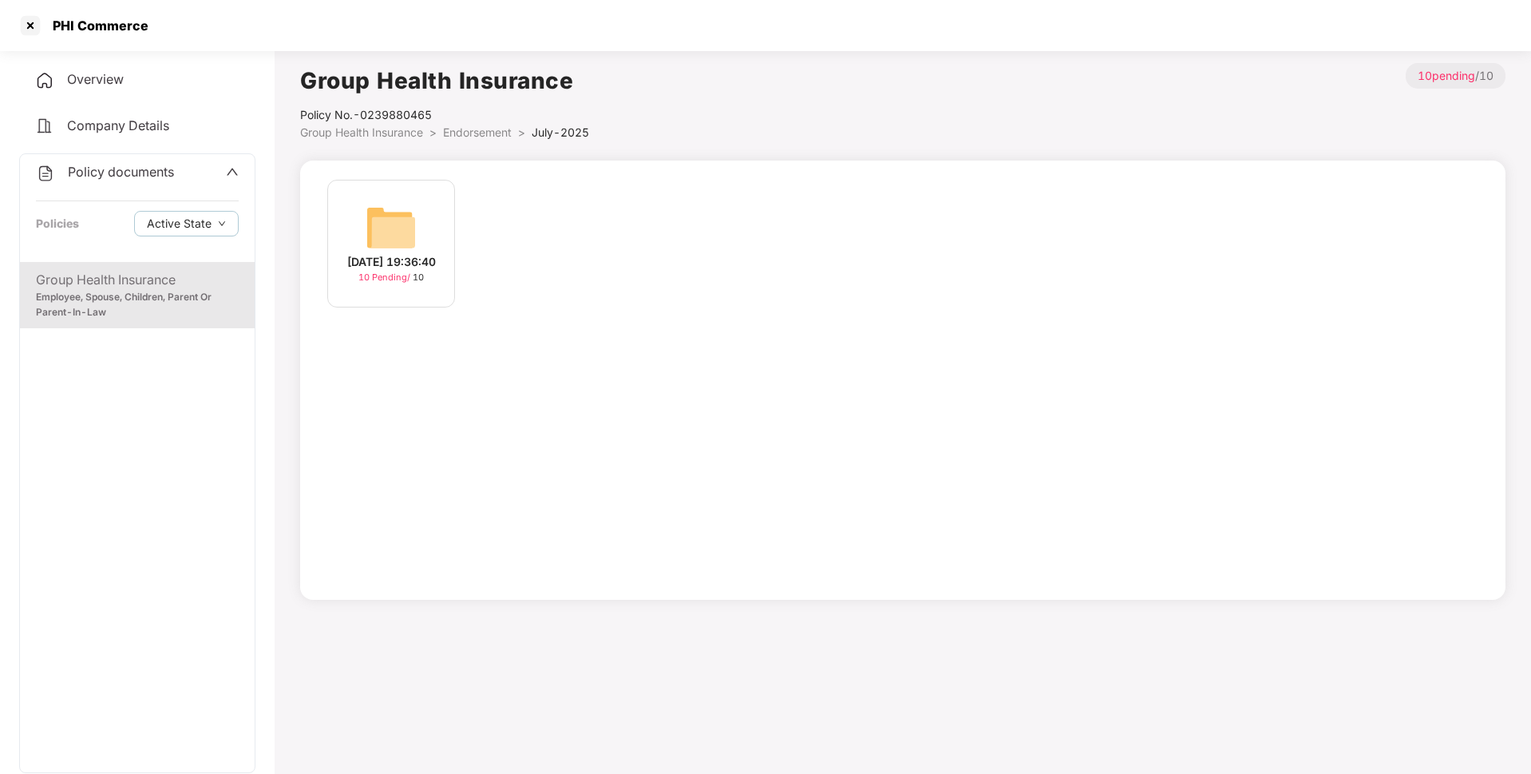
click at [505, 133] on span "Endorsement" at bounding box center [477, 132] width 69 height 14
click at [408, 247] on img at bounding box center [391, 227] width 51 height 51
click at [418, 224] on div "16-Jun-2025 13:01:51 10 Pending / 10" at bounding box center [391, 244] width 128 height 128
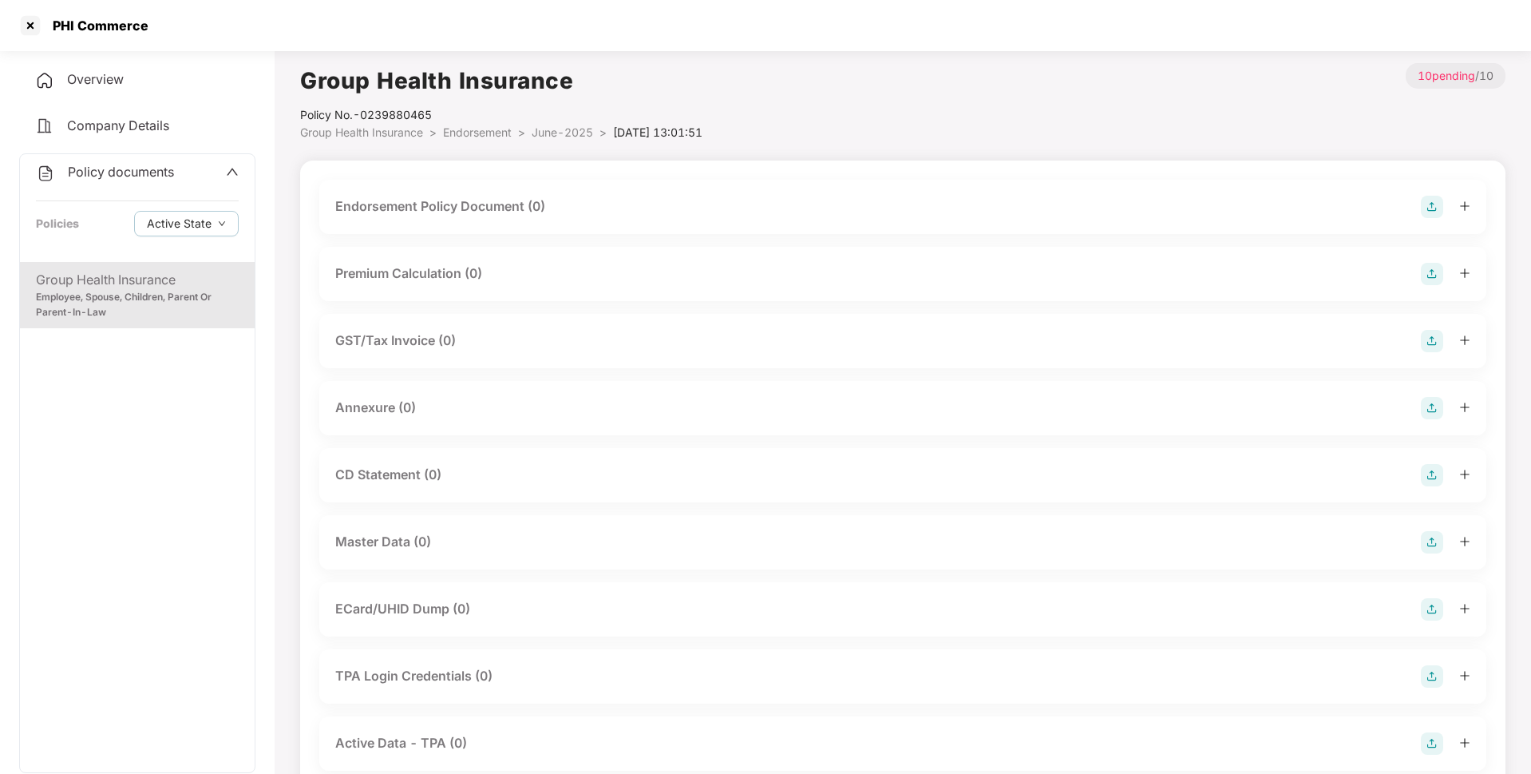
click at [1442, 201] on img at bounding box center [1432, 207] width 22 height 22
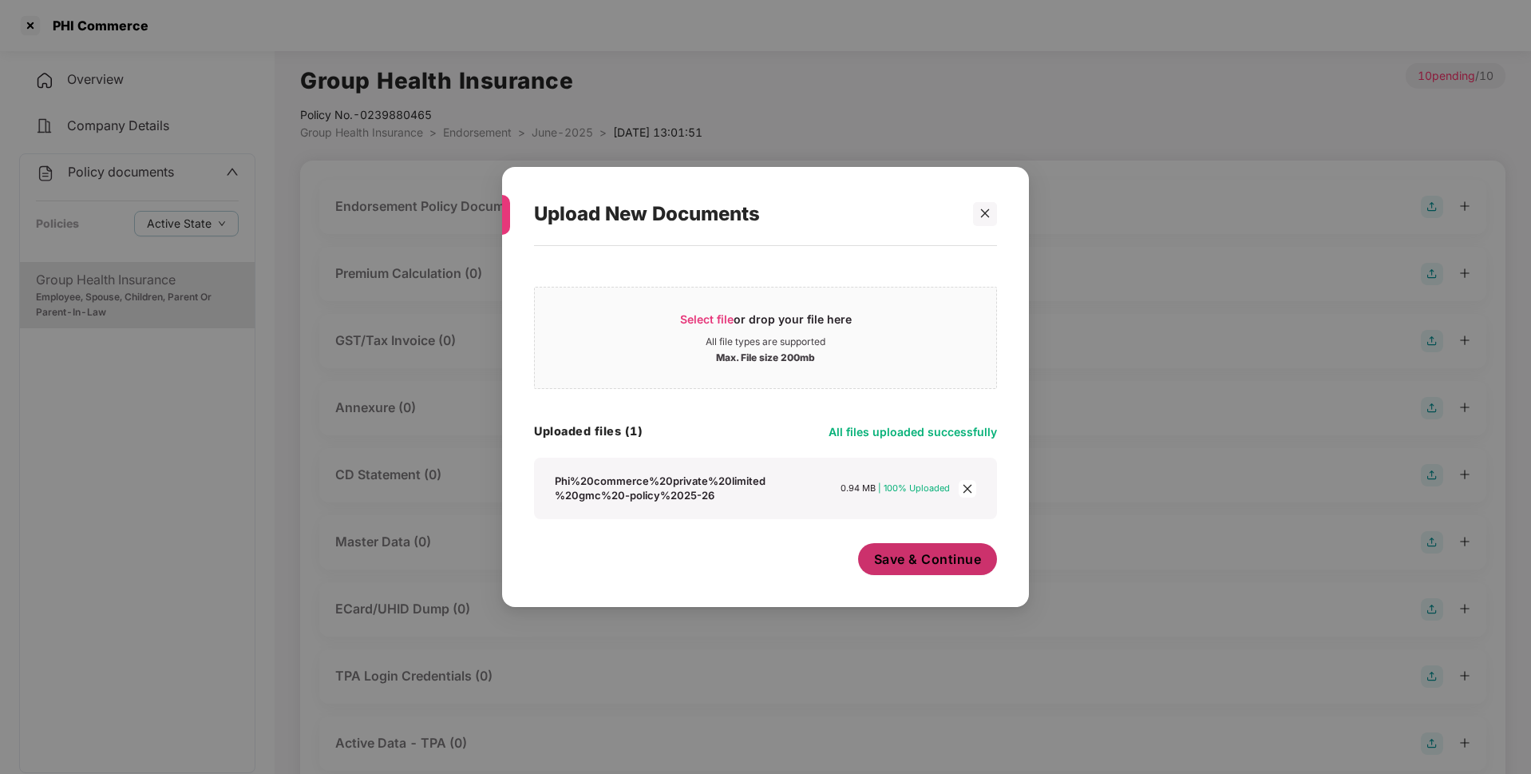
click at [938, 564] on span "Save & Continue" at bounding box center [928, 559] width 108 height 18
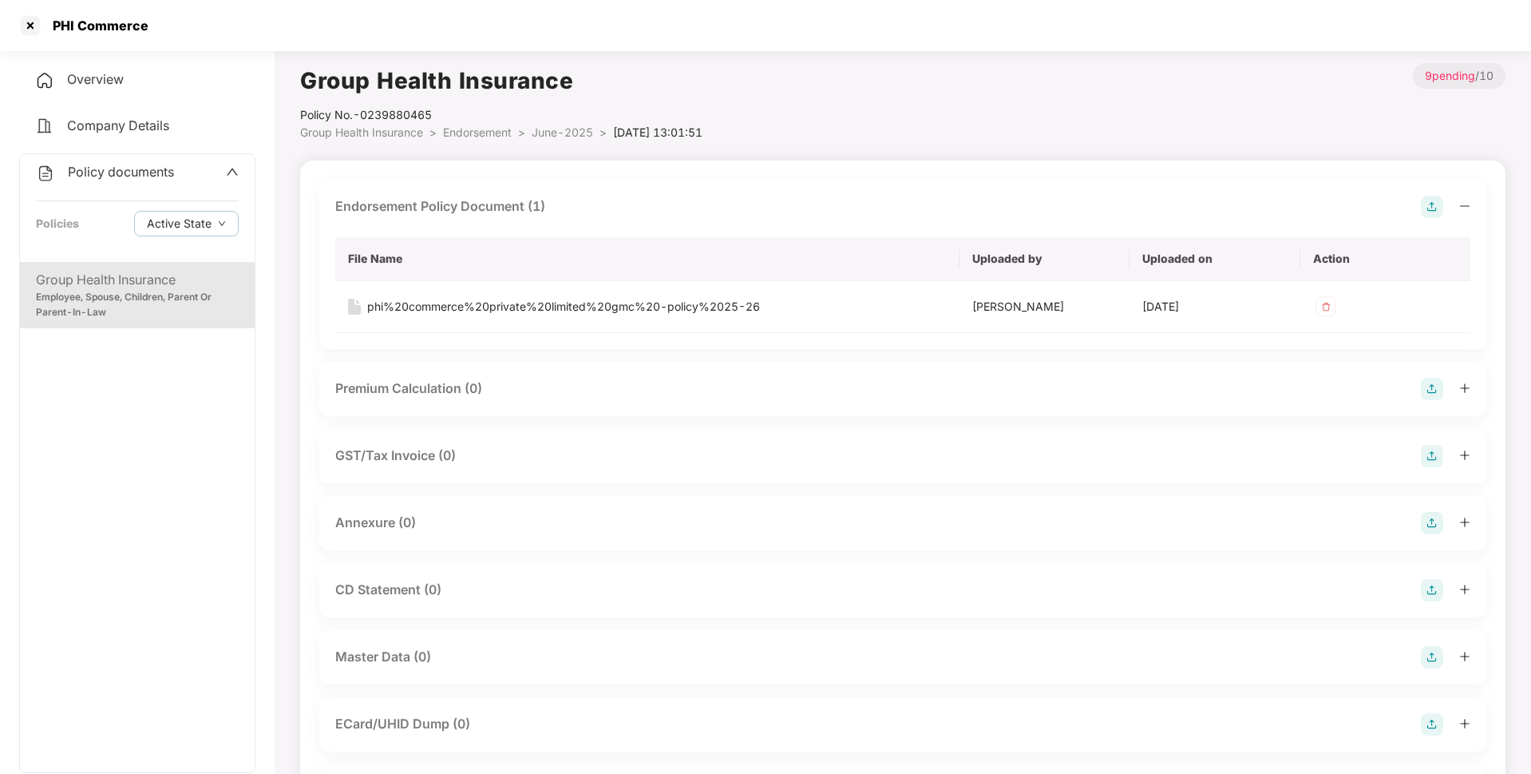
click at [1430, 517] on img at bounding box center [1432, 523] width 22 height 22
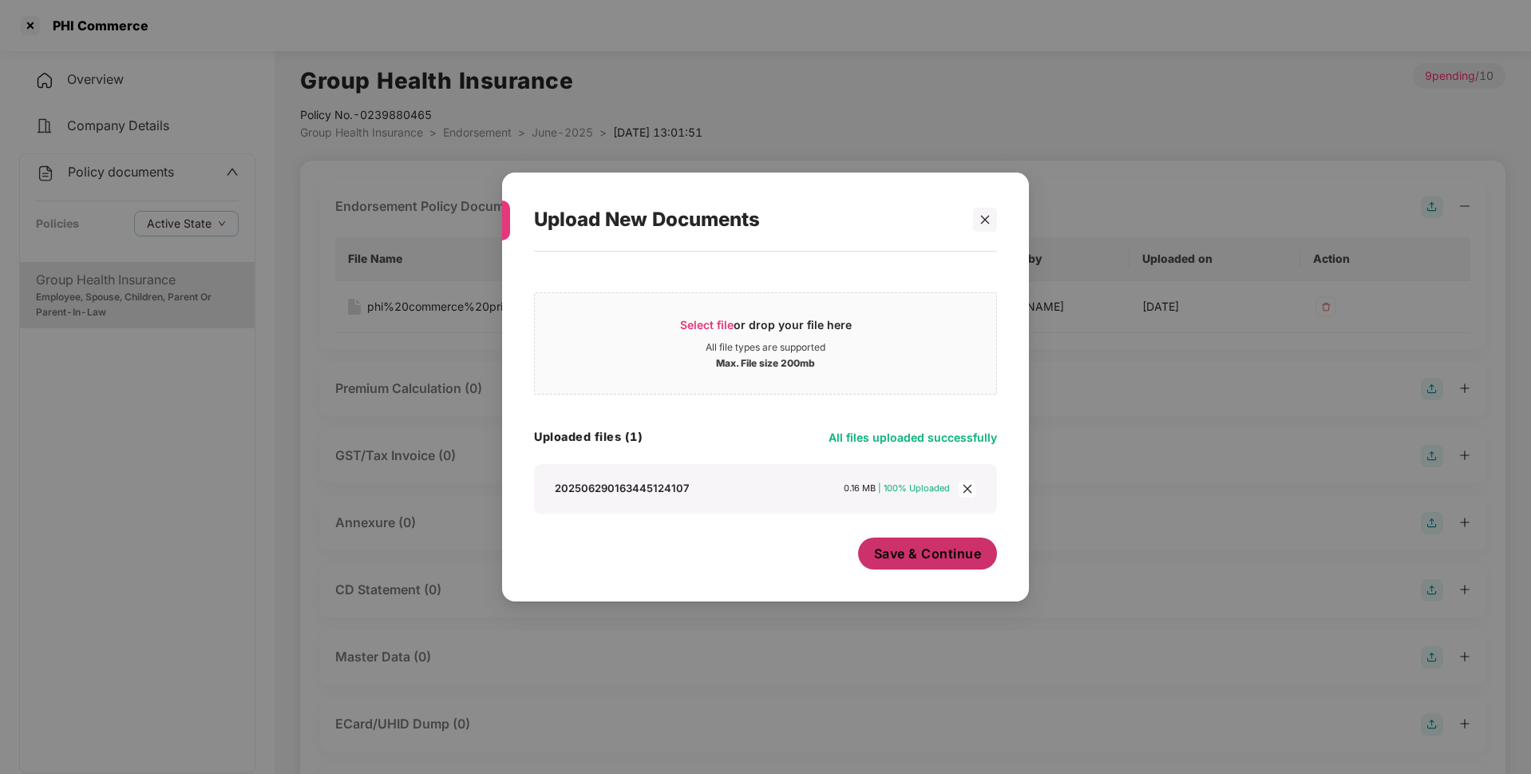
click at [939, 557] on span "Save & Continue" at bounding box center [928, 553] width 108 height 18
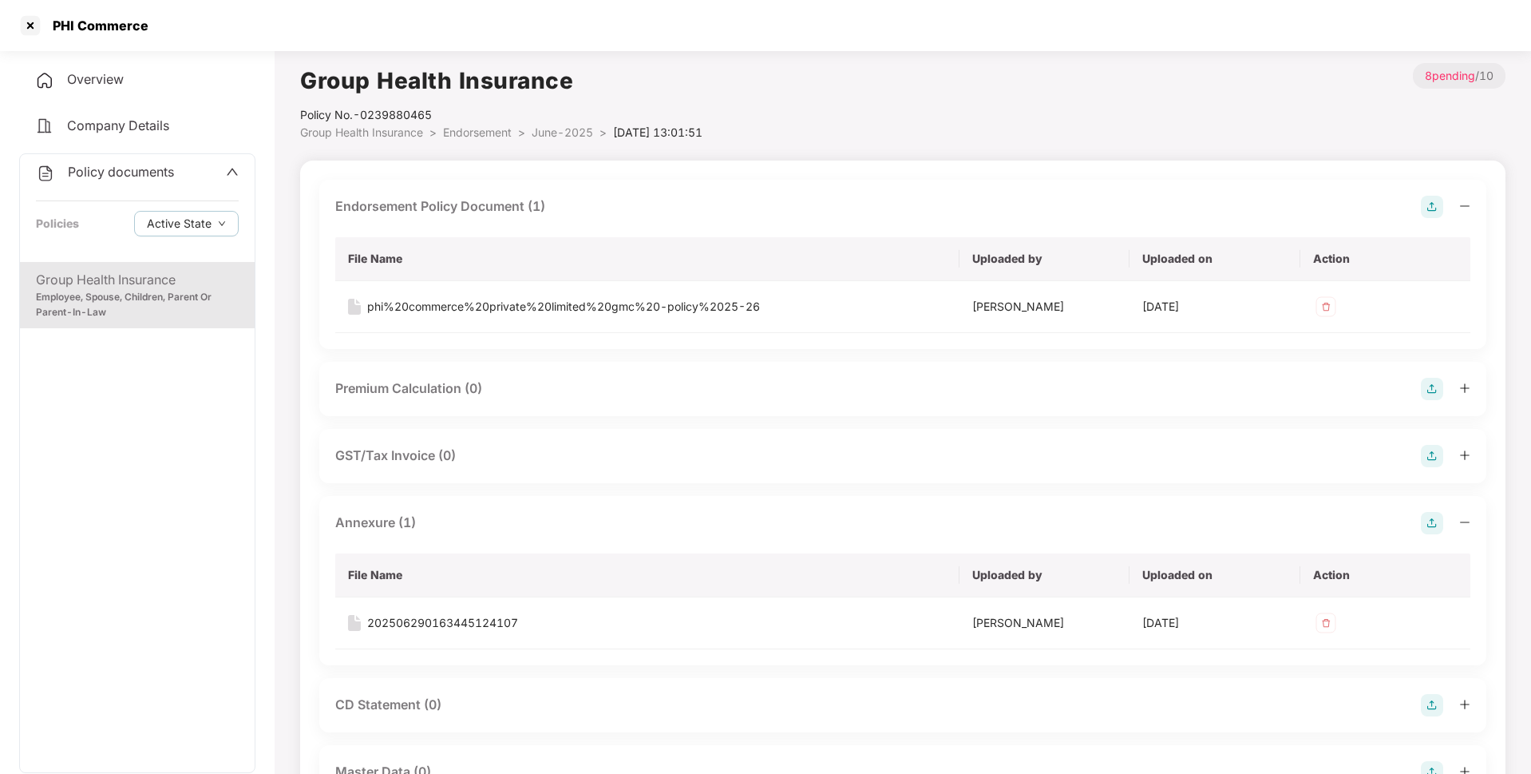
click at [479, 137] on span "Endorsement" at bounding box center [477, 132] width 69 height 14
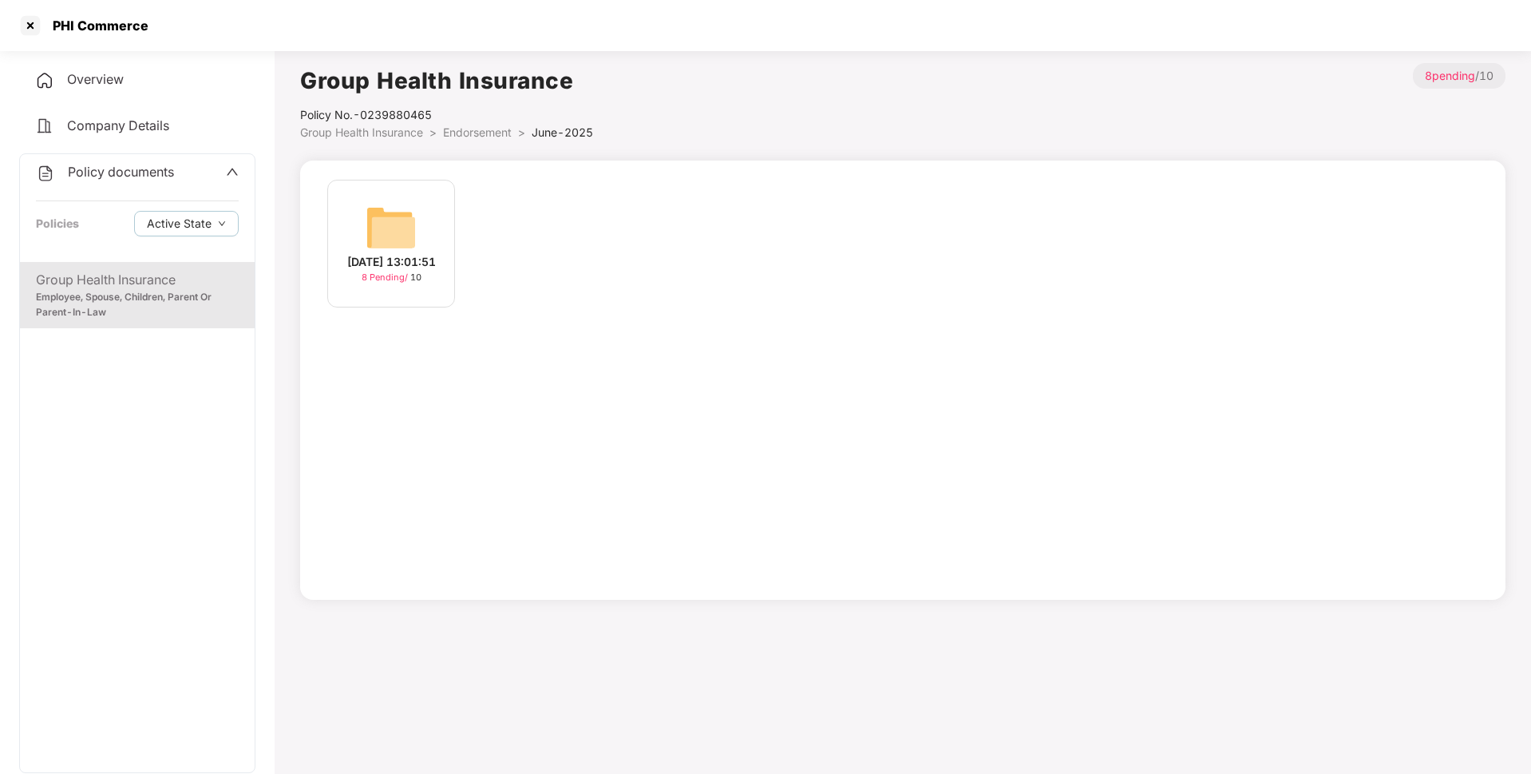
click at [476, 131] on span "Endorsement" at bounding box center [477, 132] width 69 height 14
click at [542, 238] on img at bounding box center [534, 227] width 51 height 51
click at [415, 240] on img at bounding box center [391, 227] width 51 height 51
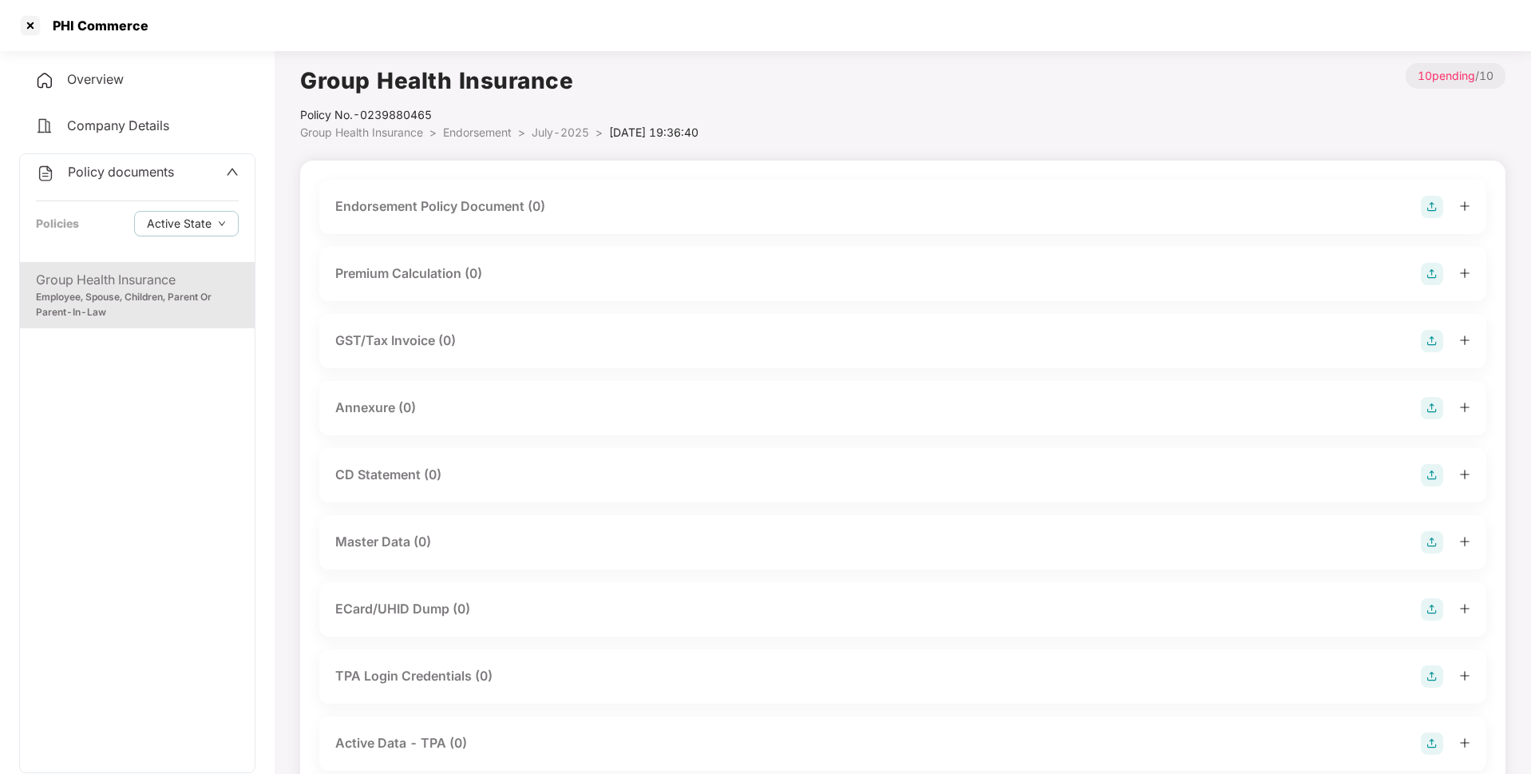
click at [1432, 203] on img at bounding box center [1432, 207] width 22 height 22
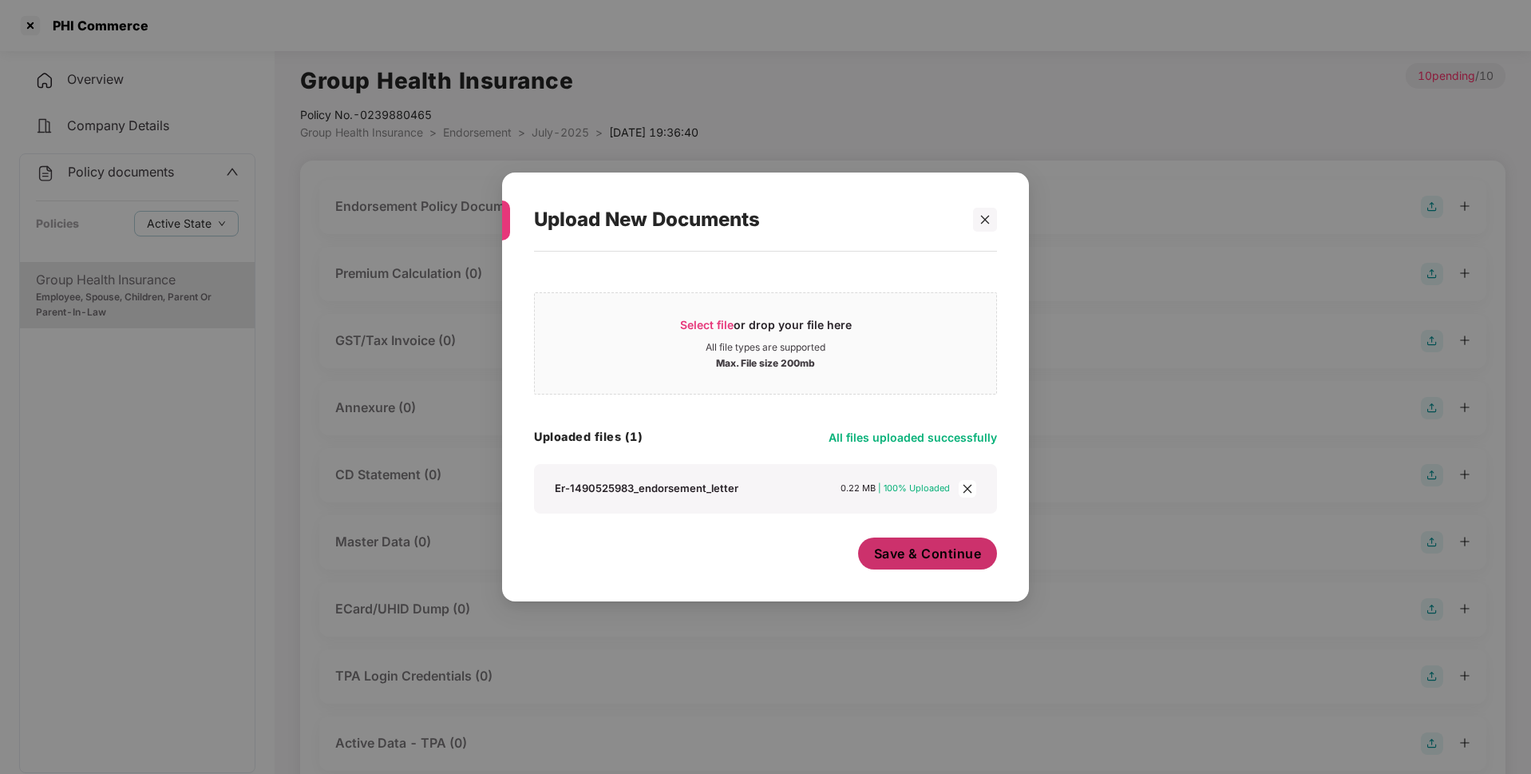
click at [916, 554] on span "Save & Continue" at bounding box center [928, 553] width 108 height 18
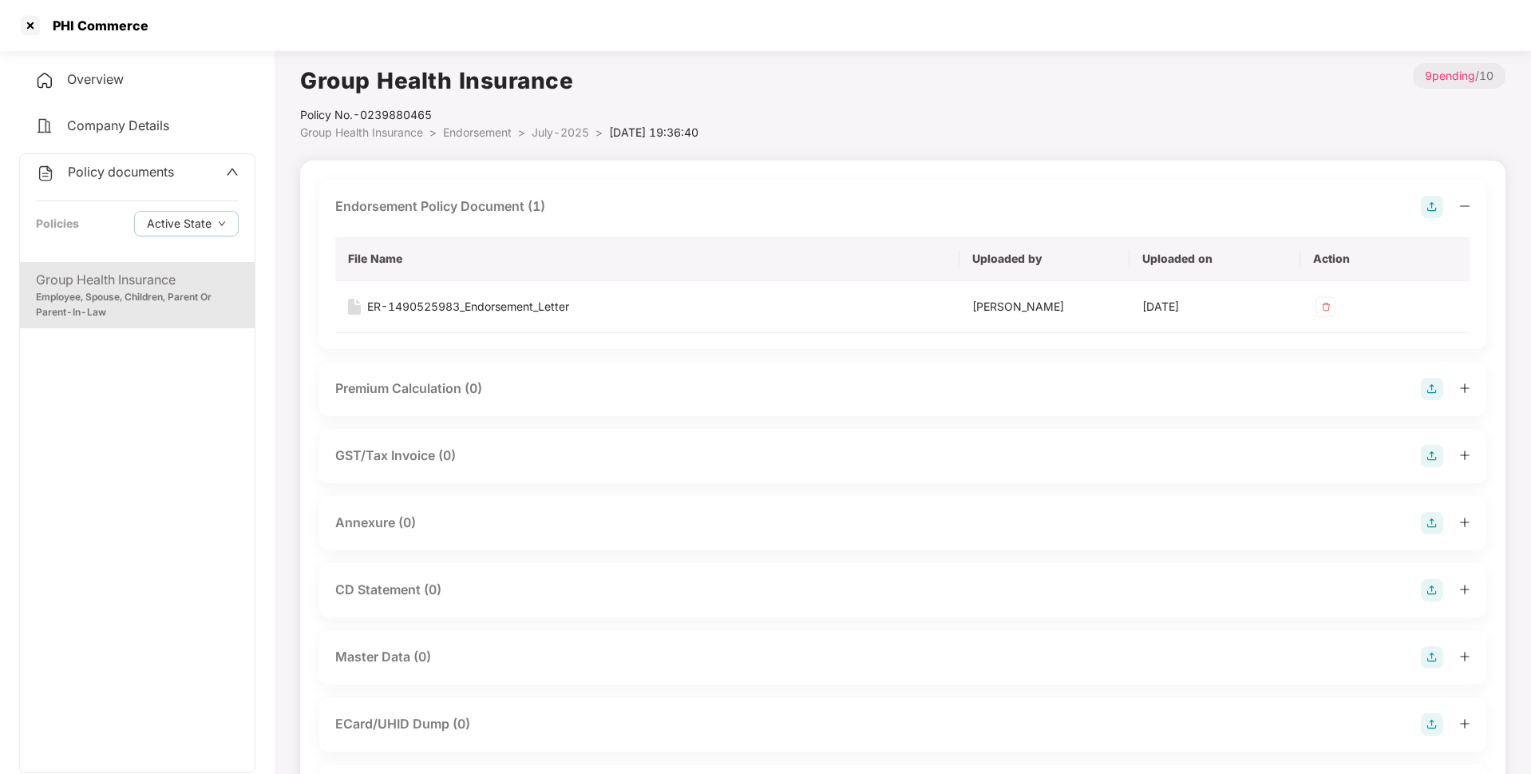
scroll to position [41, 0]
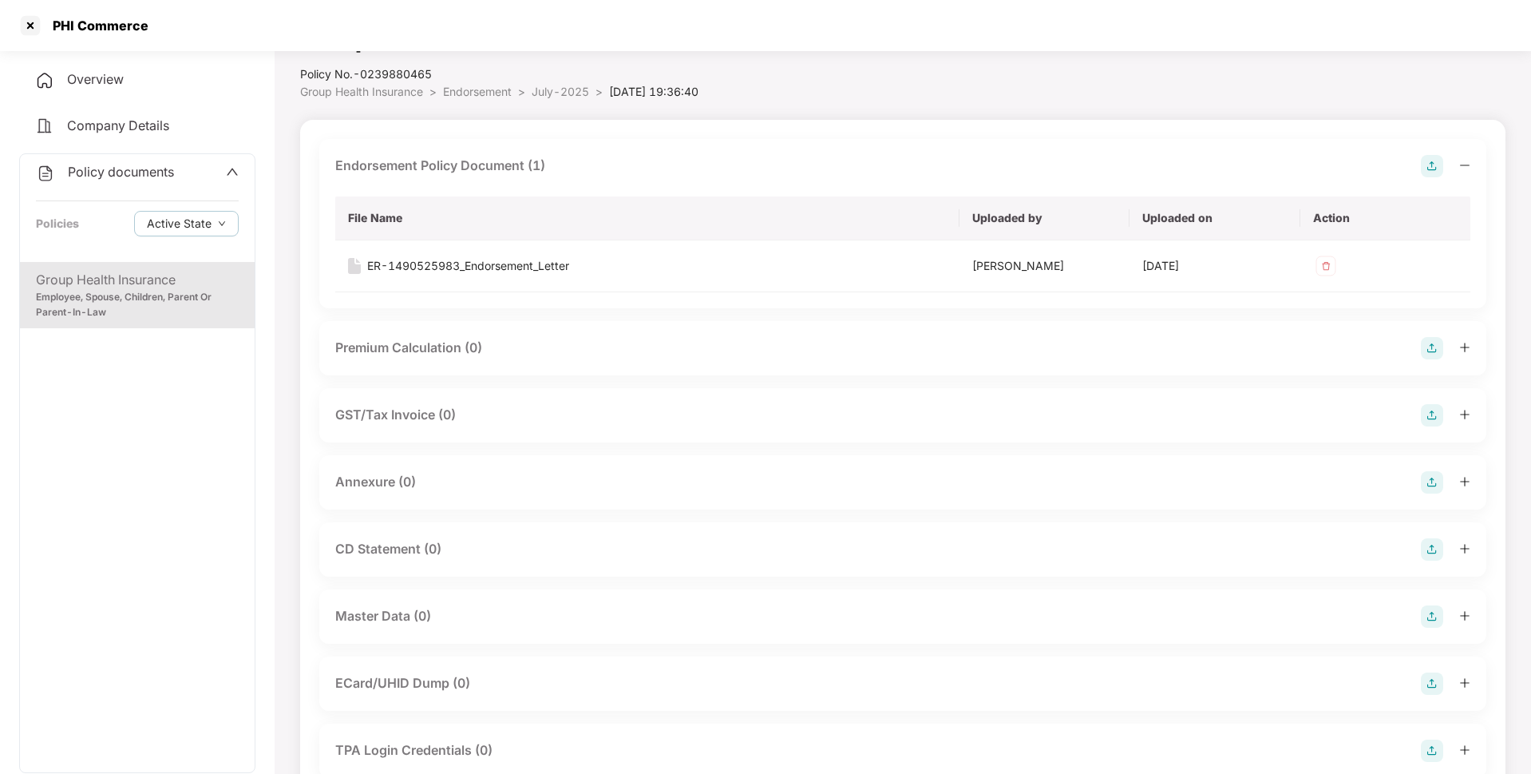
click at [1435, 477] on img at bounding box center [1432, 482] width 22 height 22
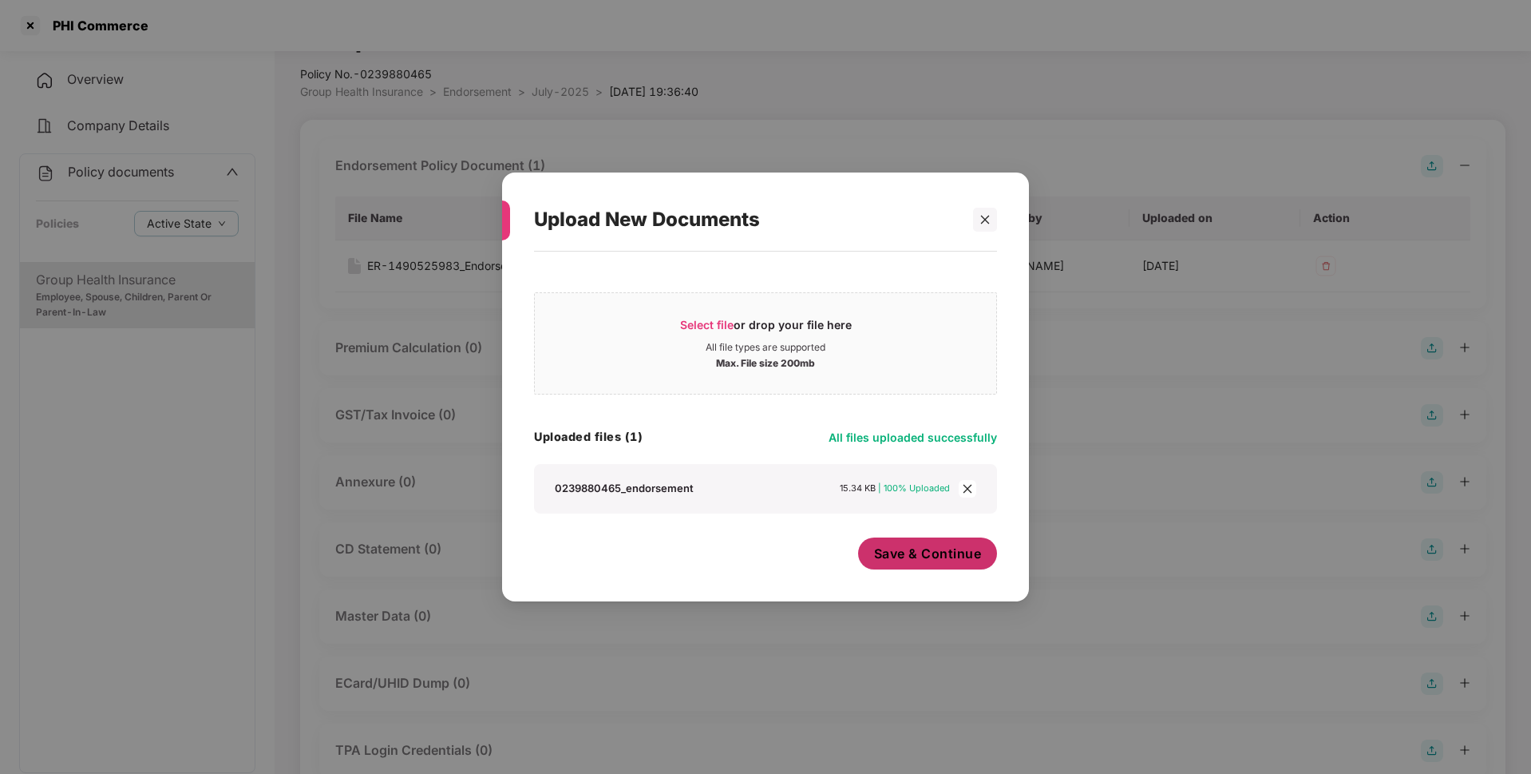
click at [921, 555] on span "Save & Continue" at bounding box center [928, 553] width 108 height 18
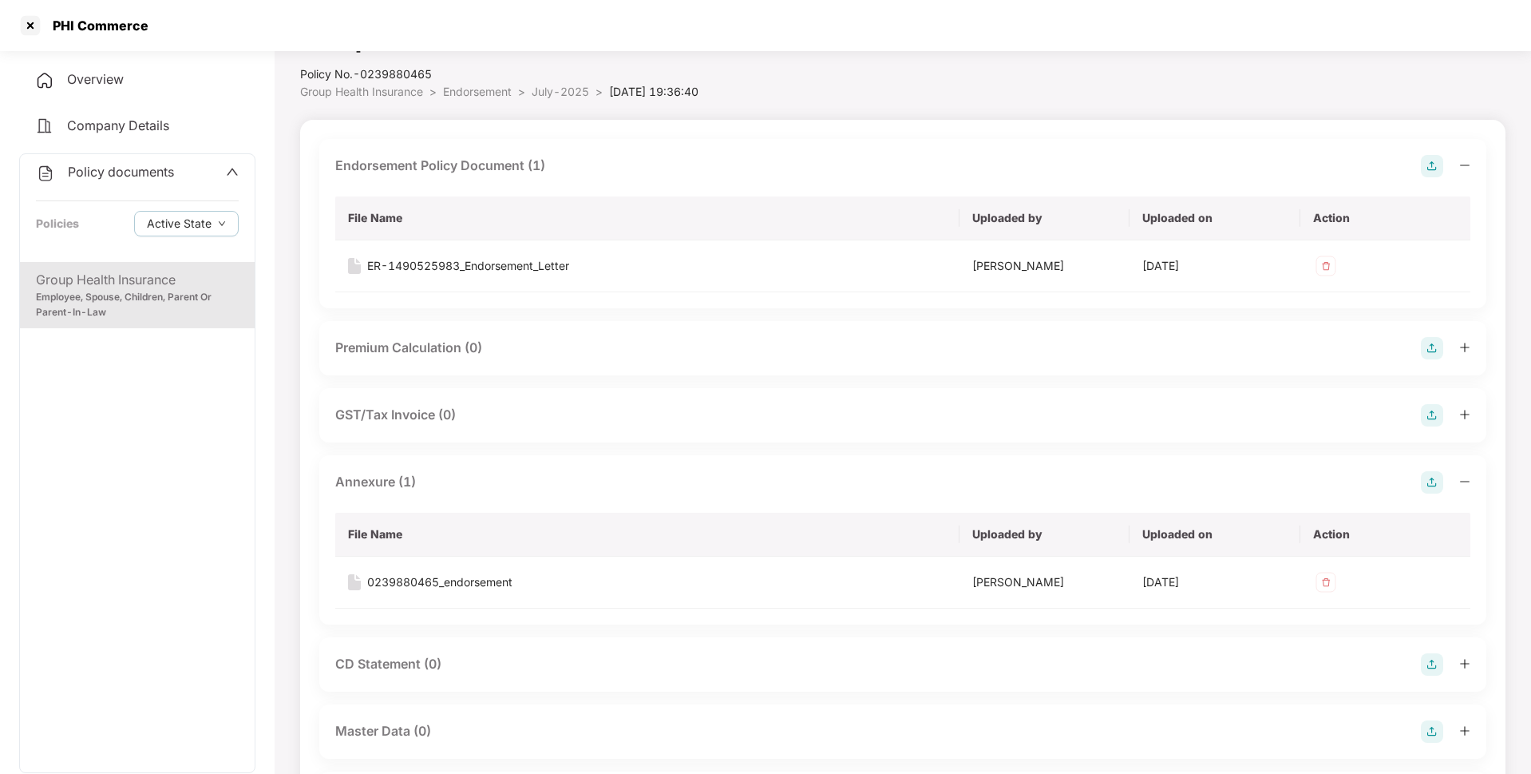
click at [560, 92] on span "July-2025" at bounding box center [560, 92] width 57 height 14
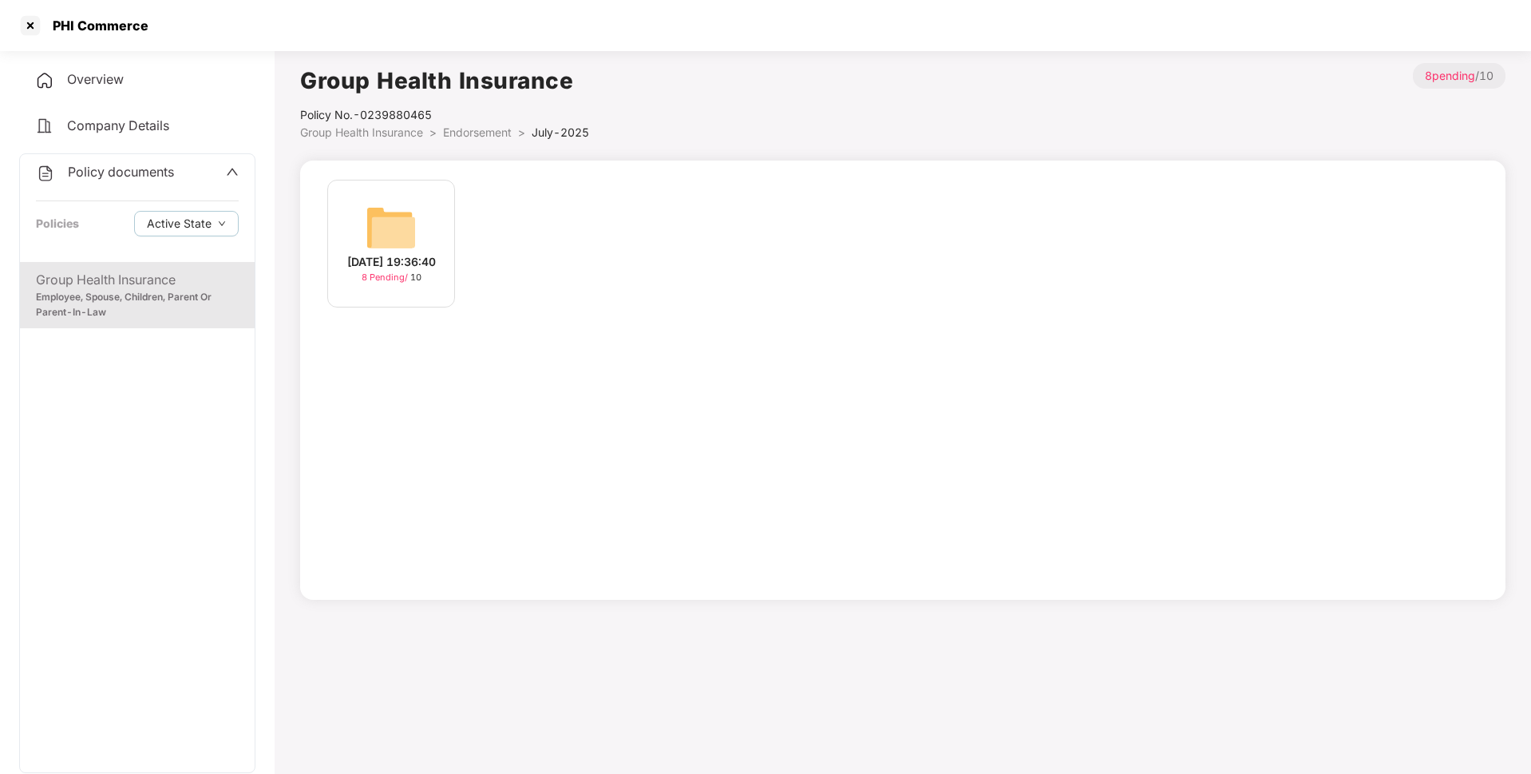
click at [485, 127] on span "Endorsement" at bounding box center [477, 132] width 69 height 14
click at [673, 242] on img at bounding box center [678, 227] width 51 height 51
click at [391, 224] on img at bounding box center [391, 227] width 51 height 51
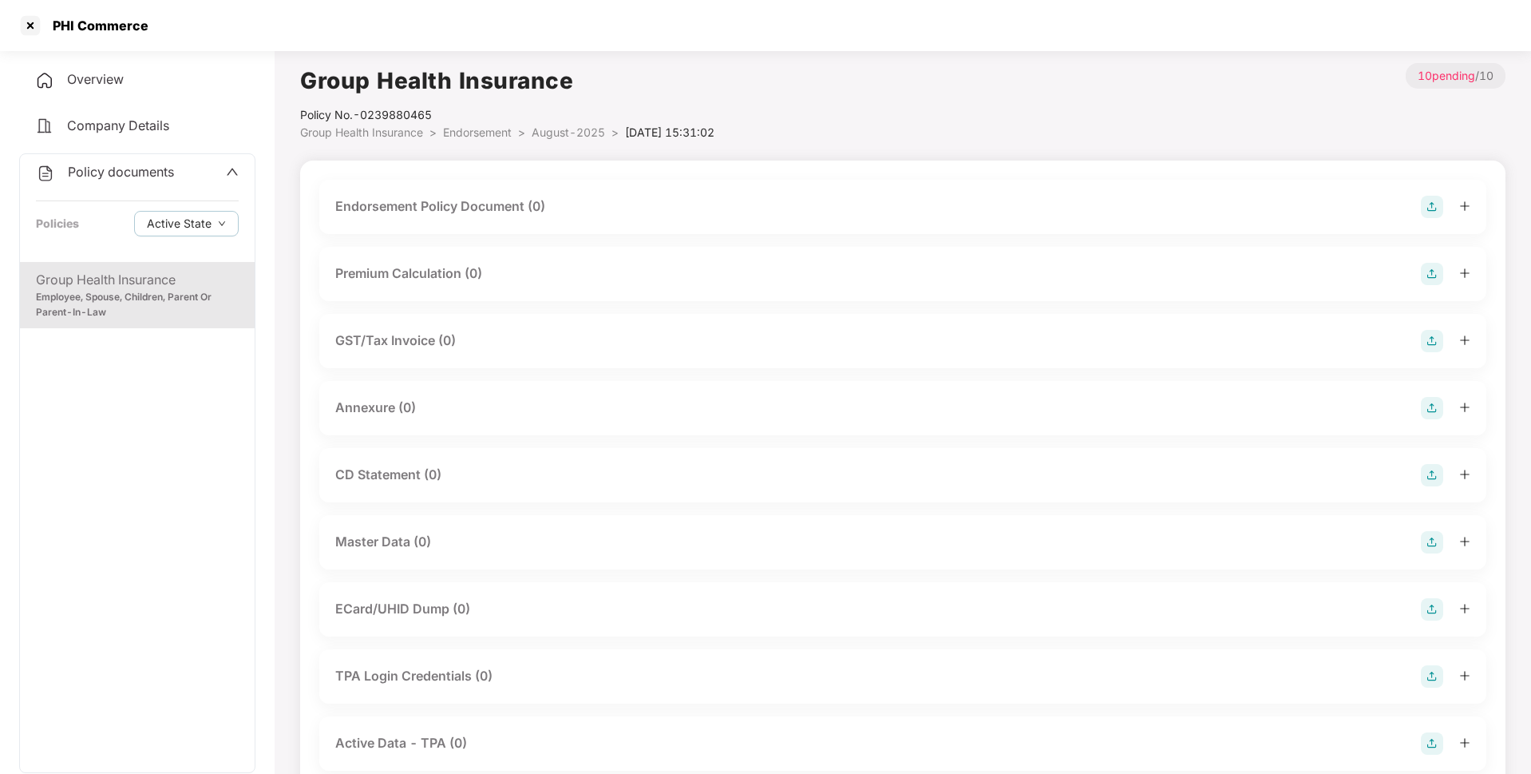
click at [572, 127] on span "August-2025" at bounding box center [568, 132] width 73 height 14
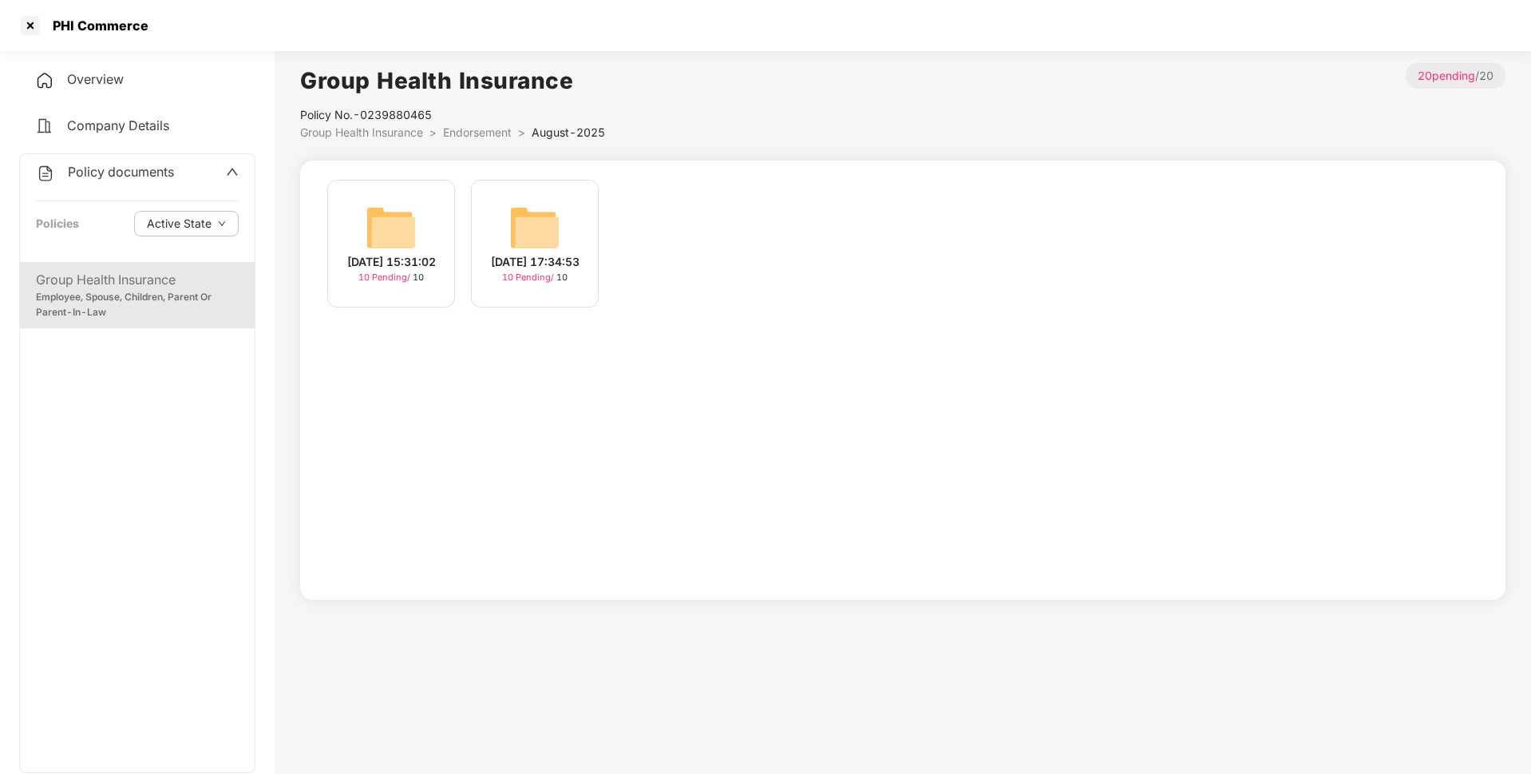
click at [532, 253] on div "04-Aug-2025 17:34:53" at bounding box center [535, 262] width 89 height 18
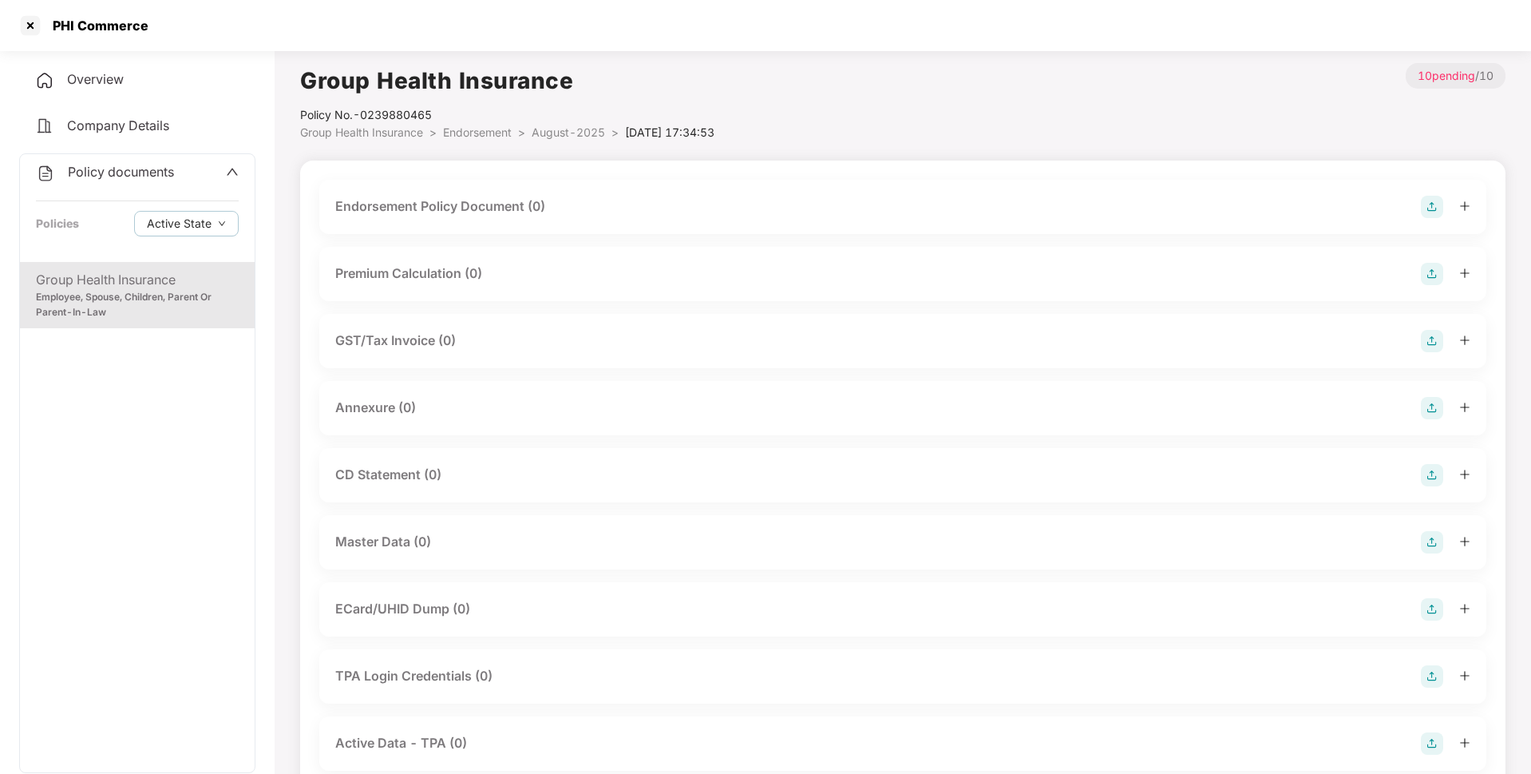
click at [1427, 210] on img at bounding box center [1432, 207] width 22 height 22
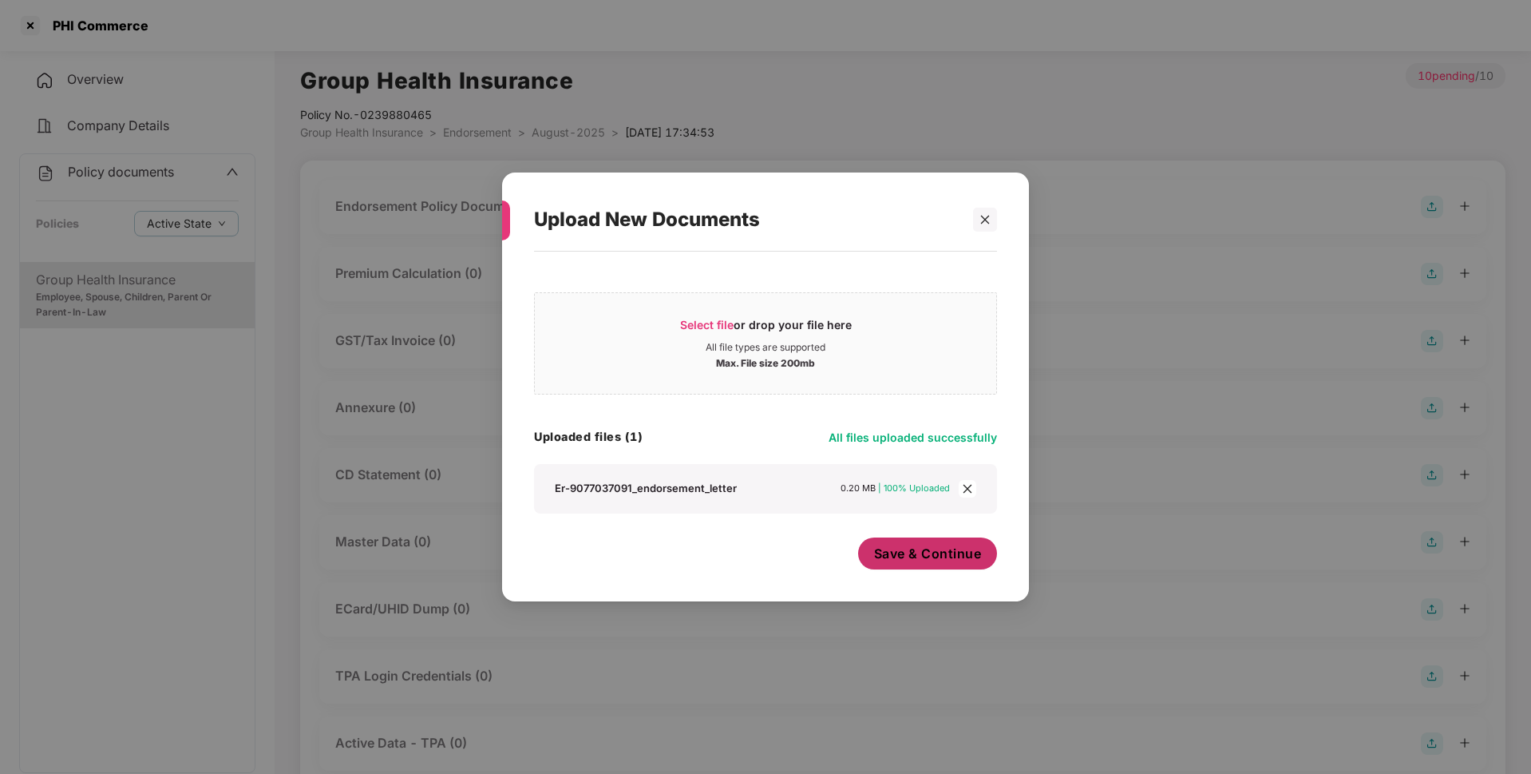
click at [922, 546] on span "Save & Continue" at bounding box center [928, 553] width 108 height 18
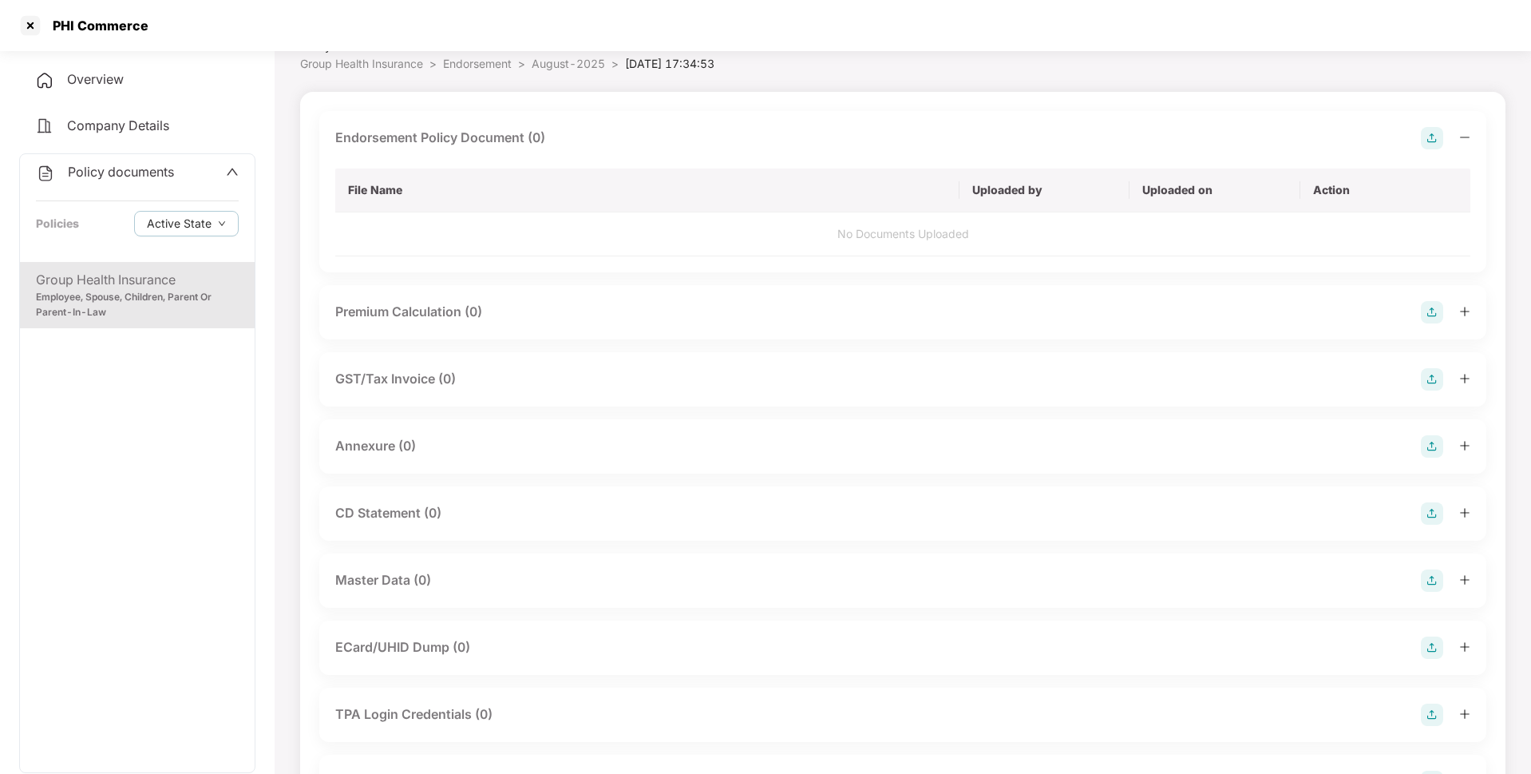
scroll to position [74, 0]
click at [1430, 443] on img at bounding box center [1432, 448] width 22 height 22
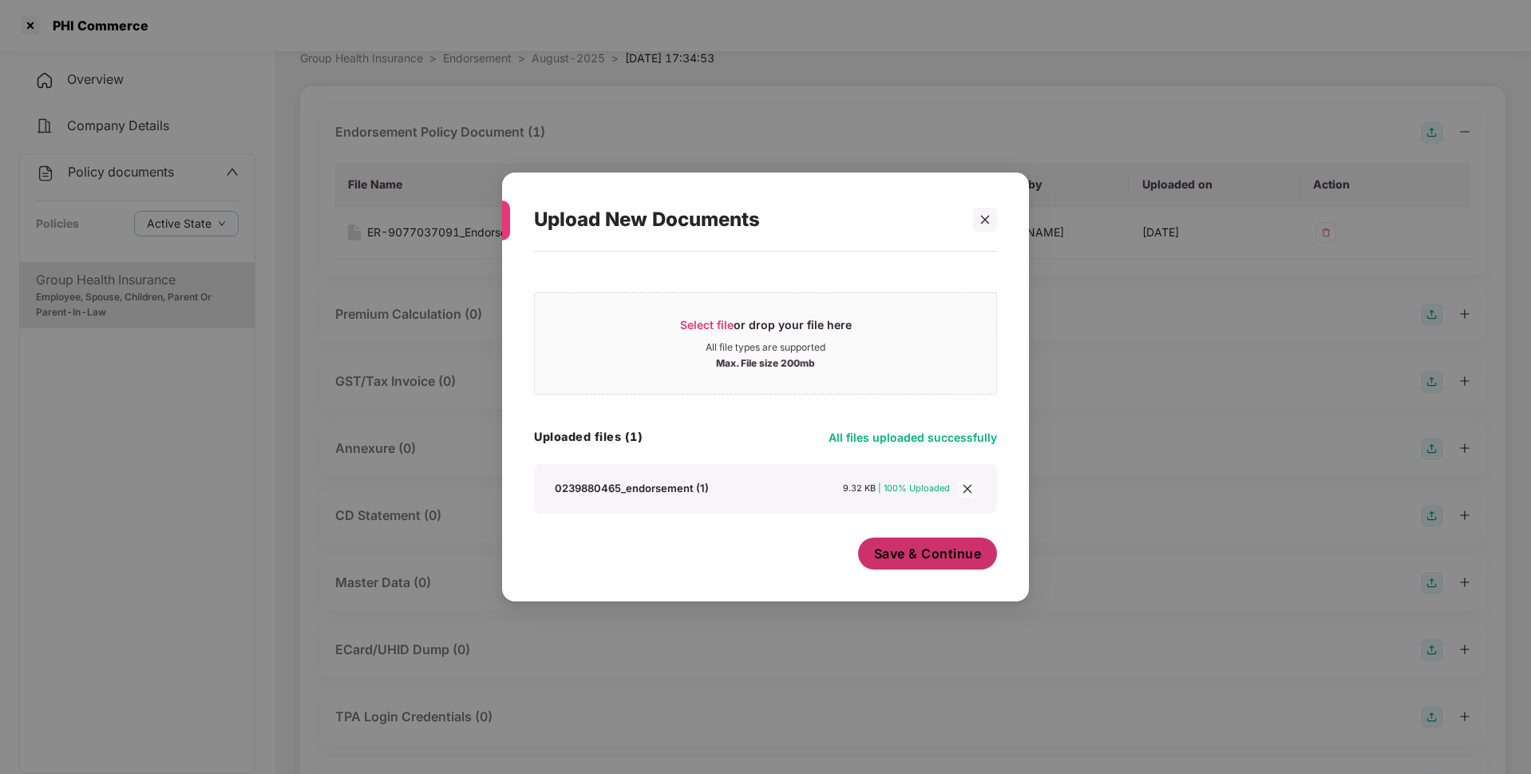
click at [903, 553] on span "Save & Continue" at bounding box center [928, 553] width 108 height 18
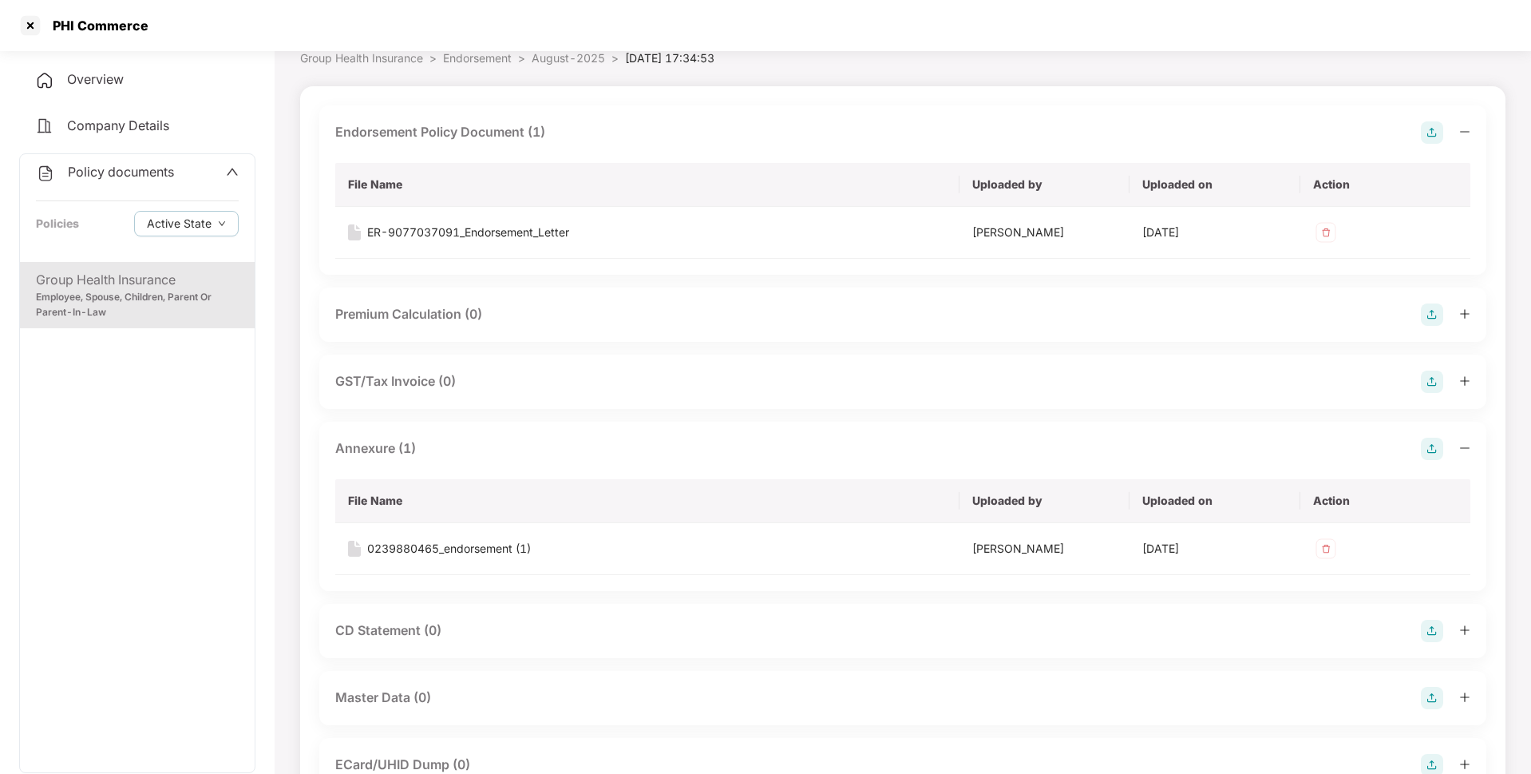
scroll to position [0, 0]
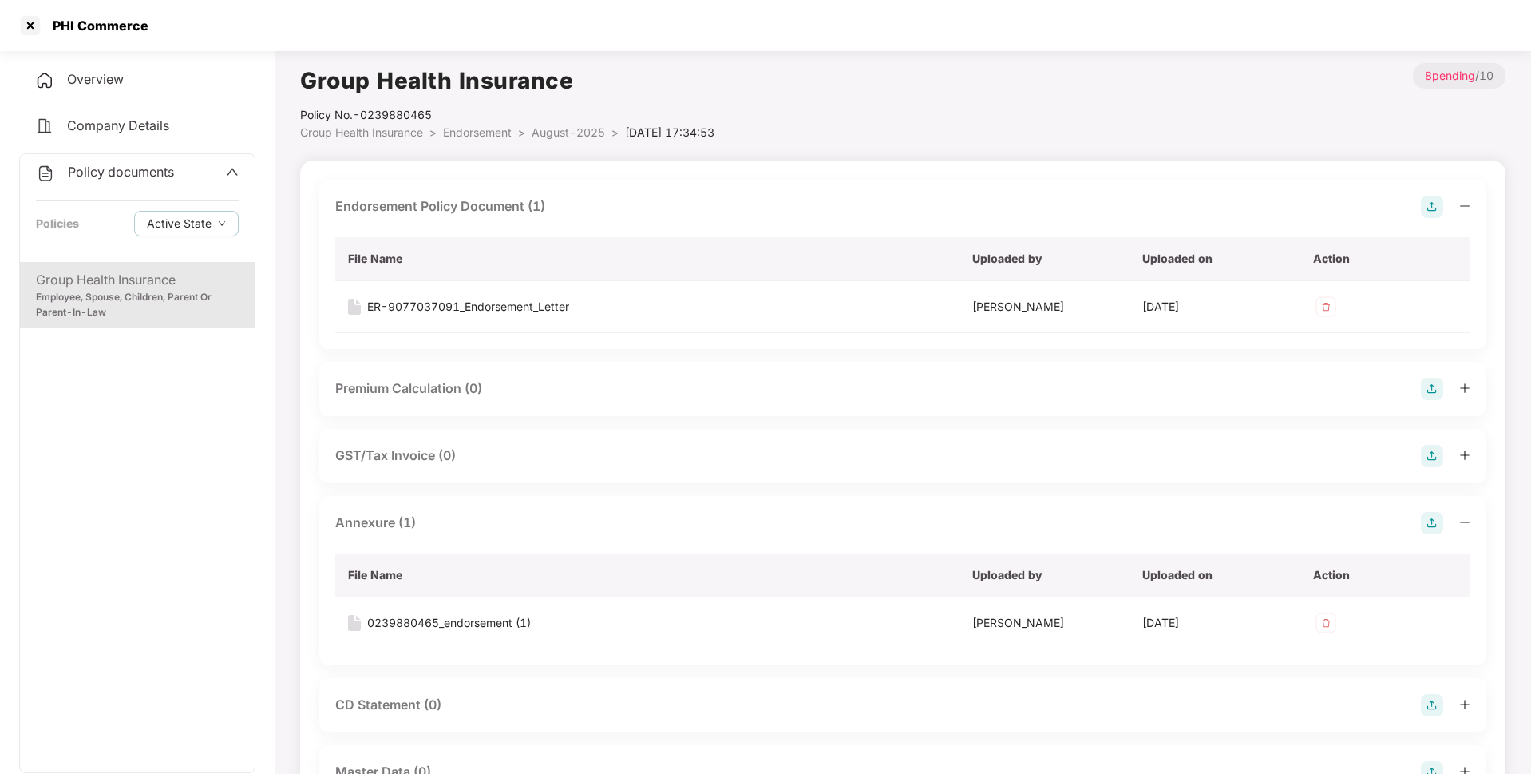
click at [544, 122] on div "Policy No.- 0239880465" at bounding box center [507, 115] width 414 height 18
click at [556, 135] on span "August-2025" at bounding box center [568, 132] width 73 height 14
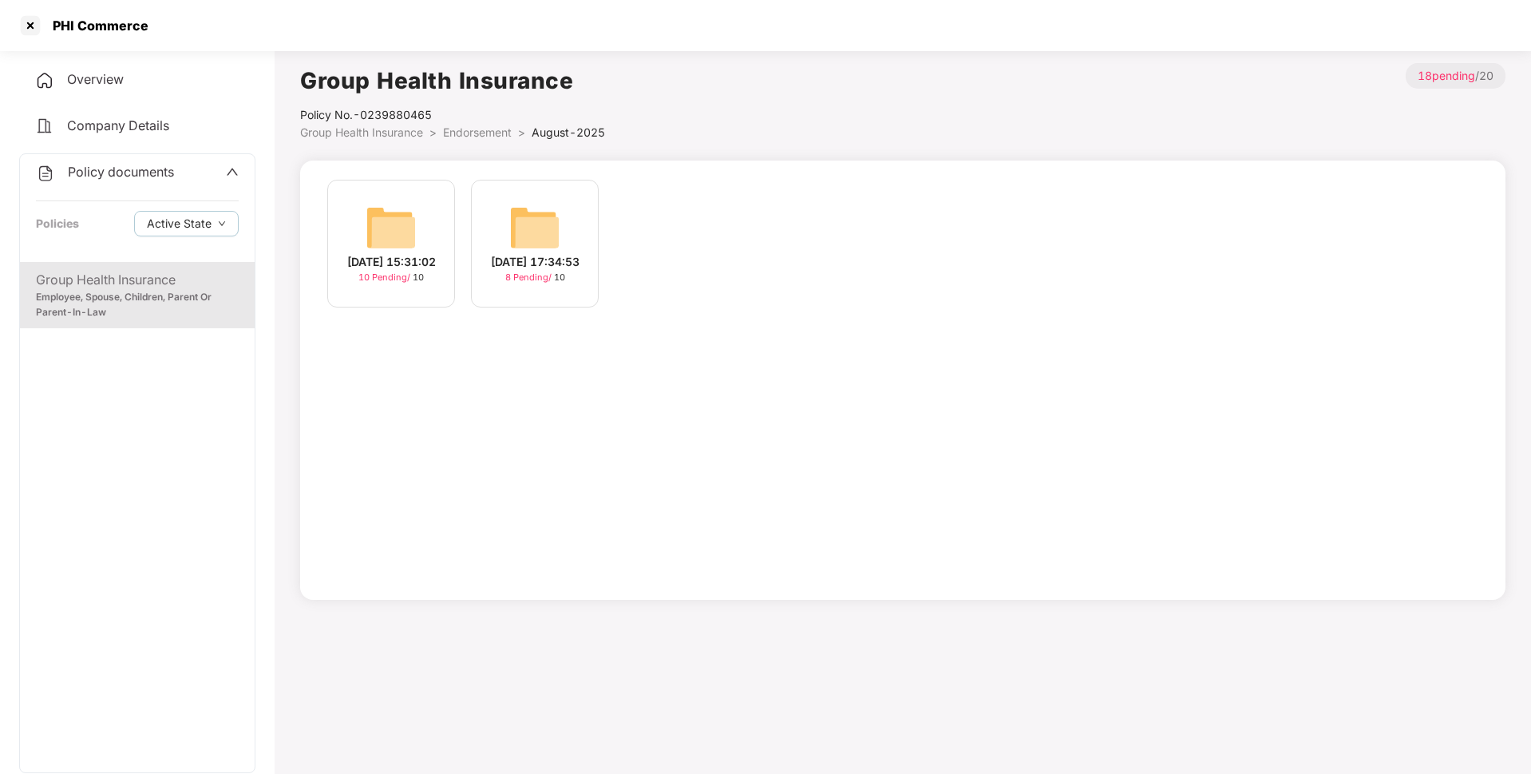
click at [408, 226] on img at bounding box center [391, 227] width 51 height 51
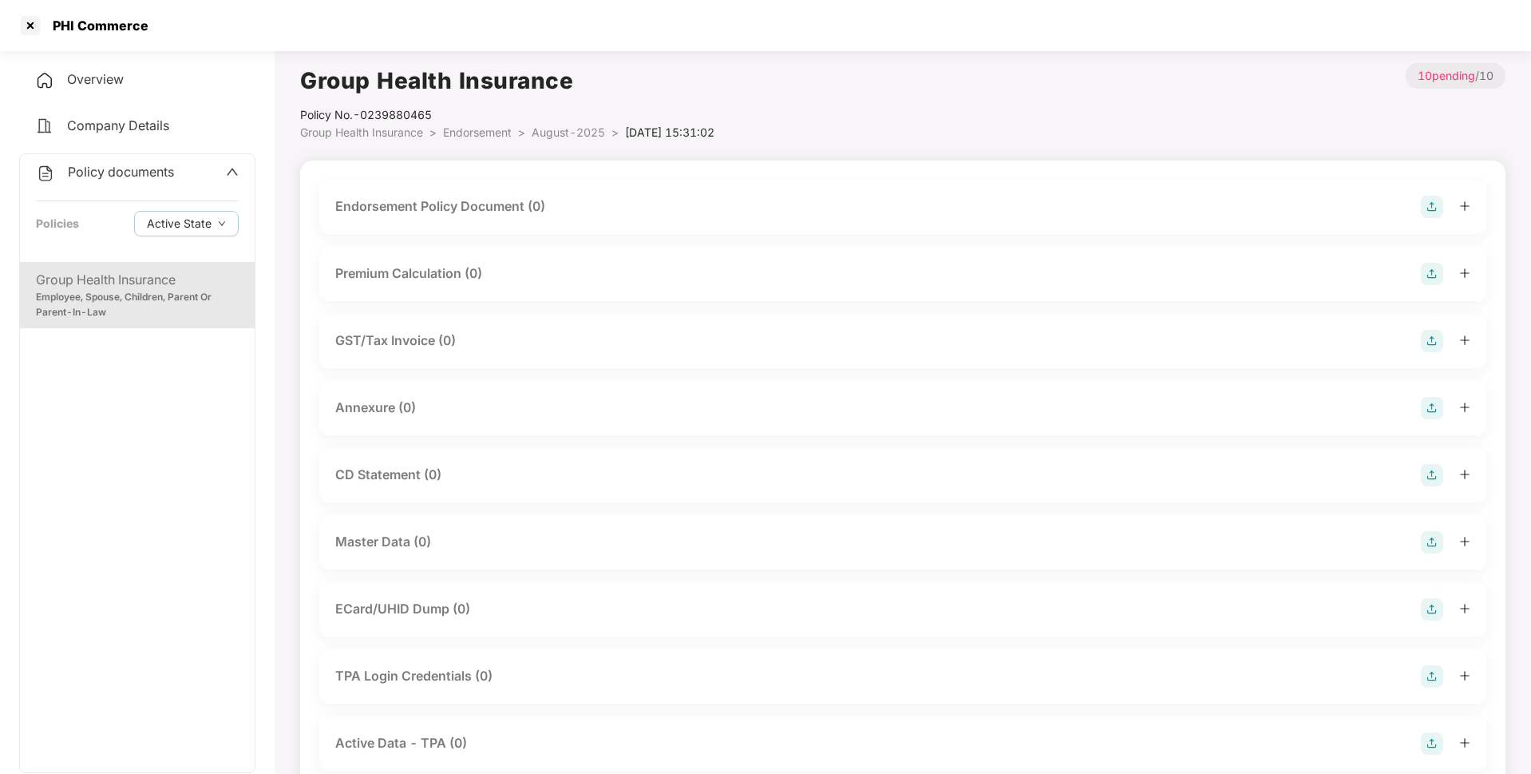
click at [1430, 202] on img at bounding box center [1432, 207] width 22 height 22
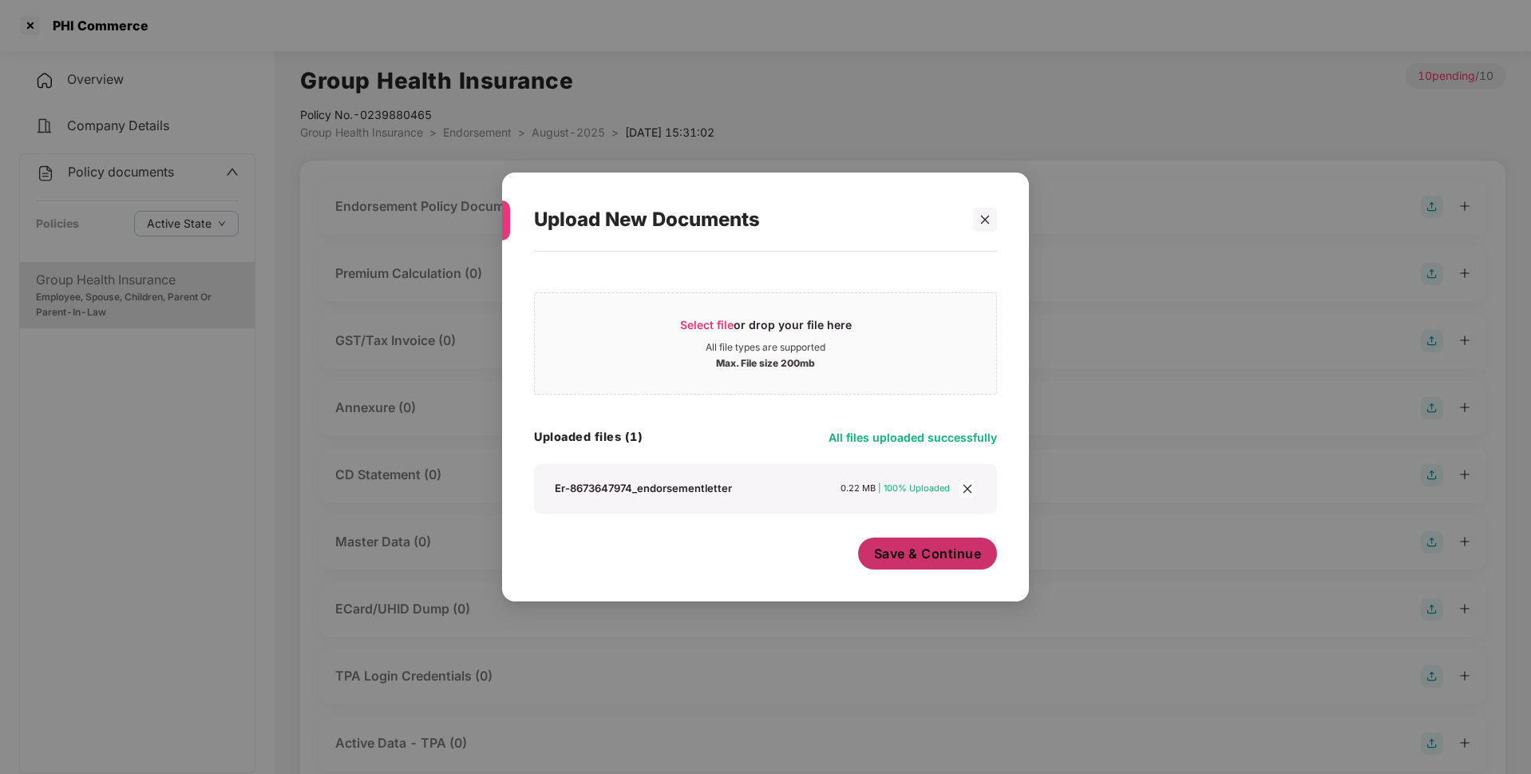
click at [907, 562] on span "Save & Continue" at bounding box center [928, 553] width 108 height 18
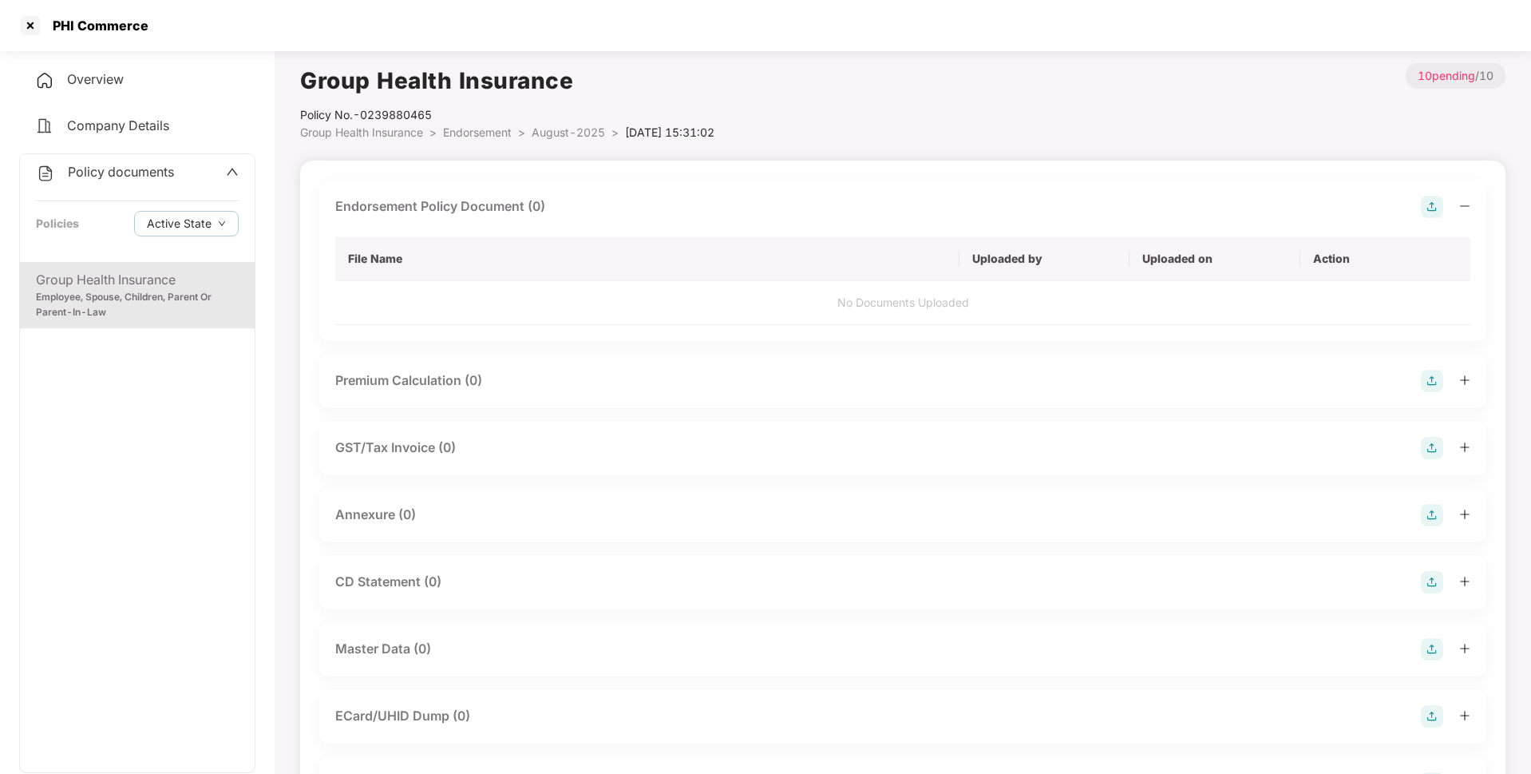
scroll to position [33, 0]
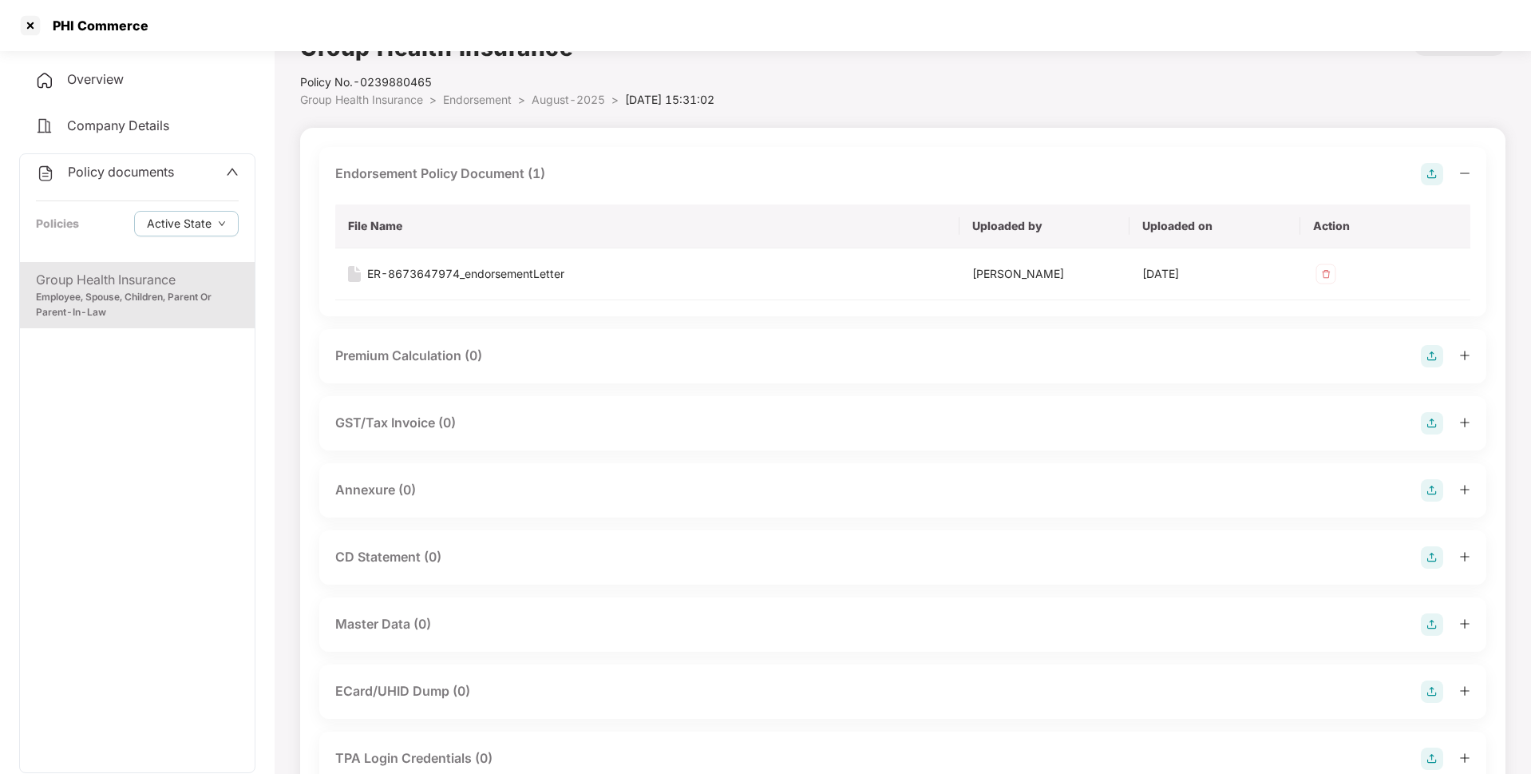
click at [1427, 489] on img at bounding box center [1432, 490] width 22 height 22
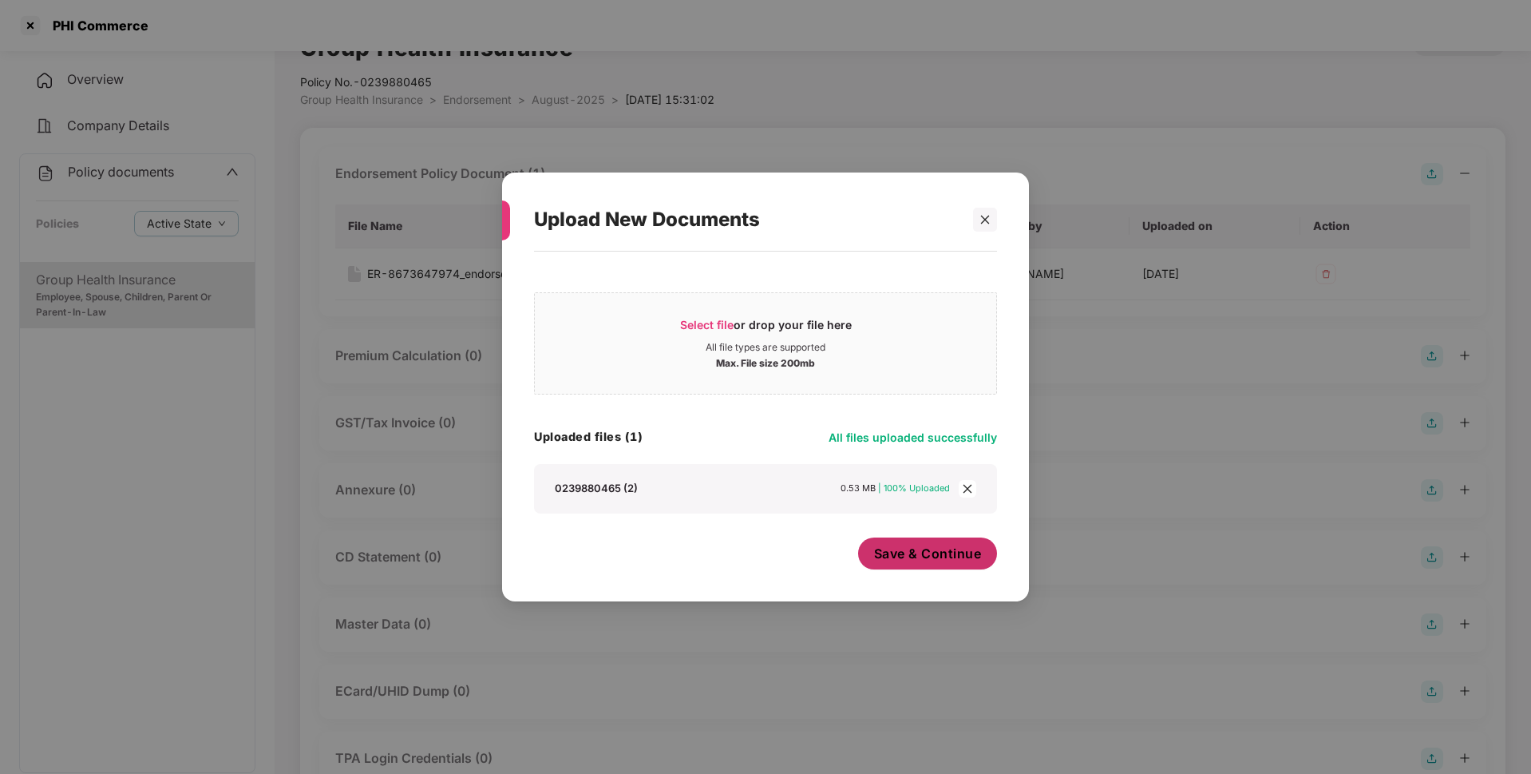
click at [886, 556] on span "Save & Continue" at bounding box center [928, 553] width 108 height 18
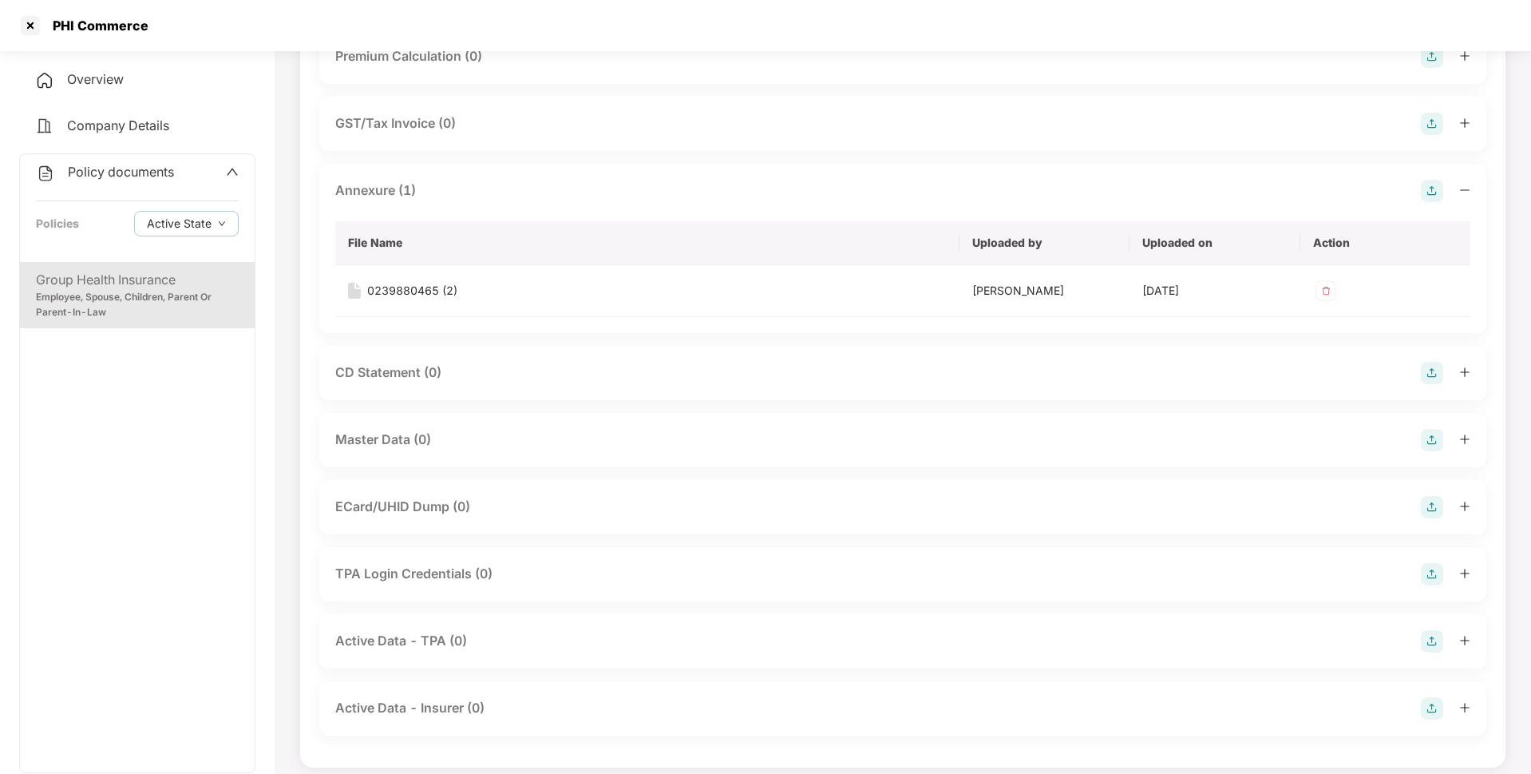
scroll to position [345, 0]
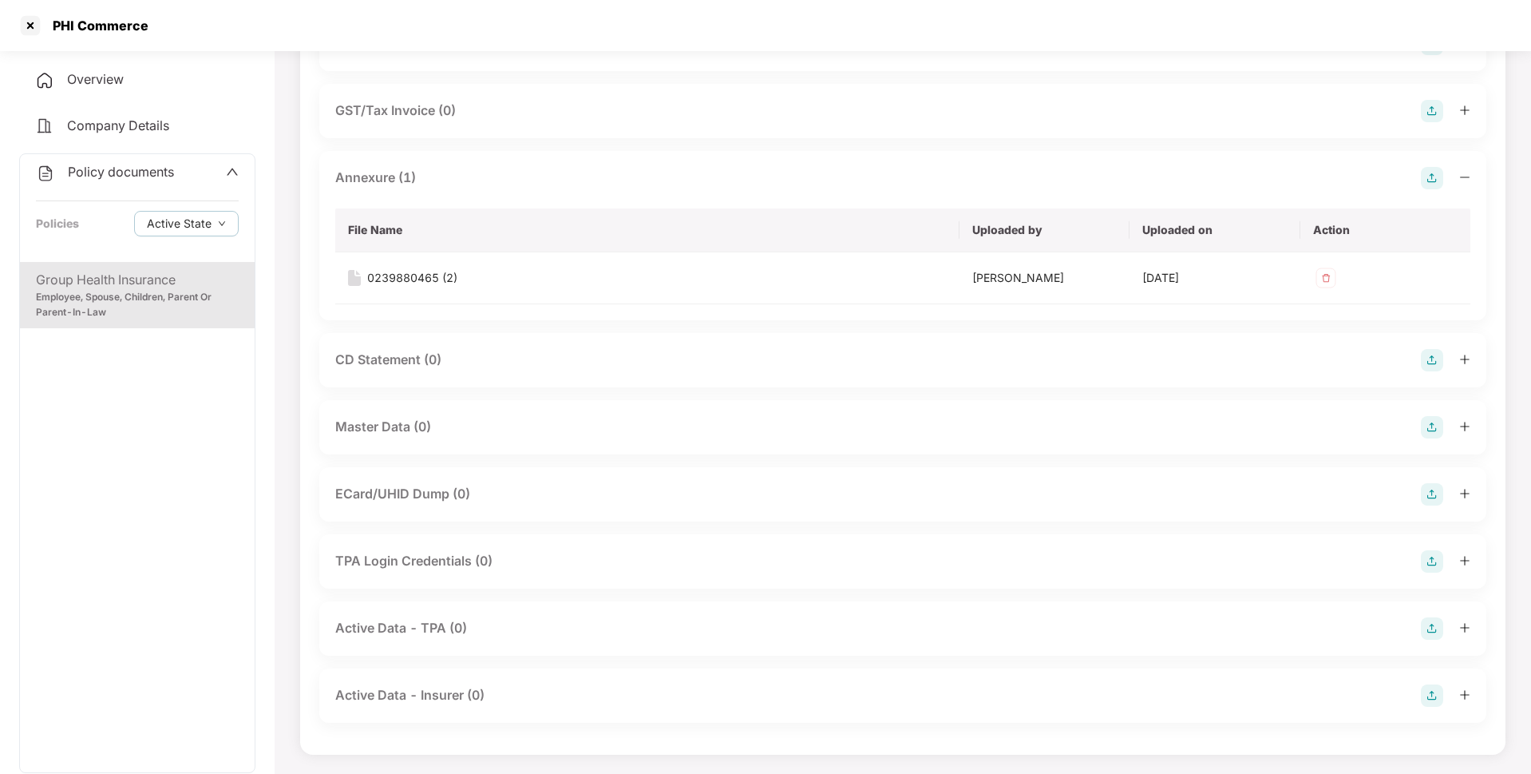
click at [1437, 422] on img at bounding box center [1432, 427] width 22 height 22
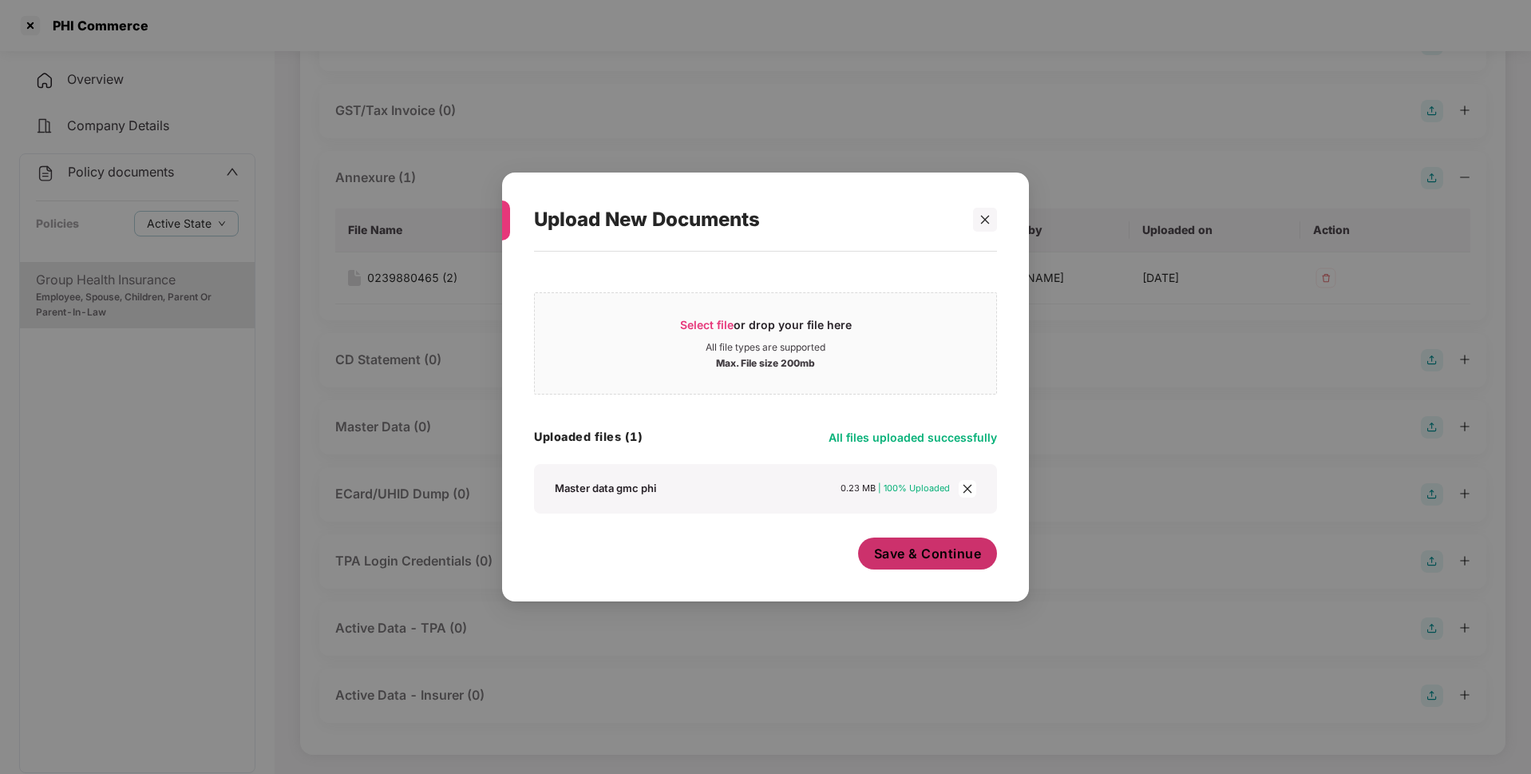
click at [909, 565] on button "Save & Continue" at bounding box center [928, 553] width 140 height 32
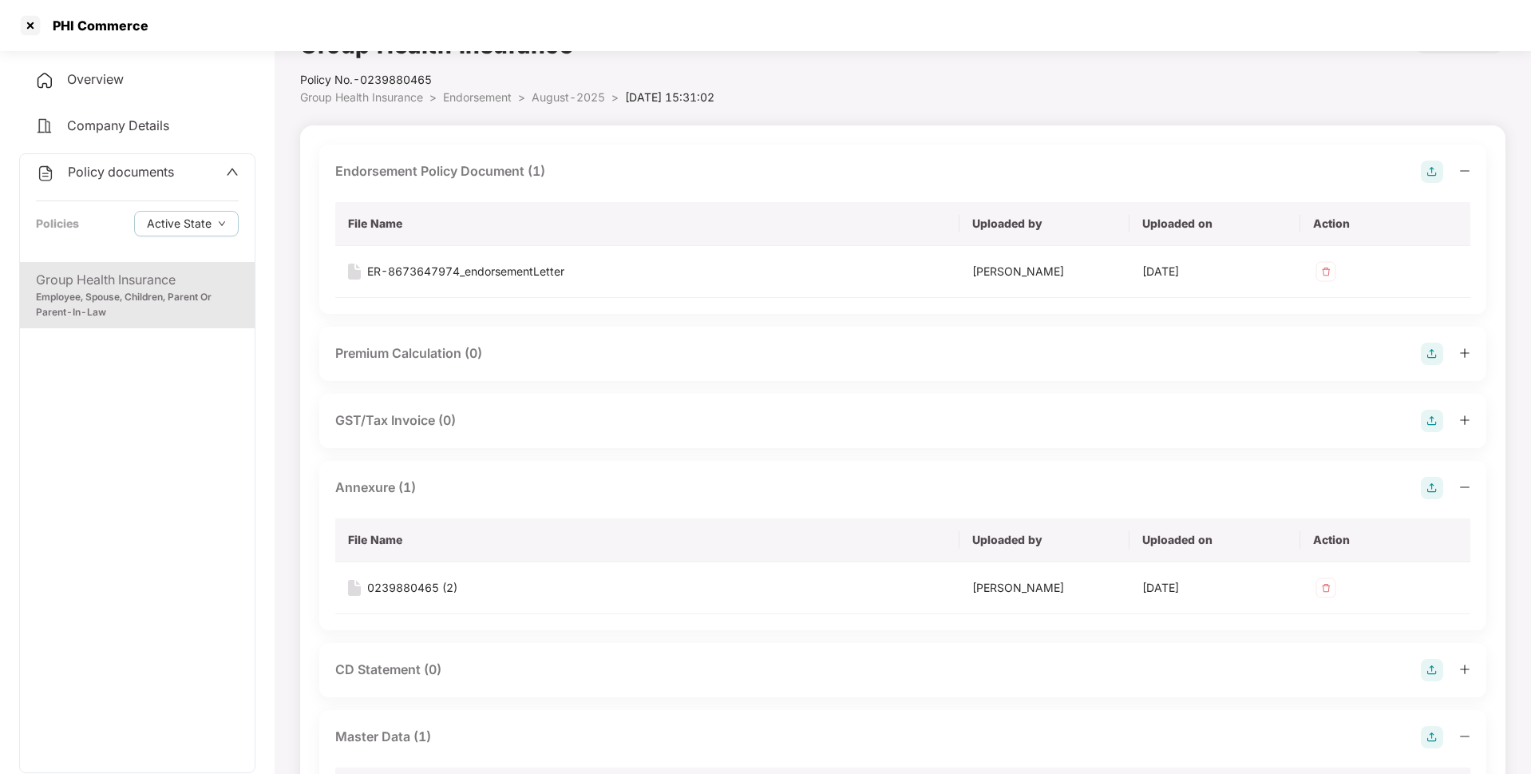
scroll to position [22, 0]
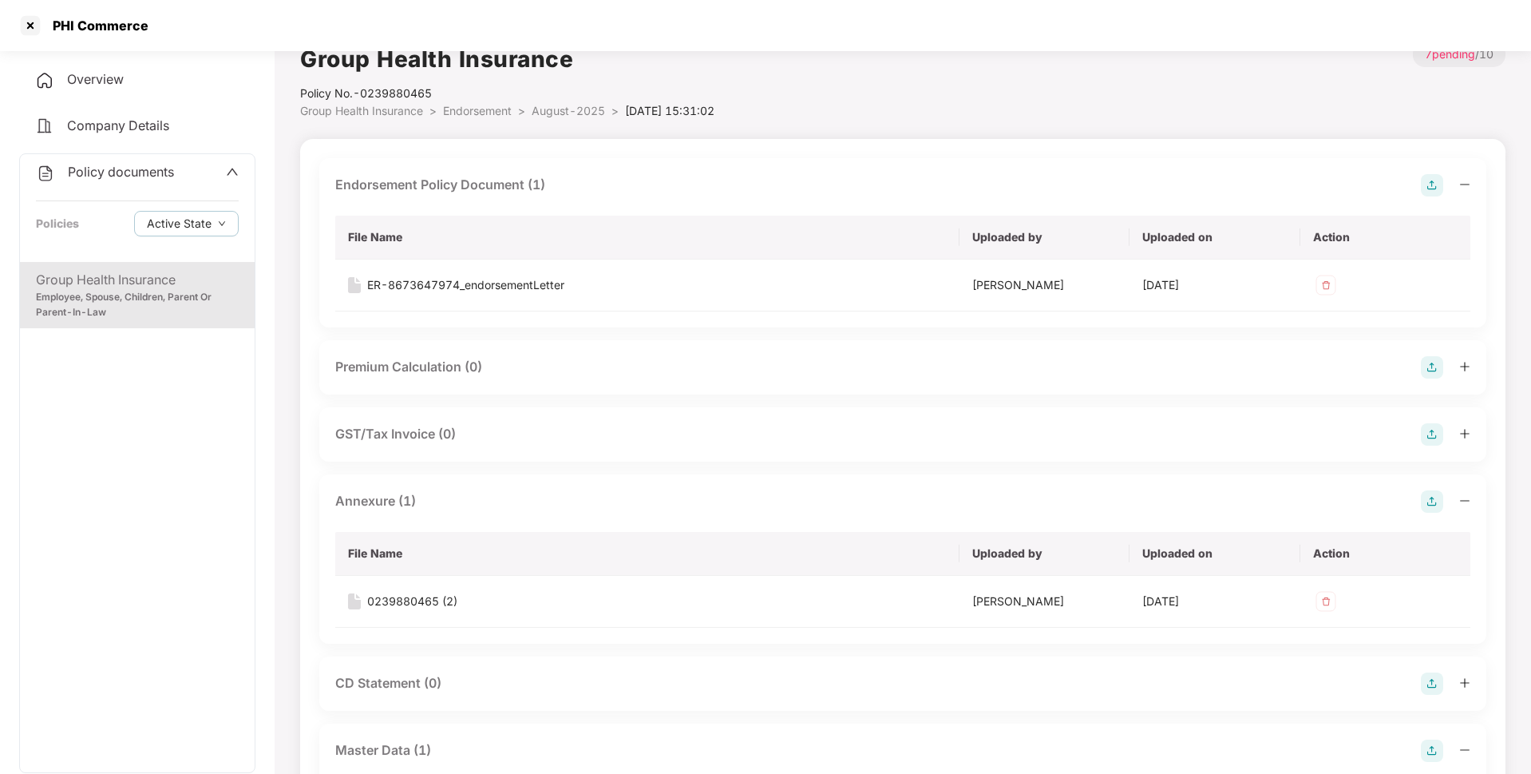
click at [115, 164] on span "Policy documents" at bounding box center [121, 172] width 106 height 16
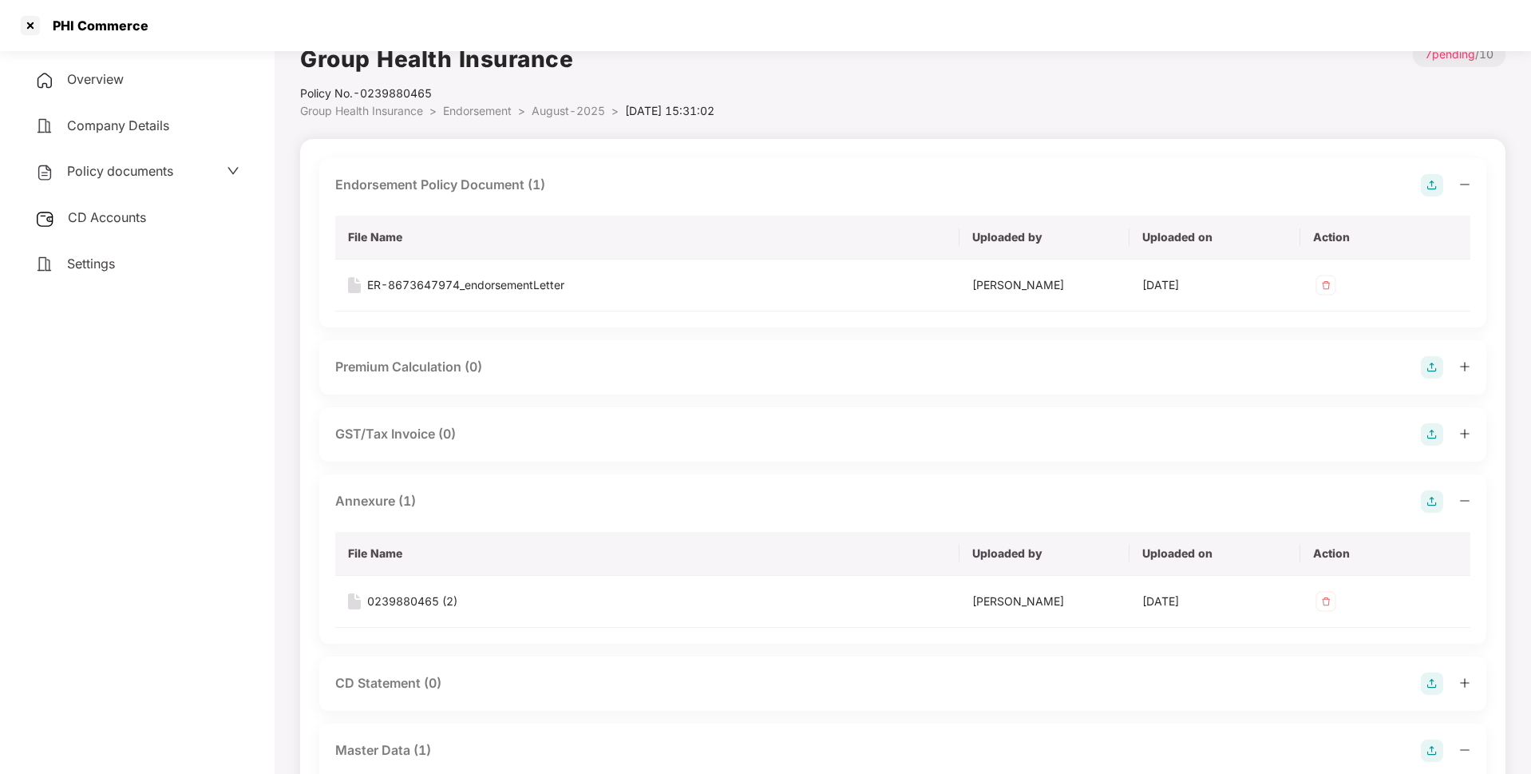
click at [119, 211] on span "CD Accounts" at bounding box center [107, 217] width 78 height 16
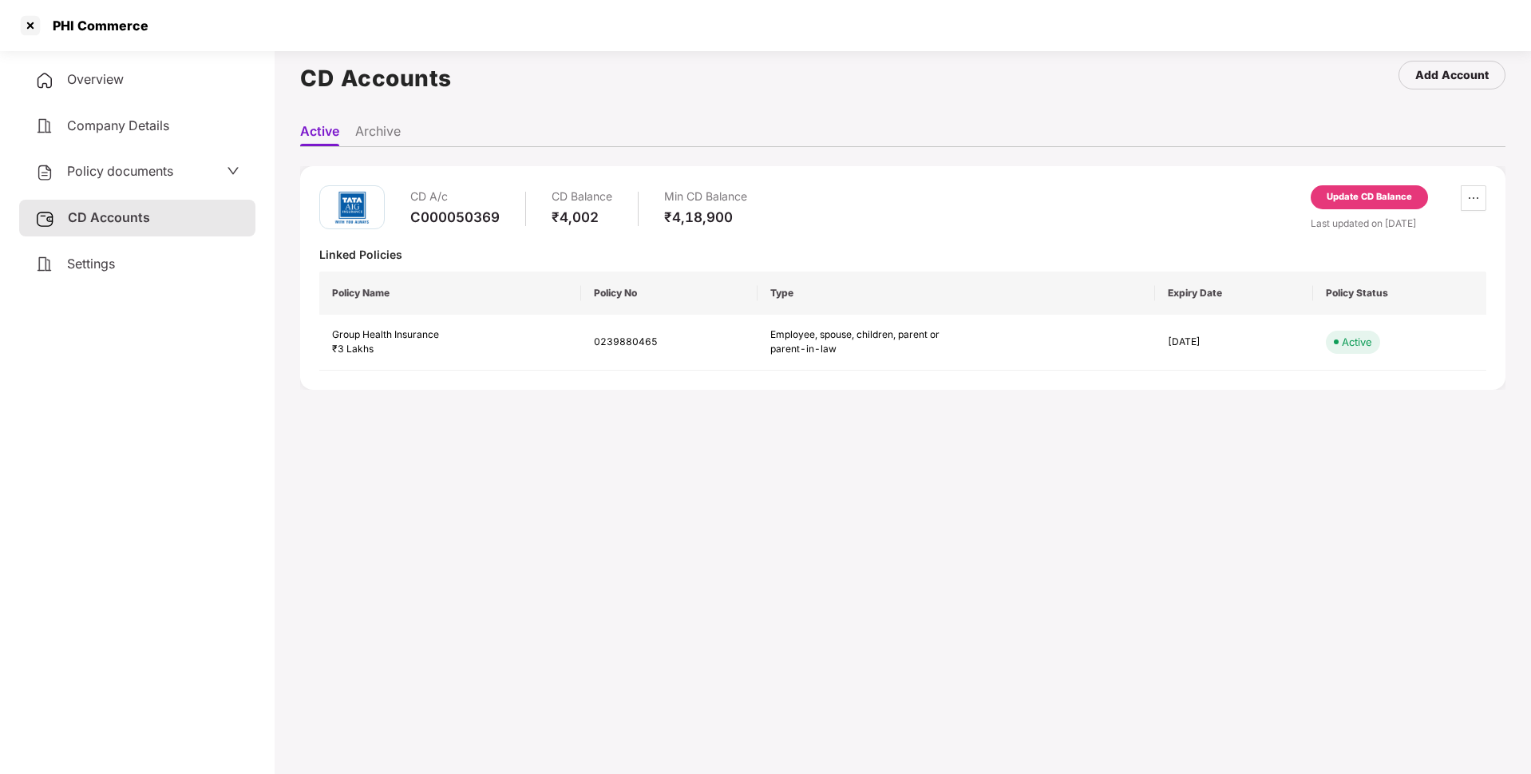
click at [1345, 184] on div "CD A/c C000050369 CD Balance ₹4,002 Min CD Balance ₹4,18,900 Update CD Balance …" at bounding box center [903, 278] width 1206 height 224
click at [1345, 187] on div "Update CD Balance" at bounding box center [1369, 197] width 117 height 24
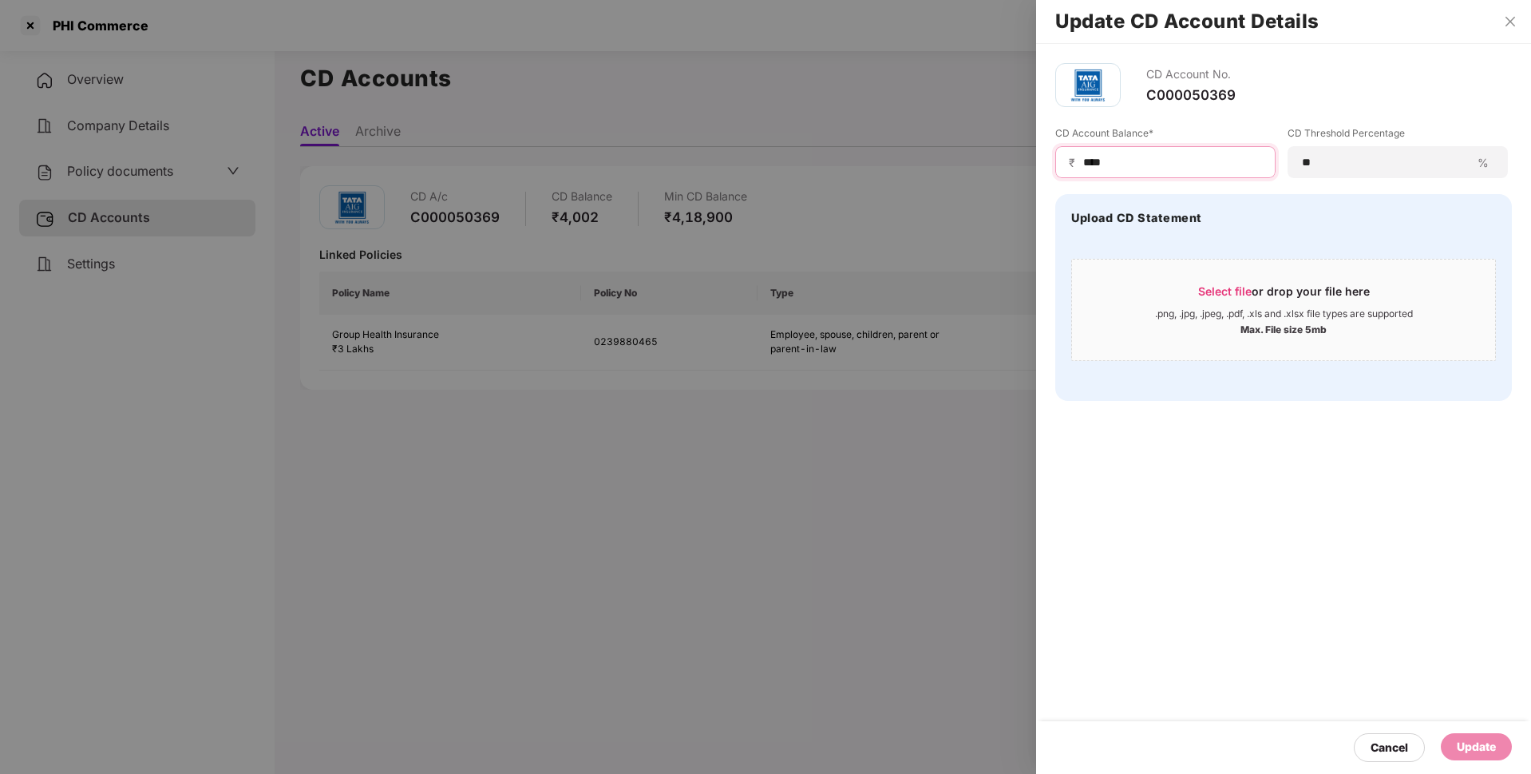
drag, startPoint x: 1120, startPoint y: 164, endPoint x: 1027, endPoint y: 157, distance: 93.6
click at [1027, 157] on div "Update CD Account Details CD Account No. C000050369 CD Account Balance* ₹ **** …" at bounding box center [765, 387] width 1531 height 774
type input "*****"
click at [1480, 734] on div "Update" at bounding box center [1476, 746] width 71 height 27
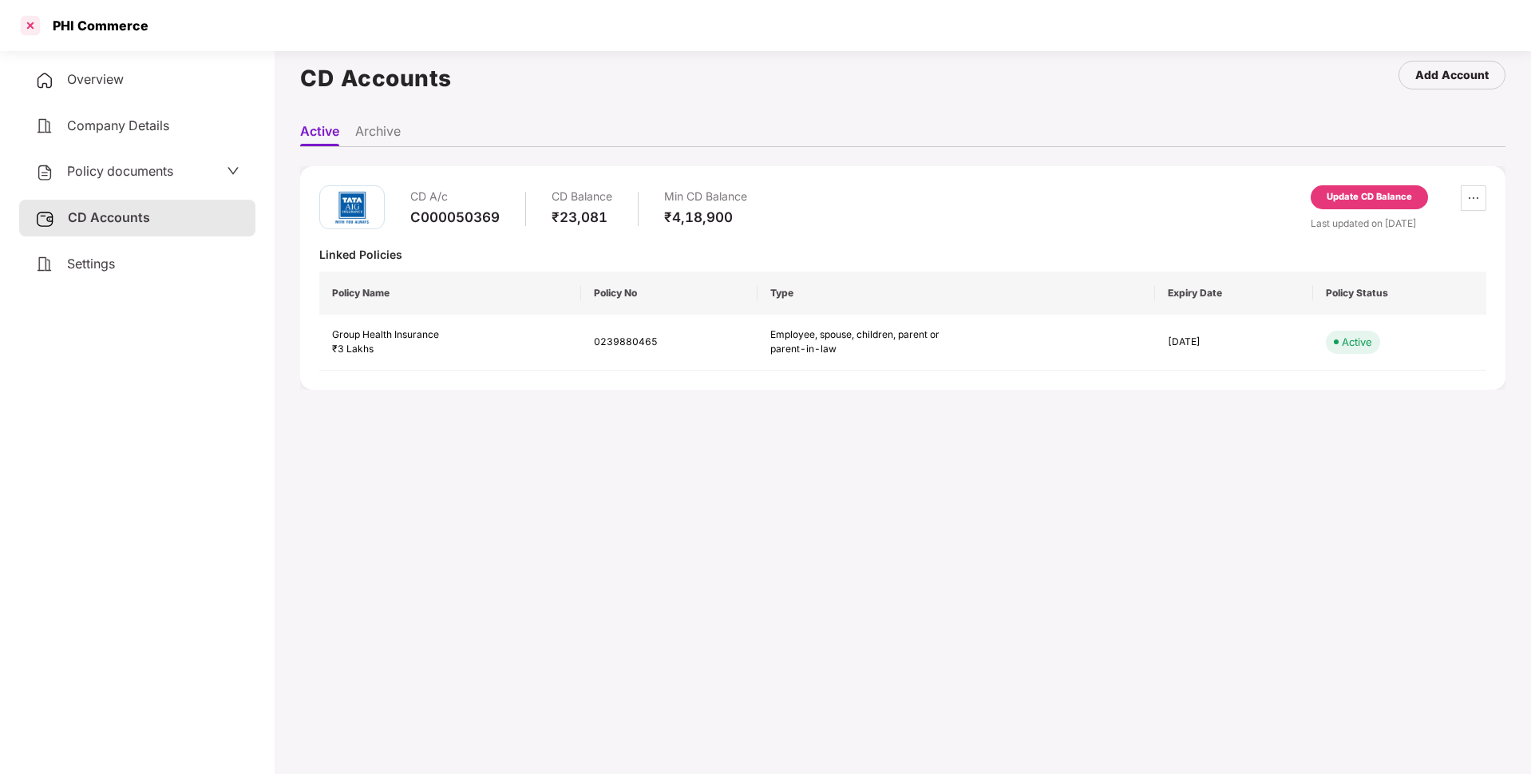
click at [29, 23] on div at bounding box center [31, 26] width 26 height 26
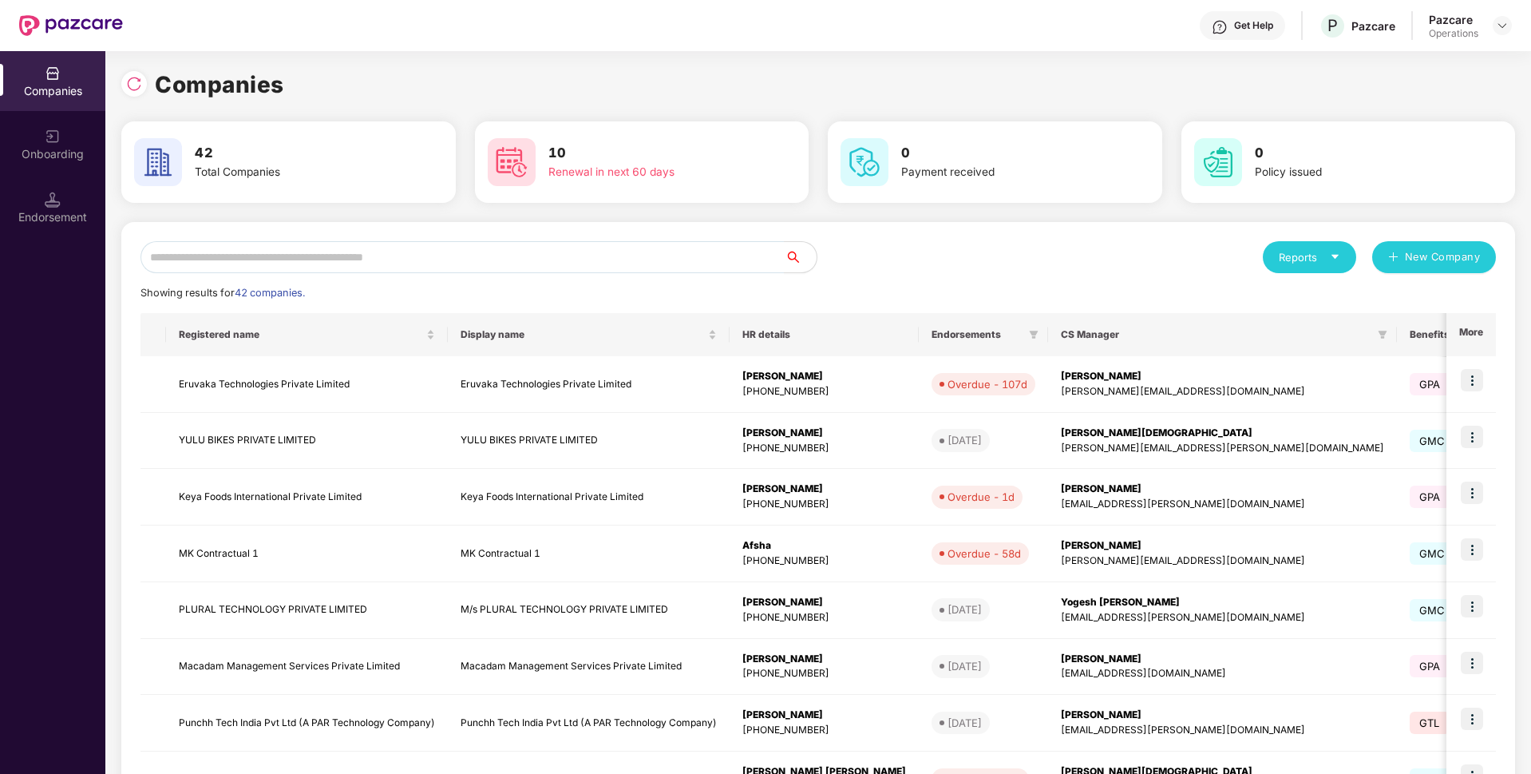
scroll to position [0, 0]
click at [208, 255] on input "text" at bounding box center [463, 257] width 644 height 32
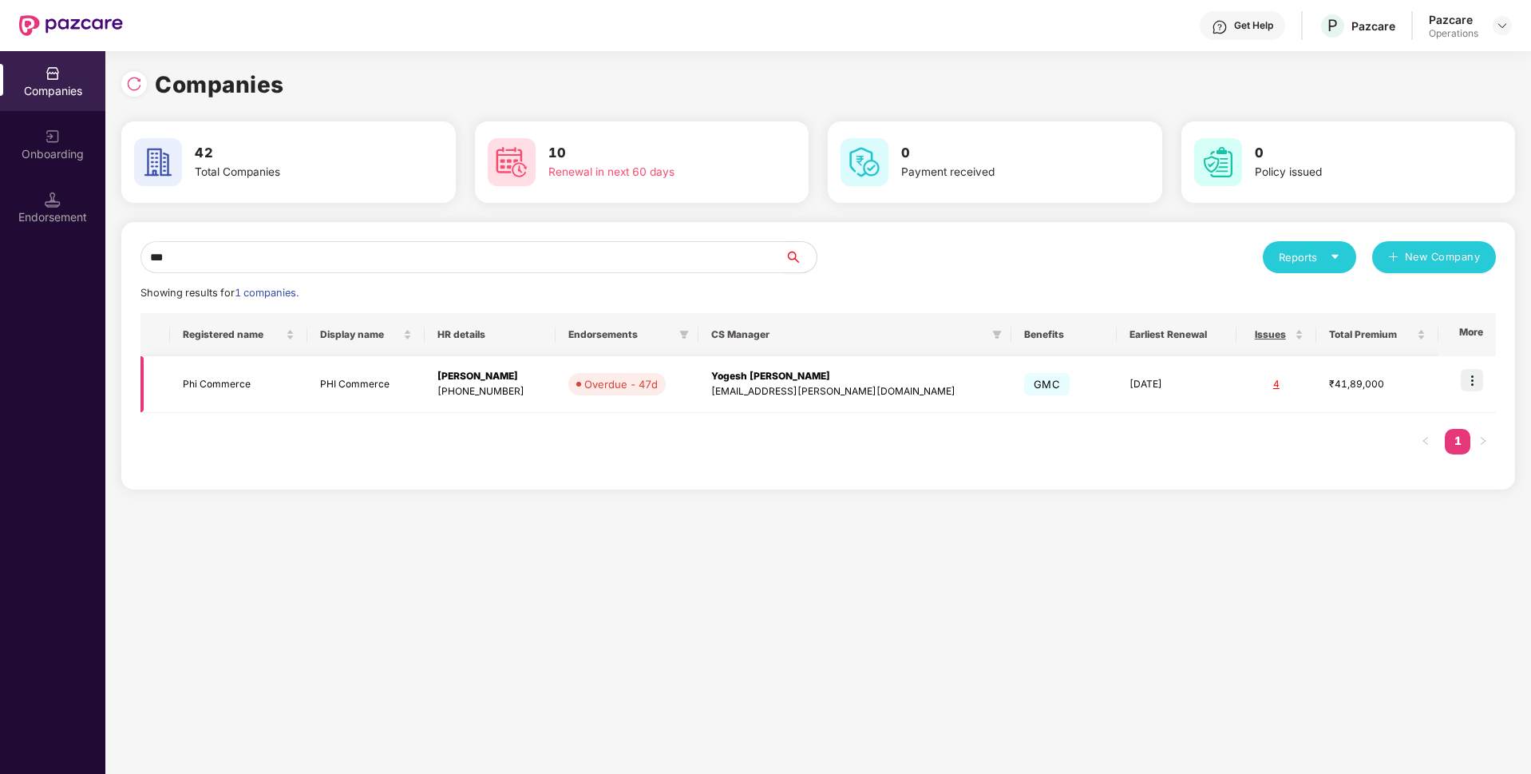
type input "***"
click at [1476, 378] on img at bounding box center [1472, 380] width 22 height 22
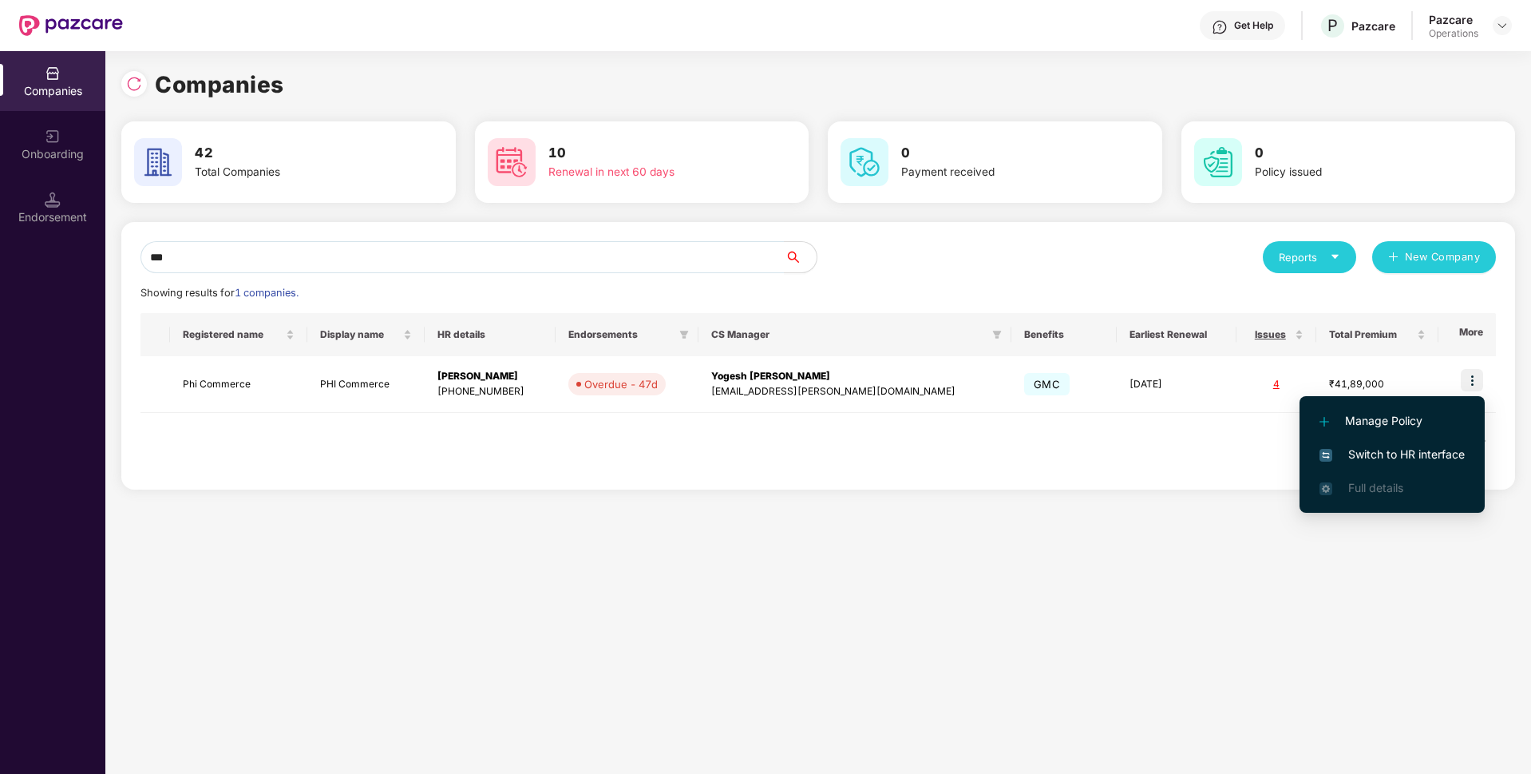
click at [1377, 455] on span "Switch to HR interface" at bounding box center [1392, 454] width 145 height 18
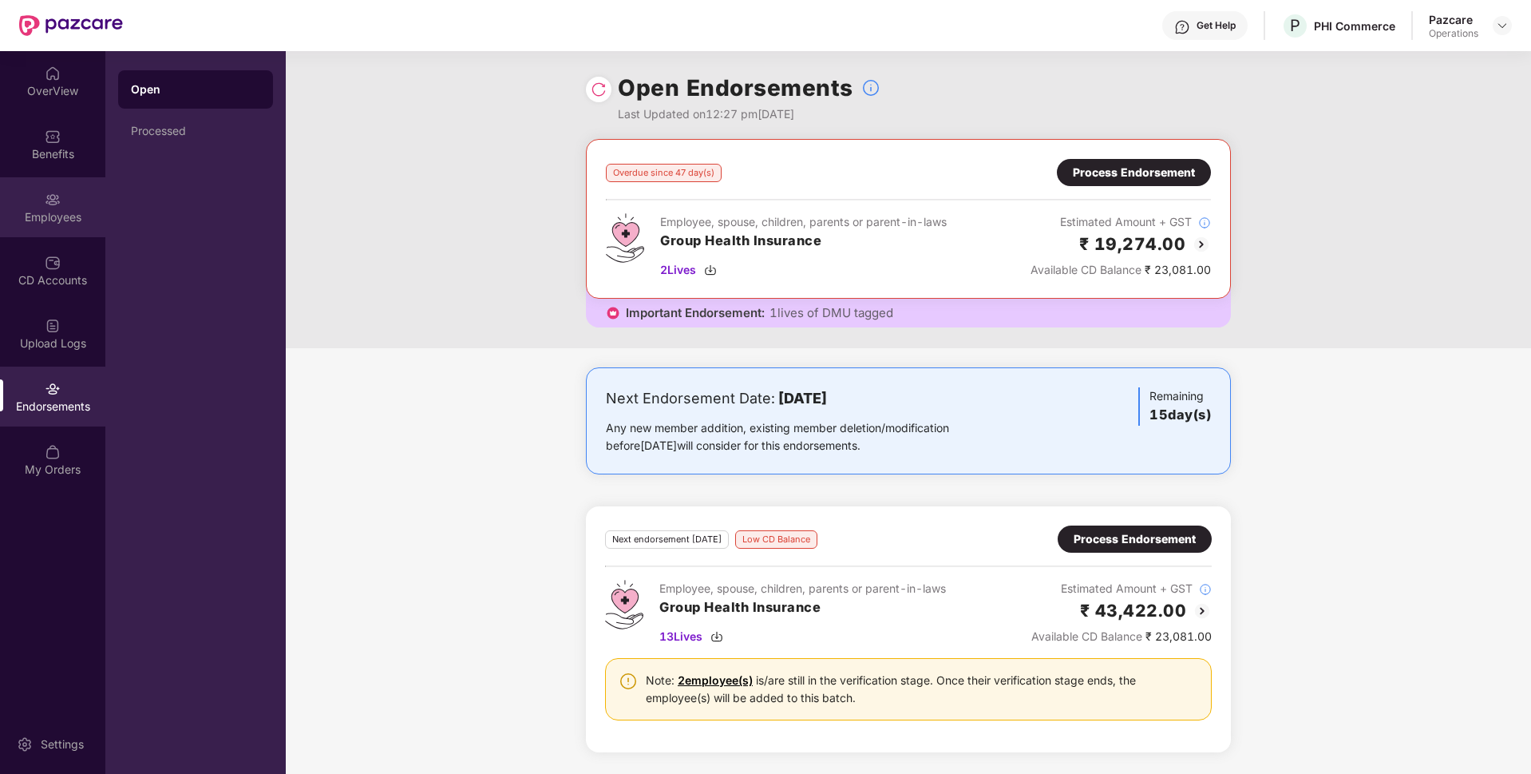
click at [64, 204] on div "Employees" at bounding box center [52, 207] width 105 height 60
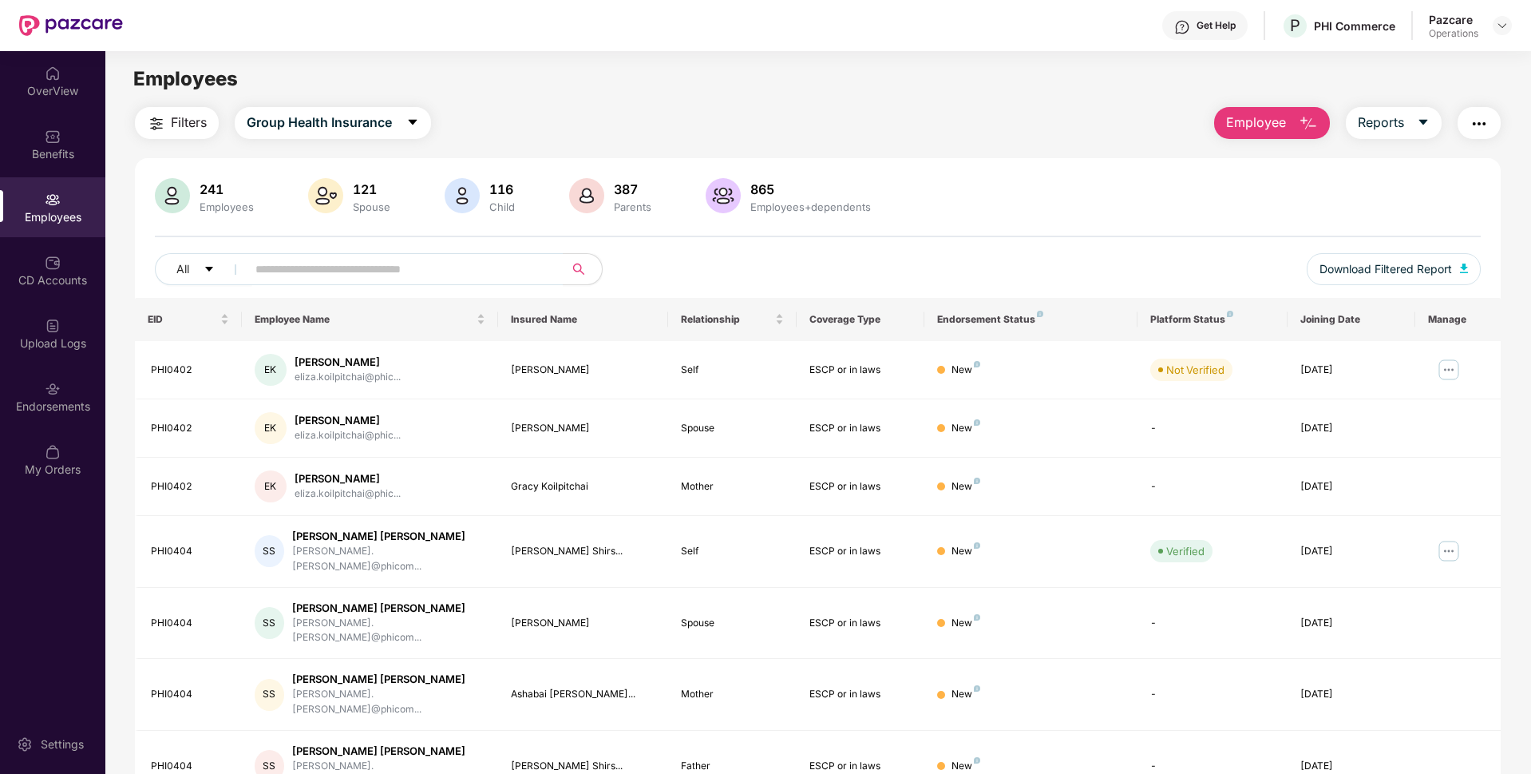
click at [195, 121] on span "Filters" at bounding box center [189, 123] width 36 height 20
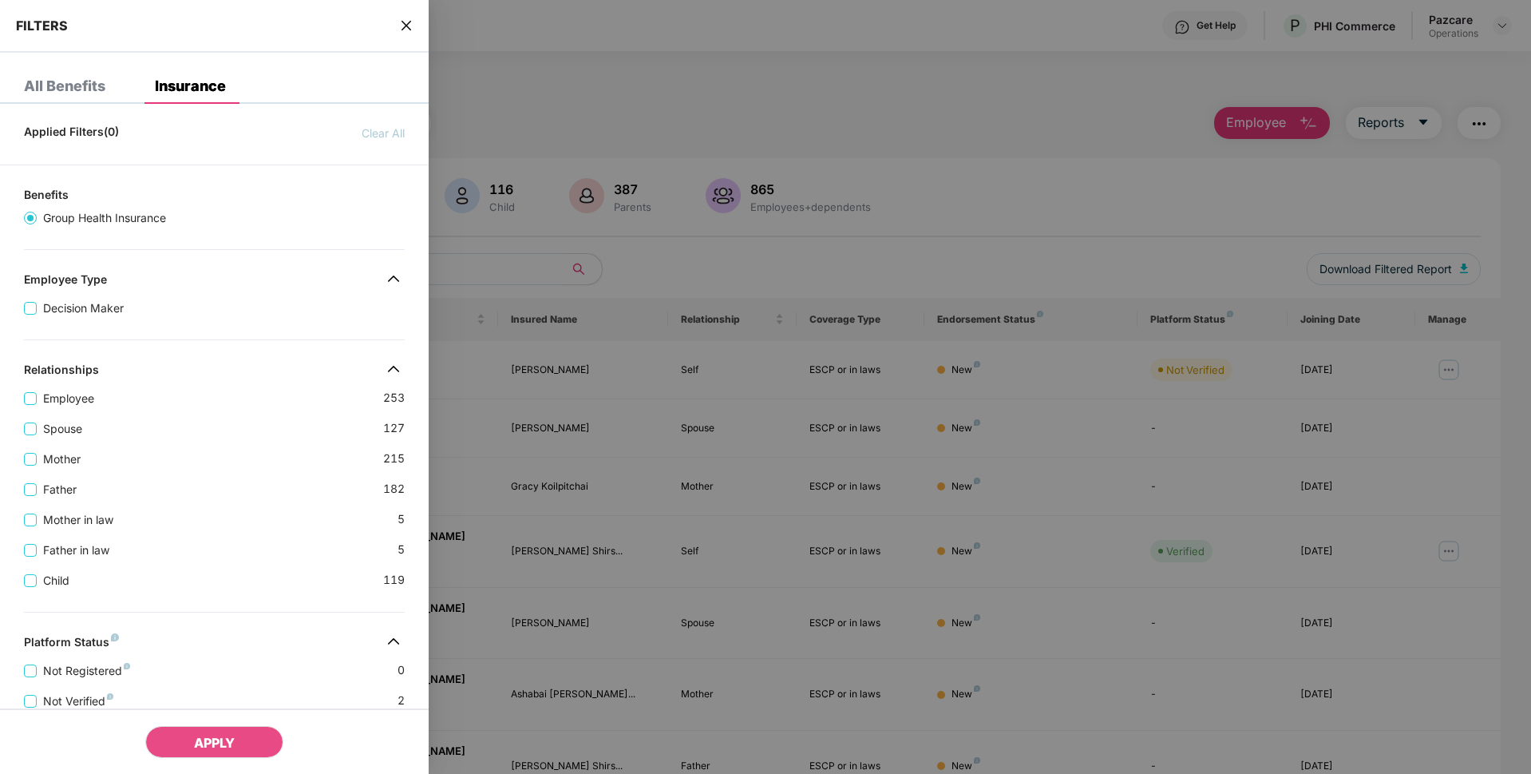
scroll to position [358, 0]
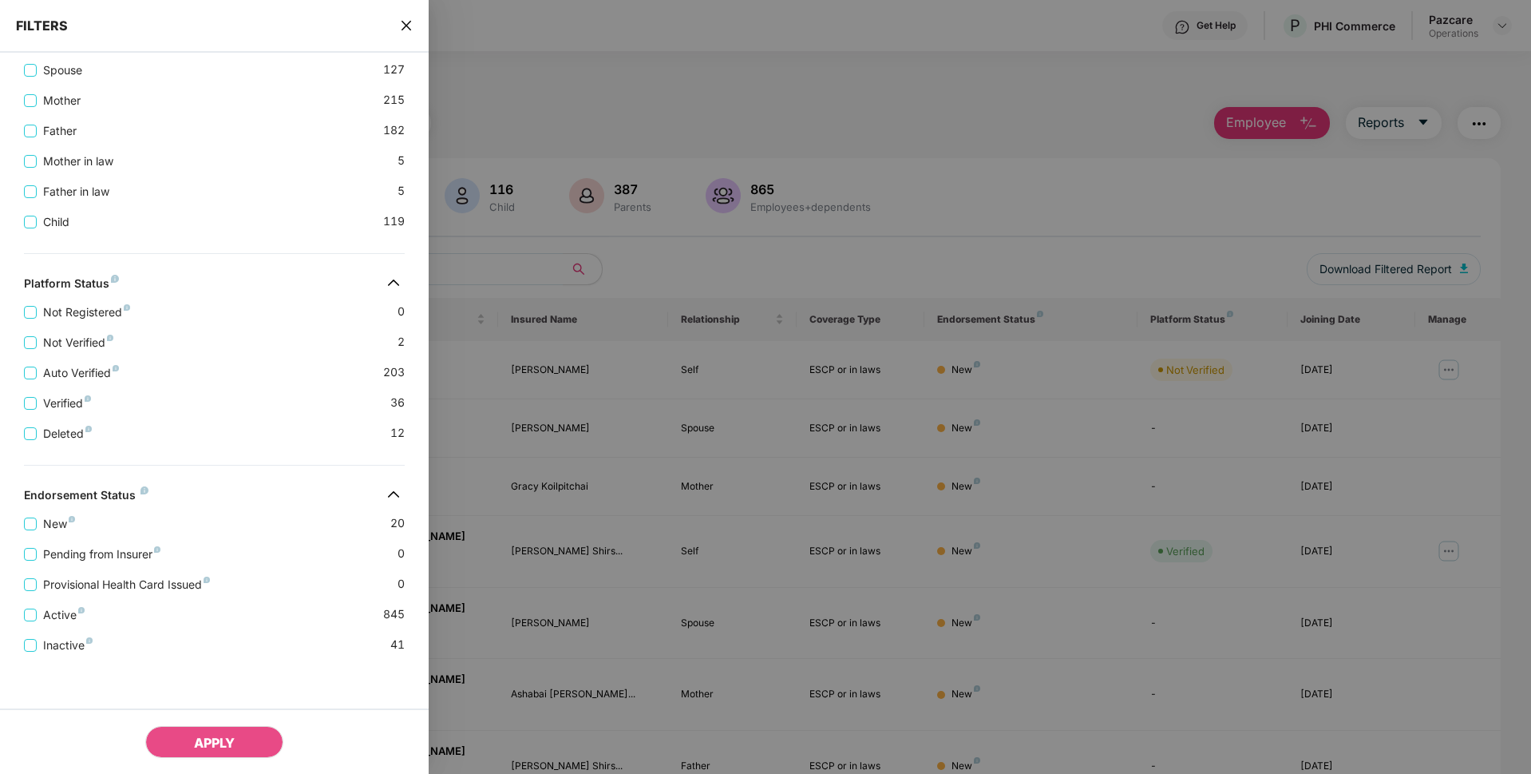
click at [404, 21] on icon "close" at bounding box center [406, 25] width 13 height 13
